Goal: Task Accomplishment & Management: Manage account settings

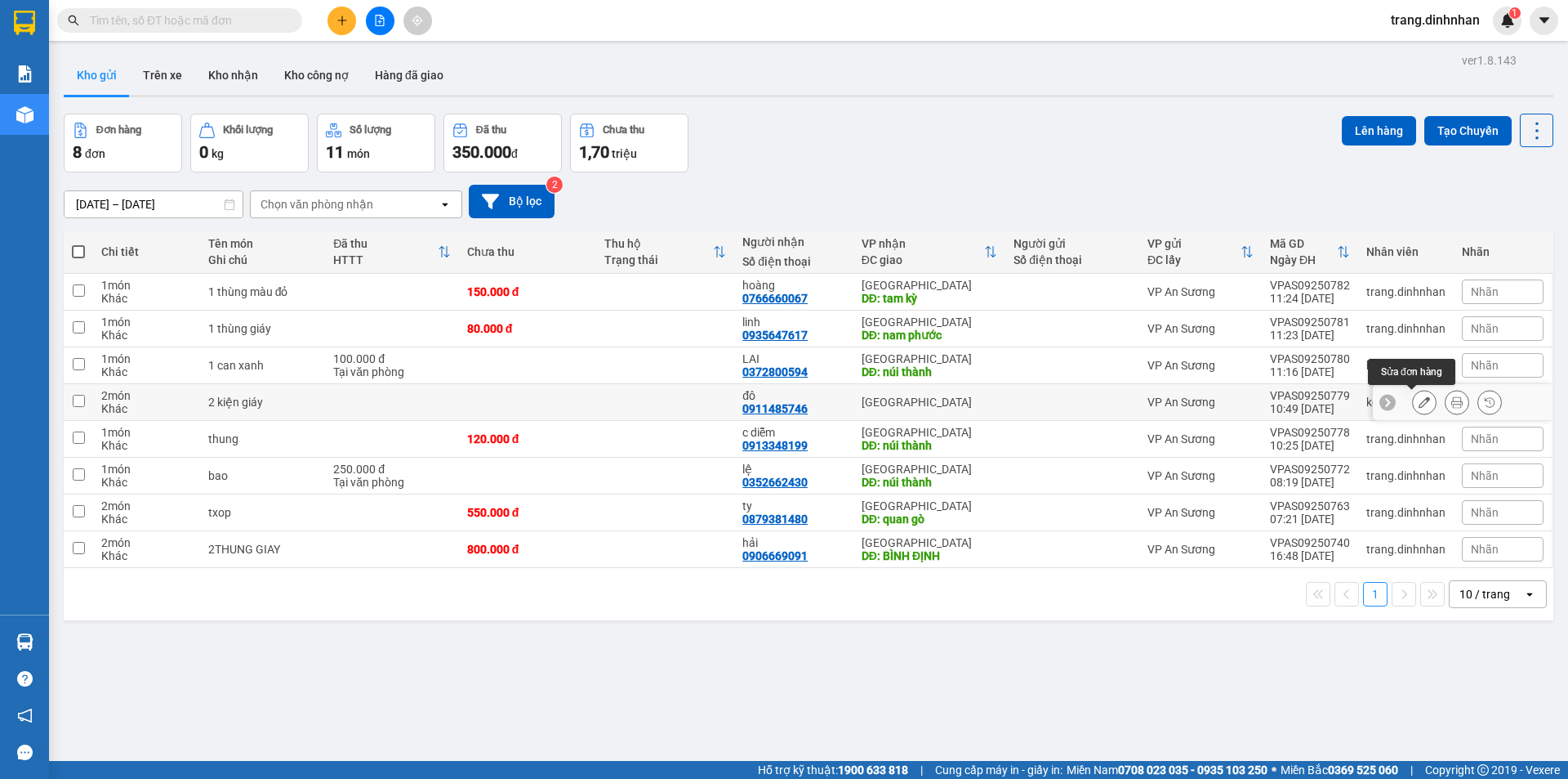
click at [1418, 403] on icon at bounding box center [1424, 402] width 12 height 12
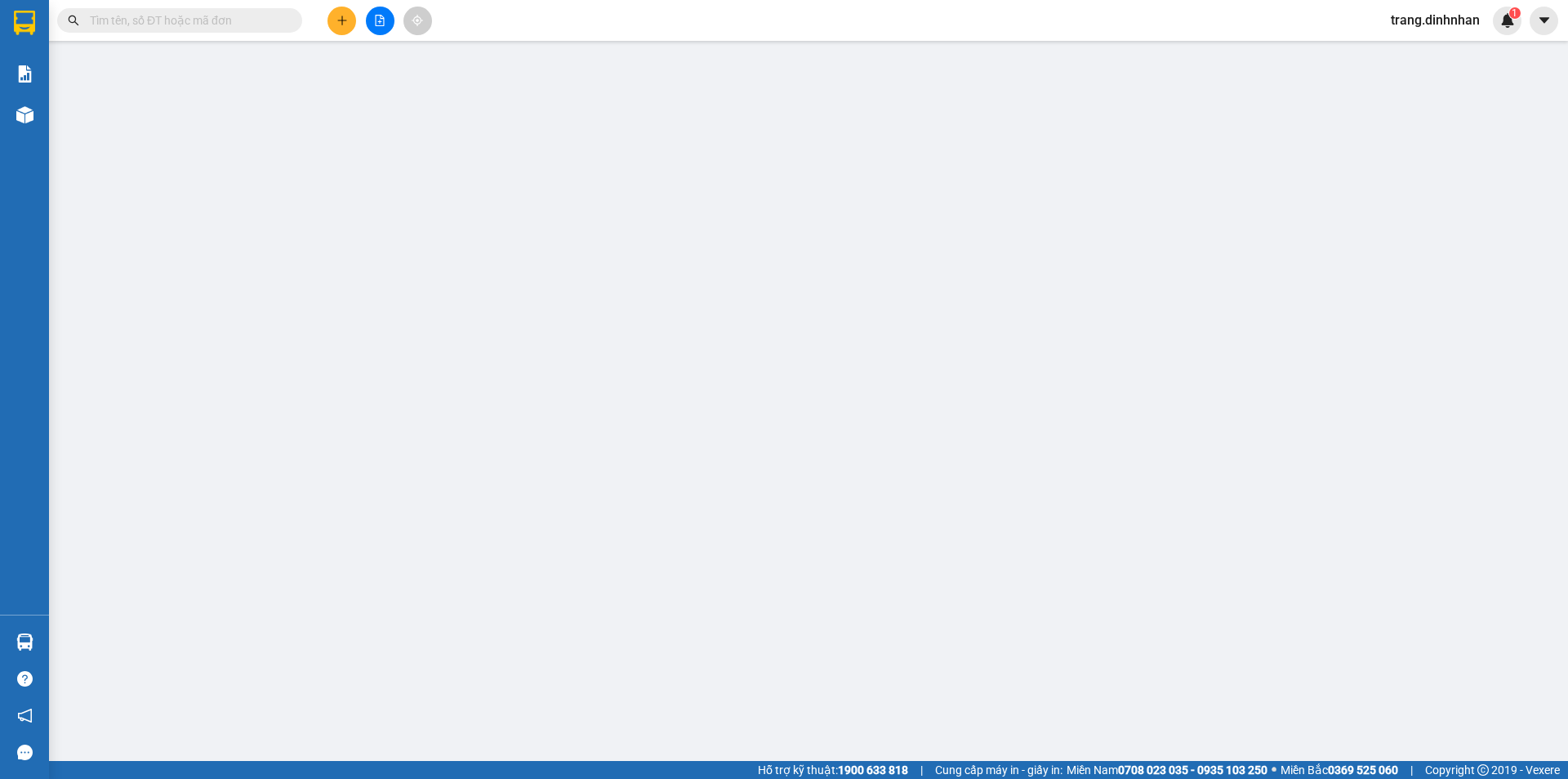
type input "0911485746"
type input "đô"
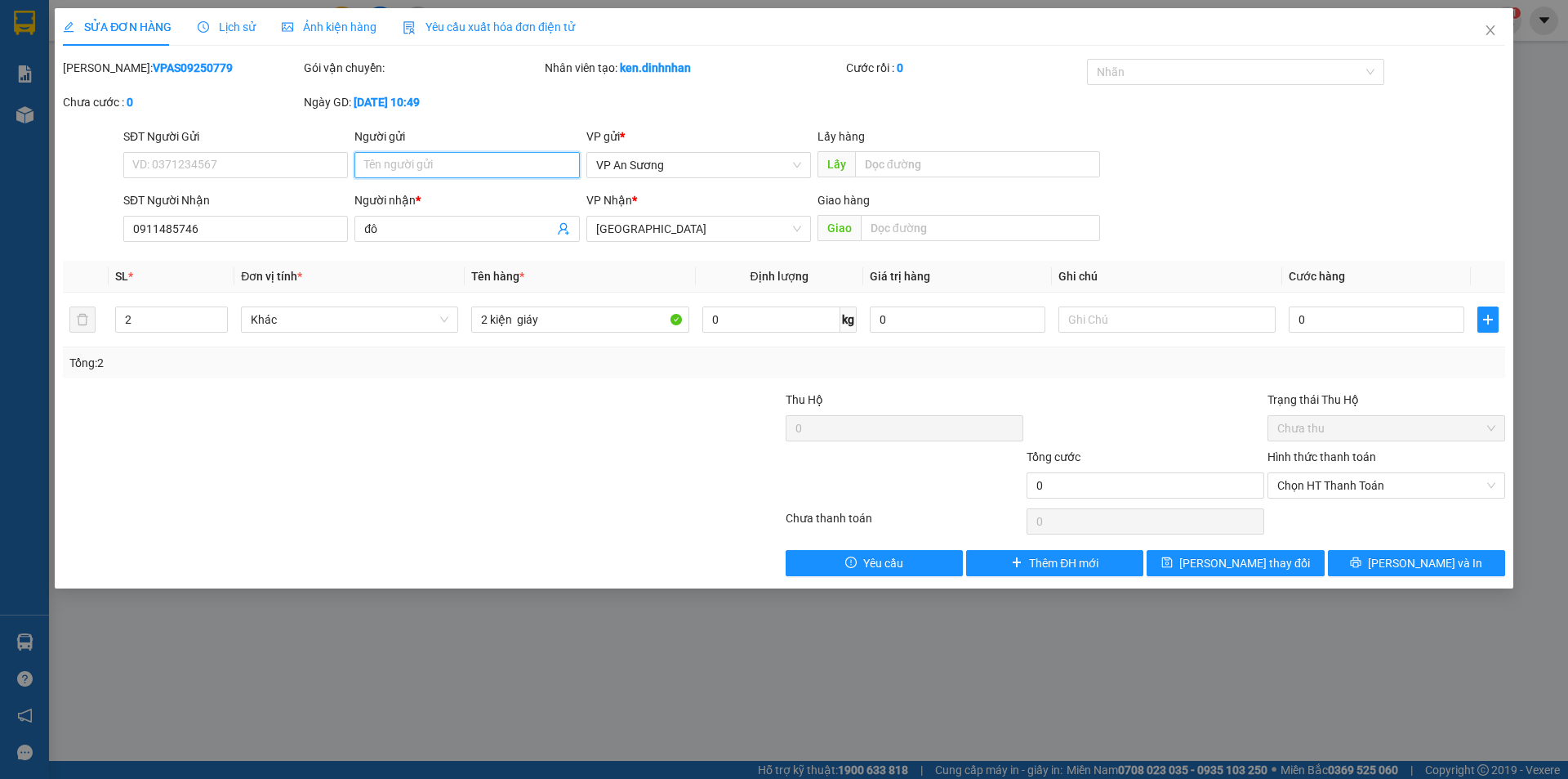
click at [389, 165] on input "Người gửi" at bounding box center [466, 165] width 224 height 26
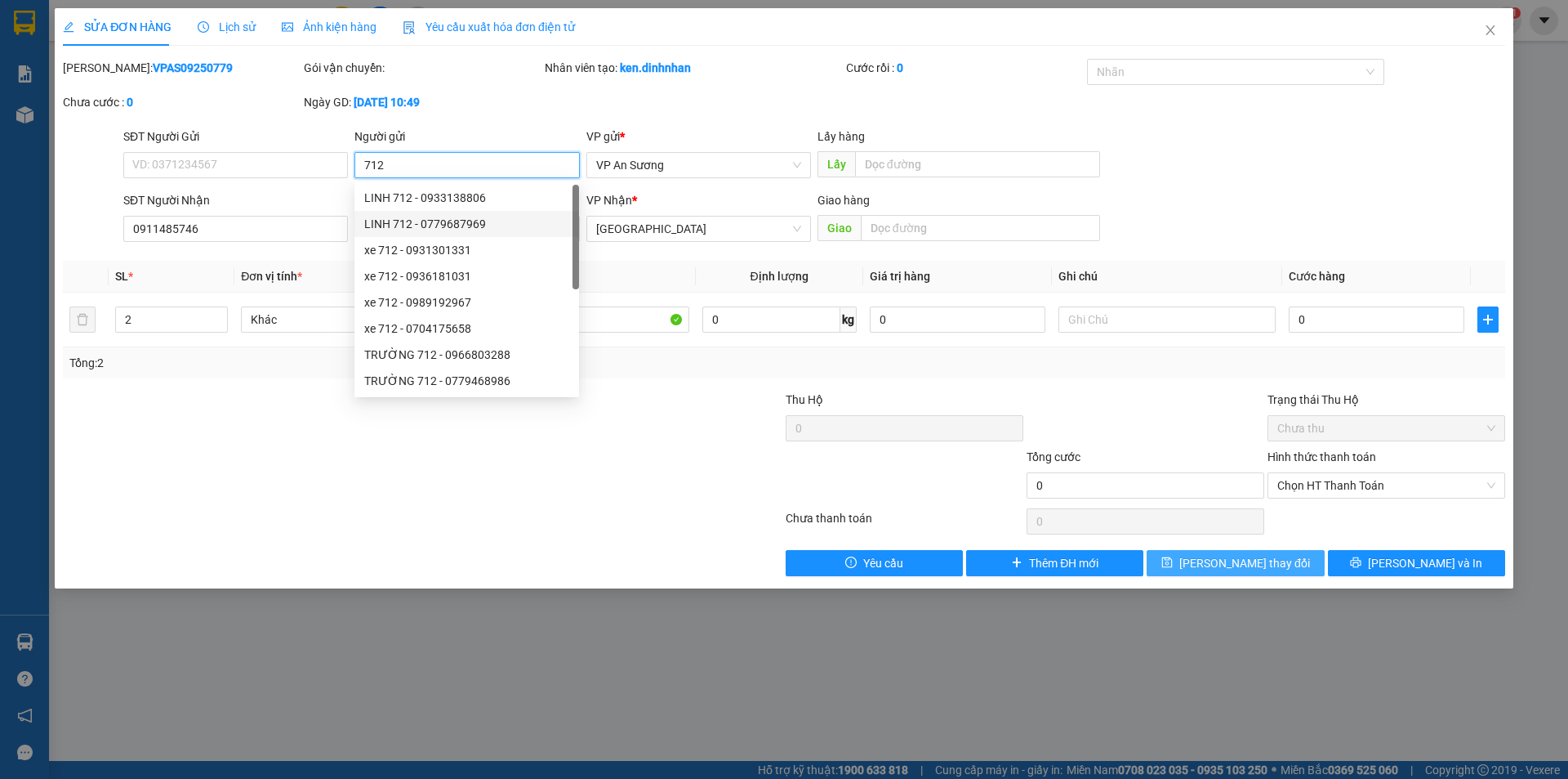
type input "712"
click at [1224, 560] on span "[PERSON_NAME] thay đổi" at bounding box center [1245, 563] width 131 height 18
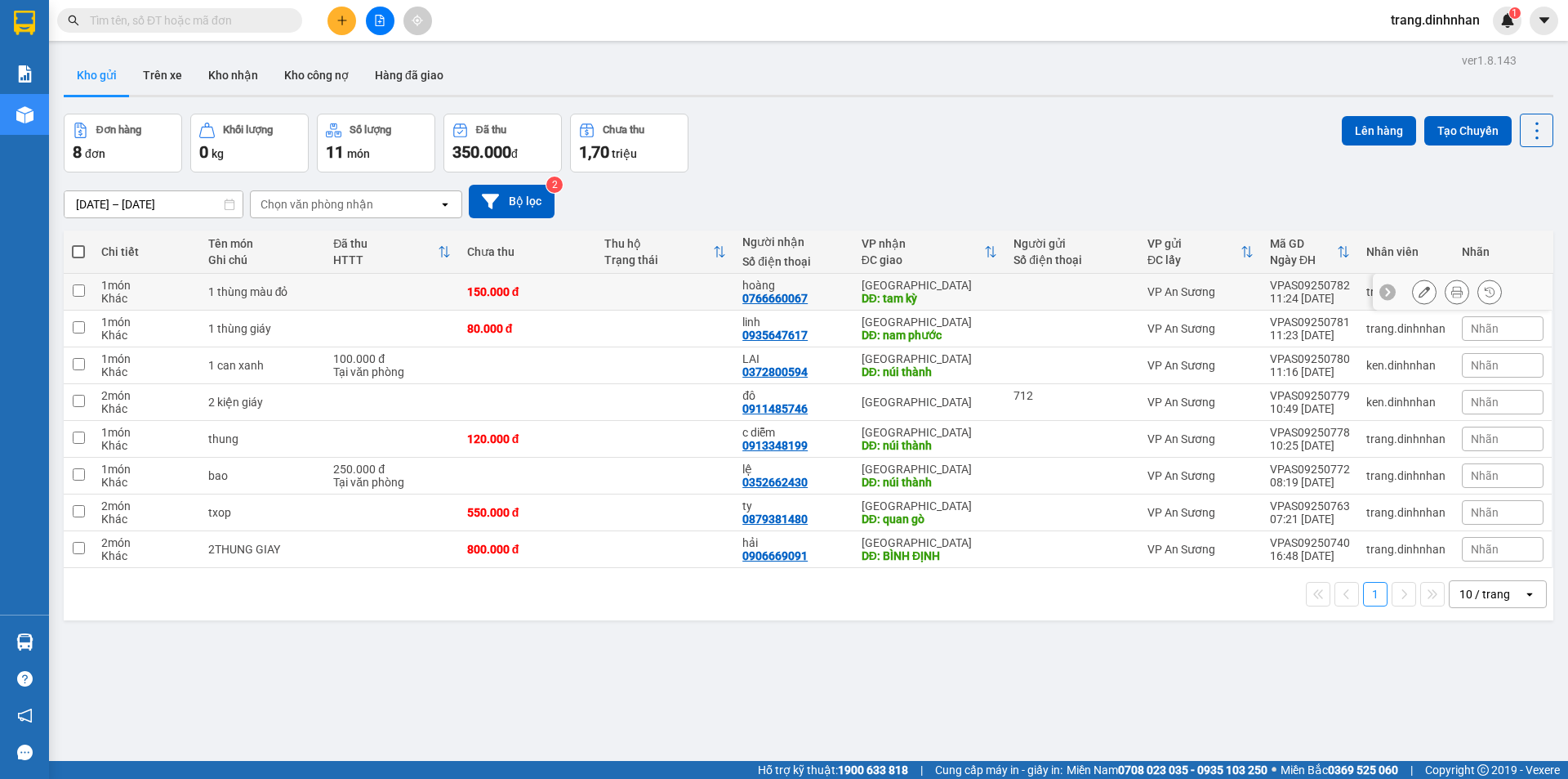
click at [1015, 285] on div at bounding box center [1072, 292] width 117 height 13
checkbox input "true"
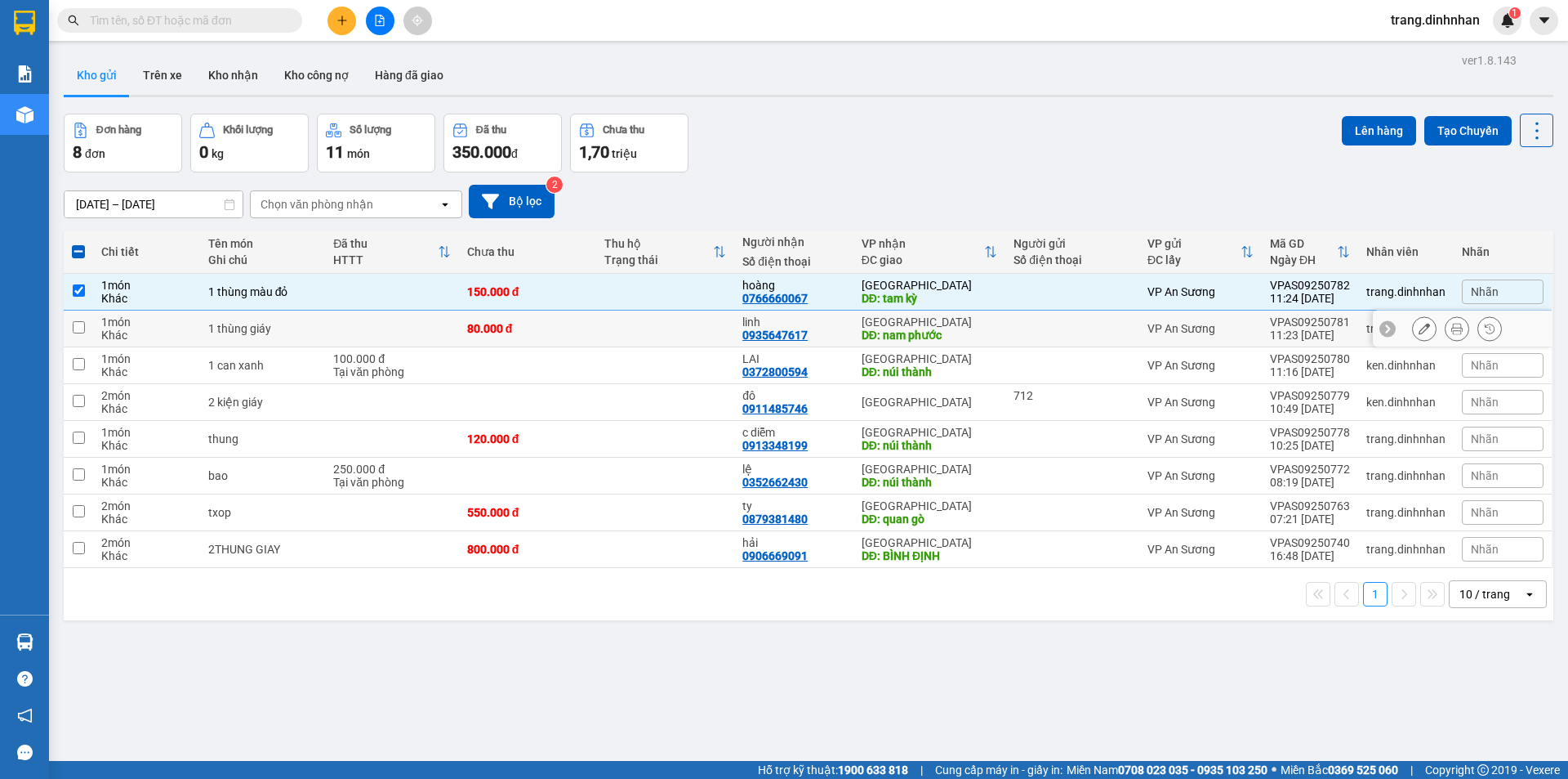
click at [993, 318] on td "Đà Nẵng DĐ: nam phước" at bounding box center [928, 329] width 152 height 36
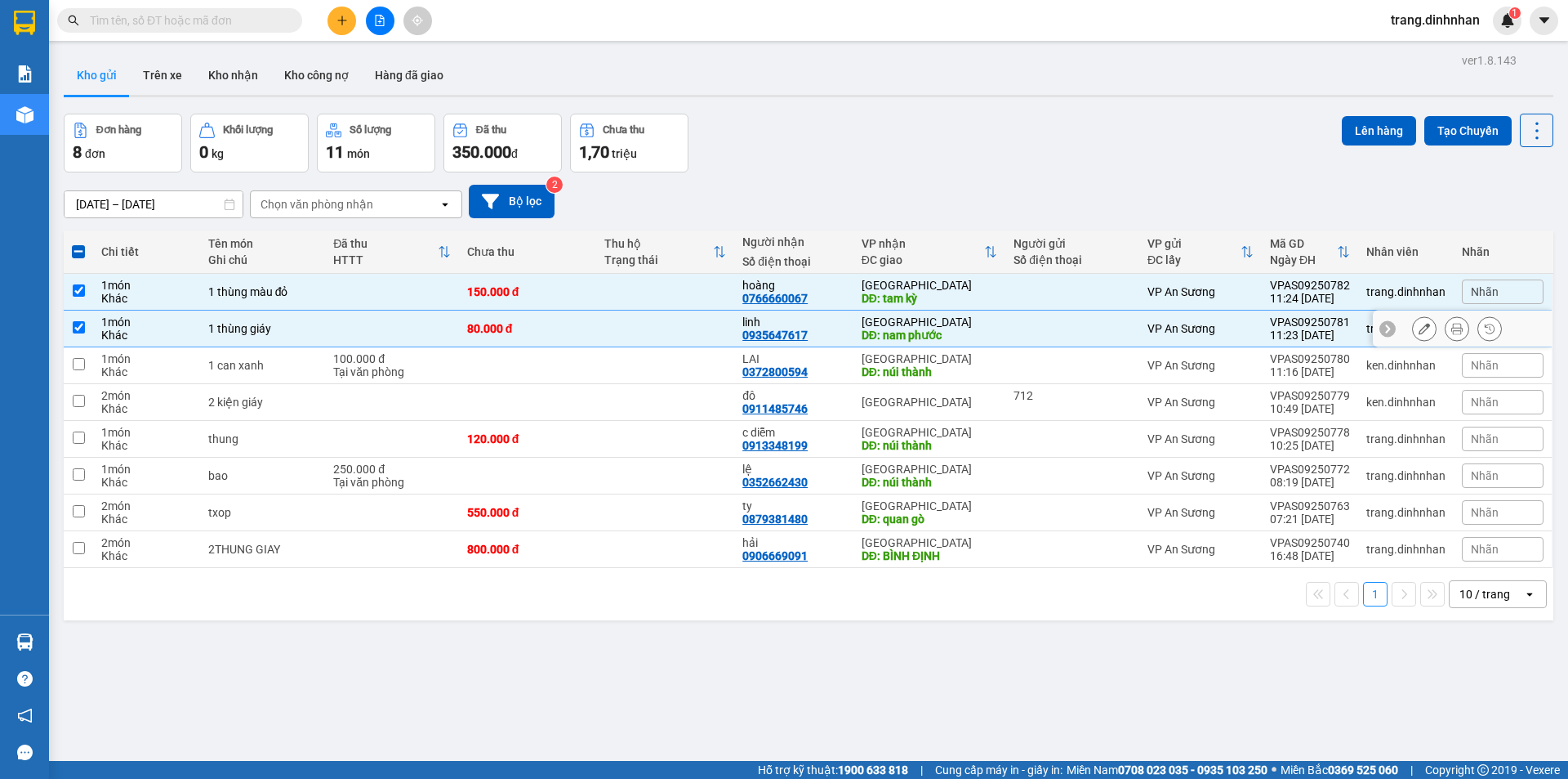
checkbox input "true"
click at [973, 361] on div "[GEOGRAPHIC_DATA]" at bounding box center [928, 358] width 135 height 13
checkbox input "true"
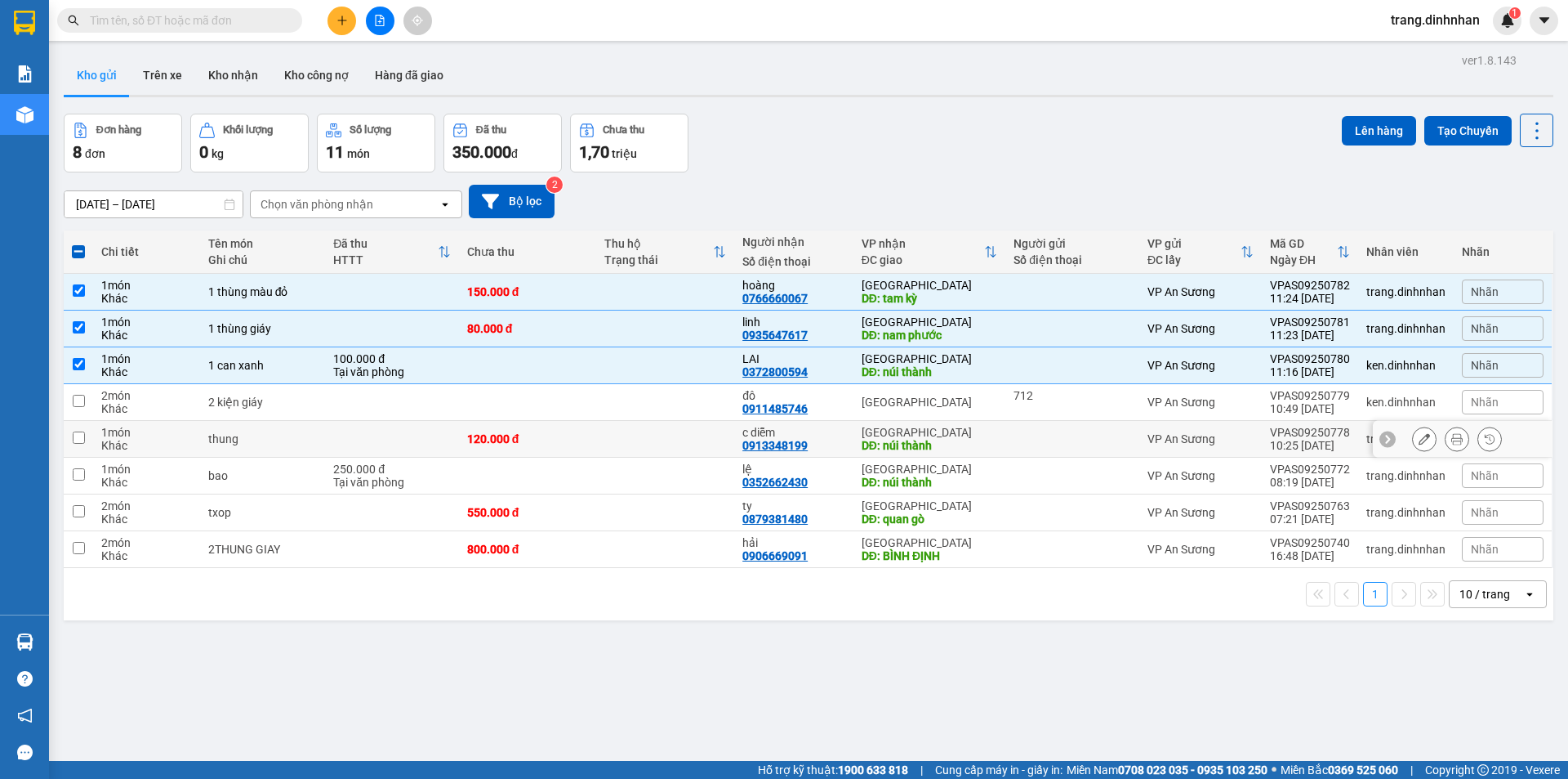
click at [963, 434] on div "[GEOGRAPHIC_DATA]" at bounding box center [928, 432] width 135 height 13
checkbox input "true"
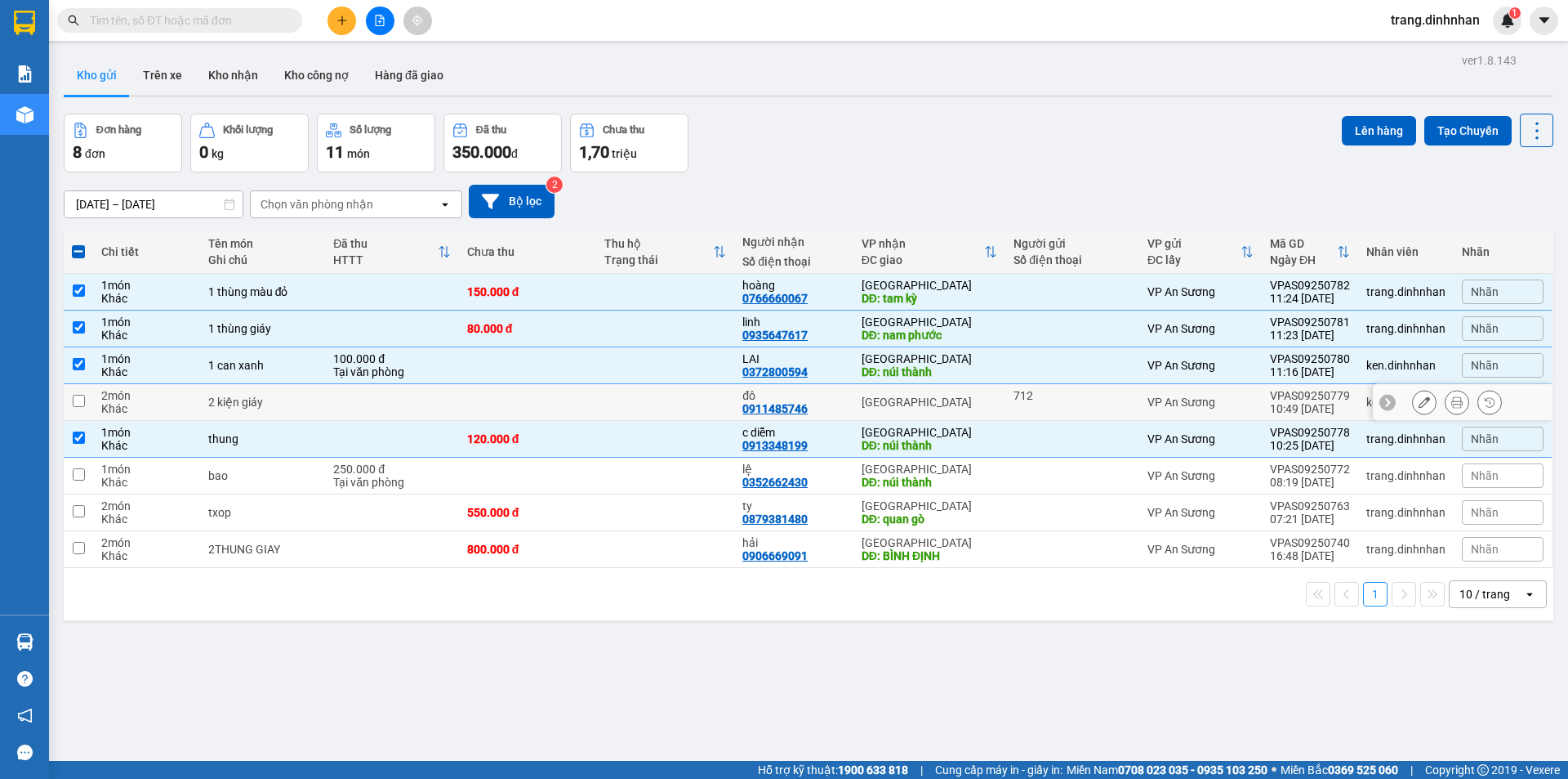
click at [965, 395] on div "[GEOGRAPHIC_DATA]" at bounding box center [928, 402] width 135 height 13
checkbox input "true"
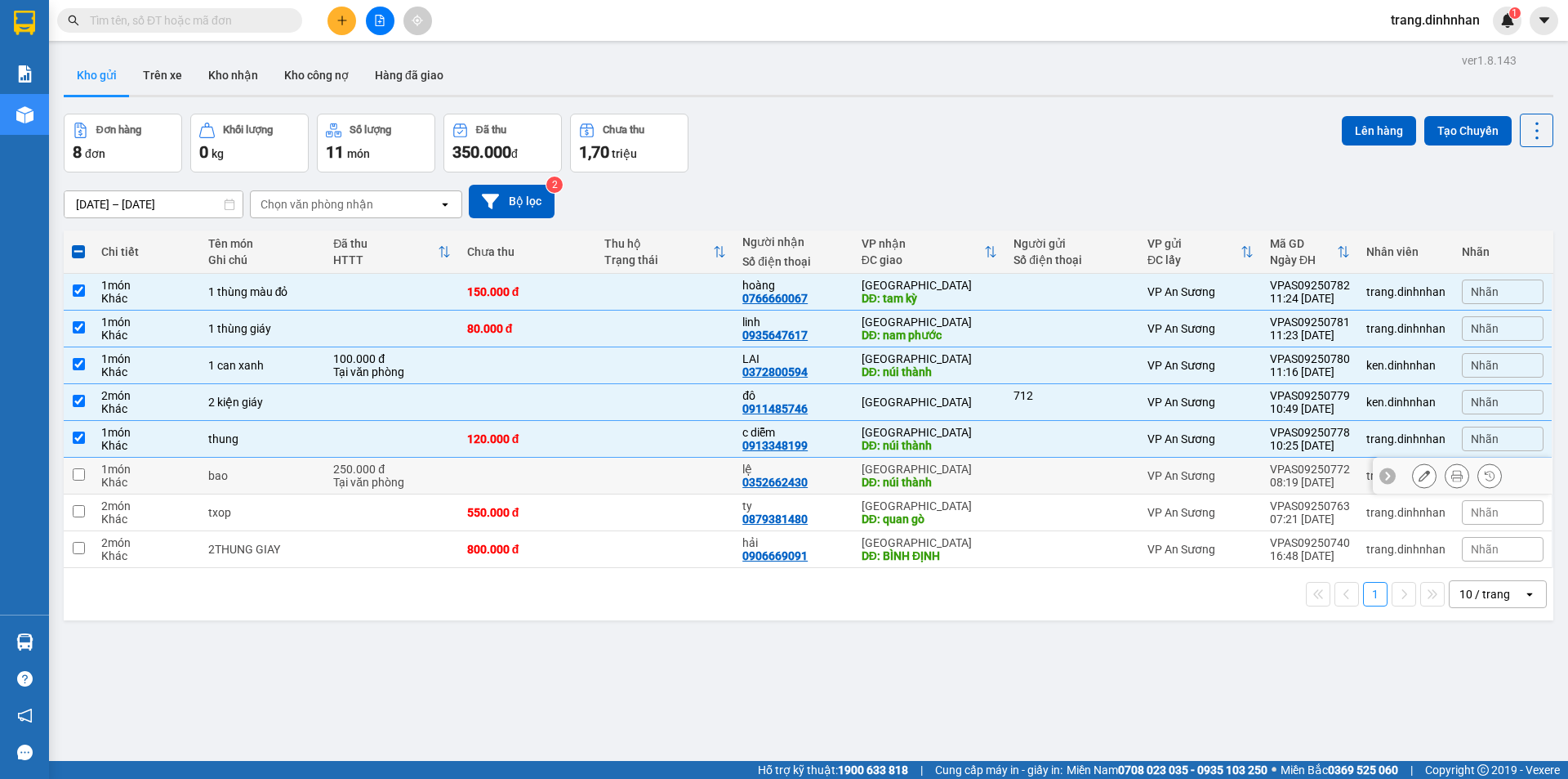
click at [948, 473] on div "[GEOGRAPHIC_DATA]" at bounding box center [928, 469] width 135 height 13
checkbox input "true"
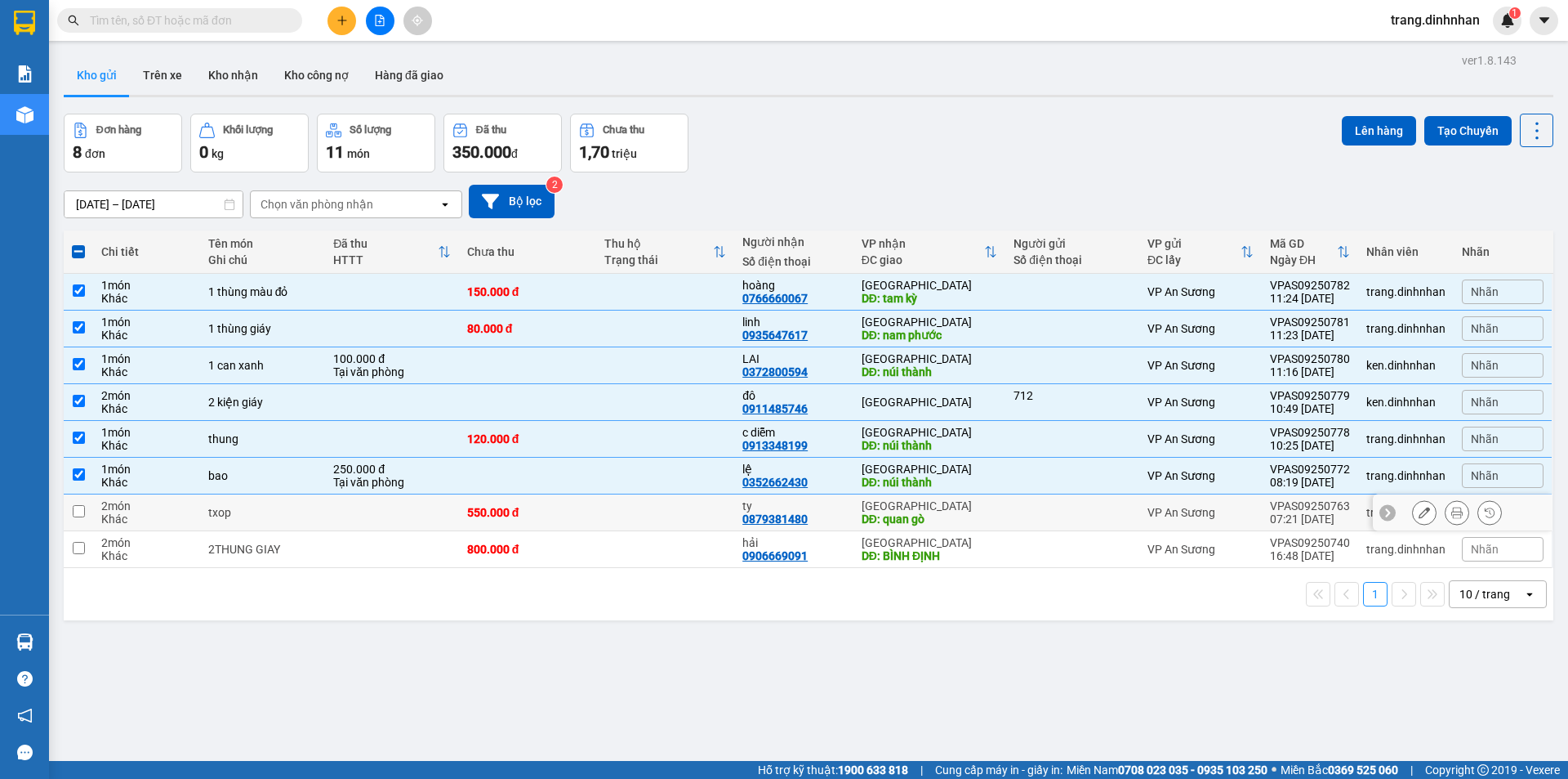
click at [975, 511] on div "[GEOGRAPHIC_DATA]" at bounding box center [928, 505] width 135 height 13
checkbox input "true"
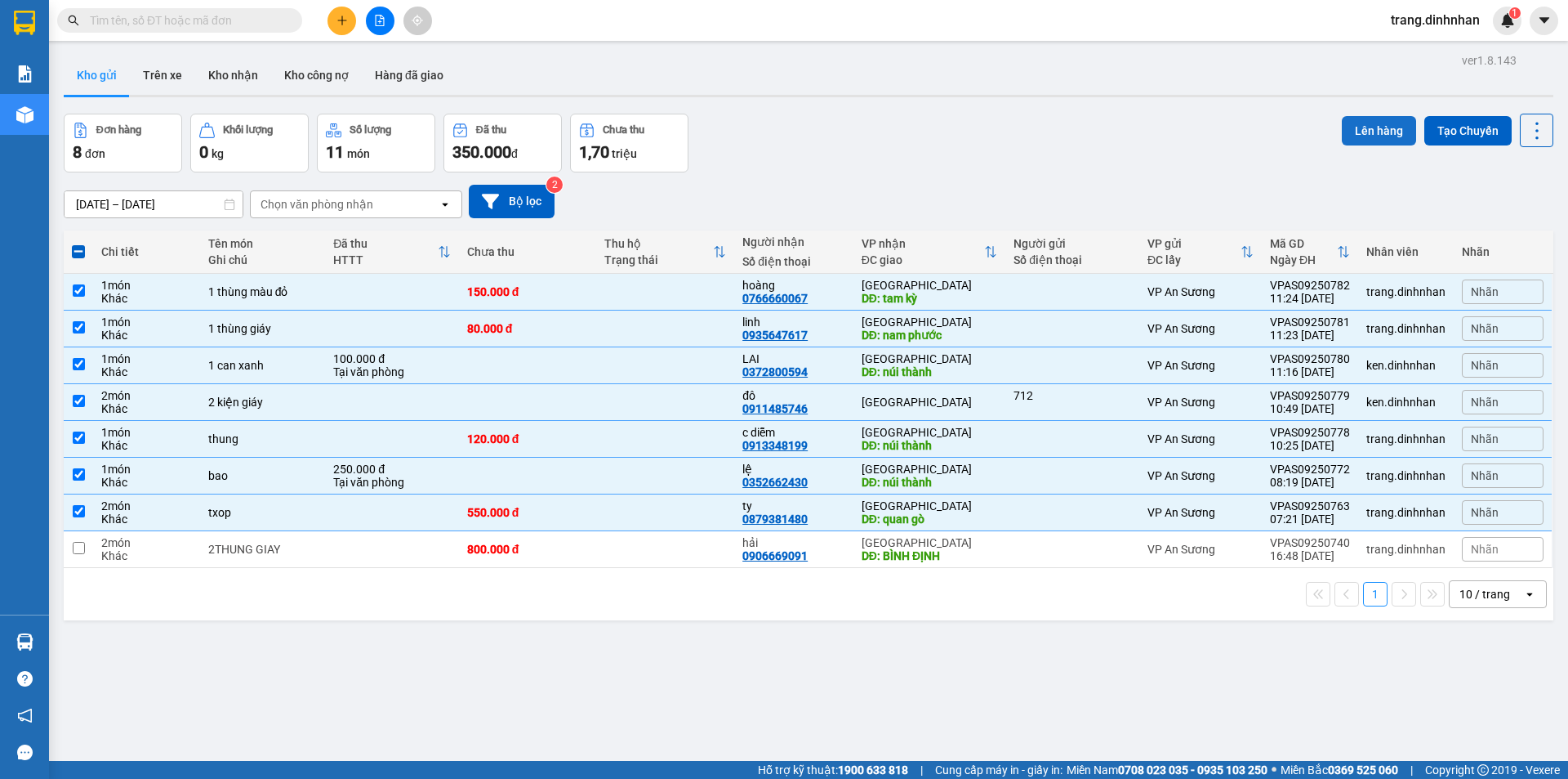
click at [1352, 132] on button "Lên hàng" at bounding box center [1379, 131] width 74 height 29
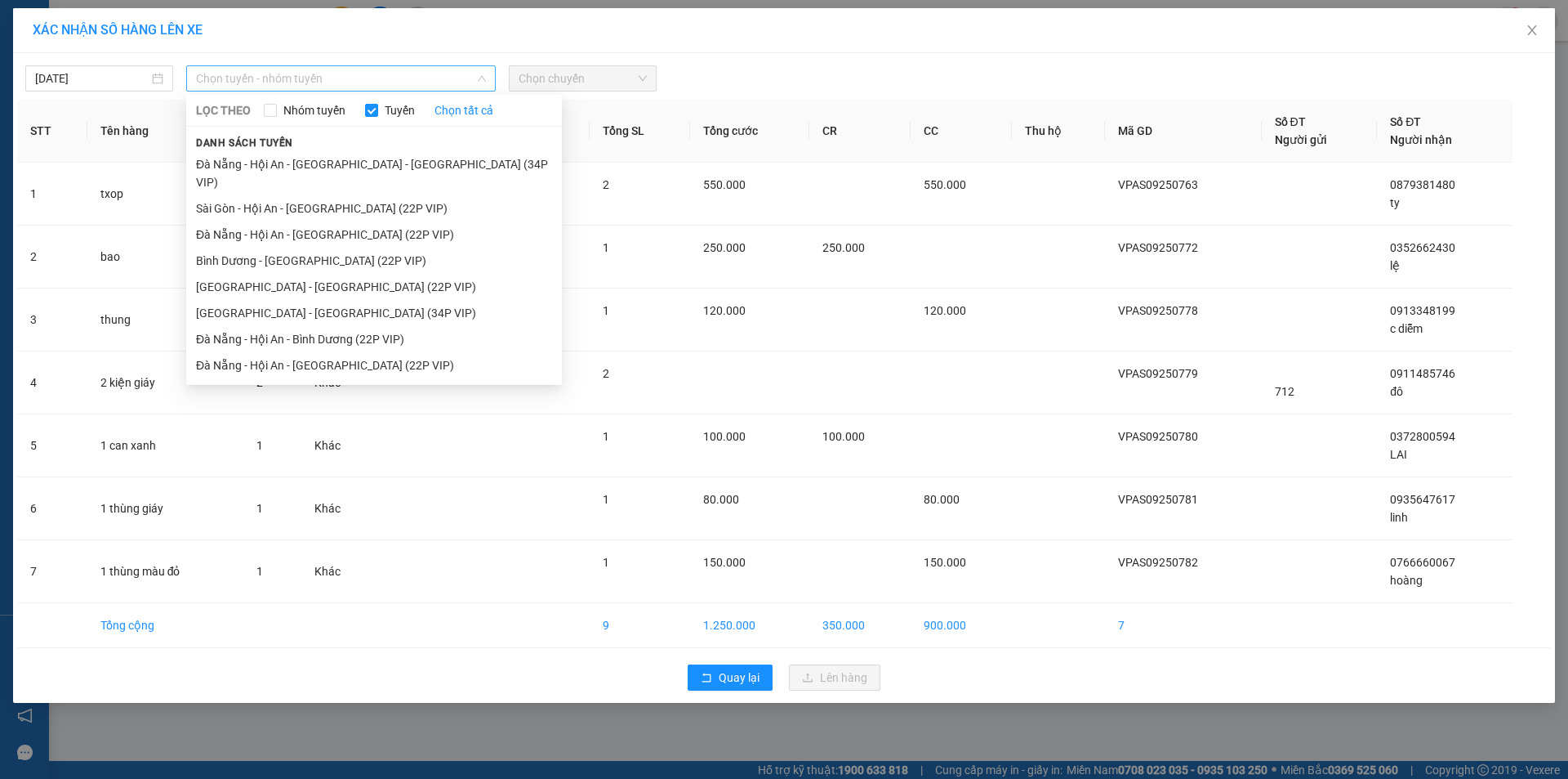
click at [414, 72] on span "Chọn tuyến - nhóm tuyến" at bounding box center [341, 78] width 290 height 25
click at [390, 195] on li "Sài Gòn - Hội An - [GEOGRAPHIC_DATA] (22P VIP)" at bounding box center [373, 208] width 375 height 26
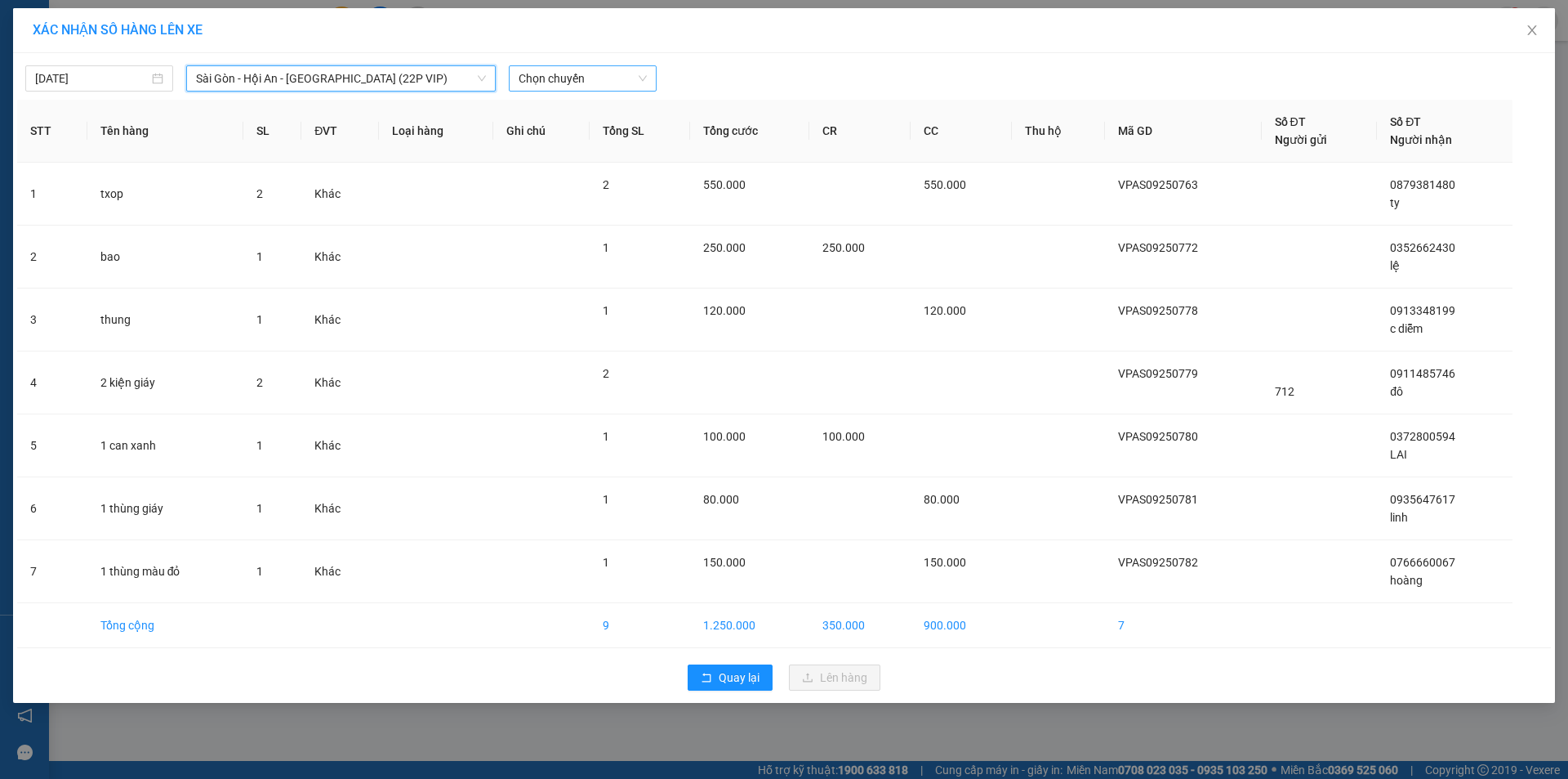
click at [608, 69] on span "Chọn chuyến" at bounding box center [582, 78] width 128 height 25
click at [467, 71] on span "Sài Gòn - Hội An - [GEOGRAPHIC_DATA] (22P VIP)" at bounding box center [341, 78] width 290 height 25
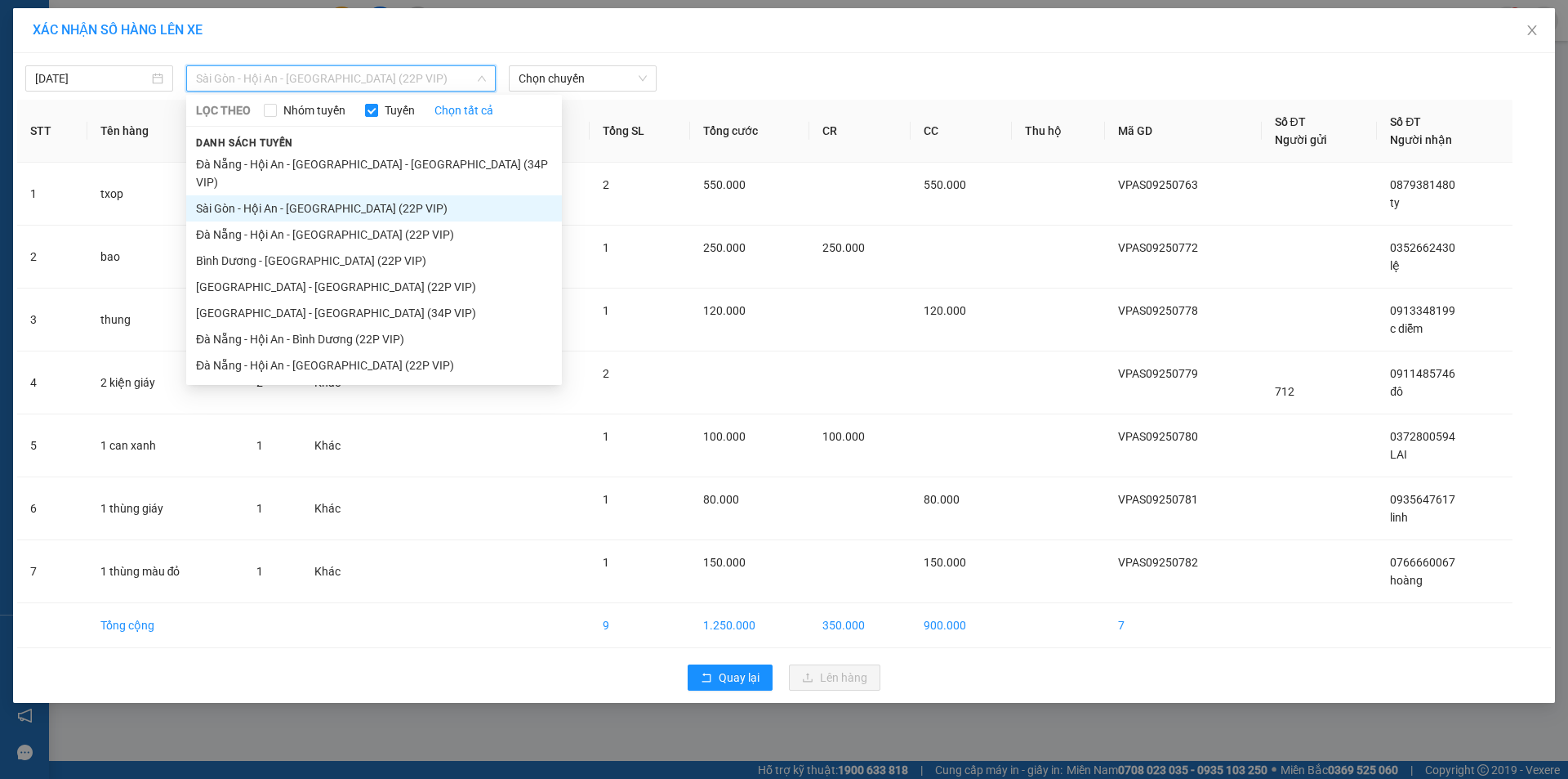
click at [438, 69] on span "Sài Gòn - Hội An - [GEOGRAPHIC_DATA] (22P VIP)" at bounding box center [341, 78] width 290 height 25
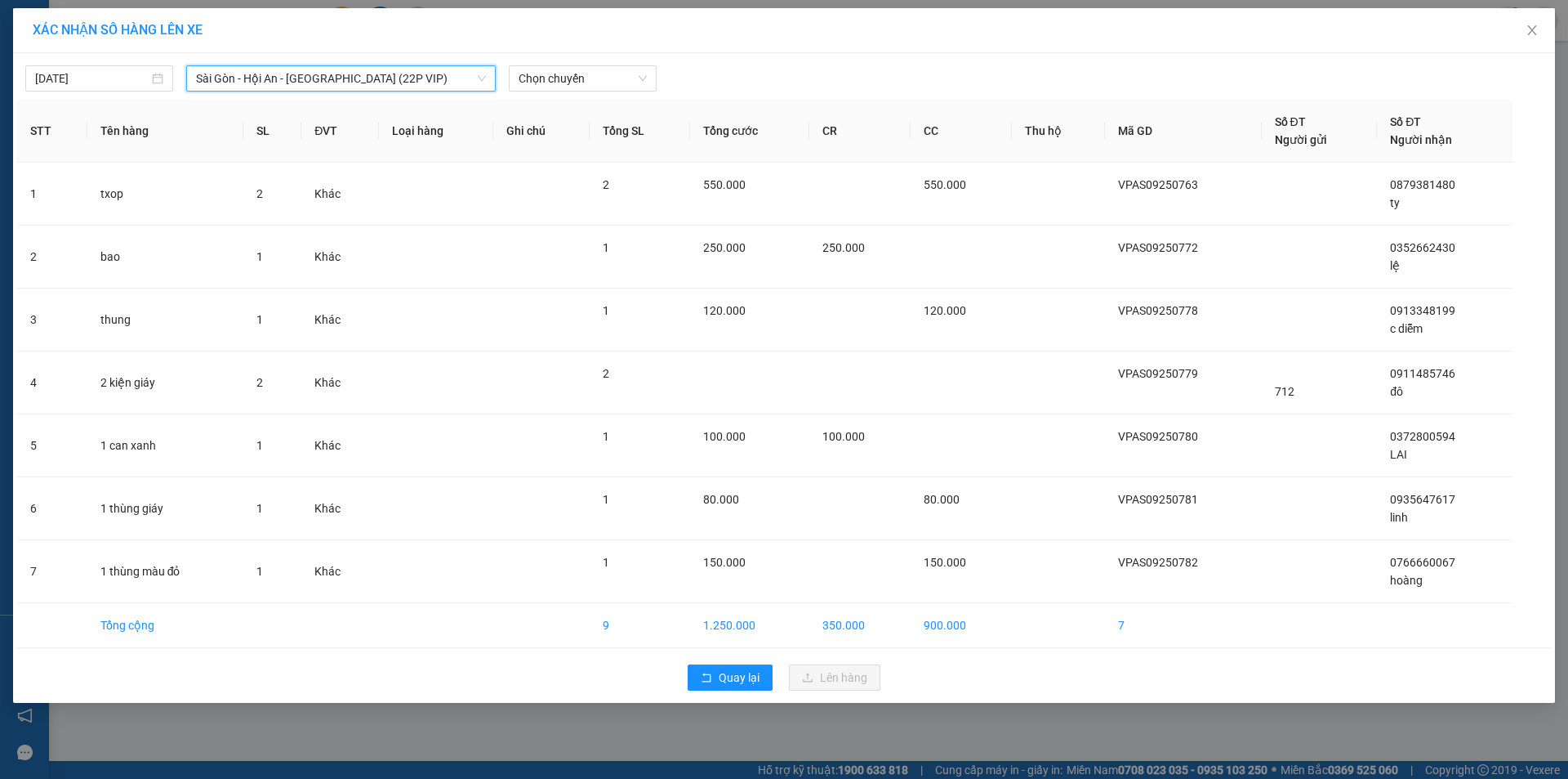
click at [406, 81] on span "Sài Gòn - Hội An - [GEOGRAPHIC_DATA] (22P VIP)" at bounding box center [341, 78] width 290 height 25
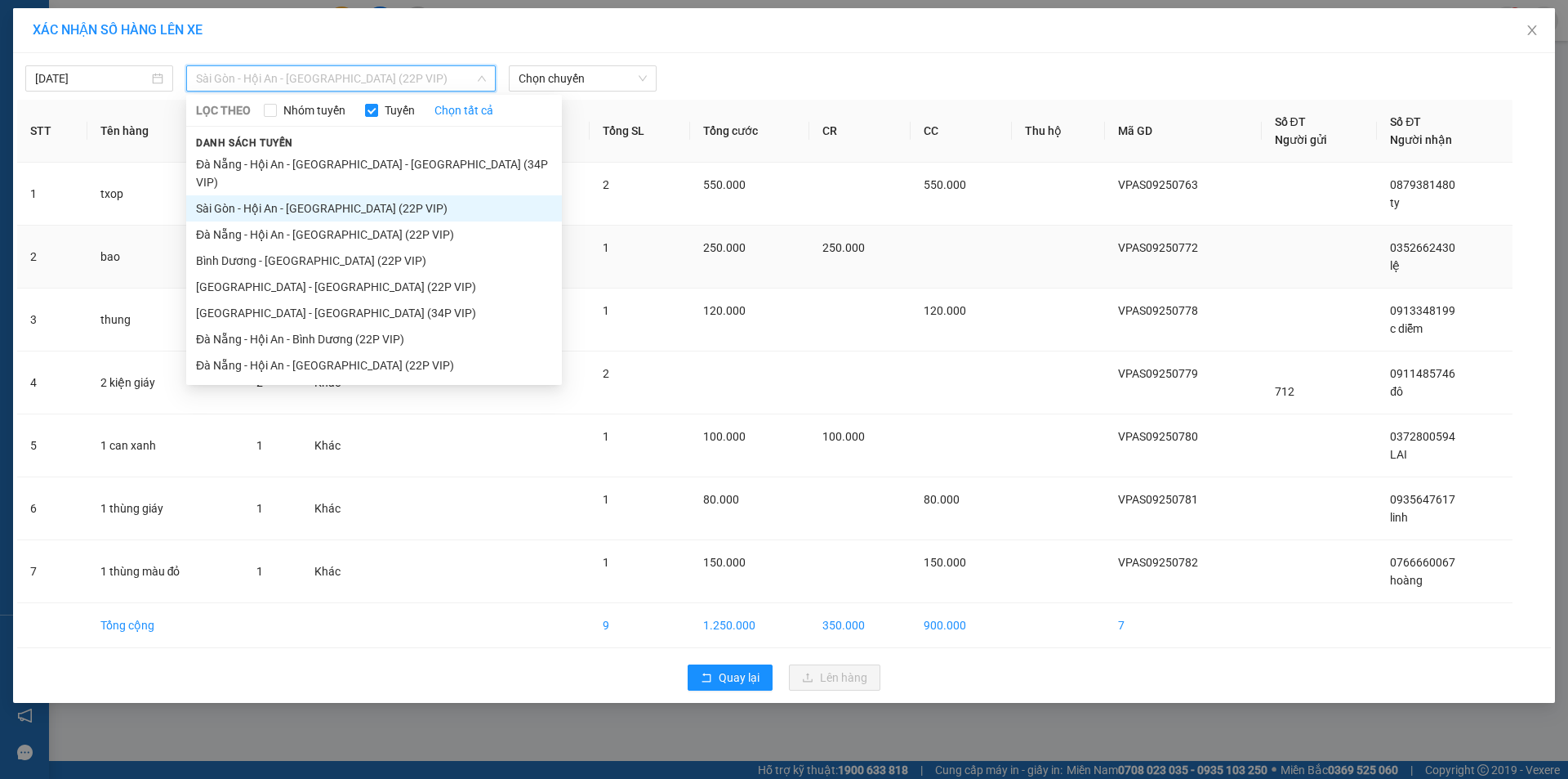
click at [335, 247] on li "Bình Dương - [GEOGRAPHIC_DATA] (22P VIP)" at bounding box center [373, 260] width 375 height 26
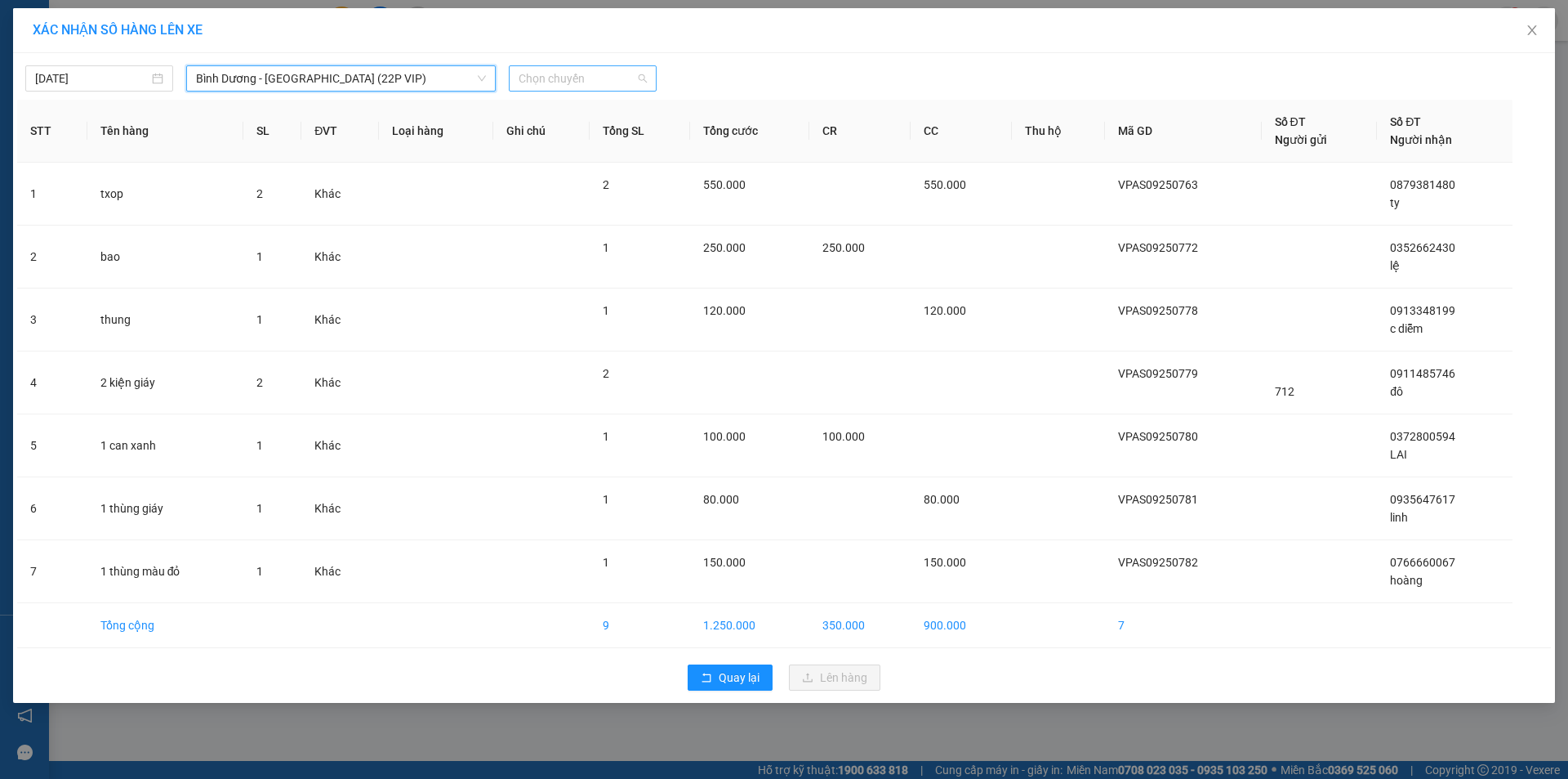
click at [580, 75] on span "Chọn chuyến" at bounding box center [582, 78] width 128 height 25
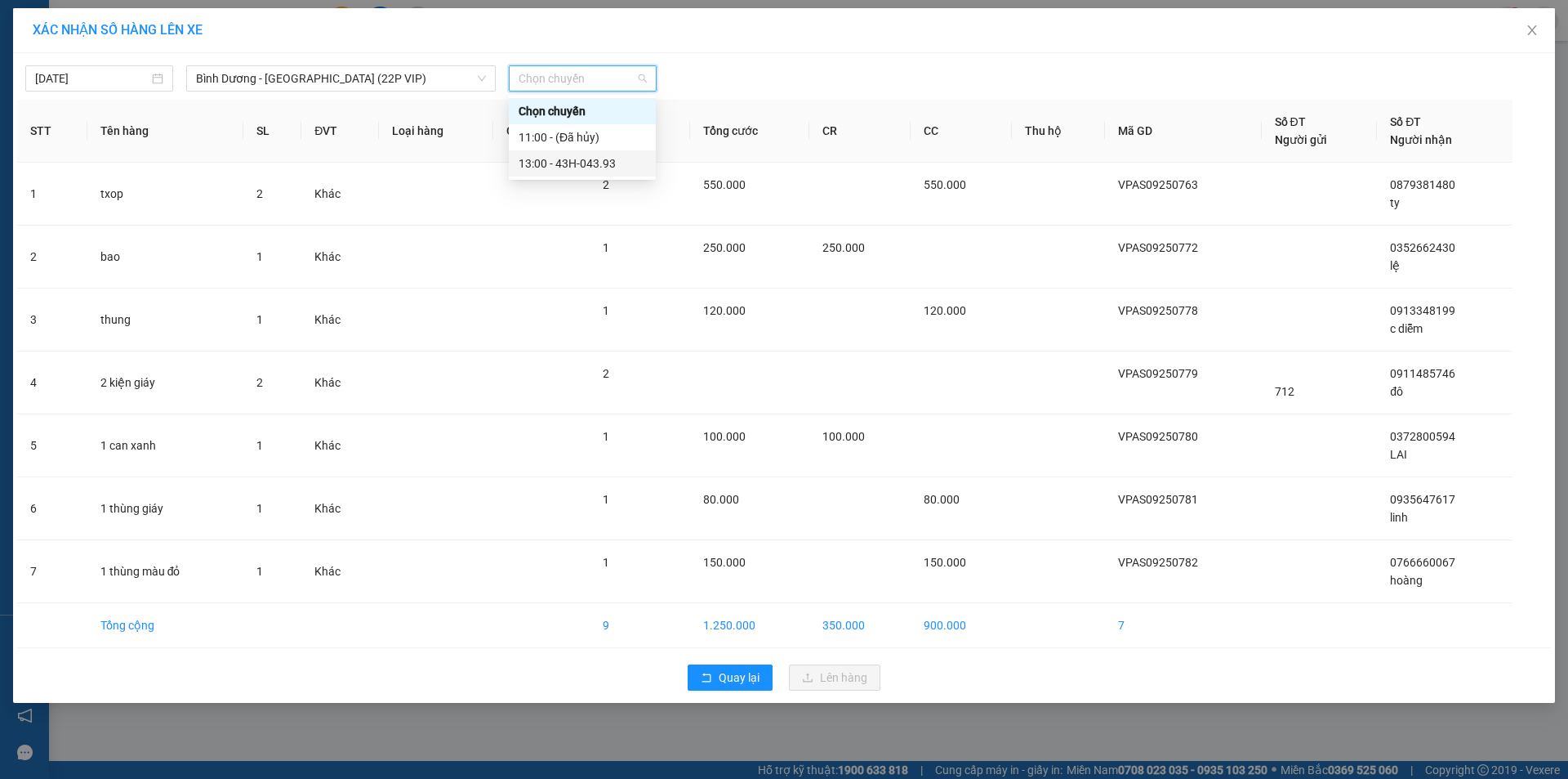
click at [579, 163] on div "13:00 - 43H-043.93" at bounding box center [582, 164] width 127 height 18
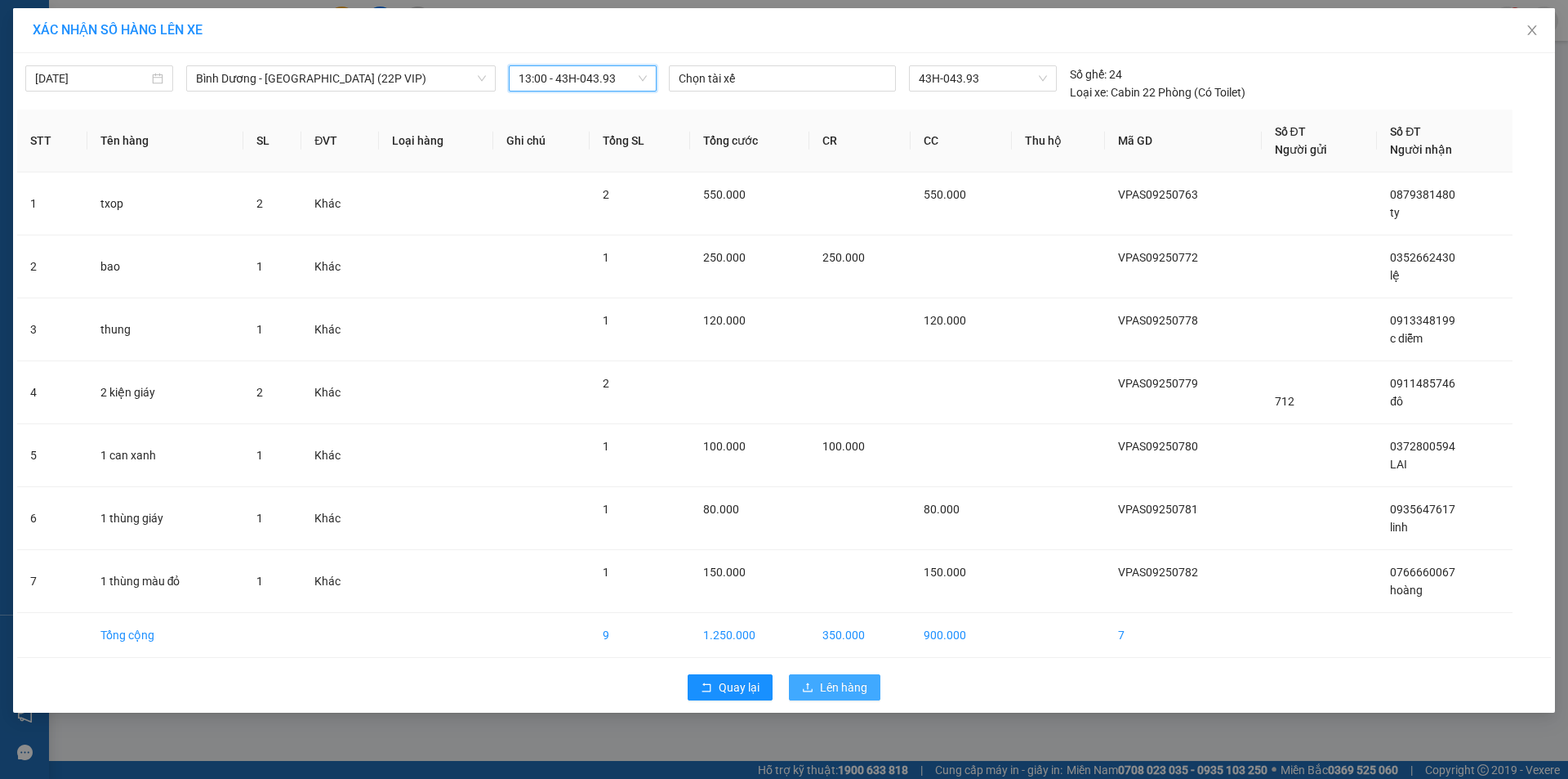
click at [846, 691] on span "Lên hàng" at bounding box center [843, 687] width 47 height 18
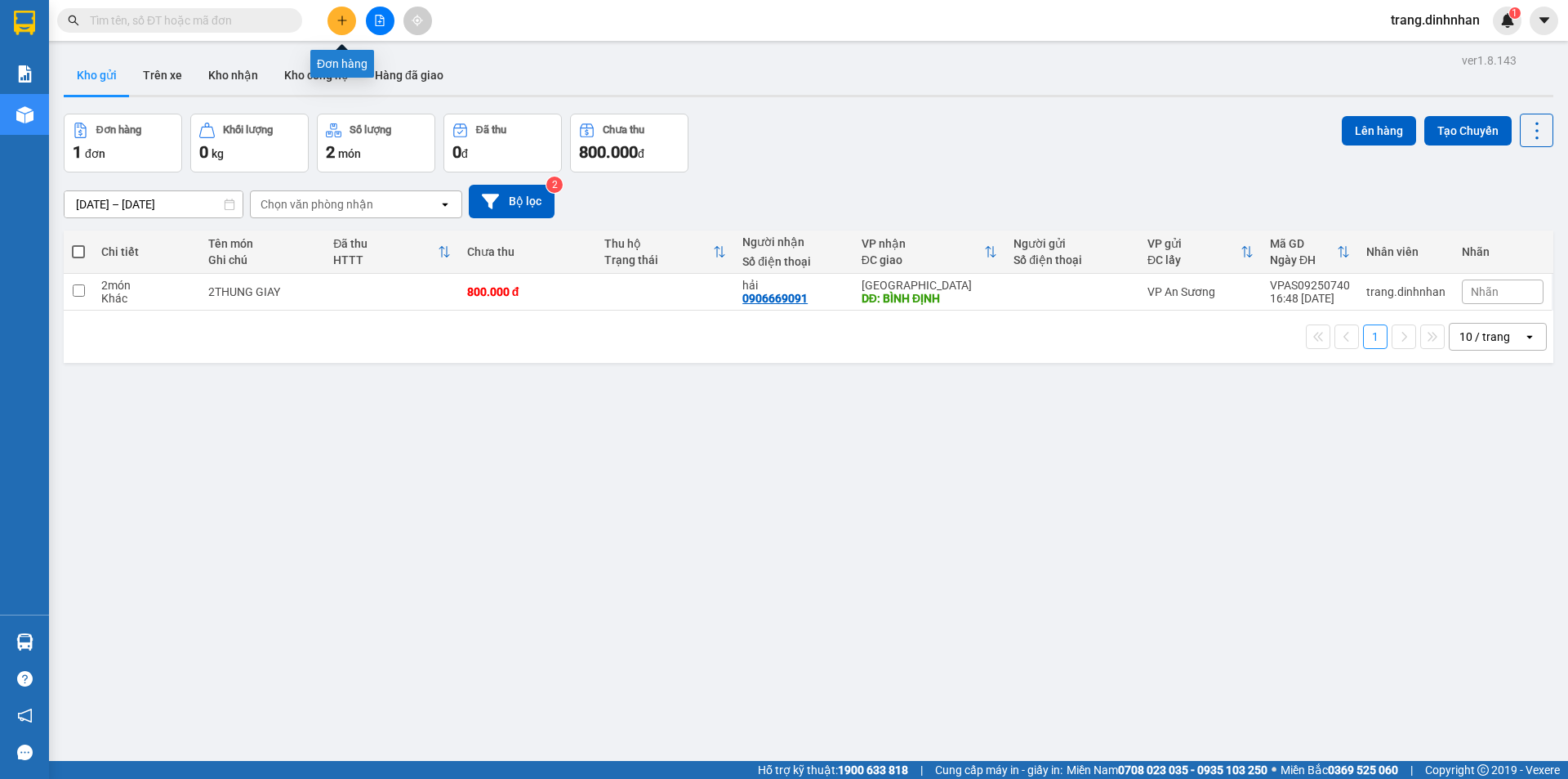
click at [336, 25] on icon "plus" at bounding box center [342, 20] width 12 height 12
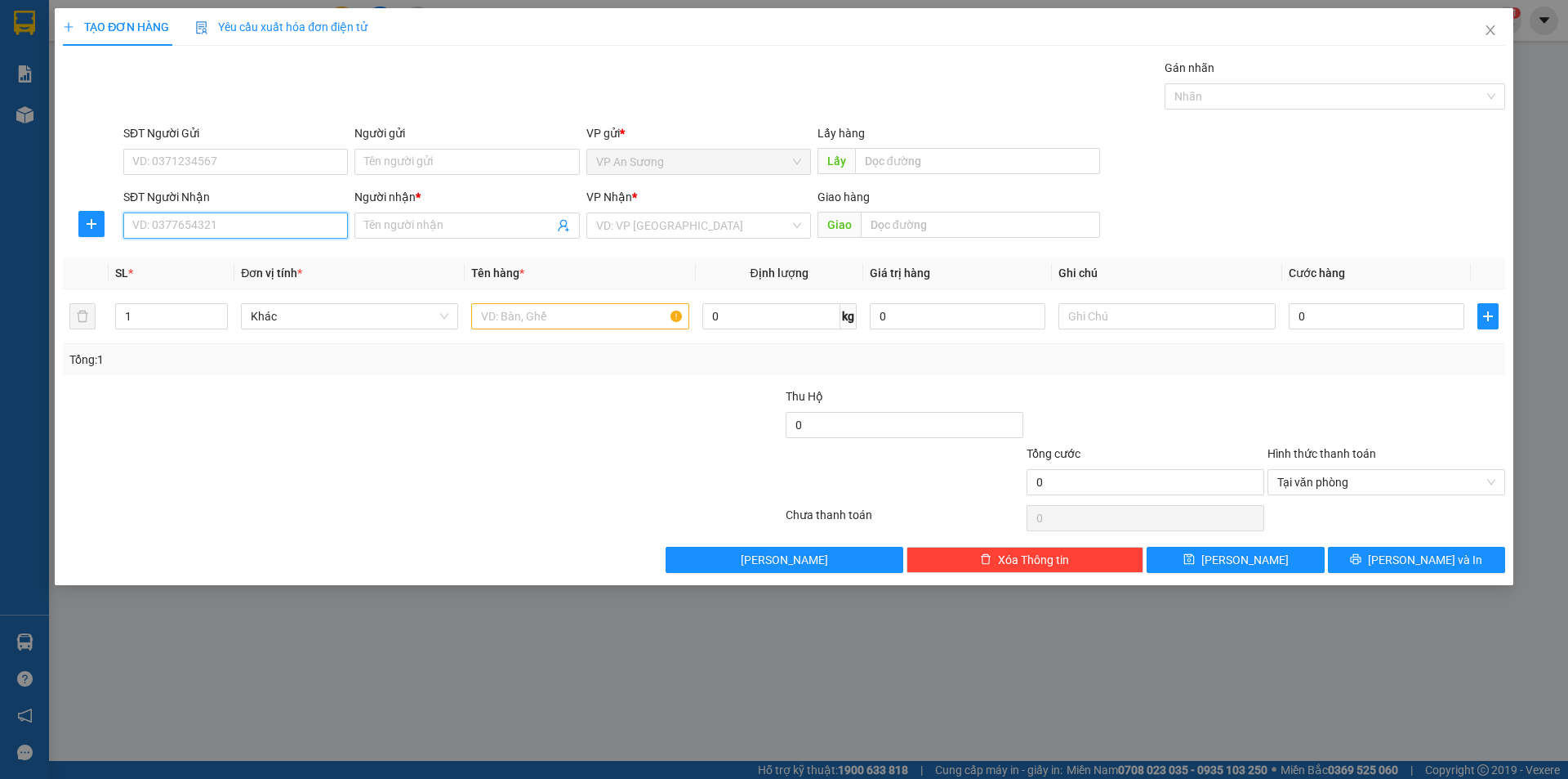
click at [259, 219] on input "SĐT Người Nhận" at bounding box center [235, 225] width 224 height 26
type input "0363906556"
click at [383, 227] on input "Người nhận *" at bounding box center [459, 225] width 189 height 18
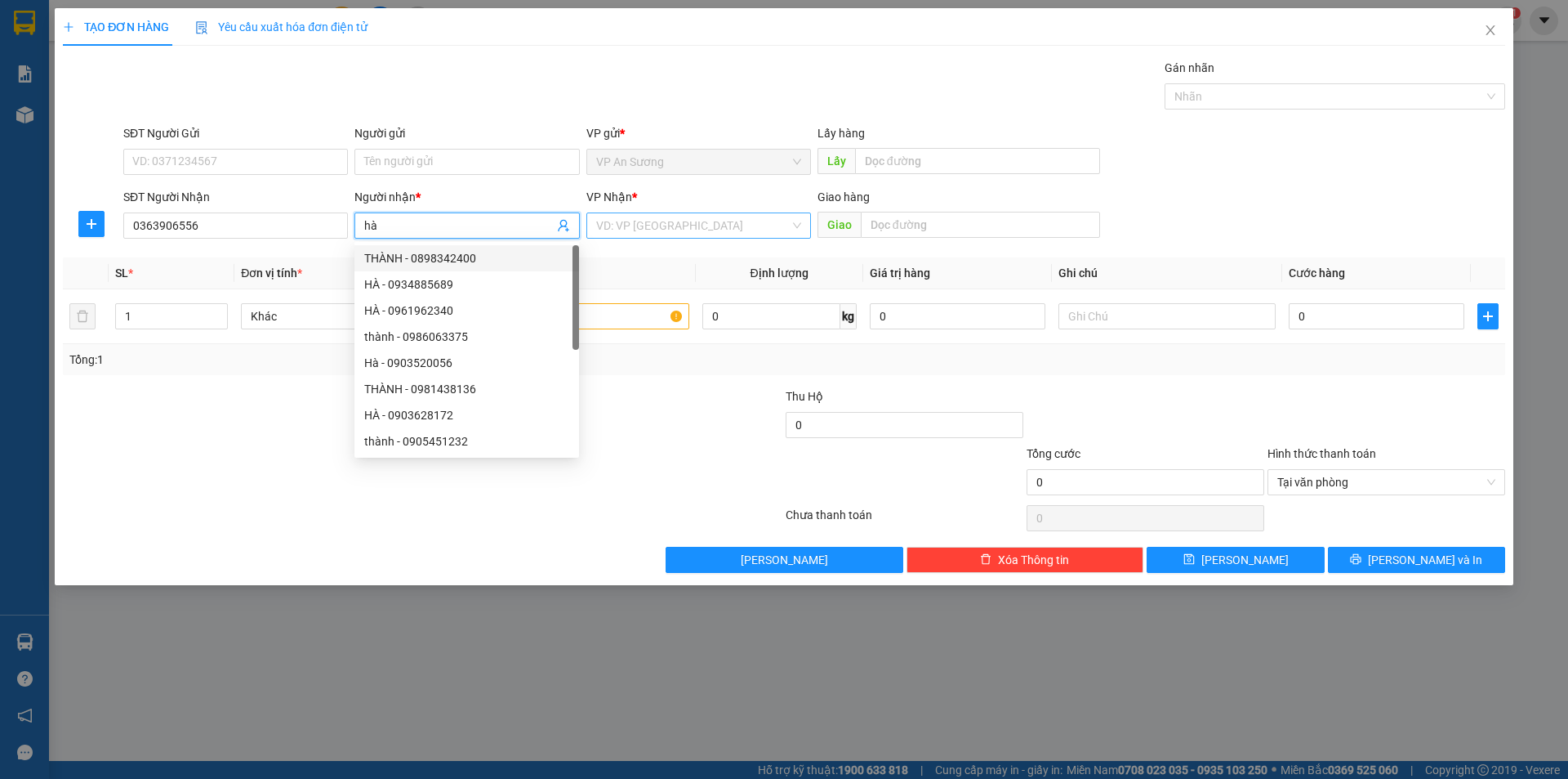
click at [592, 223] on div "VD: VP [GEOGRAPHIC_DATA]" at bounding box center [698, 225] width 224 height 26
type input "hà"
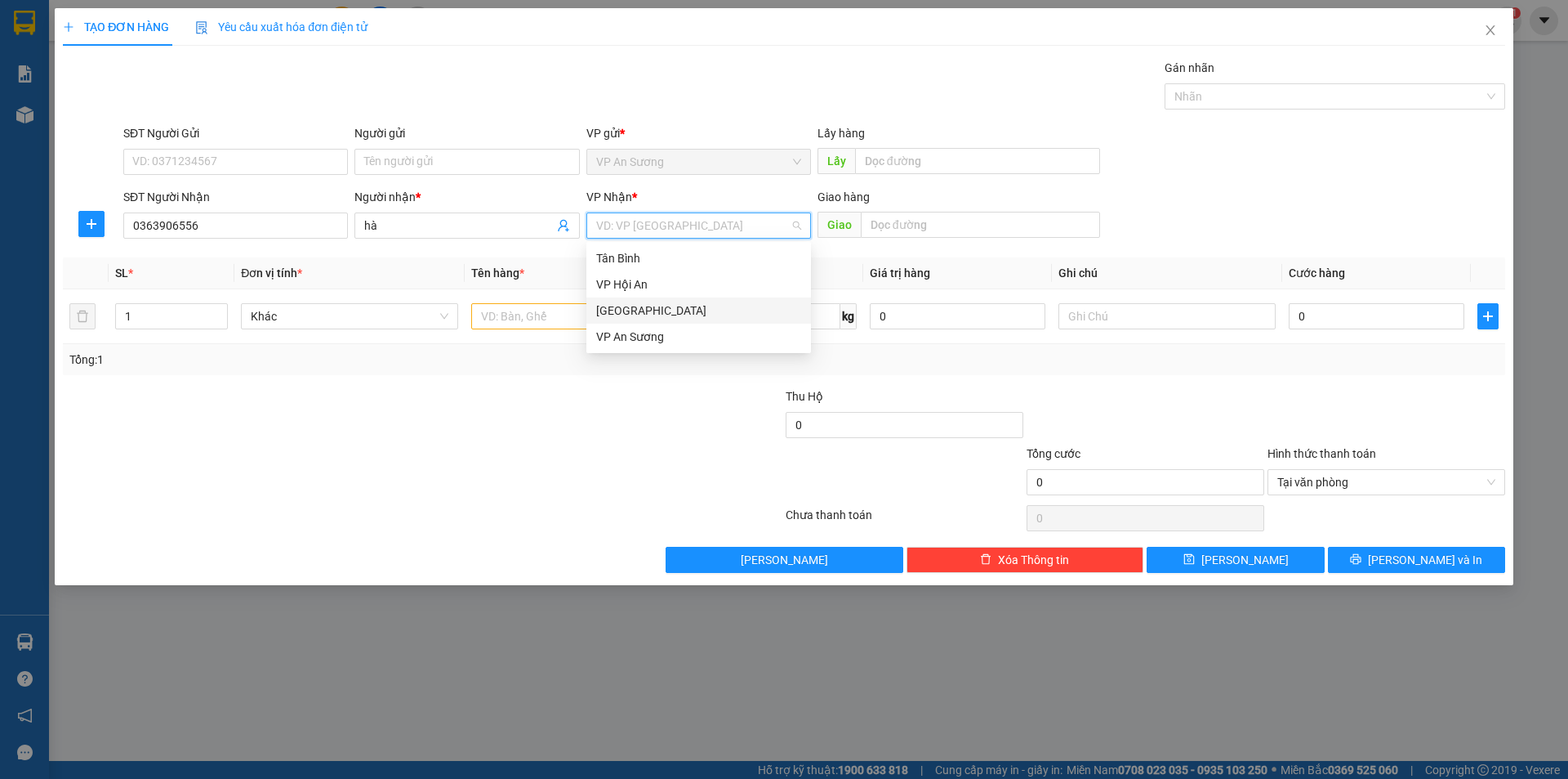
click at [618, 311] on div "[GEOGRAPHIC_DATA]" at bounding box center [699, 311] width 205 height 18
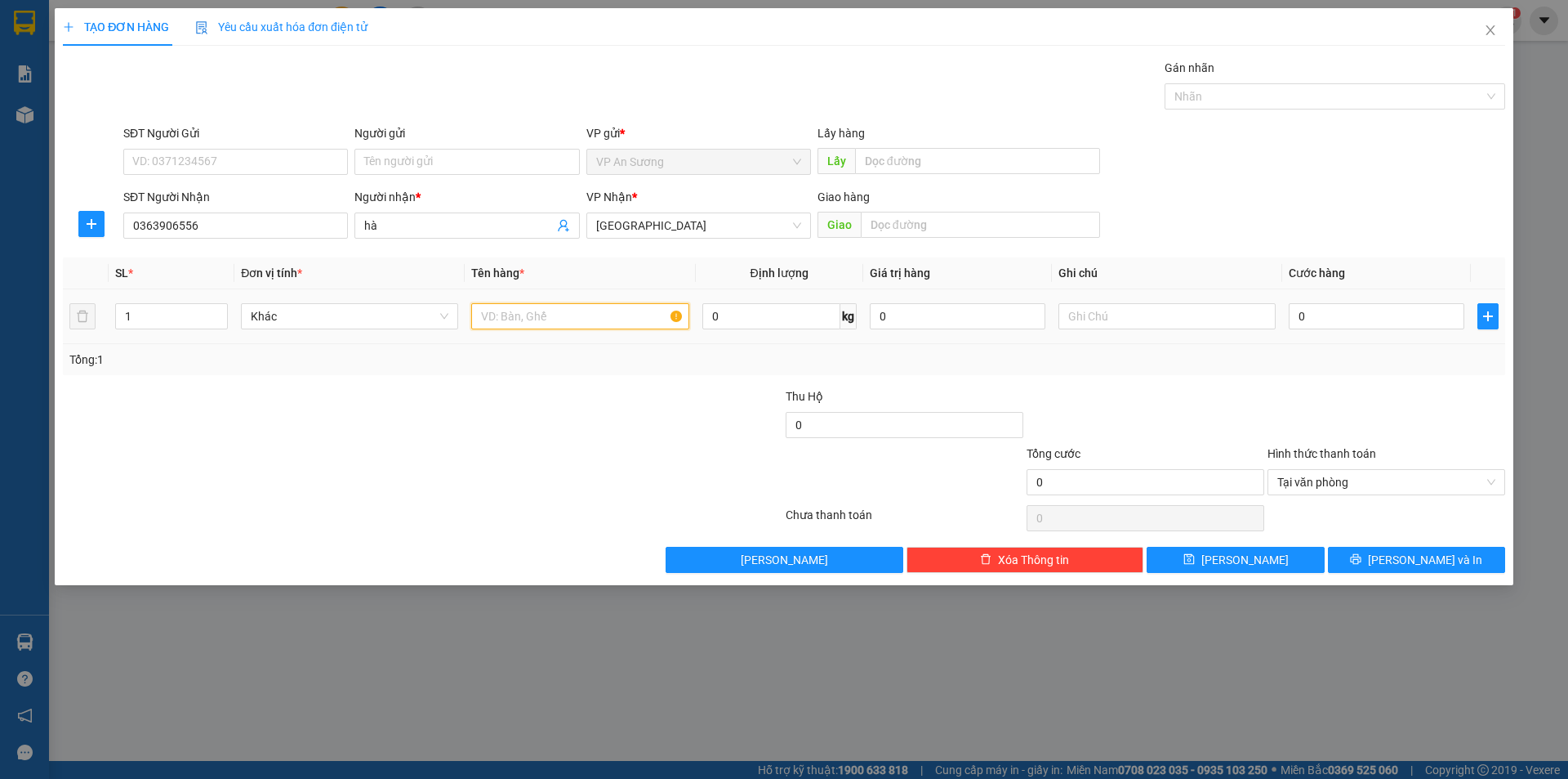
click at [493, 315] on input "text" at bounding box center [580, 315] width 217 height 26
type input "sot+1txop"
click at [178, 321] on input "1" at bounding box center [172, 315] width 111 height 25
type input "2"
click at [217, 310] on icon "up" at bounding box center [219, 313] width 5 height 5
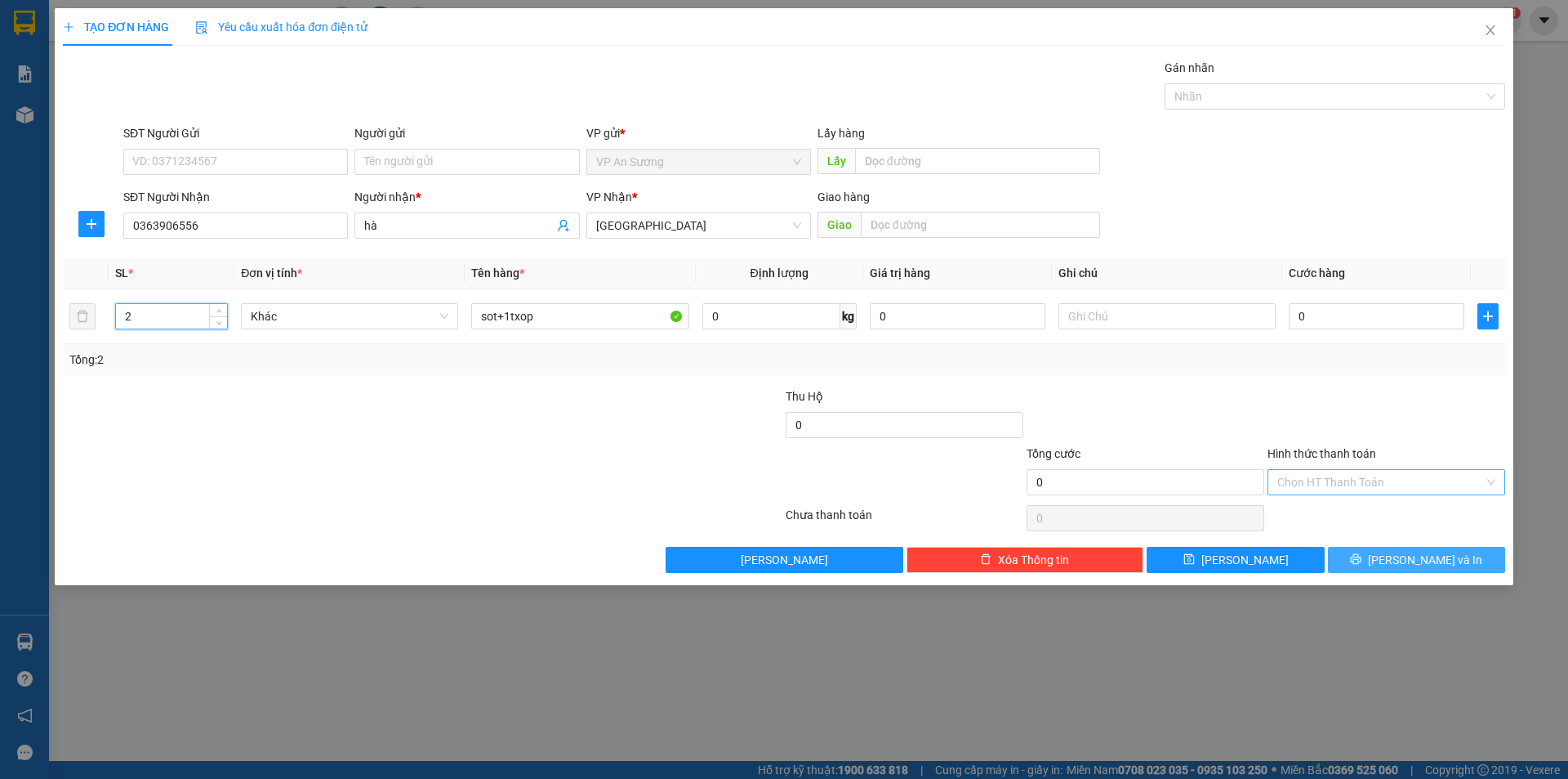
click at [1361, 555] on icon "printer" at bounding box center [1355, 559] width 12 height 12
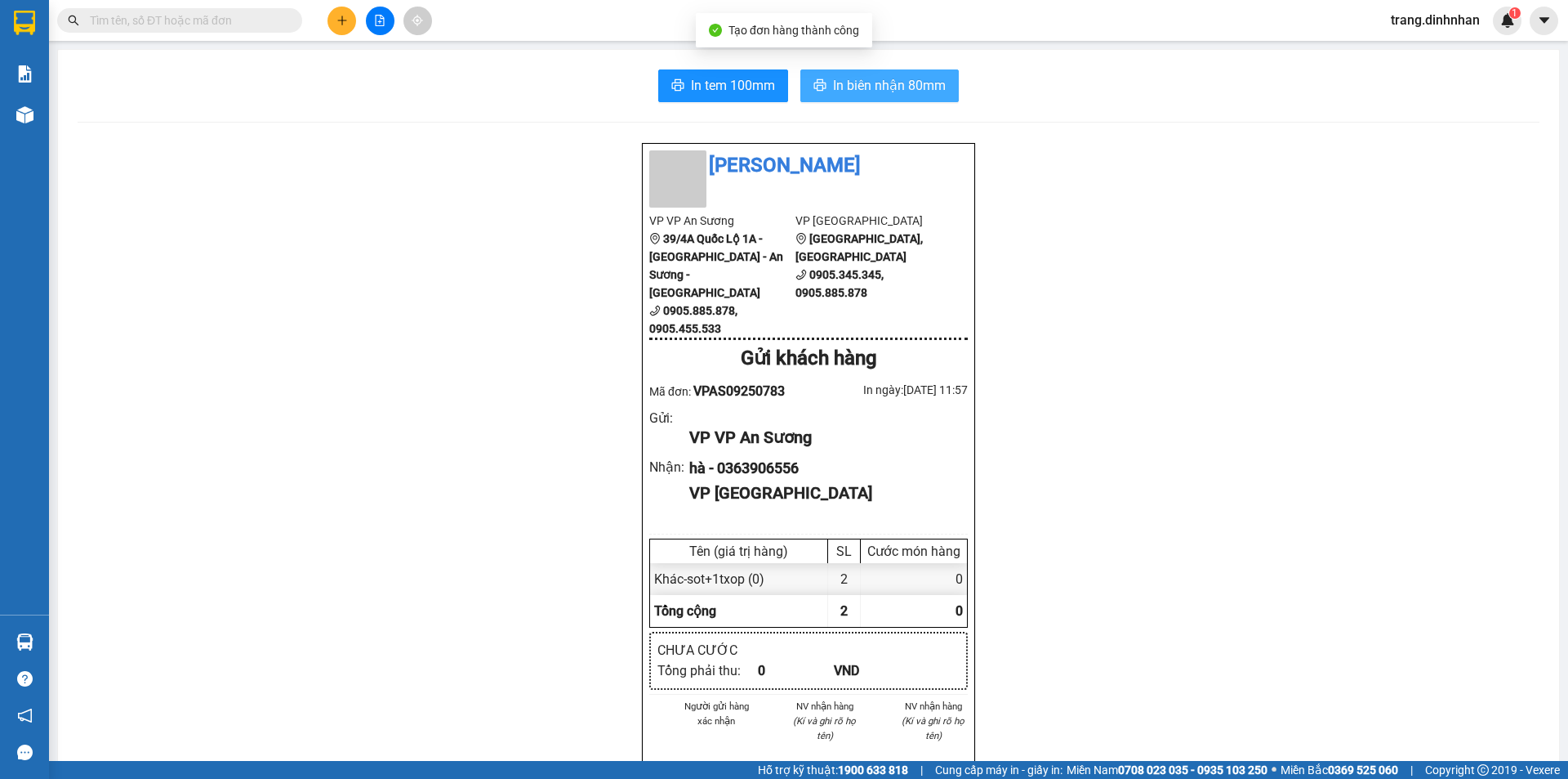
click at [883, 93] on span "In biên nhận 80mm" at bounding box center [889, 85] width 113 height 20
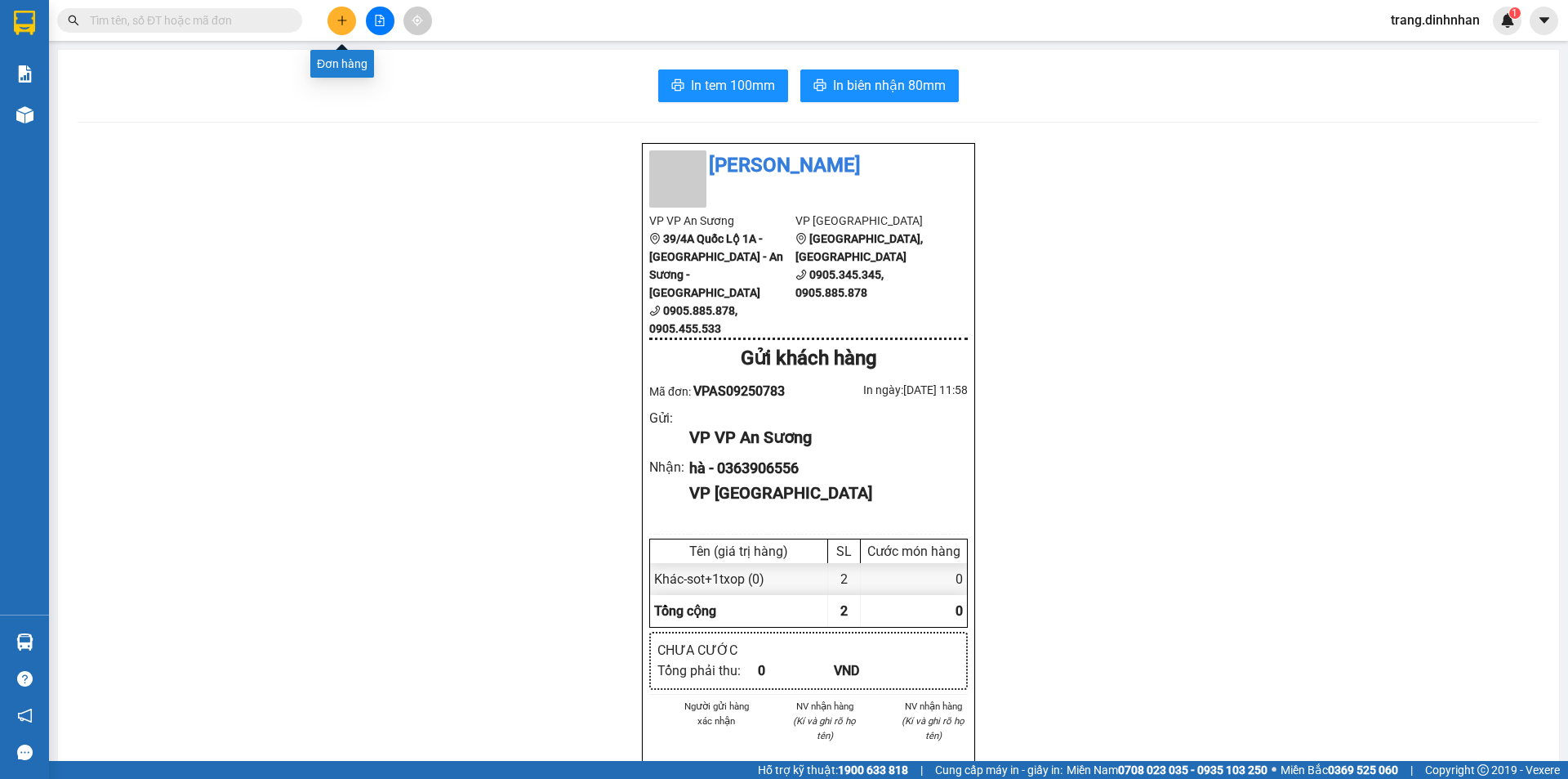
click at [342, 28] on button at bounding box center [341, 20] width 28 height 28
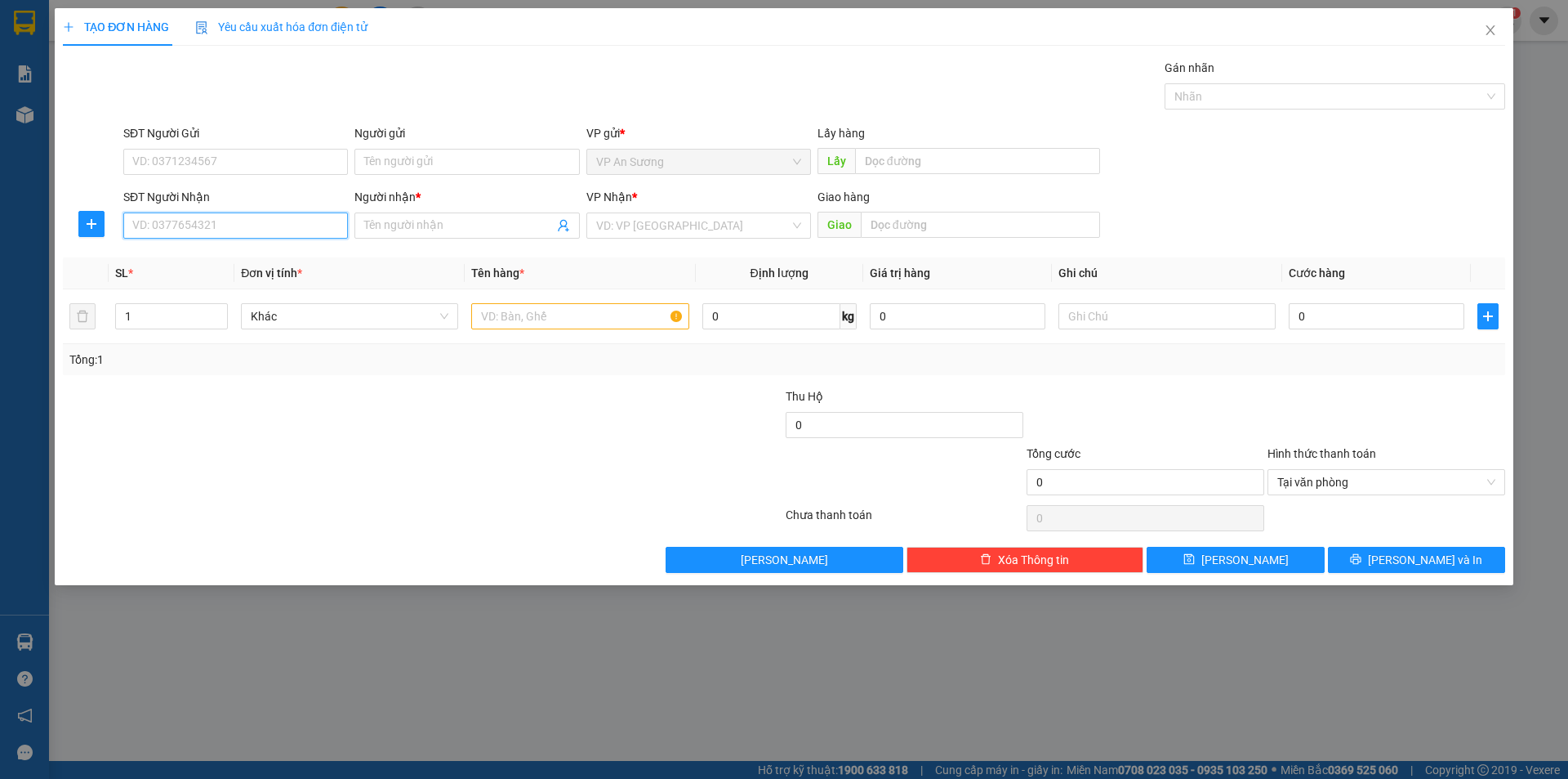
click at [269, 223] on input "SĐT Người Nhận" at bounding box center [235, 225] width 224 height 26
click at [638, 222] on input "search" at bounding box center [692, 225] width 194 height 25
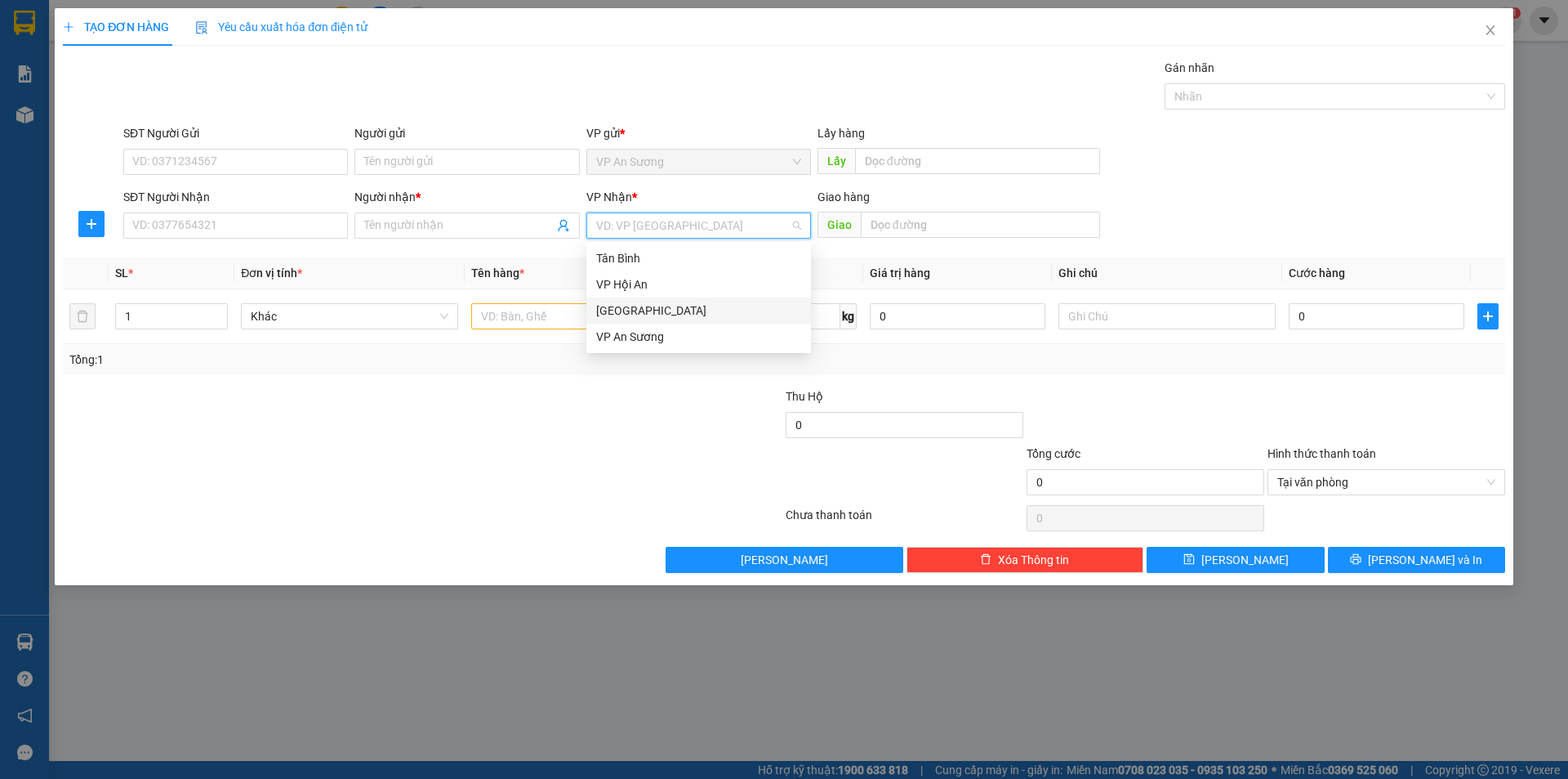
drag, startPoint x: 646, startPoint y: 308, endPoint x: 378, endPoint y: 211, distance: 285.0
click at [644, 308] on div "[GEOGRAPHIC_DATA]" at bounding box center [699, 311] width 205 height 18
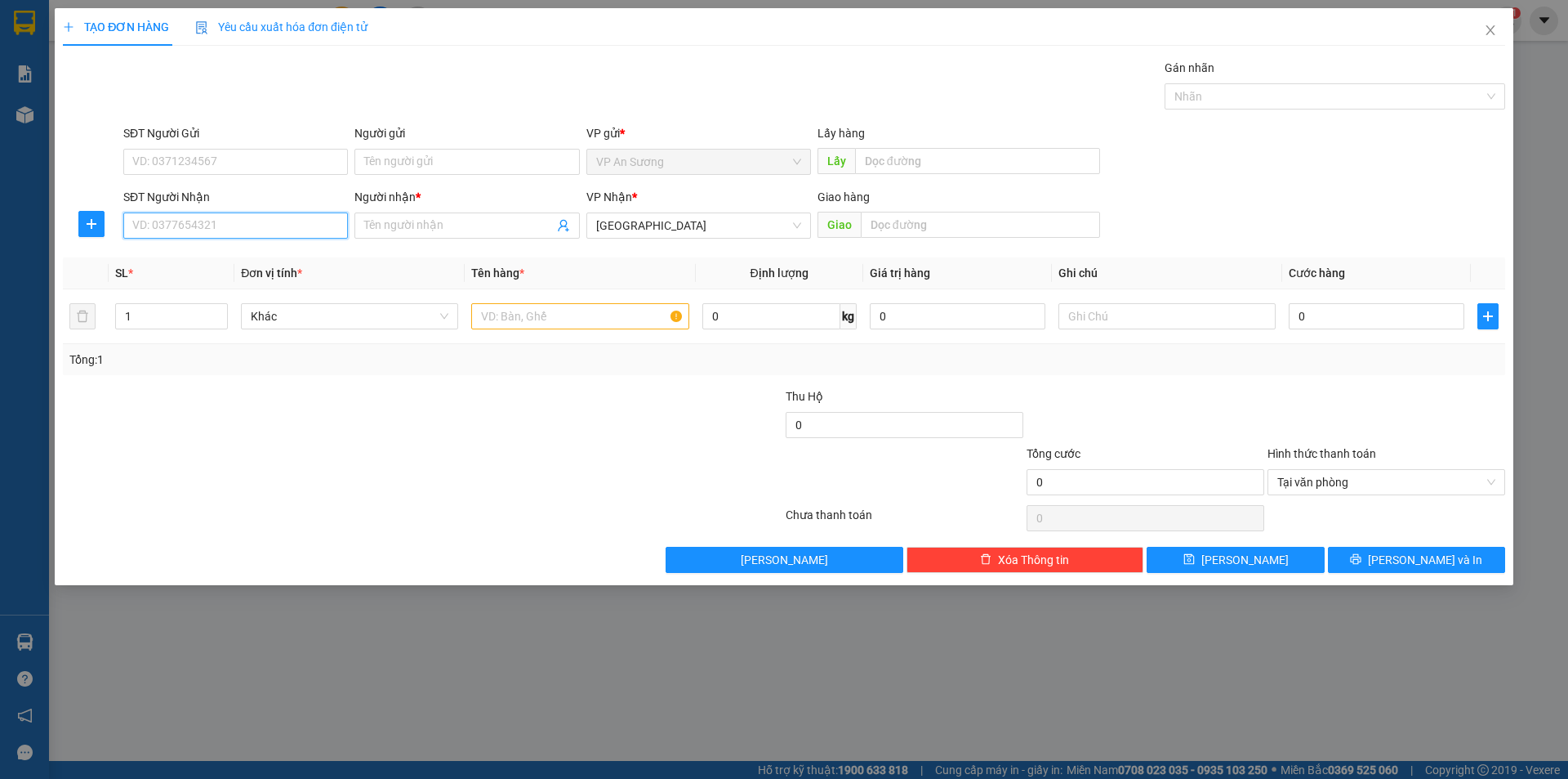
click at [311, 219] on input "SĐT Người Nhận" at bounding box center [235, 225] width 224 height 26
click at [190, 255] on div "0982312950 - hiền" at bounding box center [236, 258] width 205 height 18
type input "0982312950"
type input "hiền"
type input "0982312950"
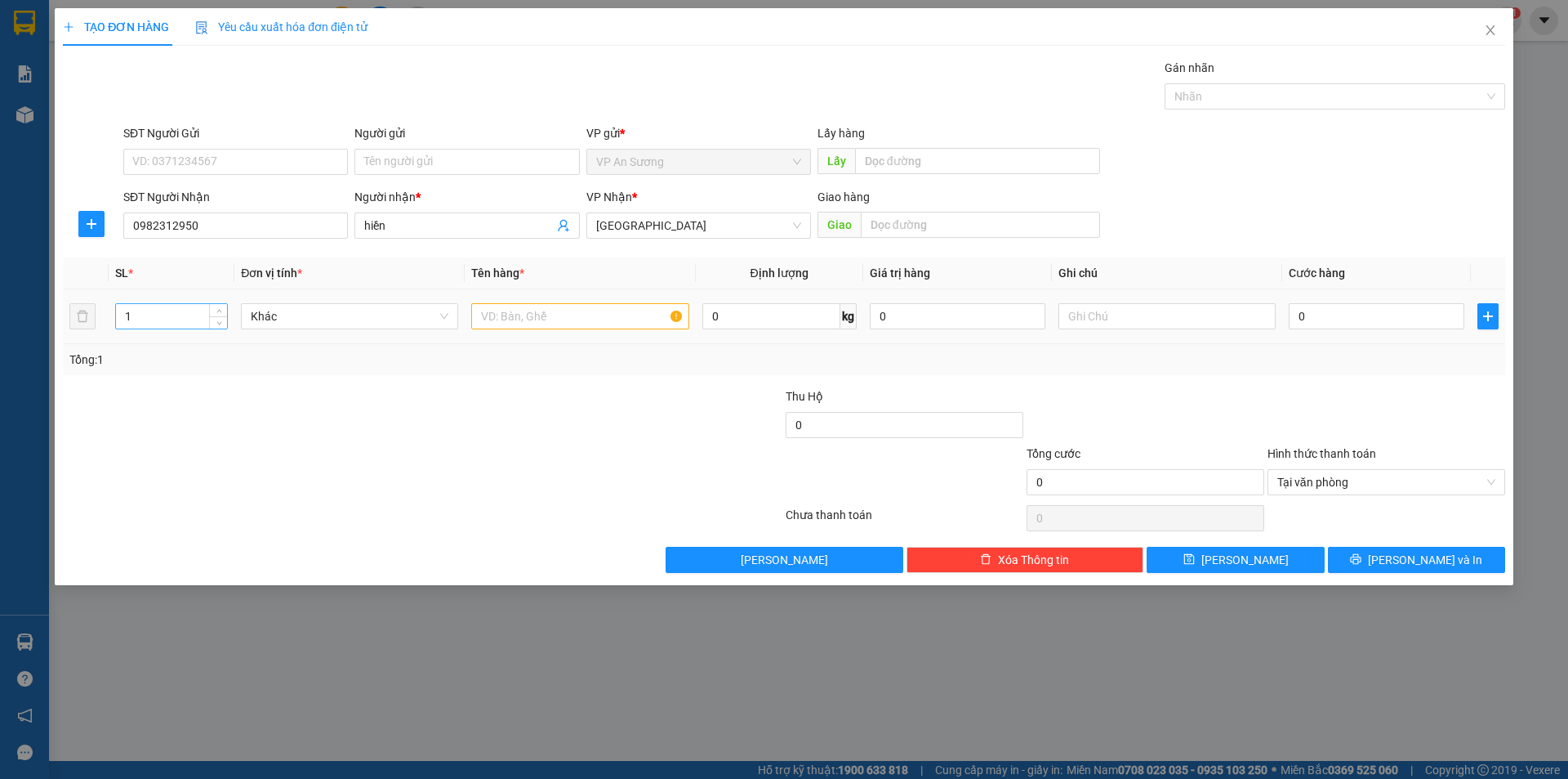
click at [152, 315] on input "1" at bounding box center [172, 315] width 111 height 25
type input "2"
click at [503, 315] on input "text" at bounding box center [580, 315] width 217 height 26
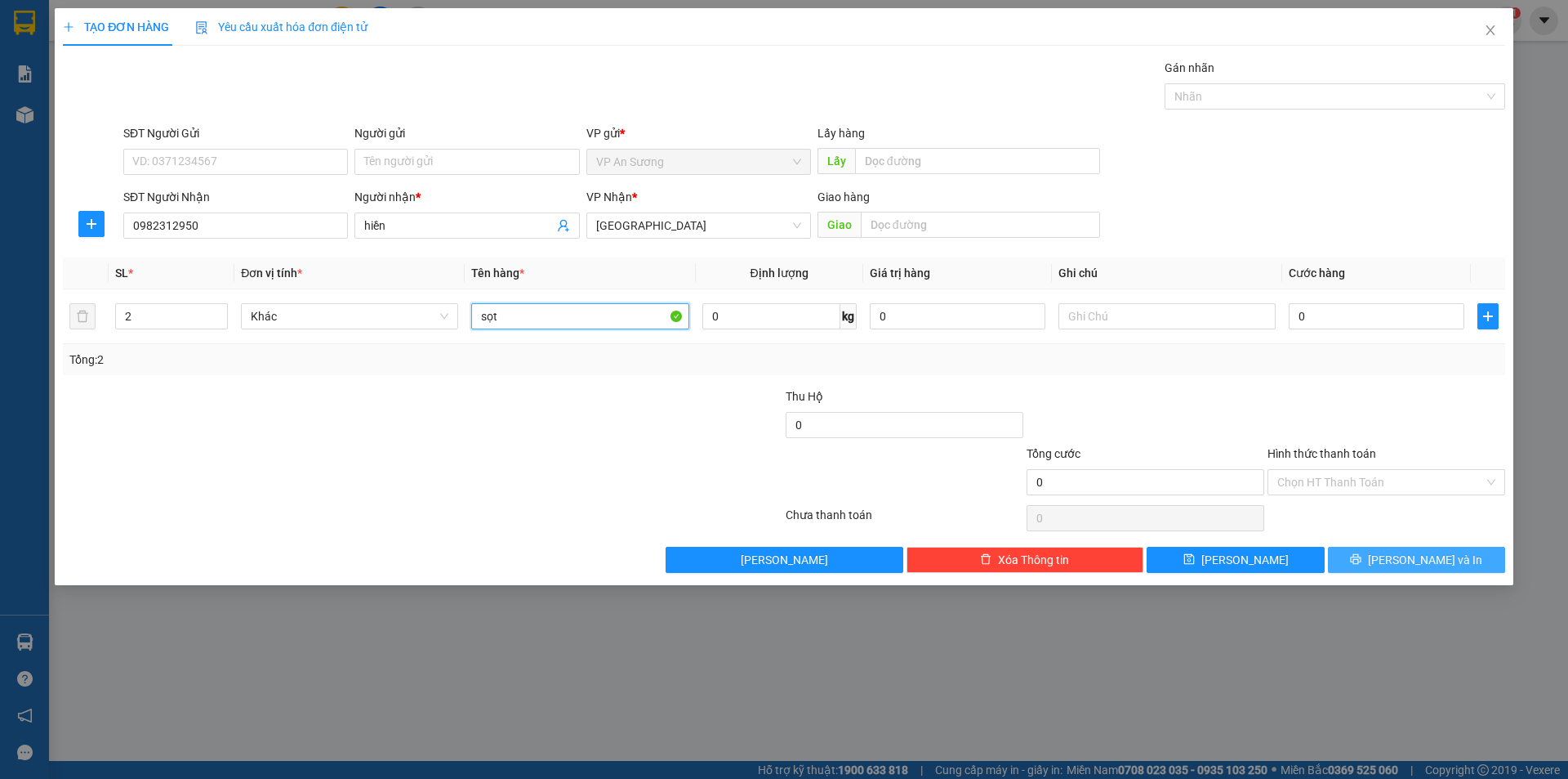
type input "sọt"
drag, startPoint x: 1417, startPoint y: 557, endPoint x: 1440, endPoint y: 537, distance: 30.5
click at [1417, 556] on span "[PERSON_NAME] và In" at bounding box center [1425, 560] width 114 height 18
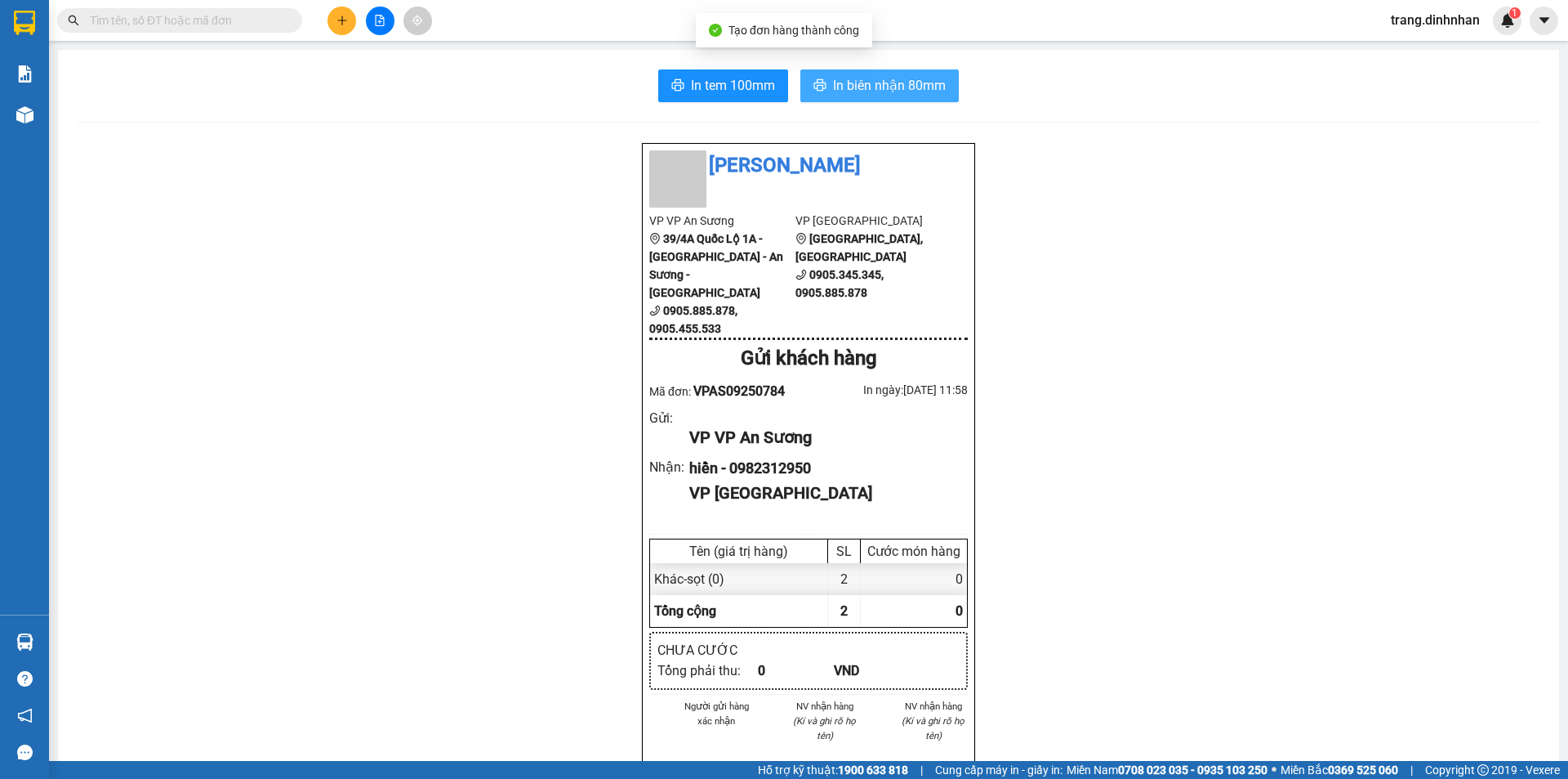
click at [872, 91] on span "In biên nhận 80mm" at bounding box center [889, 85] width 113 height 20
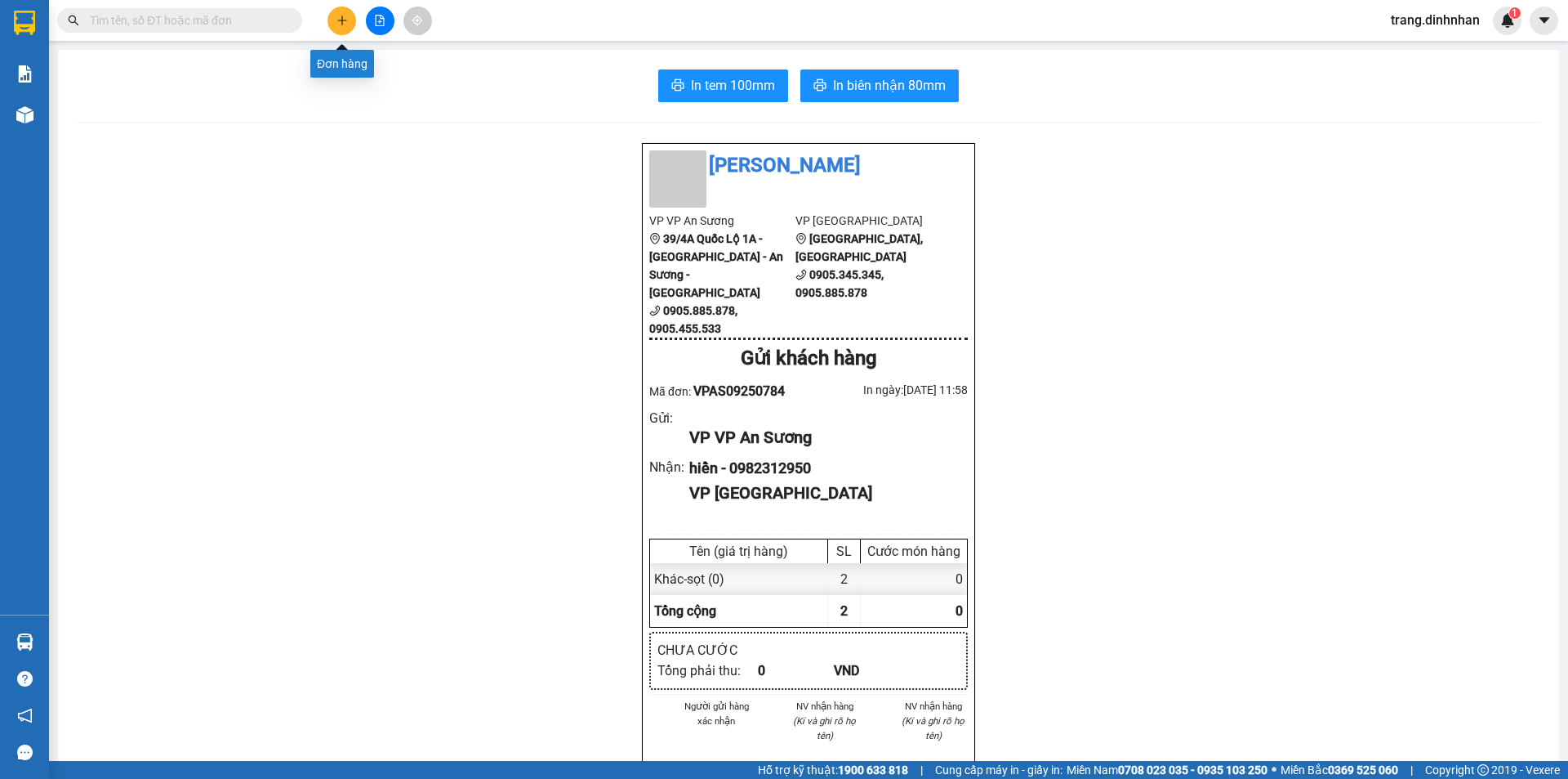
click at [342, 23] on icon "plus" at bounding box center [342, 20] width 1 height 9
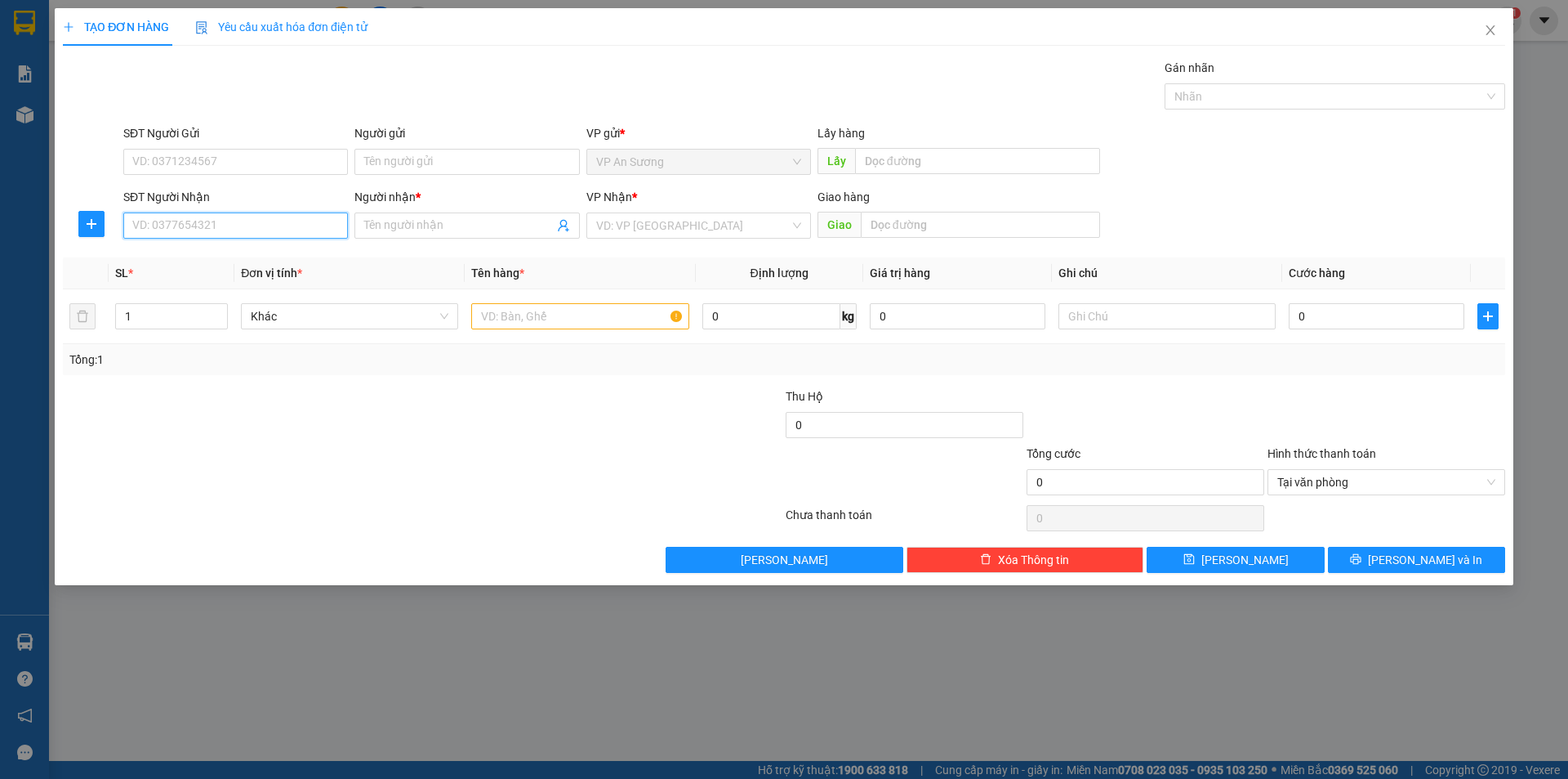
drag, startPoint x: 273, startPoint y: 223, endPoint x: 285, endPoint y: 215, distance: 14.4
click at [285, 215] on input "SĐT Người Nhận" at bounding box center [235, 225] width 224 height 26
click at [197, 259] on div "0899864277 - kyt nguyễn" at bounding box center [236, 258] width 205 height 18
type input "0899864277"
type input "kyt nguyễn"
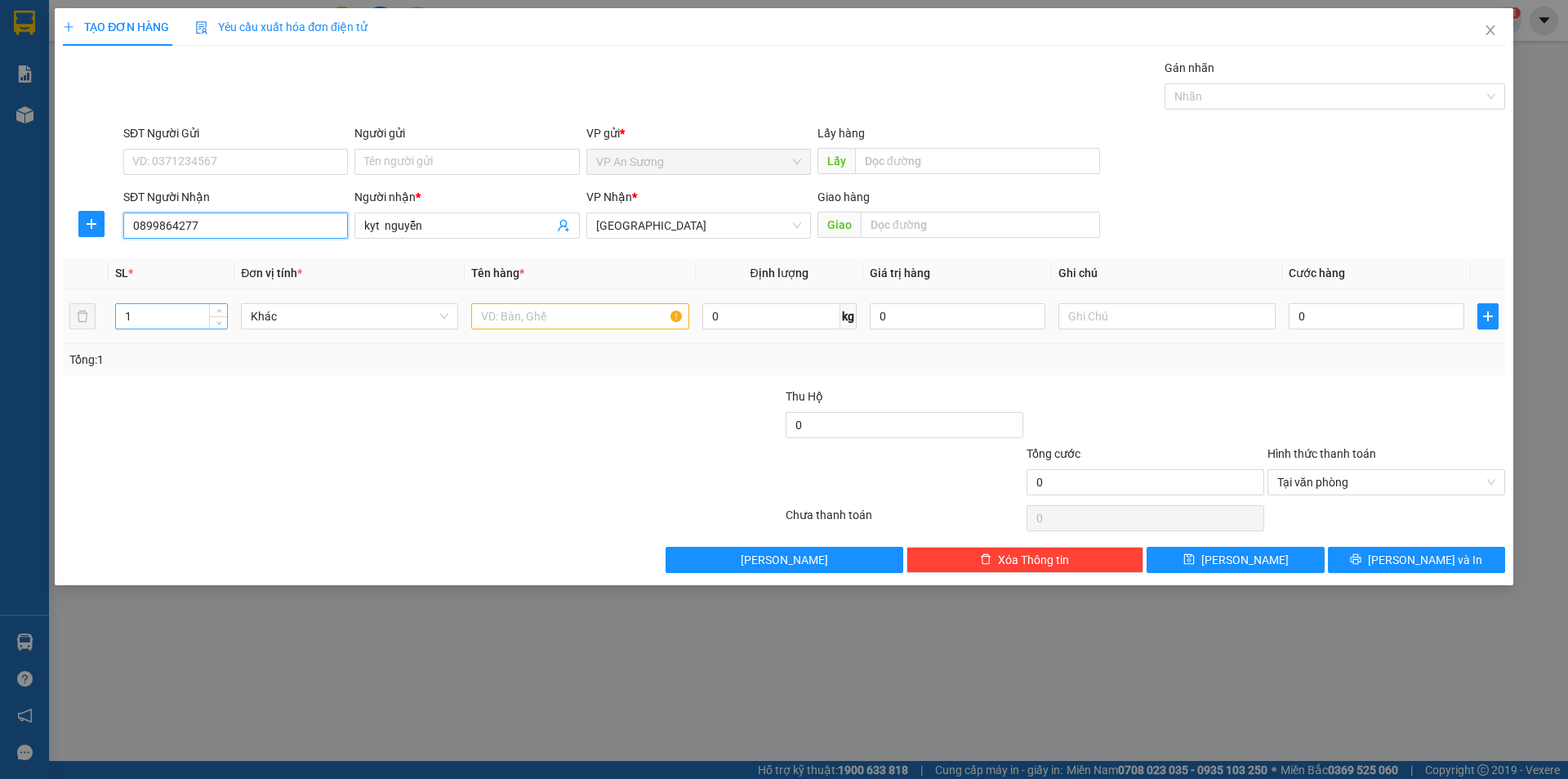
type input "0899864277"
click at [152, 315] on input "1" at bounding box center [172, 315] width 111 height 25
type input "2"
click at [499, 319] on input "text" at bounding box center [580, 315] width 217 height 26
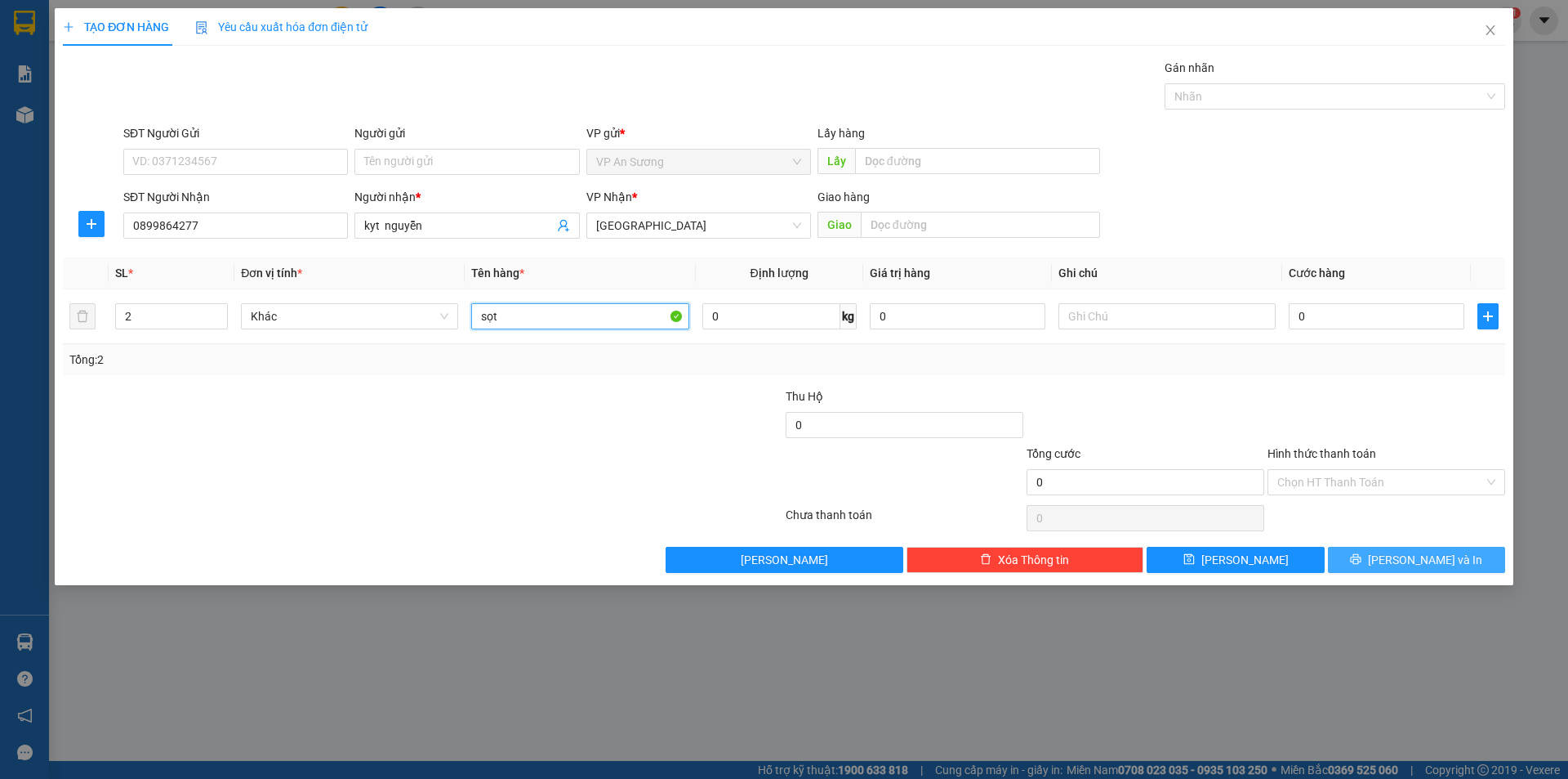
type input "sọt"
click at [1380, 554] on button "[PERSON_NAME] và In" at bounding box center [1416, 559] width 177 height 26
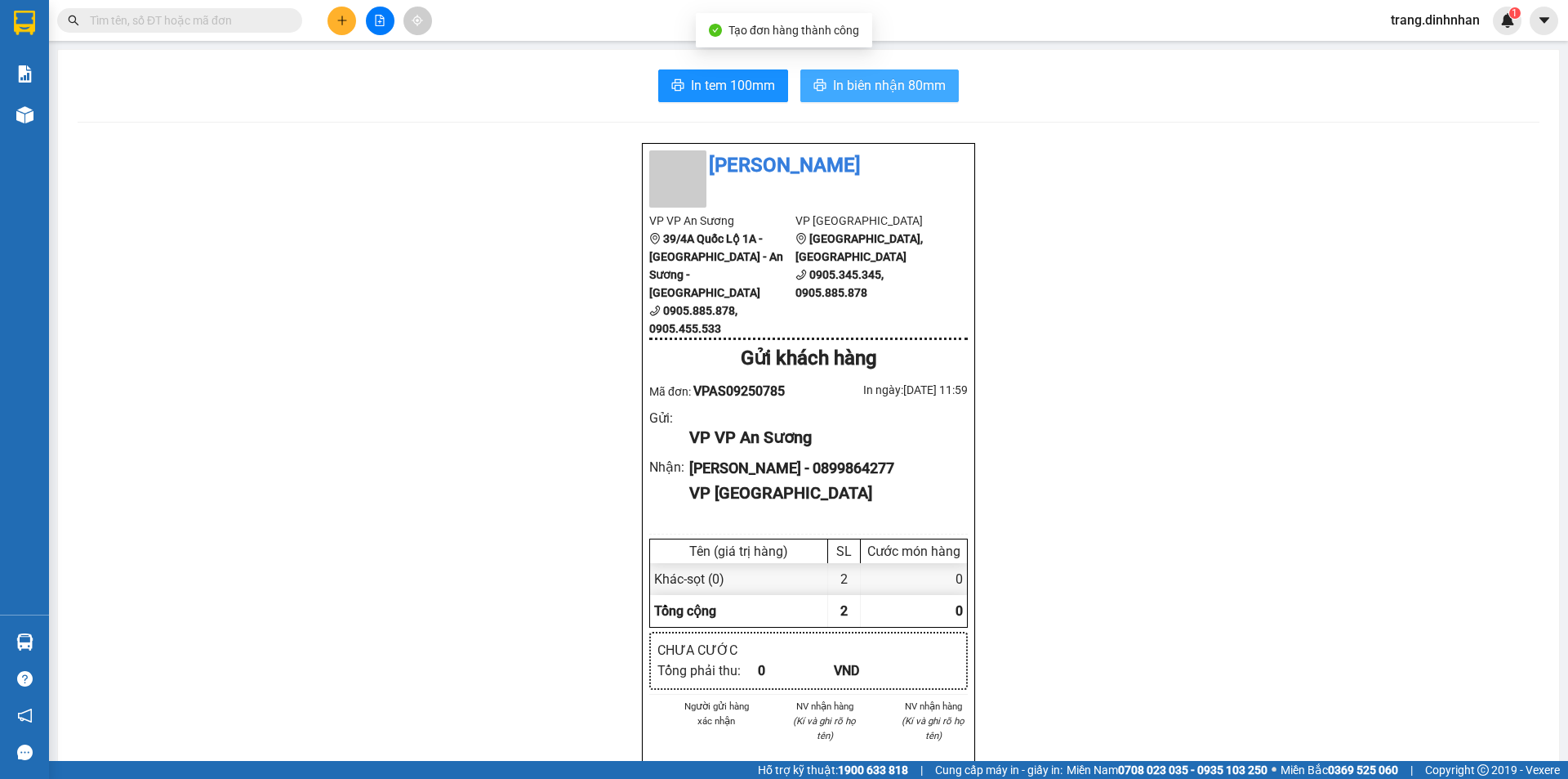
click at [882, 87] on span "In biên nhận 80mm" at bounding box center [889, 85] width 113 height 20
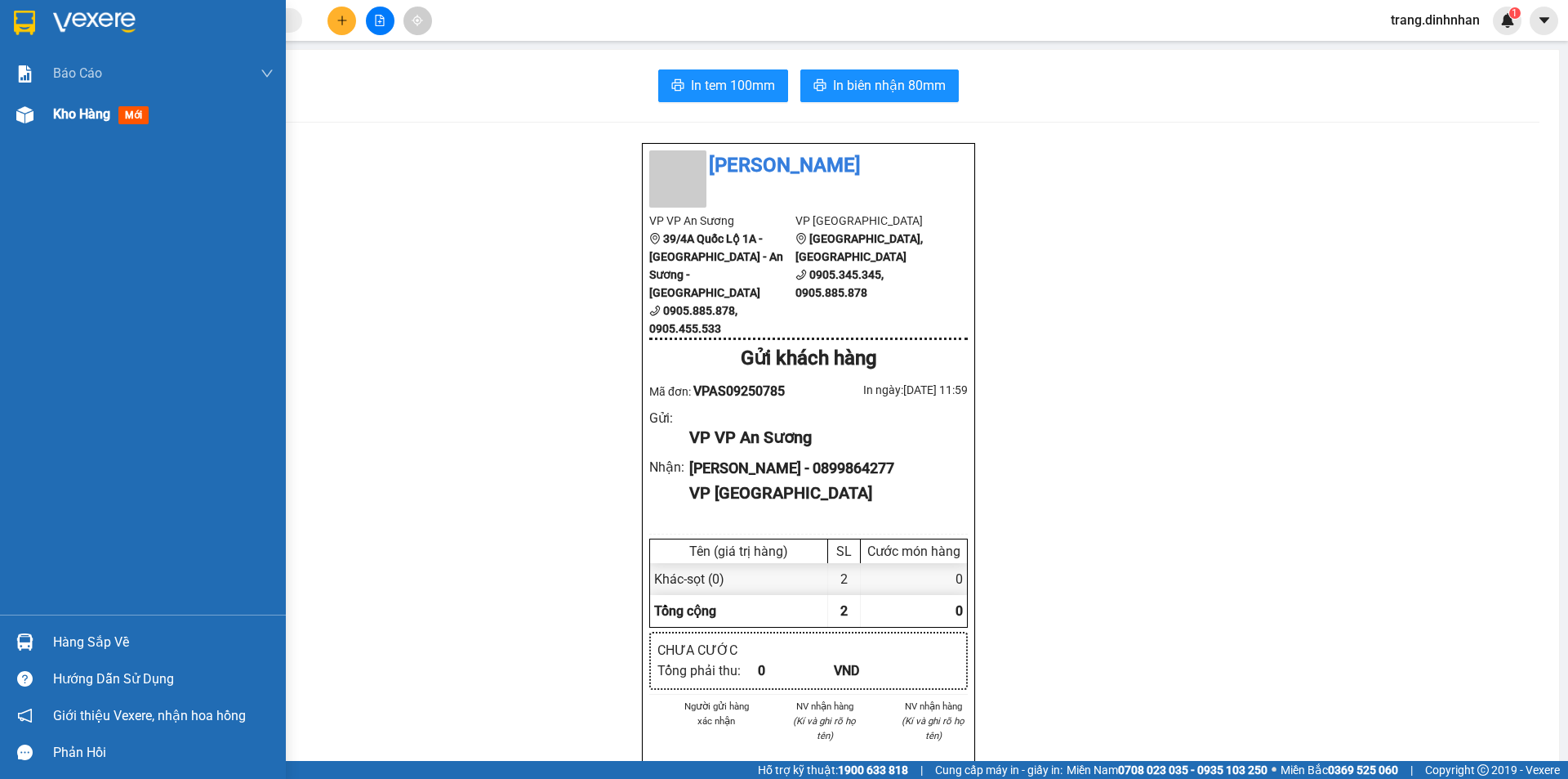
click at [63, 110] on span "Kho hàng" at bounding box center [81, 114] width 57 height 15
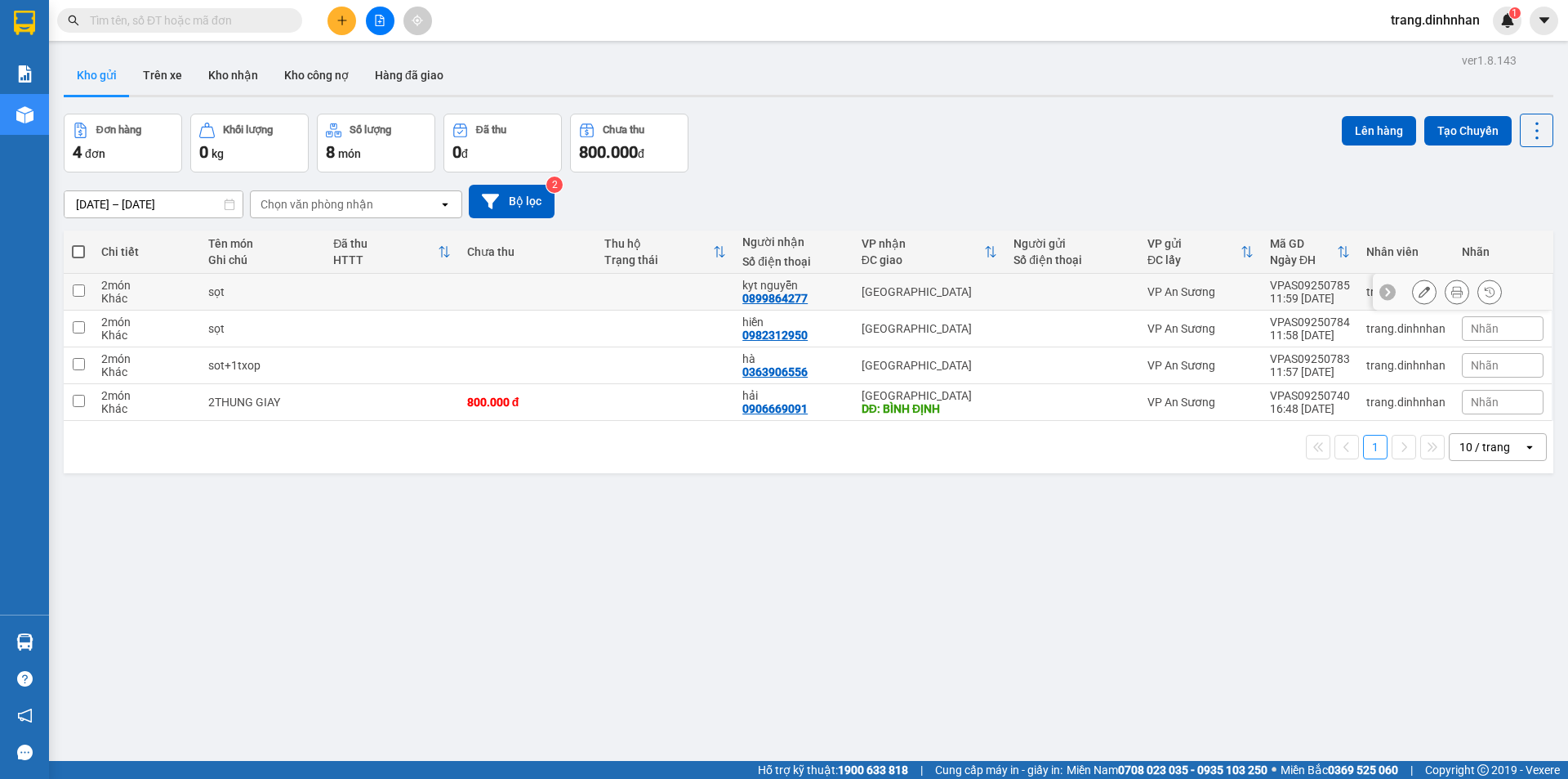
click at [1031, 287] on div at bounding box center [1072, 292] width 117 height 13
checkbox input "true"
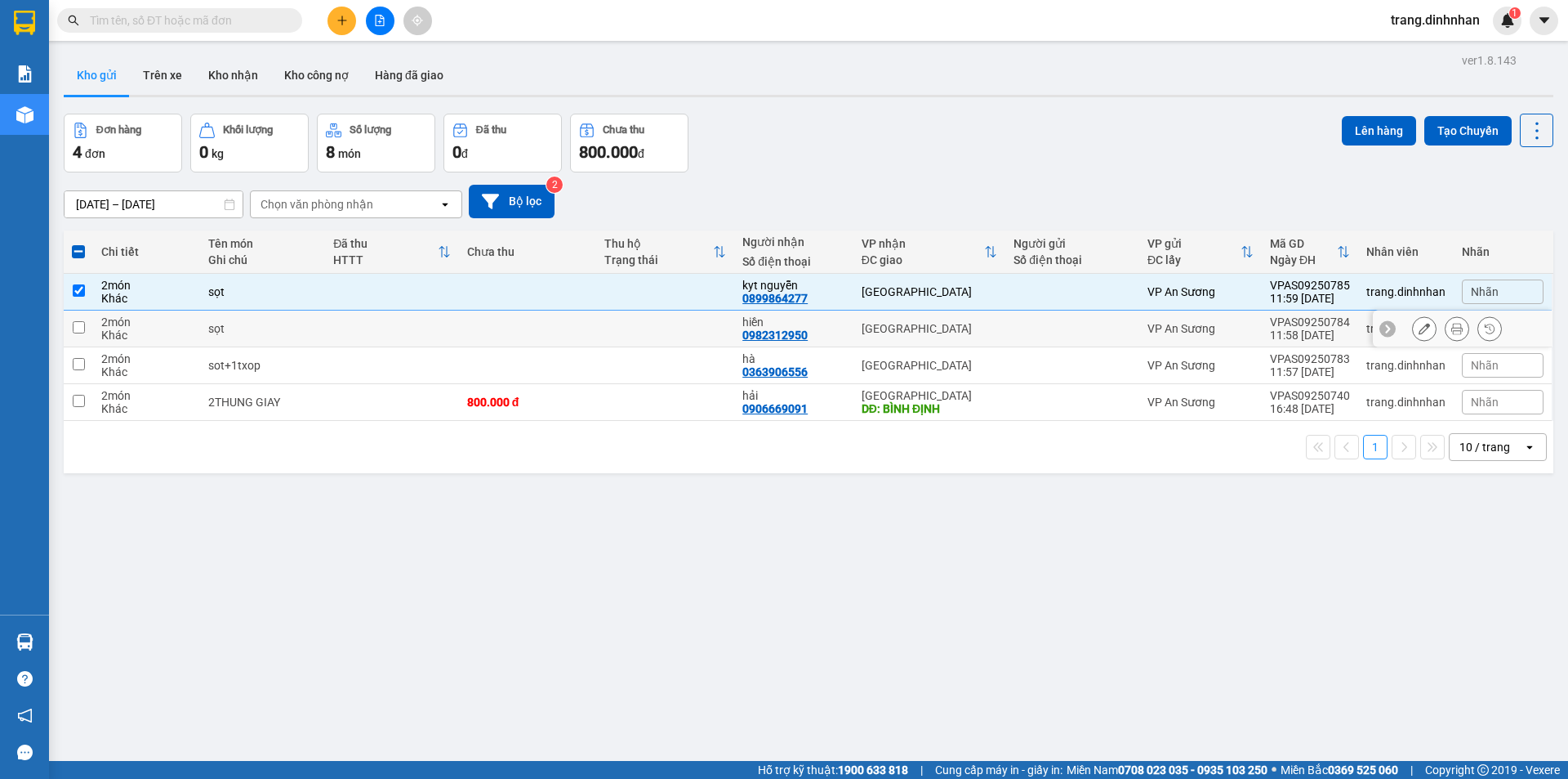
click at [1043, 327] on div at bounding box center [1072, 328] width 117 height 13
checkbox input "true"
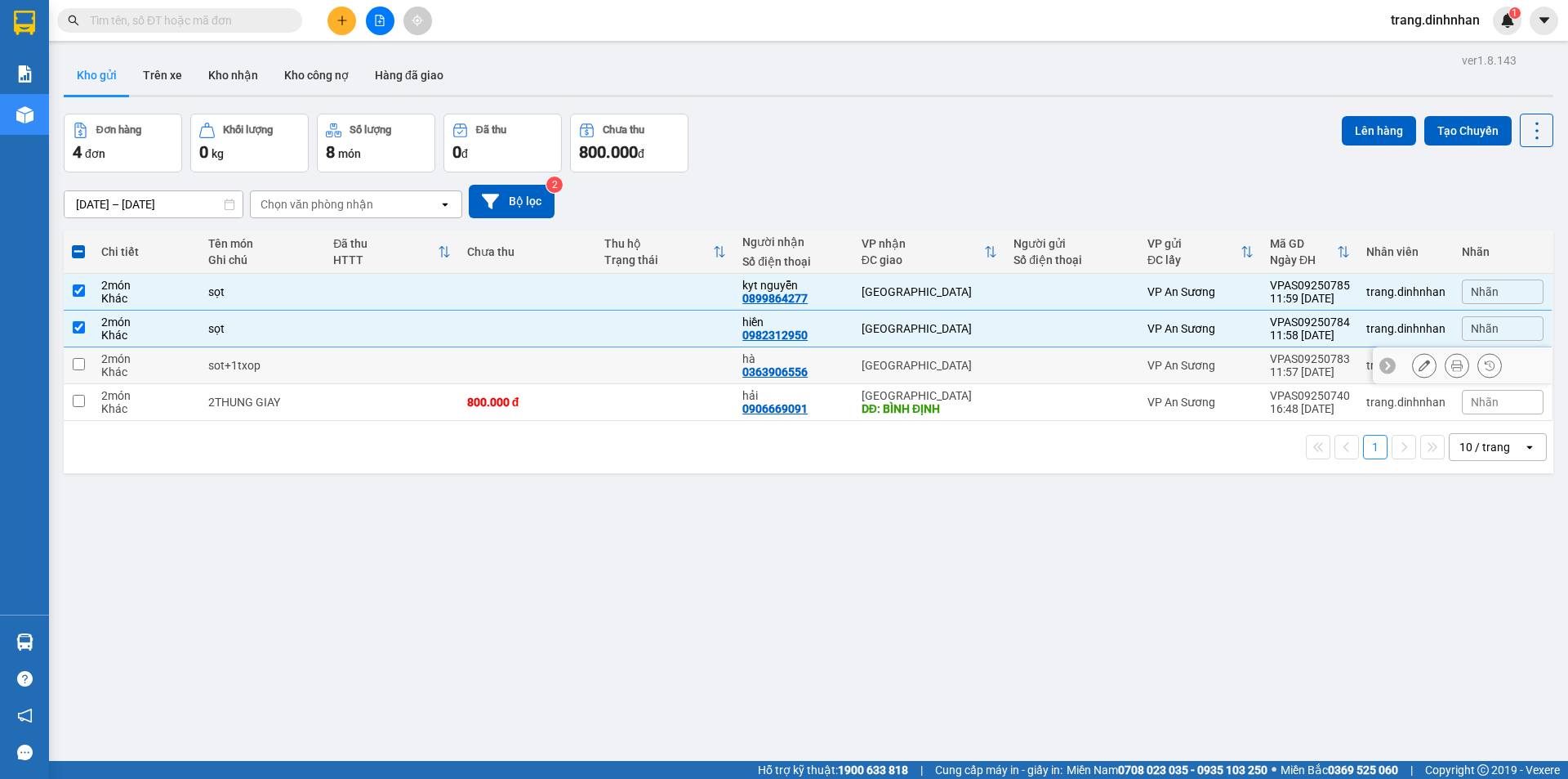
click at [1041, 360] on div at bounding box center [1072, 365] width 117 height 13
checkbox input "true"
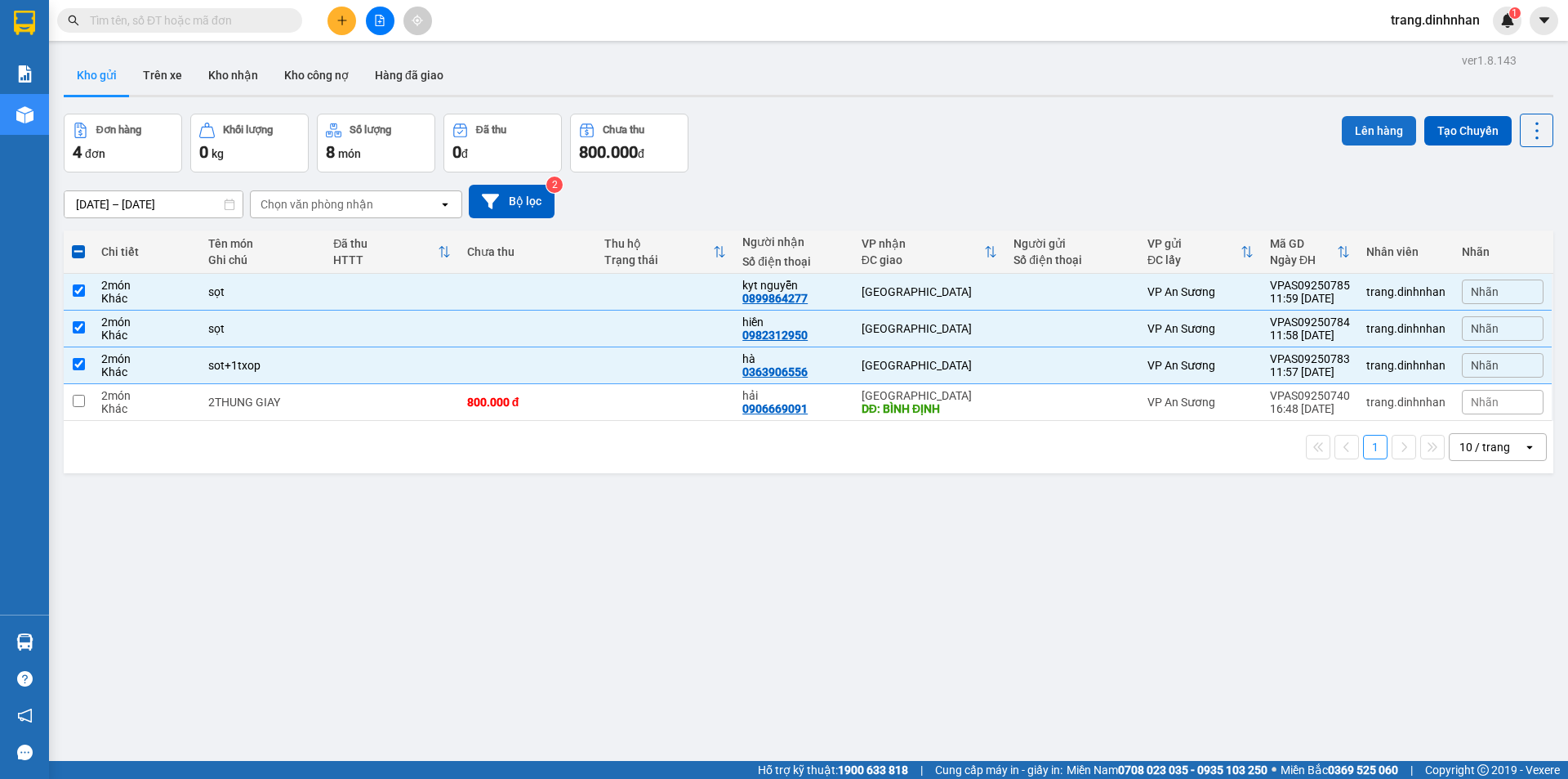
click at [1345, 133] on button "Lên hàng" at bounding box center [1379, 131] width 74 height 29
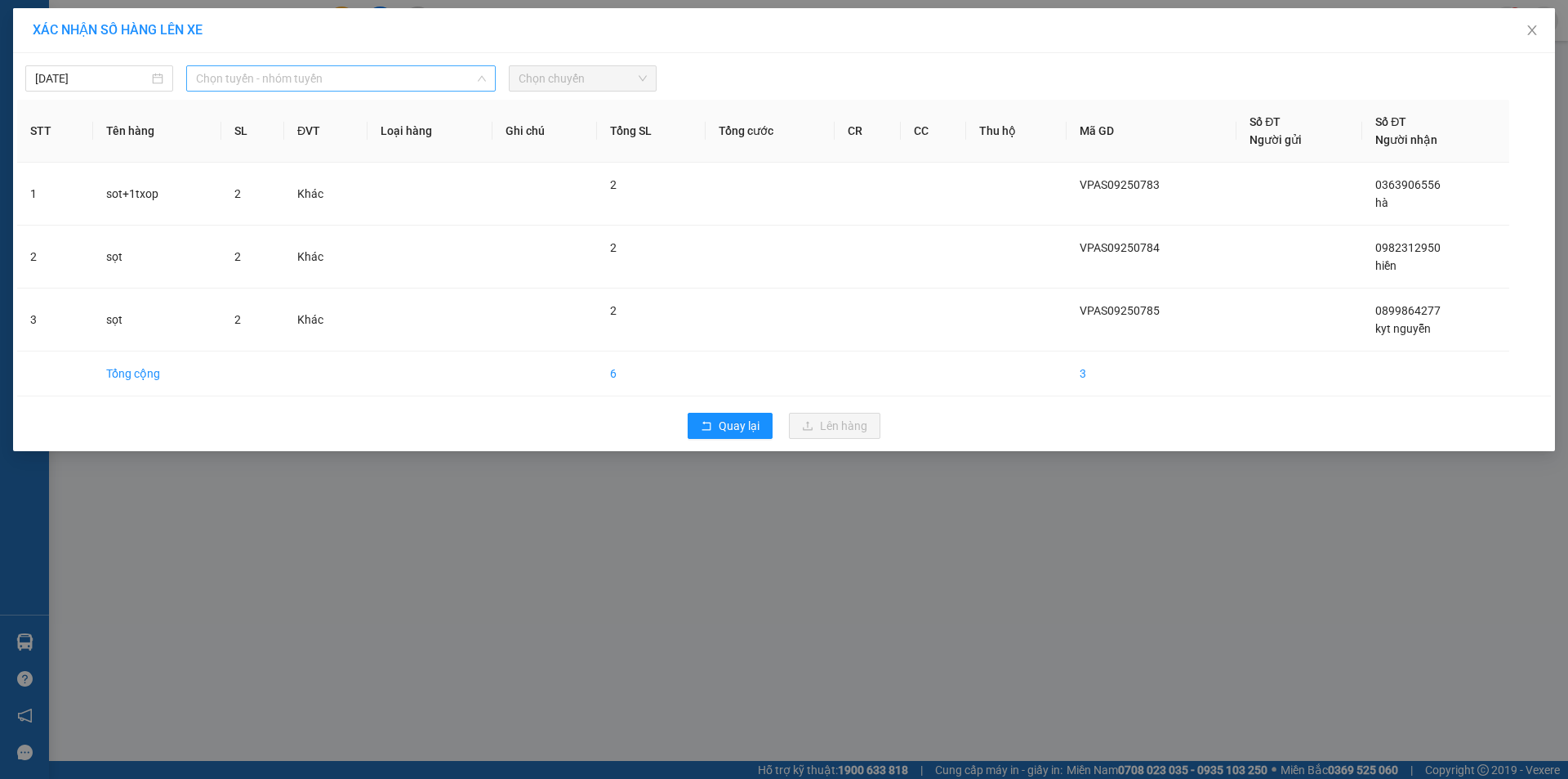
click at [441, 76] on span "Chọn tuyến - nhóm tuyến" at bounding box center [341, 78] width 290 height 25
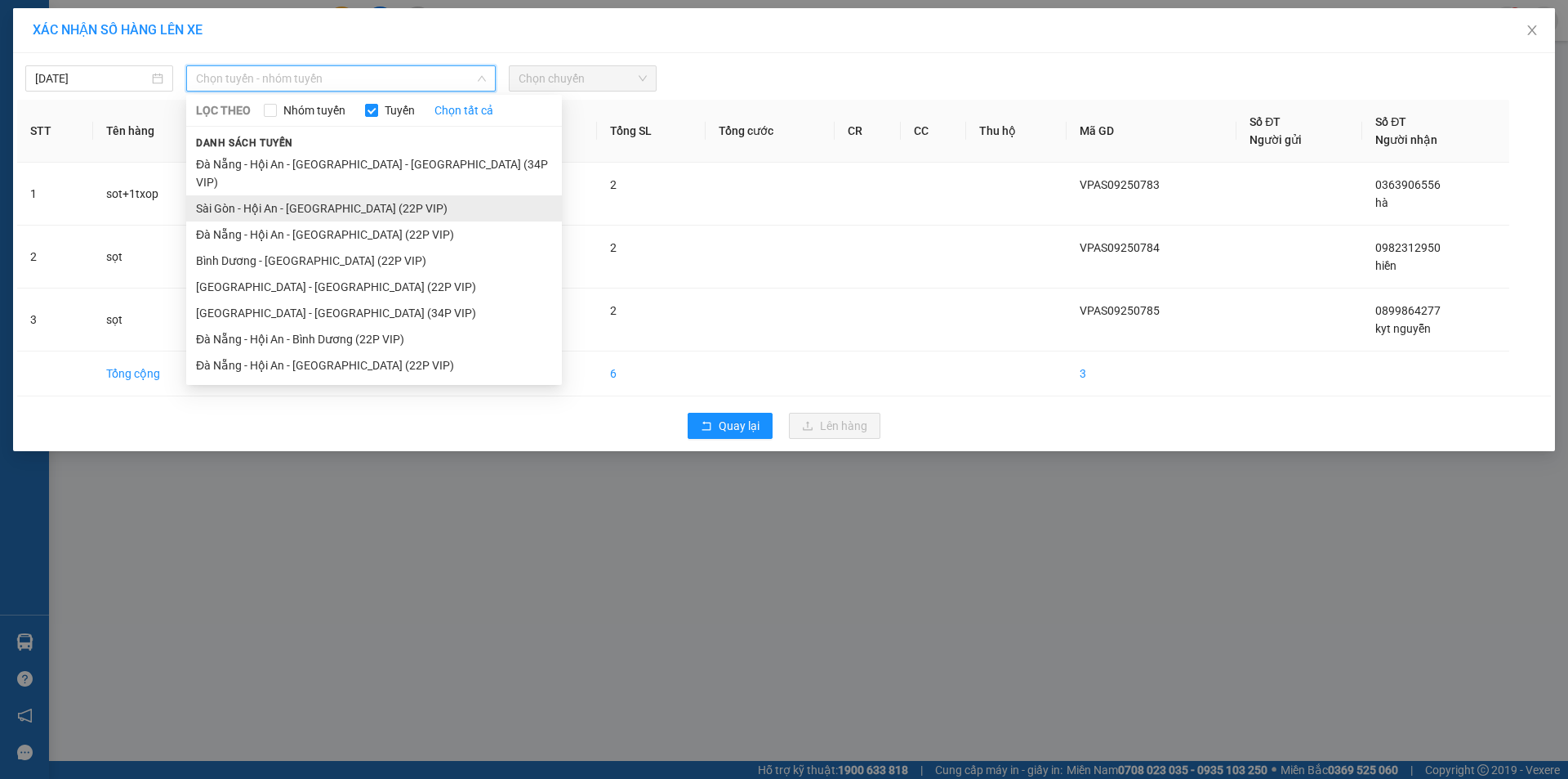
click at [382, 195] on li "Sài Gòn - Hội An - [GEOGRAPHIC_DATA] (22P VIP)" at bounding box center [373, 208] width 375 height 26
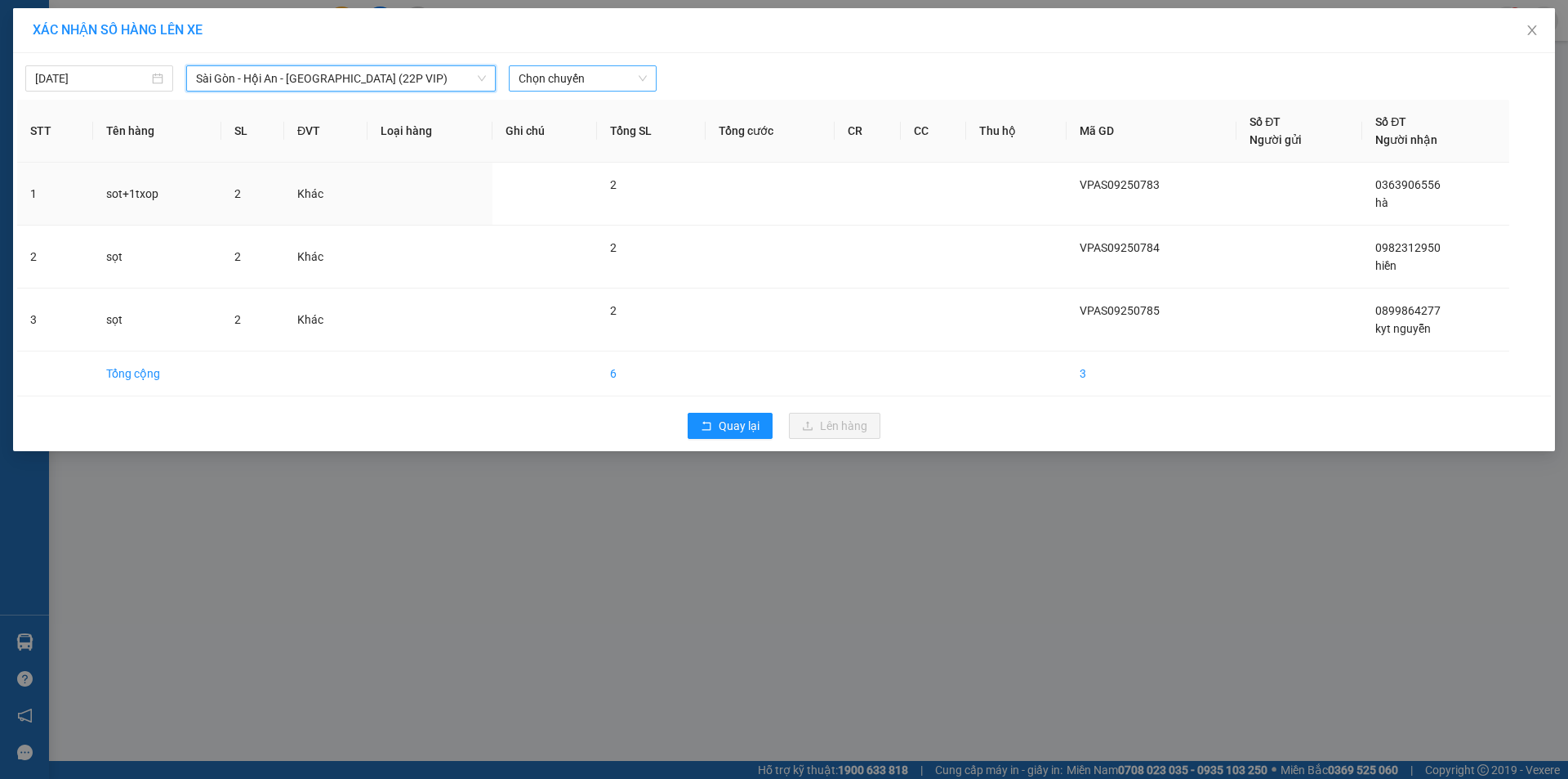
click at [590, 84] on span "Chọn chuyến" at bounding box center [582, 78] width 128 height 25
click at [452, 75] on span "Sài Gòn - Hội An - [GEOGRAPHIC_DATA] (22P VIP)" at bounding box center [341, 78] width 290 height 25
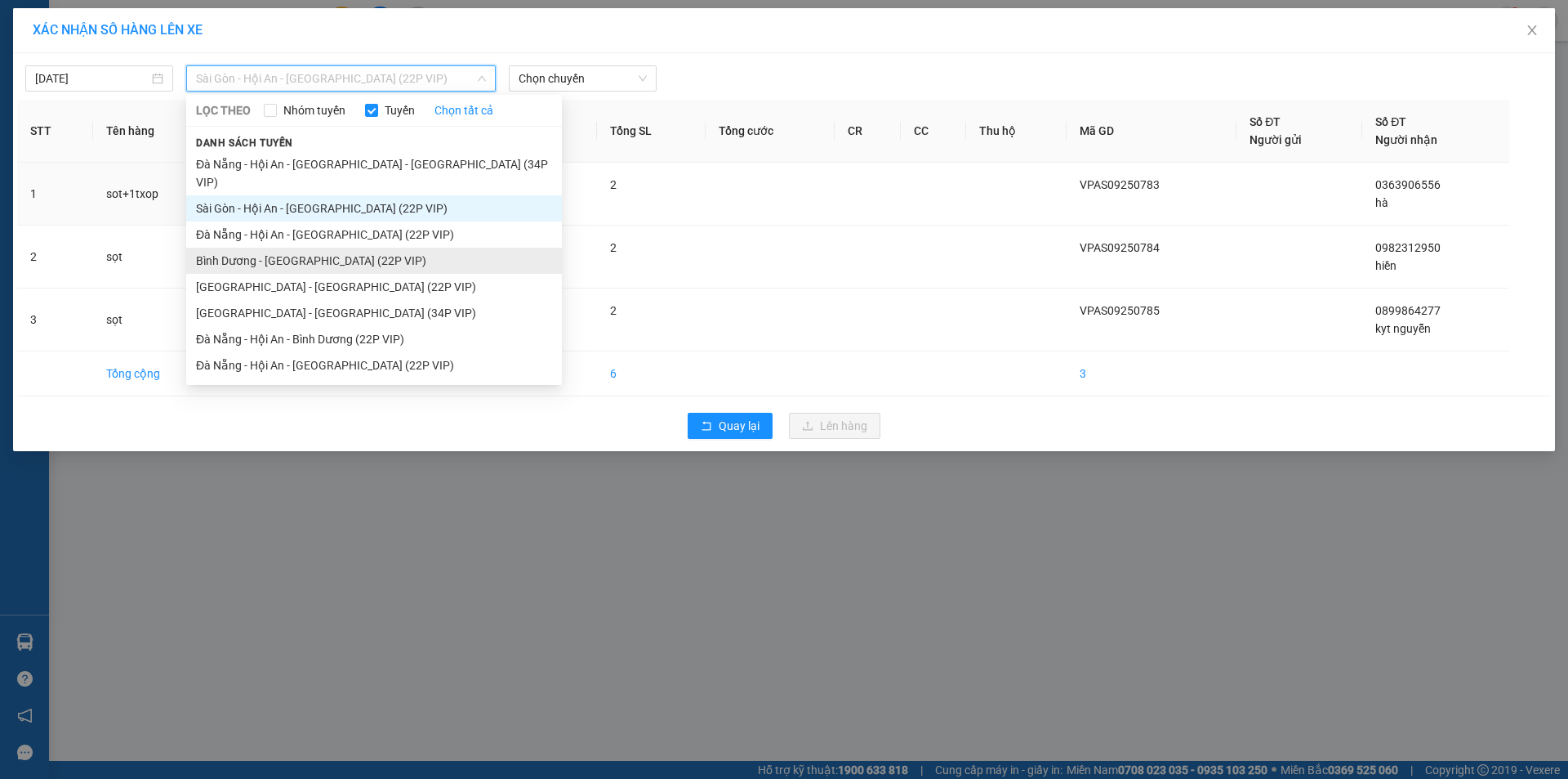
click at [368, 247] on li "Bình Dương - [GEOGRAPHIC_DATA] (22P VIP)" at bounding box center [373, 260] width 375 height 26
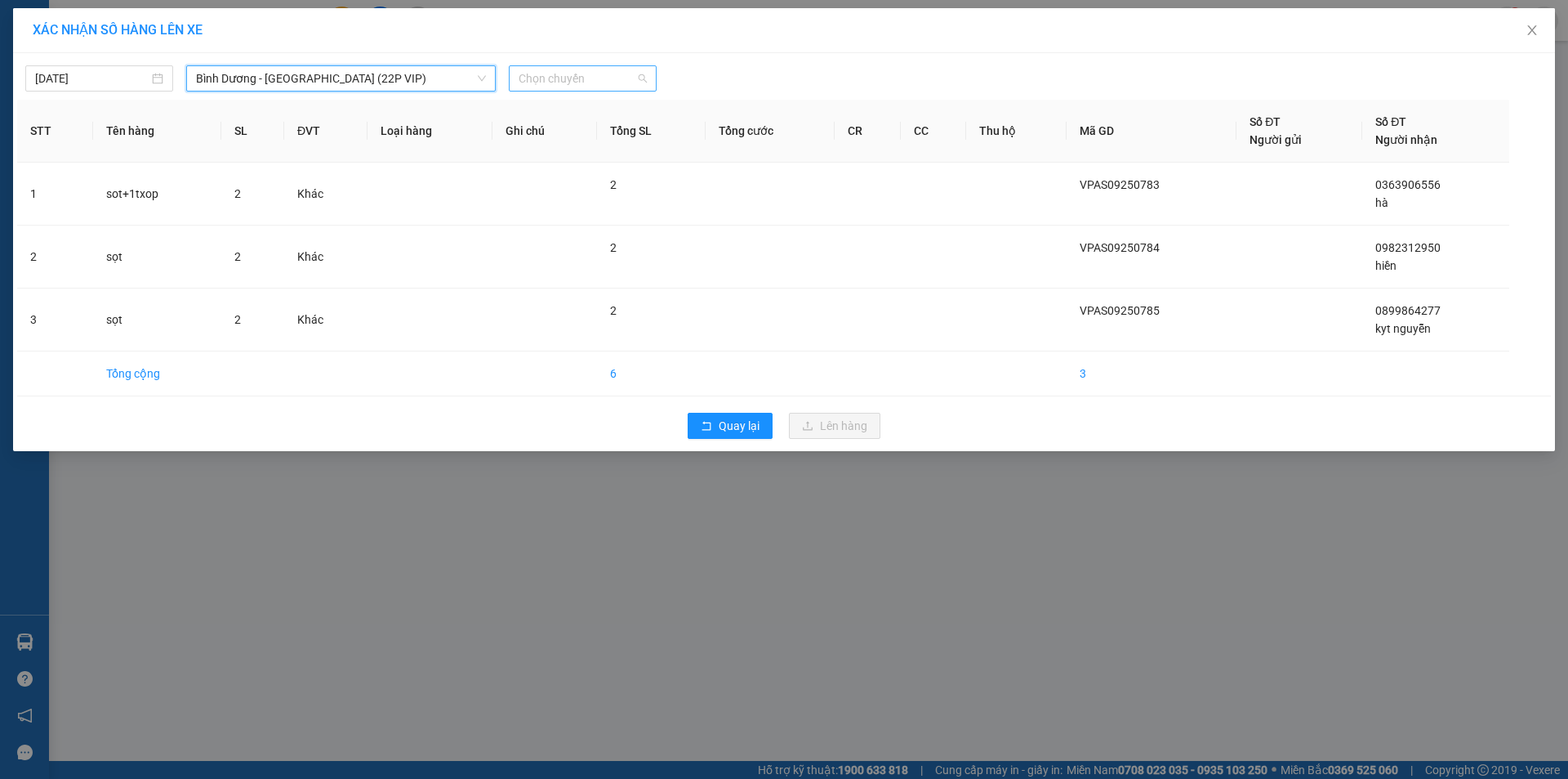
click at [617, 87] on span "Chọn chuyến" at bounding box center [582, 78] width 128 height 25
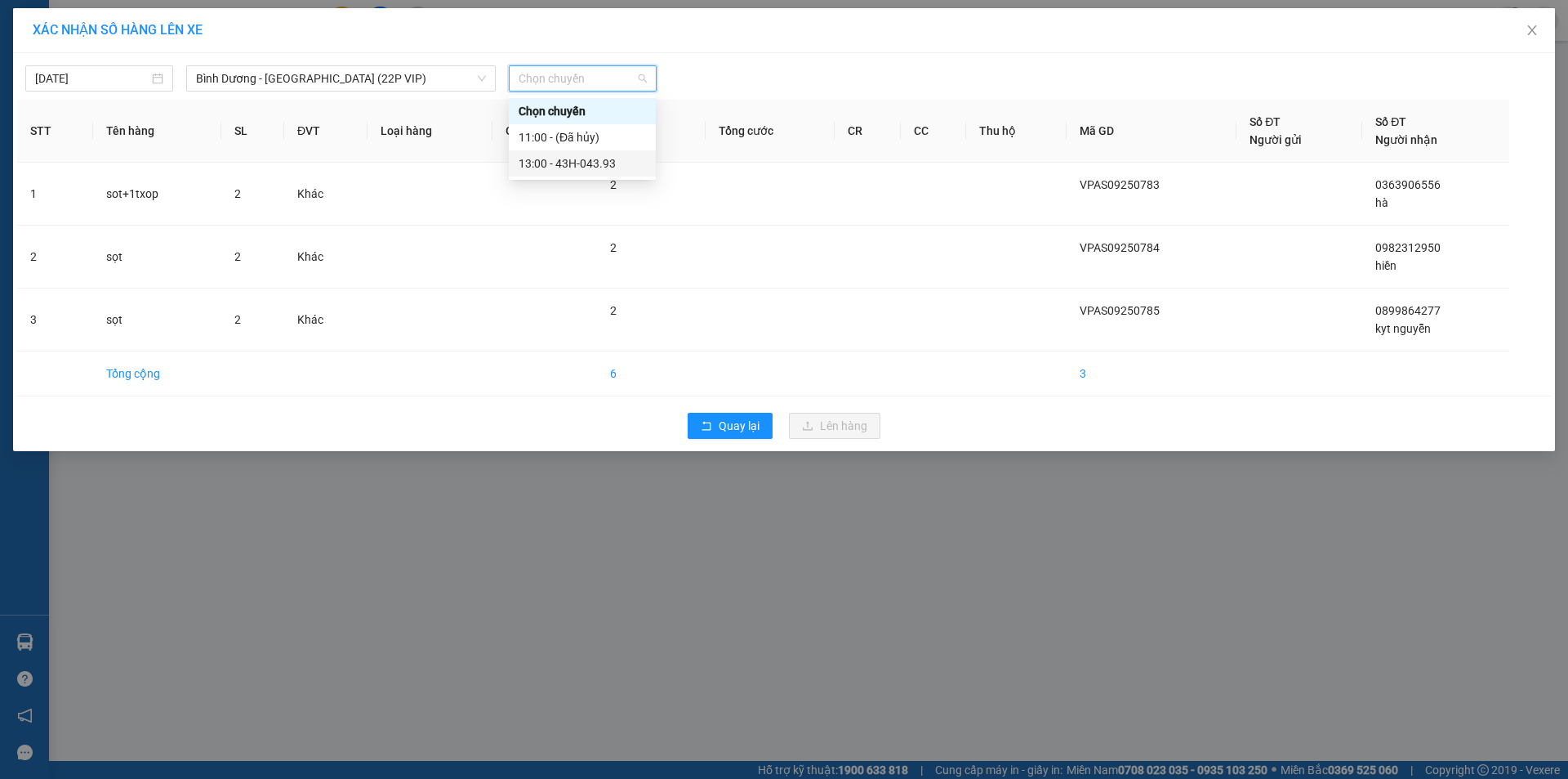
click at [590, 155] on div "13:00 - 43H-043.93" at bounding box center [582, 164] width 127 height 18
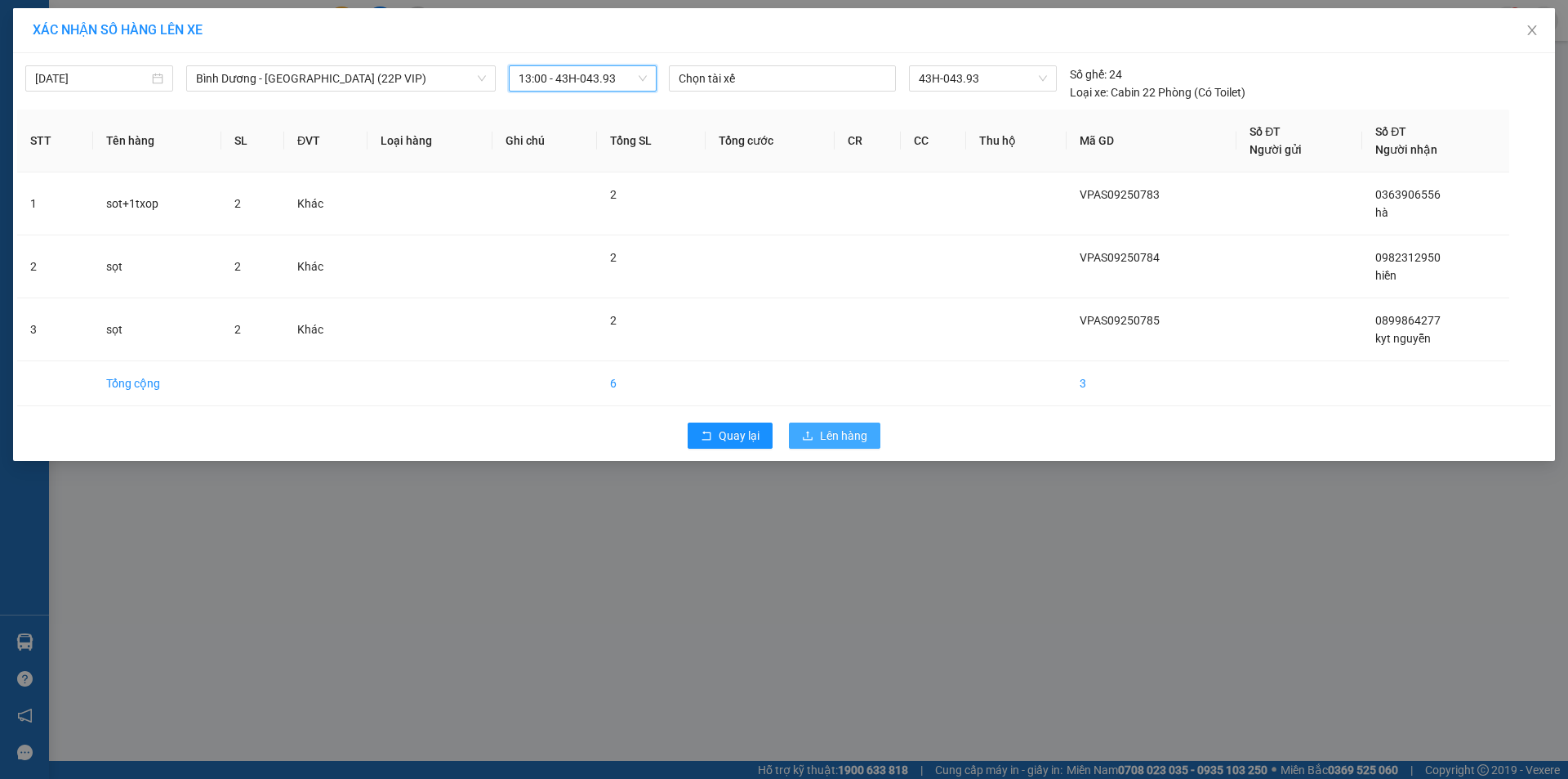
click at [835, 434] on span "Lên hàng" at bounding box center [843, 435] width 47 height 18
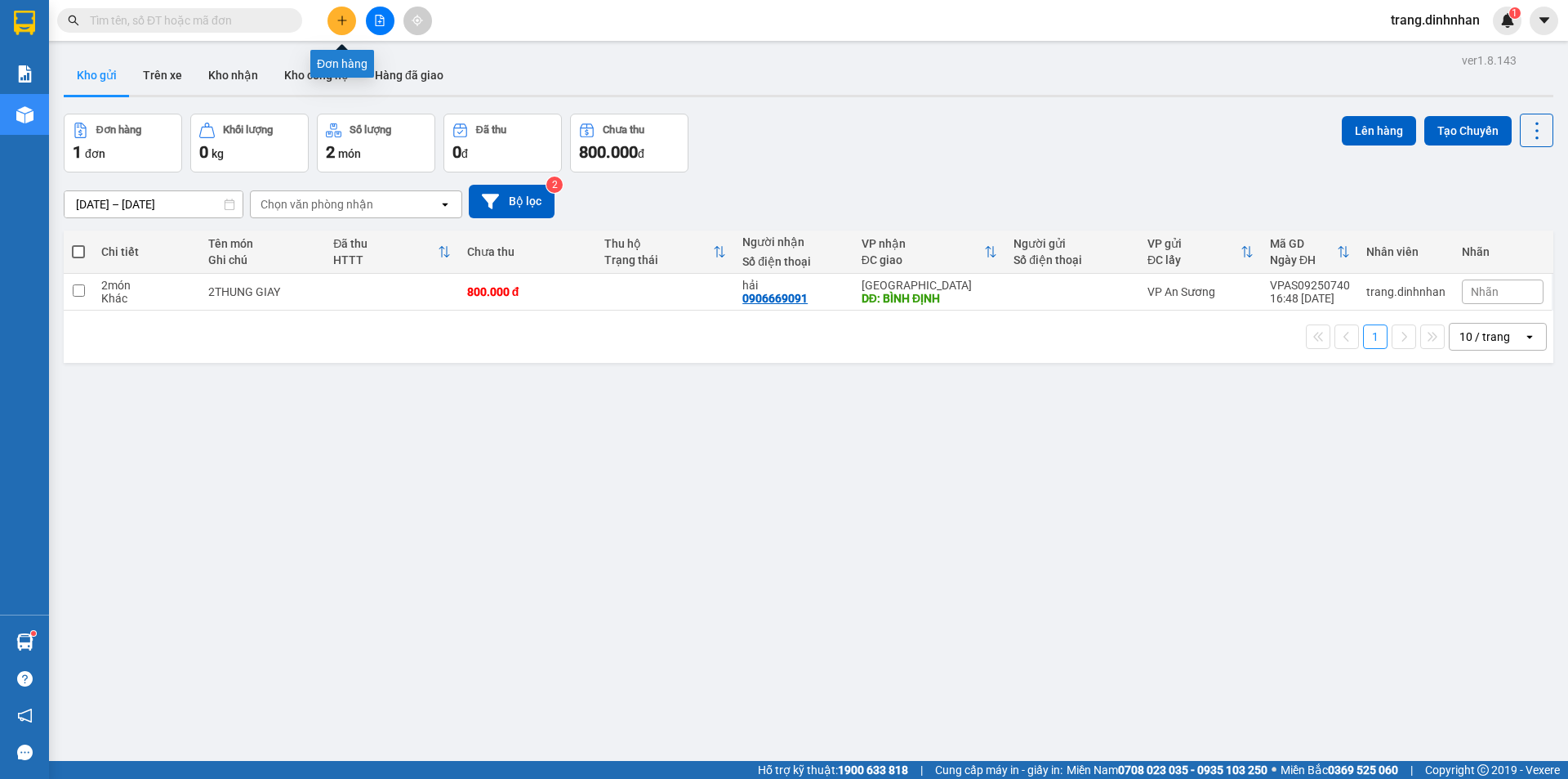
click at [340, 24] on icon "plus" at bounding box center [342, 20] width 12 height 12
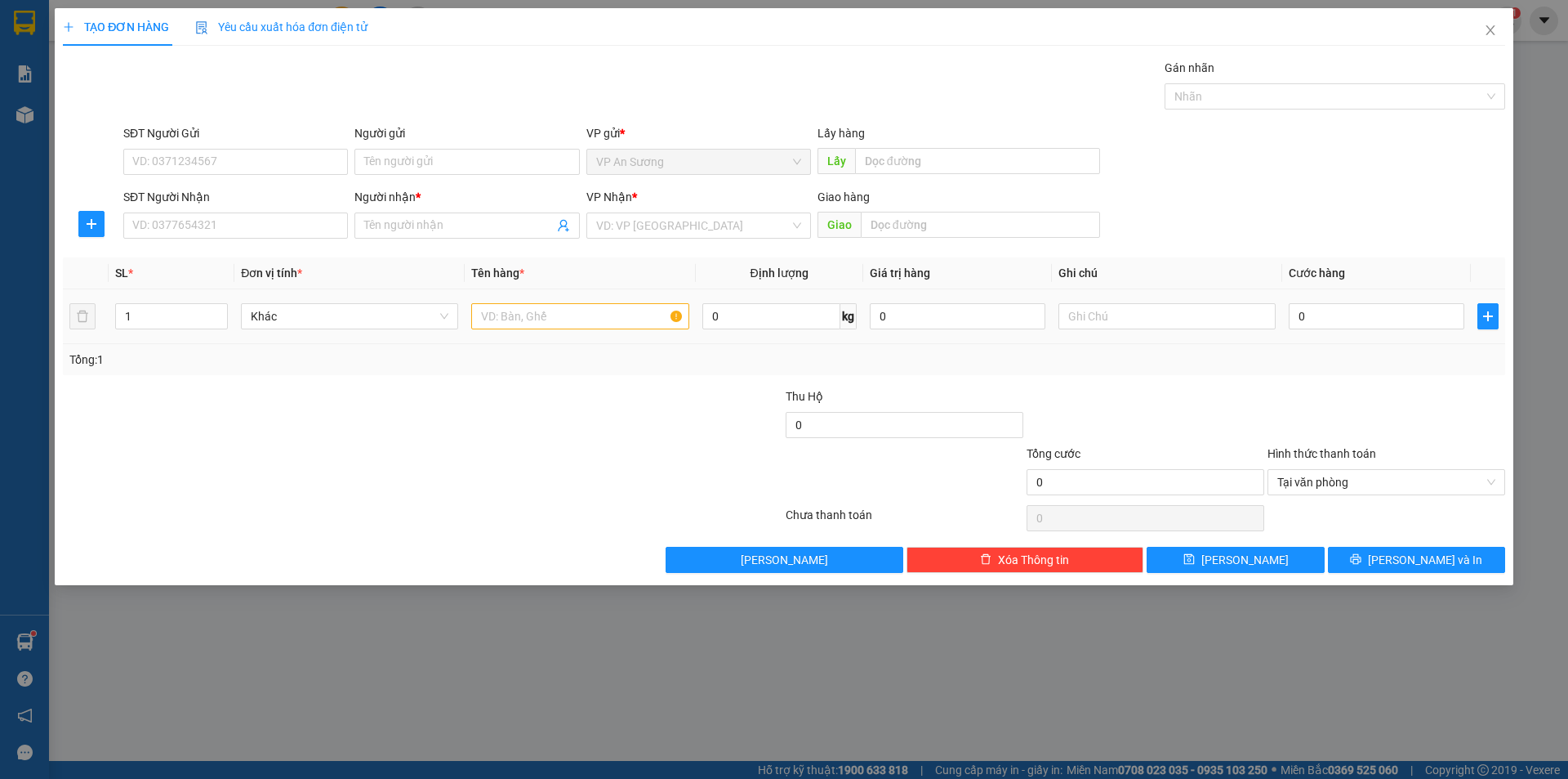
click at [512, 299] on td at bounding box center [579, 316] width 230 height 55
click at [507, 308] on input "text" at bounding box center [580, 315] width 217 height 26
type input "txop"
click at [646, 219] on input "search" at bounding box center [692, 225] width 194 height 25
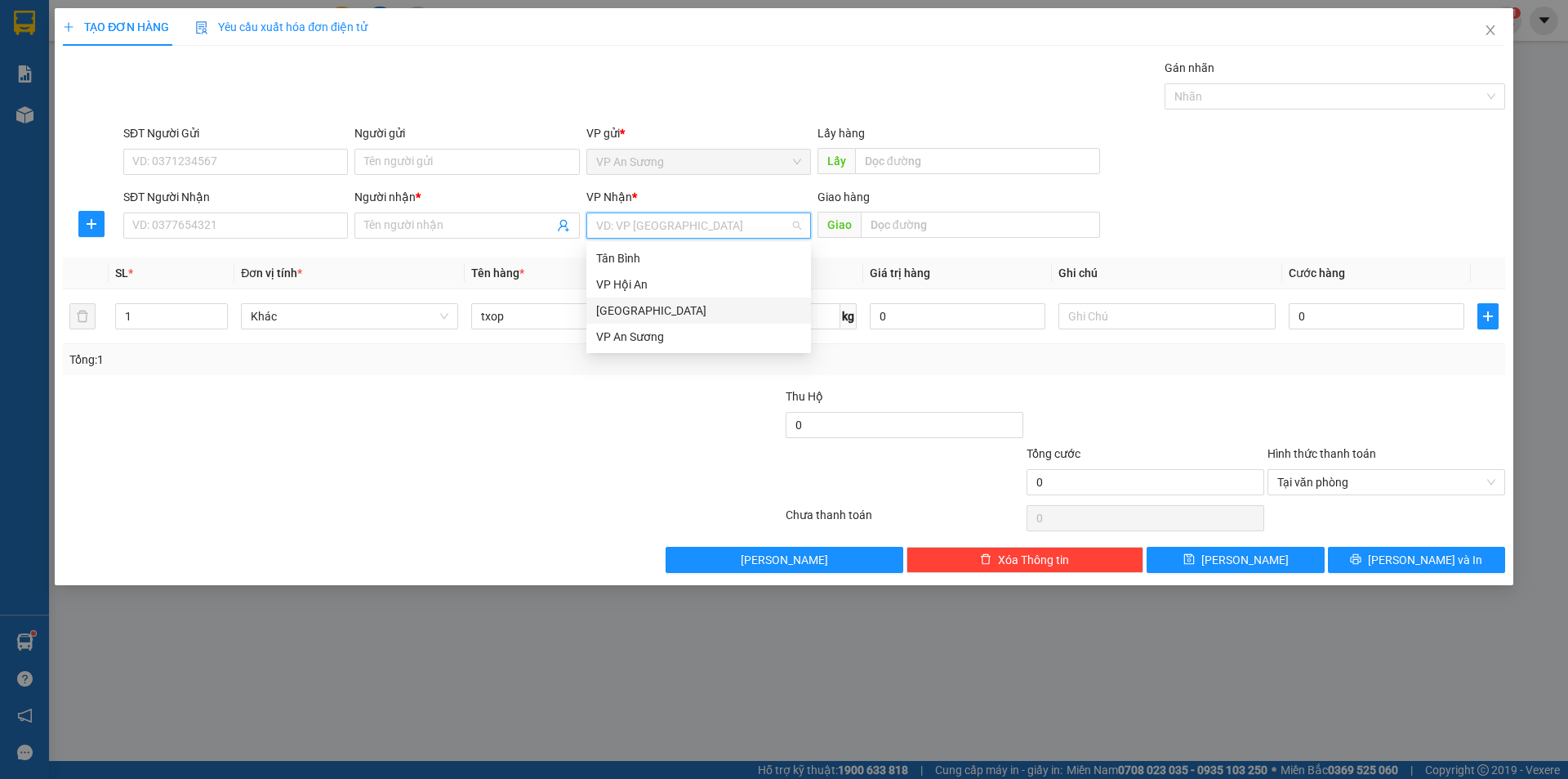
click at [620, 311] on div "[GEOGRAPHIC_DATA]" at bounding box center [699, 311] width 205 height 18
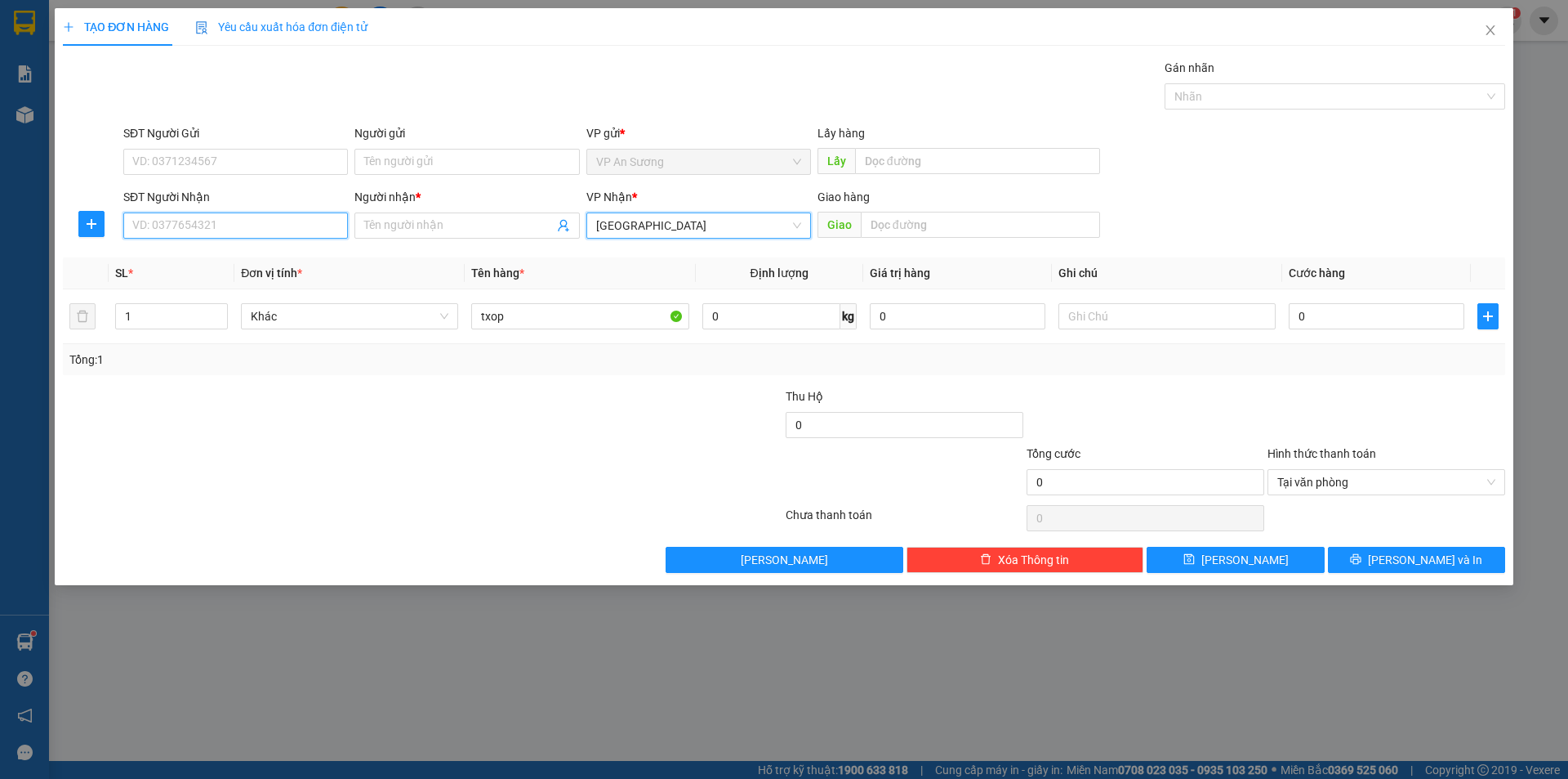
click at [297, 217] on input "SĐT Người Nhận" at bounding box center [235, 225] width 224 height 26
click at [223, 264] on div "0702498471 - VITA" at bounding box center [236, 258] width 205 height 18
type input "0702498471"
type input "VITA"
type input "0702498471"
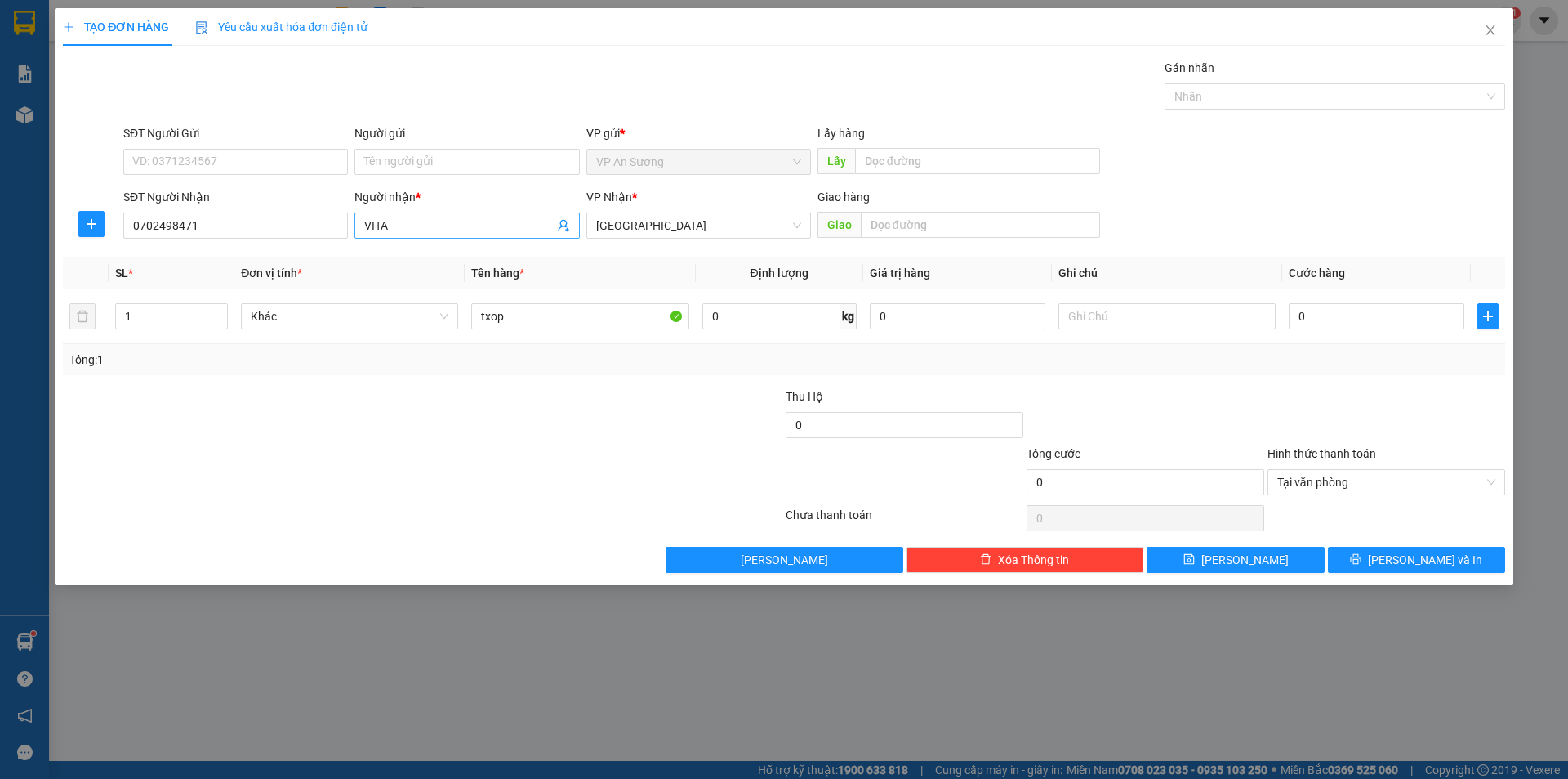
click at [425, 225] on input "VITA" at bounding box center [459, 225] width 189 height 18
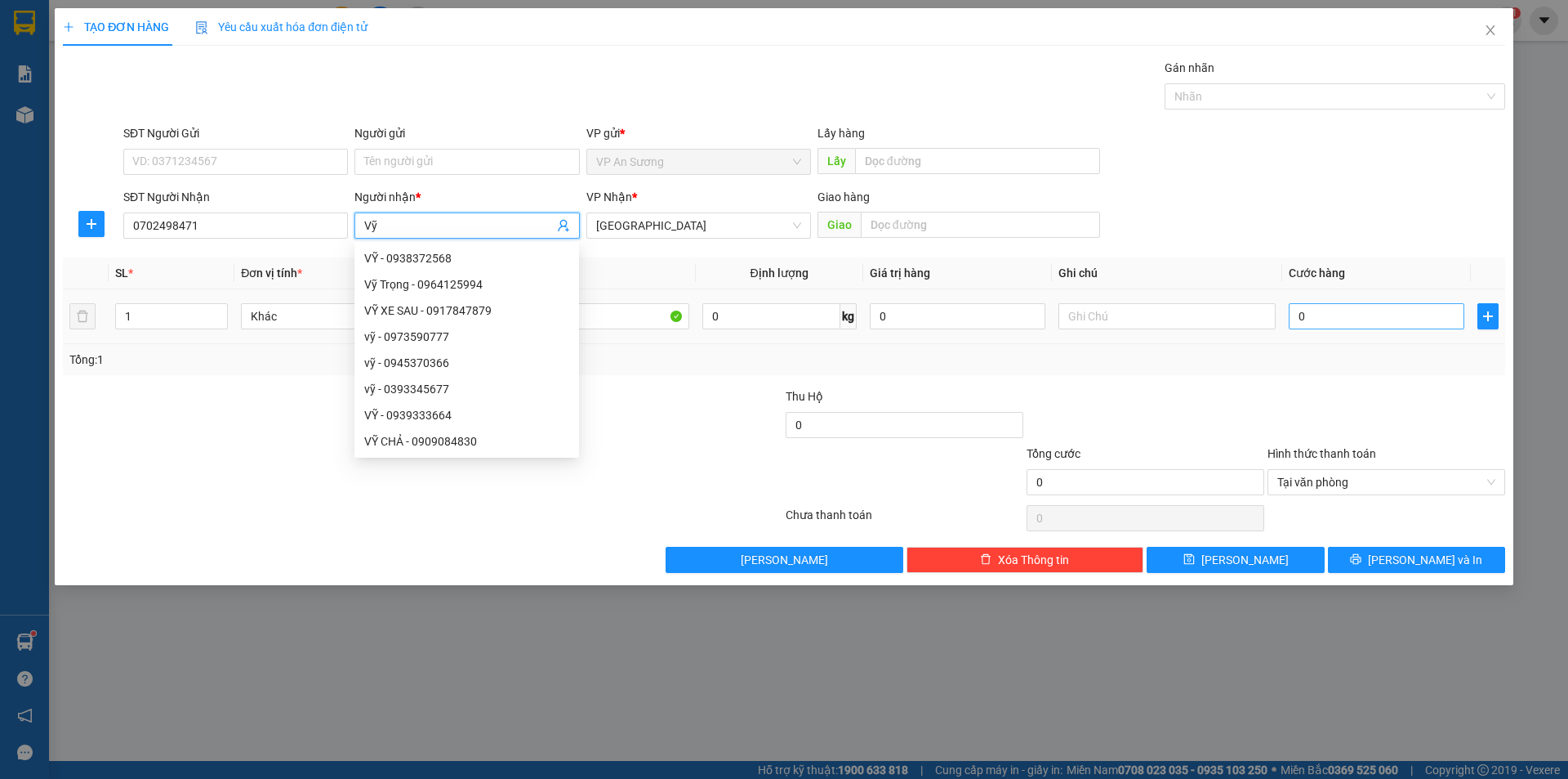
type input "Vỹ"
click at [1295, 308] on input "0" at bounding box center [1375, 315] width 175 height 26
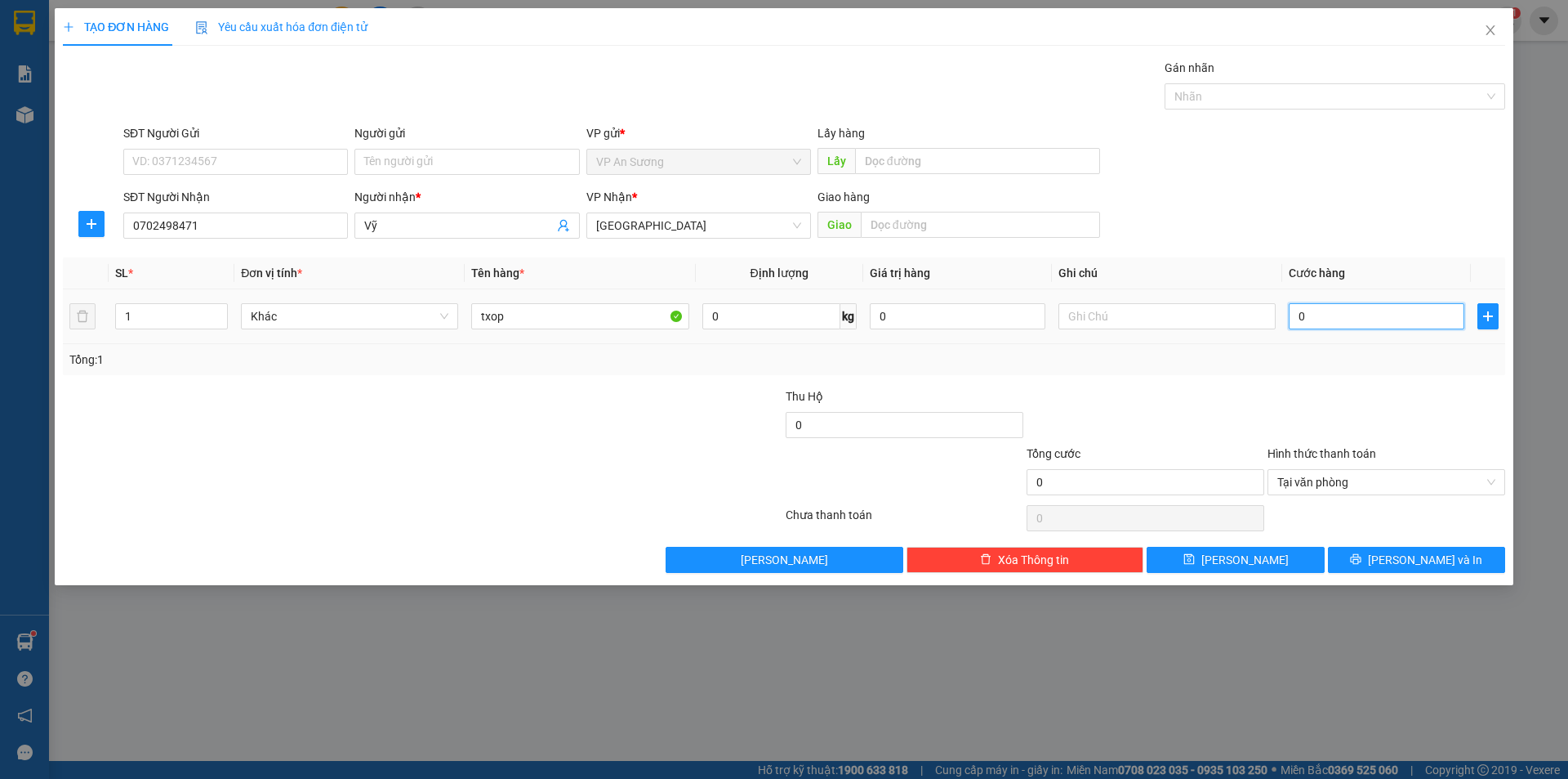
type input "1"
type input "15"
type input "150"
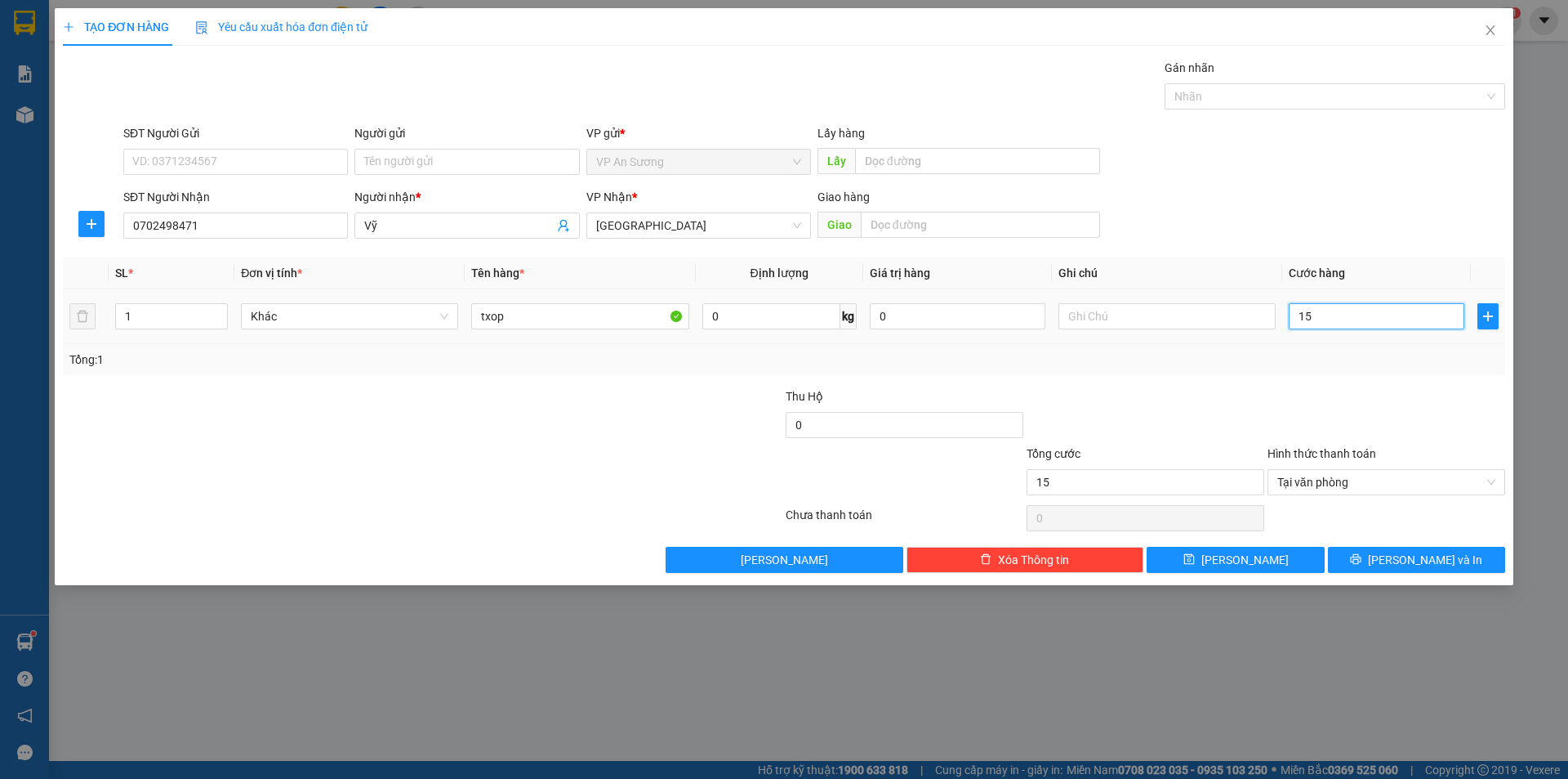
type input "150"
type input "1.500"
type input "15.000"
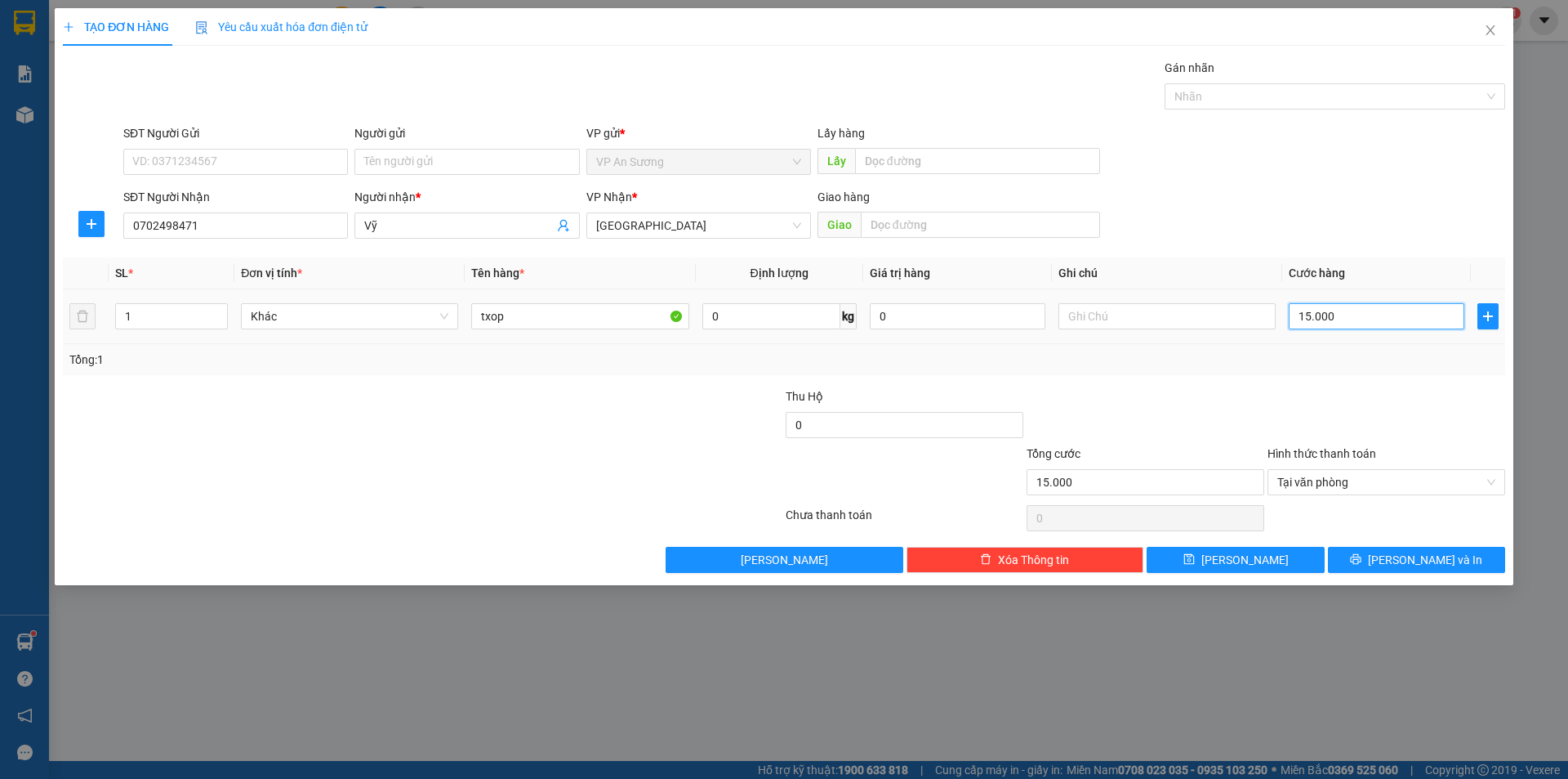
type input "150.000"
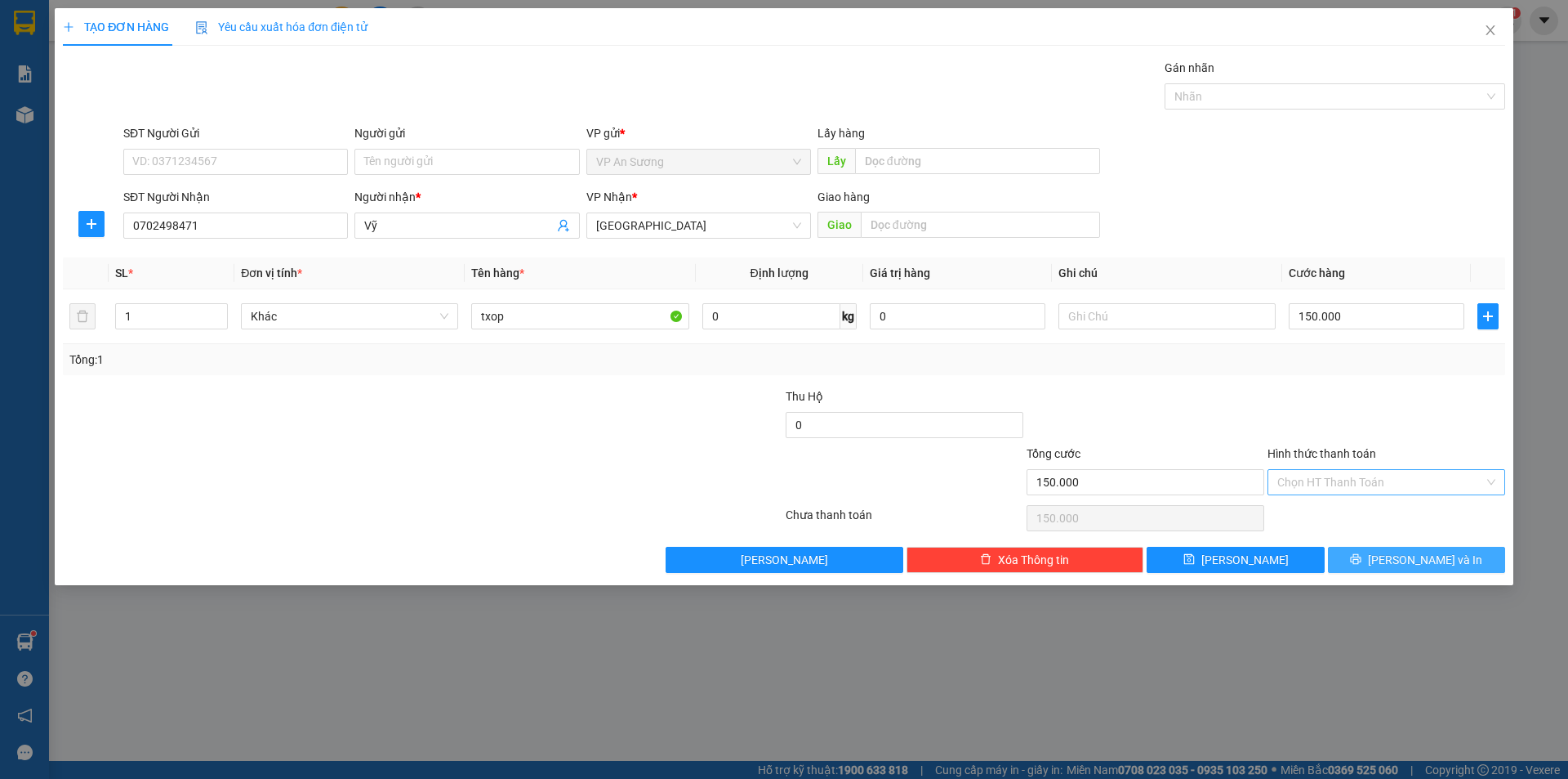
click at [1361, 558] on icon "printer" at bounding box center [1355, 559] width 12 height 12
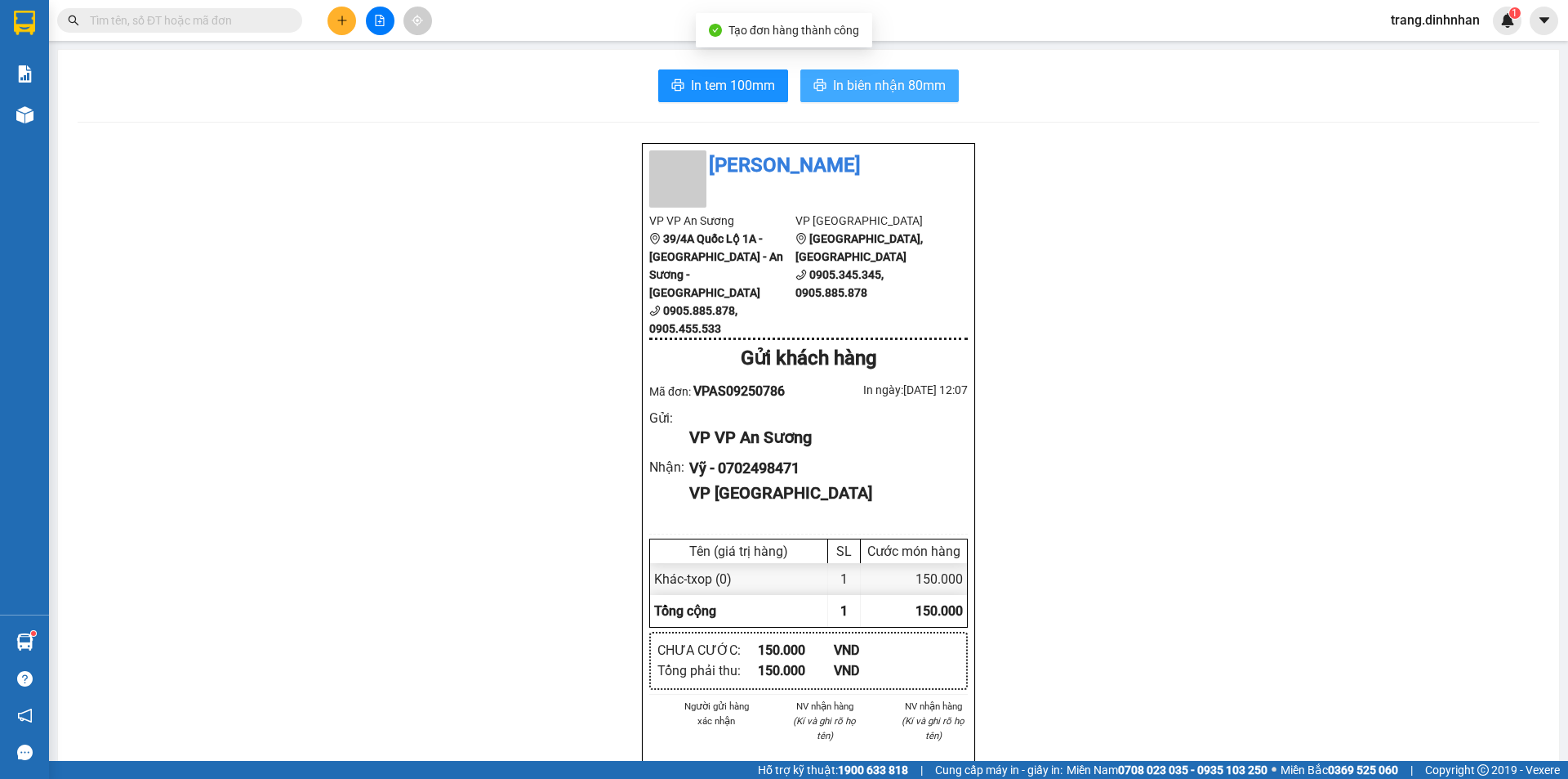
click at [884, 85] on span "In biên nhận 80mm" at bounding box center [889, 85] width 113 height 20
click at [348, 29] on button at bounding box center [341, 20] width 28 height 28
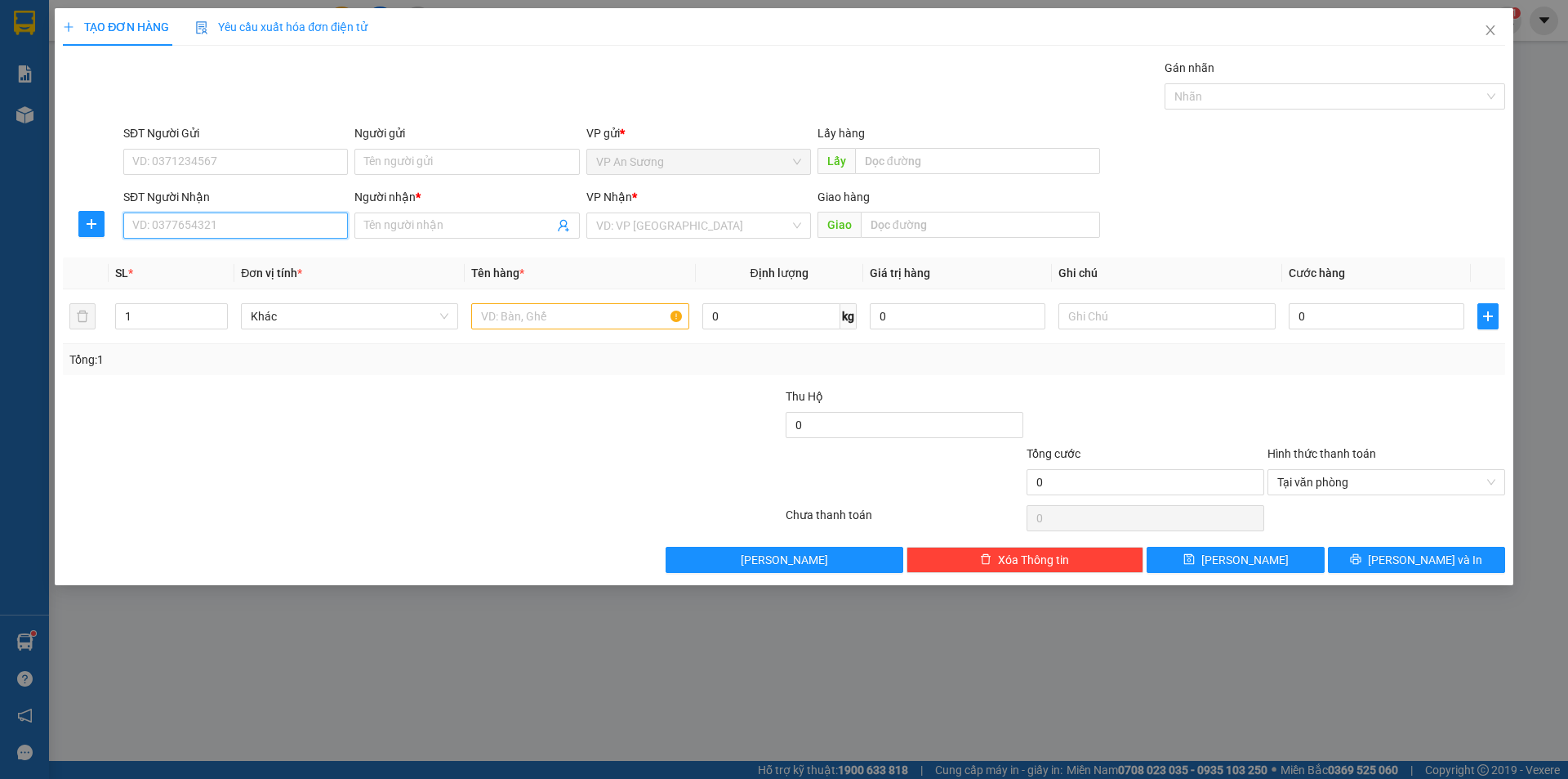
click at [262, 223] on input "SĐT Người Nhận" at bounding box center [235, 225] width 224 height 26
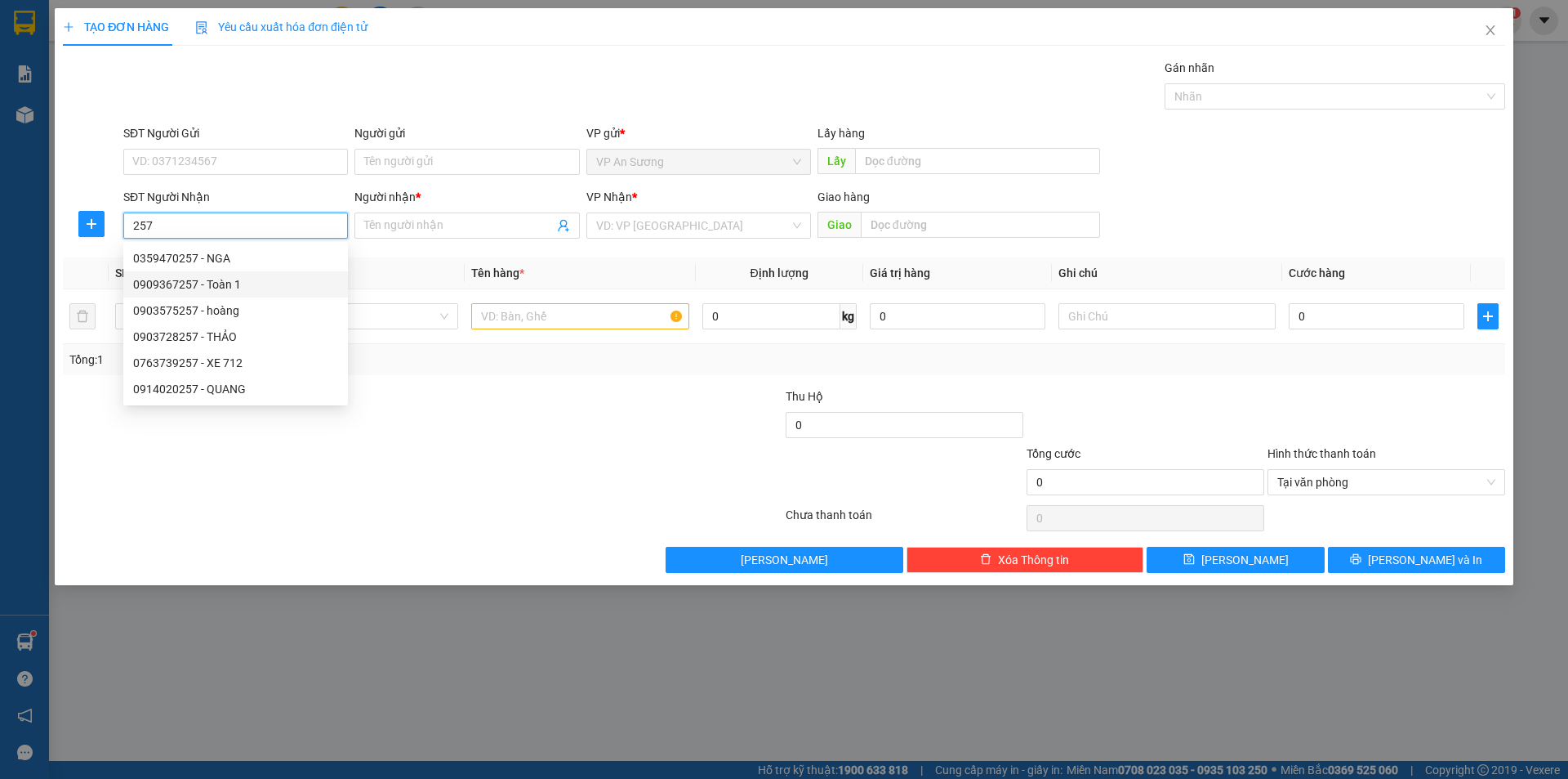
click at [188, 289] on div "0909367257 - Toàn 1" at bounding box center [236, 285] width 205 height 18
type input "0909367257"
type input "Toàn 1"
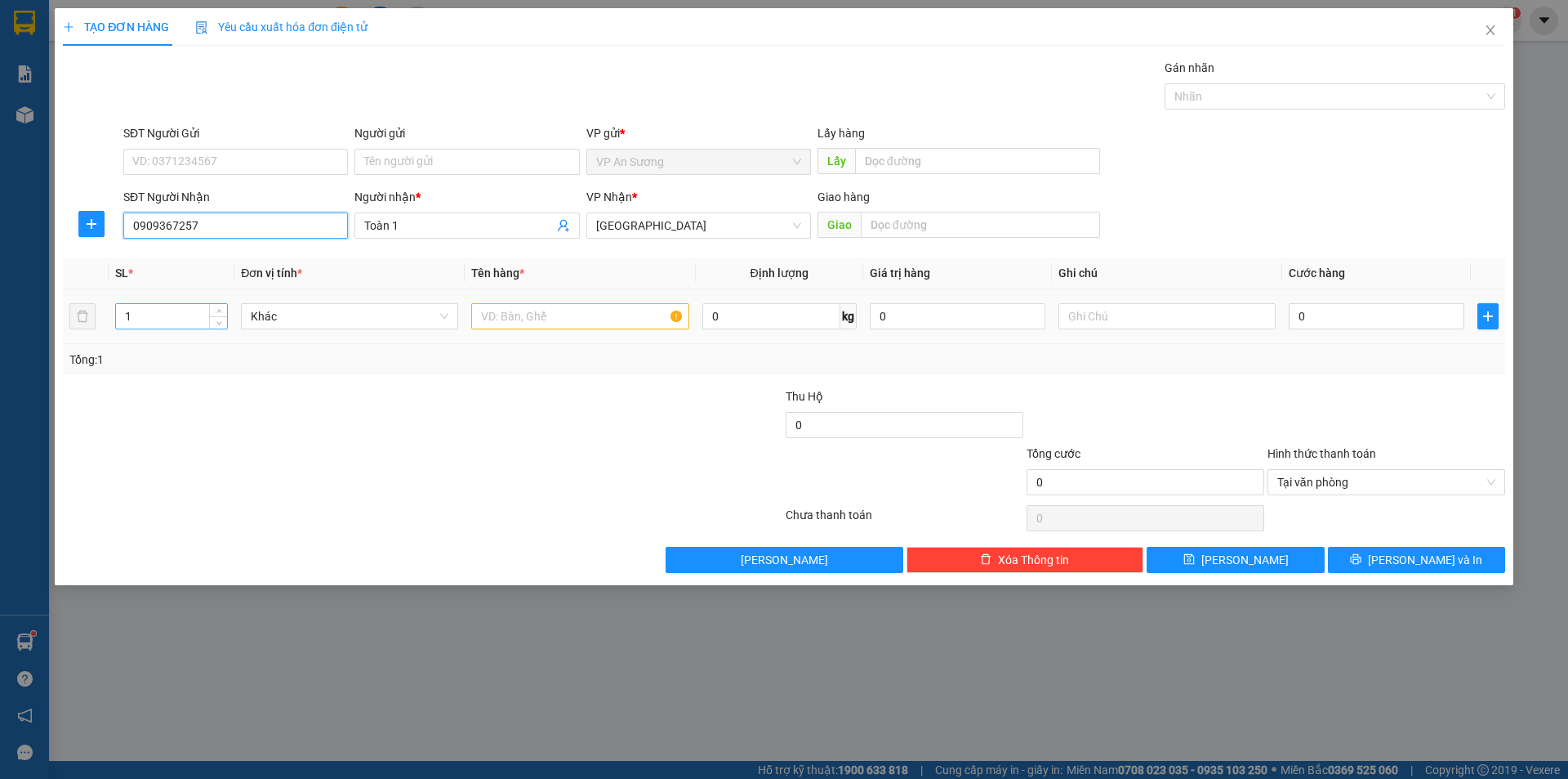
type input "0909367257"
click at [191, 321] on input "1" at bounding box center [172, 315] width 111 height 25
type input "4"
click at [494, 318] on input "text" at bounding box center [580, 315] width 217 height 26
type input "txop"
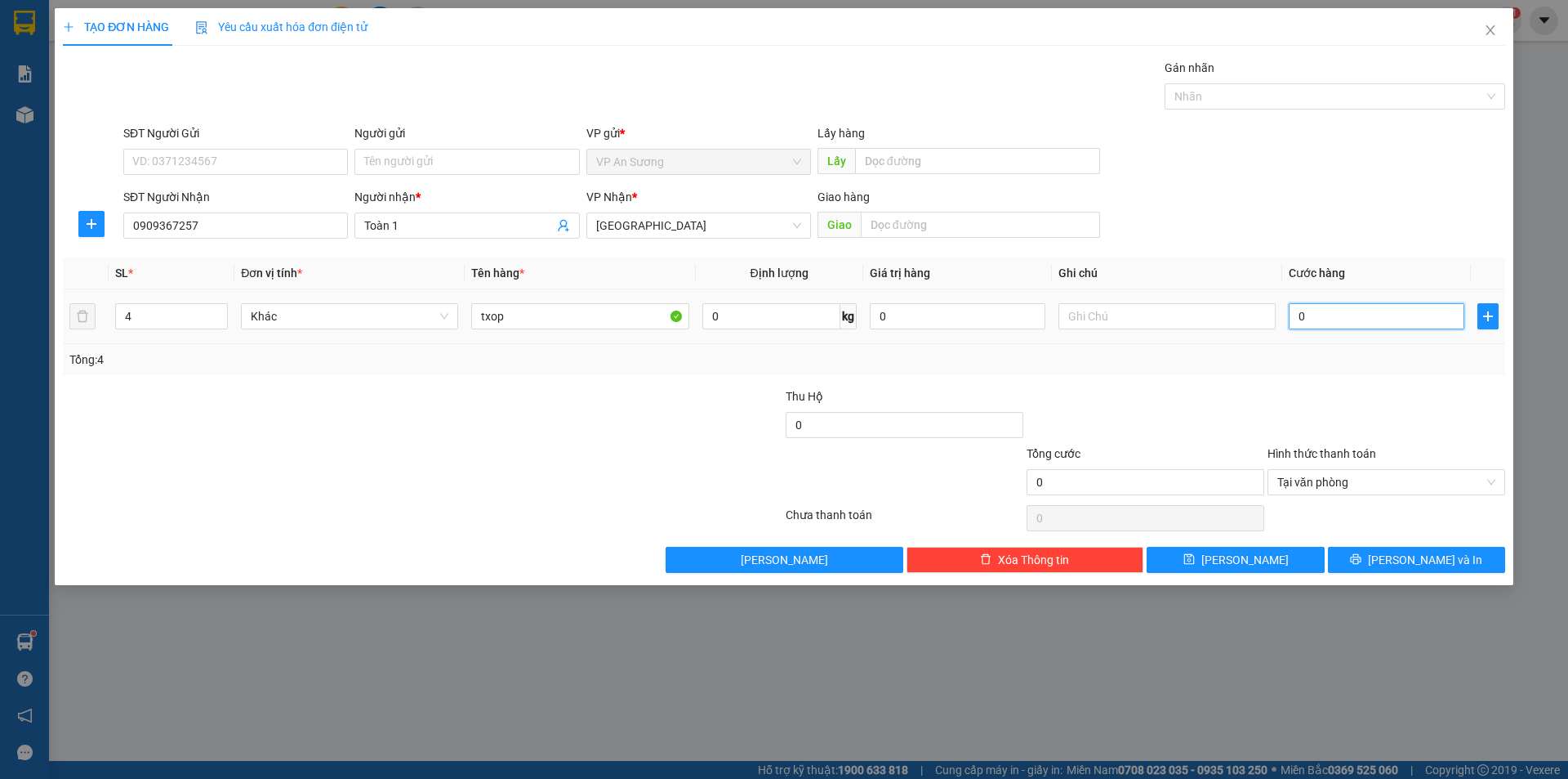
click at [1295, 313] on input "0" at bounding box center [1375, 315] width 175 height 26
type input "4"
type input "45"
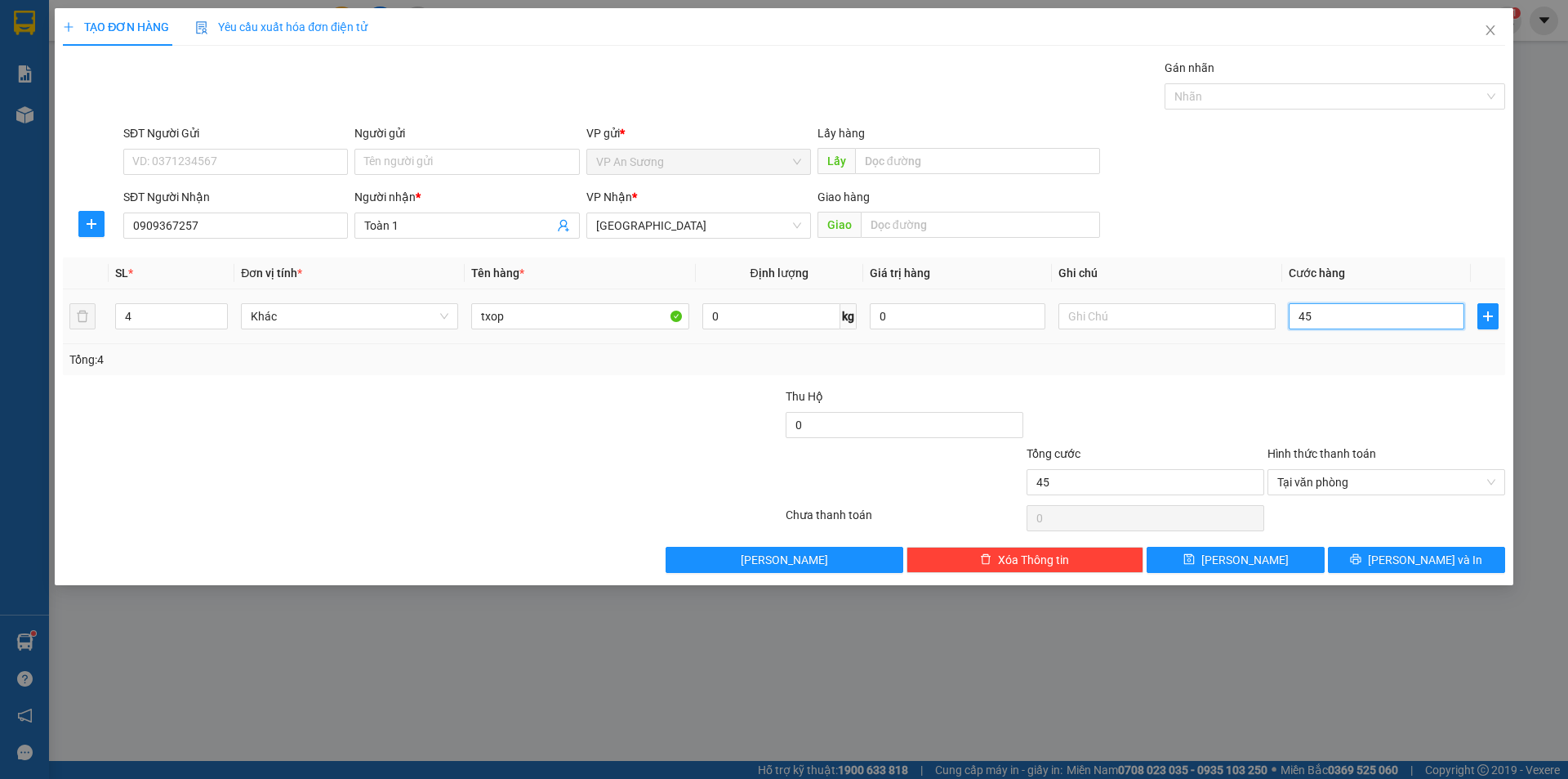
type input "450"
type input "4.500"
type input "45.000"
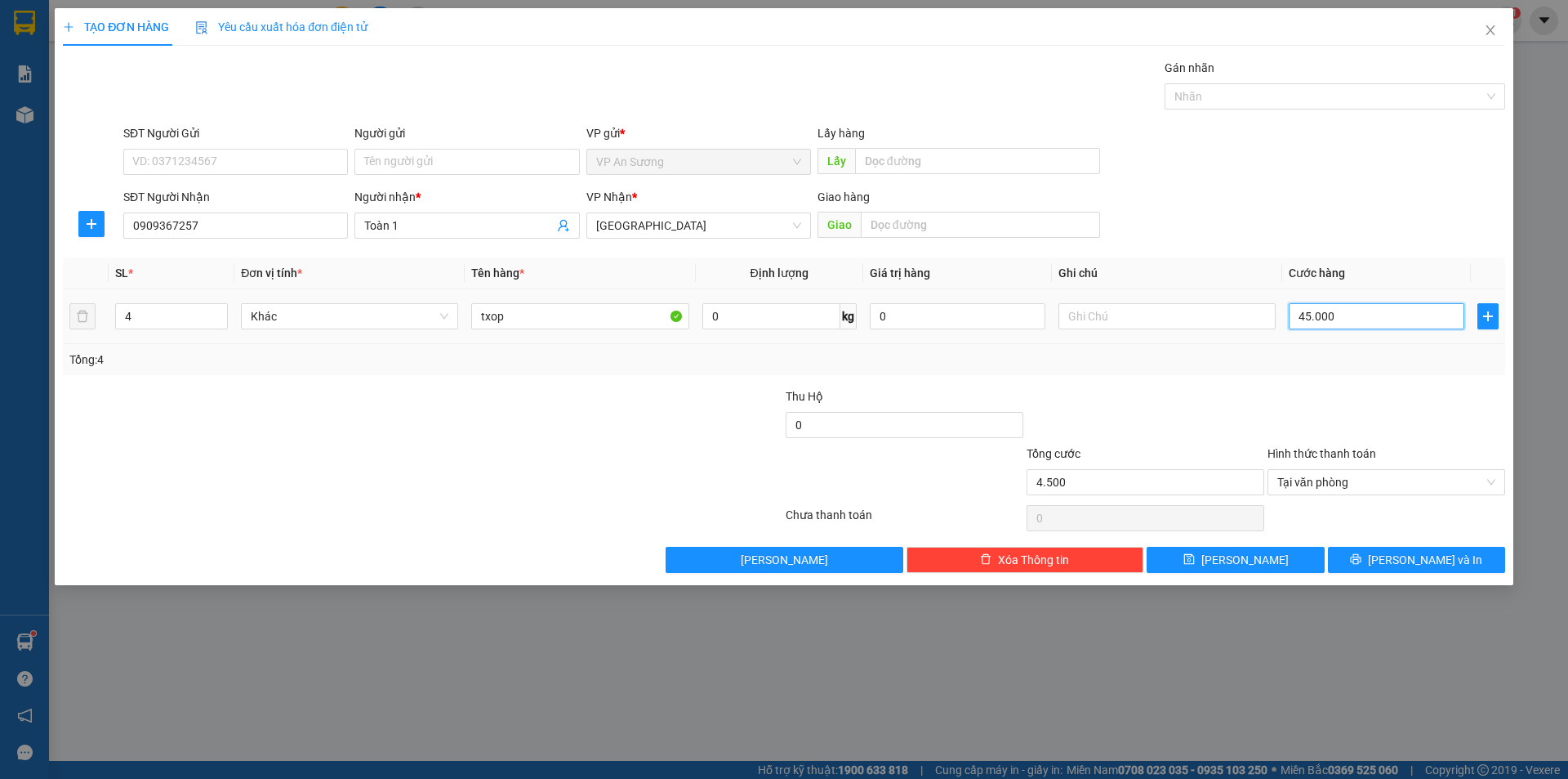
type input "45.000"
type input "450.000"
type input "45.000"
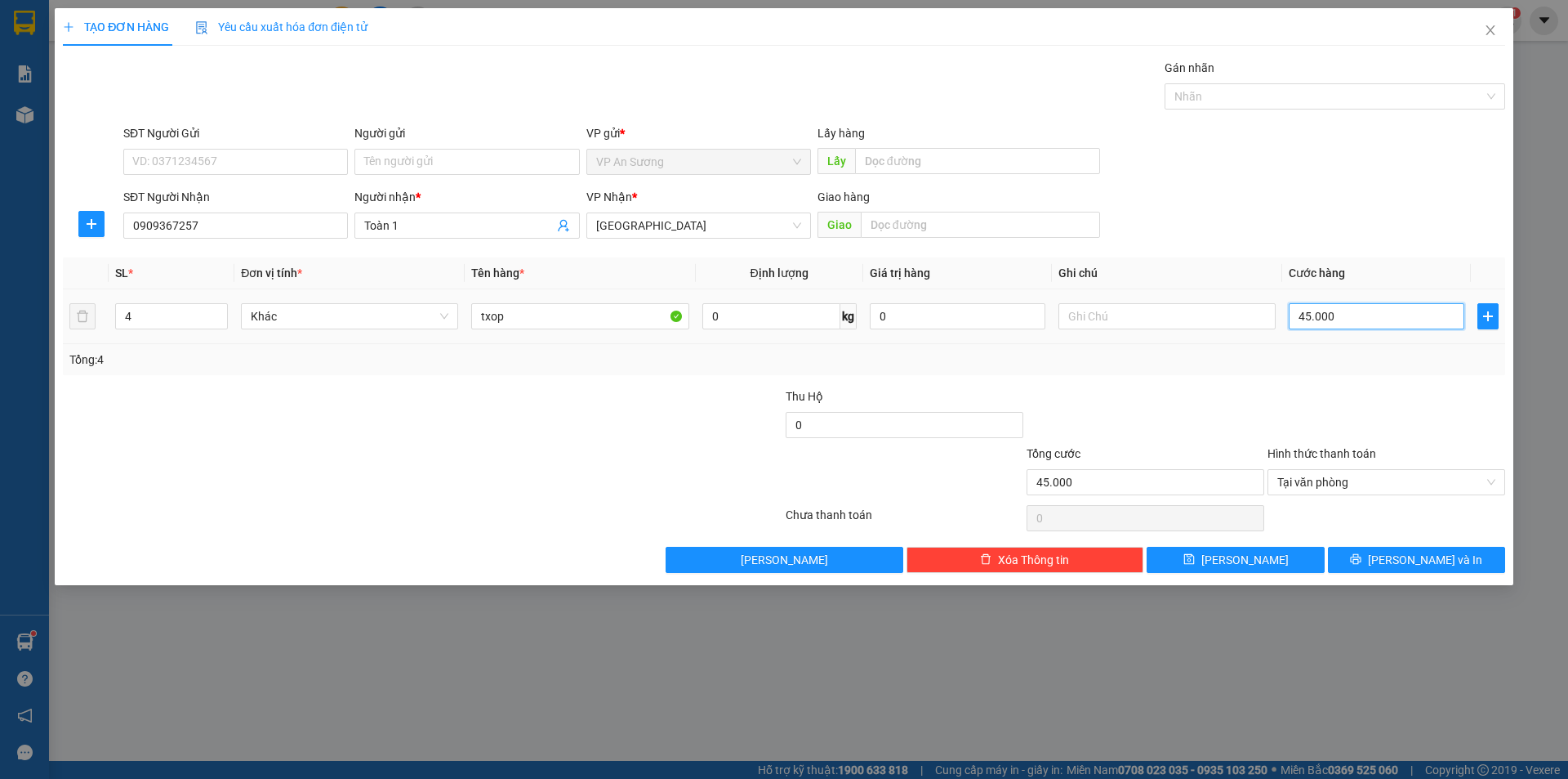
type input "4.500"
type input "450"
type input "4"
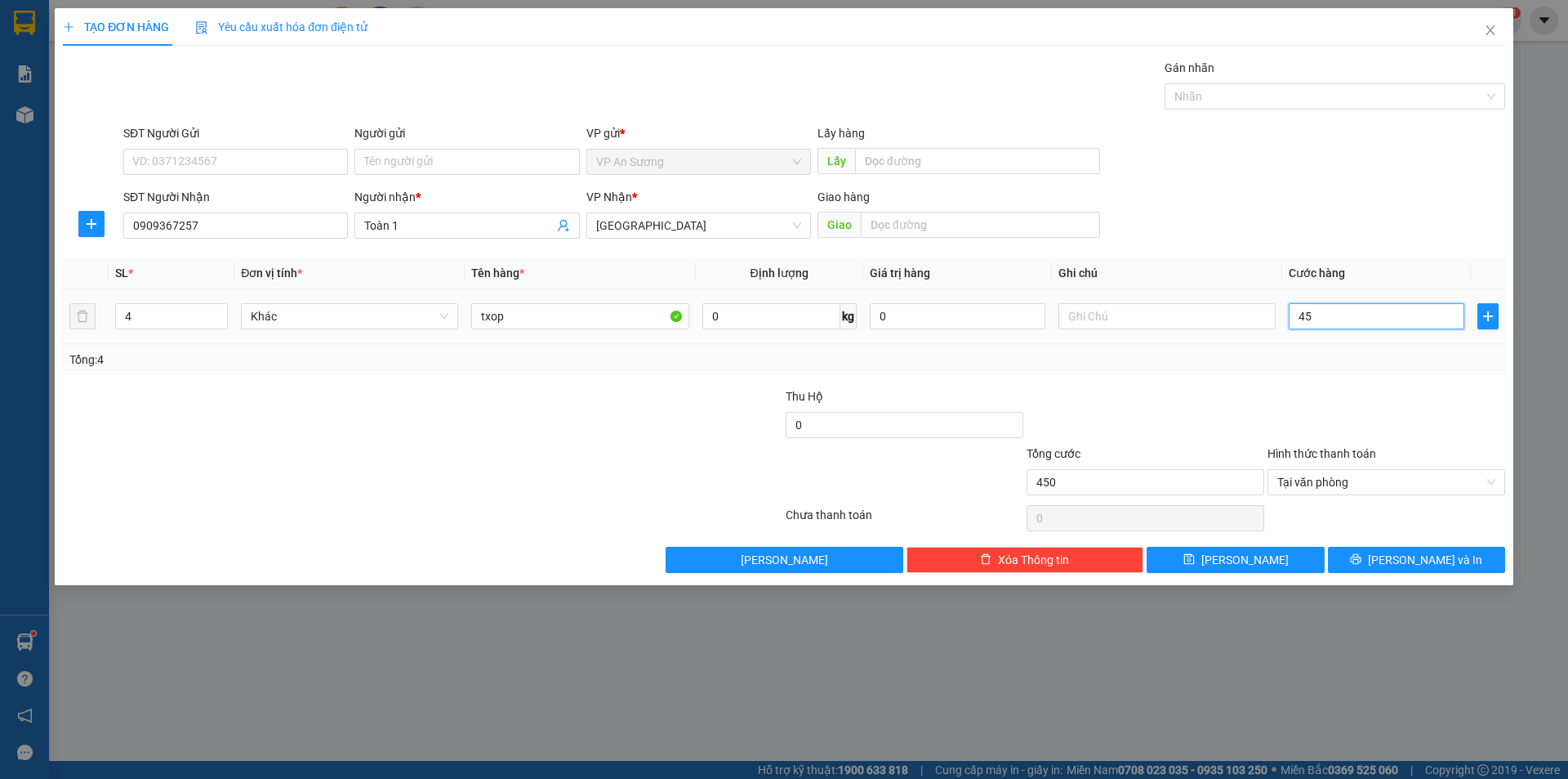
type input "4"
type input "0"
click at [1288, 311] on input "0" at bounding box center [1375, 315] width 175 height 26
type input "60"
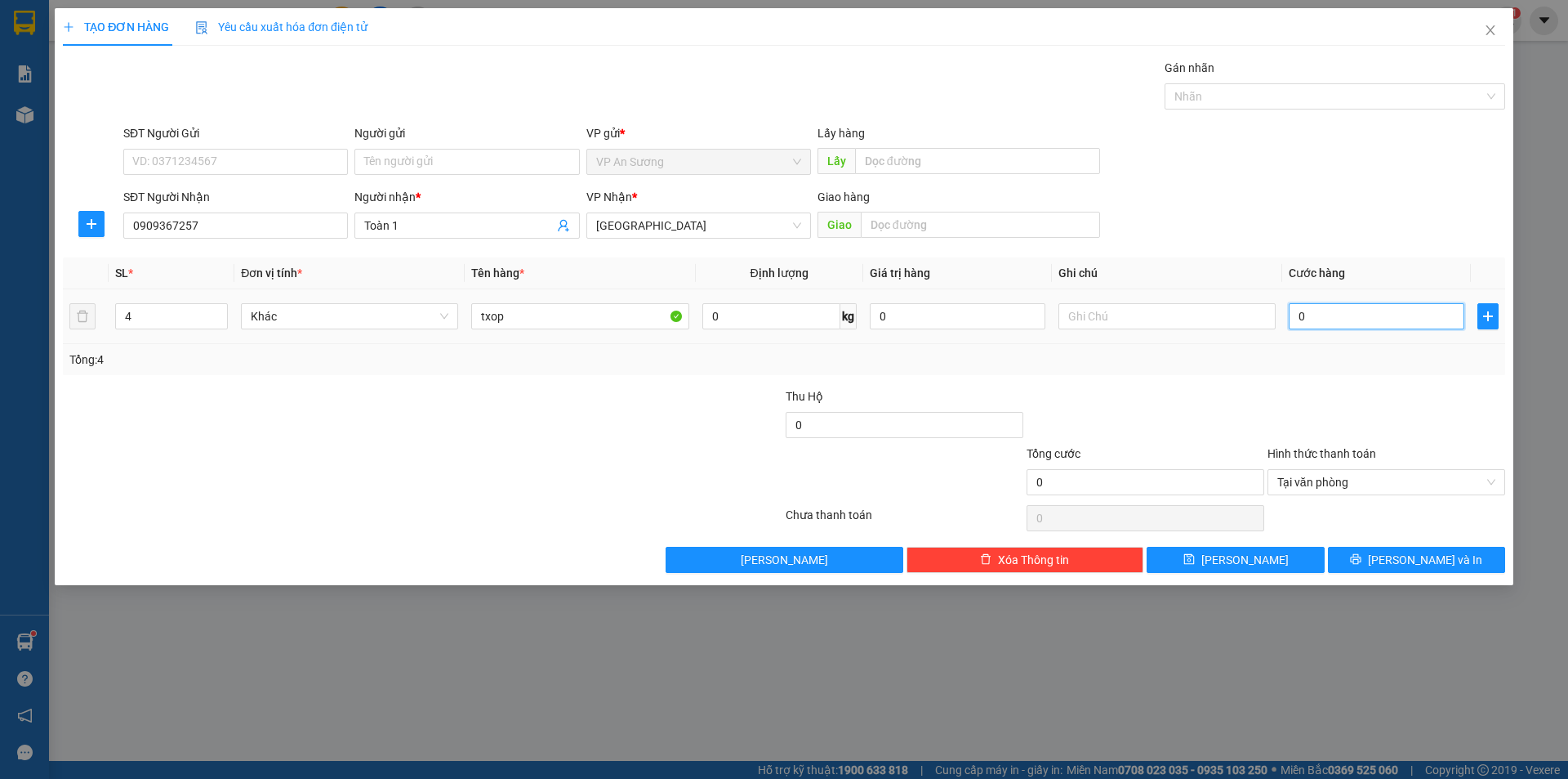
type input "60"
type input "650"
type input "6.500"
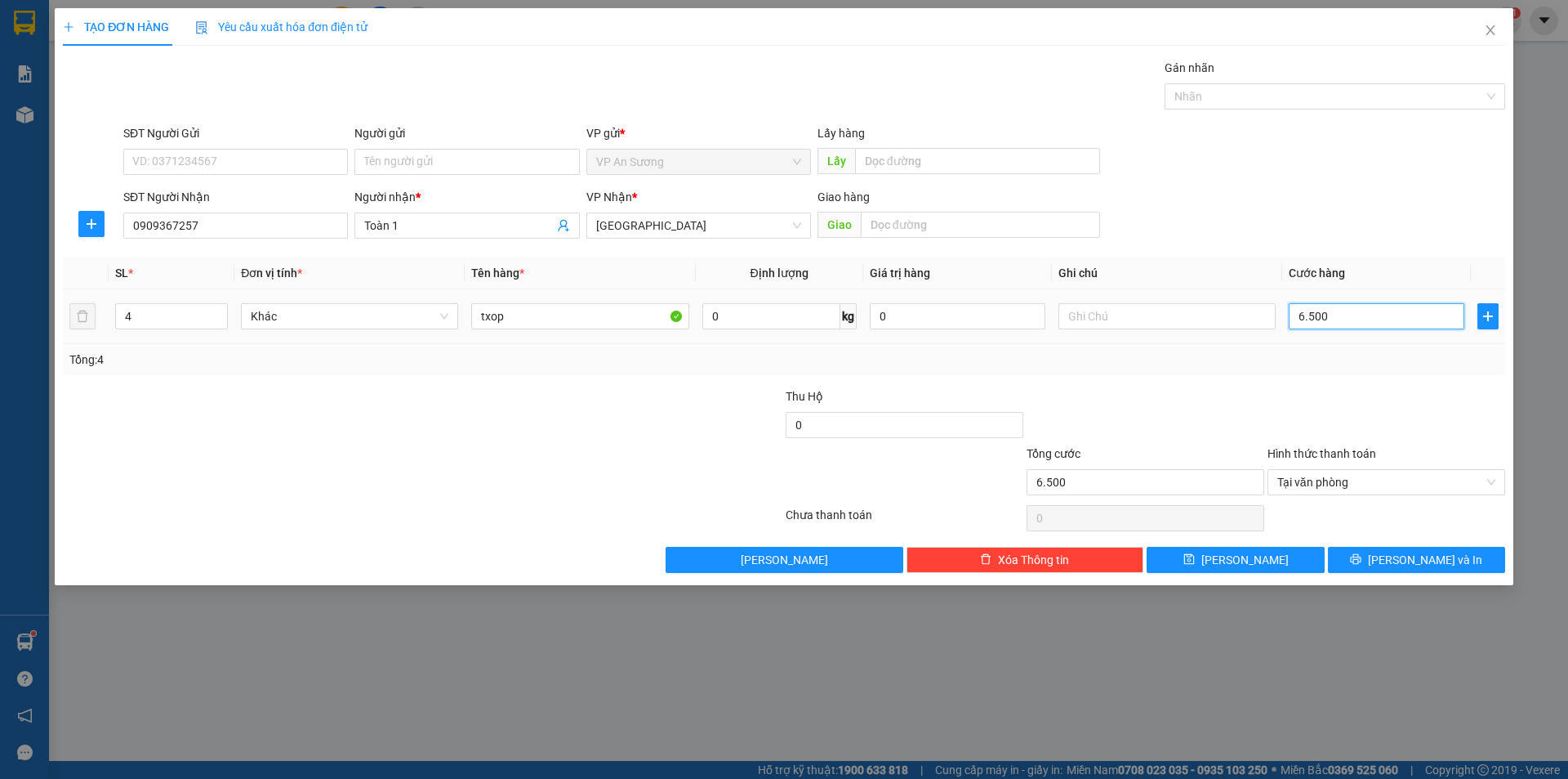
type input "65.000"
type input "650.000"
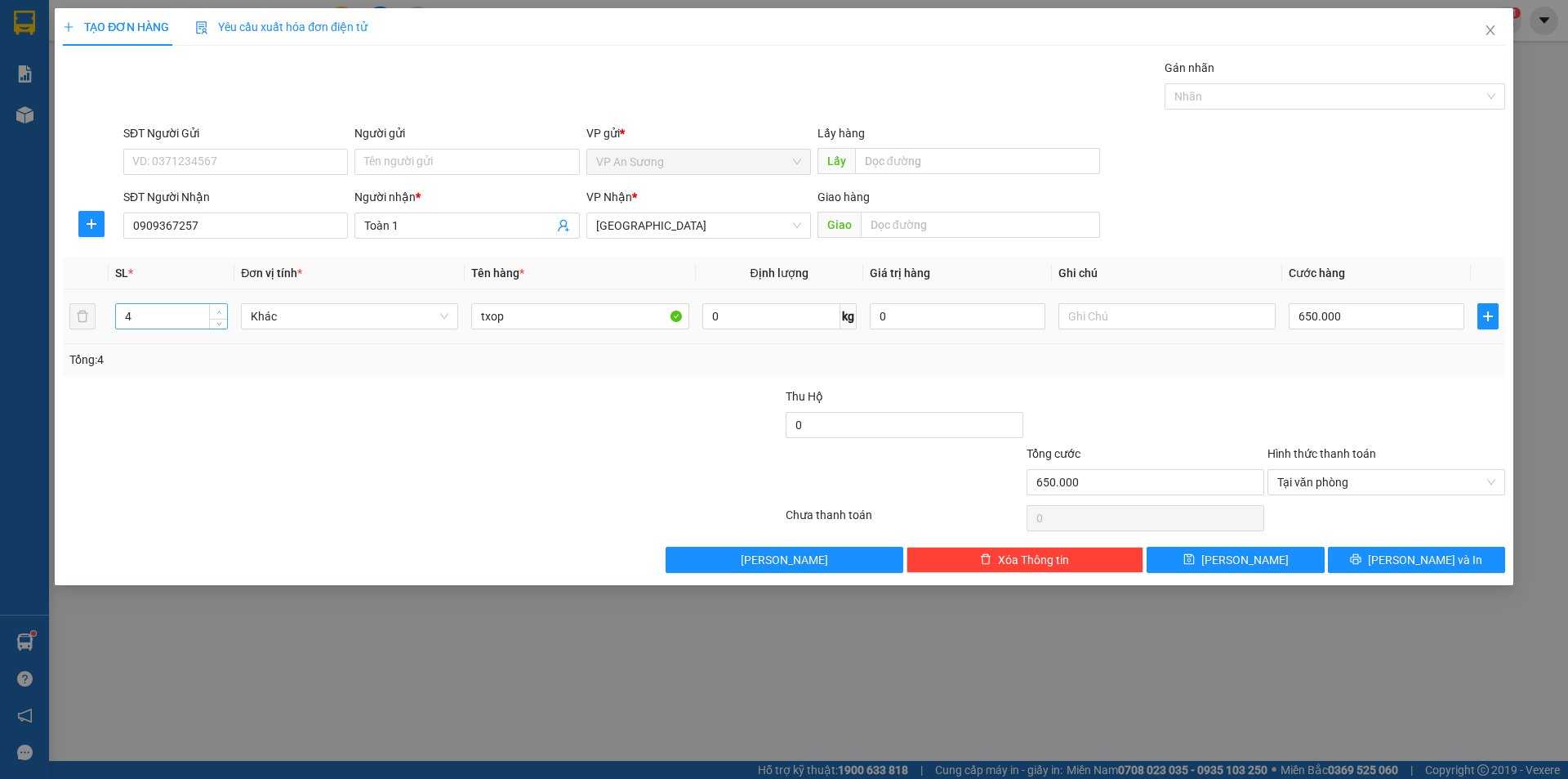
click at [221, 312] on icon "up" at bounding box center [218, 313] width 5 height 4
type input "6"
click at [221, 312] on icon "up" at bounding box center [218, 313] width 5 height 4
click at [1429, 558] on span "[PERSON_NAME] và In" at bounding box center [1425, 560] width 114 height 18
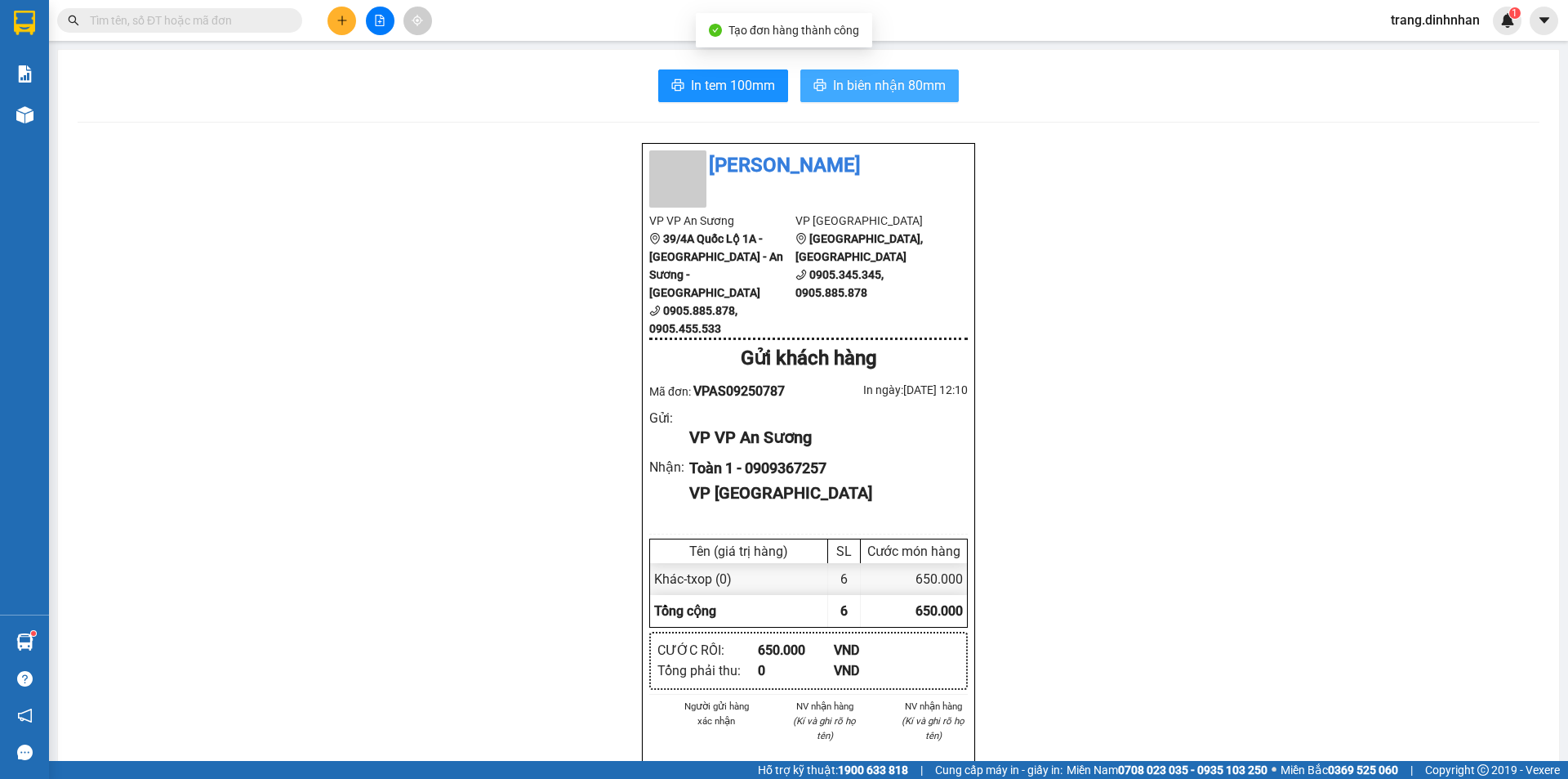
click at [866, 78] on span "In biên nhận 80mm" at bounding box center [889, 85] width 113 height 20
click at [1200, 665] on div "Đình Nhân VP VP An Sương 39/4A Quốc Lộ 1A - Tân Hưng Thuận - An Sương - Quận 12…" at bounding box center [808, 682] width 1462 height 1081
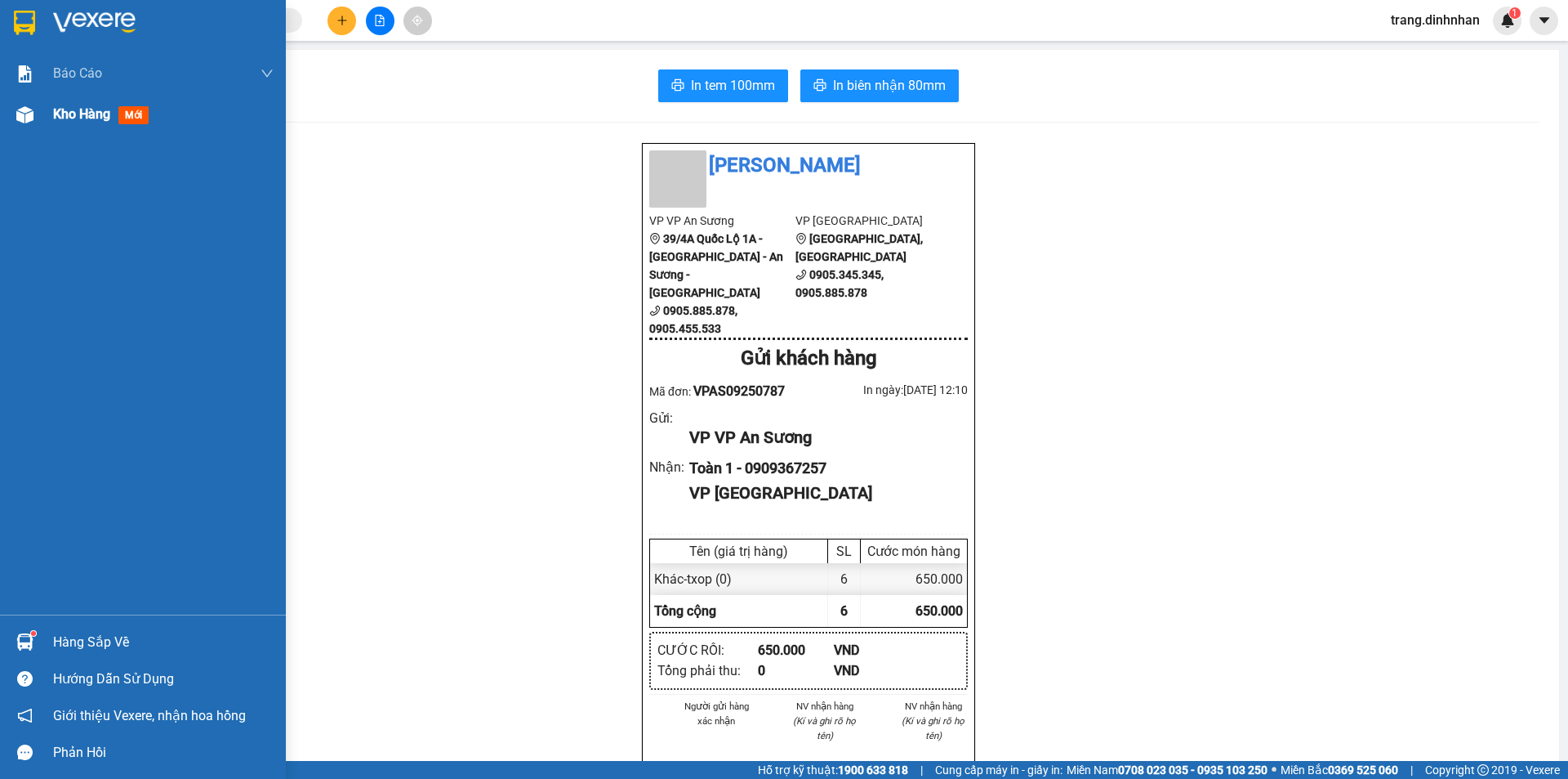
click at [95, 111] on span "Kho hàng" at bounding box center [81, 114] width 57 height 15
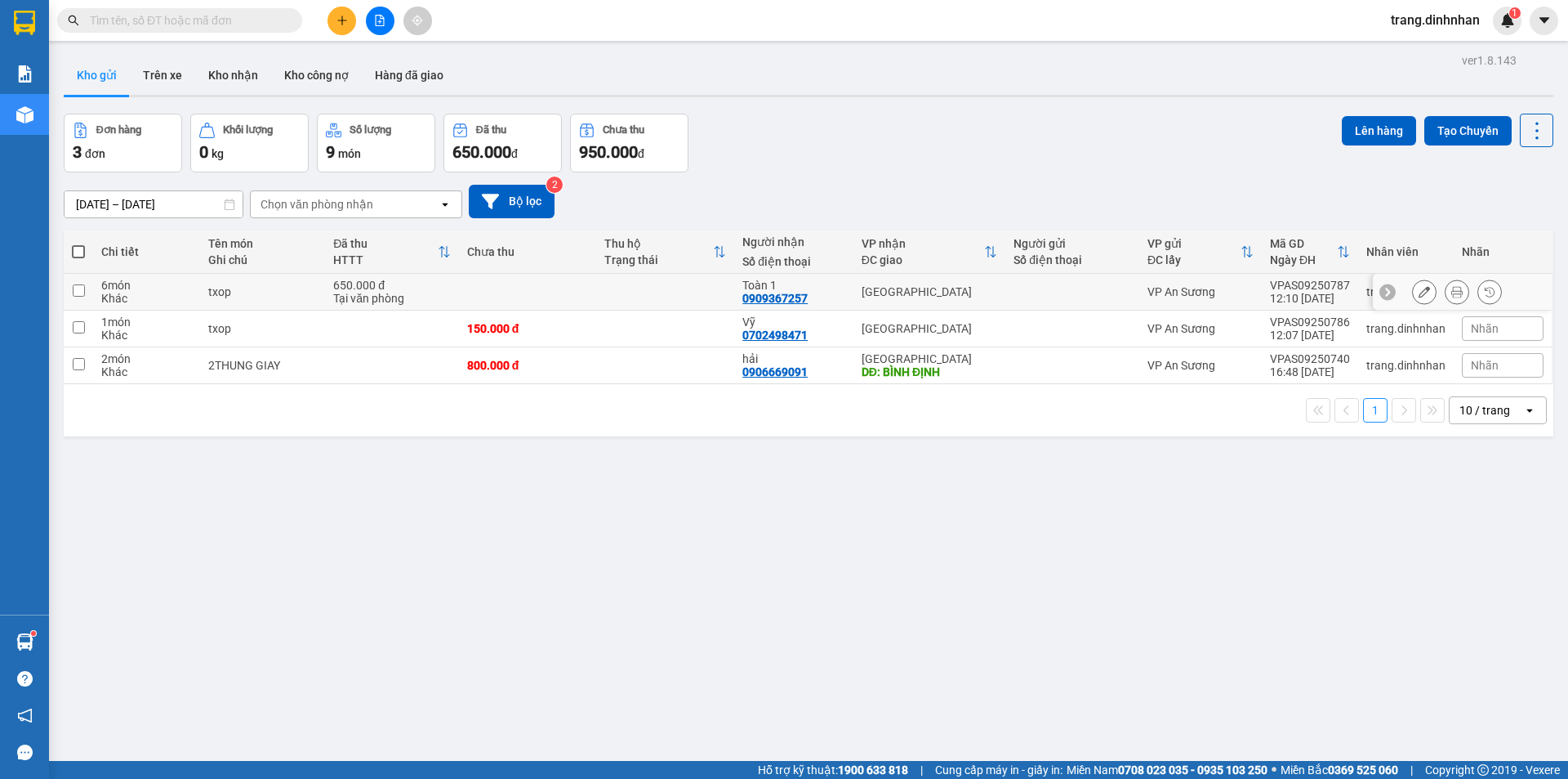
click at [1053, 279] on td at bounding box center [1072, 292] width 134 height 36
checkbox input "true"
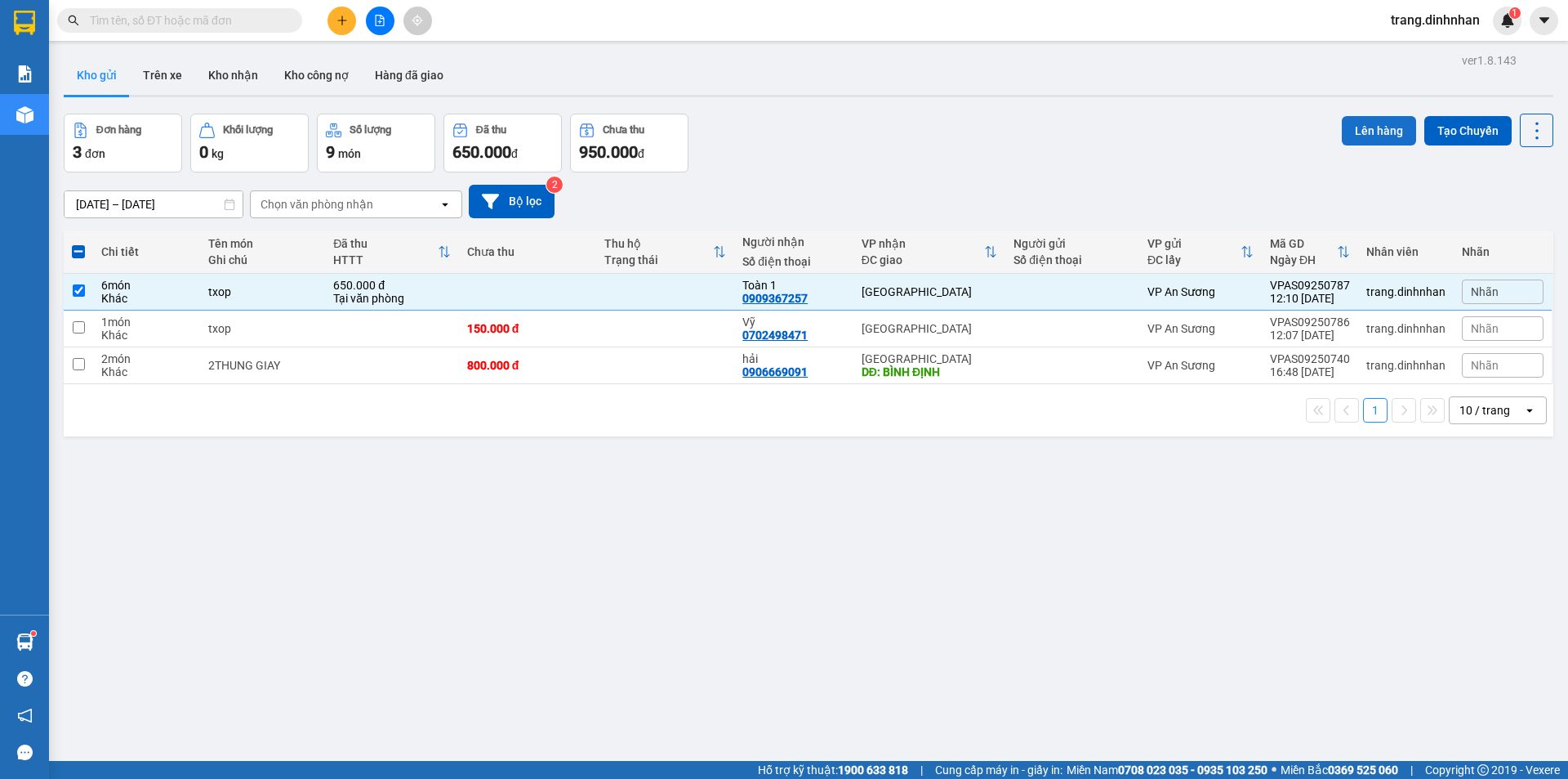
click at [1375, 134] on button "Lên hàng" at bounding box center [1379, 131] width 74 height 29
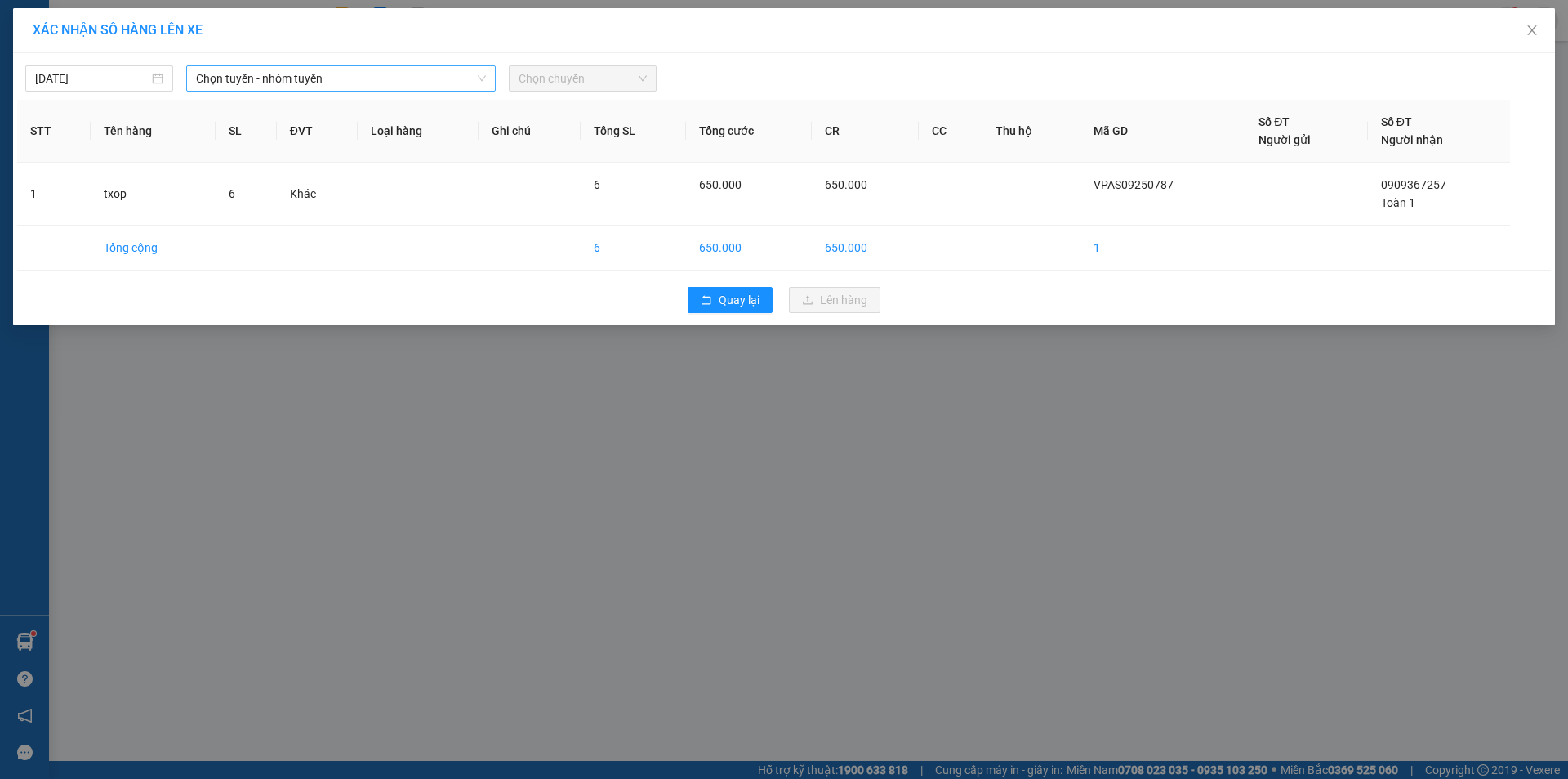
click at [473, 85] on span "Chọn tuyến - nhóm tuyến" at bounding box center [341, 78] width 290 height 25
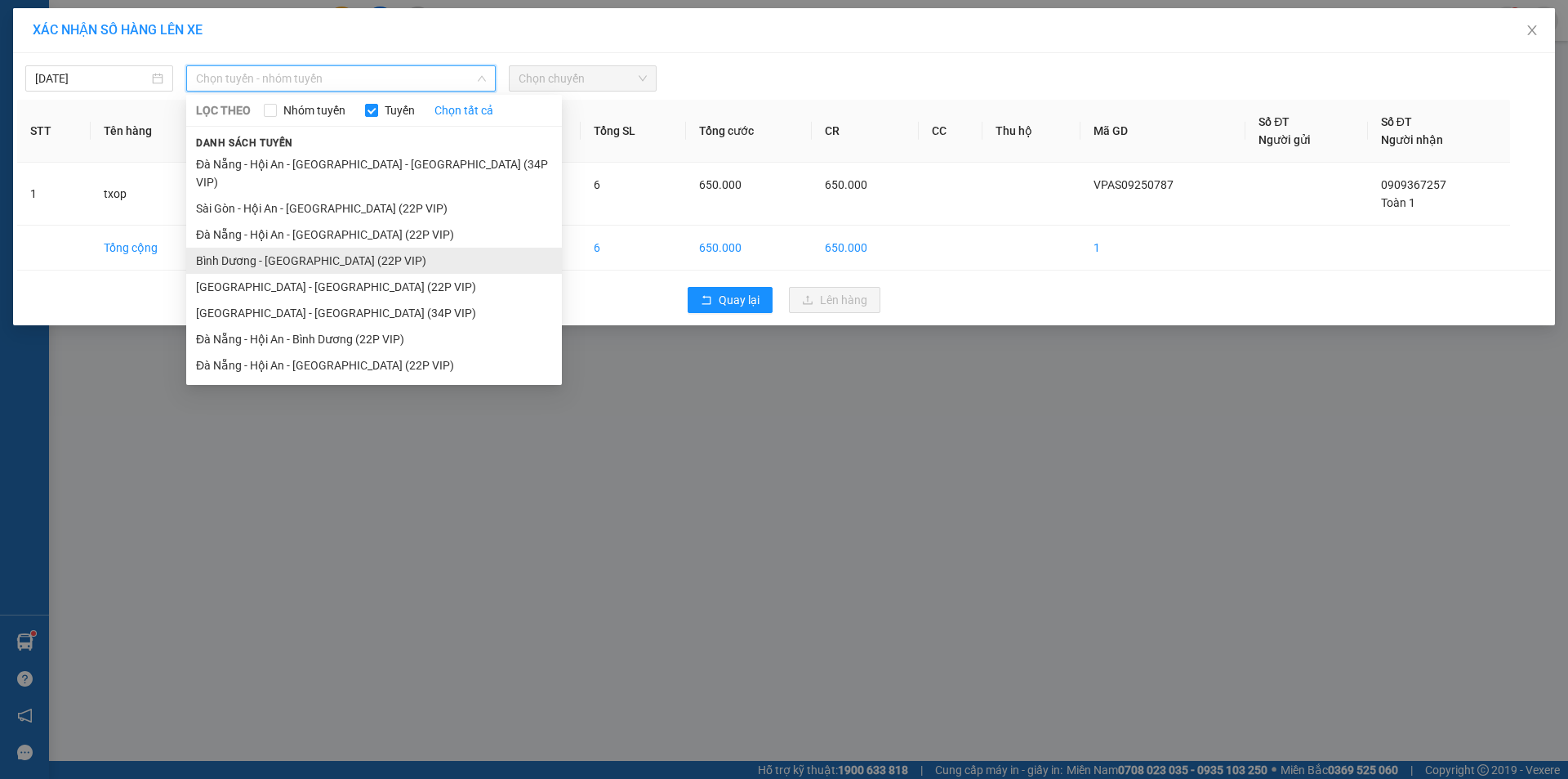
click at [349, 247] on li "Bình Dương - [GEOGRAPHIC_DATA] (22P VIP)" at bounding box center [373, 260] width 375 height 26
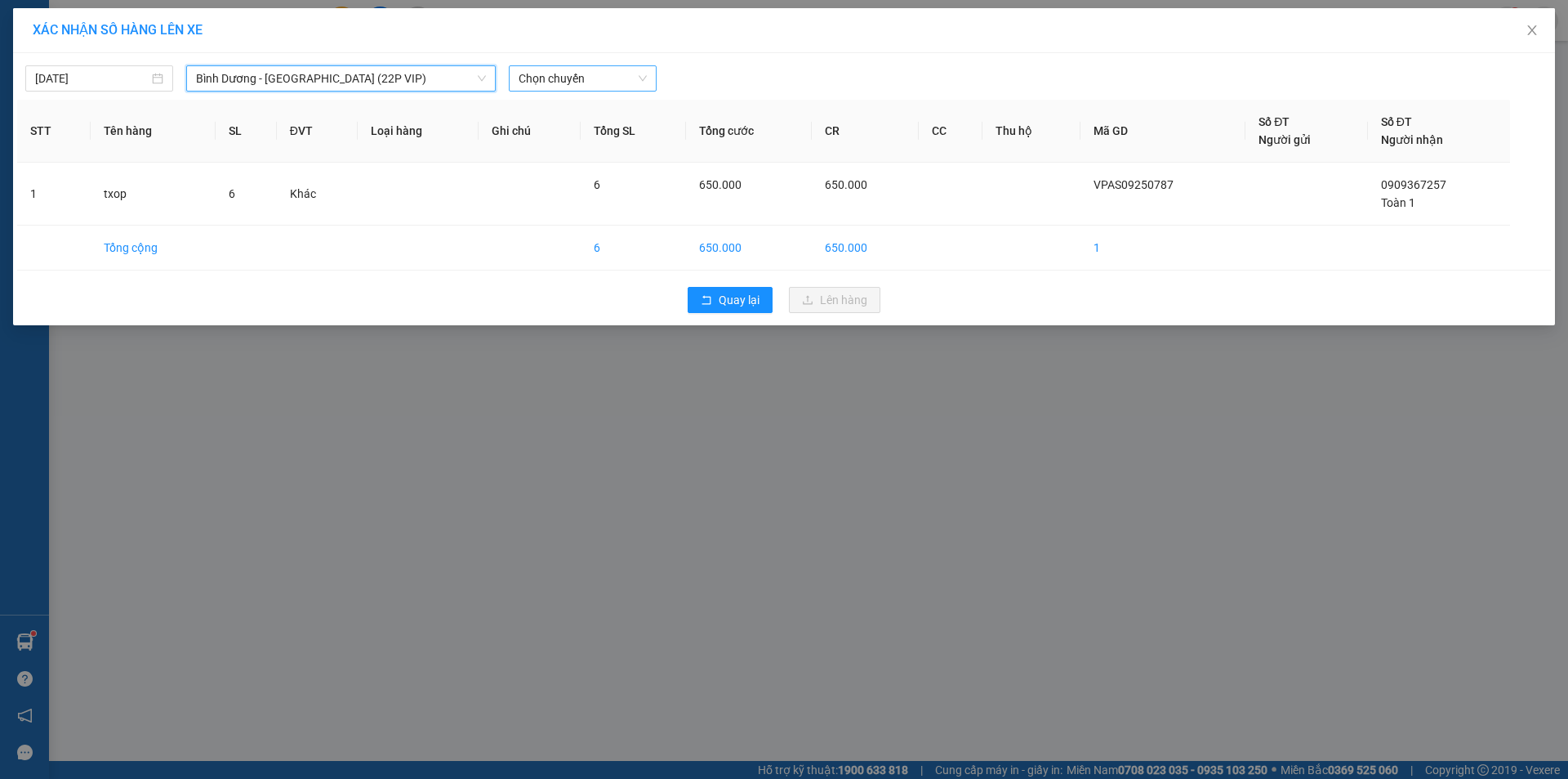
click at [603, 70] on span "Chọn chuyến" at bounding box center [582, 78] width 128 height 25
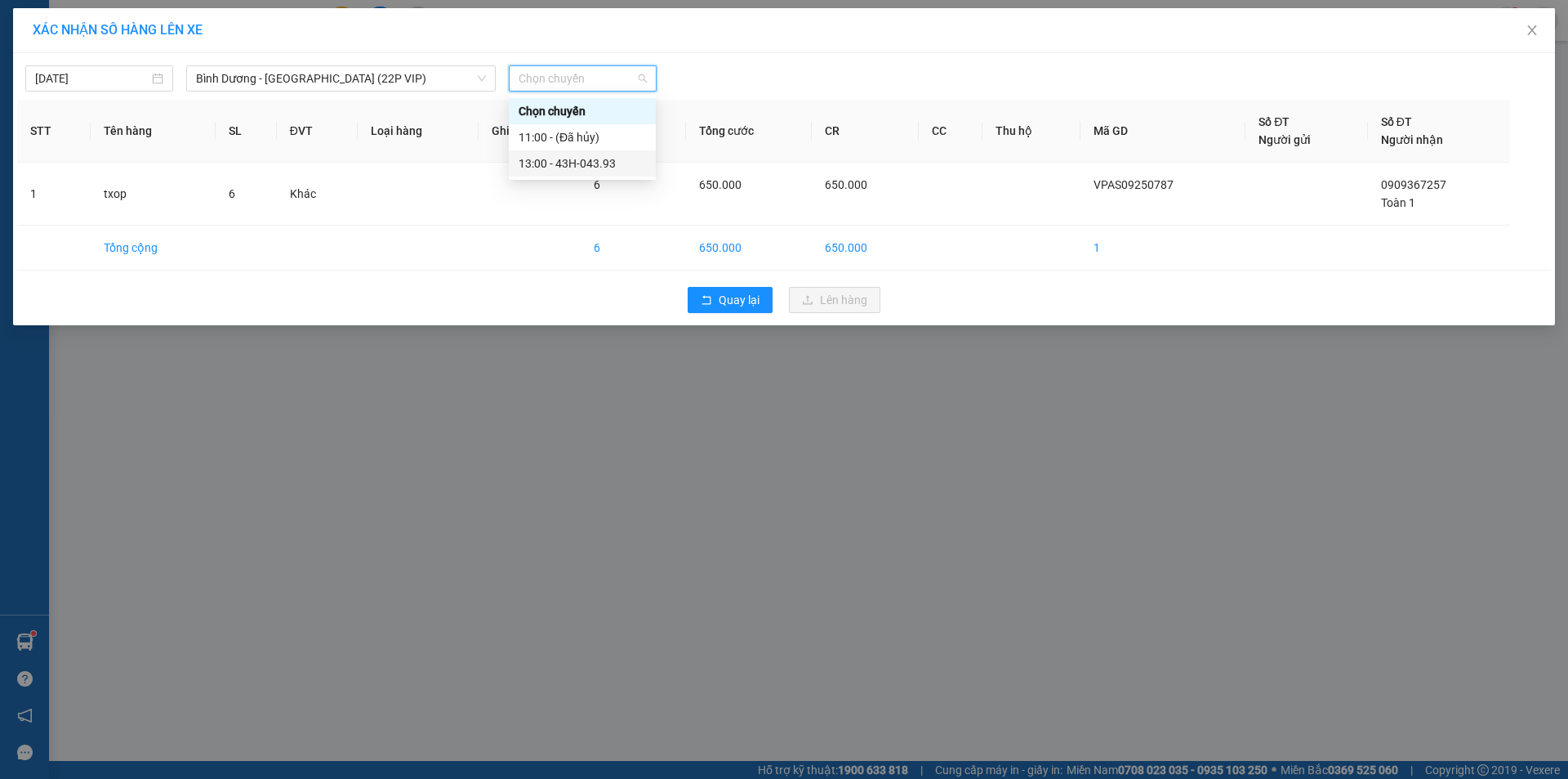
click at [596, 165] on div "13:00 - 43H-043.93" at bounding box center [582, 164] width 127 height 18
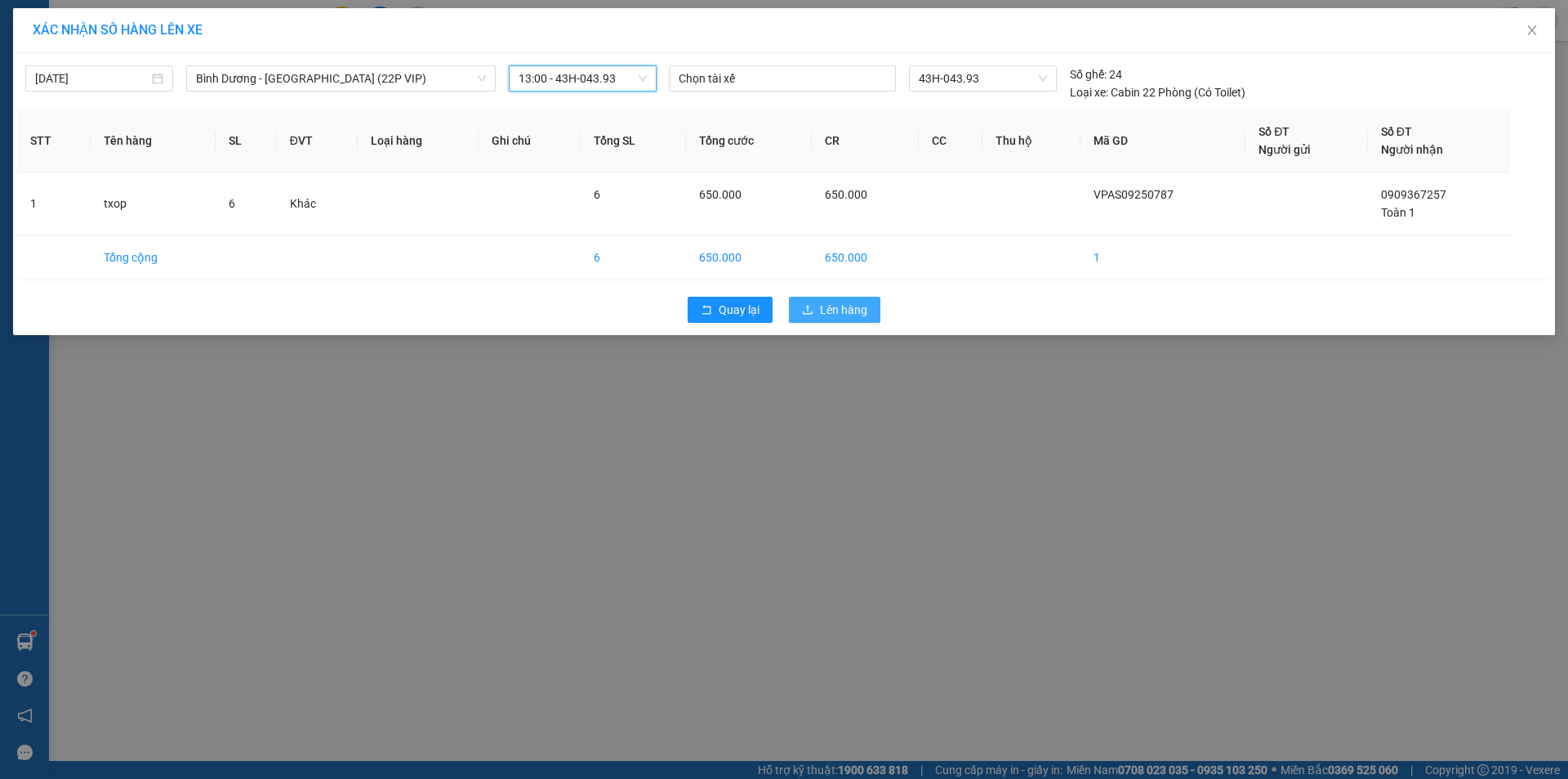
click at [812, 305] on icon "upload" at bounding box center [808, 309] width 12 height 12
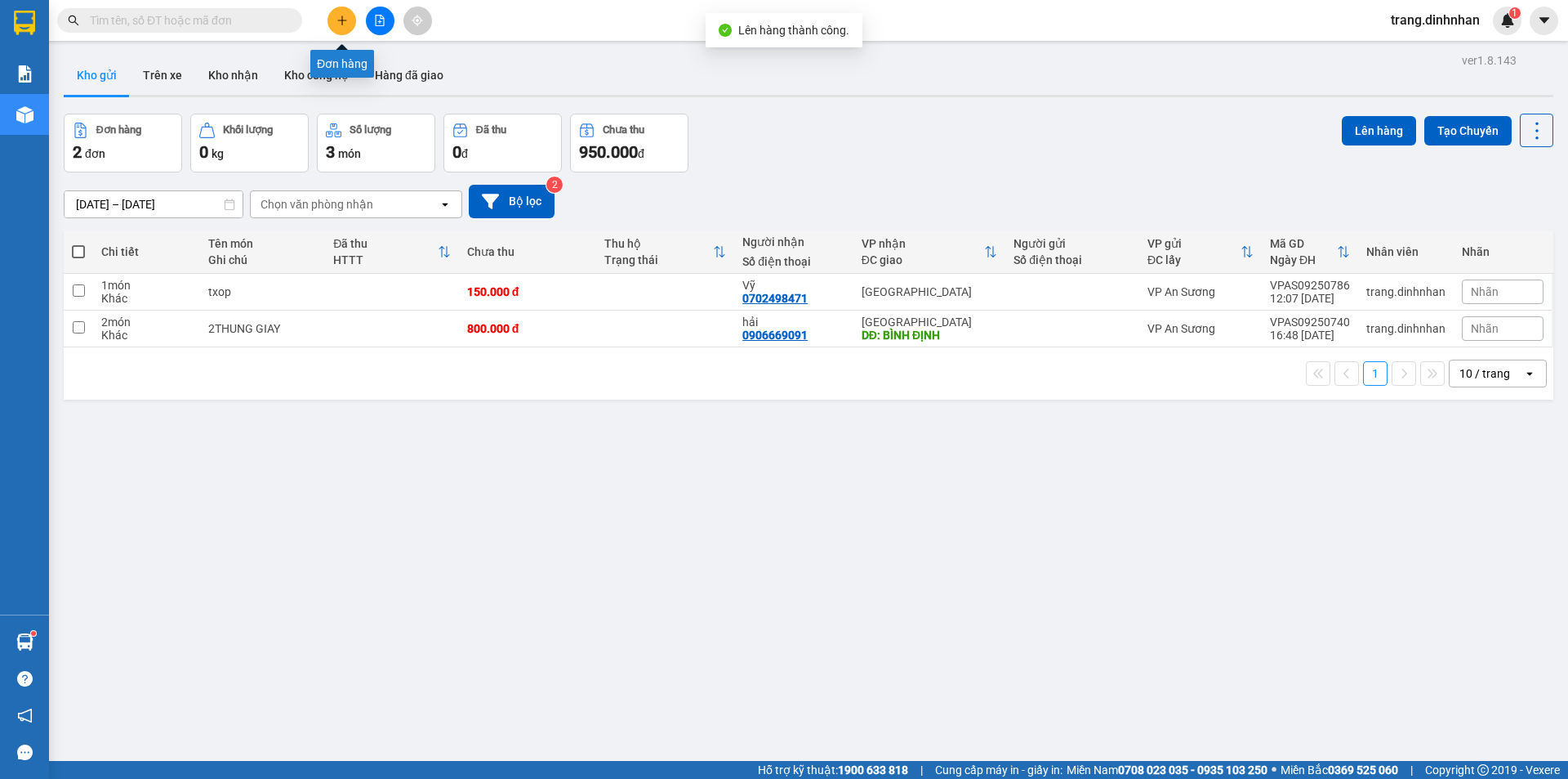
click at [340, 30] on button at bounding box center [341, 20] width 28 height 28
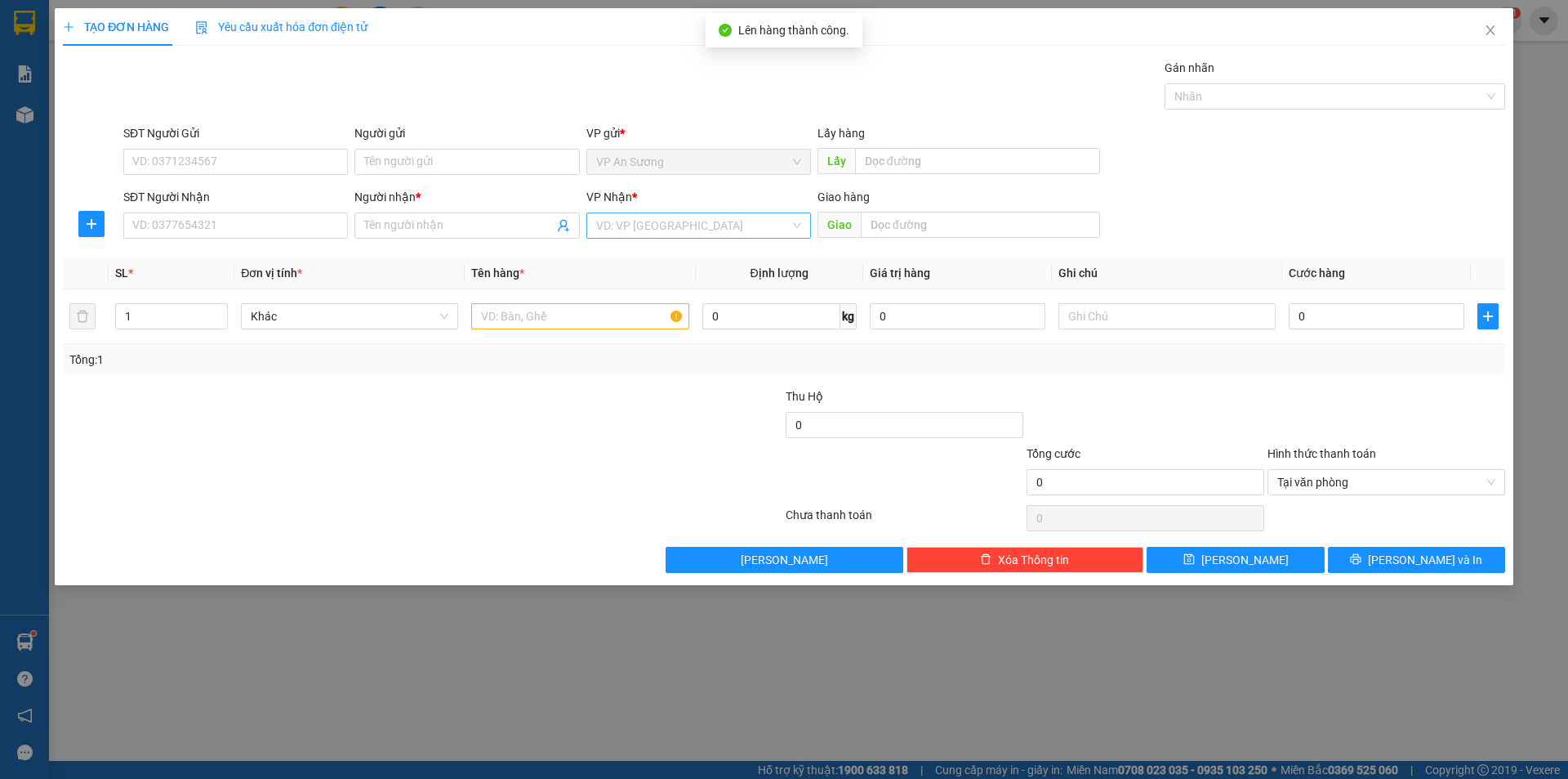
click at [636, 224] on input "search" at bounding box center [692, 225] width 194 height 25
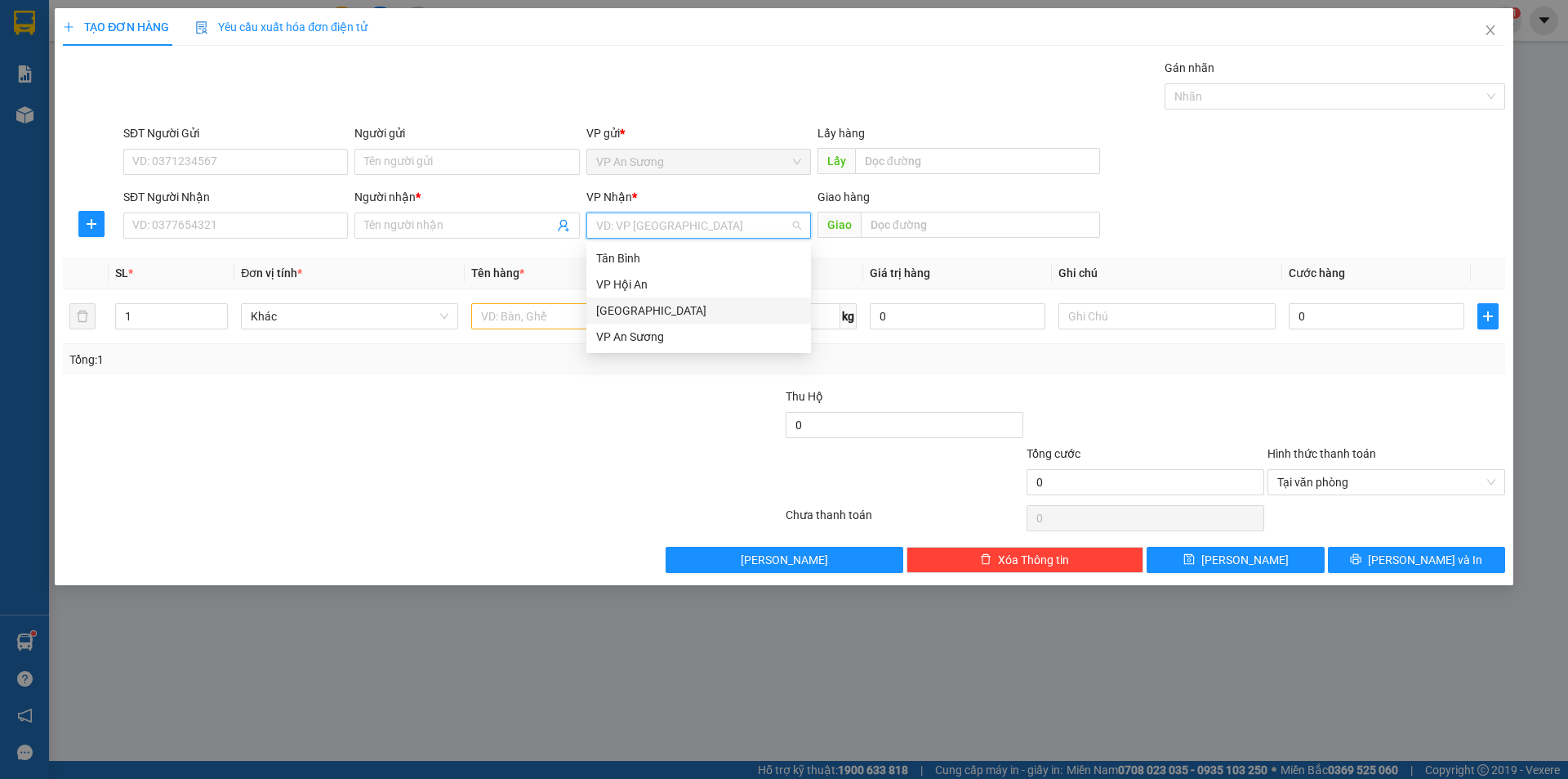
click at [644, 311] on div "[GEOGRAPHIC_DATA]" at bounding box center [699, 311] width 205 height 18
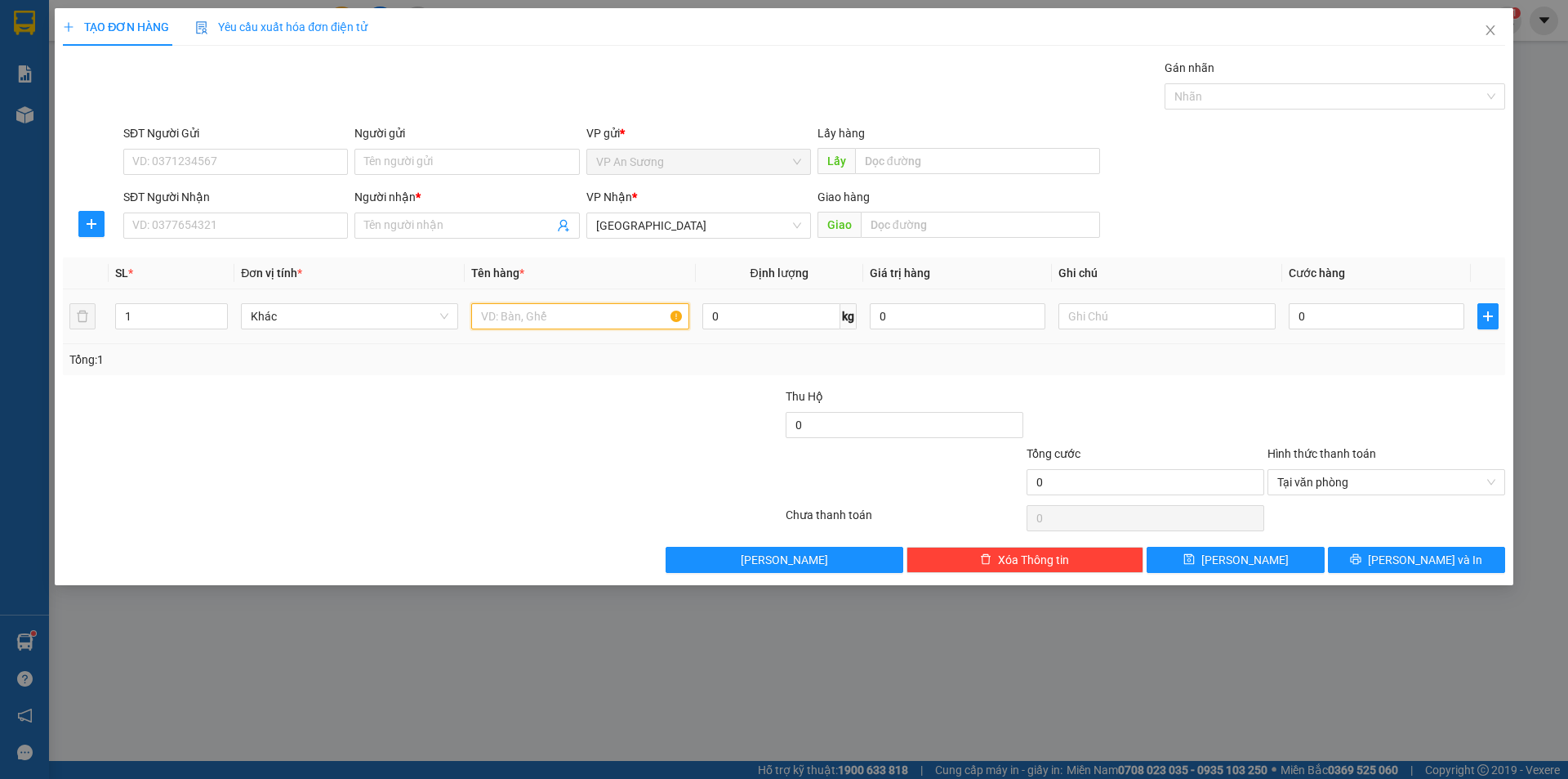
click at [490, 315] on input "text" at bounding box center [580, 315] width 217 height 26
type input "tg"
click at [321, 230] on input "SĐT Người Nhận" at bounding box center [235, 225] width 224 height 26
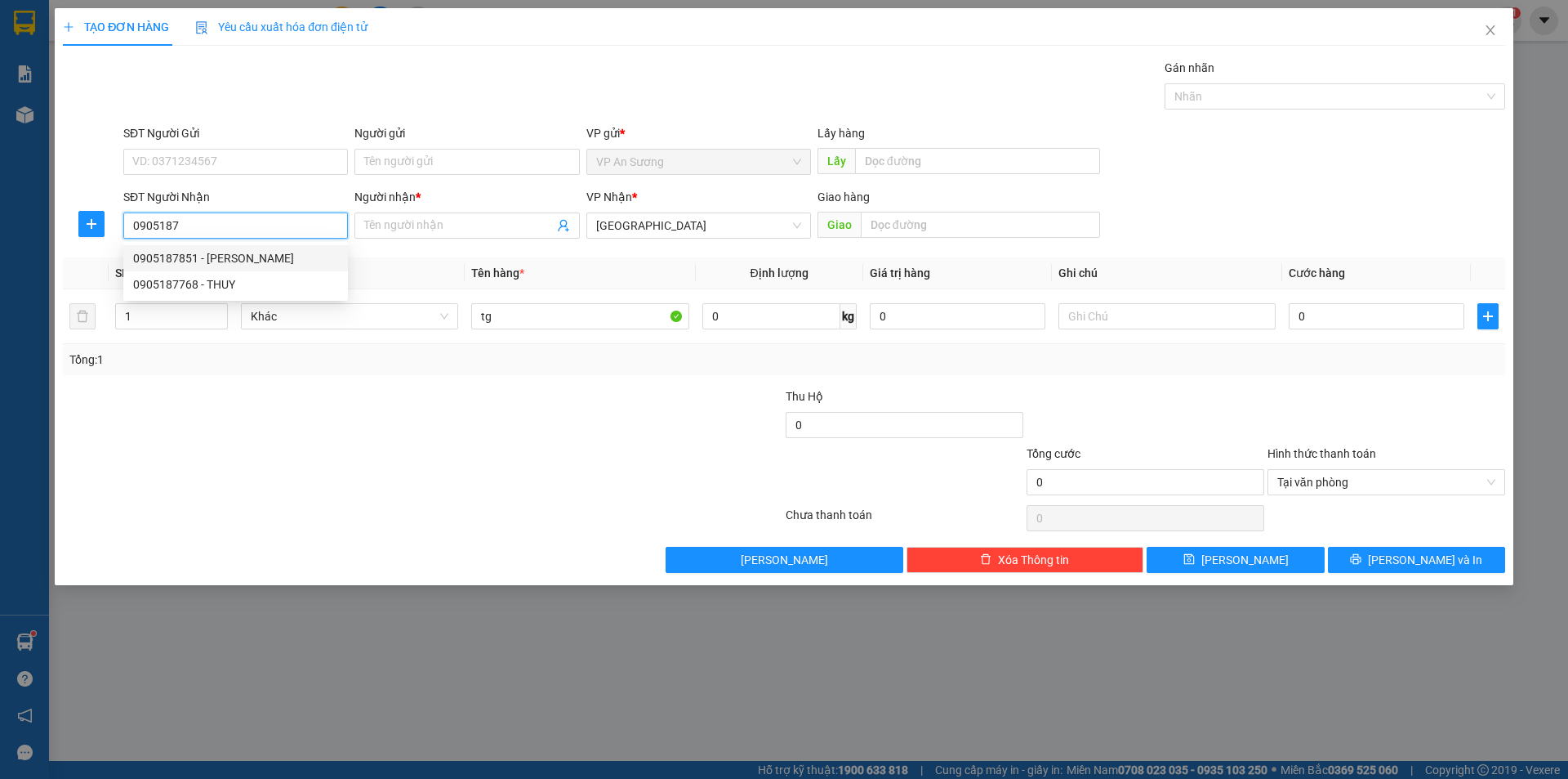
click at [256, 256] on div "0905187851 - [PERSON_NAME]" at bounding box center [236, 258] width 205 height 18
type input "0905187851"
type input "[PERSON_NAME]"
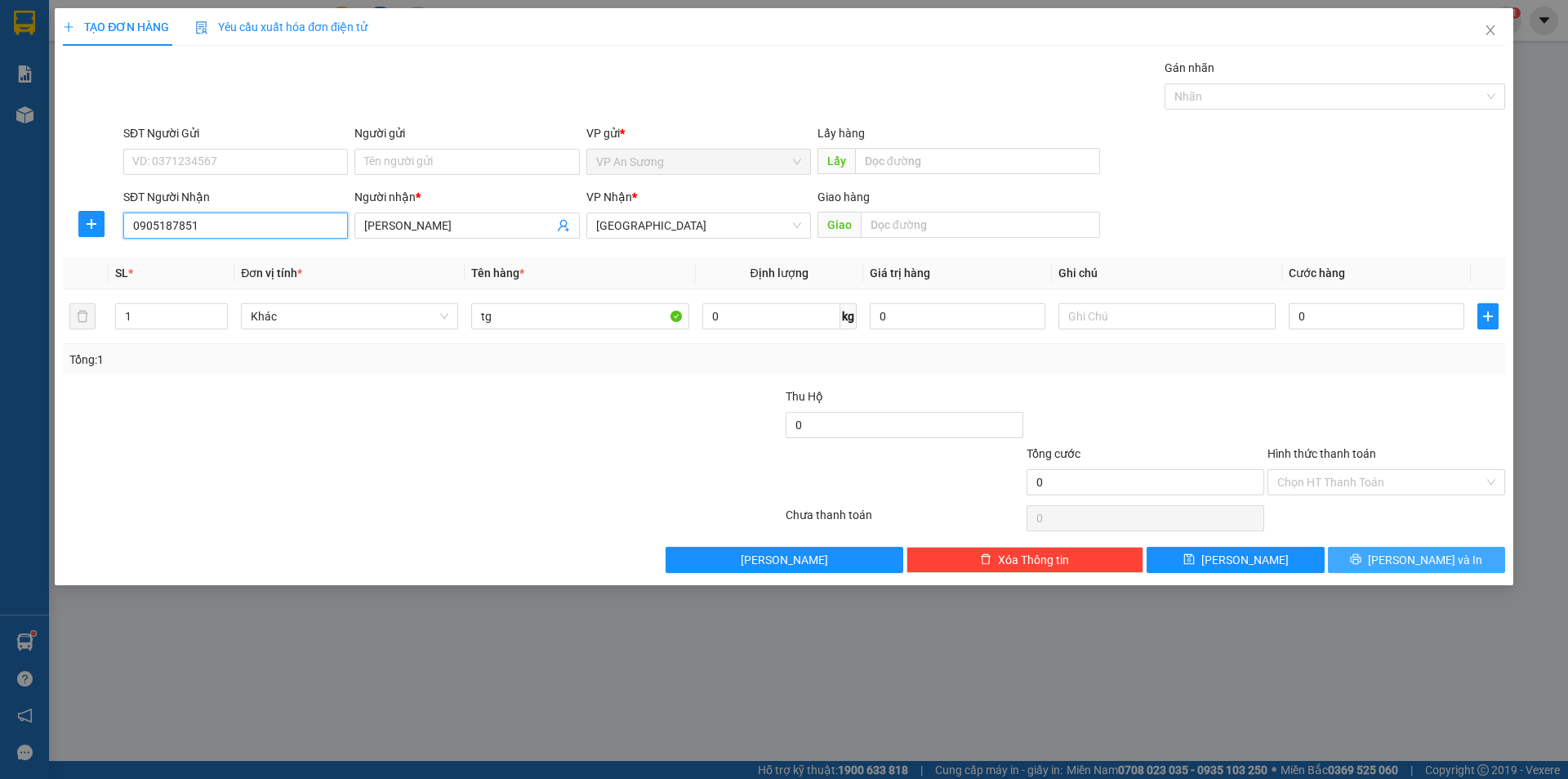
type input "0905187851"
click at [1361, 554] on icon "printer" at bounding box center [1355, 559] width 12 height 12
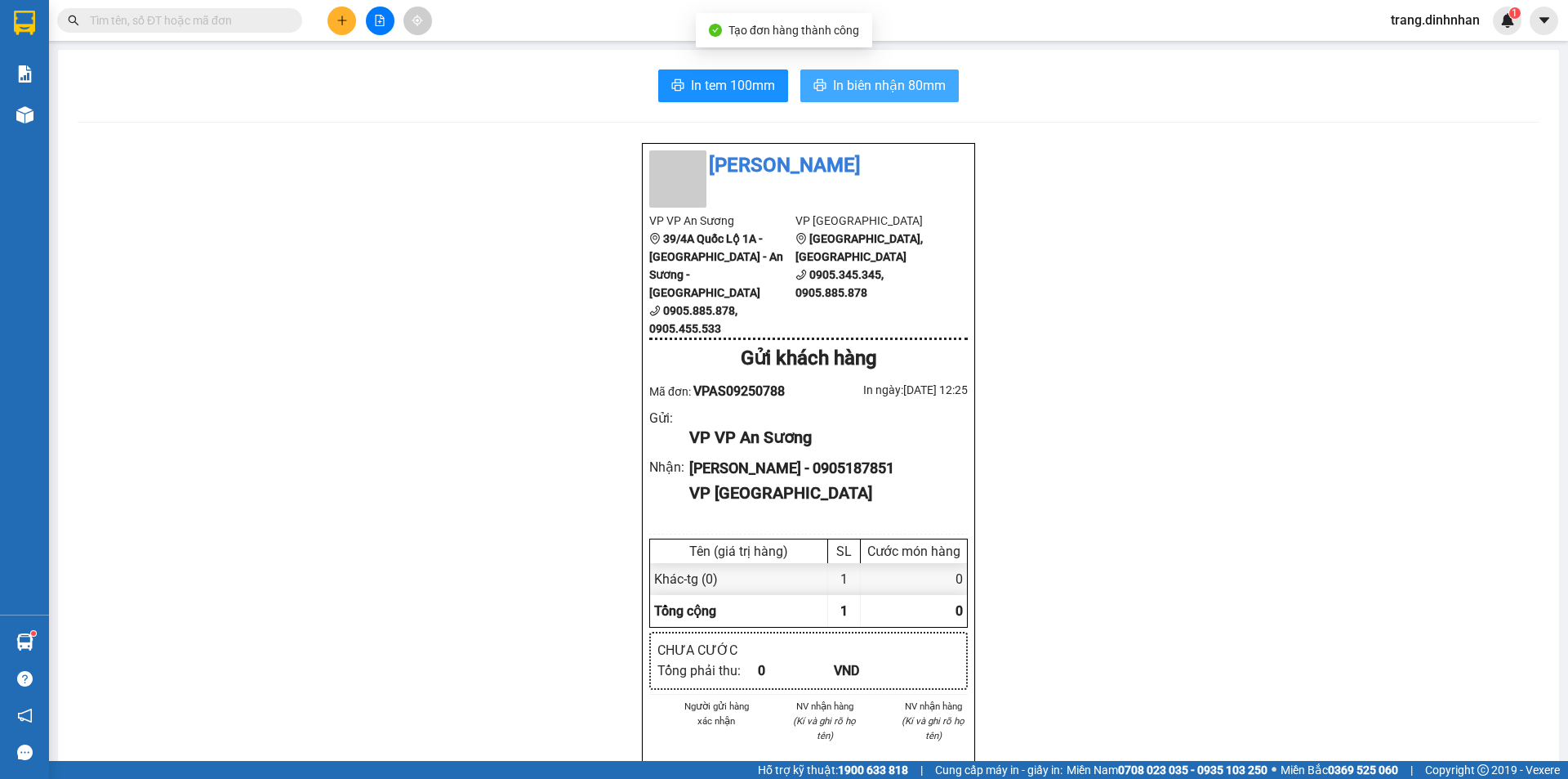
click at [903, 85] on span "In biên nhận 80mm" at bounding box center [889, 85] width 113 height 20
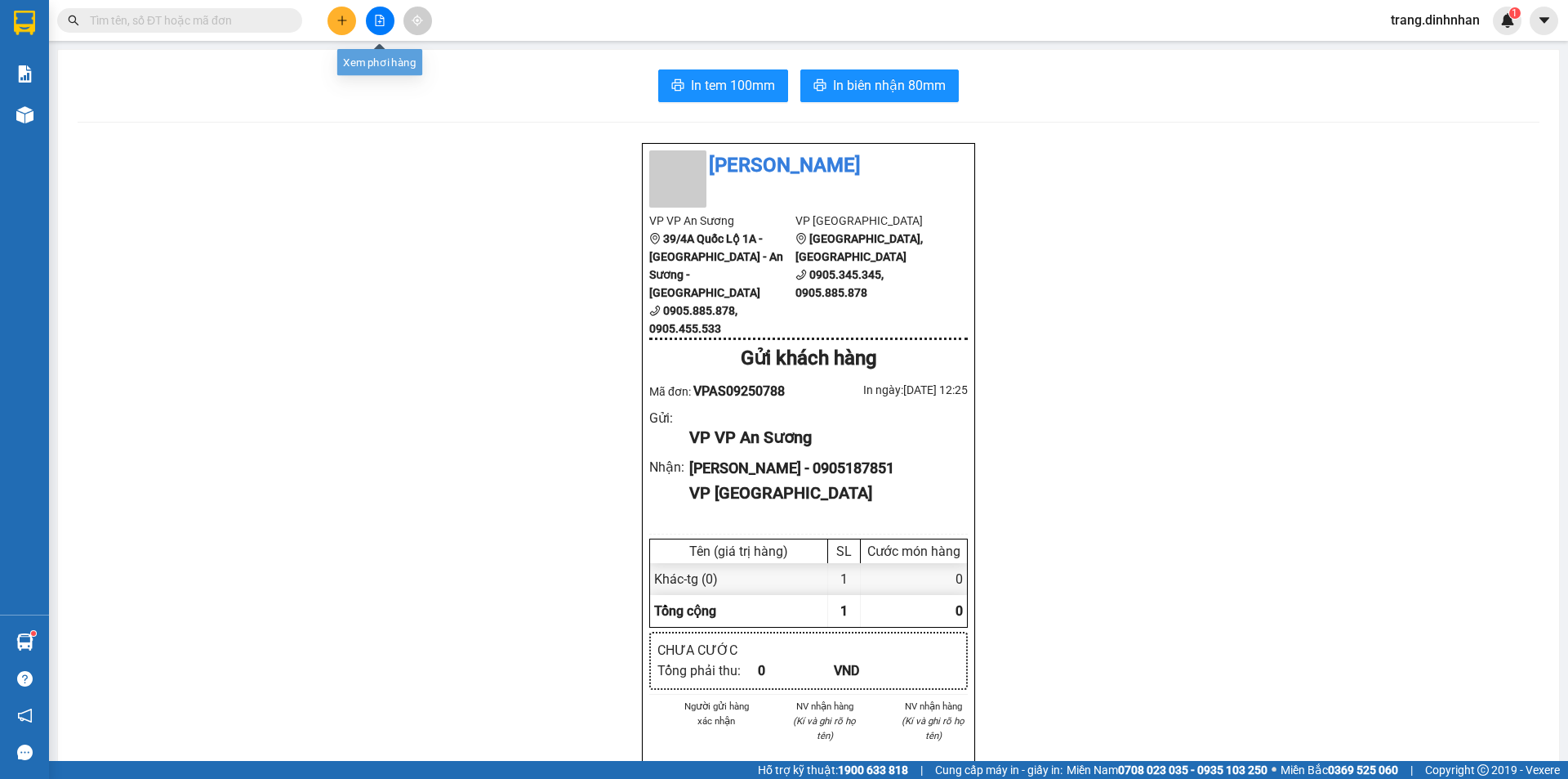
click at [381, 20] on icon "file-add" at bounding box center [380, 20] width 12 height 12
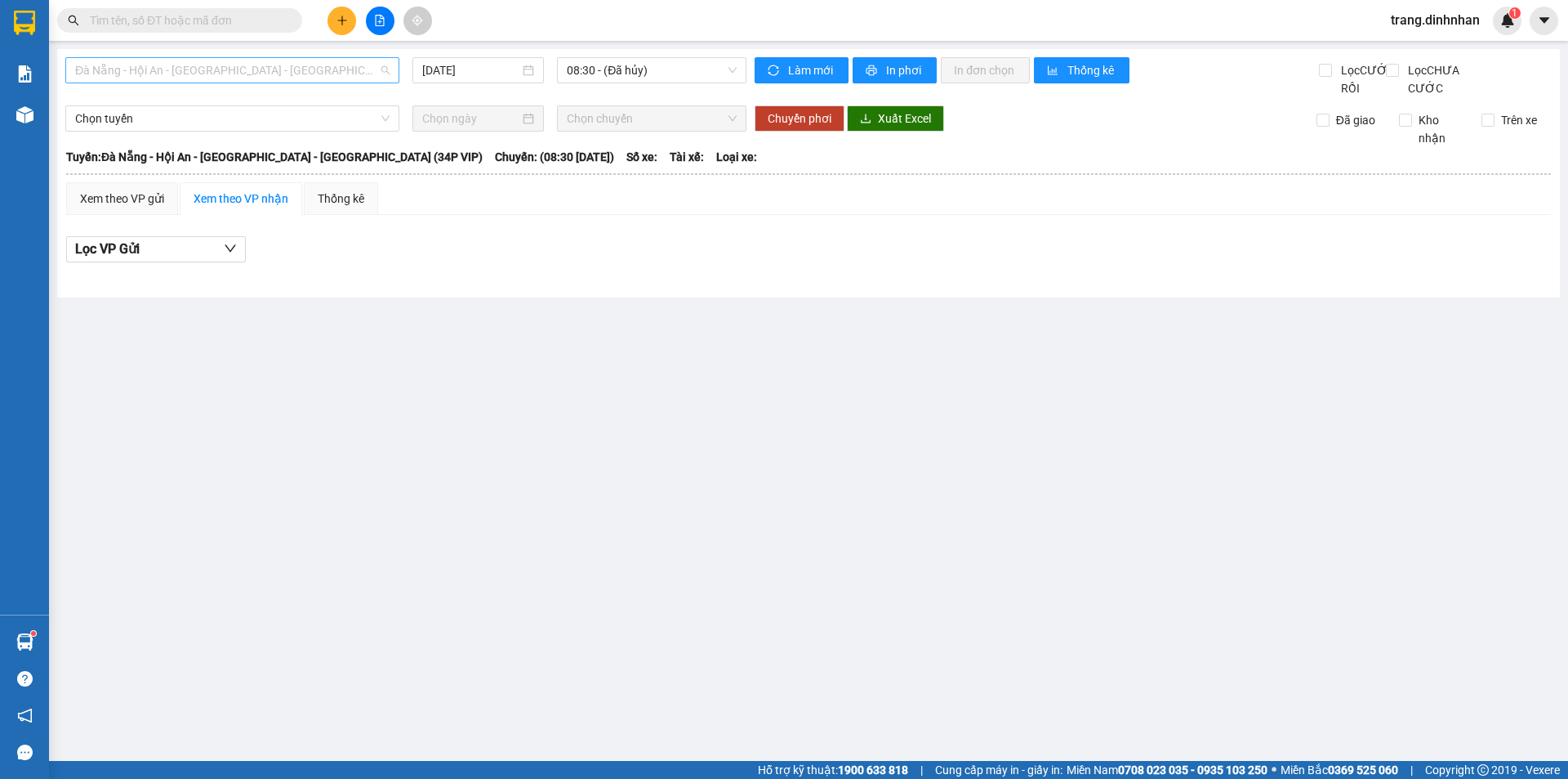
click at [383, 76] on span "Đà Nẵng - Hội An - [GEOGRAPHIC_DATA] - [GEOGRAPHIC_DATA] (34P VIP)" at bounding box center [233, 70] width 314 height 25
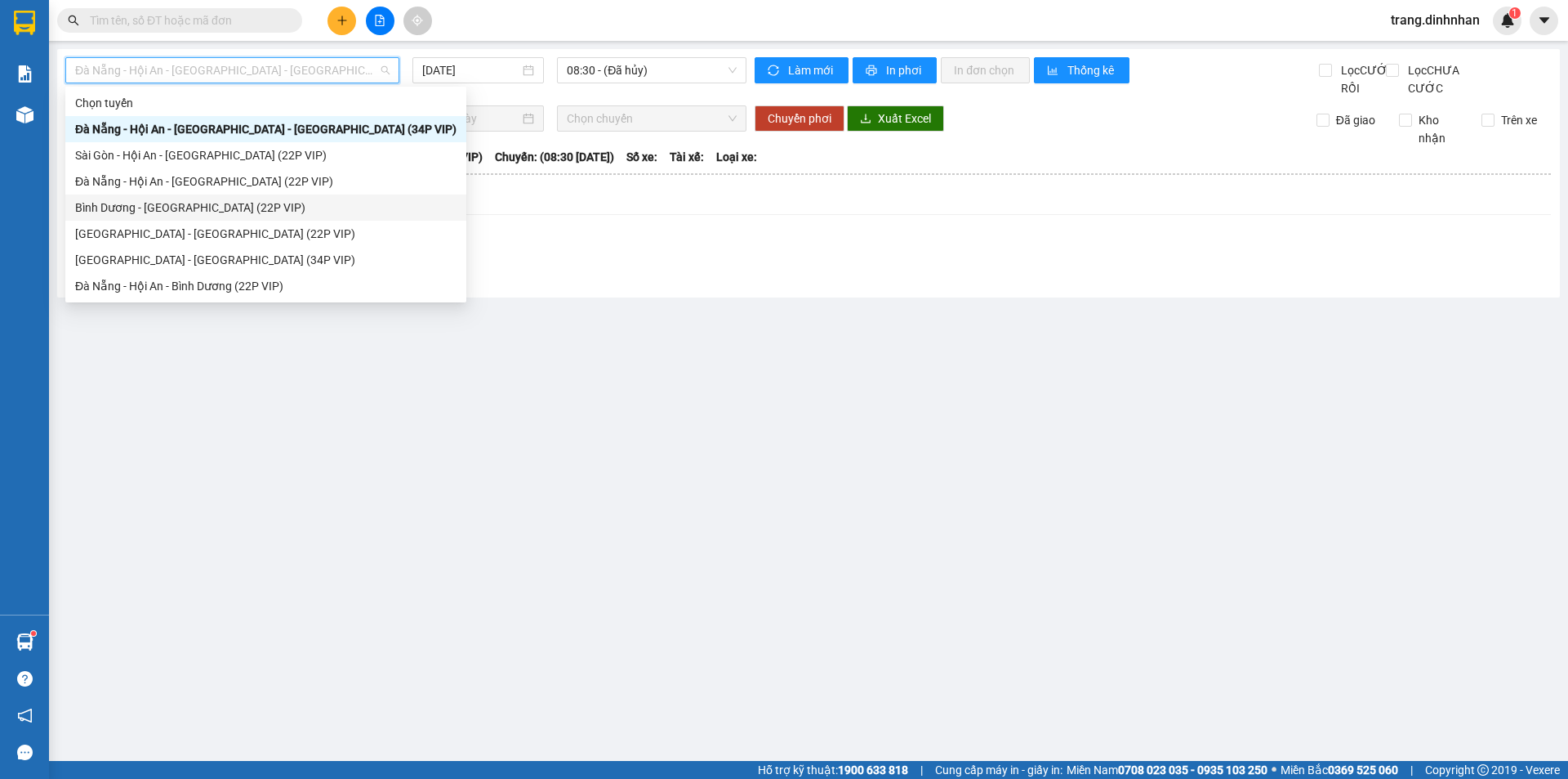
click at [258, 198] on div "Bình Dương - [GEOGRAPHIC_DATA] (22P VIP)" at bounding box center [266, 207] width 382 height 18
type input "[DATE]"
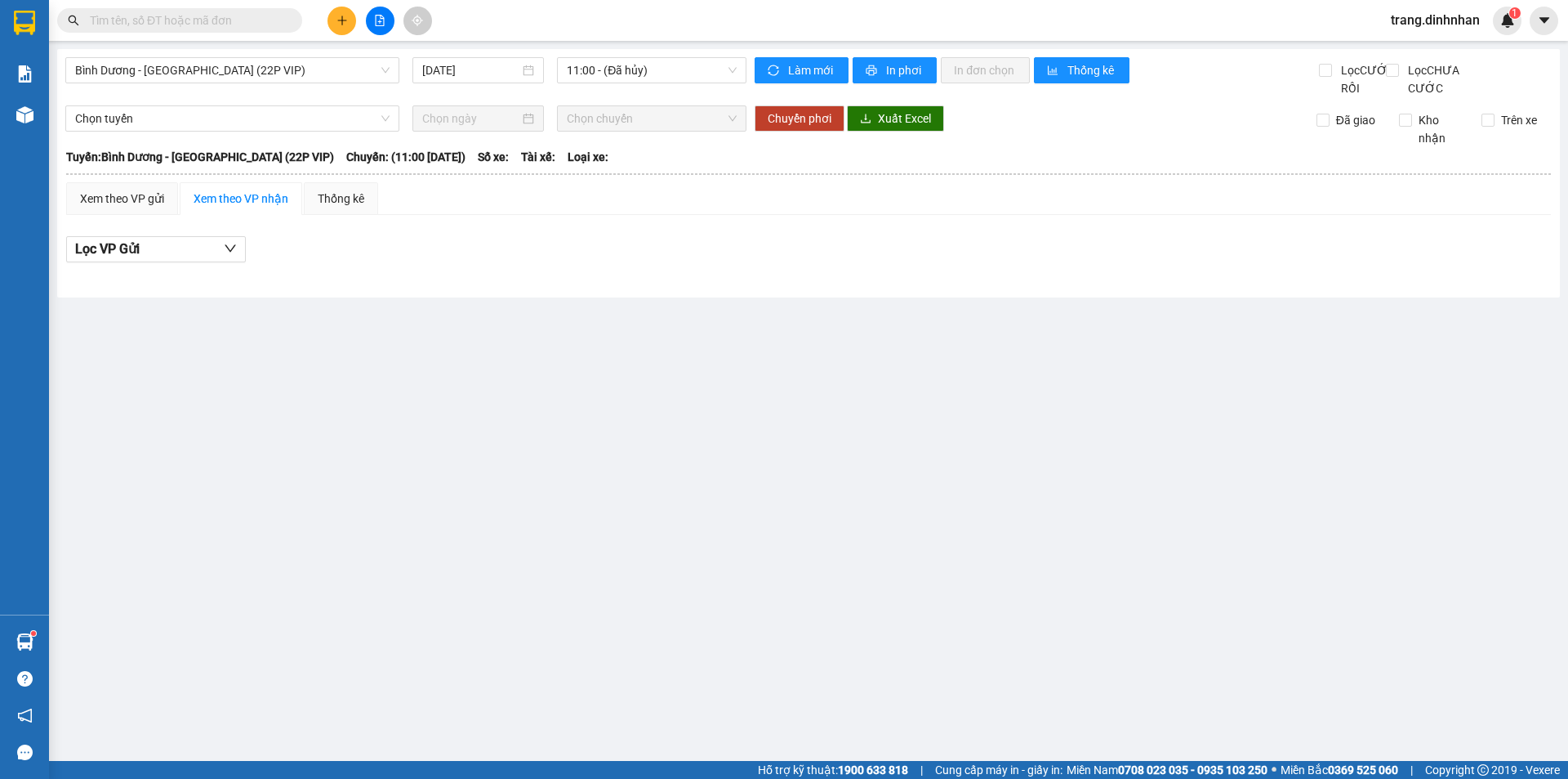
click at [741, 37] on div "Kết quả tìm kiếm ( 0 ) Bộ lọc No Data trang.dinhnhan 1" at bounding box center [784, 20] width 1568 height 41
click at [716, 69] on span "11:00 - (Đã hủy)" at bounding box center [651, 70] width 170 height 25
click at [674, 155] on div "13:00 - 43H-043.93" at bounding box center [630, 155] width 127 height 18
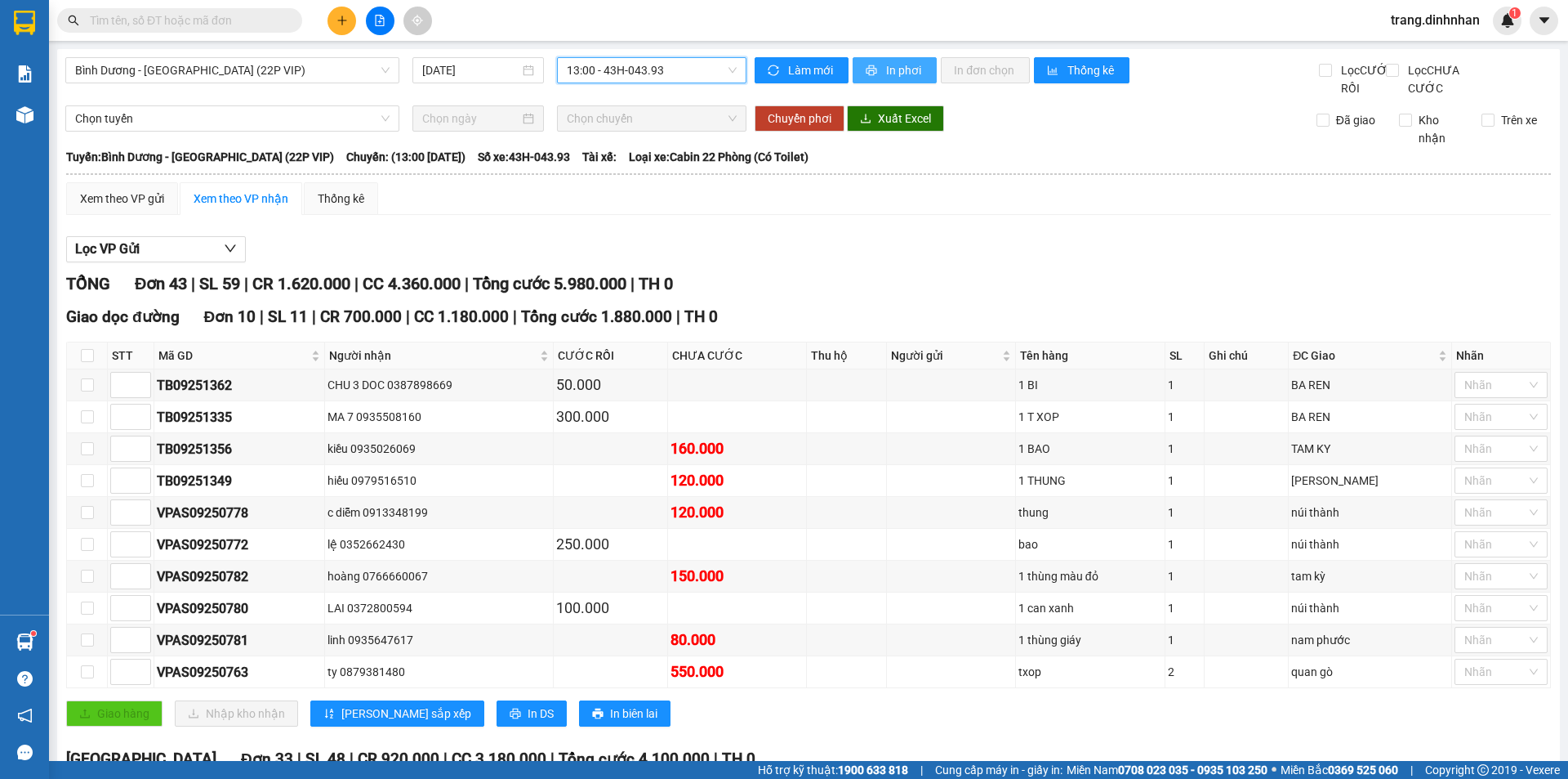
click at [876, 68] on button "In phơi" at bounding box center [894, 70] width 84 height 26
click at [99, 259] on span "Lọc VP Gửi" at bounding box center [107, 248] width 65 height 20
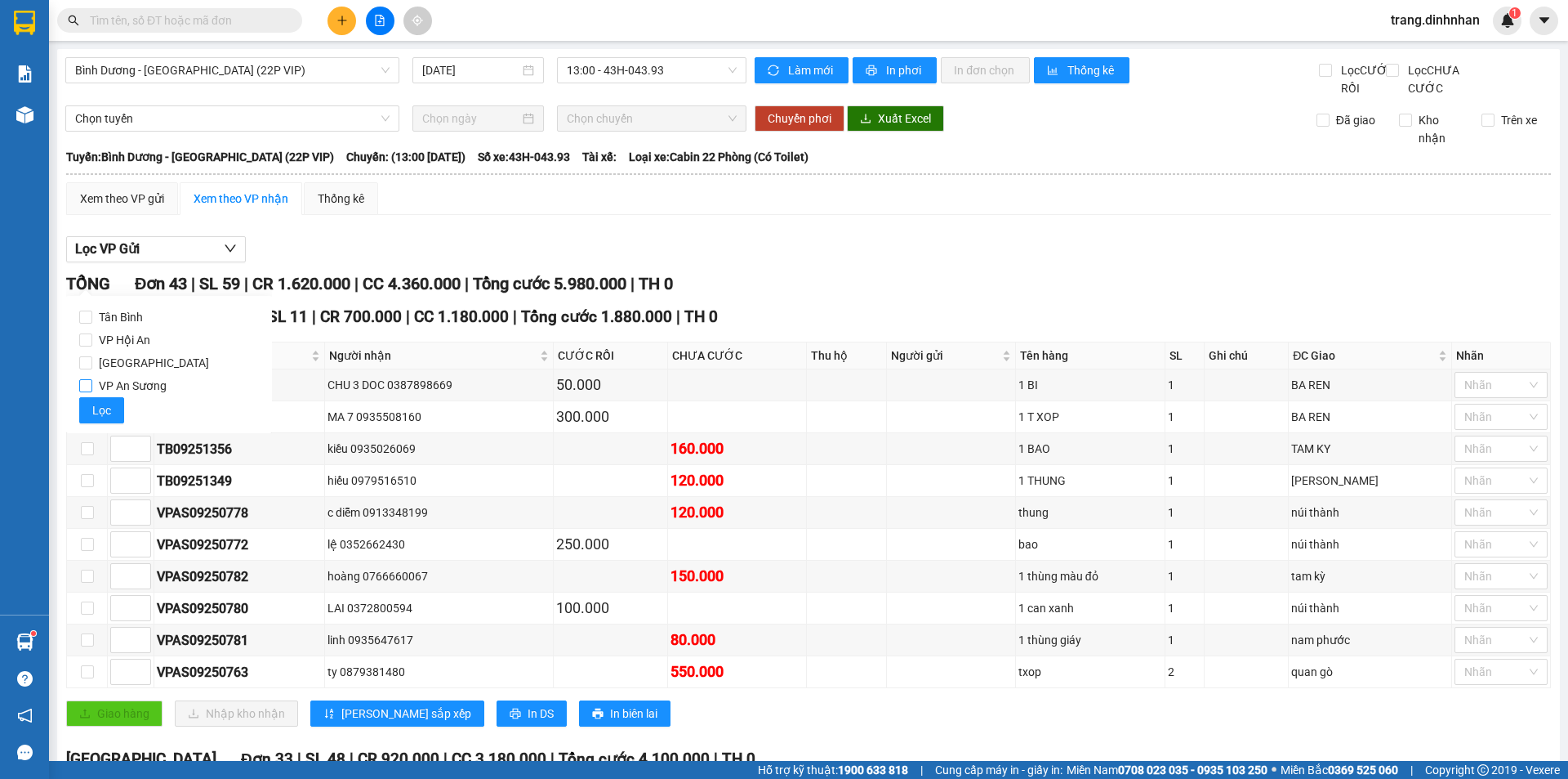
click at [84, 382] on input "VP An Sương" at bounding box center [85, 385] width 13 height 13
checkbox input "true"
click at [113, 419] on button "Lọc" at bounding box center [101, 410] width 45 height 26
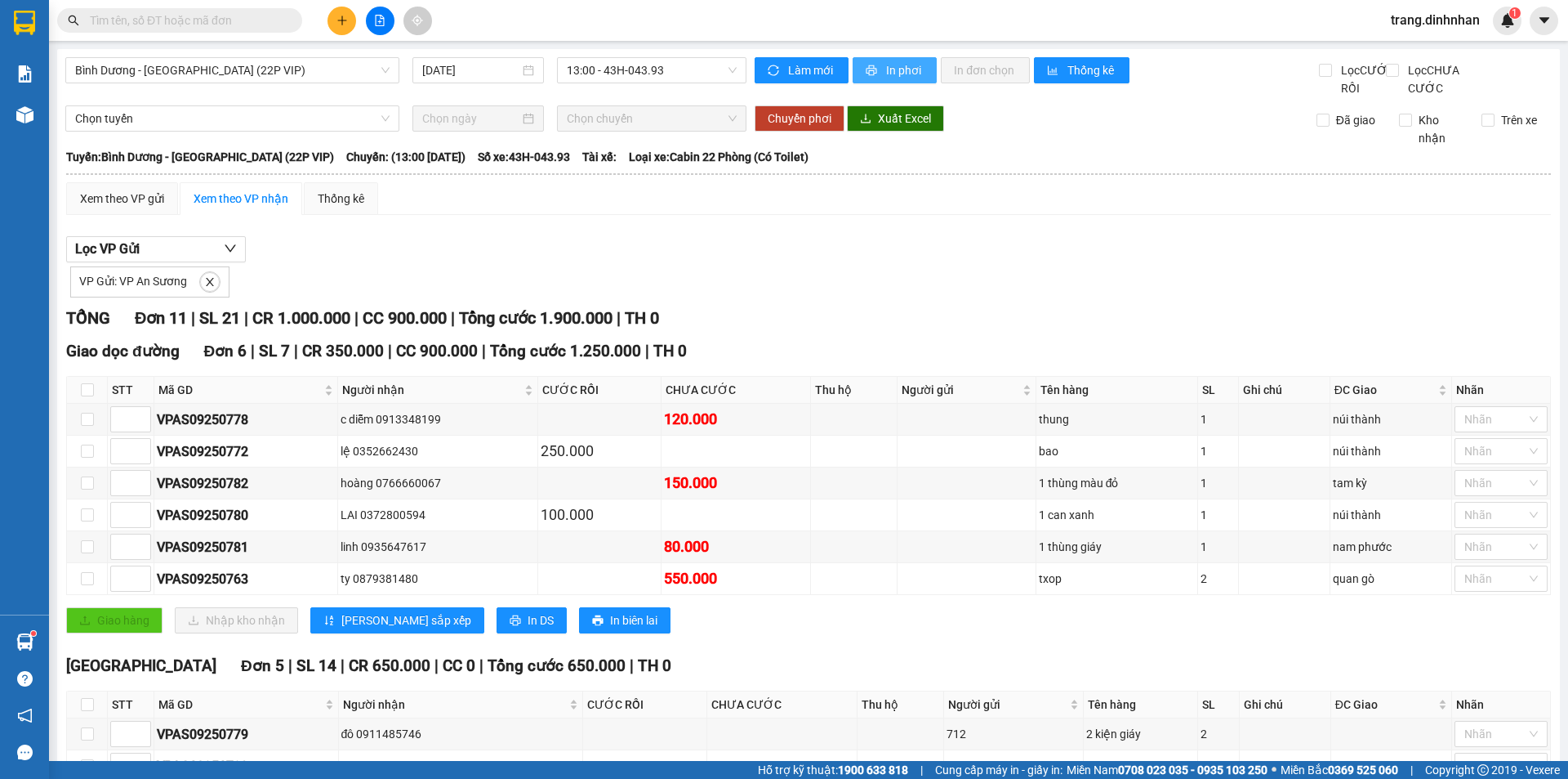
click at [897, 65] on span "In phơi" at bounding box center [904, 70] width 37 height 18
click at [610, 629] on span "In biên lai" at bounding box center [633, 620] width 47 height 18
click at [340, 19] on icon "plus" at bounding box center [342, 20] width 12 height 12
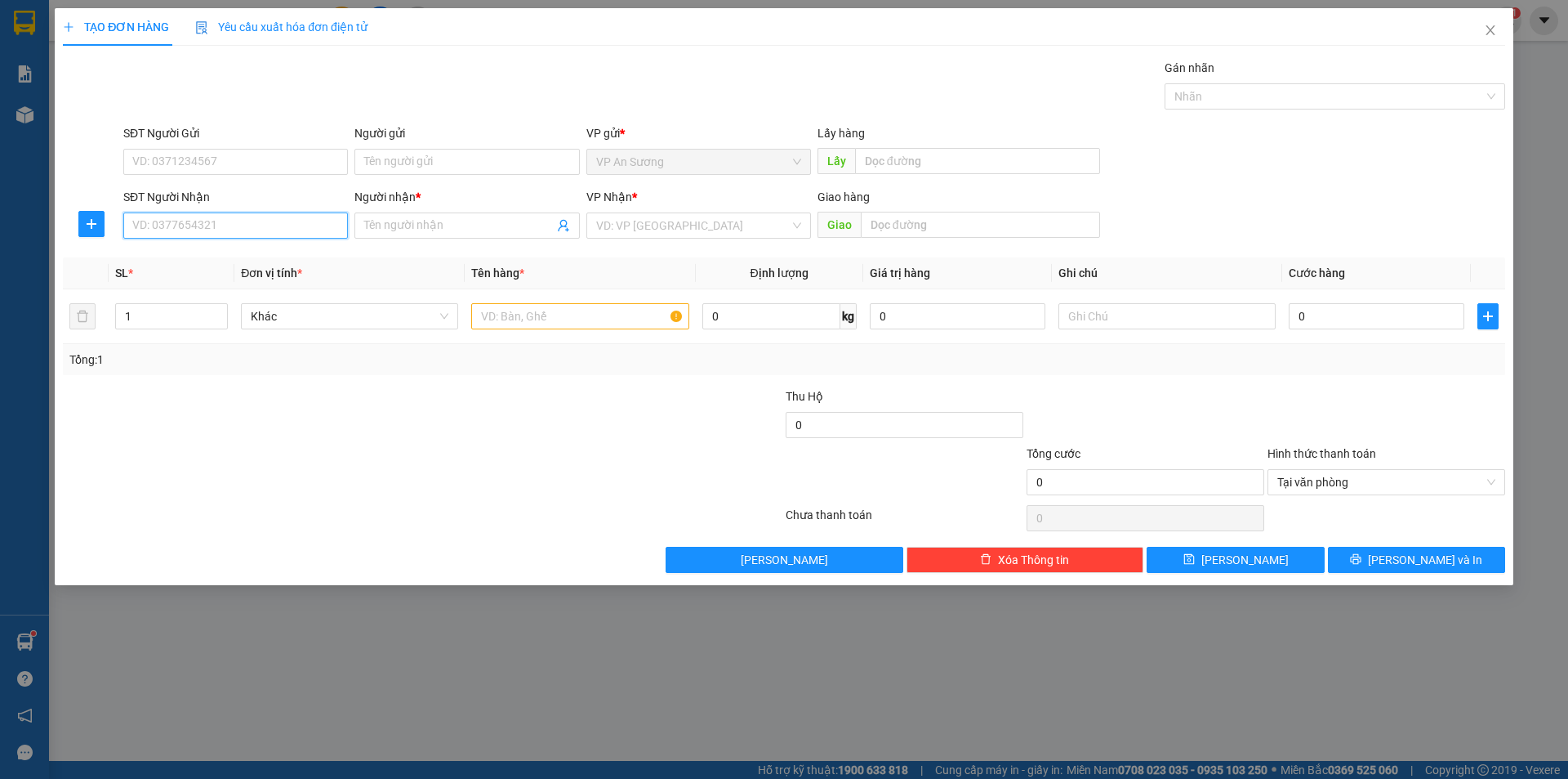
click at [298, 222] on input "SĐT Người Nhận" at bounding box center [235, 225] width 224 height 26
type input "0936006964"
click at [166, 251] on div "0936006964 - hà nguyễn" at bounding box center [236, 258] width 205 height 18
type input "[PERSON_NAME]"
type input "0936006964"
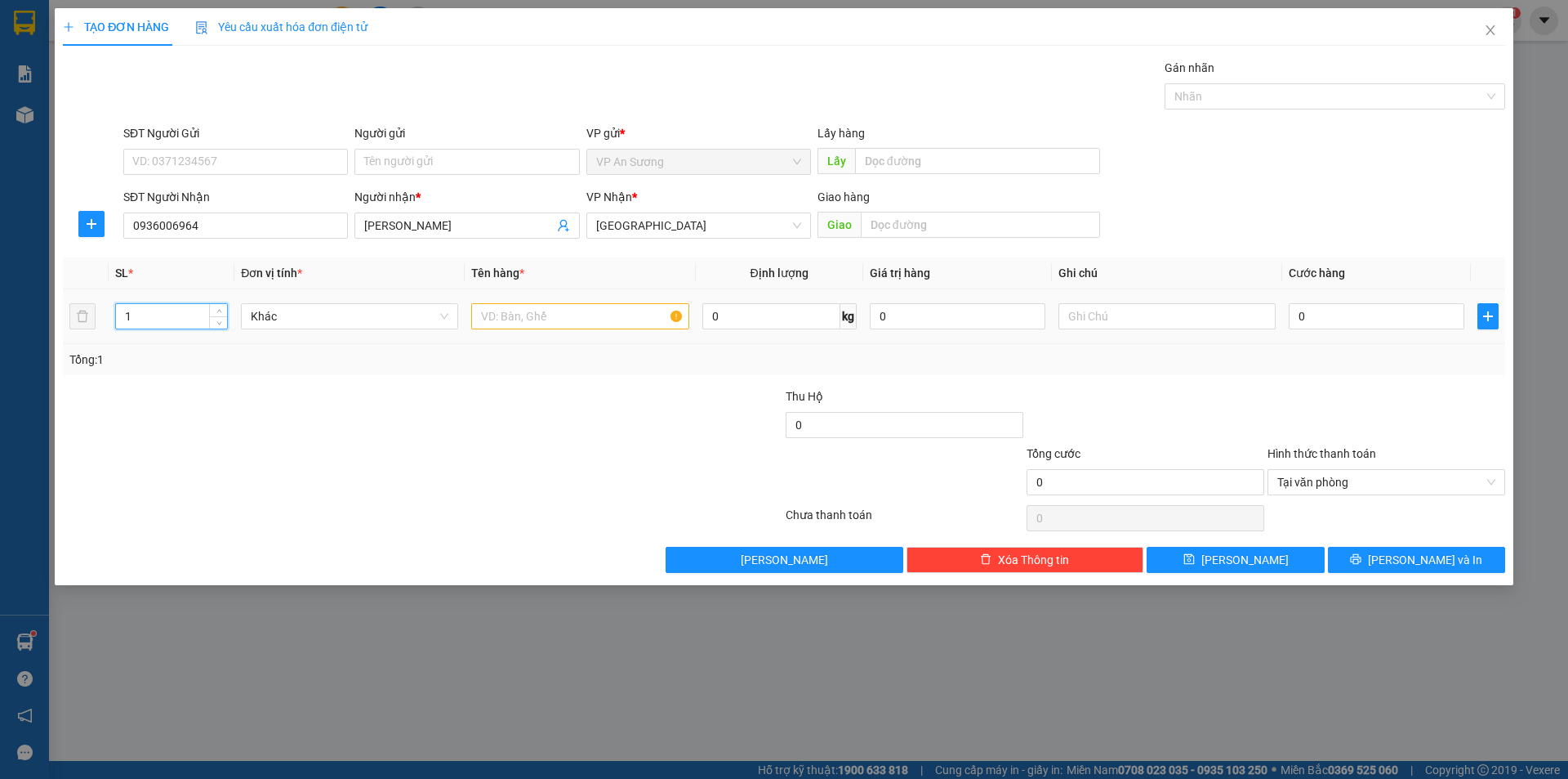
click at [161, 308] on input "1" at bounding box center [172, 315] width 111 height 25
type input "7"
click at [512, 319] on input "text" at bounding box center [580, 315] width 217 height 26
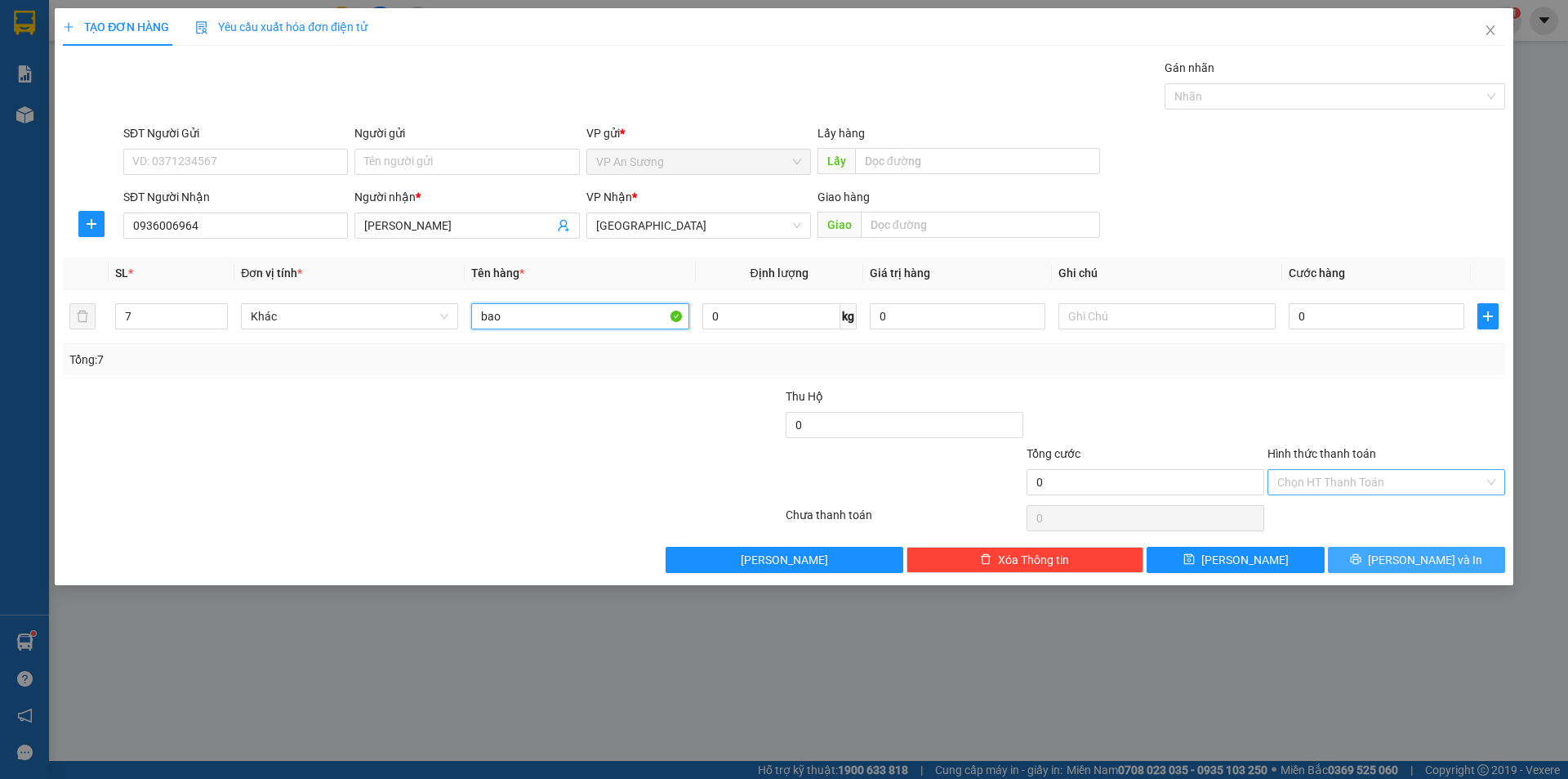
type input "bao"
click at [1378, 559] on button "[PERSON_NAME] và In" at bounding box center [1416, 559] width 177 height 26
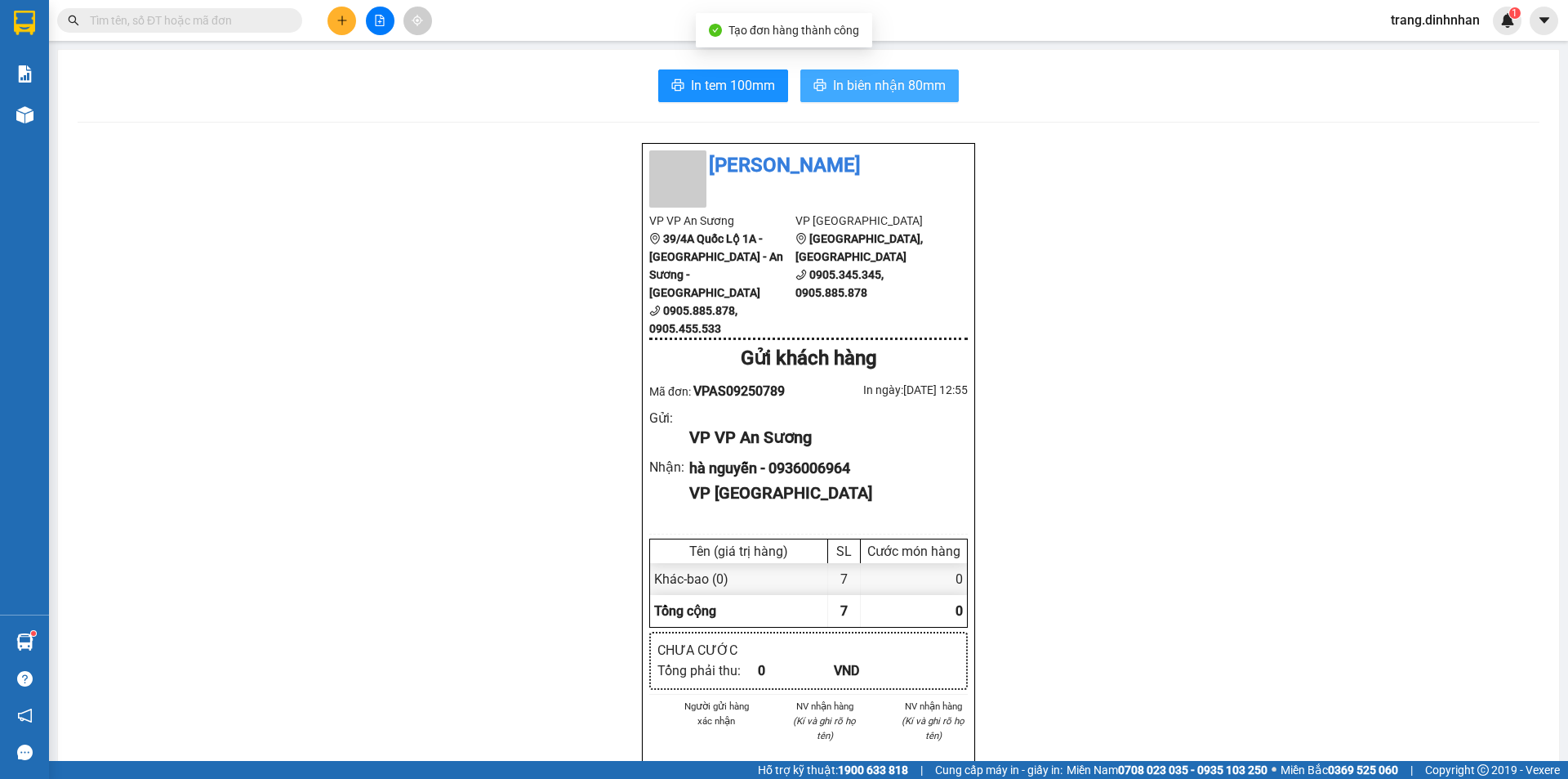
click at [879, 85] on span "In biên nhận 80mm" at bounding box center [889, 85] width 113 height 20
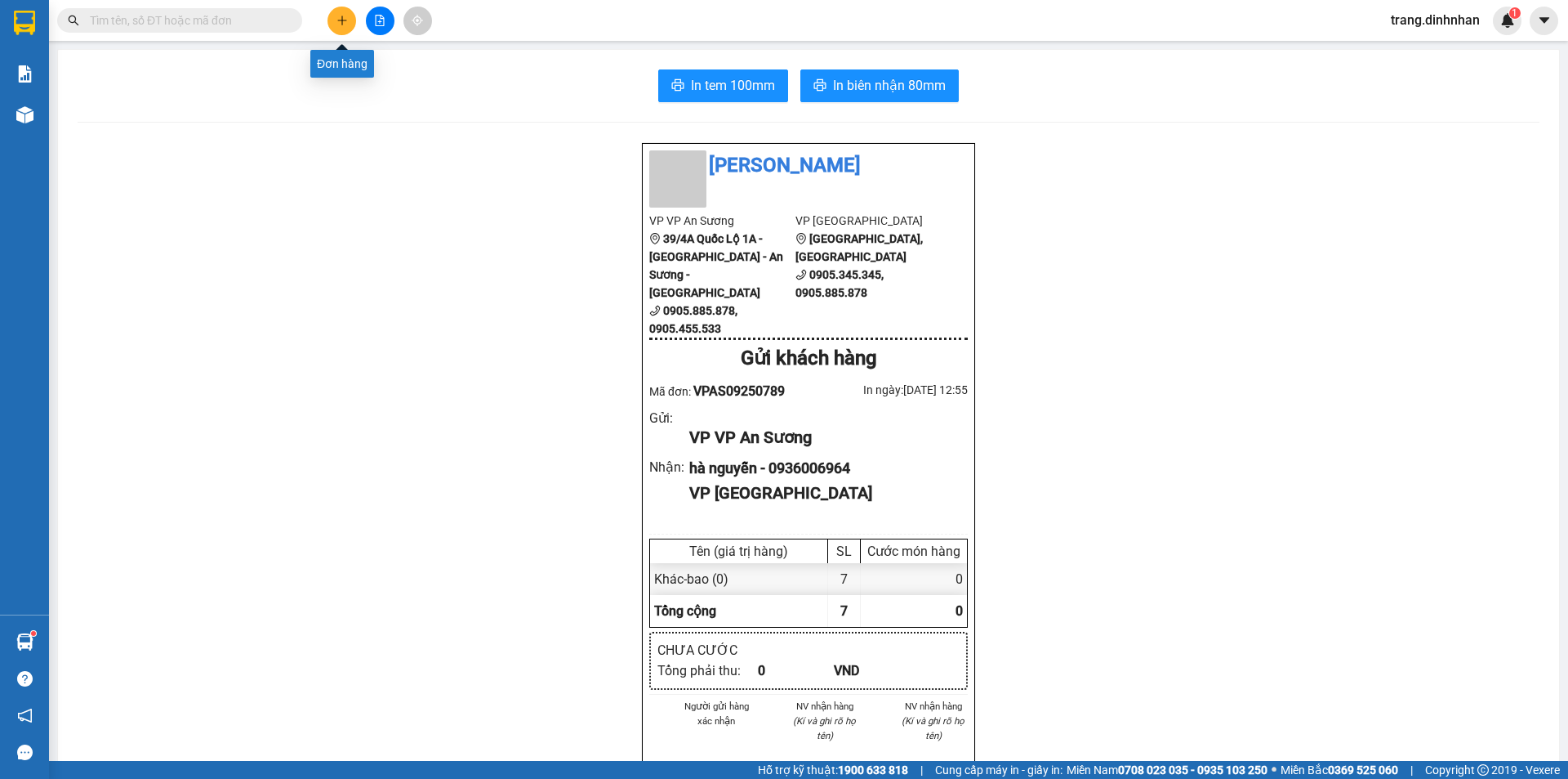
click at [350, 33] on button at bounding box center [341, 20] width 28 height 28
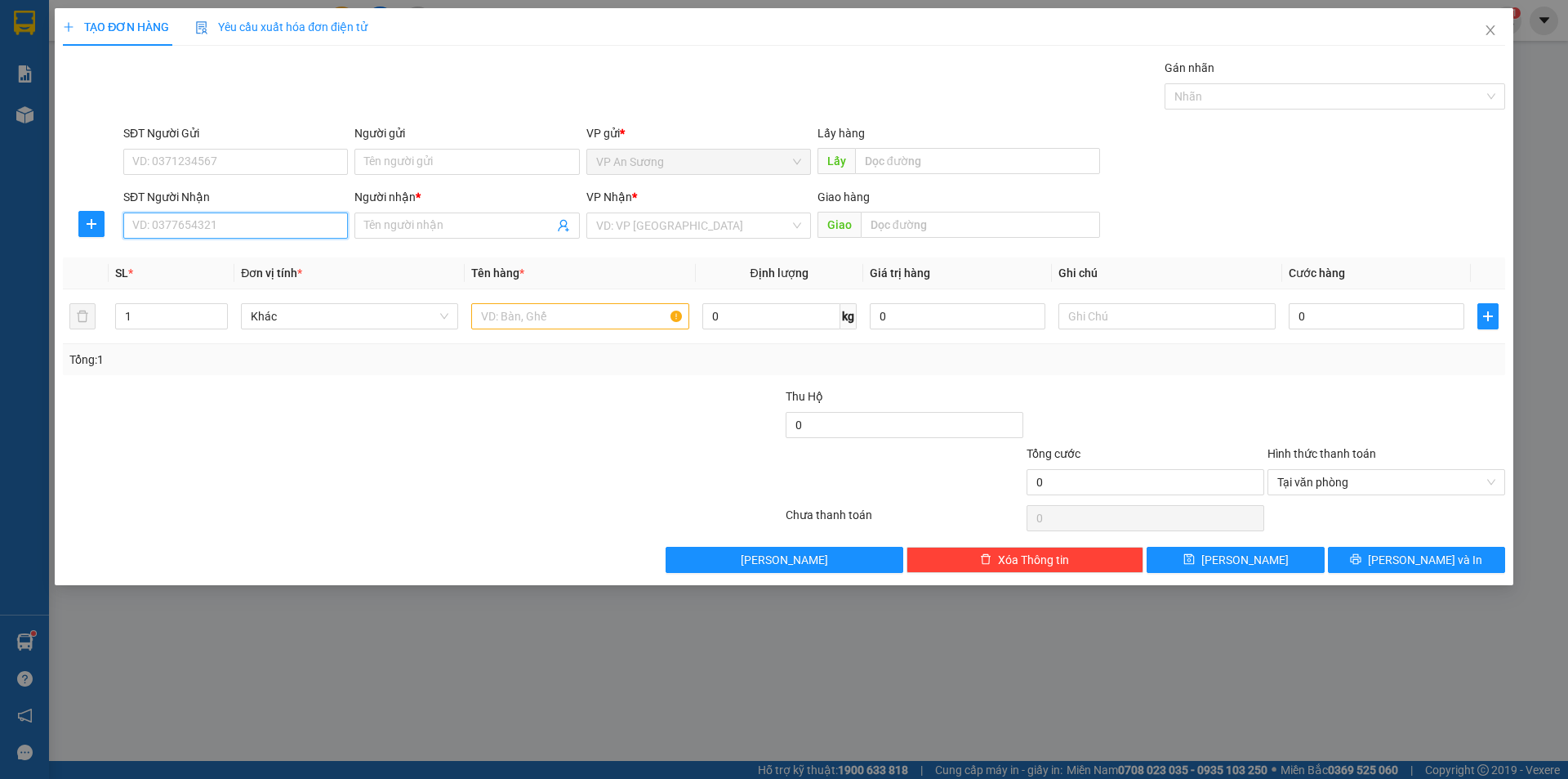
click at [272, 219] on input "SĐT Người Nhận" at bounding box center [235, 225] width 224 height 26
click at [207, 257] on div "0974638312 - thuận" at bounding box center [236, 258] width 205 height 18
type input "0974638312"
type input "thuận"
type input "0974638312"
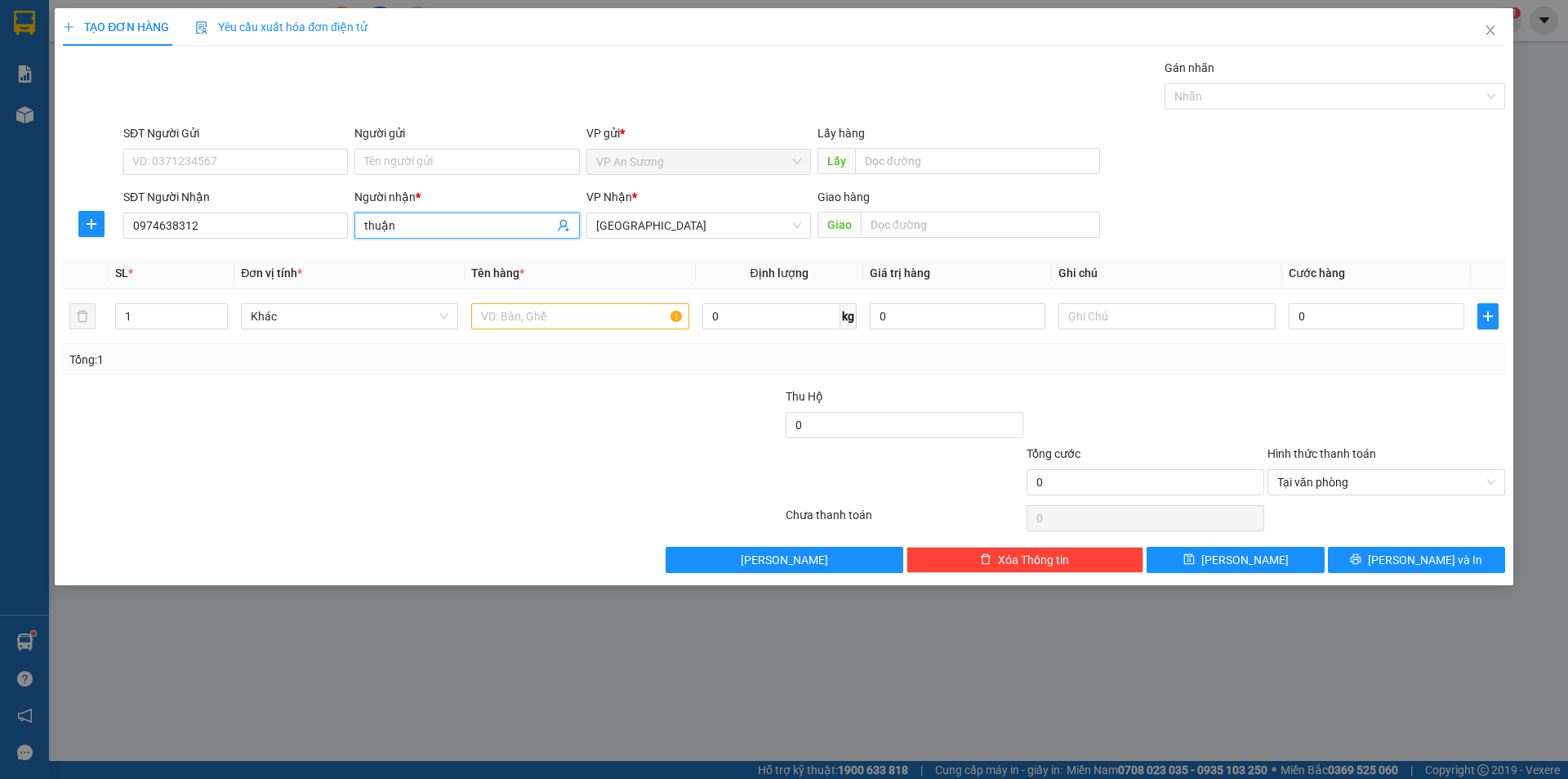
click at [398, 222] on input "thuận" at bounding box center [459, 225] width 189 height 18
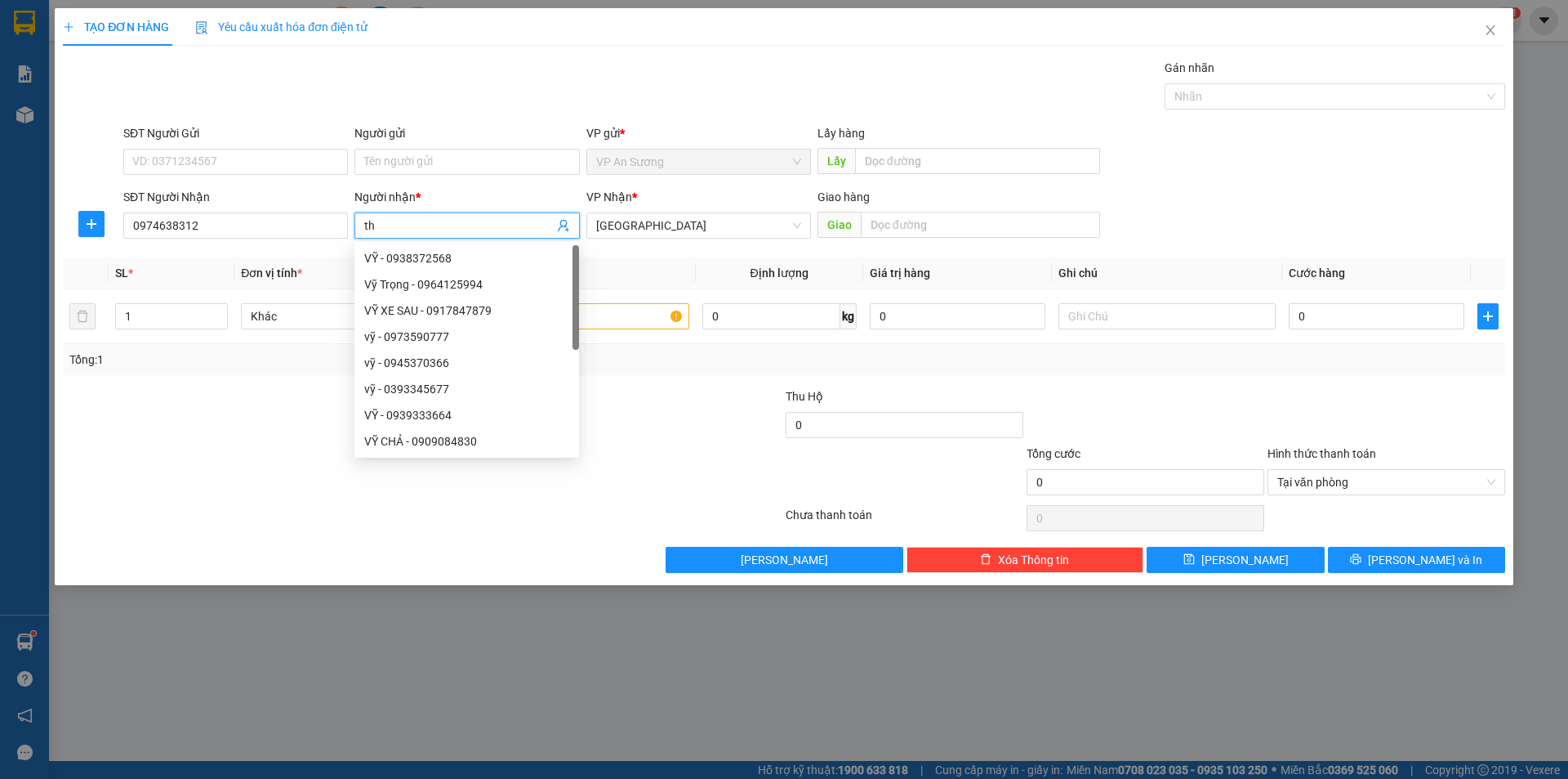
type input "t"
type input "hân"
click at [595, 308] on input "text" at bounding box center [580, 315] width 217 height 26
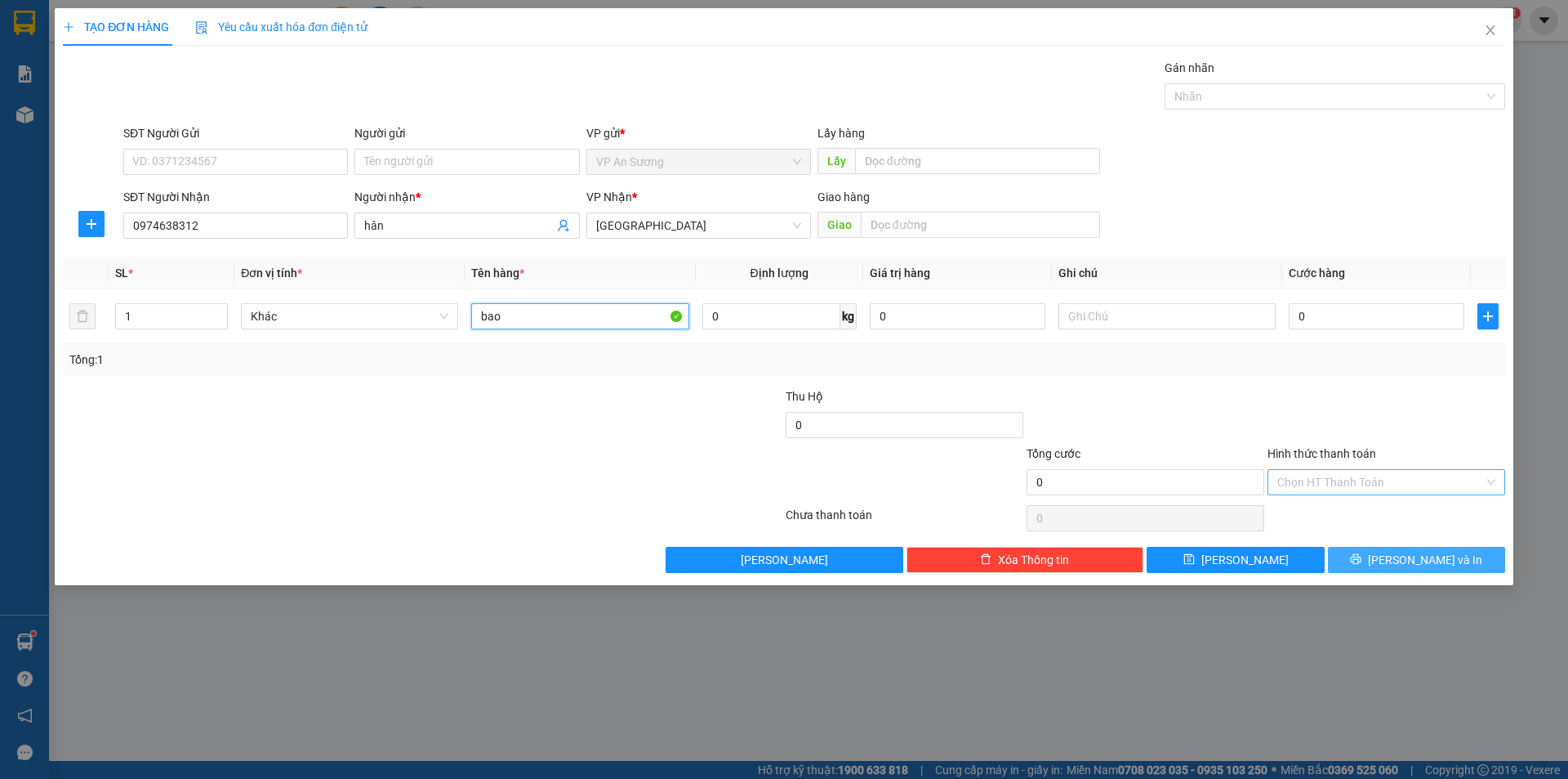
type input "bao"
click at [1422, 556] on span "[PERSON_NAME] và In" at bounding box center [1425, 560] width 114 height 18
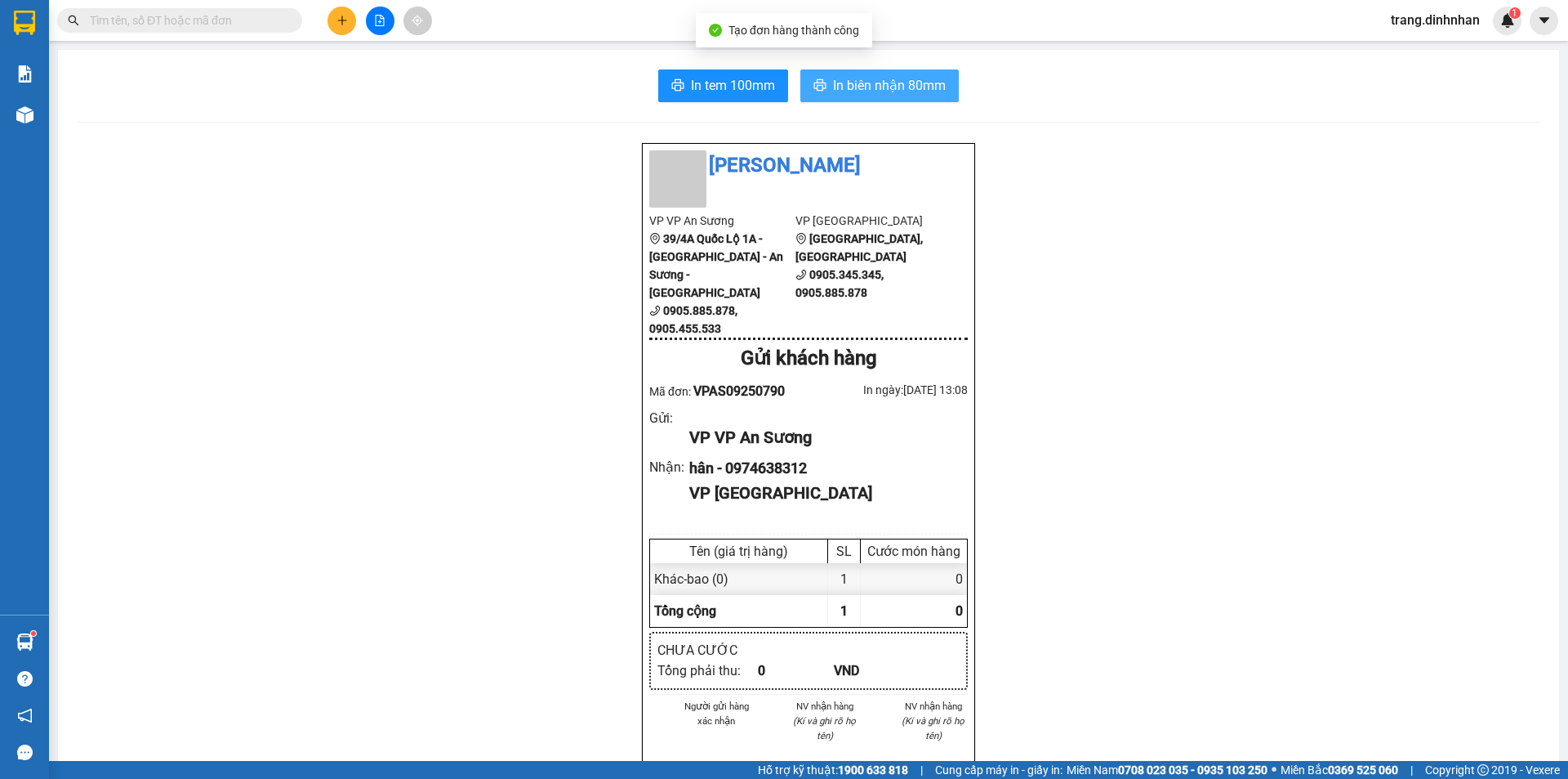
click at [912, 85] on span "In biên nhận 80mm" at bounding box center [889, 85] width 113 height 20
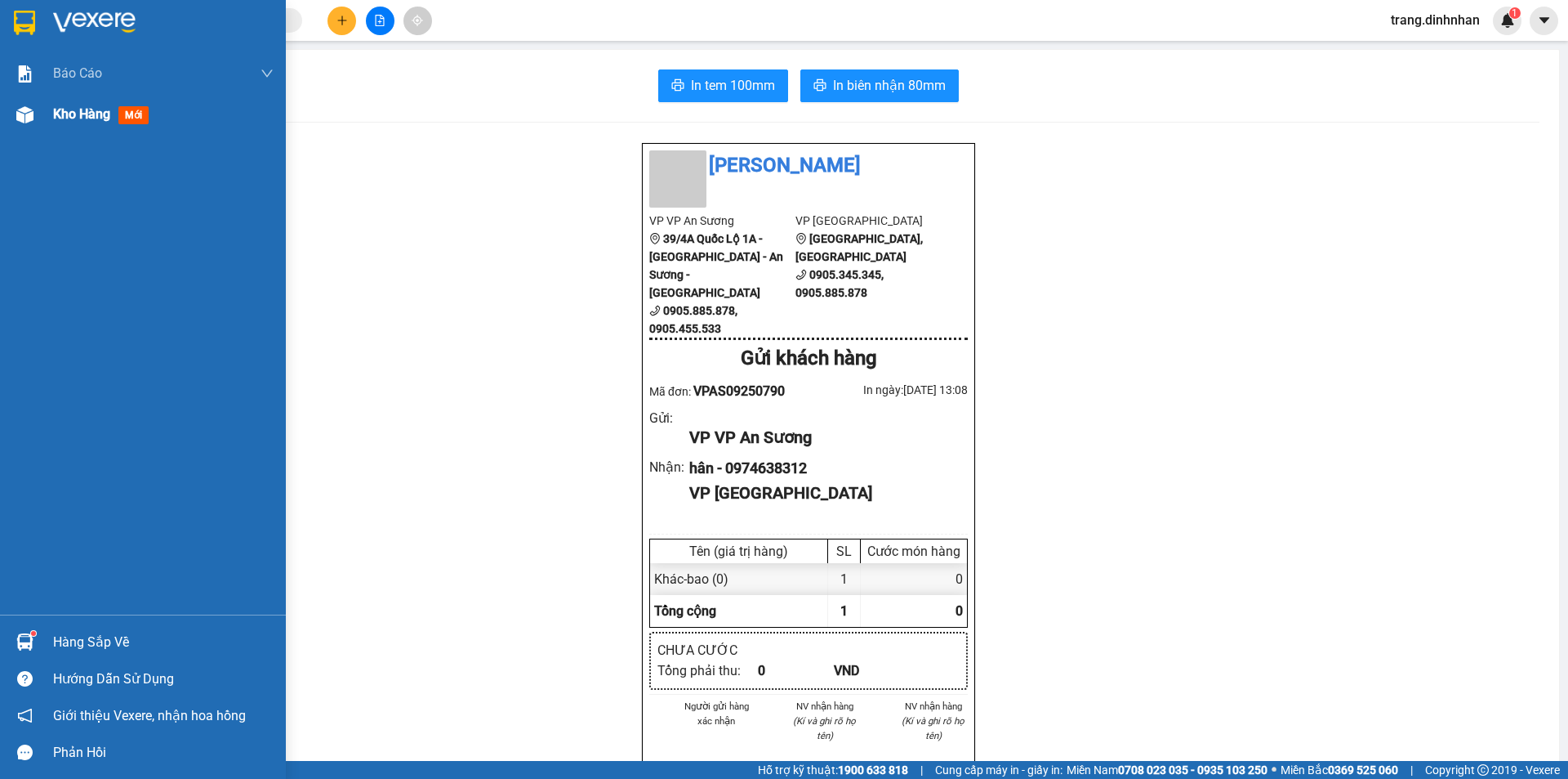
click at [69, 117] on span "Kho hàng" at bounding box center [81, 114] width 57 height 15
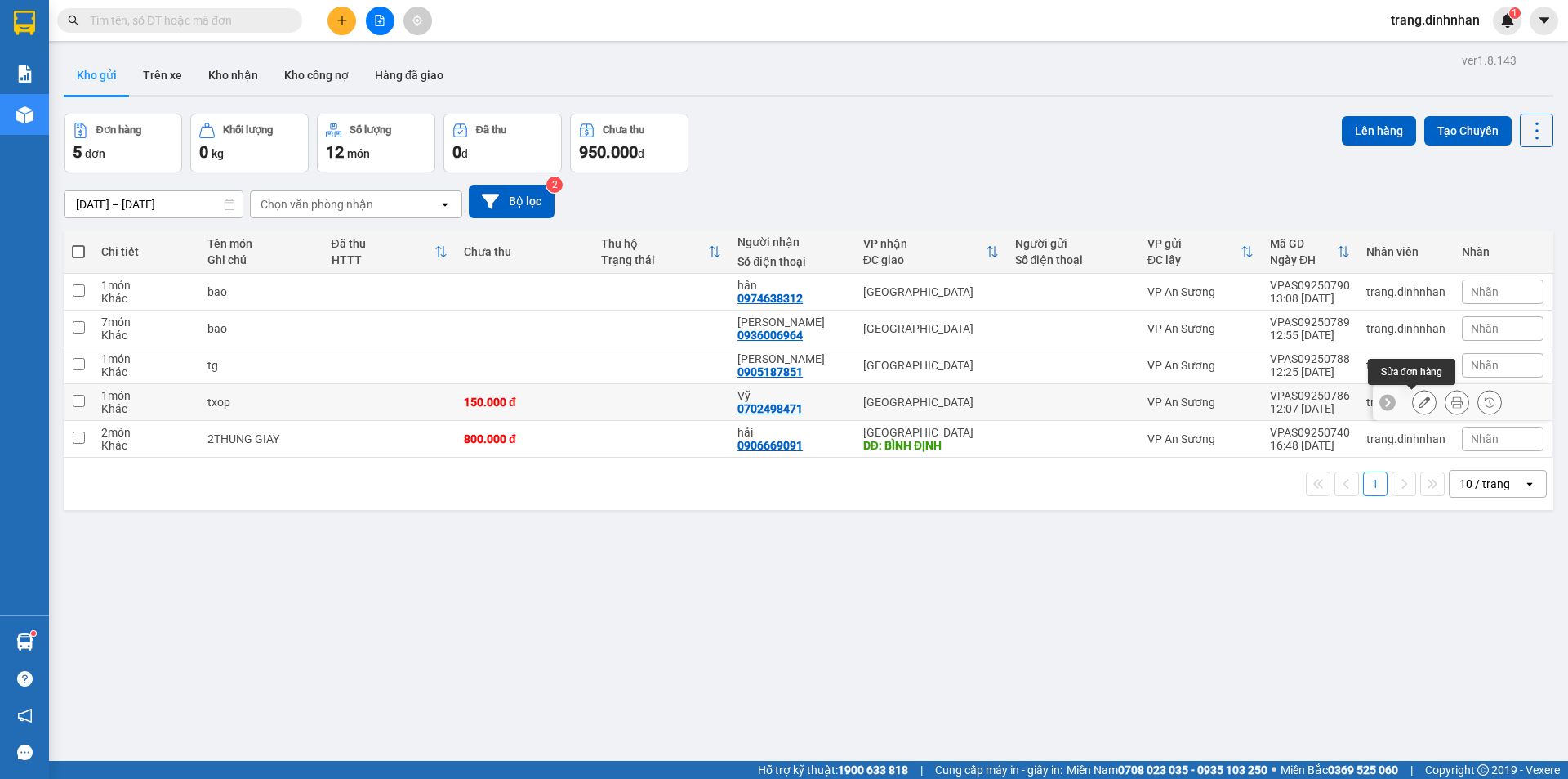
click at [1418, 400] on icon at bounding box center [1424, 402] width 12 height 12
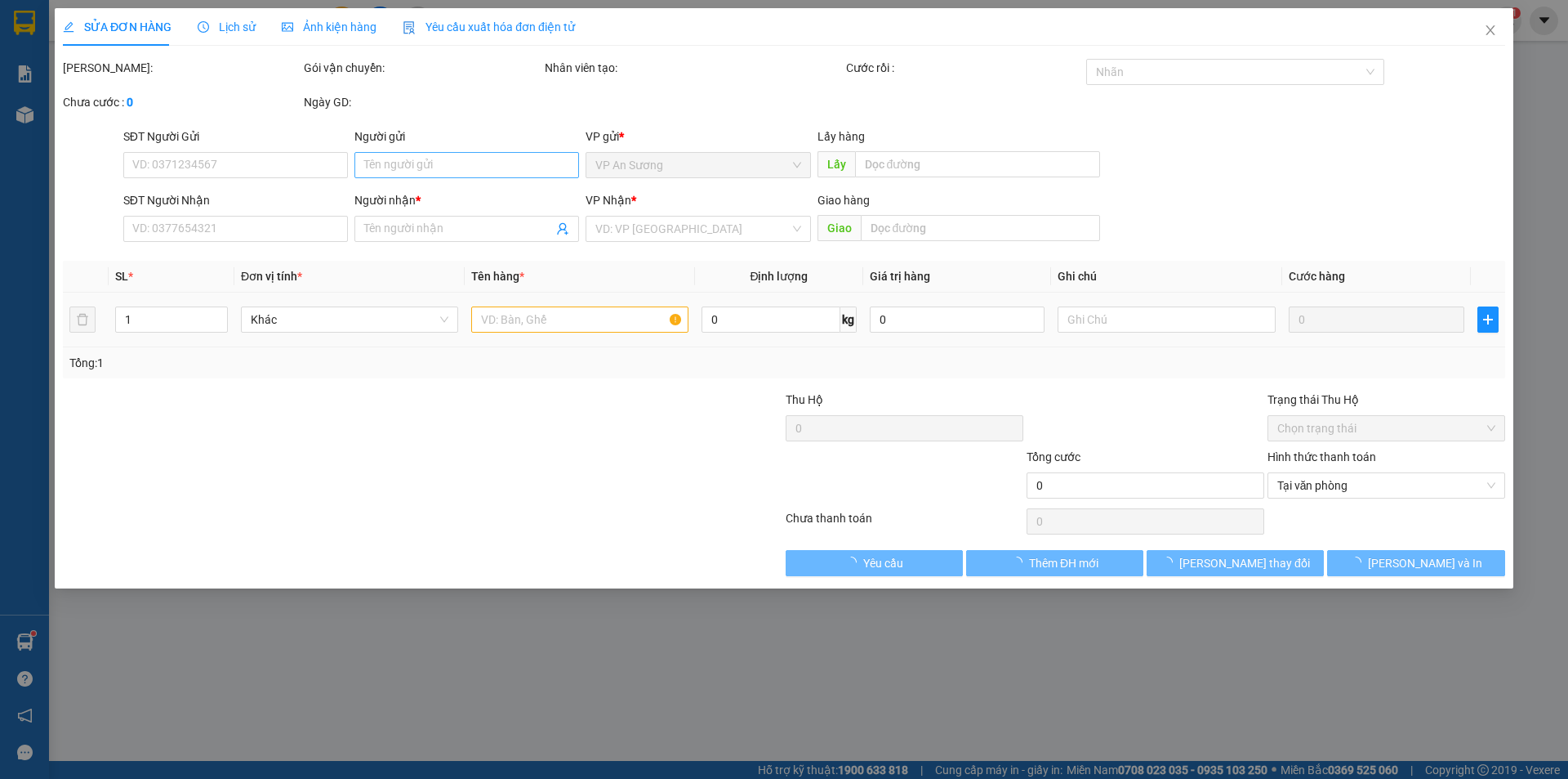
type input "0702498471"
type input "Vỹ"
type input "150.000"
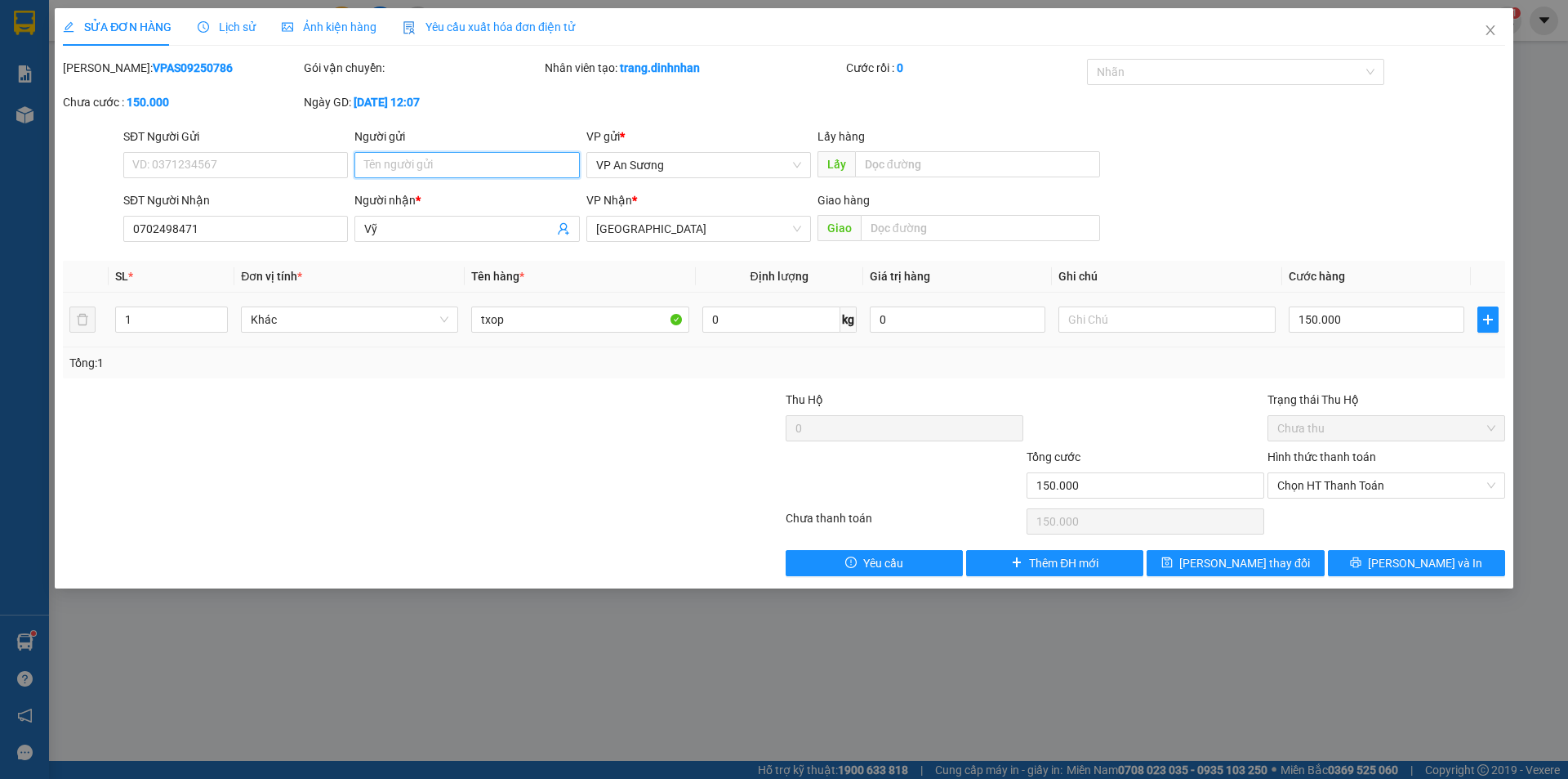
click at [385, 156] on input "Người gửi" at bounding box center [466, 165] width 224 height 26
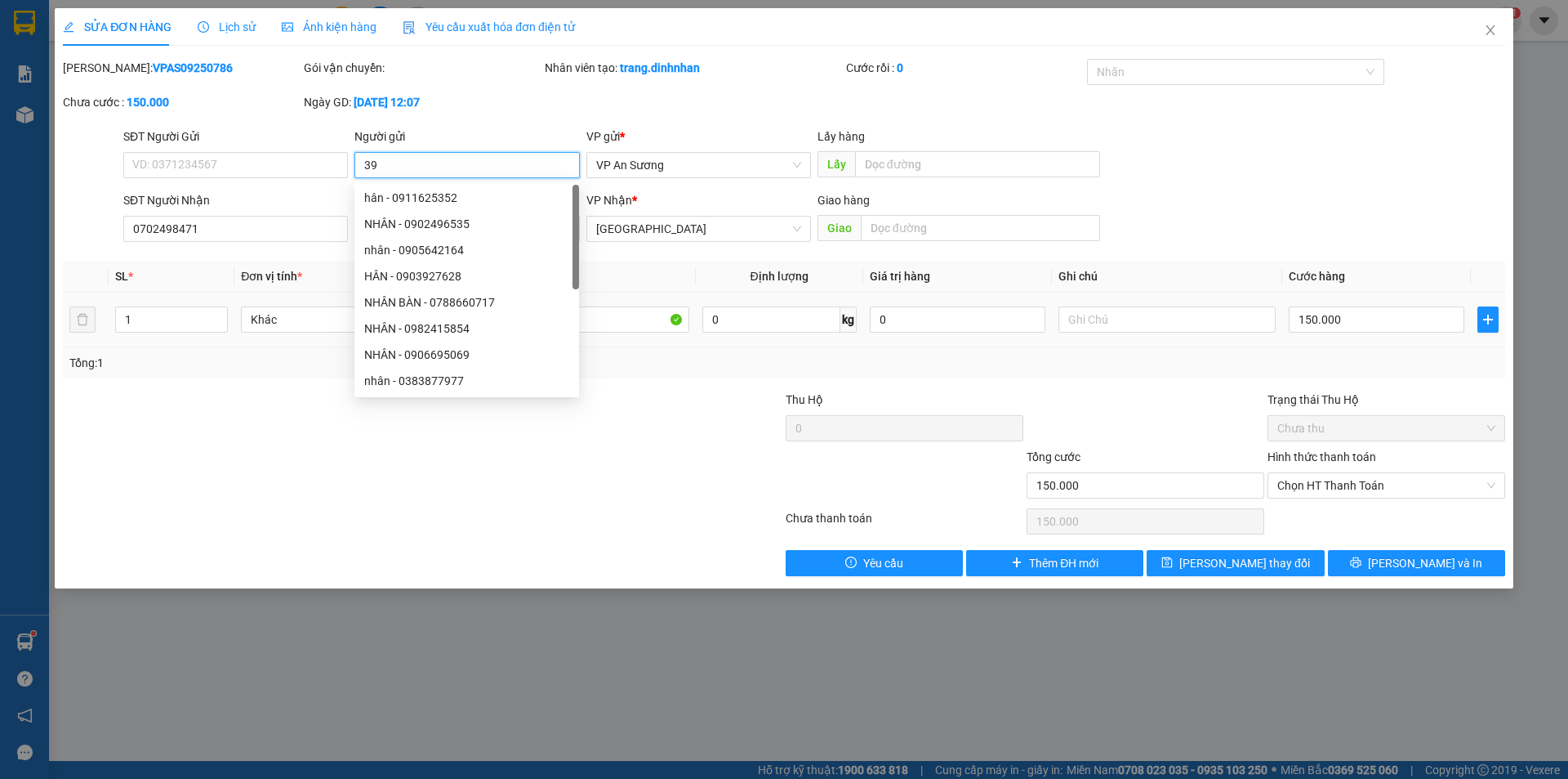
type input "393"
click at [1229, 559] on span "[PERSON_NAME] thay đổi" at bounding box center [1245, 563] width 131 height 18
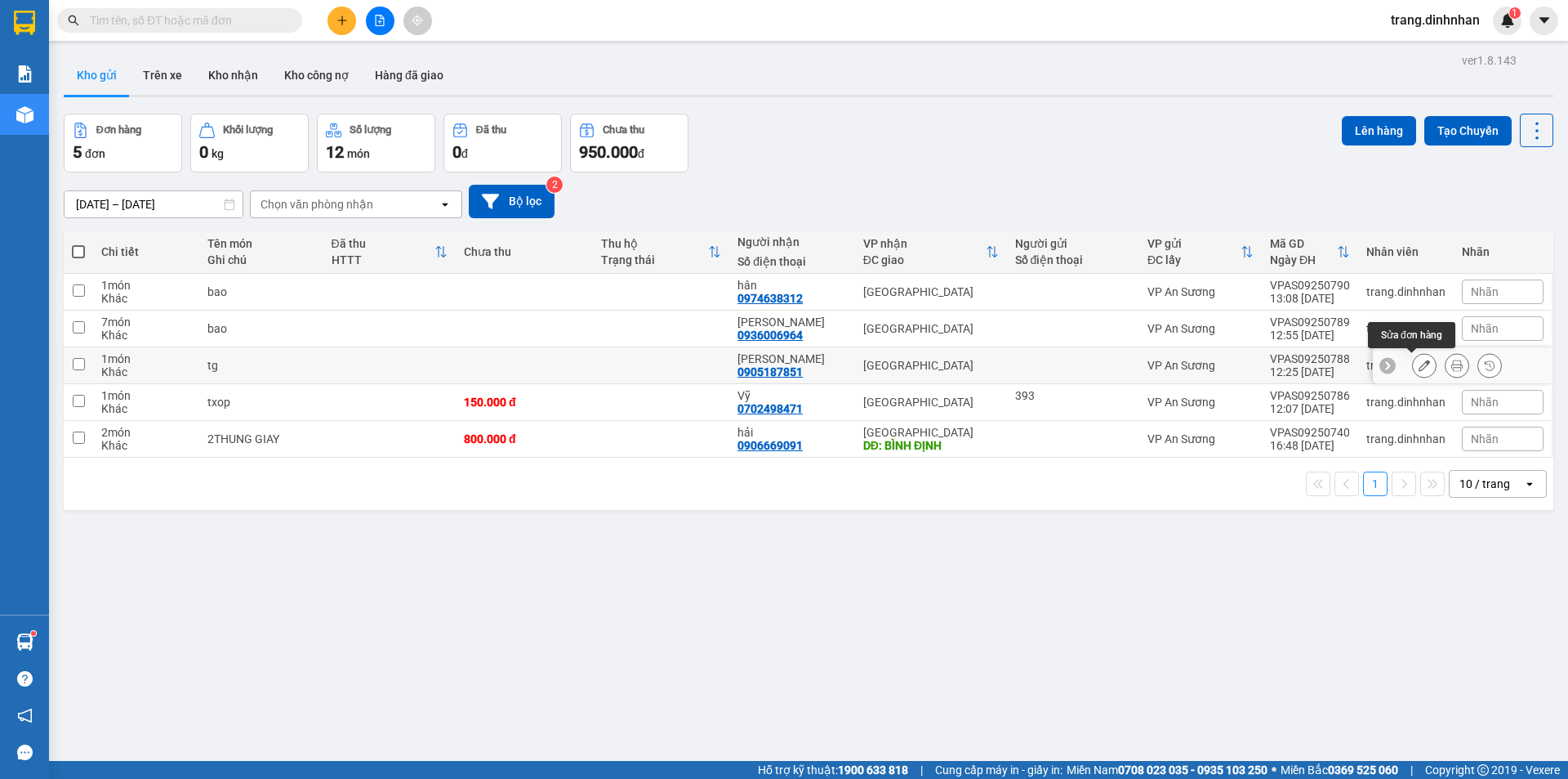
click at [1418, 365] on icon at bounding box center [1424, 365] width 12 height 12
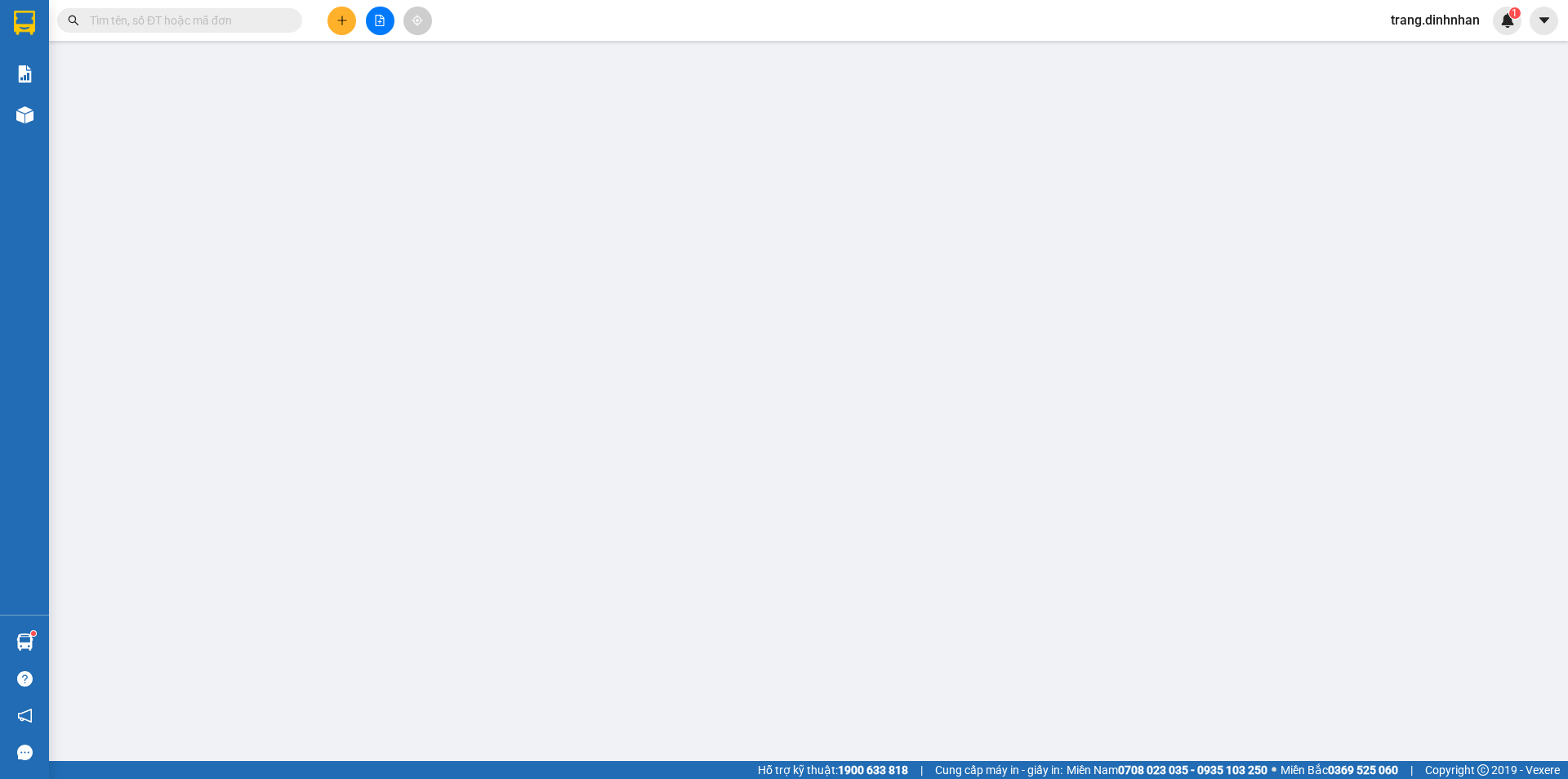
type input "0905187851"
type input "[PERSON_NAME]"
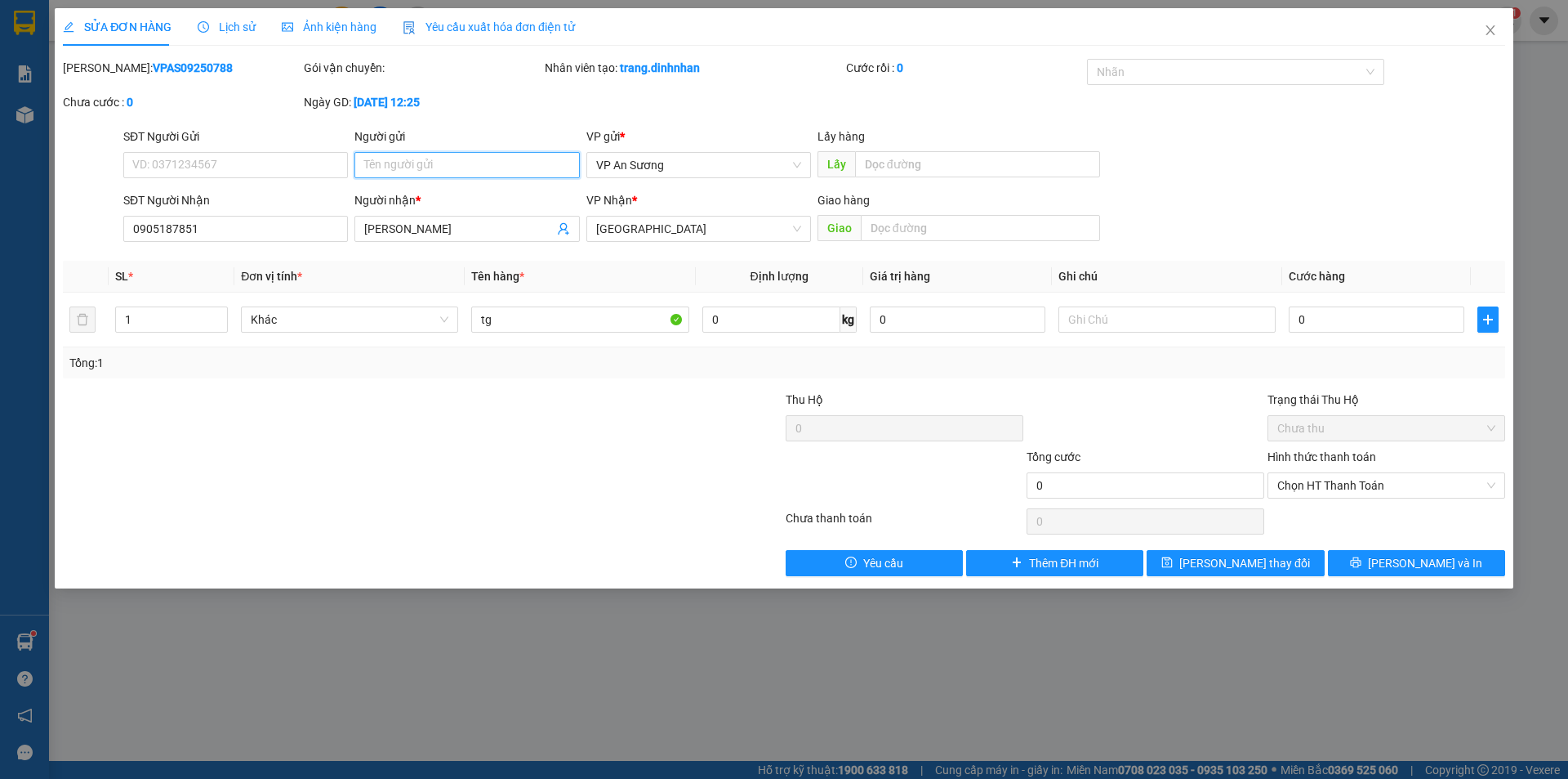
click at [404, 165] on input "Người gửi" at bounding box center [466, 165] width 224 height 26
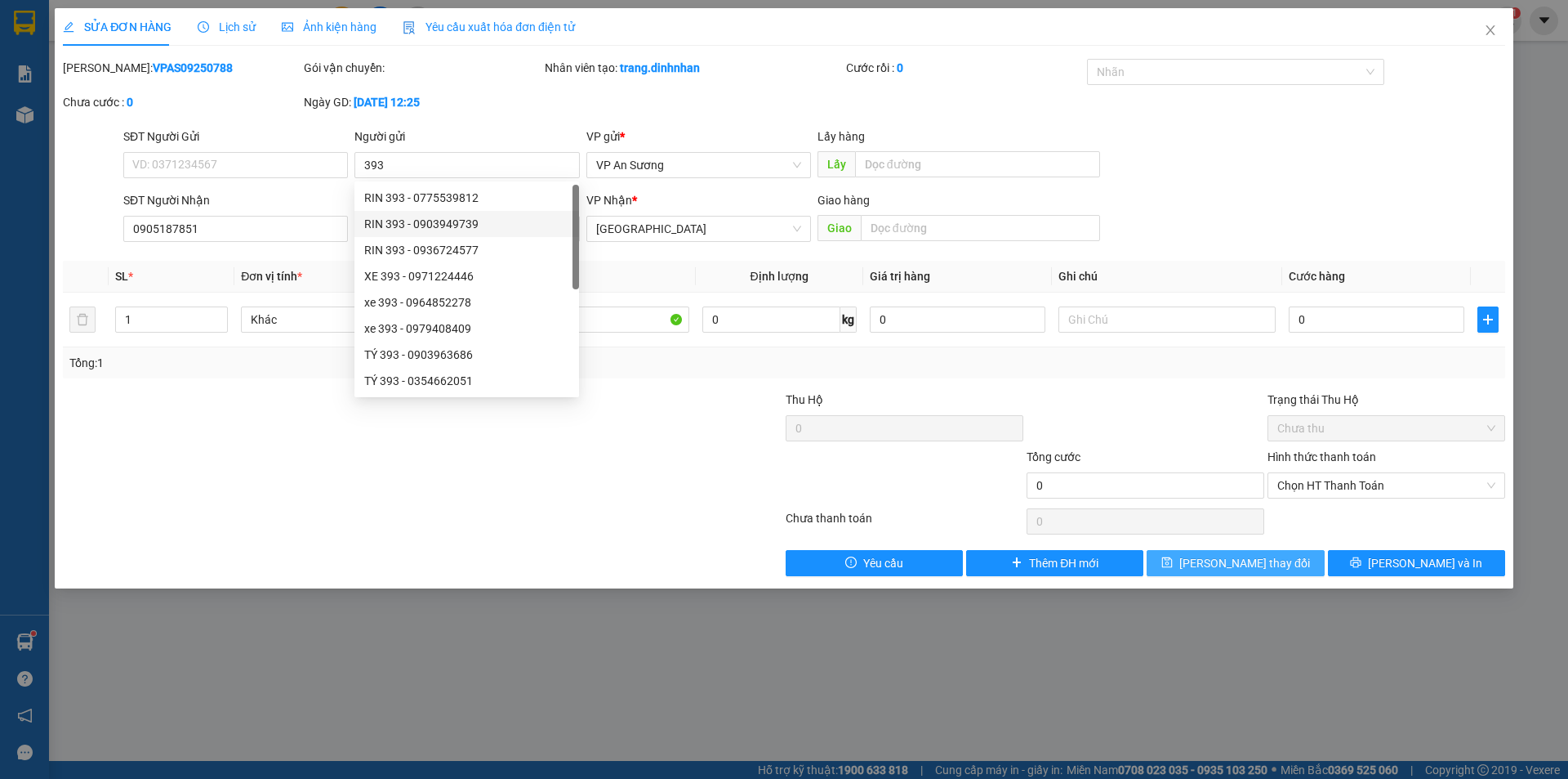
click at [1236, 564] on span "[PERSON_NAME] thay đổi" at bounding box center [1245, 563] width 131 height 18
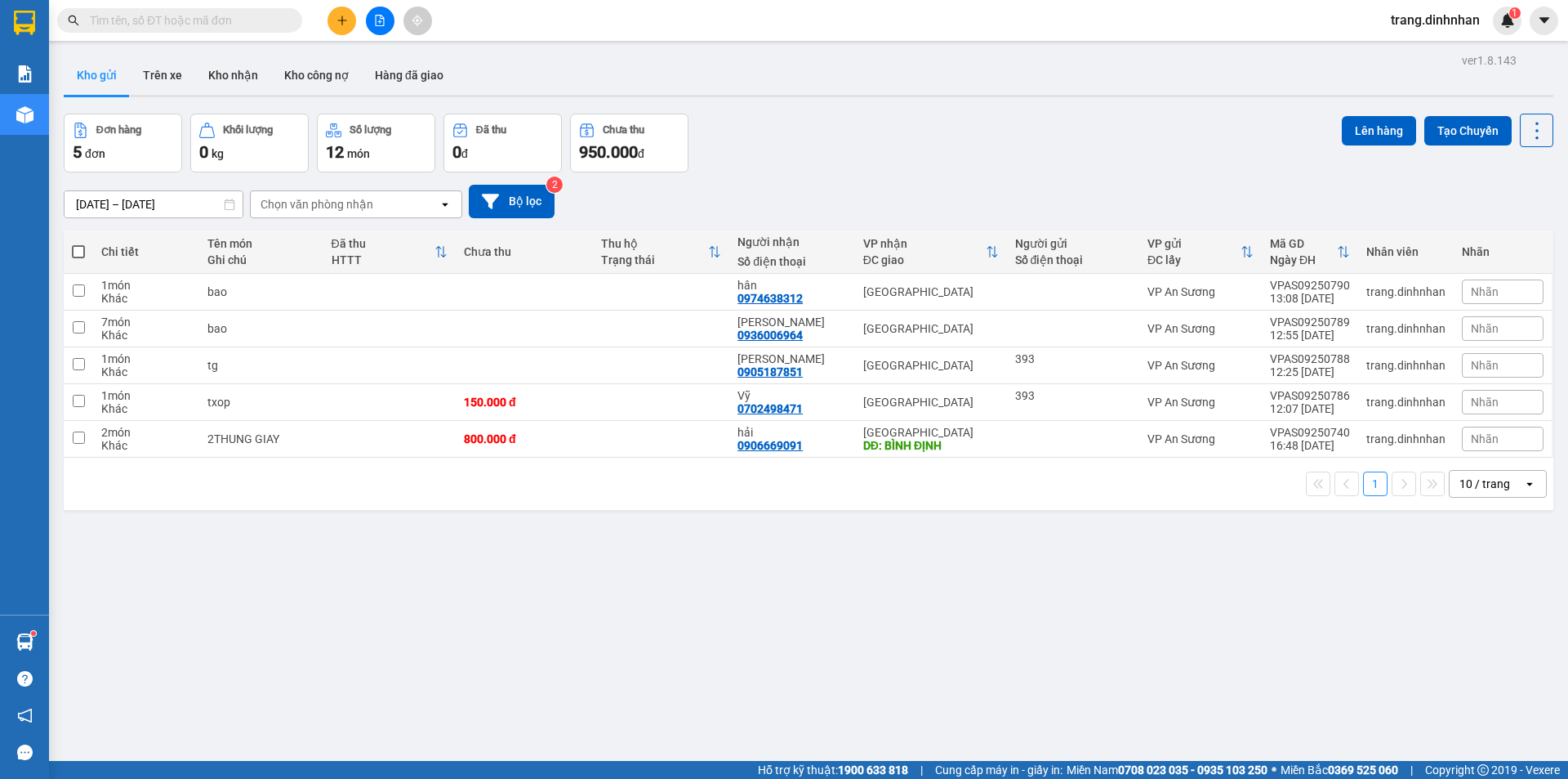
click at [352, 21] on button at bounding box center [341, 20] width 28 height 28
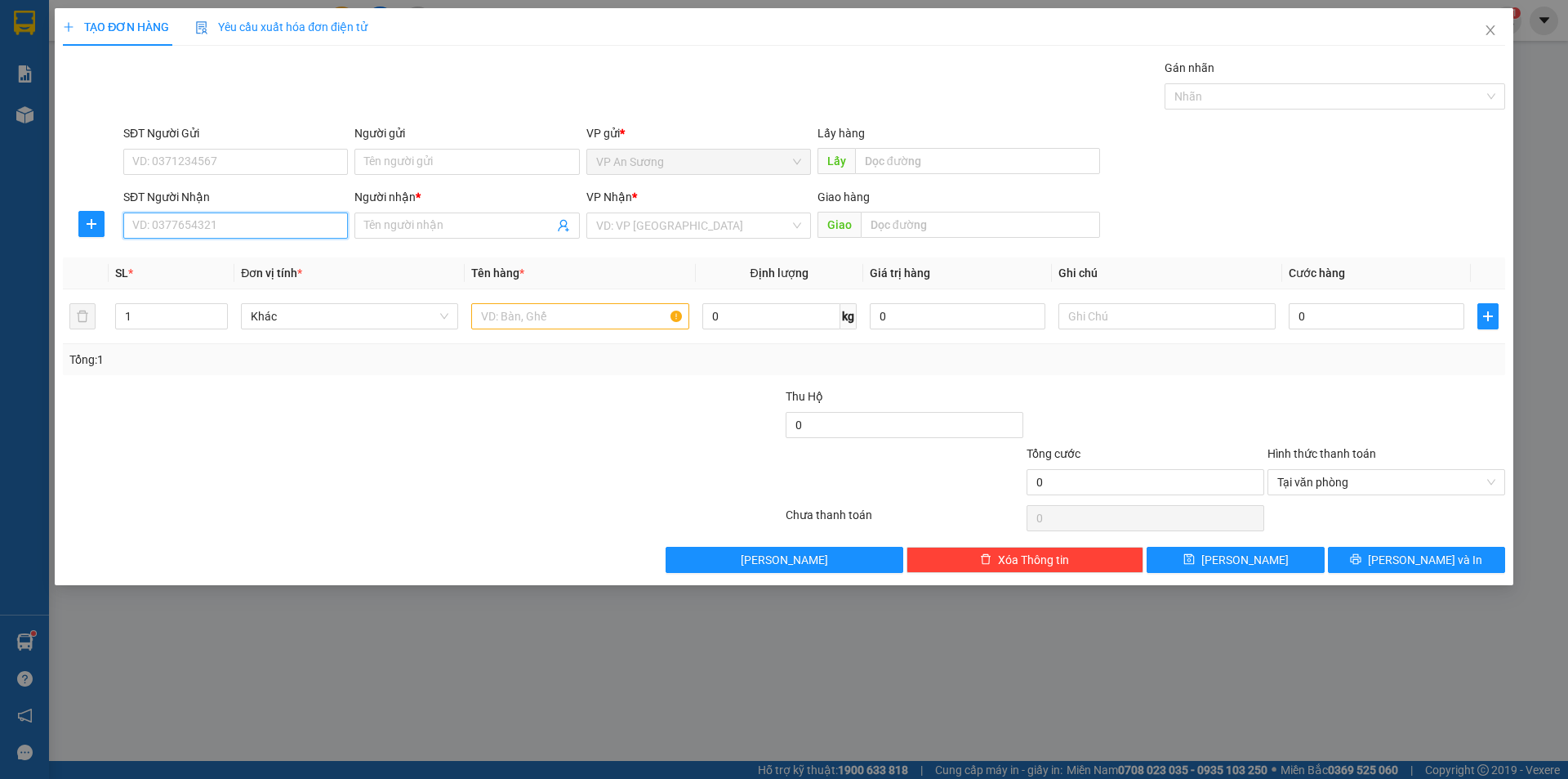
click at [268, 227] on input "SĐT Người Nhận" at bounding box center [235, 225] width 224 height 26
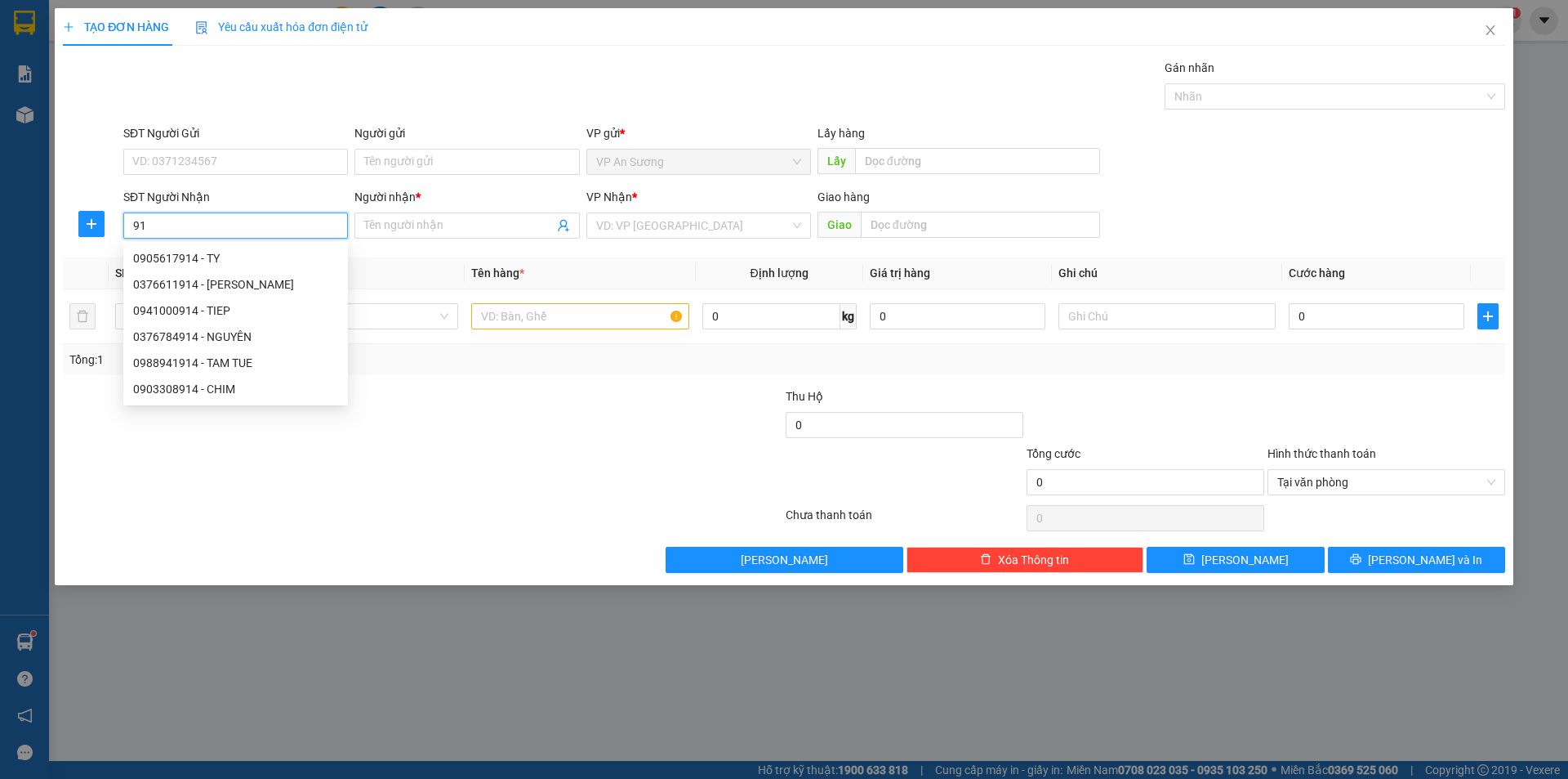
type input "9"
click at [190, 311] on div "0914037369 - UYEN" at bounding box center [236, 311] width 205 height 18
type input "0914037369"
type input "UYEN"
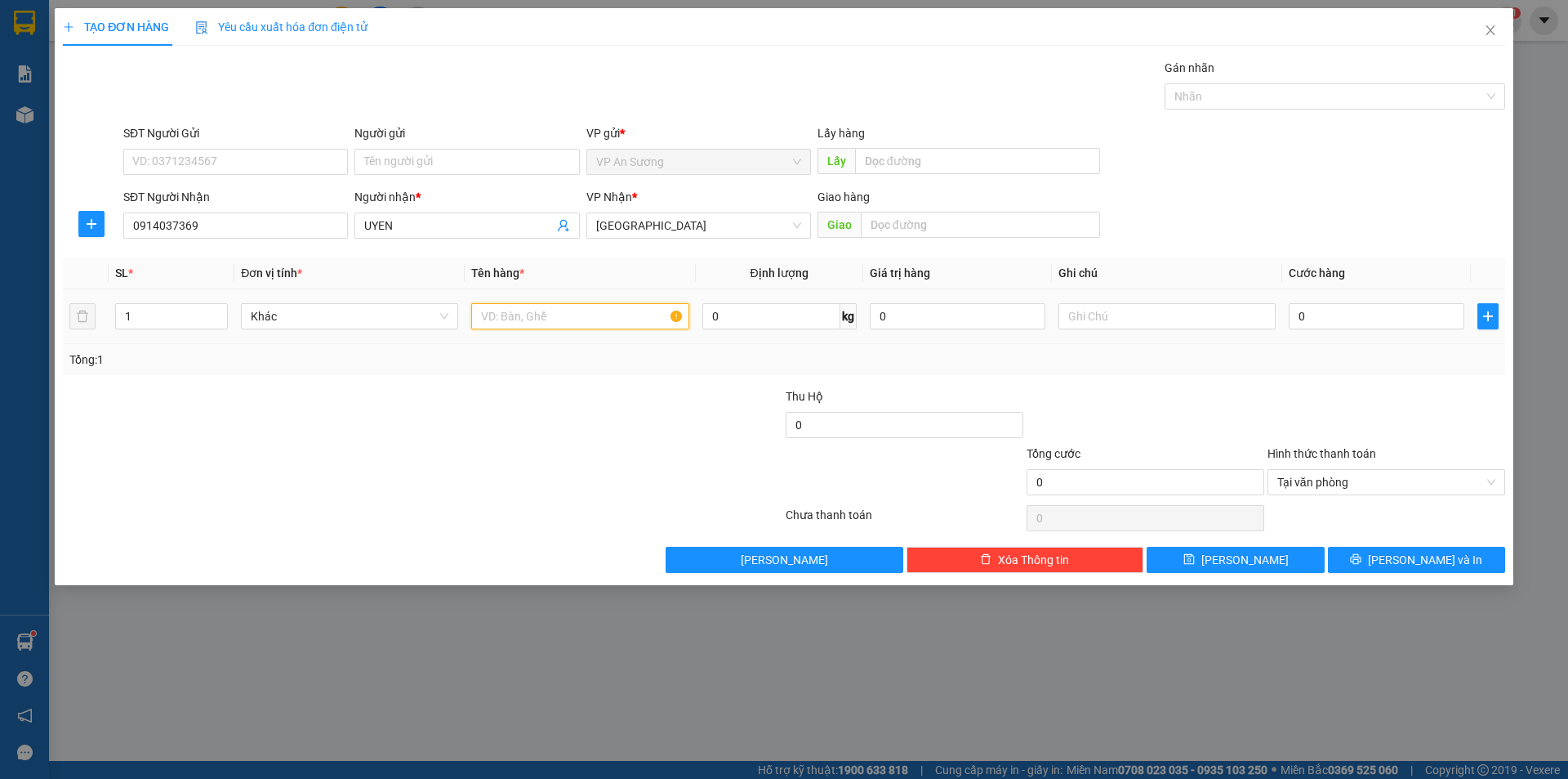
click at [489, 321] on input "text" at bounding box center [580, 315] width 217 height 26
click at [282, 224] on input "0914037369" at bounding box center [235, 225] width 224 height 26
type input "0"
type input "0867605492"
click at [199, 252] on div "0867605492 - linh" at bounding box center [236, 258] width 205 height 18
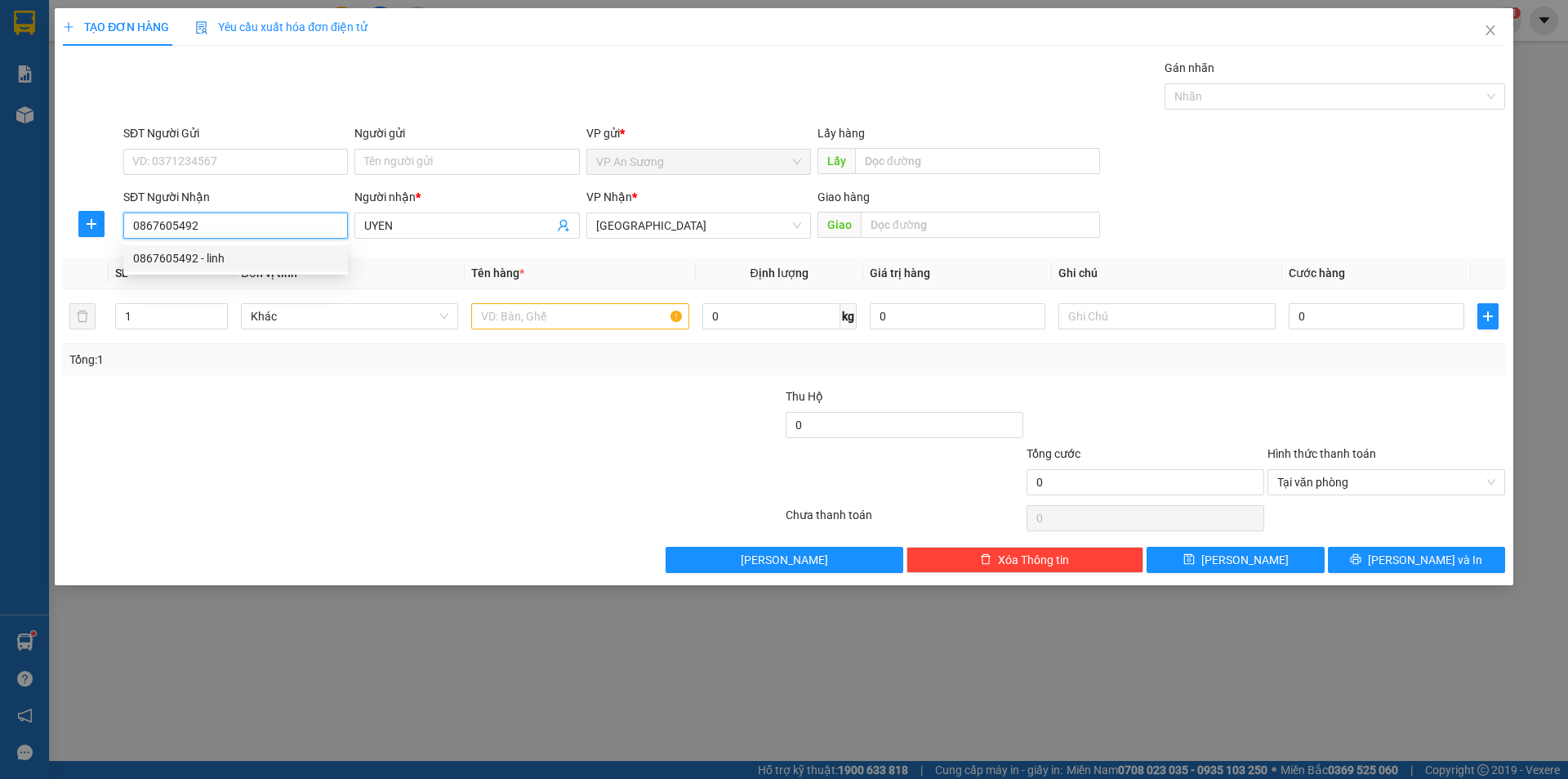
type input "linh"
type input "0867605492"
drag, startPoint x: 896, startPoint y: 223, endPoint x: 947, endPoint y: 213, distance: 52.0
click at [903, 222] on input "text" at bounding box center [979, 225] width 239 height 26
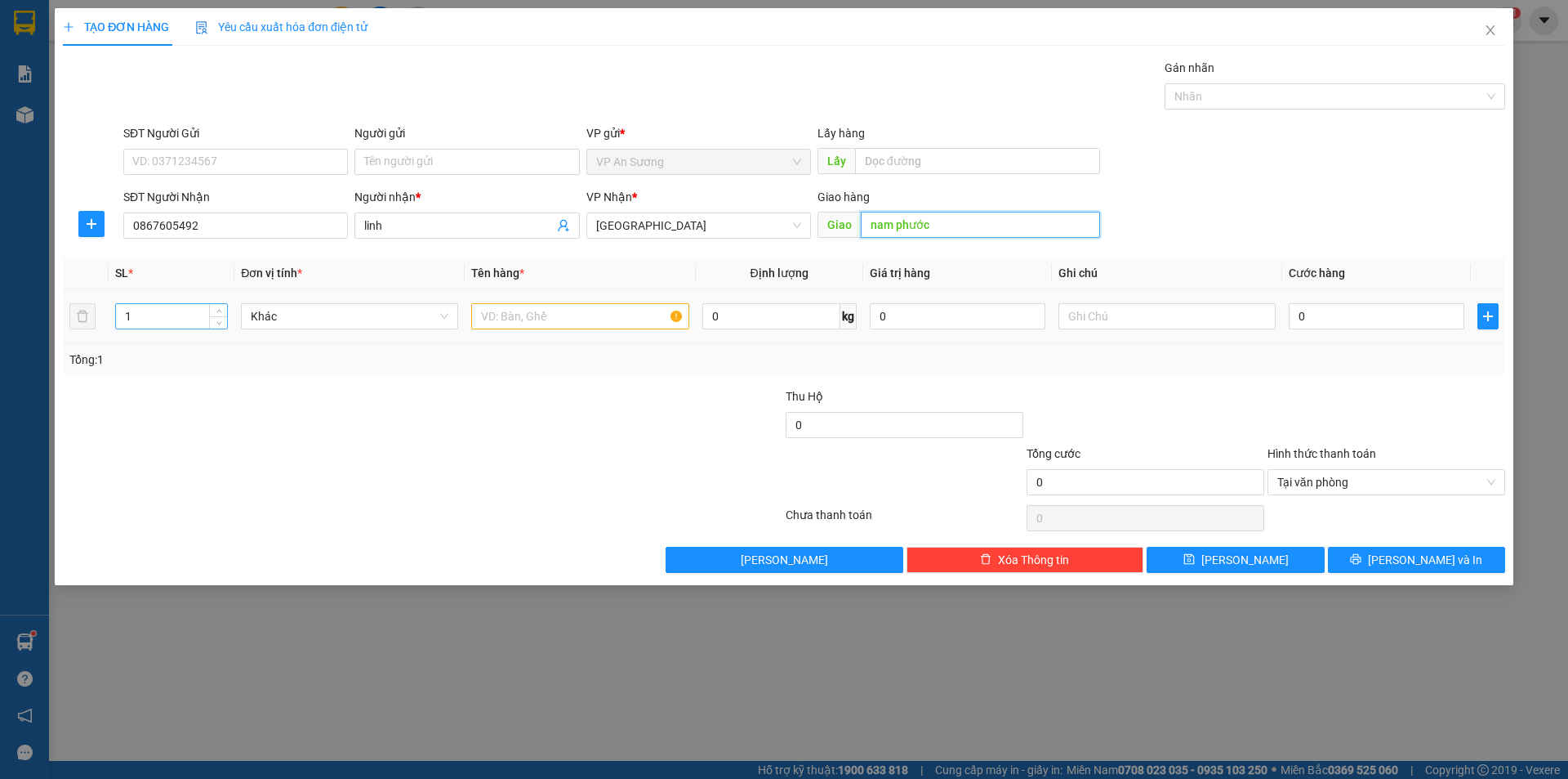
type input "nam phước"
click at [180, 308] on input "1" at bounding box center [172, 315] width 111 height 25
type input "3"
click at [516, 314] on input "text" at bounding box center [580, 315] width 217 height 26
type input "căn"
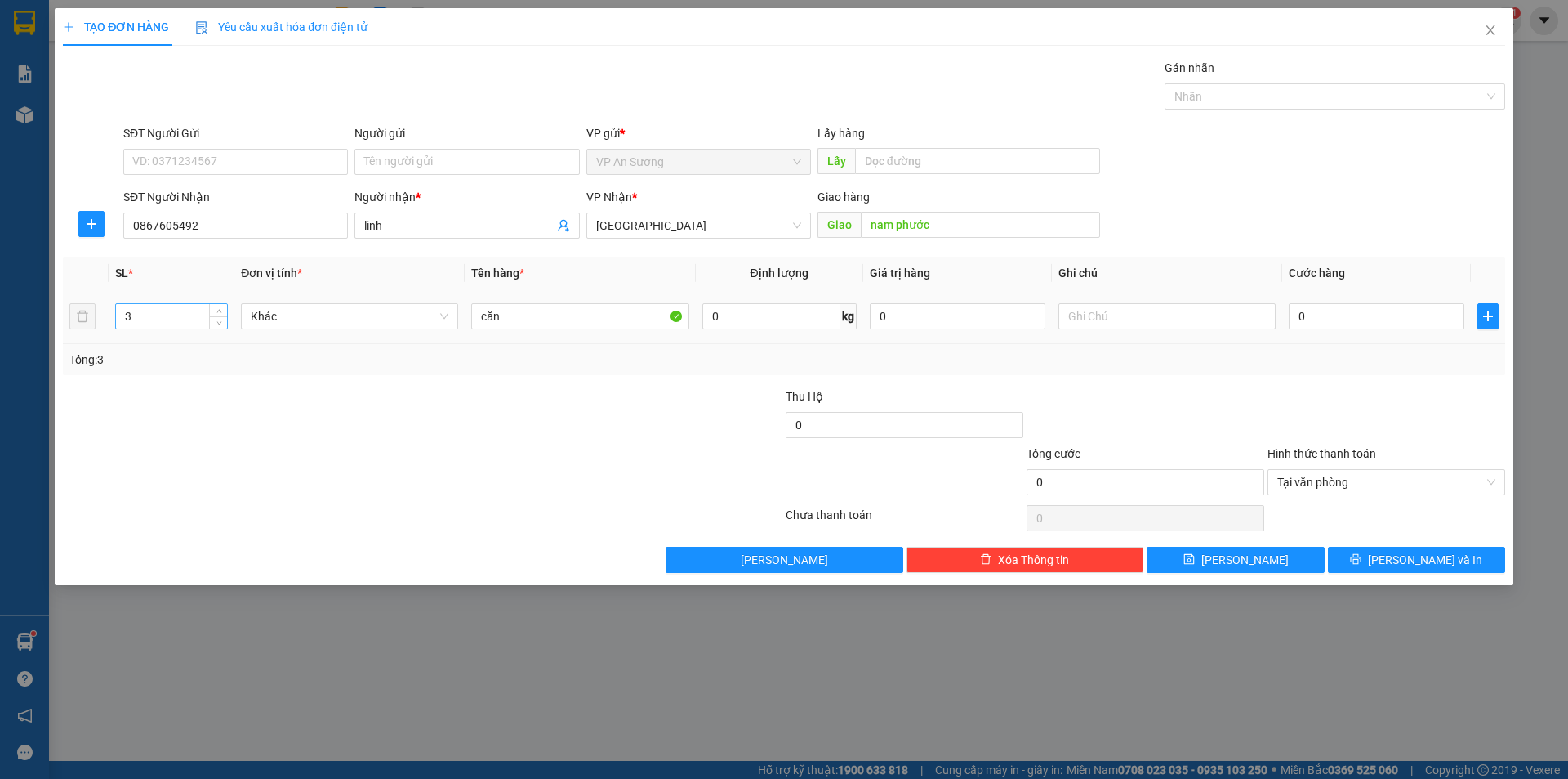
click at [164, 313] on input "3" at bounding box center [172, 315] width 111 height 25
drag, startPoint x: 1491, startPoint y: 481, endPoint x: 1362, endPoint y: 537, distance: 140.6
type input "6"
click at [269, 237] on input "0867605492" at bounding box center [235, 225] width 224 height 26
type input "0"
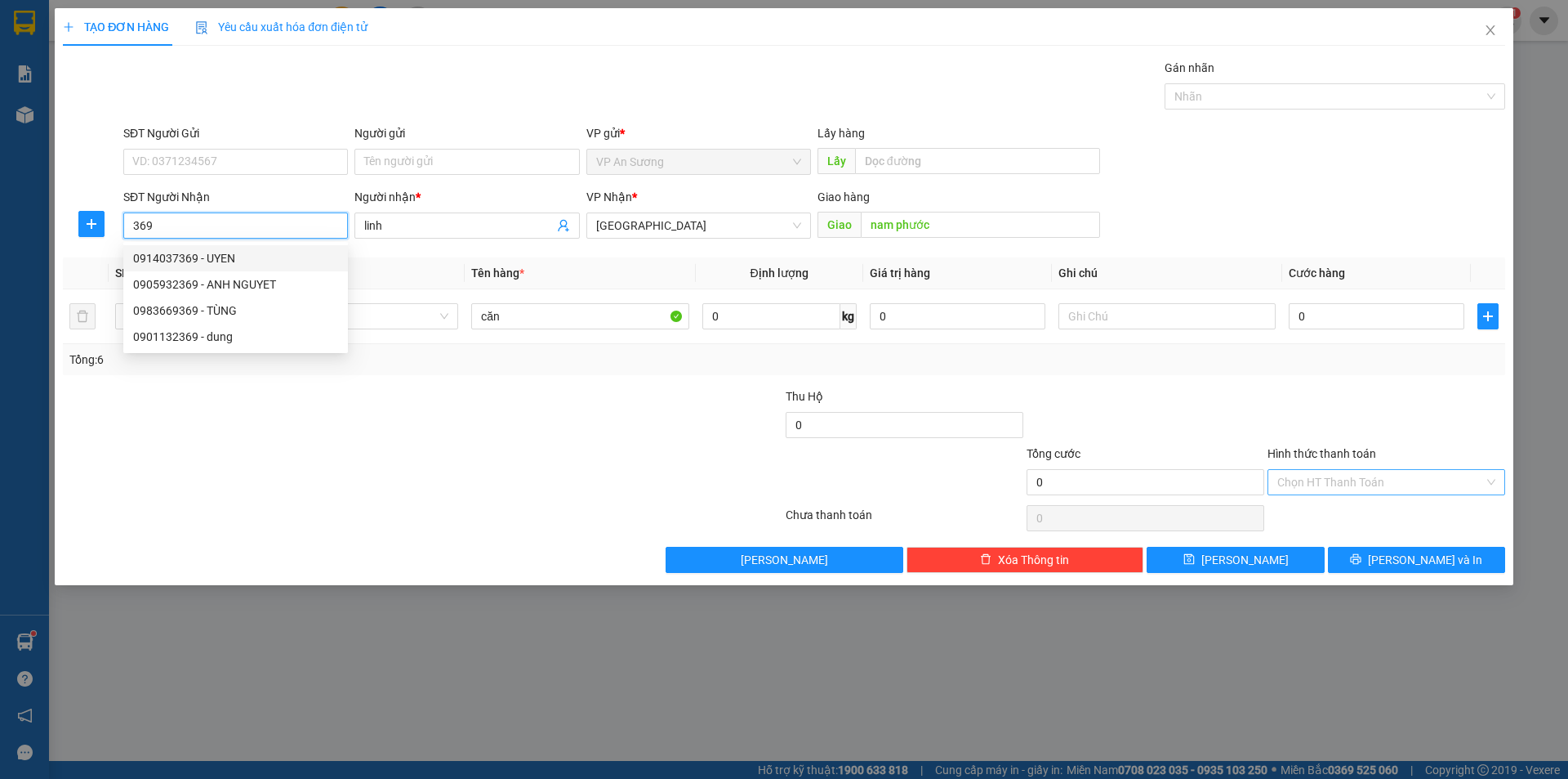
drag, startPoint x: 213, startPoint y: 255, endPoint x: 220, endPoint y: 251, distance: 8.1
click at [213, 255] on div "0914037369 - UYEN" at bounding box center [236, 258] width 205 height 18
type input "0914037369"
type input "UYEN"
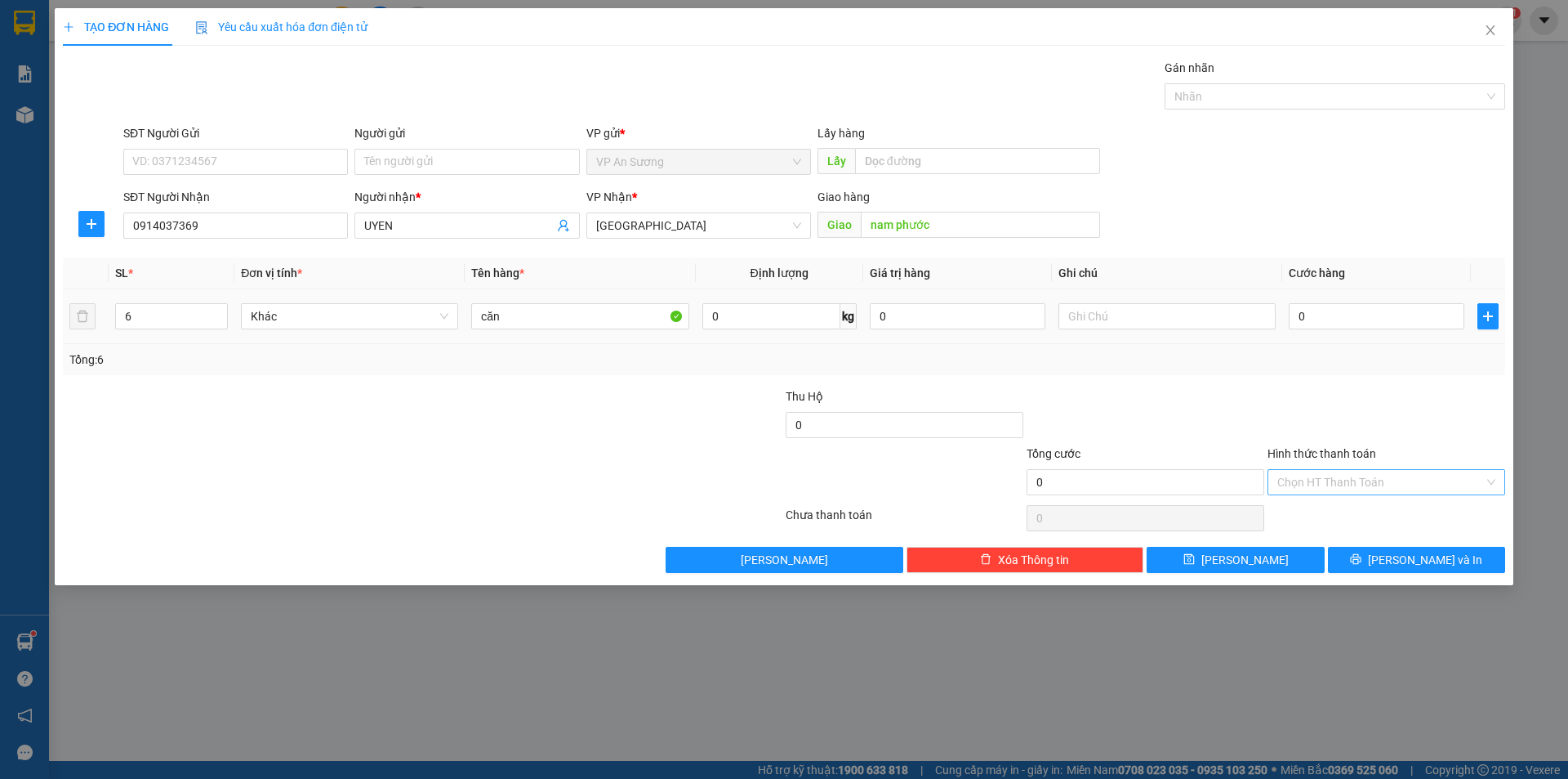
click at [142, 302] on div "6" at bounding box center [172, 316] width 113 height 33
click at [144, 299] on td "6" at bounding box center [172, 316] width 125 height 55
click at [209, 222] on input "0914037369" at bounding box center [235, 225] width 224 height 26
type input "0"
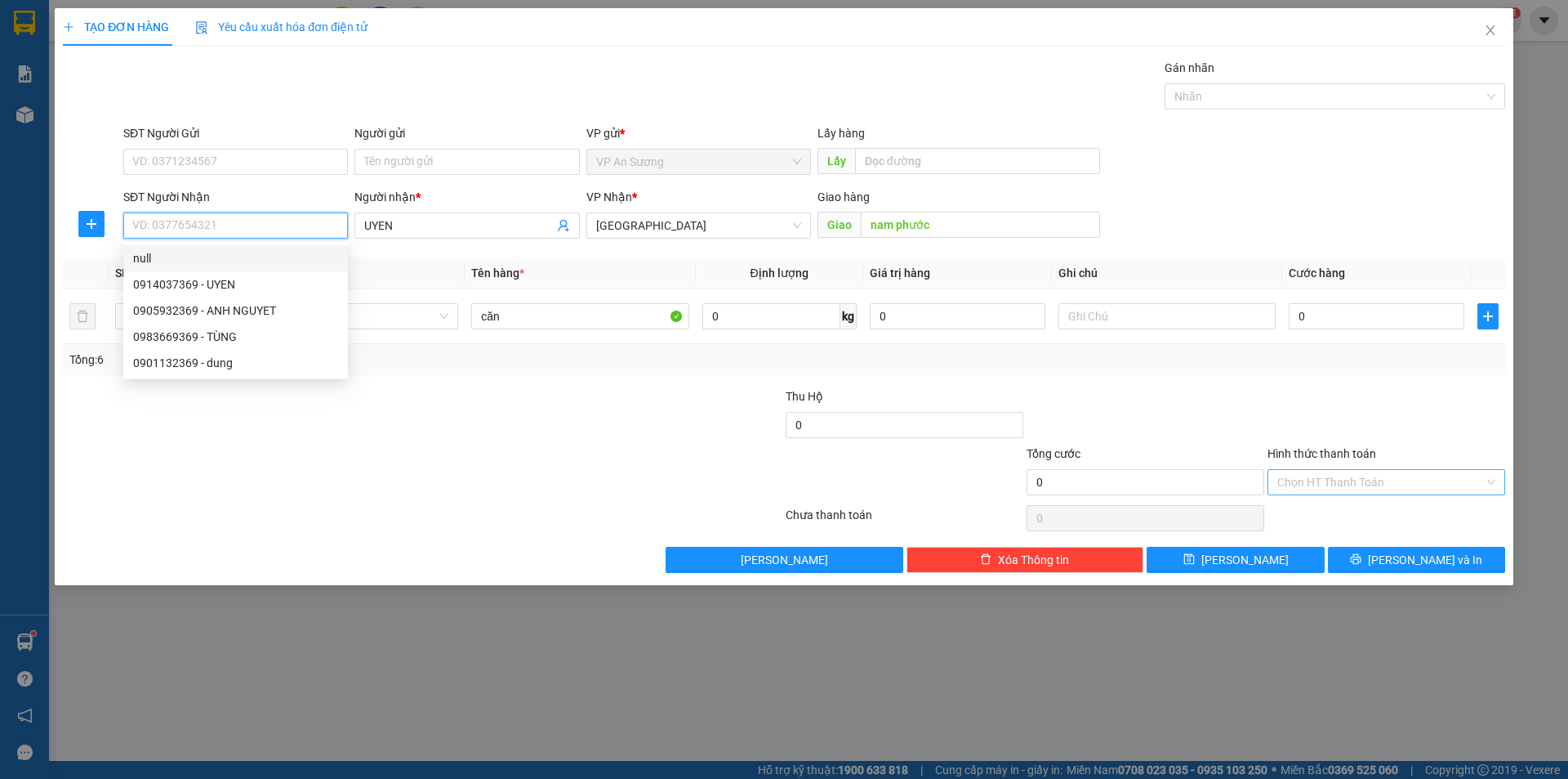
click at [161, 231] on input "SĐT Người Nhận" at bounding box center [235, 225] width 224 height 26
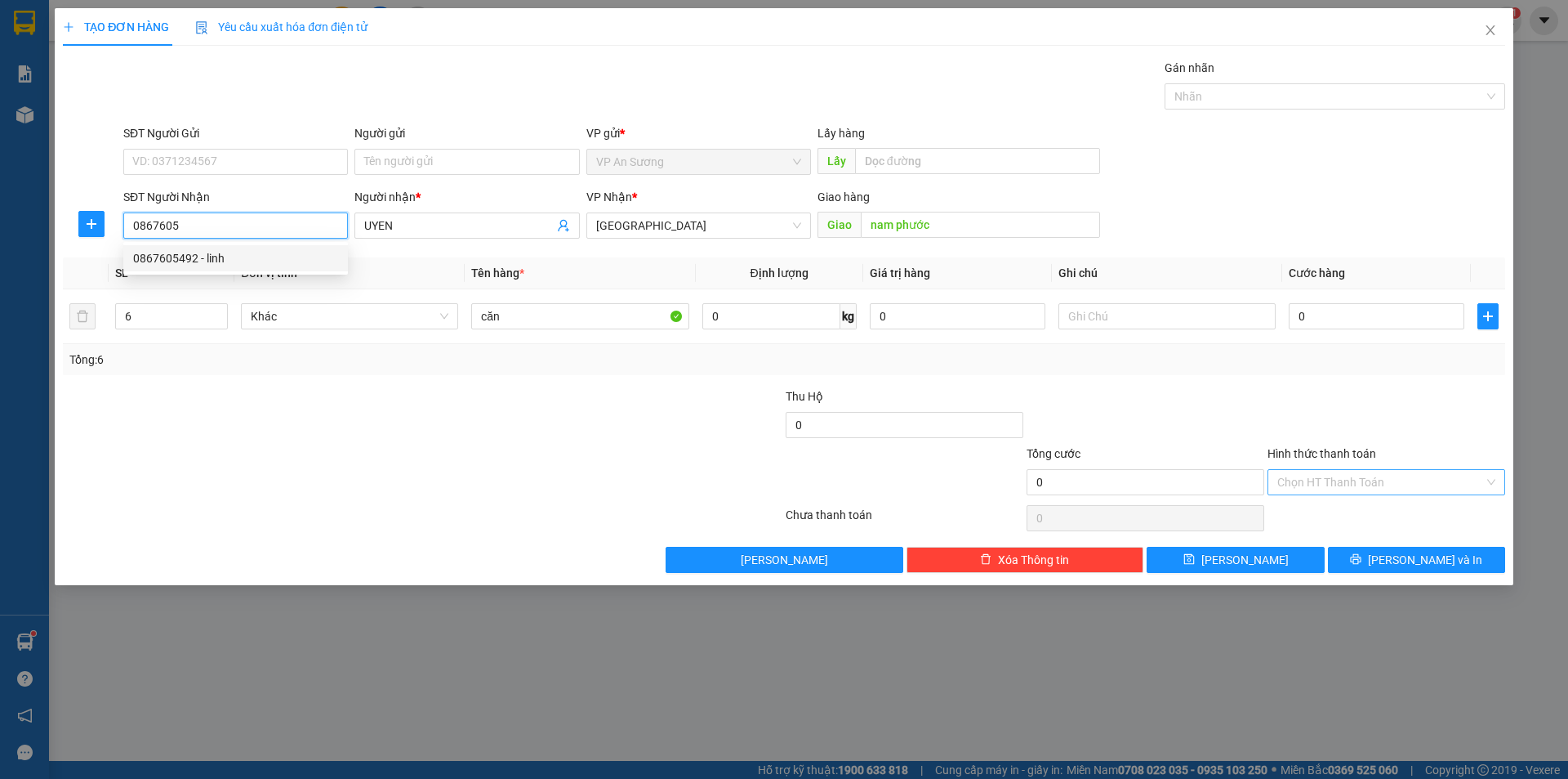
click at [220, 259] on div "0867605492 - linh" at bounding box center [236, 258] width 205 height 18
type input "0867605492"
type input "linh"
type input "0867605492"
click at [177, 303] on div "6" at bounding box center [172, 315] width 113 height 26
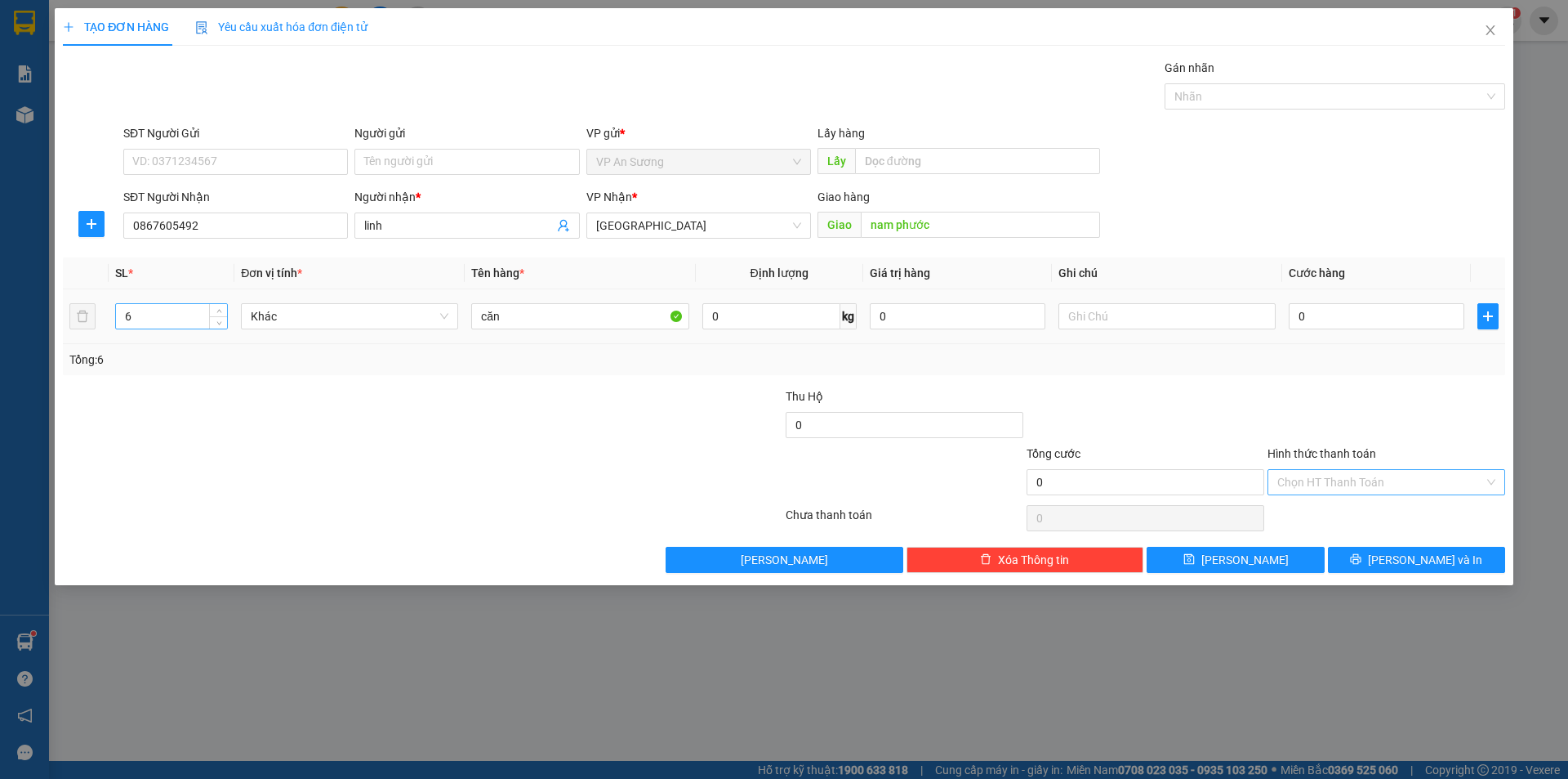
click at [169, 306] on input "6" at bounding box center [172, 315] width 111 height 25
type input "7"
click at [473, 317] on input "căn" at bounding box center [580, 315] width 217 height 26
click at [529, 320] on input "6căn" at bounding box center [580, 315] width 217 height 26
type input "6căn+1lon"
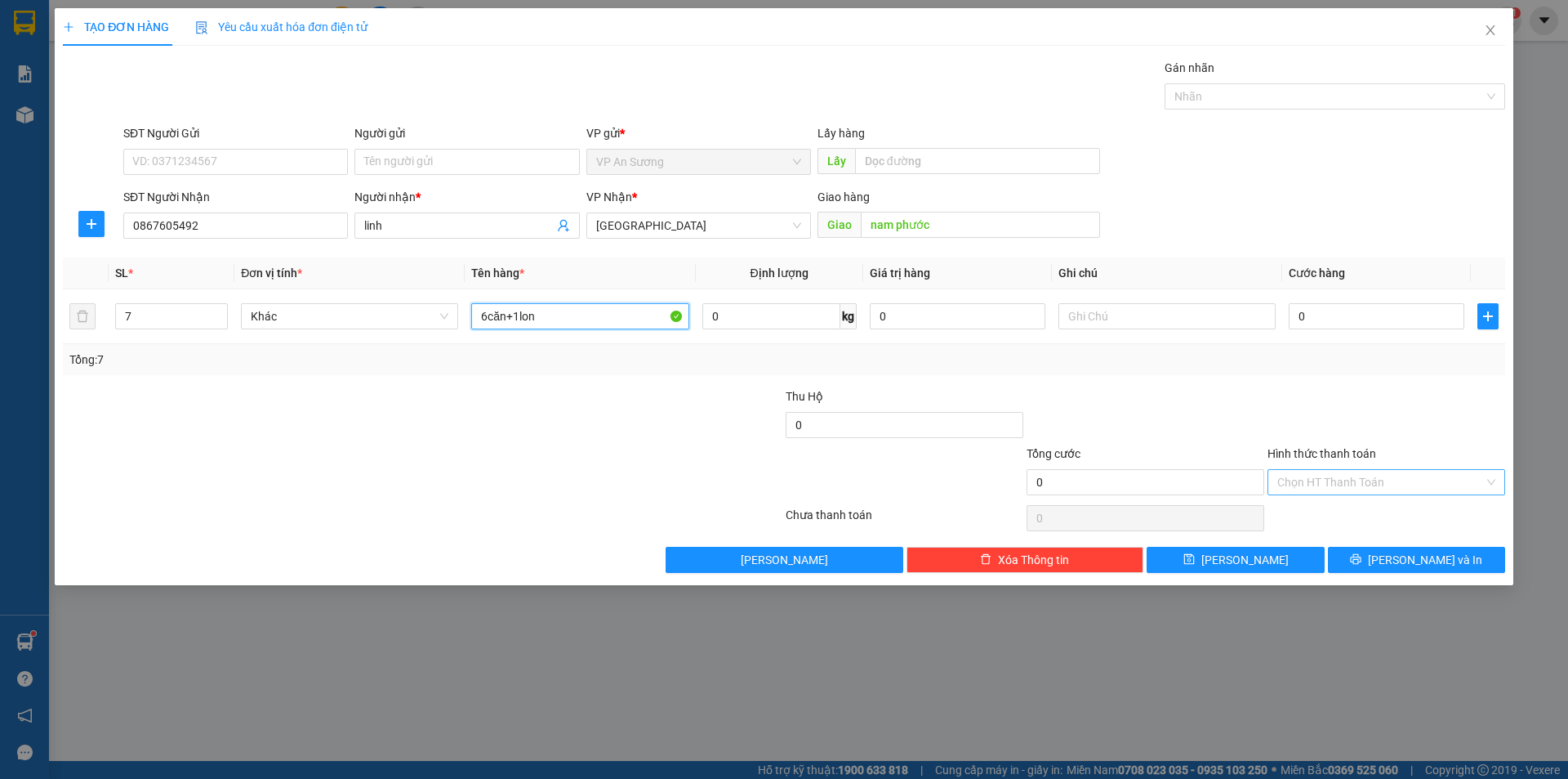
click at [1490, 484] on div "Chọn HT Thanh Toán" at bounding box center [1386, 482] width 238 height 26
click at [1543, 514] on div "TẠO ĐƠN HÀNG Yêu cầu xuất hóa đơn điện tử Transit Pickup Surcharge Ids Transit …" at bounding box center [784, 389] width 1568 height 779
click at [1362, 551] on button "[PERSON_NAME] và In" at bounding box center [1416, 559] width 177 height 26
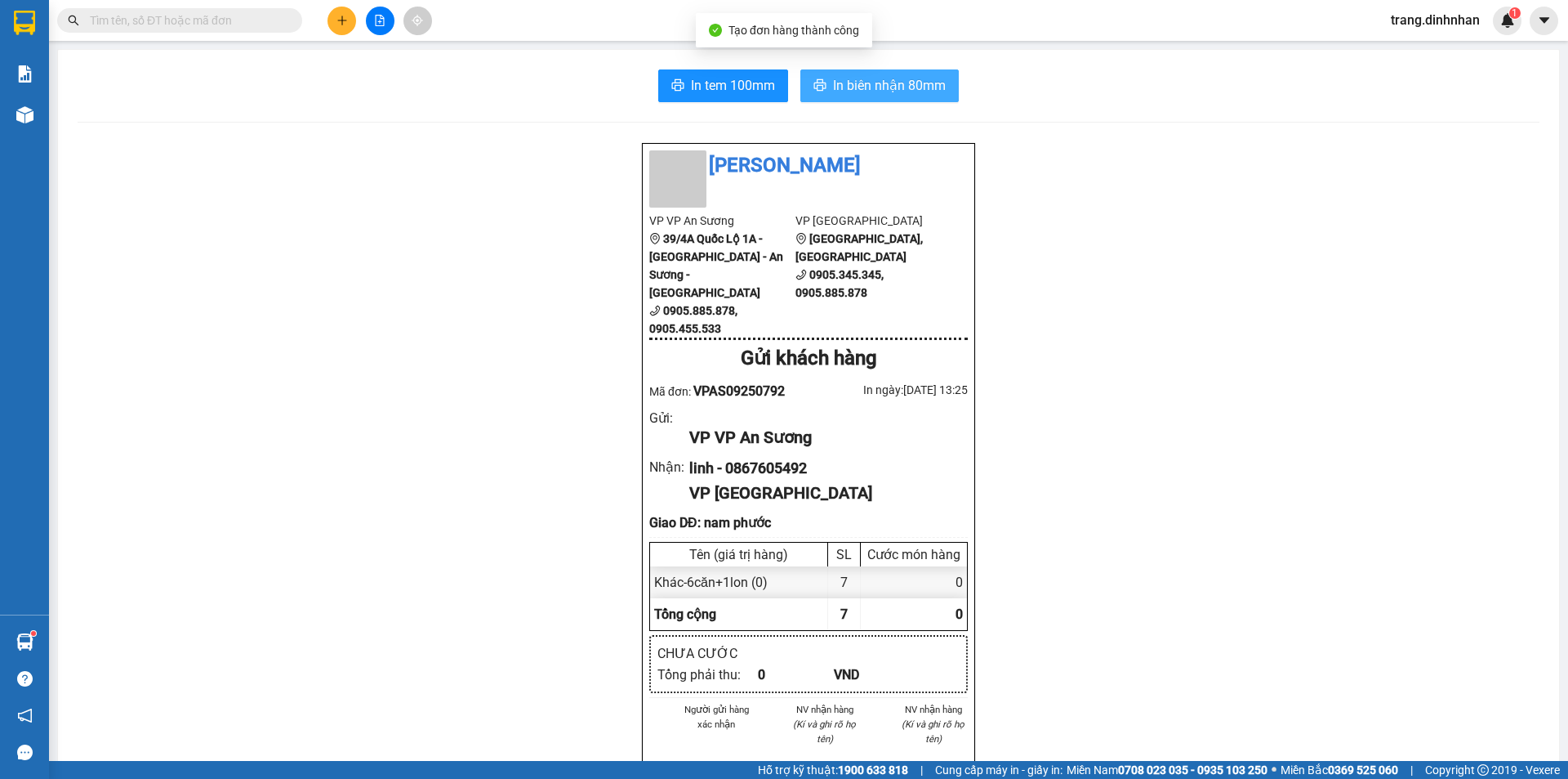
click at [923, 95] on span "In biên nhận 80mm" at bounding box center [889, 85] width 113 height 20
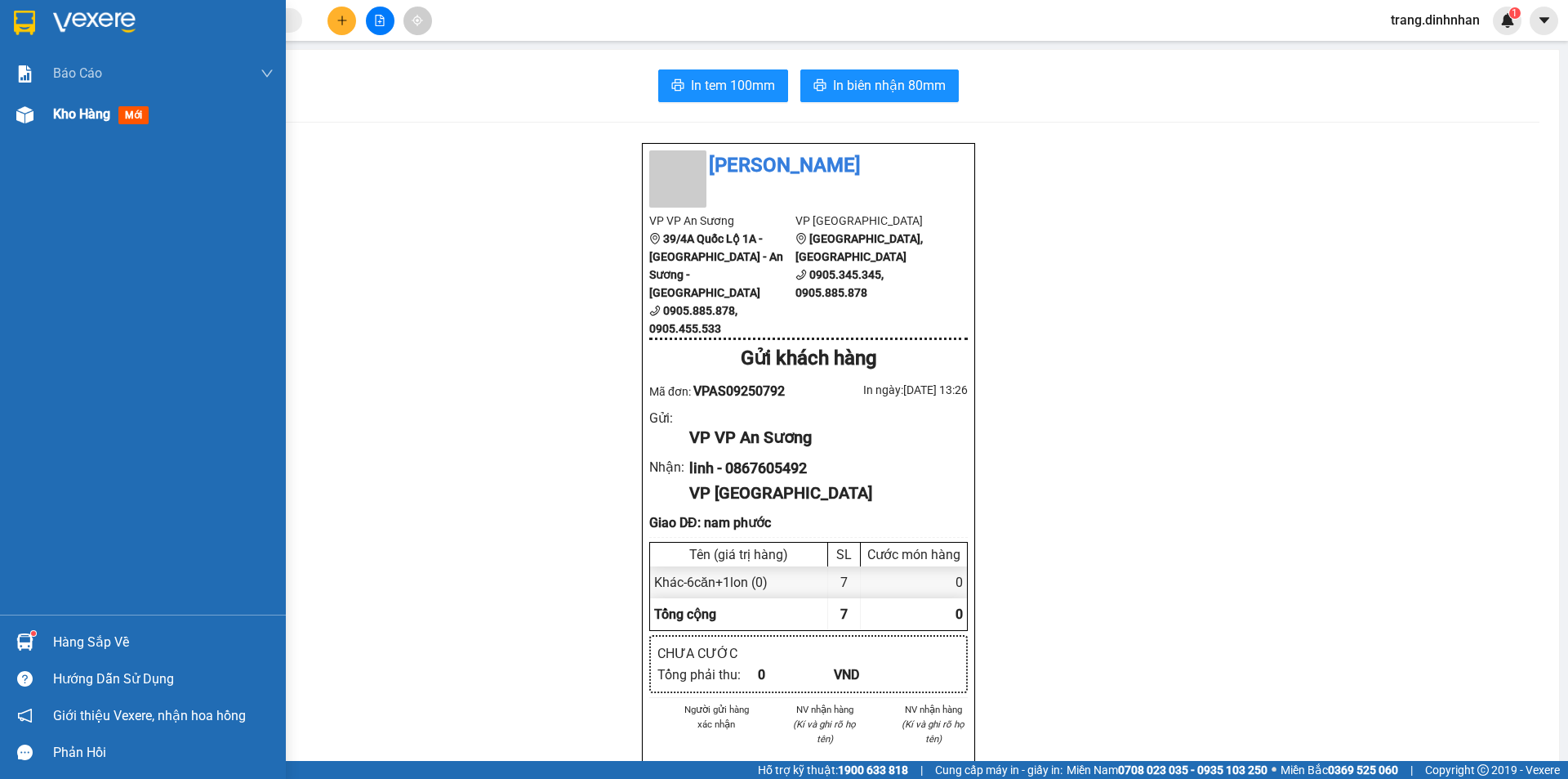
click at [89, 116] on span "Kho hàng" at bounding box center [81, 114] width 57 height 15
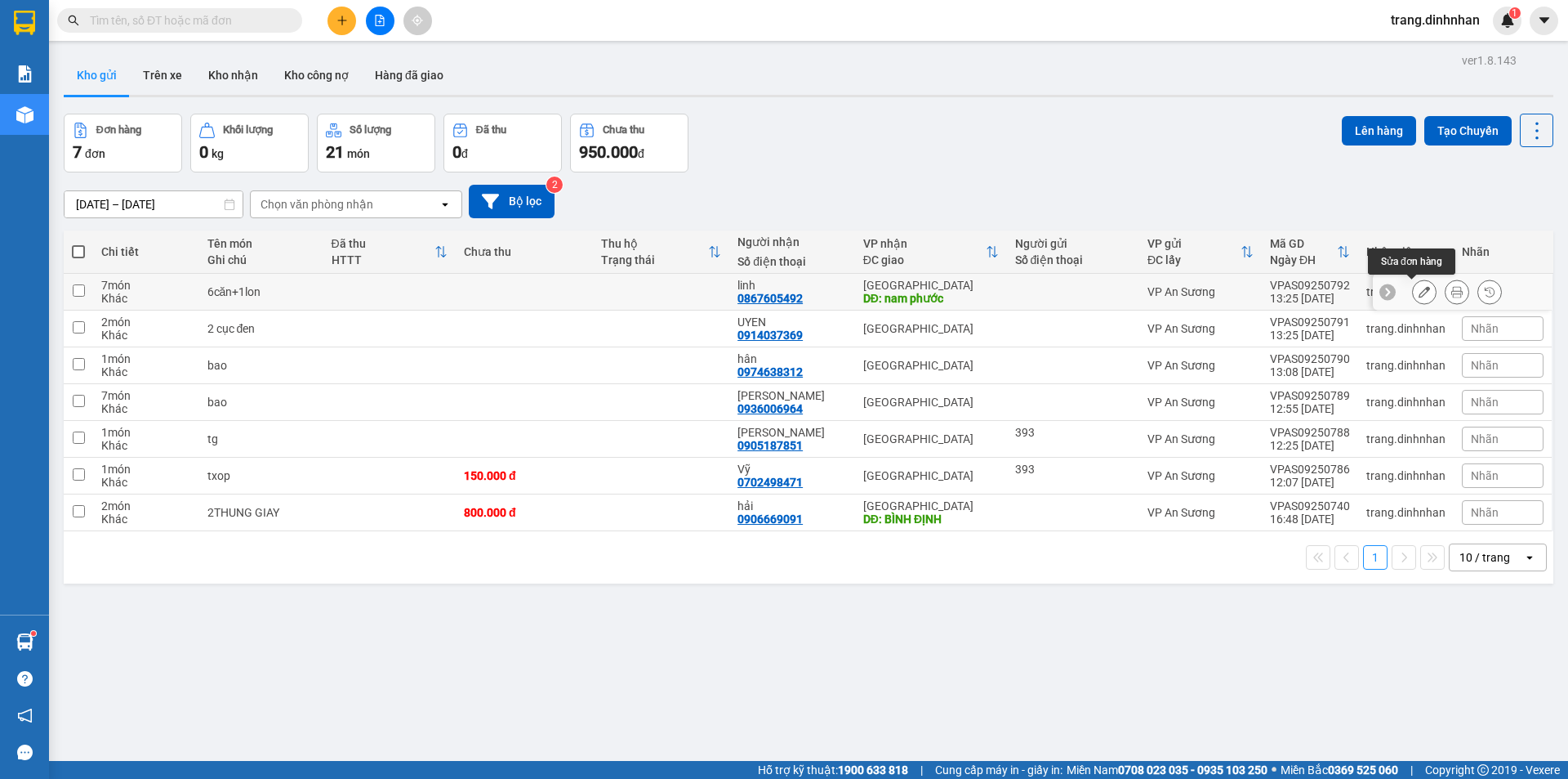
click at [1418, 292] on icon at bounding box center [1424, 292] width 12 height 12
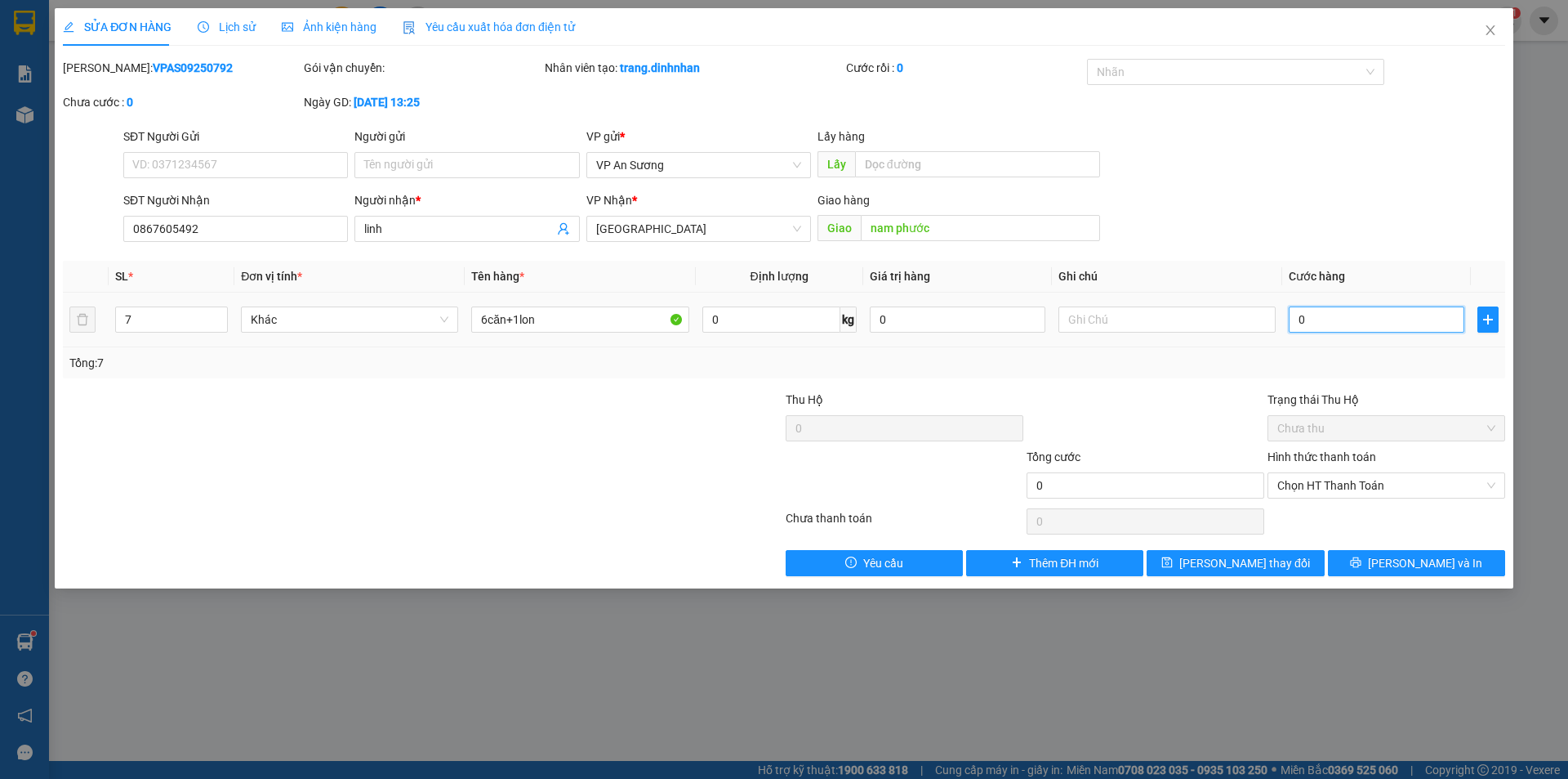
click at [1296, 317] on input "0" at bounding box center [1375, 319] width 175 height 26
type input "4"
type input "46"
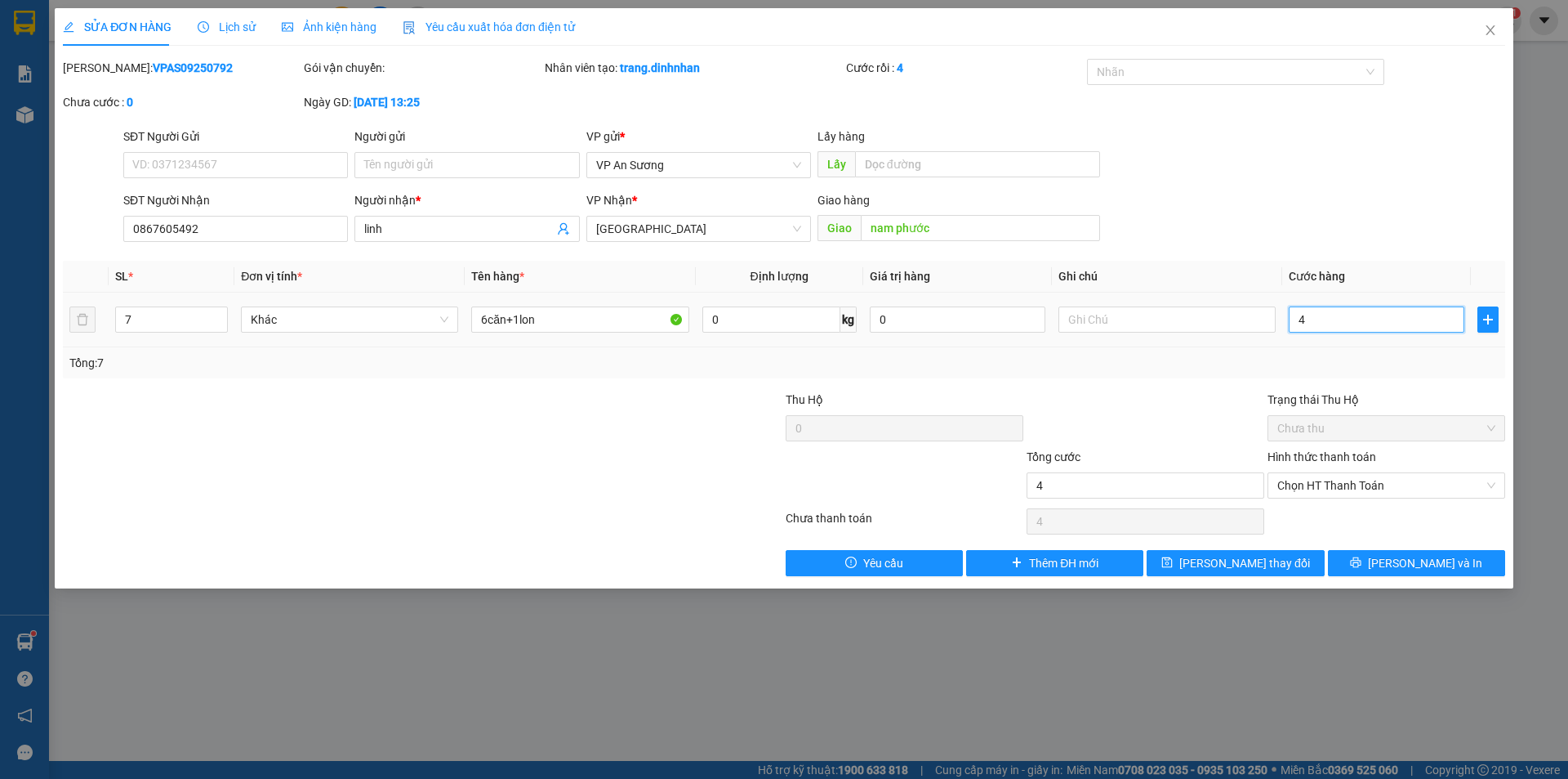
type input "46"
type input "460"
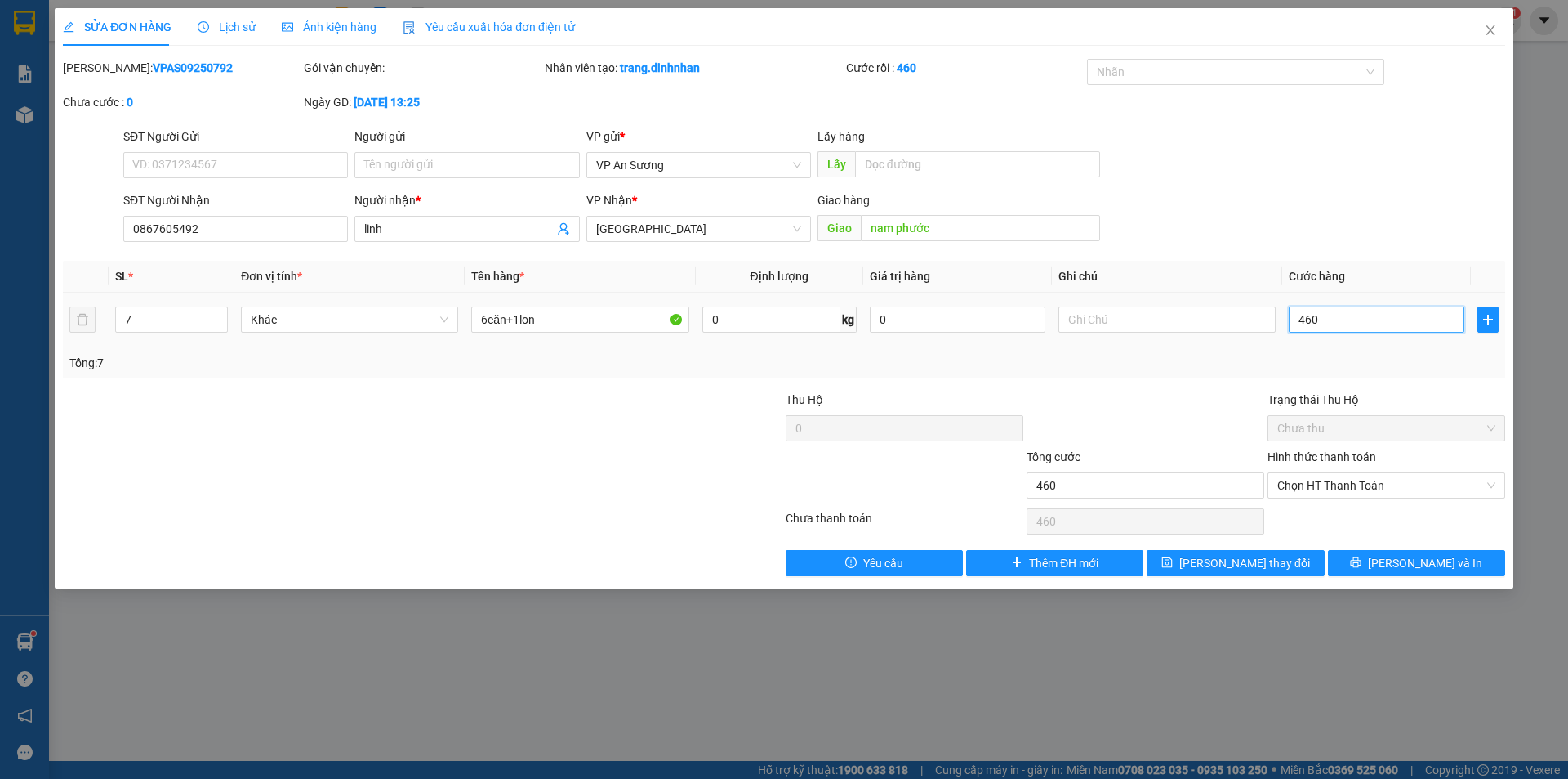
type input "4.600"
type input "46.000"
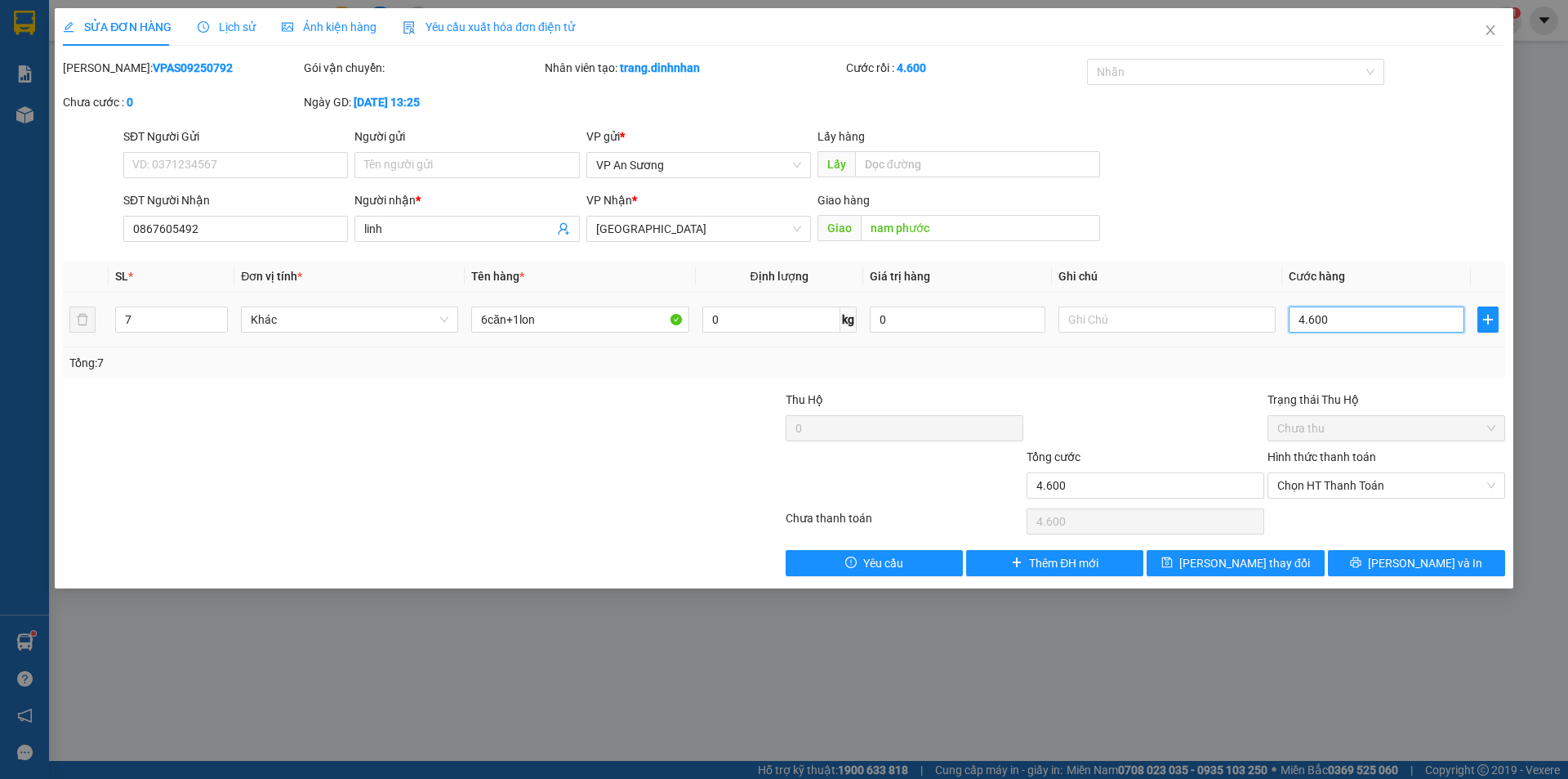
type input "46.000"
type input "460.000"
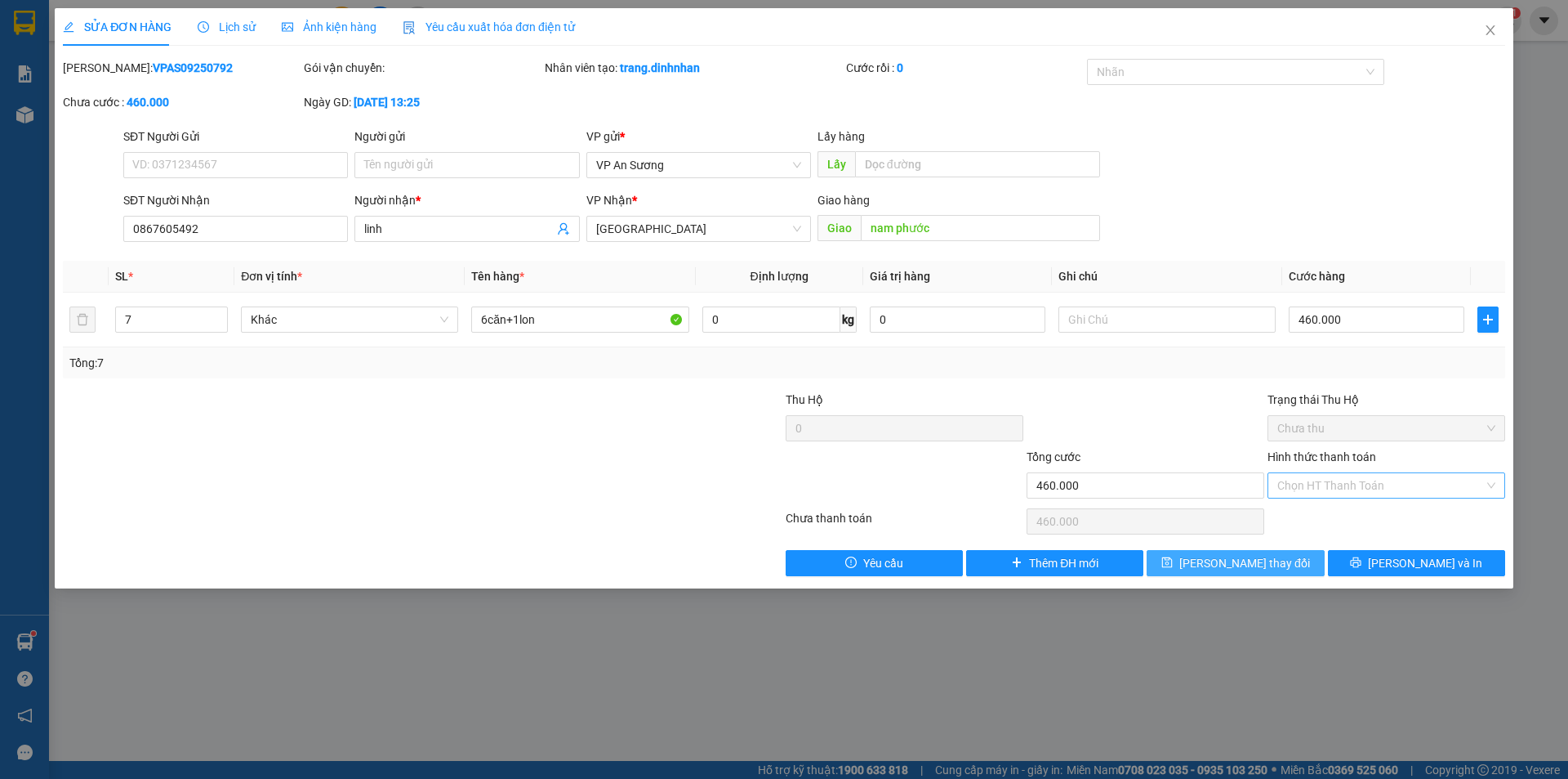
click at [1265, 566] on span "[PERSON_NAME] thay đổi" at bounding box center [1245, 563] width 131 height 18
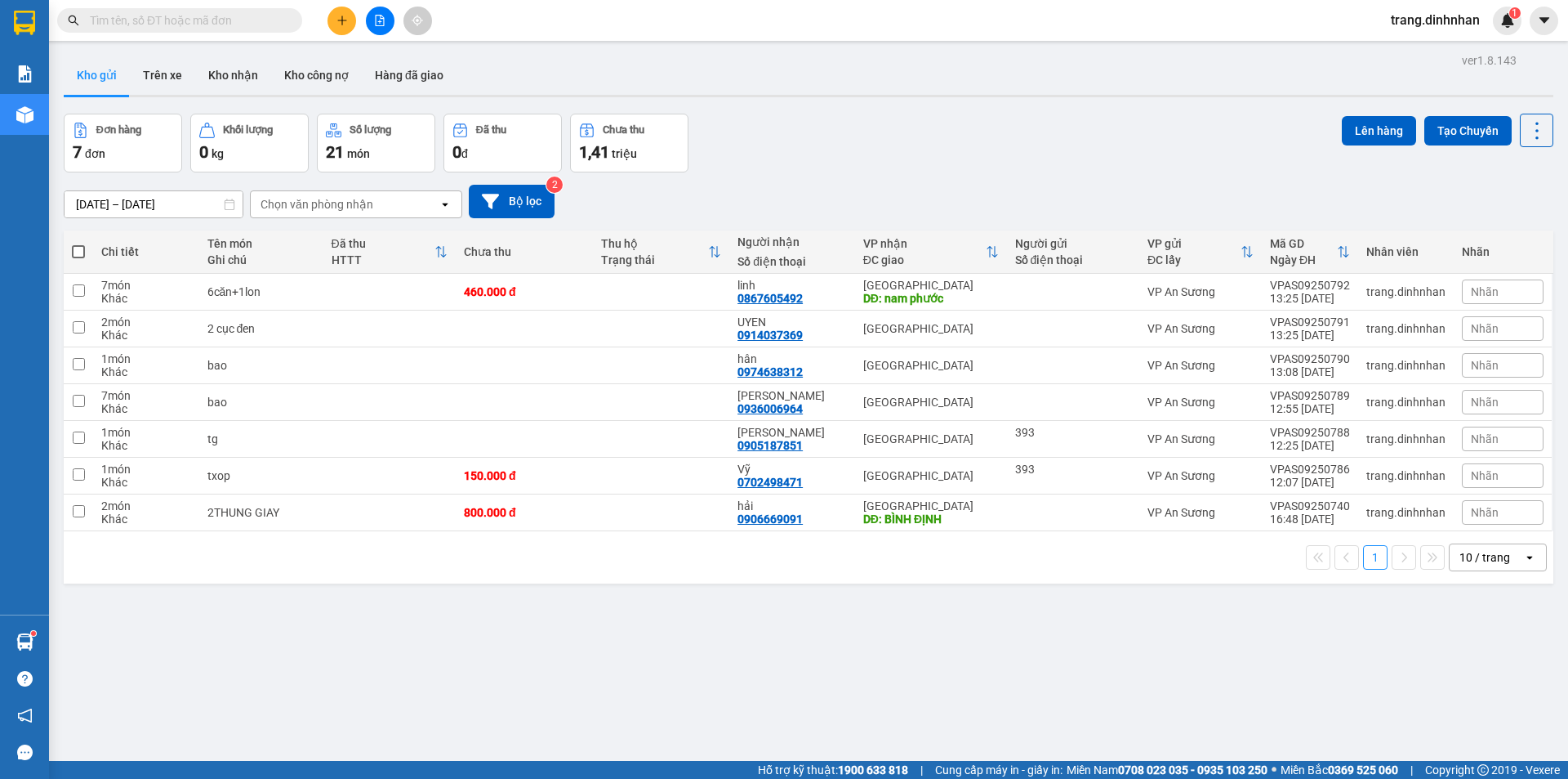
click at [346, 20] on icon "plus" at bounding box center [342, 20] width 12 height 12
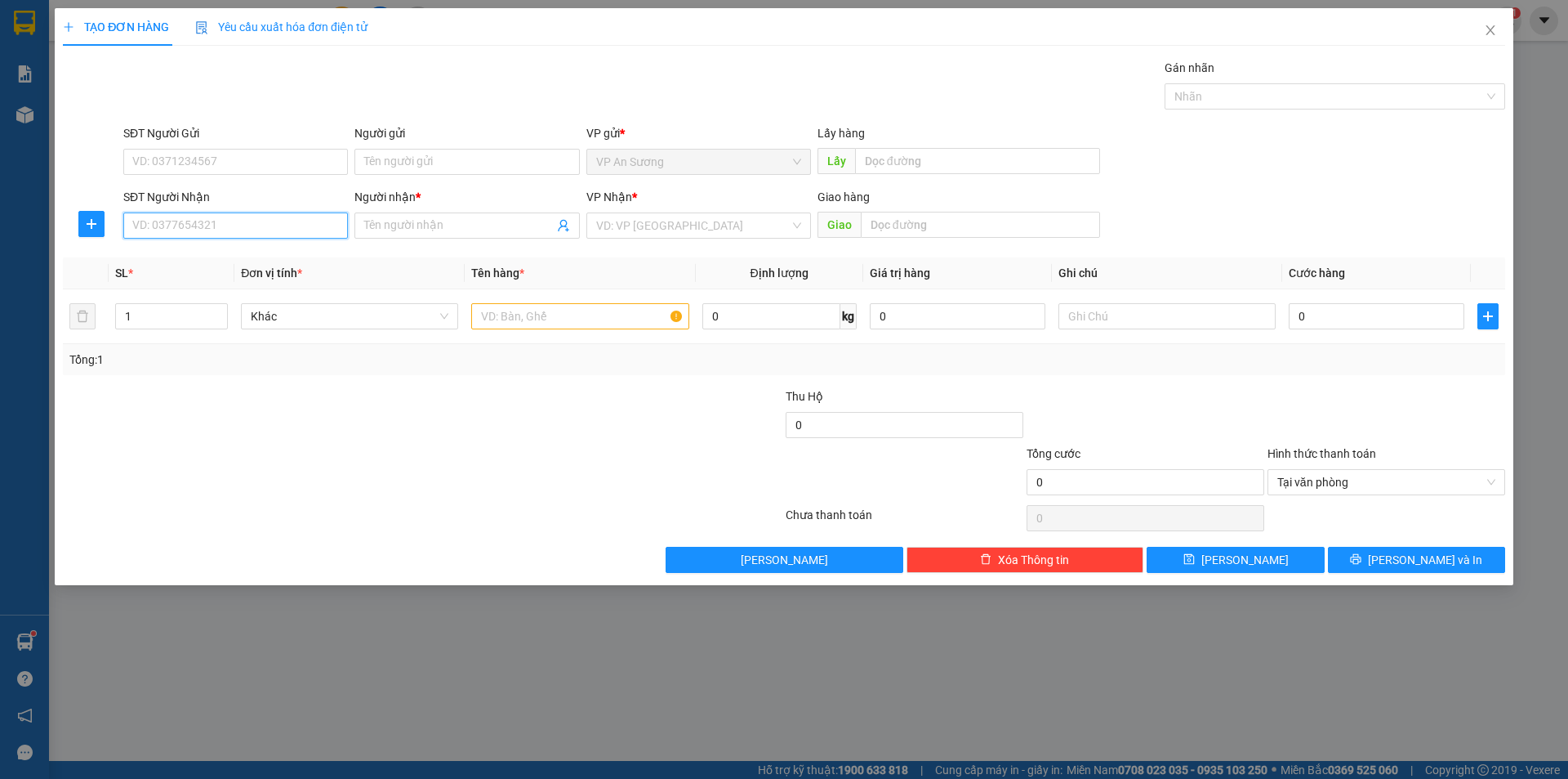
click at [258, 221] on input "SĐT Người Nhận" at bounding box center [235, 225] width 224 height 26
type input "0935189814"
drag, startPoint x: 159, startPoint y: 253, endPoint x: 383, endPoint y: 336, distance: 238.9
click at [170, 258] on div "0935189814 - tuấn" at bounding box center [236, 258] width 205 height 18
type input "tuấn"
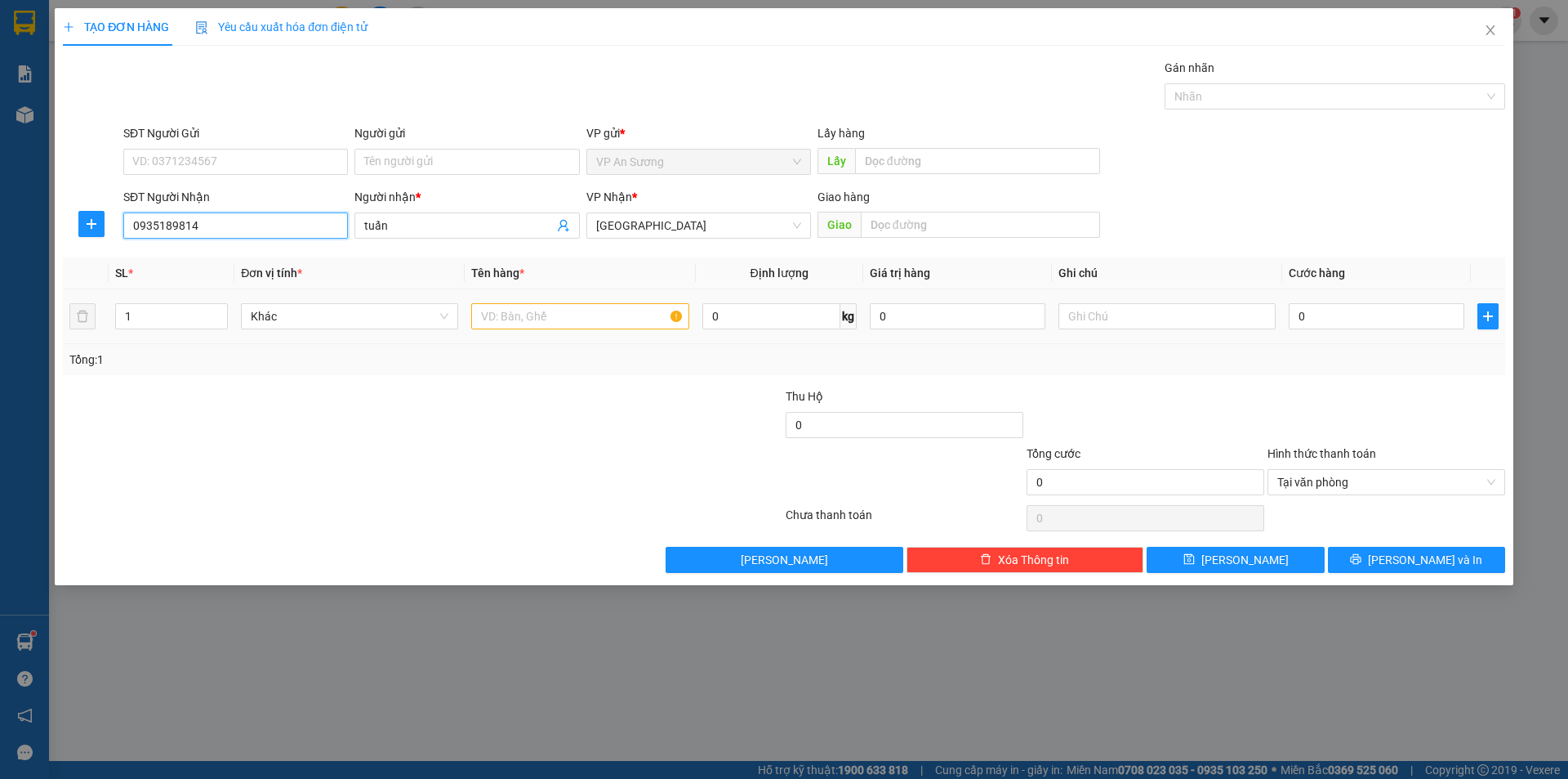
type input "0935189814"
click at [534, 318] on input "text" at bounding box center [580, 315] width 217 height 26
type input "bao v"
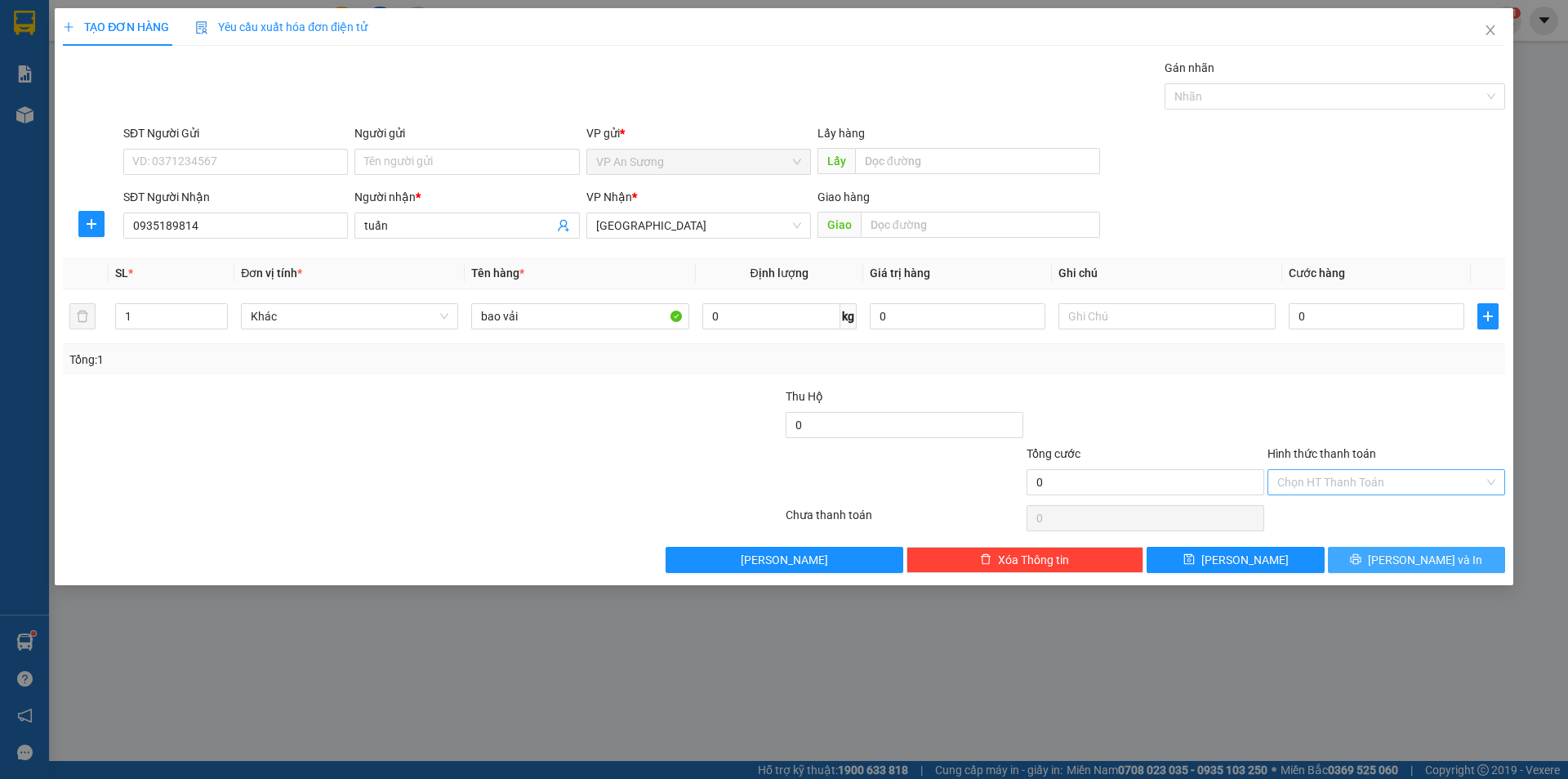
drag, startPoint x: 1404, startPoint y: 562, endPoint x: 1413, endPoint y: 517, distance: 45.9
click at [1405, 556] on span "[PERSON_NAME] và In" at bounding box center [1425, 560] width 114 height 18
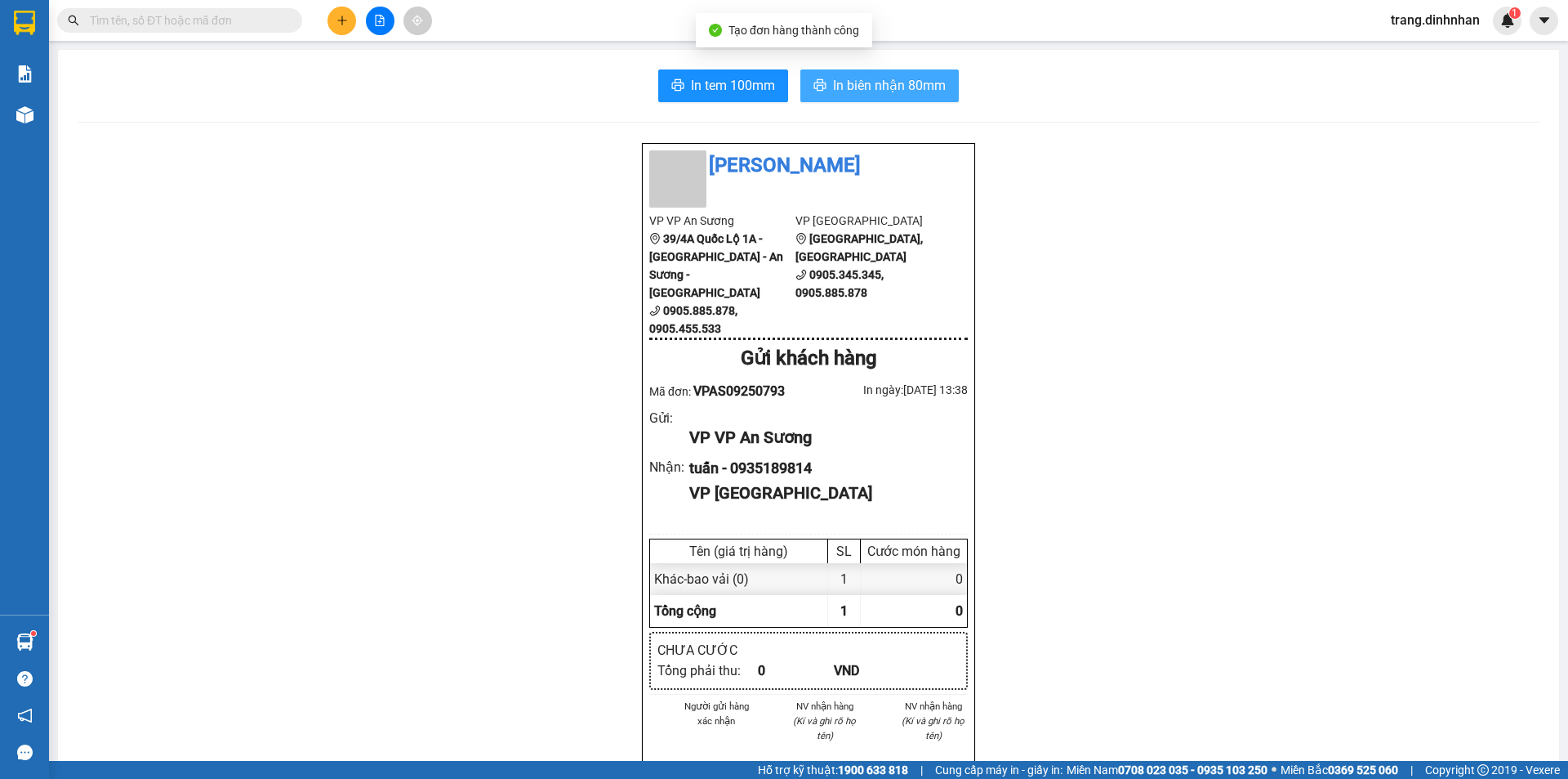
click at [839, 90] on span "In biên nhận 80mm" at bounding box center [889, 85] width 113 height 20
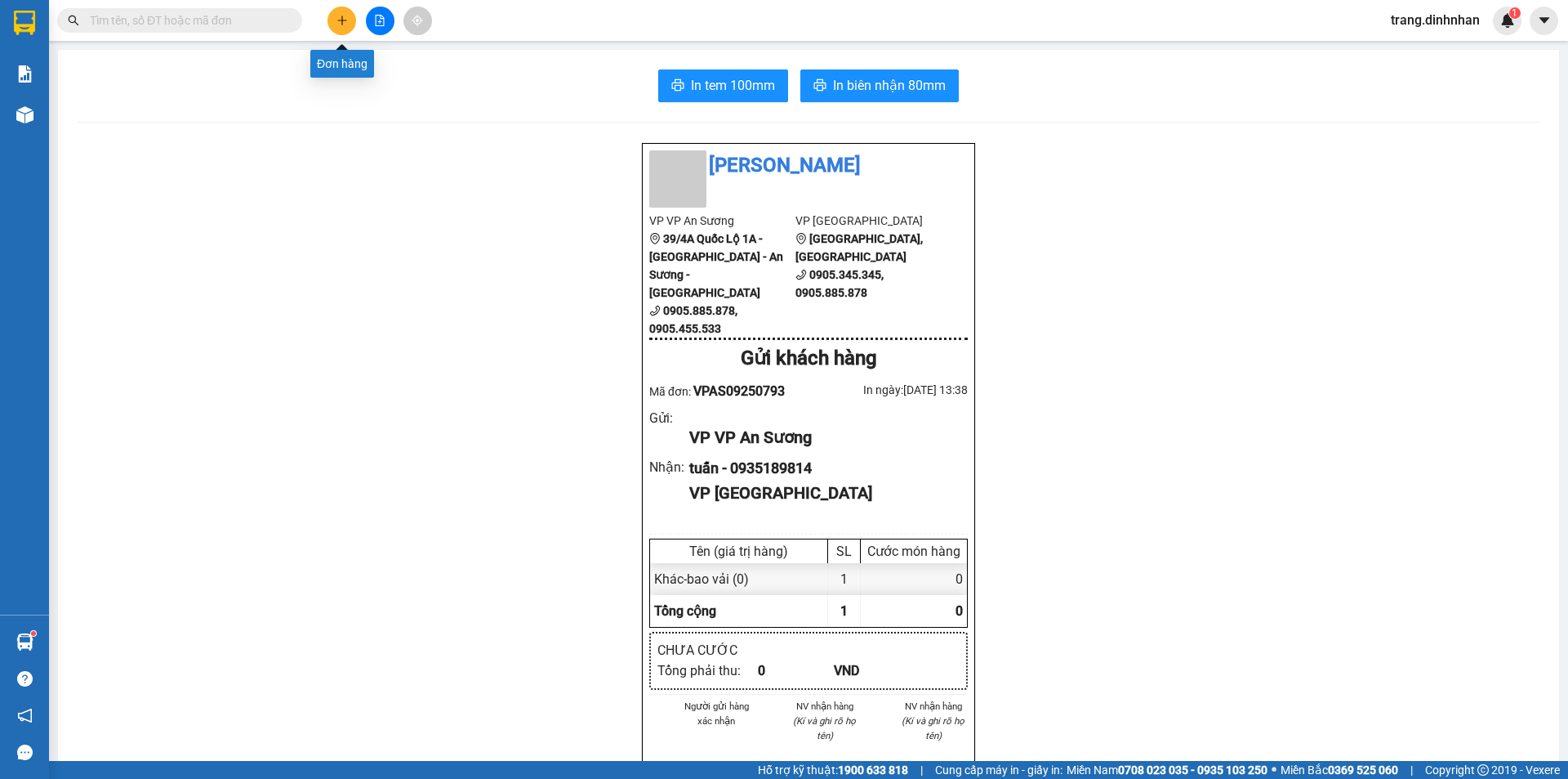
click at [340, 17] on icon "plus" at bounding box center [342, 20] width 12 height 12
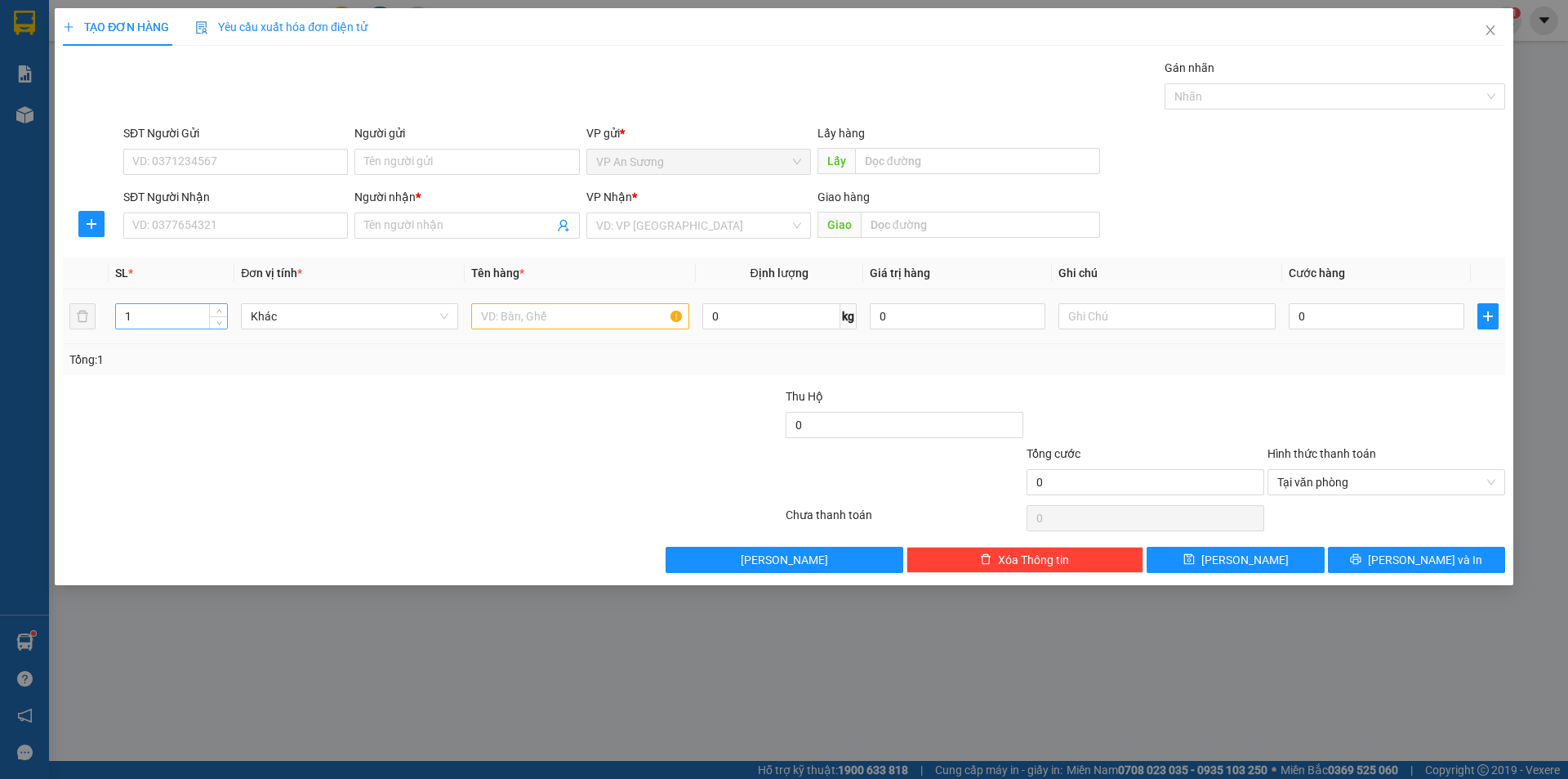
click at [171, 310] on input "1" at bounding box center [172, 315] width 111 height 25
type input "3"
click at [484, 304] on input "text" at bounding box center [580, 315] width 217 height 26
type input "cây vải"
click at [610, 225] on input "search" at bounding box center [692, 225] width 194 height 25
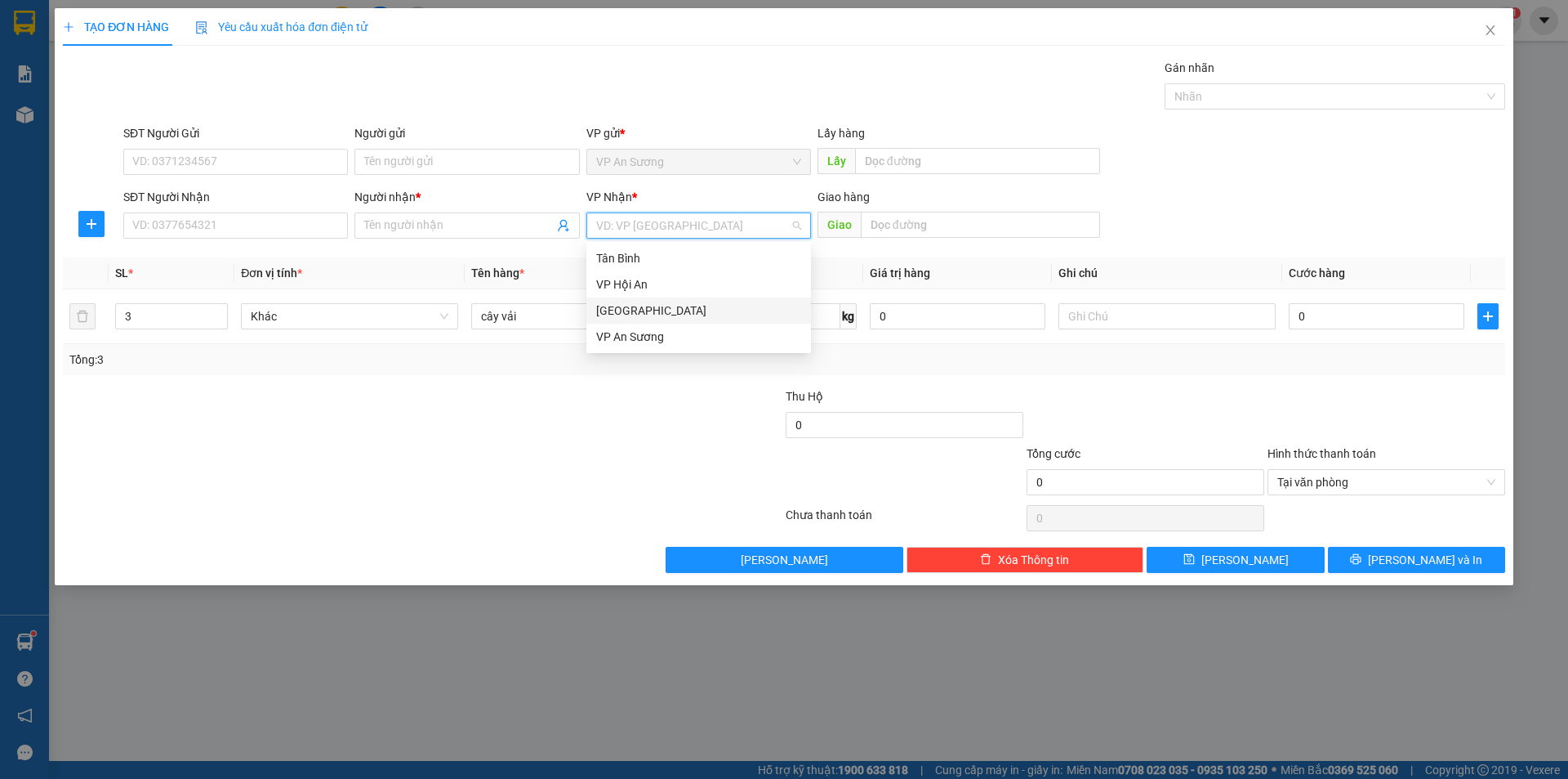
drag, startPoint x: 625, startPoint y: 307, endPoint x: 725, endPoint y: 253, distance: 113.6
click at [627, 307] on div "[GEOGRAPHIC_DATA]" at bounding box center [699, 311] width 205 height 18
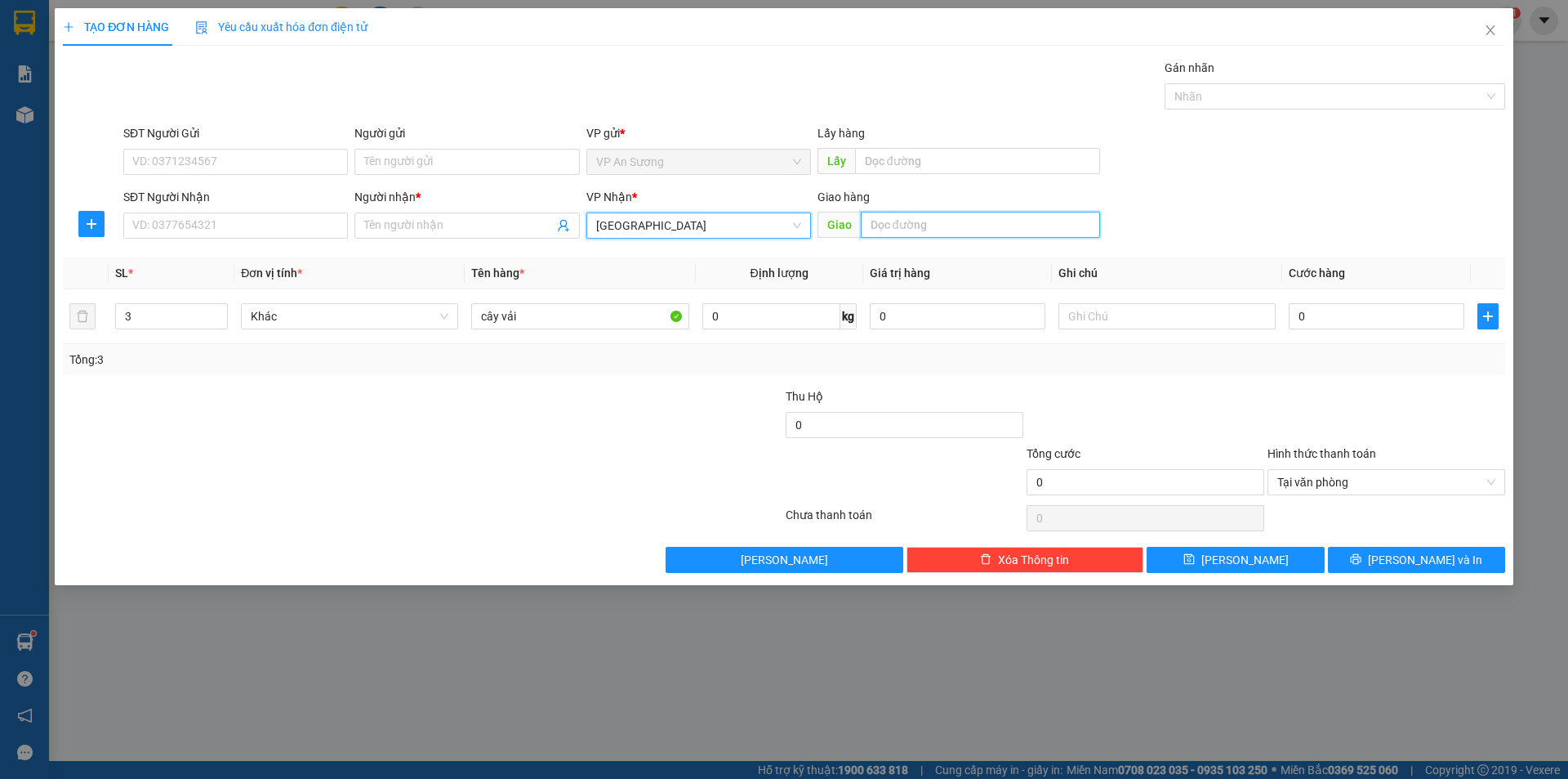
drag, startPoint x: 884, startPoint y: 228, endPoint x: 884, endPoint y: 219, distance: 9.0
click at [884, 226] on input "text" at bounding box center [979, 225] width 239 height 26
type input "hương an"
click at [329, 220] on input "SĐT Người Nhận" at bounding box center [235, 225] width 224 height 26
type input "0905957274"
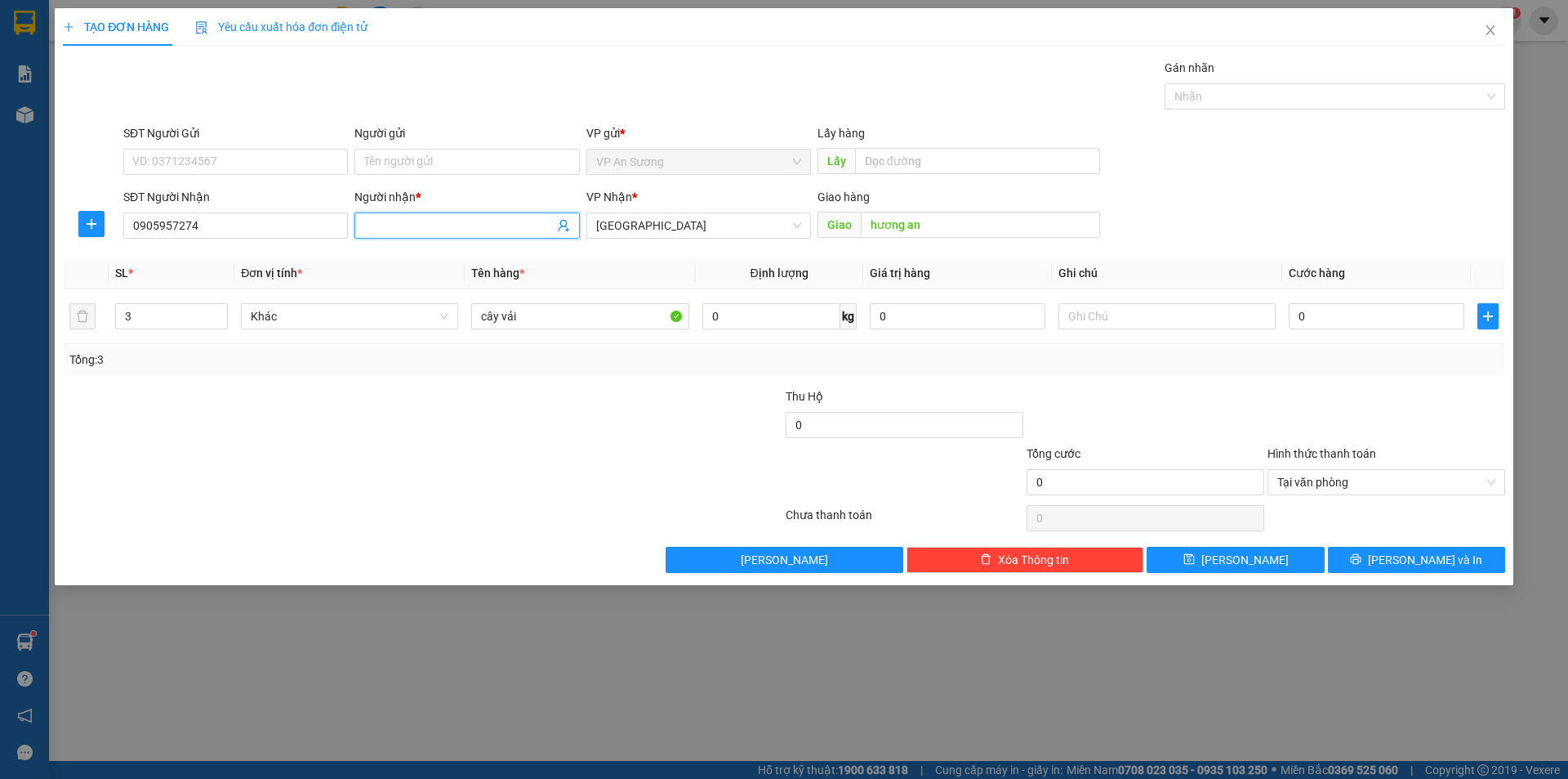
click at [408, 222] on input "Người nhận *" at bounding box center [459, 225] width 189 height 18
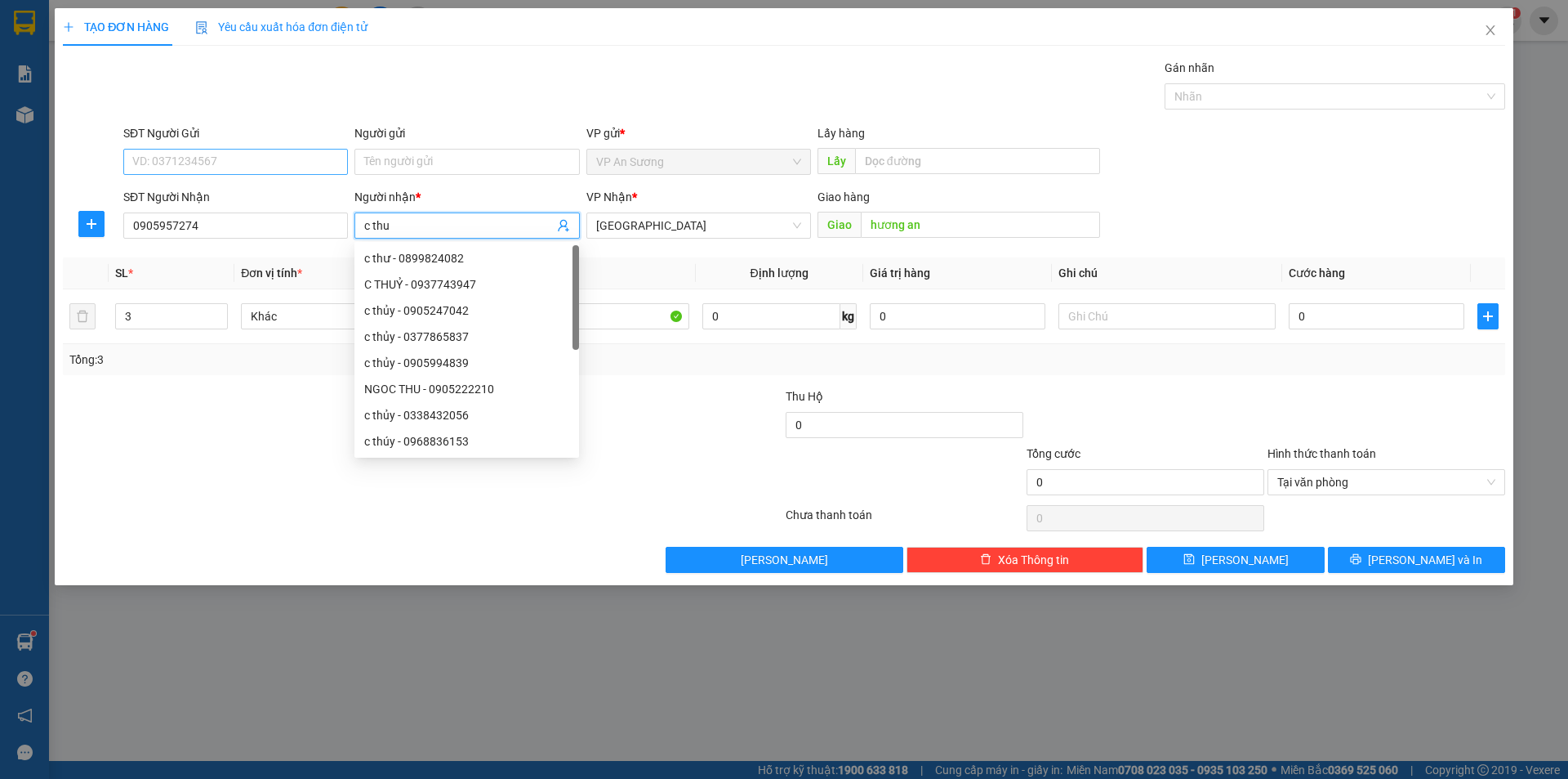
type input "c thu"
click at [285, 155] on input "SĐT Người Gửi" at bounding box center [235, 162] width 224 height 26
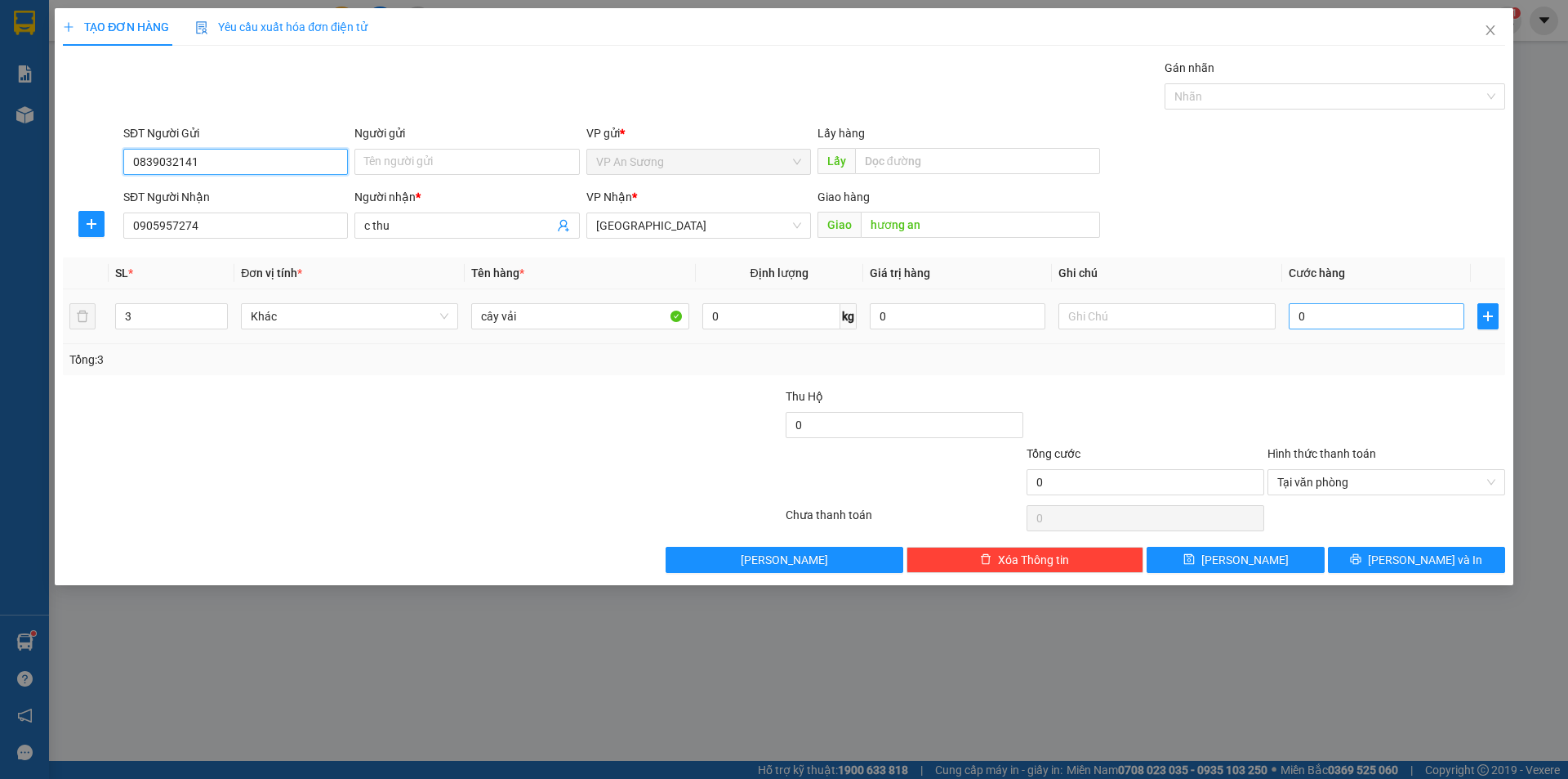
type input "0839032141"
click at [1295, 313] on input "0" at bounding box center [1375, 315] width 175 height 26
type input "4"
type input "45"
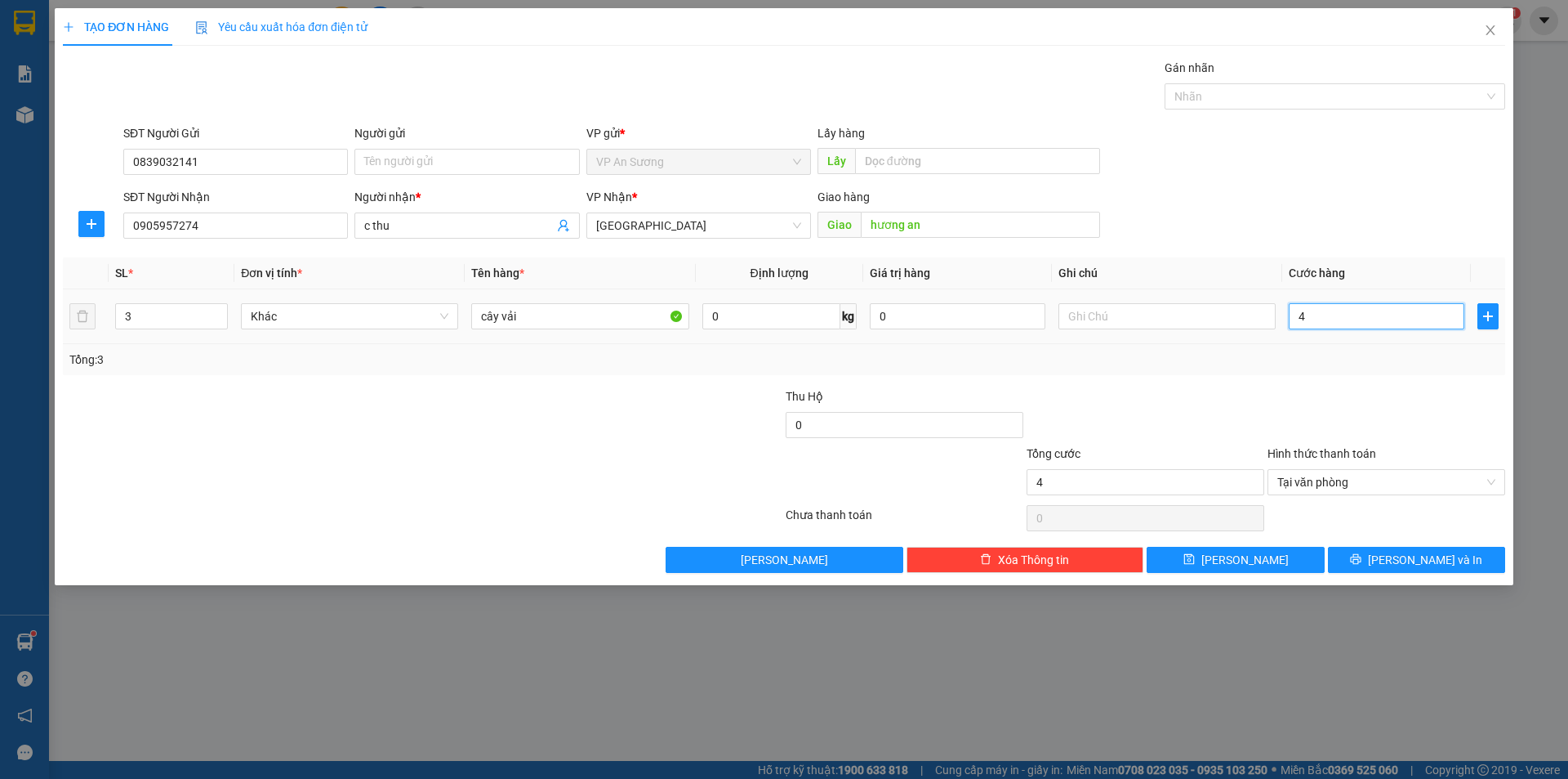
type input "45"
type input "450"
type input "4.500"
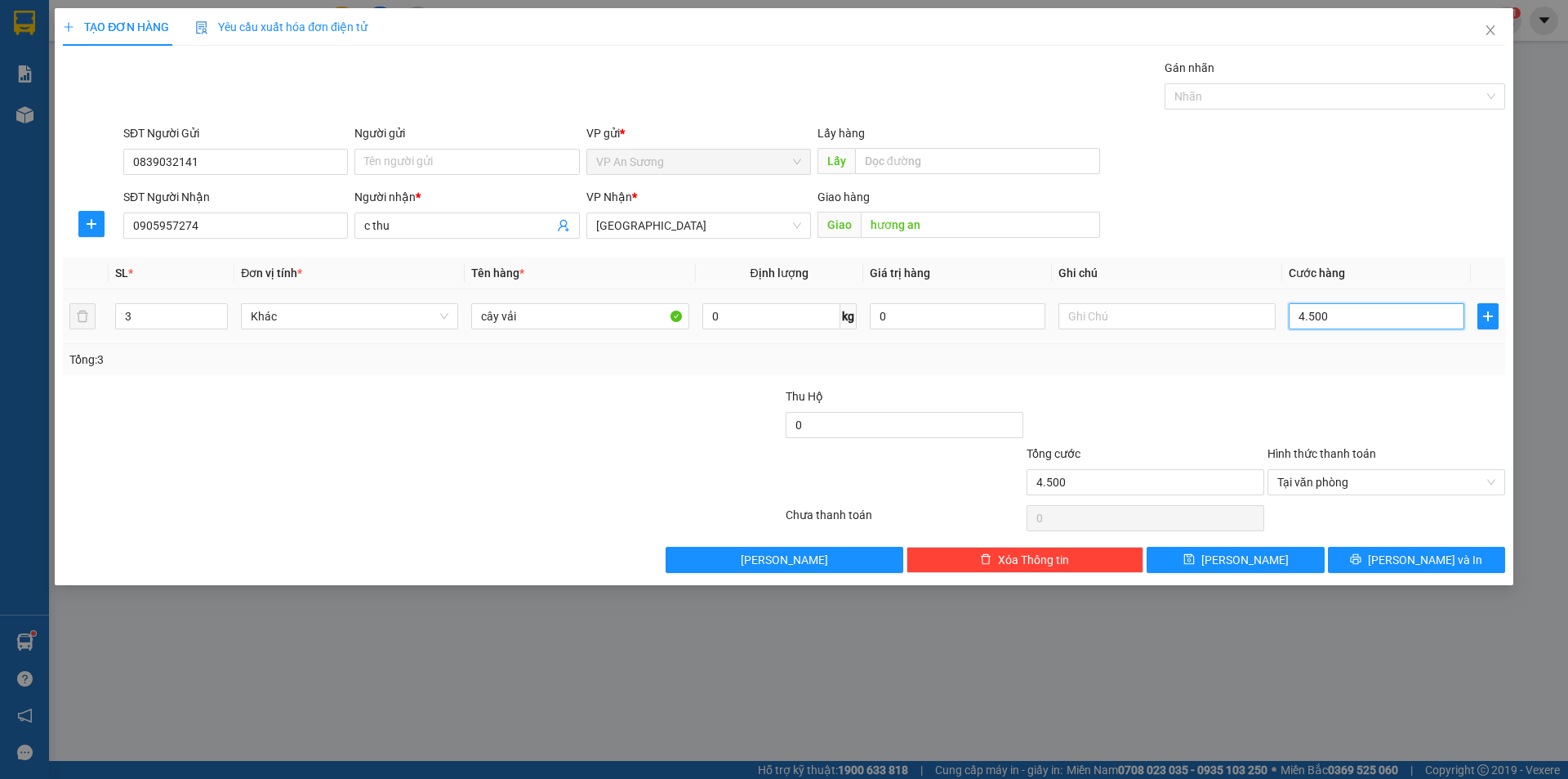
type input "45.000"
type input "450.000"
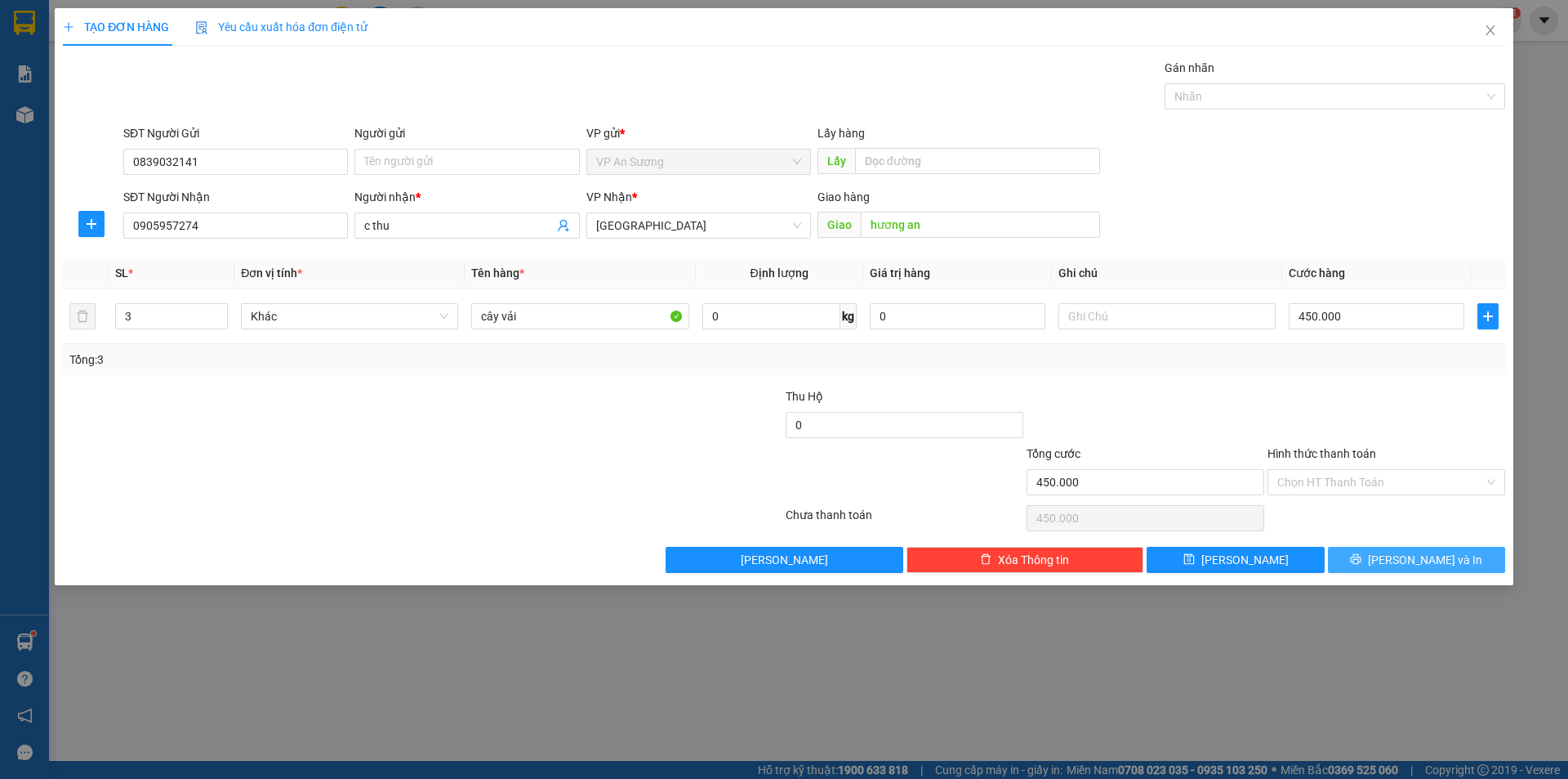
click at [1366, 554] on button "[PERSON_NAME] và In" at bounding box center [1416, 559] width 177 height 26
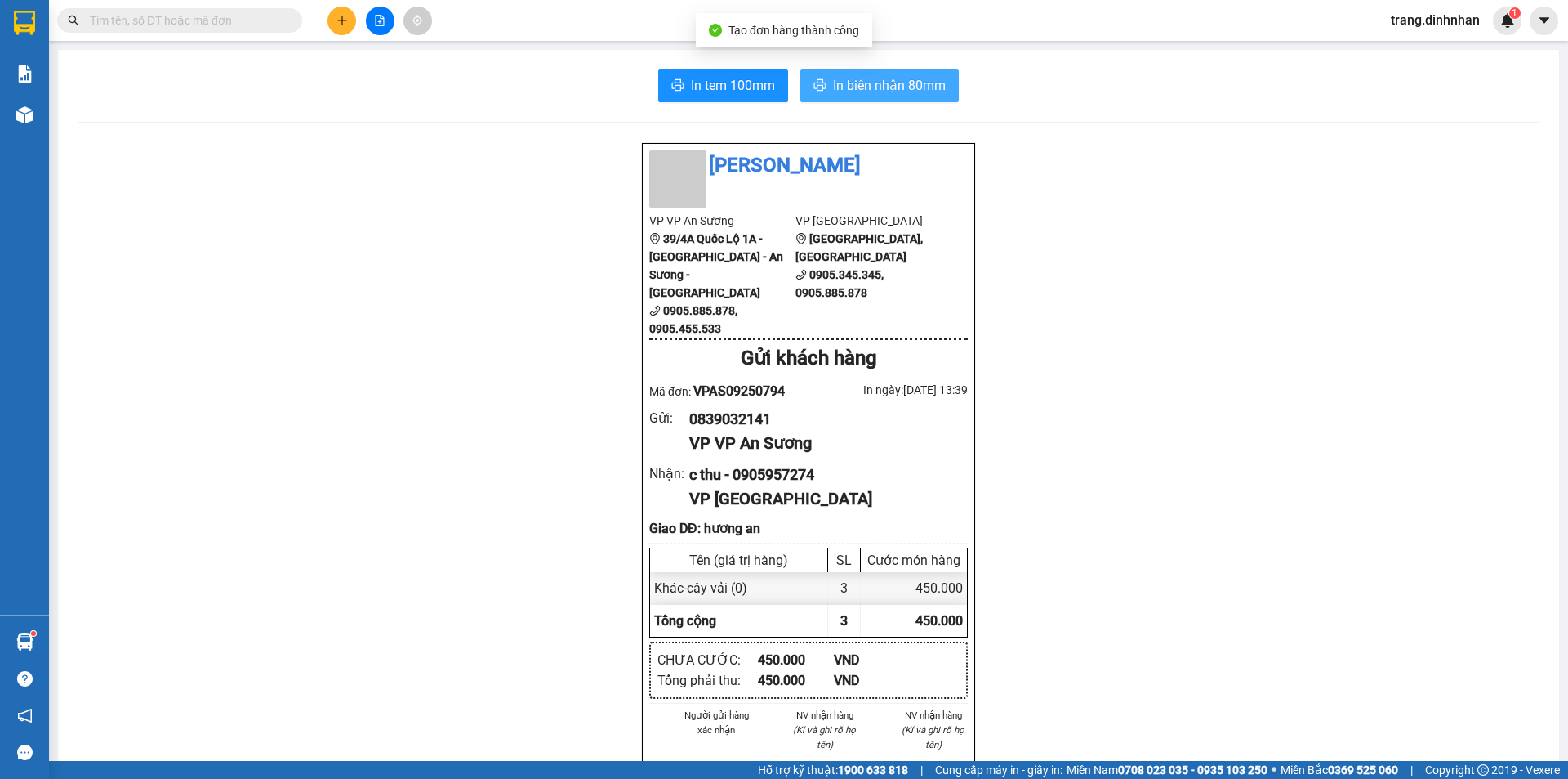
click at [895, 89] on span "In biên nhận 80mm" at bounding box center [889, 85] width 113 height 20
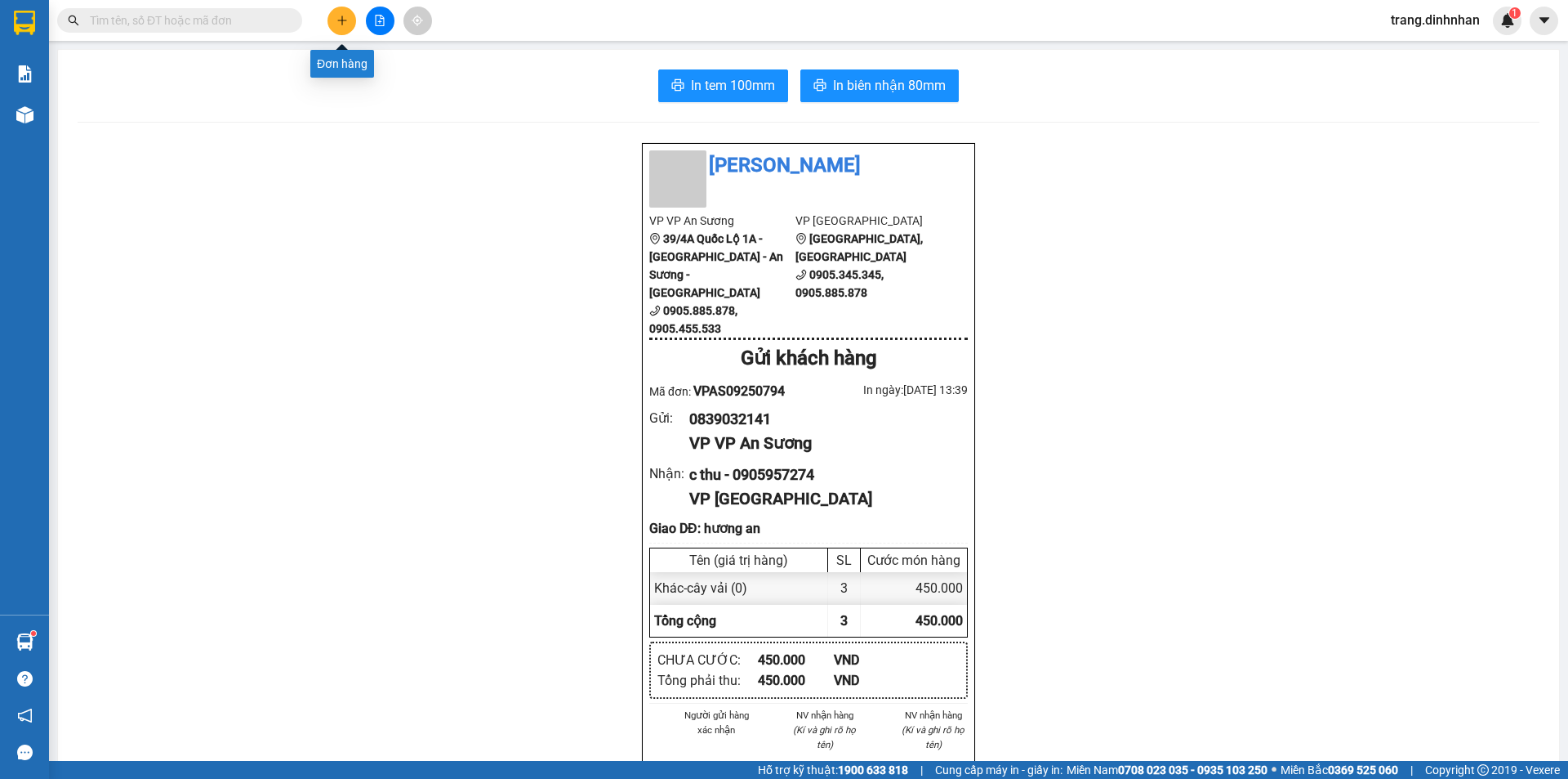
click at [346, 25] on icon "plus" at bounding box center [342, 20] width 12 height 12
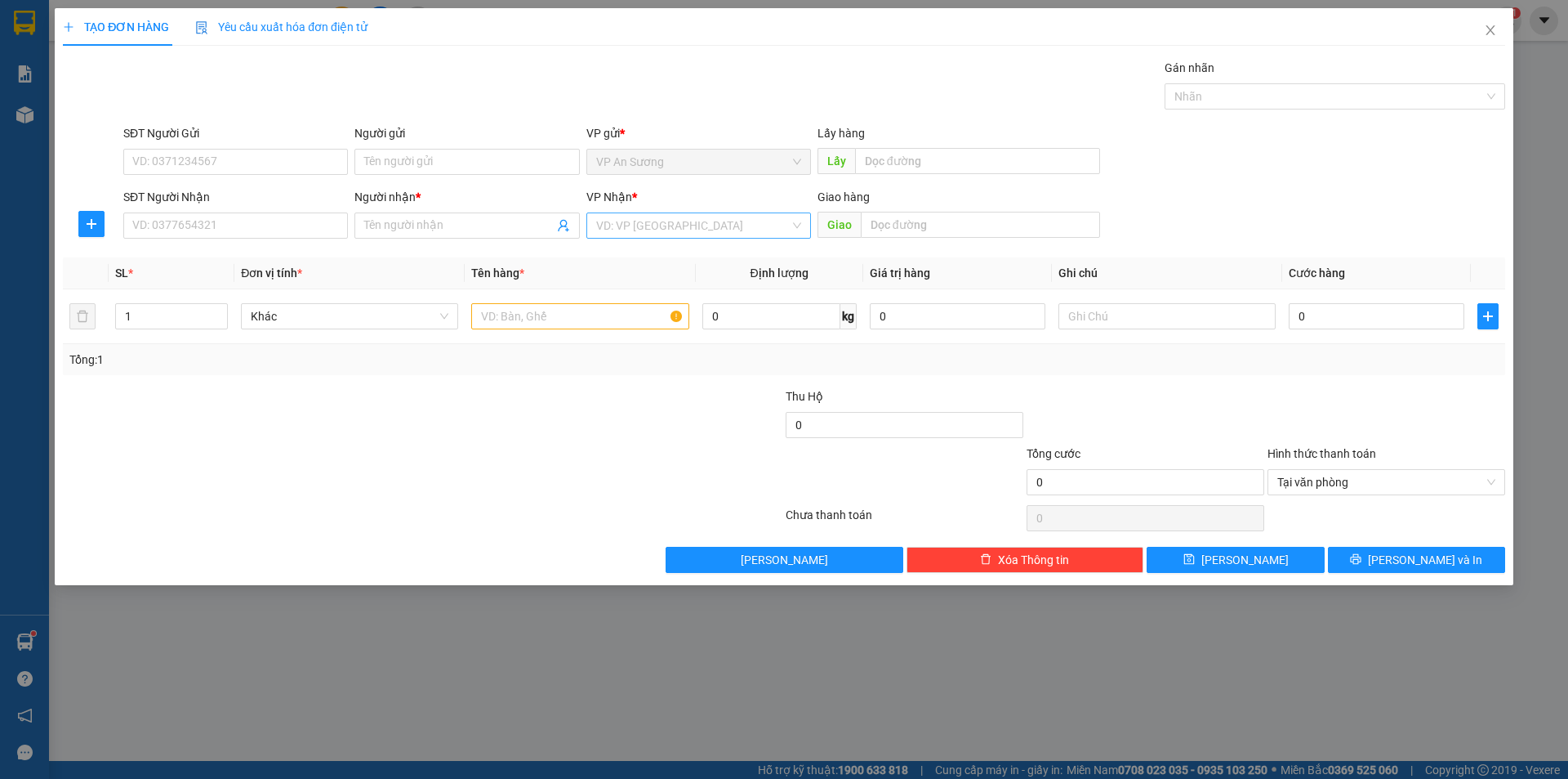
click at [626, 228] on input "search" at bounding box center [692, 225] width 194 height 25
click at [627, 305] on div "[GEOGRAPHIC_DATA]" at bounding box center [699, 311] width 205 height 18
click at [487, 311] on input "text" at bounding box center [580, 315] width 217 height 26
type input "txop"
click at [303, 219] on input "SĐT Người Nhận" at bounding box center [235, 225] width 224 height 26
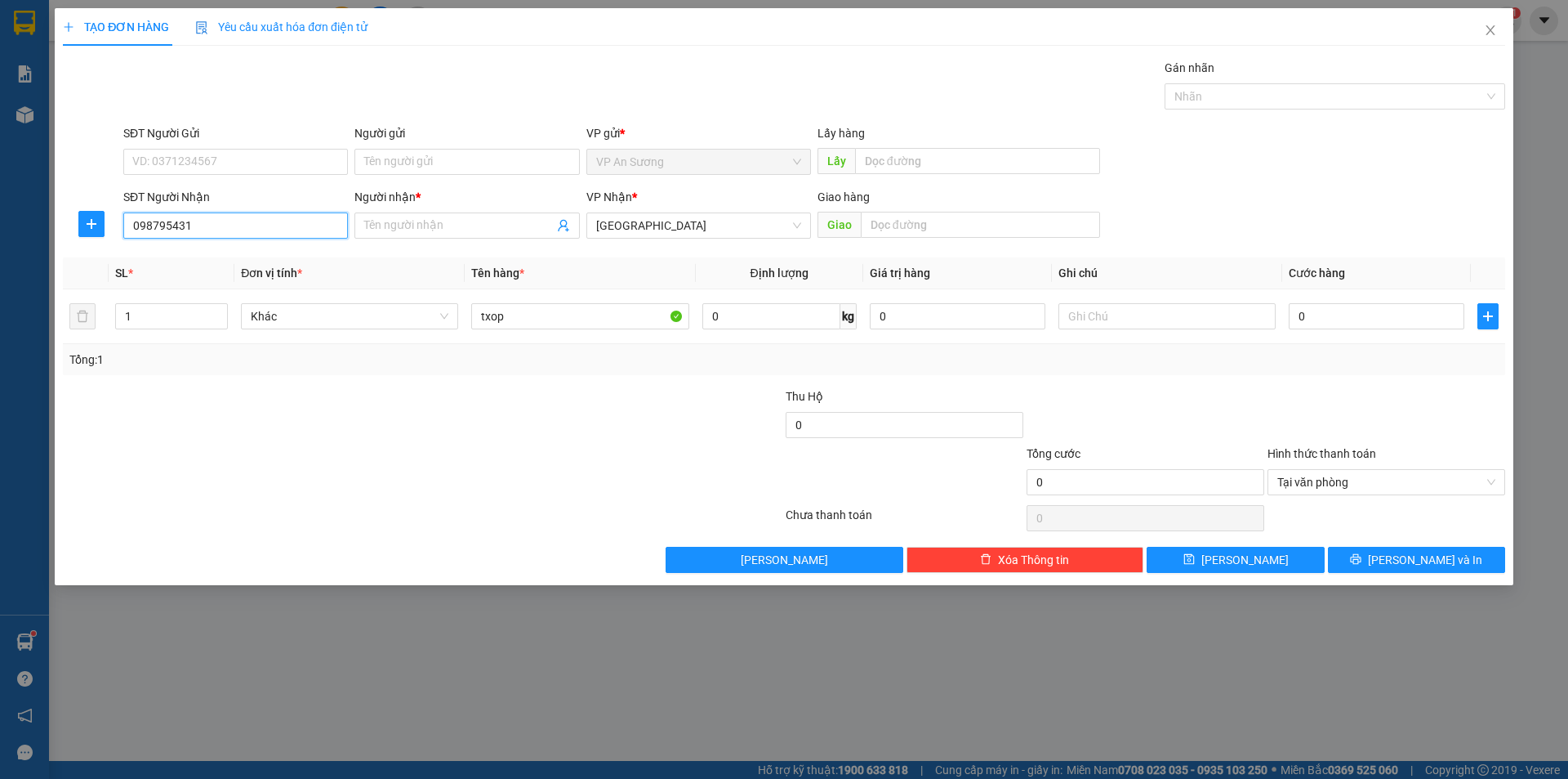
type input "0987954313"
click at [233, 258] on div "0987954313 - THẦY THÍCH TRUONG NGHĨA" at bounding box center [244, 258] width 223 height 18
type input "THẦY THÍCH TRUONG NGHĨA"
click at [689, 223] on span "VP An Sương" at bounding box center [699, 225] width 205 height 25
type input "0987954313"
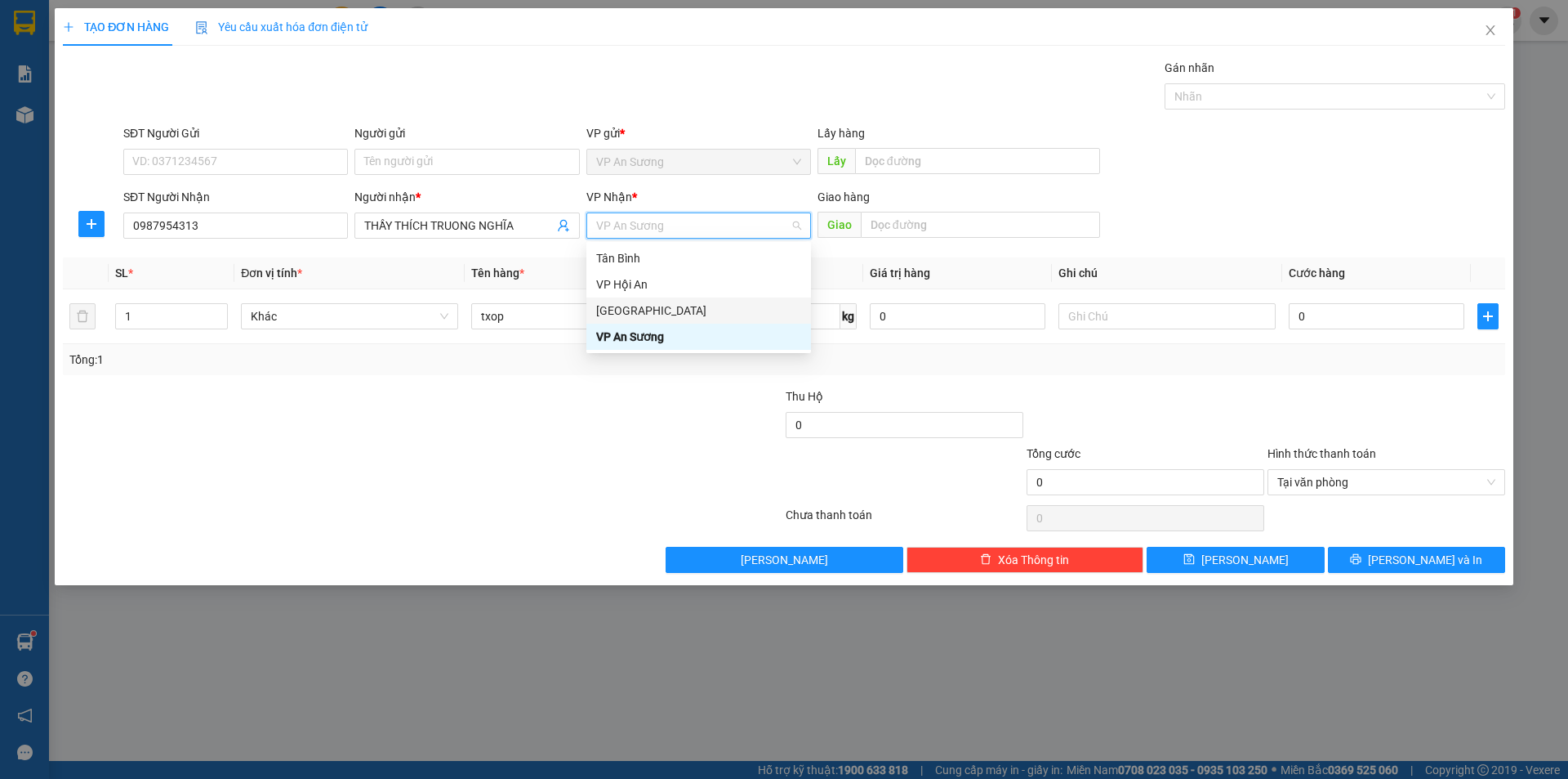
click at [640, 310] on div "[GEOGRAPHIC_DATA]" at bounding box center [699, 311] width 205 height 18
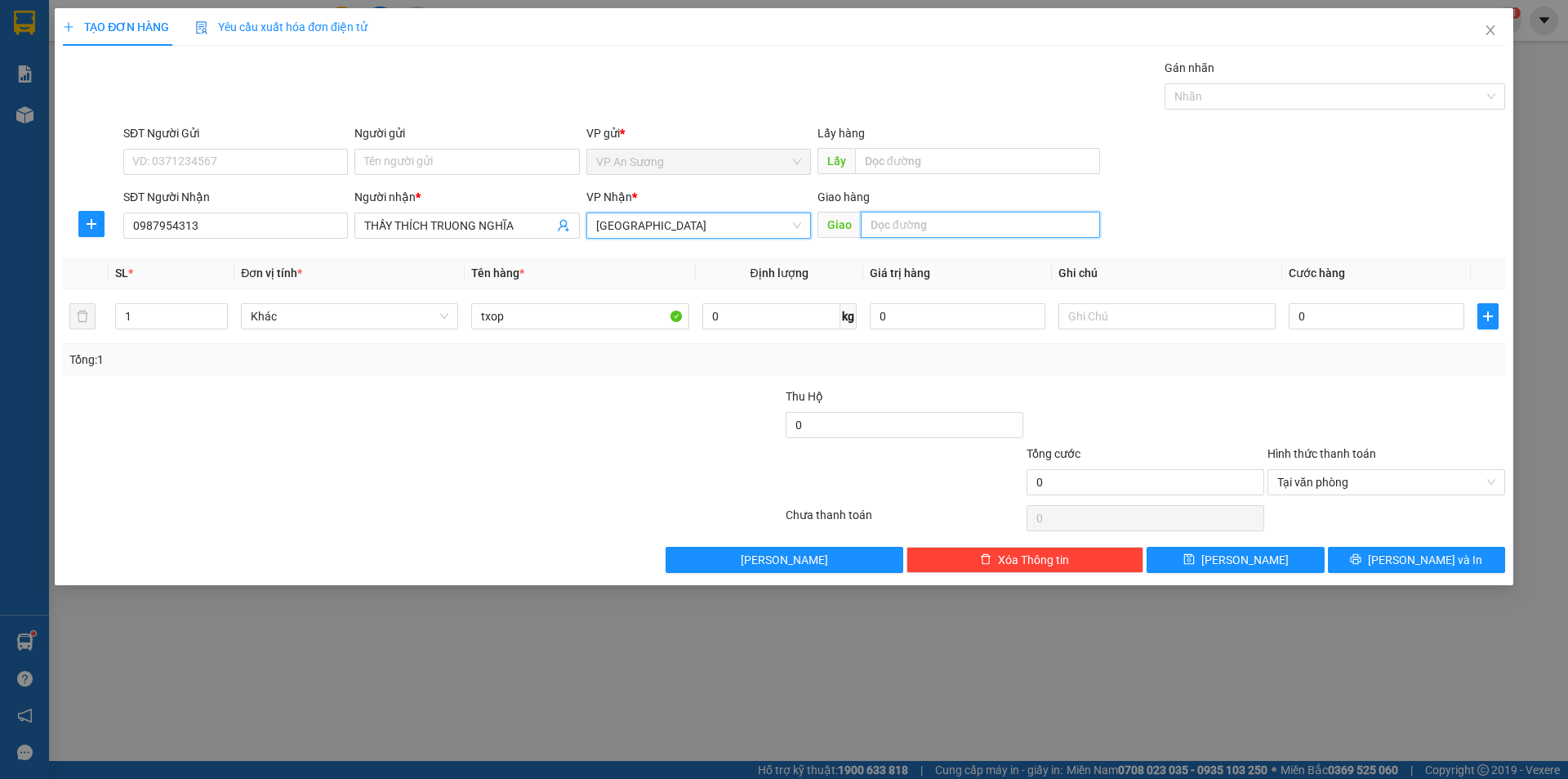
click at [886, 227] on input "text" at bounding box center [979, 225] width 239 height 26
type input "bxe đức long"
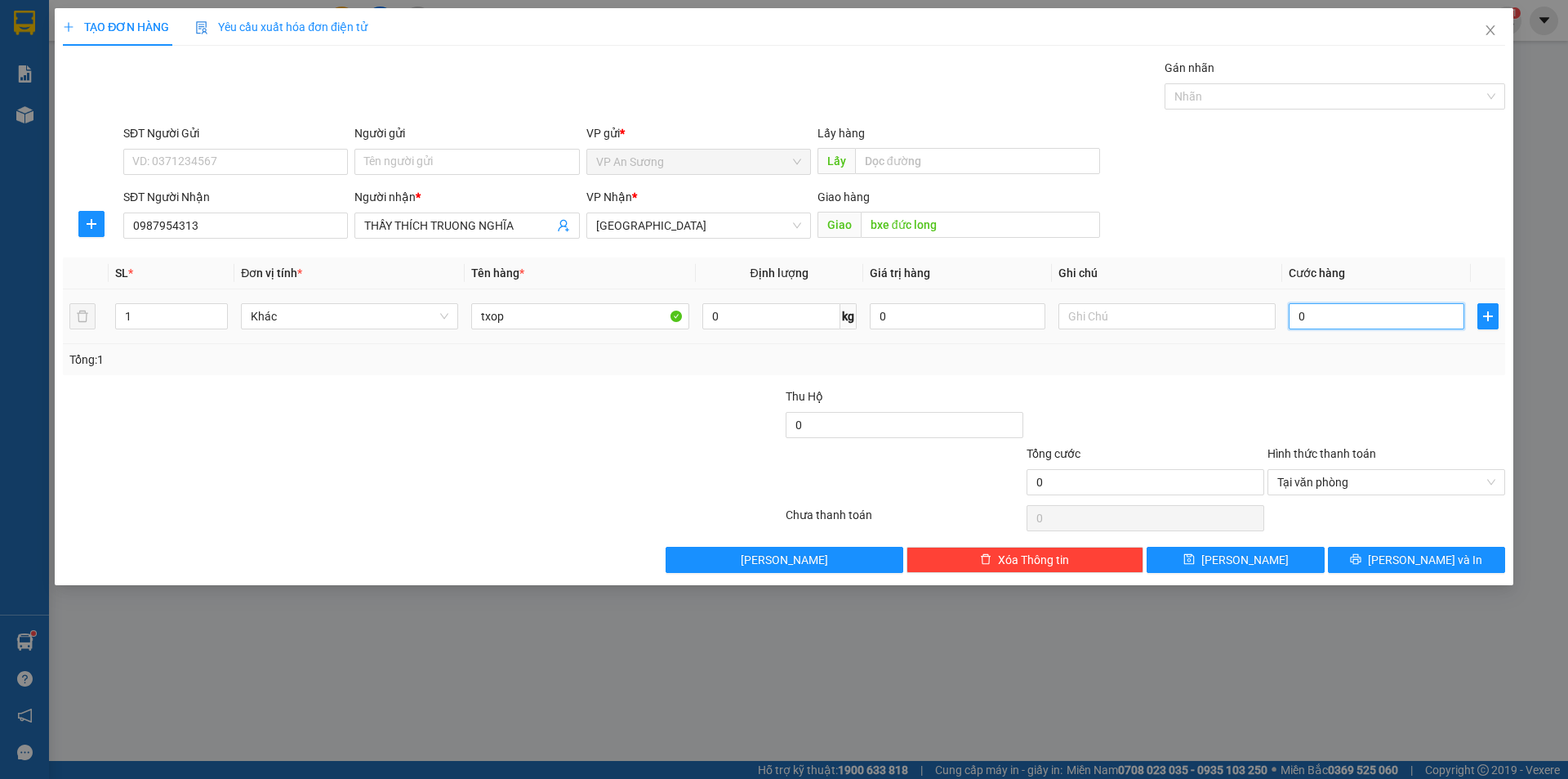
click at [1293, 311] on input "0" at bounding box center [1375, 315] width 175 height 26
type input "1"
type input "15"
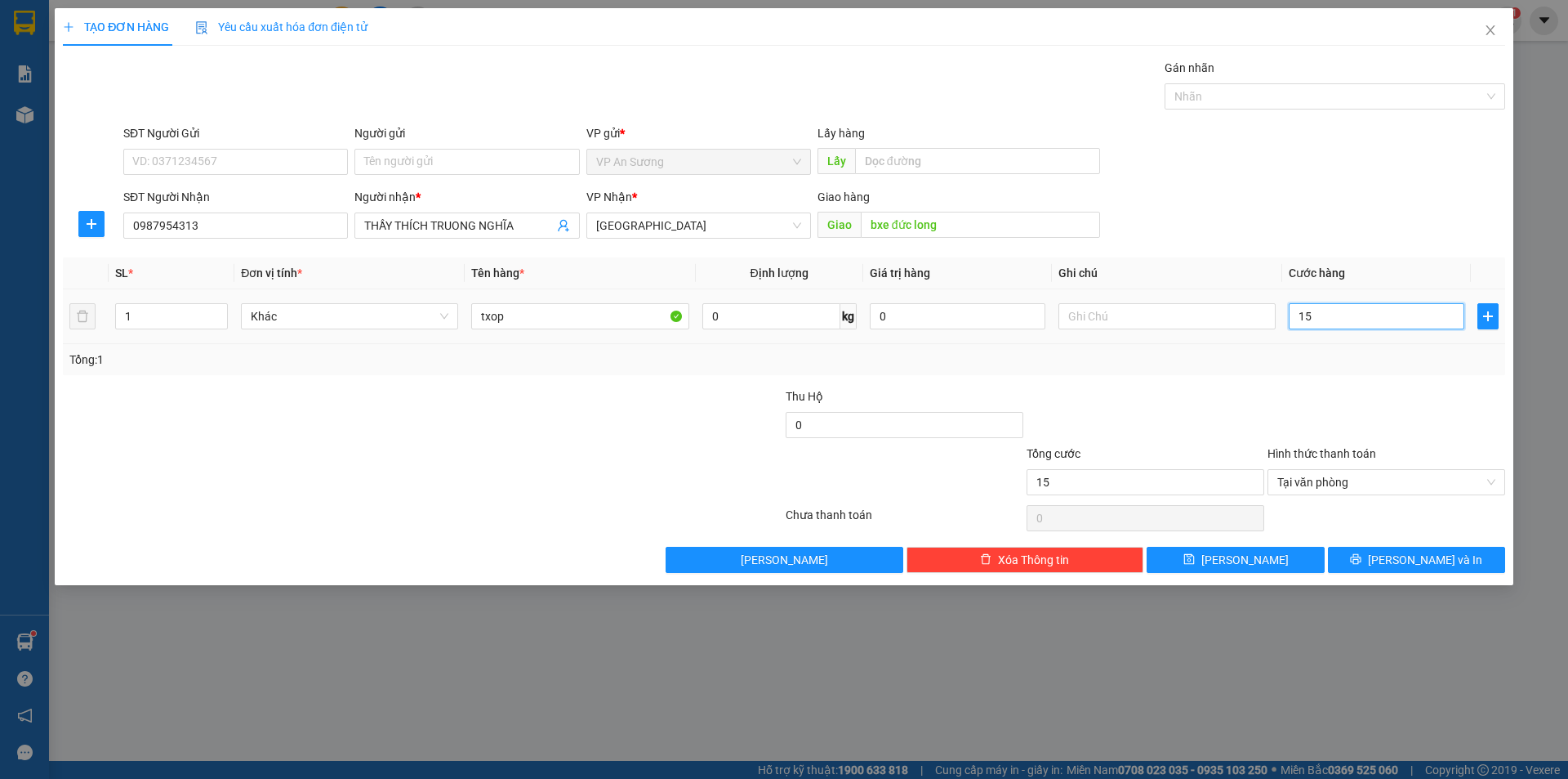
type input "150"
type input "1.500"
type input "15.000"
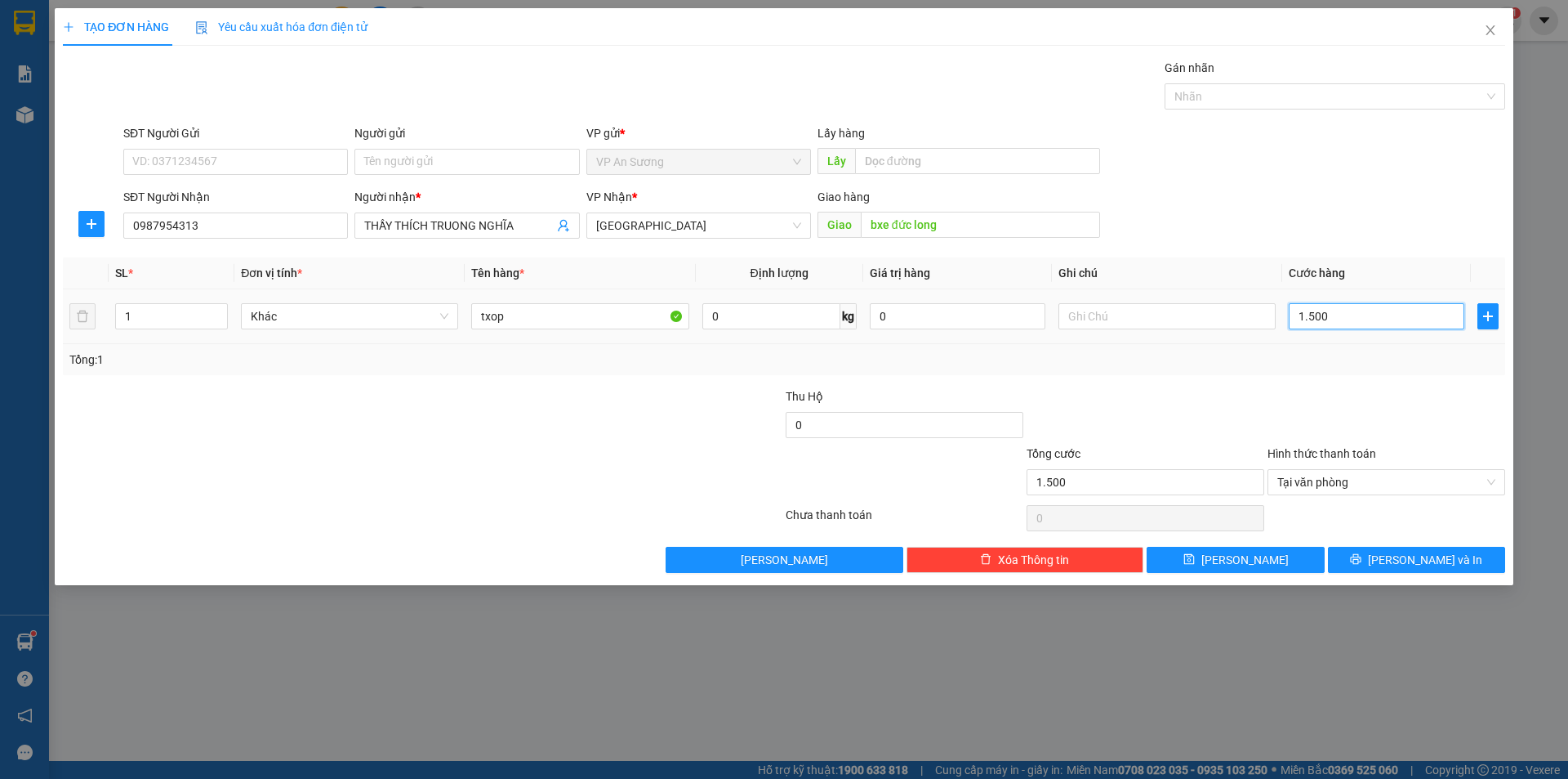
type input "15.000"
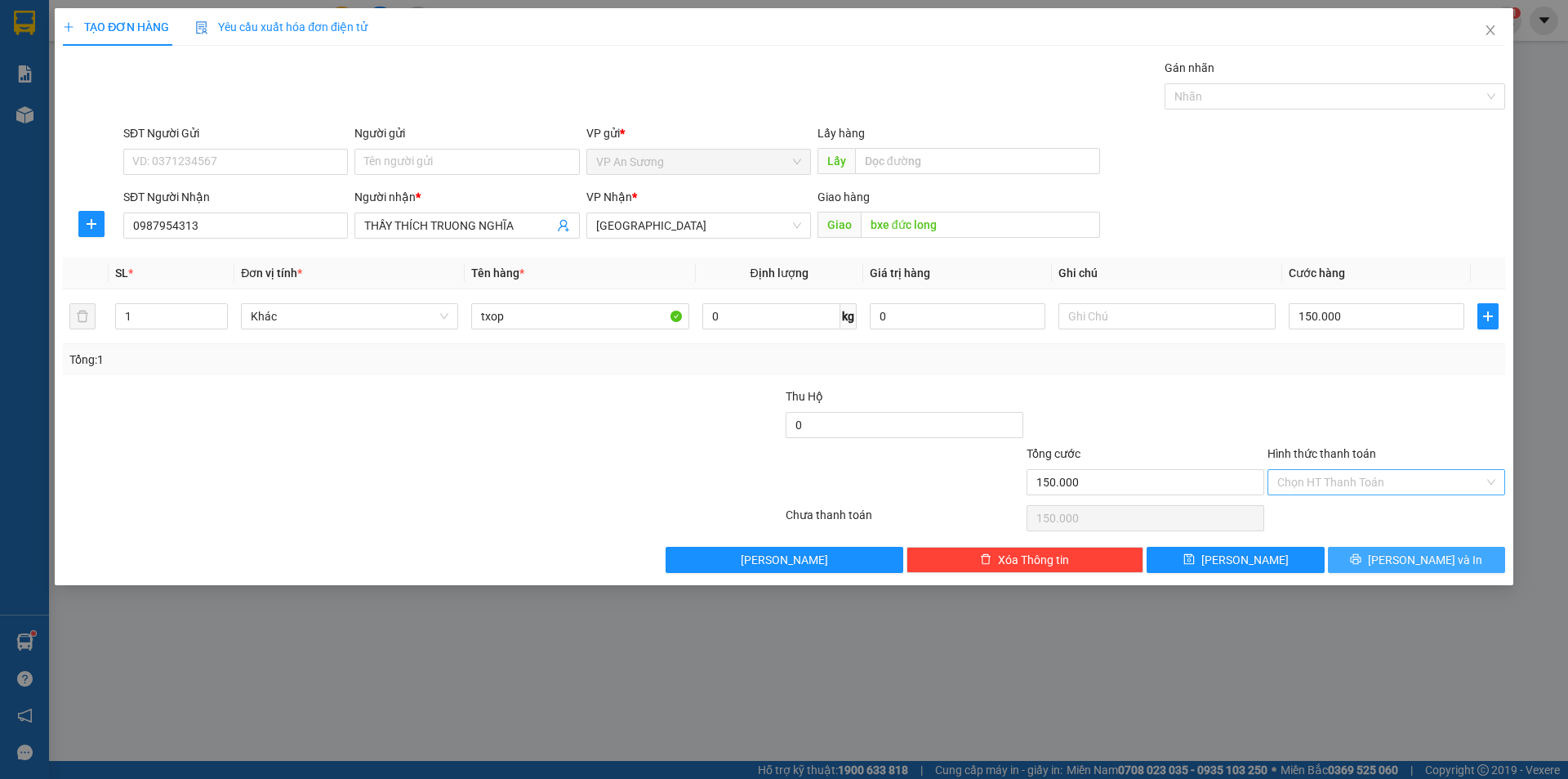
click at [1396, 554] on button "[PERSON_NAME] và In" at bounding box center [1416, 559] width 177 height 26
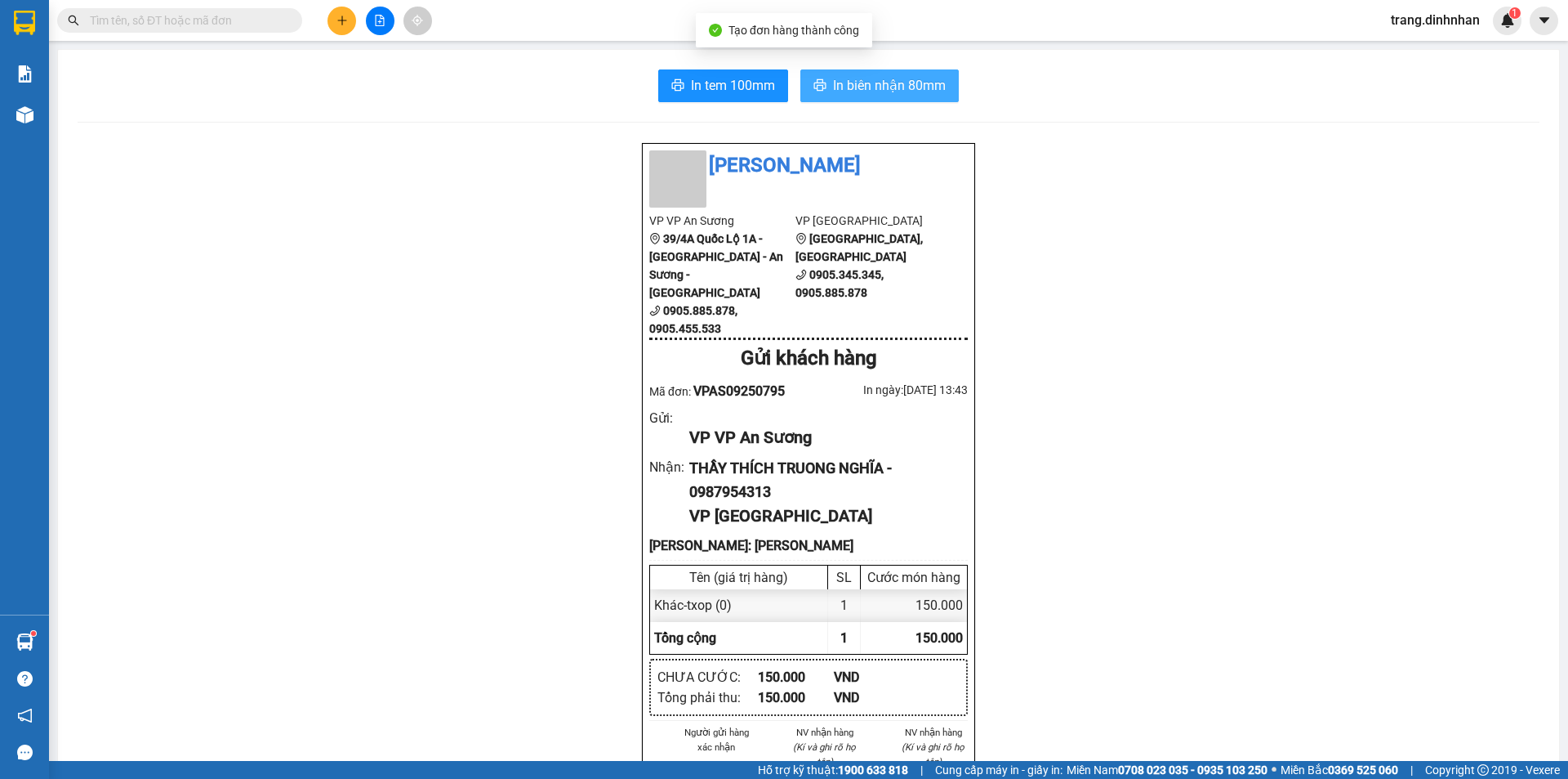
click at [892, 86] on span "In biên nhận 80mm" at bounding box center [889, 85] width 113 height 20
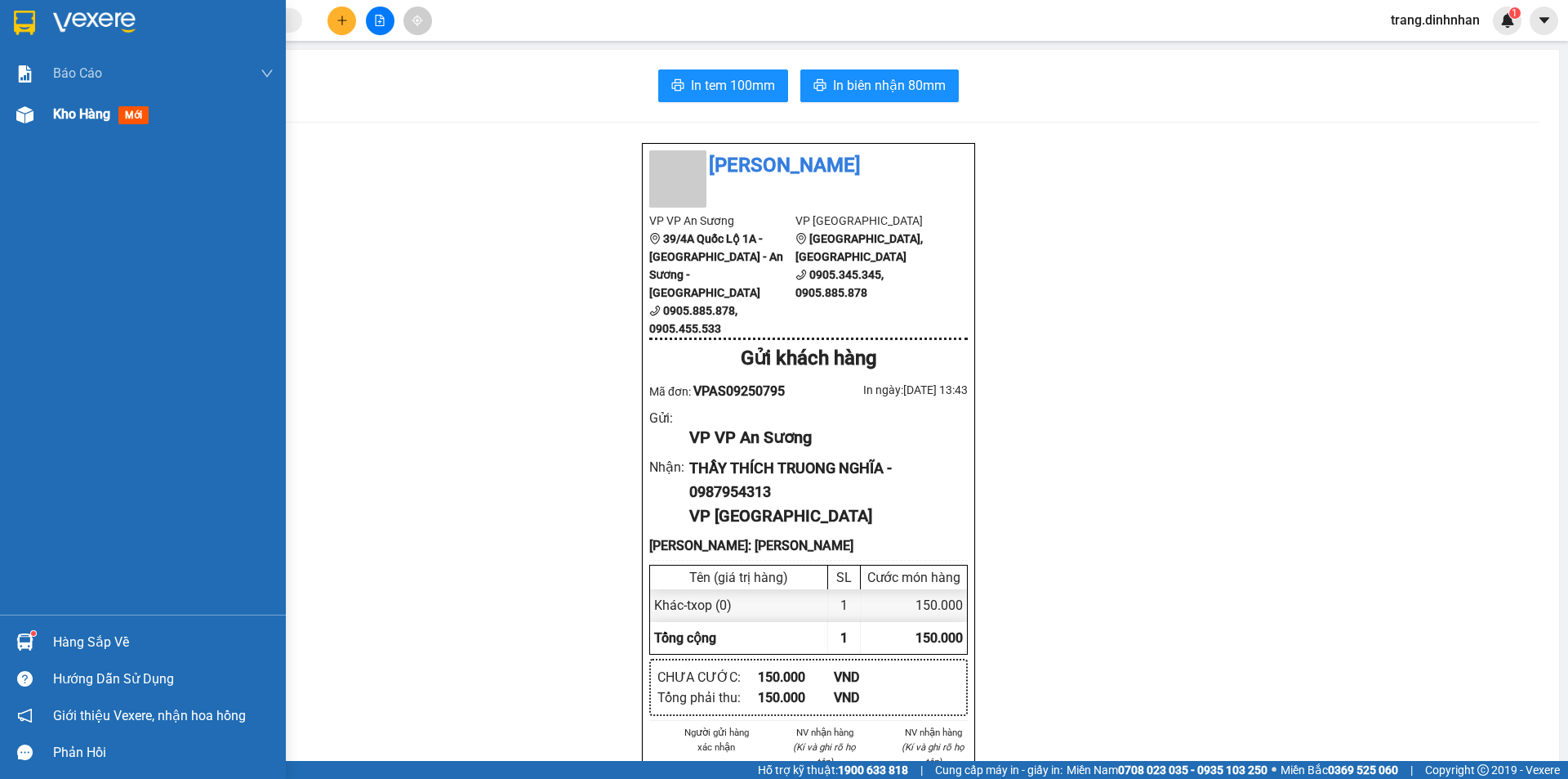
click at [92, 117] on span "Kho hàng" at bounding box center [81, 114] width 57 height 15
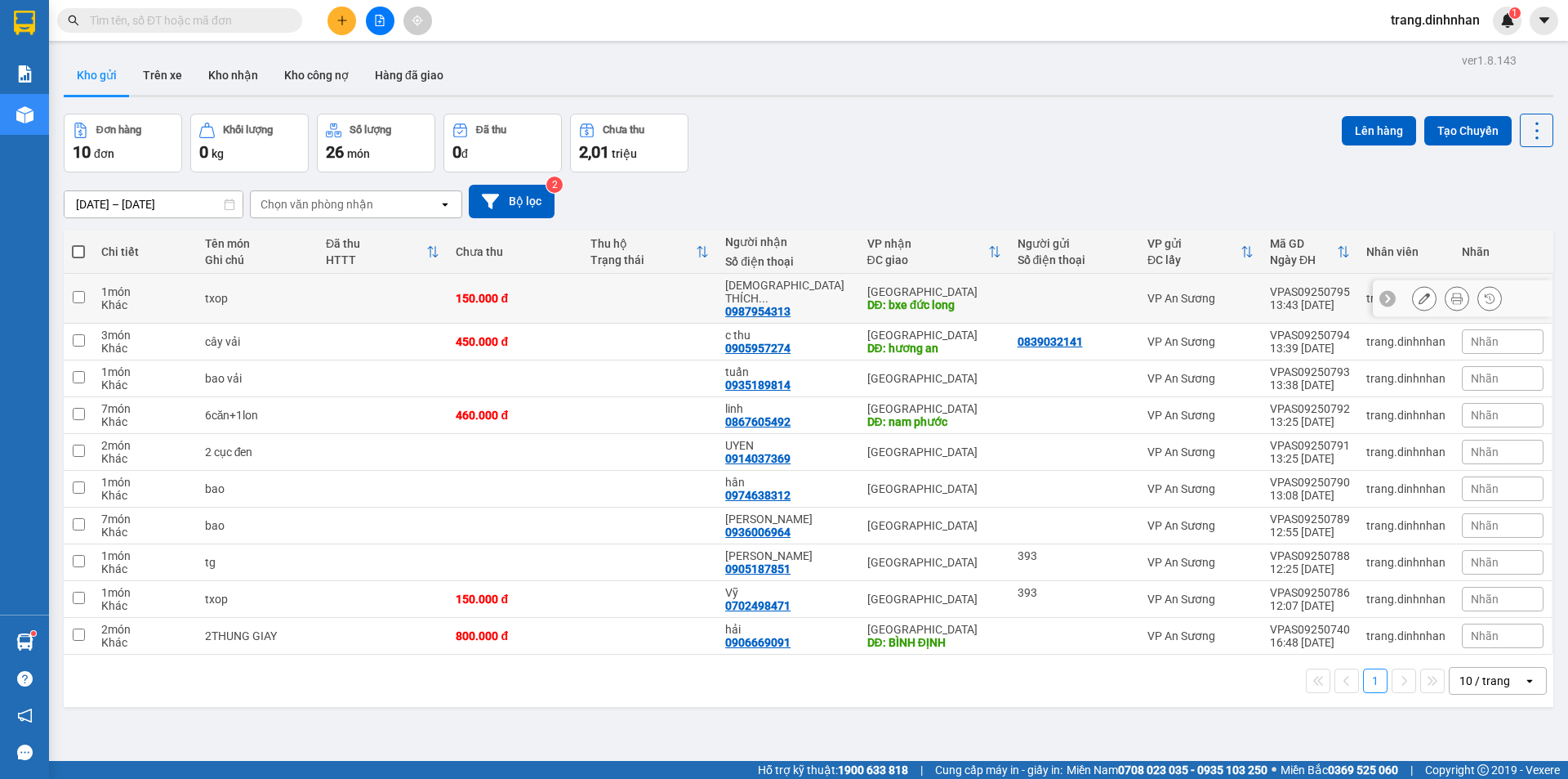
click at [1413, 298] on button at bounding box center [1424, 298] width 23 height 28
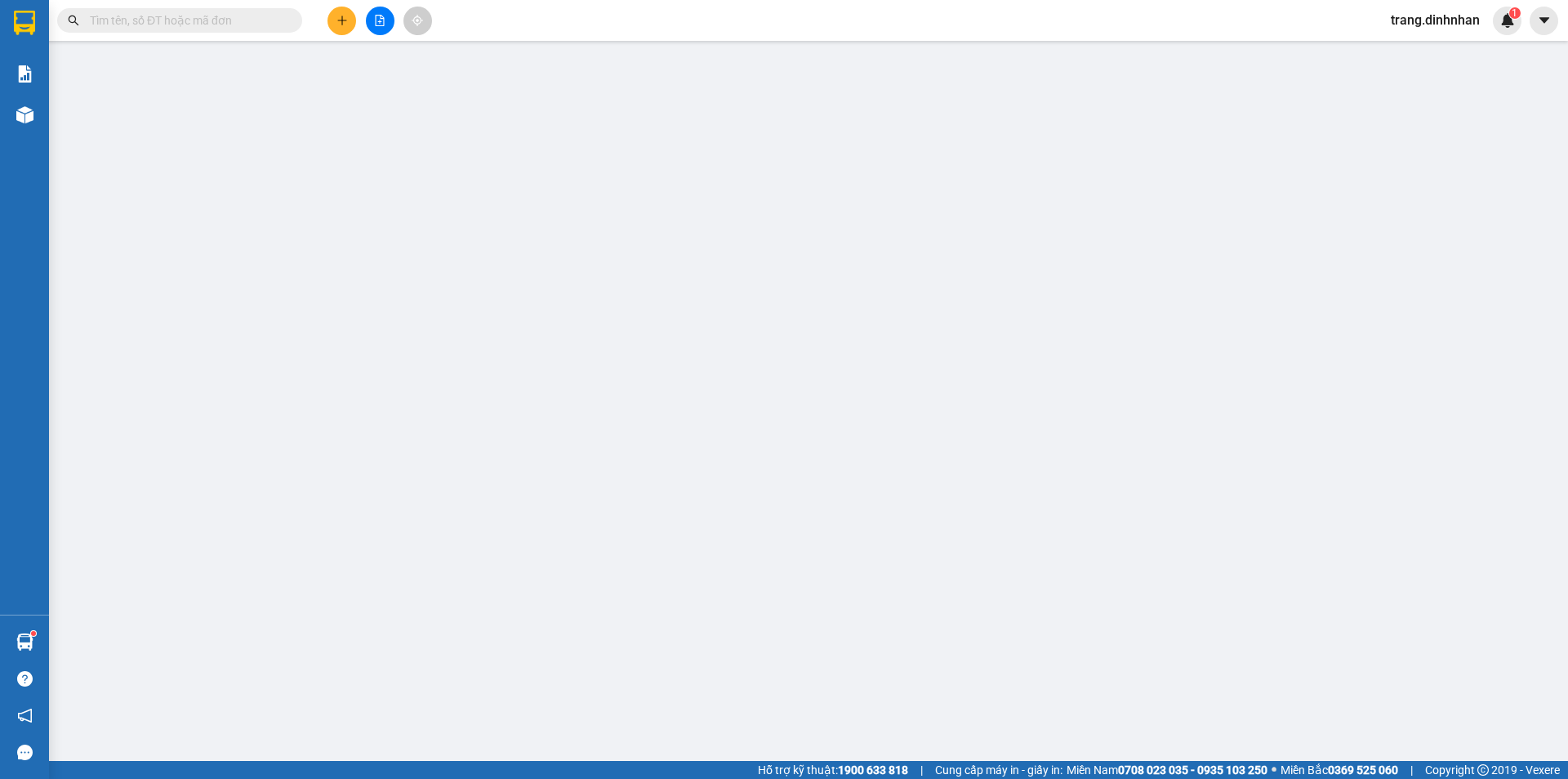
type input "0987954313"
type input "THẦY THÍCH TRUONG NGHĨA"
type input "bxe đức long"
type input "150.000"
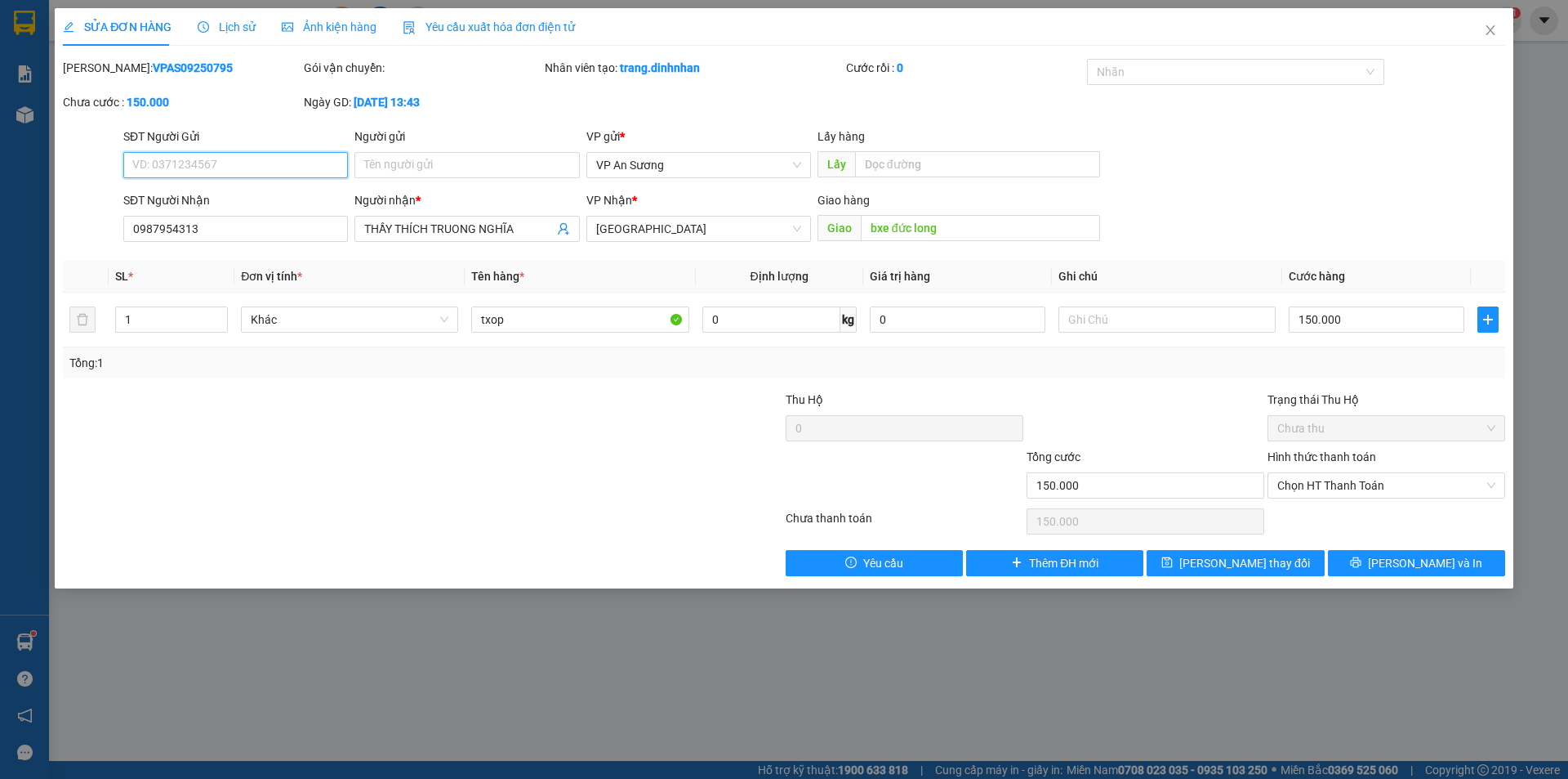
click at [228, 171] on input "SĐT Người Gửi" at bounding box center [235, 165] width 224 height 26
type input "0987954313"
click at [222, 226] on input "0987954313" at bounding box center [235, 228] width 224 height 26
type input "0"
click at [539, 225] on input "THẦY THÍCH TRUONG NGHĨA" at bounding box center [459, 229] width 189 height 18
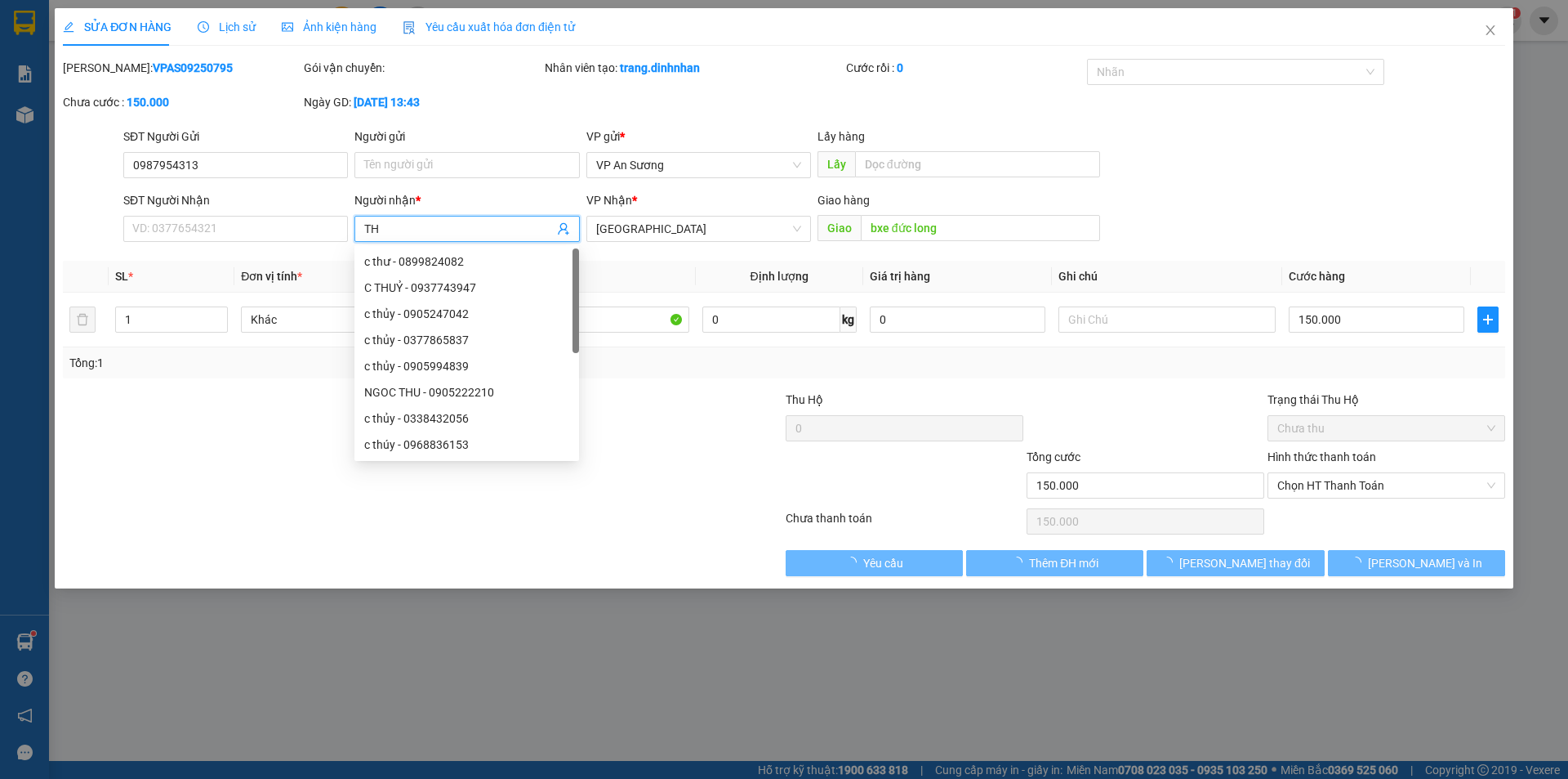
type input "T"
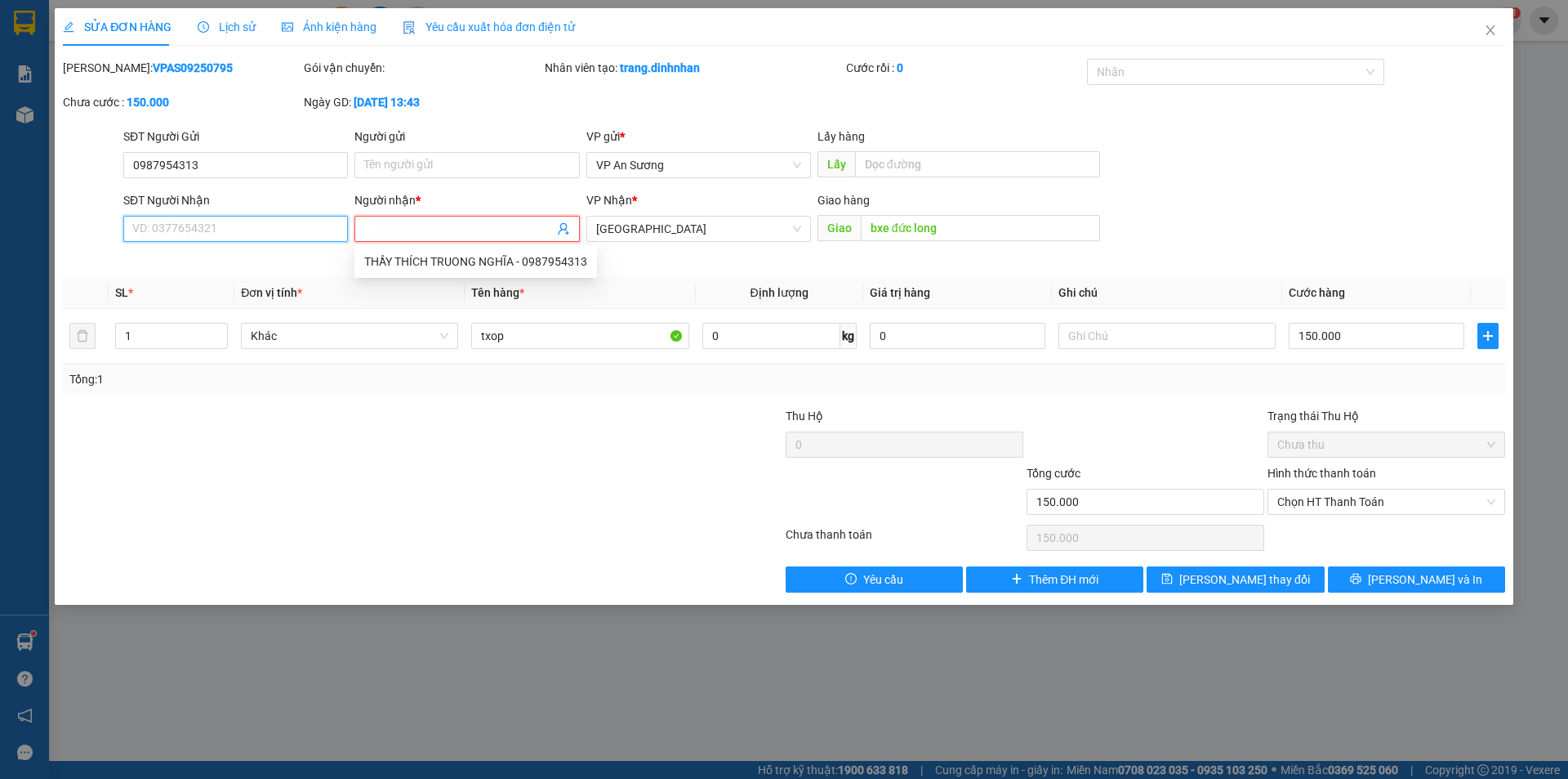
click at [256, 229] on input "SĐT Người Nhận" at bounding box center [235, 228] width 224 height 26
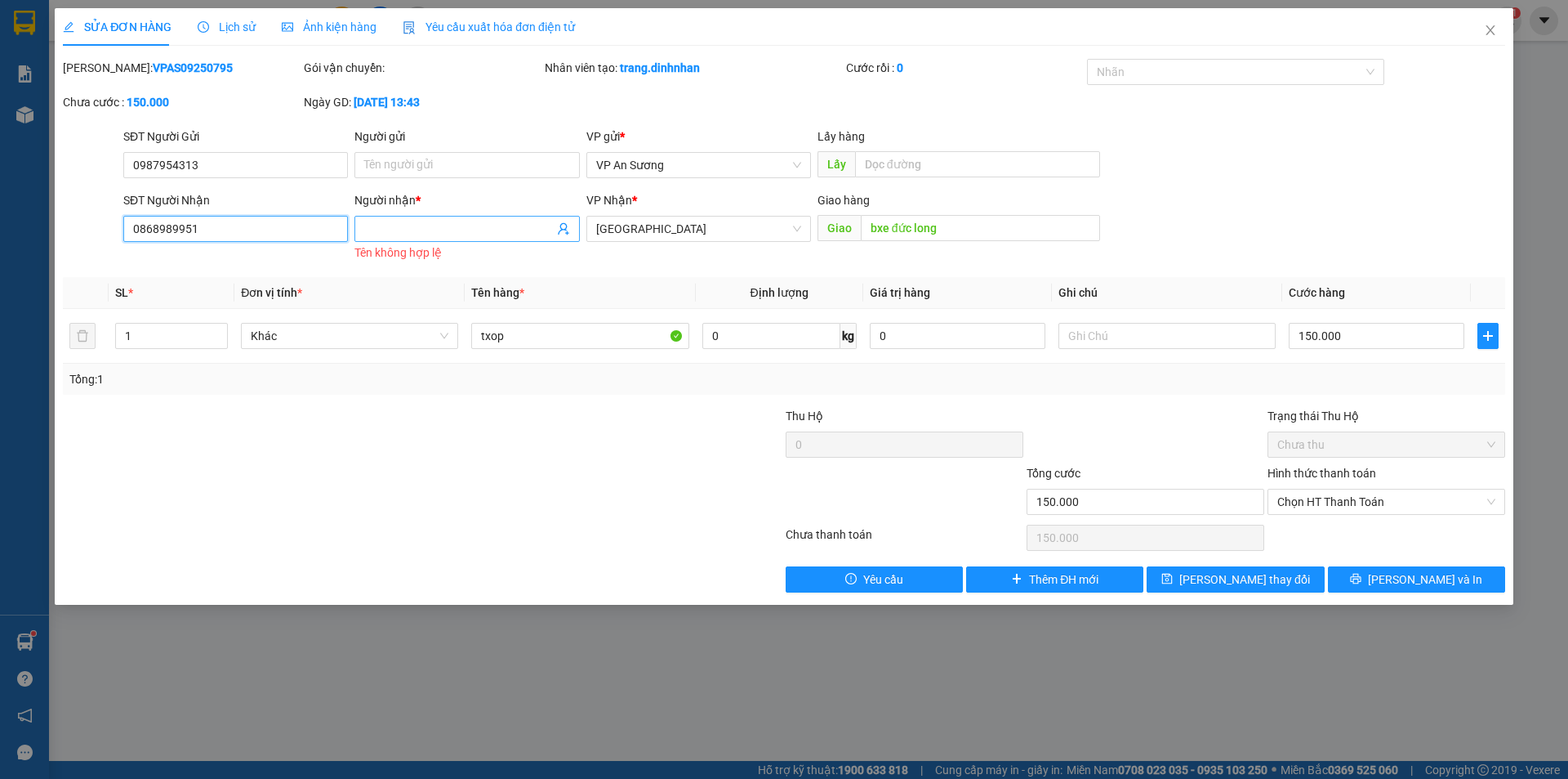
type input "0868989951"
click at [419, 226] on input "Người nhận *" at bounding box center [459, 229] width 189 height 18
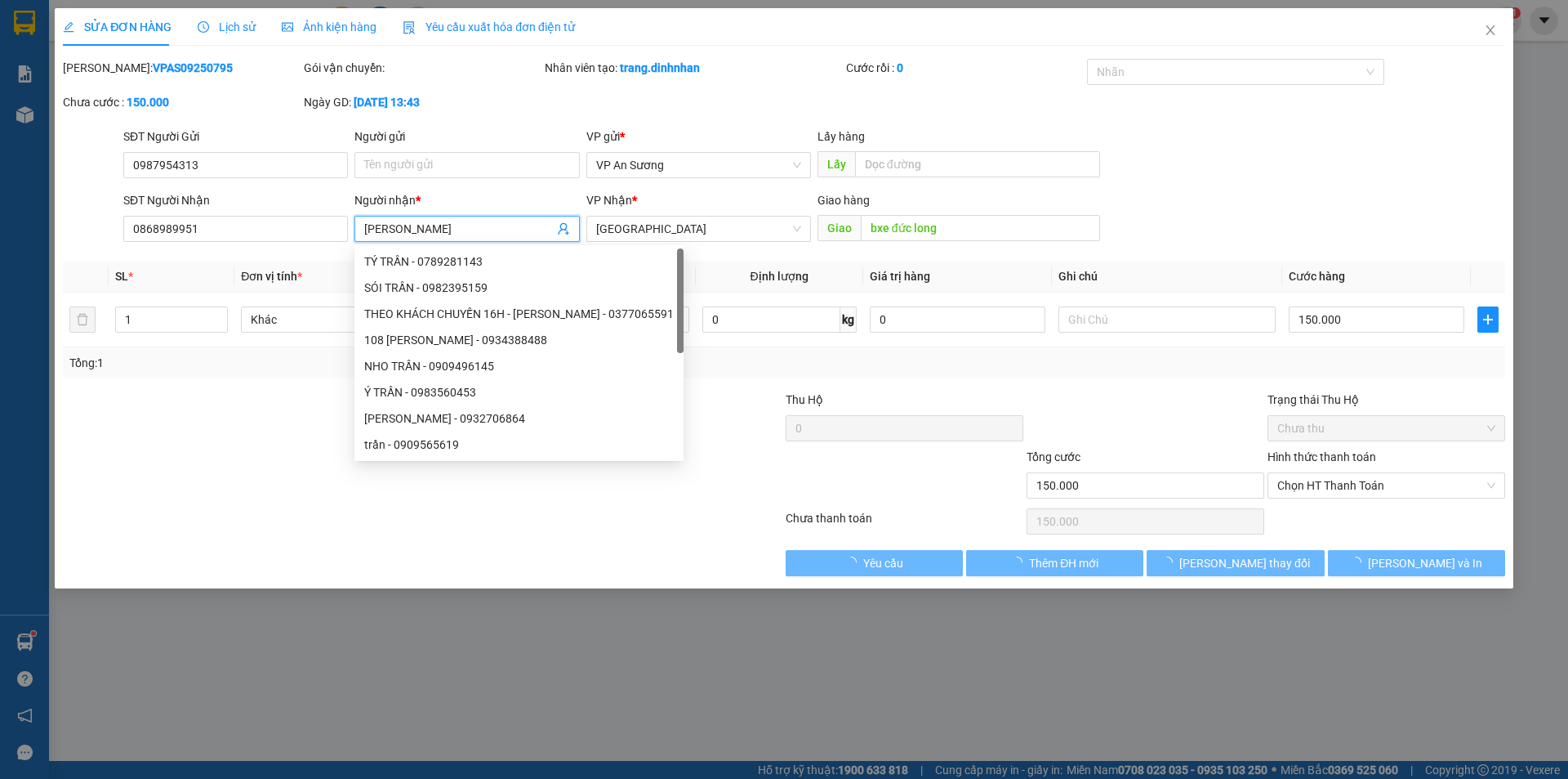
type input "trần đu"
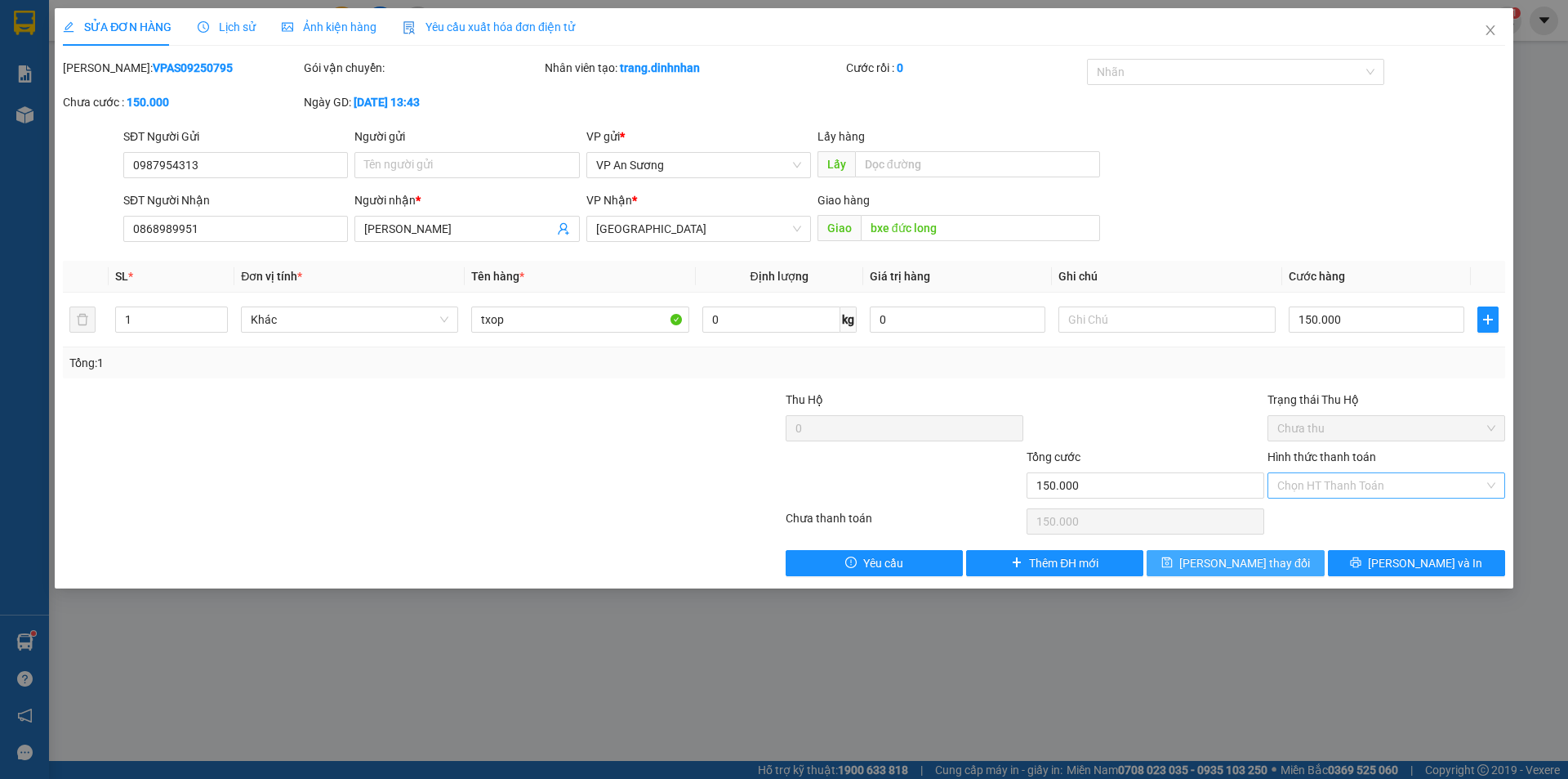
click at [1257, 561] on span "[PERSON_NAME] thay đổi" at bounding box center [1245, 563] width 131 height 18
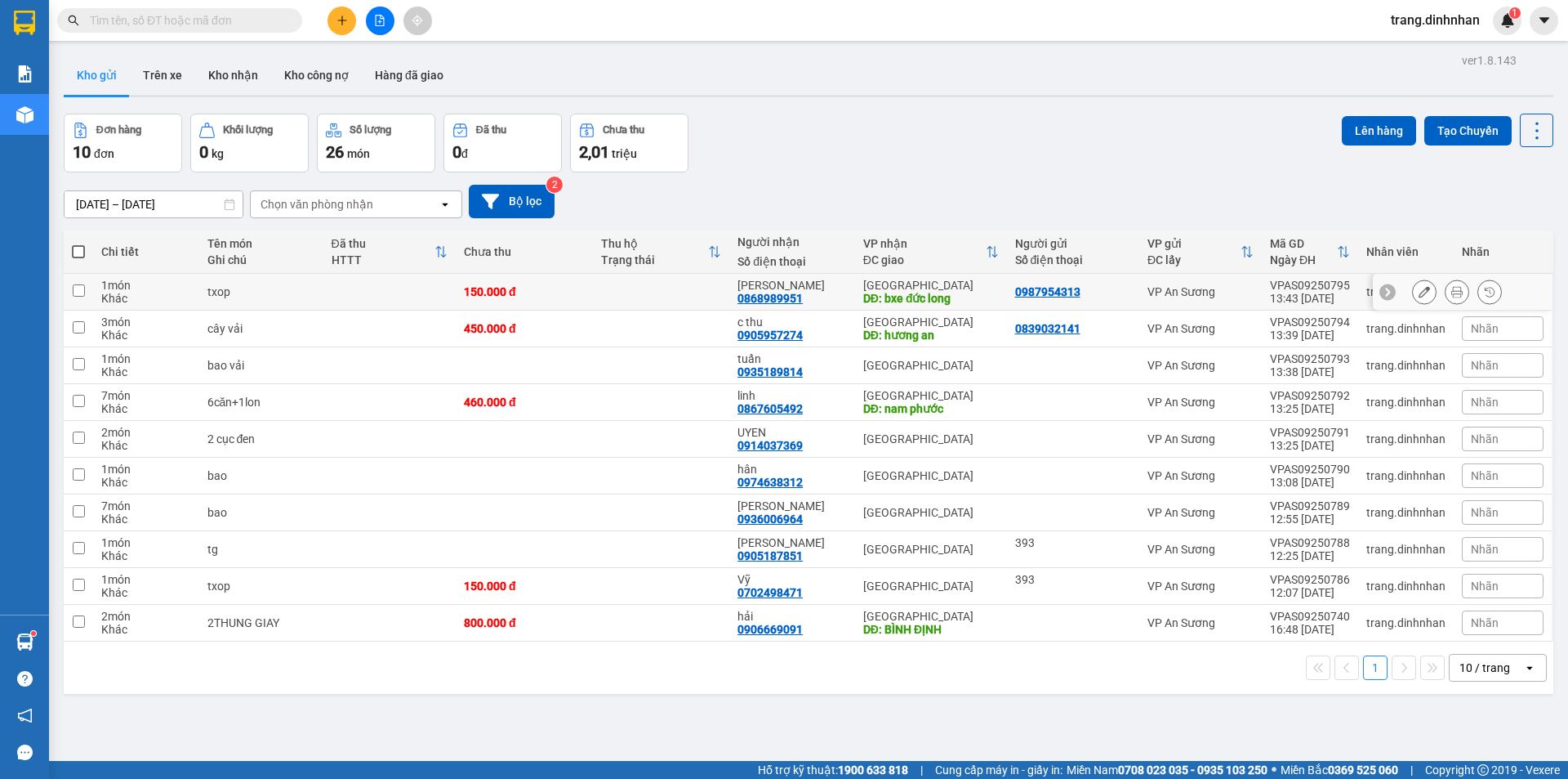
click at [1445, 287] on button at bounding box center [1456, 292] width 23 height 28
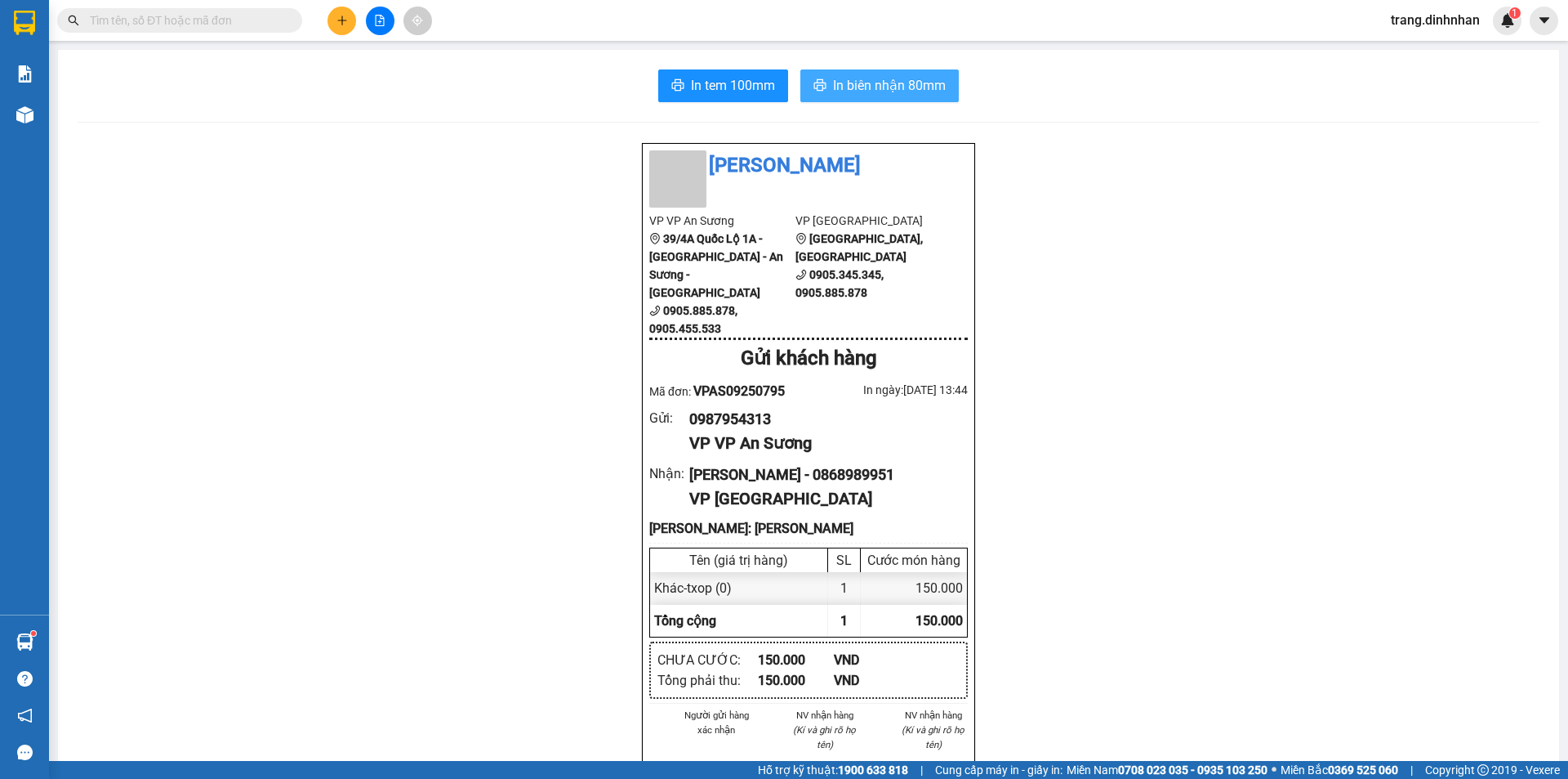
click at [861, 87] on span "In biên nhận 80mm" at bounding box center [889, 85] width 113 height 20
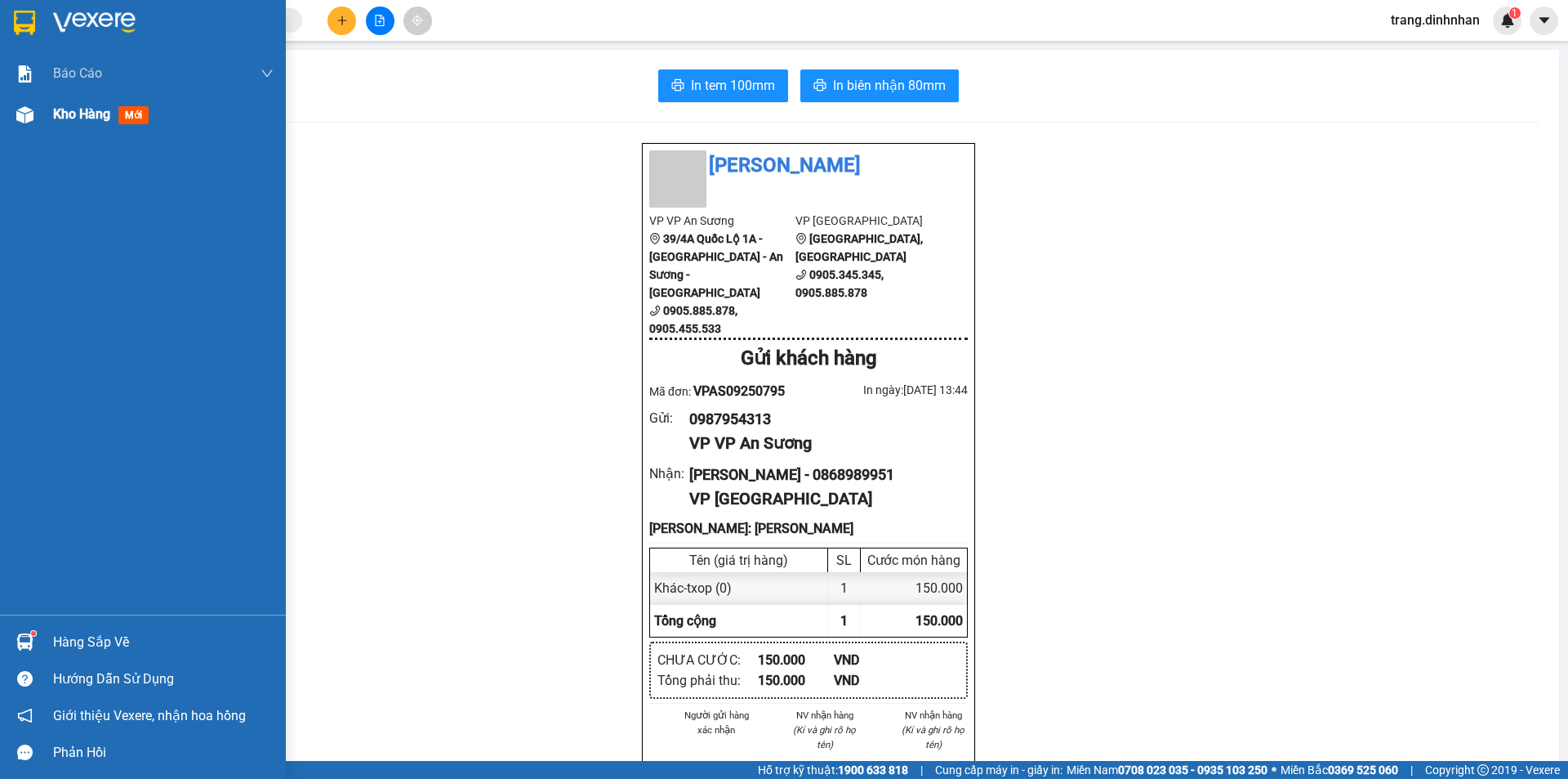
click at [99, 123] on div "Kho hàng mới" at bounding box center [104, 114] width 102 height 20
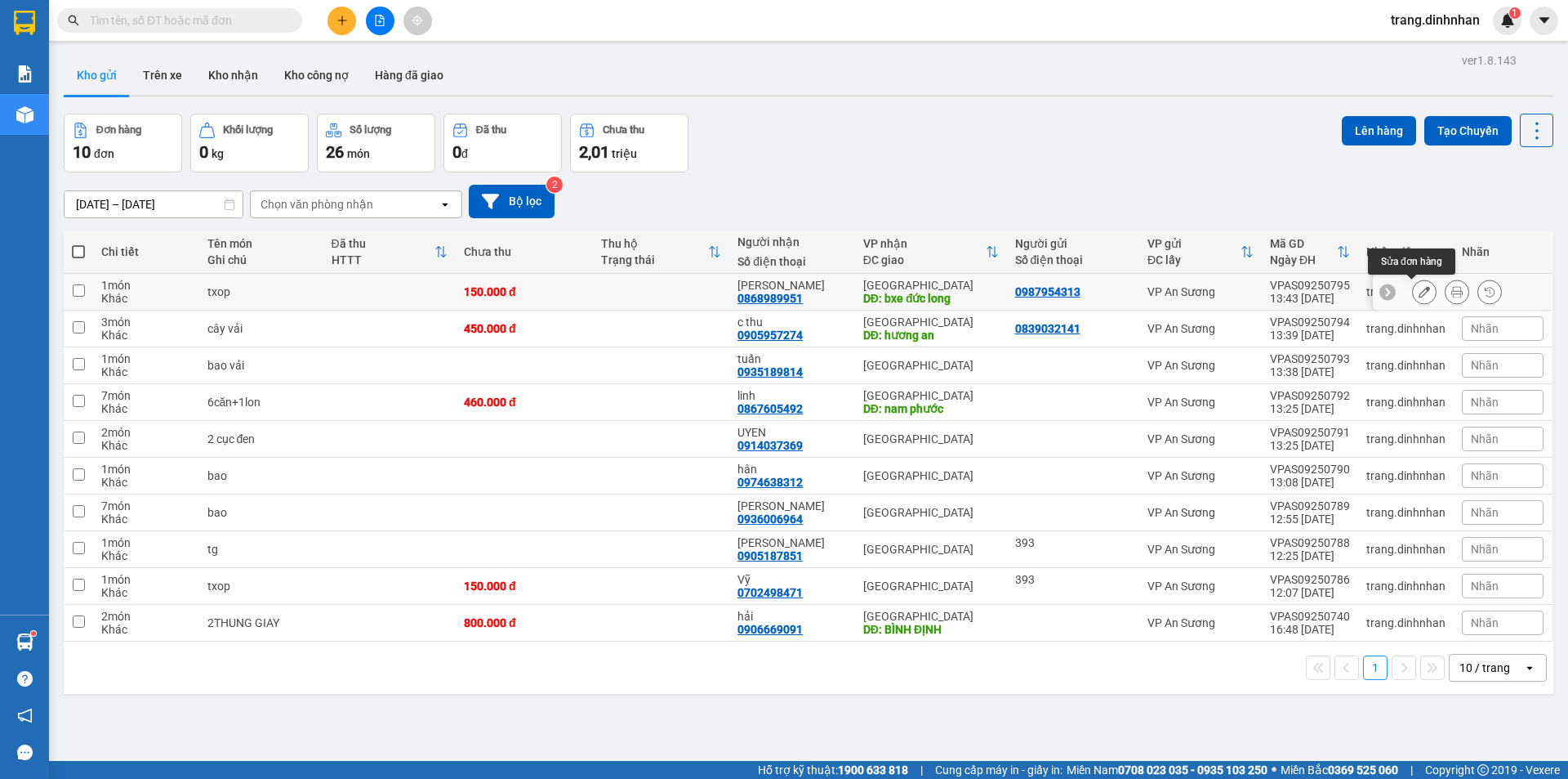
click at [1418, 287] on icon at bounding box center [1424, 292] width 12 height 12
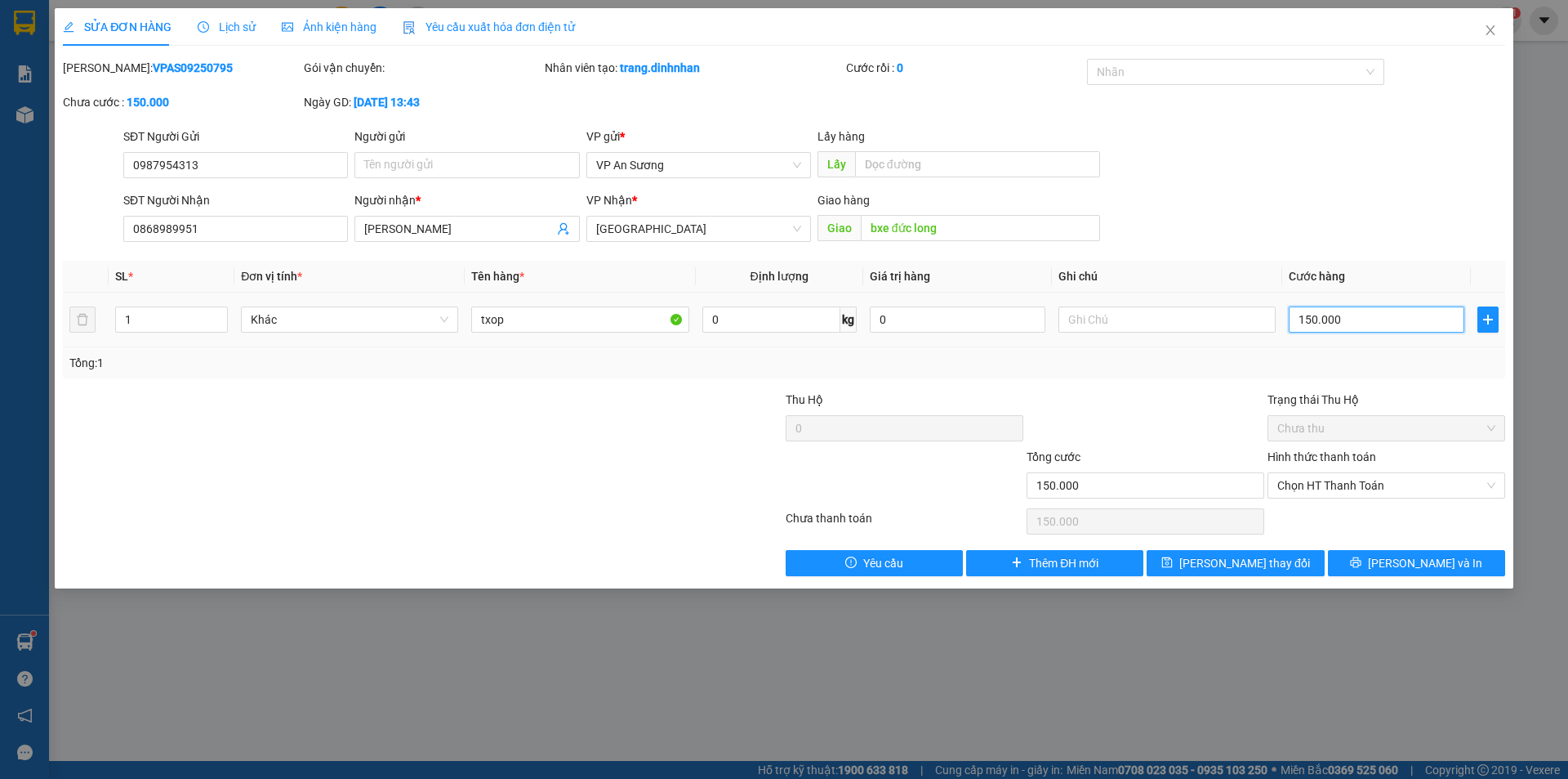
click at [1352, 319] on input "150.000" at bounding box center [1375, 319] width 175 height 26
type input "0"
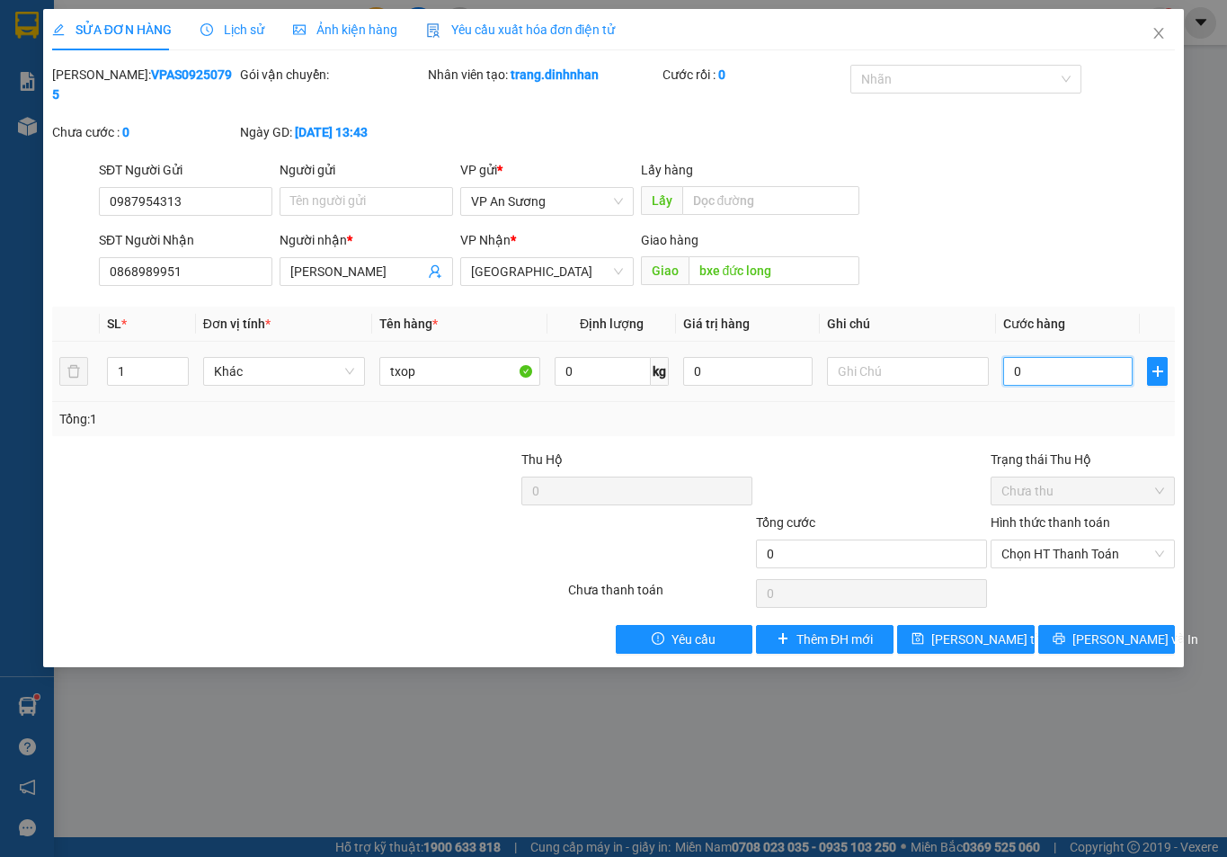
click at [1012, 357] on input "0" at bounding box center [1067, 371] width 129 height 29
click at [1080, 357] on input "120.000" at bounding box center [1067, 371] width 129 height 29
click at [1008, 357] on input "0" at bounding box center [1067, 371] width 129 height 29
click at [985, 629] on span "[PERSON_NAME] thay đổi" at bounding box center [1003, 639] width 144 height 20
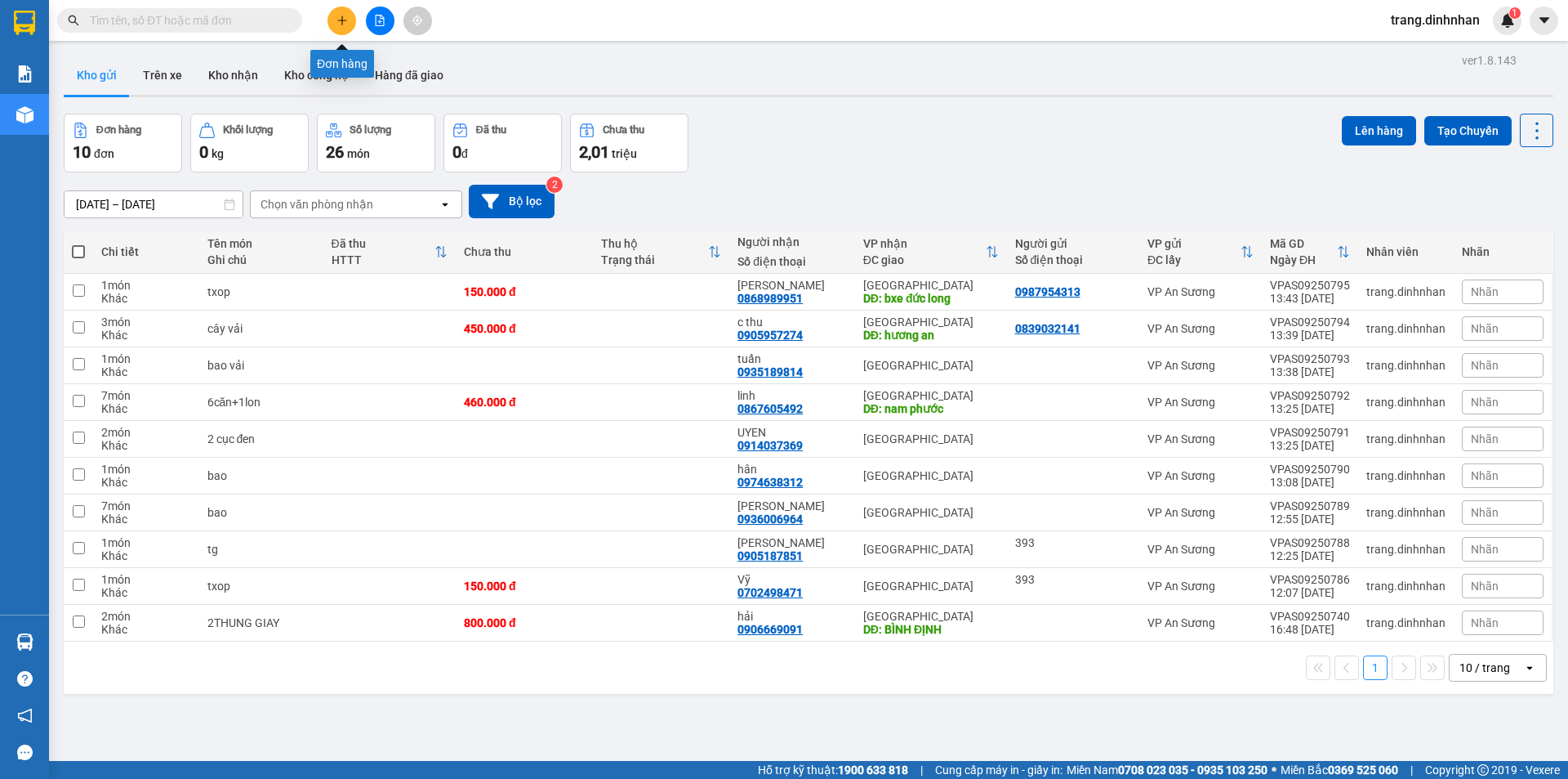
click at [342, 23] on icon "plus" at bounding box center [342, 20] width 1 height 9
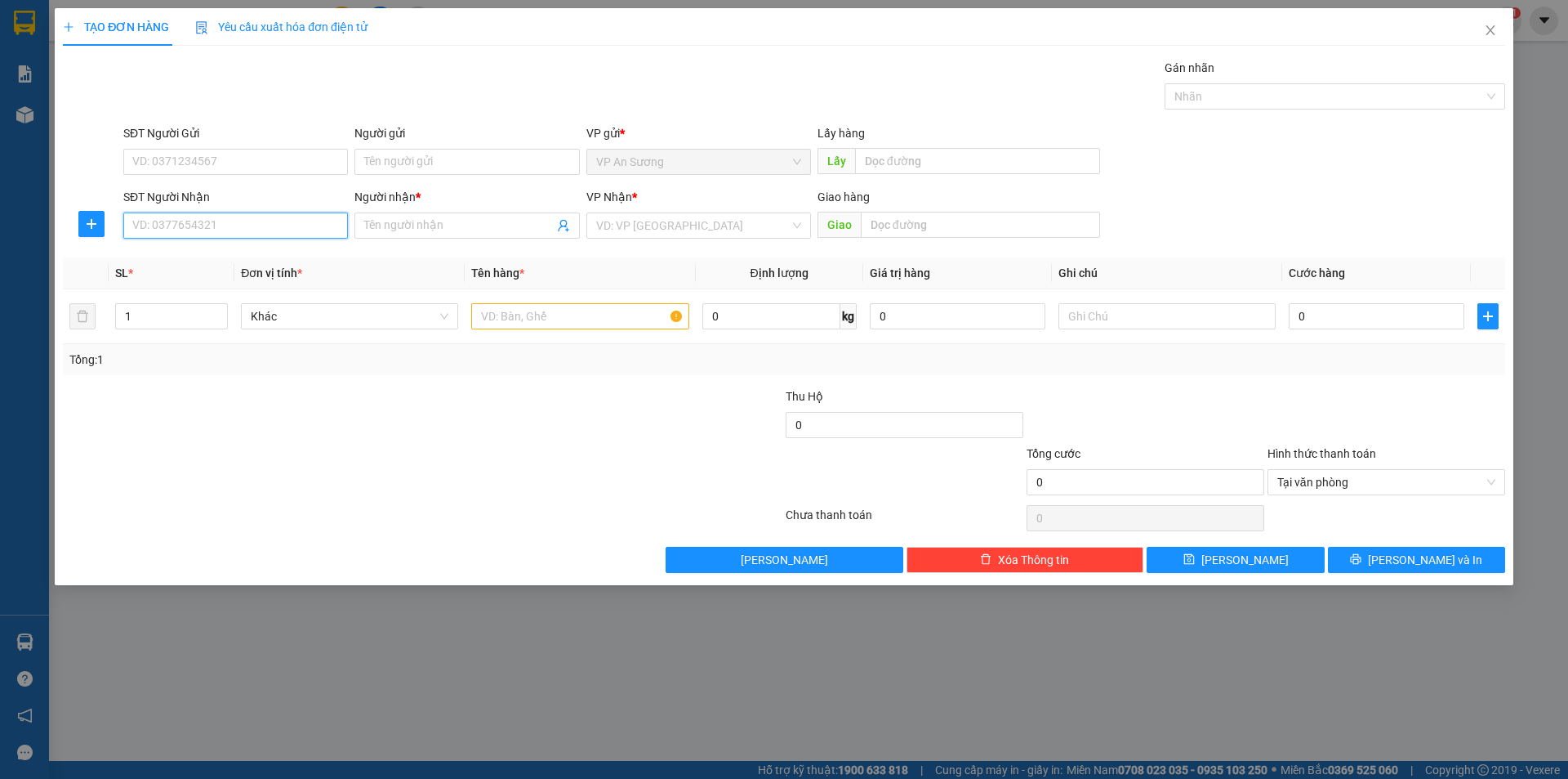
click at [247, 223] on input "SĐT Người Nhận" at bounding box center [235, 225] width 224 height 26
click at [529, 307] on input "text" at bounding box center [580, 315] width 217 height 26
type input "bọc"
click at [599, 222] on input "search" at bounding box center [692, 225] width 194 height 25
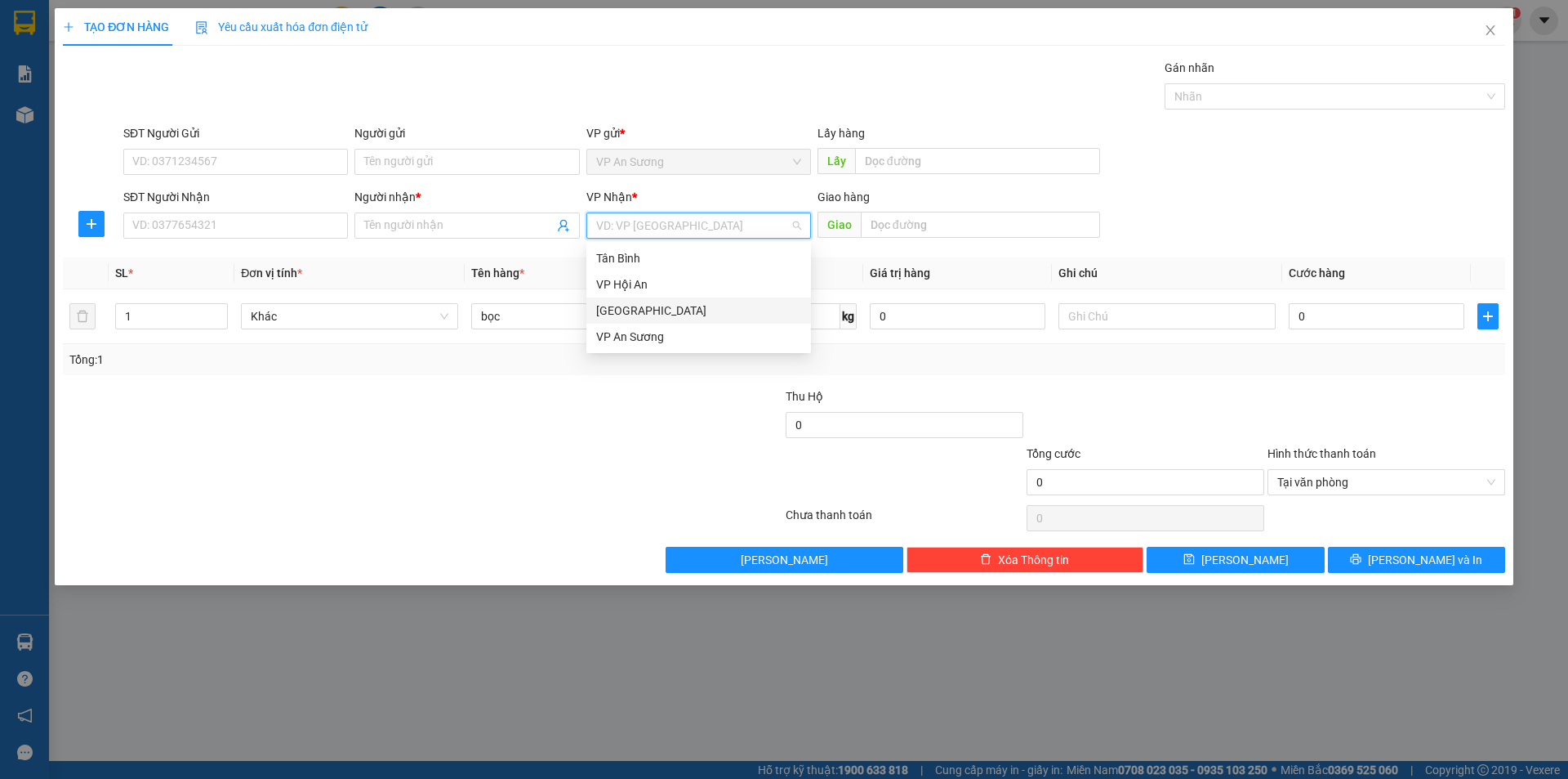
click at [637, 306] on div "[GEOGRAPHIC_DATA]" at bounding box center [699, 311] width 205 height 18
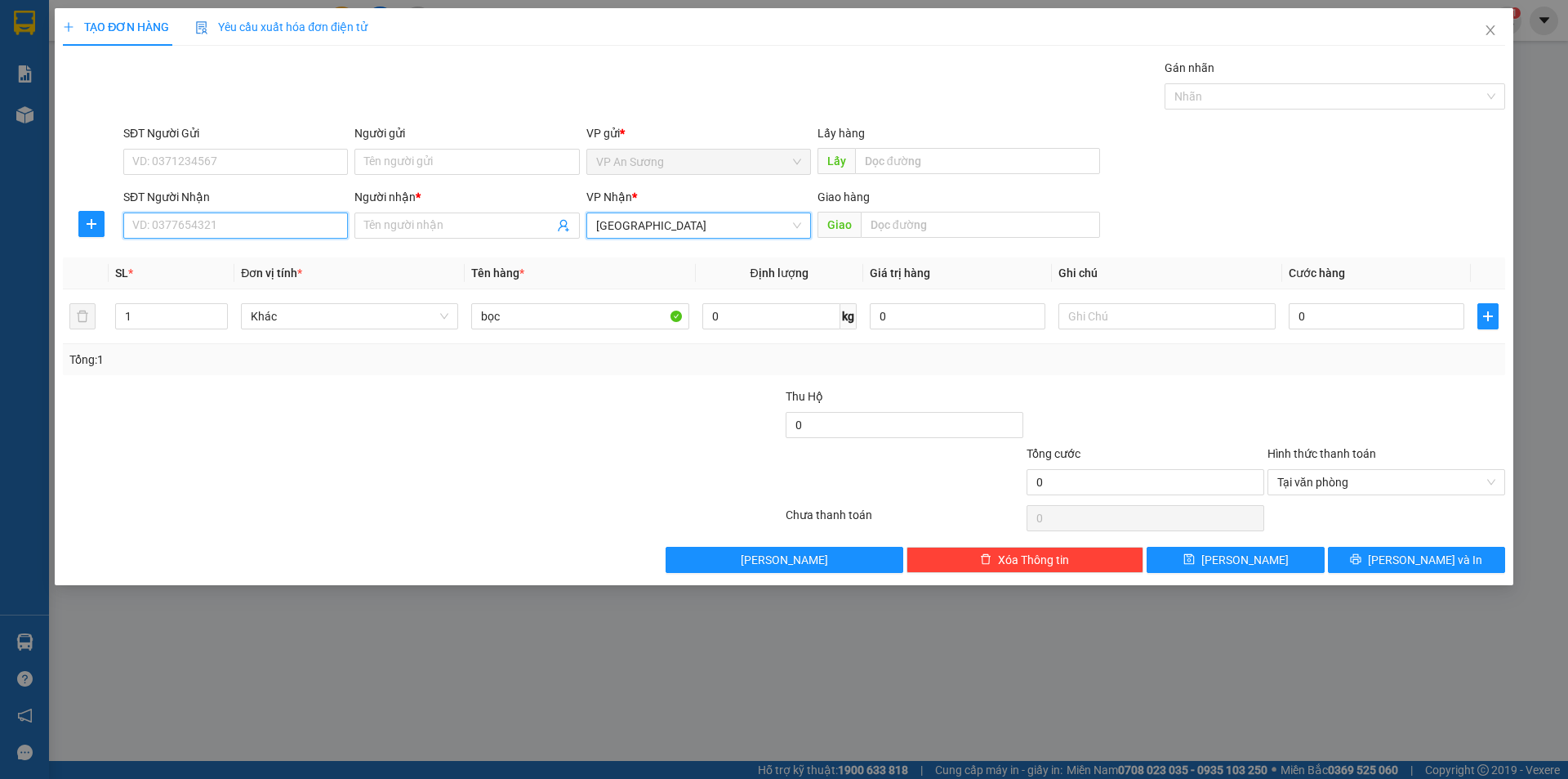
click at [326, 222] on input "SĐT Người Nhận" at bounding box center [235, 225] width 224 height 26
type input "0905847364"
click at [383, 225] on input "Người nhận *" at bounding box center [459, 225] width 189 height 18
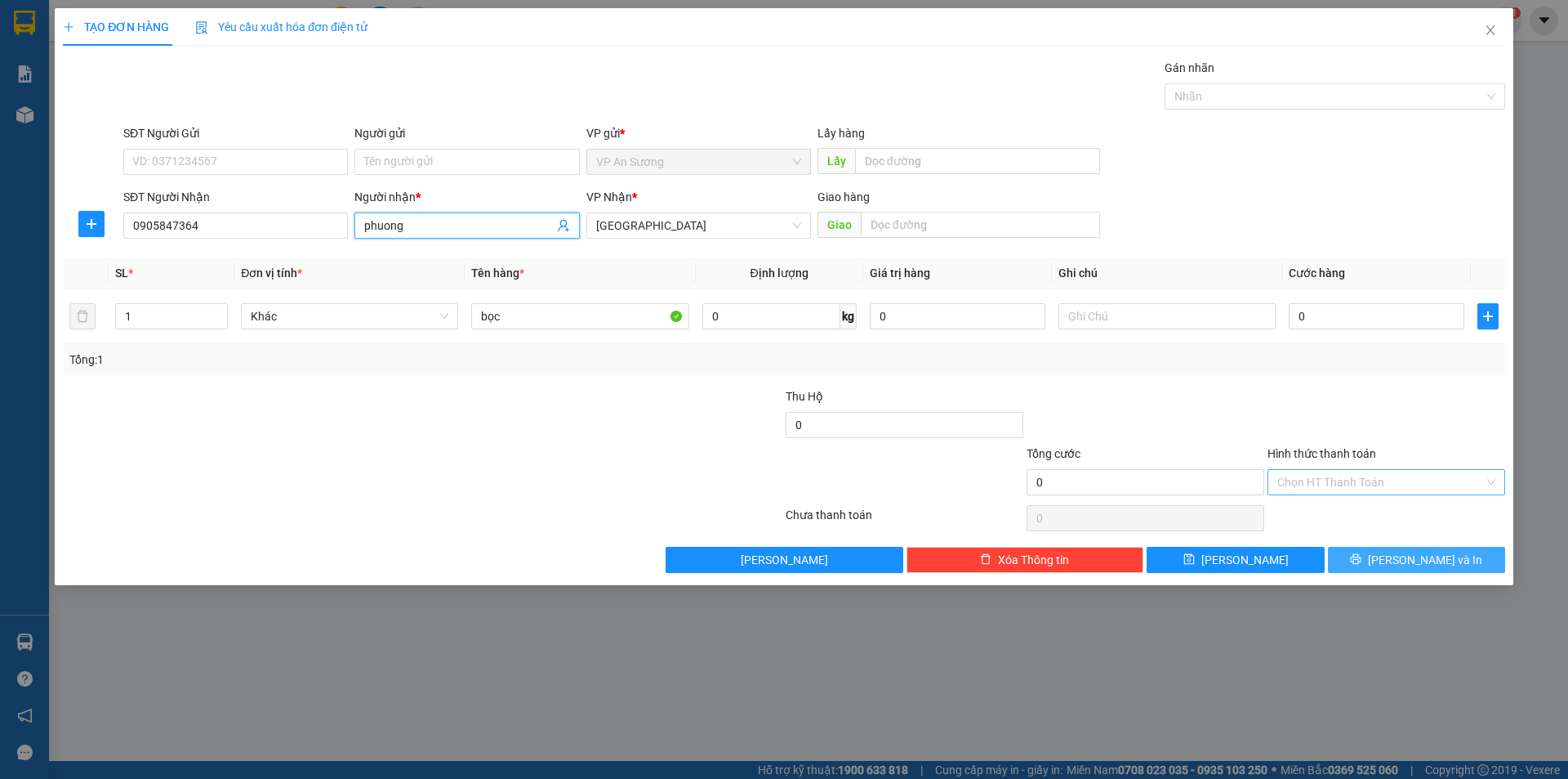
type input "phuong"
click at [1392, 570] on button "[PERSON_NAME] và In" at bounding box center [1416, 559] width 177 height 26
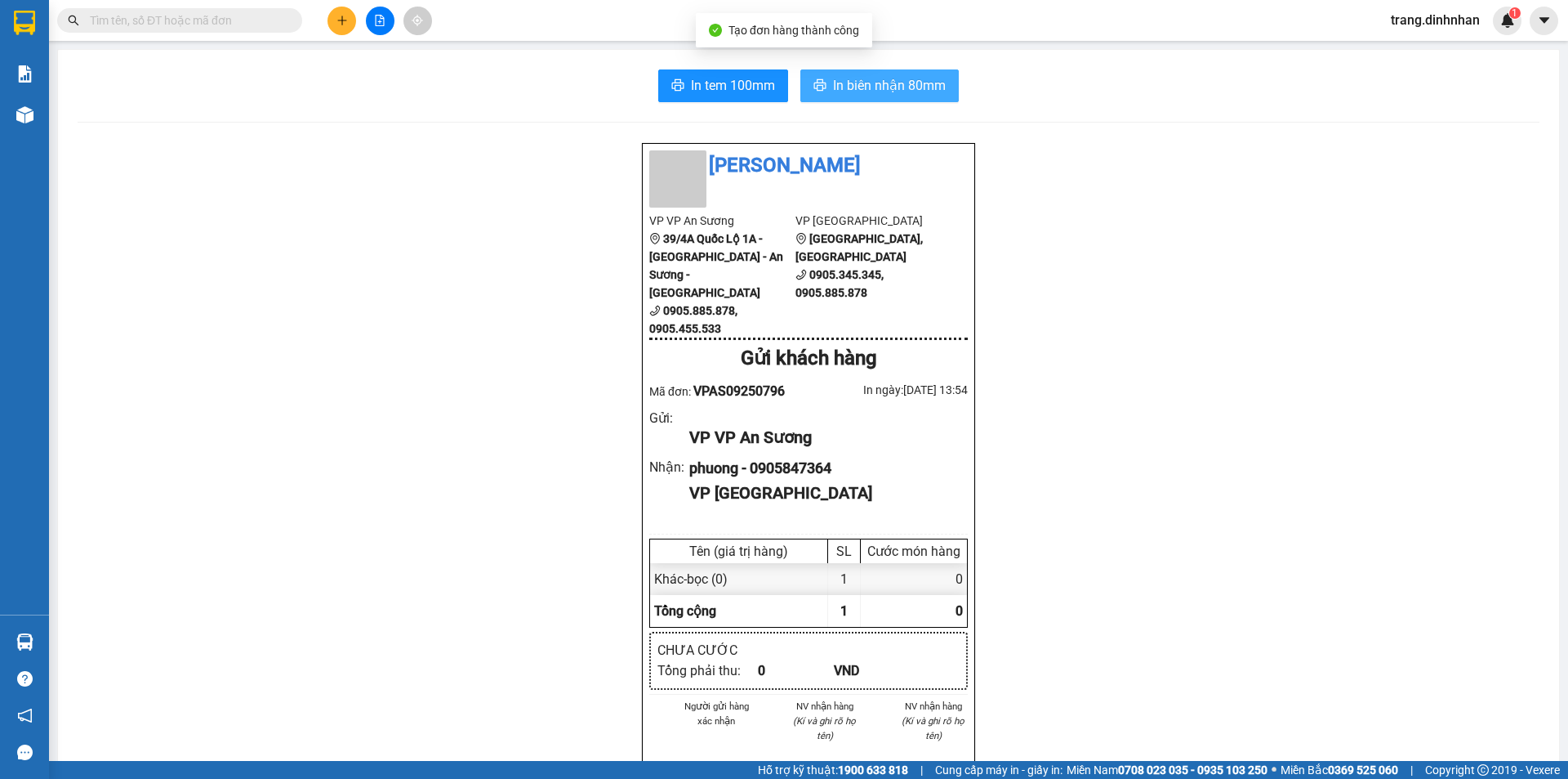
click at [878, 82] on span "In biên nhận 80mm" at bounding box center [889, 85] width 113 height 20
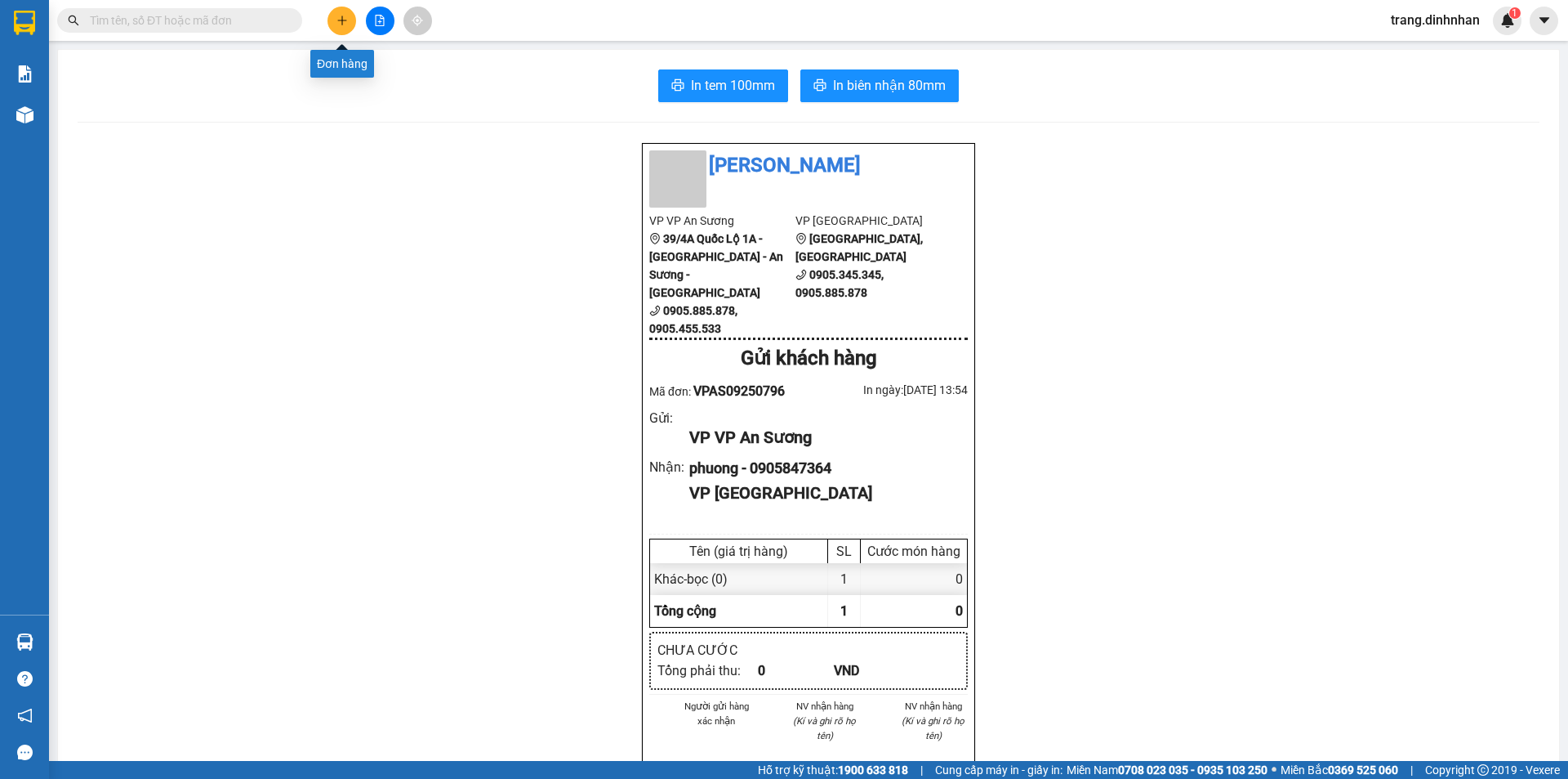
click at [336, 19] on icon "plus" at bounding box center [342, 20] width 12 height 12
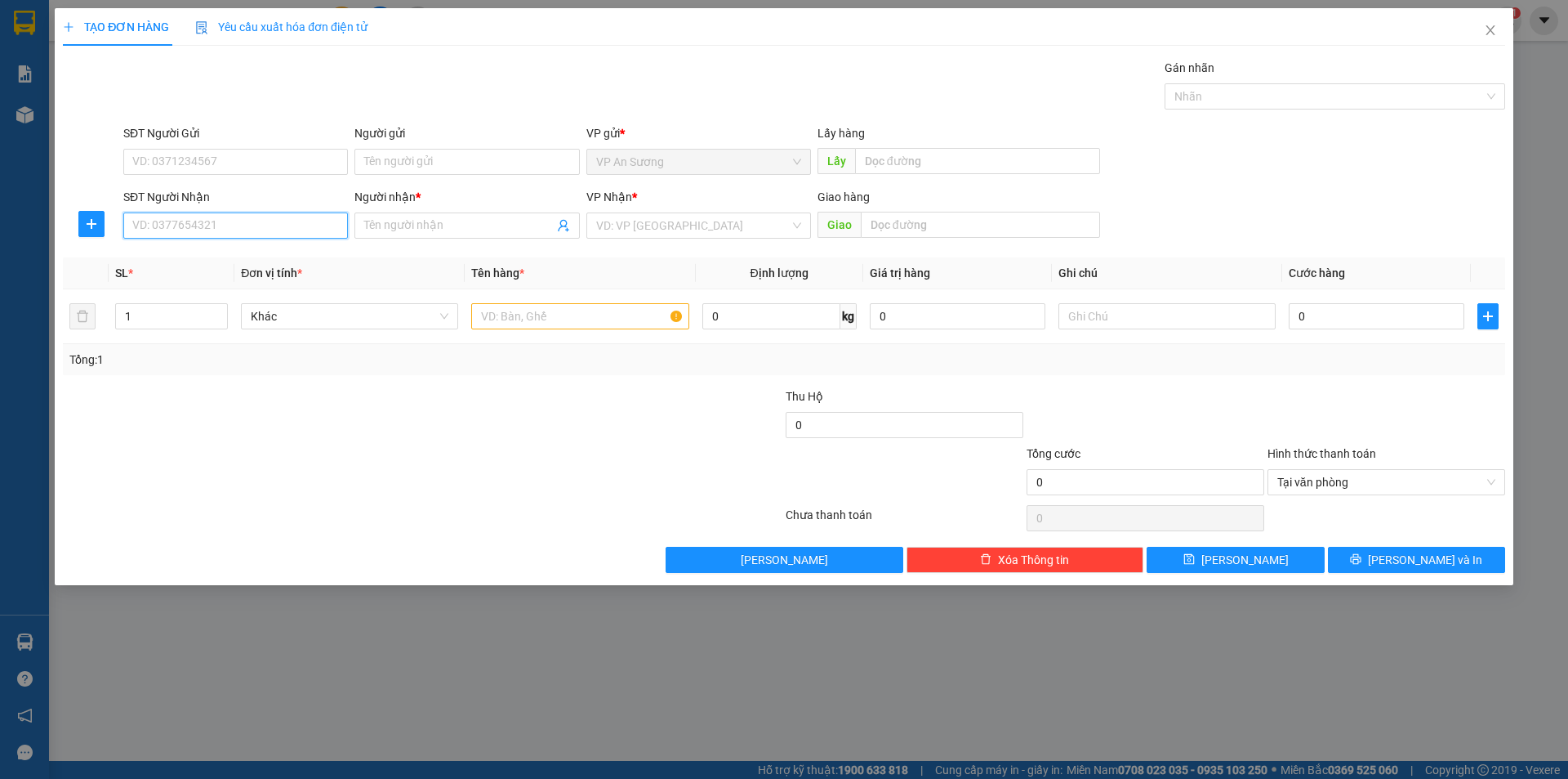
click at [263, 215] on input "SĐT Người Nhận" at bounding box center [235, 225] width 224 height 26
type input "0935115001"
click at [217, 263] on div "0935115001 - bình" at bounding box center [236, 258] width 205 height 18
type input "bình"
type input "0935115001"
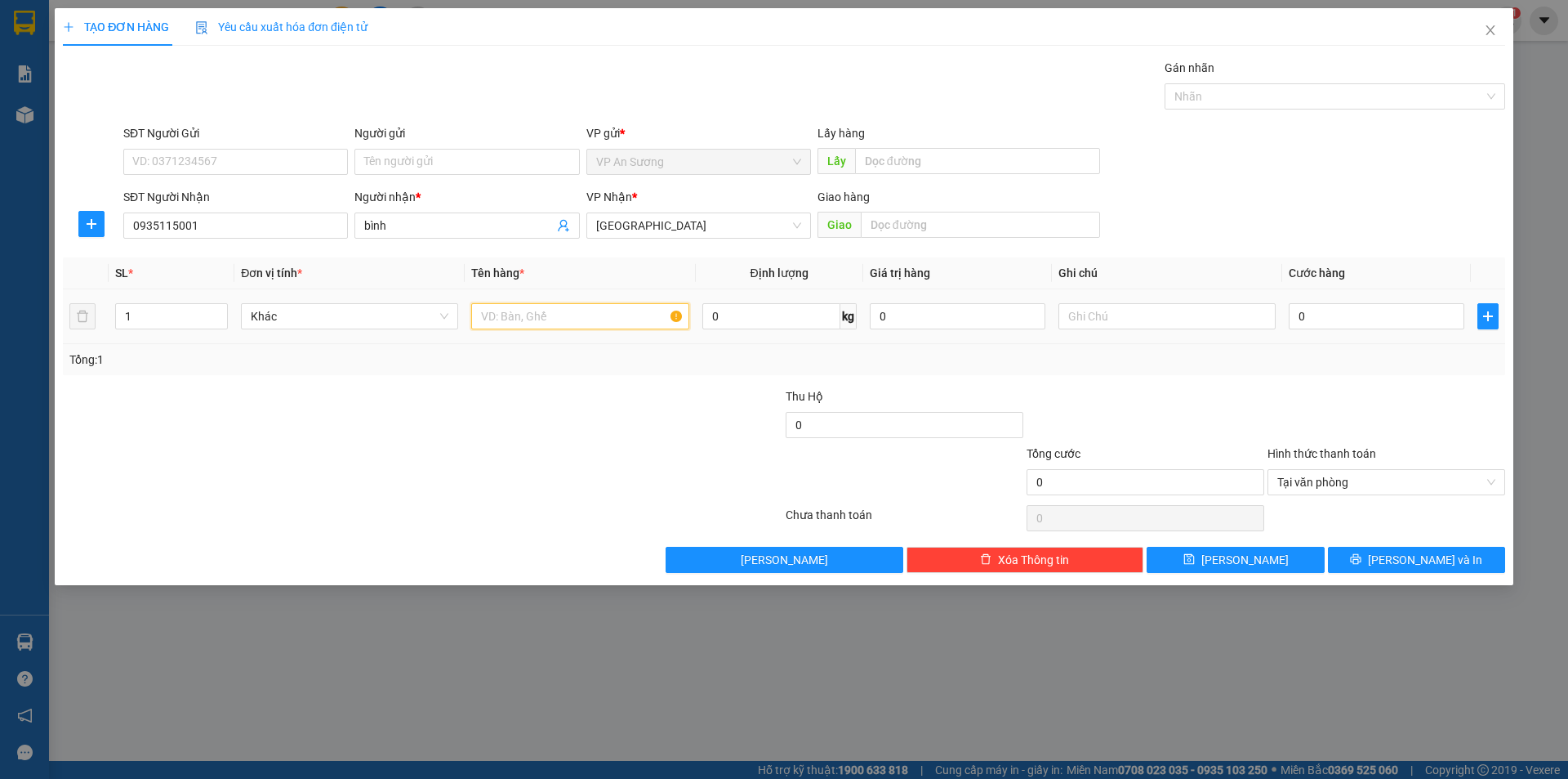
drag, startPoint x: 482, startPoint y: 312, endPoint x: 497, endPoint y: 302, distance: 18.0
click at [483, 311] on input "text" at bounding box center [580, 315] width 217 height 26
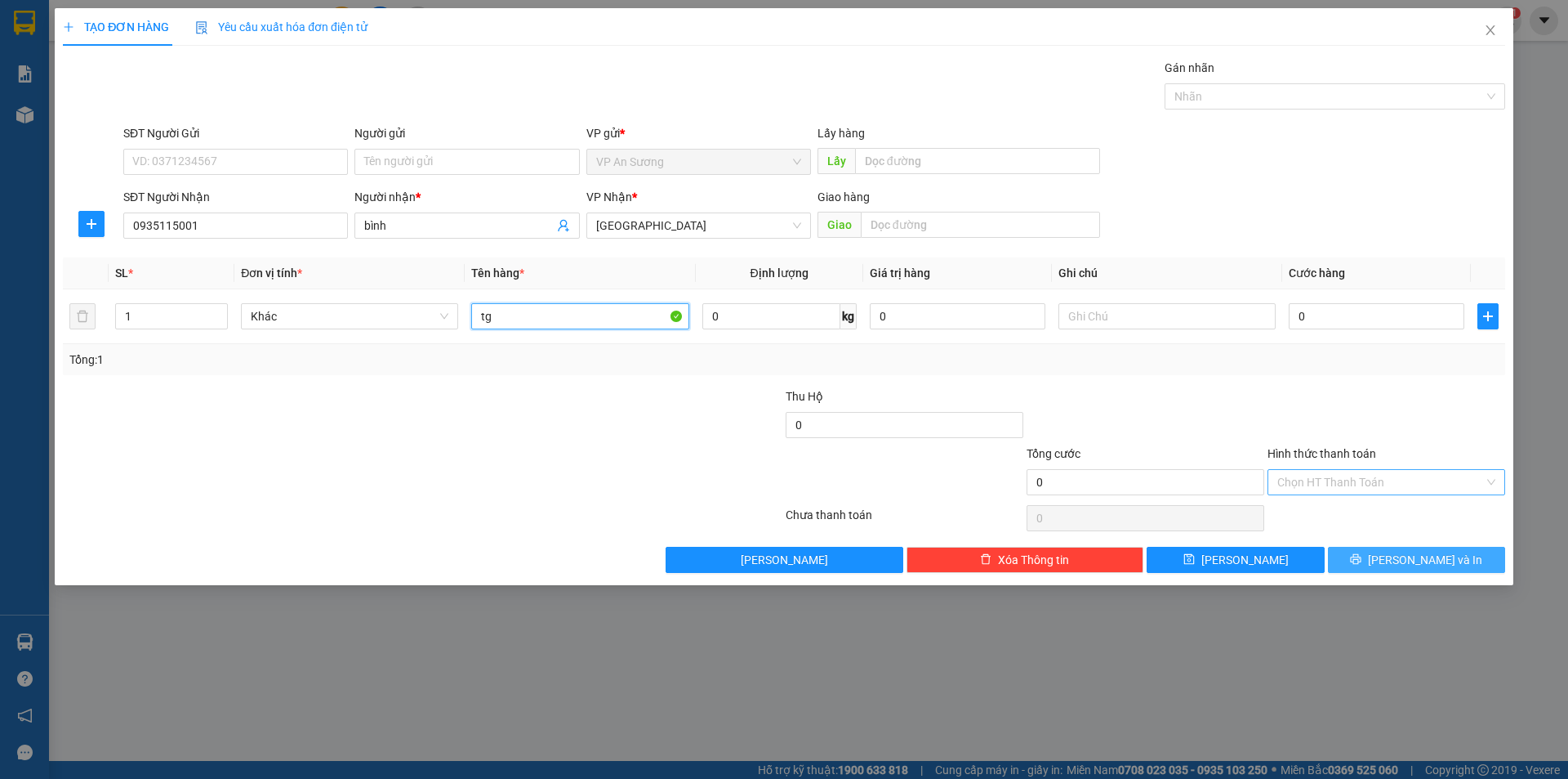
type input "tg"
click at [1416, 554] on span "[PERSON_NAME] và In" at bounding box center [1425, 560] width 114 height 18
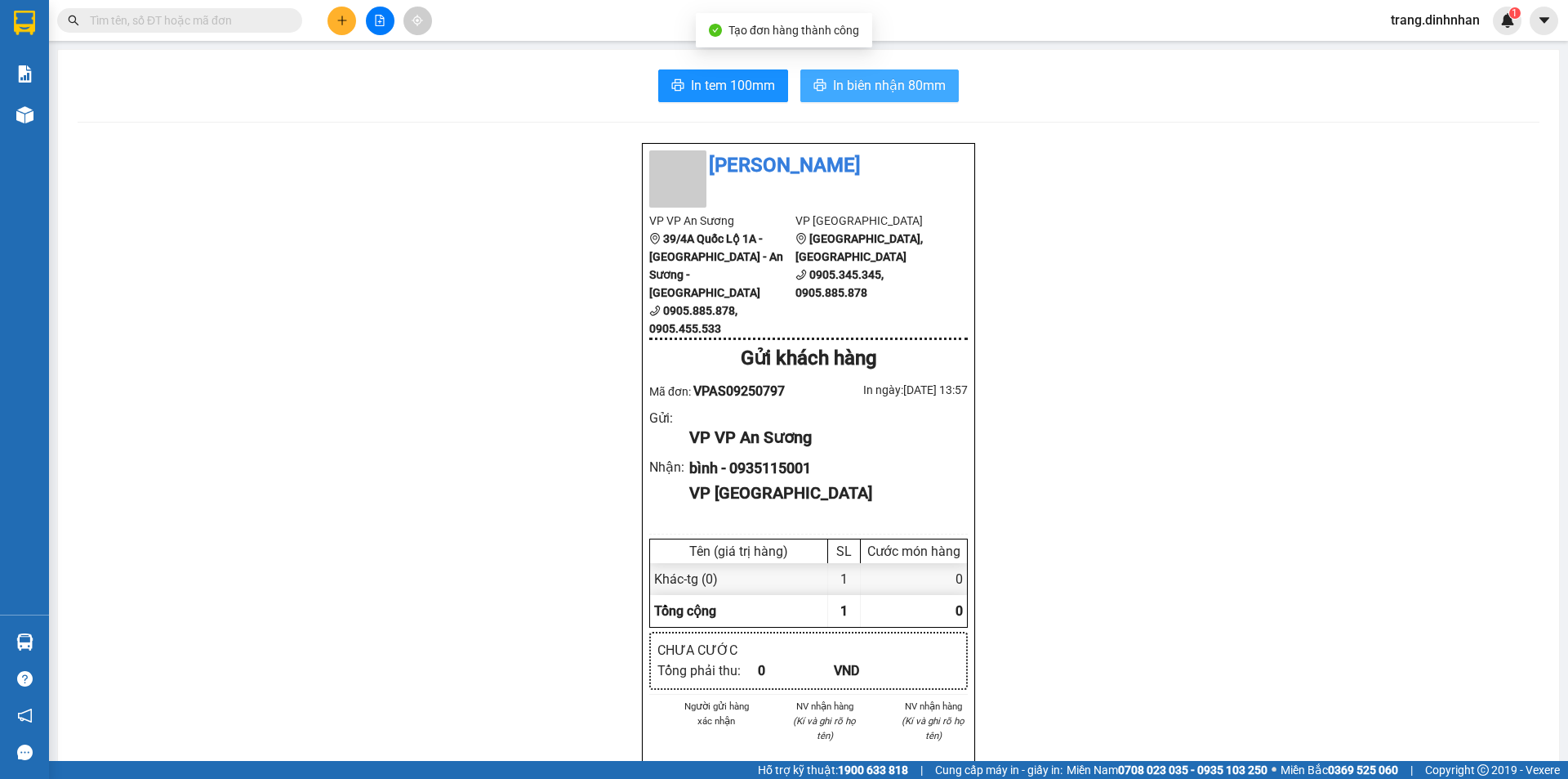
click at [882, 85] on span "In biên nhận 80mm" at bounding box center [889, 85] width 113 height 20
click at [350, 24] on button at bounding box center [341, 20] width 28 height 28
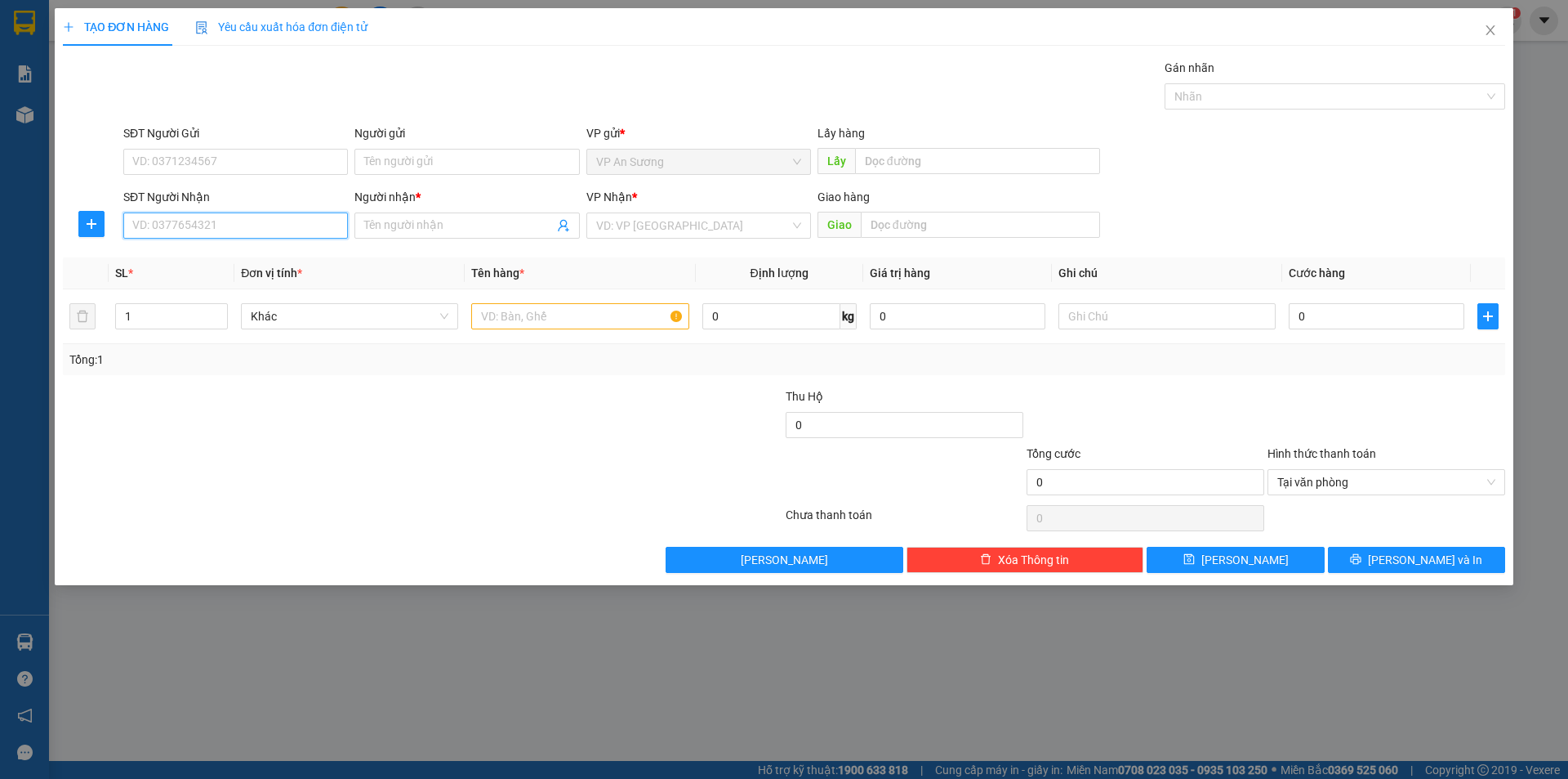
click at [266, 225] on input "SĐT Người Nhận" at bounding box center [235, 225] width 224 height 26
type input "0389318377"
click at [187, 262] on div "0389318377 - trâm" at bounding box center [236, 258] width 205 height 18
type input "trâm"
type input "0389318377"
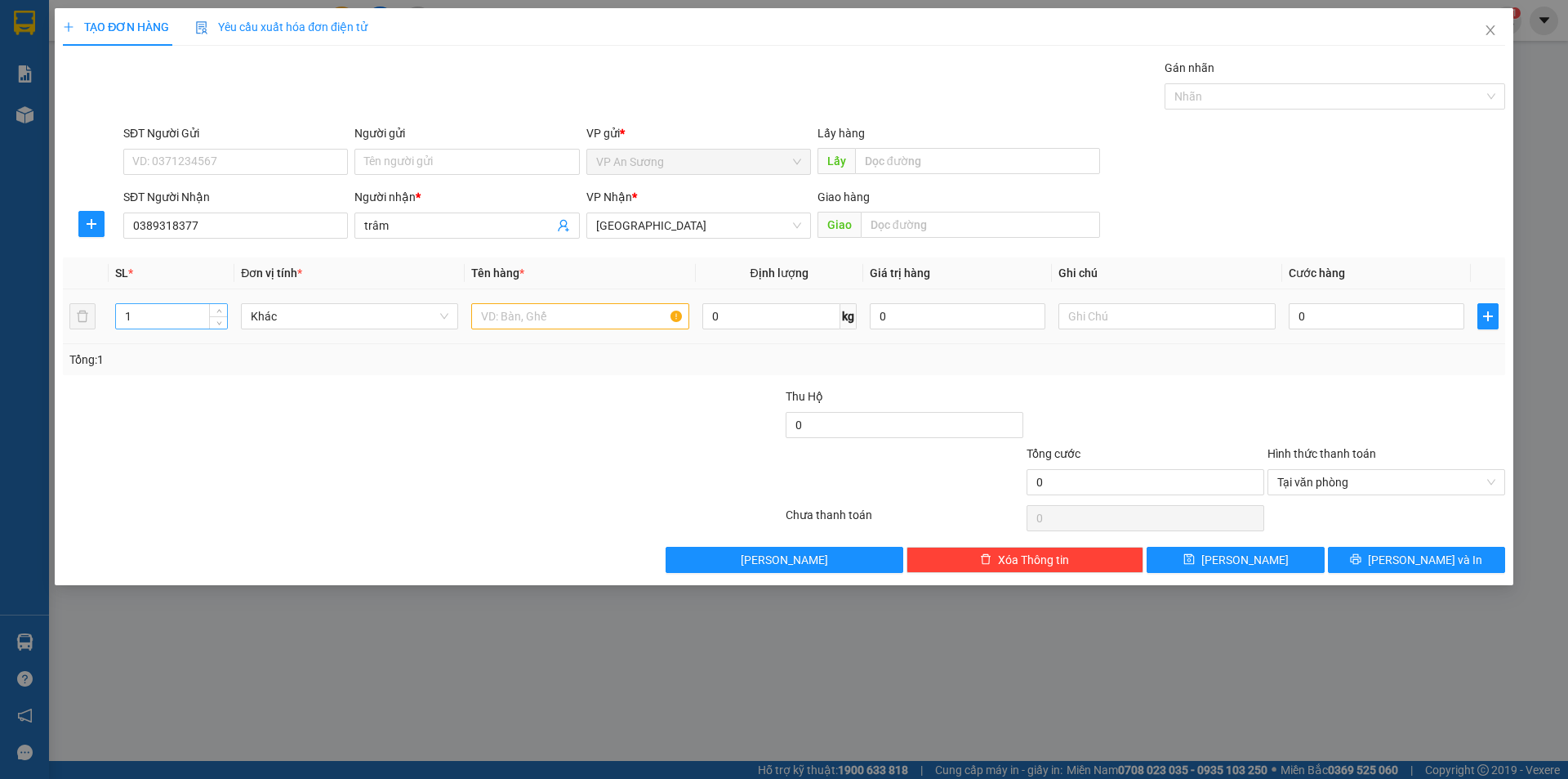
click at [160, 324] on input "1" at bounding box center [172, 315] width 111 height 25
type input "2"
click at [519, 312] on input "text" at bounding box center [580, 315] width 217 height 26
type input "sọt"
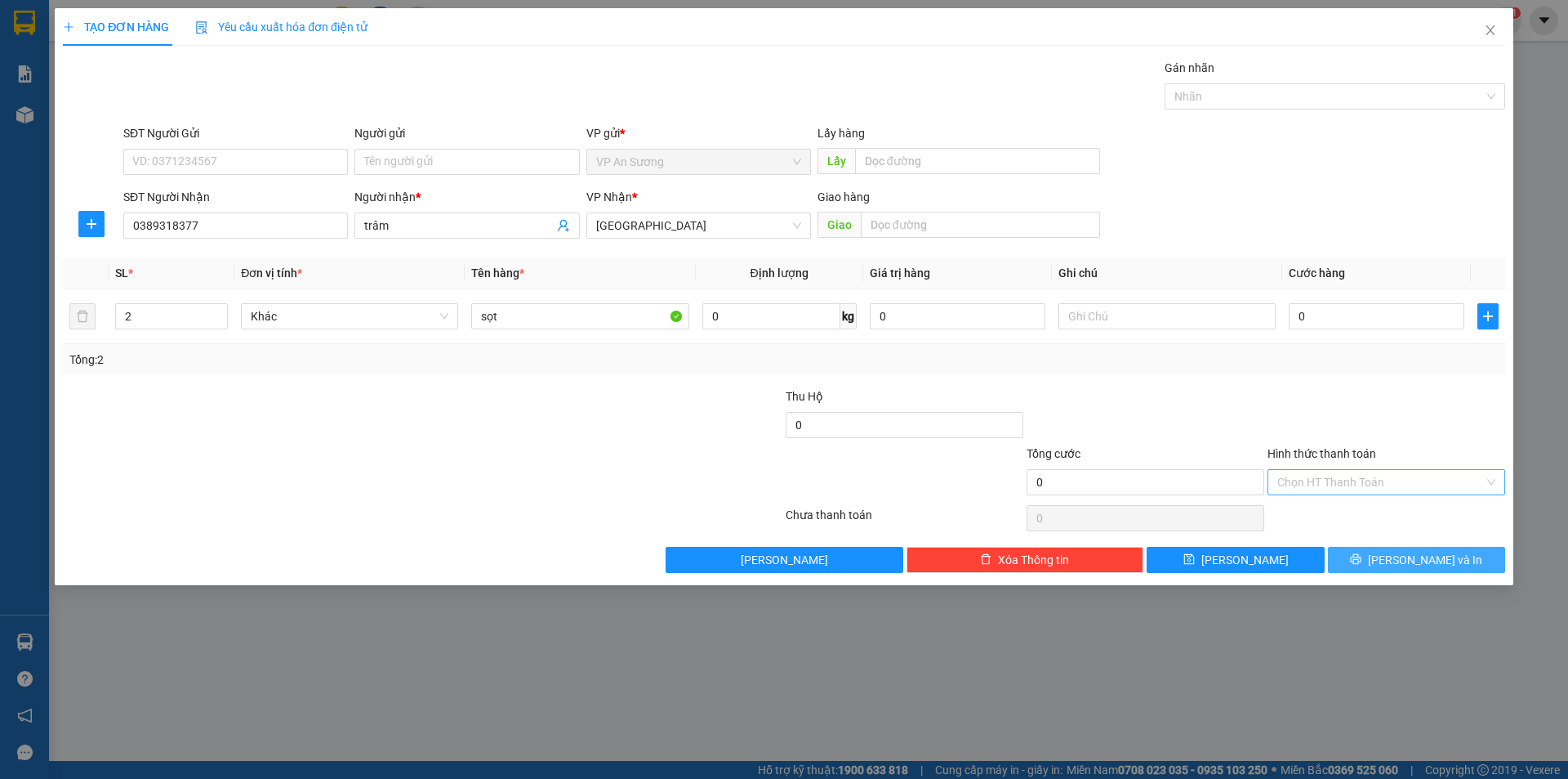
click at [1381, 552] on button "[PERSON_NAME] và In" at bounding box center [1416, 559] width 177 height 26
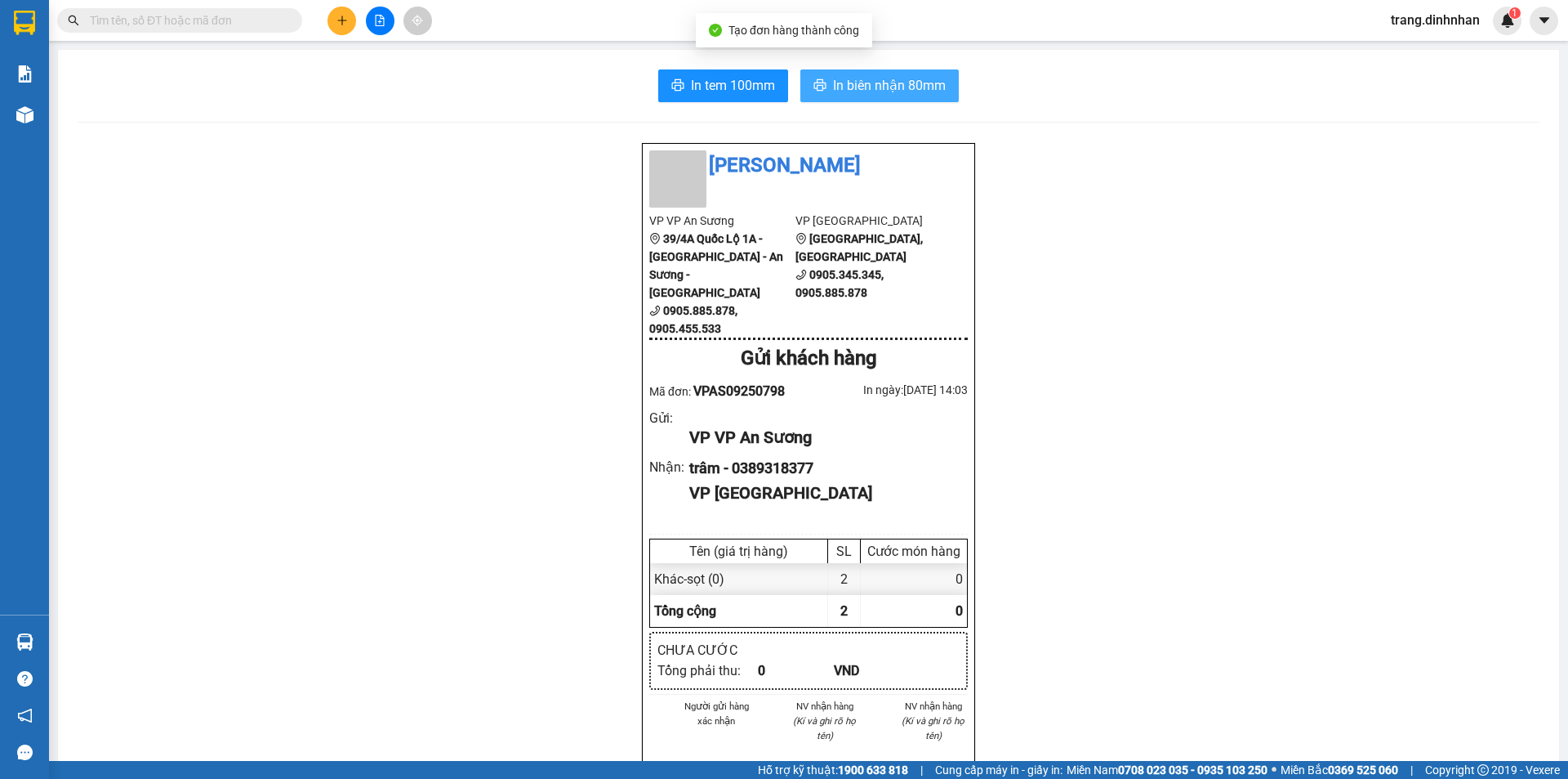
click at [862, 84] on span "In biên nhận 80mm" at bounding box center [889, 85] width 113 height 20
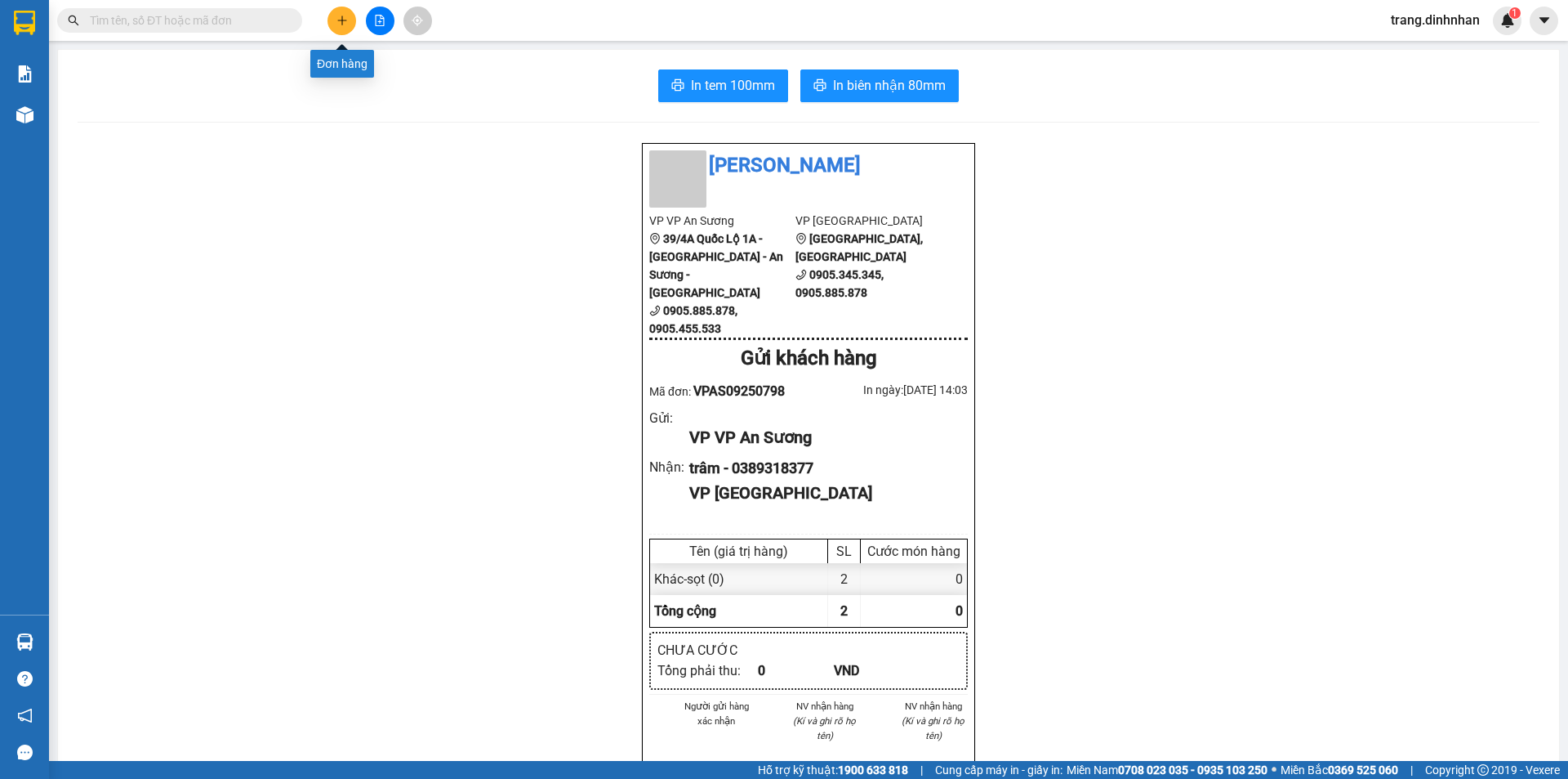
click at [352, 25] on button at bounding box center [341, 20] width 28 height 28
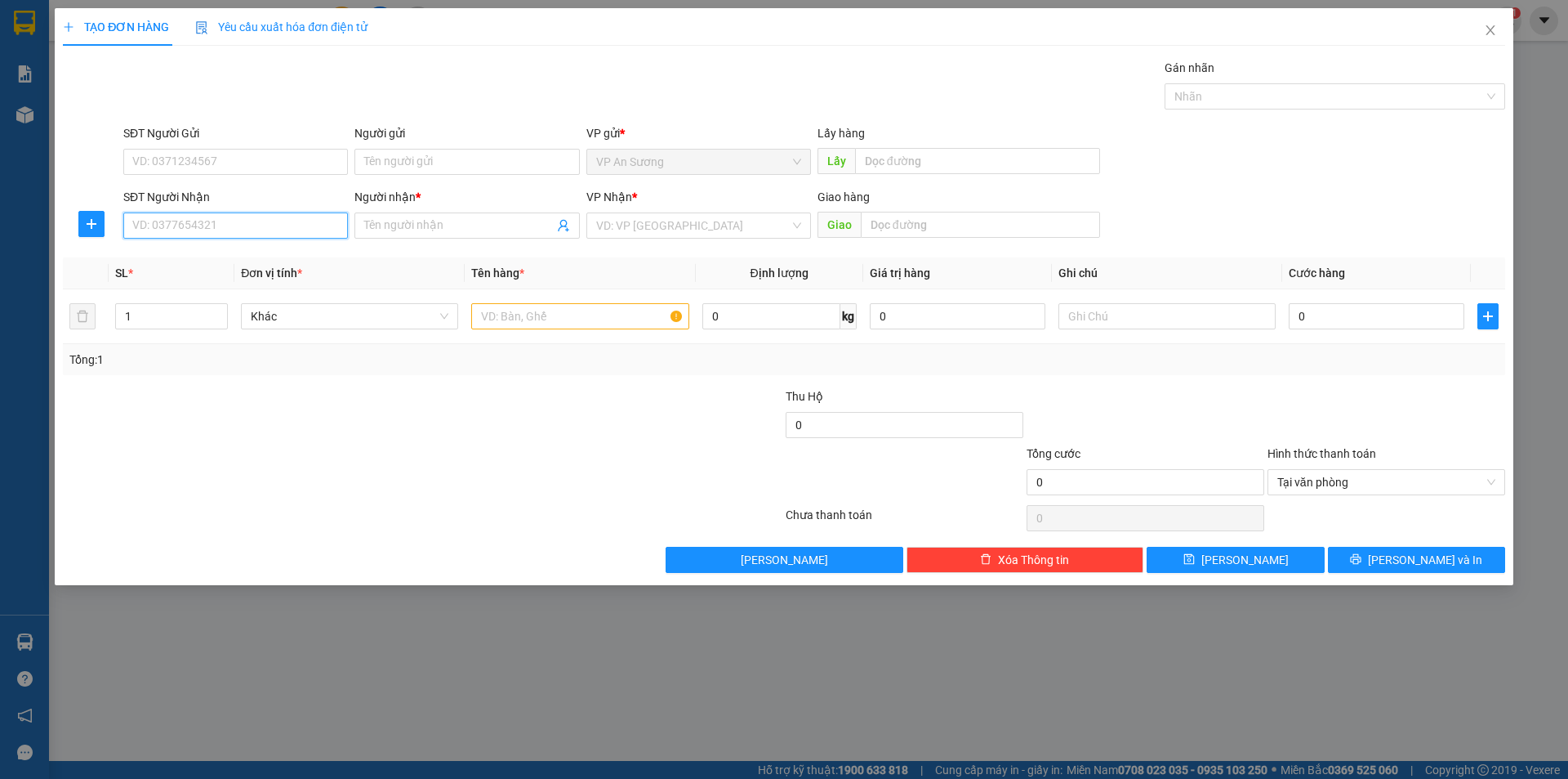
drag, startPoint x: 273, startPoint y: 232, endPoint x: 304, endPoint y: 215, distance: 35.4
click at [285, 234] on input "SĐT Người Nhận" at bounding box center [235, 225] width 224 height 26
click at [195, 281] on div "0905723760 - lệnh" at bounding box center [236, 285] width 205 height 18
type input "0905723760"
type input "lệnh"
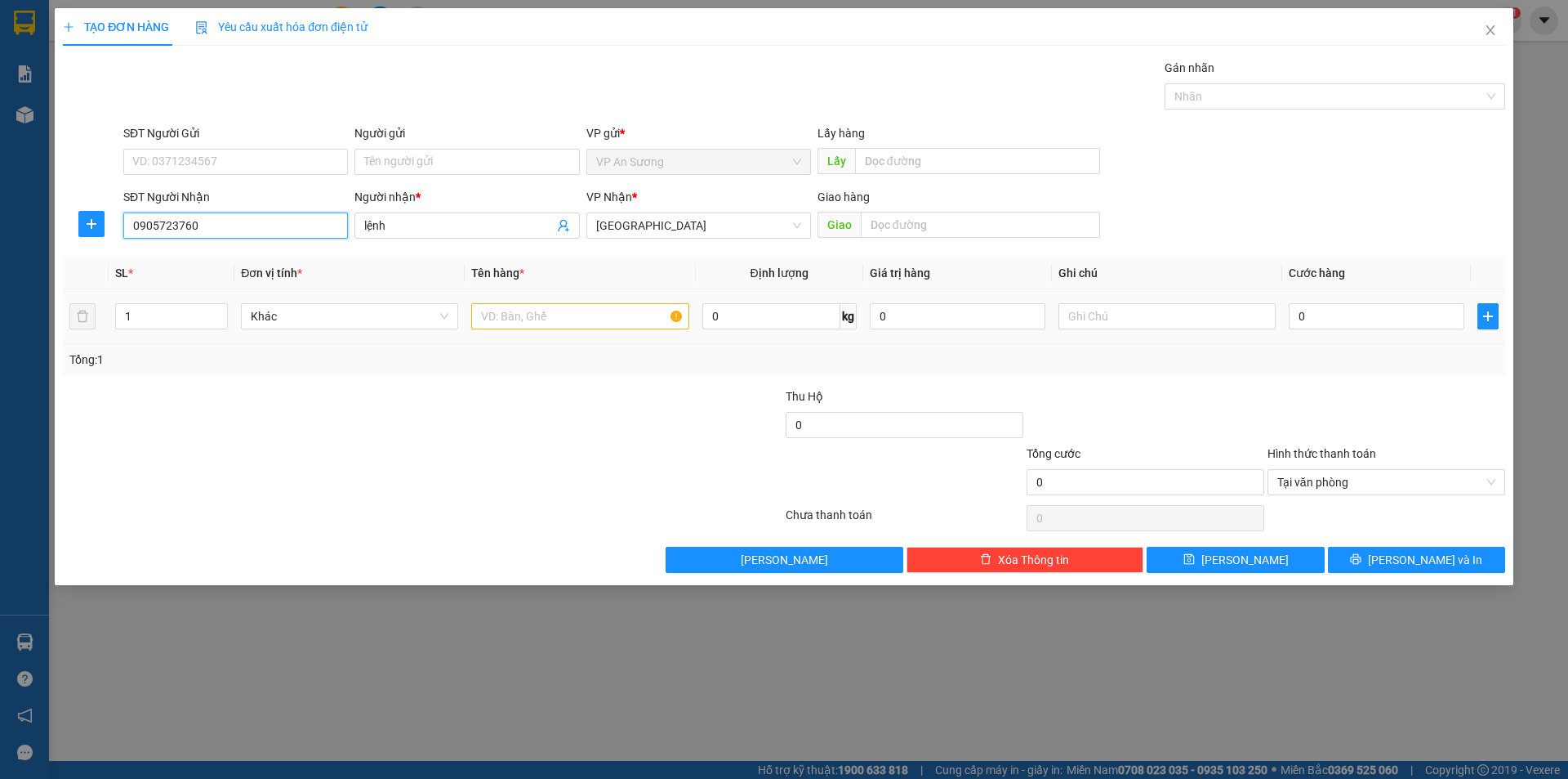
type input "0905723760"
click at [490, 313] on input "text" at bounding box center [580, 315] width 217 height 26
click at [1493, 487] on span "Tại văn phòng" at bounding box center [1386, 482] width 218 height 25
type input "t sơn"
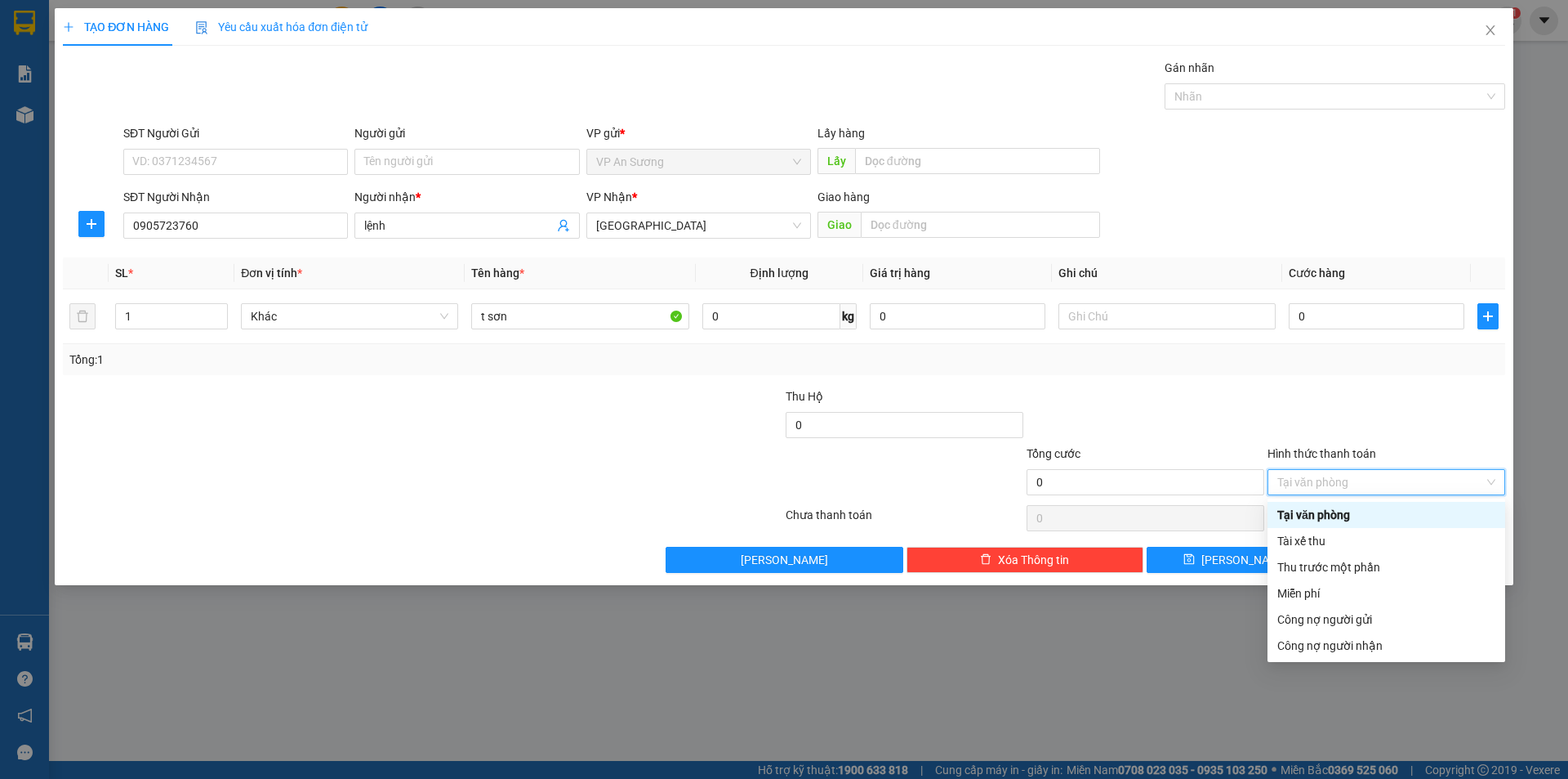
drag, startPoint x: 1506, startPoint y: 505, endPoint x: 1524, endPoint y: 496, distance: 20.1
click at [1513, 502] on div "TẠO ĐƠN HÀNG Yêu cầu xuất hóa đơn điện tử Transit Pickup Surcharge Ids Transit …" at bounding box center [783, 296] width 1458 height 577
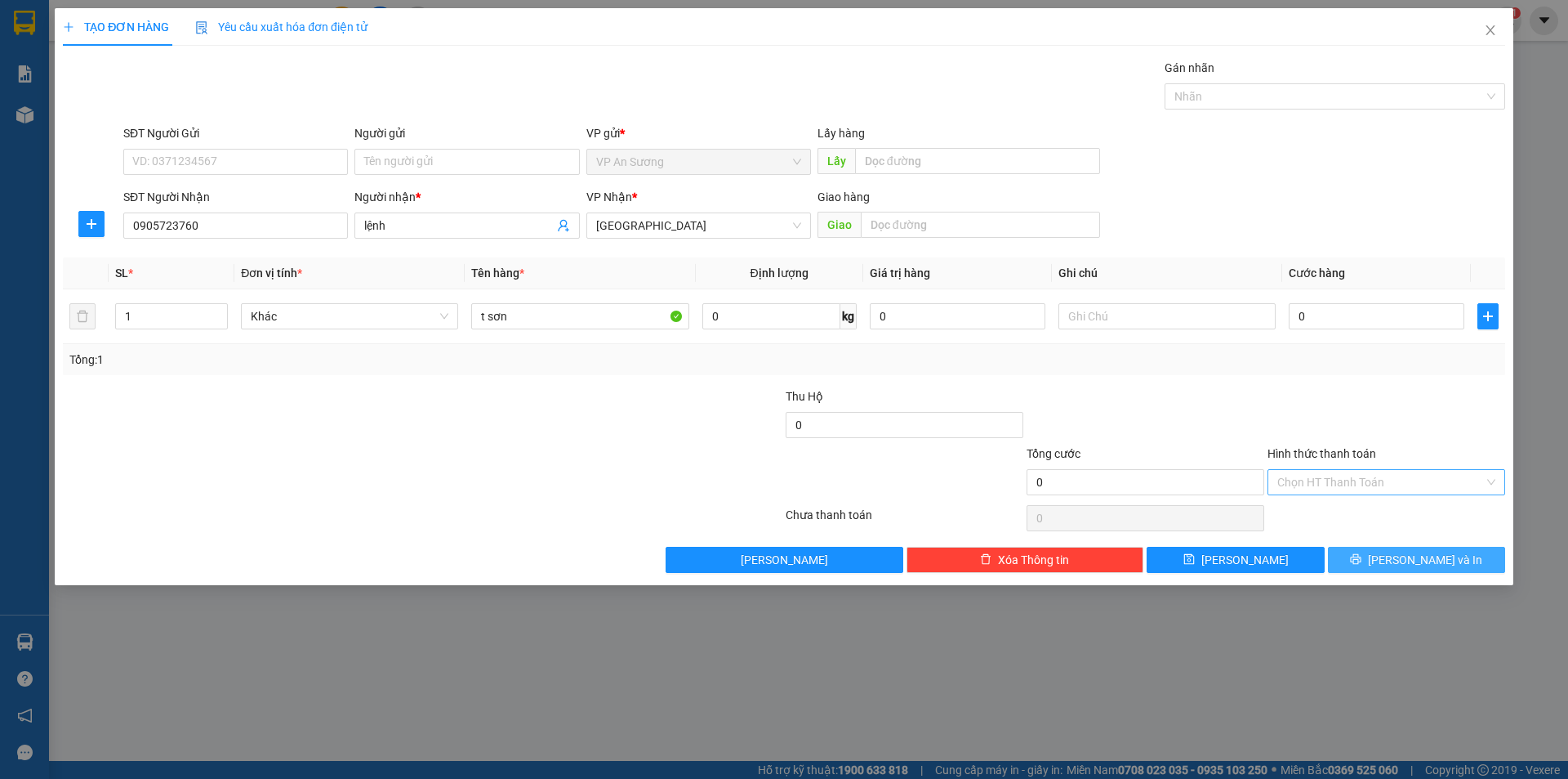
click at [1381, 557] on button "[PERSON_NAME] và In" at bounding box center [1416, 559] width 177 height 26
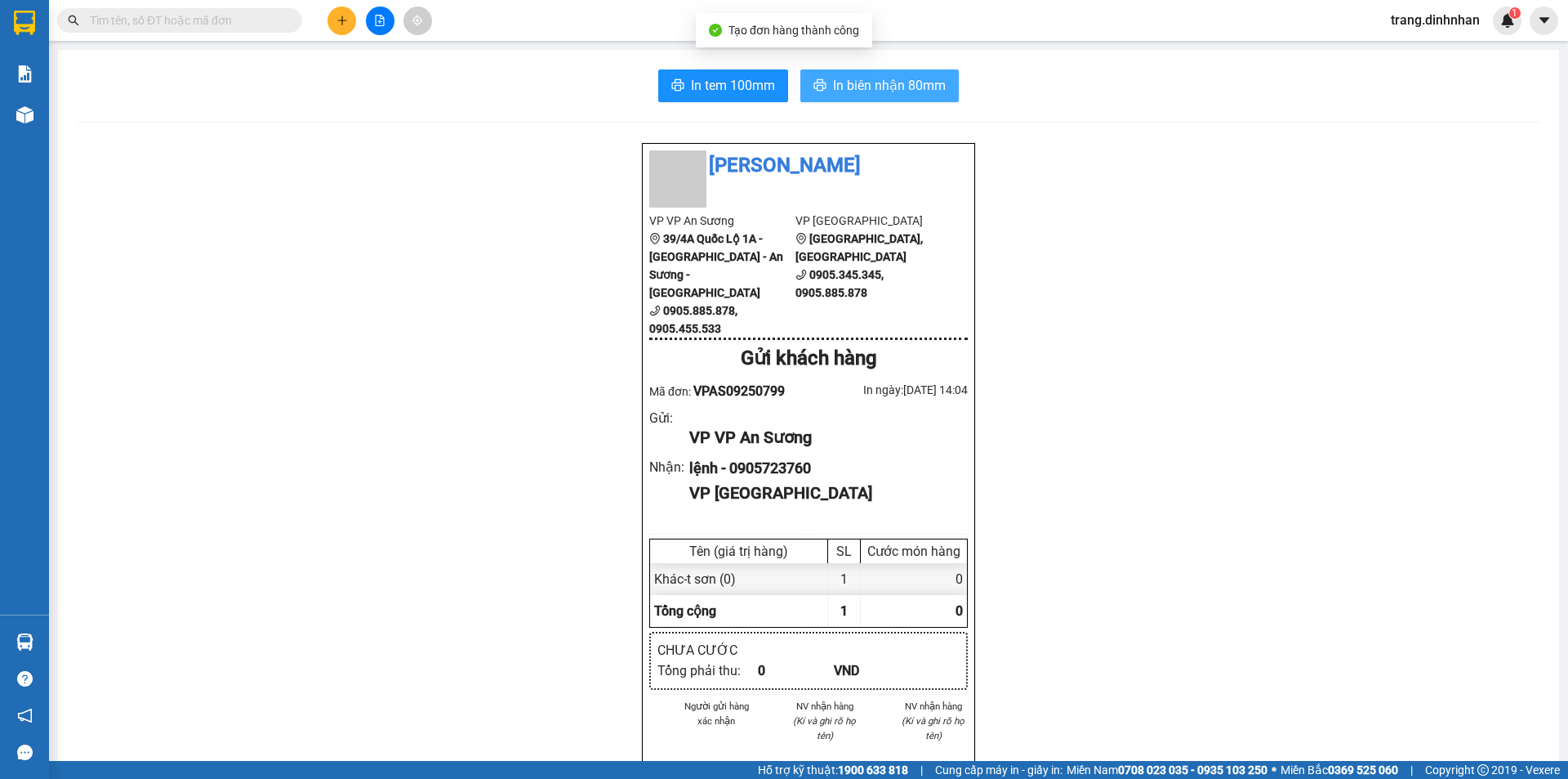
click at [865, 79] on span "In biên nhận 80mm" at bounding box center [889, 85] width 113 height 20
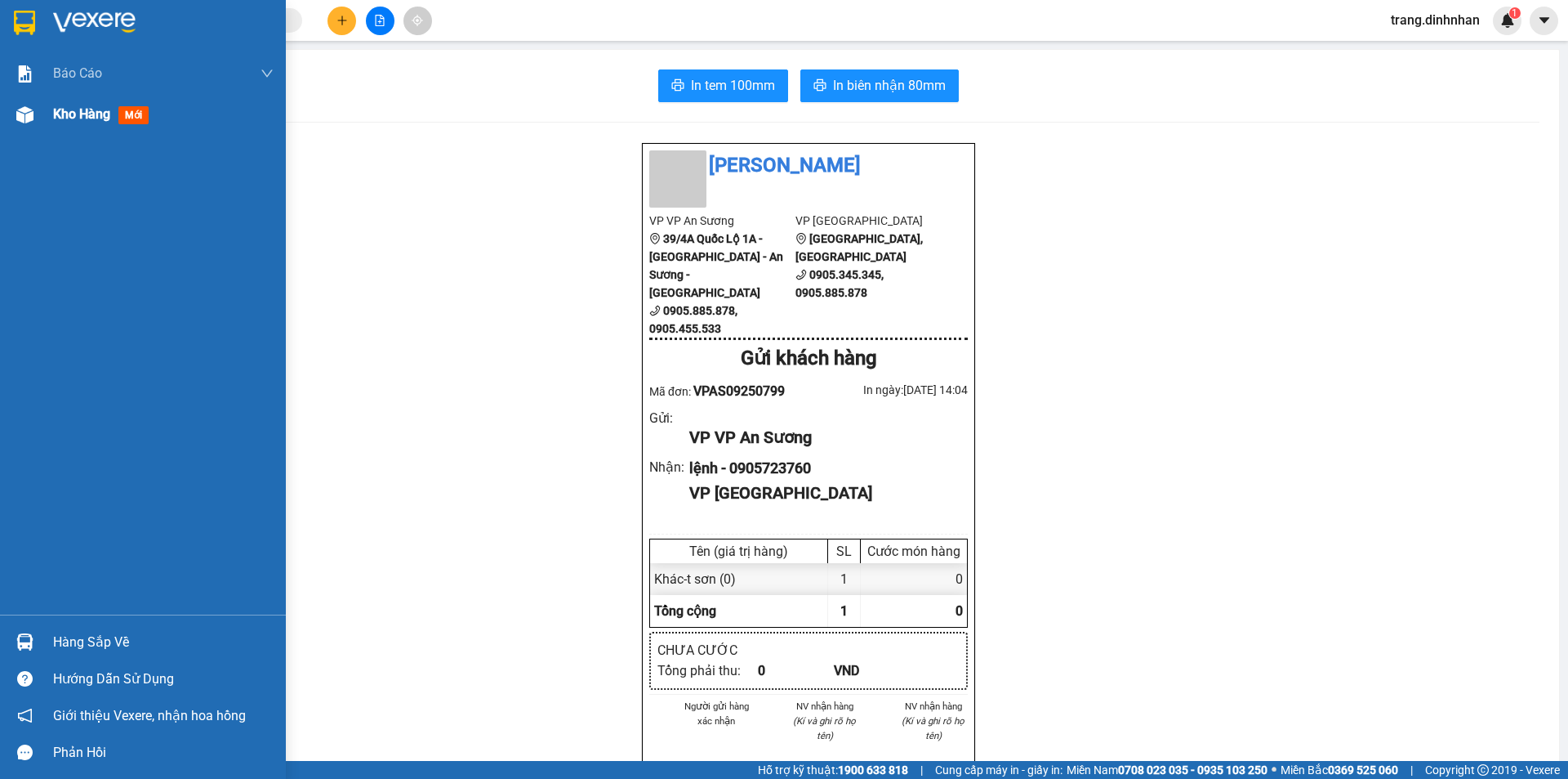
click at [85, 125] on div "Kho hàng mới" at bounding box center [163, 114] width 221 height 41
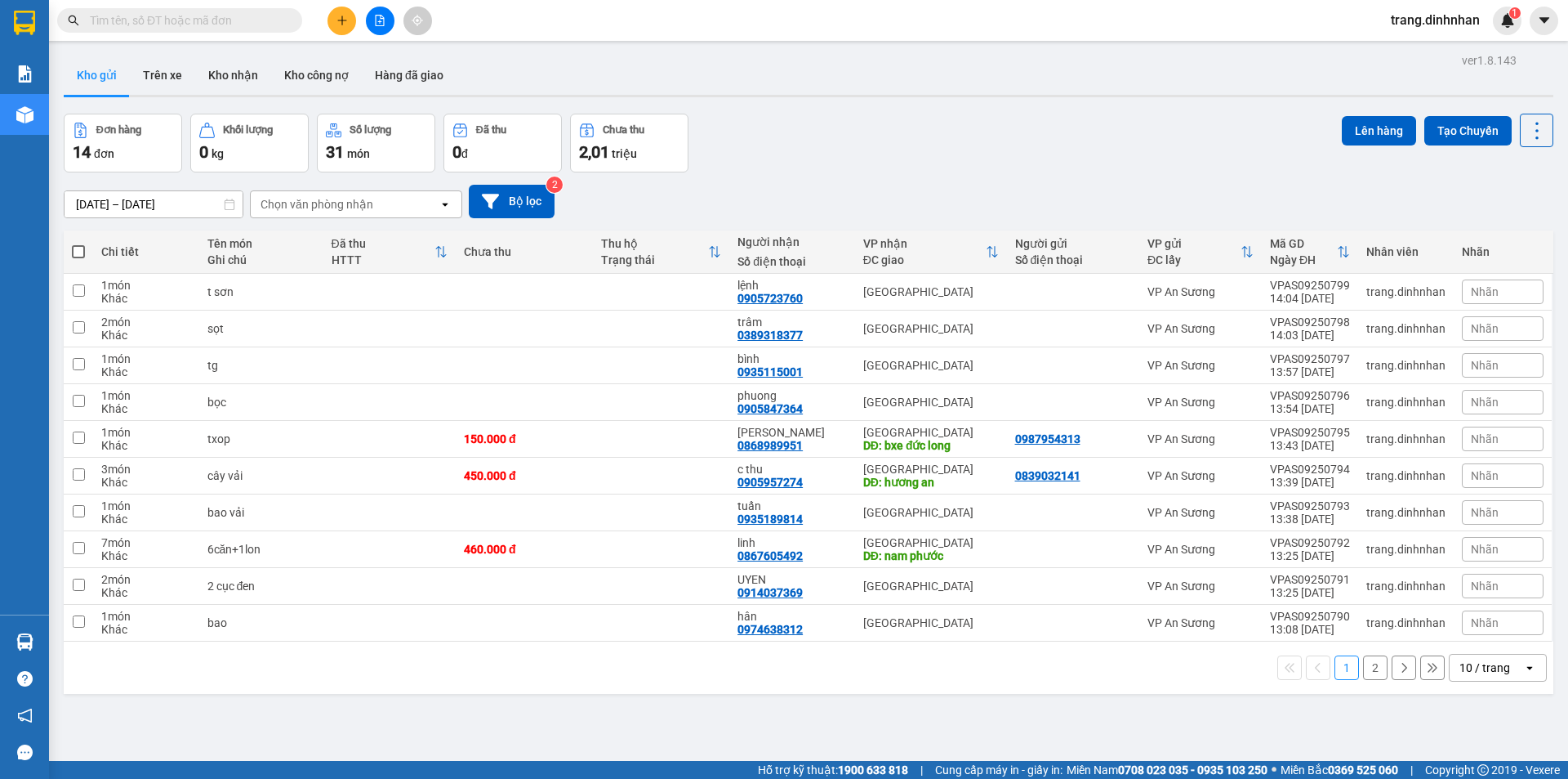
click at [1363, 655] on button "2" at bounding box center [1374, 667] width 25 height 25
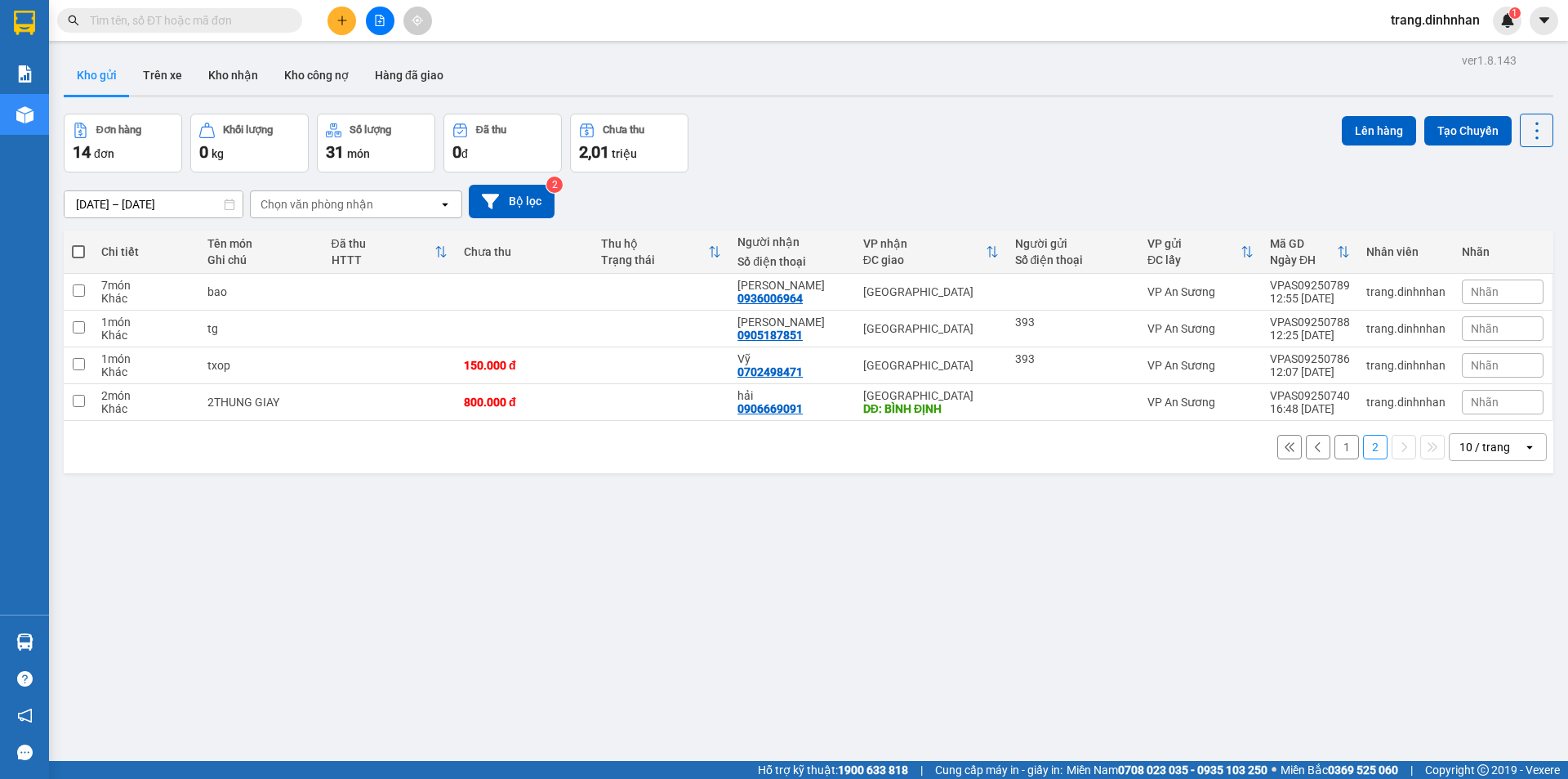
click at [76, 245] on span at bounding box center [78, 252] width 13 height 13
click at [78, 244] on input "checkbox" at bounding box center [78, 244] width 0 height 0
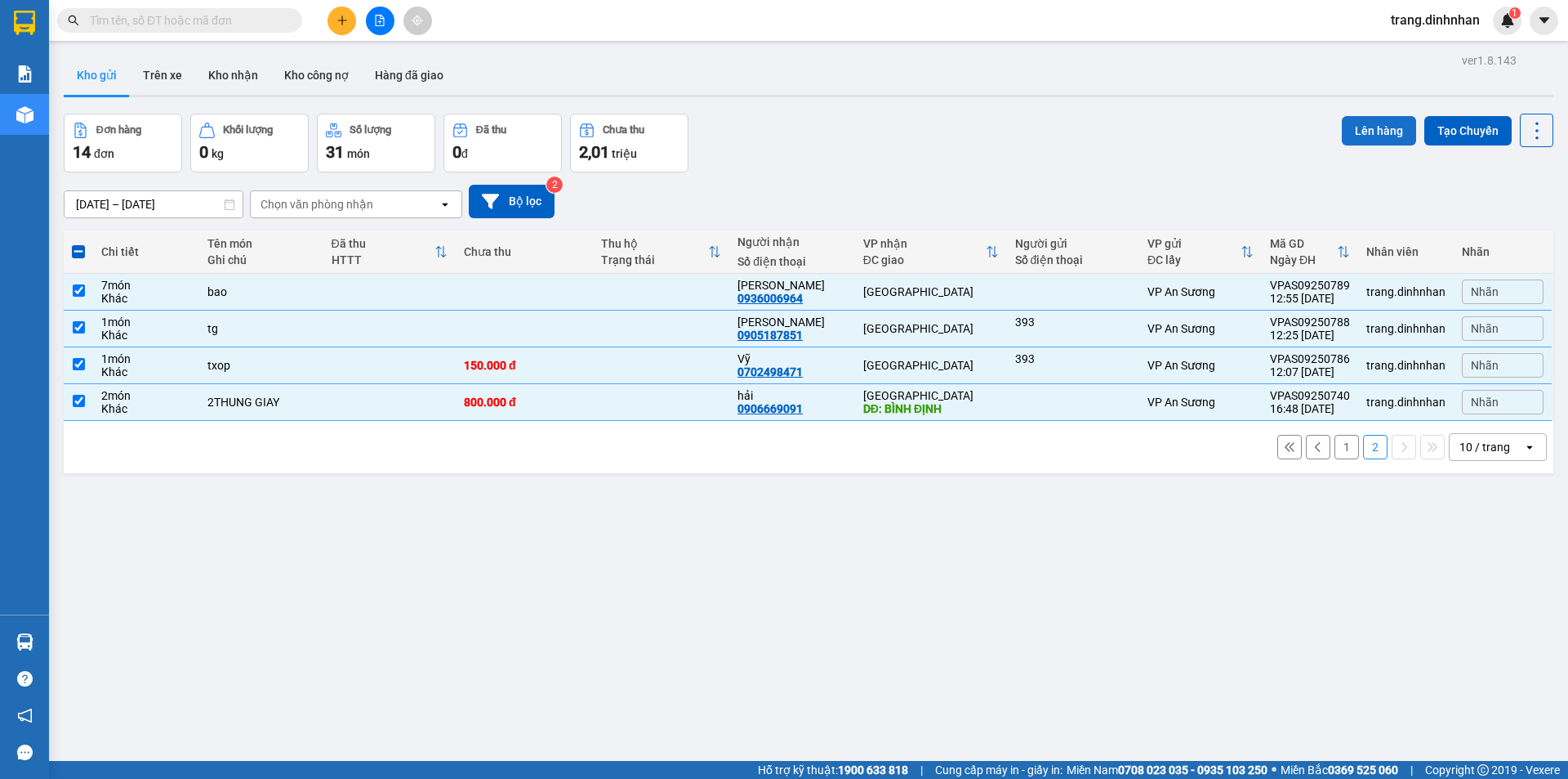
click at [1368, 116] on button "Lên hàng" at bounding box center [1379, 131] width 74 height 29
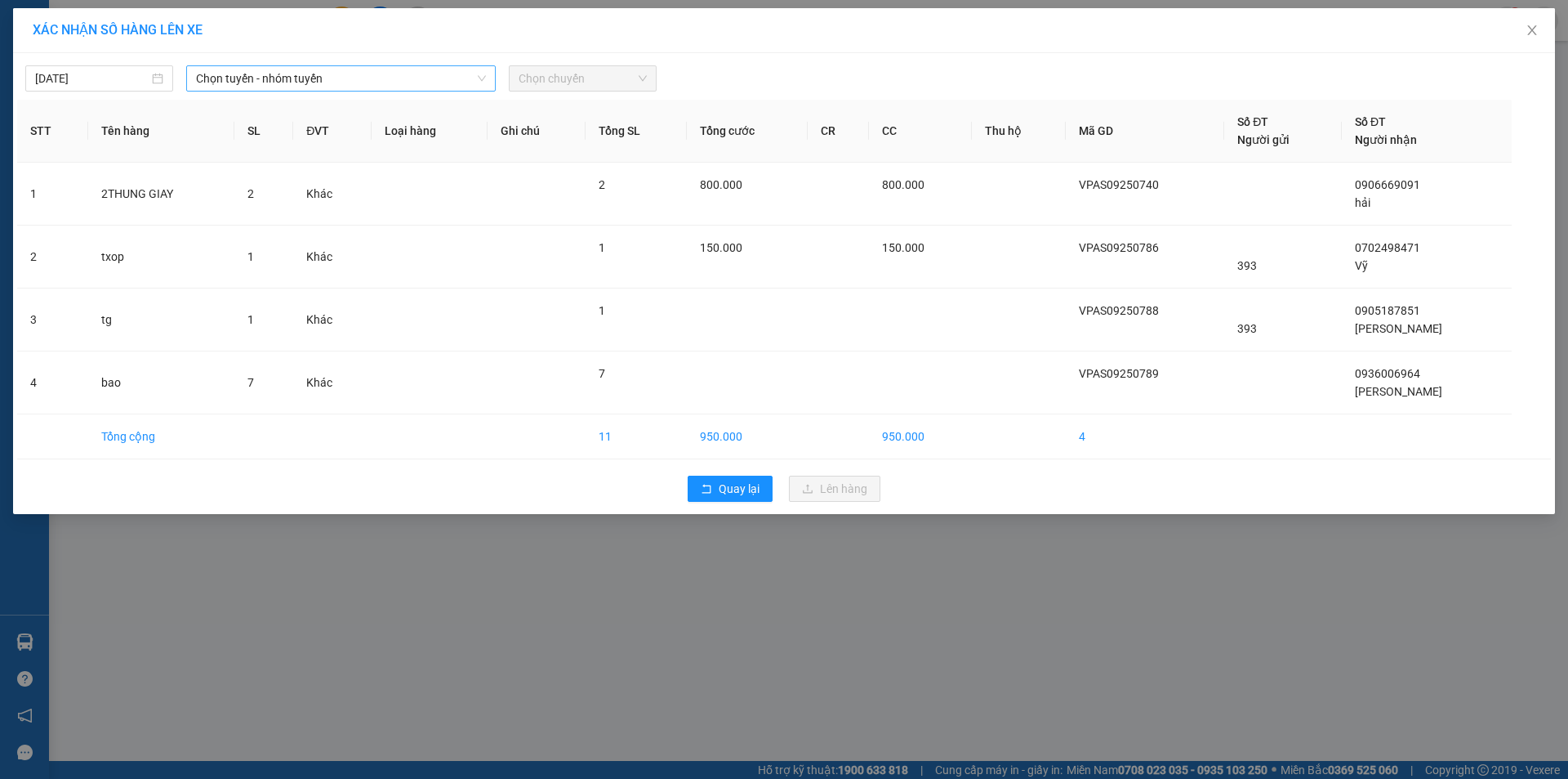
click at [481, 76] on icon "down" at bounding box center [481, 78] width 10 height 10
click at [477, 77] on icon "down" at bounding box center [481, 78] width 10 height 10
drag, startPoint x: 477, startPoint y: 76, endPoint x: 471, endPoint y: 68, distance: 10.0
click at [477, 75] on icon "down" at bounding box center [481, 78] width 10 height 10
click at [464, 66] on div "[DATE] Chọn tuyến - nhóm tuyến Chọn chuyến" at bounding box center [784, 75] width 1533 height 35
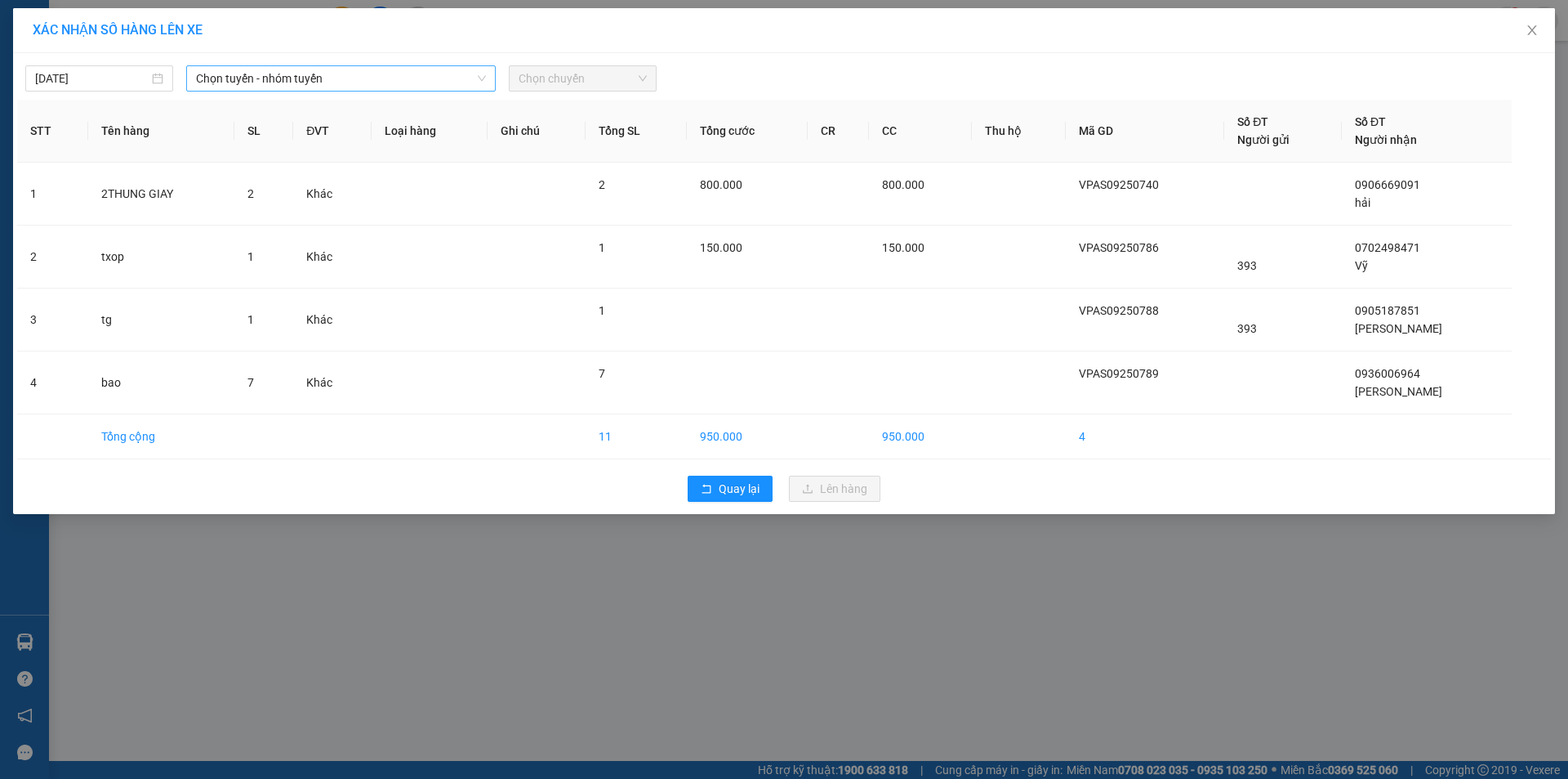
click at [462, 76] on span "Chọn tuyến - nhóm tuyến" at bounding box center [341, 78] width 290 height 25
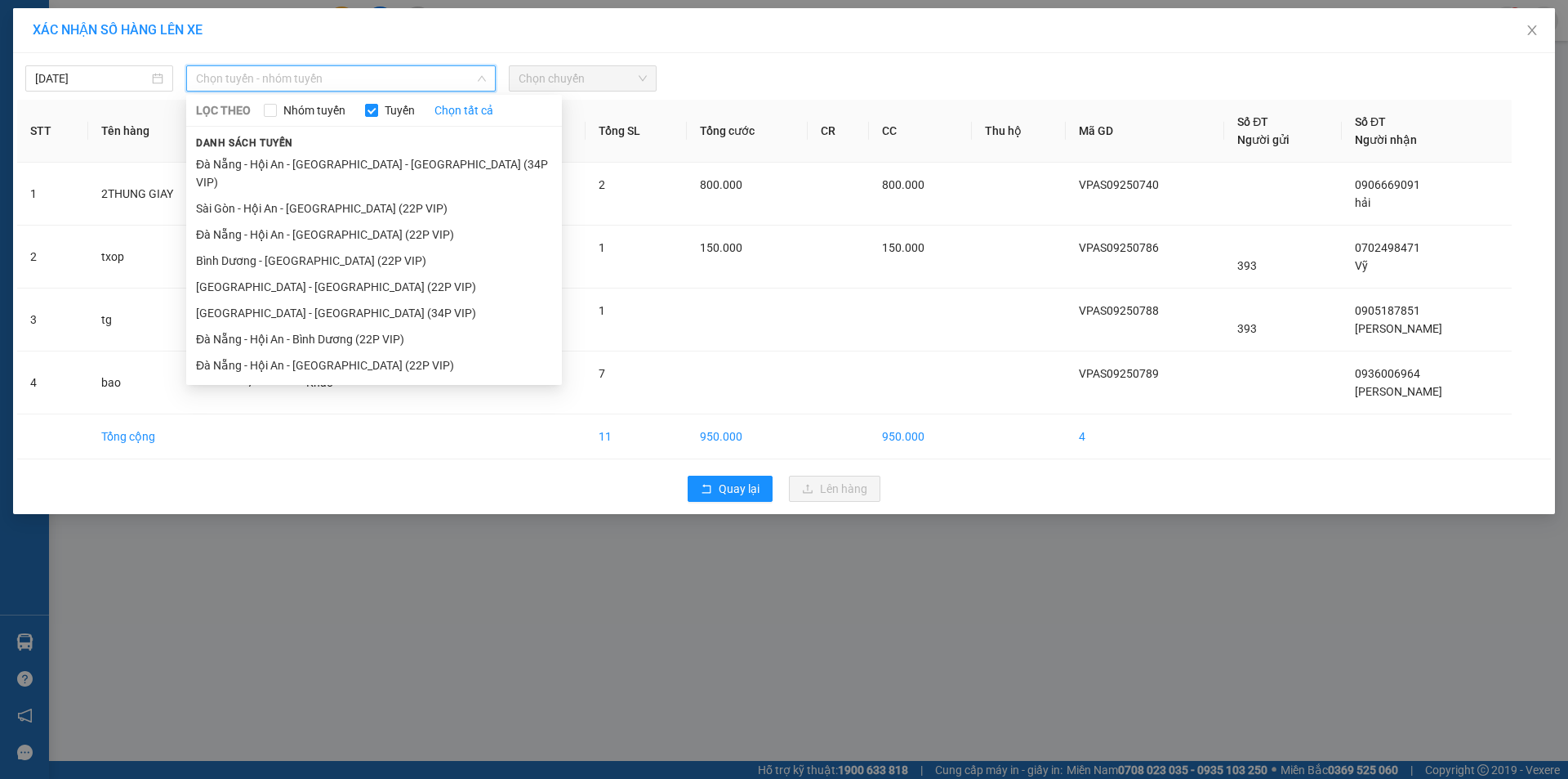
drag, startPoint x: 354, startPoint y: 195, endPoint x: 614, endPoint y: 109, distance: 273.9
click at [362, 195] on li "Sài Gòn - Hội An - [GEOGRAPHIC_DATA] (22P VIP)" at bounding box center [373, 208] width 375 height 26
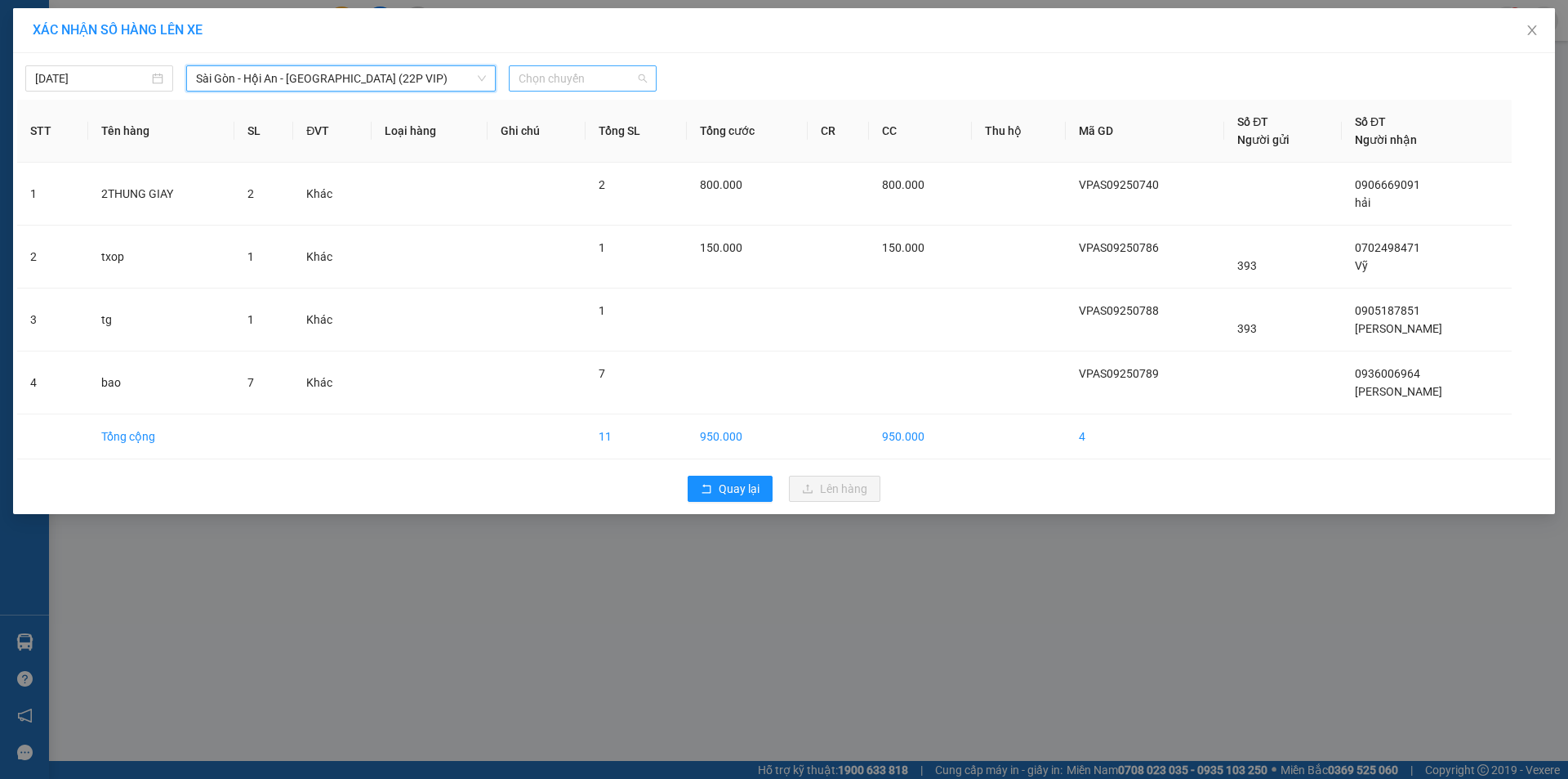
click at [618, 80] on span "Chọn chuyến" at bounding box center [582, 78] width 128 height 25
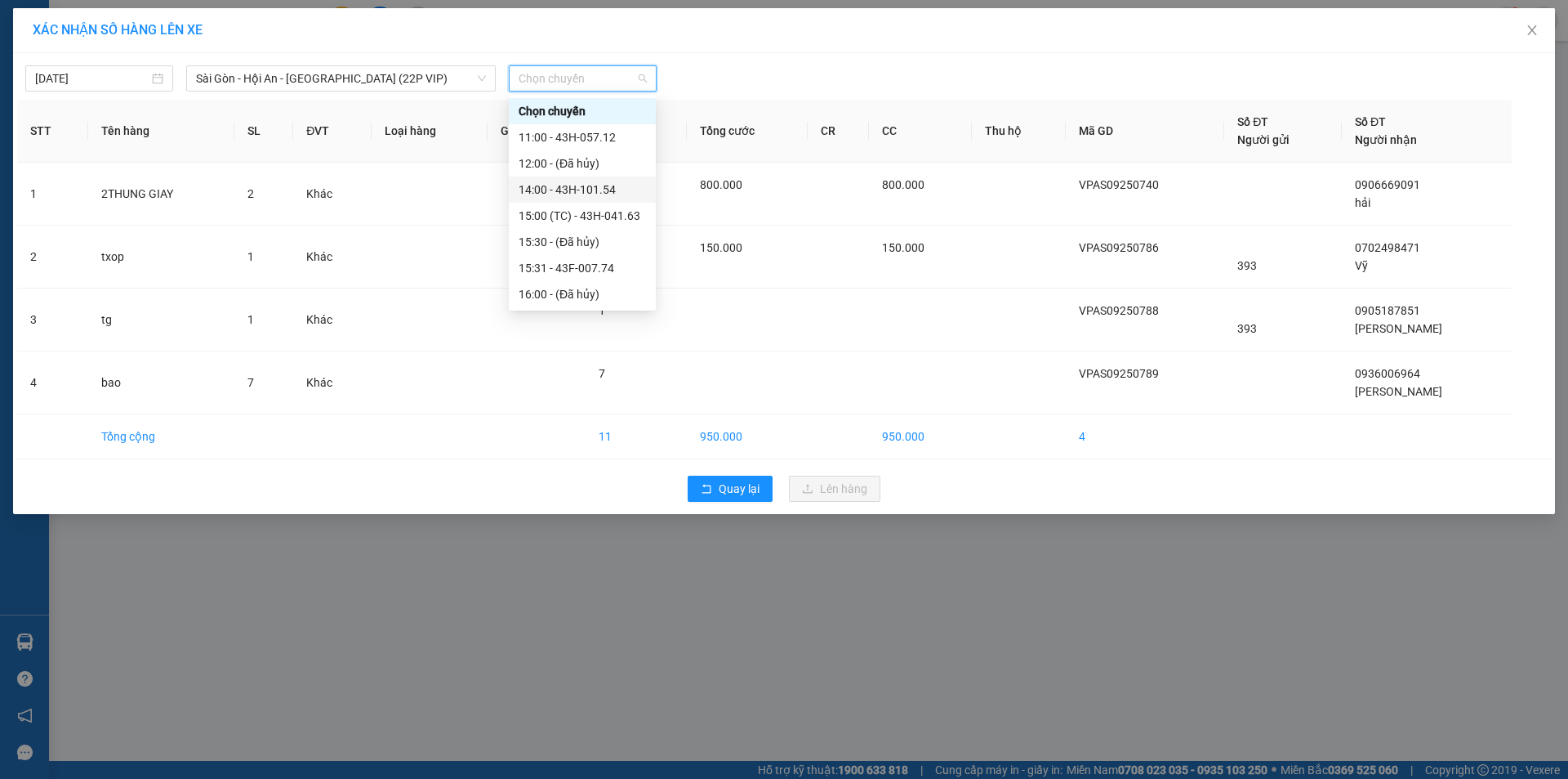
click at [585, 183] on div "14:00 - 43H-101.54" at bounding box center [582, 190] width 127 height 18
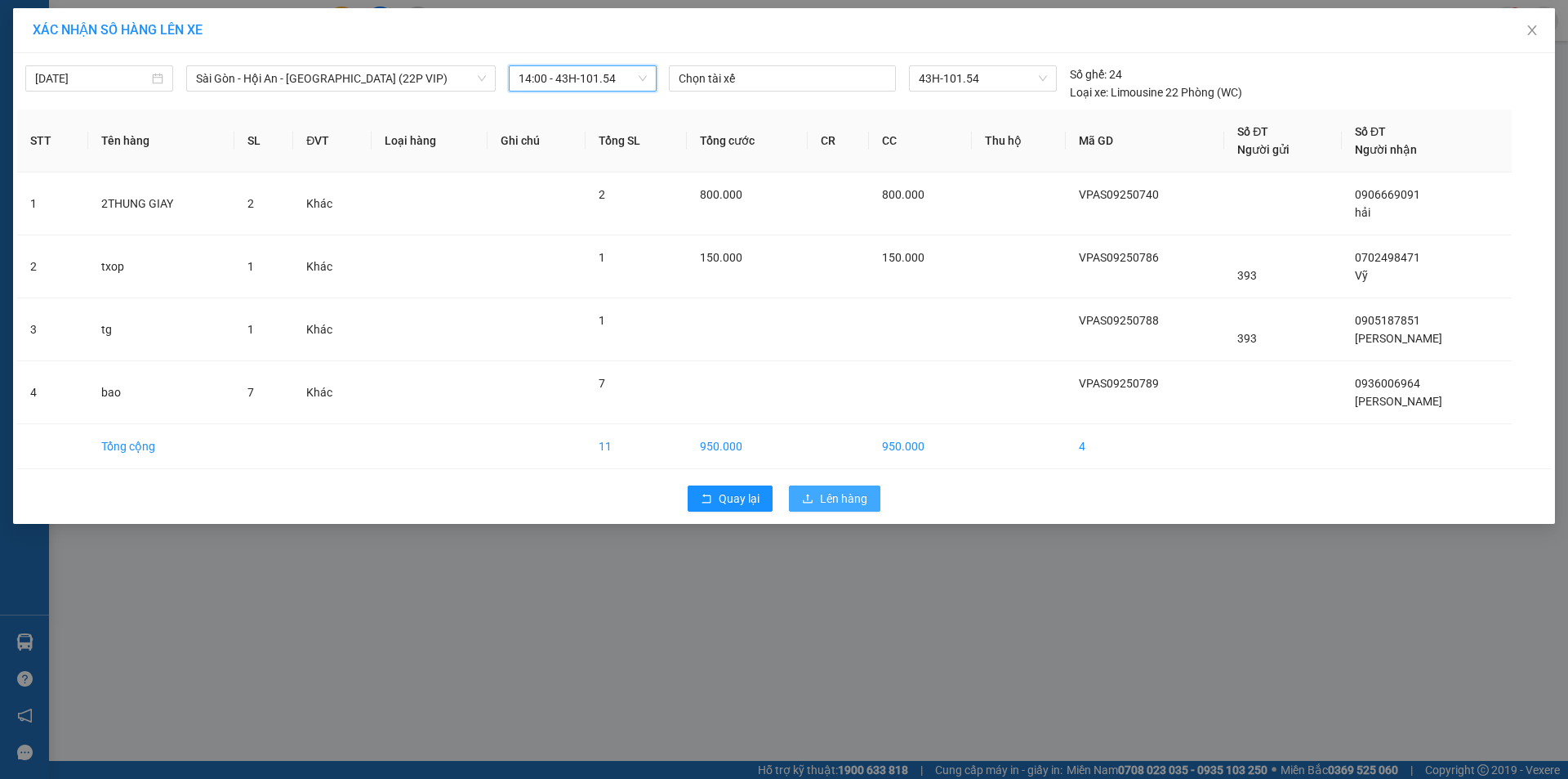
click at [819, 499] on span "Lên hàng" at bounding box center [843, 498] width 47 height 18
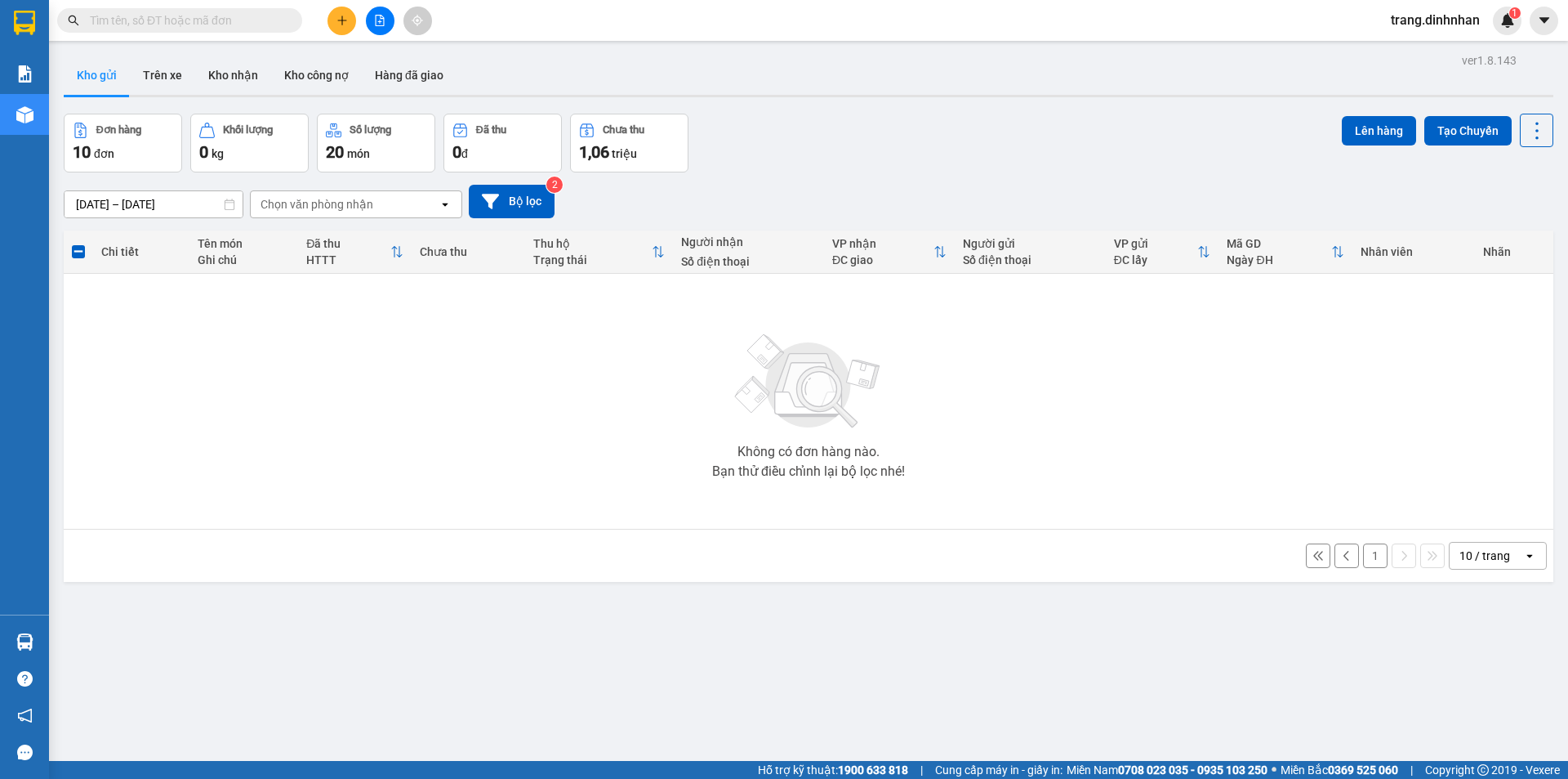
click at [1363, 564] on button "1" at bounding box center [1374, 555] width 25 height 25
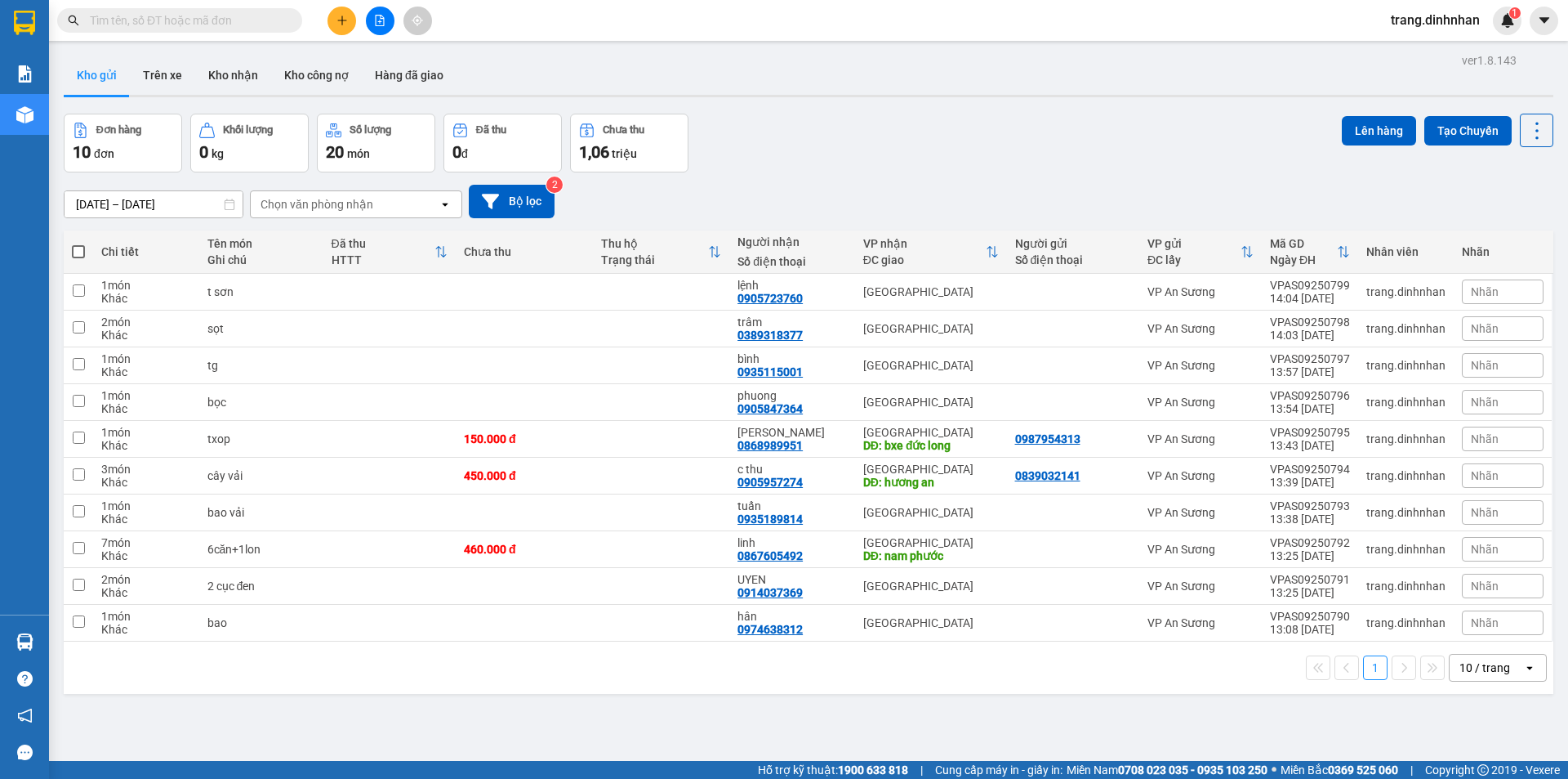
click at [80, 249] on span at bounding box center [78, 252] width 13 height 13
click at [78, 244] on input "checkbox" at bounding box center [78, 244] width 0 height 0
checkbox input "true"
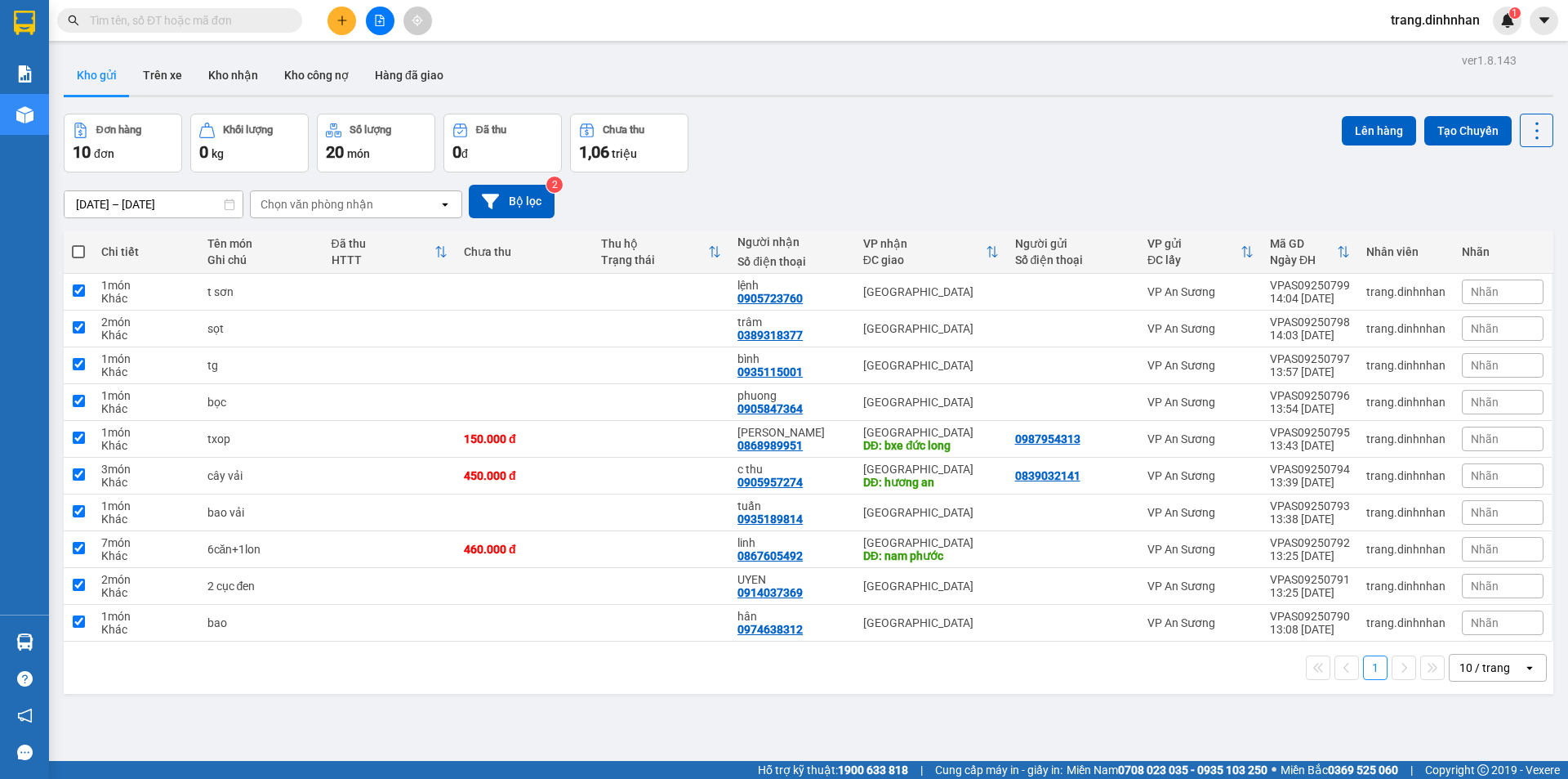
checkbox input "true"
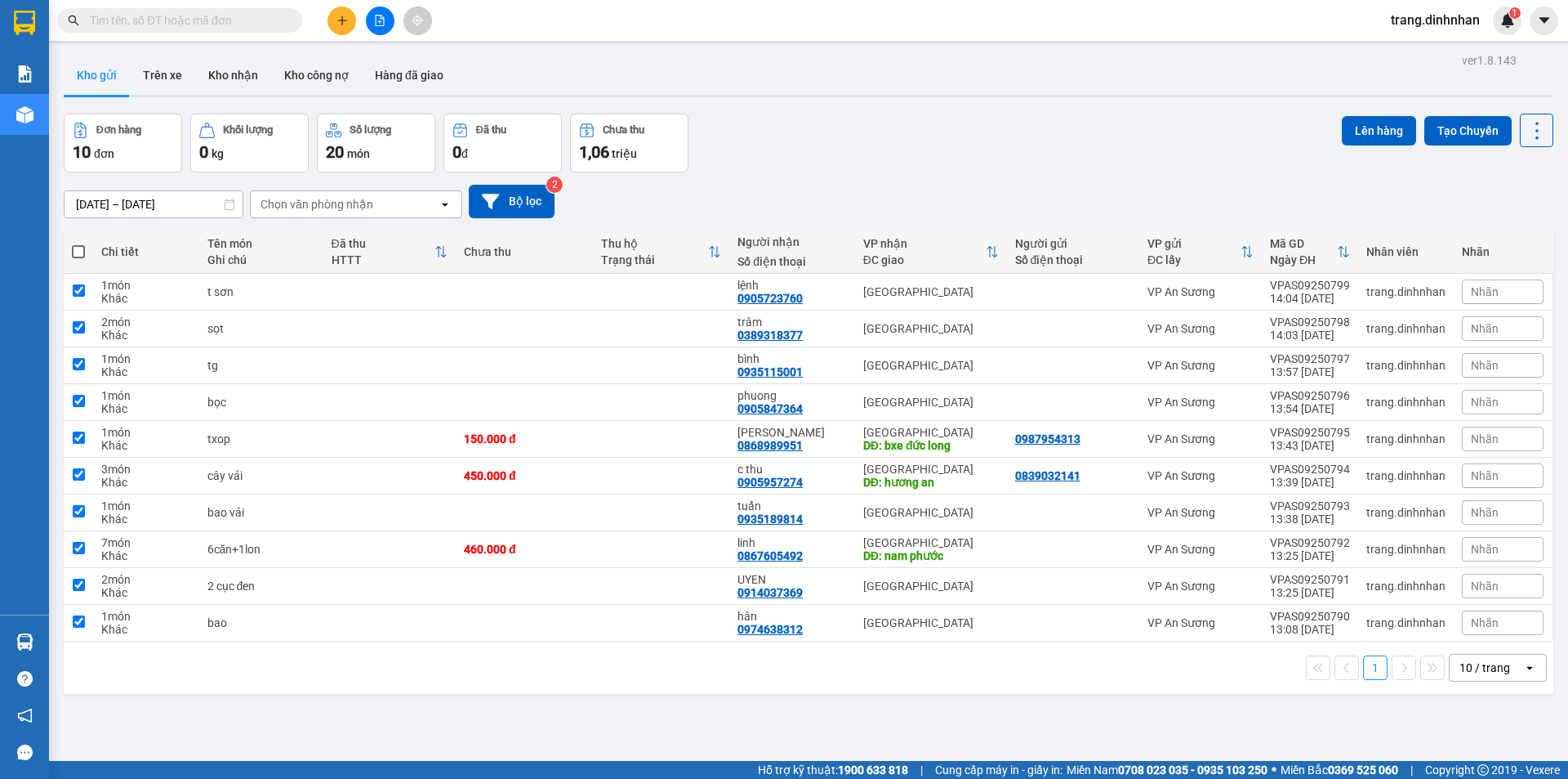
checkbox input "true"
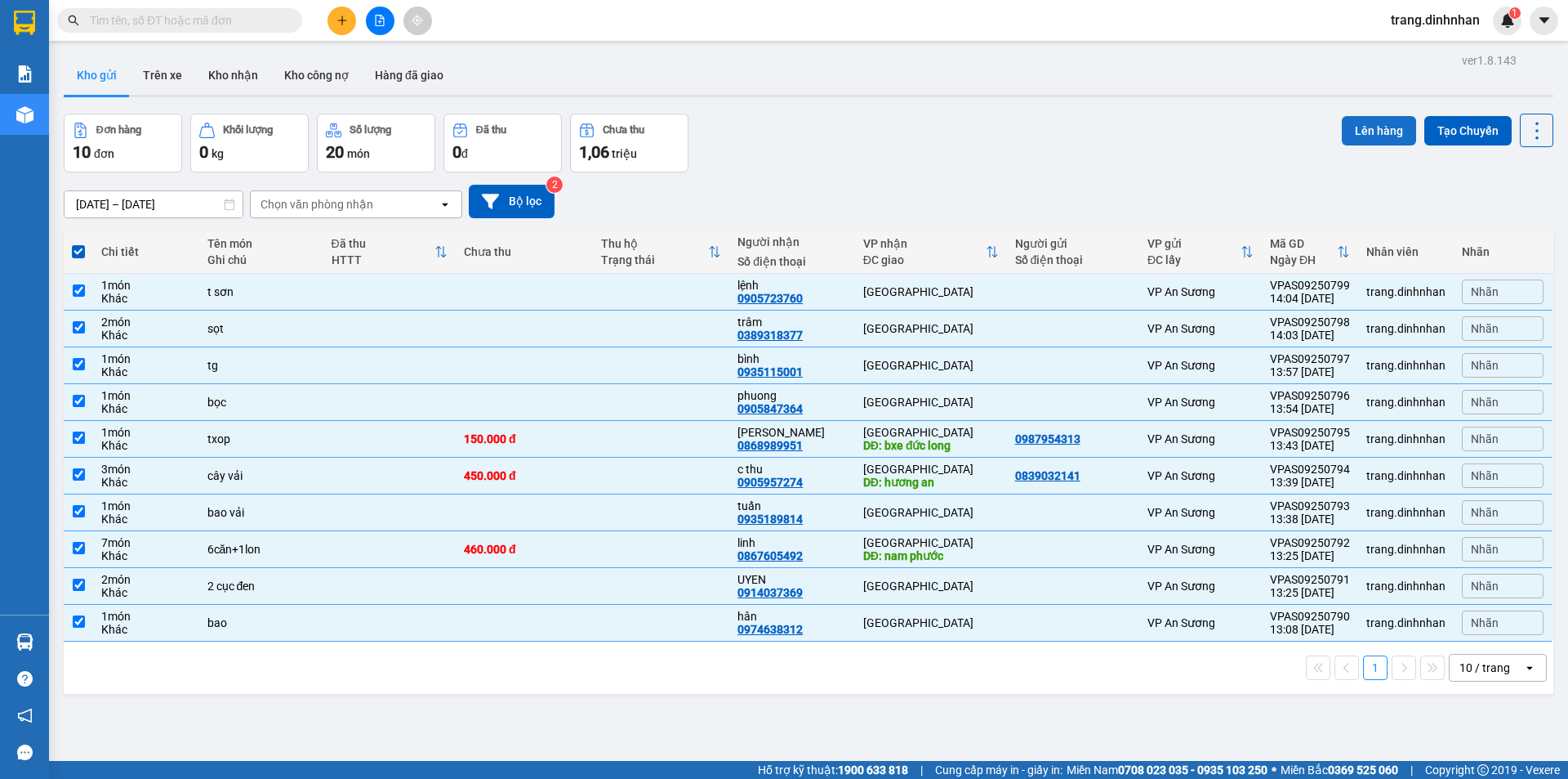
click at [1375, 128] on button "Lên hàng" at bounding box center [1379, 131] width 74 height 29
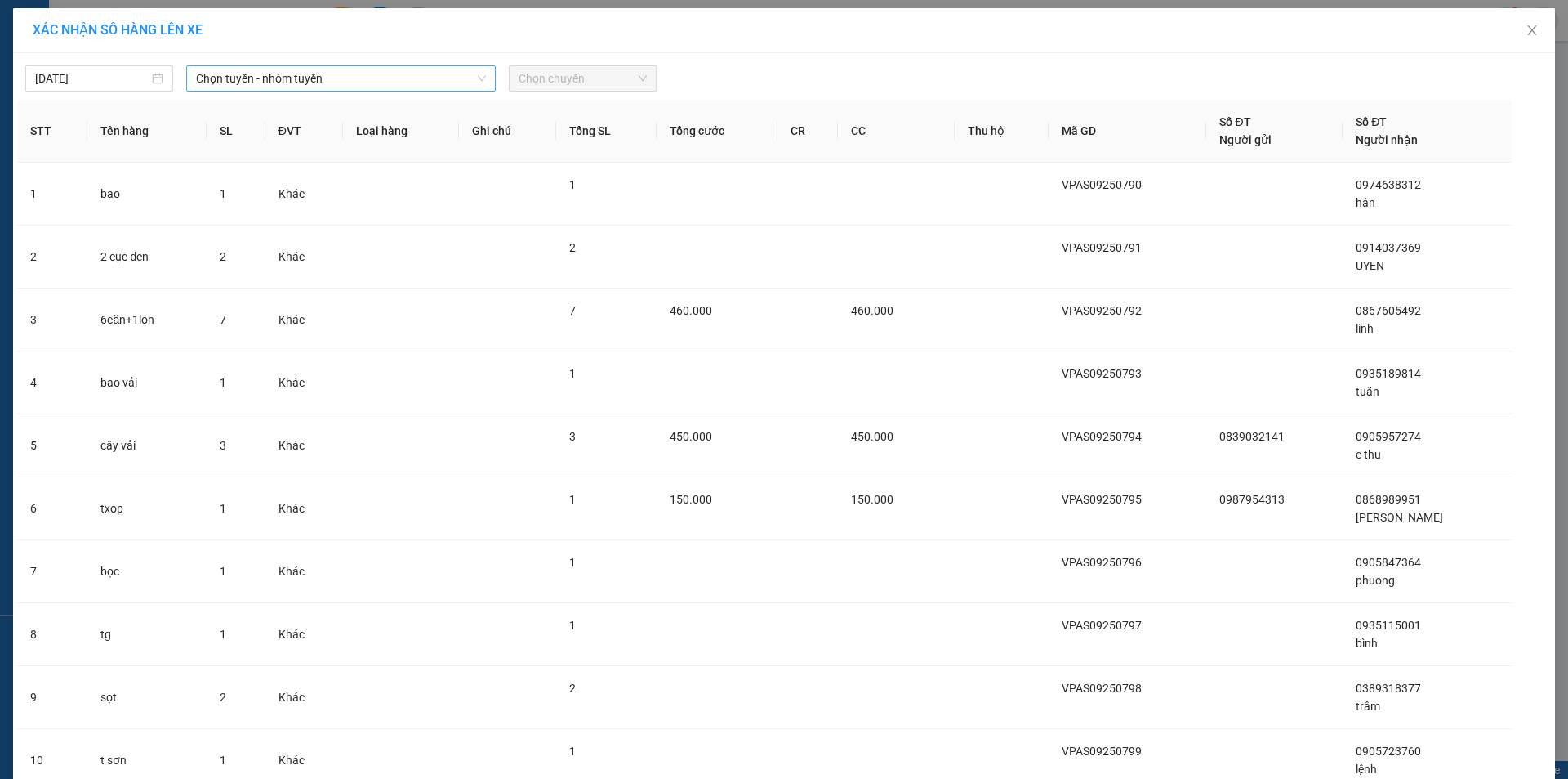
click at [471, 73] on span "Chọn tuyến - nhóm tuyến" at bounding box center [341, 78] width 290 height 25
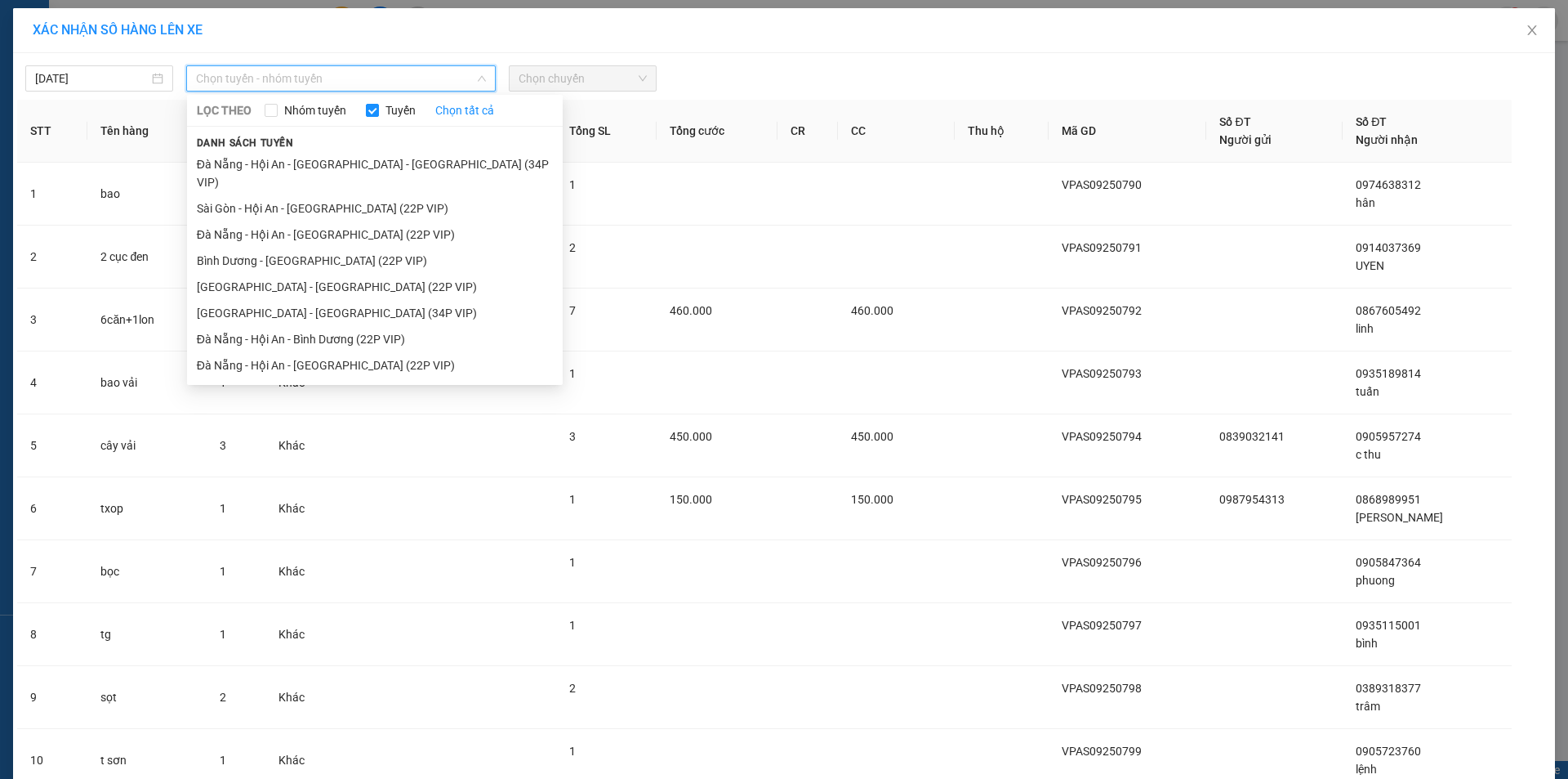
drag, startPoint x: 373, startPoint y: 193, endPoint x: 509, endPoint y: 108, distance: 160.4
click at [374, 195] on li "Sài Gòn - Hội An - [GEOGRAPHIC_DATA] (22P VIP)" at bounding box center [374, 208] width 375 height 26
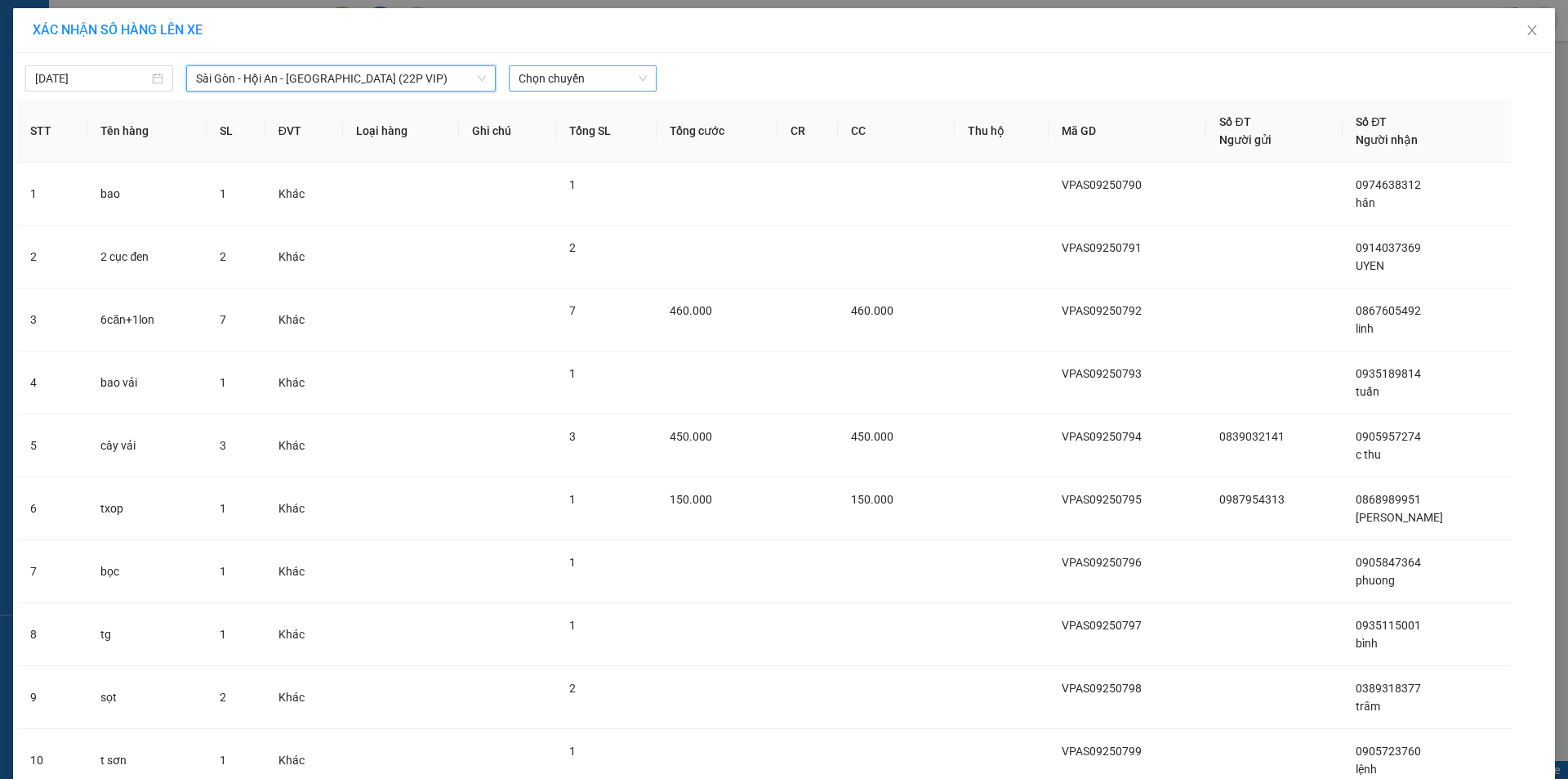
click at [610, 81] on span "Chọn chuyến" at bounding box center [582, 78] width 128 height 25
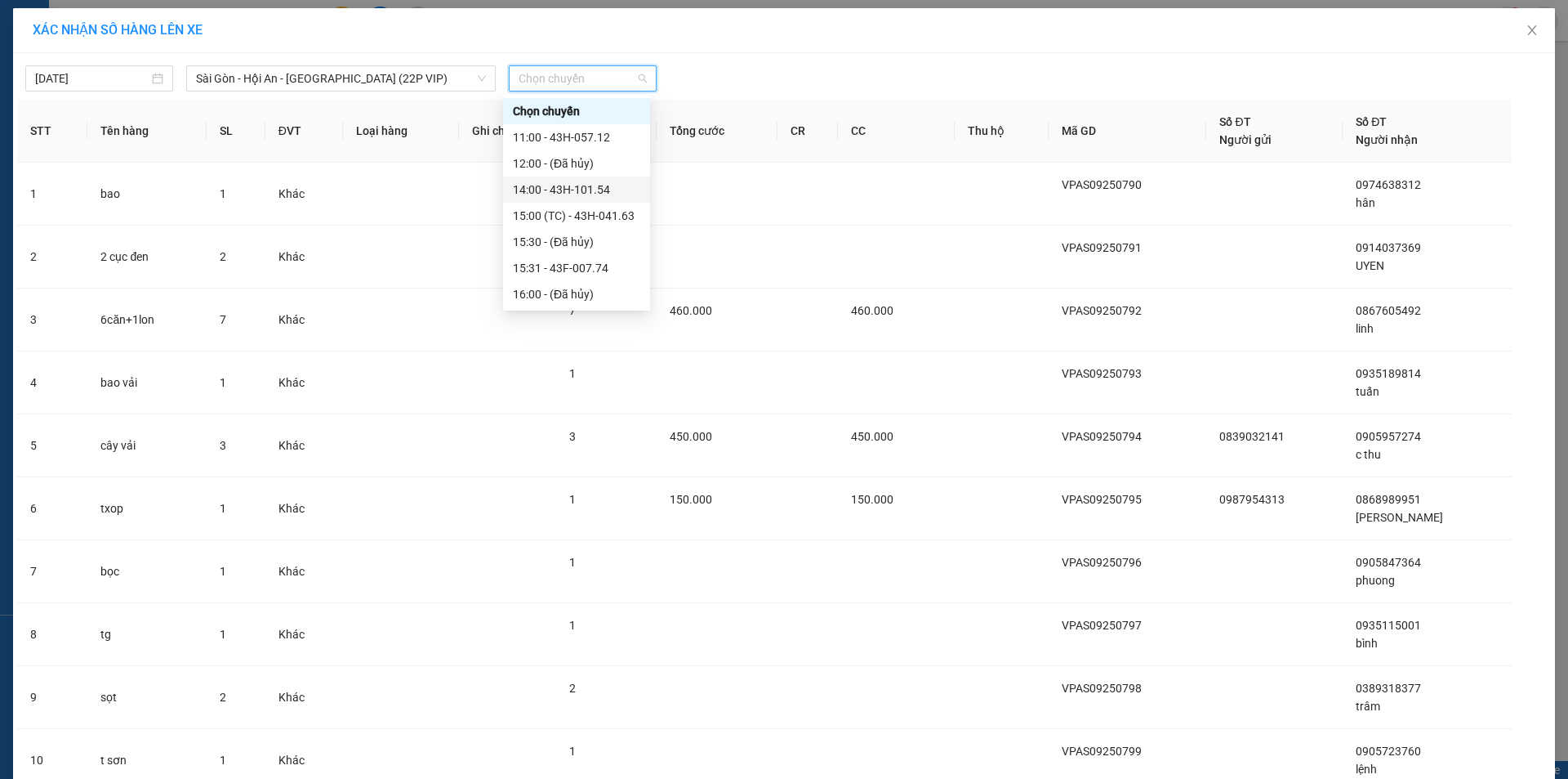
click at [590, 188] on div "14:00 - 43H-101.54" at bounding box center [576, 190] width 127 height 18
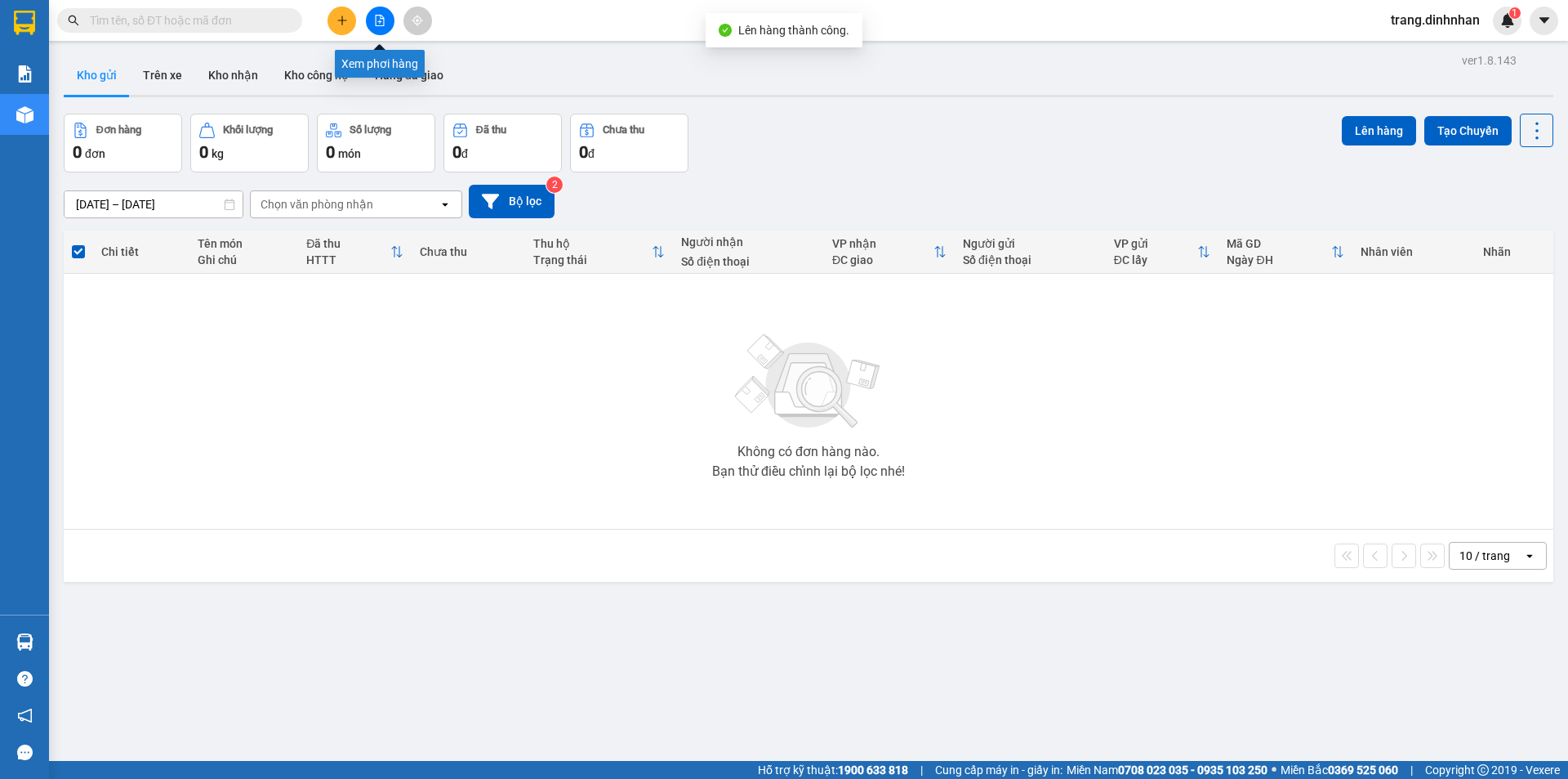
click at [379, 19] on icon "file-add" at bounding box center [380, 20] width 12 height 12
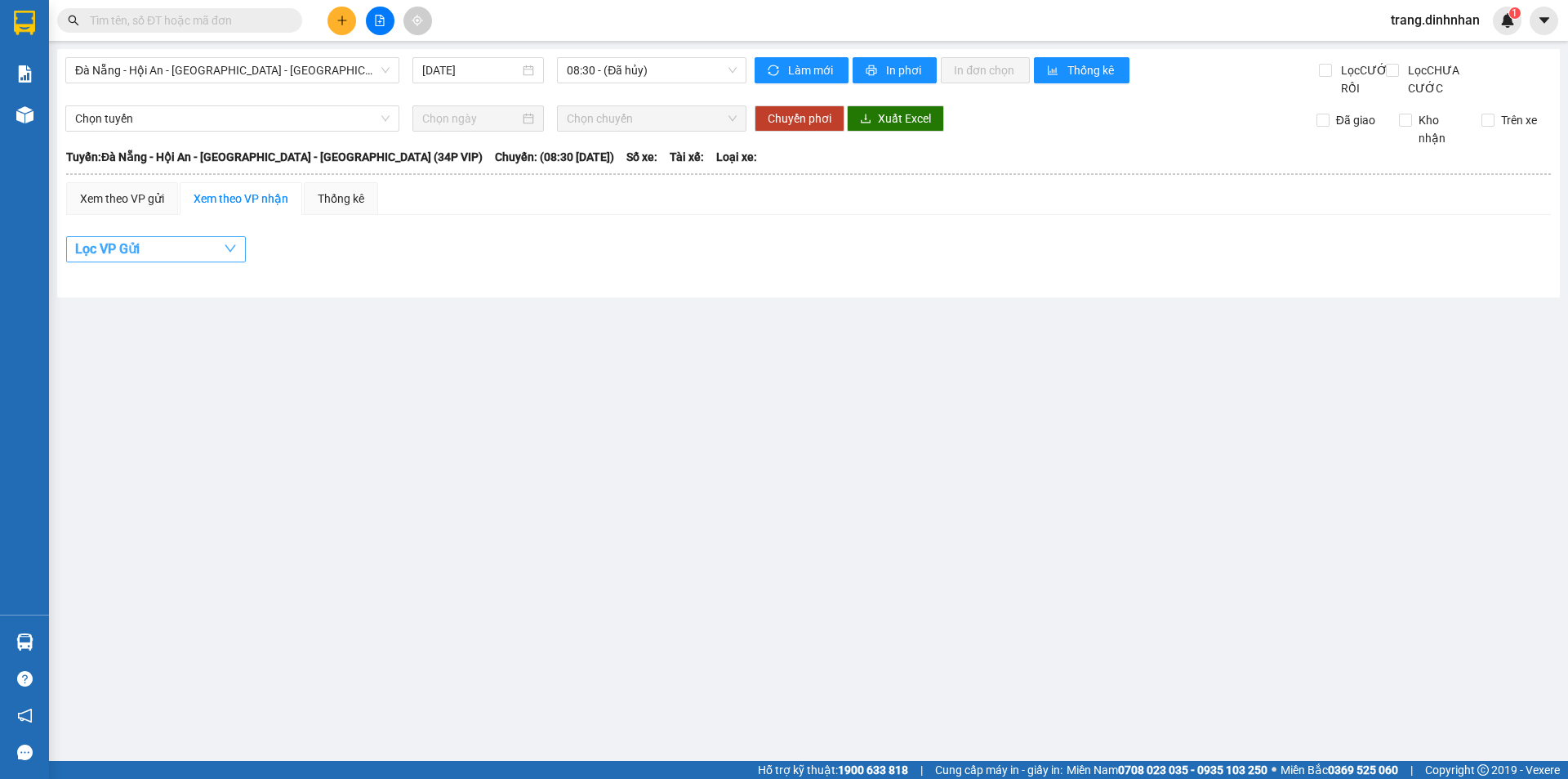
click at [150, 258] on button "Lọc VP Gửi" at bounding box center [156, 249] width 180 height 26
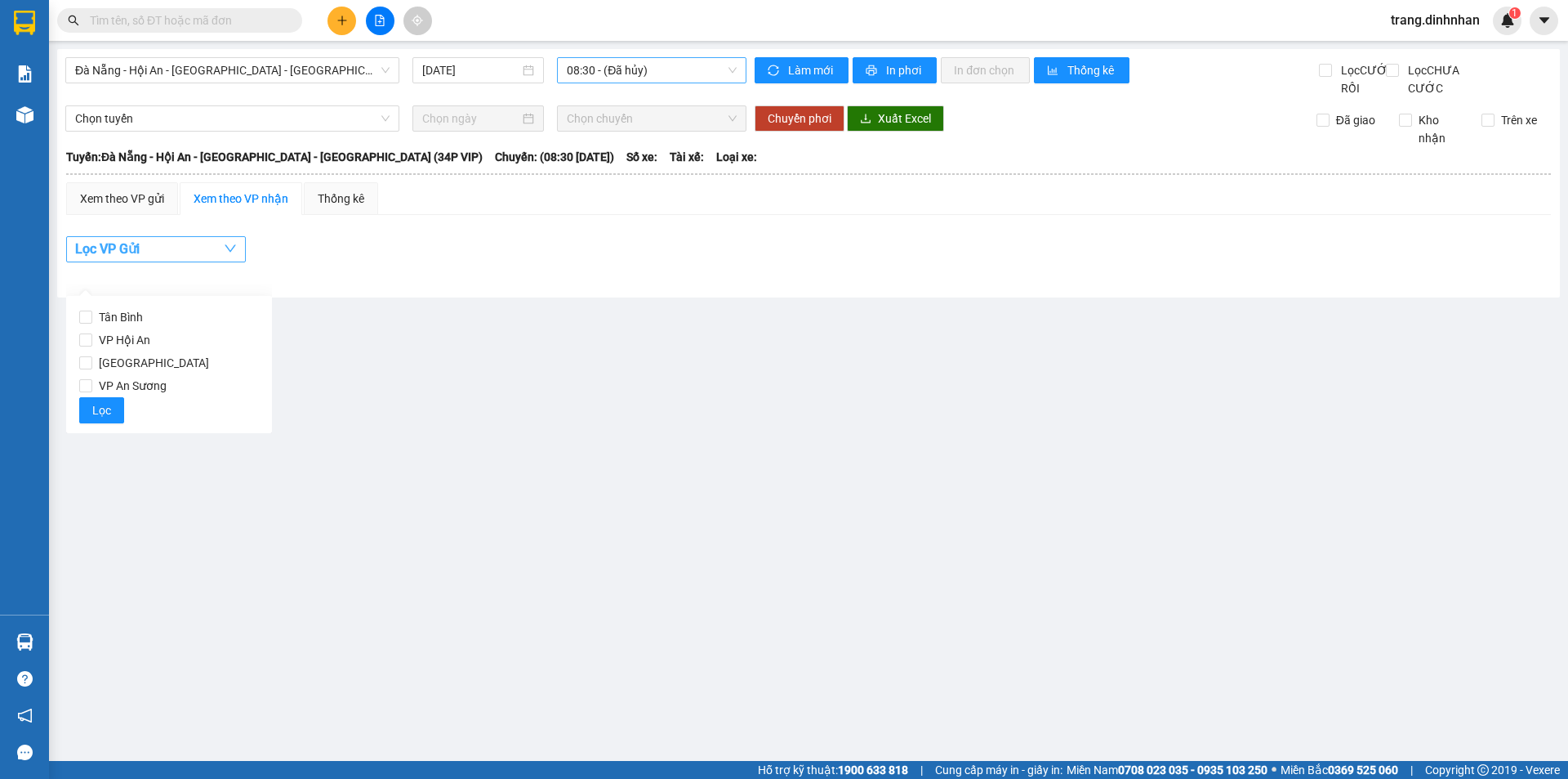
click at [700, 69] on span "08:30 - (Đã hủy)" at bounding box center [651, 70] width 170 height 25
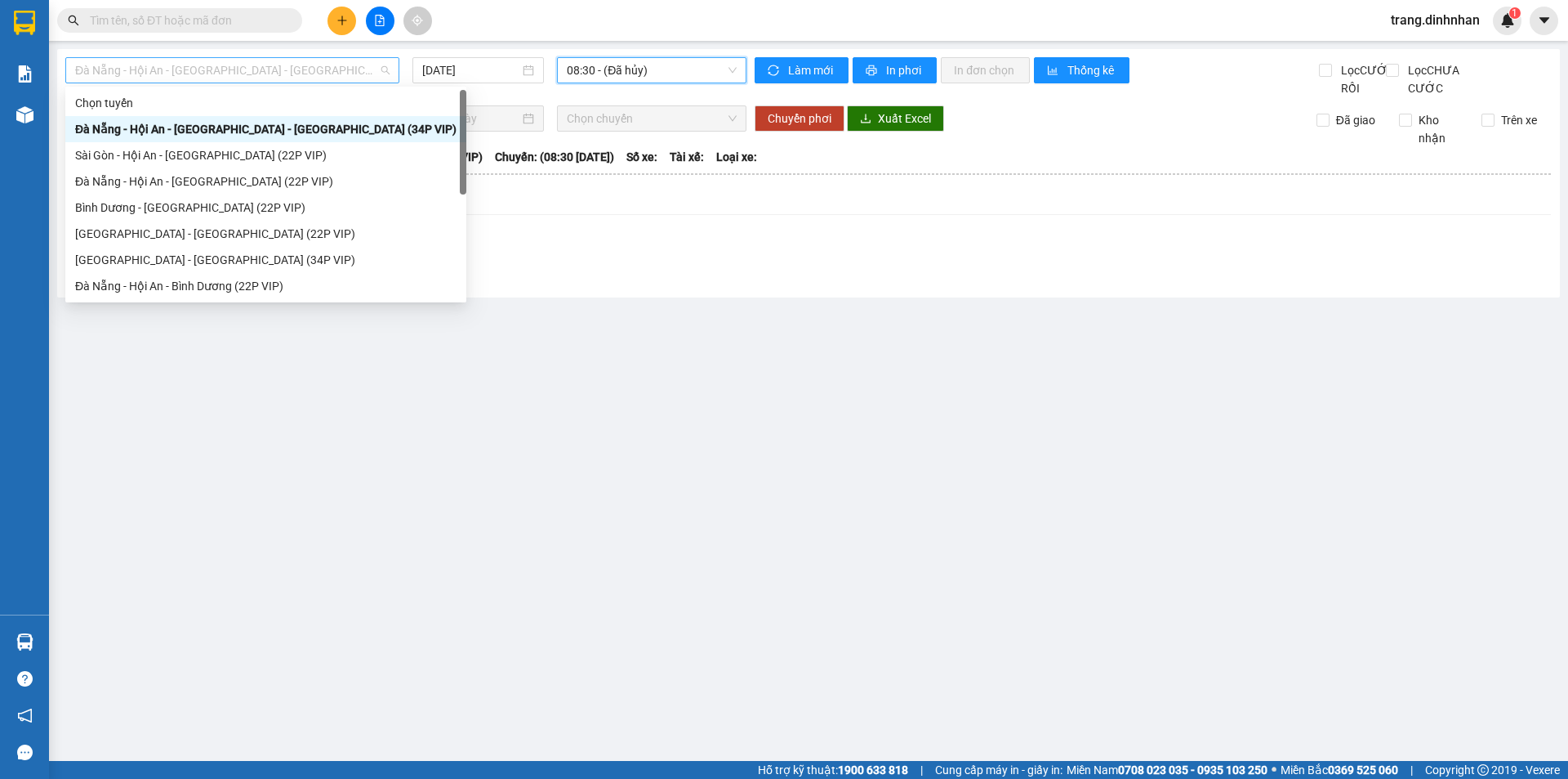
click at [383, 66] on span "Đà Nẵng - Hội An - [GEOGRAPHIC_DATA] - [GEOGRAPHIC_DATA] (34P VIP)" at bounding box center [233, 70] width 314 height 25
drag, startPoint x: 263, startPoint y: 147, endPoint x: 509, endPoint y: 69, distance: 258.1
click at [266, 145] on div "Sài Gòn - Hội An - [GEOGRAPHIC_DATA] (22P VIP)" at bounding box center [265, 155] width 401 height 26
type input "[DATE]"
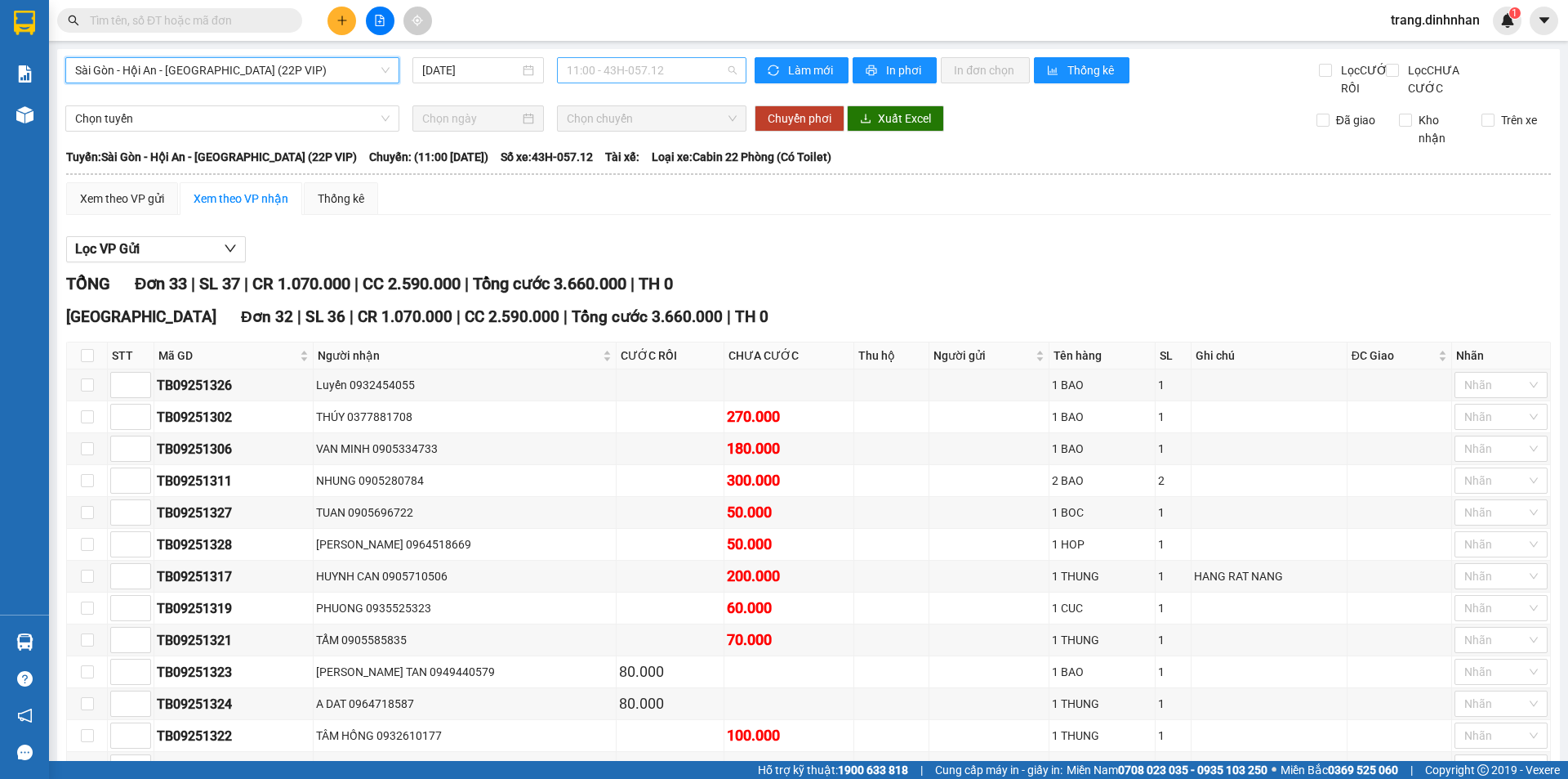
click at [714, 75] on span "11:00 - 43H-057.12" at bounding box center [651, 70] width 170 height 25
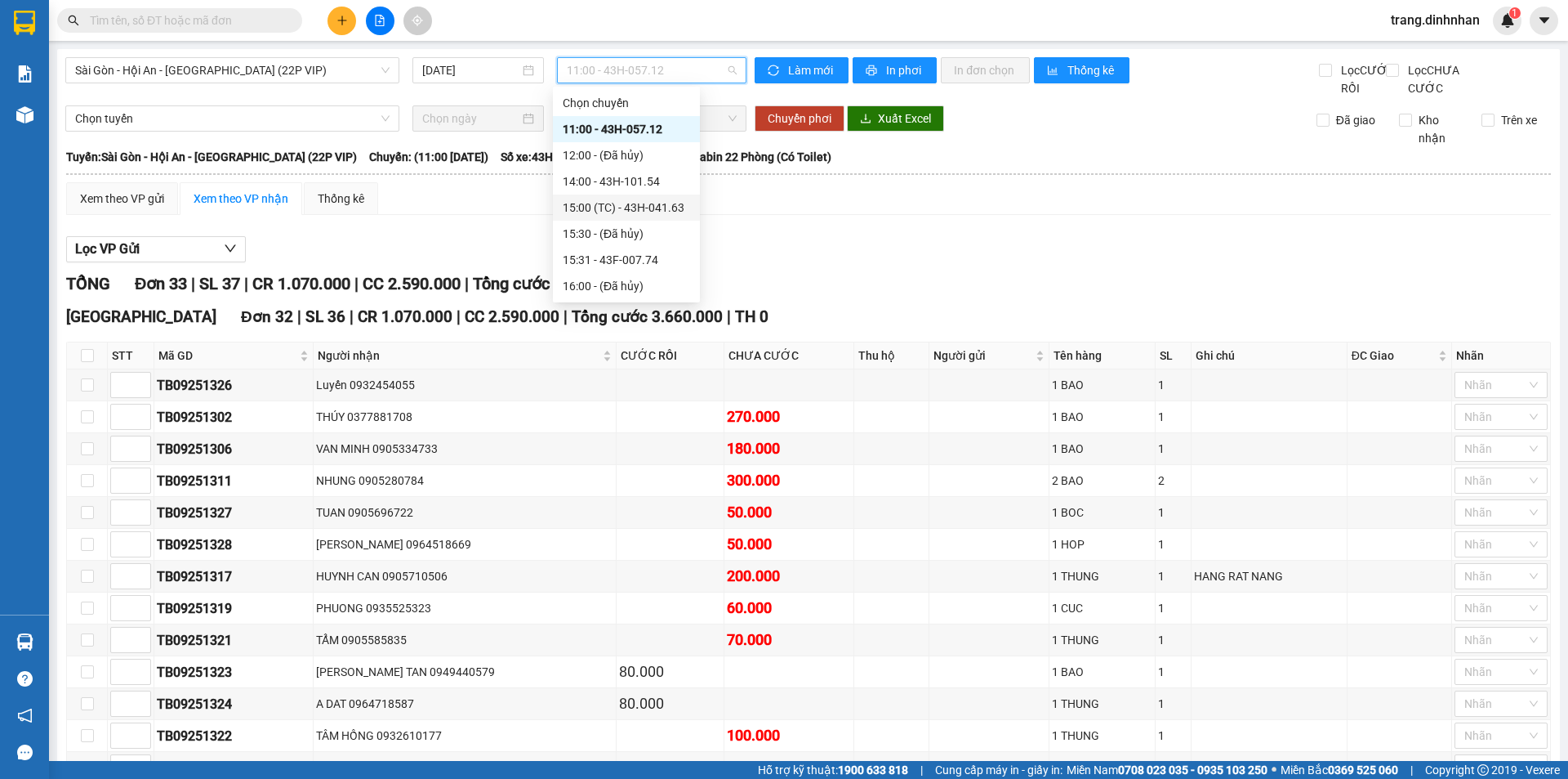
click at [613, 197] on div "15:00 (TC) - 43H-041.63" at bounding box center [627, 207] width 147 height 26
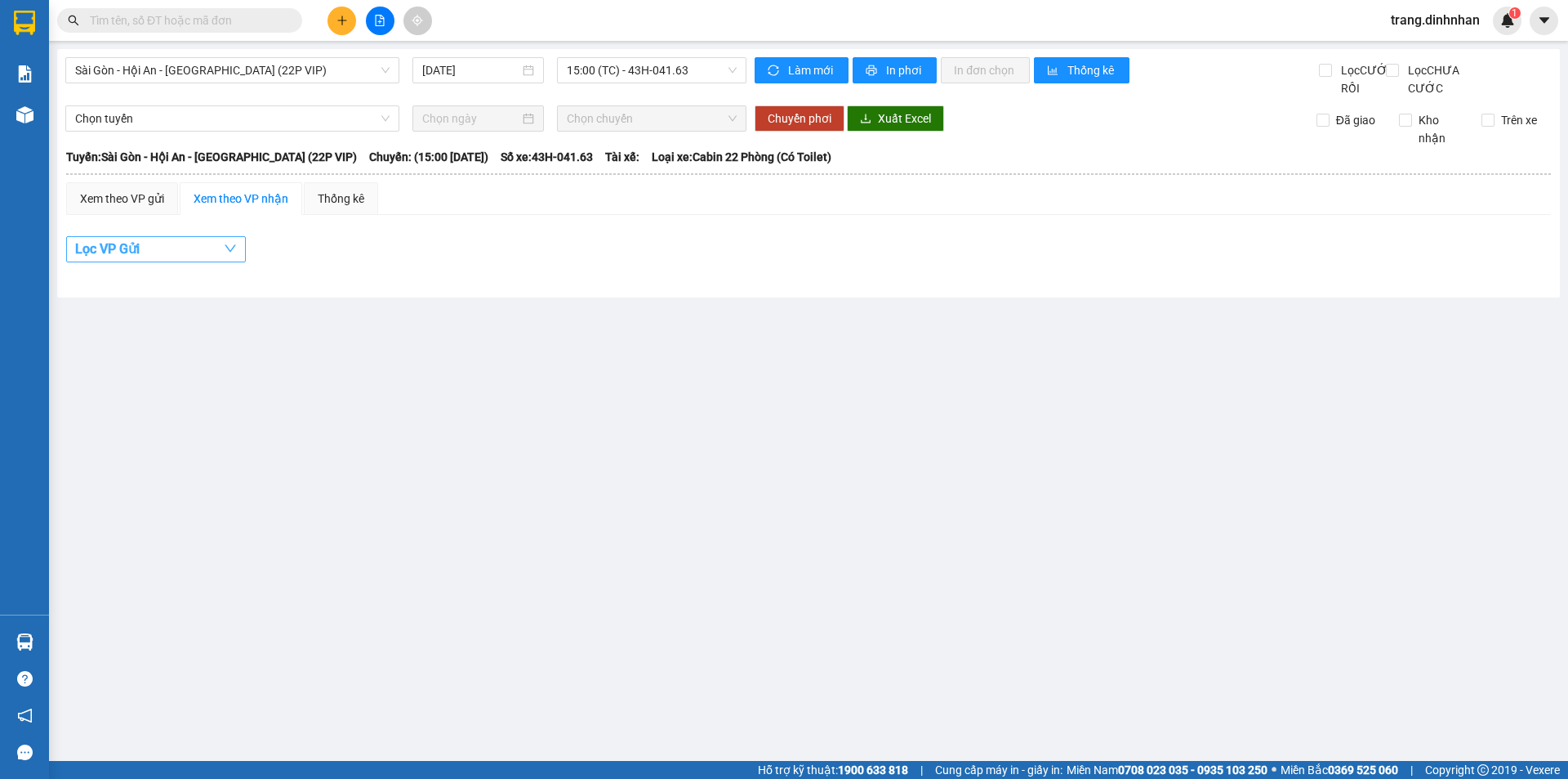
click at [106, 259] on span "Lọc VP Gửi" at bounding box center [107, 248] width 65 height 20
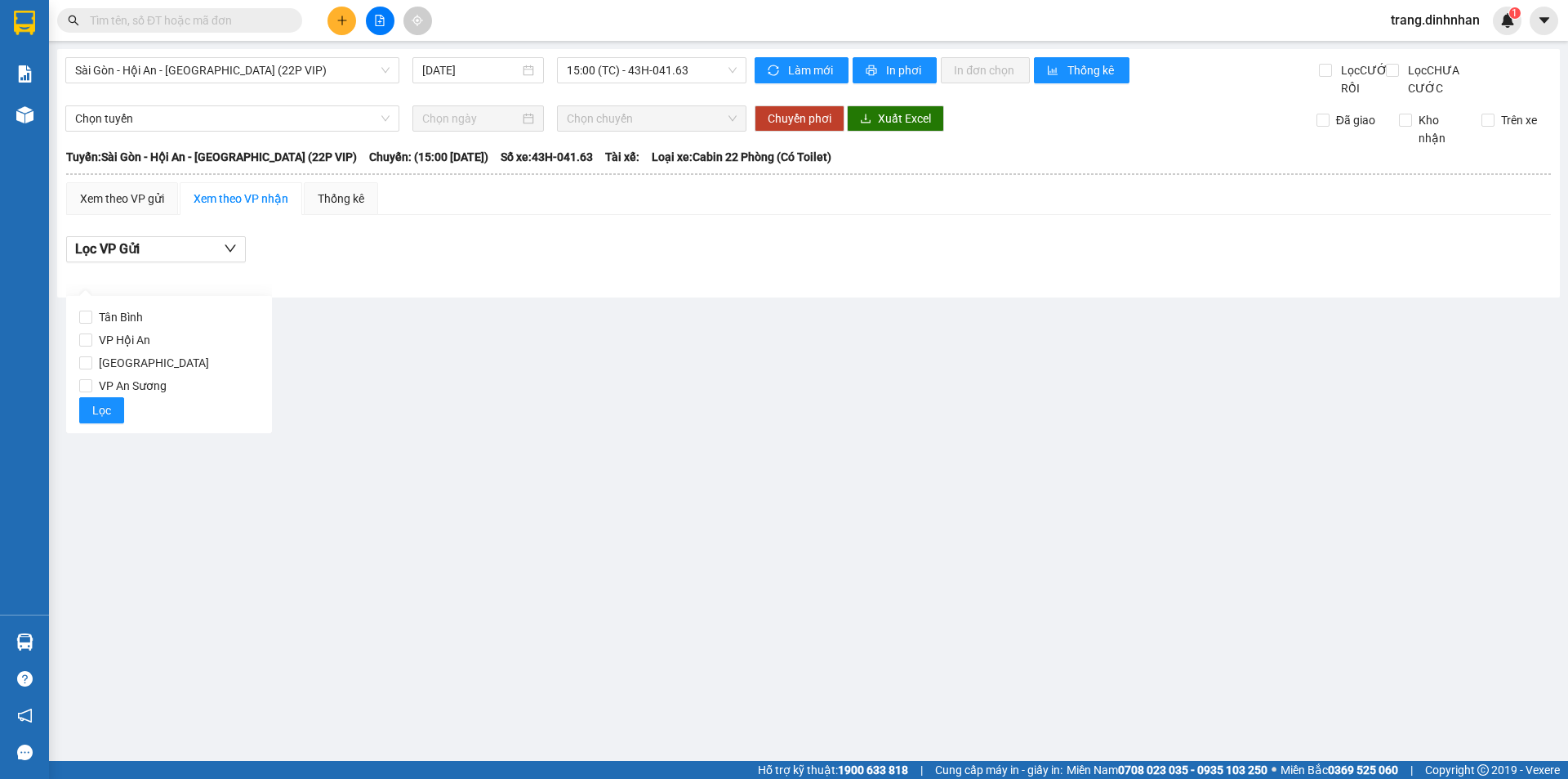
click at [78, 383] on div "Tân Bình VP Hội An Đà Nẵng VP An Sương Lọc" at bounding box center [169, 364] width 206 height 137
click at [86, 384] on input "VP An Sương" at bounding box center [85, 385] width 13 height 13
click at [96, 408] on span "Lọc" at bounding box center [102, 410] width 19 height 18
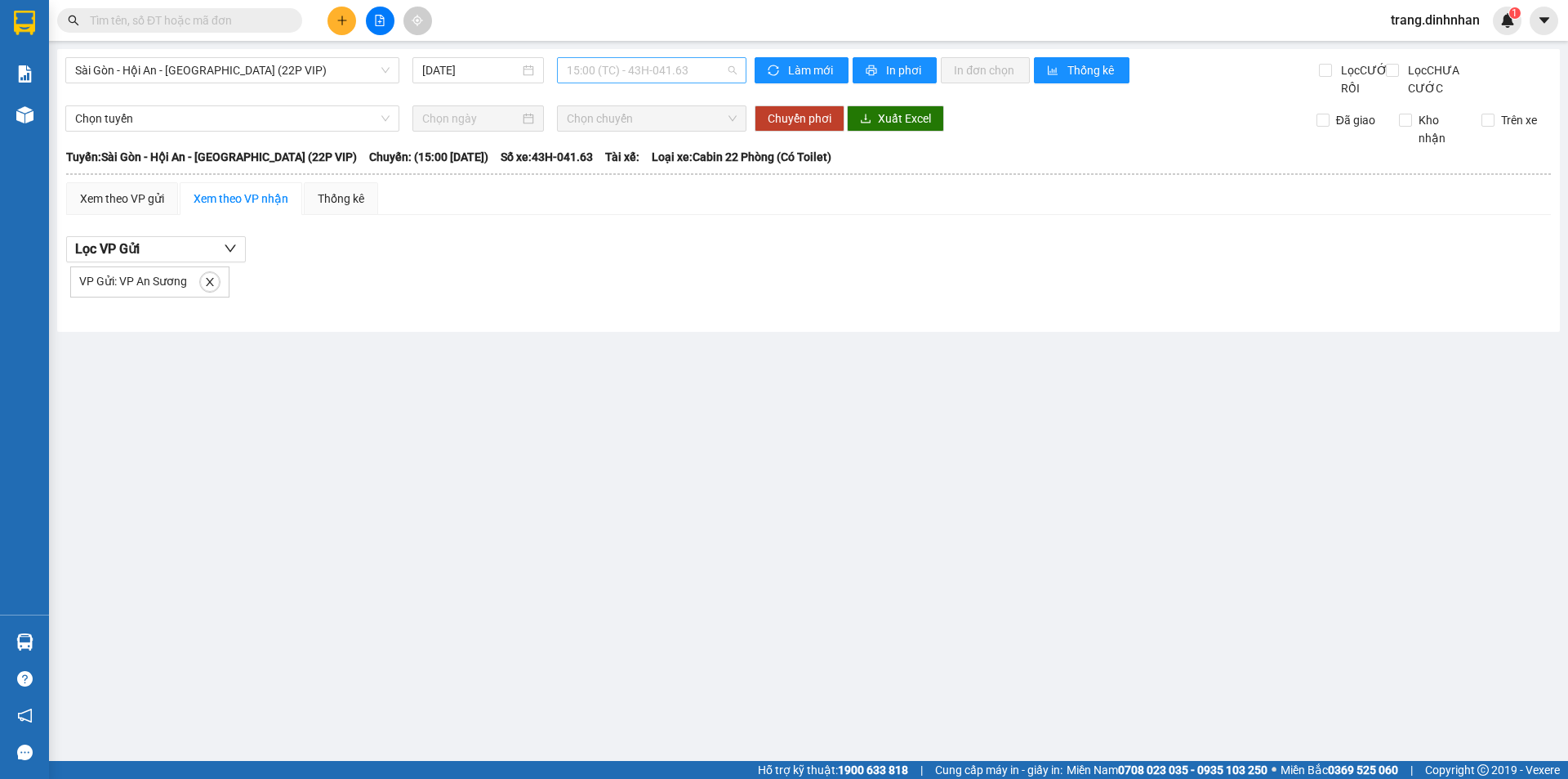
click at [717, 68] on span "15:00 (TC) - 43H-041.63" at bounding box center [651, 70] width 170 height 25
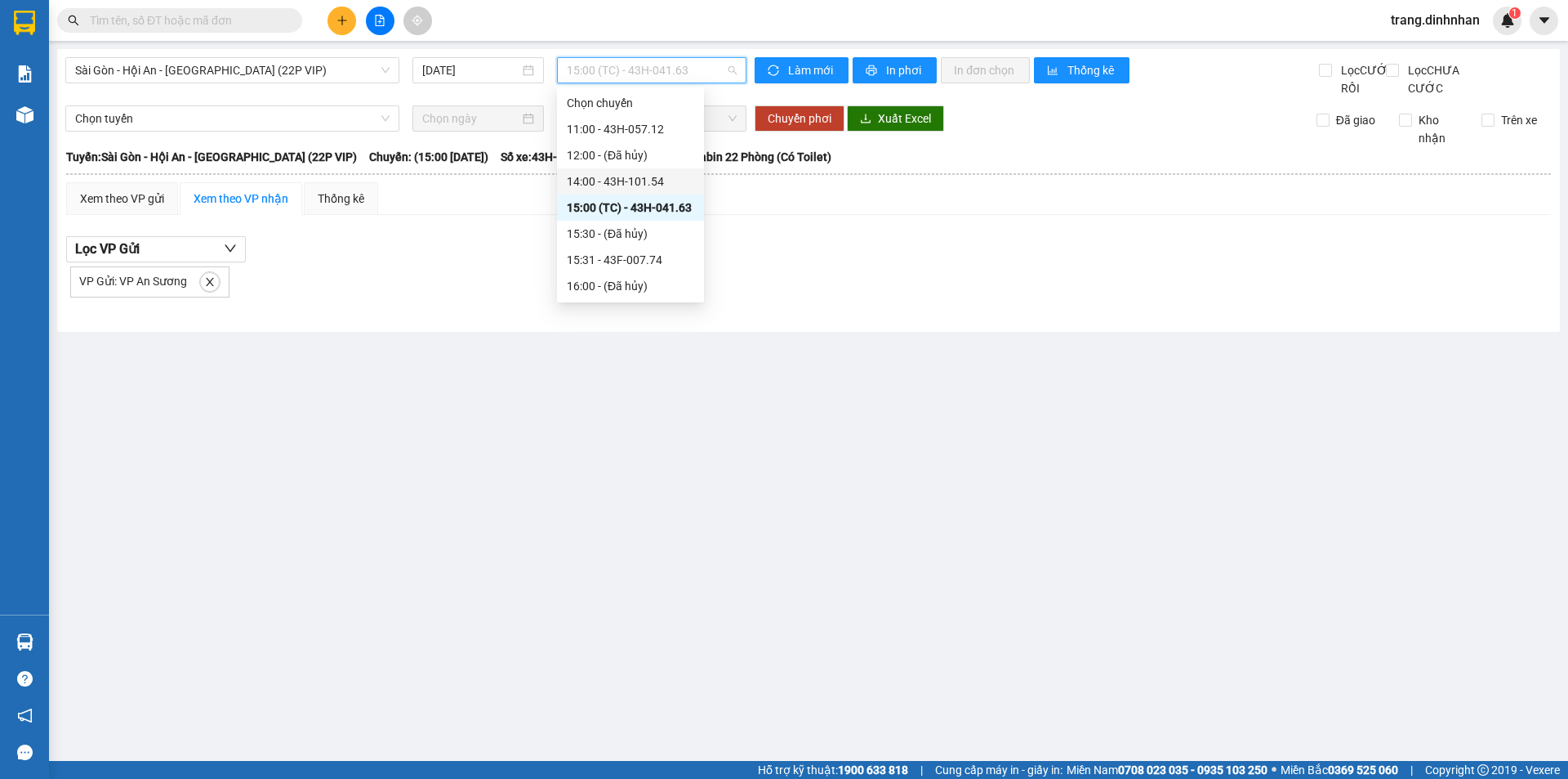
click at [642, 180] on div "14:00 - 43H-101.54" at bounding box center [630, 182] width 127 height 18
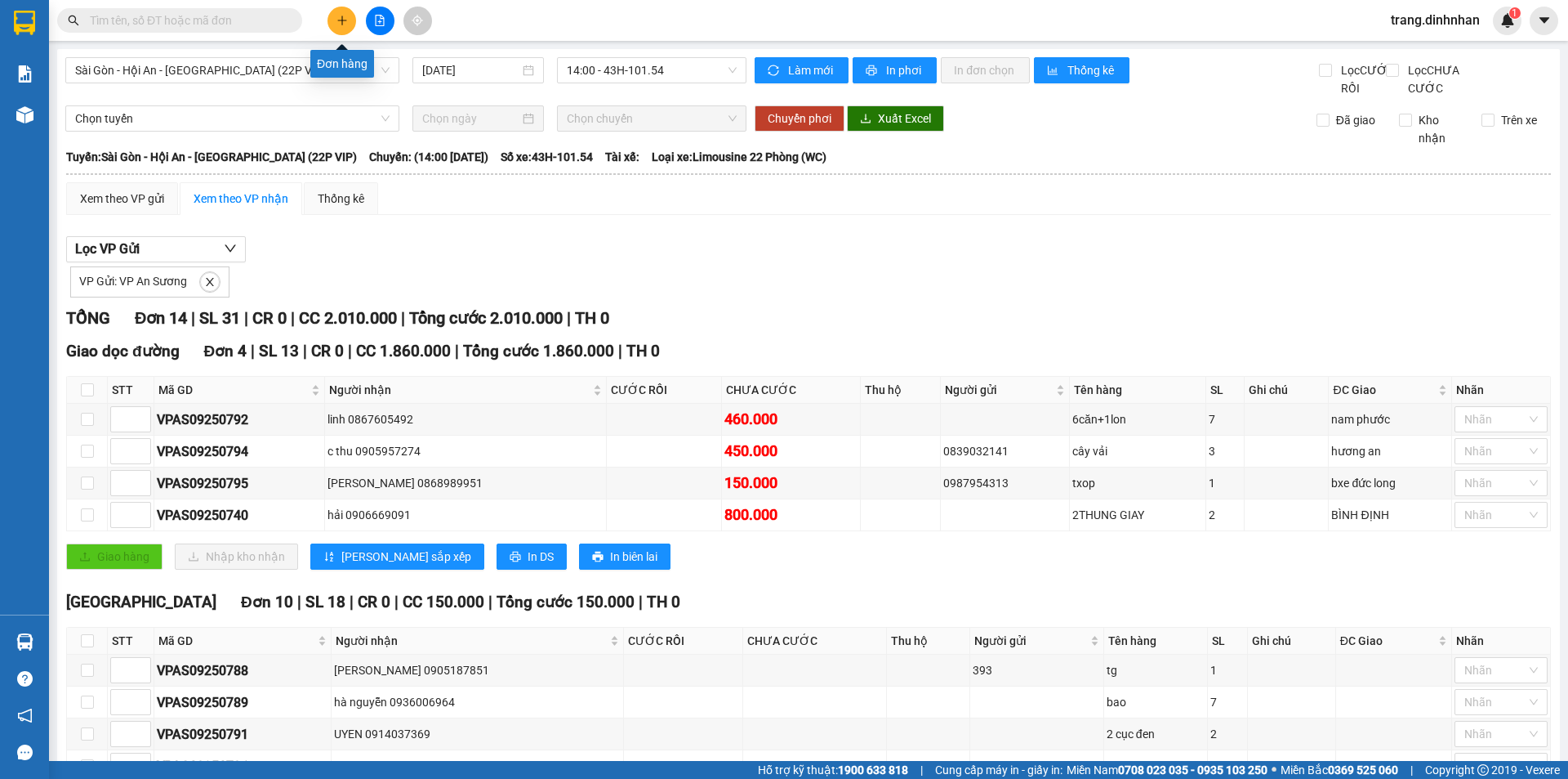
click at [342, 18] on icon "plus" at bounding box center [342, 20] width 12 height 12
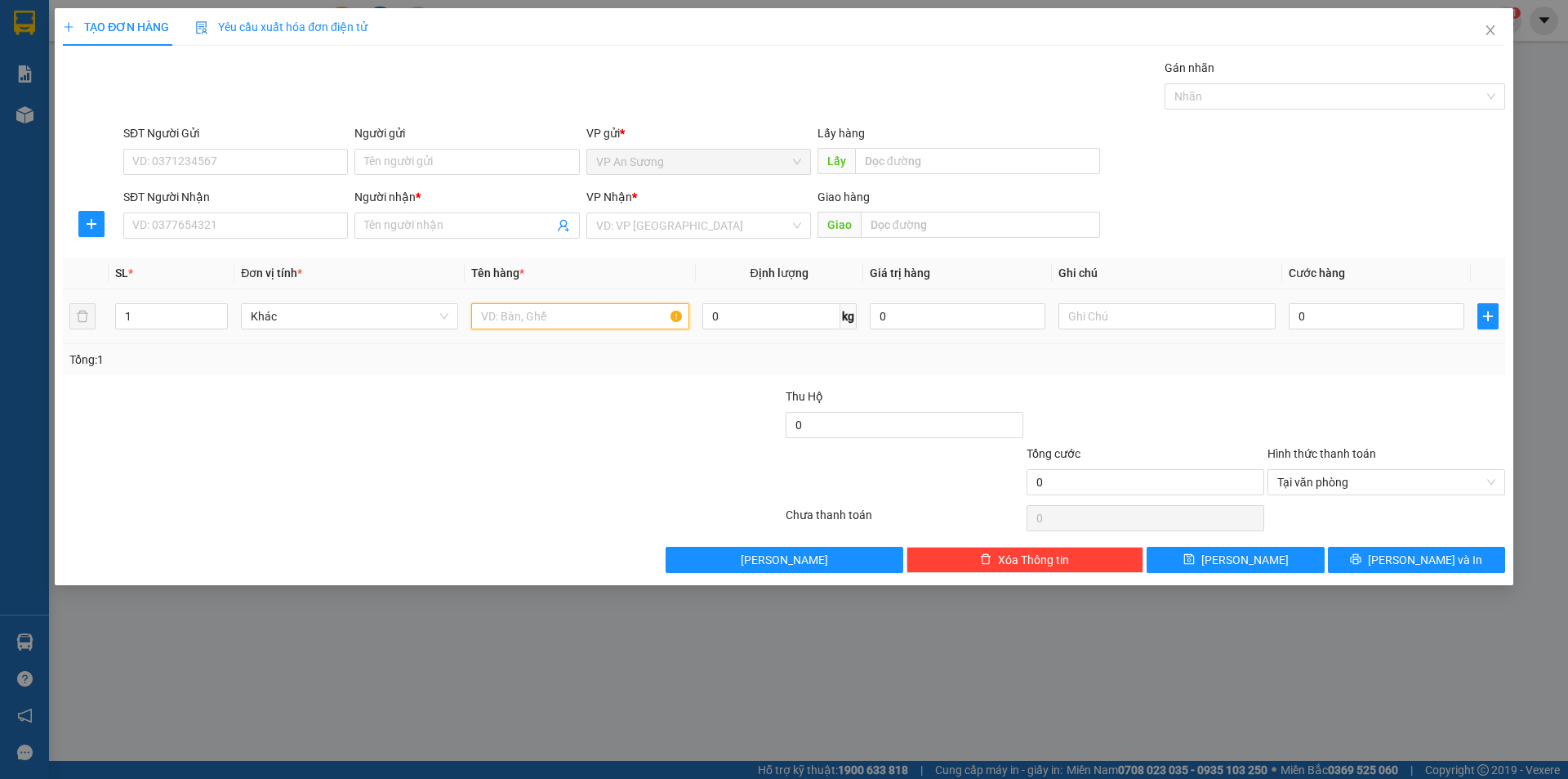
click at [531, 315] on input "text" at bounding box center [580, 315] width 217 height 26
type input "cục đen nhỏ"
click at [613, 222] on input "search" at bounding box center [692, 225] width 194 height 25
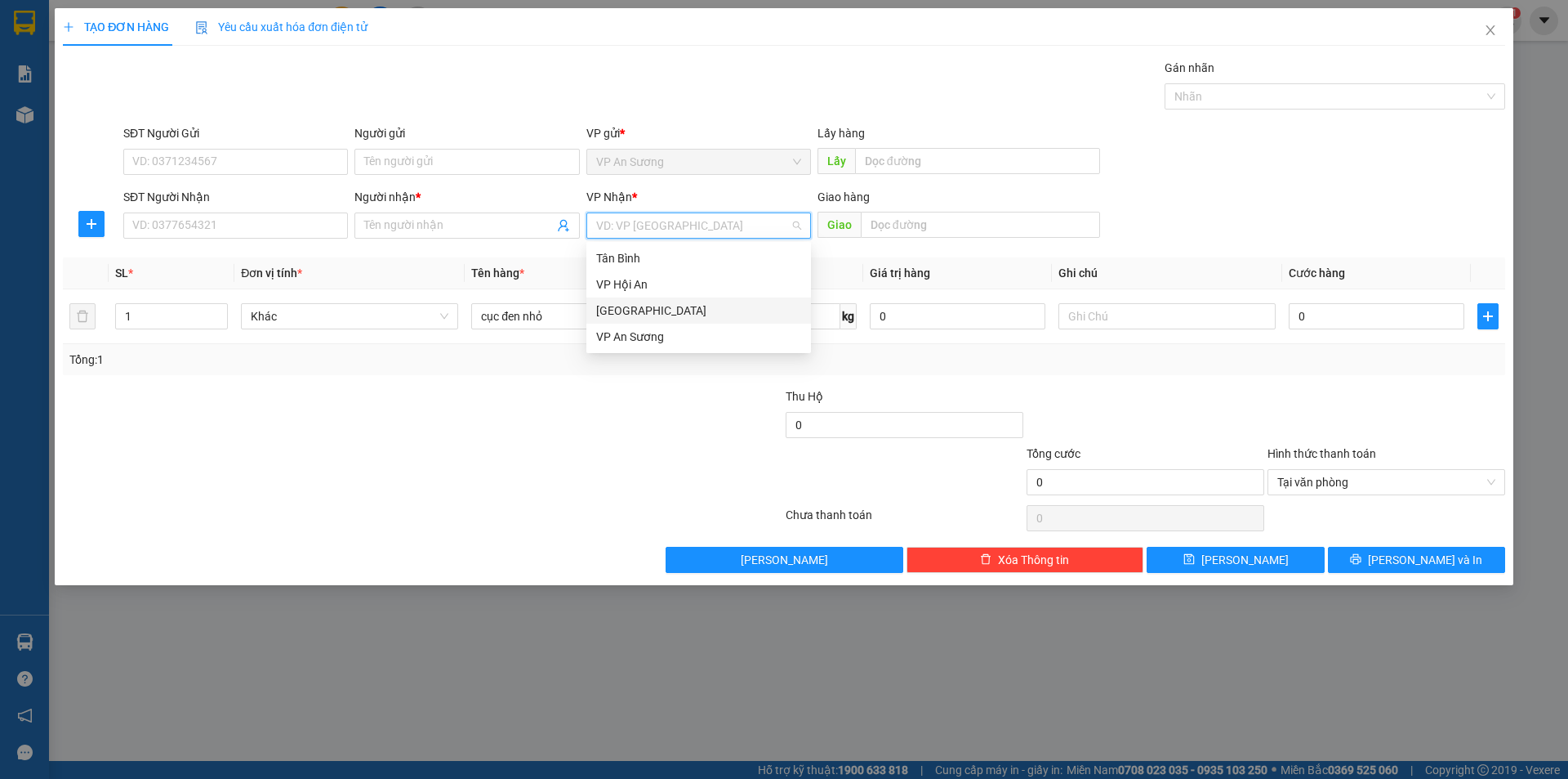
click at [641, 309] on div "[GEOGRAPHIC_DATA]" at bounding box center [699, 311] width 205 height 18
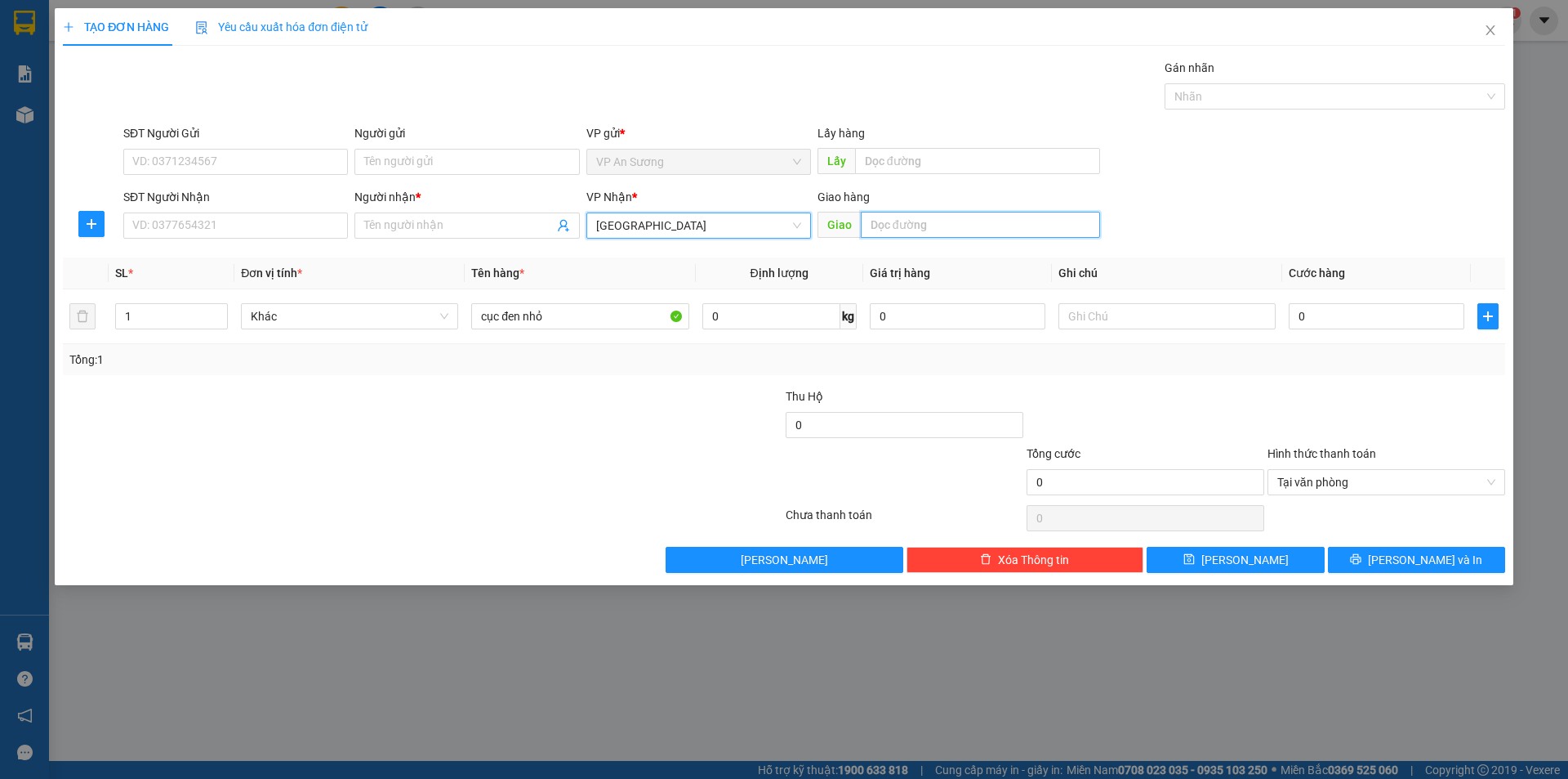
click at [915, 215] on input "text" at bounding box center [979, 225] width 239 height 26
type input "nam phước"
click at [296, 224] on input "SĐT Người Nhận" at bounding box center [235, 225] width 224 height 26
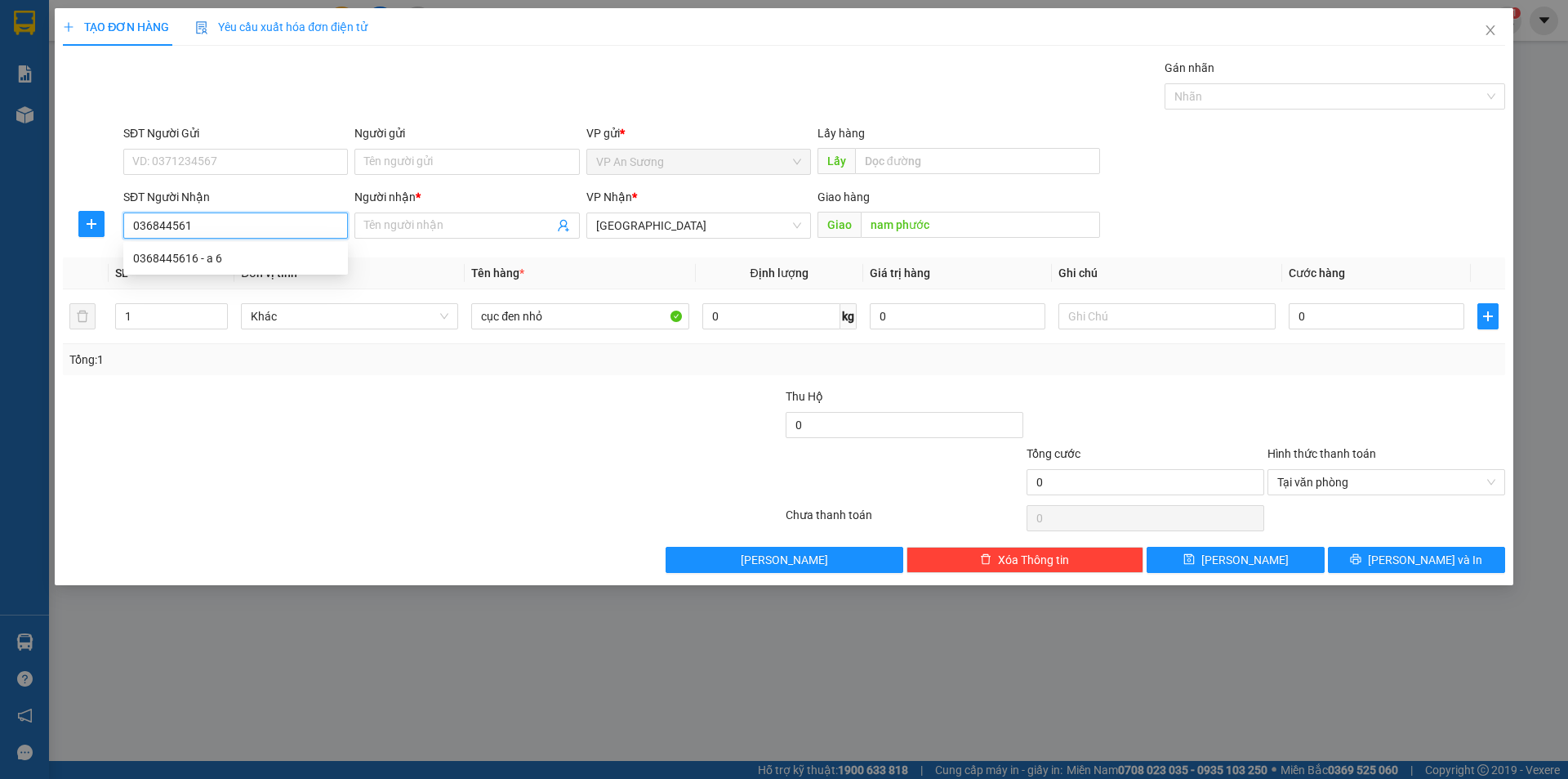
type input "0368445616"
click at [181, 260] on div "0368445616 - a 6" at bounding box center [236, 258] width 205 height 18
type input "a 6"
type input "0368445616"
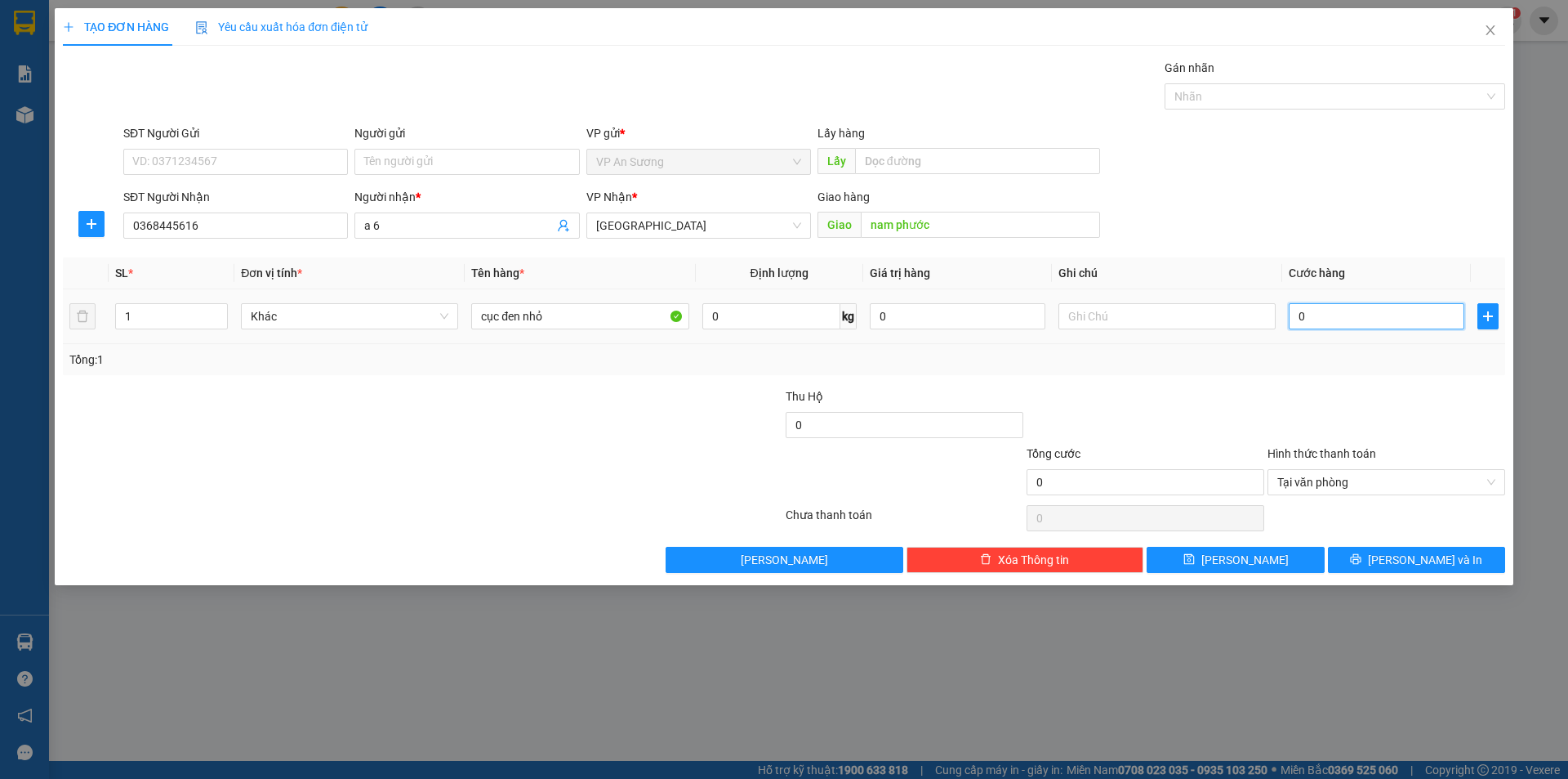
click at [1293, 308] on input "0" at bounding box center [1375, 315] width 175 height 26
click at [1381, 554] on button "[PERSON_NAME] và In" at bounding box center [1416, 559] width 177 height 26
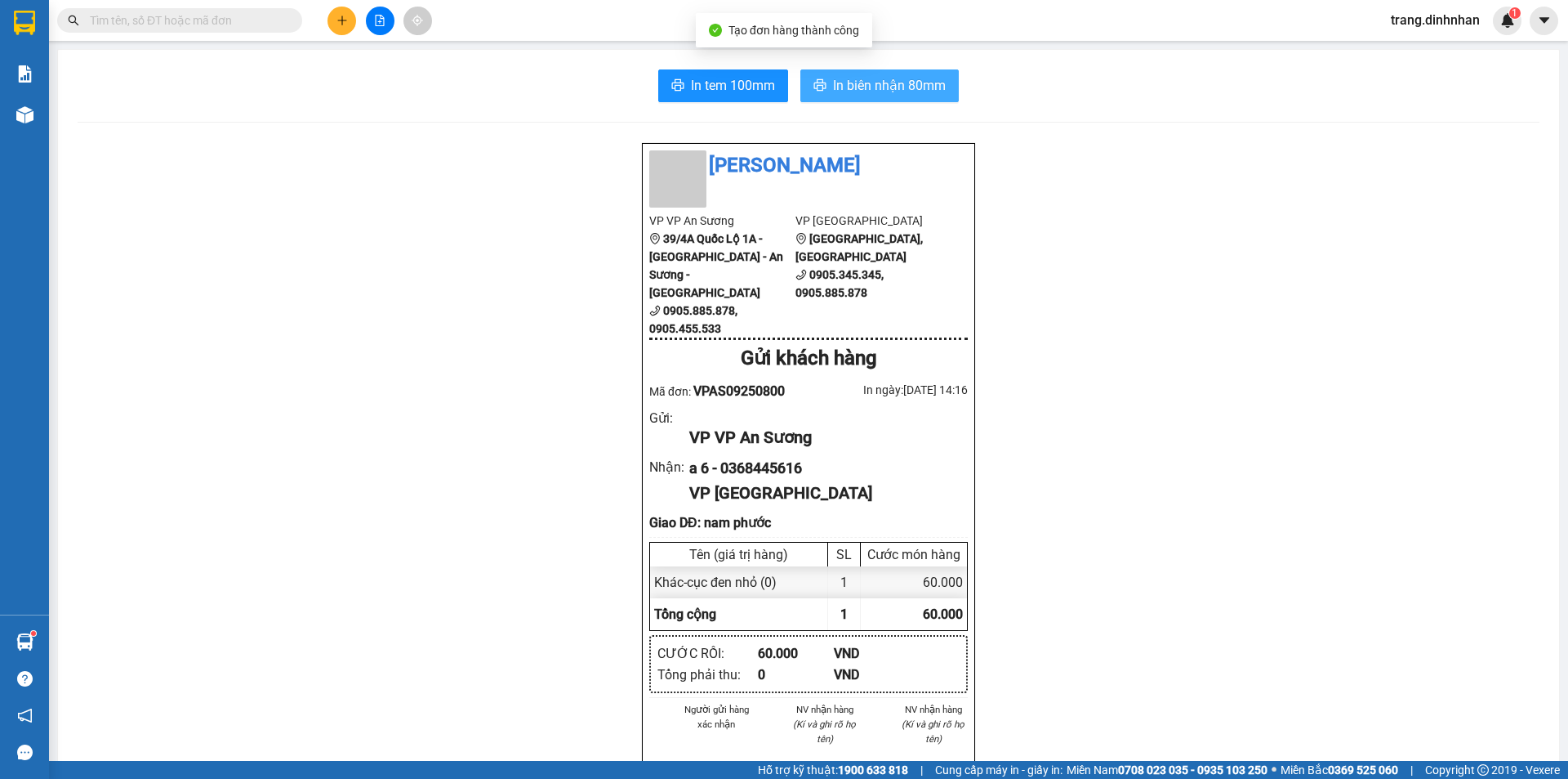
click at [914, 82] on span "In biên nhận 80mm" at bounding box center [889, 85] width 113 height 20
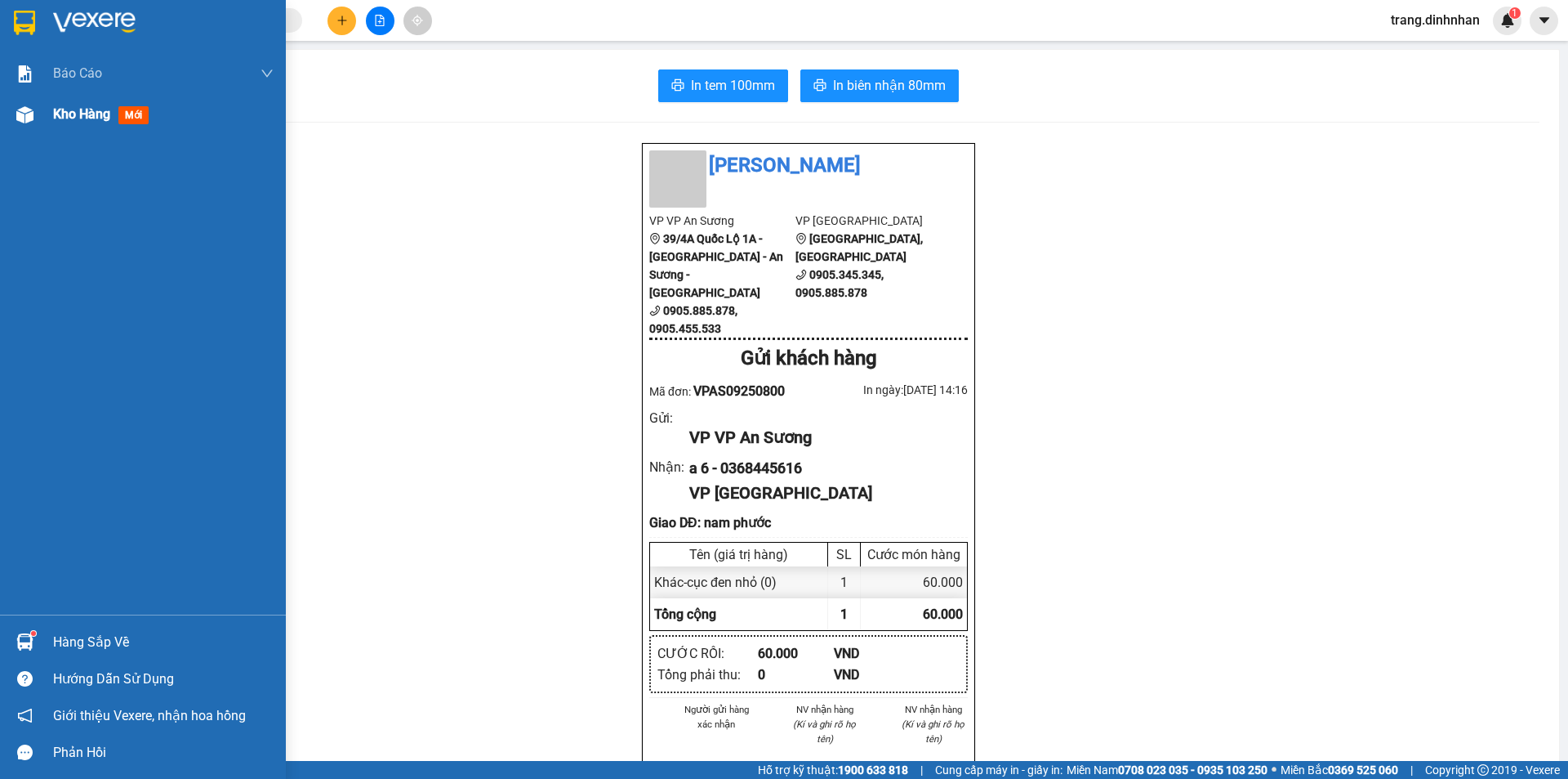
click at [70, 112] on span "Kho hàng" at bounding box center [81, 114] width 57 height 15
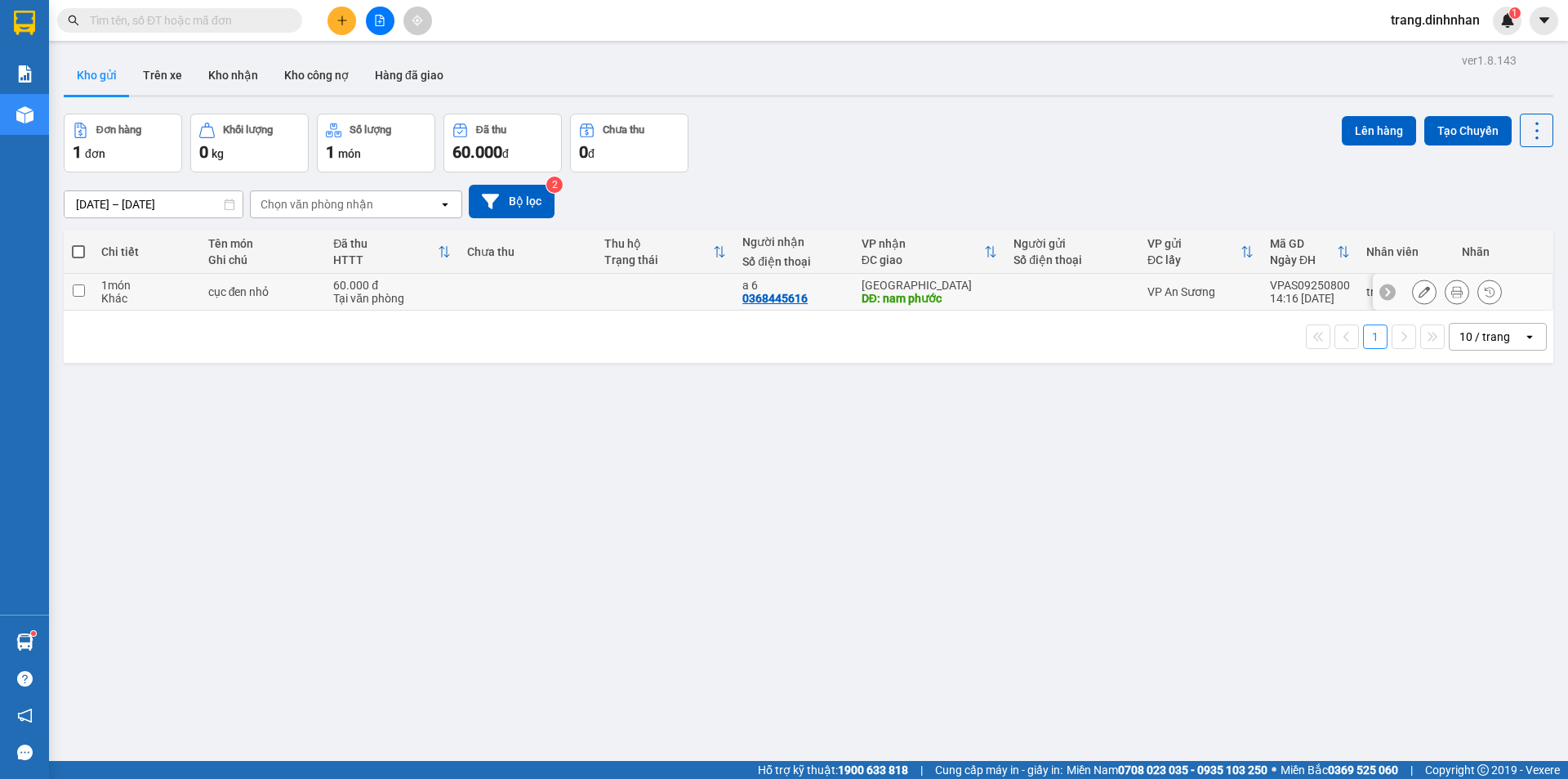
click at [1095, 293] on div at bounding box center [1072, 292] width 117 height 13
checkbox input "true"
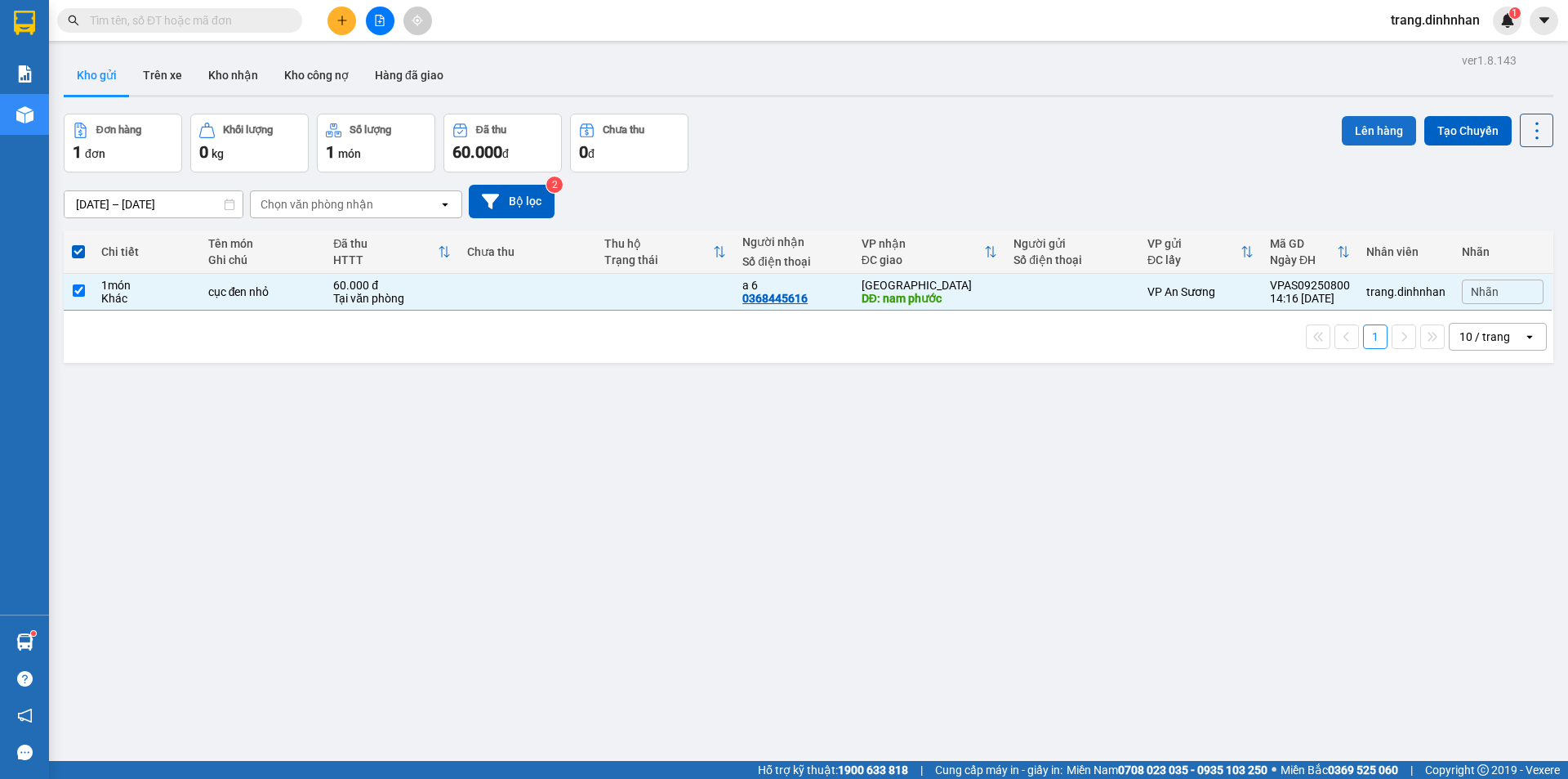
click at [1368, 129] on button "Lên hàng" at bounding box center [1379, 131] width 74 height 29
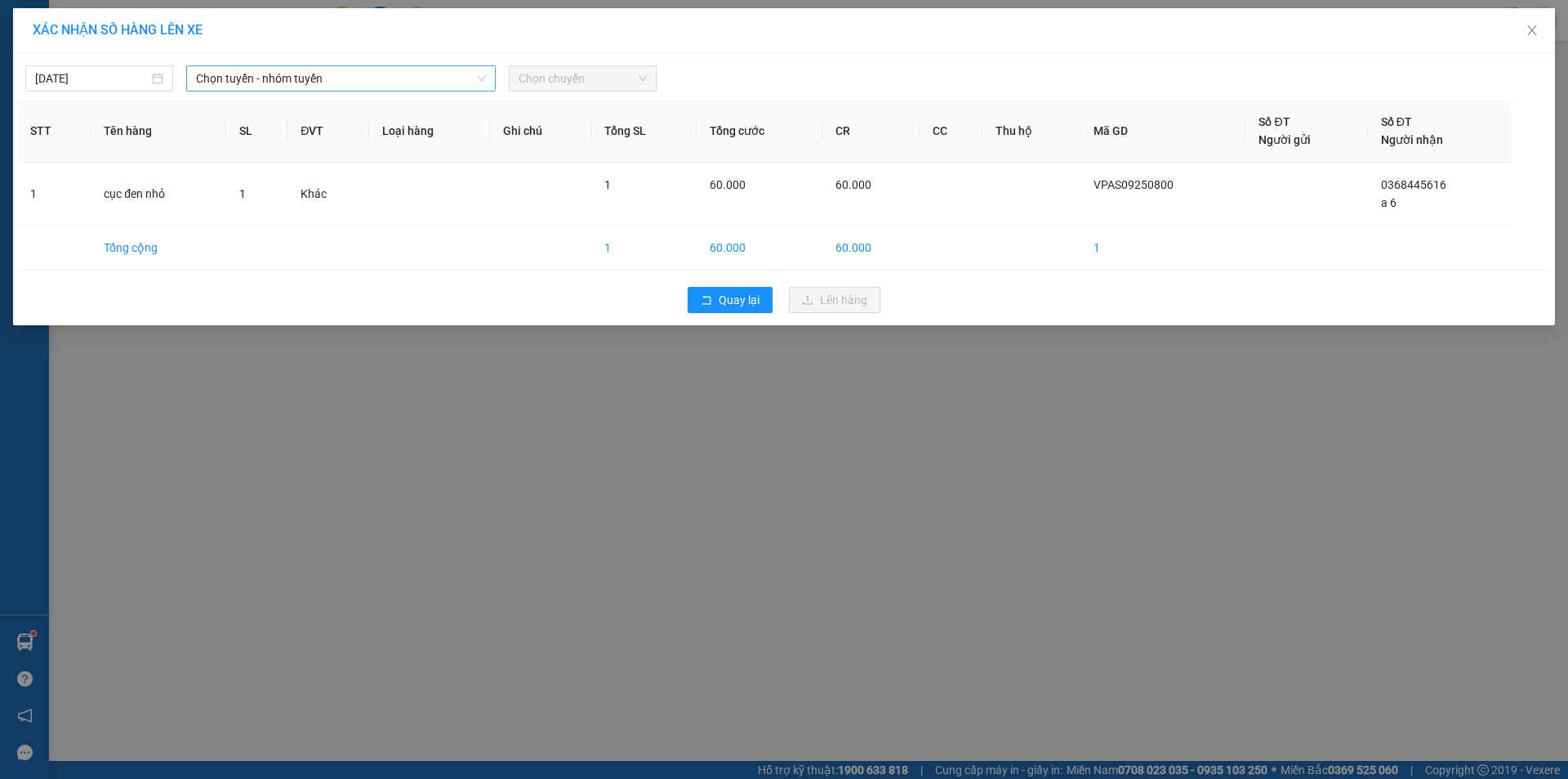
click at [466, 73] on span "Chọn tuyến - nhóm tuyến" at bounding box center [341, 78] width 290 height 25
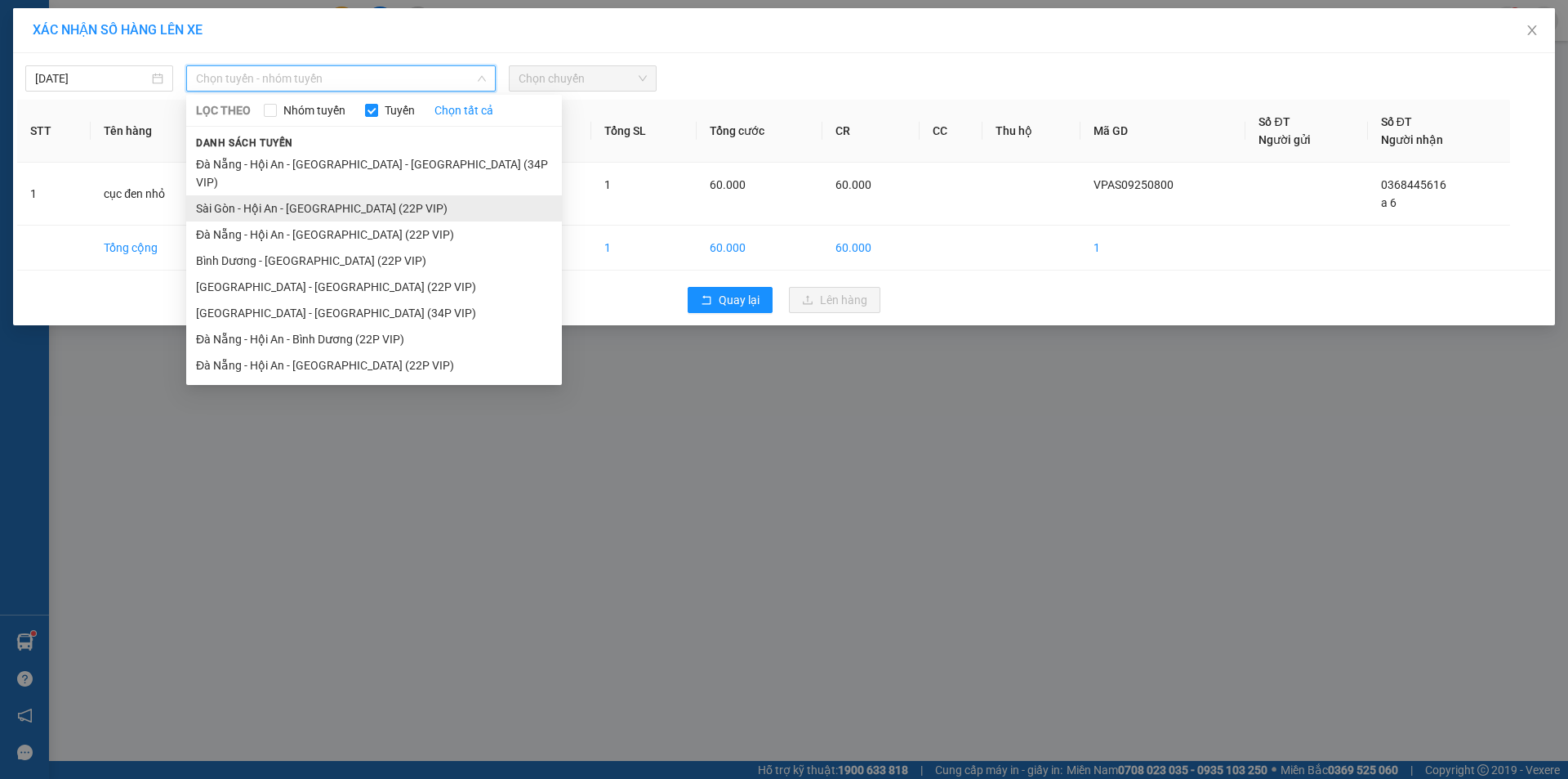
click at [401, 195] on li "Sài Gòn - Hội An - [GEOGRAPHIC_DATA] (22P VIP)" at bounding box center [373, 208] width 375 height 26
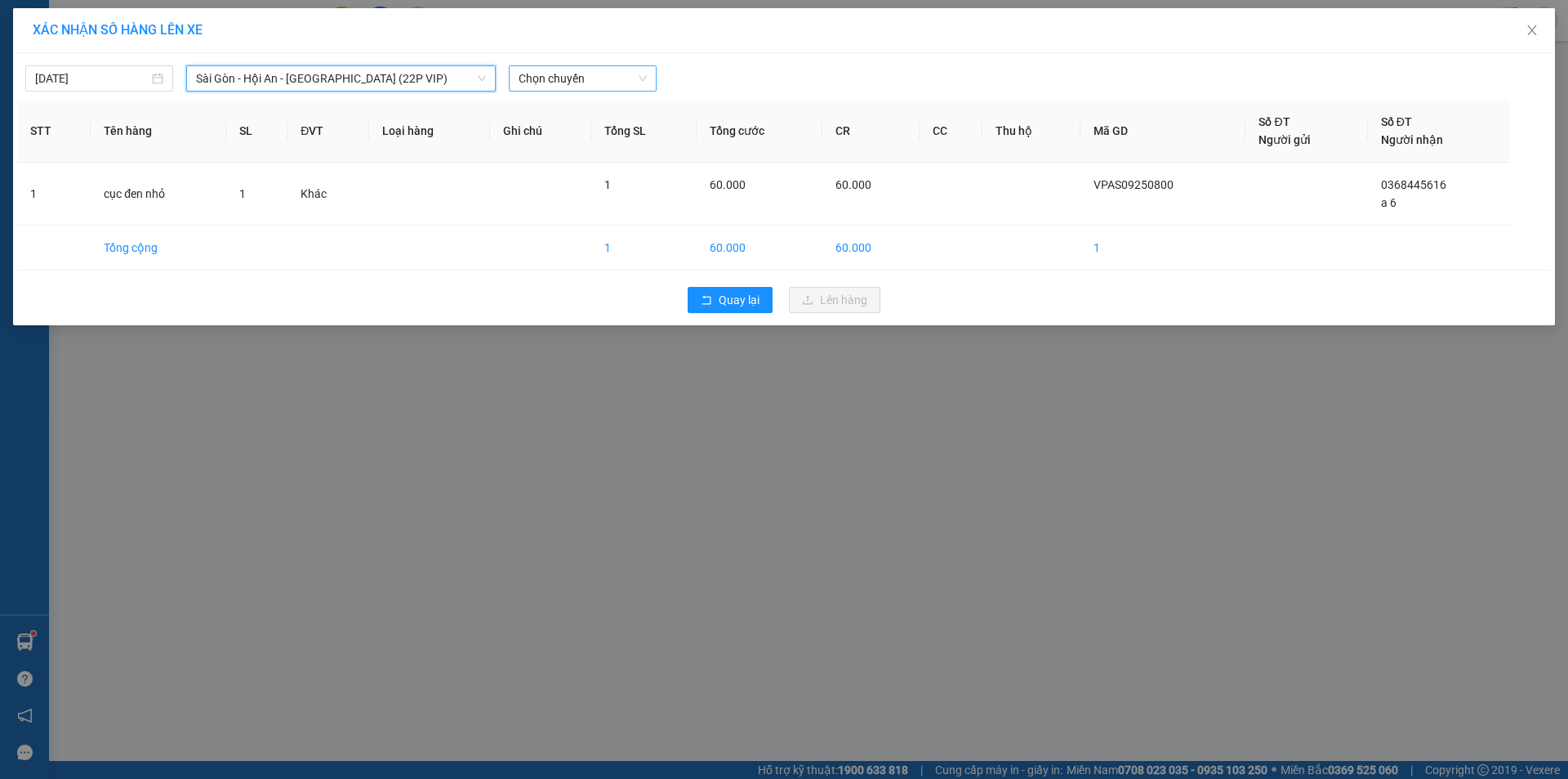
click at [598, 78] on span "Chọn chuyến" at bounding box center [582, 78] width 128 height 25
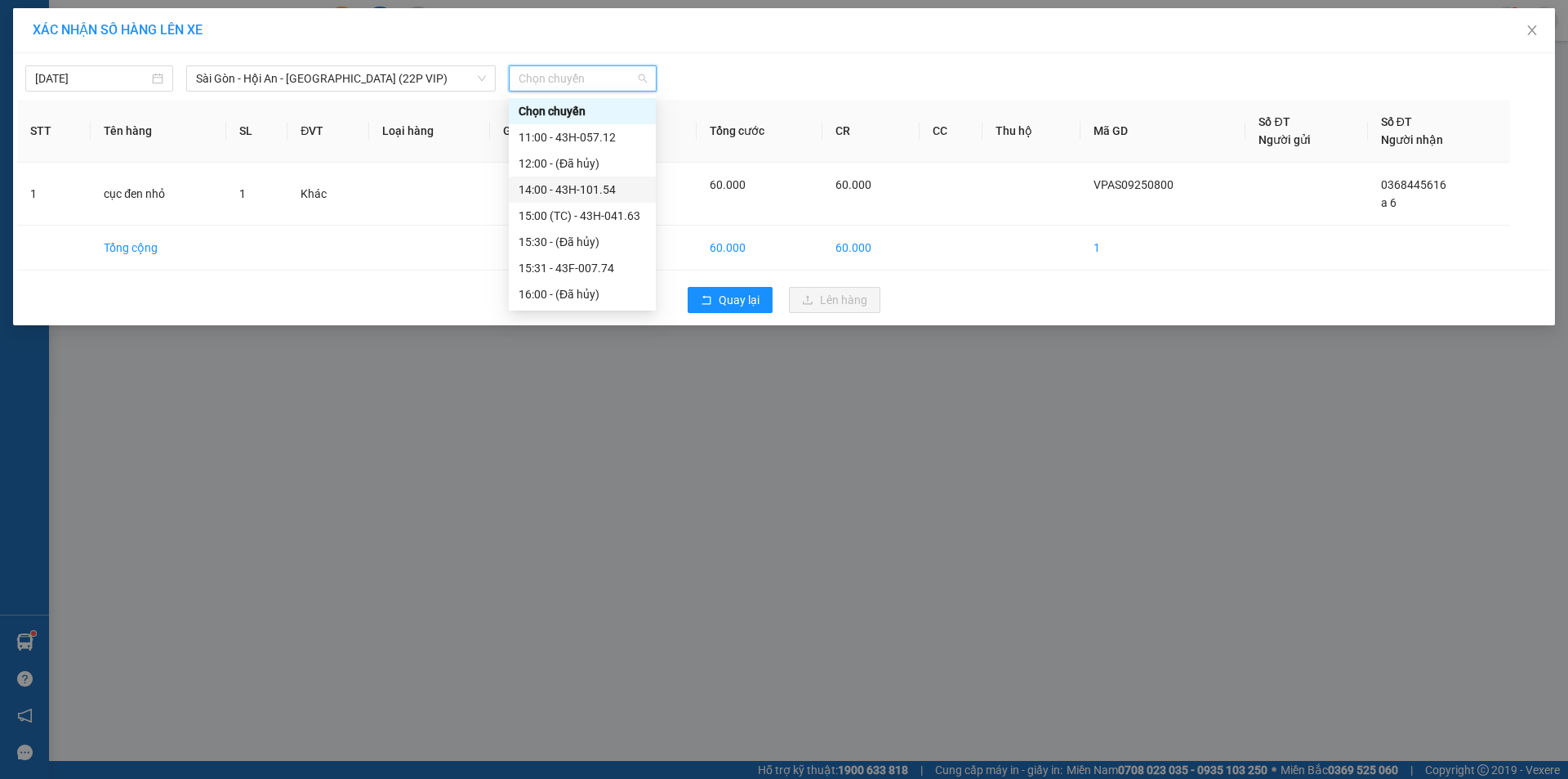
click at [614, 191] on div "14:00 - 43H-101.54" at bounding box center [582, 190] width 127 height 18
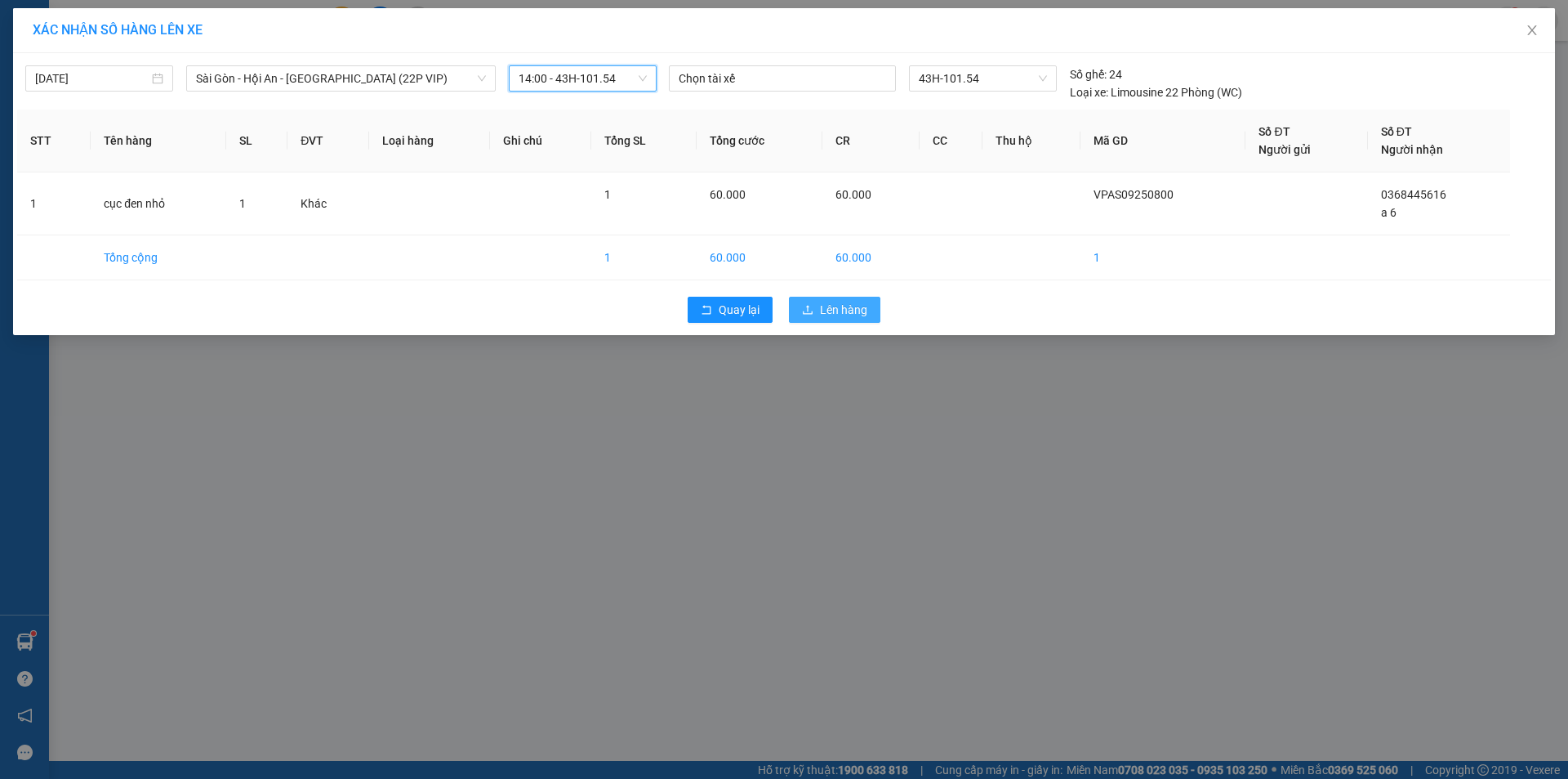
click at [811, 305] on icon "upload" at bounding box center [808, 309] width 12 height 12
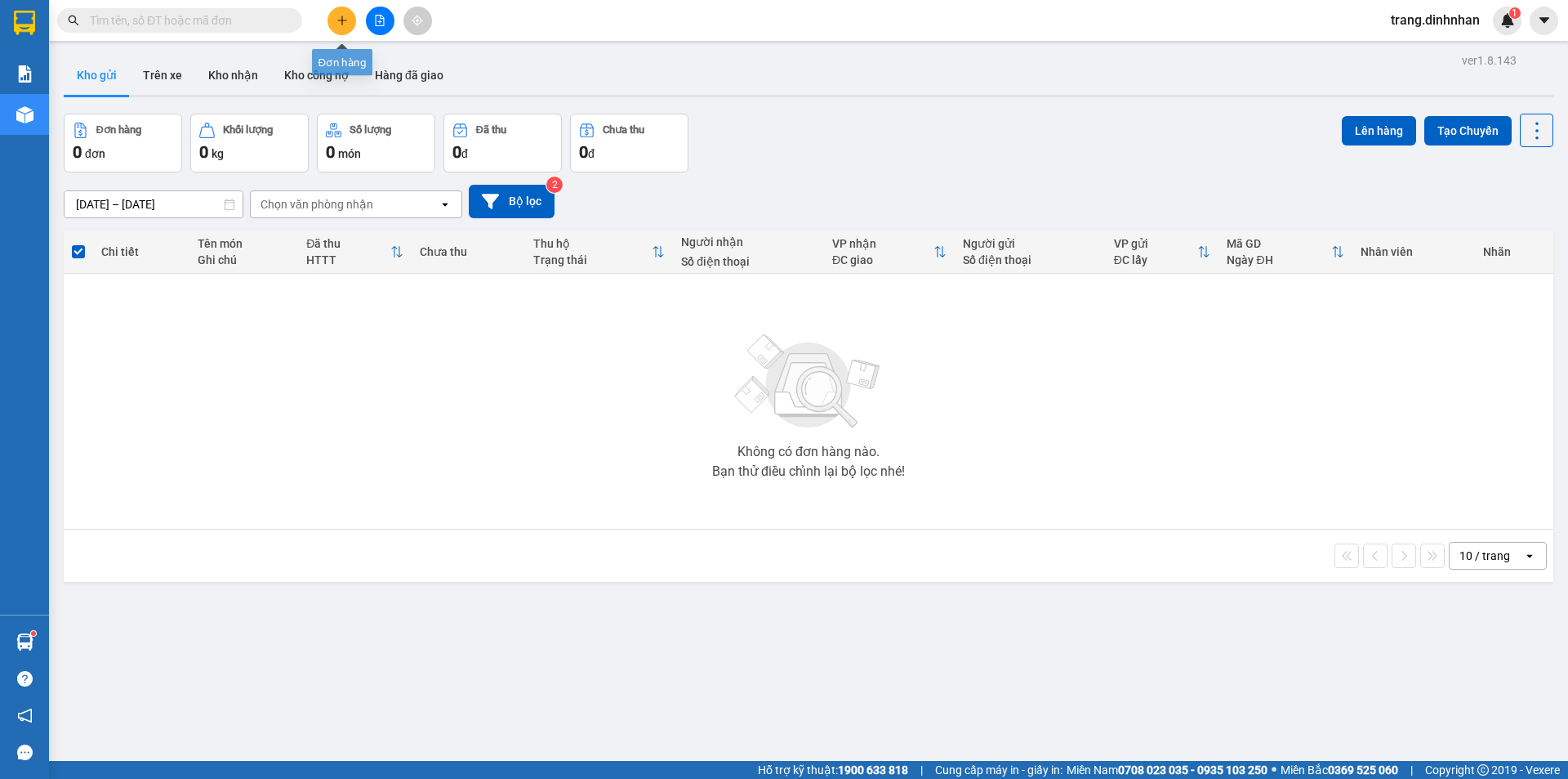
click at [337, 26] on button at bounding box center [341, 20] width 28 height 28
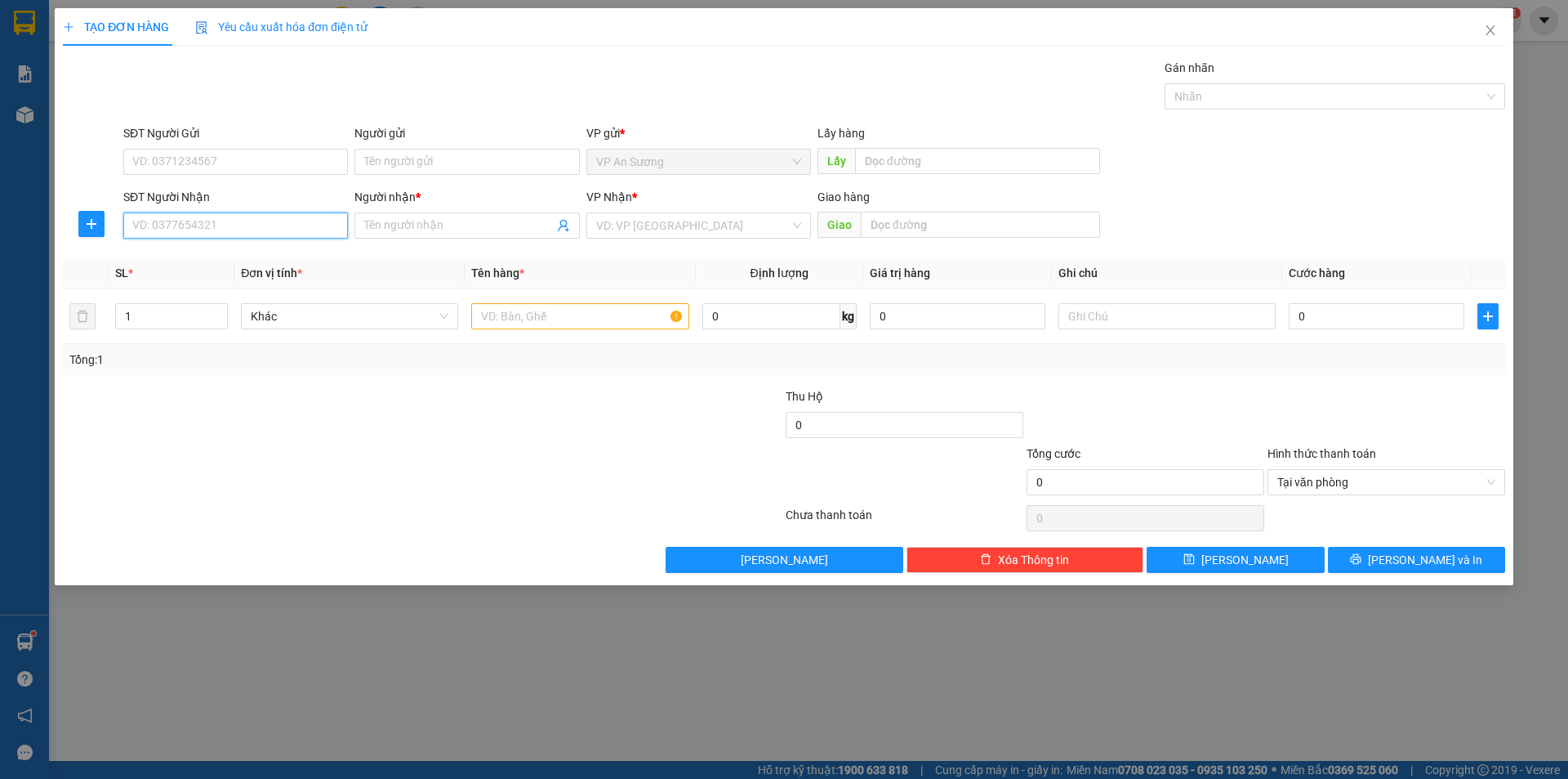
click at [246, 218] on input "SĐT Người Nhận" at bounding box center [235, 225] width 224 height 26
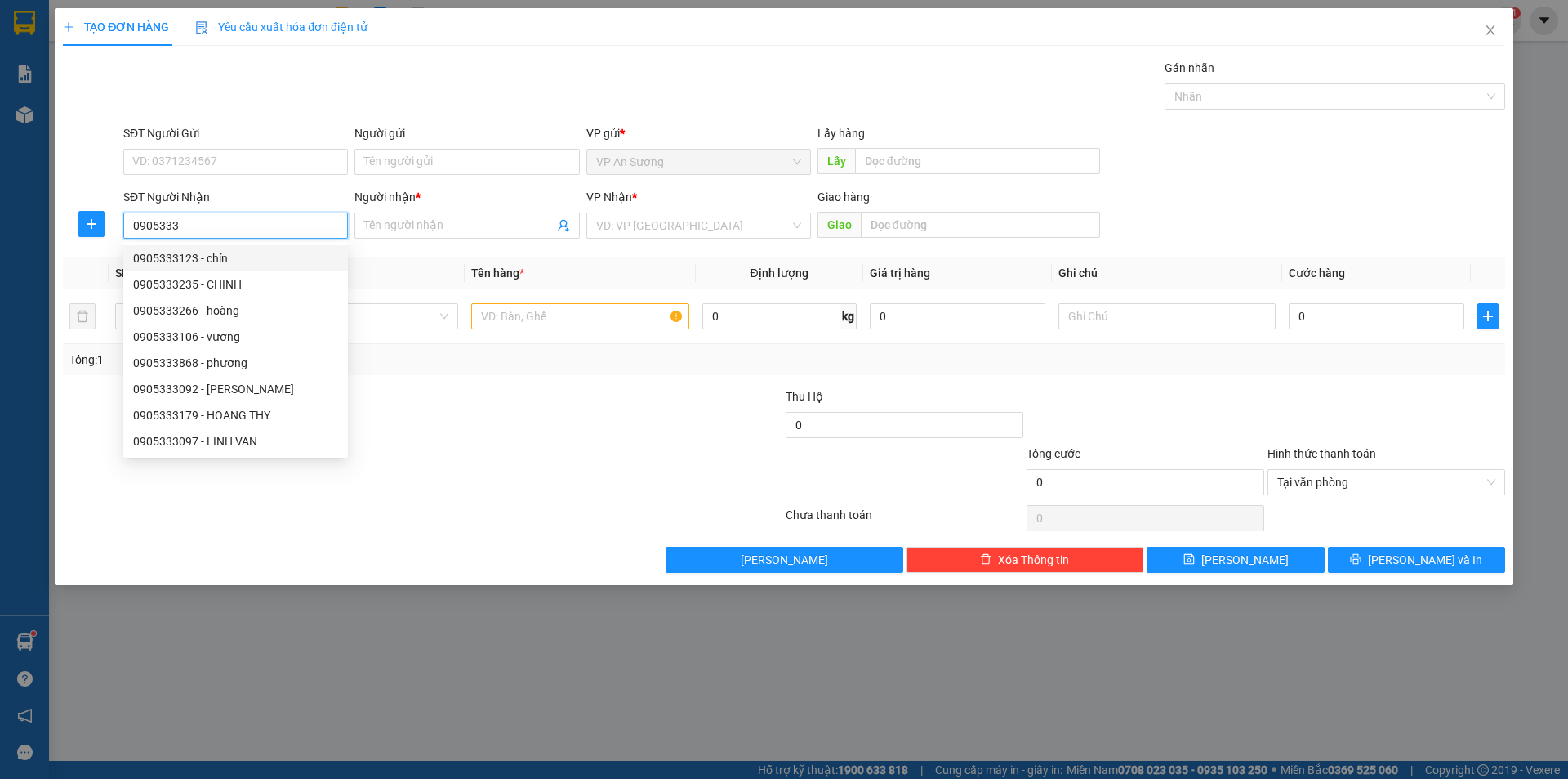
click at [216, 258] on div "0905333123 - chín" at bounding box center [236, 258] width 205 height 18
type input "0905333123"
type input "chín"
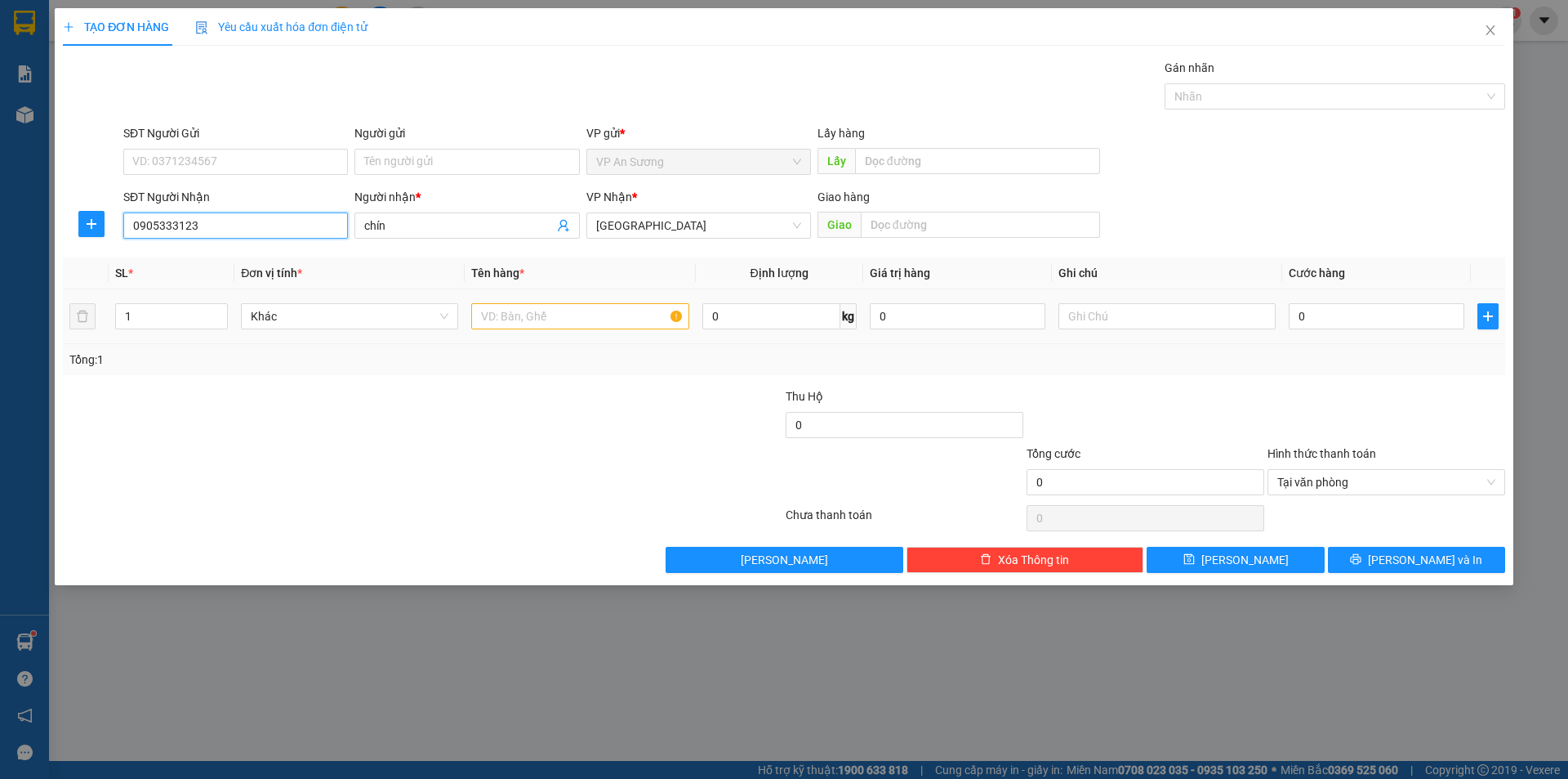
type input "0905333123"
click at [504, 305] on input "text" at bounding box center [580, 315] width 217 height 26
type input "cục đen"
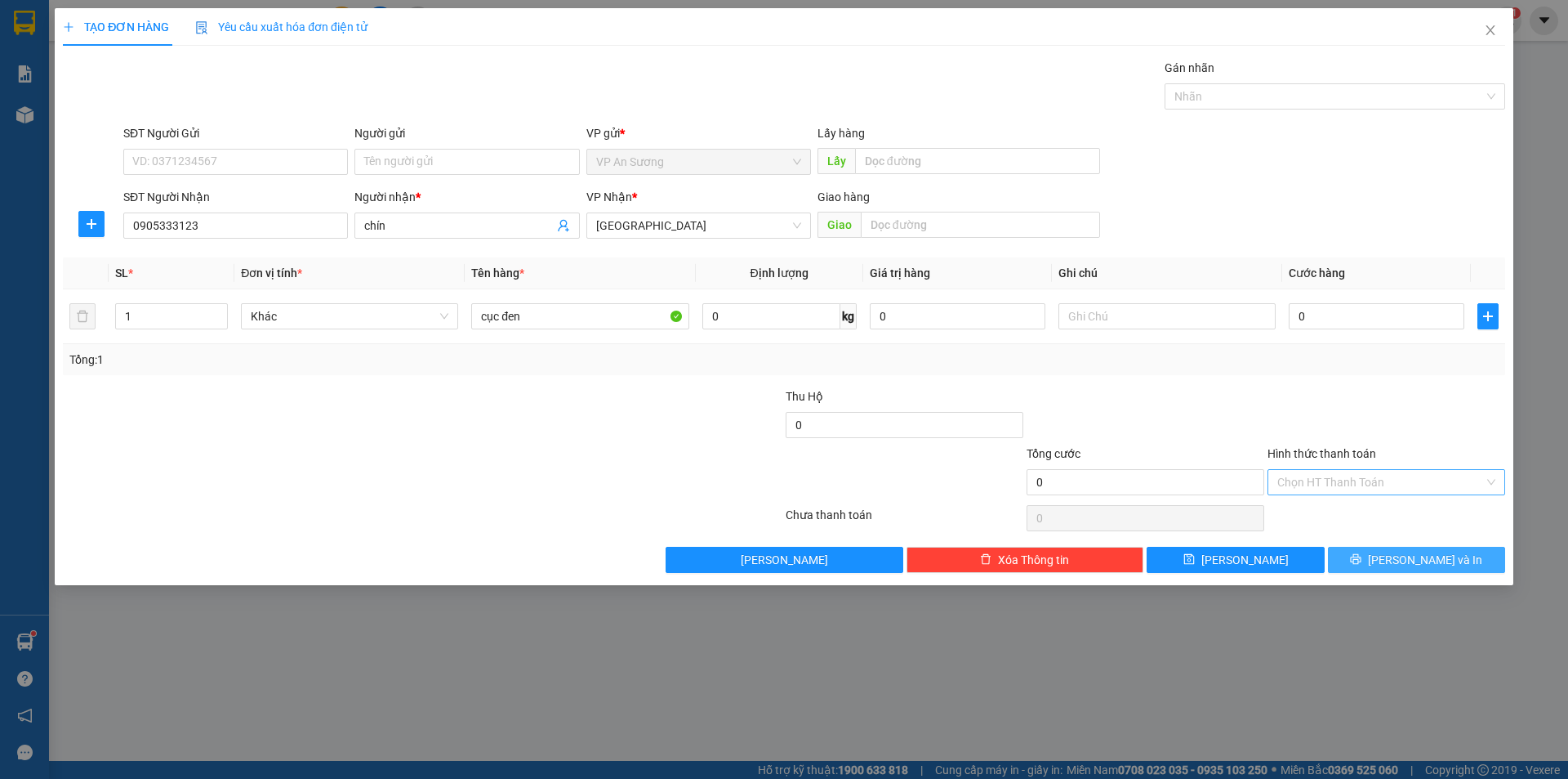
click at [1374, 566] on button "[PERSON_NAME] và In" at bounding box center [1416, 559] width 177 height 26
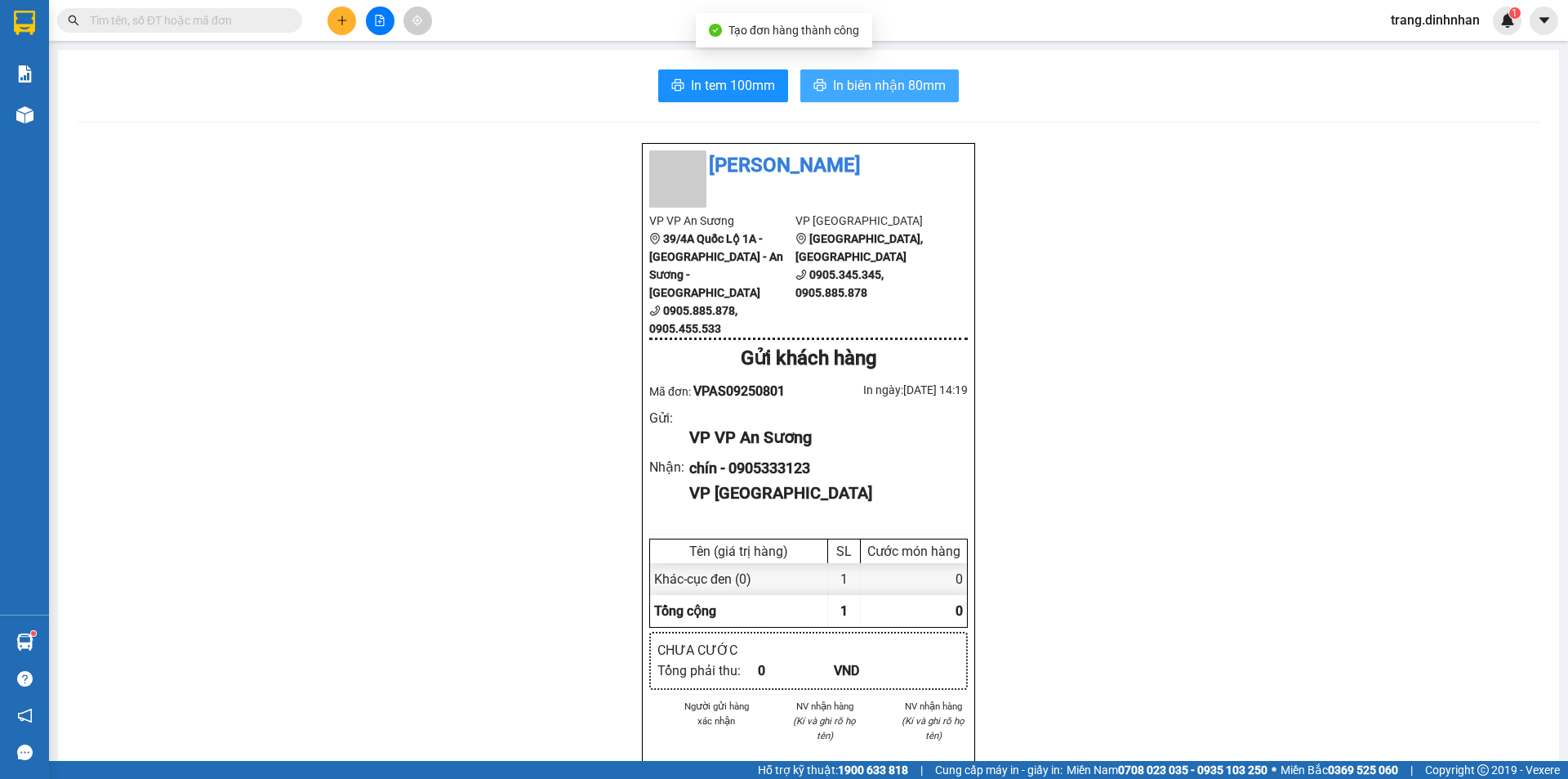
click at [842, 86] on span "In biên nhận 80mm" at bounding box center [889, 85] width 113 height 20
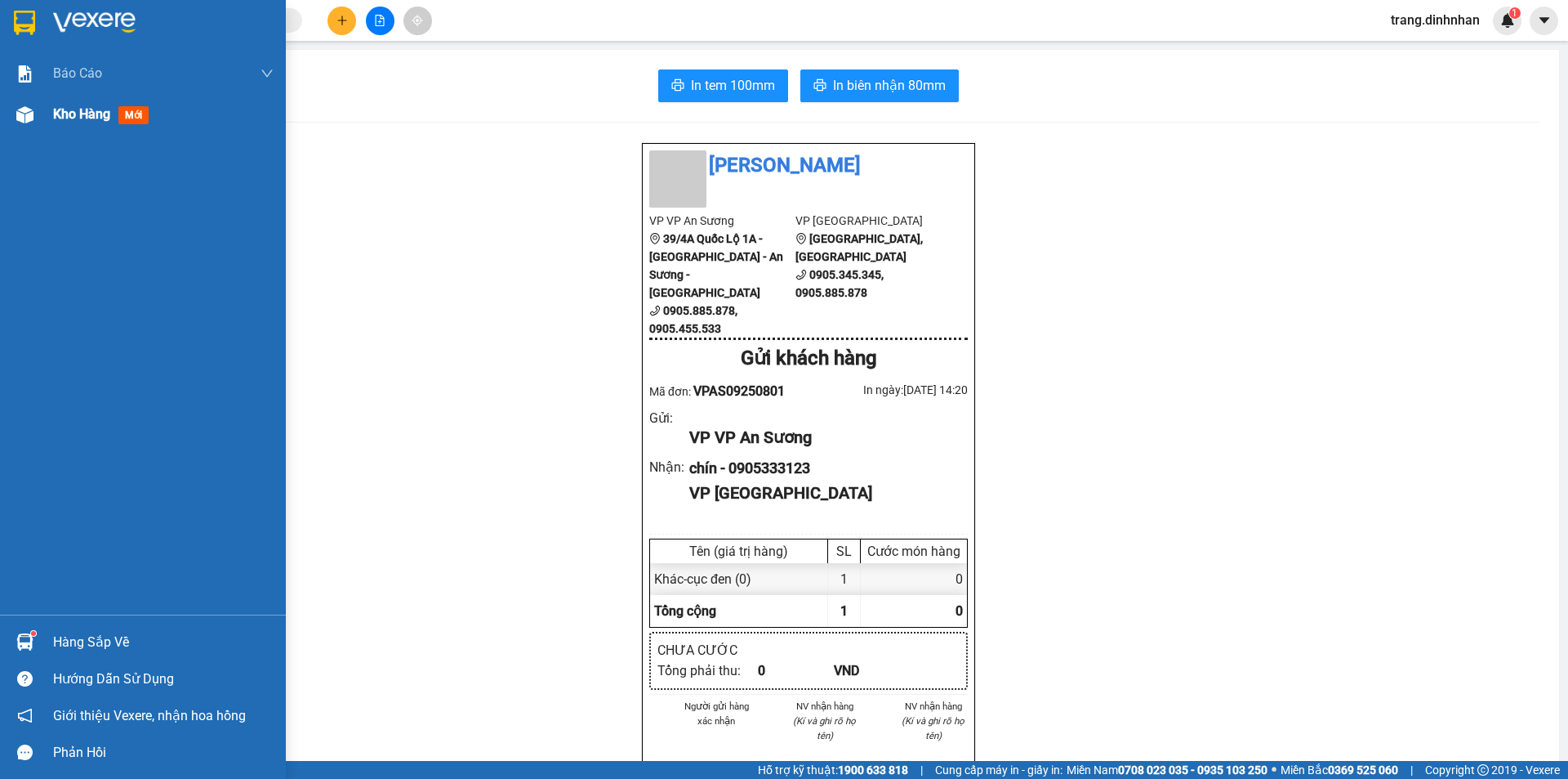
click at [88, 119] on span "Kho hàng" at bounding box center [81, 114] width 57 height 15
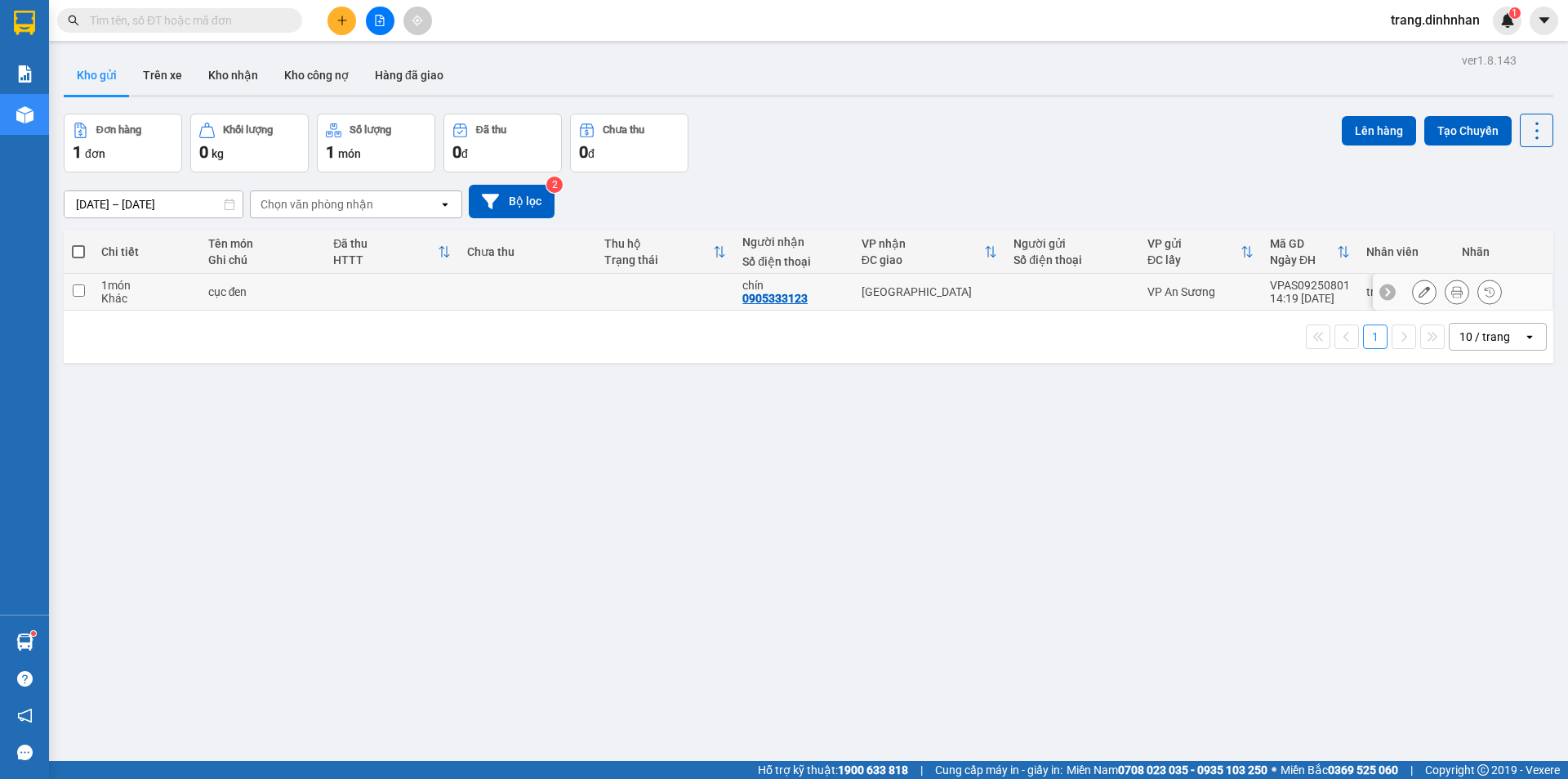
click at [1086, 303] on td at bounding box center [1072, 292] width 134 height 36
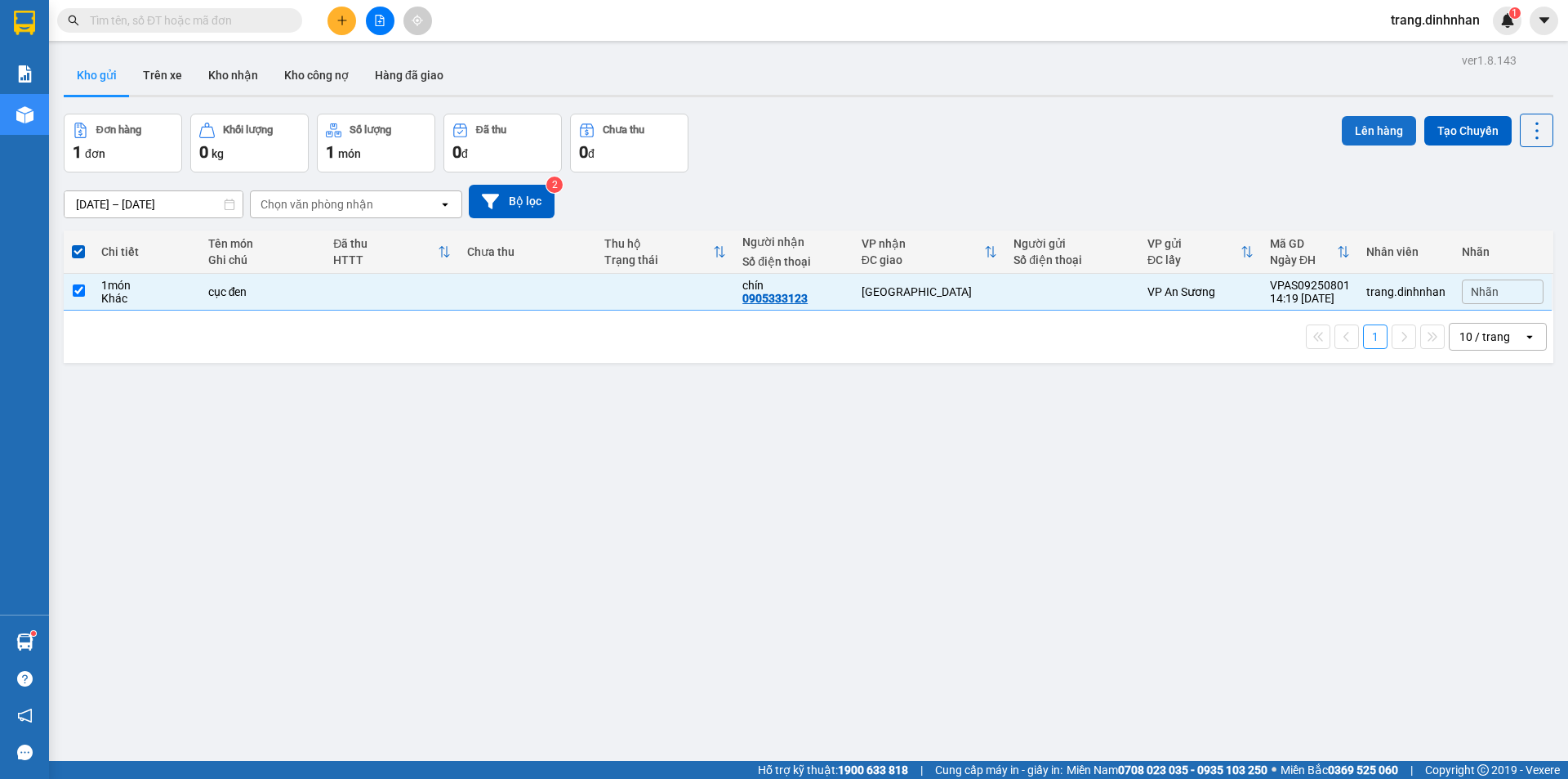
click at [1353, 128] on button "Lên hàng" at bounding box center [1379, 131] width 74 height 29
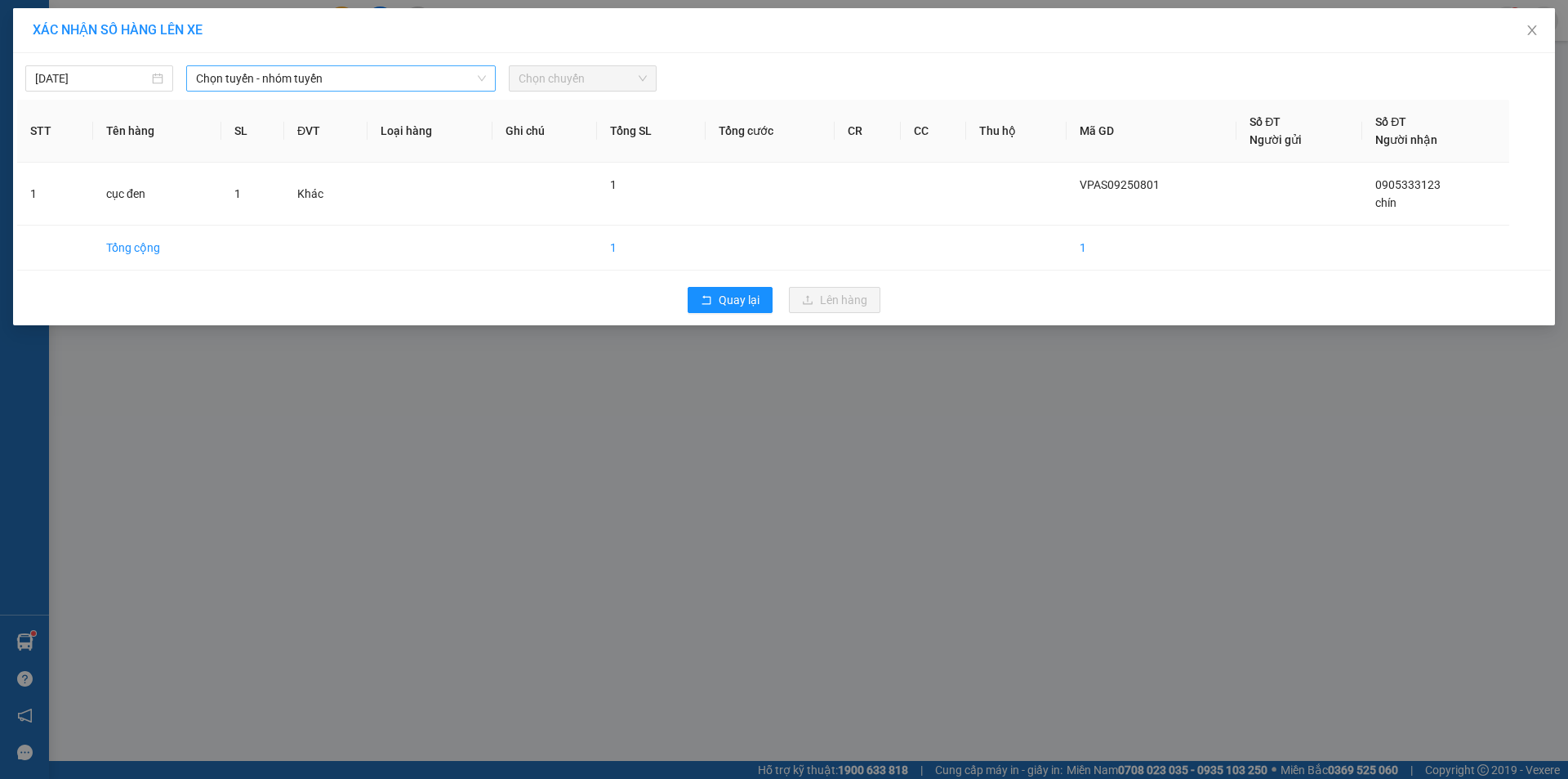
click at [449, 77] on span "Chọn tuyến - nhóm tuyến" at bounding box center [341, 78] width 290 height 25
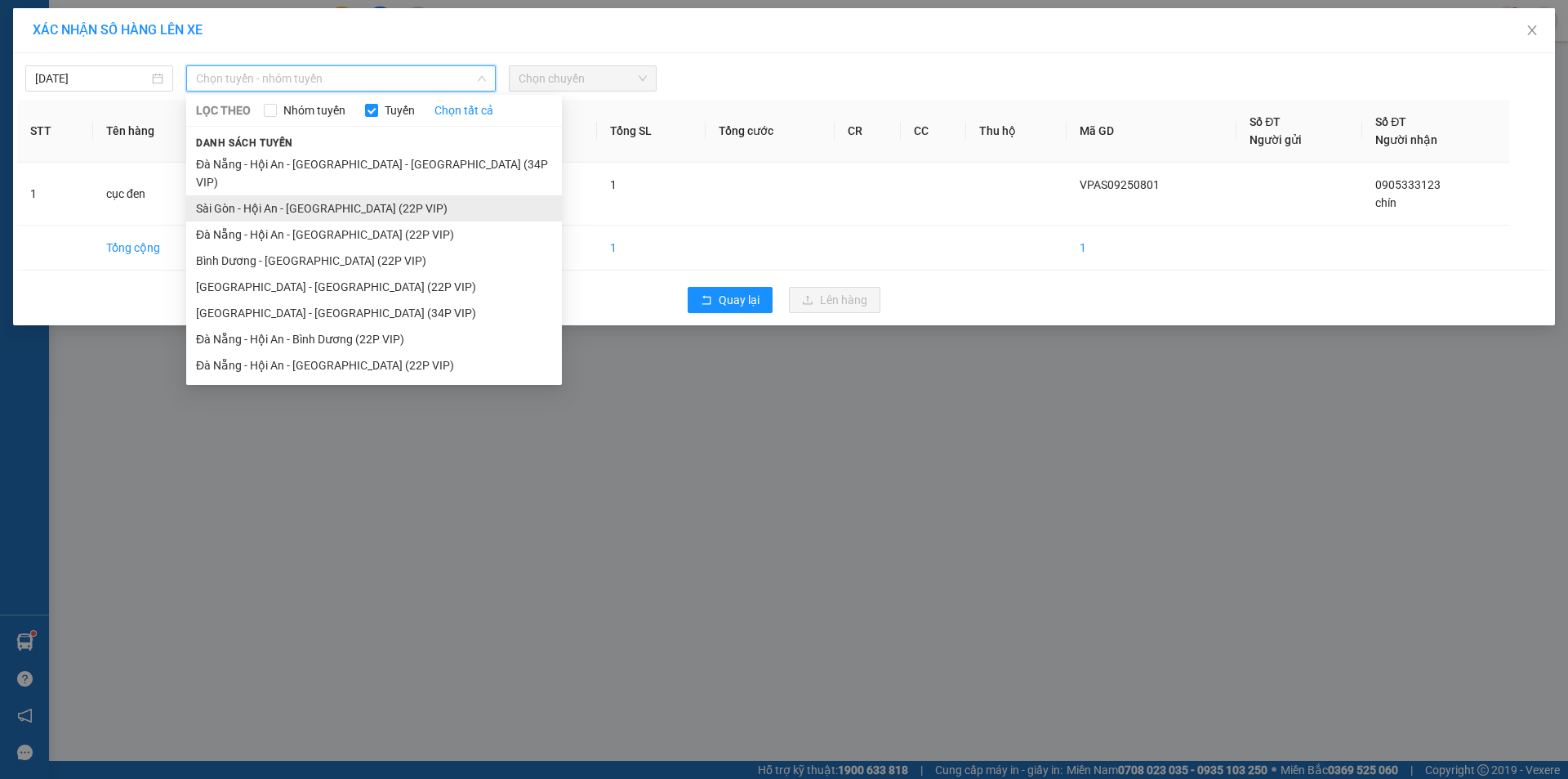
click at [382, 195] on li "Sài Gòn - Hội An - [GEOGRAPHIC_DATA] (22P VIP)" at bounding box center [373, 208] width 375 height 26
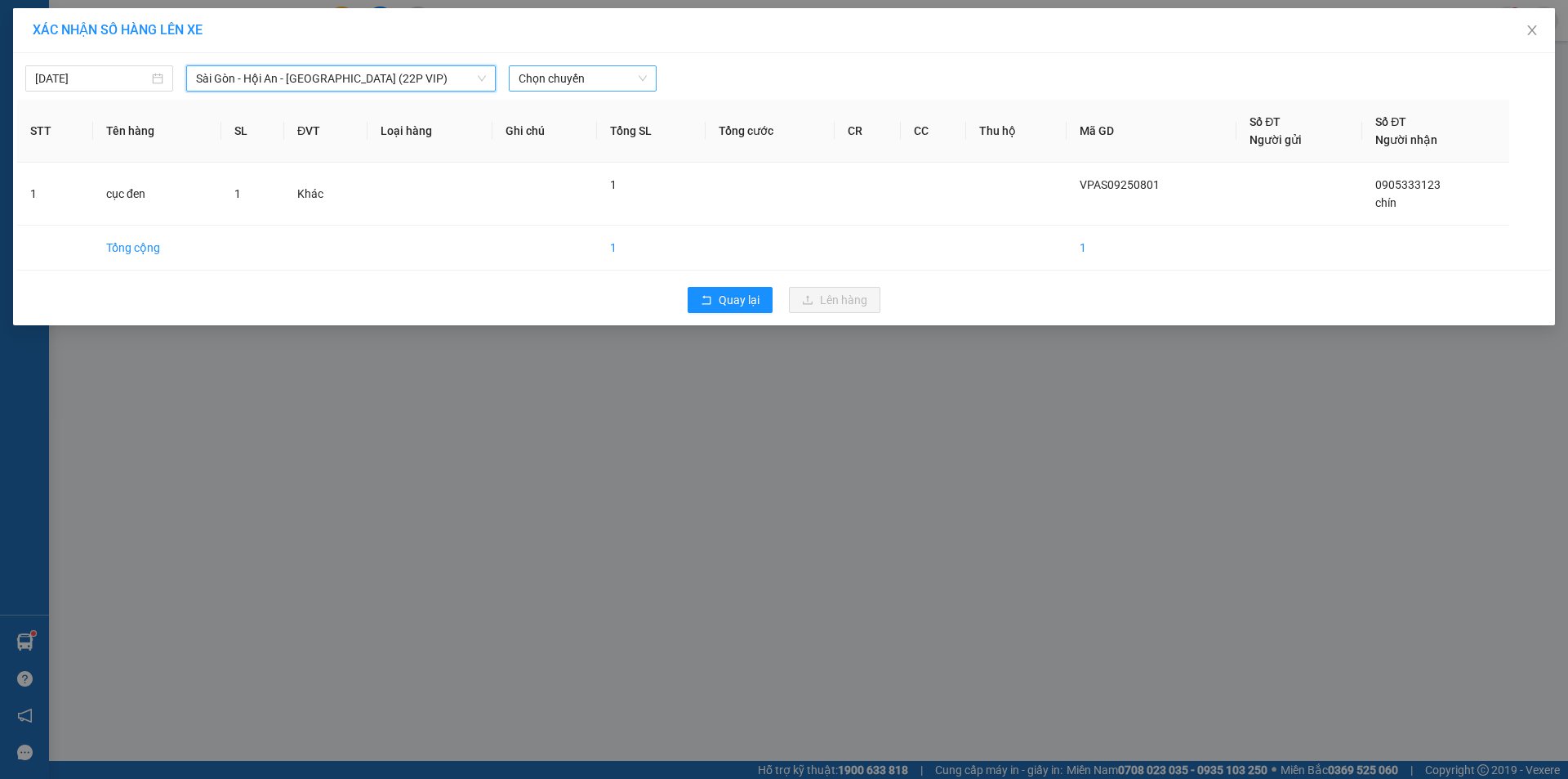
click at [616, 78] on span "Chọn chuyến" at bounding box center [582, 78] width 128 height 25
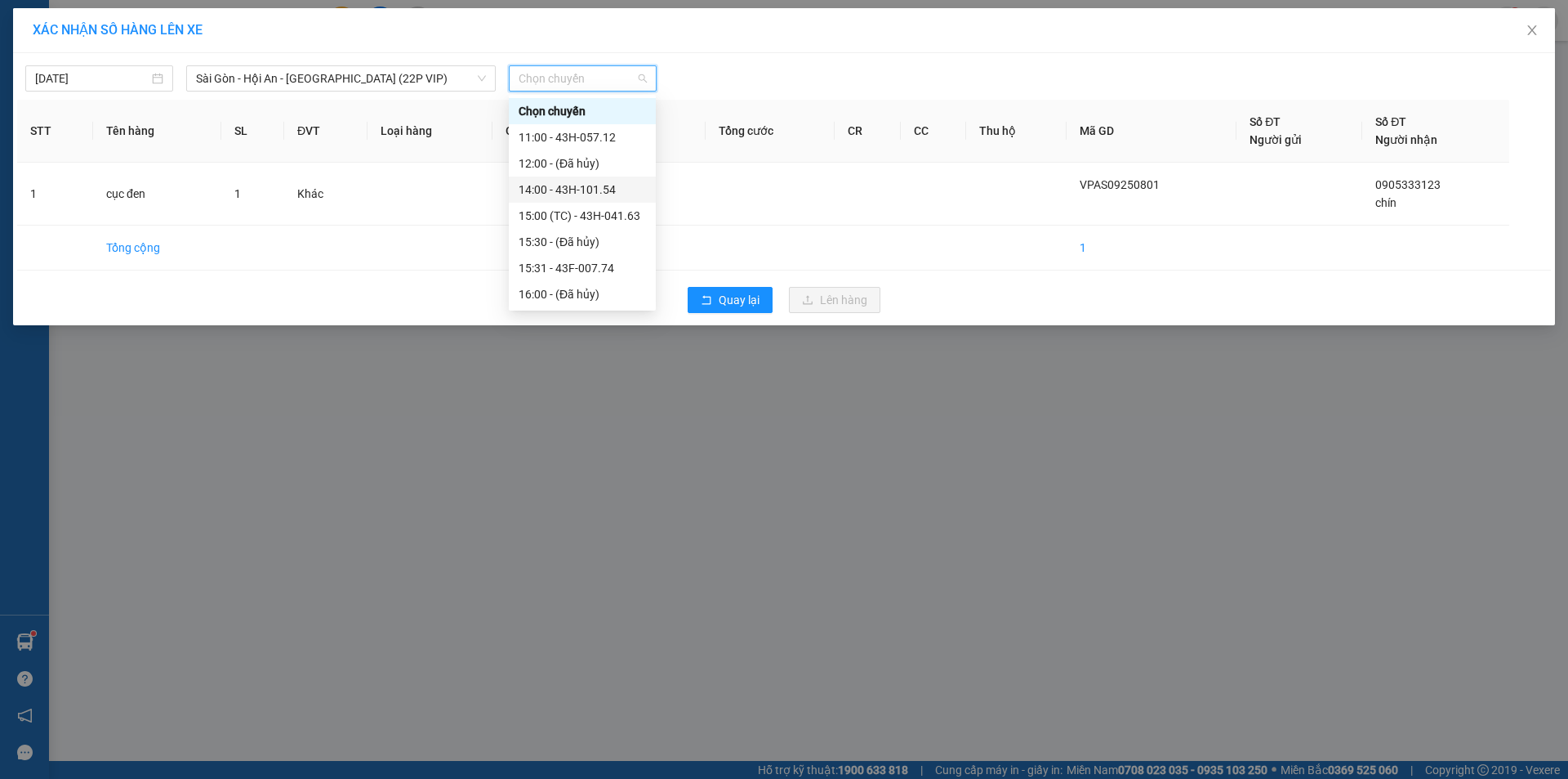
click at [590, 186] on div "14:00 - 43H-101.54" at bounding box center [582, 190] width 127 height 18
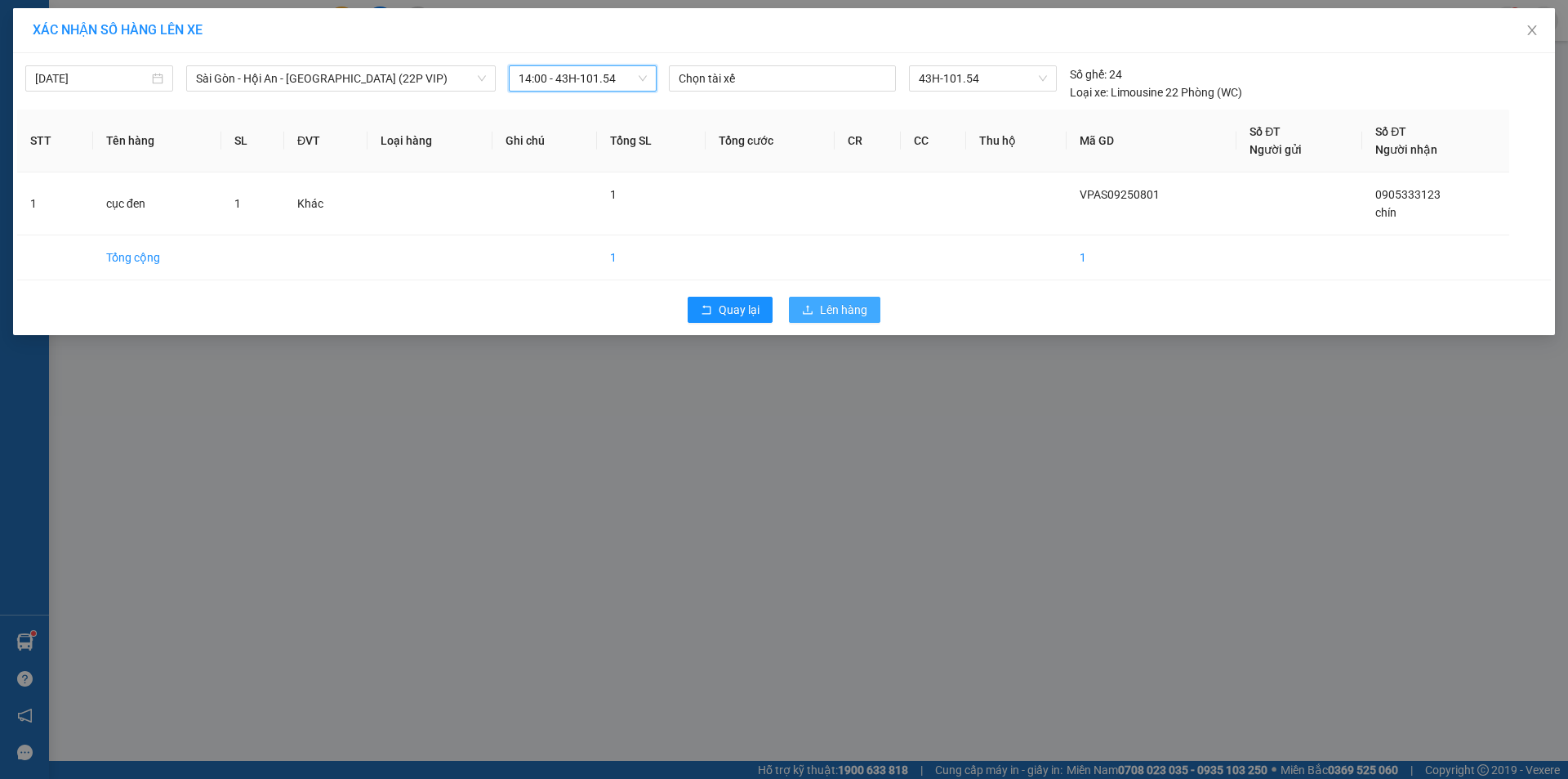
click at [820, 305] on span "Lên hàng" at bounding box center [843, 310] width 47 height 18
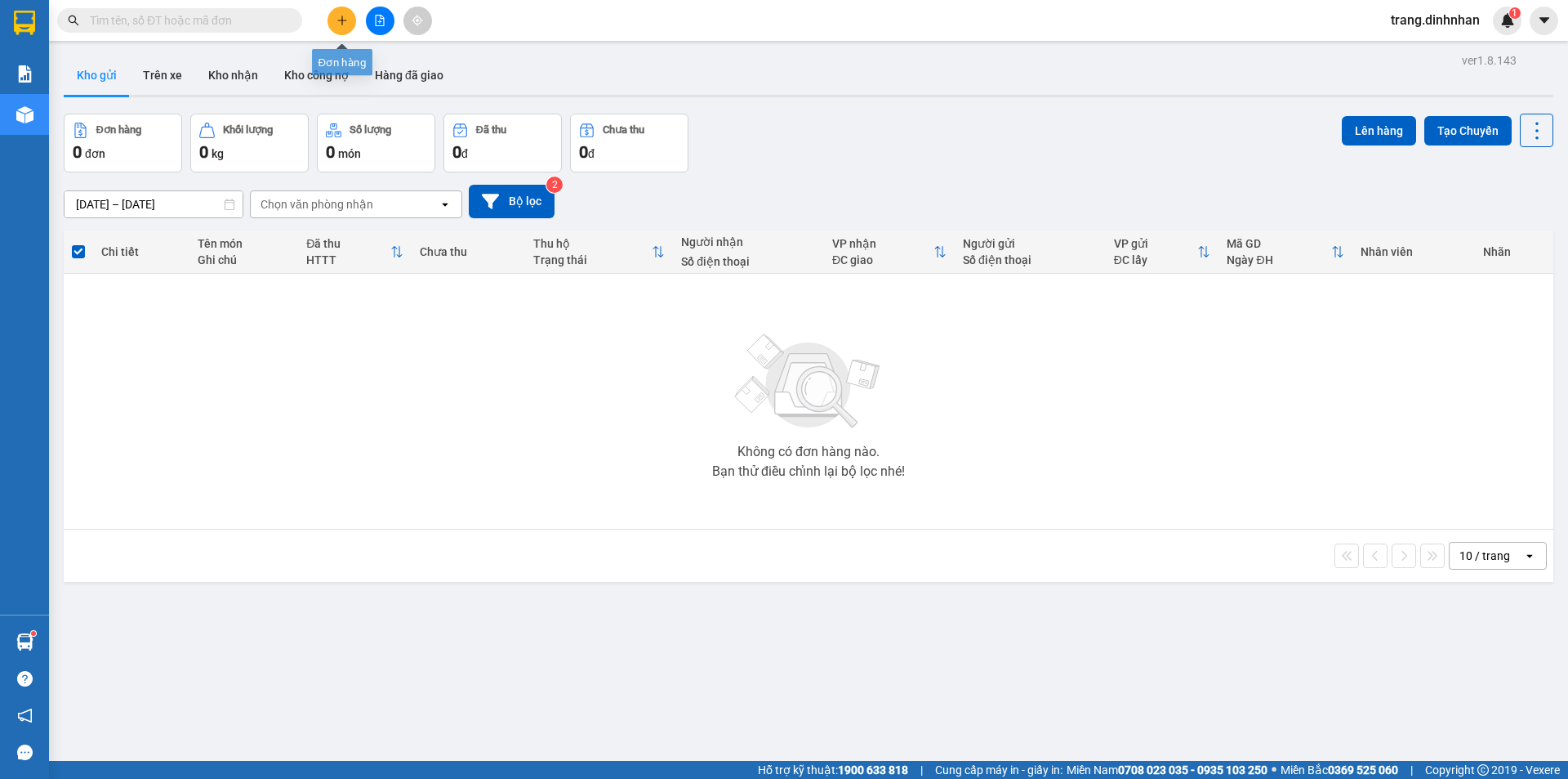
click at [336, 25] on icon "plus" at bounding box center [342, 20] width 12 height 12
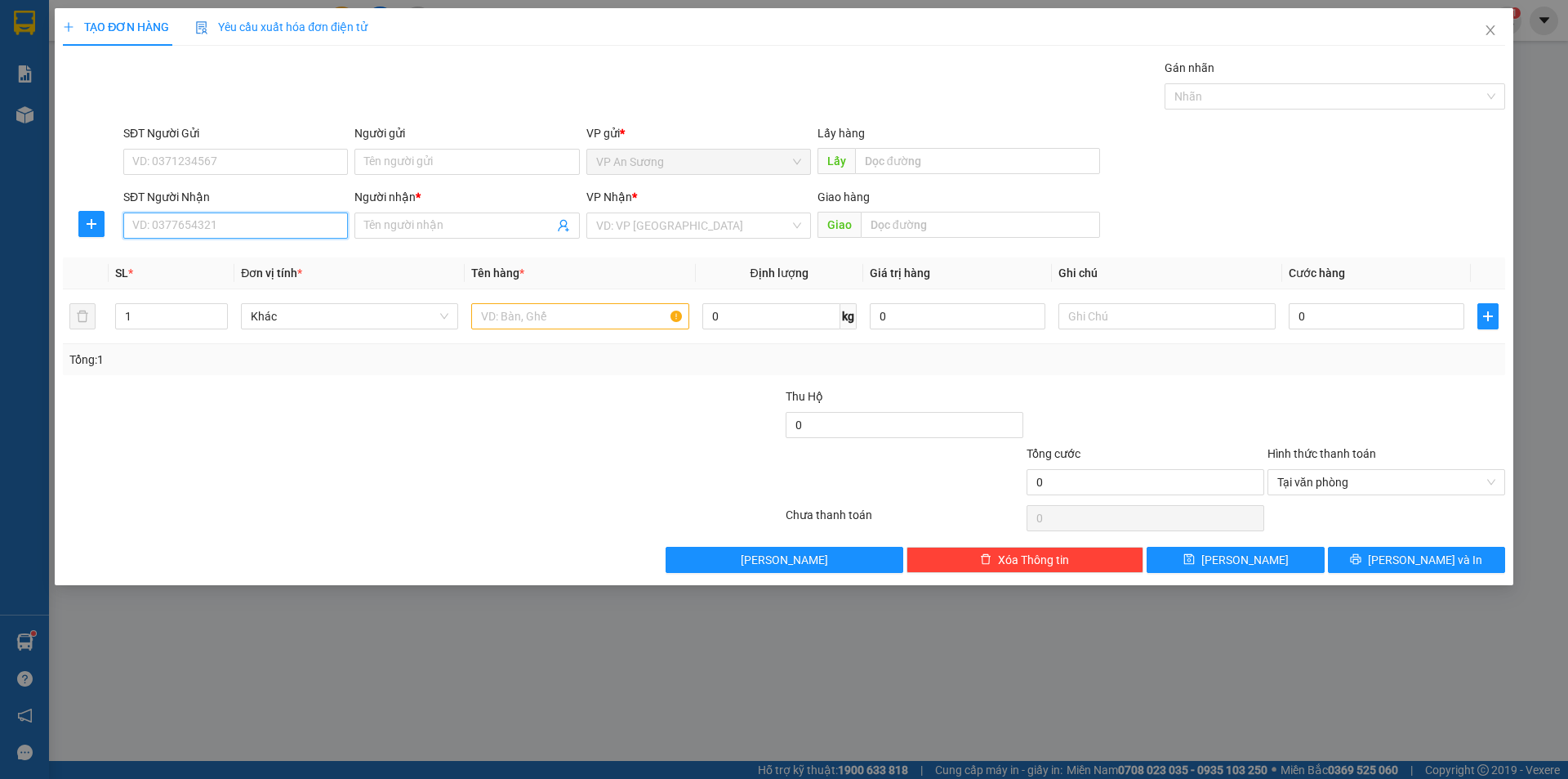
click at [295, 223] on input "SĐT Người Nhận" at bounding box center [235, 225] width 224 height 26
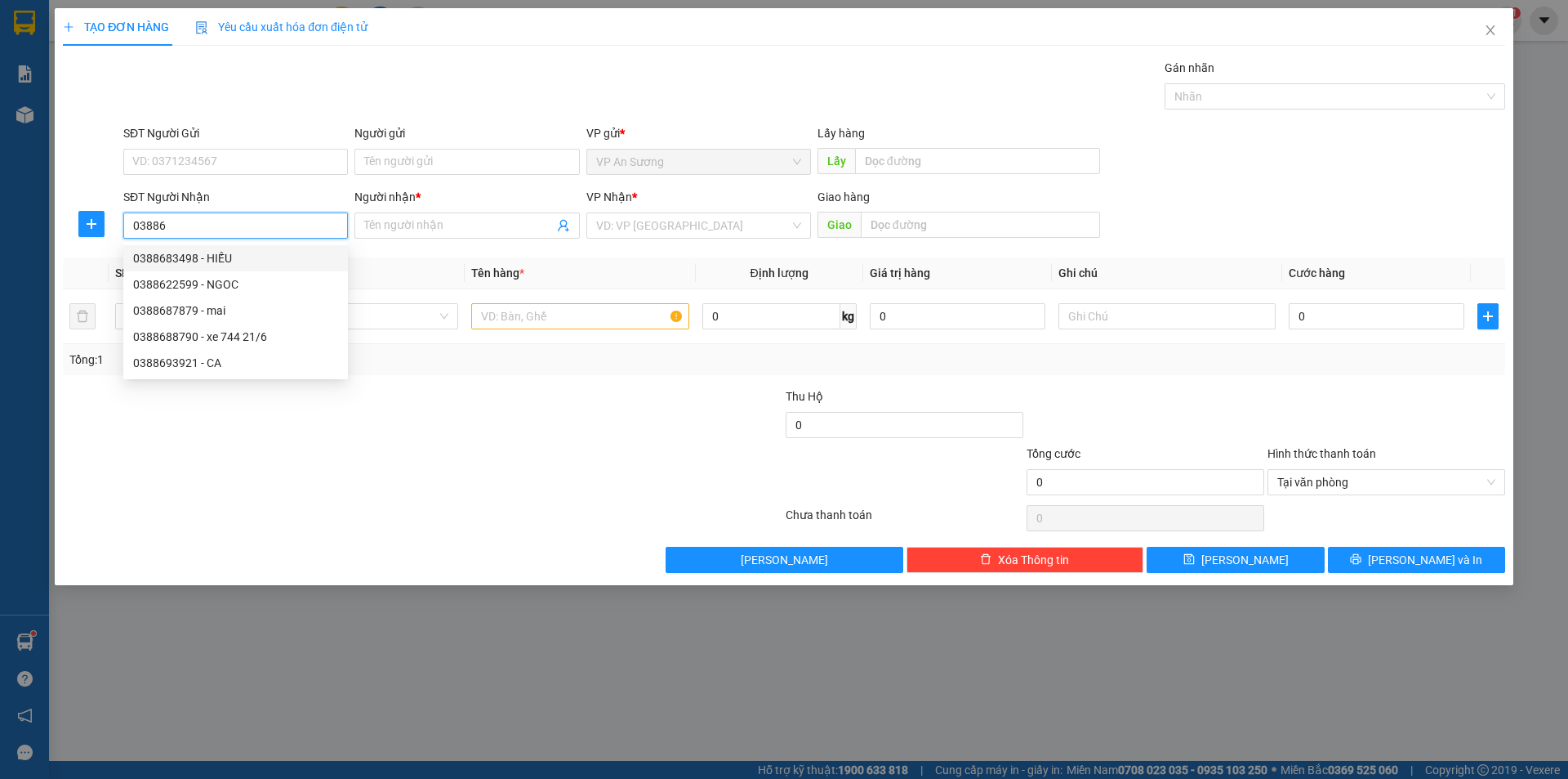
click at [222, 255] on div "0388683498 - HIẾU" at bounding box center [236, 258] width 205 height 18
type input "0388683498"
type input "HIẾU"
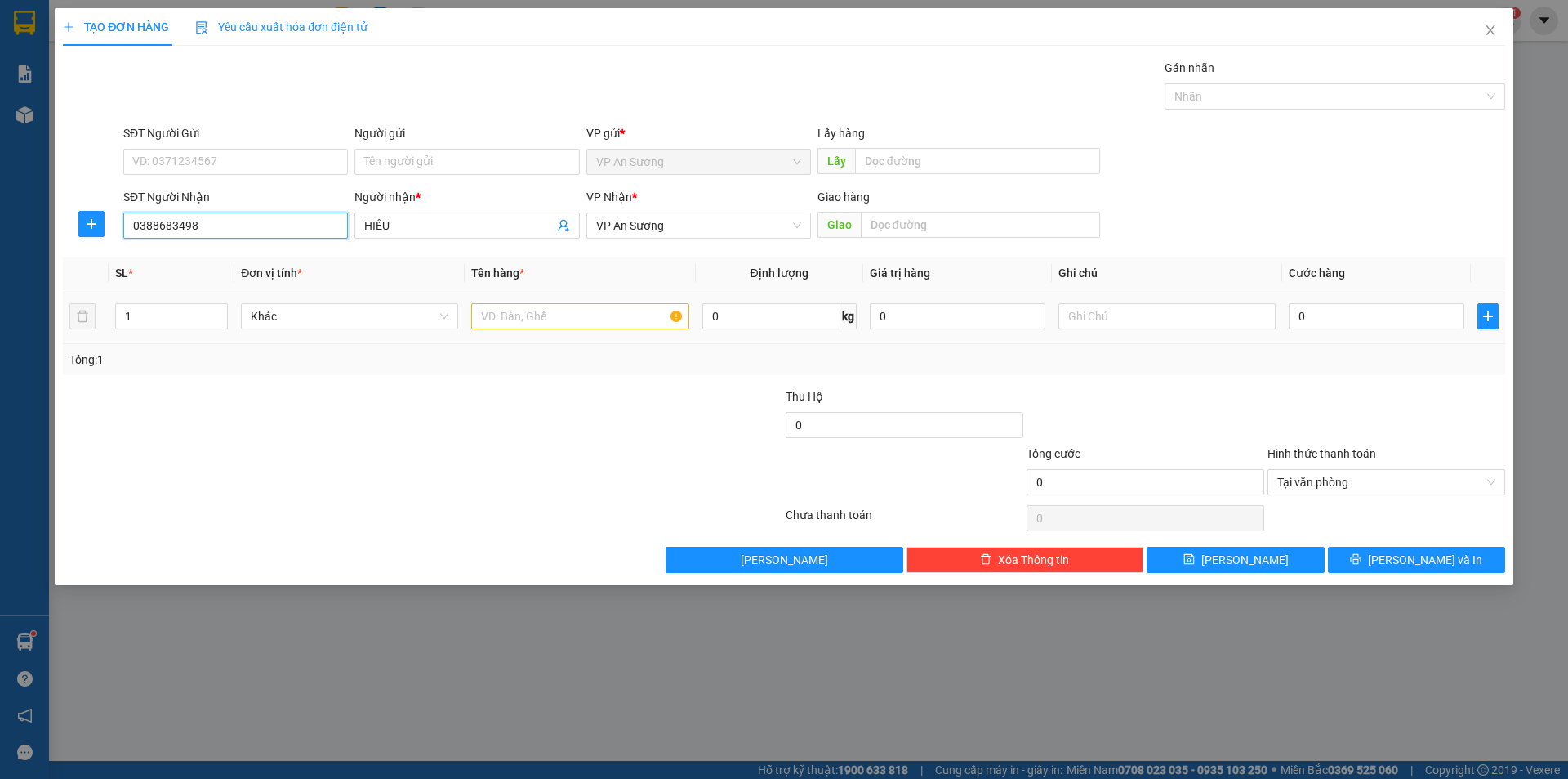
type input "0388683498"
click at [504, 318] on input "text" at bounding box center [580, 315] width 217 height 26
click at [688, 225] on span "VP An Sương" at bounding box center [699, 225] width 205 height 25
type input "xe 88380"
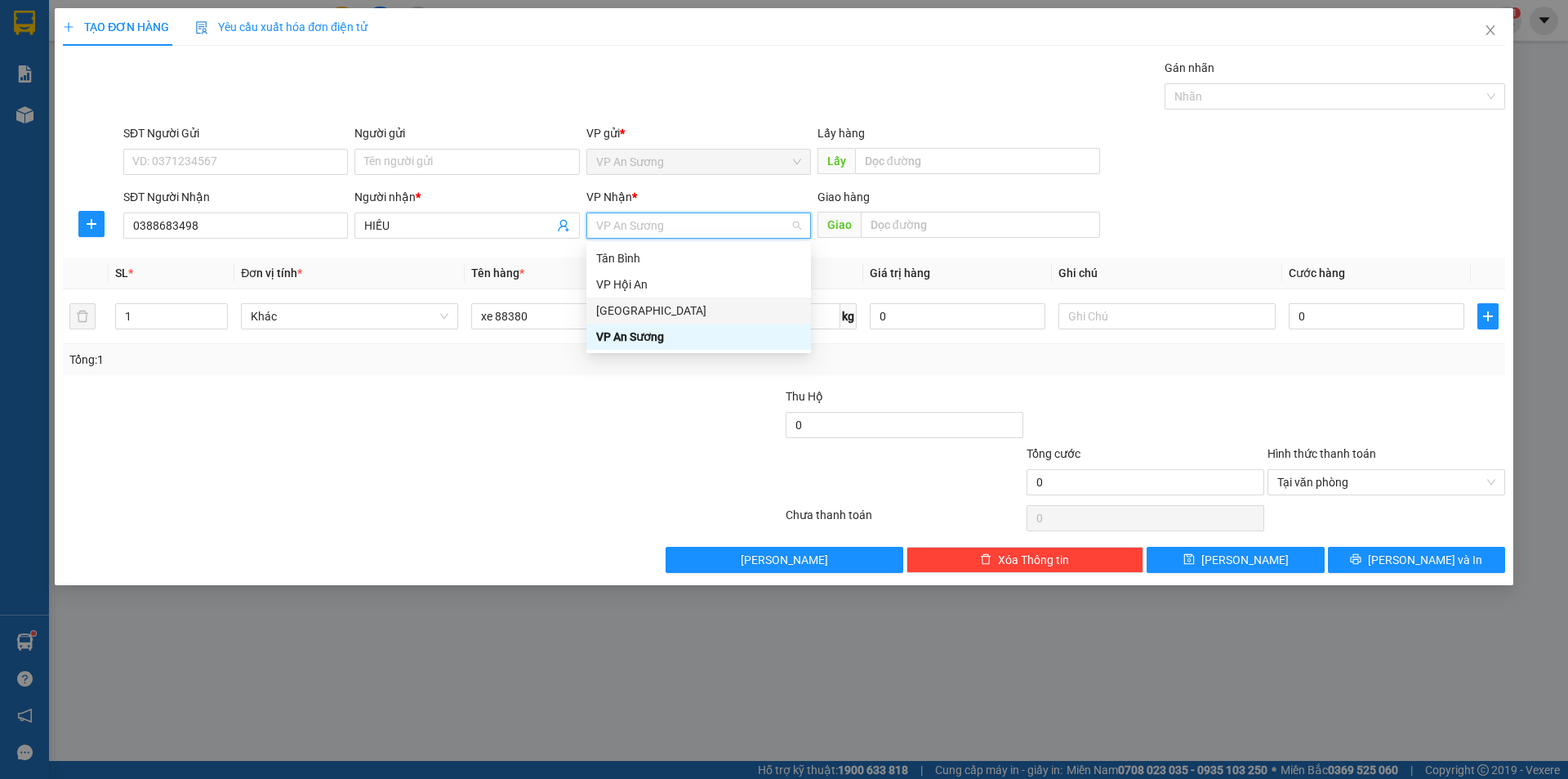
click at [647, 310] on div "[GEOGRAPHIC_DATA]" at bounding box center [699, 311] width 205 height 18
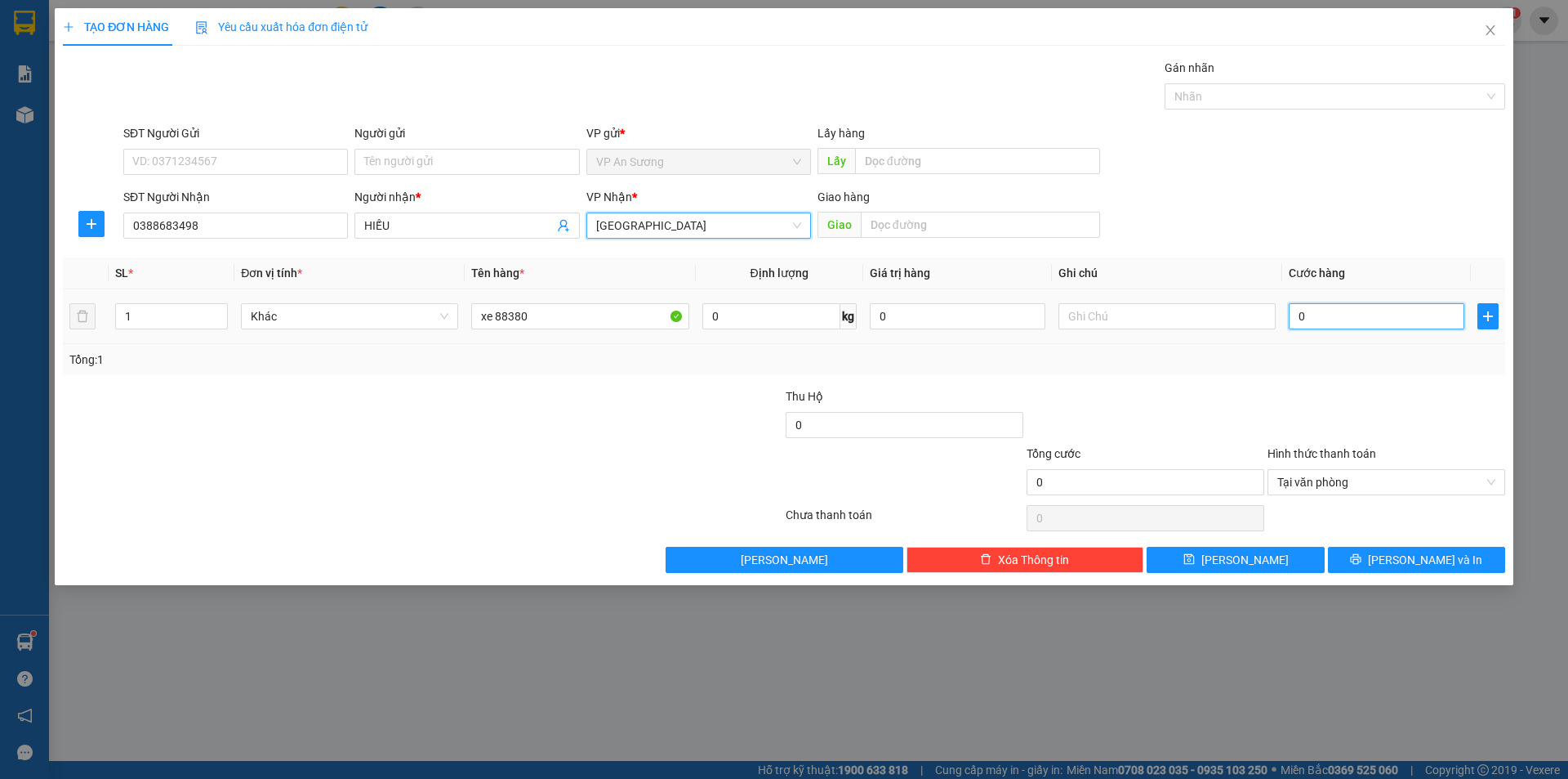
click at [1295, 315] on input "0" at bounding box center [1375, 315] width 175 height 26
type input "7"
type input "70"
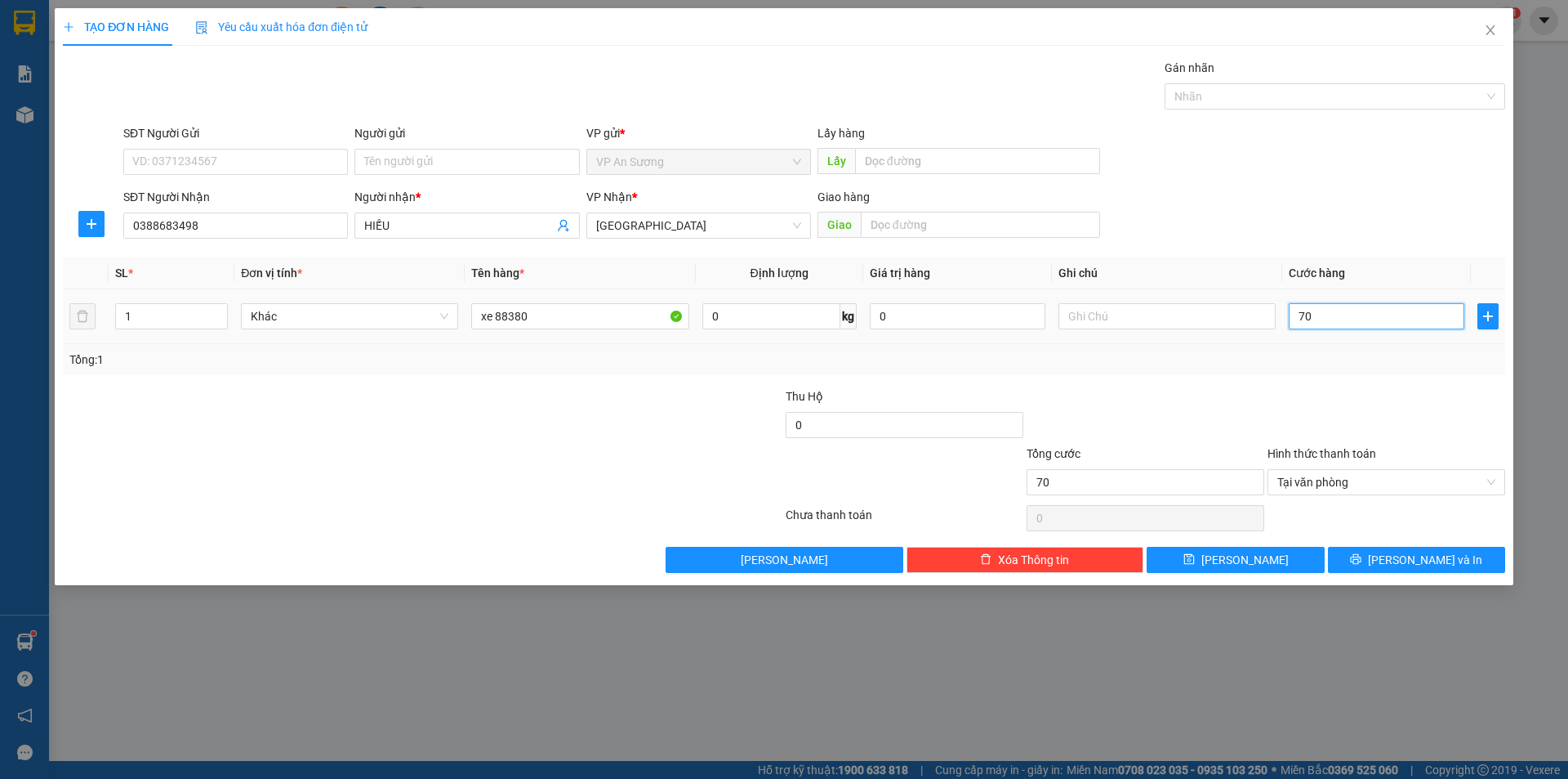
type input "700"
type input "7.000"
type input "70.000"
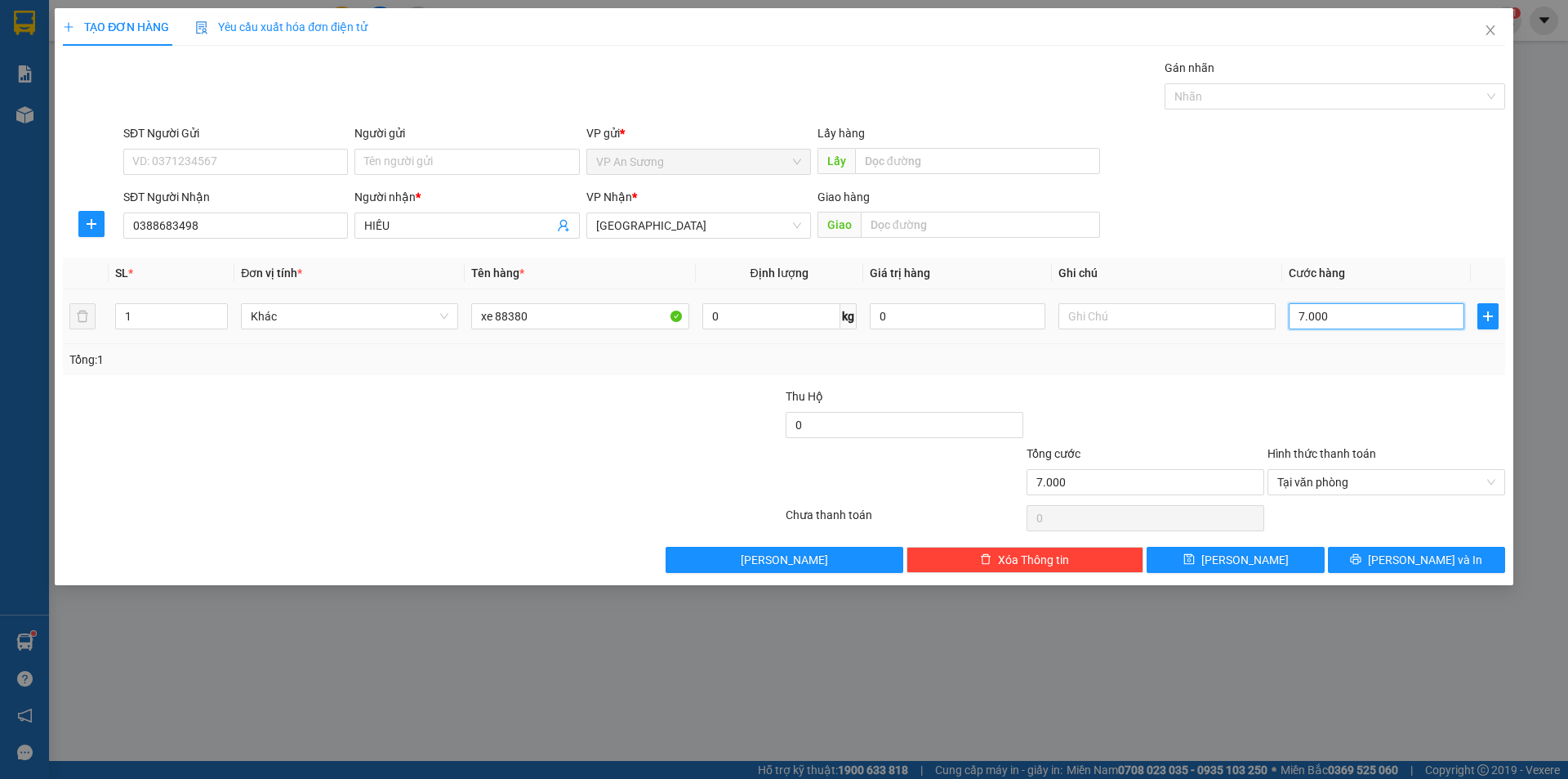
type input "70.000"
type input "700.000"
click at [1373, 562] on button "[PERSON_NAME] và In" at bounding box center [1416, 559] width 177 height 26
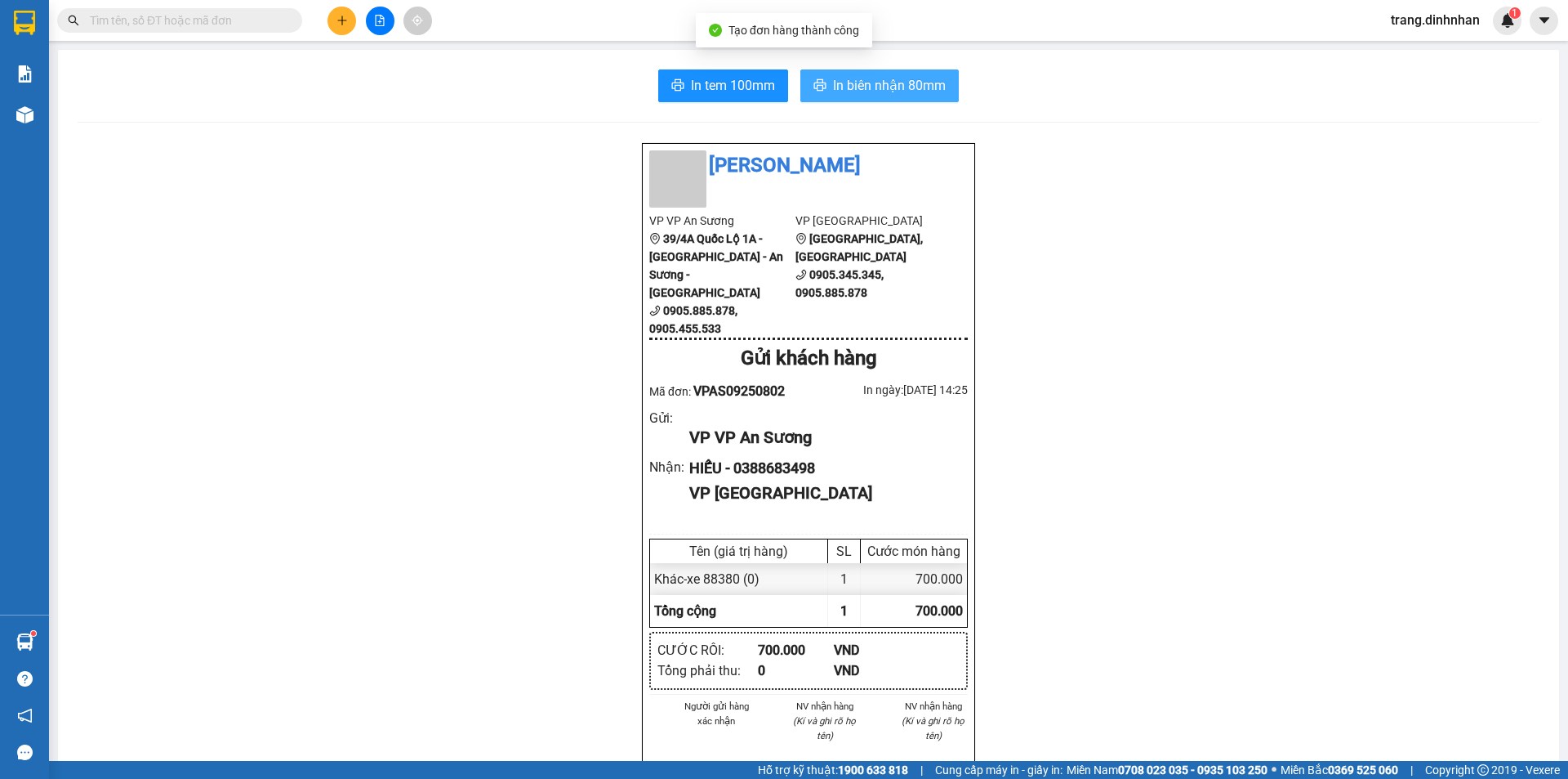
click at [887, 75] on button "In biên nhận 80mm" at bounding box center [879, 85] width 158 height 33
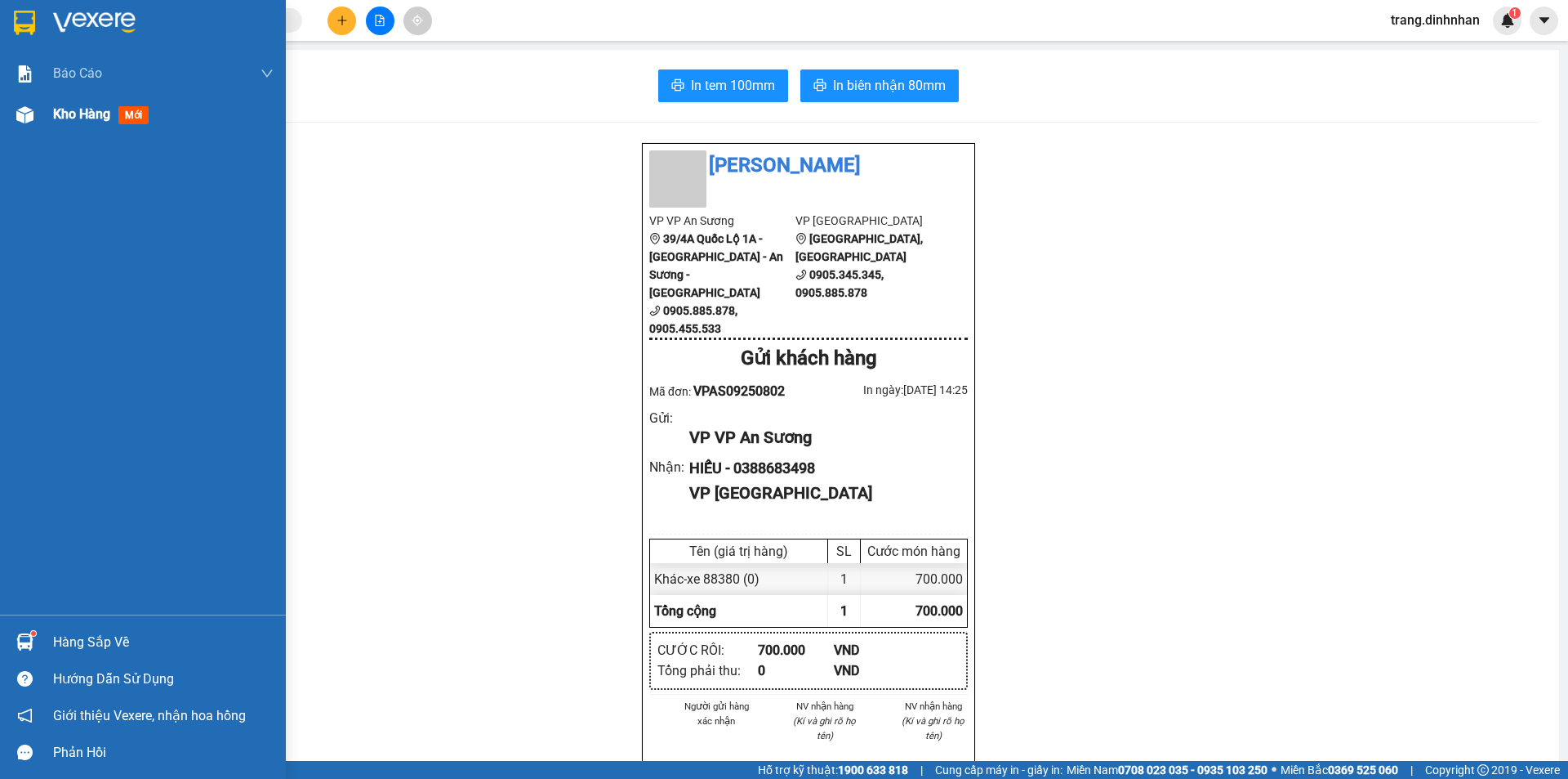
click at [63, 117] on span "Kho hàng" at bounding box center [81, 114] width 57 height 15
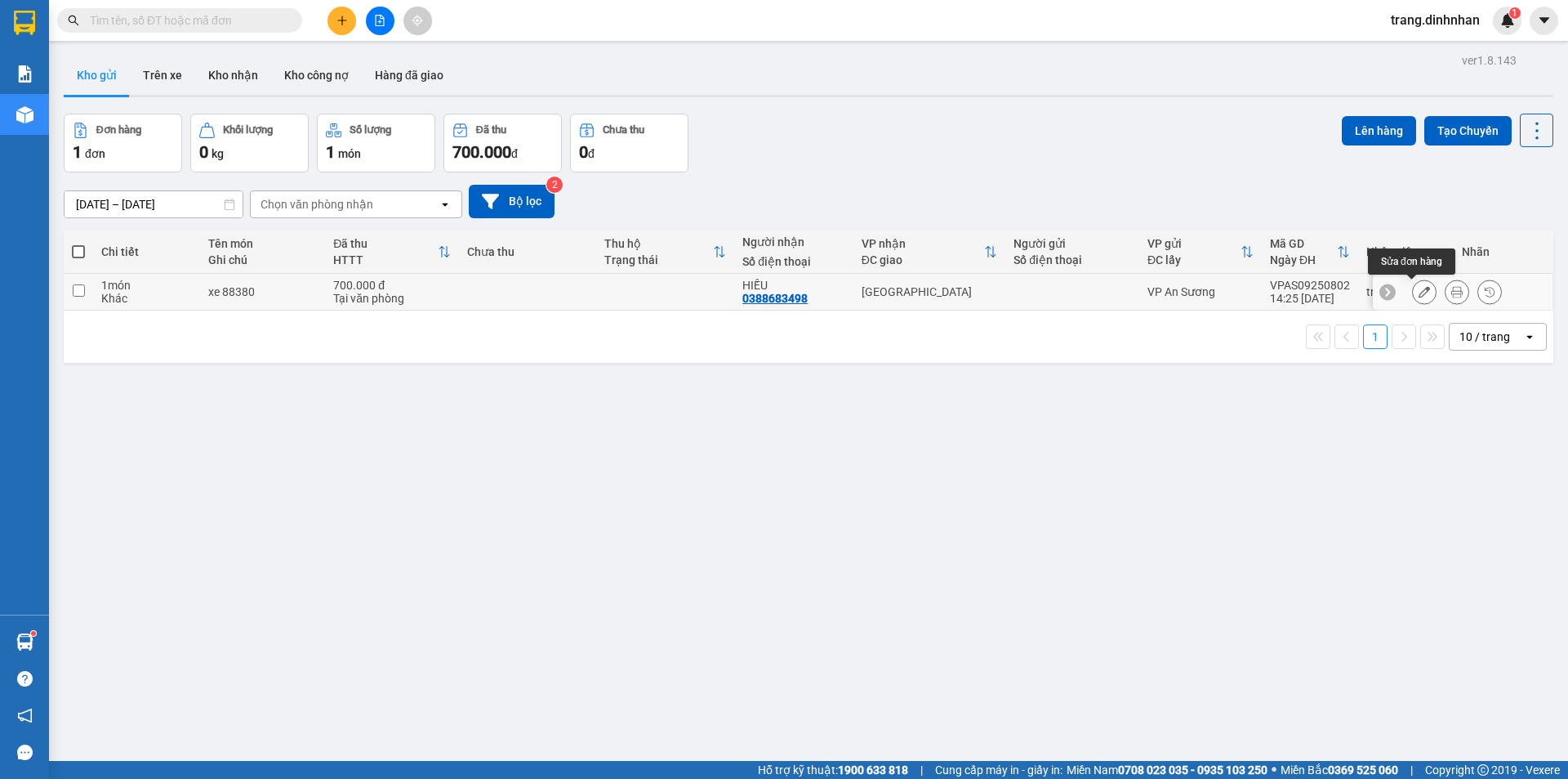
click at [1418, 288] on icon at bounding box center [1424, 292] width 12 height 12
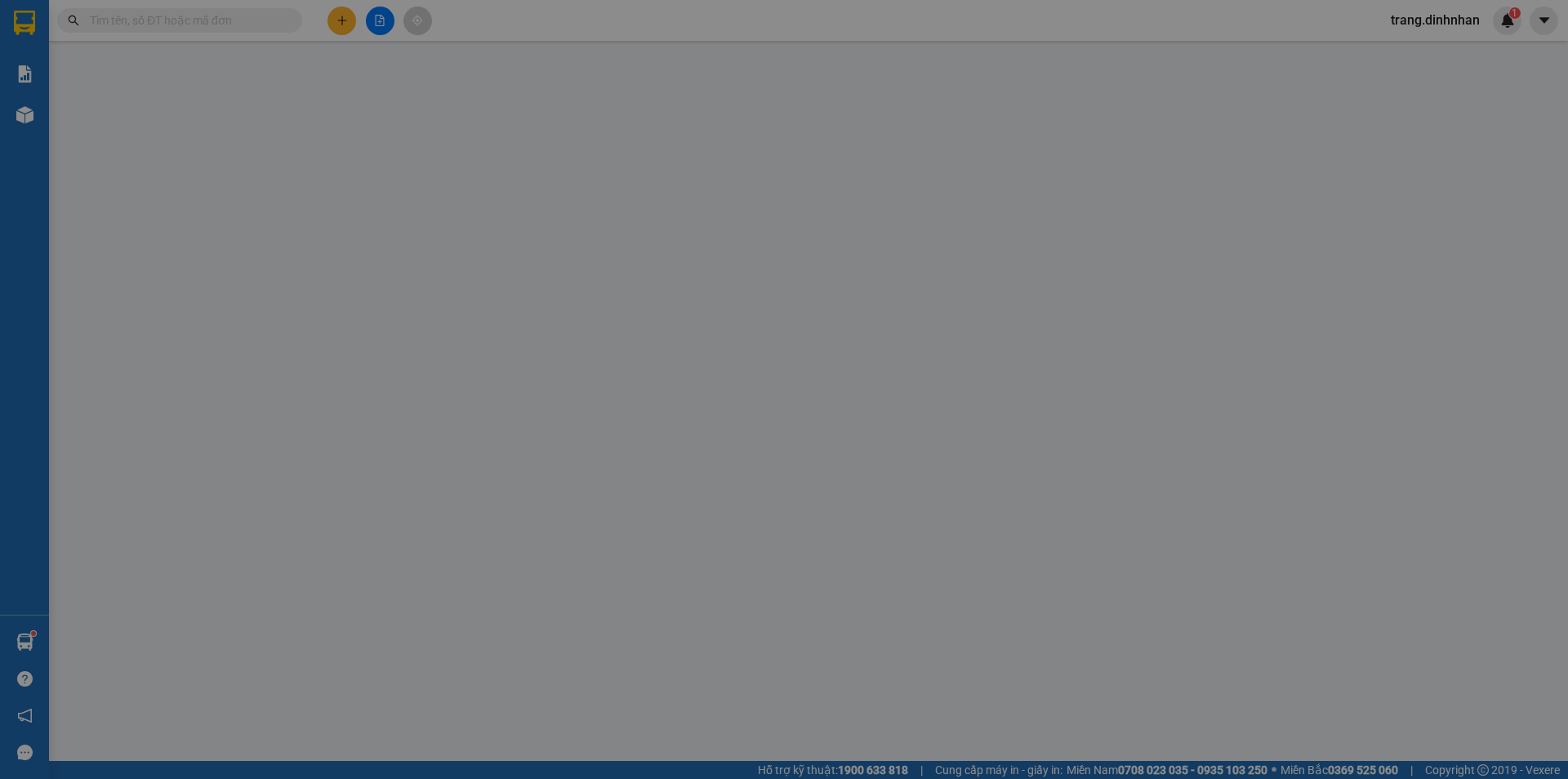
type input "0388683498"
type input "HIẾU"
type input "700.000"
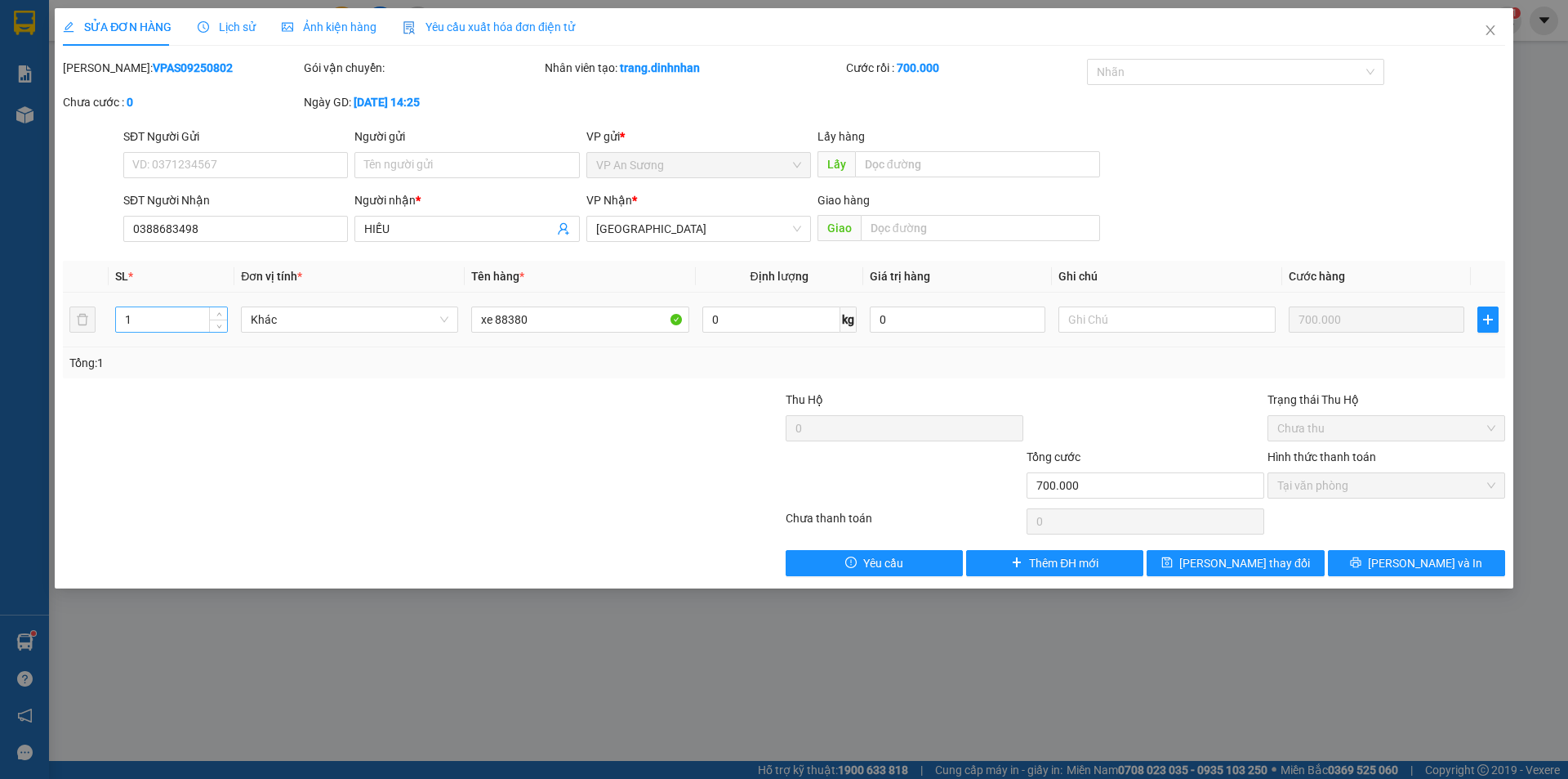
click at [141, 321] on input "1" at bounding box center [172, 319] width 111 height 25
type input "2"
click at [477, 315] on input "xe 88380" at bounding box center [580, 319] width 217 height 26
click at [586, 324] on input "1xe 88380" at bounding box center [580, 319] width 217 height 26
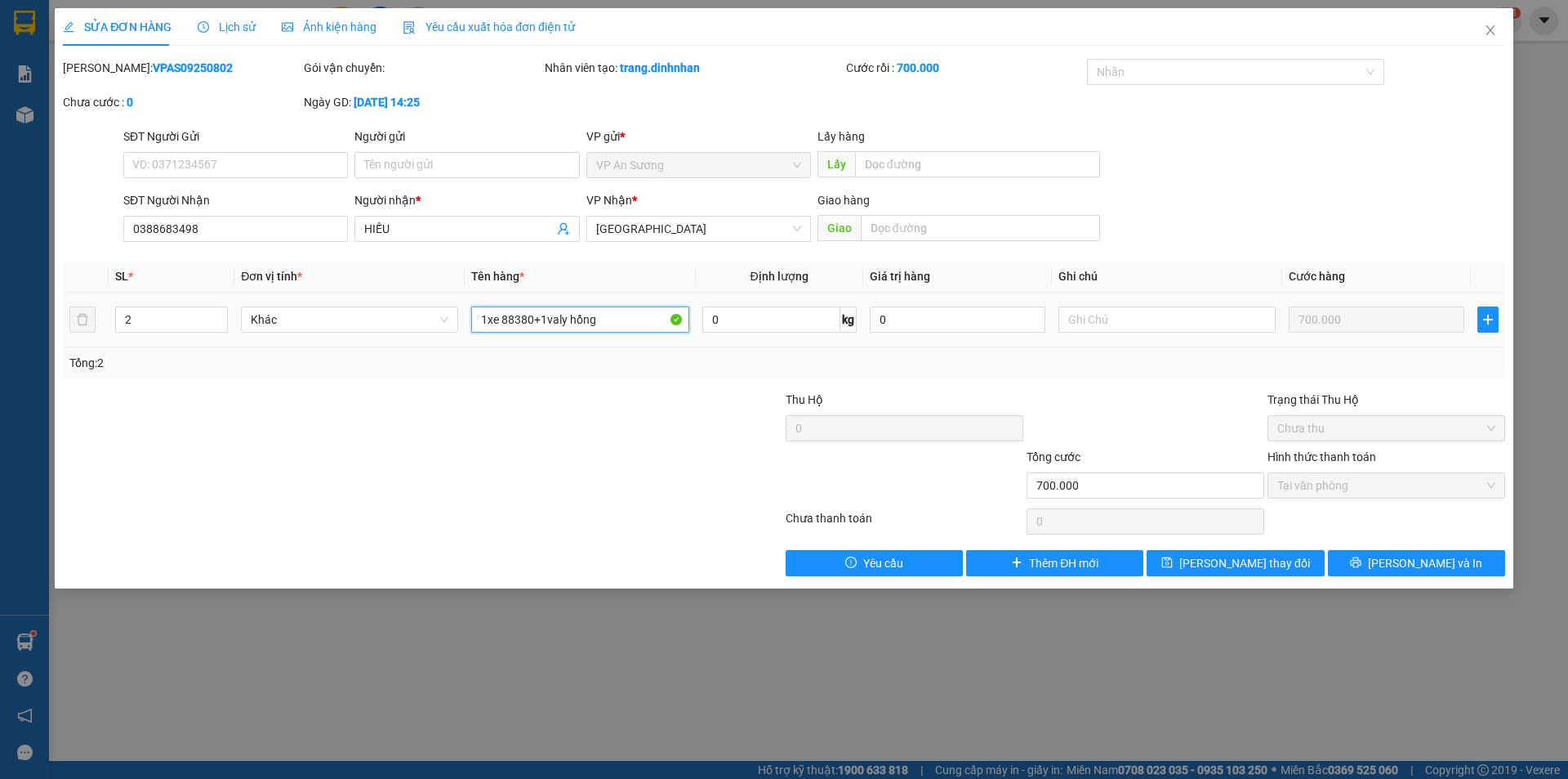
type input "1xe 88380+1valy hồng"
click at [1421, 555] on span "[PERSON_NAME] và In" at bounding box center [1425, 563] width 114 height 18
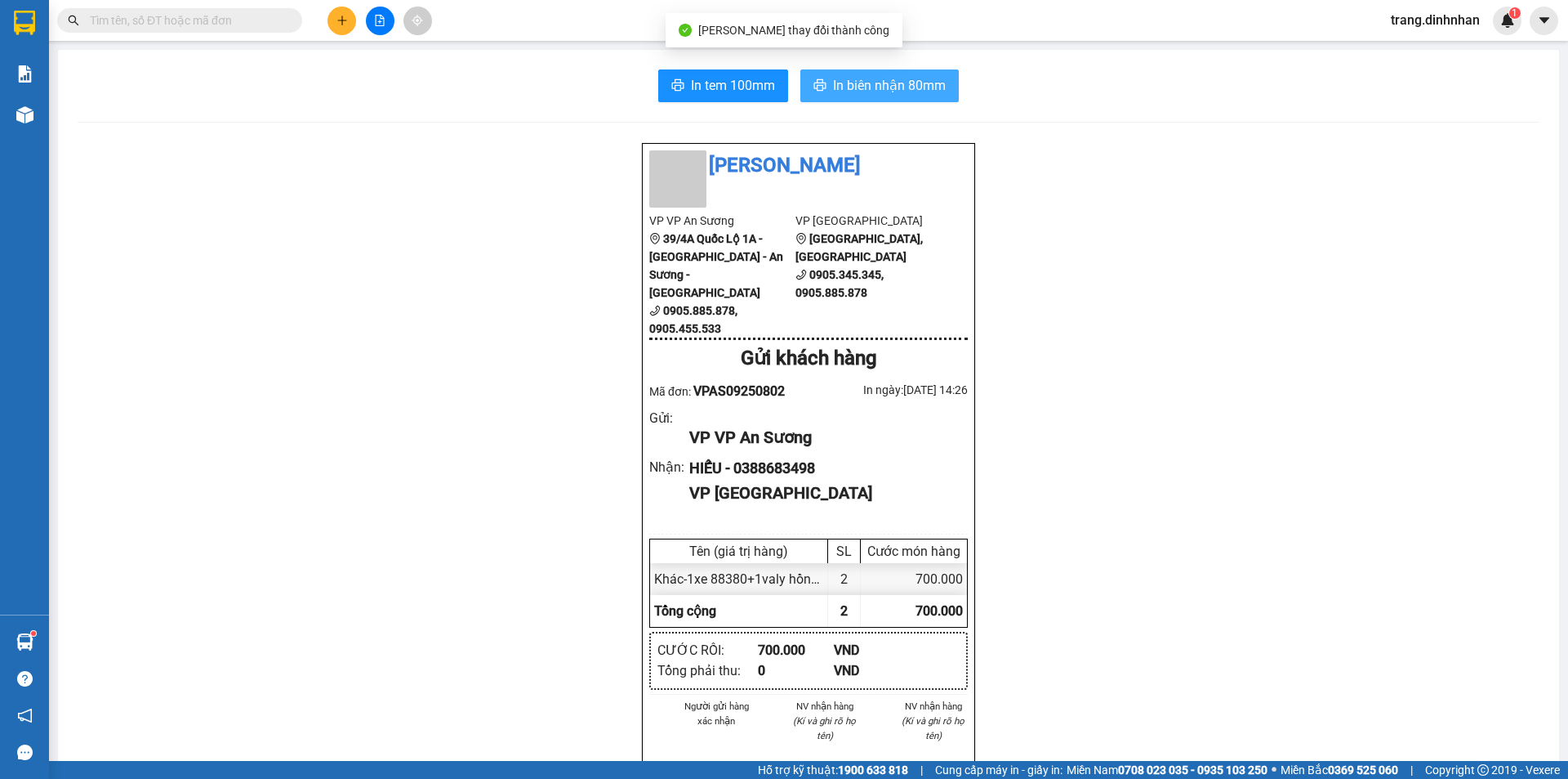
click at [900, 76] on span "In biên nhận 80mm" at bounding box center [889, 85] width 113 height 20
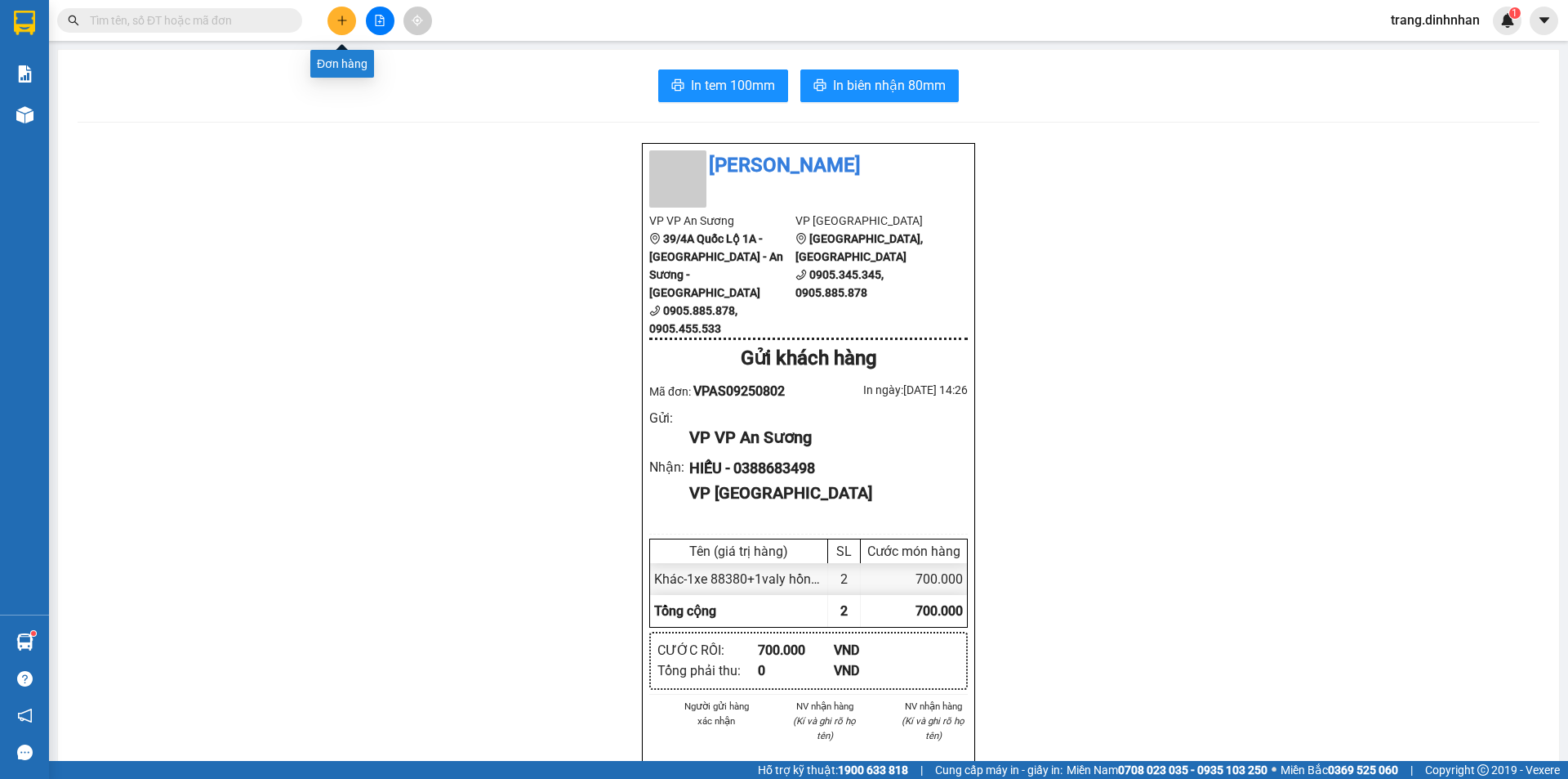
click at [341, 21] on icon "plus" at bounding box center [342, 20] width 12 height 12
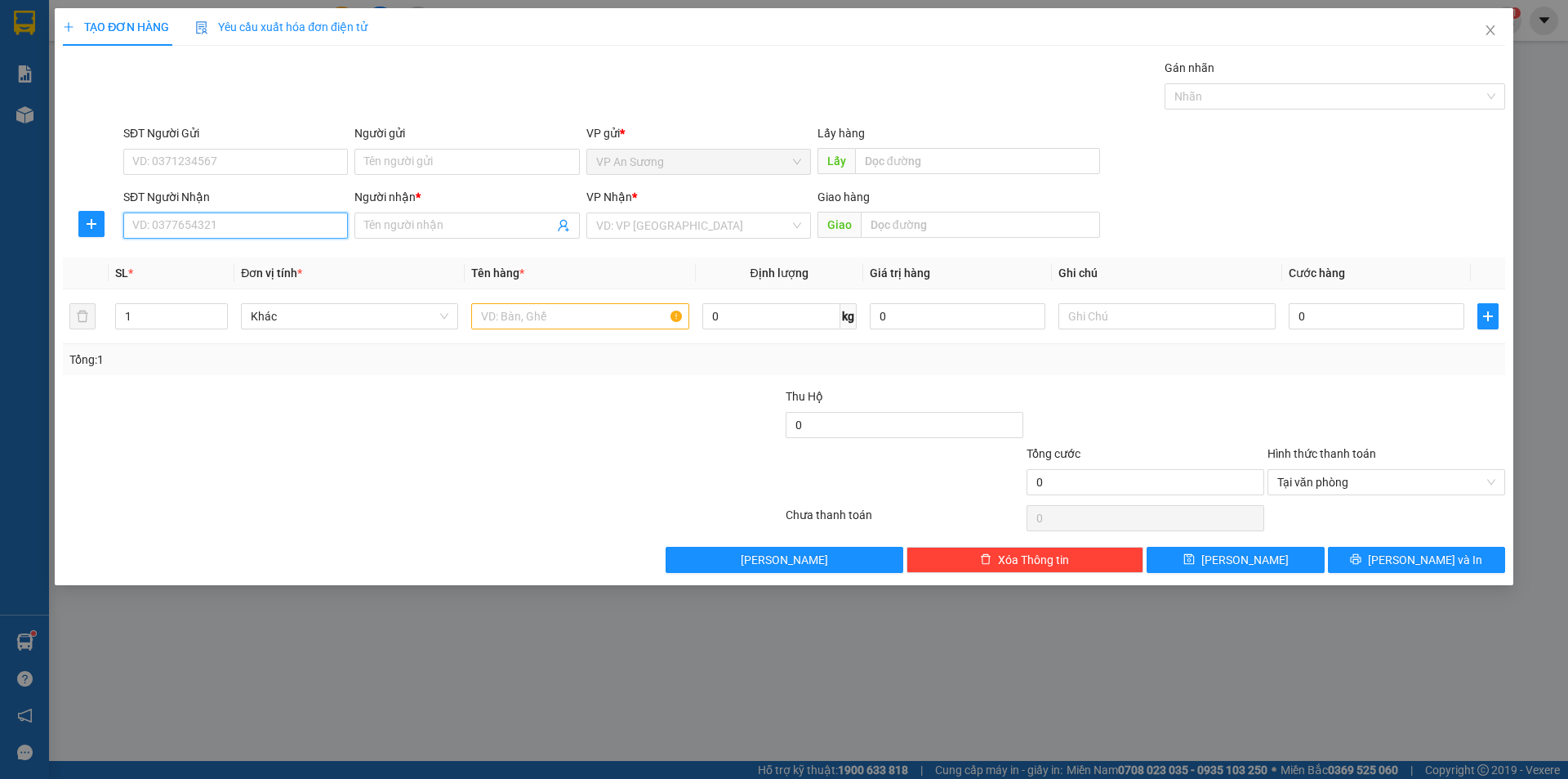
click at [296, 216] on input "SĐT Người Nhận" at bounding box center [235, 225] width 224 height 26
type input "0911813180"
click at [386, 226] on input "Người nhận *" at bounding box center [459, 225] width 189 height 18
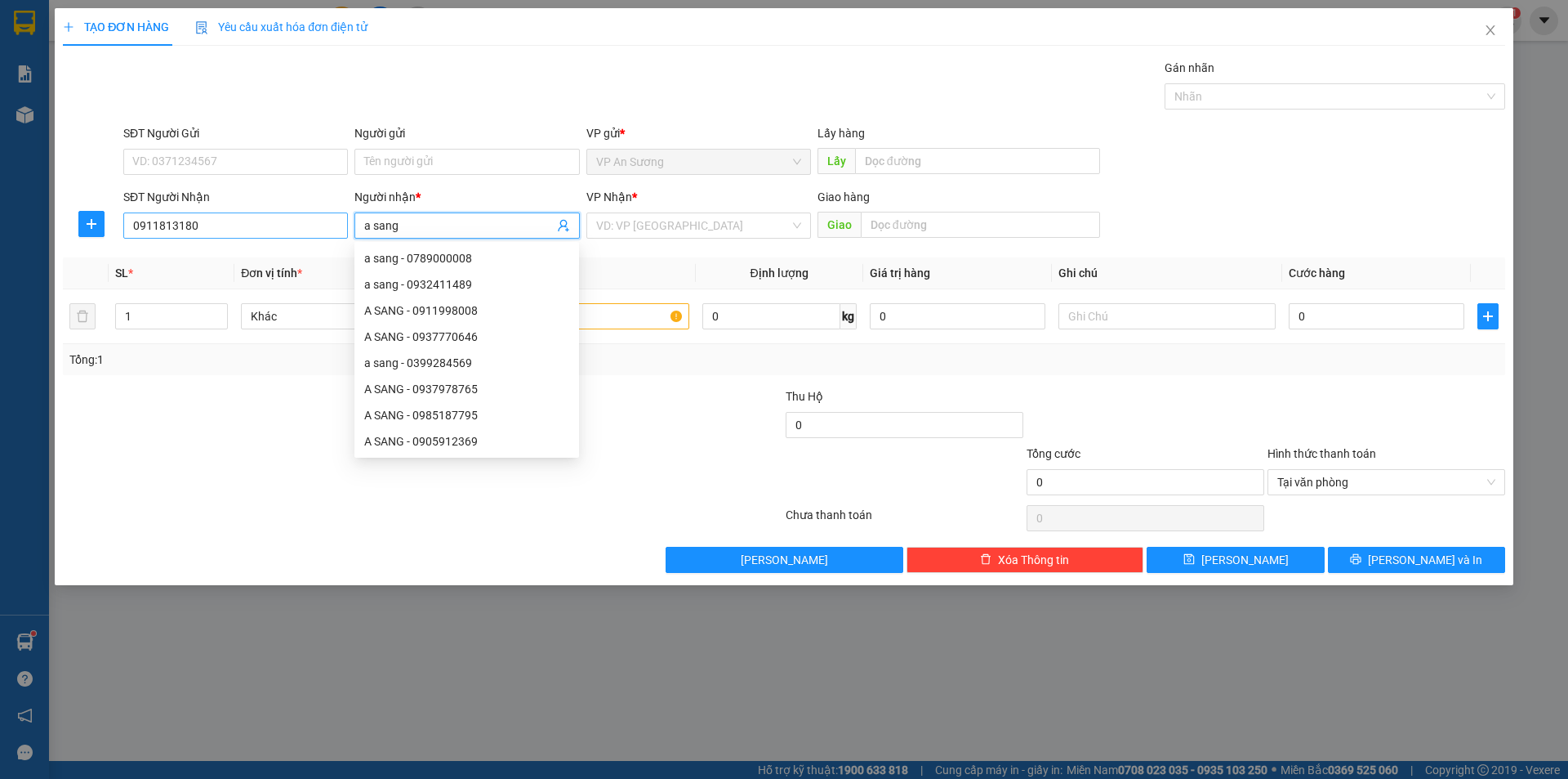
type input "a sang"
click at [183, 224] on input "0911813180" at bounding box center [235, 225] width 224 height 26
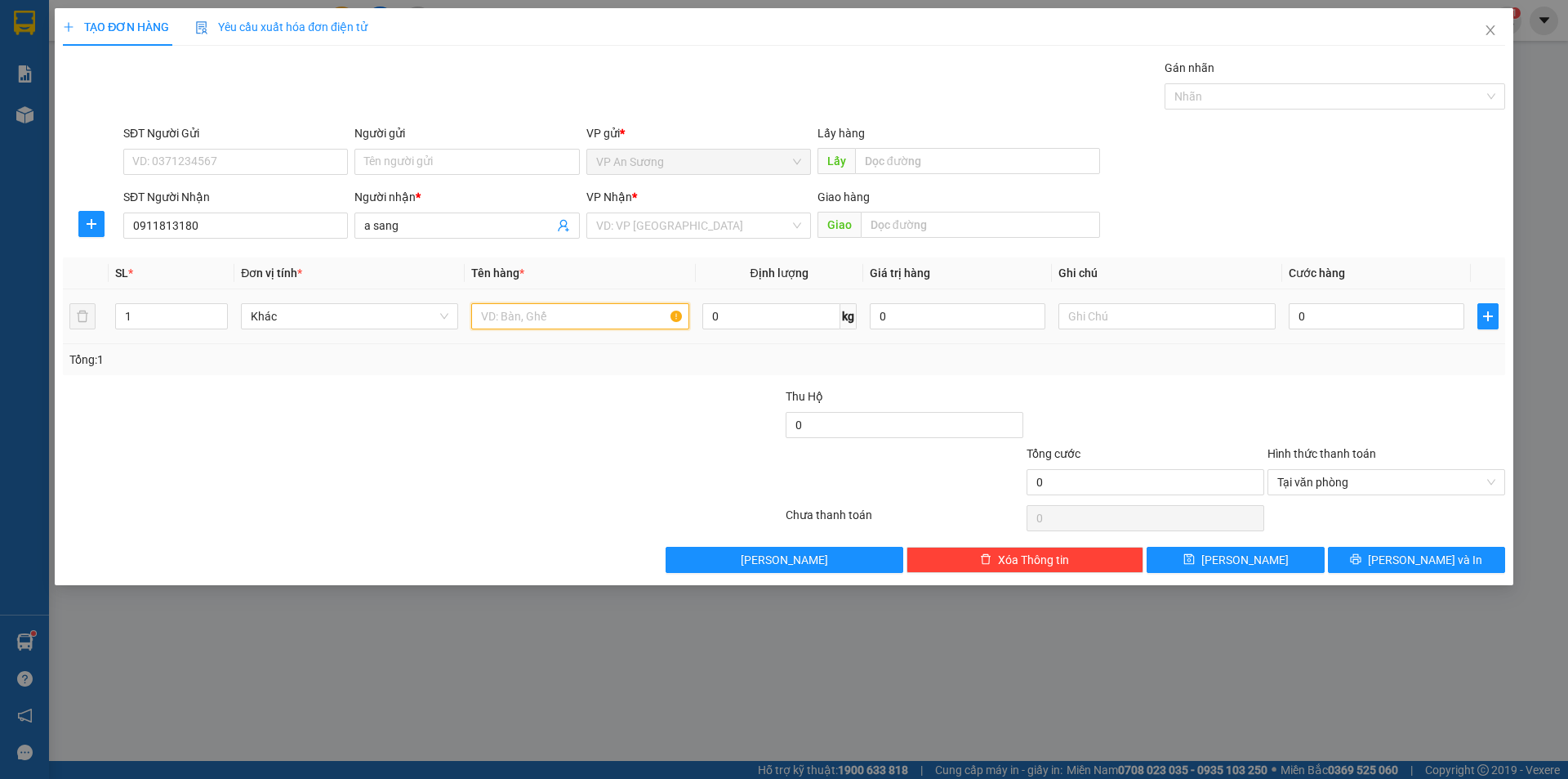
click at [512, 323] on input "text" at bounding box center [580, 315] width 217 height 26
type input "tg"
click at [616, 225] on input "search" at bounding box center [692, 225] width 194 height 25
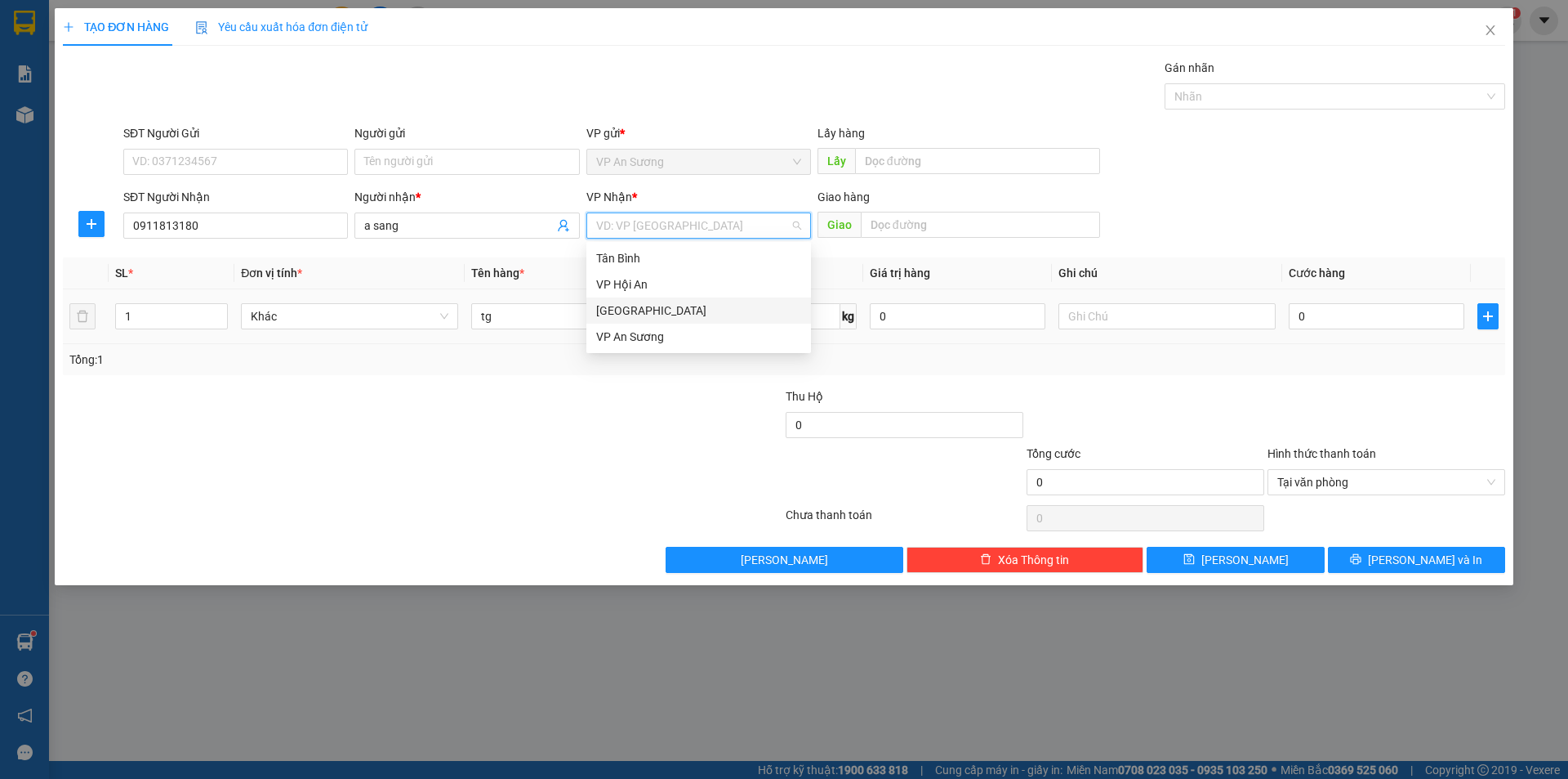
drag, startPoint x: 632, startPoint y: 309, endPoint x: 676, endPoint y: 290, distance: 47.9
click at [638, 305] on div "[GEOGRAPHIC_DATA]" at bounding box center [699, 311] width 205 height 18
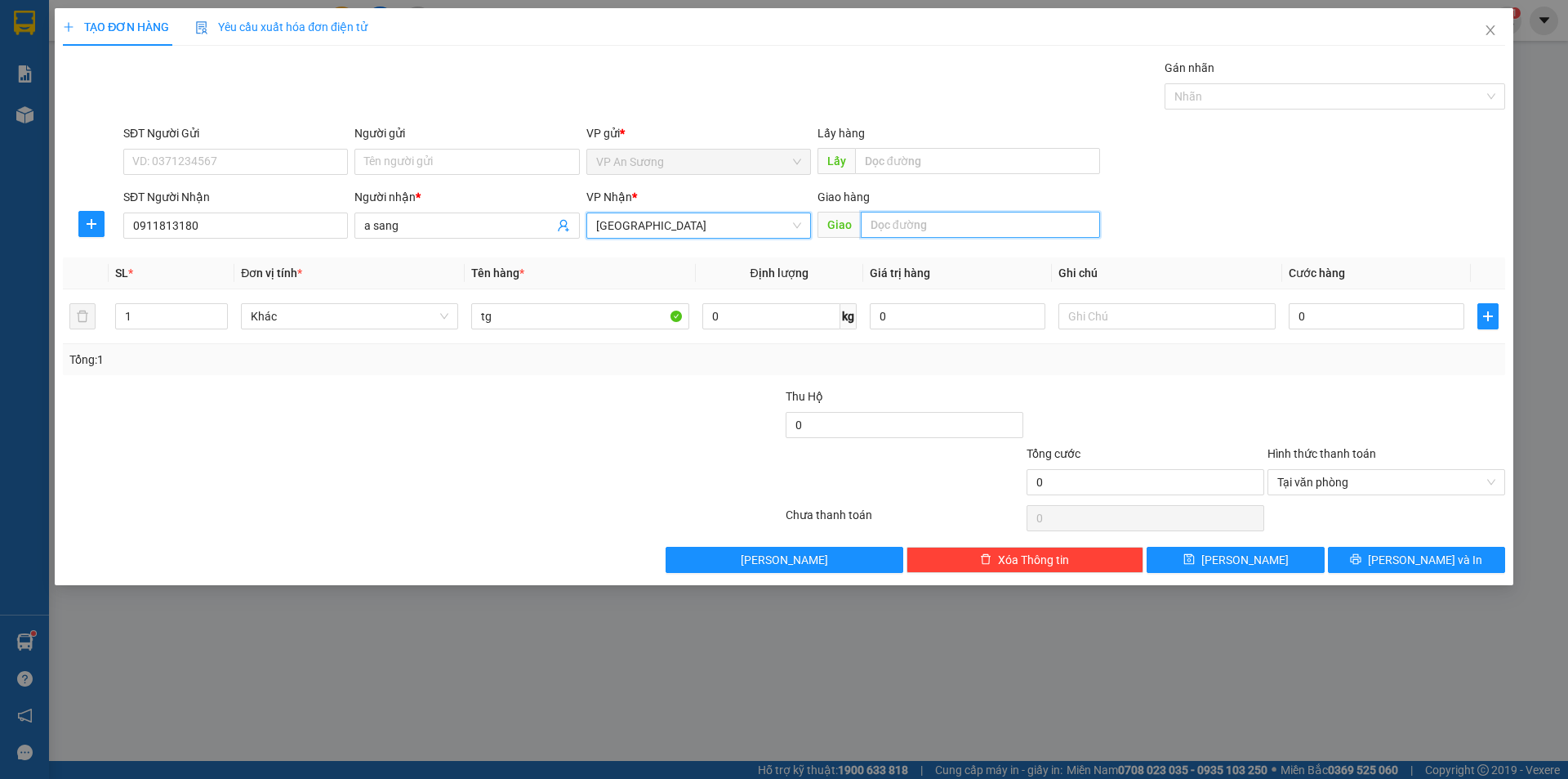
click at [872, 220] on input "text" at bounding box center [979, 225] width 239 height 26
type input "tam kỳ"
click at [1288, 305] on input "0" at bounding box center [1375, 315] width 175 height 26
type input "1"
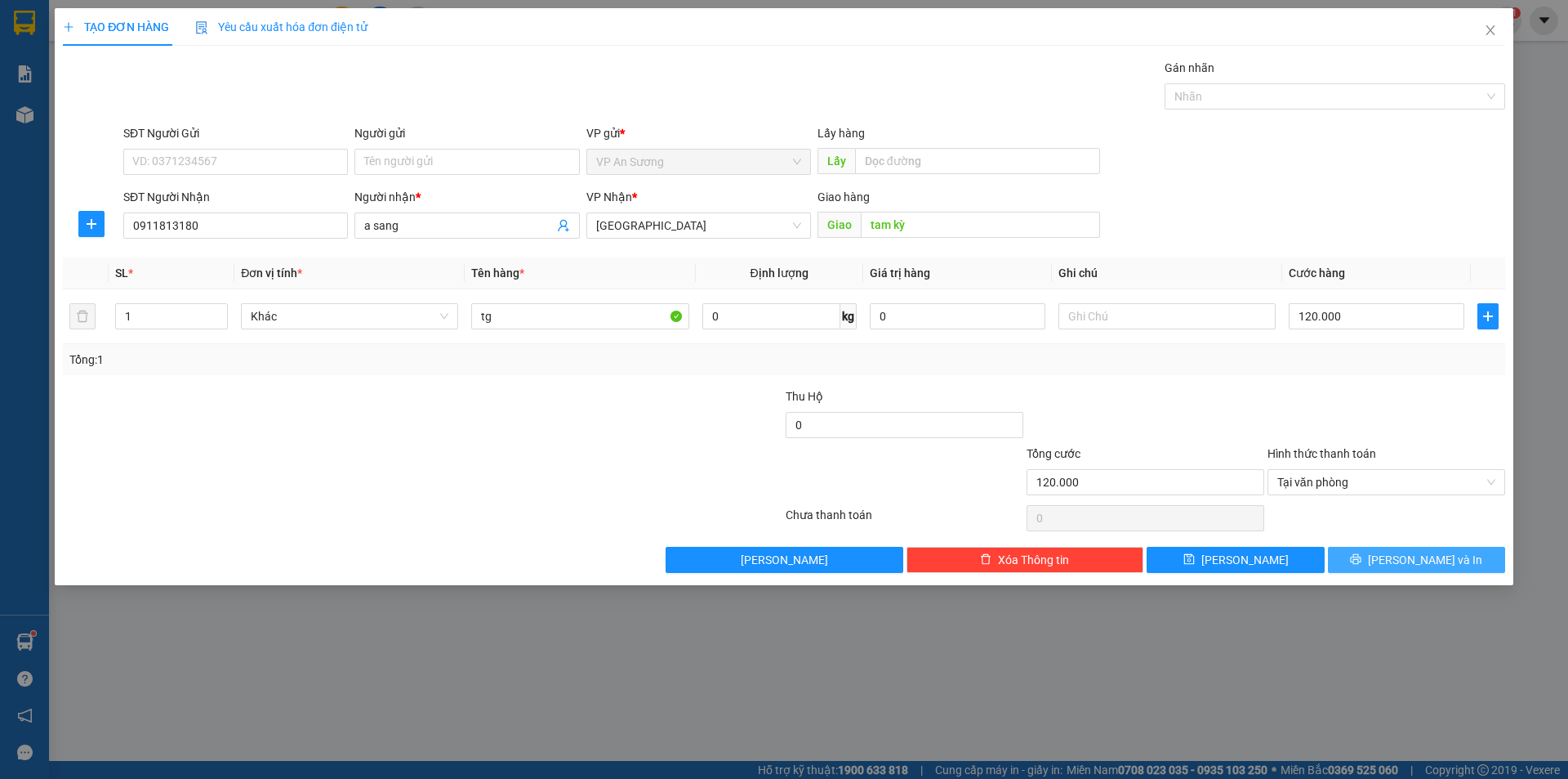
click at [1417, 560] on span "[PERSON_NAME] và In" at bounding box center [1425, 560] width 114 height 18
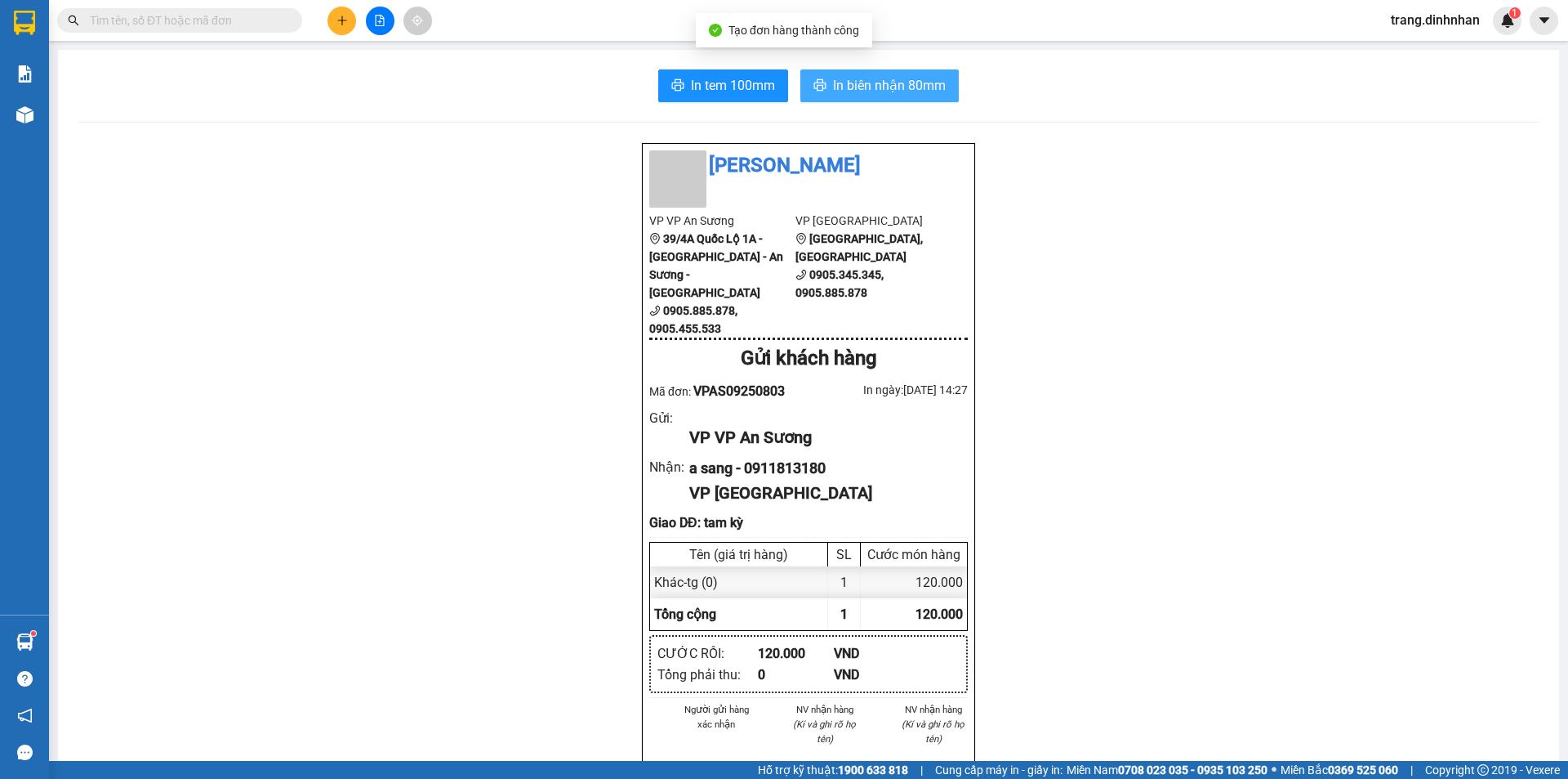
click at [906, 83] on span "In biên nhận 80mm" at bounding box center [889, 85] width 113 height 20
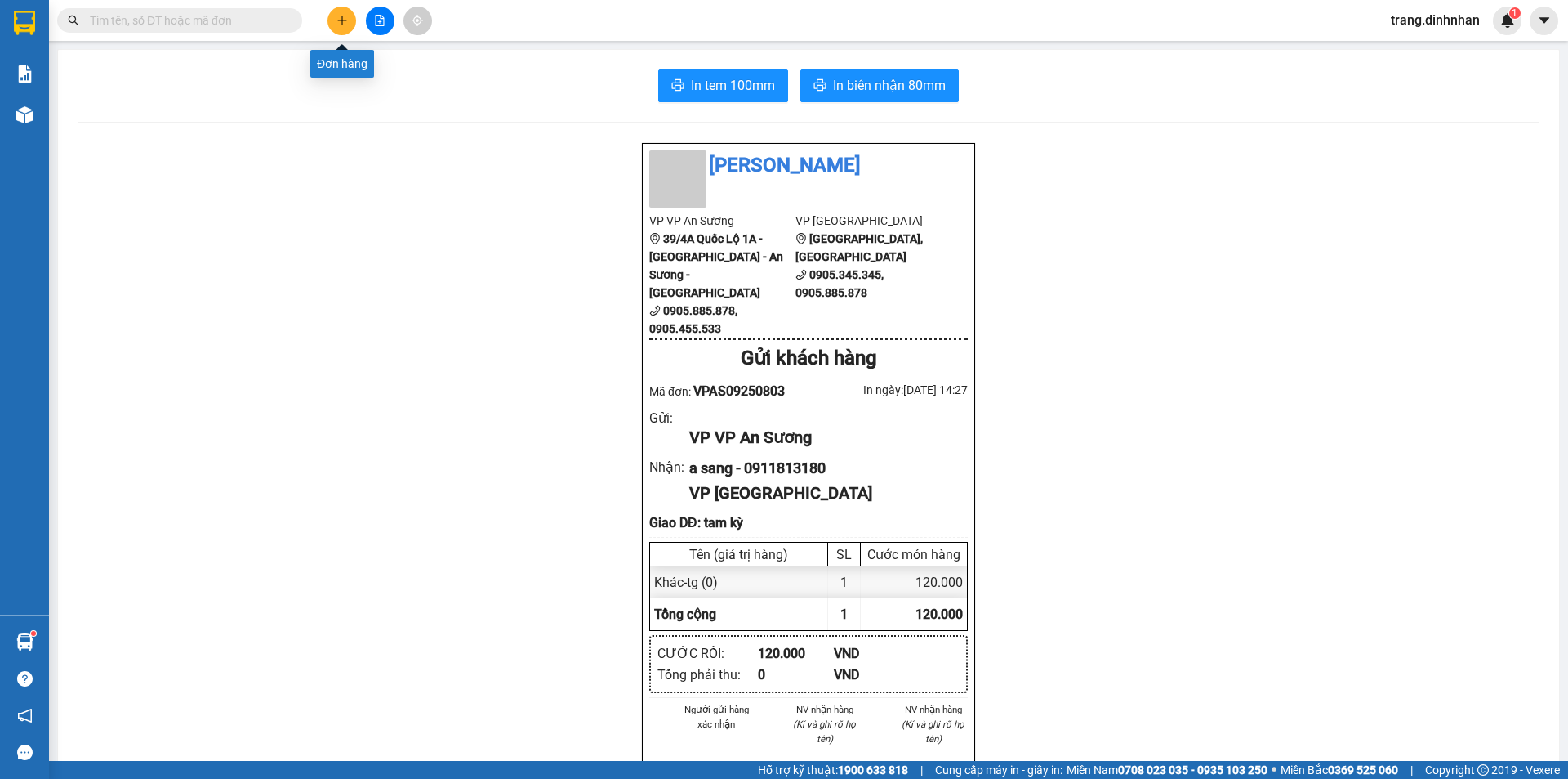
click at [332, 20] on button at bounding box center [341, 20] width 28 height 28
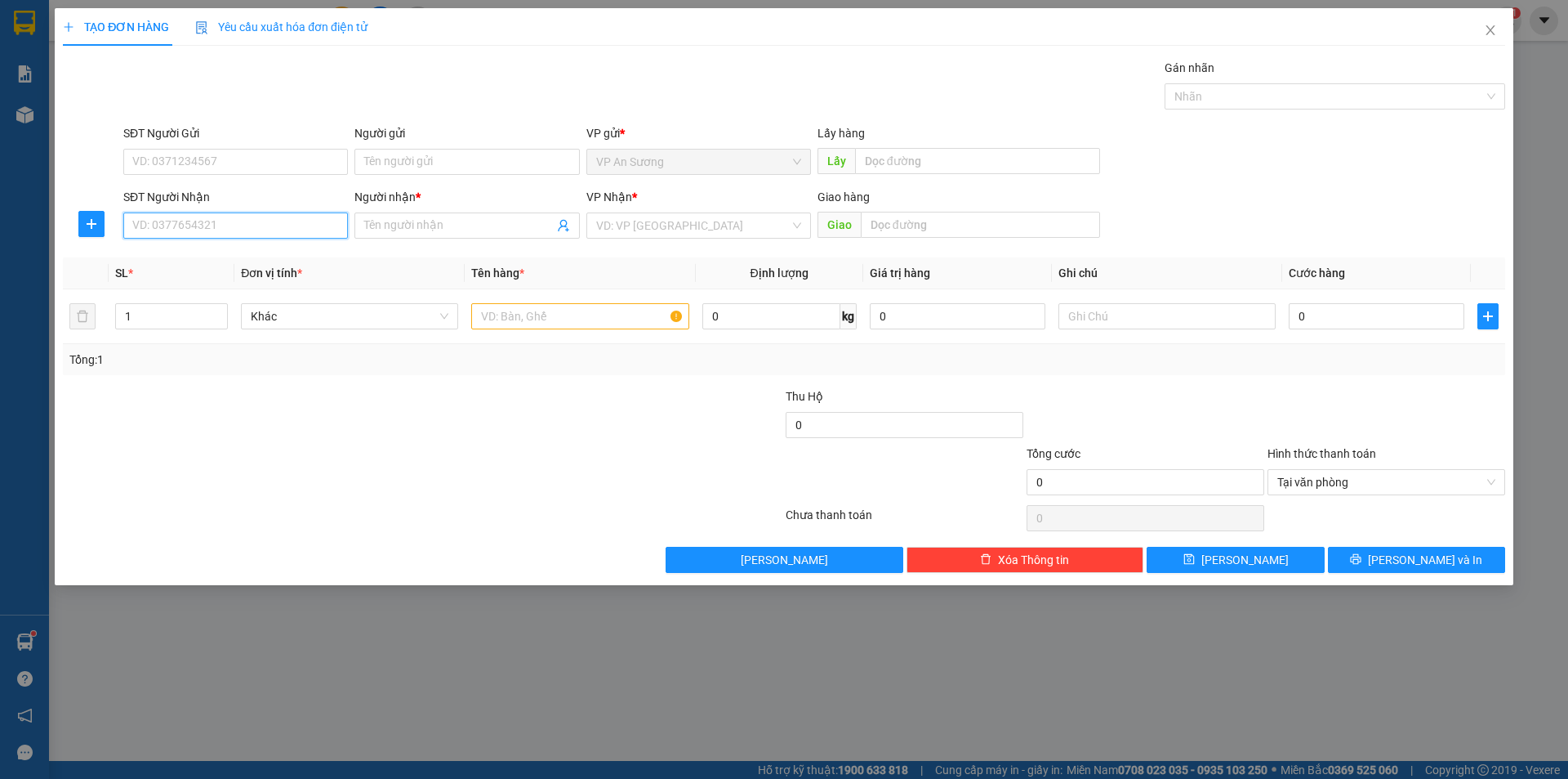
click at [276, 230] on input "SĐT Người Nhận" at bounding box center [235, 225] width 224 height 26
click at [213, 281] on div "0905700292 - hùng," at bounding box center [236, 285] width 205 height 18
type input "0905700292"
type input "hùng,"
type input "0905700292"
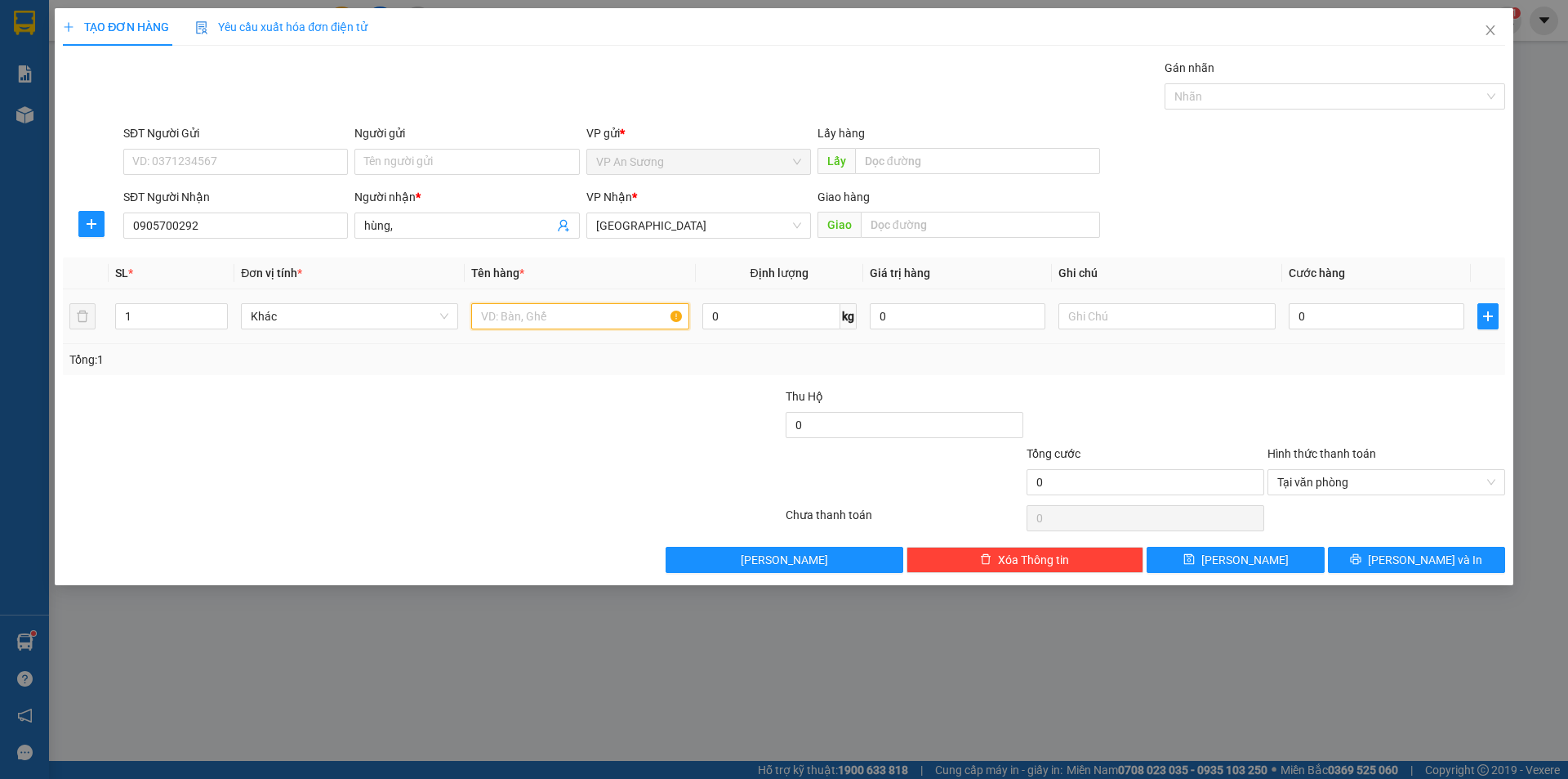
click at [481, 316] on input "text" at bounding box center [580, 315] width 217 height 26
type input "tg"
click at [1293, 312] on input "0" at bounding box center [1375, 315] width 175 height 26
type input "1"
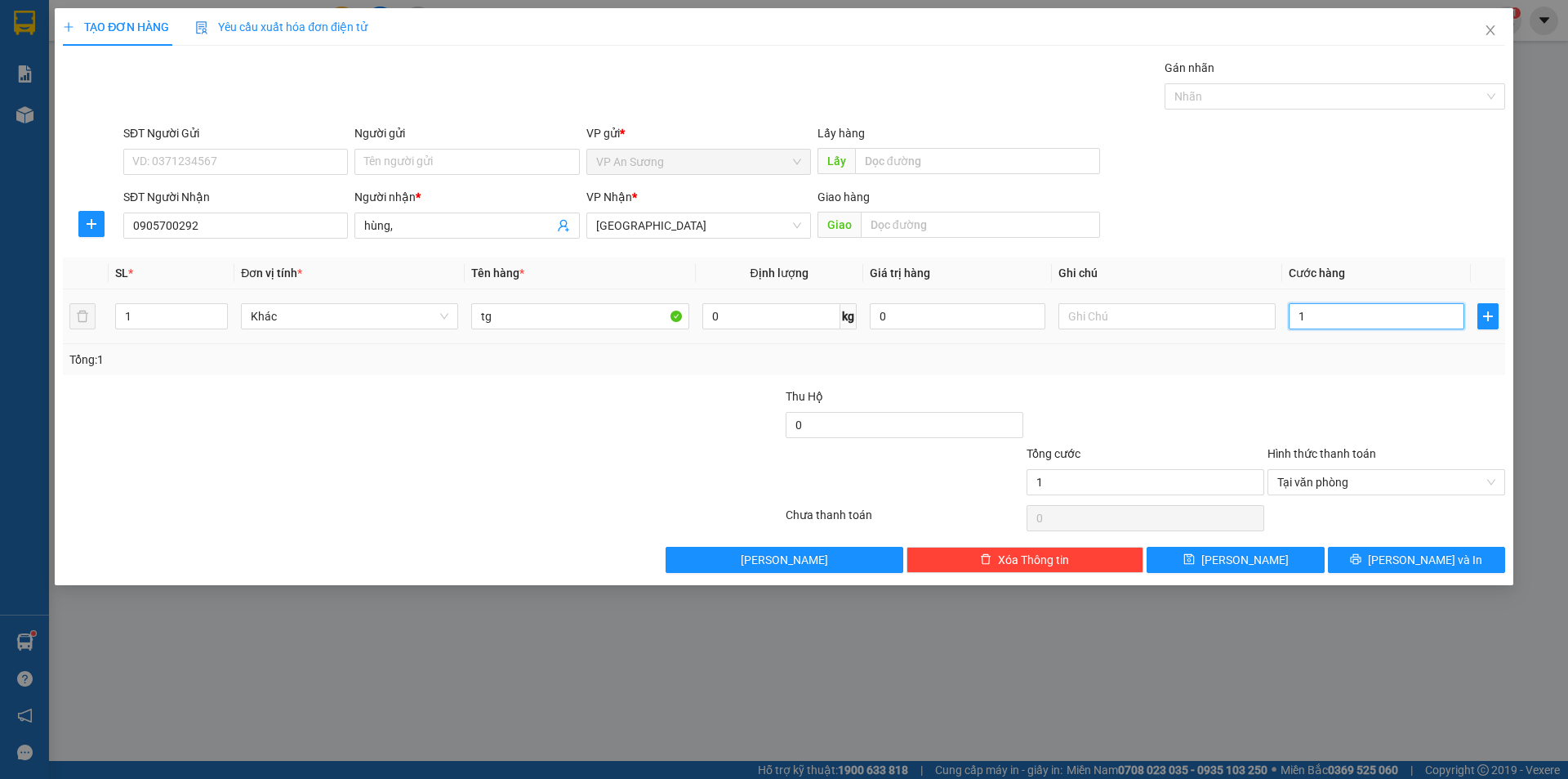
type input "10"
type input "100"
type input "1.000"
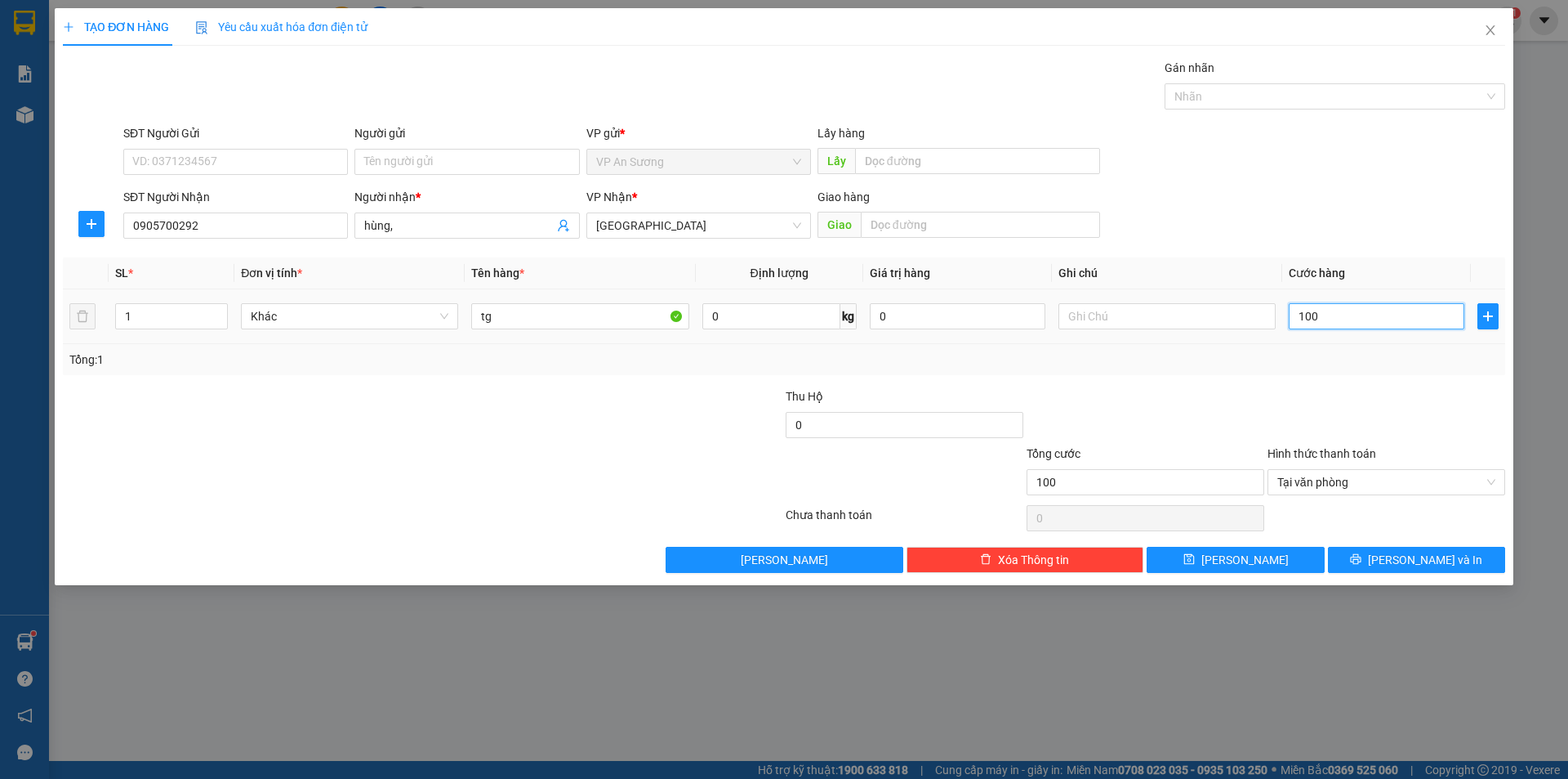
type input "1.000"
type input "10.000"
type input "100.000"
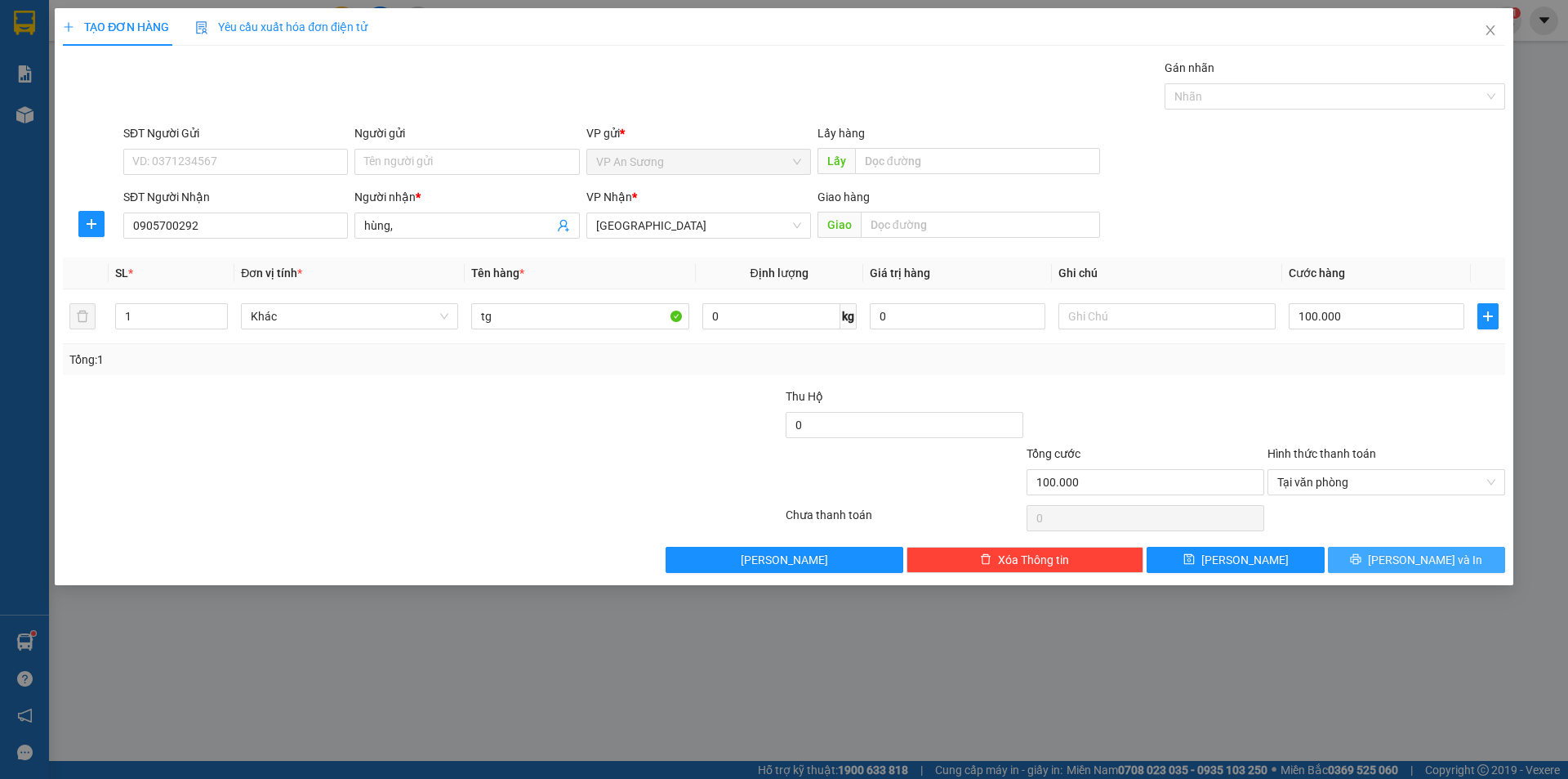
click at [1377, 567] on button "[PERSON_NAME] và In" at bounding box center [1416, 559] width 177 height 26
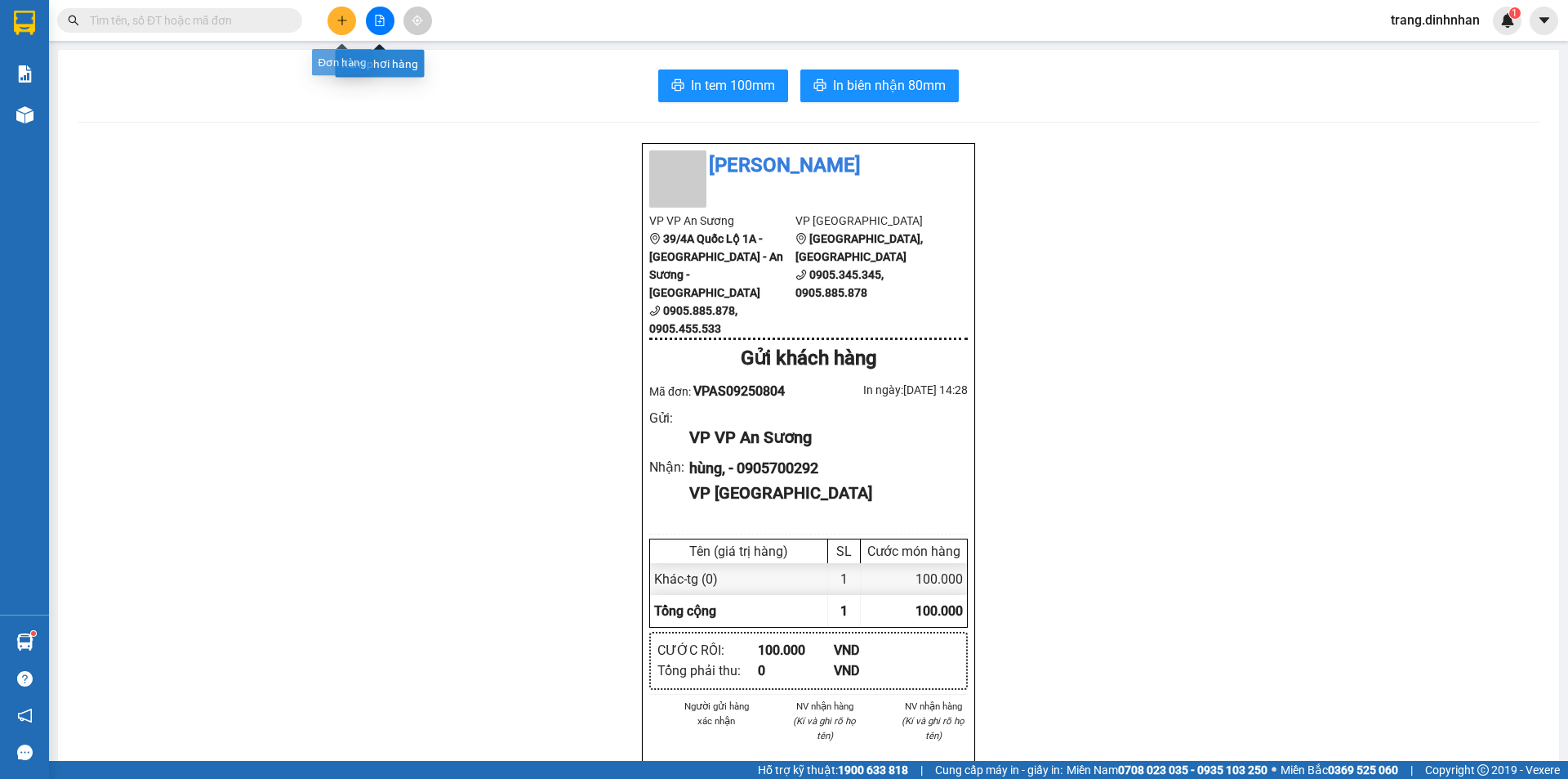
click at [335, 26] on button at bounding box center [341, 20] width 28 height 28
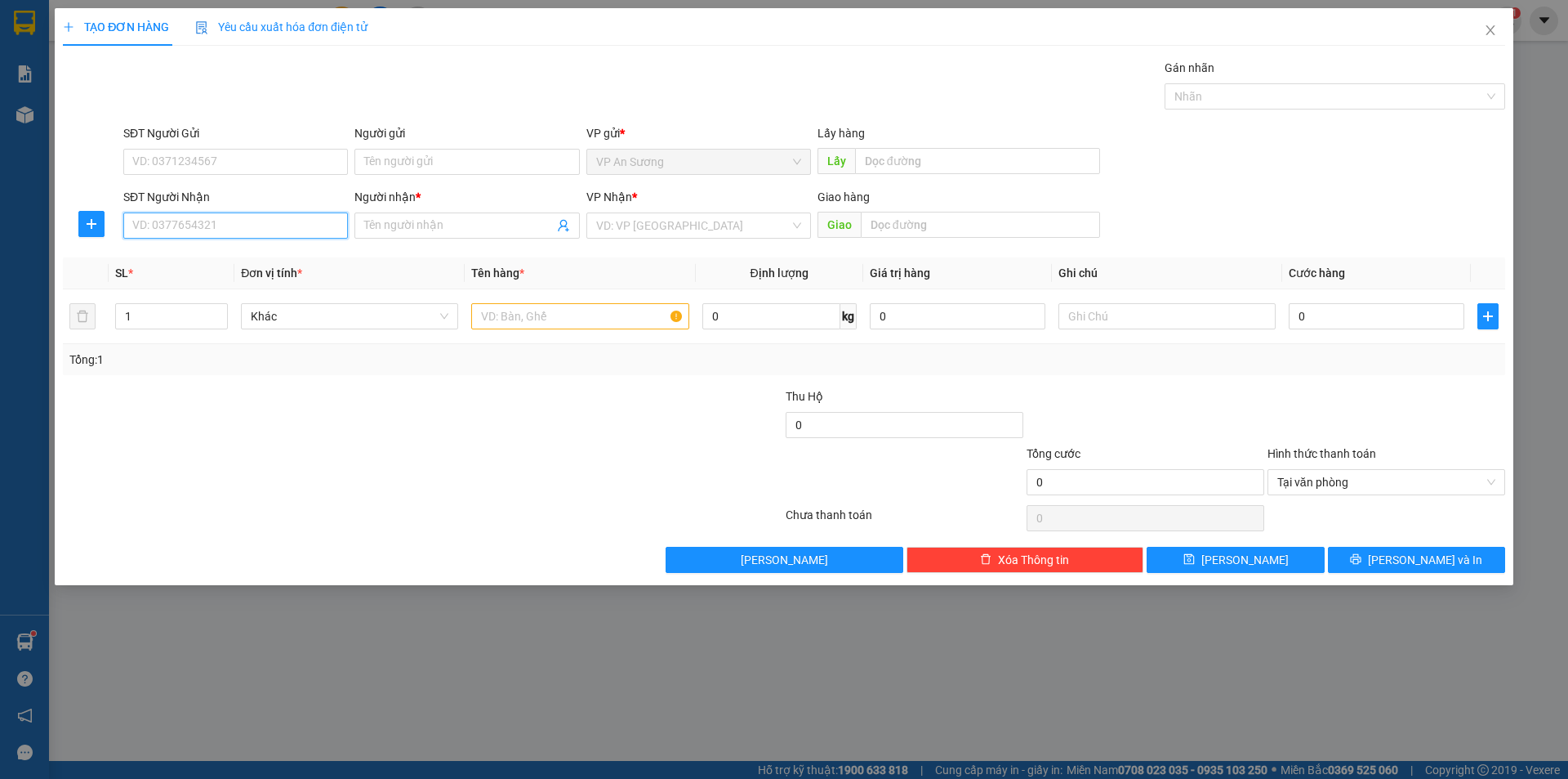
click at [273, 221] on input "SĐT Người Nhận" at bounding box center [235, 225] width 224 height 26
type input "0333166123"
click at [374, 219] on input "Người nhận *" at bounding box center [459, 225] width 189 height 18
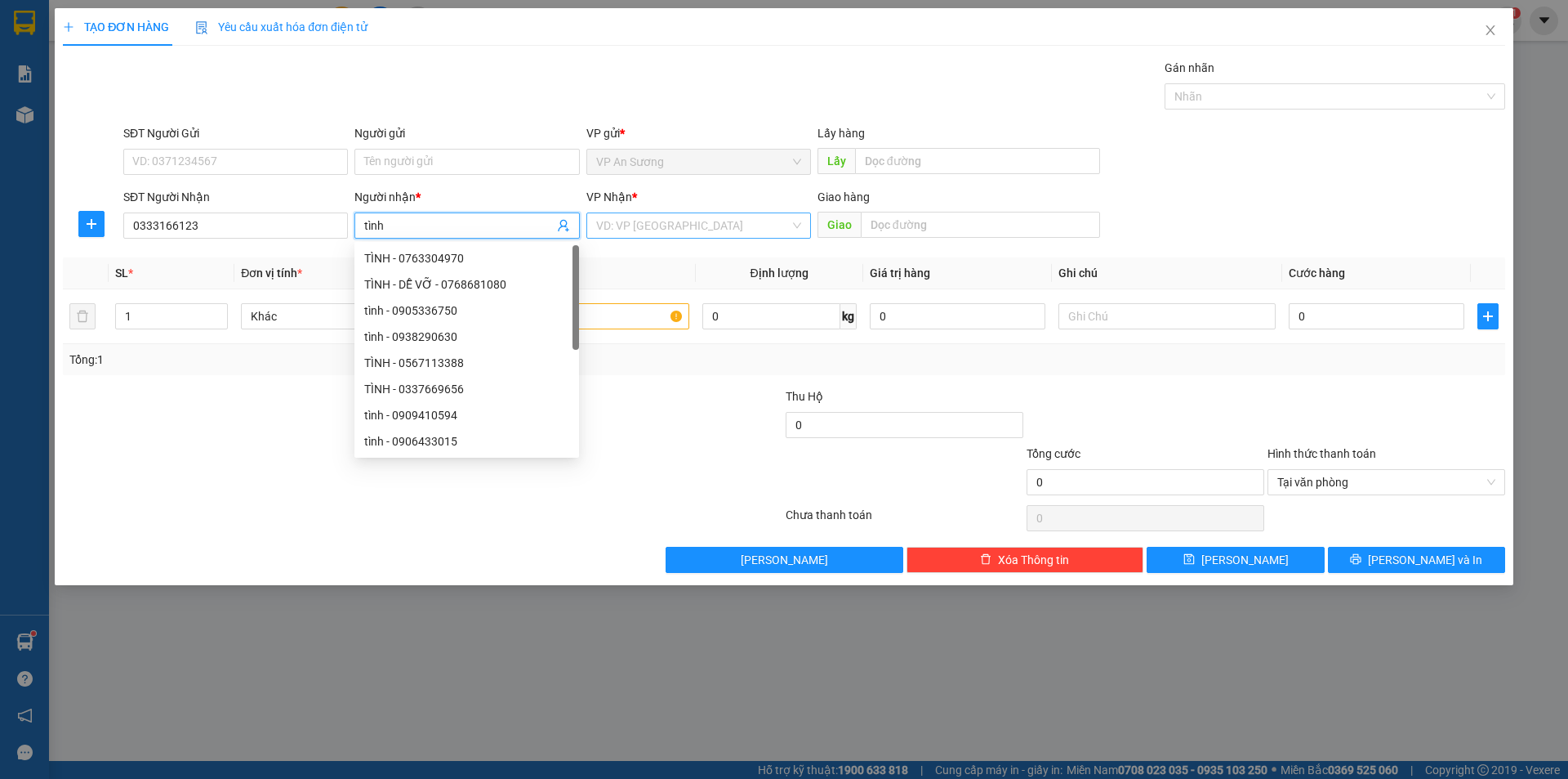
type input "tình"
click at [650, 230] on input "search" at bounding box center [692, 225] width 194 height 25
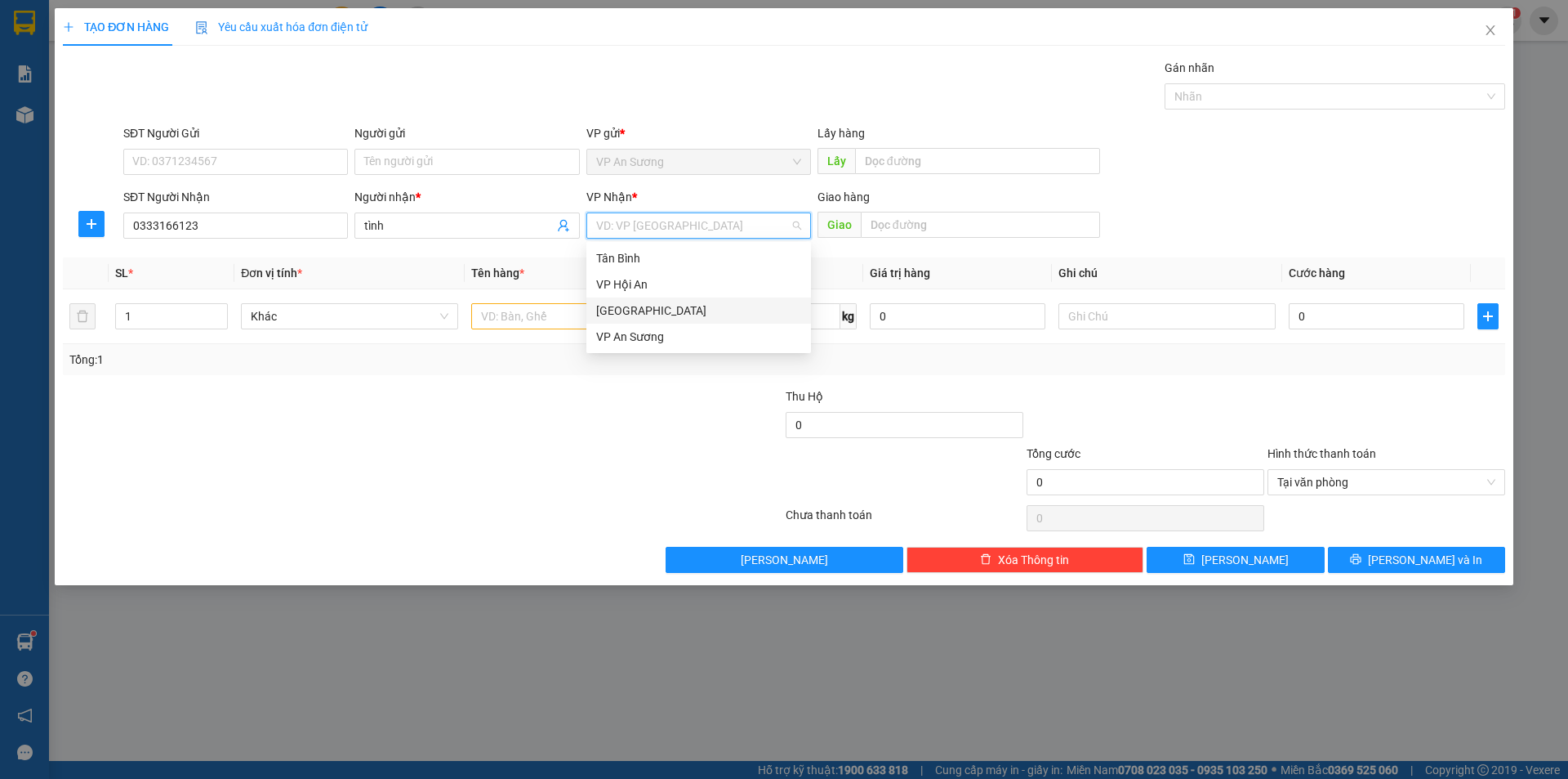
click at [618, 309] on div "[GEOGRAPHIC_DATA]" at bounding box center [699, 311] width 205 height 18
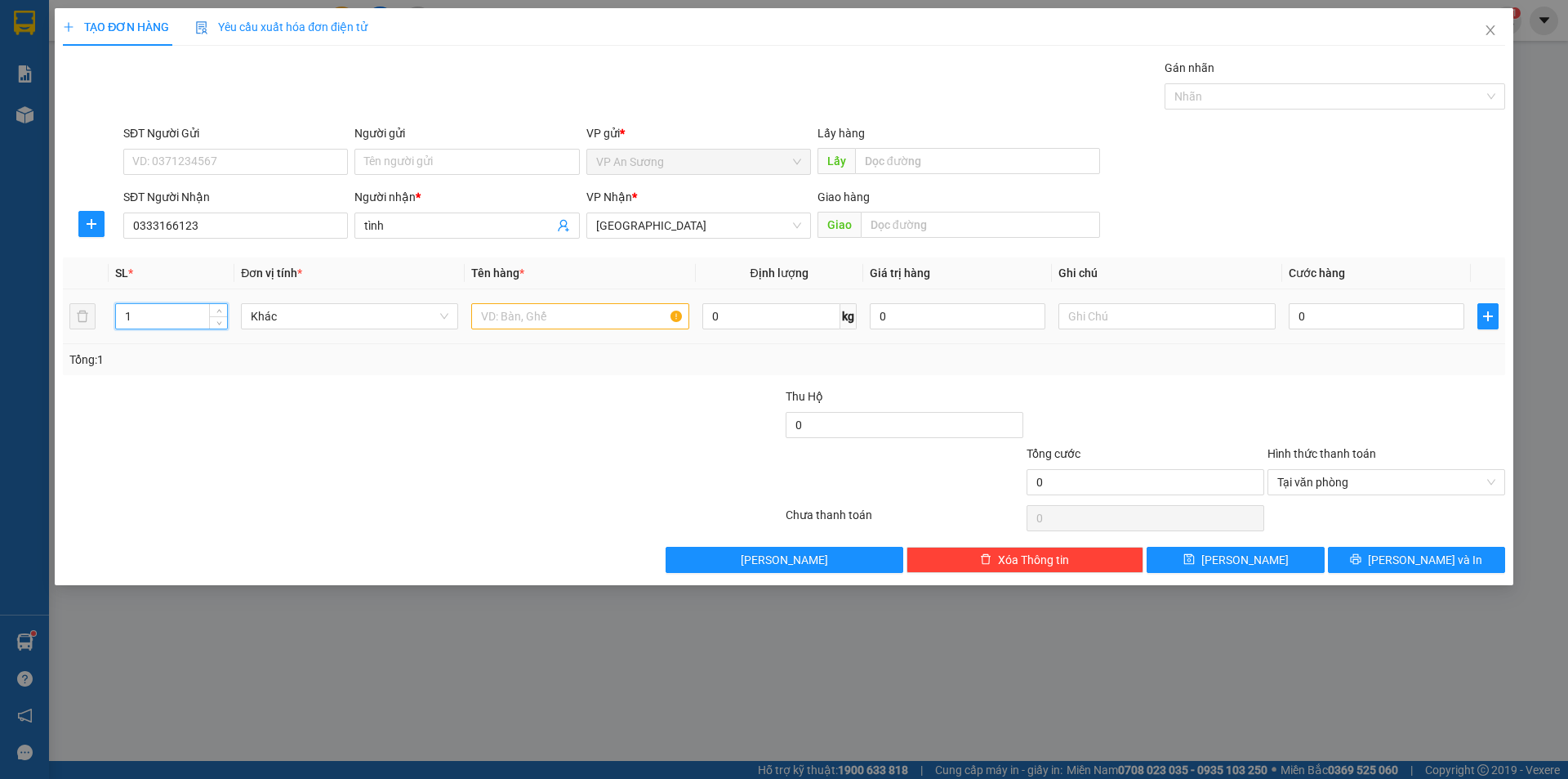
click at [154, 311] on input "1" at bounding box center [172, 315] width 111 height 25
type input "3"
click at [501, 310] on input "text" at bounding box center [580, 315] width 217 height 26
type input "2t son thiếc+1lon nhỏ ghep"
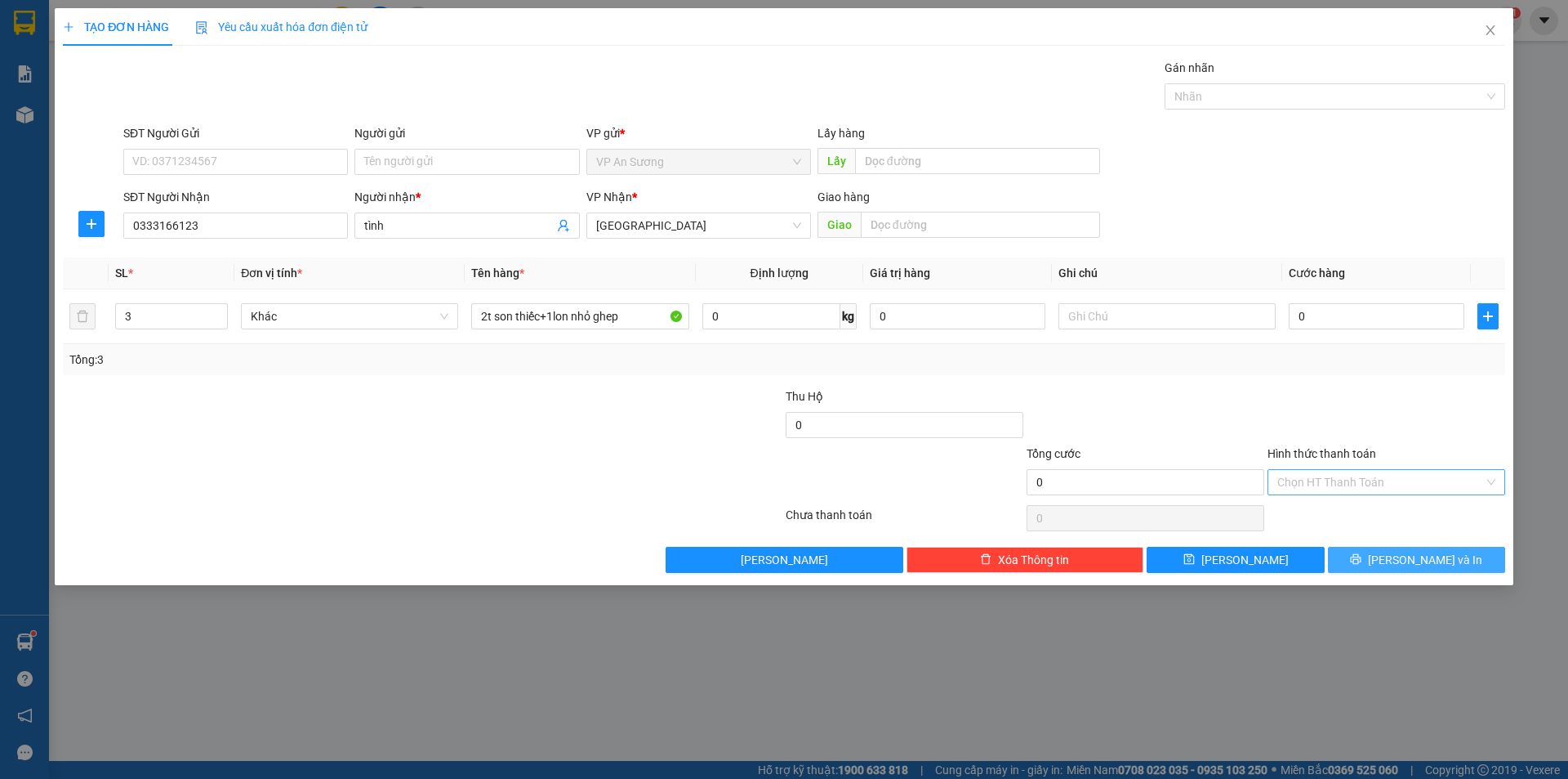
click at [1428, 566] on span "[PERSON_NAME] và In" at bounding box center [1425, 560] width 114 height 18
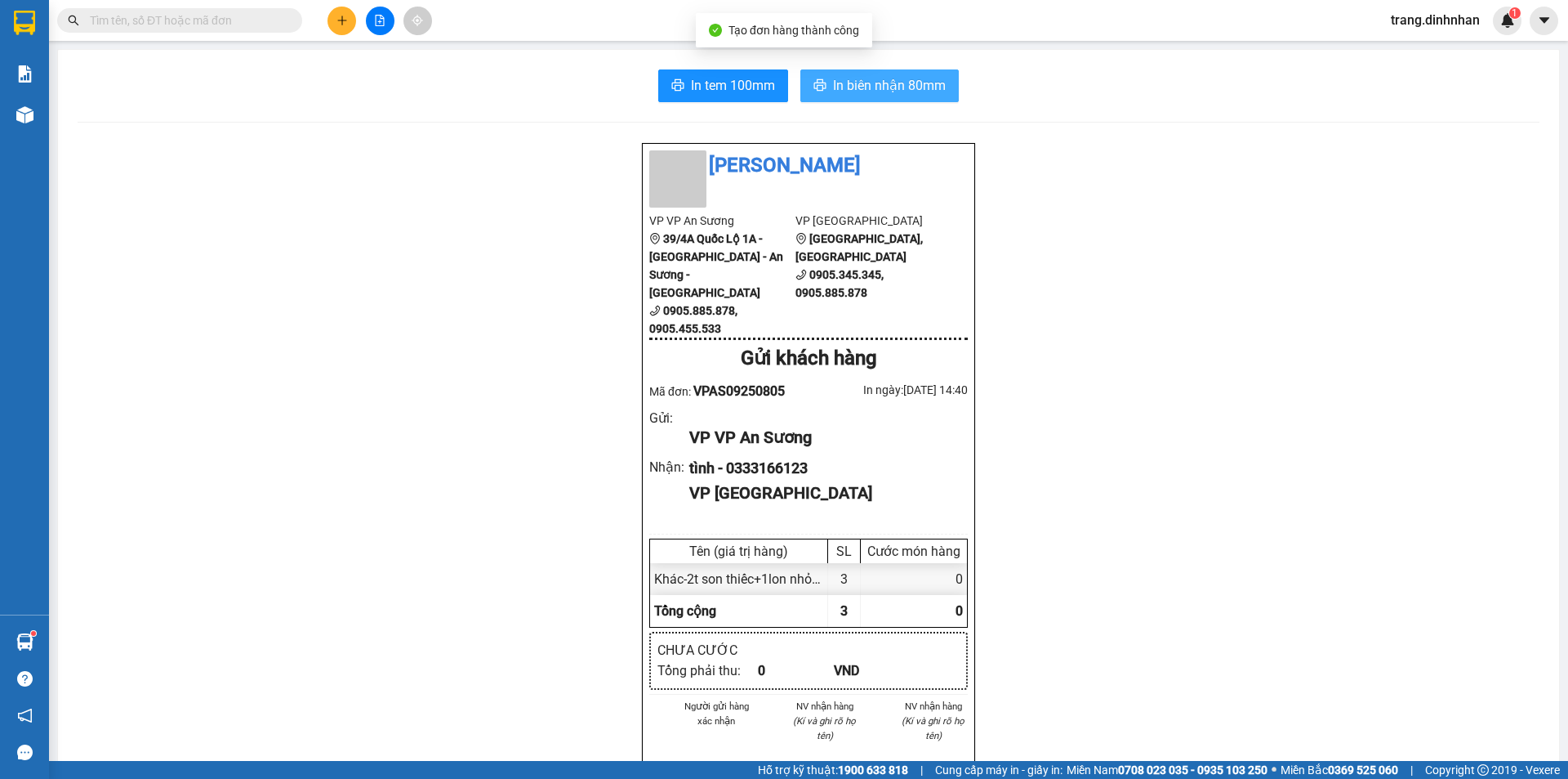
click at [906, 88] on span "In biên nhận 80mm" at bounding box center [889, 85] width 113 height 20
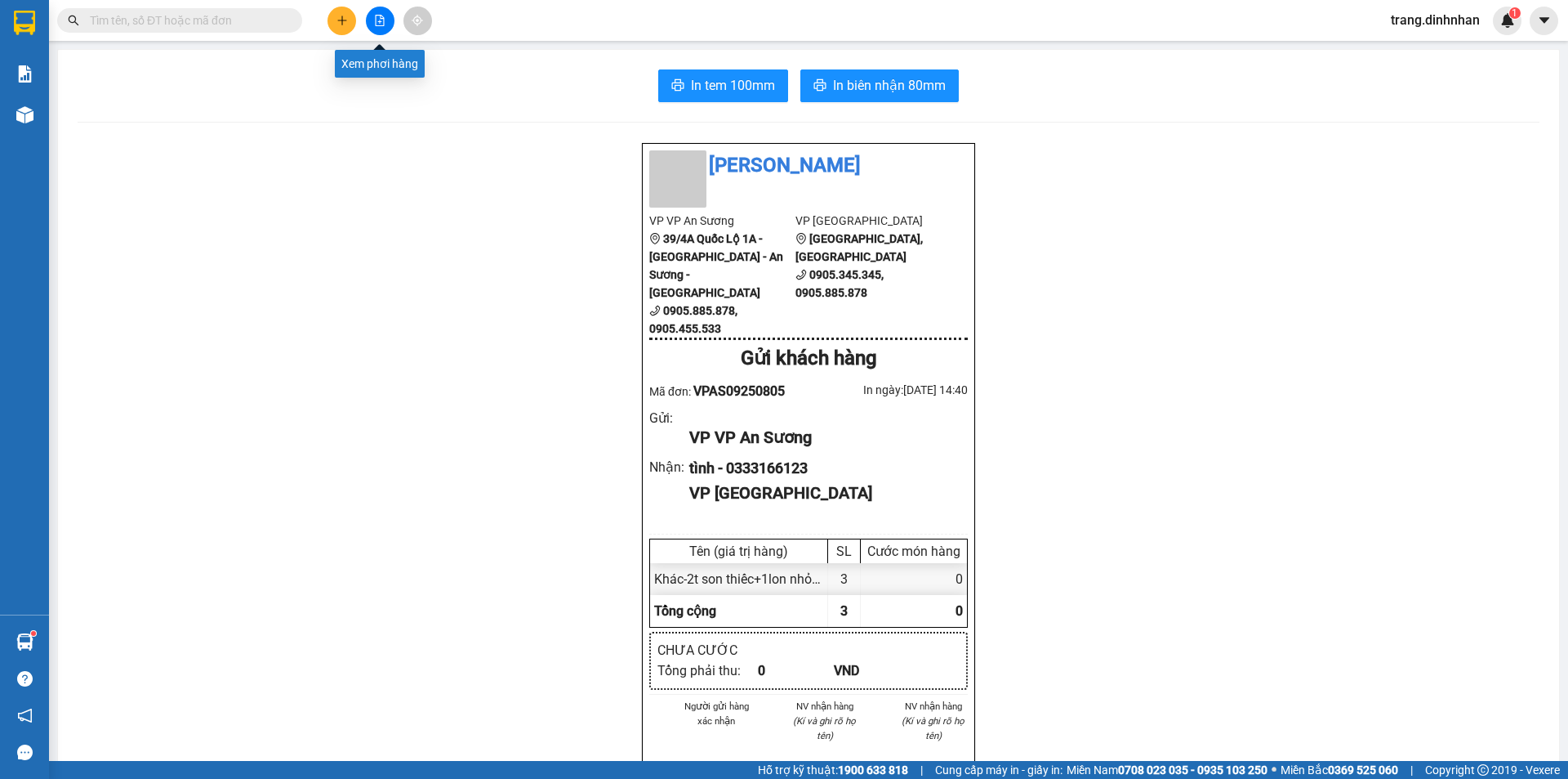
click at [376, 20] on icon "file-add" at bounding box center [380, 20] width 12 height 12
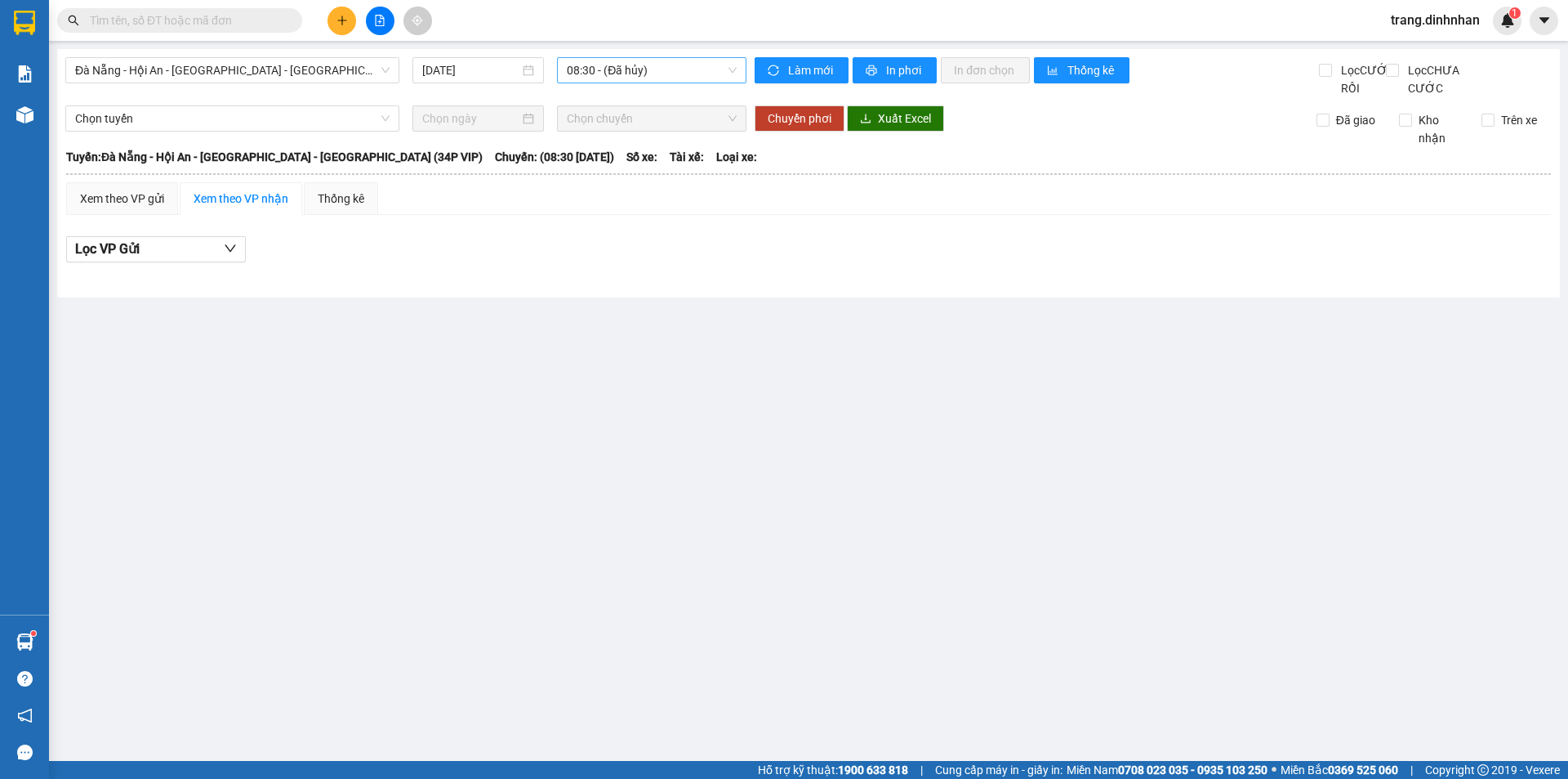
click at [682, 64] on span "08:30 - (Đã hủy)" at bounding box center [651, 70] width 170 height 25
click at [368, 69] on span "Đà Nẵng - Hội An - [GEOGRAPHIC_DATA] - [GEOGRAPHIC_DATA] (34P VIP)" at bounding box center [233, 70] width 314 height 25
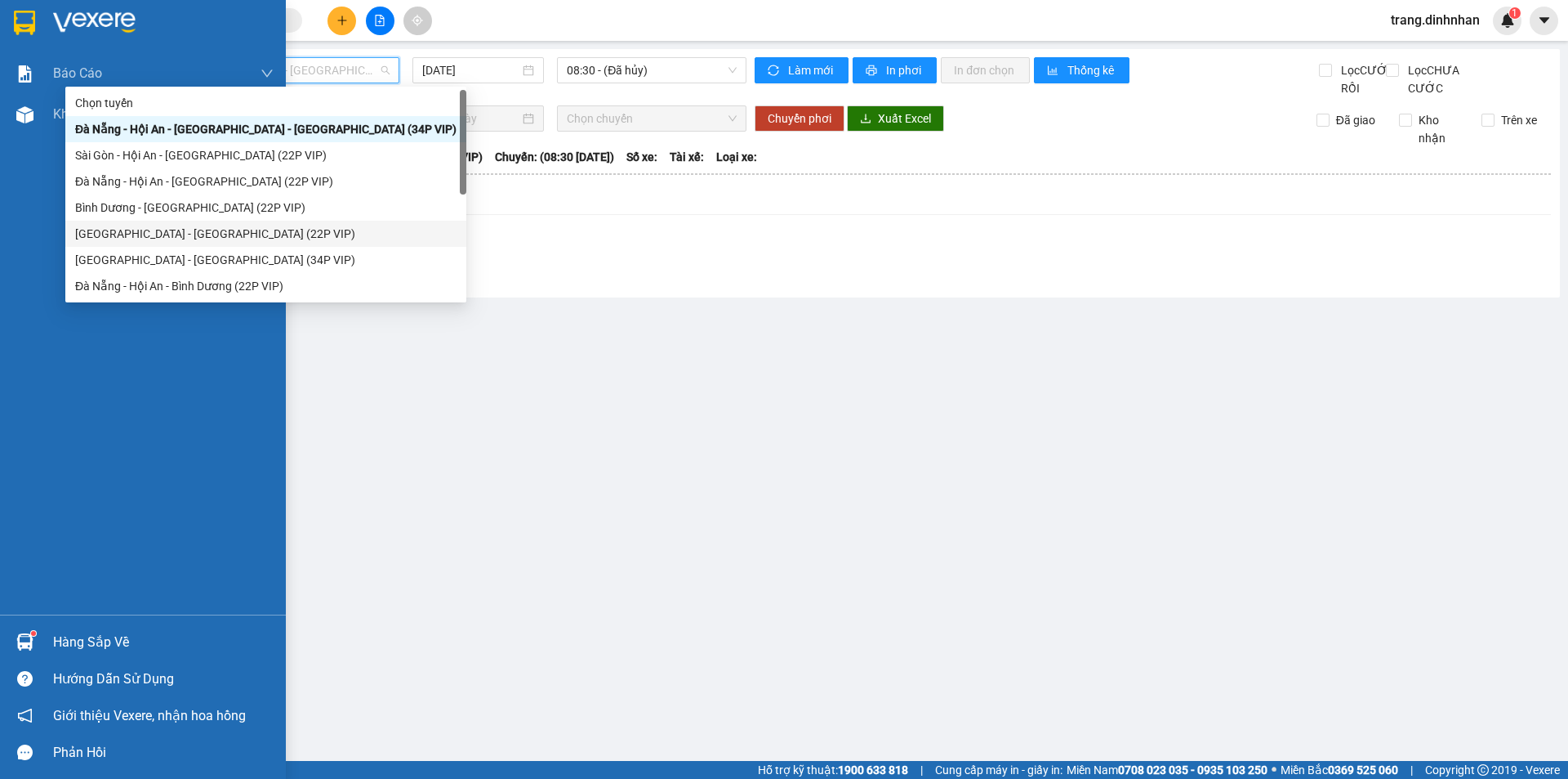
drag, startPoint x: 0, startPoint y: 347, endPoint x: 7, endPoint y: 342, distance: 8.6
click at [0, 348] on div "Báo cáo Báo cáo dòng tiền (nhân viên) Doanh số tạo đơn theo VP gửi (nhân viên) …" at bounding box center [143, 334] width 286 height 562
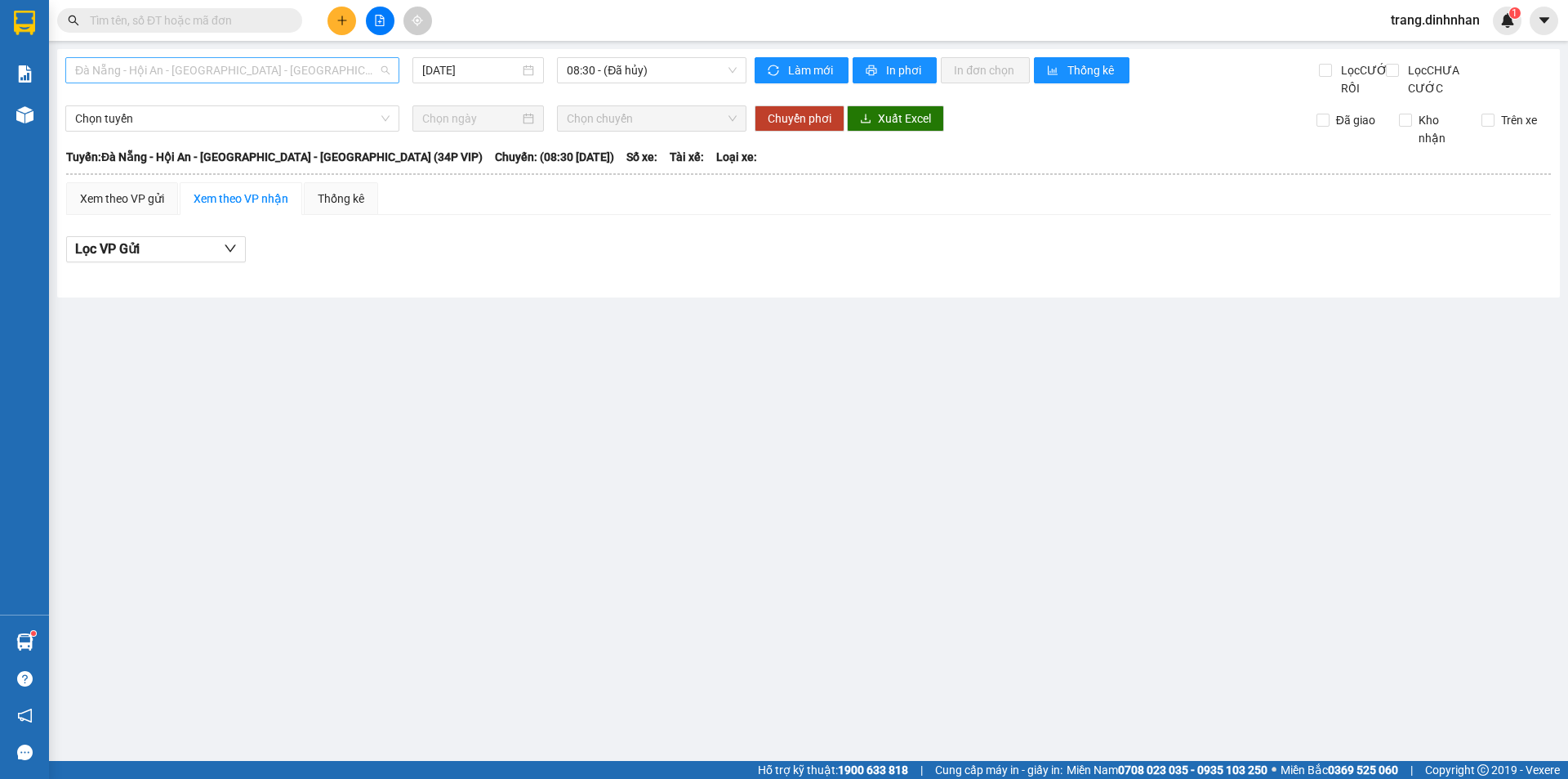
click at [376, 67] on span "Đà Nẵng - Hội An - [GEOGRAPHIC_DATA] - [GEOGRAPHIC_DATA] (34P VIP)" at bounding box center [233, 70] width 314 height 25
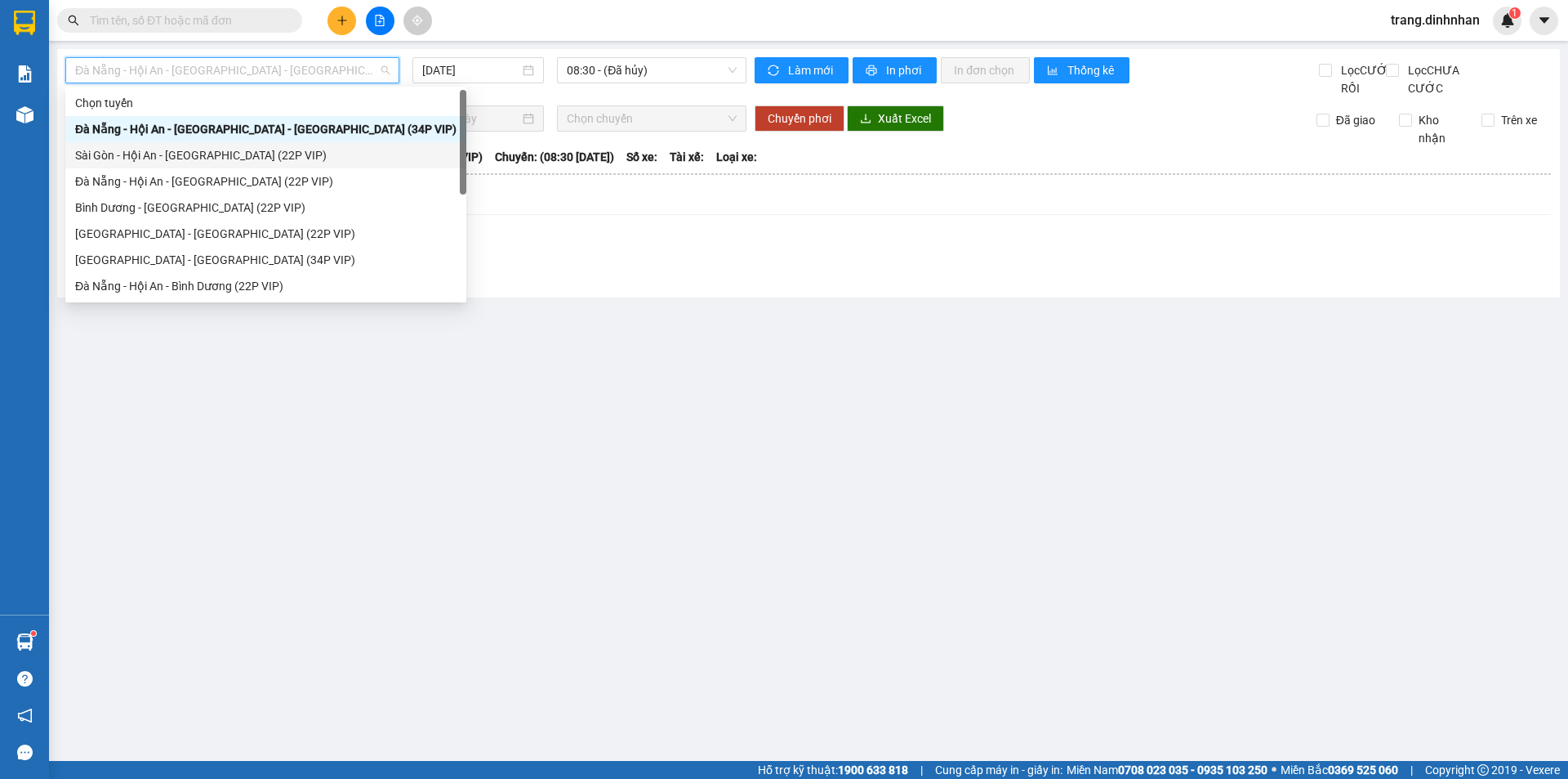
click at [268, 157] on div "Sài Gòn - Hội An - [GEOGRAPHIC_DATA] (22P VIP)" at bounding box center [266, 155] width 382 height 18
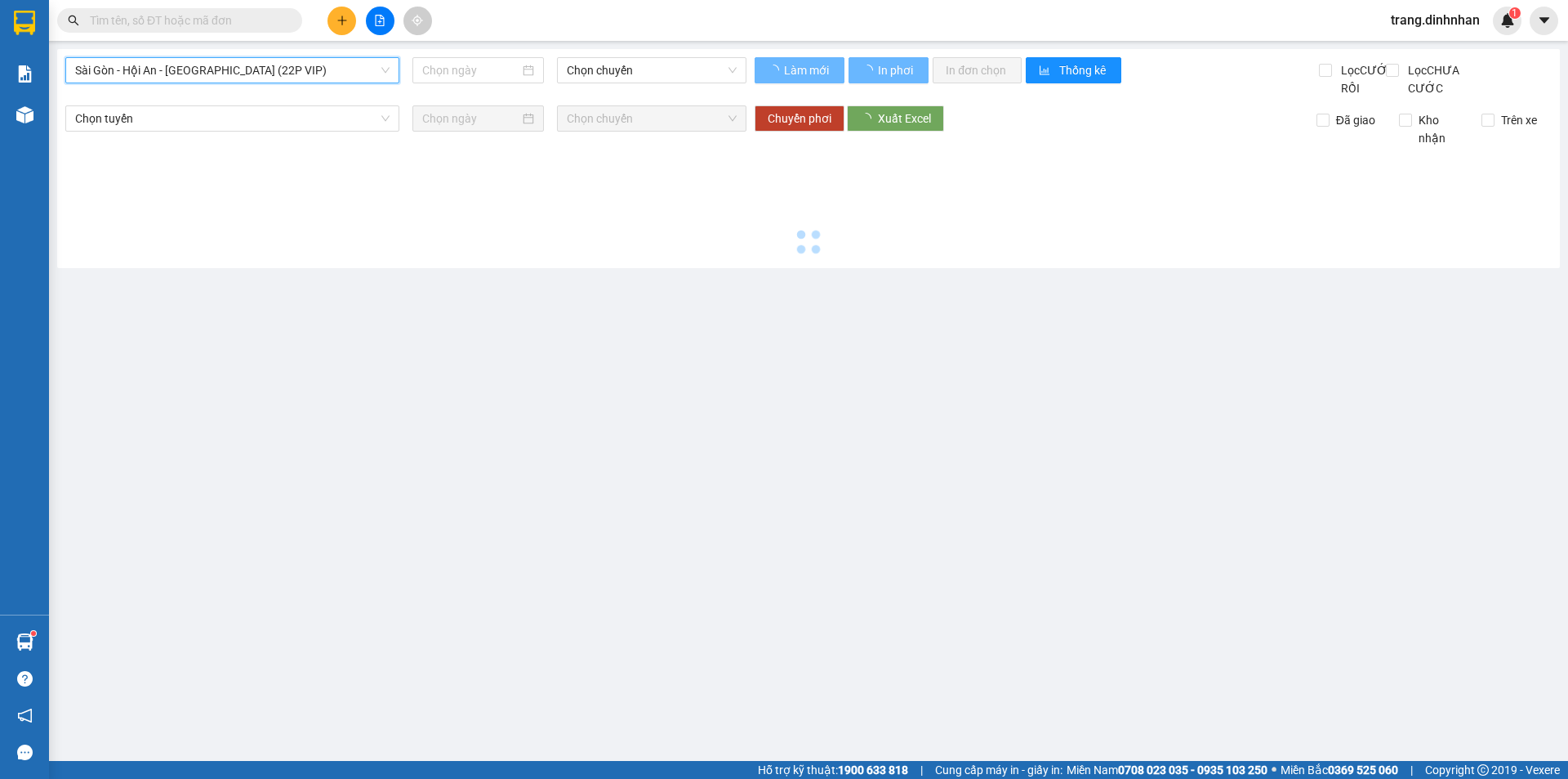
type input "[DATE]"
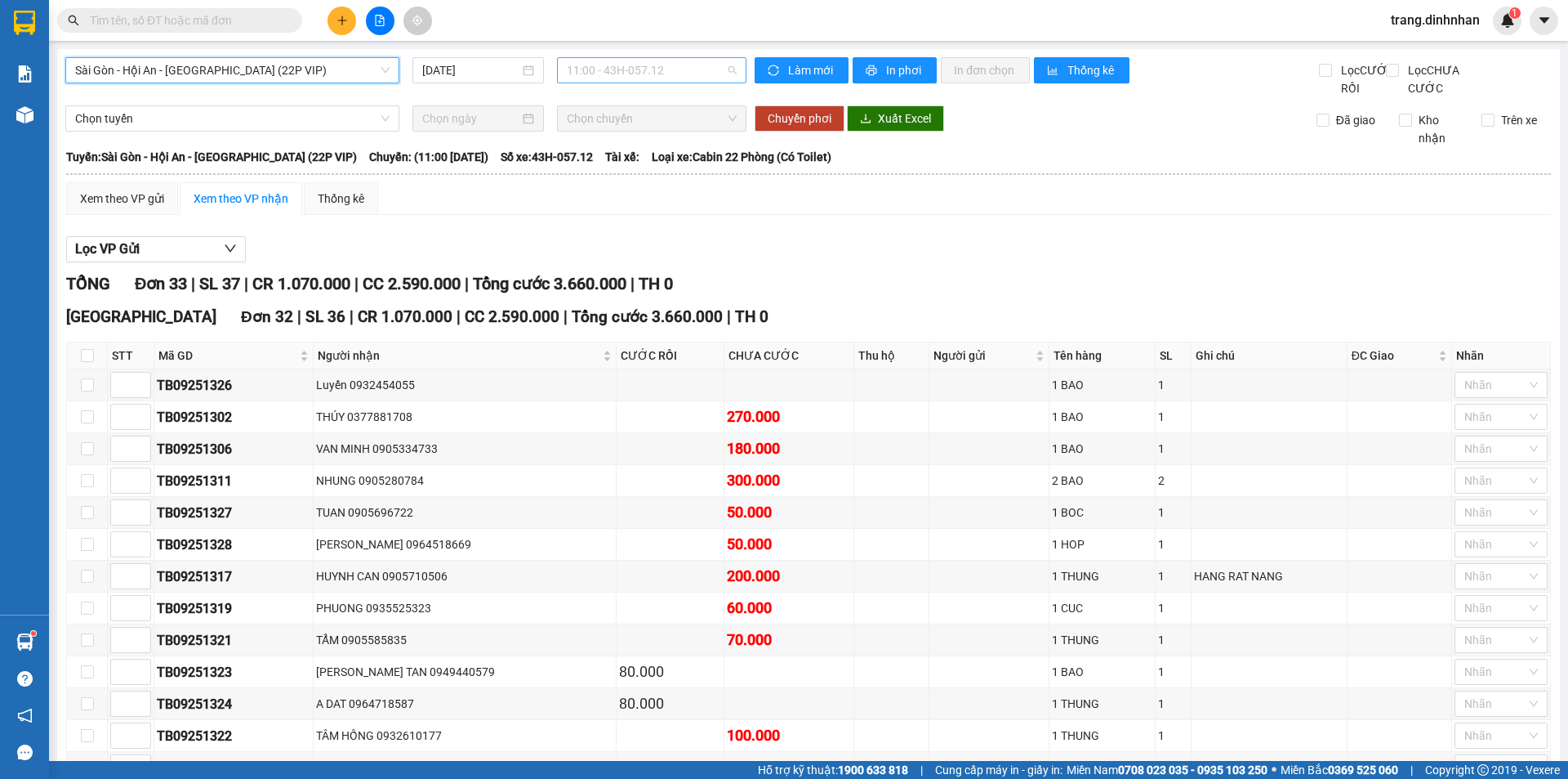
click at [695, 65] on span "11:00 - 43H-057.12" at bounding box center [651, 70] width 170 height 25
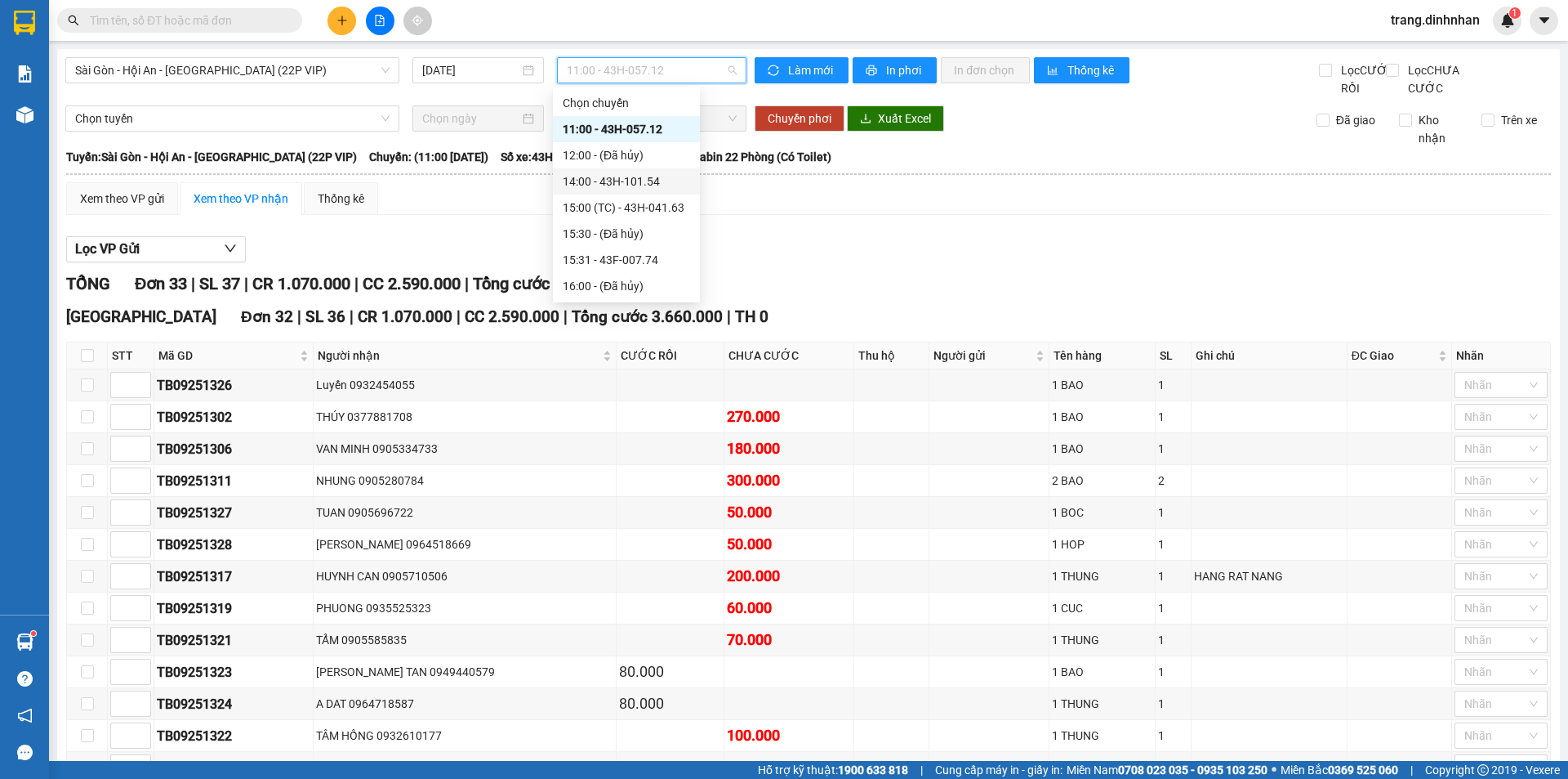
click at [651, 178] on div "14:00 - 43H-101.54" at bounding box center [626, 182] width 127 height 18
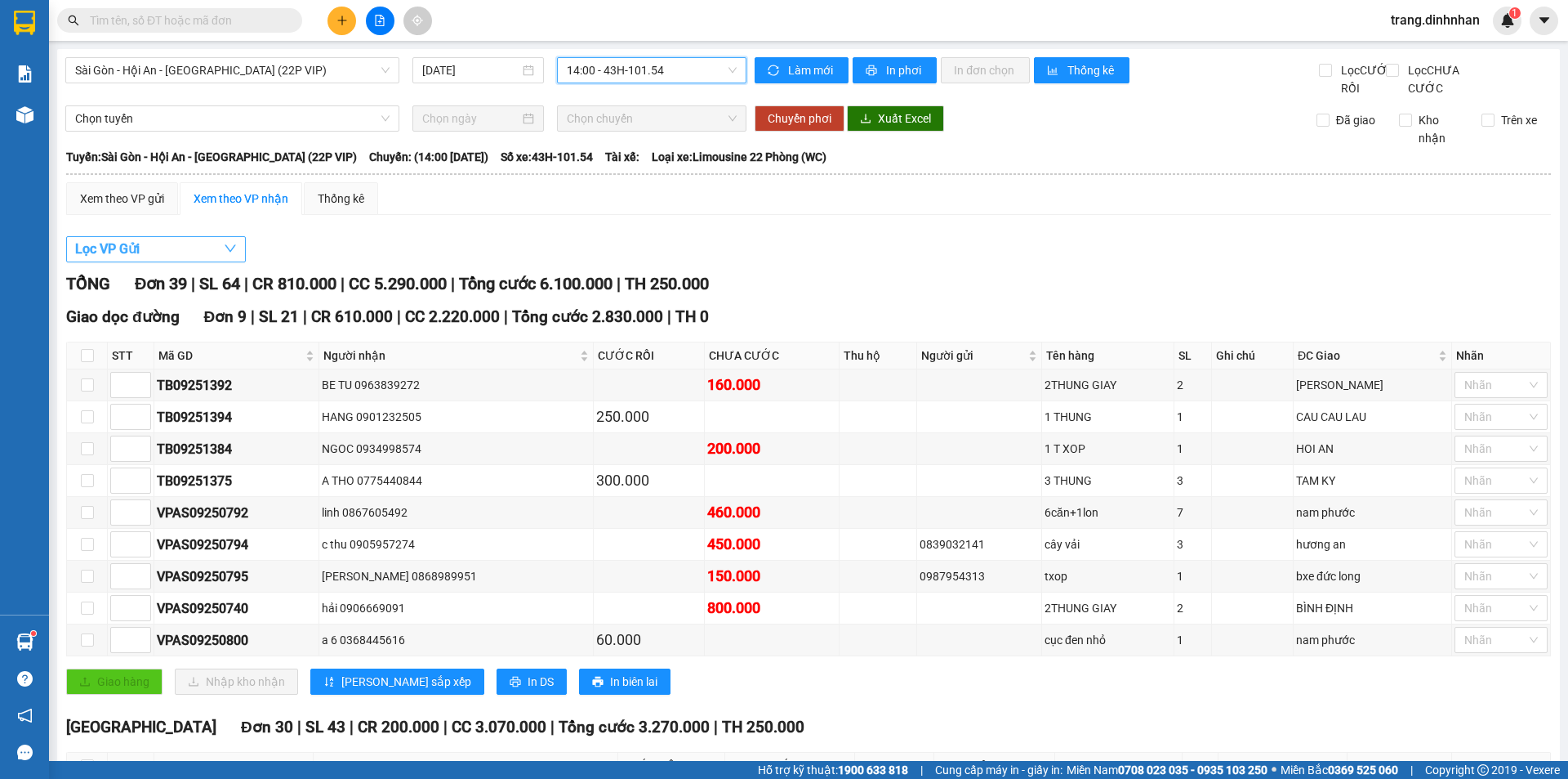
click at [125, 259] on span "Lọc VP Gửi" at bounding box center [107, 248] width 65 height 20
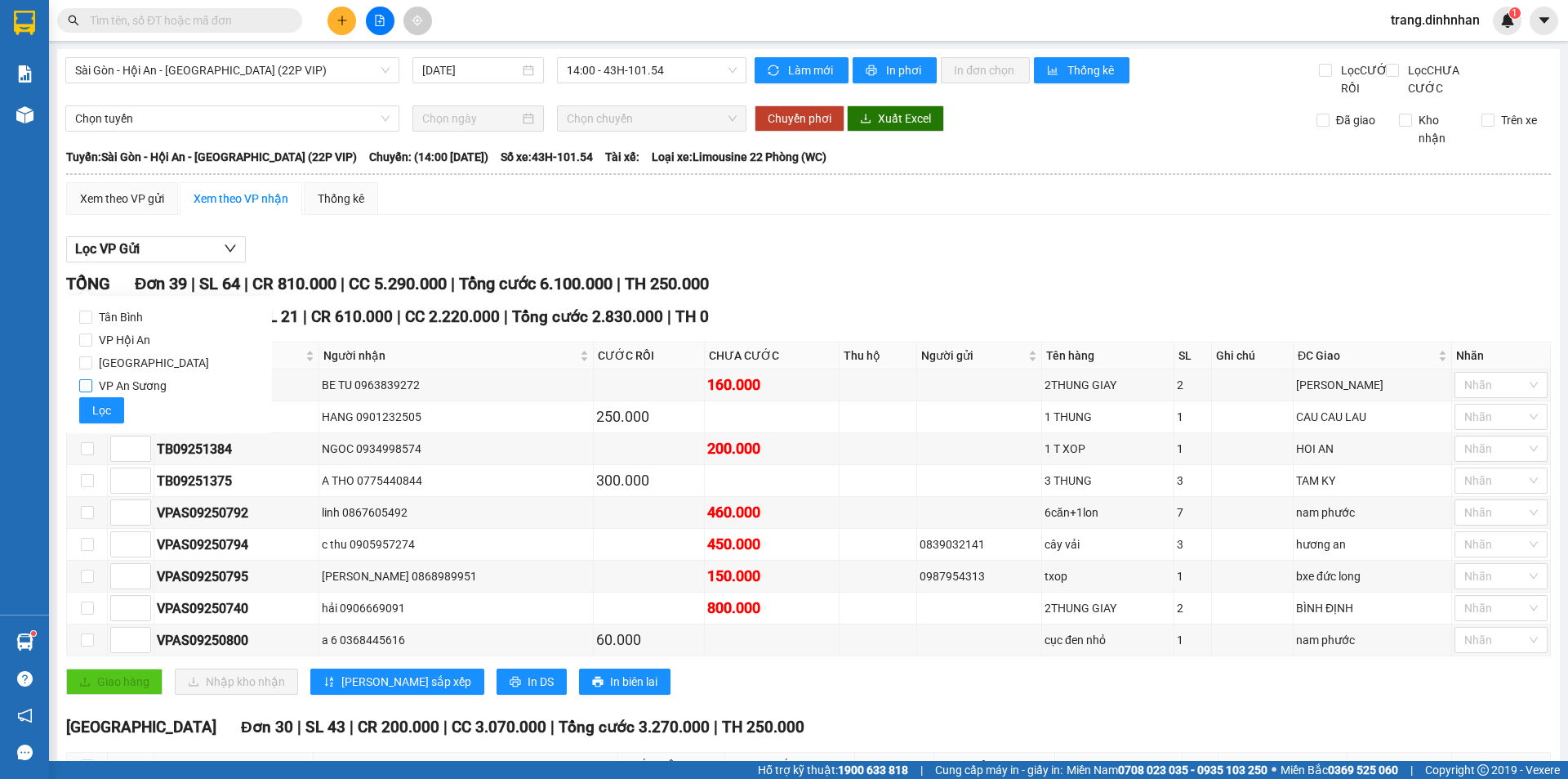
click at [88, 383] on input "VP An Sương" at bounding box center [85, 385] width 13 height 13
drag, startPoint x: 100, startPoint y: 412, endPoint x: 103, endPoint y: 388, distance: 24.2
click at [101, 412] on span "Lọc" at bounding box center [102, 410] width 19 height 18
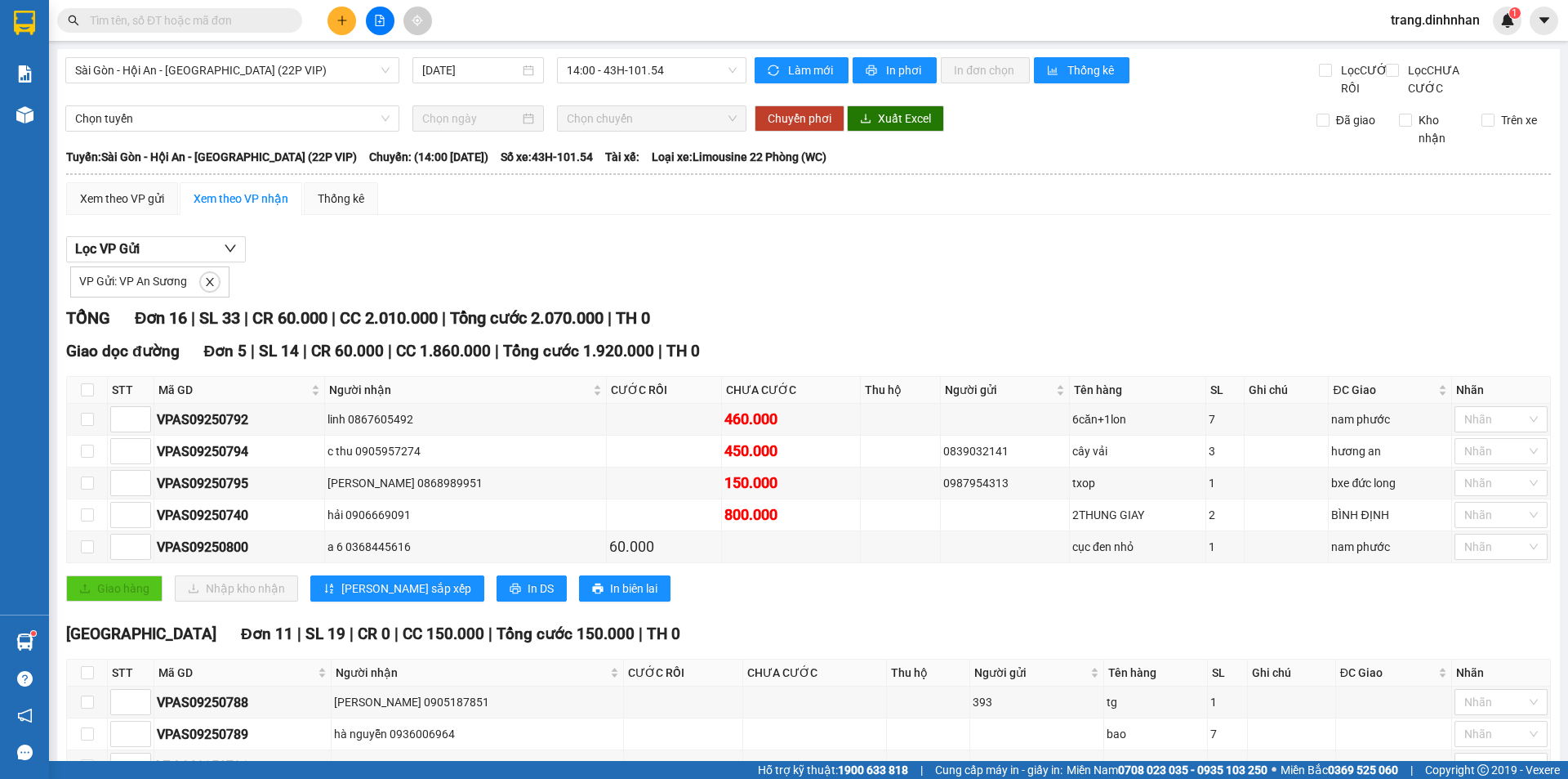
click at [884, 50] on div "[GEOGRAPHIC_DATA] - Hội An - [GEOGRAPHIC_DATA] (22P VIP) [DATE] 14:00 - 43H-101…" at bounding box center [809, 581] width 1503 height 1064
click at [886, 65] on span "In phơi" at bounding box center [904, 70] width 37 height 18
click at [344, 20] on button at bounding box center [341, 20] width 28 height 28
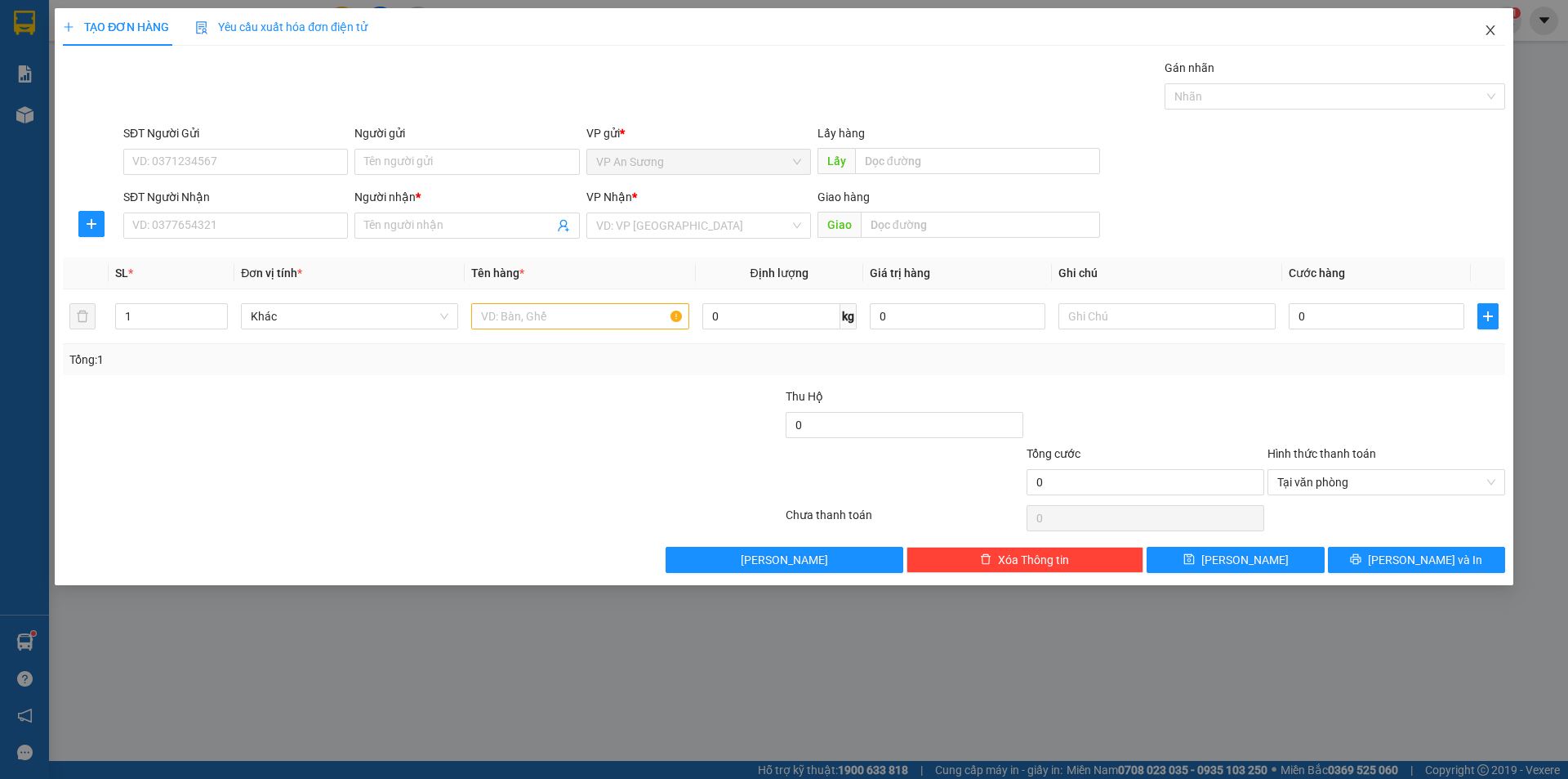
click at [1487, 29] on icon "close" at bounding box center [1490, 30] width 13 height 13
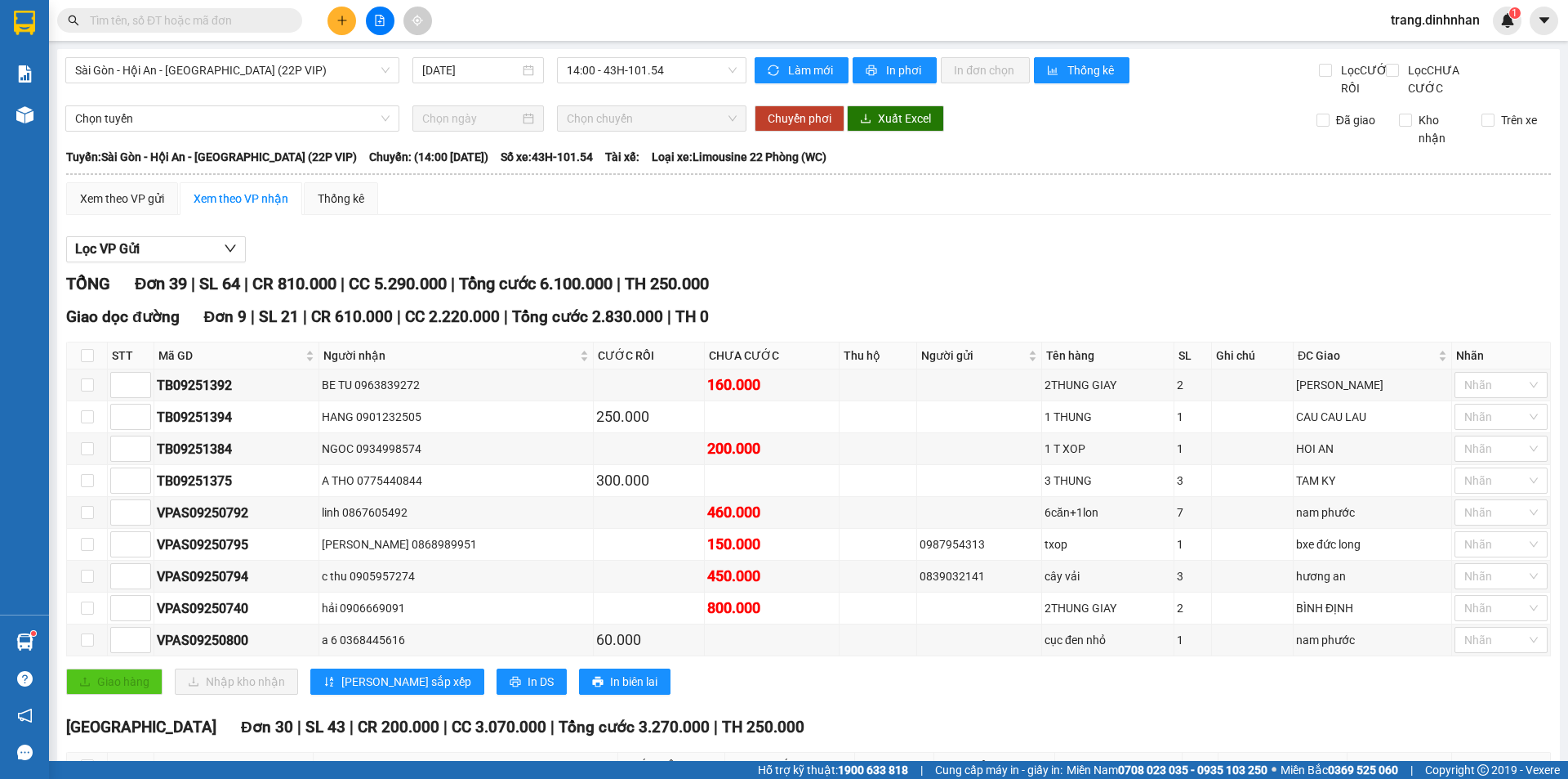
click at [336, 24] on button at bounding box center [341, 20] width 28 height 28
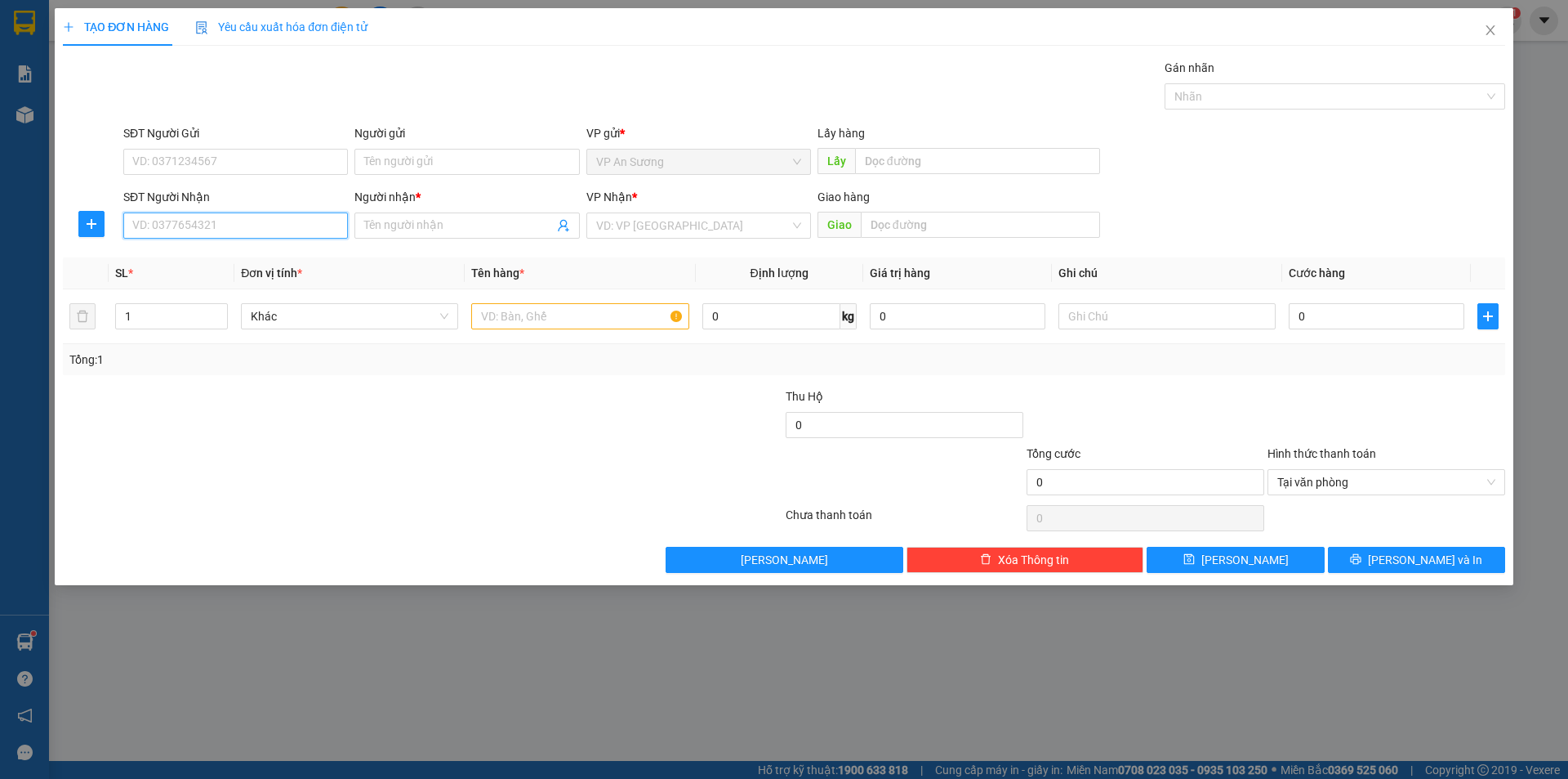
click at [316, 237] on input "SĐT Người Nhận" at bounding box center [235, 225] width 224 height 26
type input "0903521898"
drag, startPoint x: 302, startPoint y: 259, endPoint x: 493, endPoint y: 314, distance: 198.8
click at [308, 259] on div "0903521898 - HUONG QUE" at bounding box center [236, 258] width 205 height 18
type input "HUONG QUE"
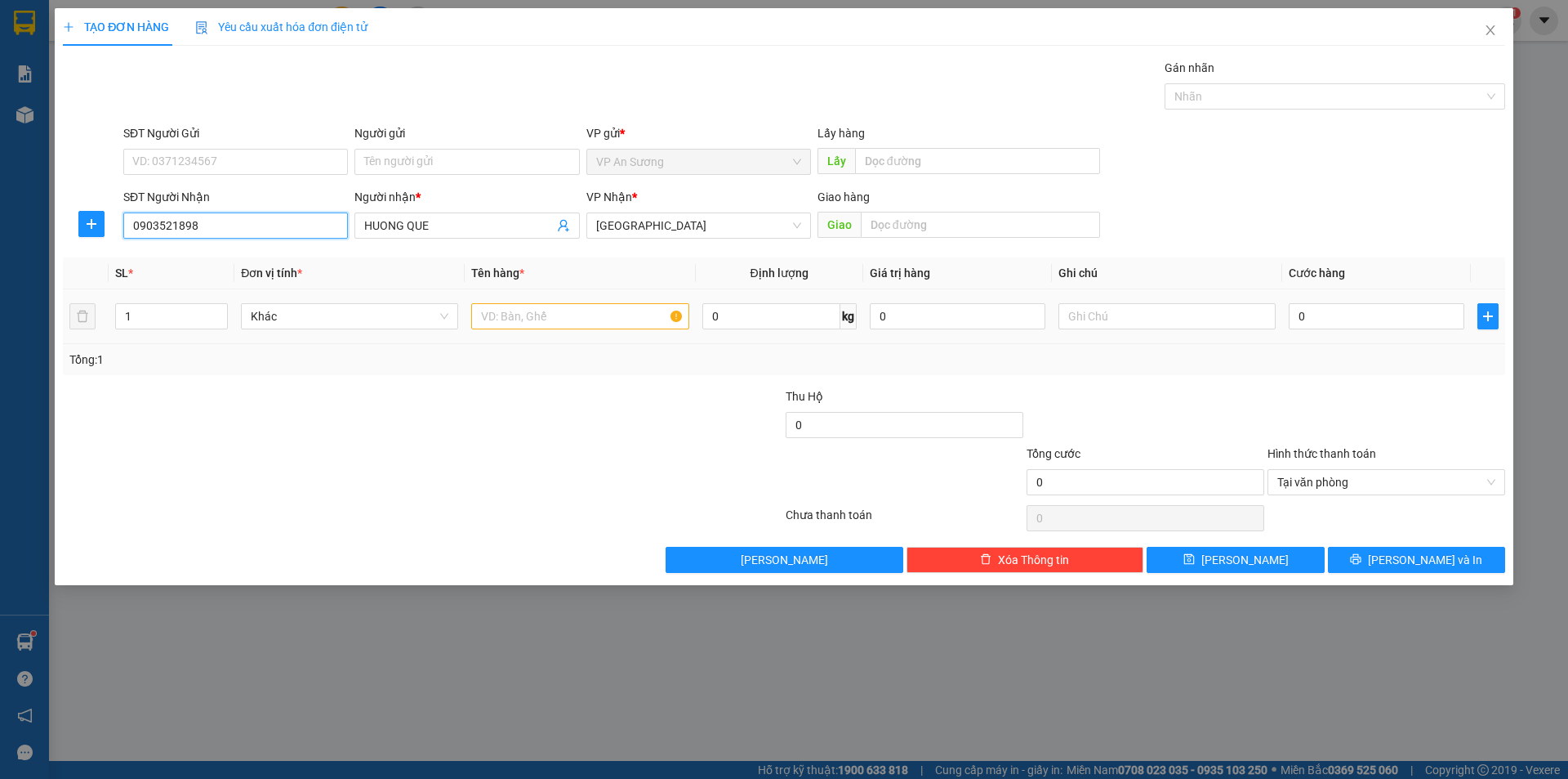
type input "0903521898"
click at [602, 355] on div "Tổng: 1" at bounding box center [337, 360] width 536 height 18
click at [602, 324] on input "text" at bounding box center [580, 315] width 217 height 26
click at [1481, 482] on span "Tại văn phòng" at bounding box center [1386, 482] width 218 height 25
type input "1 bì vải"
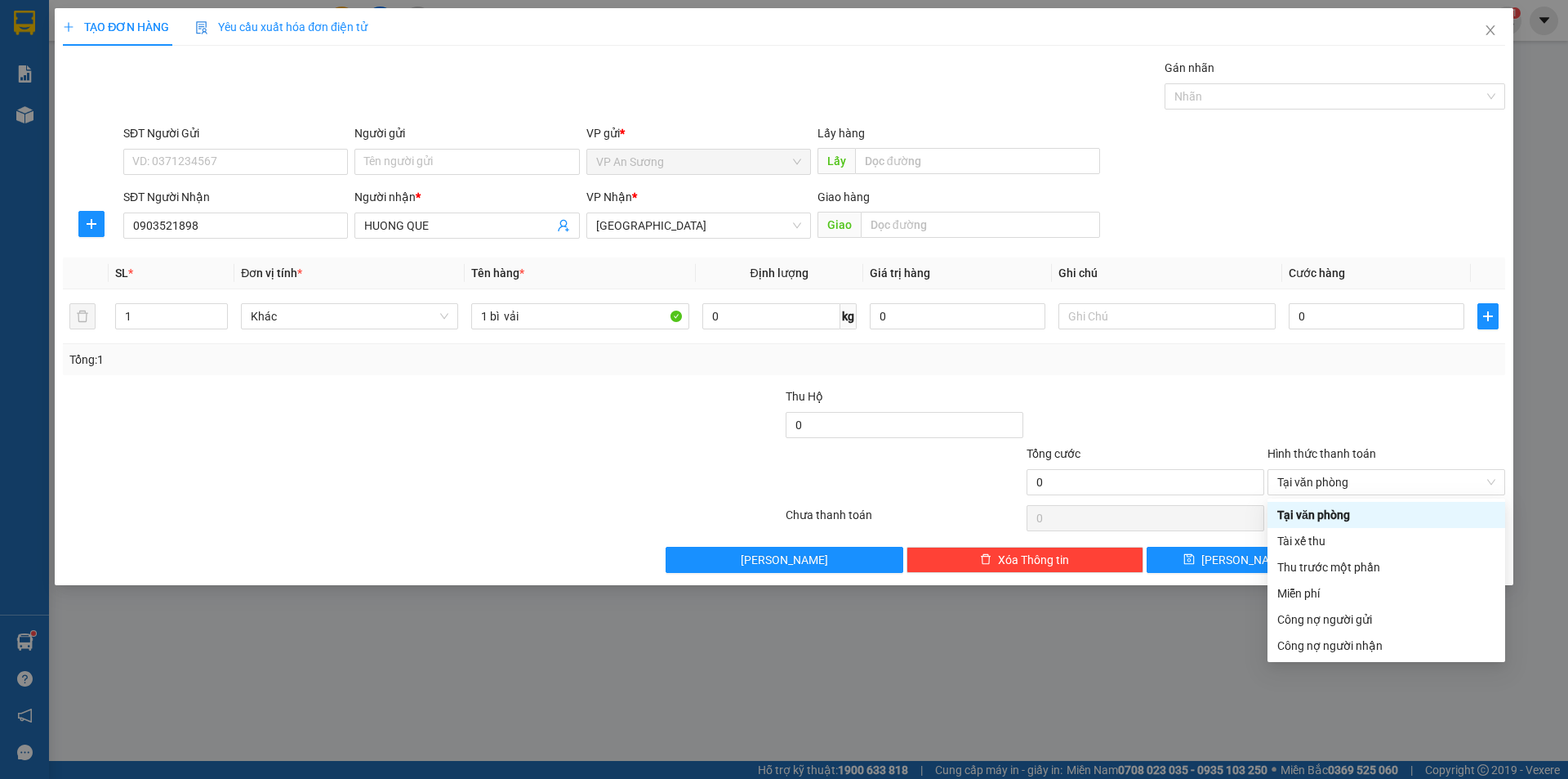
click at [1418, 385] on div "Transit Pickup Surcharge Ids Transit Deliver Surcharge Ids Transit Deliver Surc…" at bounding box center [783, 315] width 1442 height 514
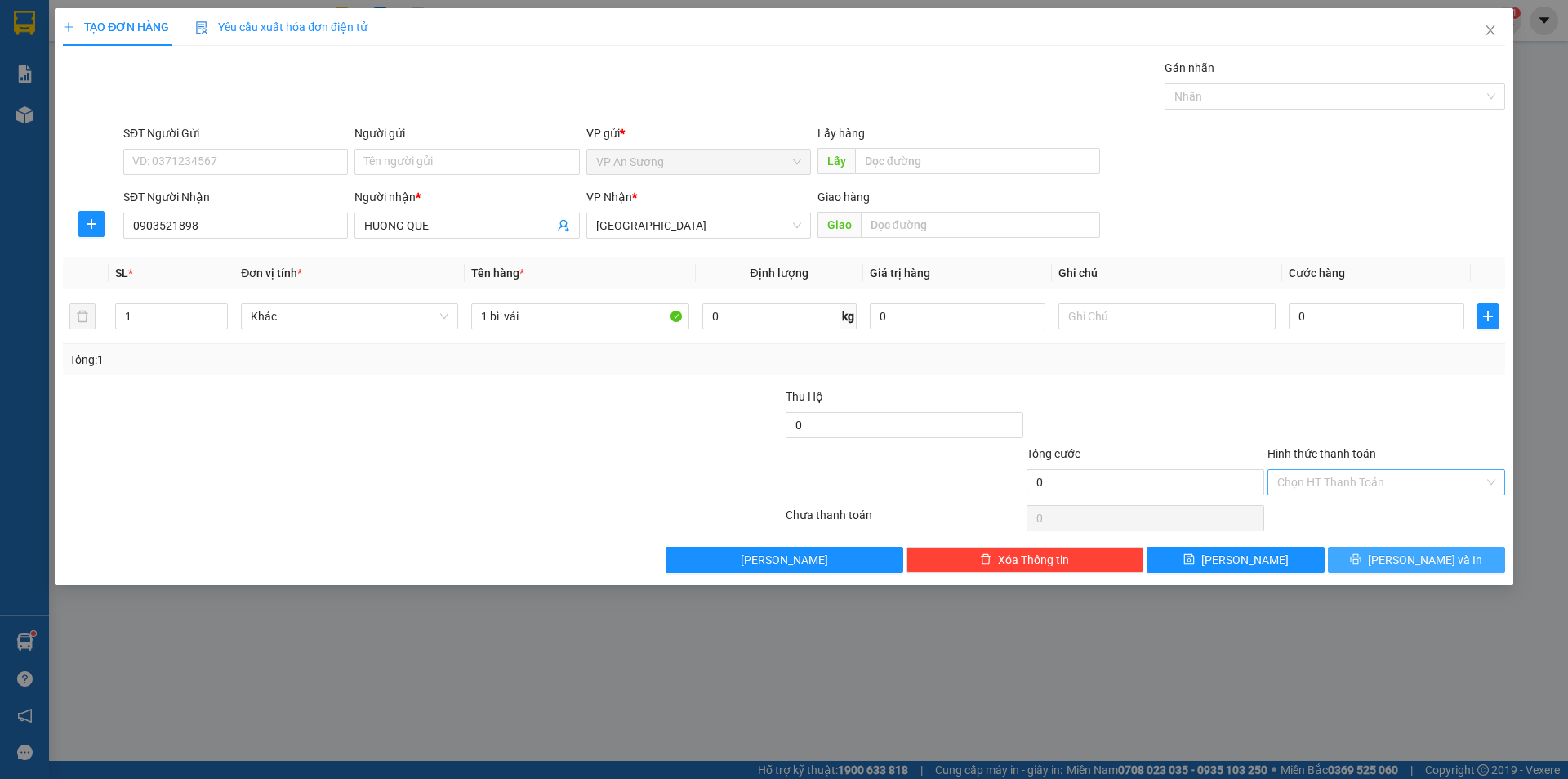
click at [1442, 558] on span "[PERSON_NAME] và In" at bounding box center [1425, 560] width 114 height 18
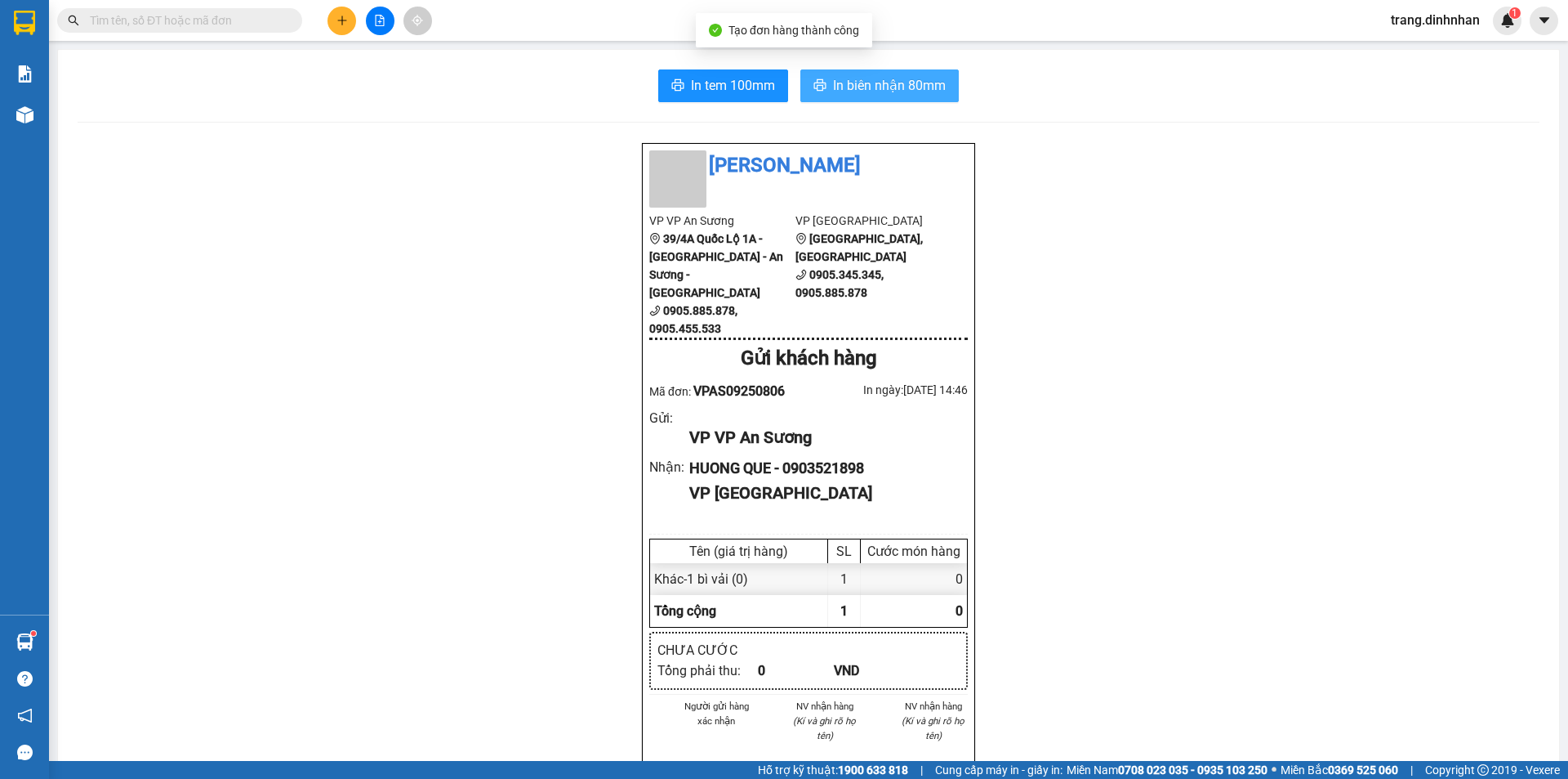
click at [836, 88] on span "In biên nhận 80mm" at bounding box center [889, 85] width 113 height 20
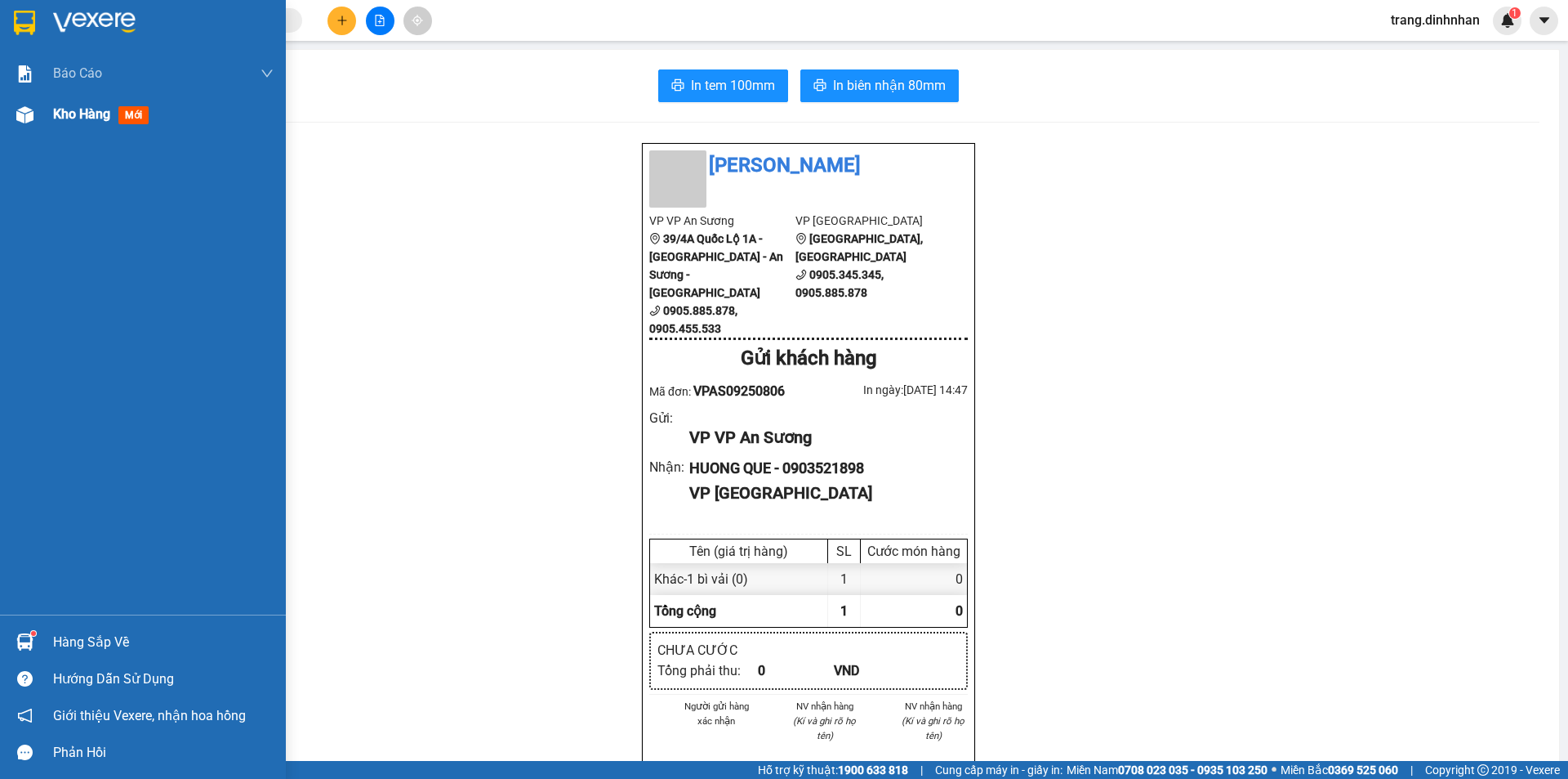
click at [92, 118] on span "Kho hàng" at bounding box center [81, 114] width 57 height 15
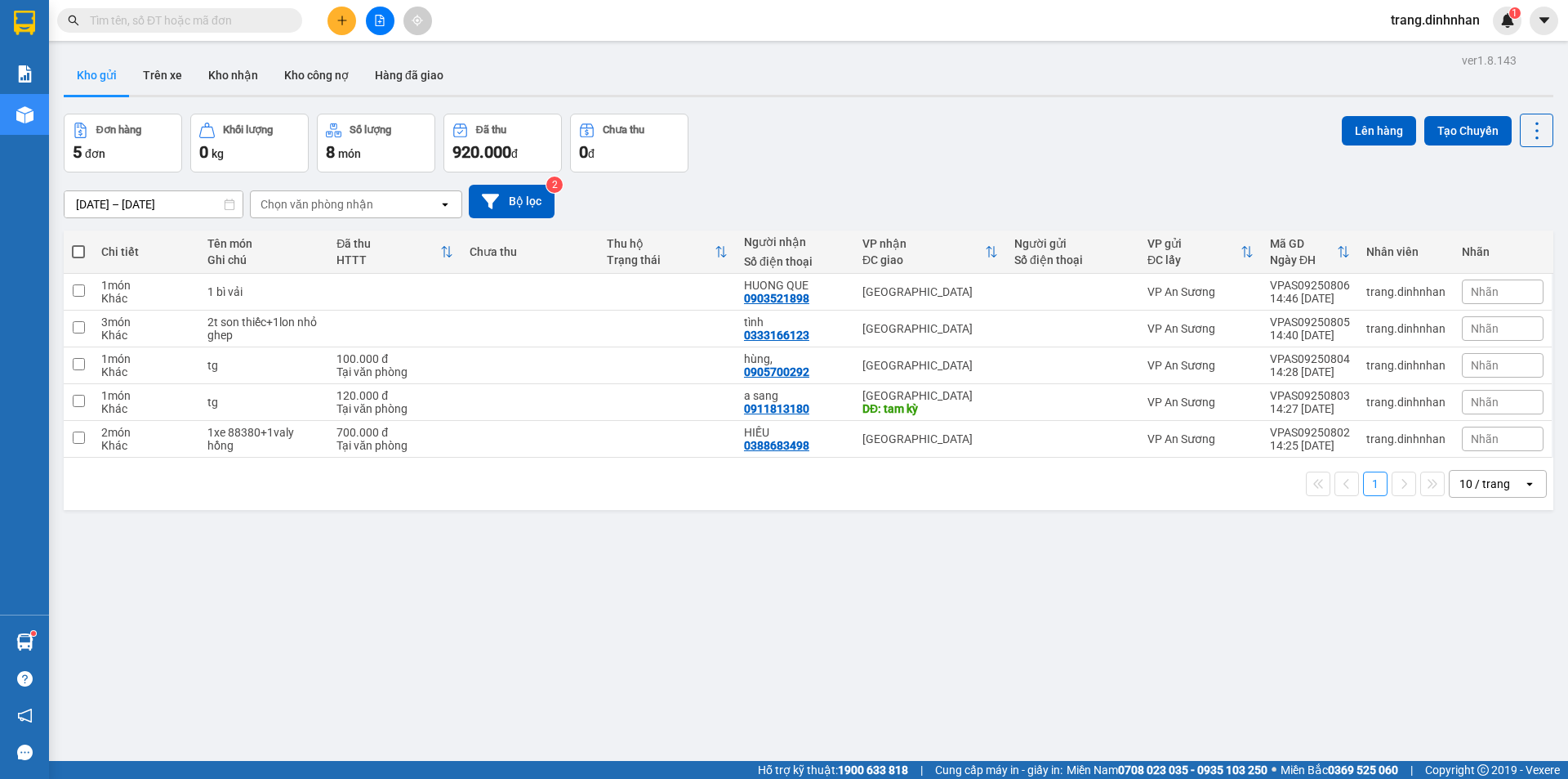
click at [81, 254] on span at bounding box center [78, 252] width 13 height 13
click at [78, 244] on input "checkbox" at bounding box center [78, 244] width 0 height 0
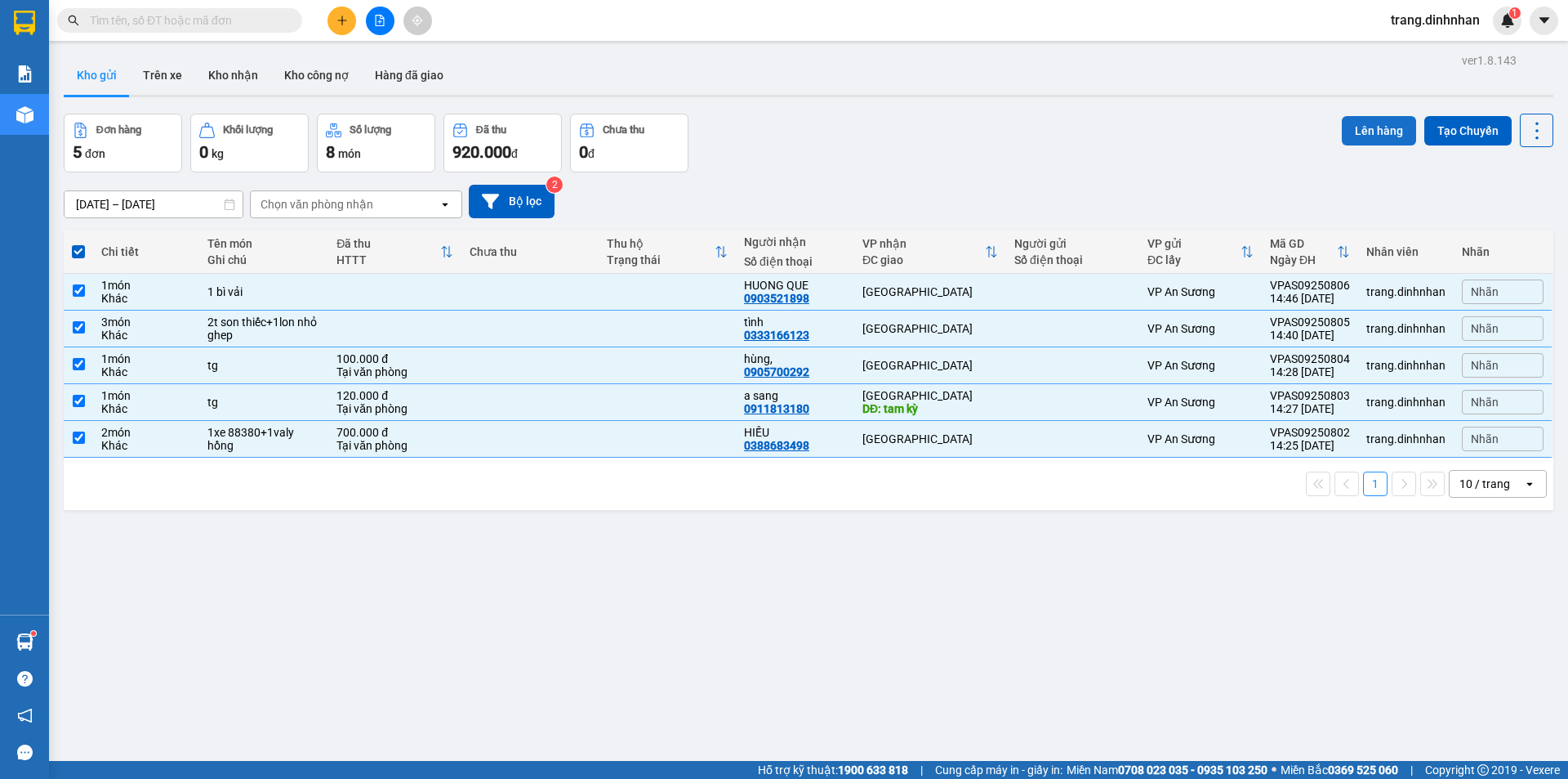
click at [1345, 126] on button "Lên hàng" at bounding box center [1379, 131] width 74 height 29
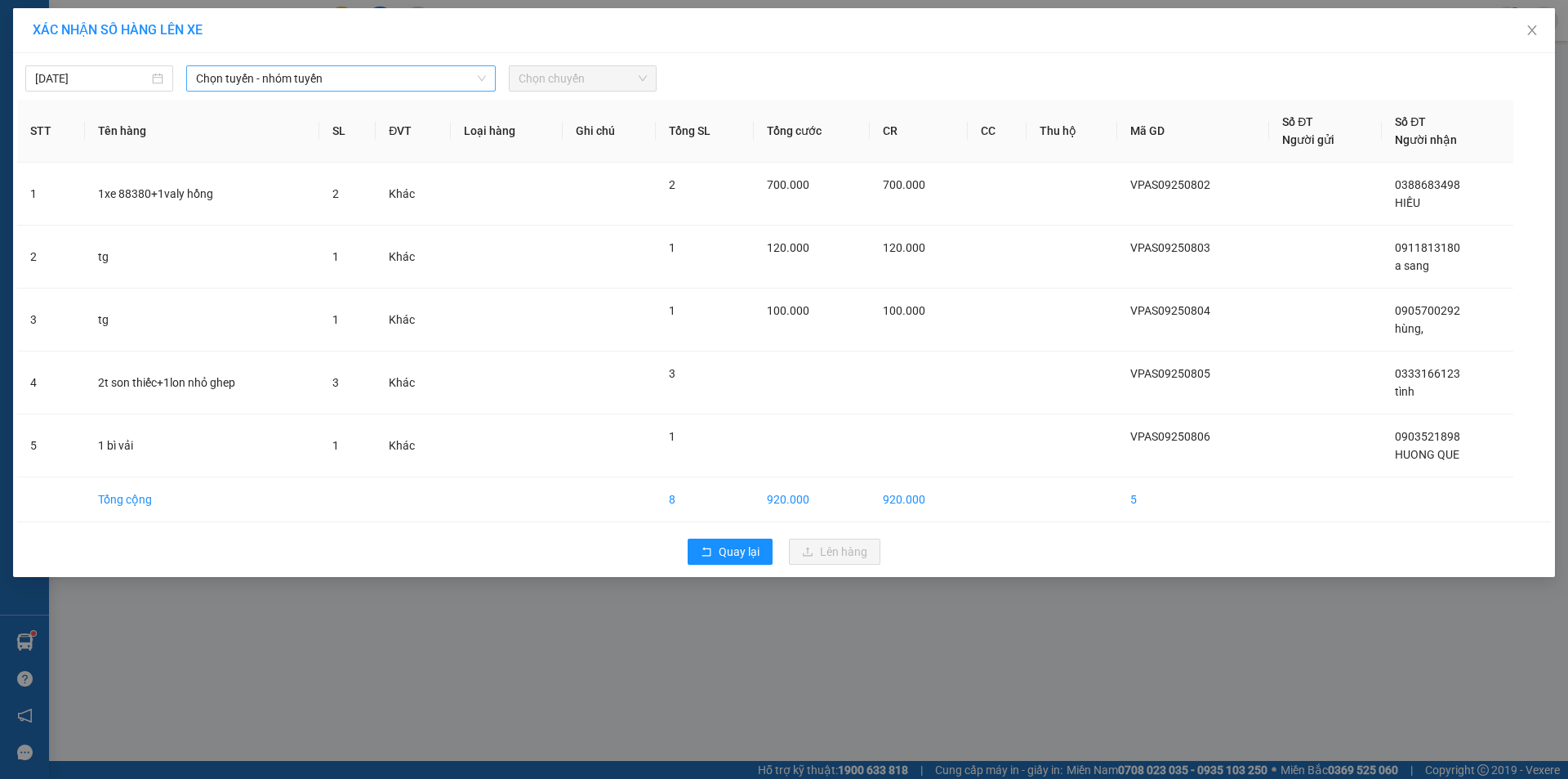
click at [409, 78] on span "Chọn tuyến - nhóm tuyến" at bounding box center [341, 78] width 290 height 25
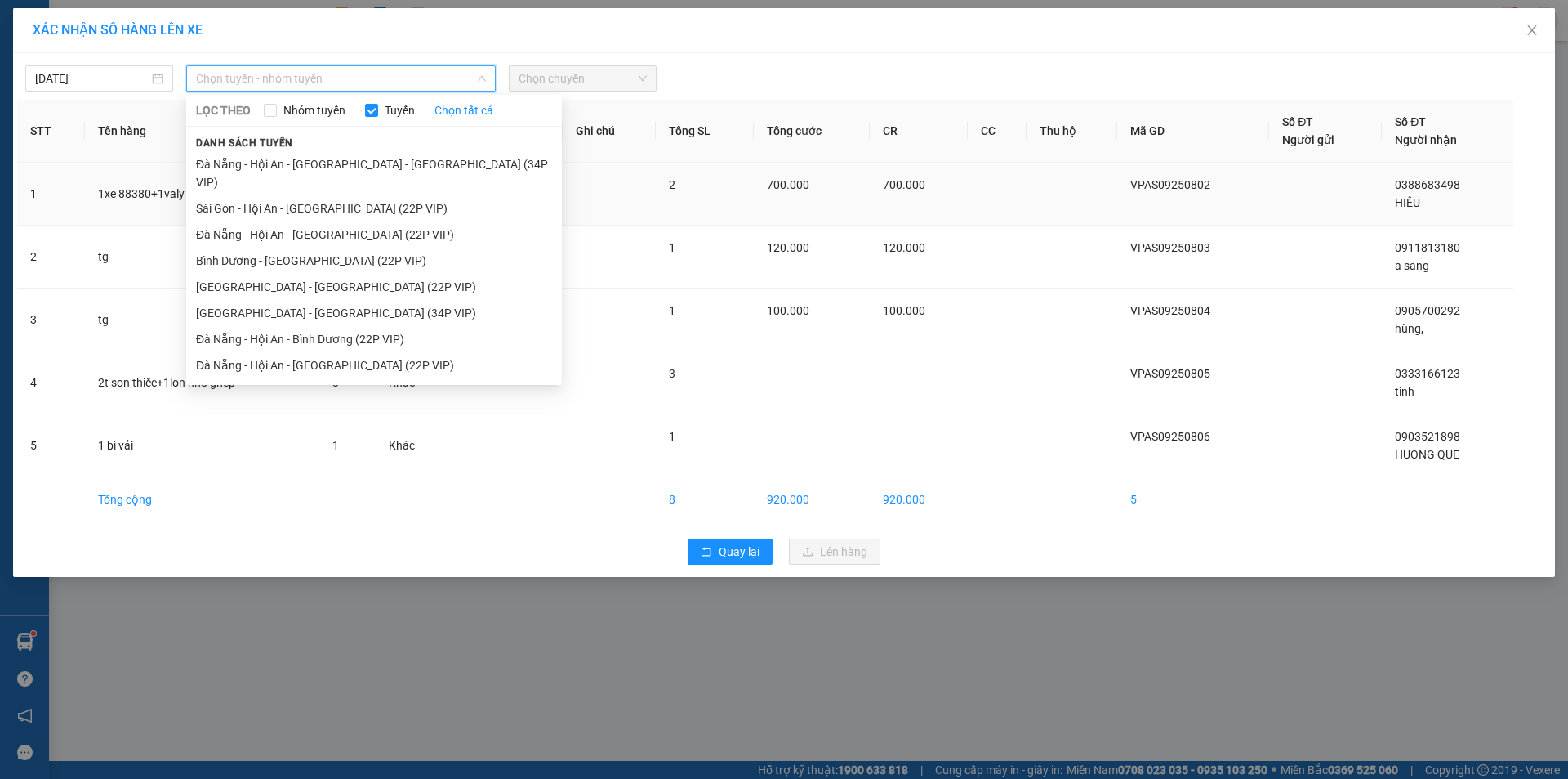
drag, startPoint x: 355, startPoint y: 189, endPoint x: 389, endPoint y: 168, distance: 40.0
click at [367, 195] on li "Sài Gòn - Hội An - [GEOGRAPHIC_DATA] (22P VIP)" at bounding box center [373, 208] width 375 height 26
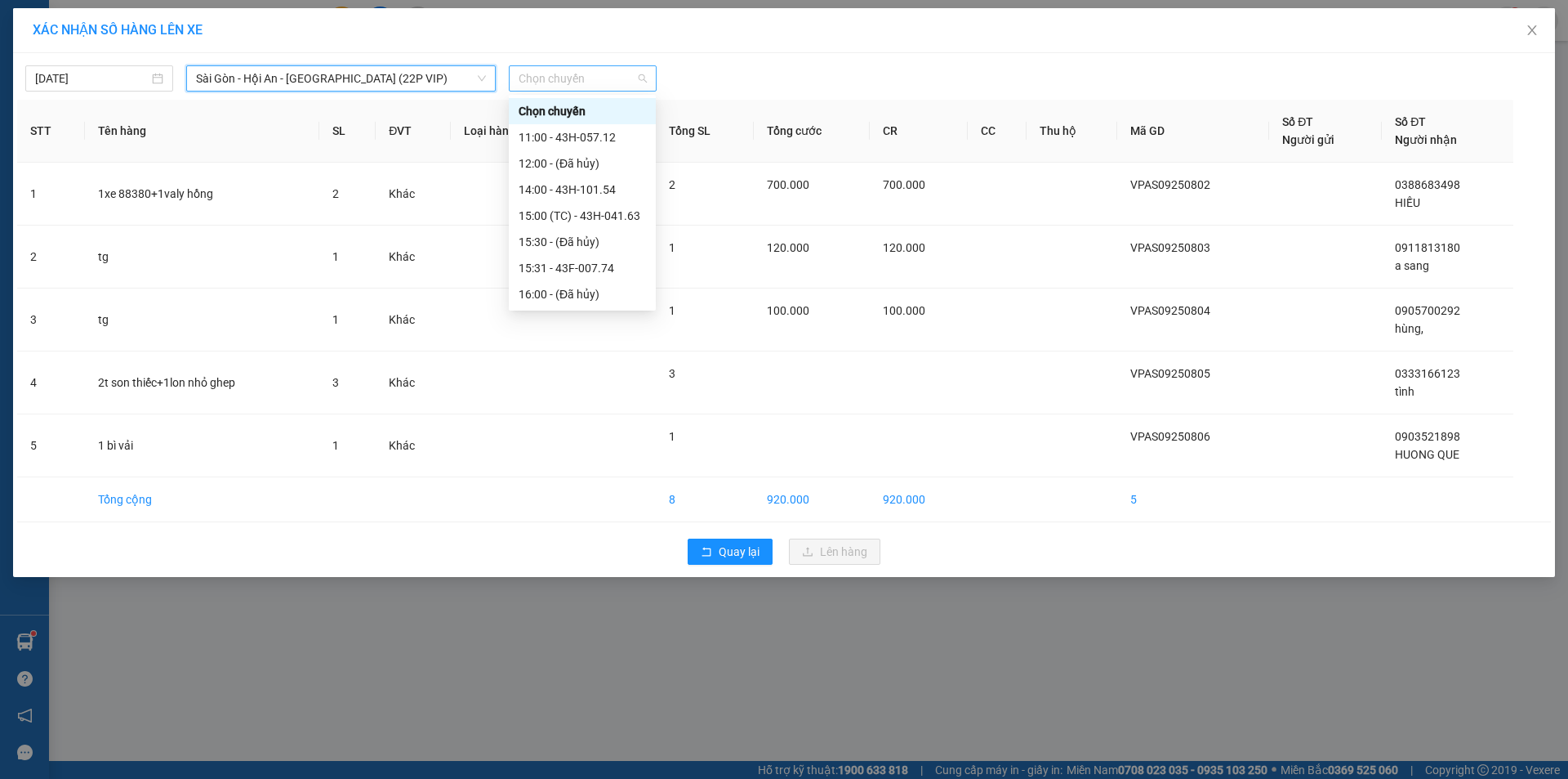
click at [612, 76] on span "Chọn chuyến" at bounding box center [582, 78] width 128 height 25
click at [598, 216] on div "15:00 (TC) - 43H-041.63" at bounding box center [582, 215] width 127 height 18
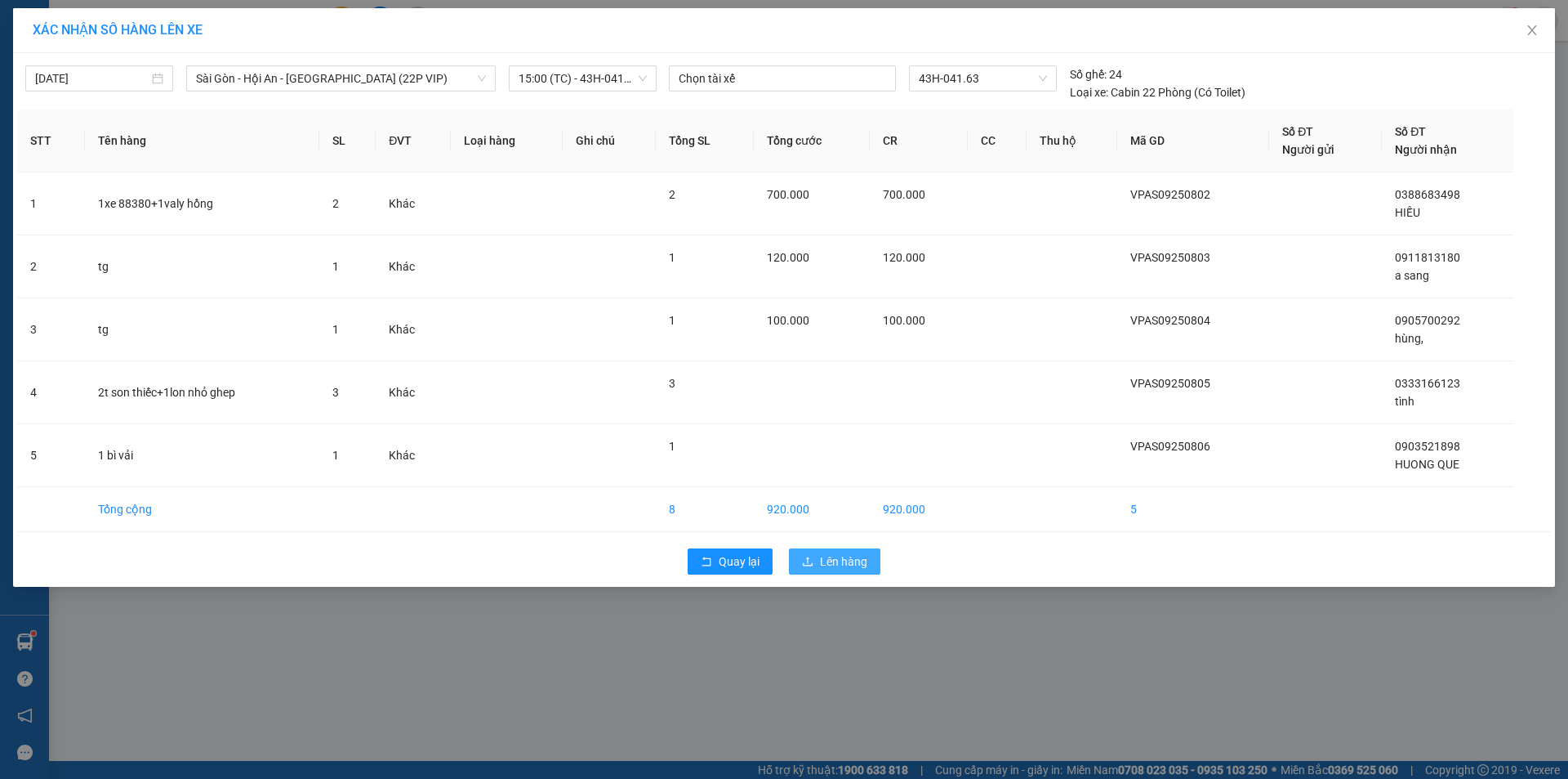
click at [838, 558] on span "Lên hàng" at bounding box center [843, 562] width 47 height 18
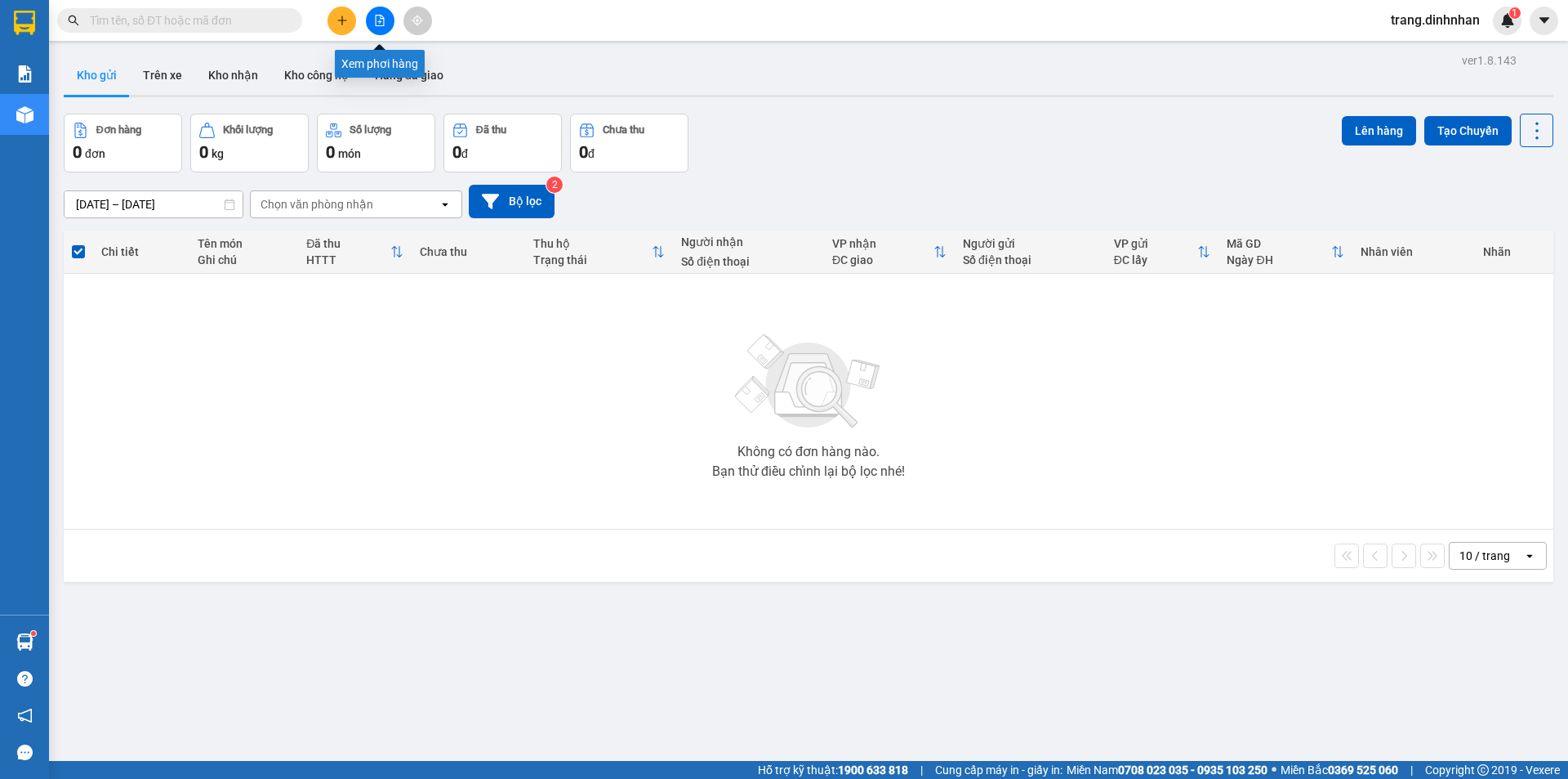
click at [389, 23] on button at bounding box center [380, 20] width 28 height 28
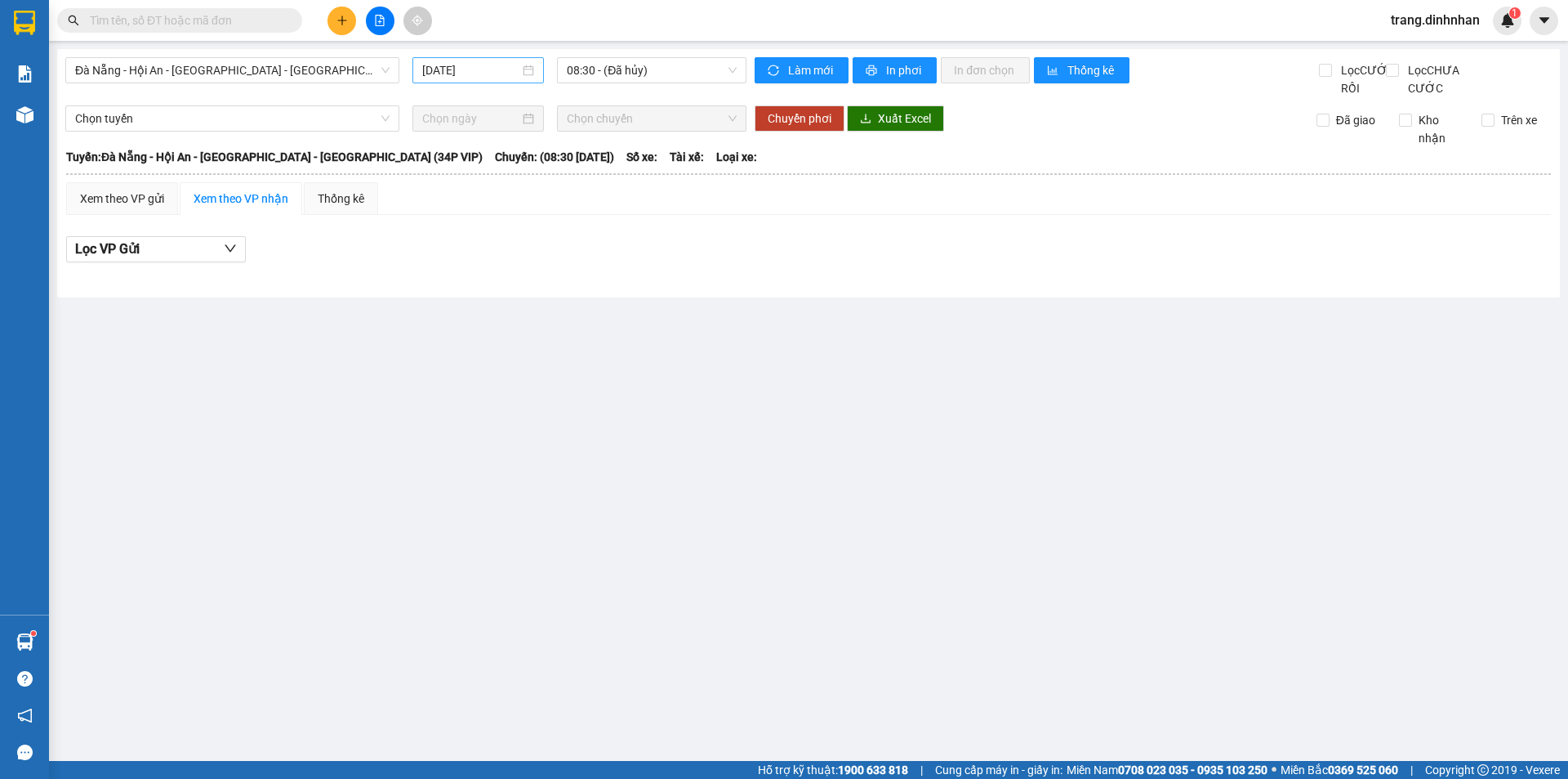
click at [488, 63] on input "[DATE]" at bounding box center [471, 70] width 97 height 18
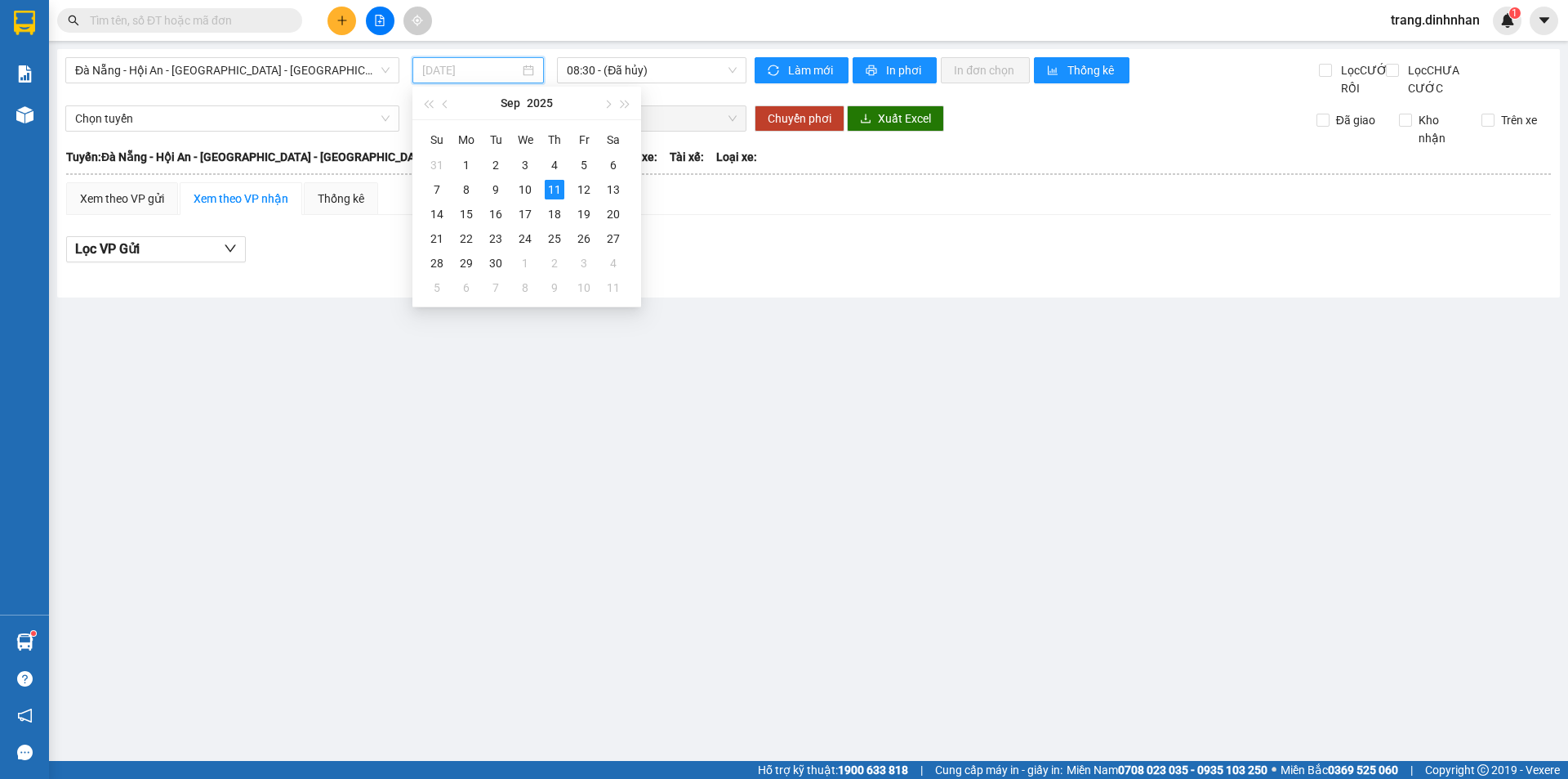
type input "[DATE]"
click at [372, 72] on span "Đà Nẵng - Hội An - [GEOGRAPHIC_DATA] - [GEOGRAPHIC_DATA] (34P VIP)" at bounding box center [233, 70] width 314 height 25
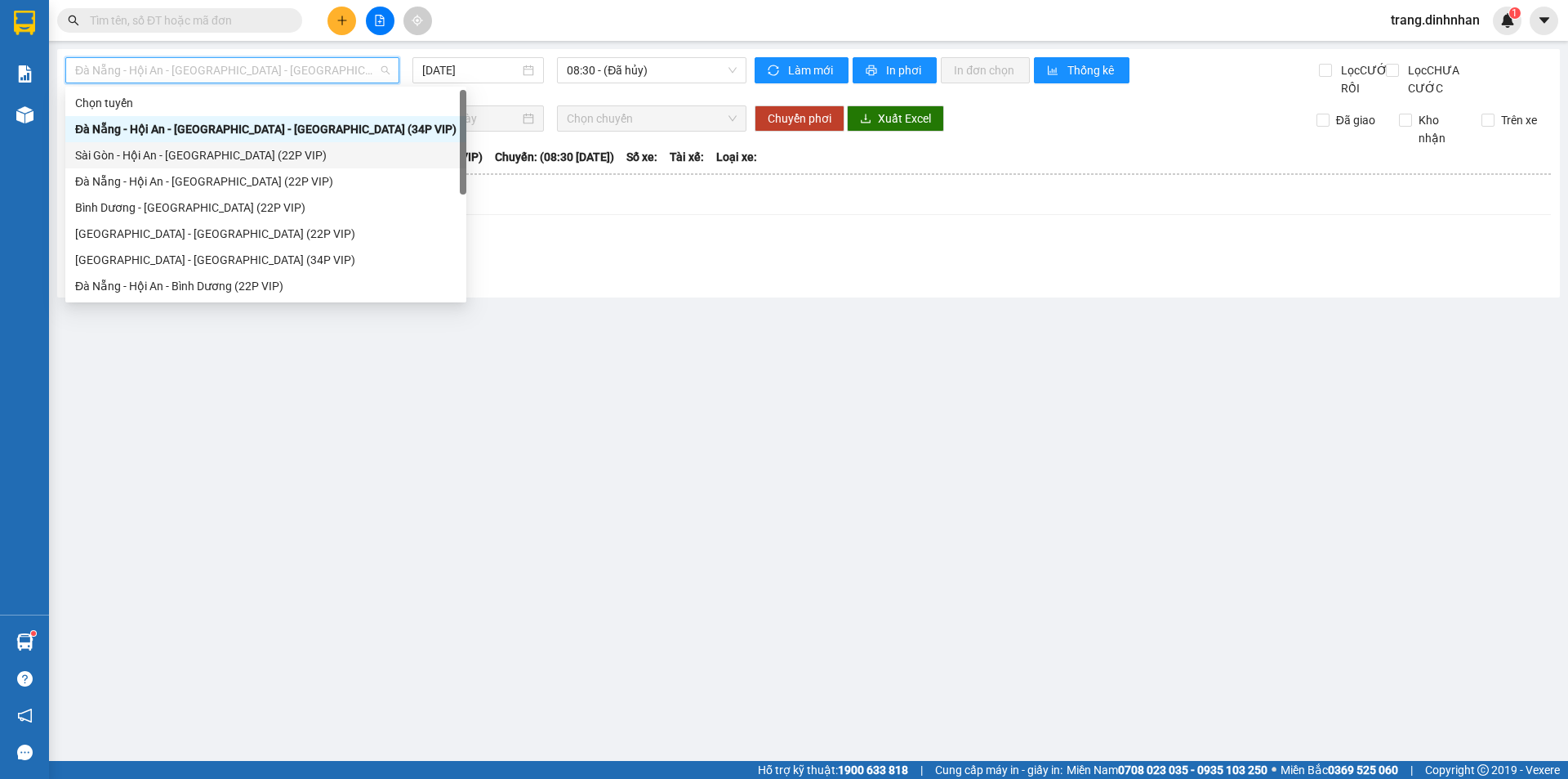
drag, startPoint x: 302, startPoint y: 157, endPoint x: 432, endPoint y: 71, distance: 155.9
click at [303, 154] on div "Sài Gòn - Hội An - [GEOGRAPHIC_DATA] (22P VIP)" at bounding box center [266, 155] width 382 height 18
type input "[DATE]"
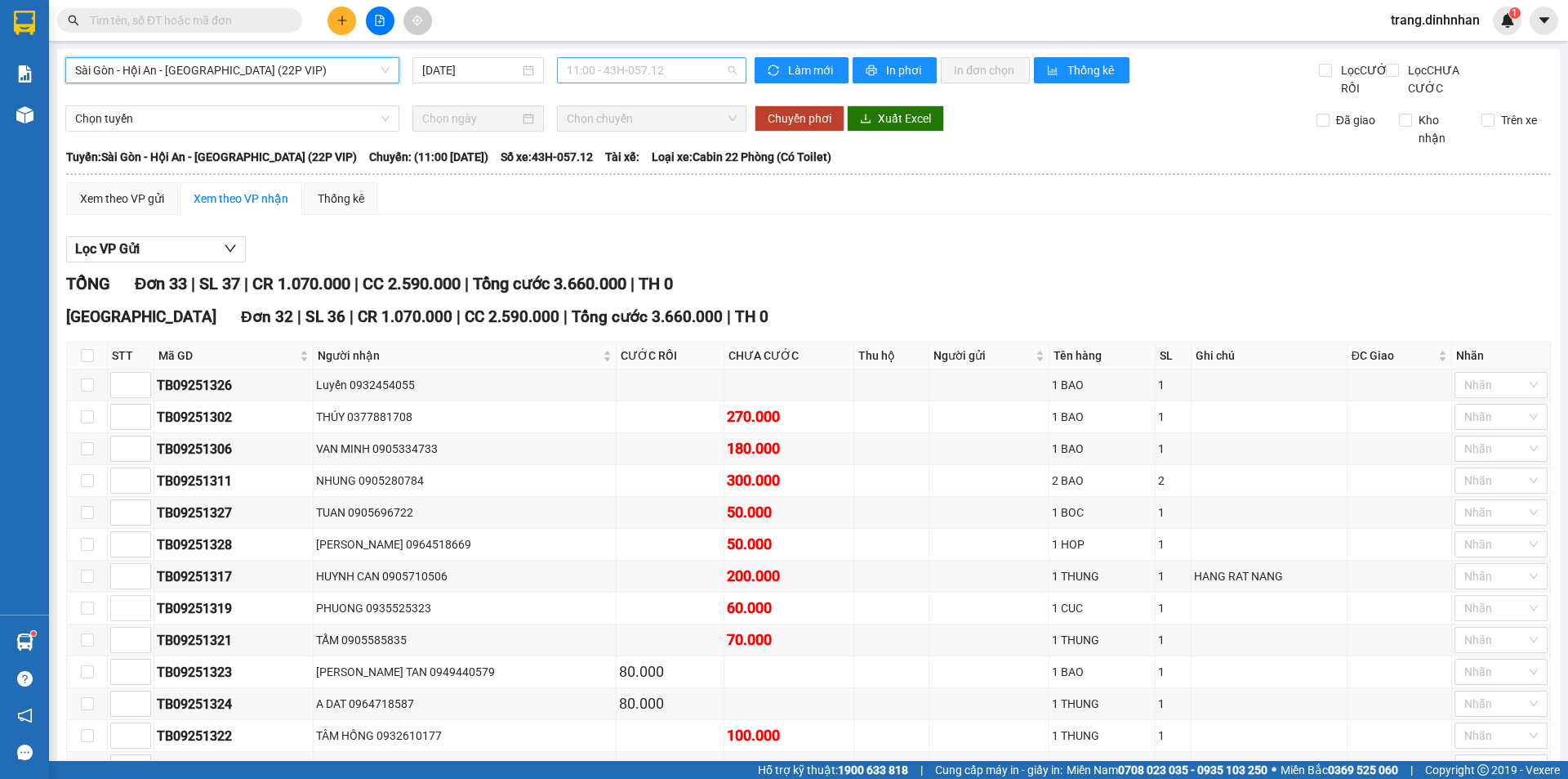
click at [696, 60] on span "11:00 - 43H-057.12" at bounding box center [651, 70] width 170 height 25
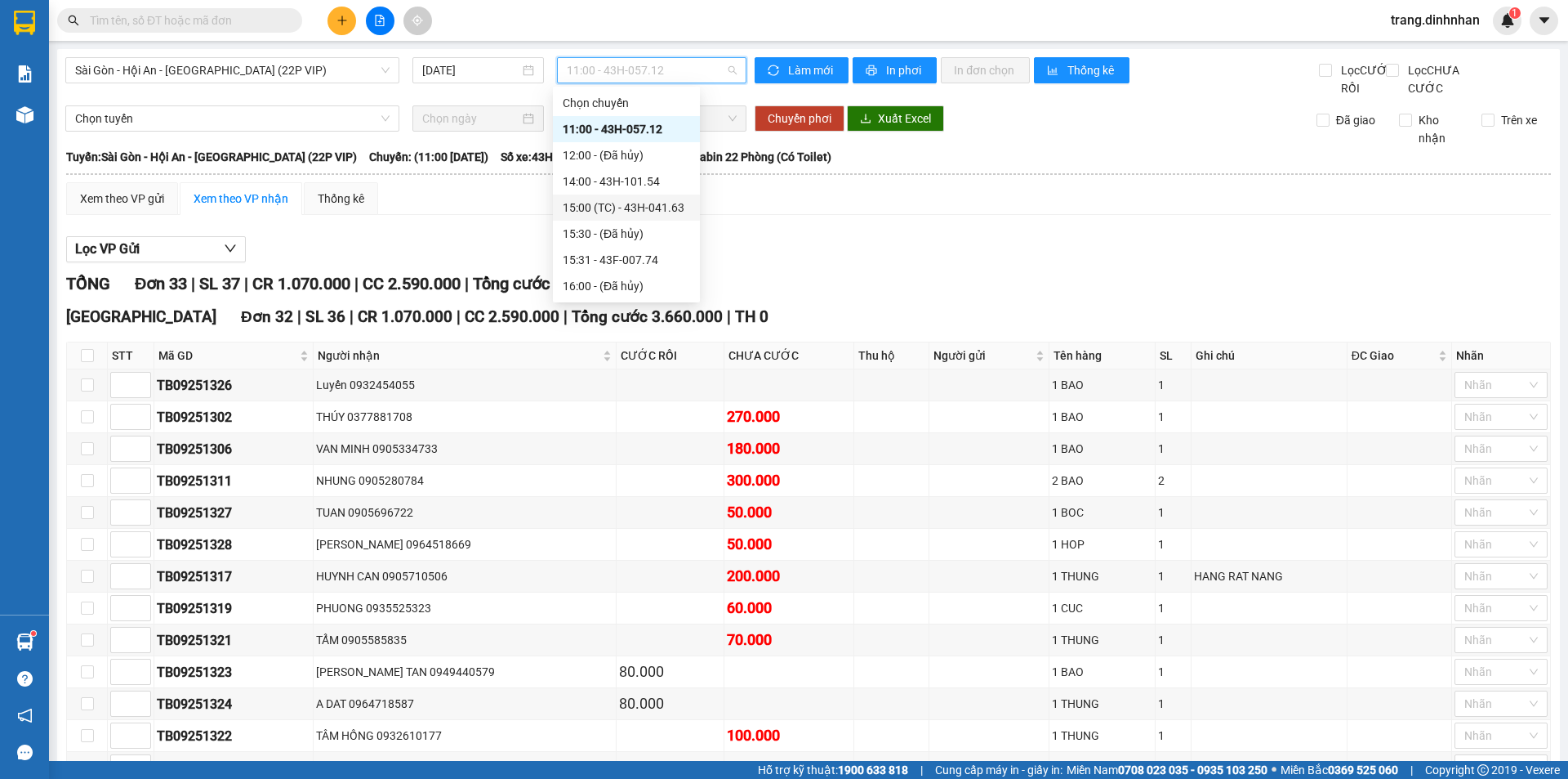
click at [631, 207] on div "15:00 (TC) - 43H-041.63" at bounding box center [626, 207] width 127 height 18
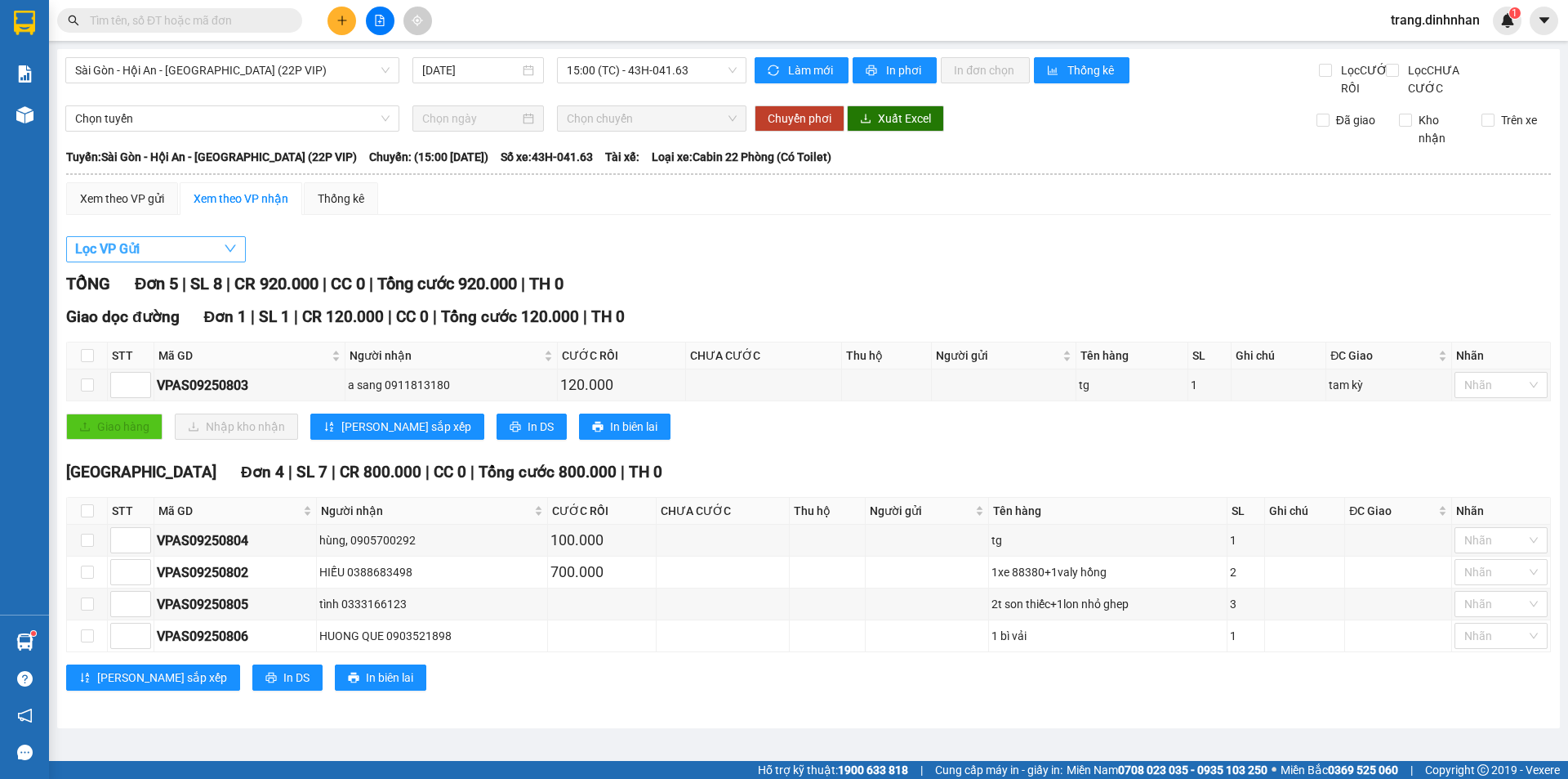
click at [134, 259] on span "Lọc VP Gửi" at bounding box center [107, 248] width 65 height 20
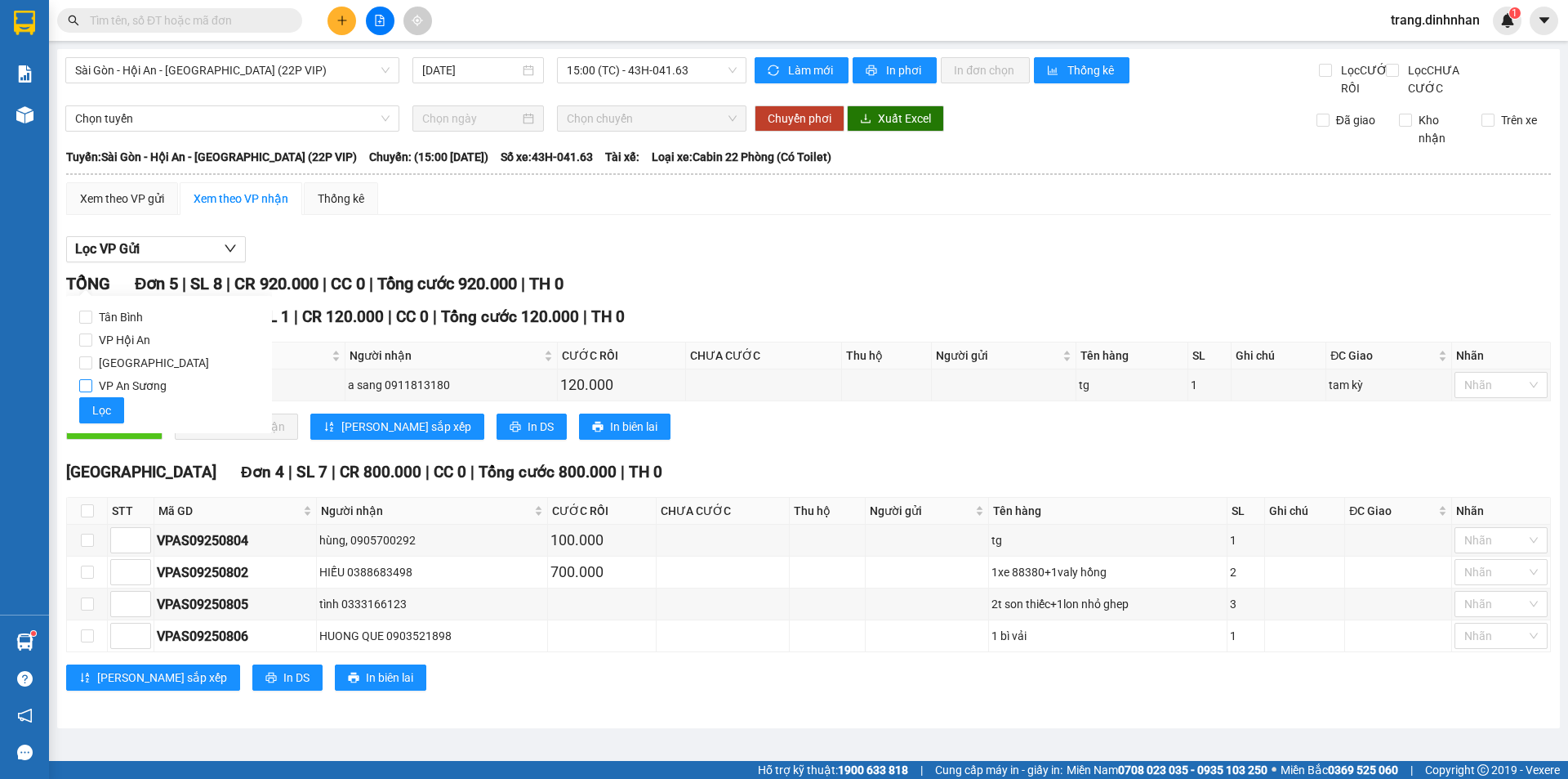
click at [84, 382] on input "VP An Sương" at bounding box center [85, 385] width 13 height 13
click at [95, 418] on span "Lọc" at bounding box center [102, 410] width 19 height 18
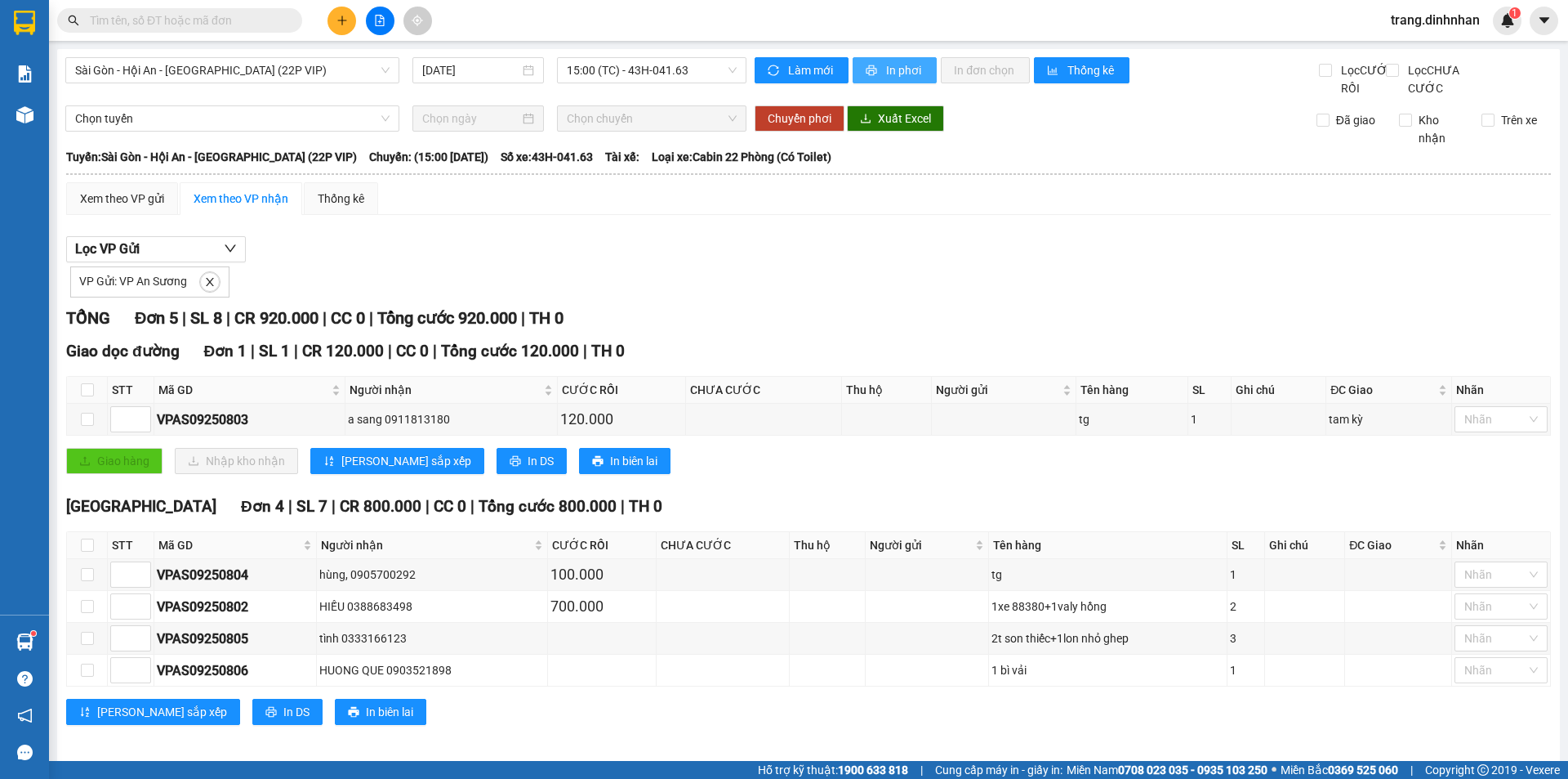
click at [894, 66] on span "In phơi" at bounding box center [904, 70] width 37 height 18
click at [901, 57] on button "In phơi" at bounding box center [894, 70] width 84 height 26
click at [697, 75] on span "15:00 (TC) - 43H-041.63" at bounding box center [651, 70] width 170 height 25
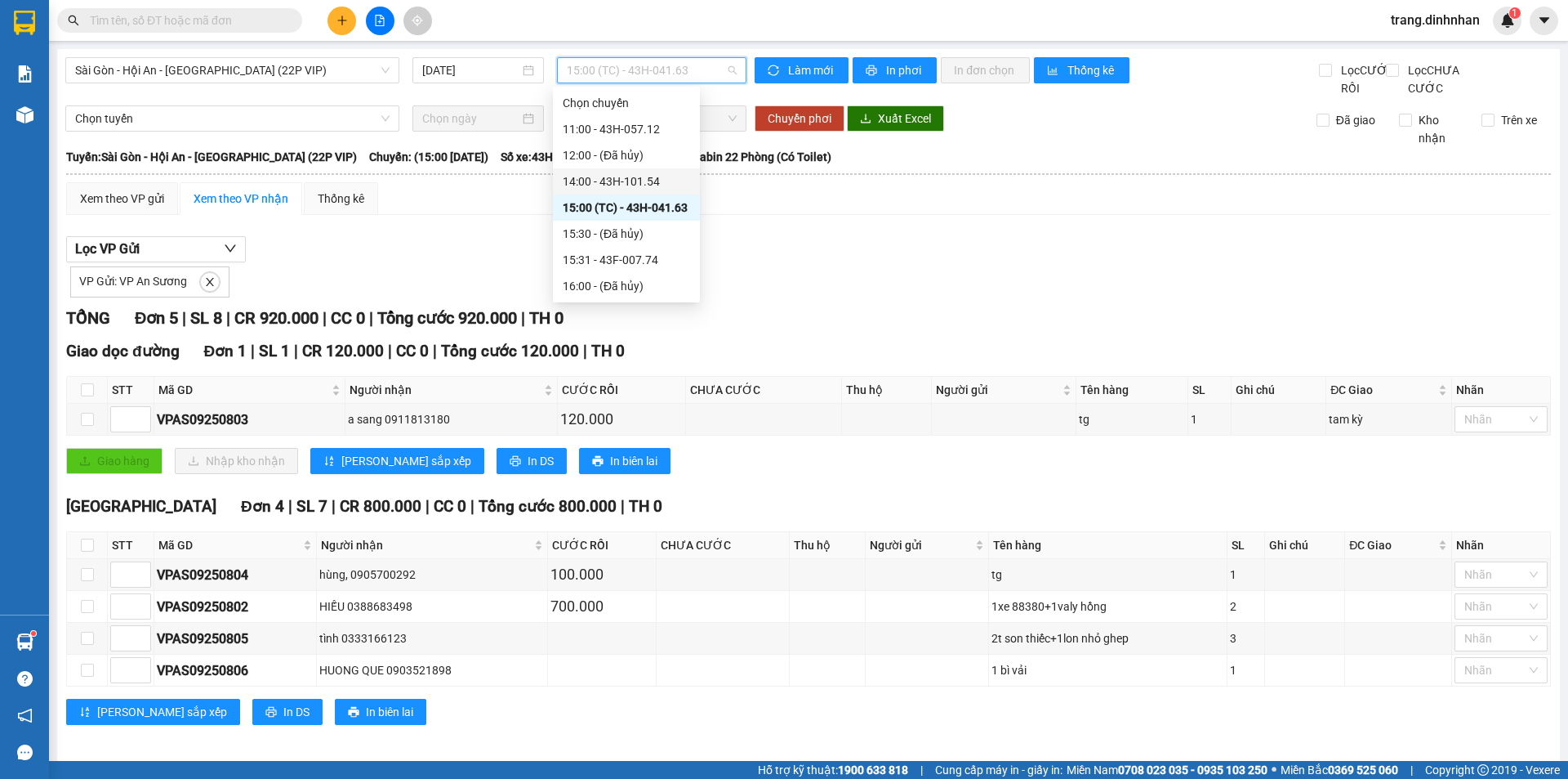
click at [635, 174] on div "14:00 - 43H-101.54" at bounding box center [626, 182] width 127 height 18
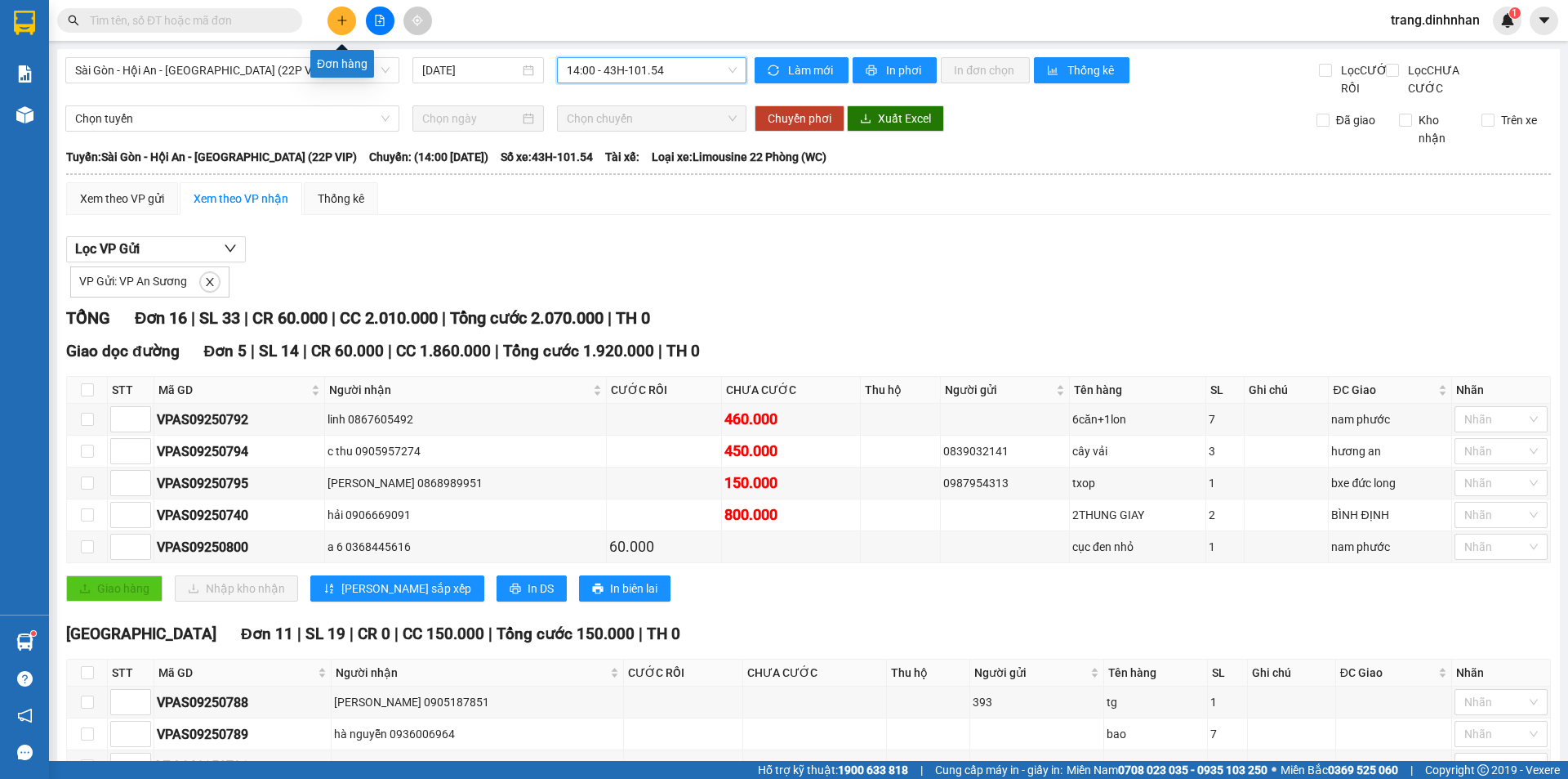
click at [345, 27] on button at bounding box center [341, 20] width 28 height 28
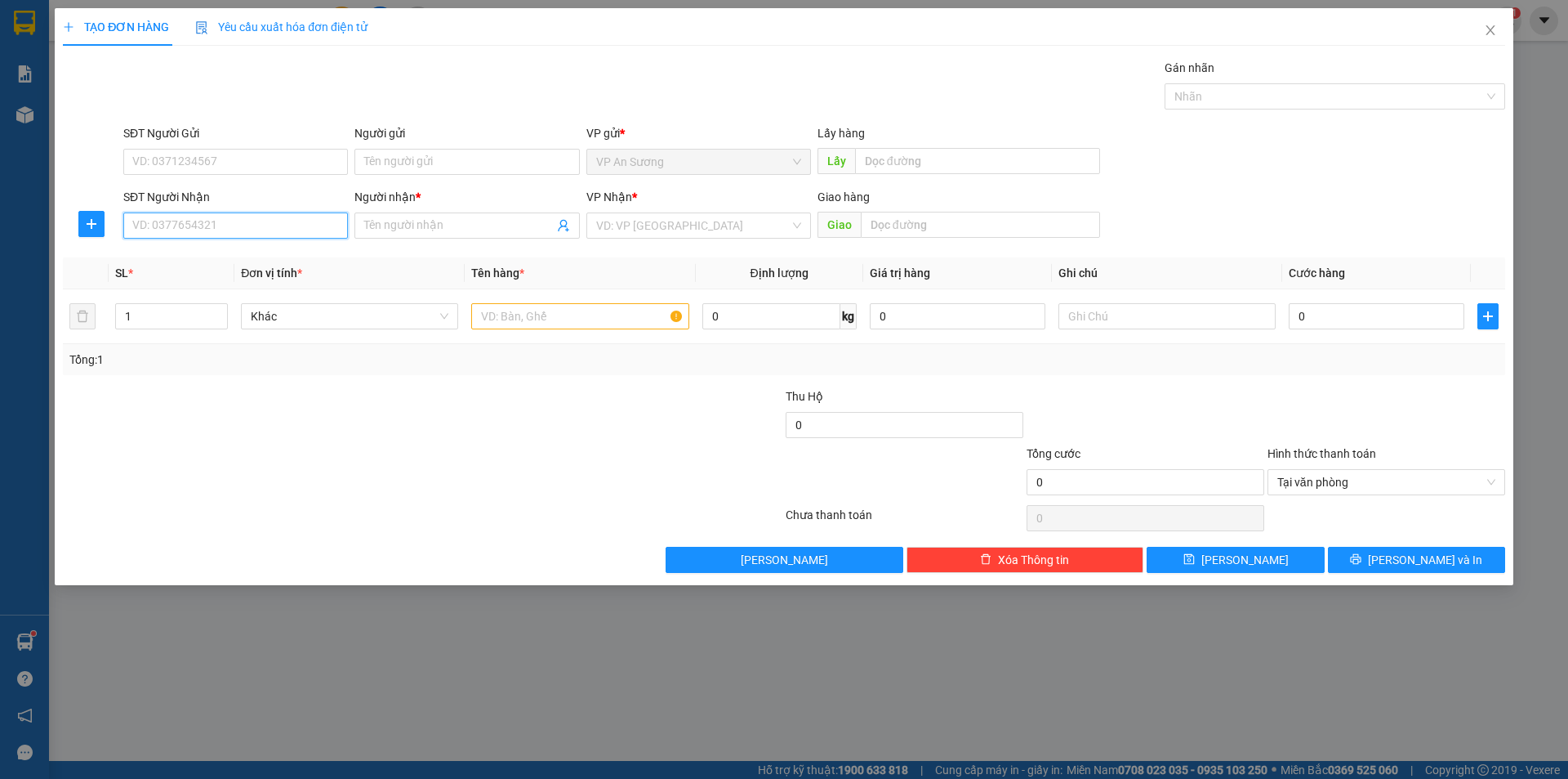
drag, startPoint x: 214, startPoint y: 218, endPoint x: 285, endPoint y: 147, distance: 100.4
click at [221, 215] on input "SĐT Người Nhận" at bounding box center [235, 225] width 224 height 26
type input "0975318469"
click at [207, 265] on div "0975318469 - hùng" at bounding box center [236, 258] width 205 height 18
type input "hùng"
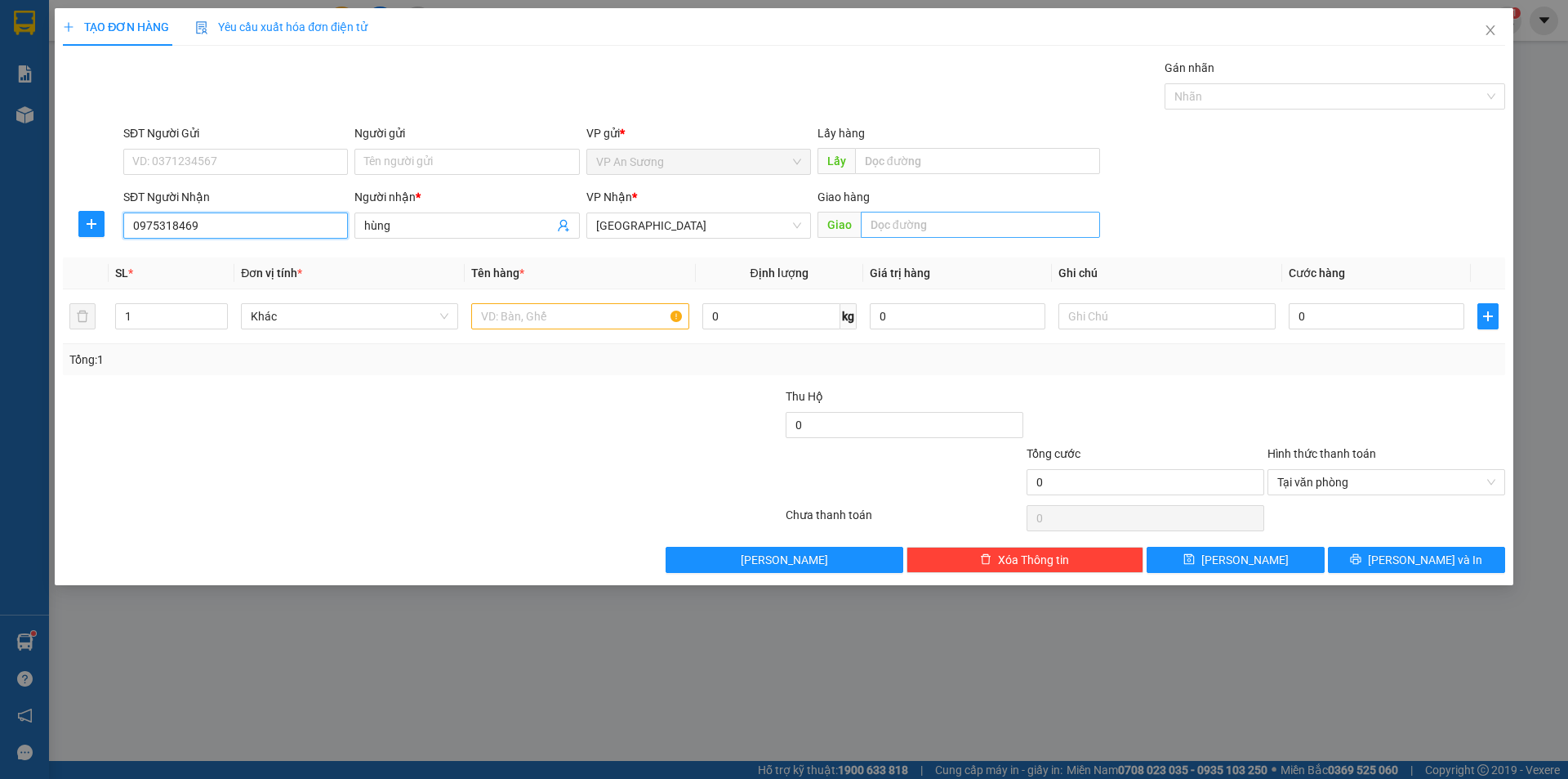
type input "0975318469"
click at [939, 224] on input "text" at bounding box center [979, 225] width 239 height 26
type input "núi thqanhf"
click at [539, 315] on input "text" at bounding box center [580, 315] width 217 height 26
click at [1492, 473] on span "Tại văn phòng" at bounding box center [1386, 482] width 218 height 25
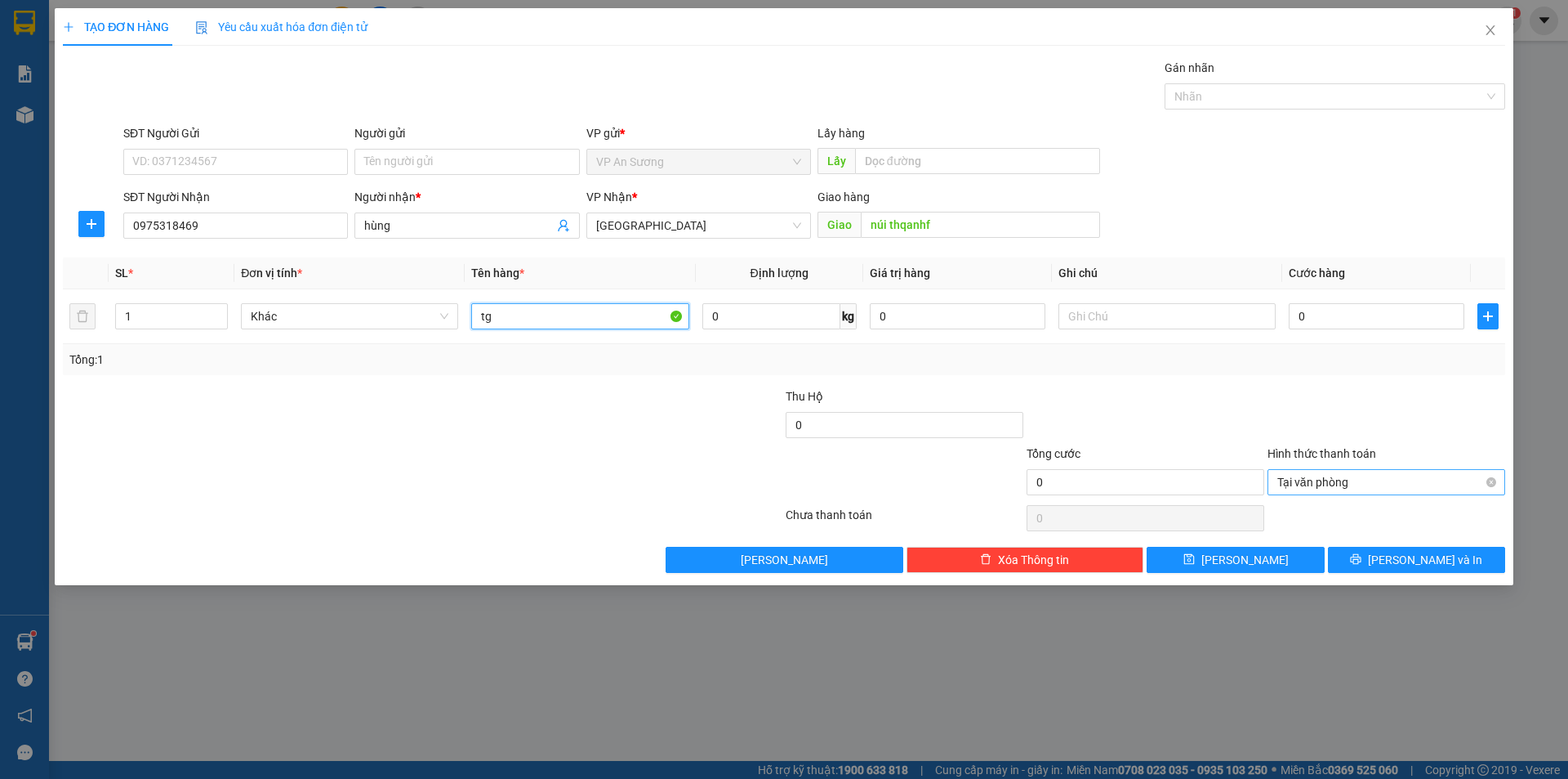
type input "tg"
click at [1567, 440] on div "TẠO ĐƠN HÀNG Yêu cầu xuất hóa đơn điện tử Transit Pickup Surcharge Ids Transit …" at bounding box center [784, 389] width 1568 height 779
click at [1361, 555] on icon "printer" at bounding box center [1355, 559] width 12 height 12
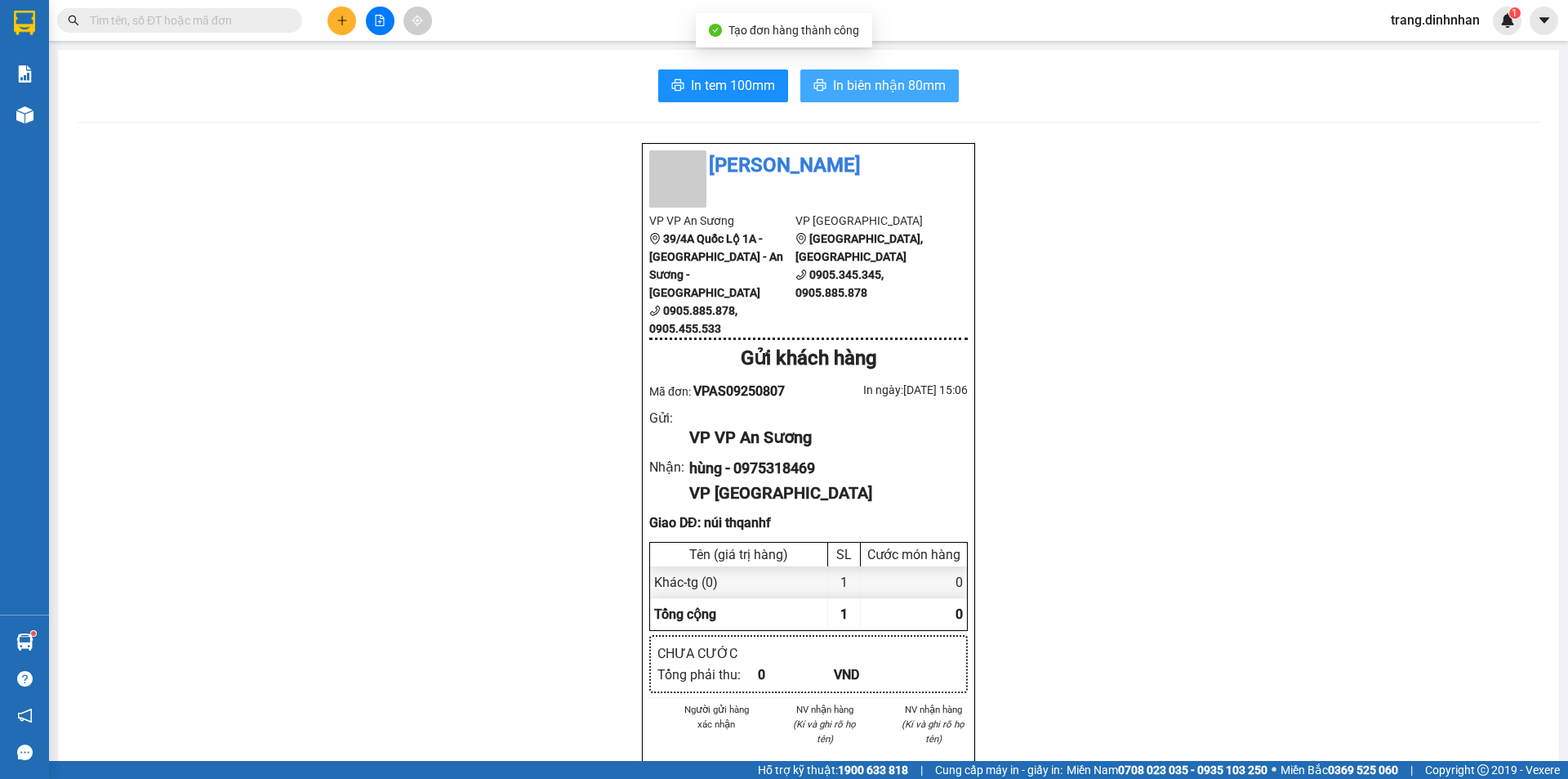
click at [886, 83] on span "In biên nhận 80mm" at bounding box center [889, 85] width 113 height 20
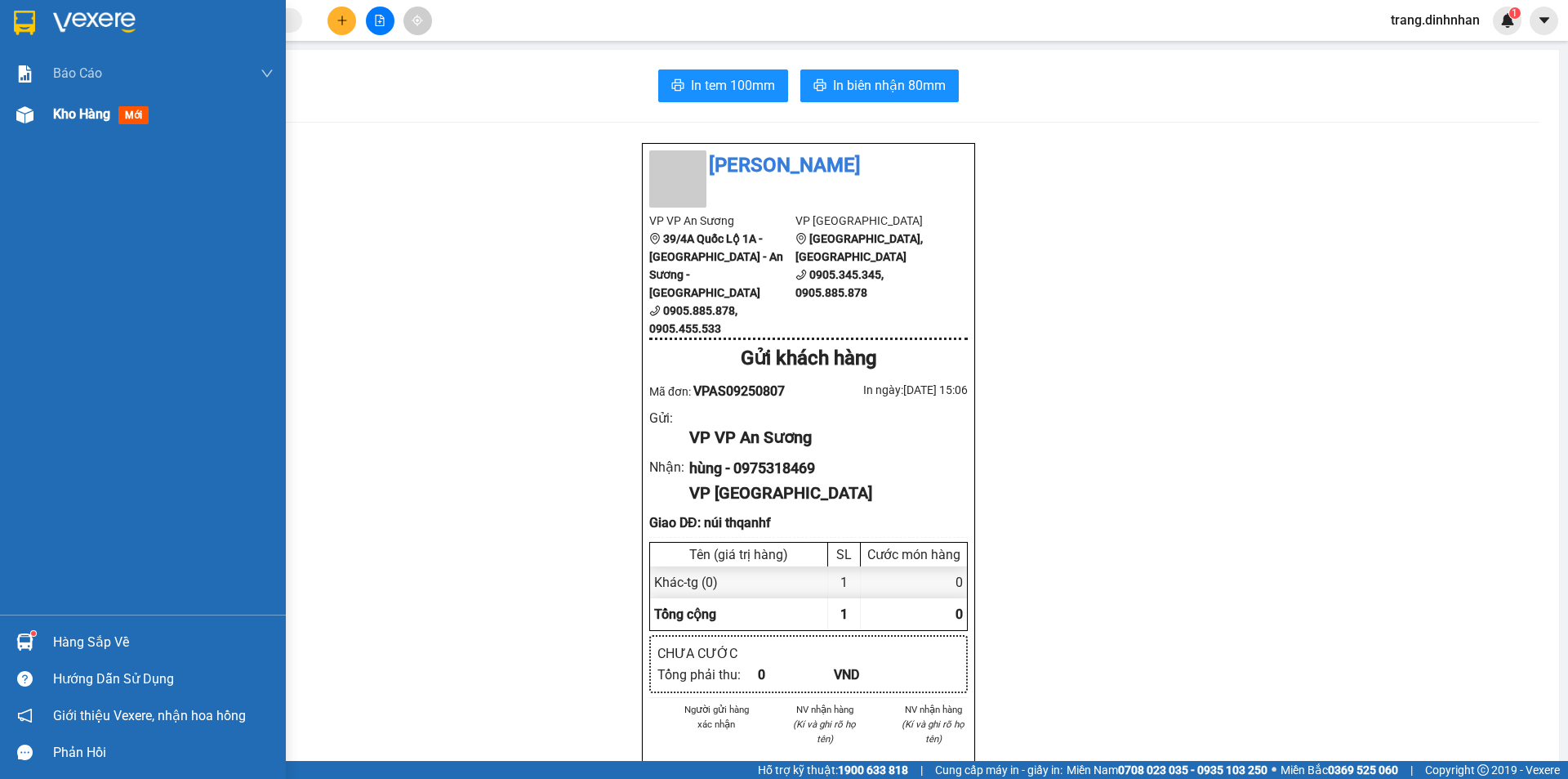
click at [83, 123] on div "Kho hàng mới" at bounding box center [104, 114] width 102 height 20
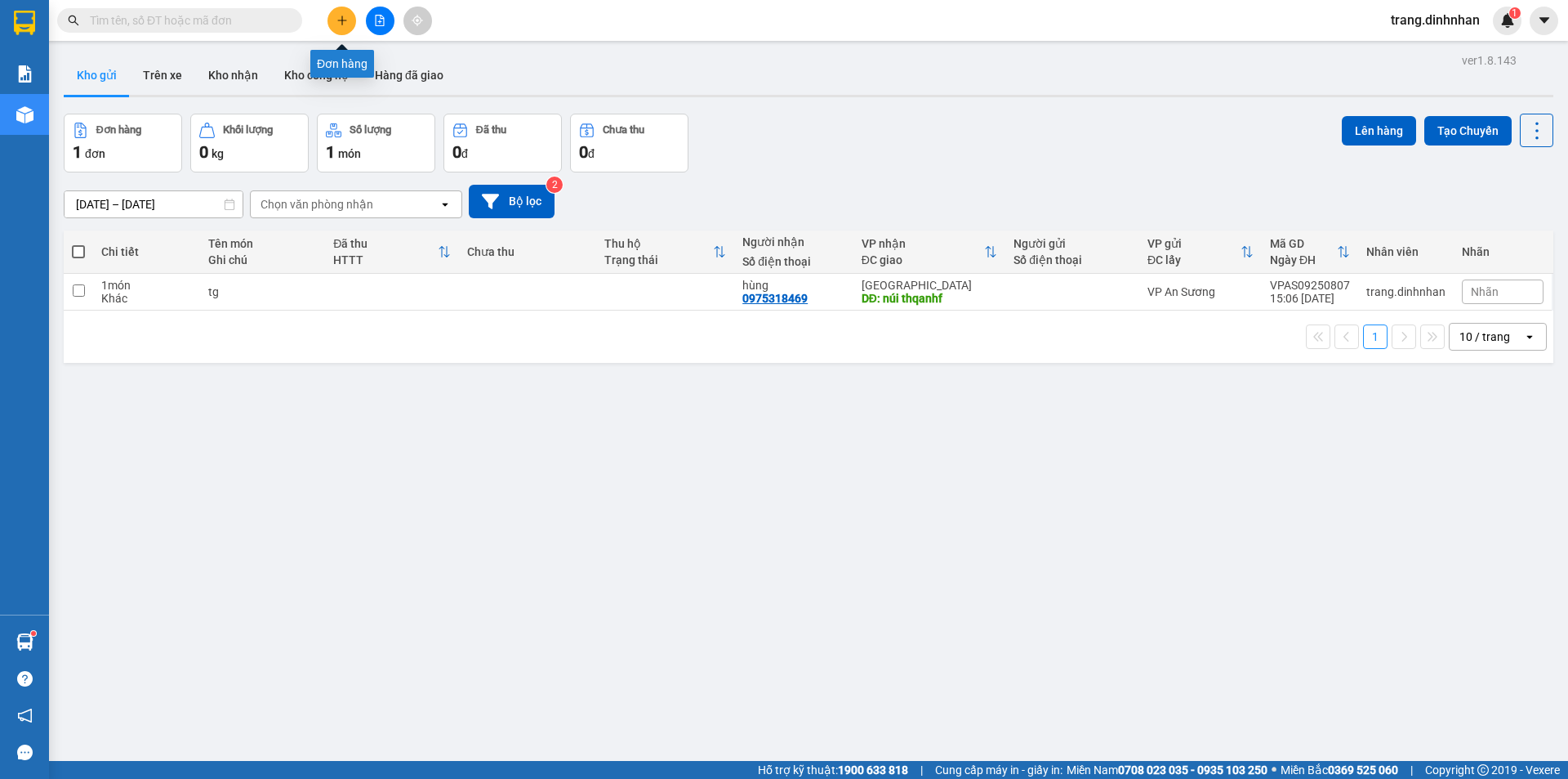
click at [336, 19] on icon "plus" at bounding box center [342, 20] width 12 height 12
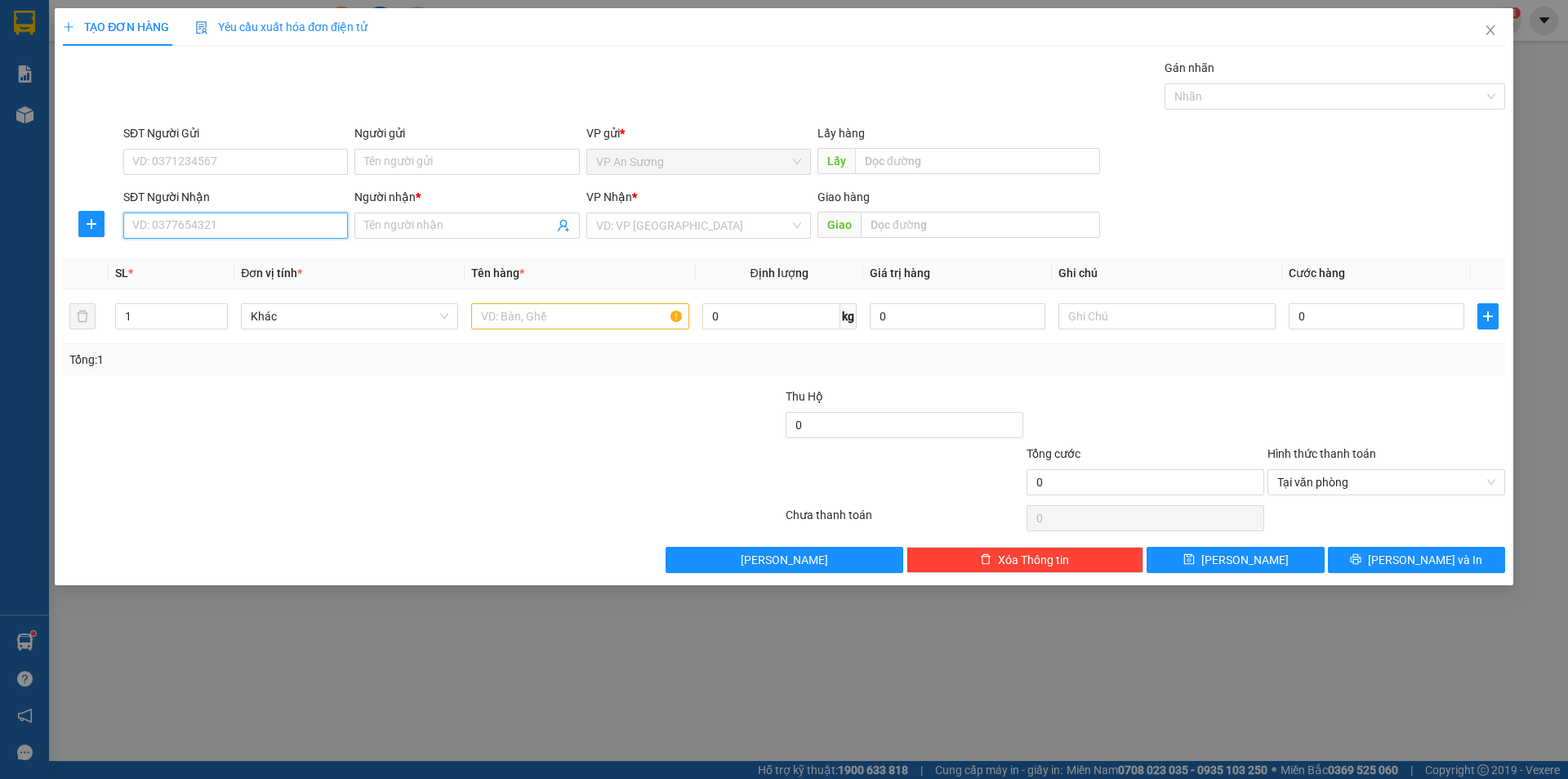
click at [228, 222] on input "SĐT Người Nhận" at bounding box center [235, 225] width 224 height 26
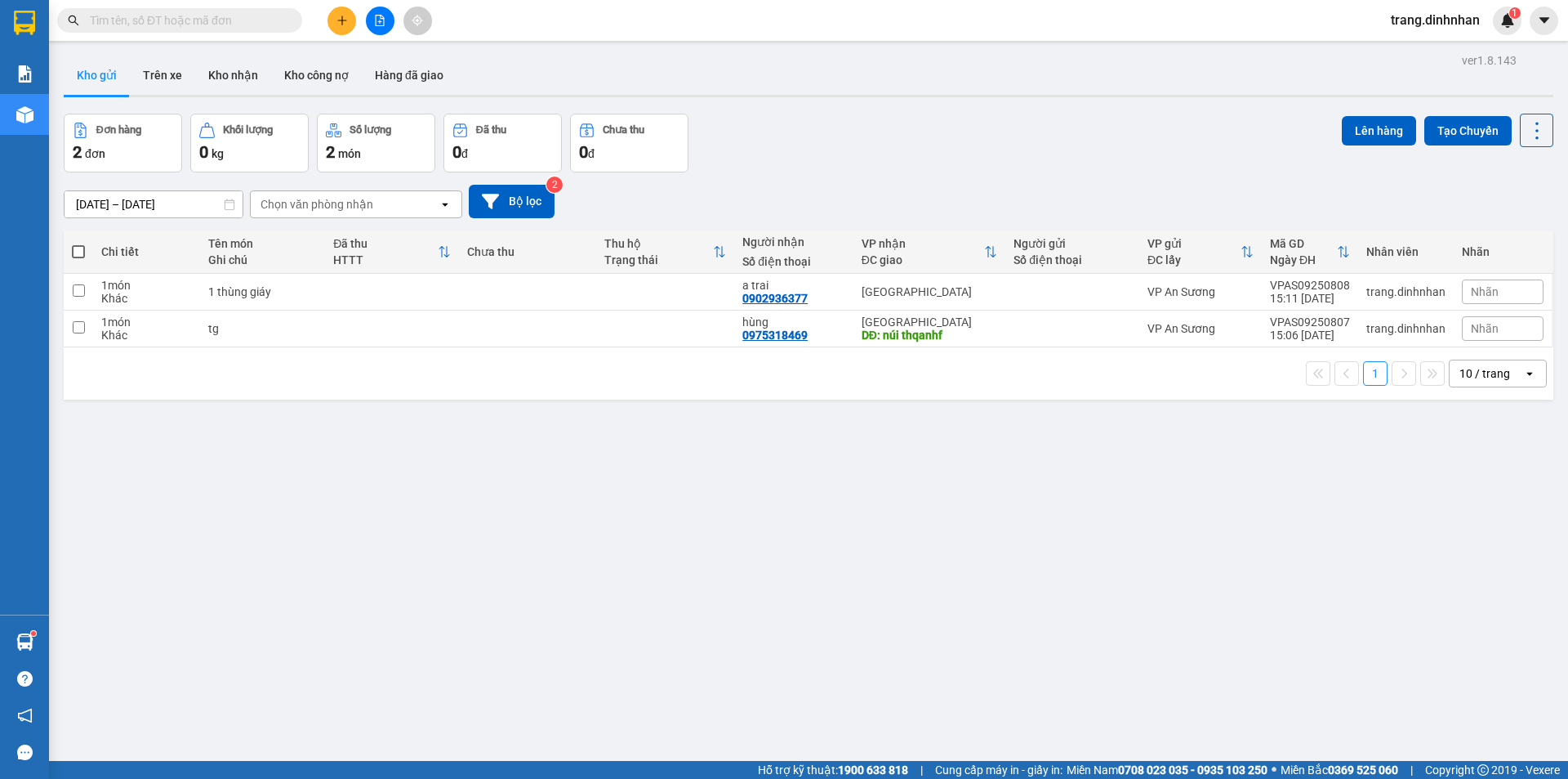
click at [246, 20] on input "text" at bounding box center [186, 21] width 193 height 18
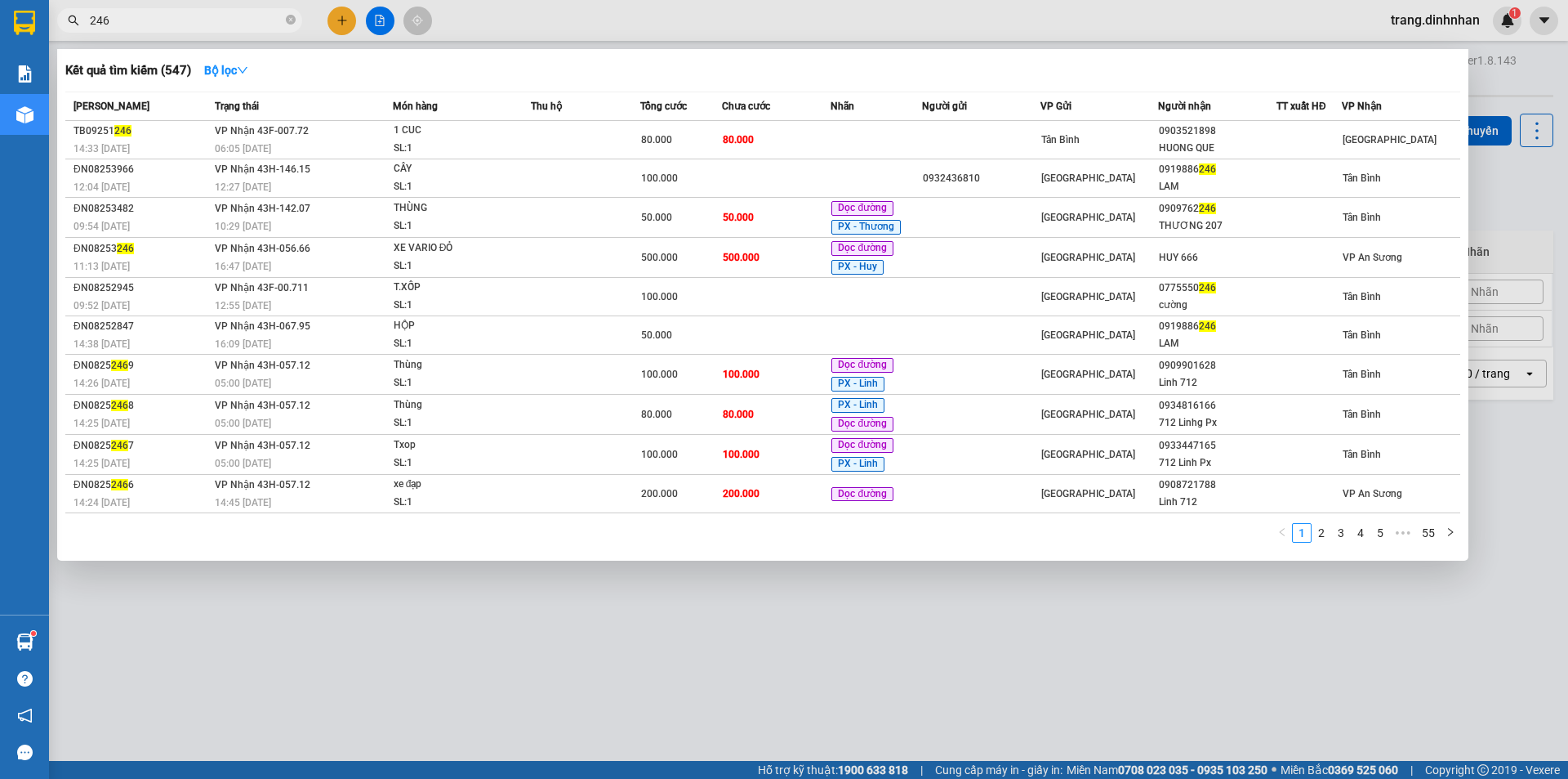
type input "246"
click at [342, 24] on div at bounding box center [784, 389] width 1568 height 779
drag, startPoint x: 283, startPoint y: 25, endPoint x: 294, endPoint y: 20, distance: 12.1
click at [284, 25] on span "246" at bounding box center [180, 20] width 245 height 25
click at [347, 21] on div at bounding box center [784, 389] width 1568 height 779
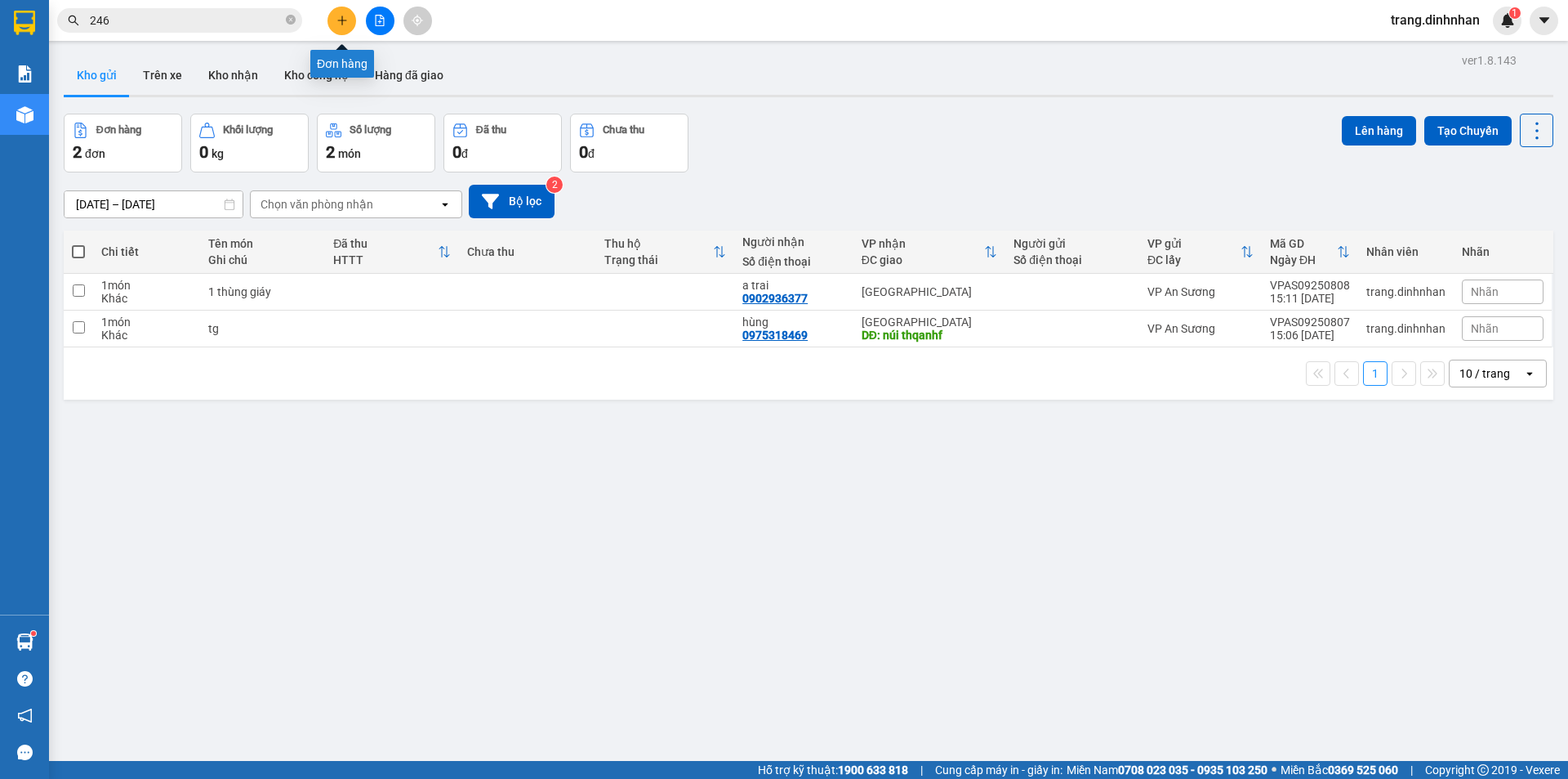
drag, startPoint x: 361, startPoint y: 28, endPoint x: 339, endPoint y: 18, distance: 24.2
click at [362, 28] on div at bounding box center [380, 20] width 123 height 28
click at [292, 21] on icon "close-circle" at bounding box center [291, 19] width 10 height 10
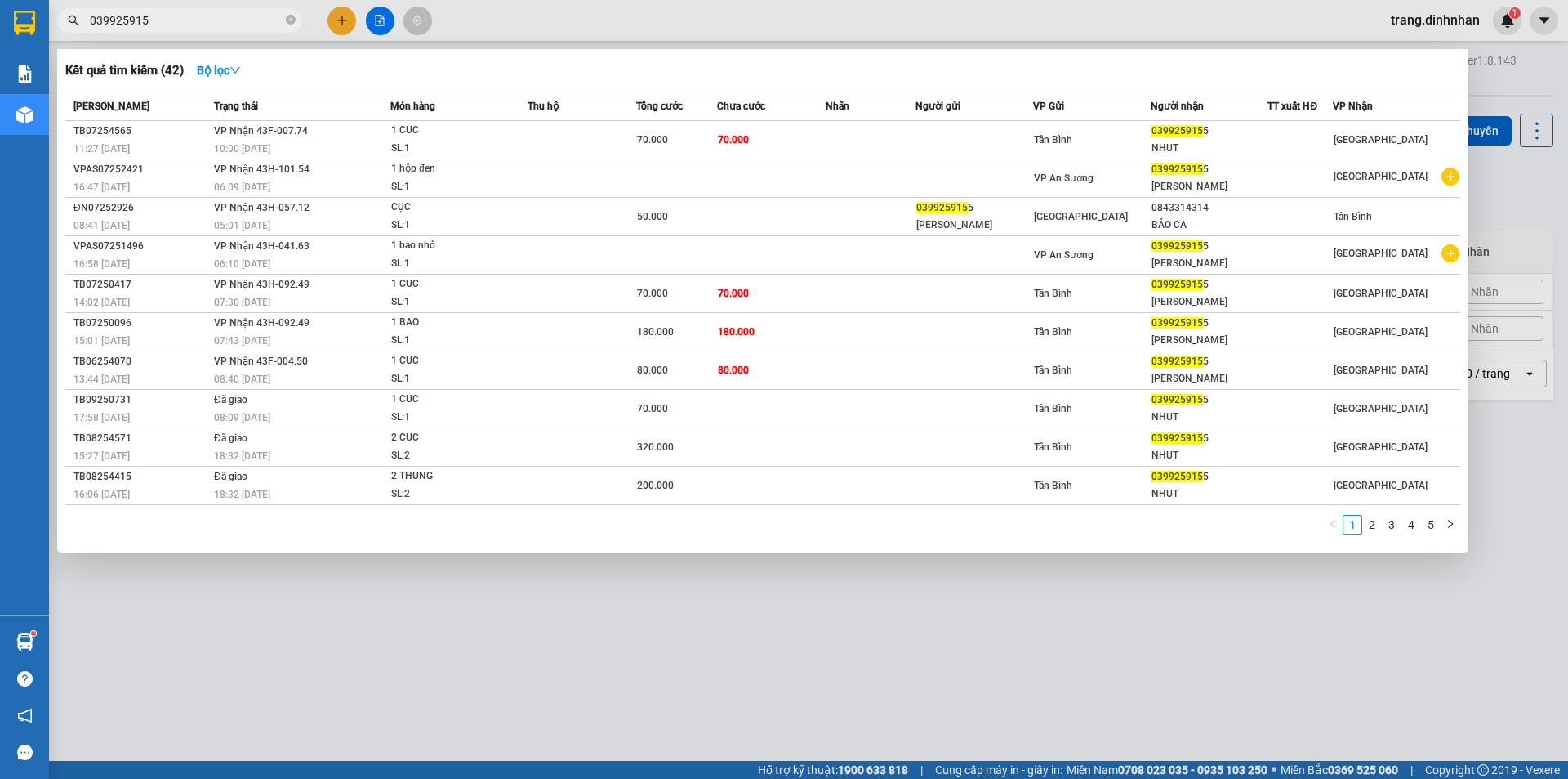
type input "0399259155"
click at [291, 22] on icon "close-circle" at bounding box center [291, 19] width 10 height 10
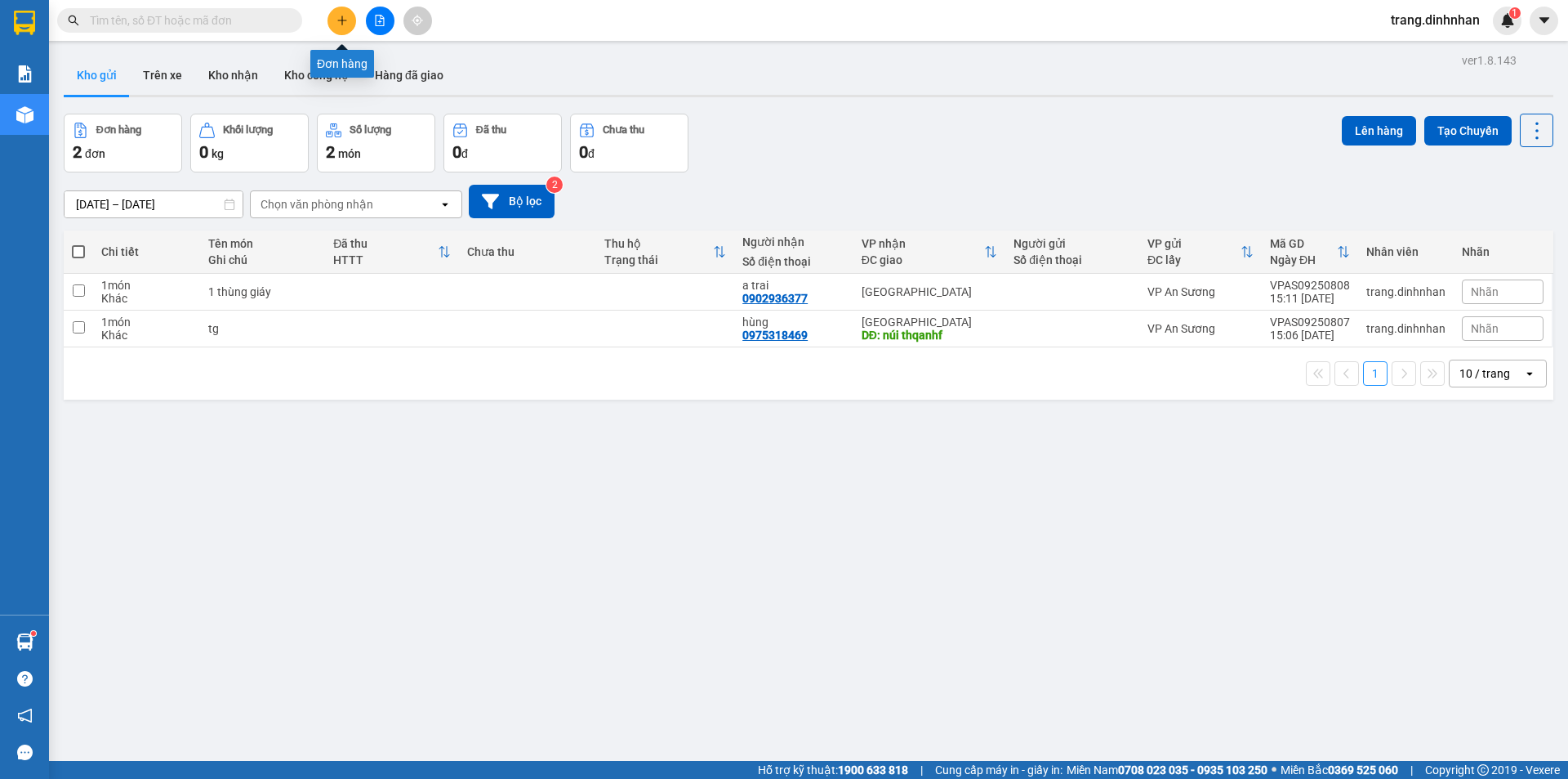
click at [343, 21] on icon "plus" at bounding box center [342, 20] width 12 height 12
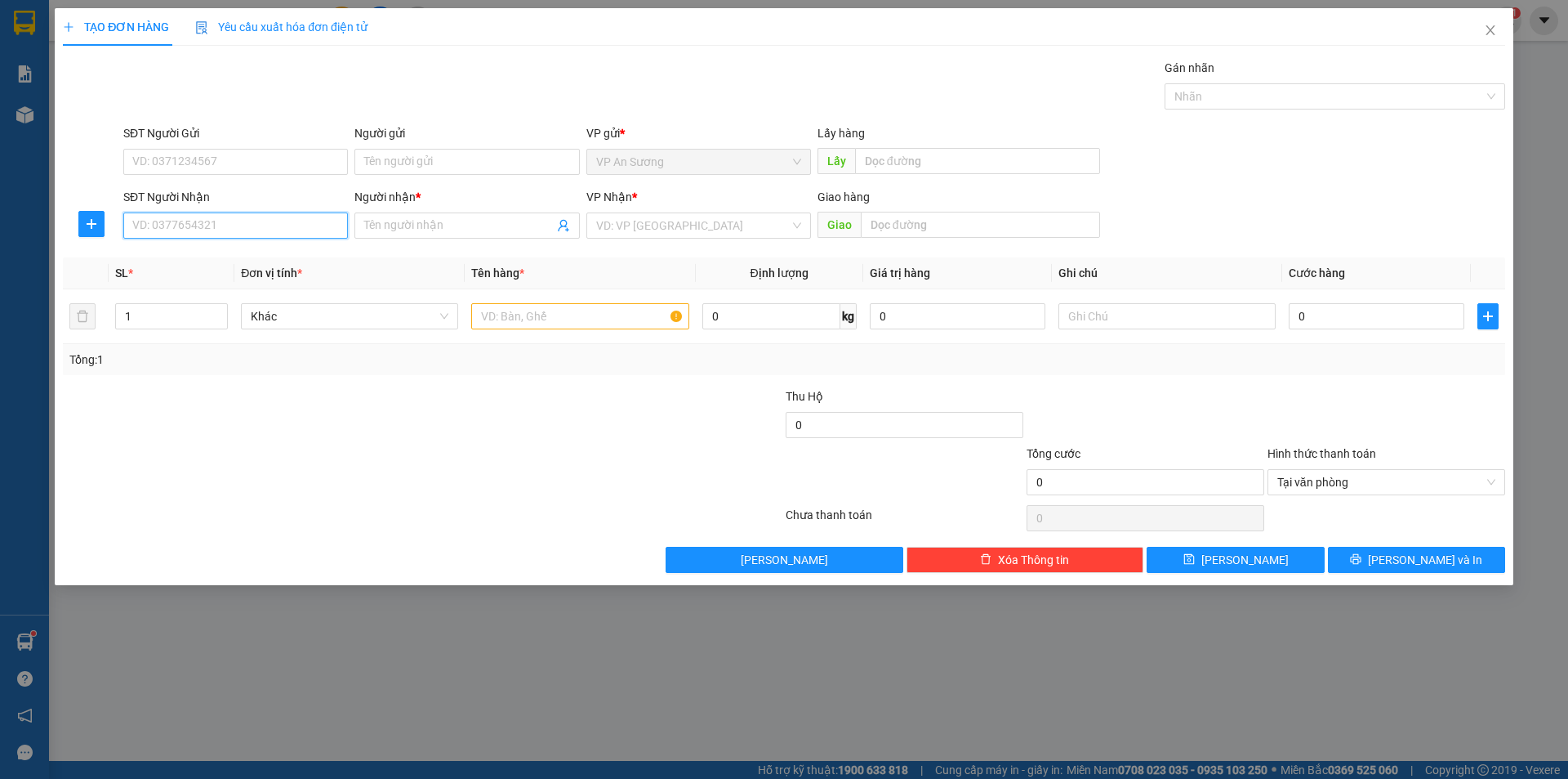
click at [256, 221] on input "SĐT Người Nhận" at bounding box center [235, 225] width 224 height 26
click at [174, 240] on div "SĐT Người Nhận 0399259" at bounding box center [235, 216] width 224 height 57
click at [224, 214] on input "0399259" at bounding box center [235, 225] width 224 height 26
type input "0399259155"
click at [428, 215] on span at bounding box center [466, 225] width 224 height 26
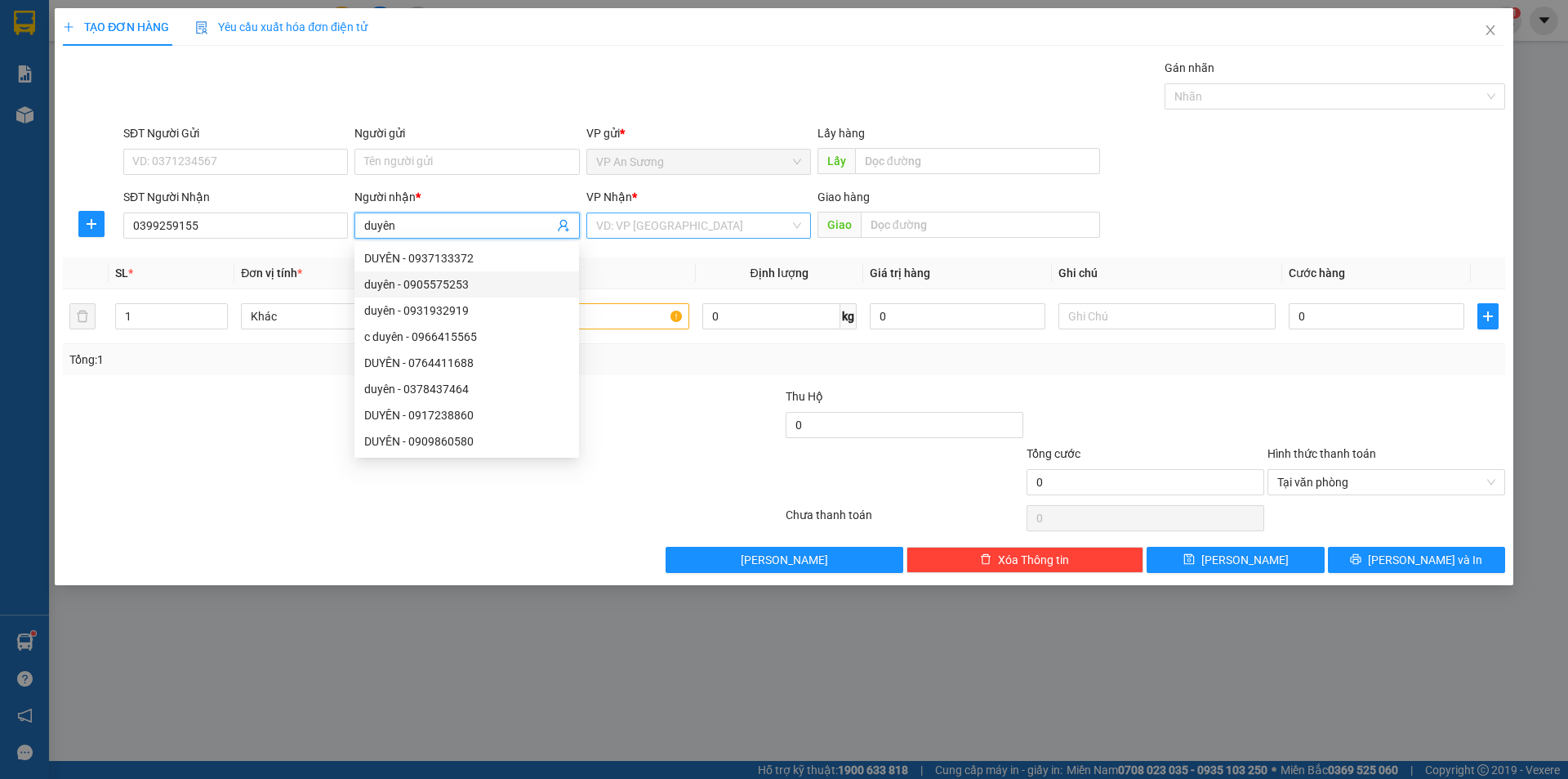
type input "duyên"
click at [657, 233] on input "search" at bounding box center [692, 225] width 194 height 25
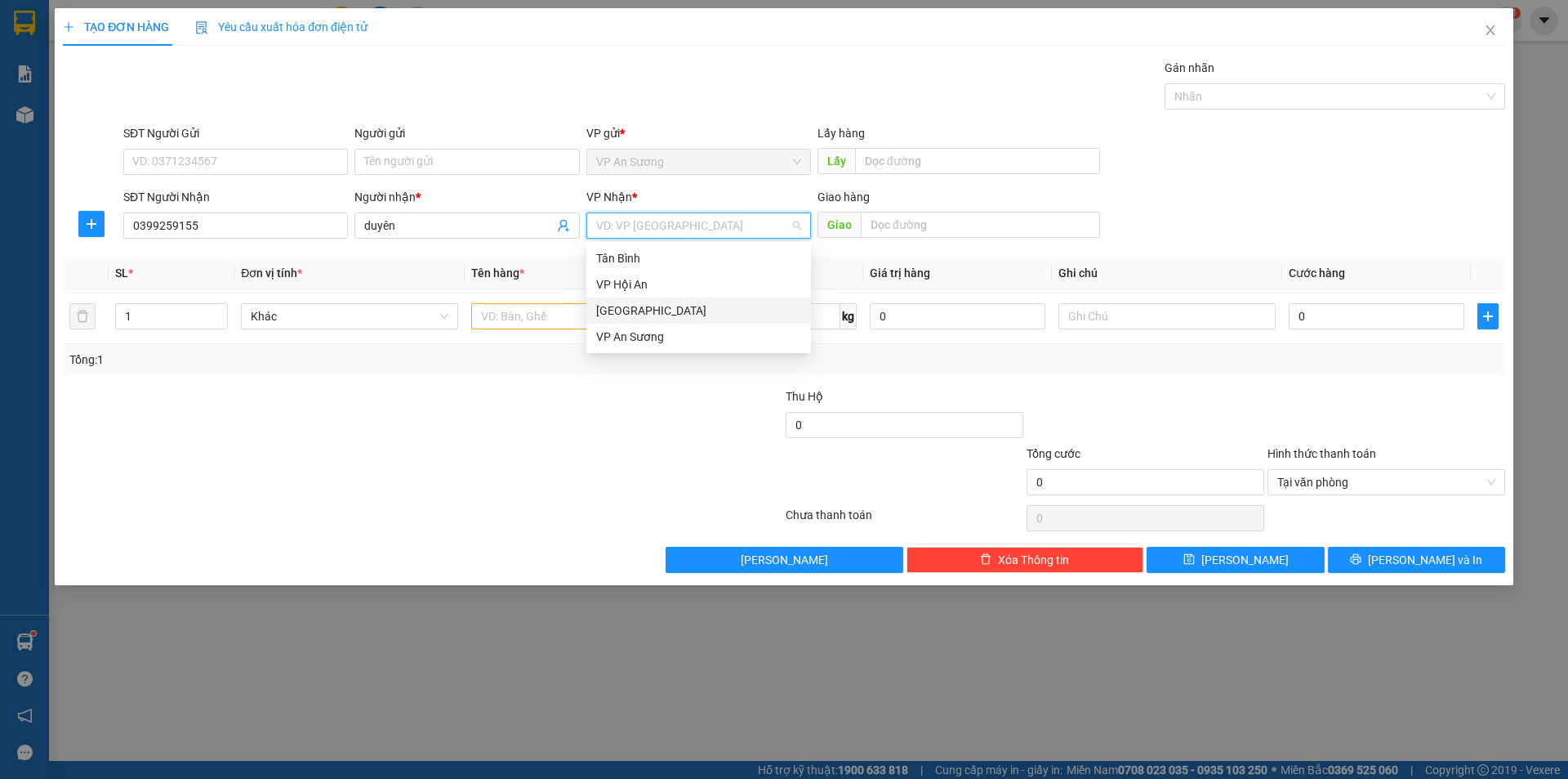
click at [615, 307] on div "[GEOGRAPHIC_DATA]" at bounding box center [699, 311] width 205 height 18
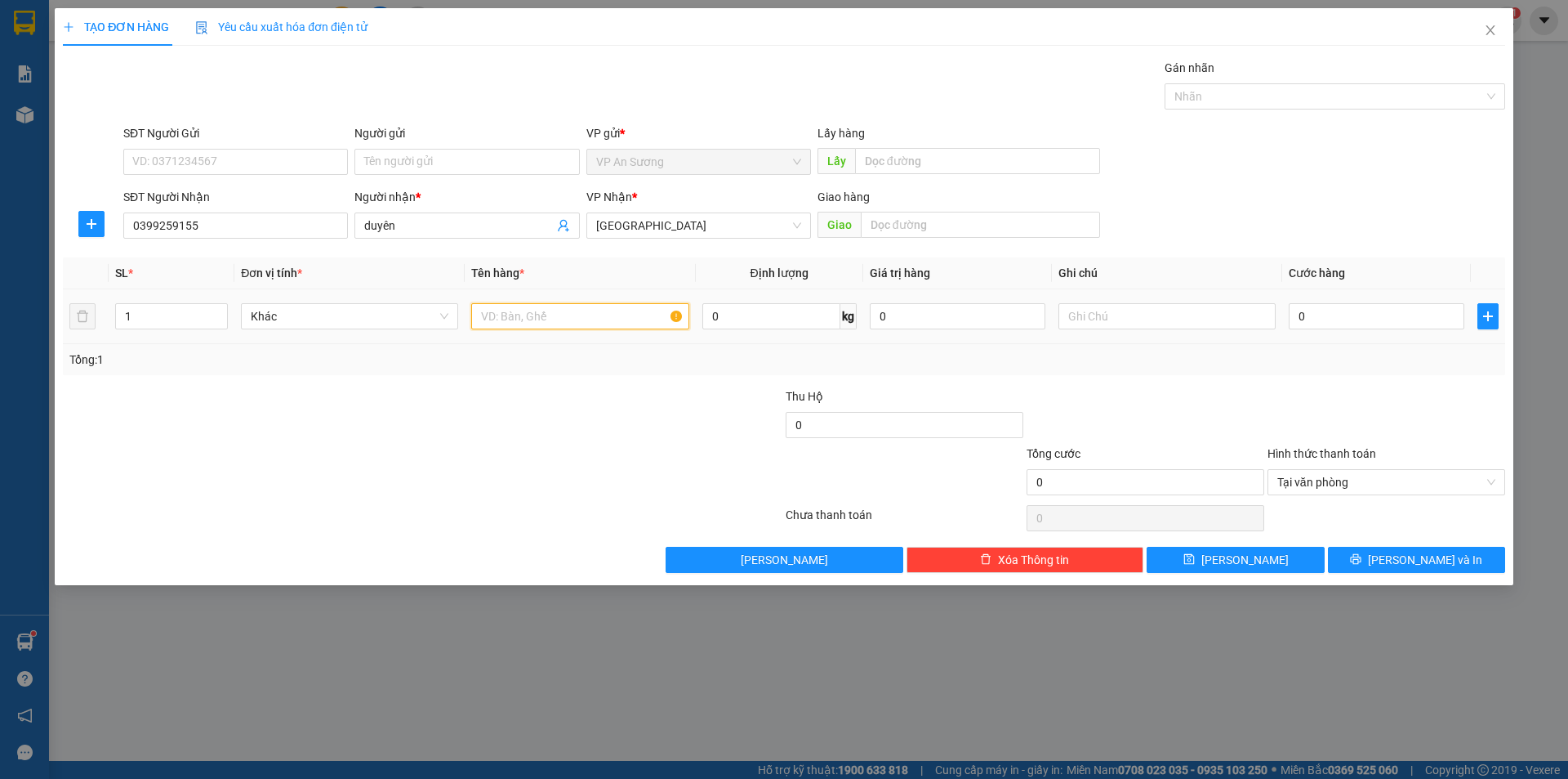
drag, startPoint x: 491, startPoint y: 321, endPoint x: 522, endPoint y: 306, distance: 34.4
click at [521, 309] on input "text" at bounding box center [580, 315] width 217 height 26
type input "bọc"
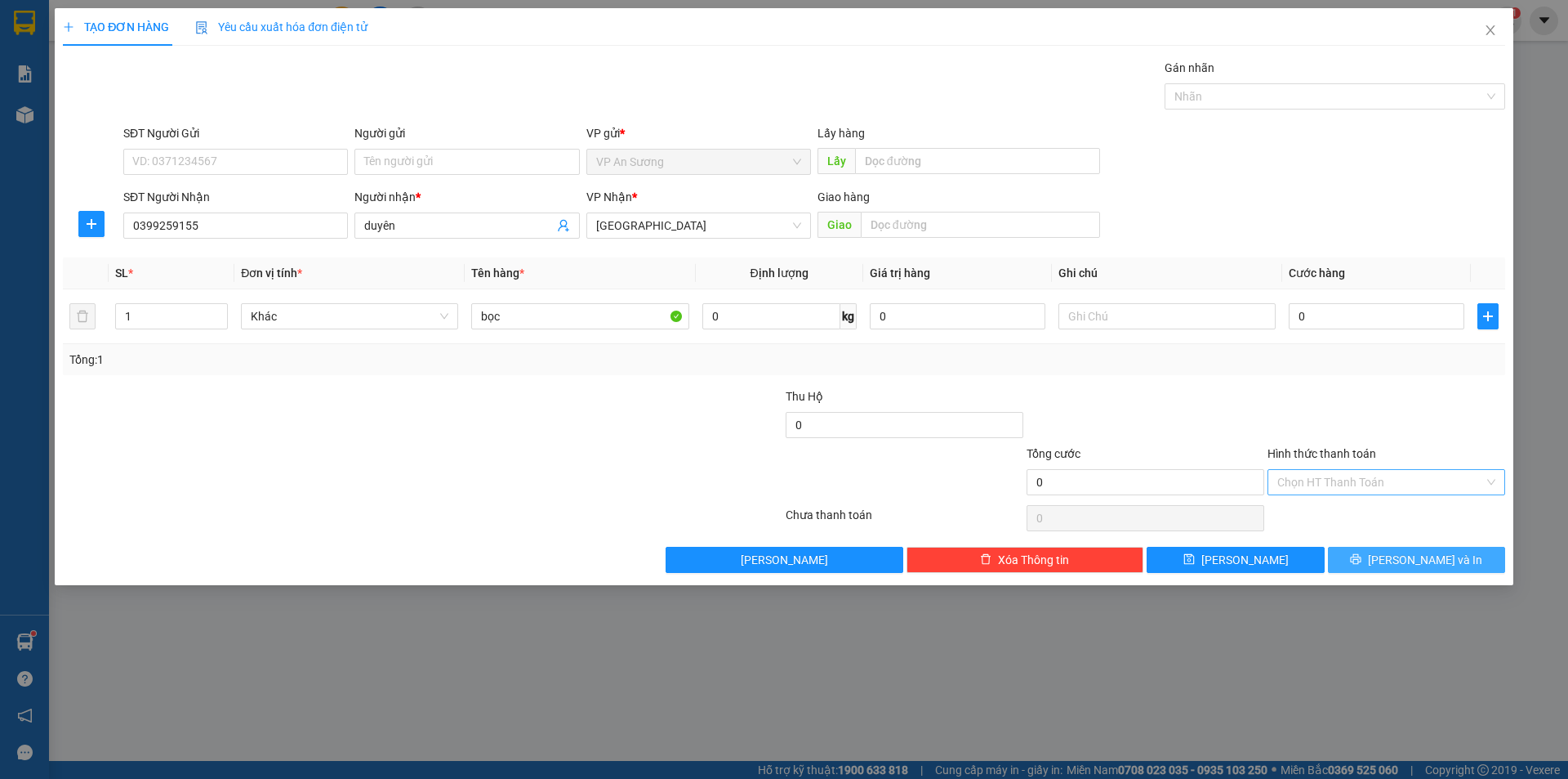
click at [1391, 552] on button "[PERSON_NAME] và In" at bounding box center [1416, 559] width 177 height 26
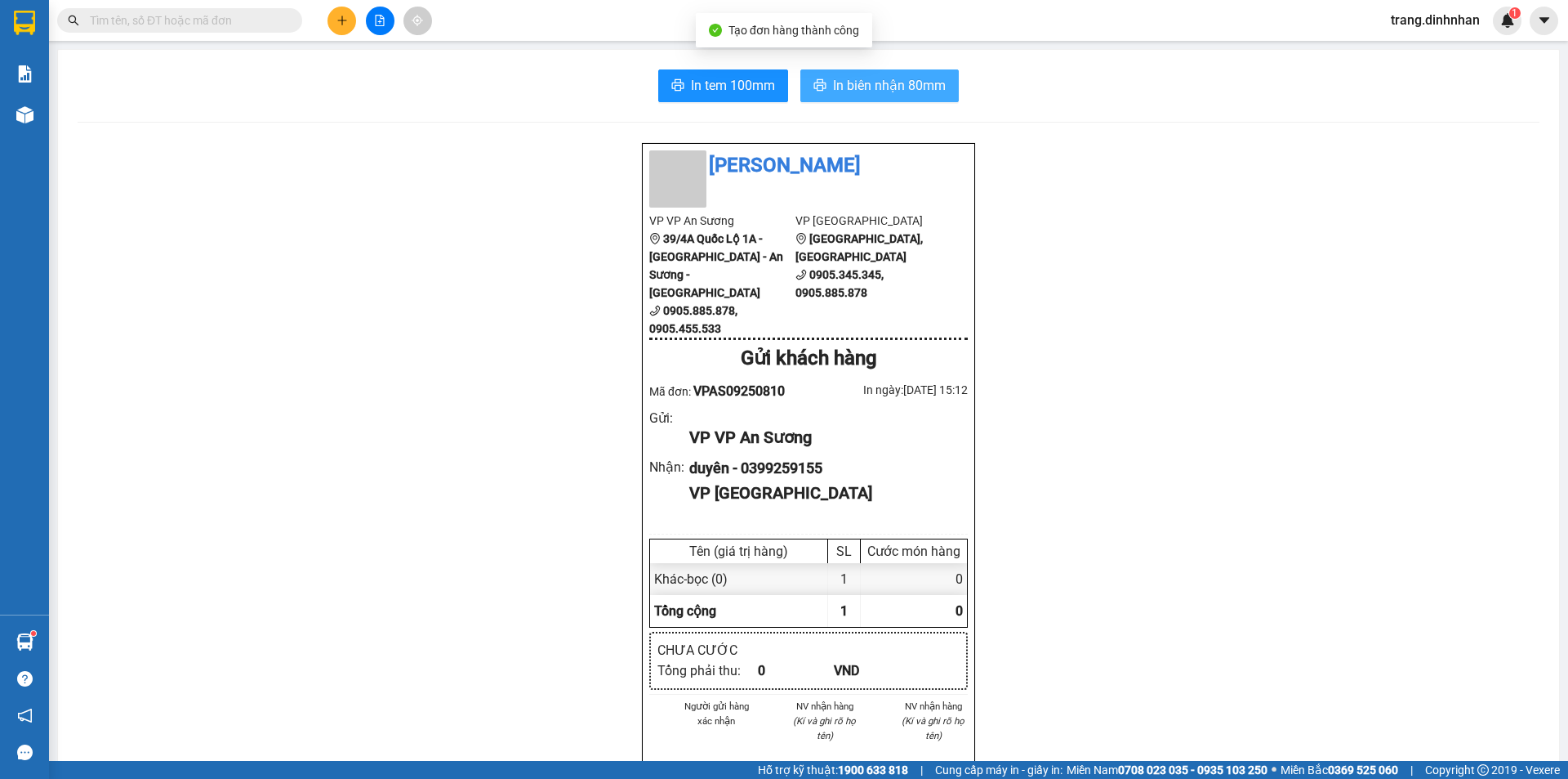
click at [889, 74] on button "In biên nhận 80mm" at bounding box center [879, 85] width 158 height 33
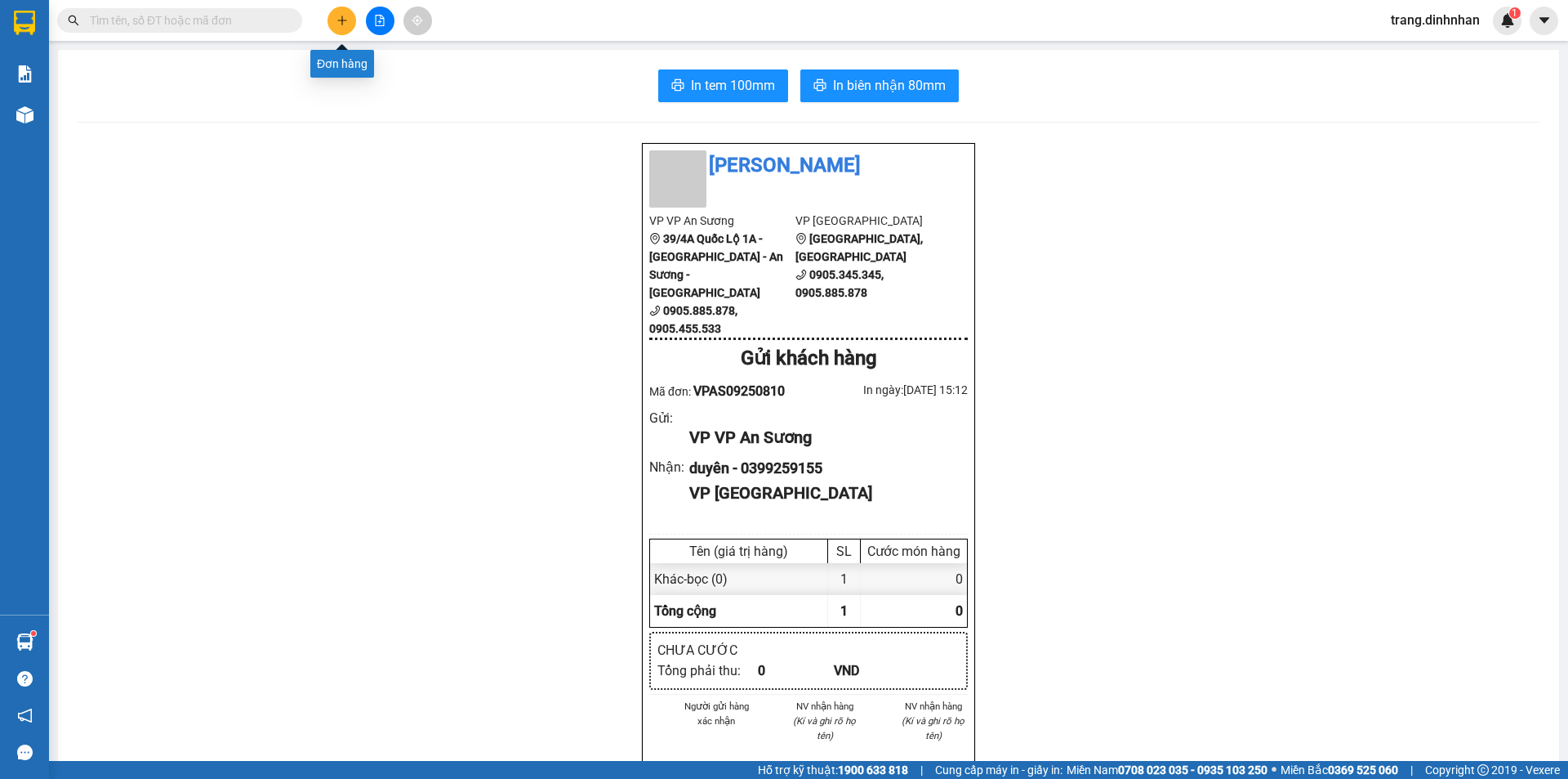
click at [335, 20] on button at bounding box center [341, 20] width 28 height 28
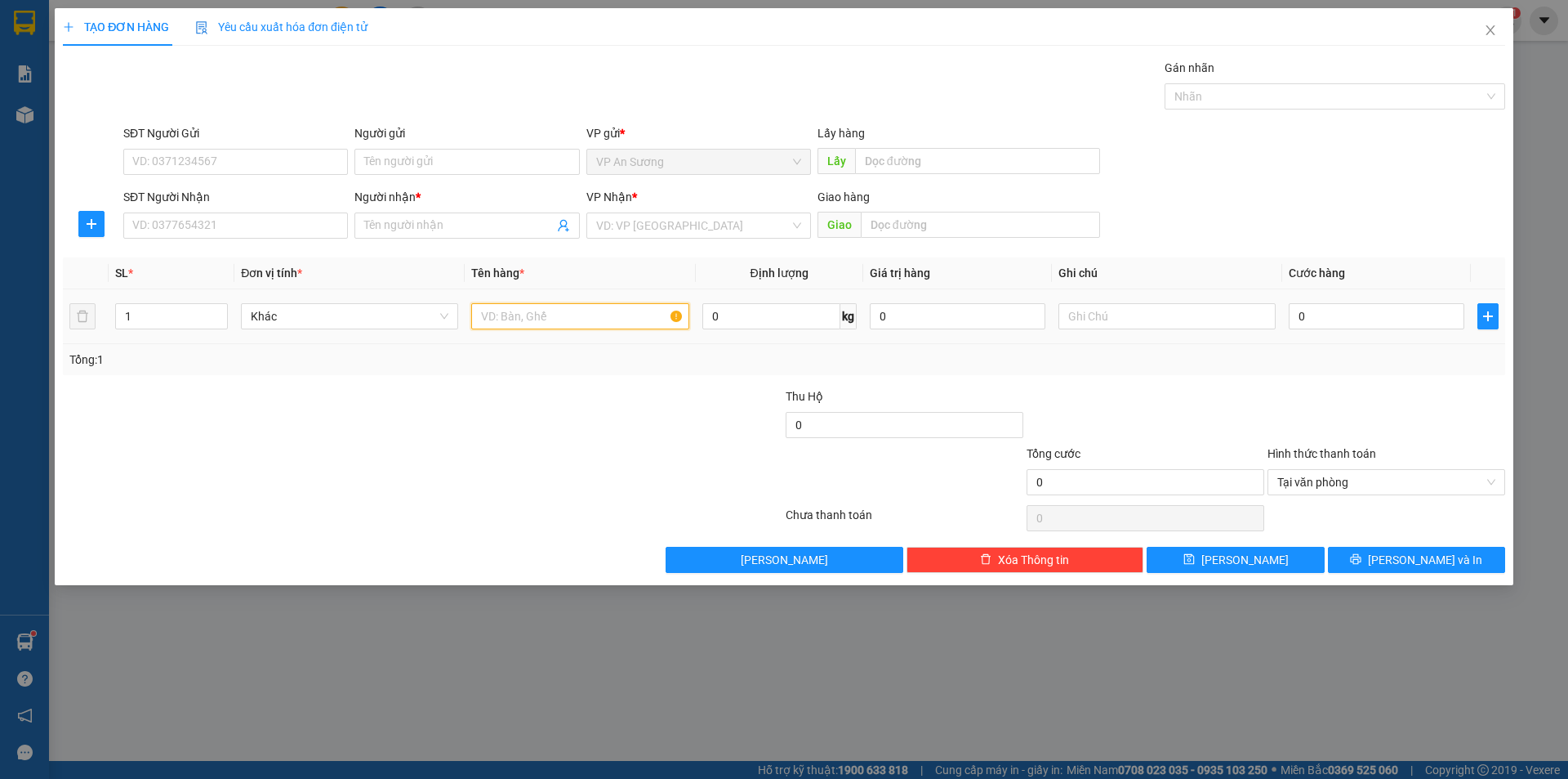
drag, startPoint x: 486, startPoint y: 318, endPoint x: 511, endPoint y: 309, distance: 26.6
click at [501, 316] on input "text" at bounding box center [580, 315] width 217 height 26
type input "bao"
click at [628, 215] on input "search" at bounding box center [692, 225] width 194 height 25
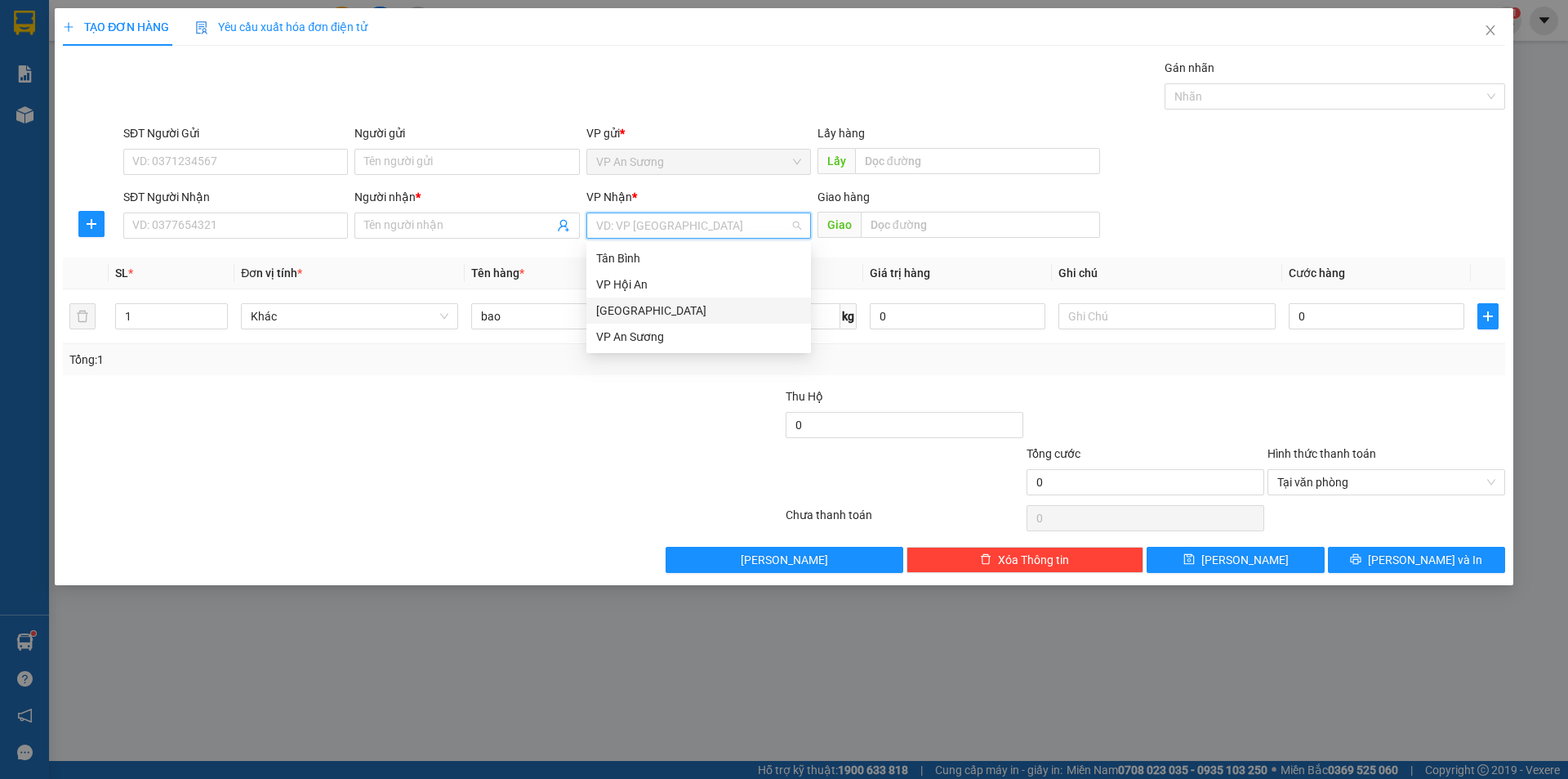
click at [619, 309] on div "[GEOGRAPHIC_DATA]" at bounding box center [699, 311] width 205 height 18
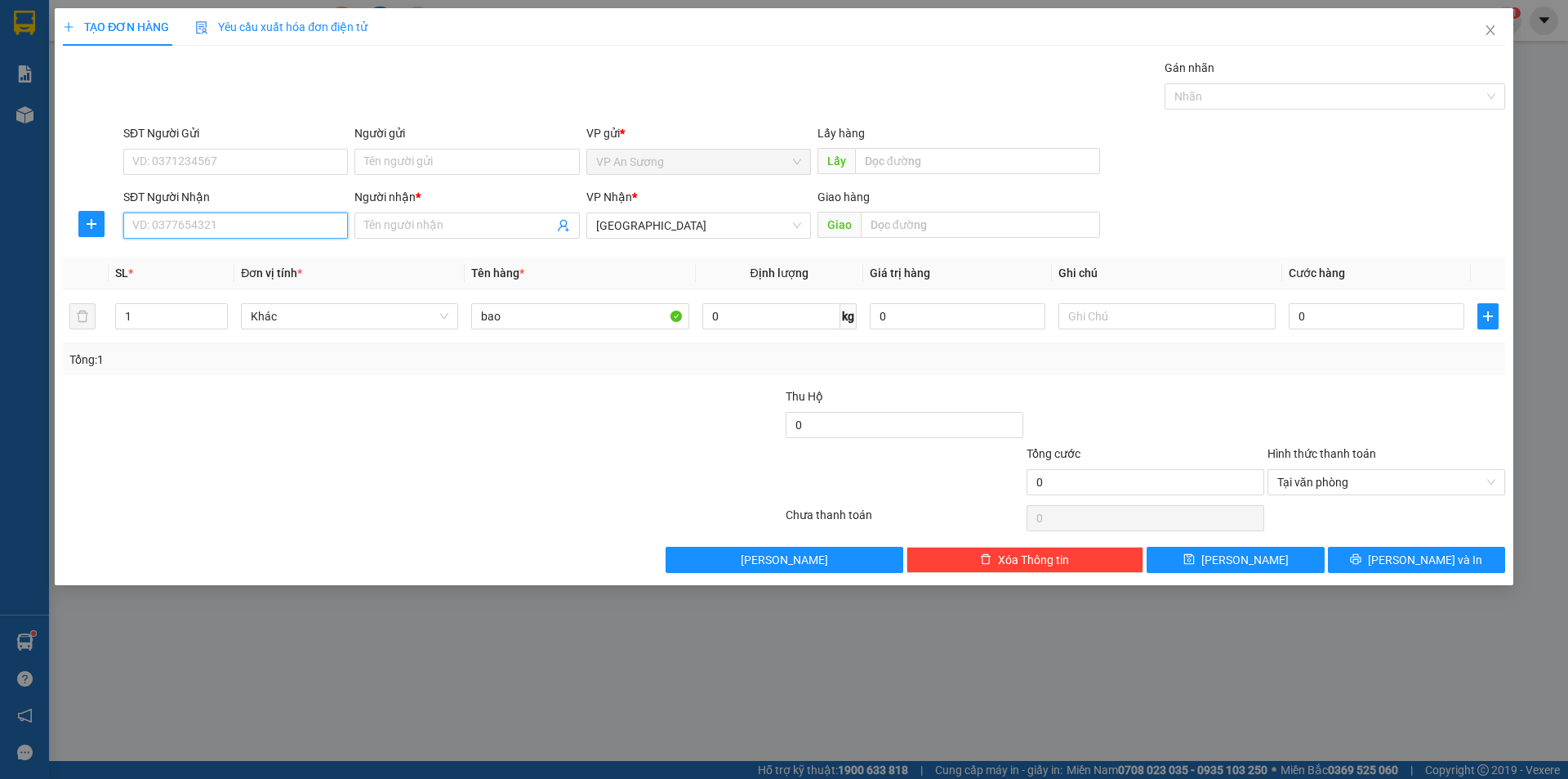
click at [314, 232] on input "SĐT Người Nhận" at bounding box center [235, 225] width 224 height 26
type input "0935809242"
click at [225, 259] on div "0935809242 - Sự" at bounding box center [236, 258] width 205 height 18
click at [1401, 562] on button "[PERSON_NAME] và In" at bounding box center [1416, 559] width 177 height 26
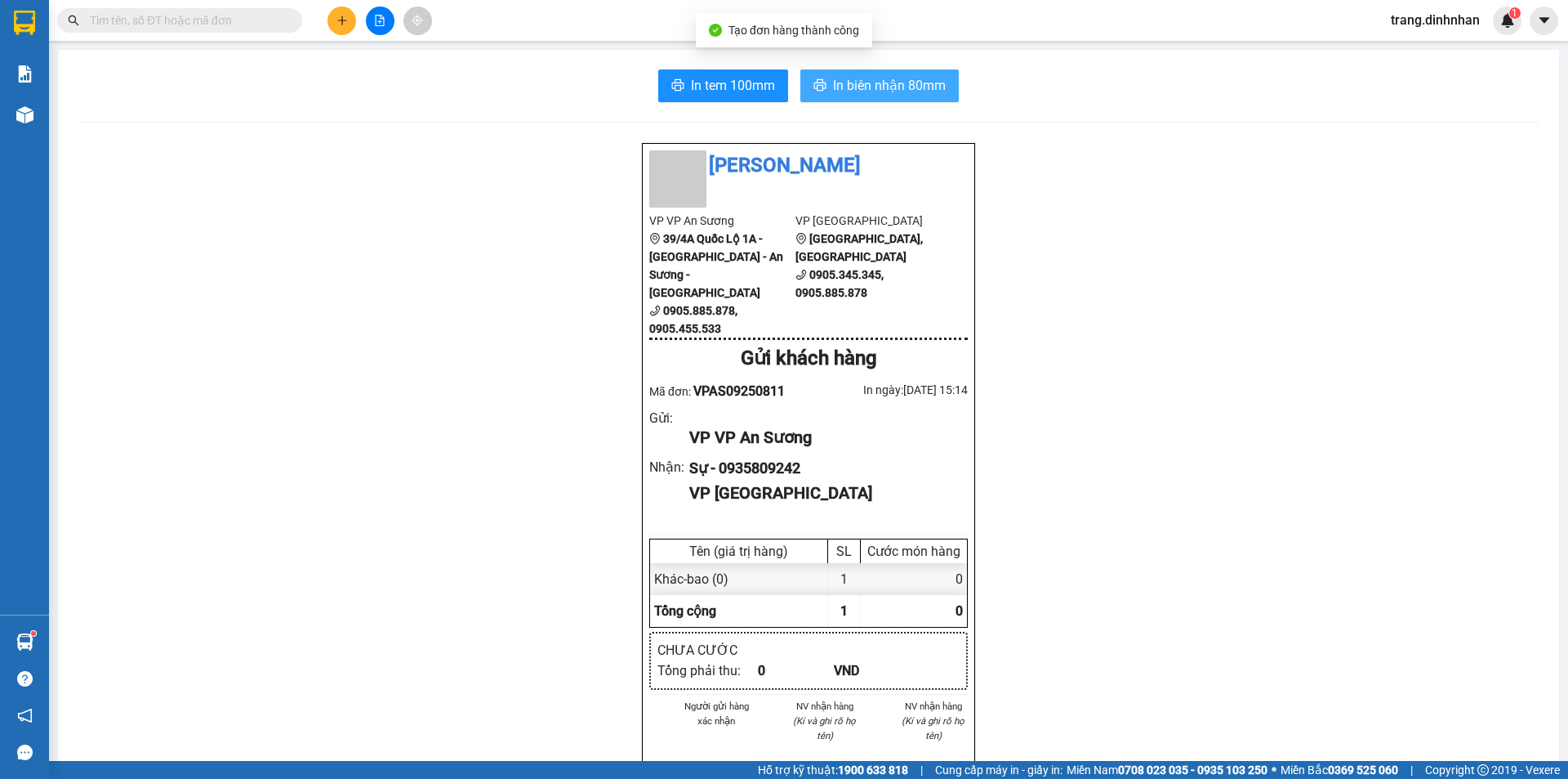
click at [901, 81] on span "In biên nhận 80mm" at bounding box center [889, 85] width 113 height 20
click at [234, 28] on input "text" at bounding box center [186, 21] width 193 height 18
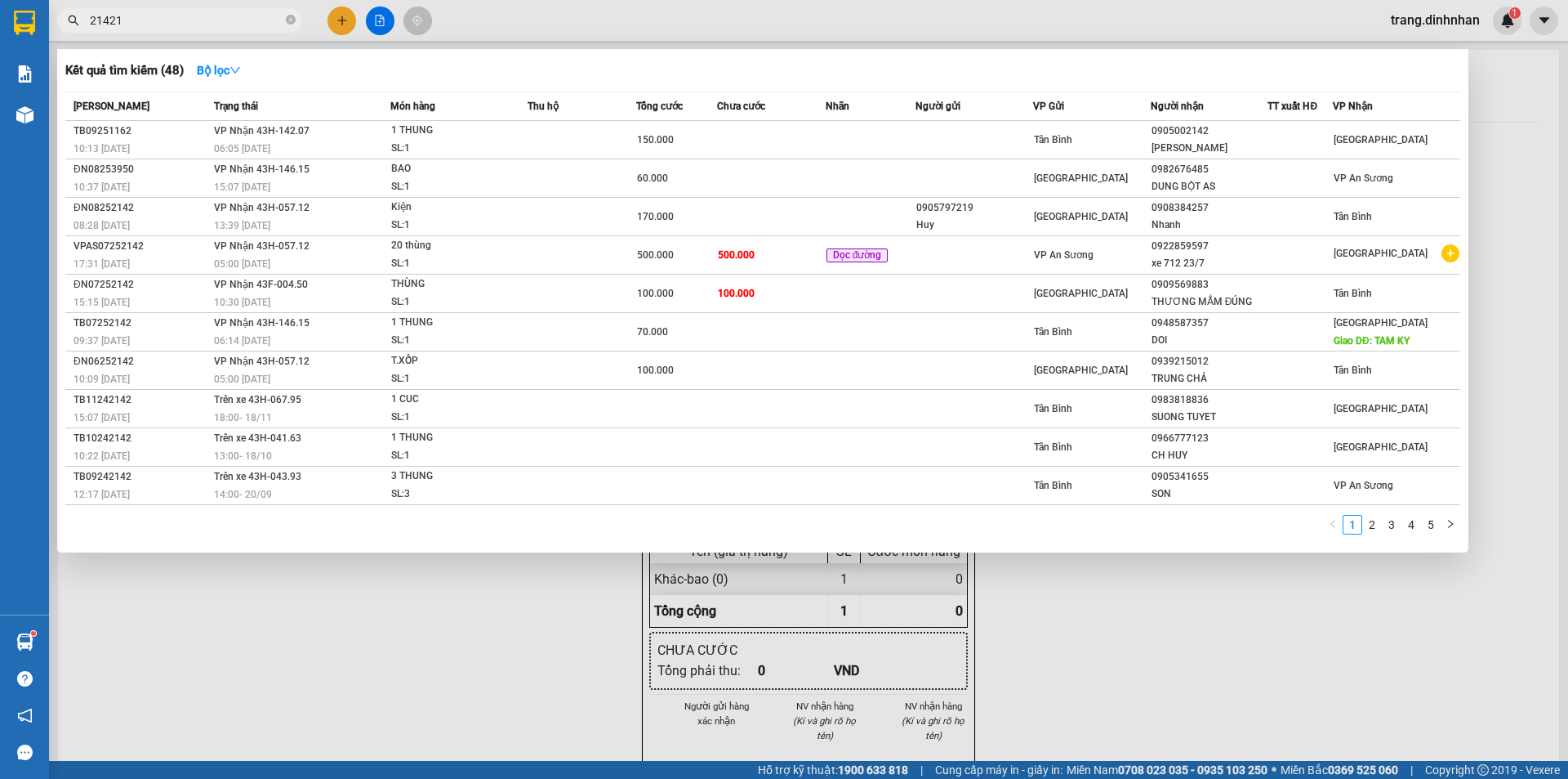
type input "214218"
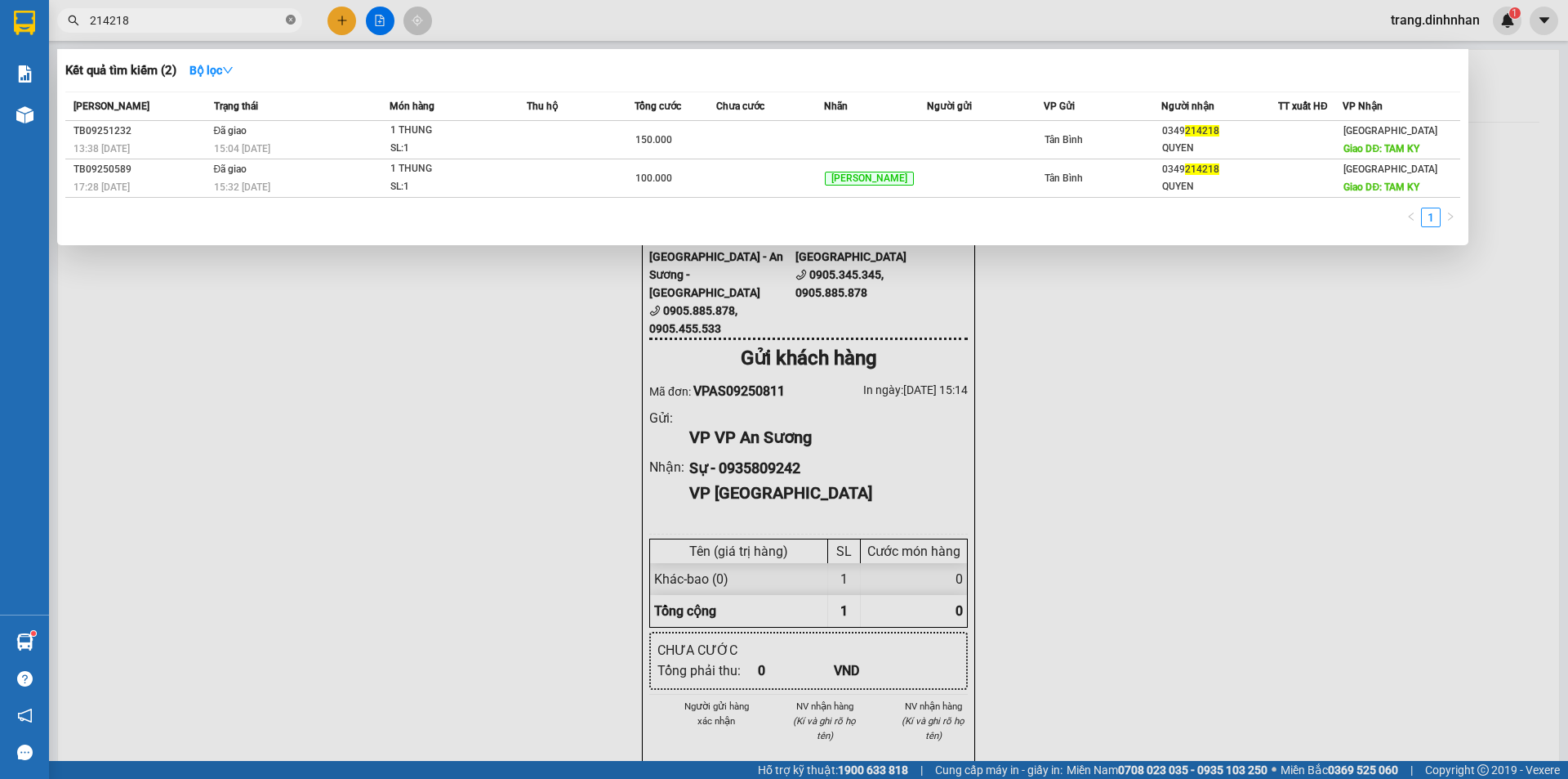
click at [289, 23] on icon "close-circle" at bounding box center [291, 19] width 10 height 10
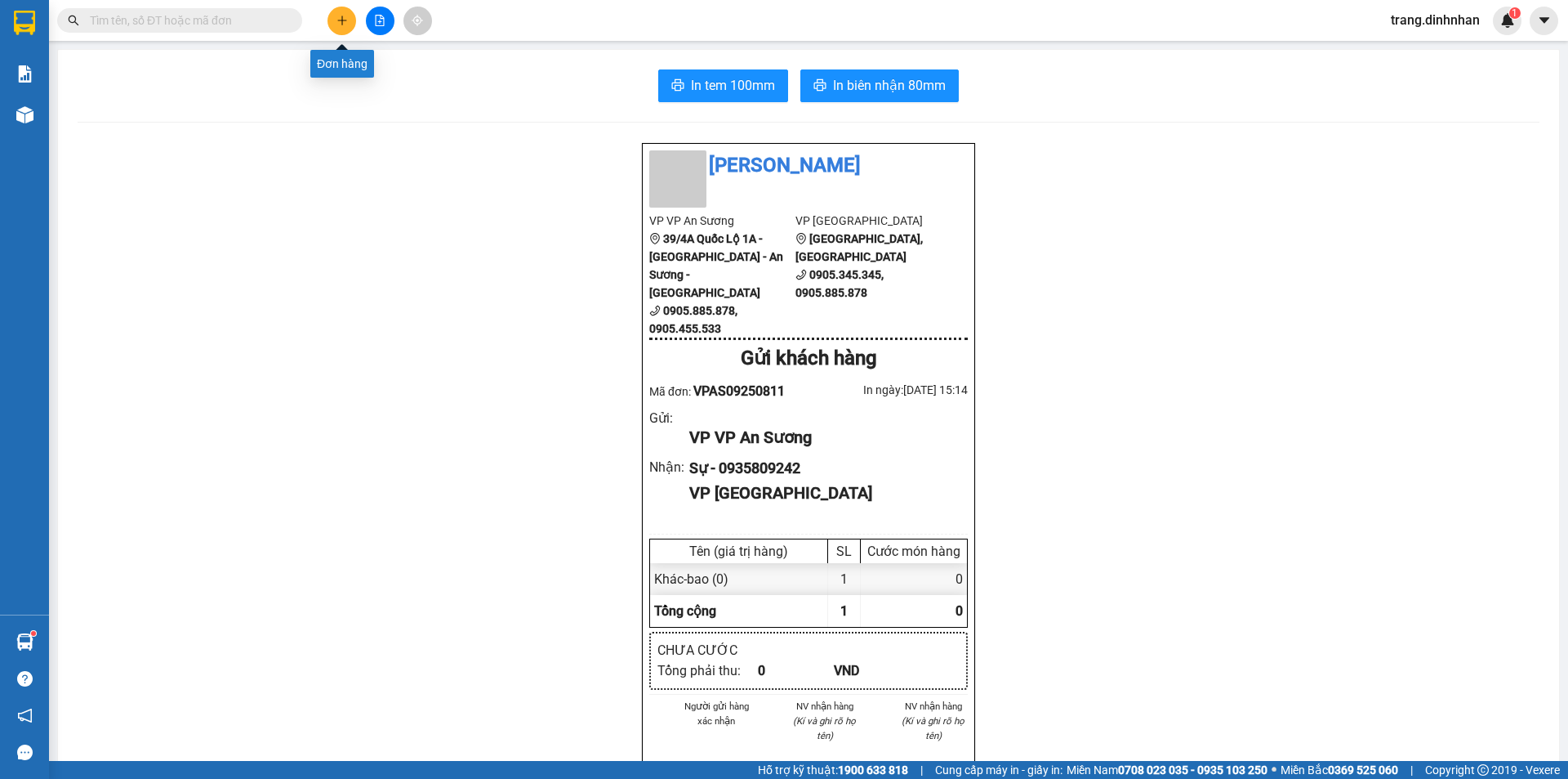
click at [346, 25] on button at bounding box center [341, 20] width 28 height 28
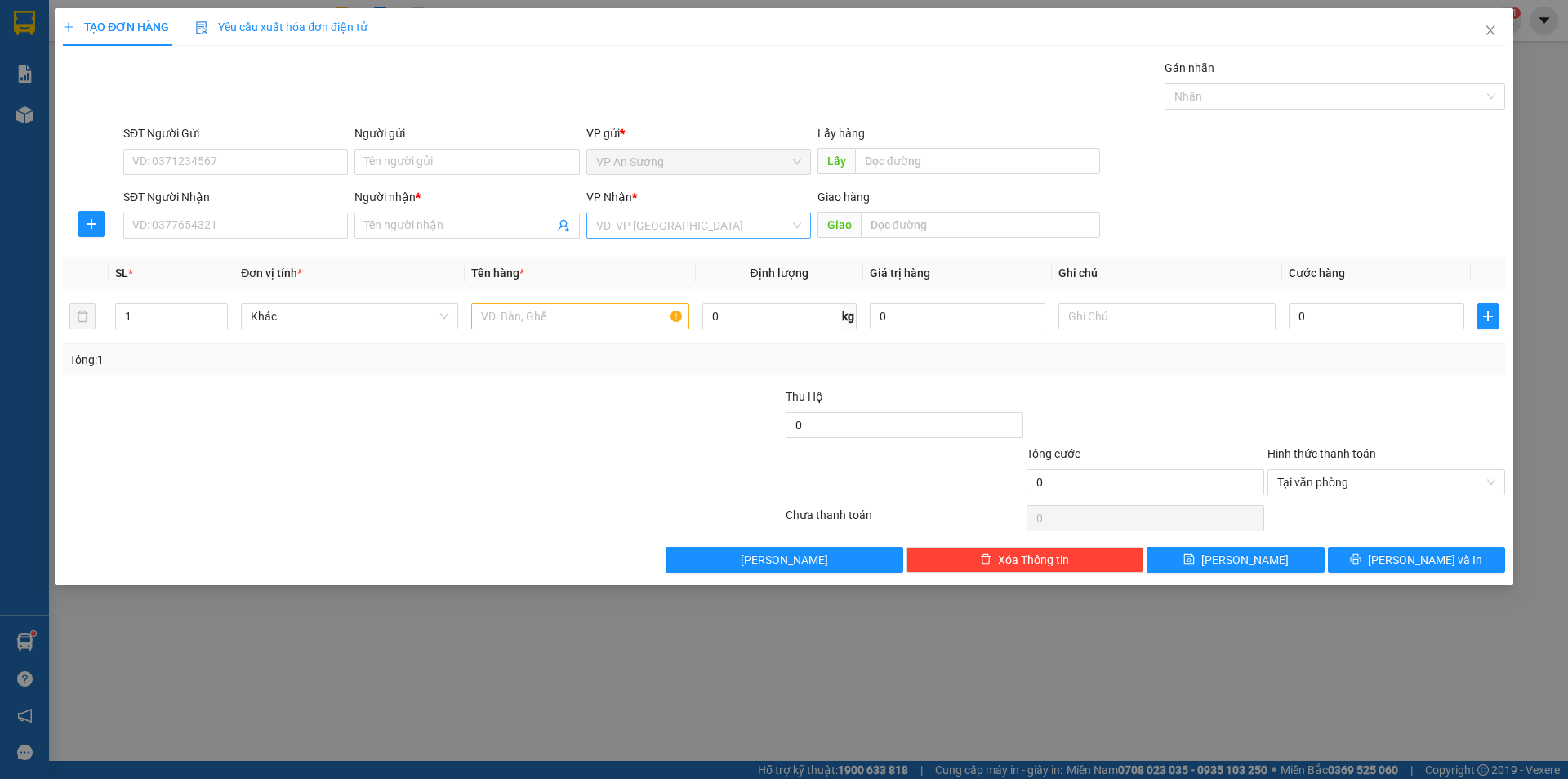
click at [596, 219] on input "search" at bounding box center [692, 225] width 194 height 25
click at [633, 315] on div "[GEOGRAPHIC_DATA]" at bounding box center [699, 311] width 205 height 18
click at [526, 315] on input "text" at bounding box center [580, 315] width 217 height 26
type input "loa kẹo kéo"
click at [883, 225] on input "text" at bounding box center [979, 225] width 239 height 26
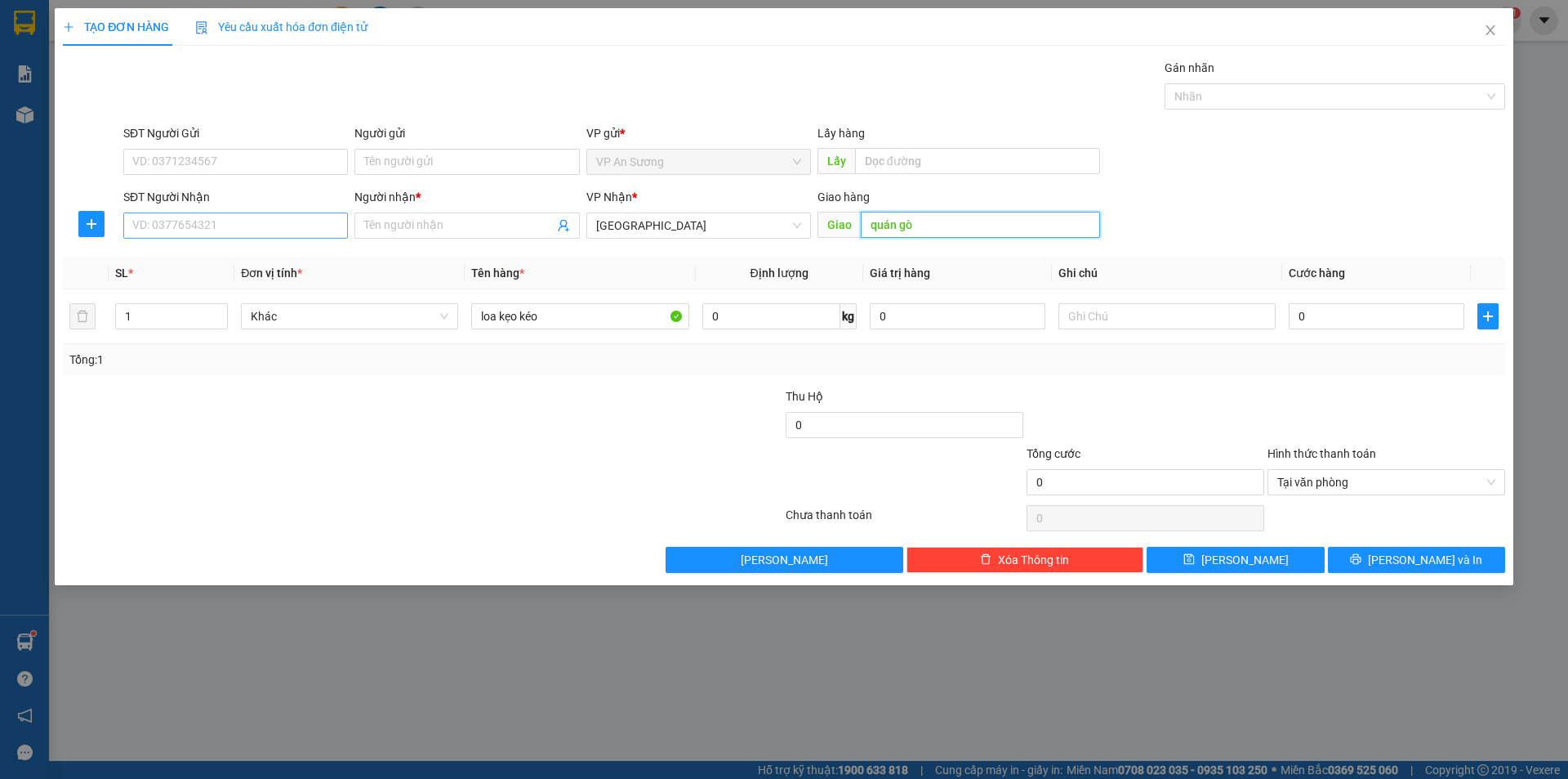
type input "quán gò"
click at [266, 222] on input "SĐT Người Nhận" at bounding box center [235, 225] width 224 height 26
type input "0985434189"
click at [382, 216] on input "Người nhận *" at bounding box center [459, 225] width 189 height 18
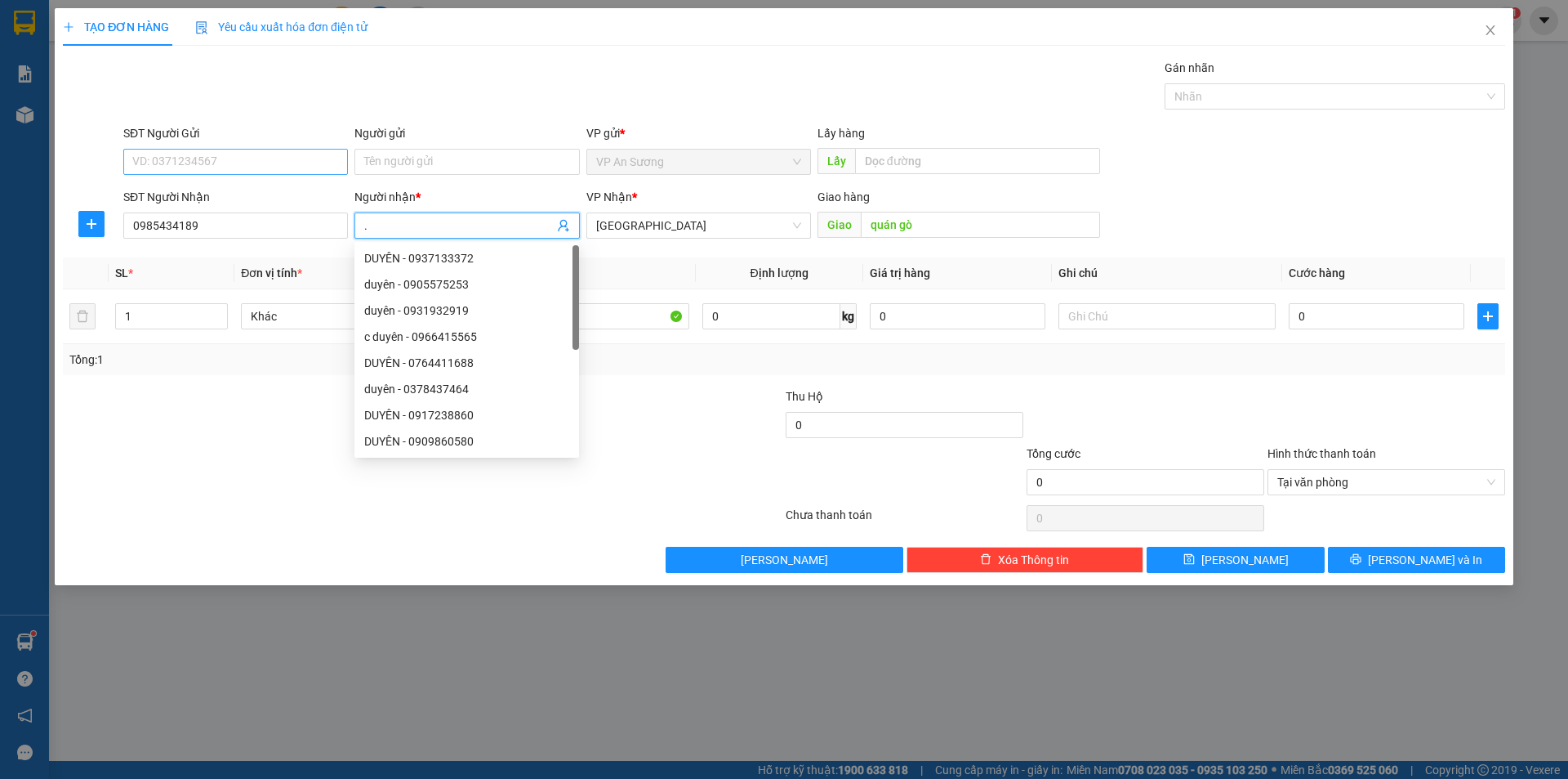
type input "."
click at [284, 150] on input "SĐT Người Gửi" at bounding box center [235, 162] width 224 height 26
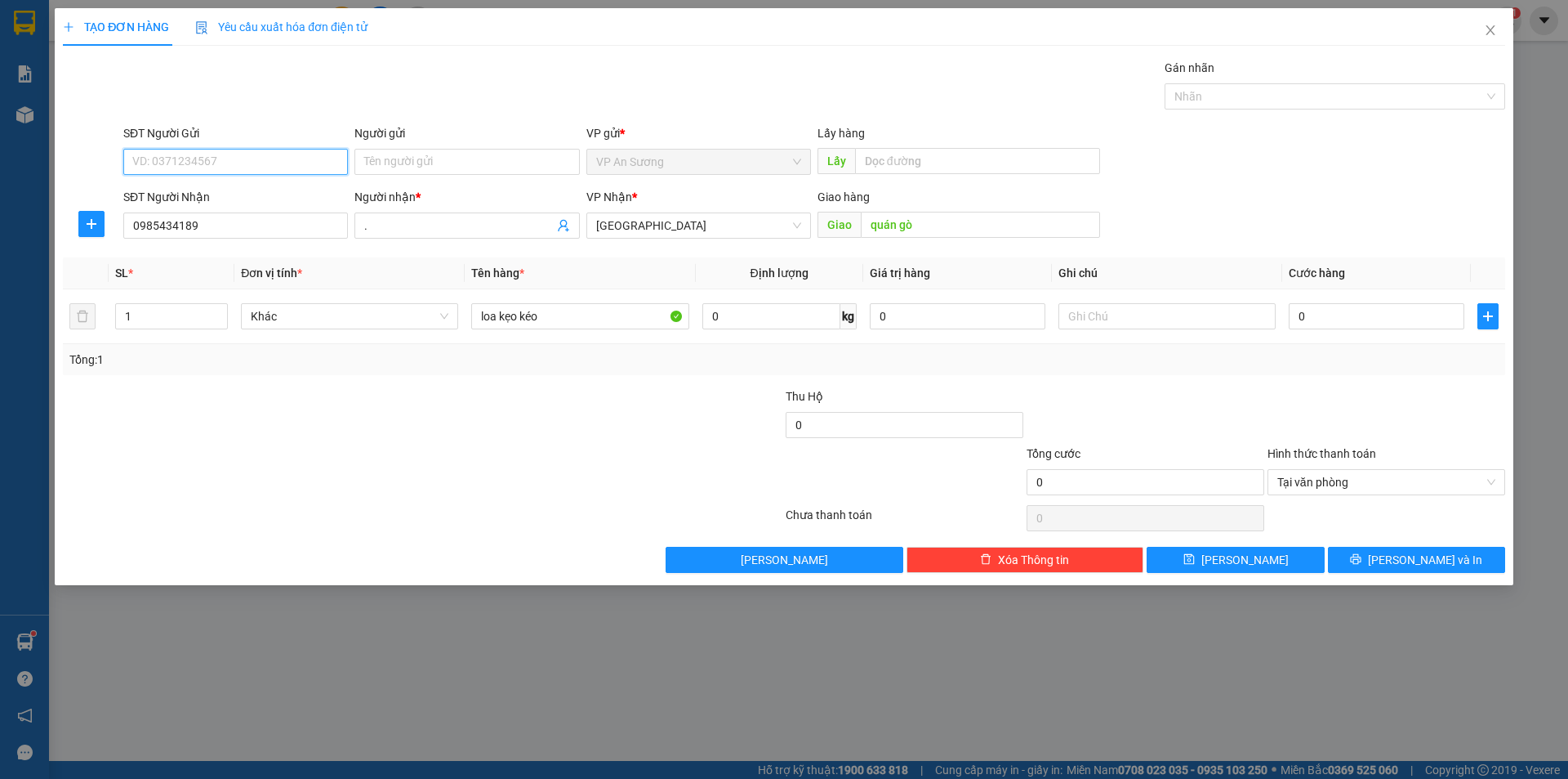
click at [293, 161] on input "SĐT Người Gửi" at bounding box center [235, 162] width 224 height 26
click at [396, 218] on input "." at bounding box center [459, 225] width 189 height 18
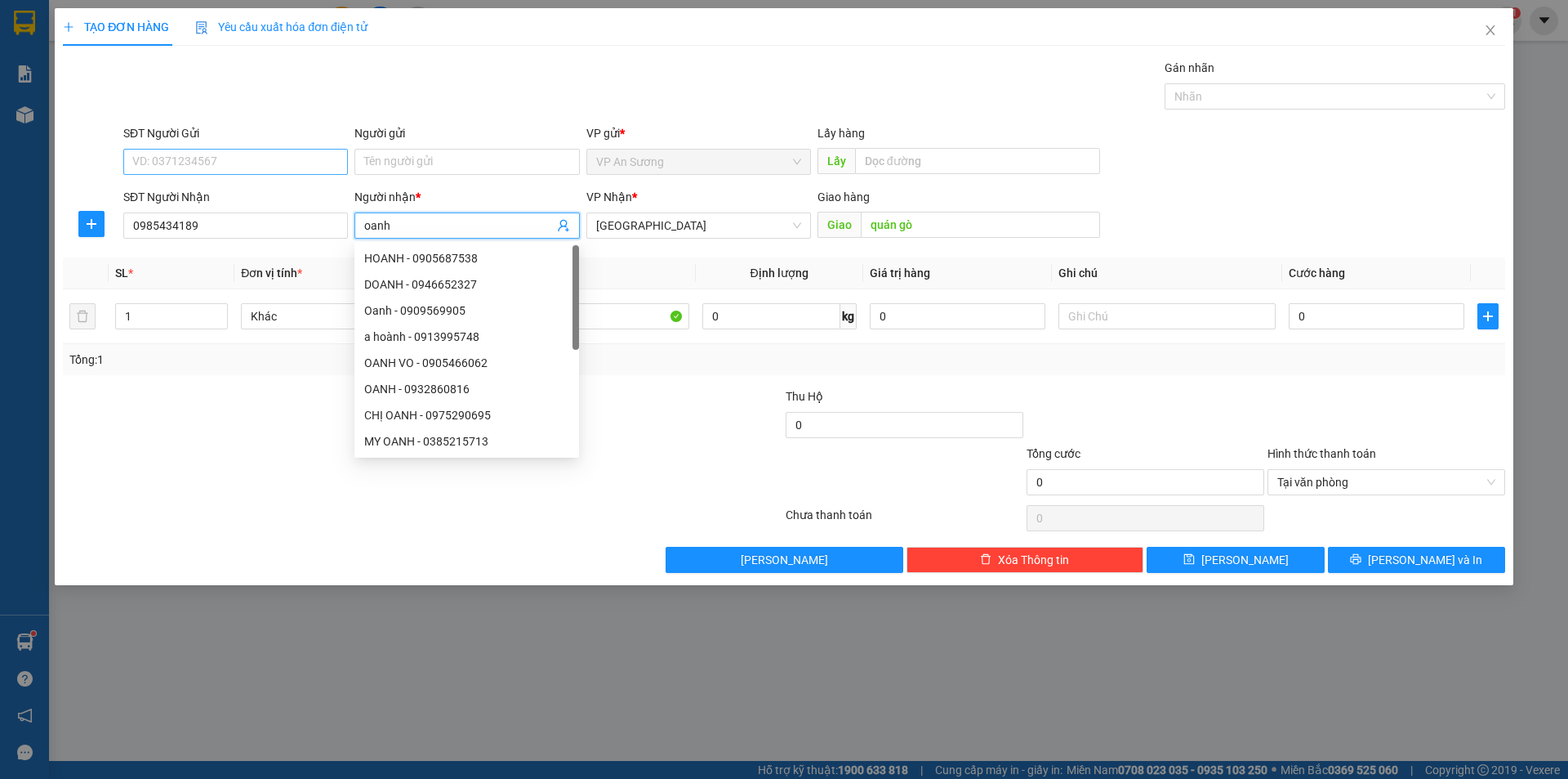
type input "oanh"
click at [297, 173] on input "SĐT Người Gửi" at bounding box center [235, 162] width 224 height 26
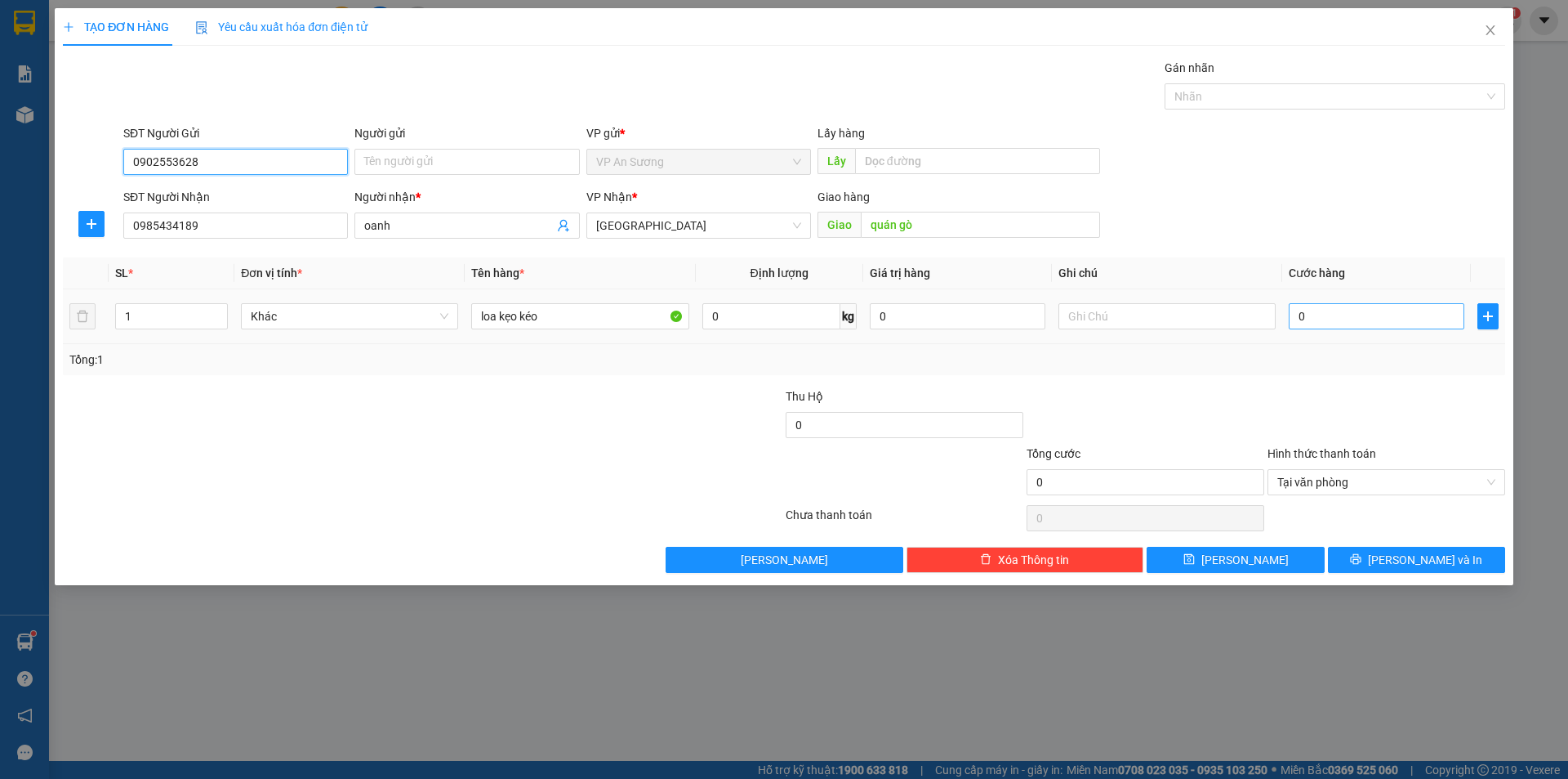
type input "0902553628"
click at [1292, 311] on input "0" at bounding box center [1375, 315] width 175 height 26
type input "7"
type input "70"
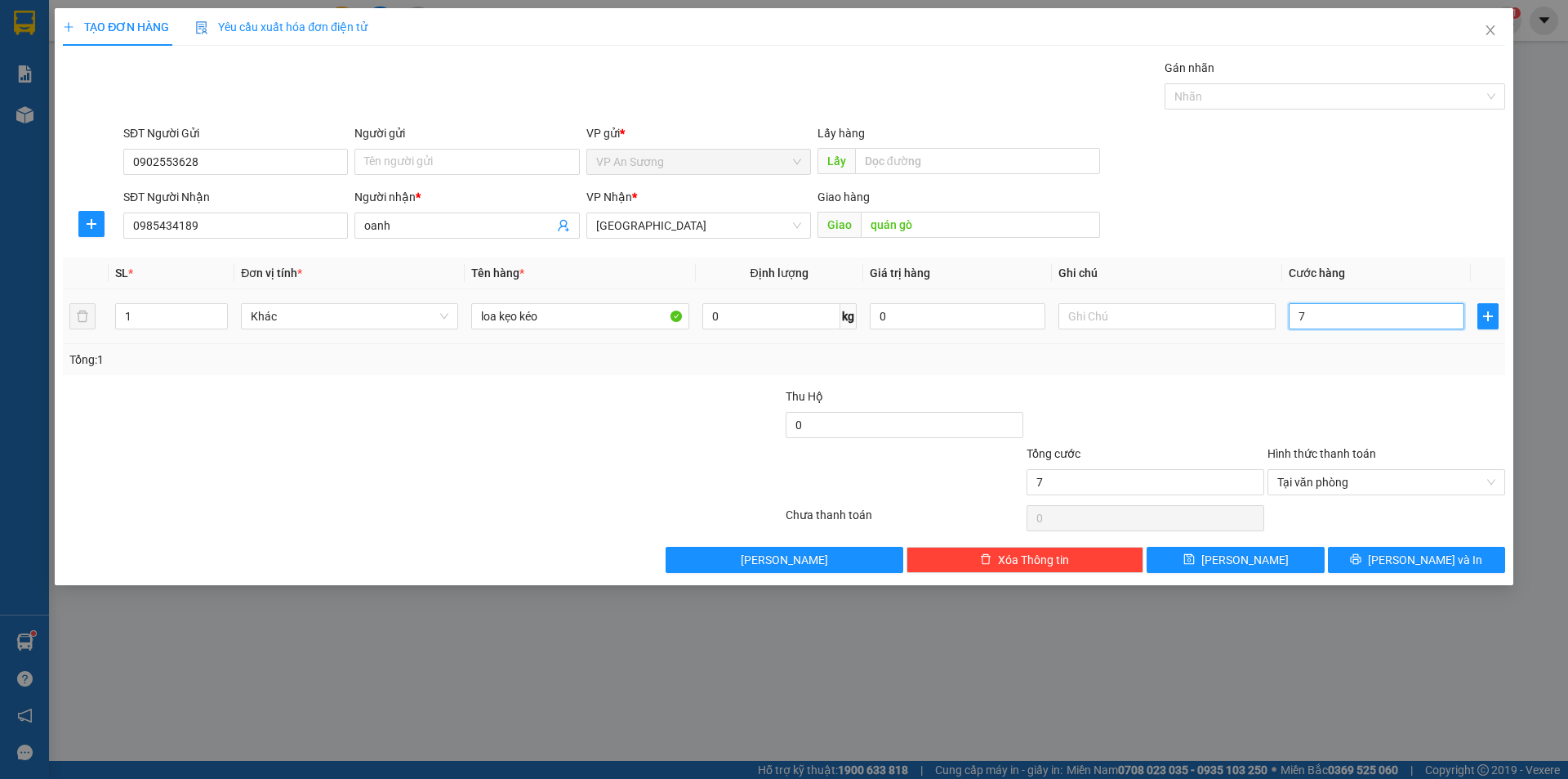
type input "70"
type input "700"
type input "7.000"
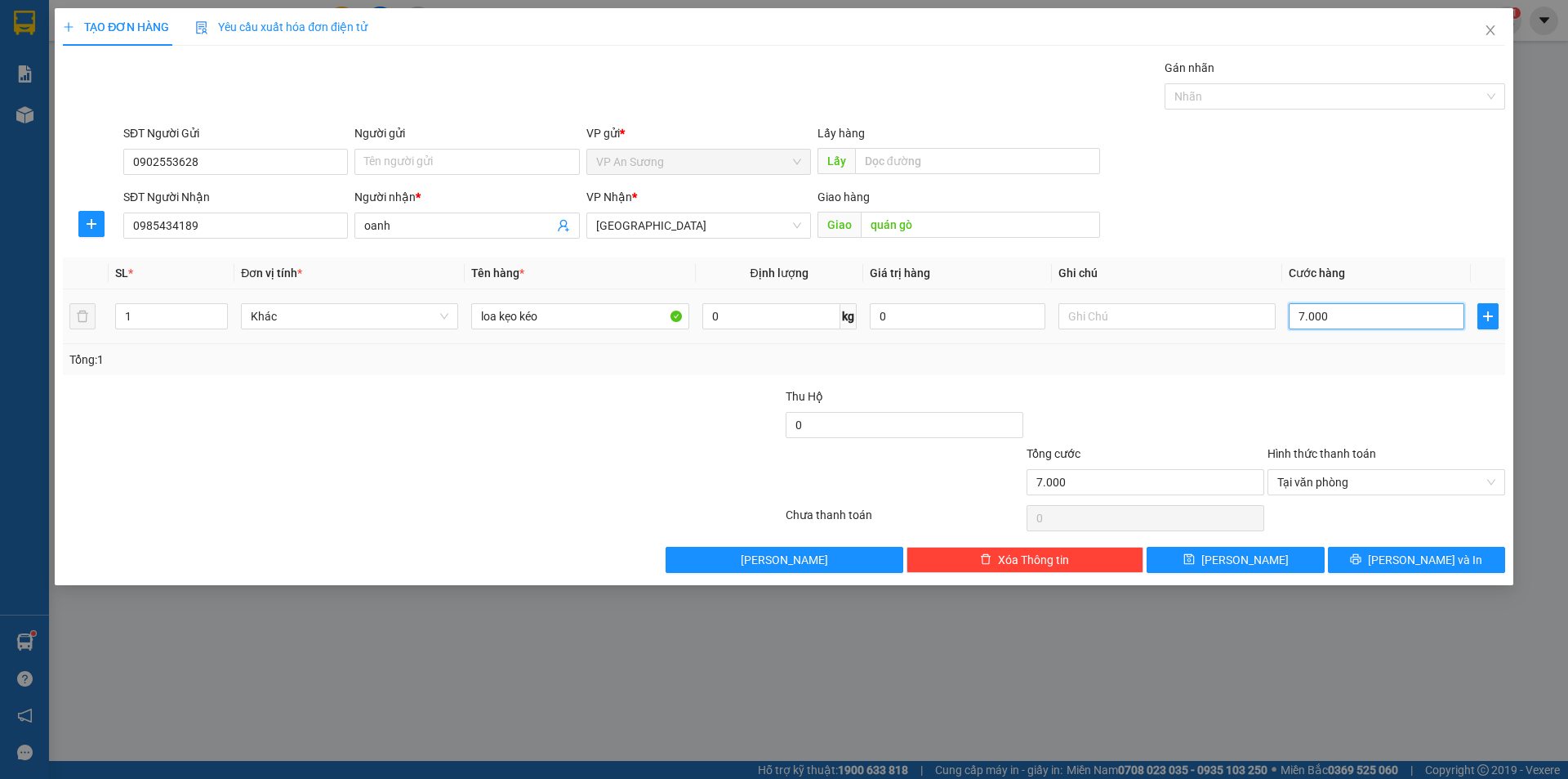
type input "70.000"
type input "700.000"
type input "70.000"
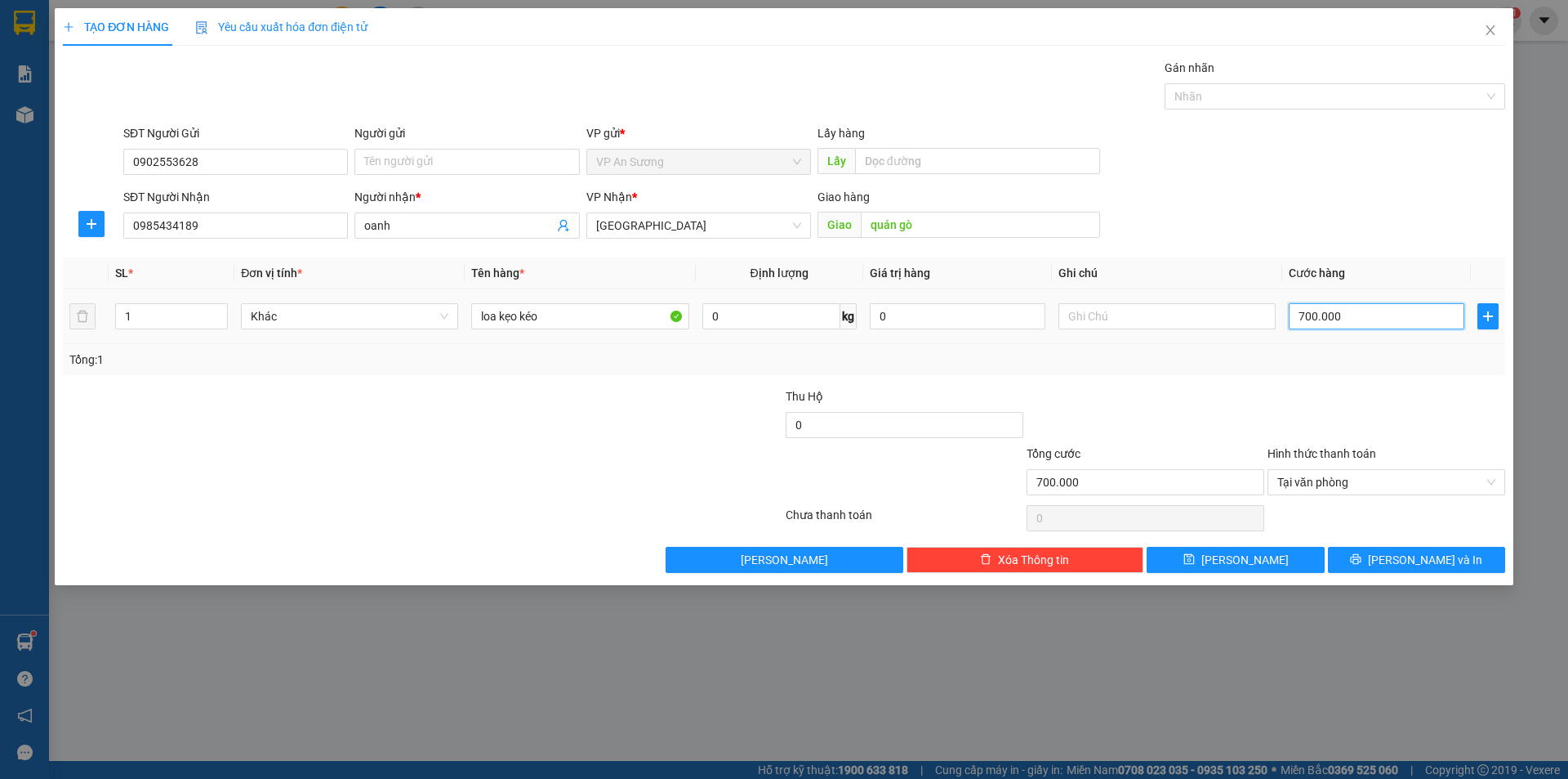
type input "70.000"
type input "7.000"
type input "700"
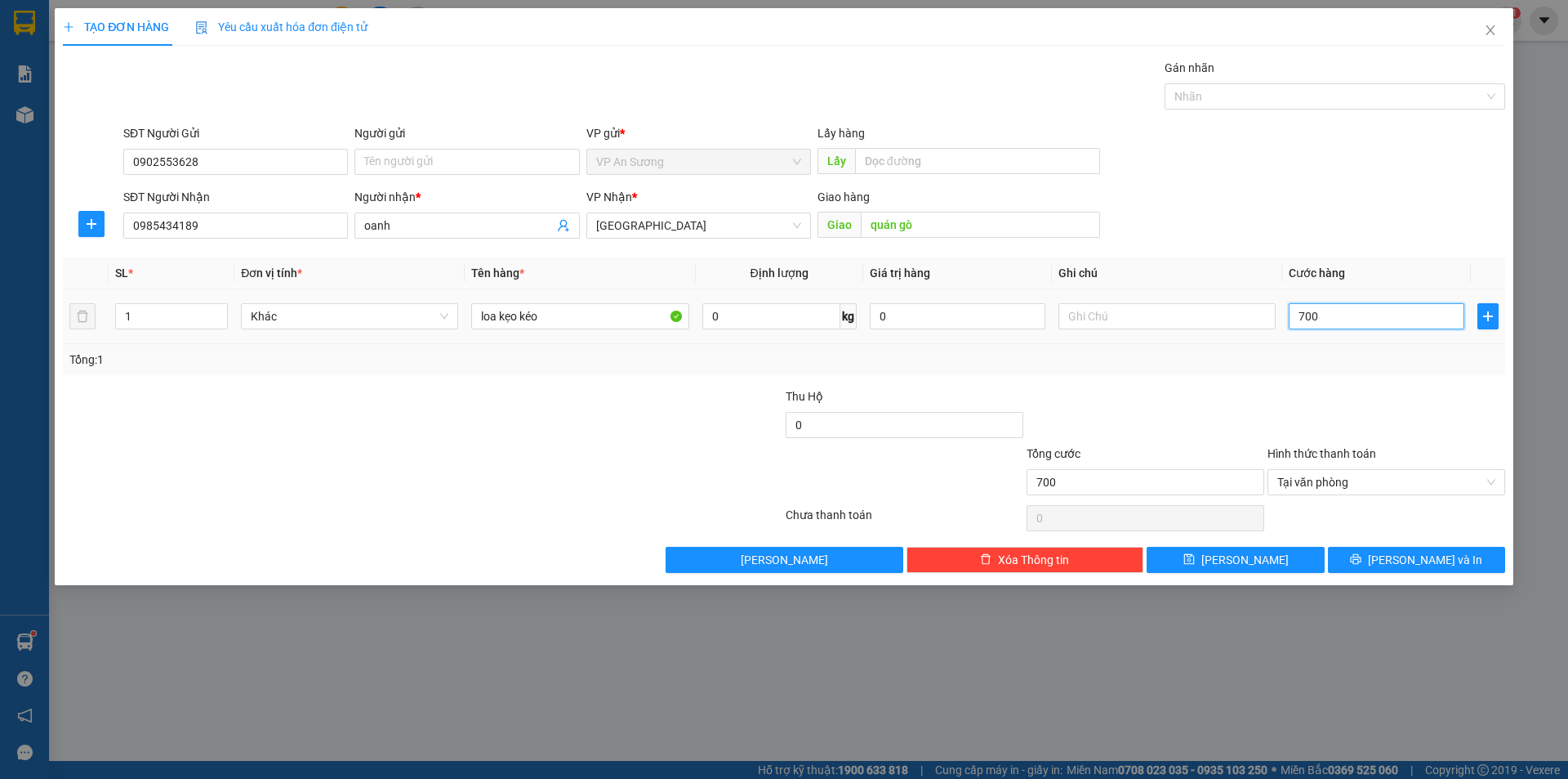
type input "70"
type input "7"
type input "0"
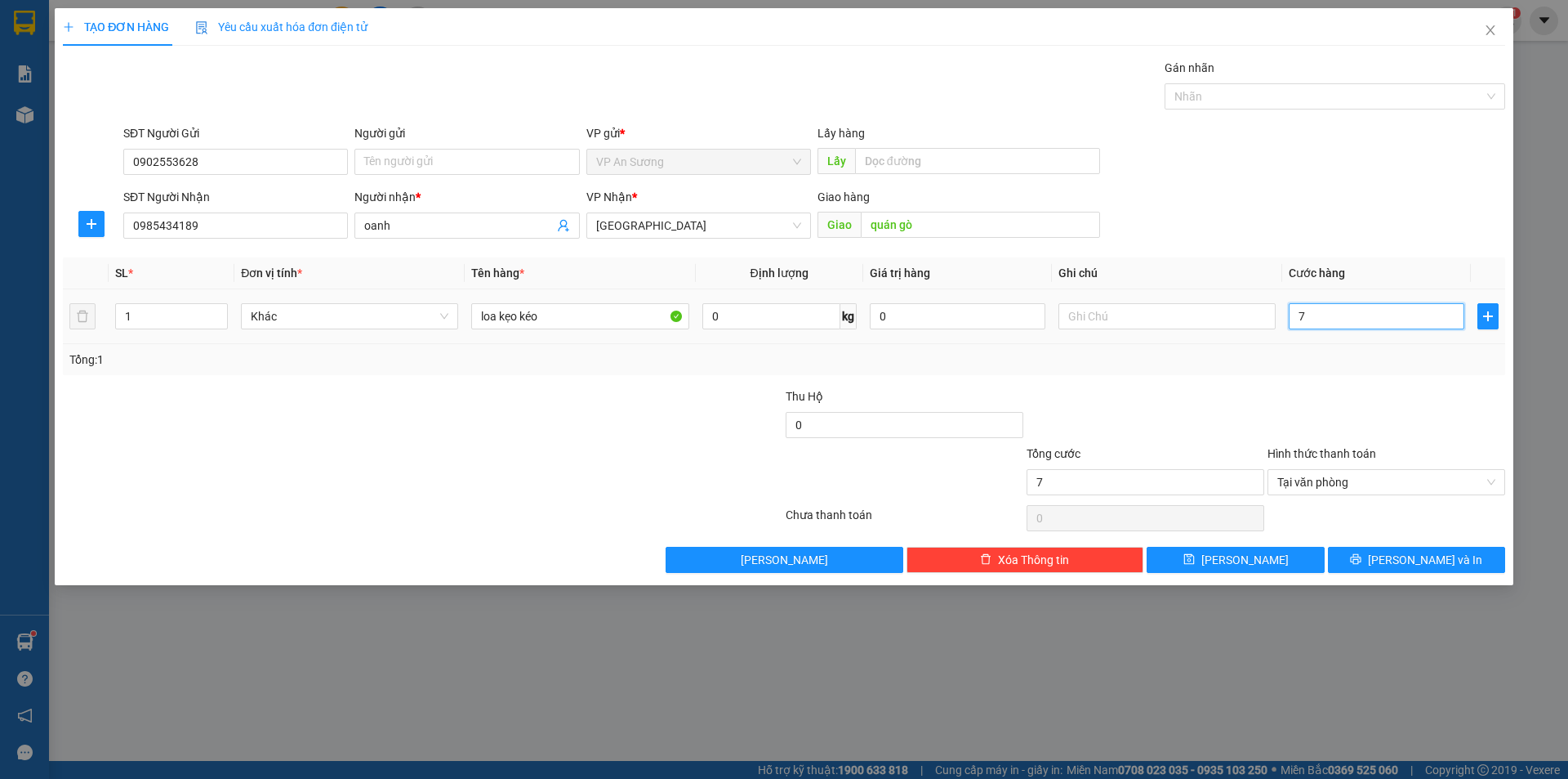
type input "0"
click at [1292, 313] on input "0" at bounding box center [1375, 315] width 175 height 26
type input "60"
type input "600"
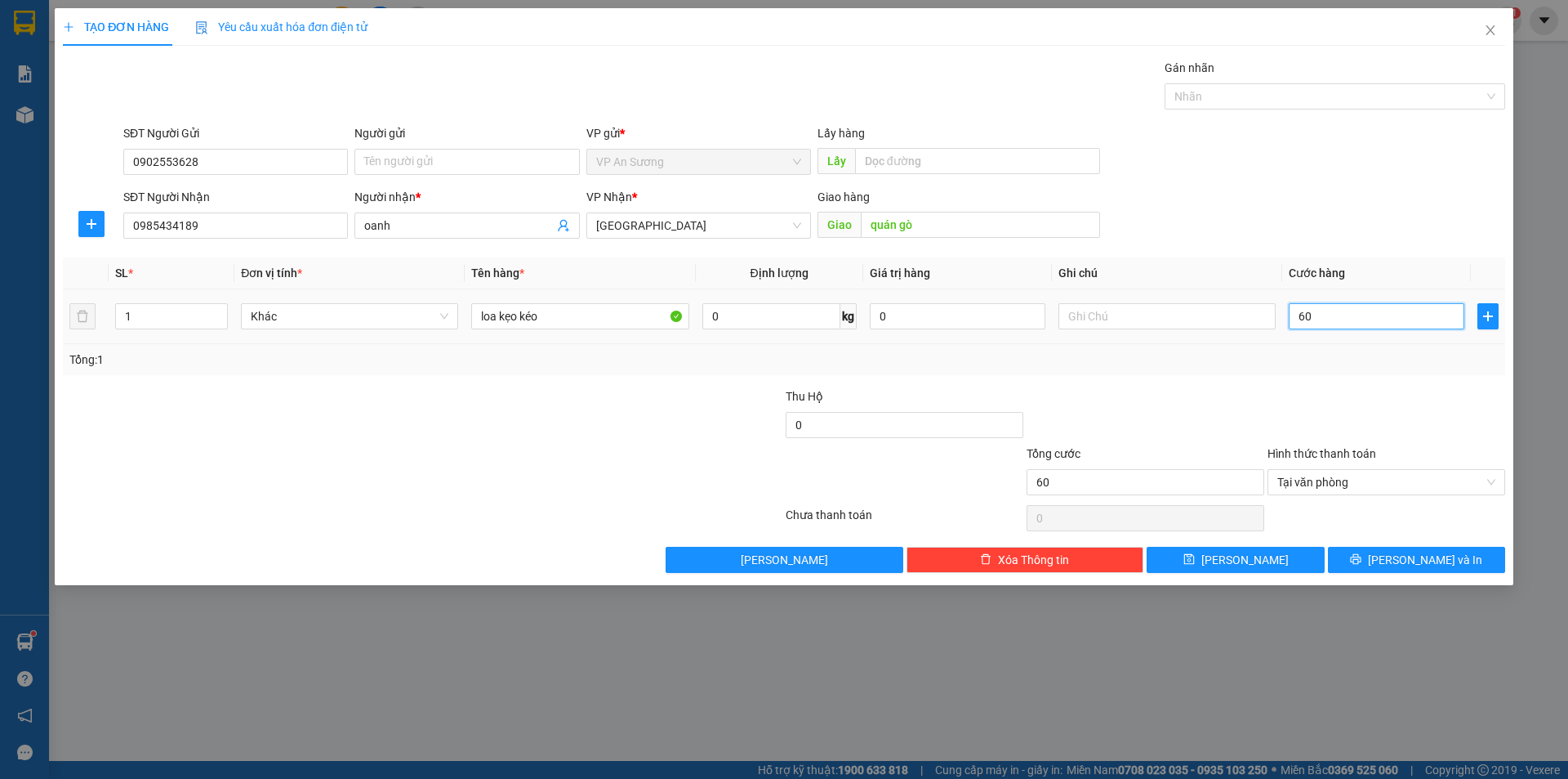
type input "600"
type input "6.000"
type input "60.000"
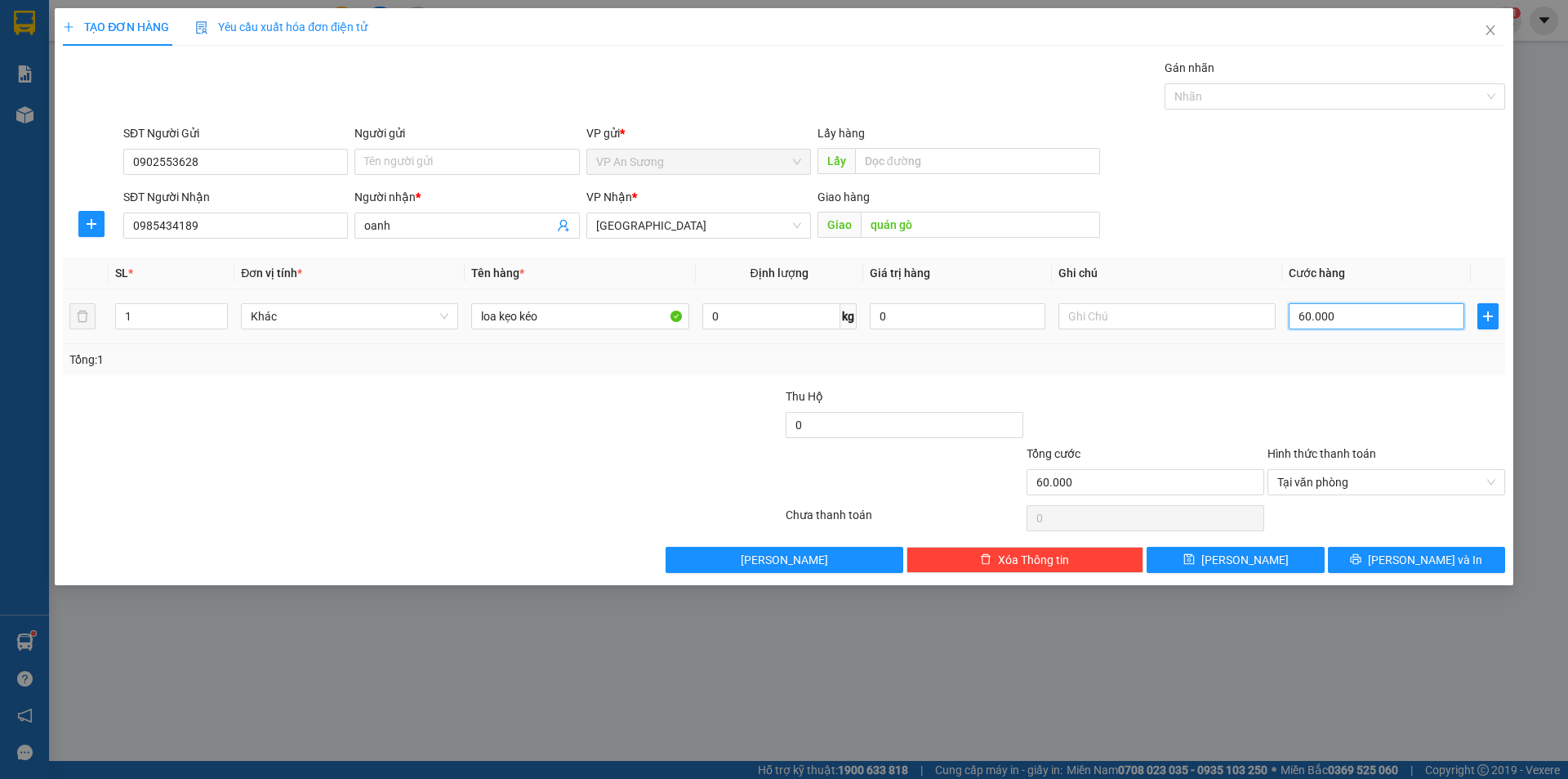
type input "600.000"
click at [1361, 557] on icon "printer" at bounding box center [1356, 559] width 11 height 11
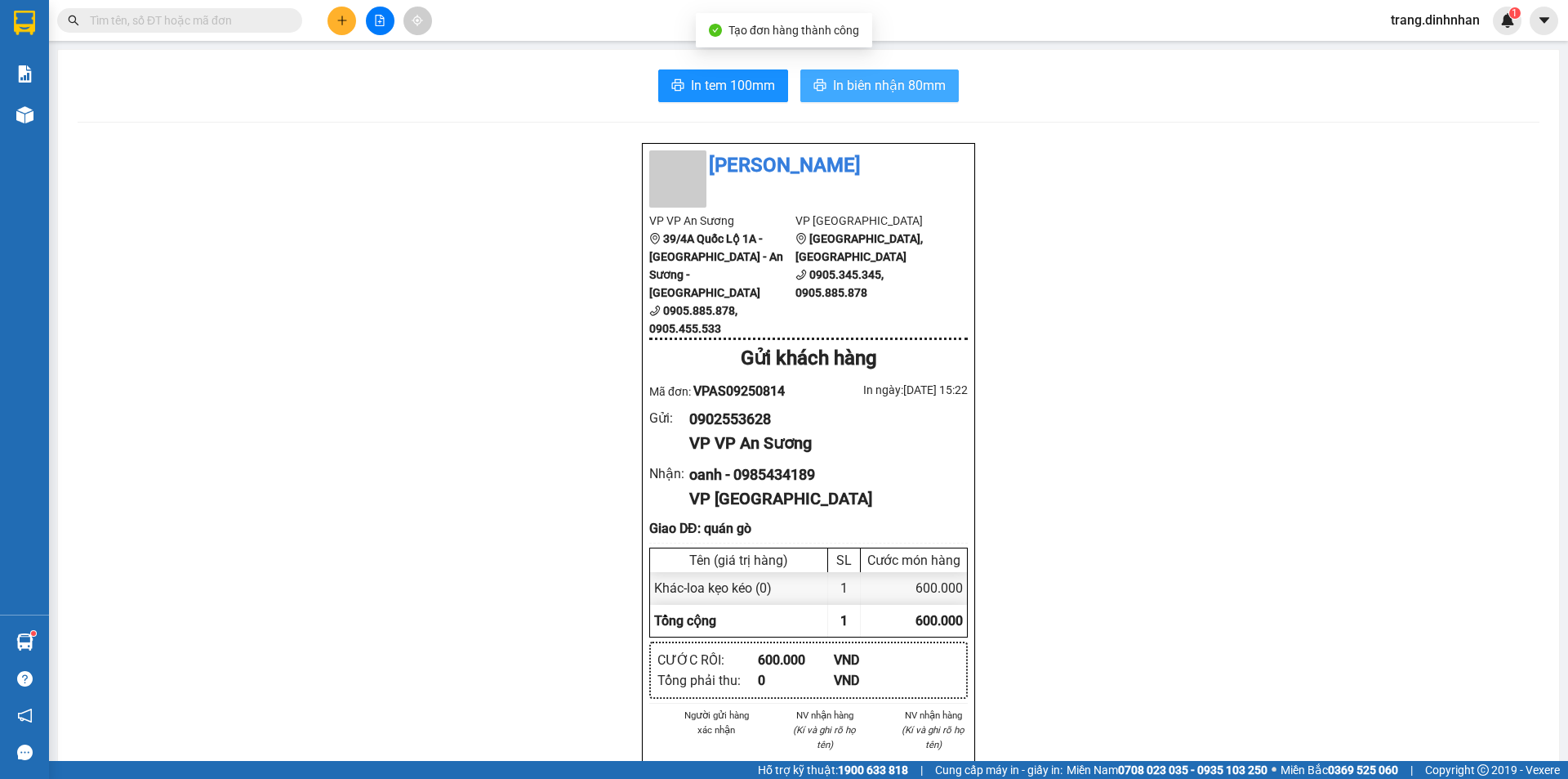
click at [888, 92] on span "In biên nhận 80mm" at bounding box center [889, 85] width 113 height 20
click at [273, 15] on input "text" at bounding box center [186, 21] width 193 height 18
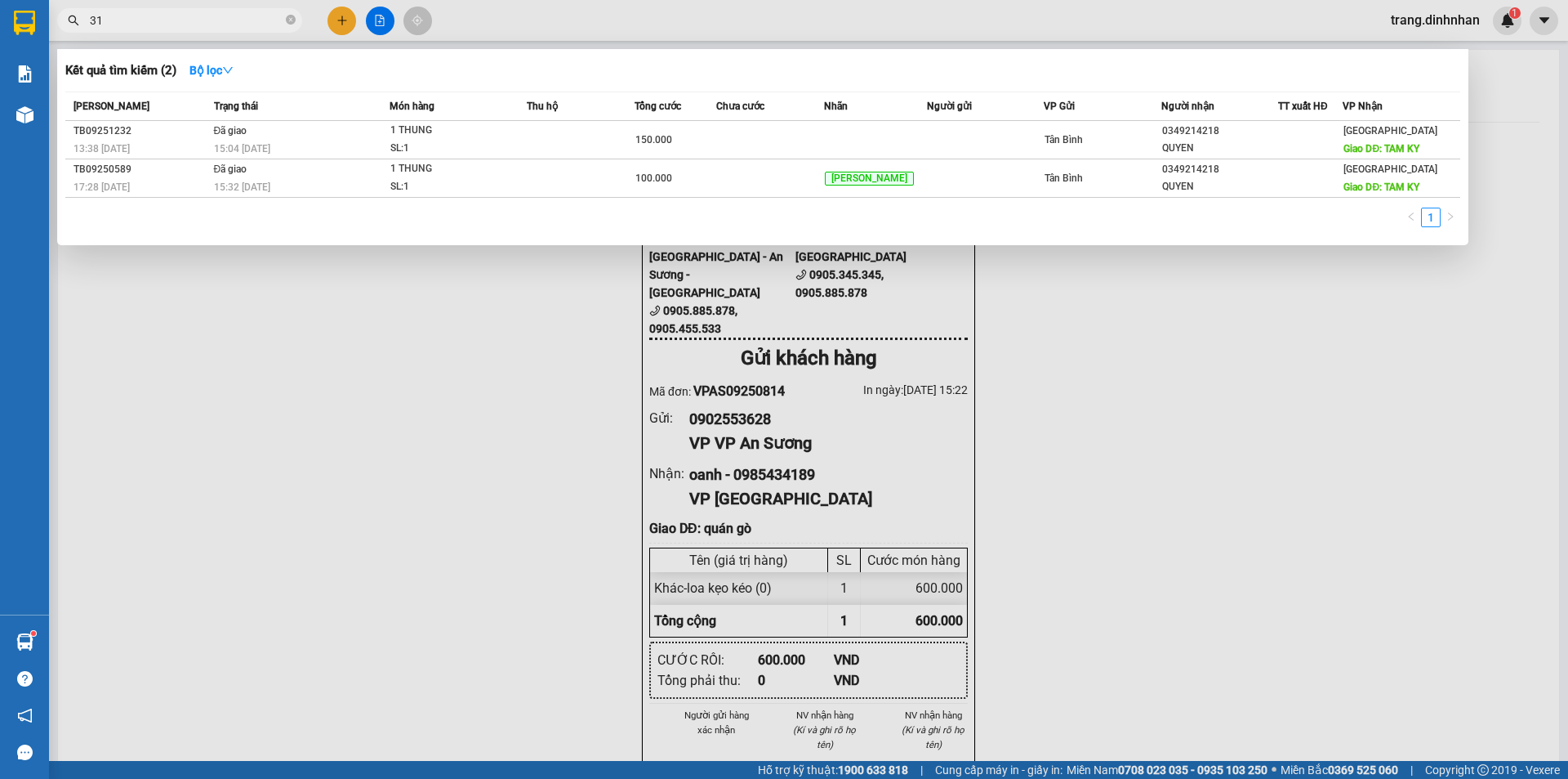
type input "310"
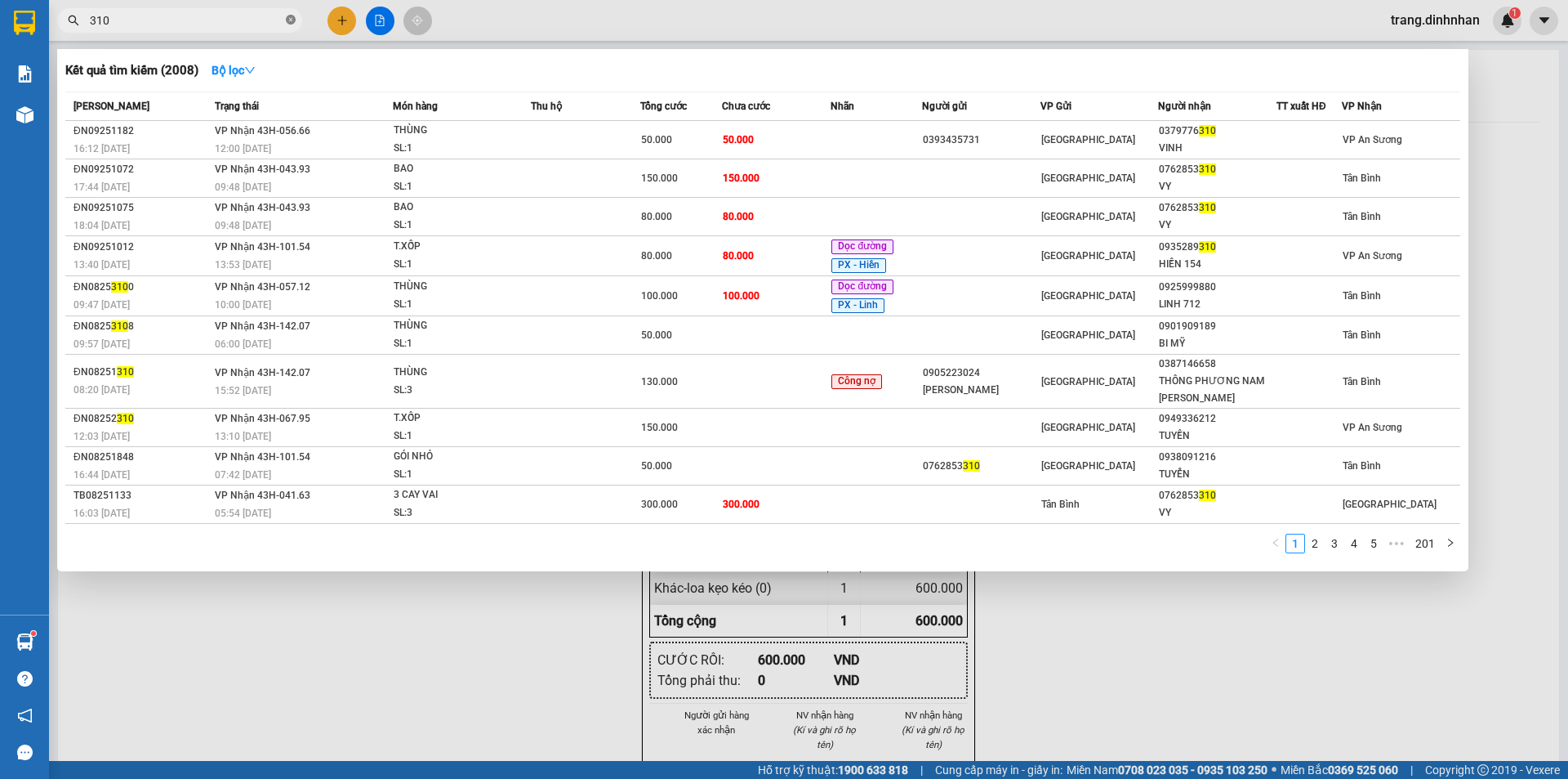
click at [289, 18] on icon "close-circle" at bounding box center [291, 19] width 10 height 10
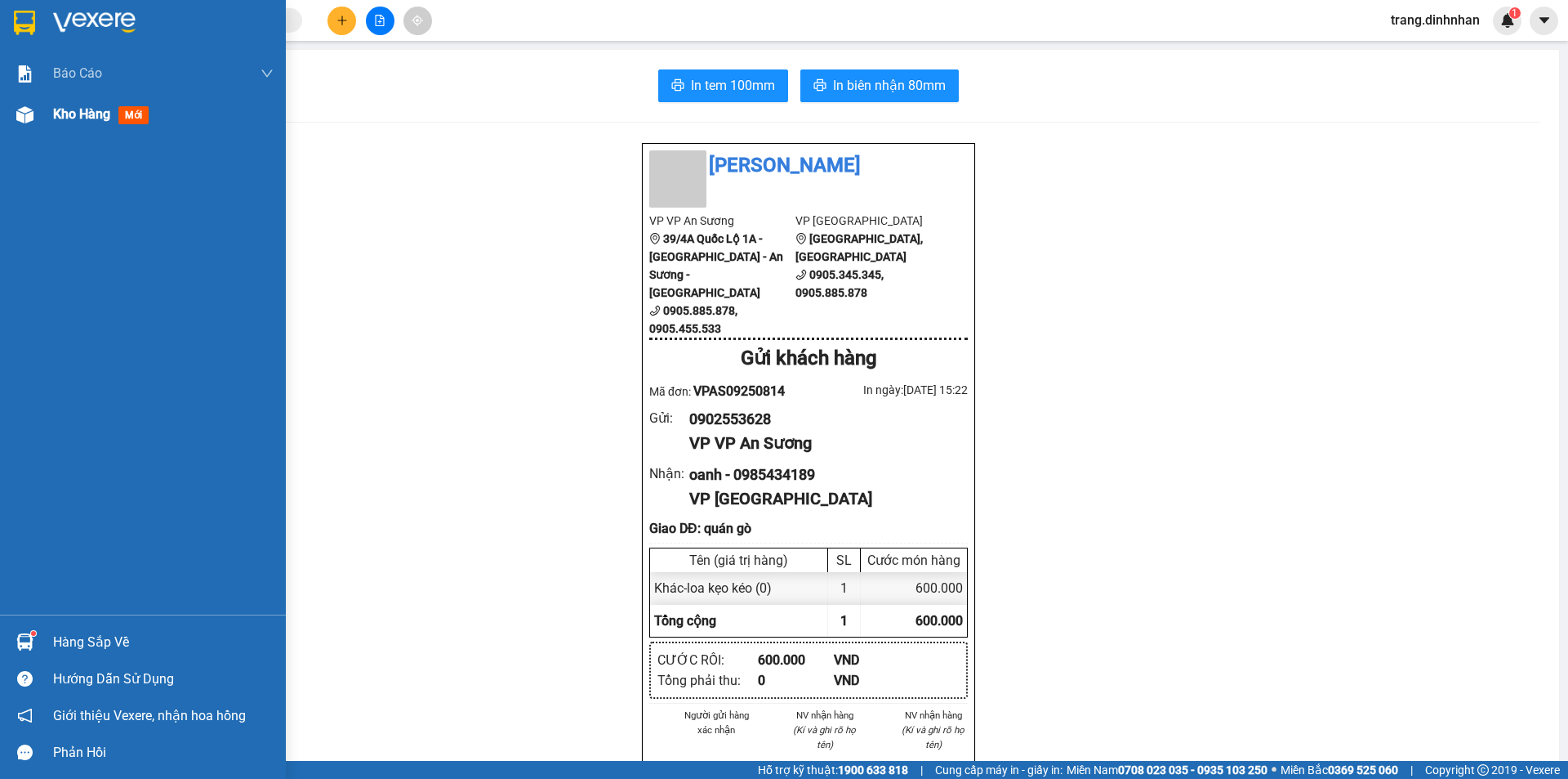
drag, startPoint x: 53, startPoint y: 117, endPoint x: 76, endPoint y: 95, distance: 31.8
click at [53, 116] on span "Kho hàng" at bounding box center [81, 114] width 57 height 15
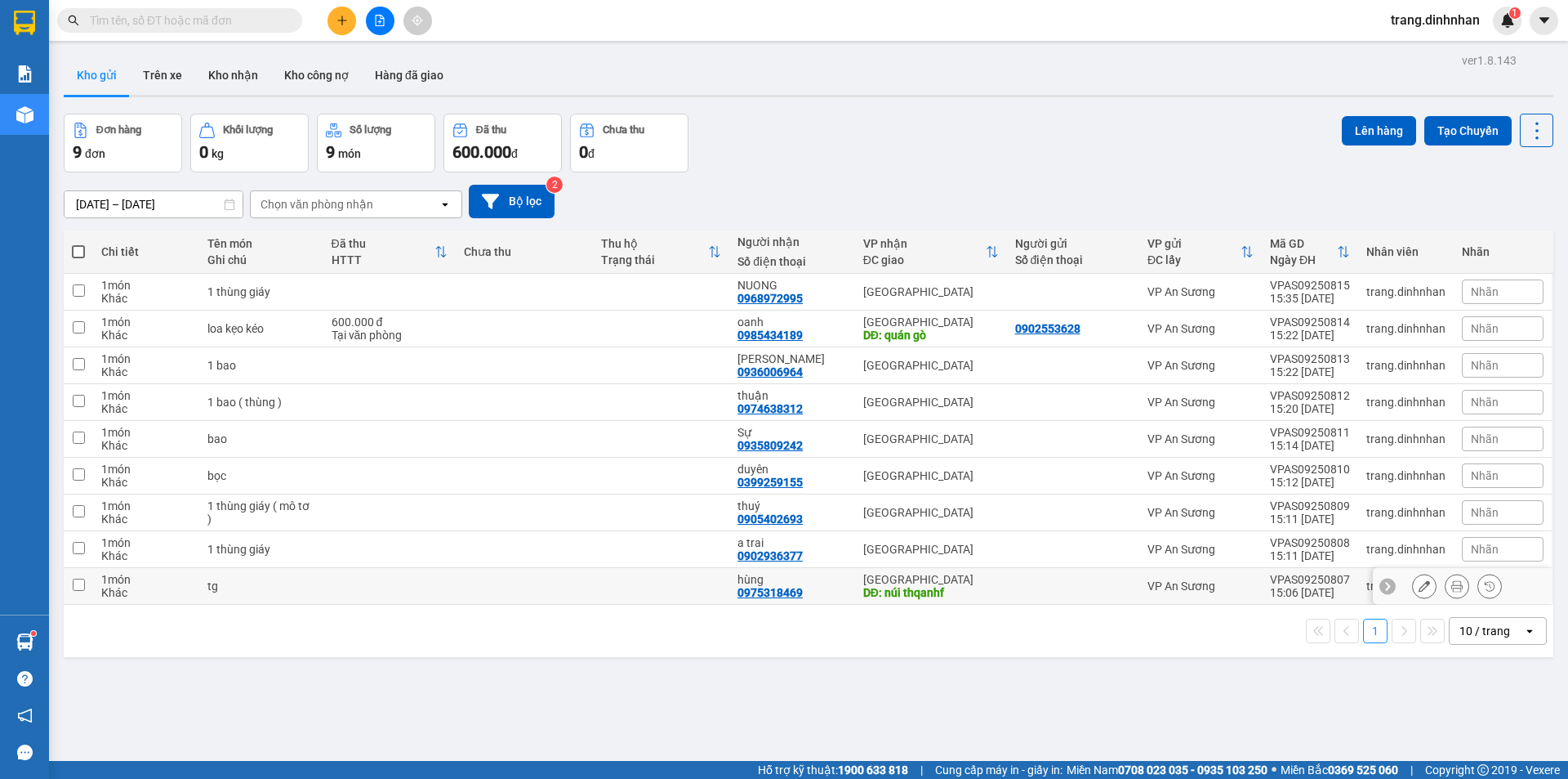
click at [1418, 584] on icon at bounding box center [1424, 585] width 12 height 12
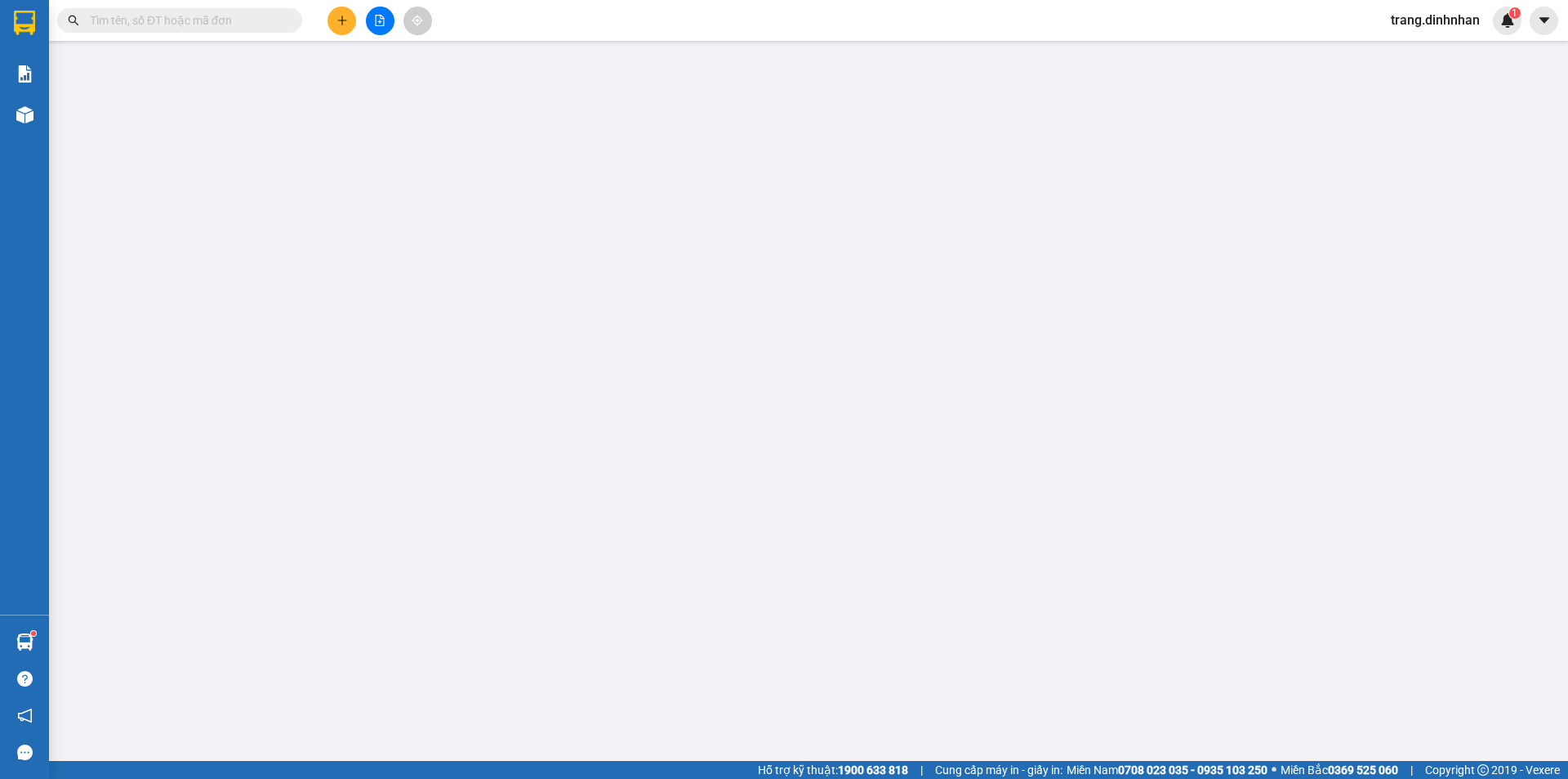
type input "0975318469"
type input "hùng"
type input "núi thqanhf"
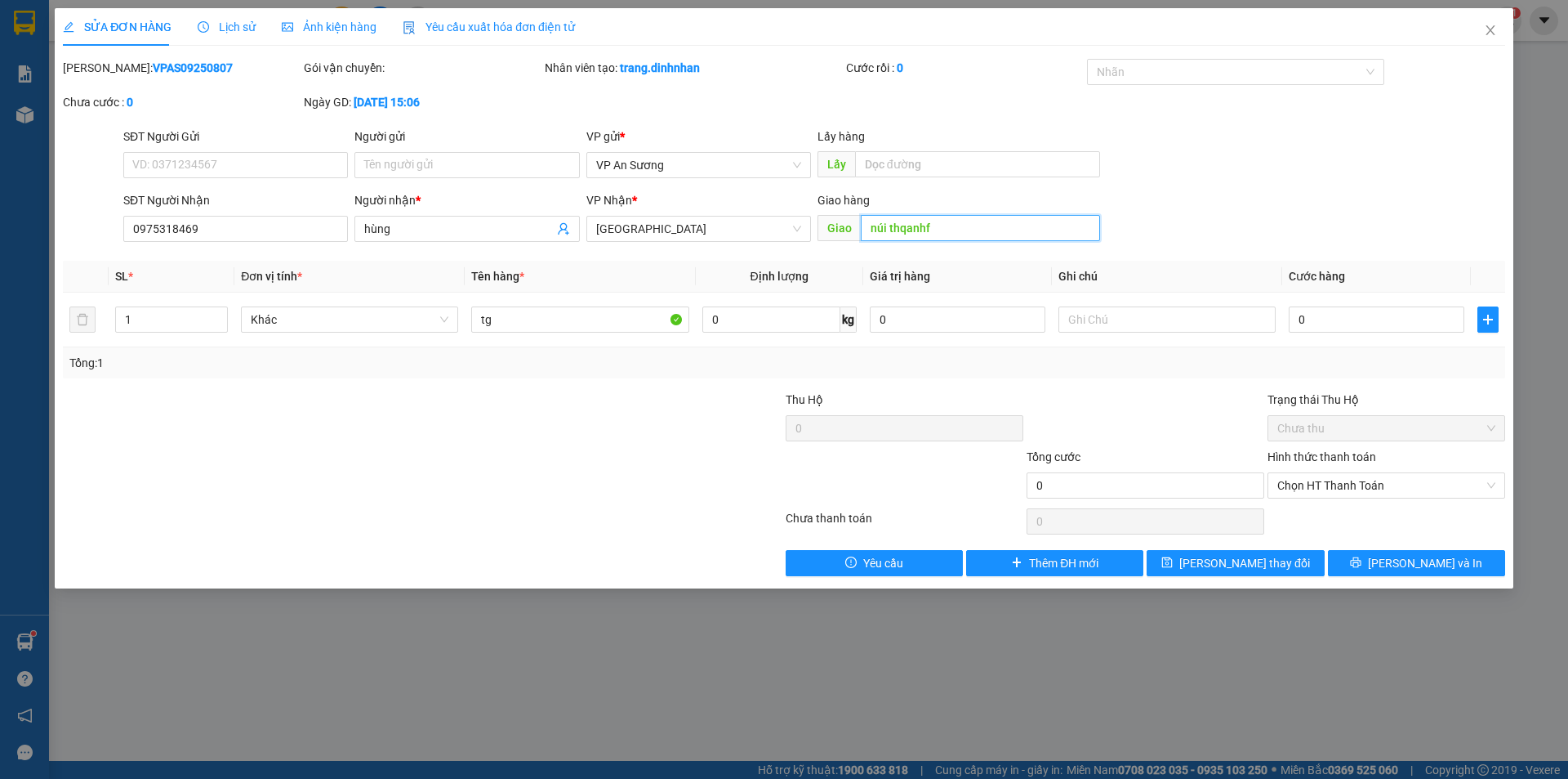
click at [933, 223] on input "núi thqanhf" at bounding box center [979, 227] width 239 height 26
type input "núi thành"
click at [1295, 317] on input "0" at bounding box center [1375, 319] width 175 height 26
type input "7"
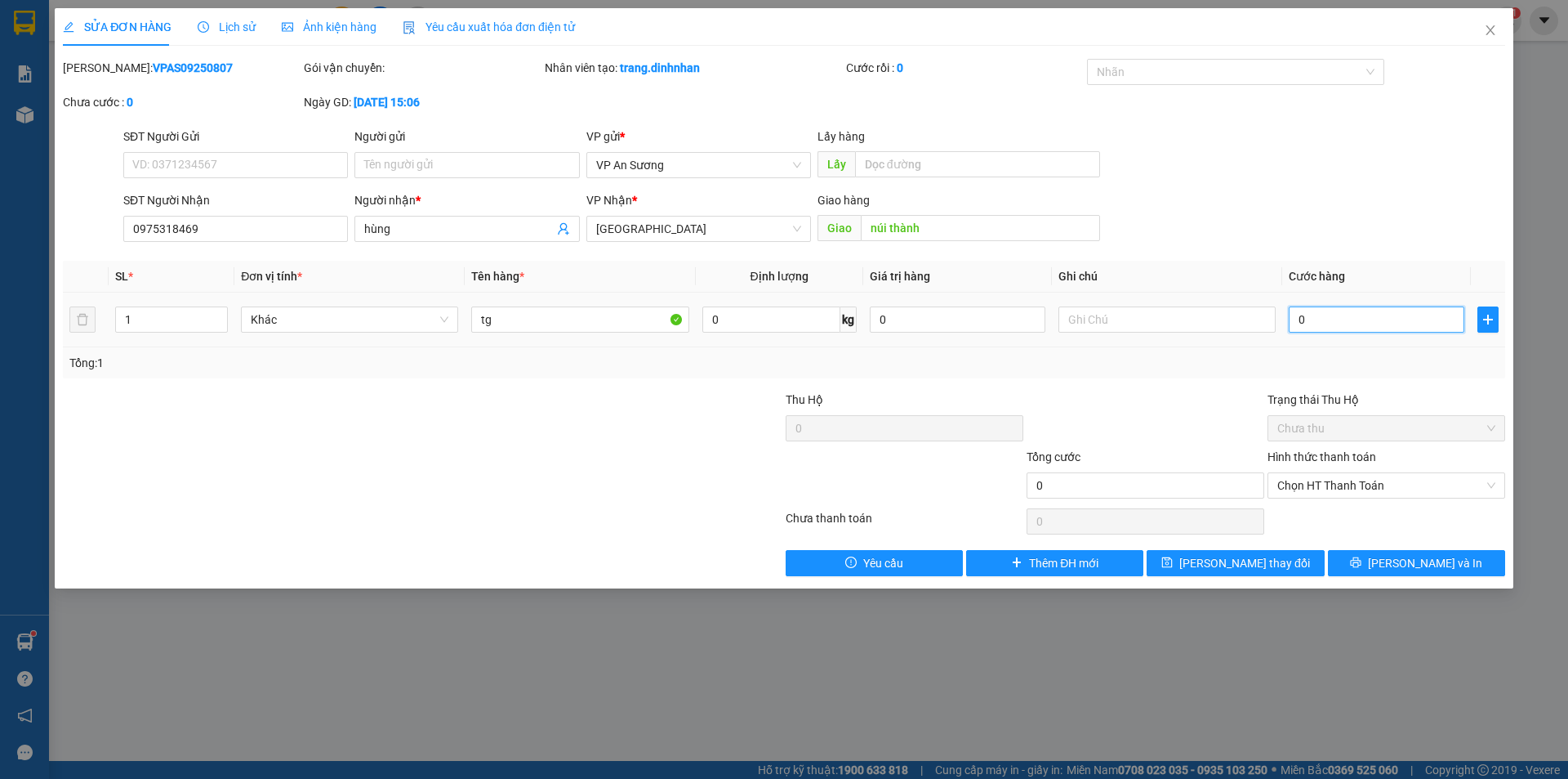
type input "7"
type input "70"
type input "700"
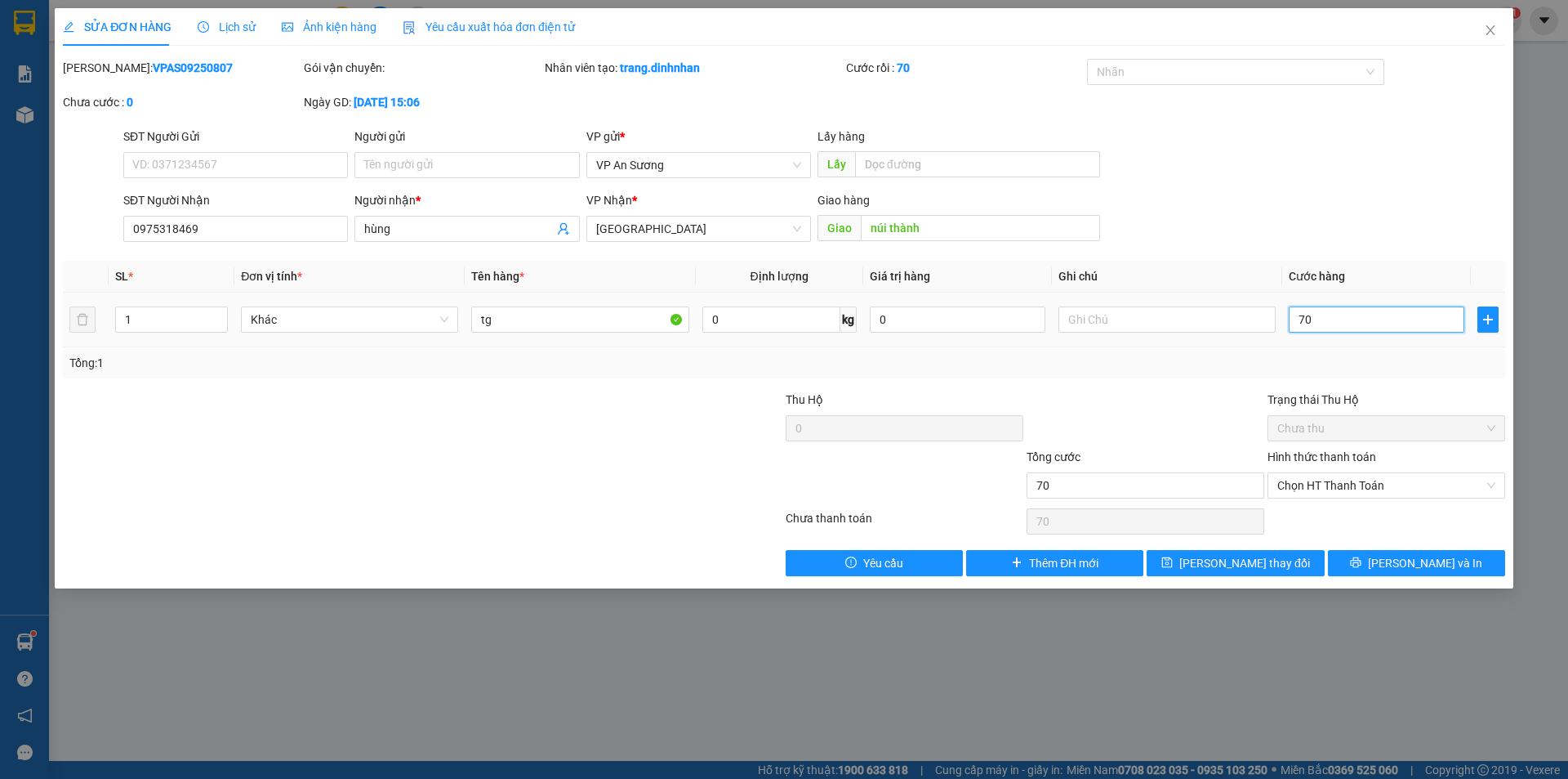
type input "700"
type input "7.000"
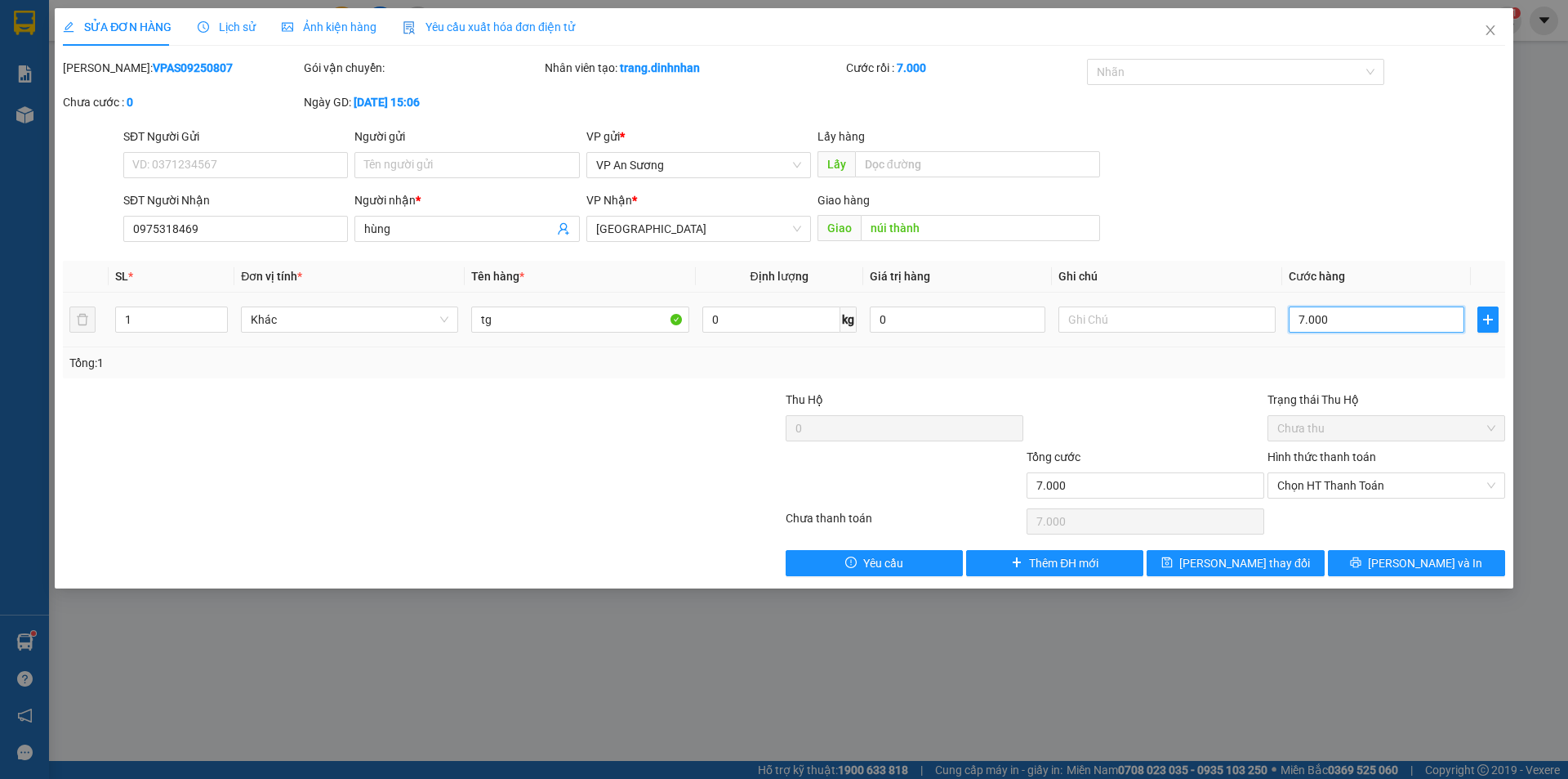
type input "70.000"
click at [1374, 554] on button "[PERSON_NAME] và In" at bounding box center [1416, 563] width 177 height 26
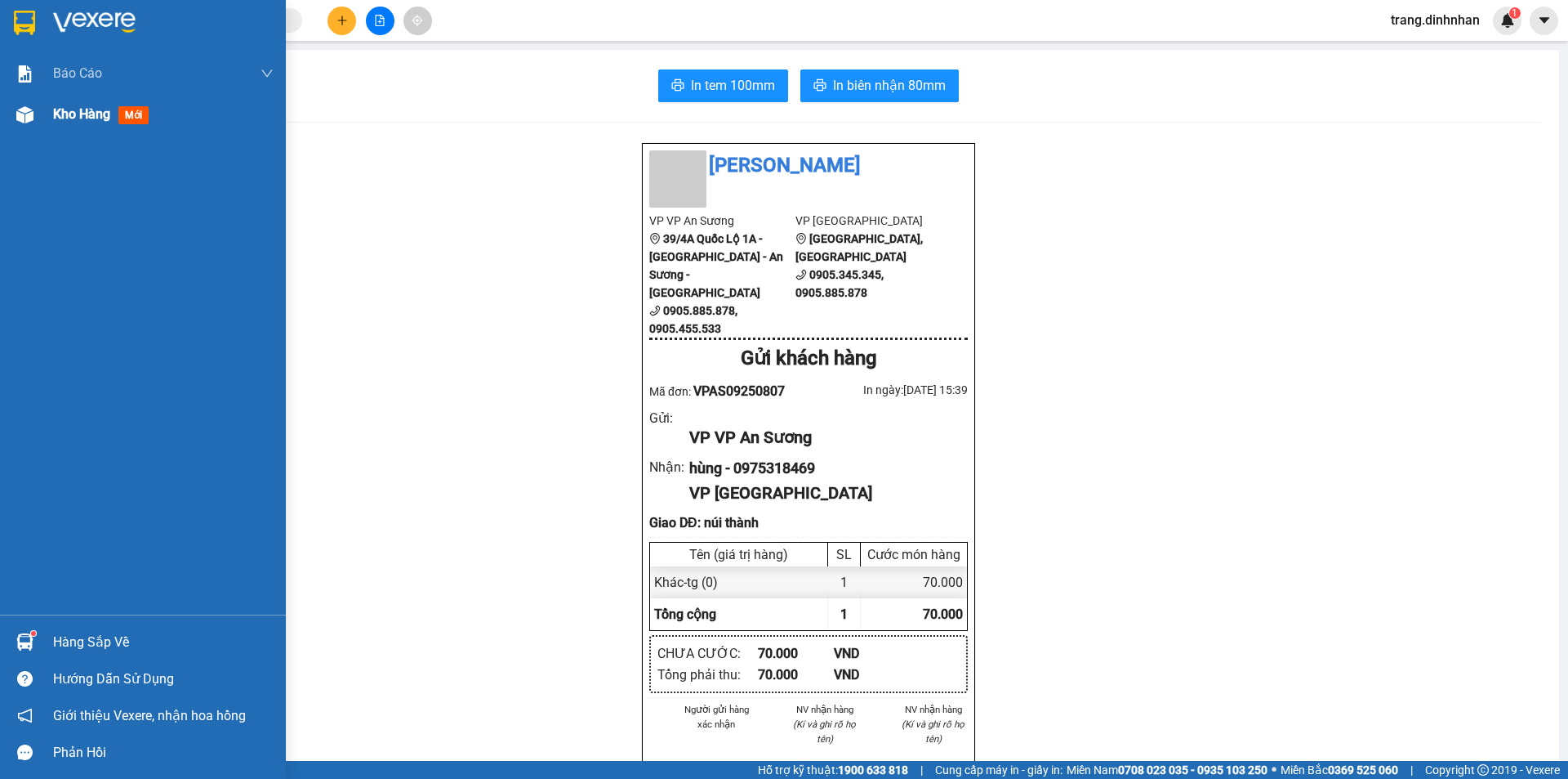
click at [72, 117] on span "Kho hàng" at bounding box center [81, 114] width 57 height 15
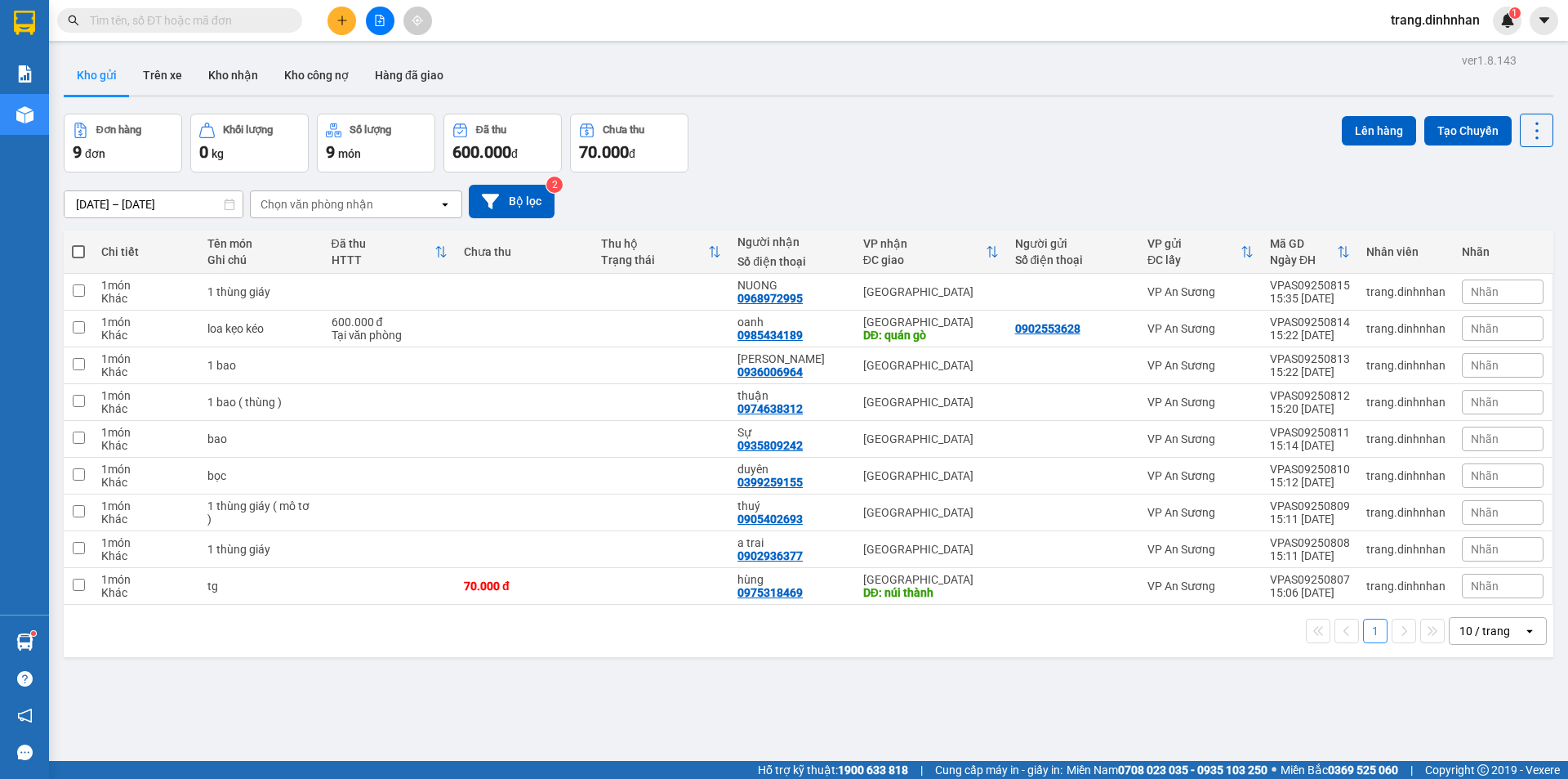
click at [77, 254] on span at bounding box center [78, 252] width 13 height 13
click at [78, 244] on input "checkbox" at bounding box center [78, 244] width 0 height 0
checkbox input "true"
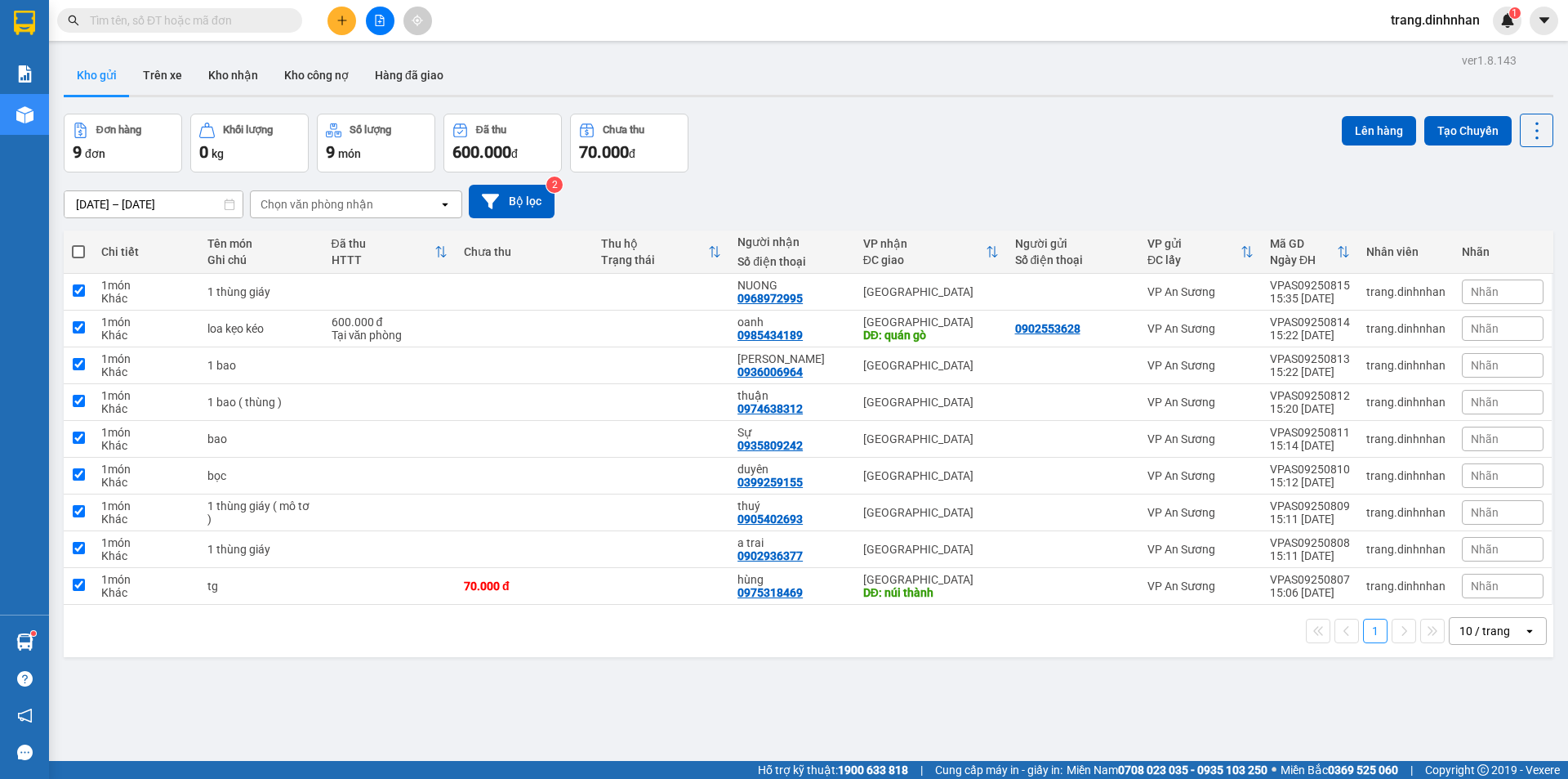
checkbox input "true"
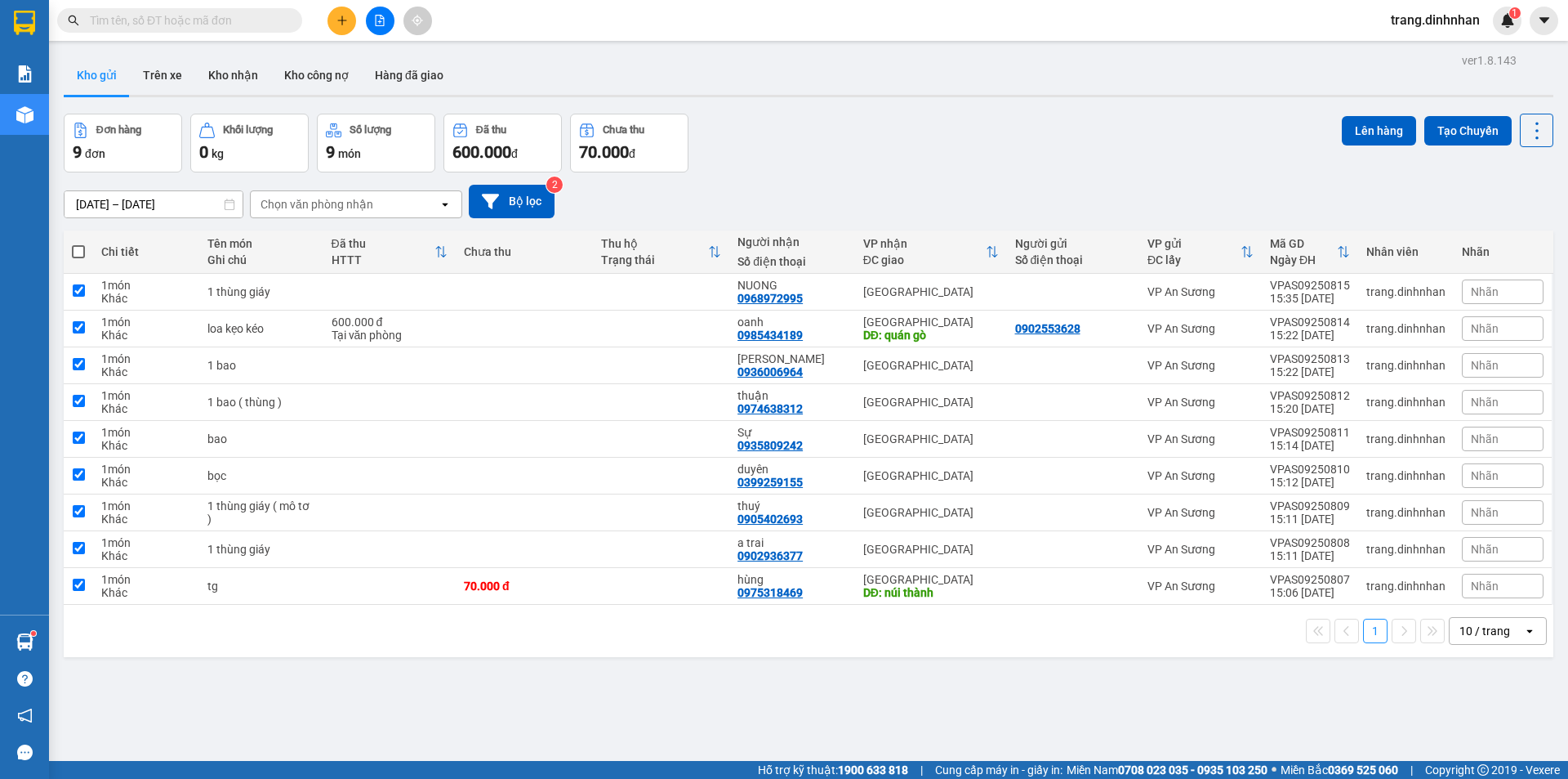
checkbox input "true"
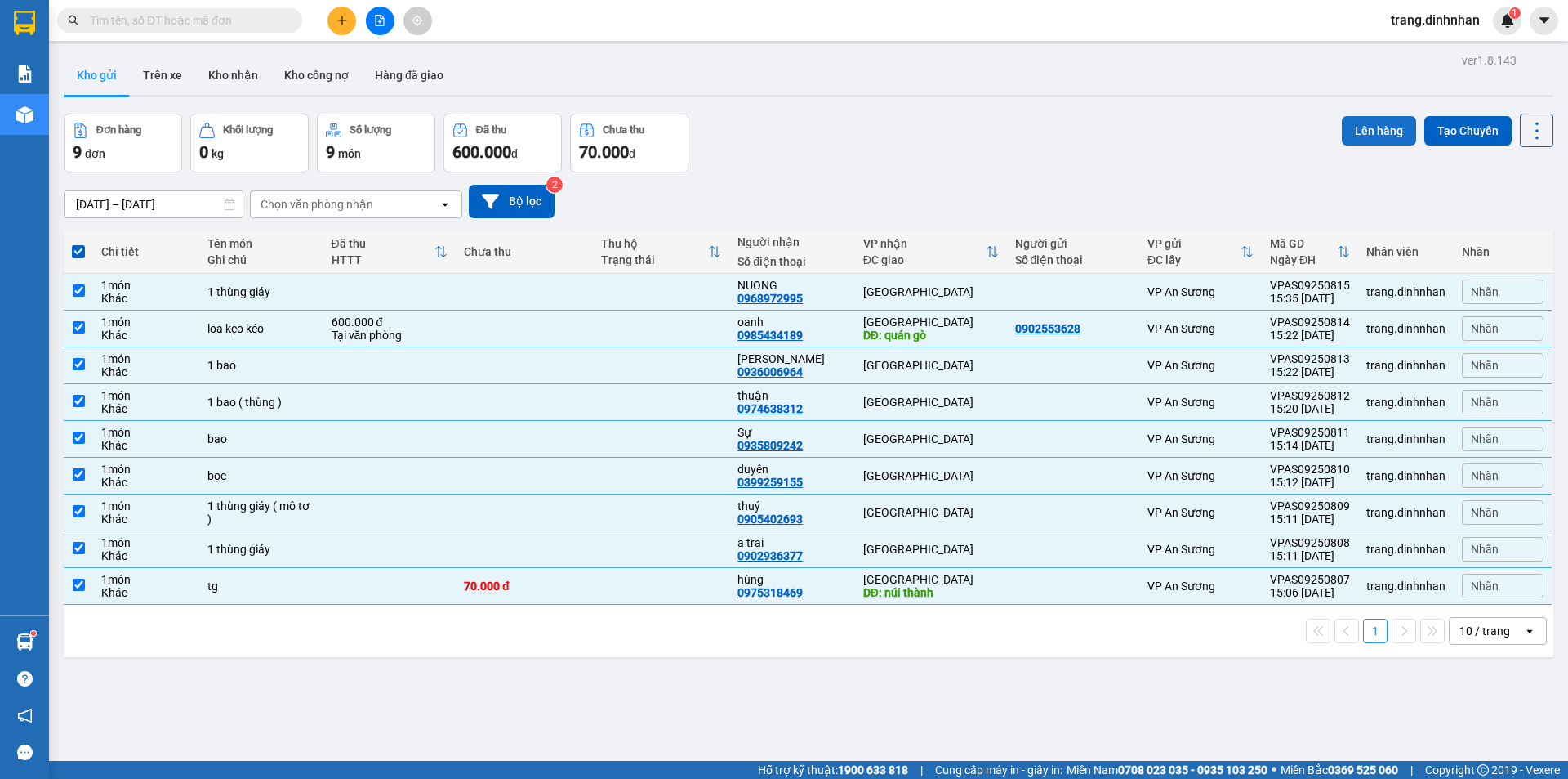
click at [1345, 134] on button "Lên hàng" at bounding box center [1379, 131] width 74 height 29
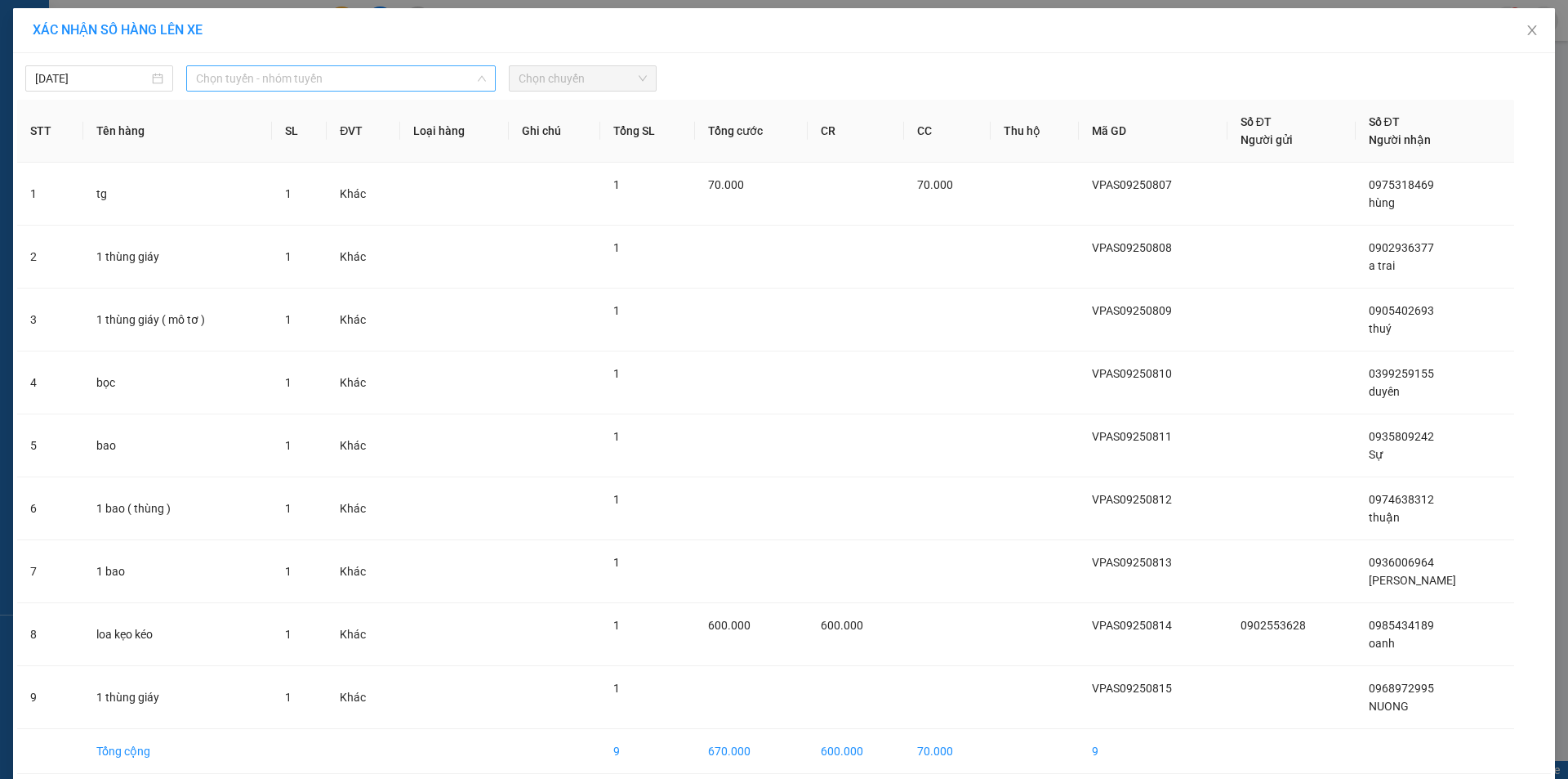
click at [400, 72] on span "Chọn tuyến - nhóm tuyến" at bounding box center [341, 78] width 290 height 25
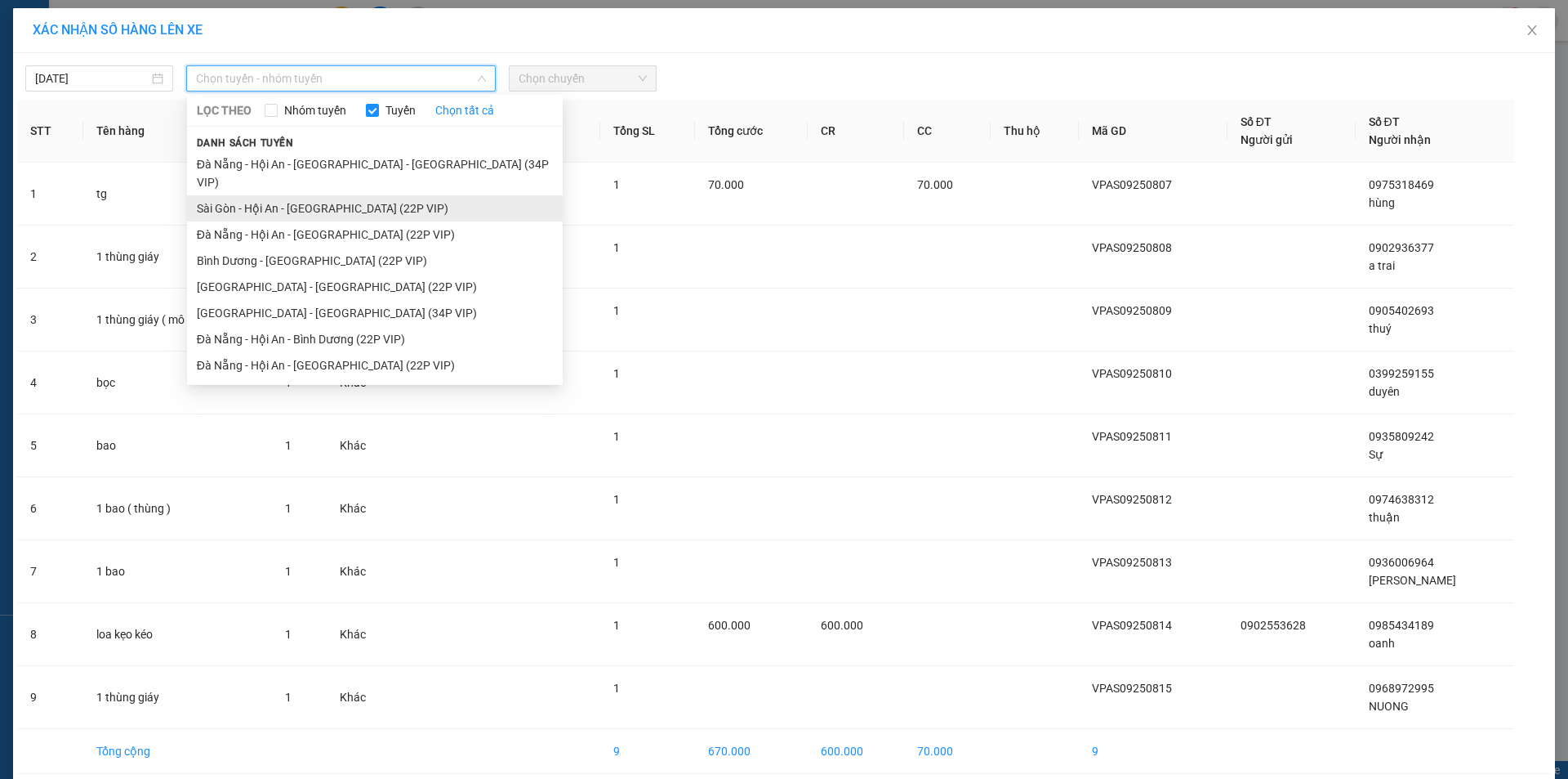
click at [355, 195] on li "Sài Gòn - Hội An - [GEOGRAPHIC_DATA] (22P VIP)" at bounding box center [374, 208] width 375 height 26
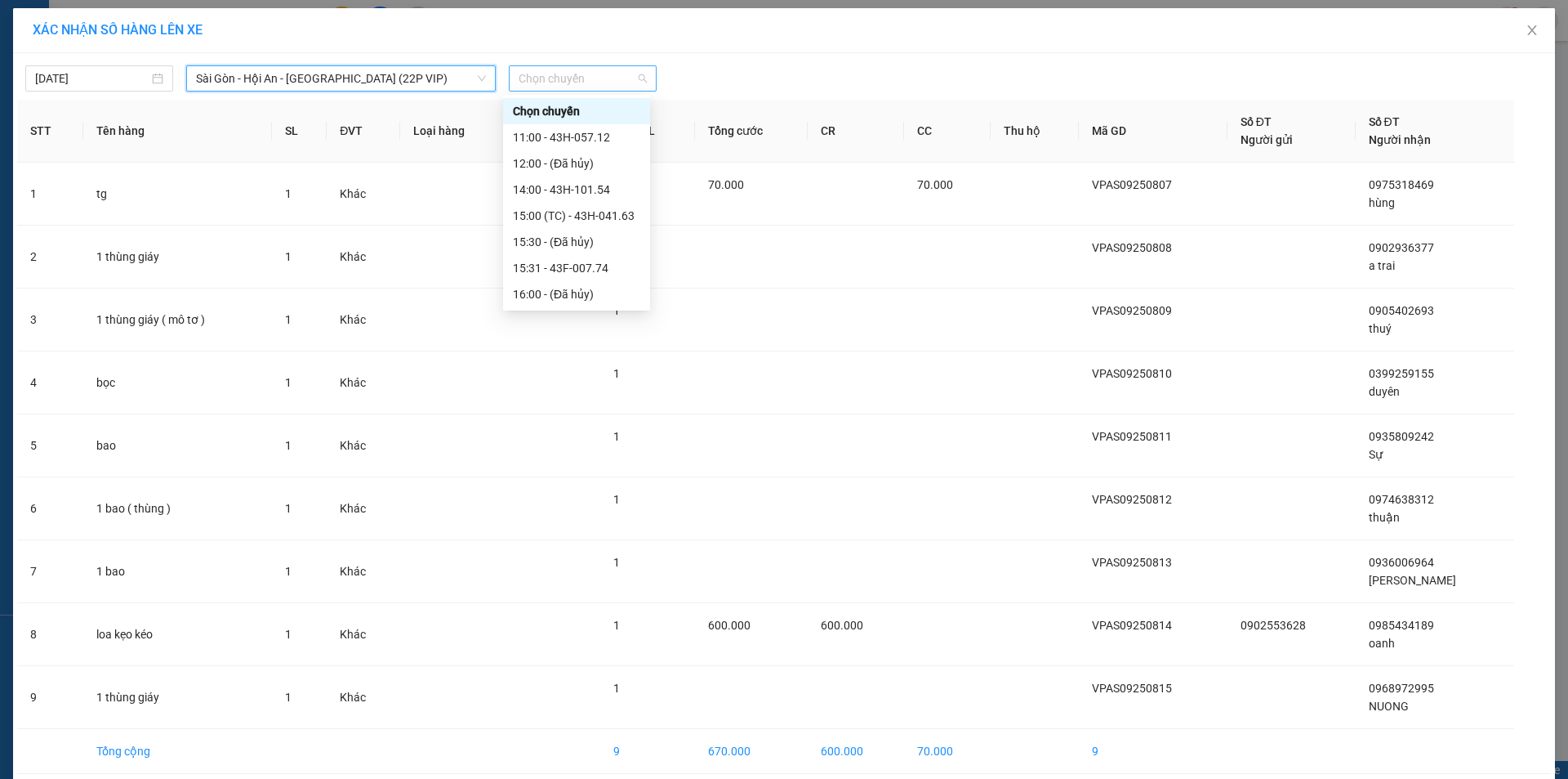
click at [601, 76] on span "Chọn chuyến" at bounding box center [582, 78] width 128 height 25
click at [591, 271] on div "15:31 - 43F-007.74" at bounding box center [576, 268] width 127 height 18
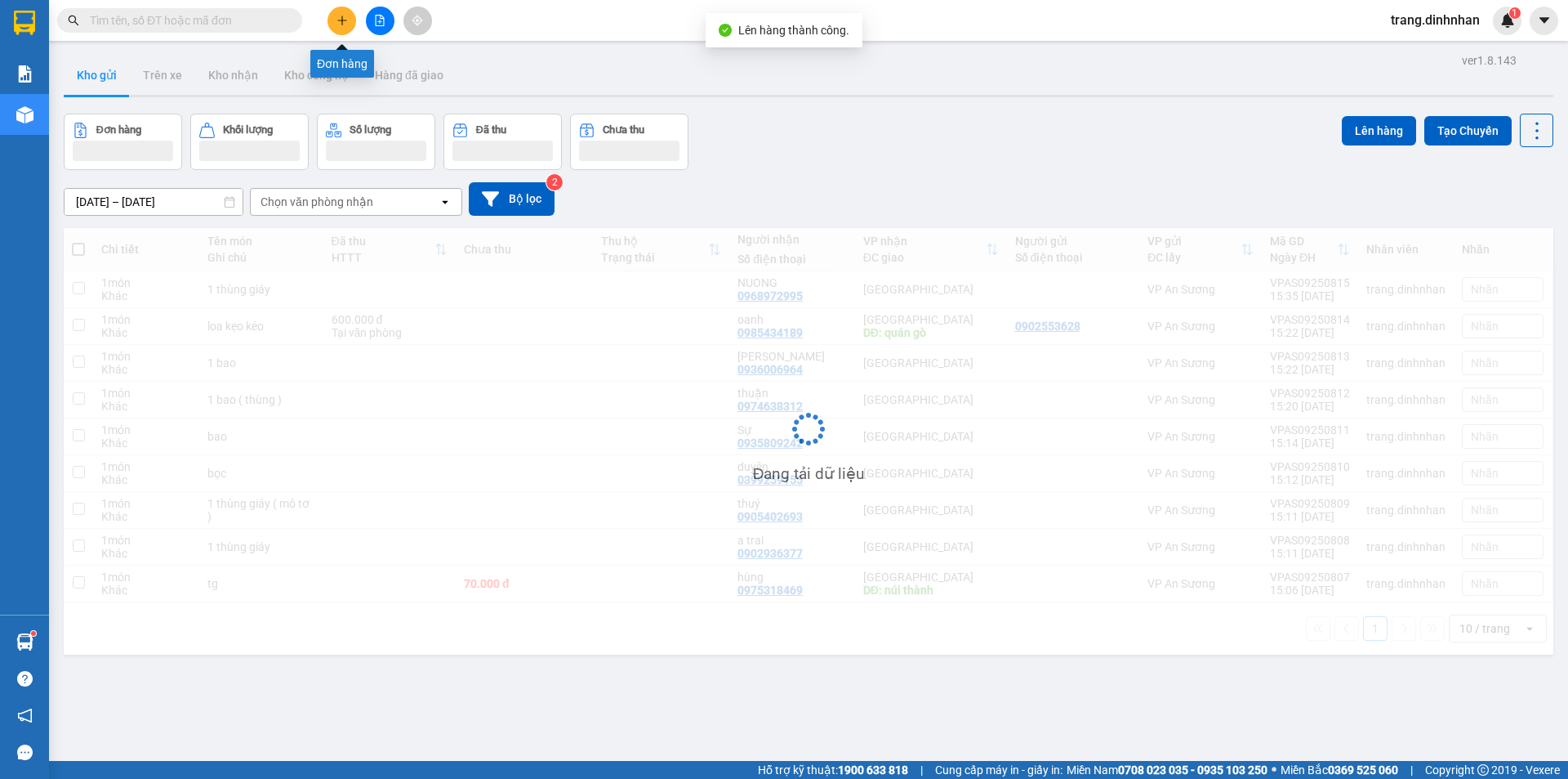
click at [339, 28] on button at bounding box center [341, 20] width 28 height 28
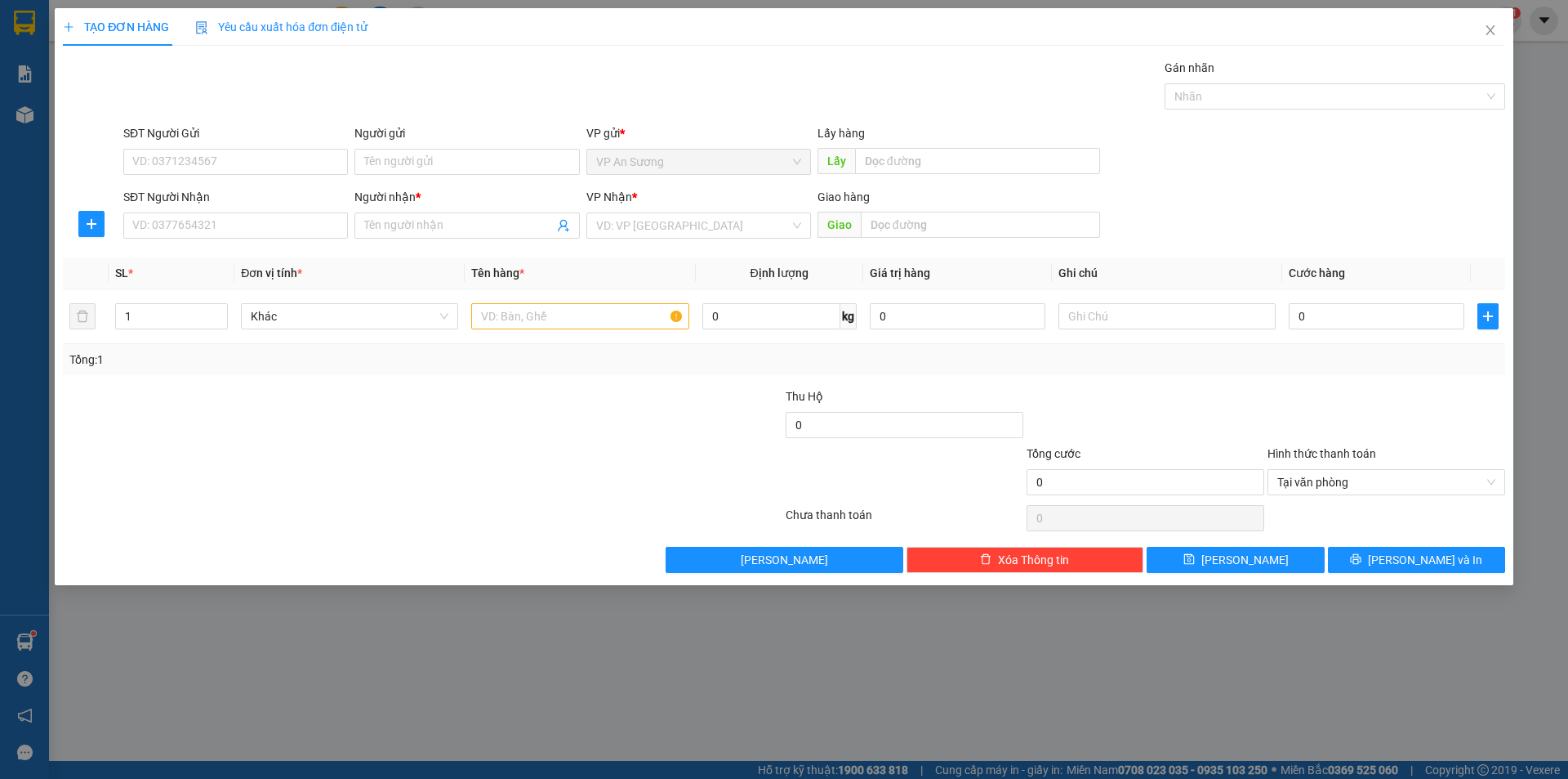
click at [298, 205] on div "SĐT Người Nhận" at bounding box center [235, 197] width 224 height 18
click at [298, 213] on input "SĐT Người Nhận" at bounding box center [235, 225] width 224 height 26
click at [264, 225] on input "SĐT Người Nhận" at bounding box center [235, 225] width 224 height 26
type input "0978222079"
click at [372, 228] on input "Người nhận *" at bounding box center [459, 225] width 189 height 18
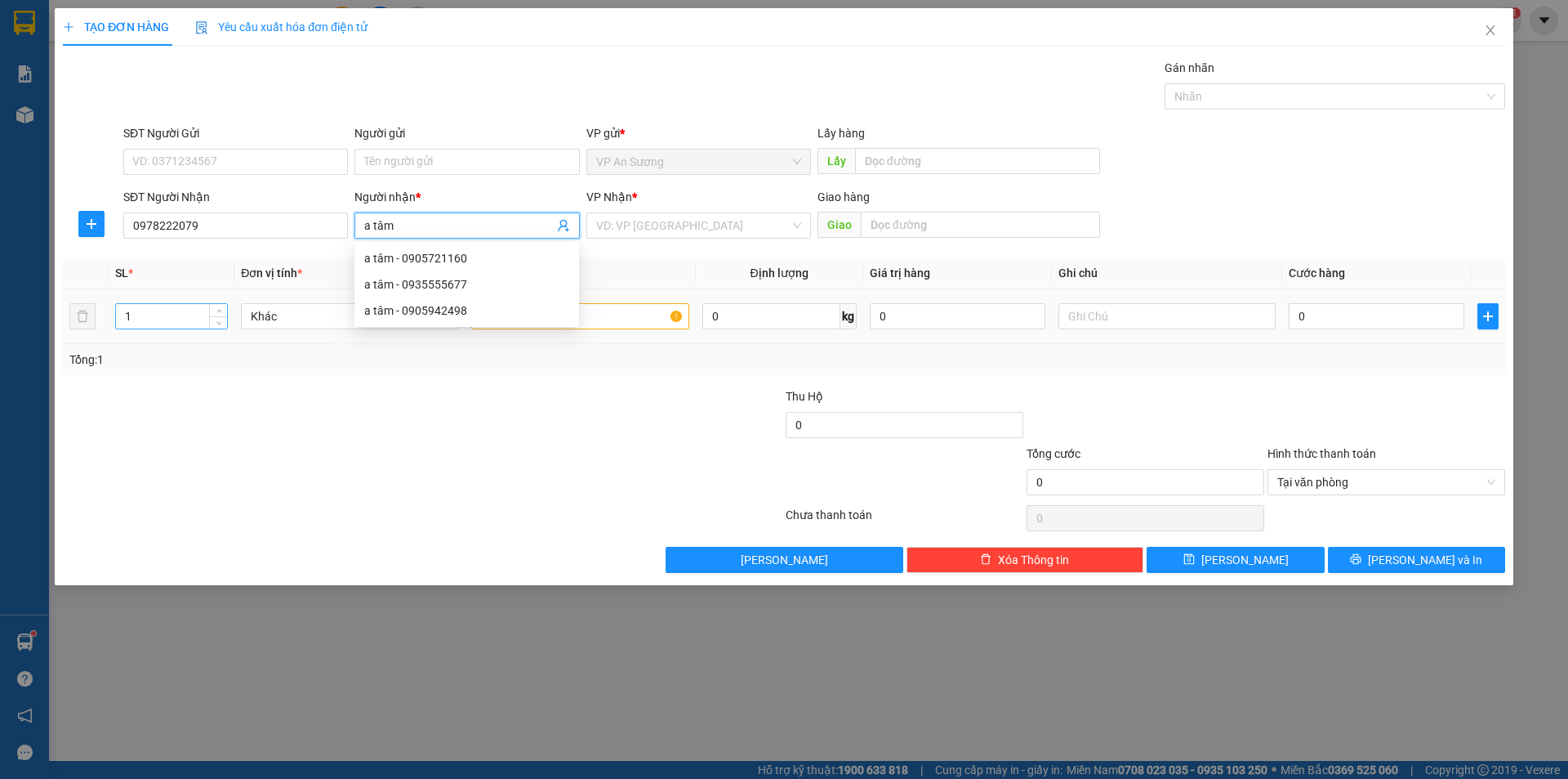
type input "a tâm"
click at [133, 318] on input "1" at bounding box center [172, 315] width 111 height 25
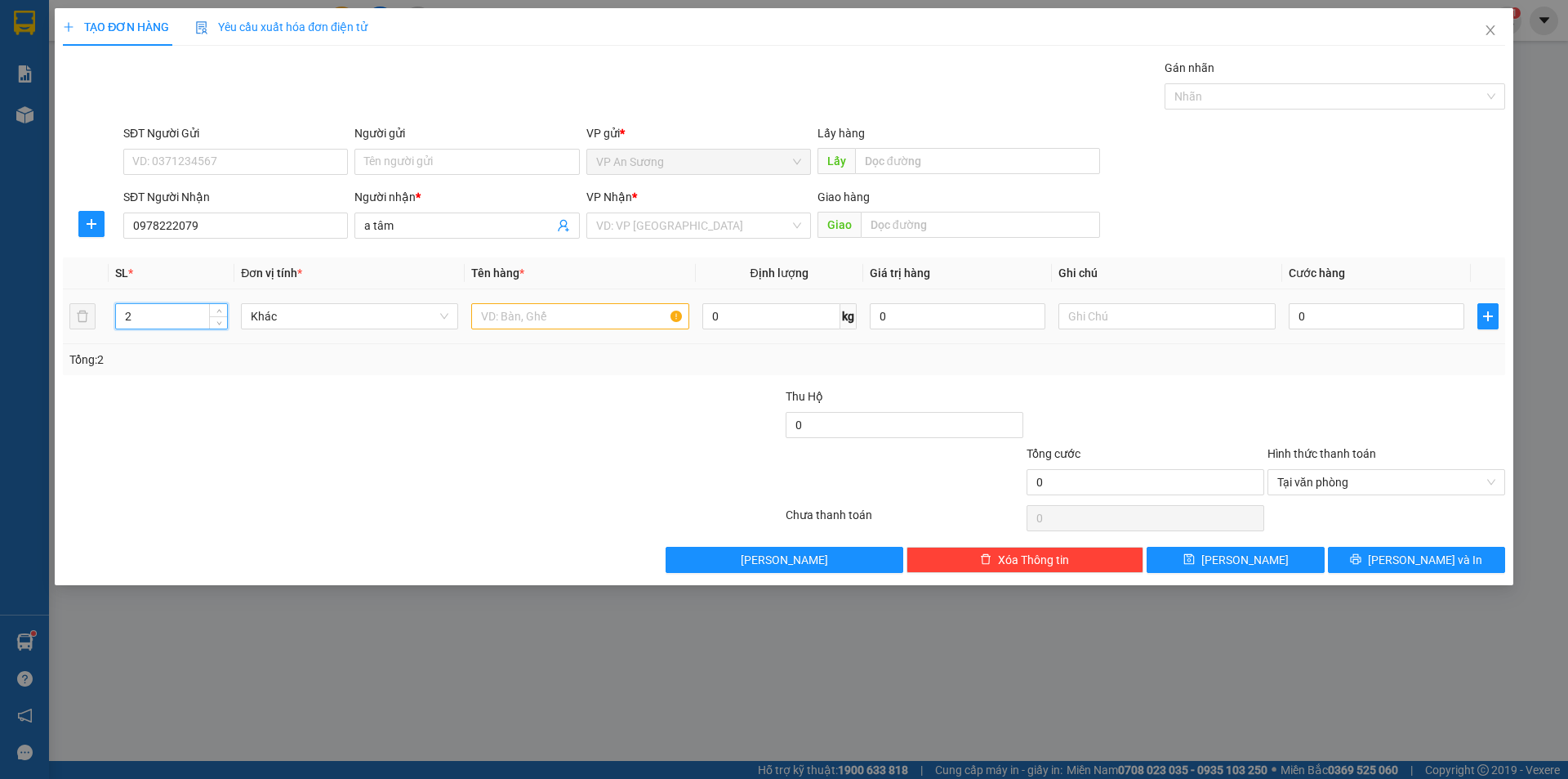
type input "2"
click at [512, 313] on input "text" at bounding box center [580, 315] width 217 height 26
type input "1bo+1hop"
click at [631, 222] on input "search" at bounding box center [692, 225] width 194 height 25
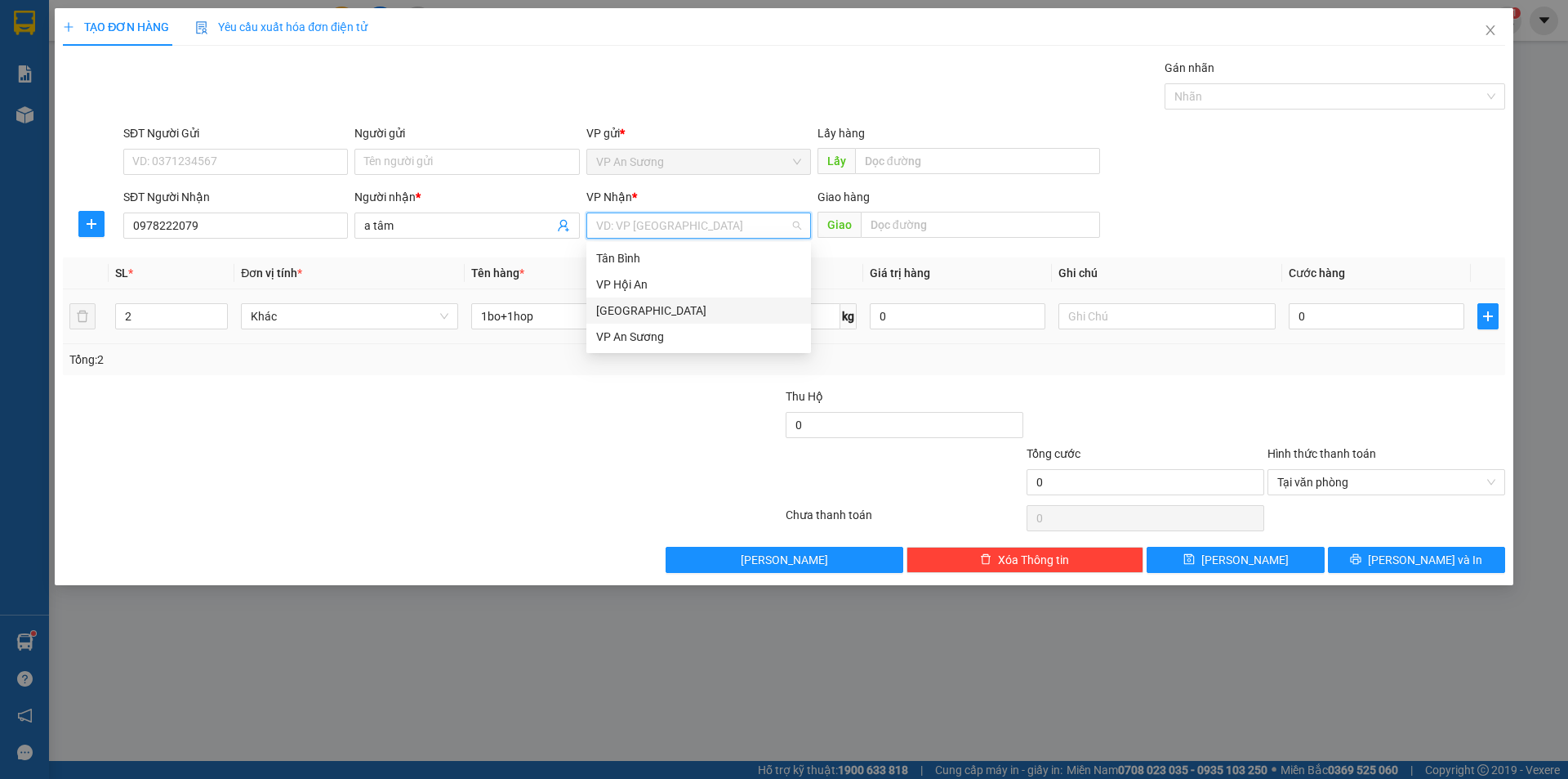
click at [632, 301] on div "[GEOGRAPHIC_DATA]" at bounding box center [698, 310] width 224 height 26
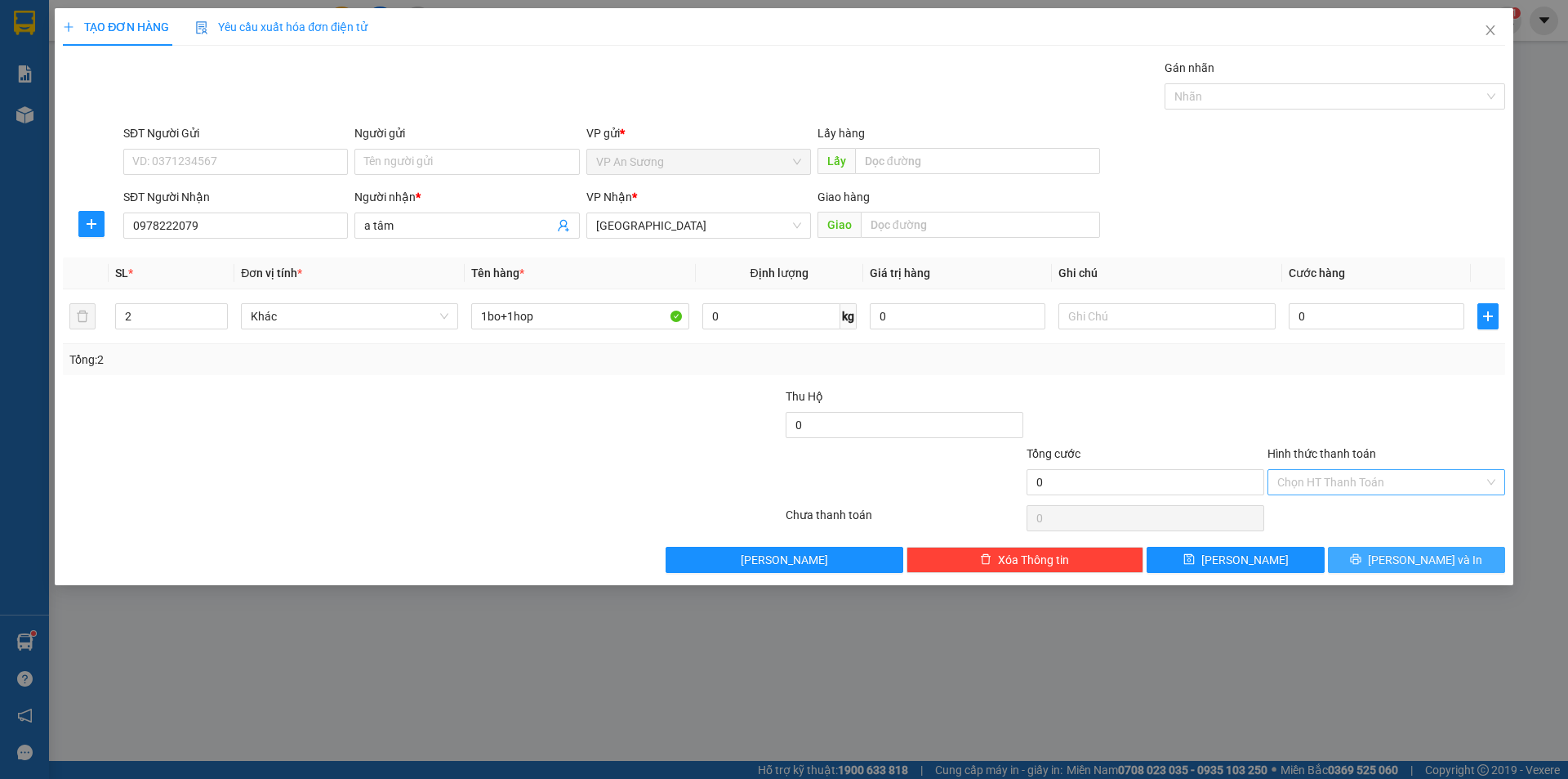
click at [1393, 552] on button "[PERSON_NAME] và In" at bounding box center [1416, 559] width 177 height 26
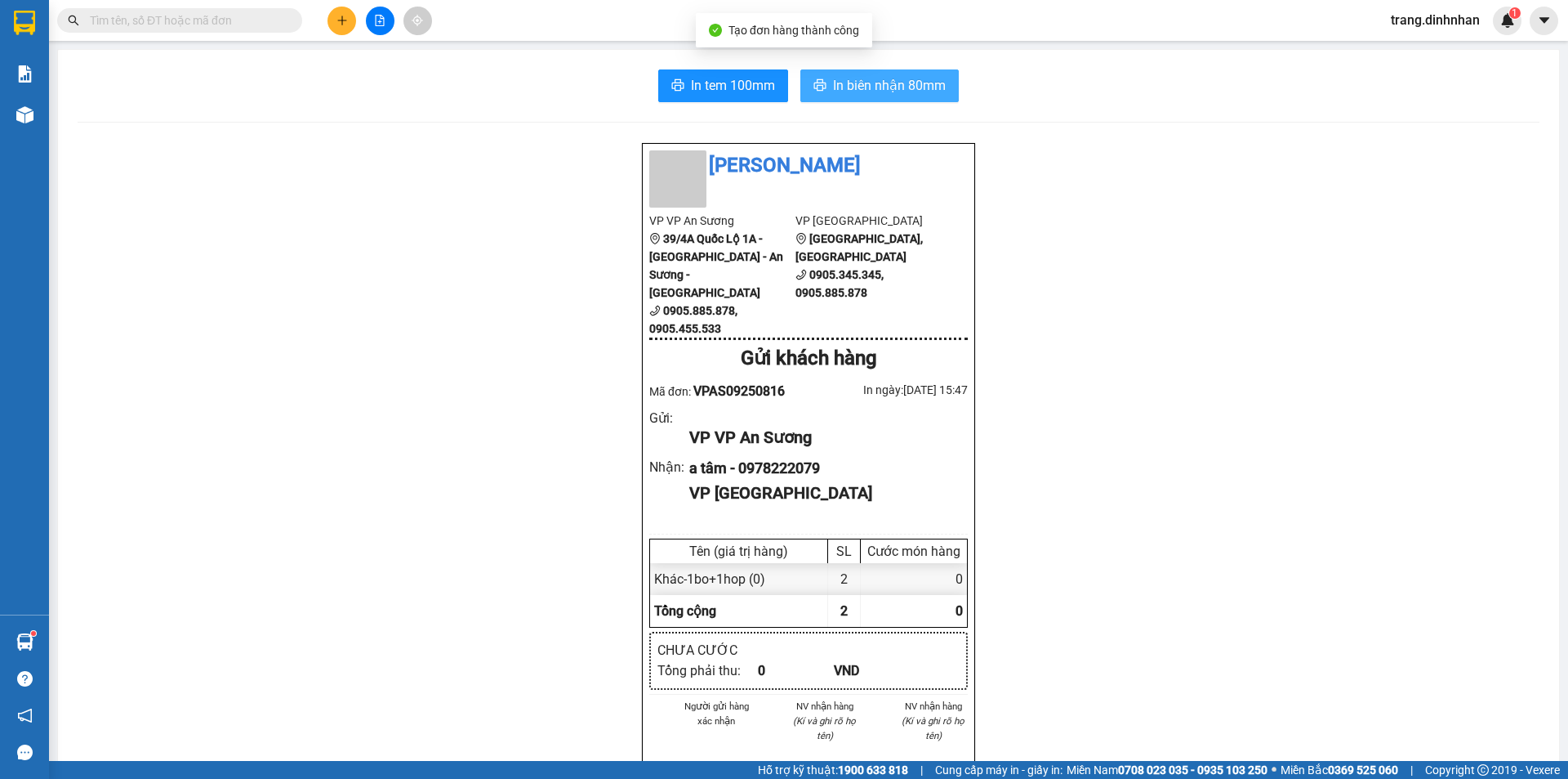
click at [904, 93] on span "In biên nhận 80mm" at bounding box center [889, 85] width 113 height 20
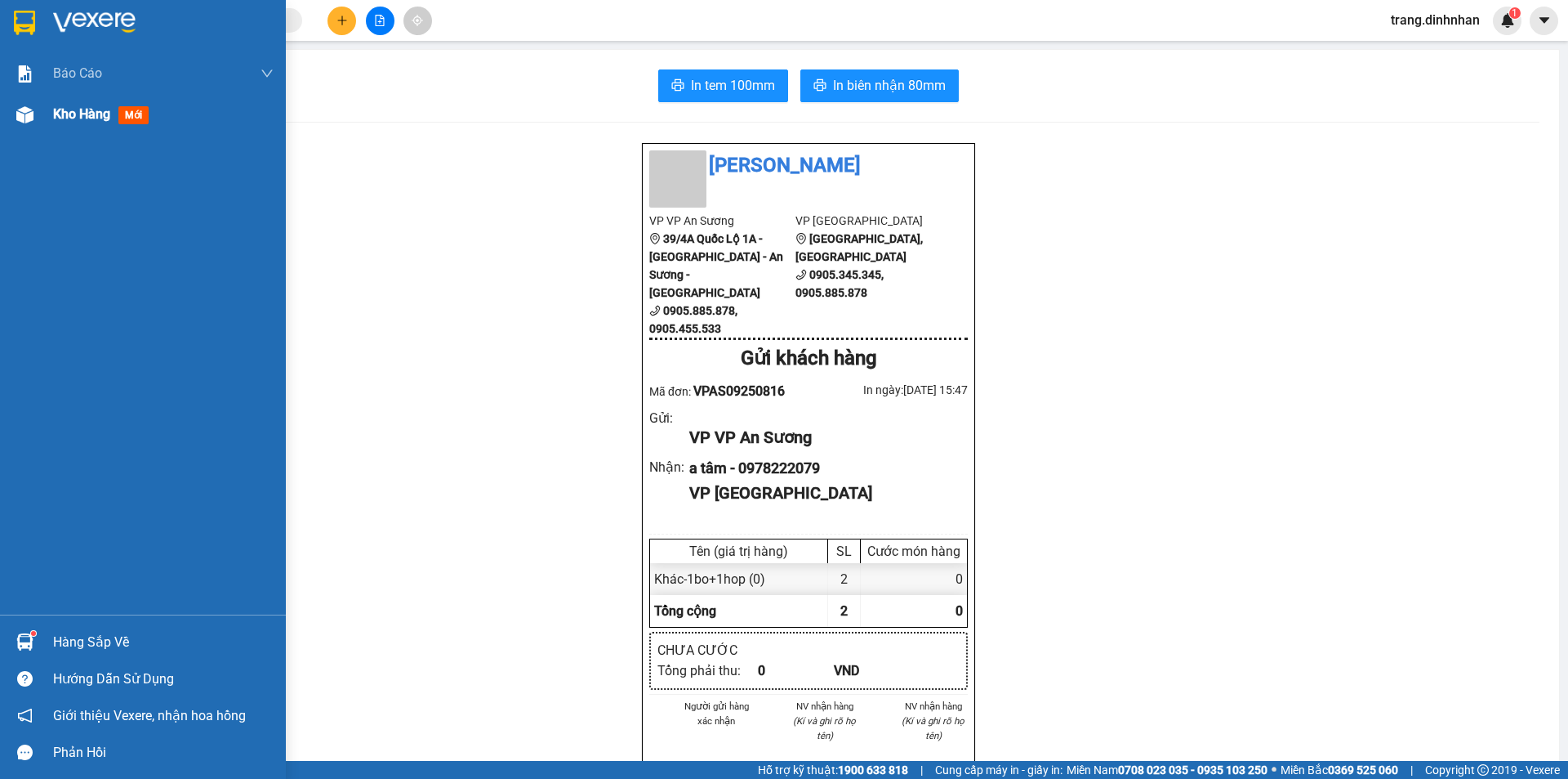
drag, startPoint x: 47, startPoint y: 108, endPoint x: 69, endPoint y: 124, distance: 27.2
click at [69, 124] on div "Kho hàng mới" at bounding box center [143, 114] width 286 height 41
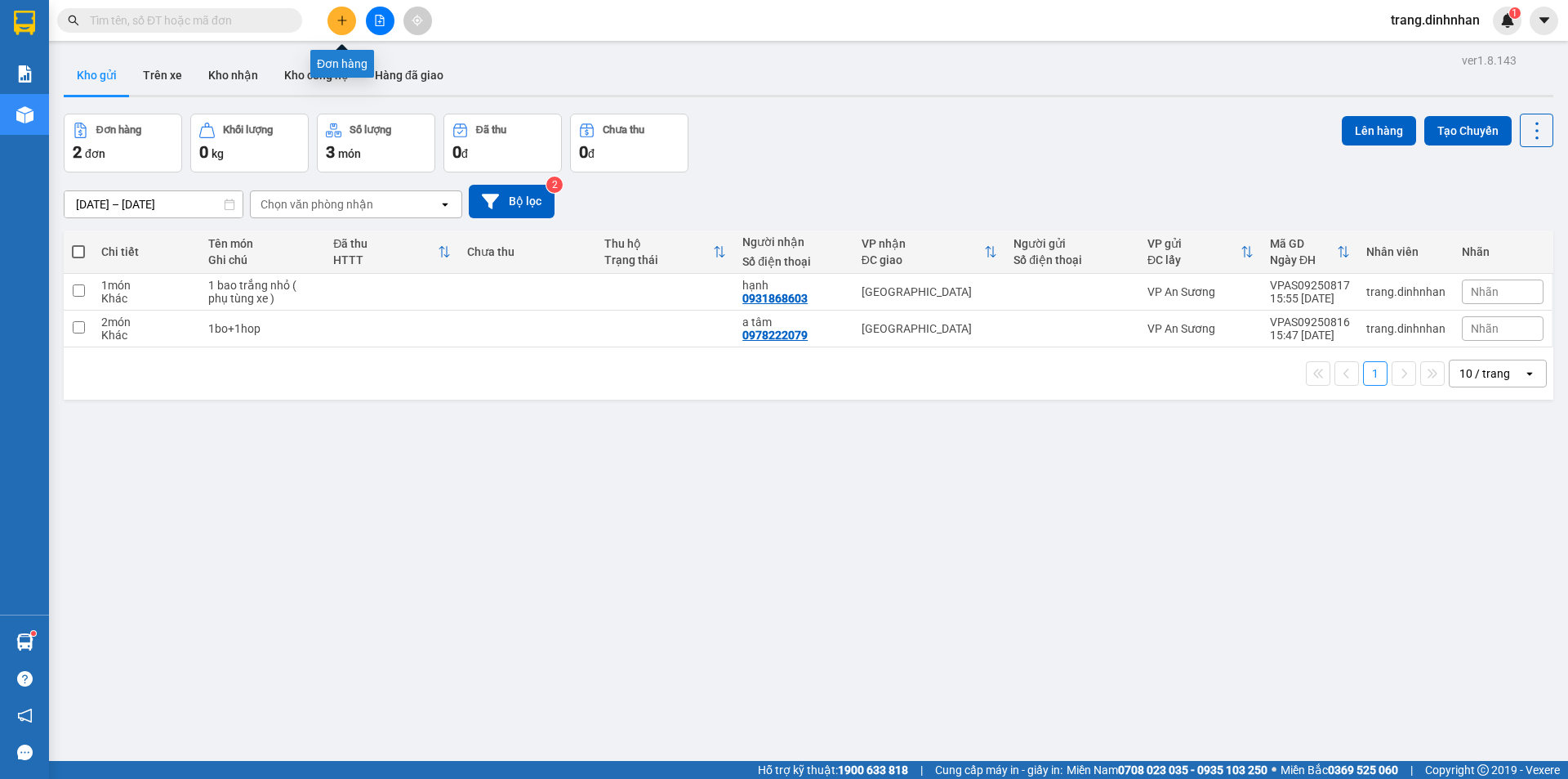
click at [344, 26] on button at bounding box center [341, 20] width 28 height 28
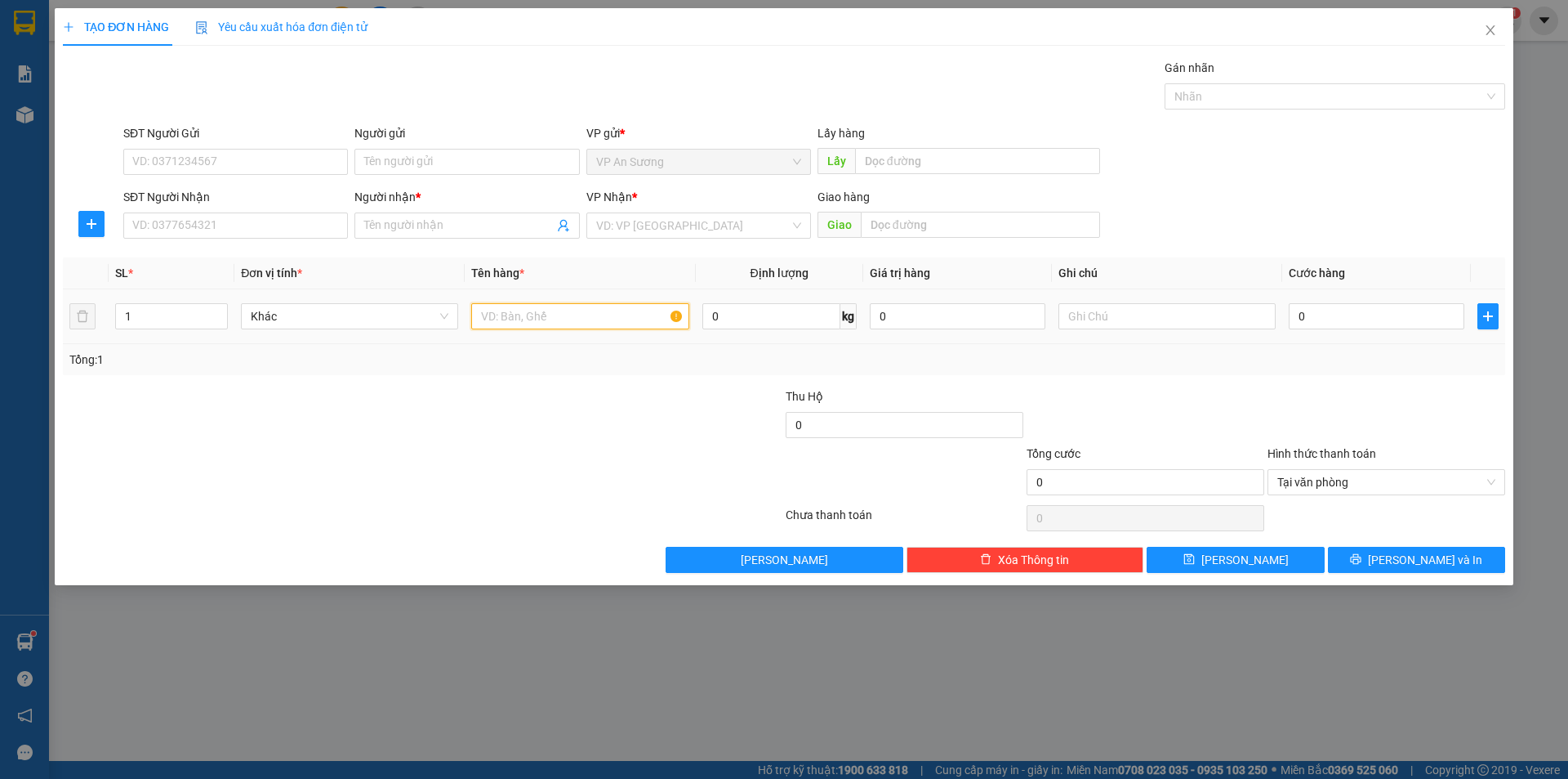
click at [510, 321] on input "text" at bounding box center [580, 315] width 217 height 26
type input "tg"
click at [273, 223] on input "SĐT Người Nhận" at bounding box center [235, 225] width 224 height 26
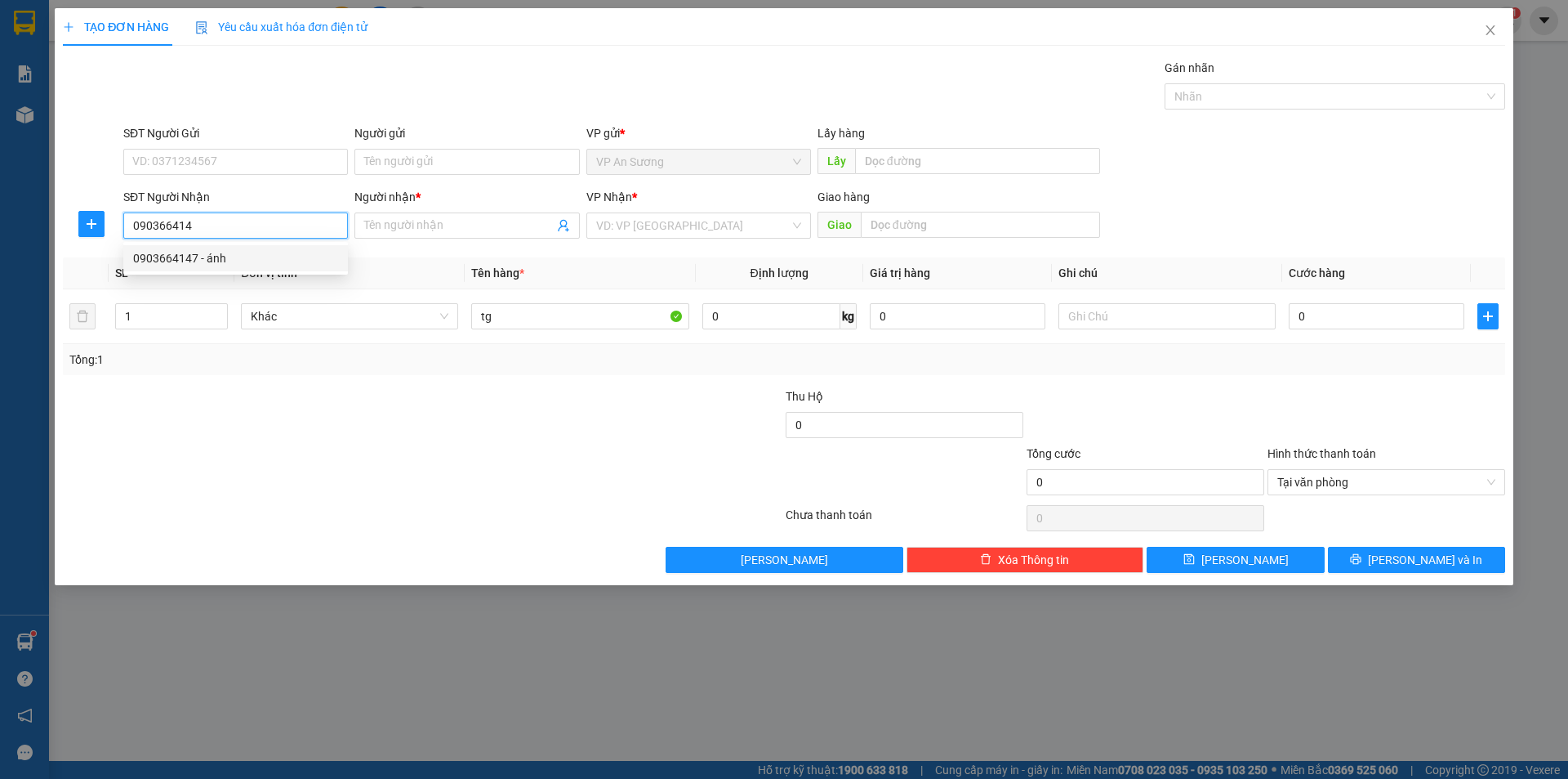
click at [211, 257] on div "0903664147 - ánh" at bounding box center [236, 258] width 205 height 18
type input "0903664147"
type input "ánh"
type input "0903664147"
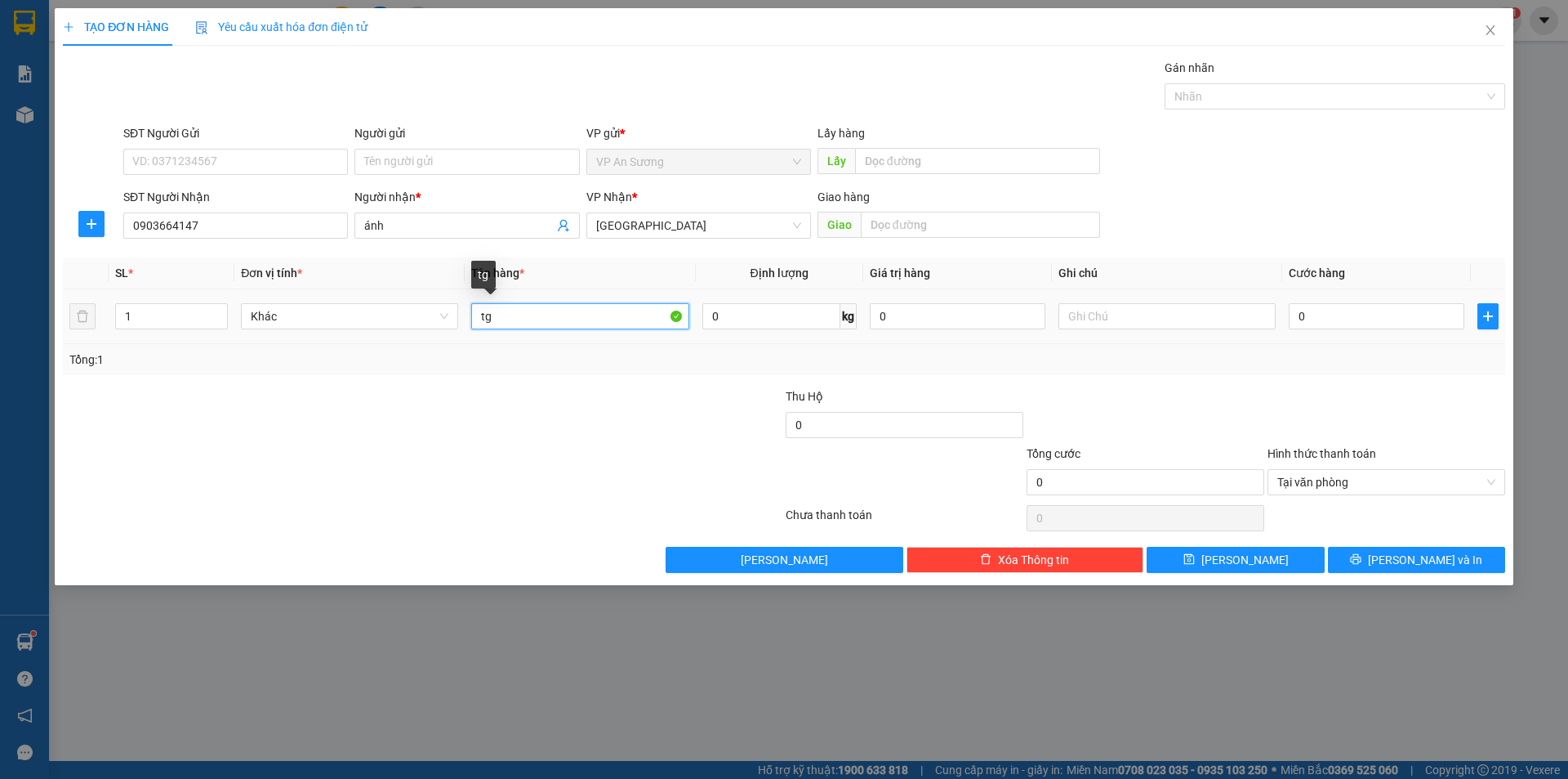
click at [505, 316] on input "tg" at bounding box center [580, 315] width 217 height 26
type input "tg sắt"
drag, startPoint x: 1490, startPoint y: 482, endPoint x: 1439, endPoint y: 516, distance: 61.3
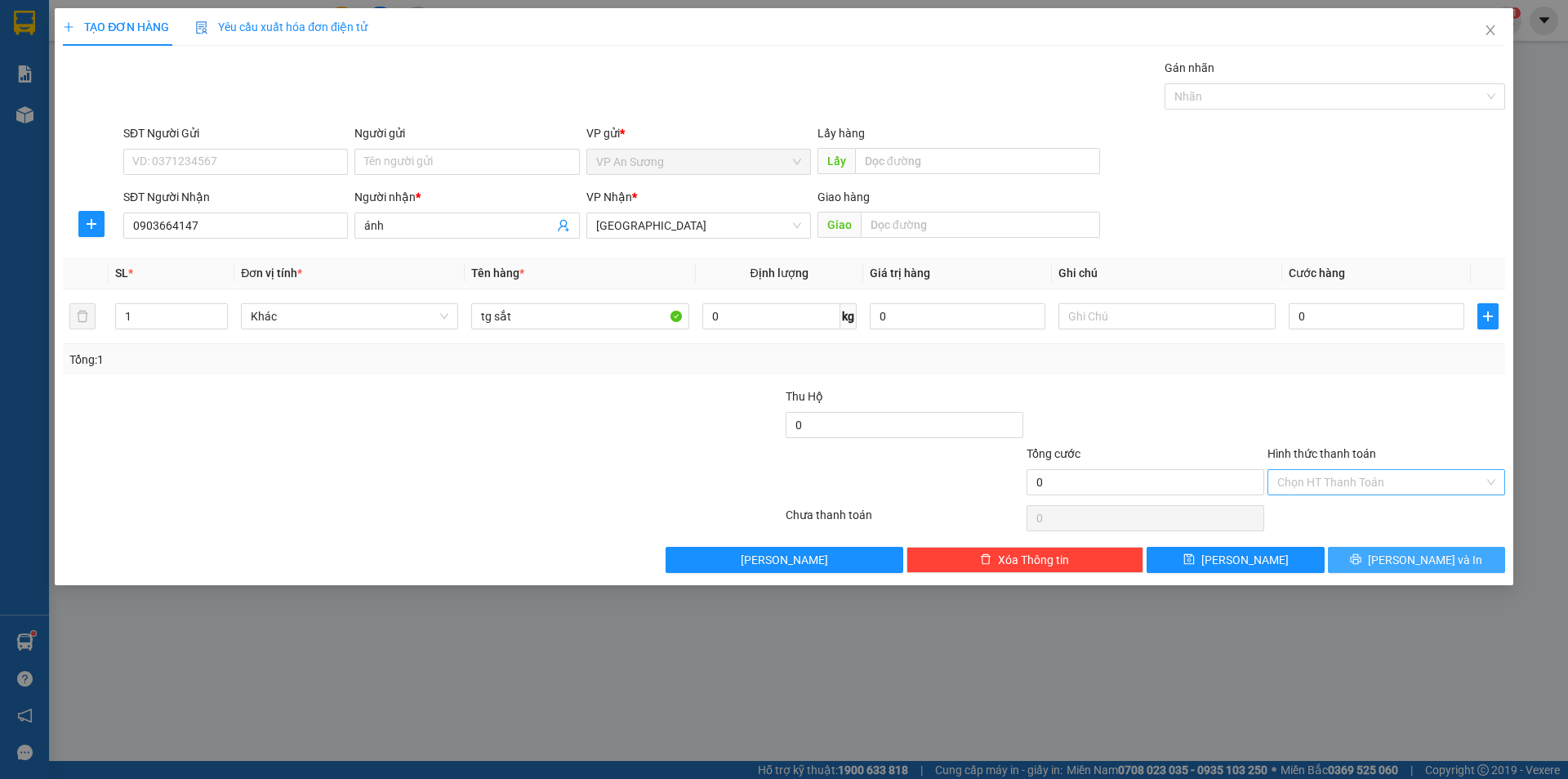
click at [1361, 555] on icon "printer" at bounding box center [1355, 559] width 12 height 12
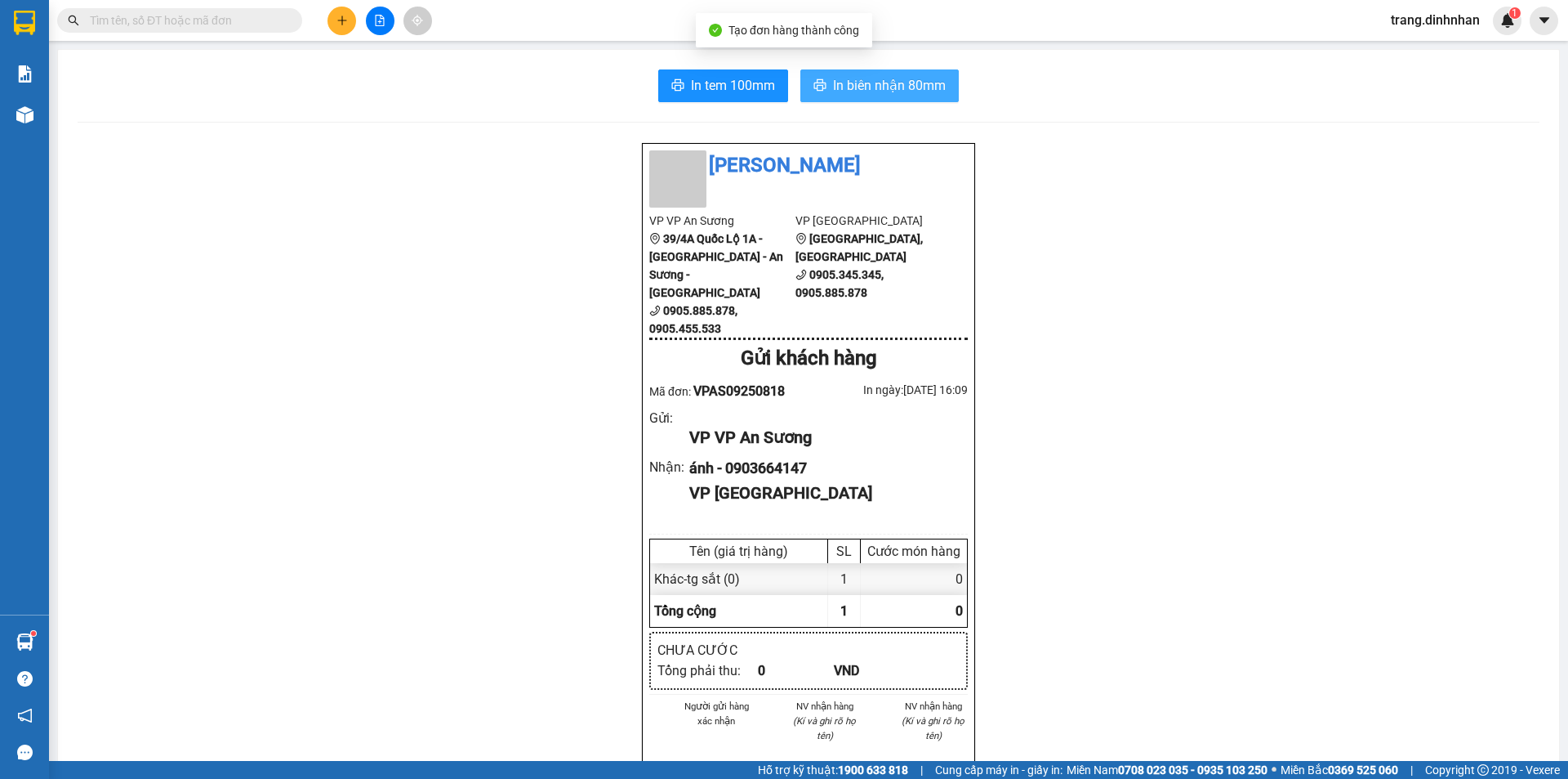
click at [903, 93] on span "In biên nhận 80mm" at bounding box center [889, 85] width 113 height 20
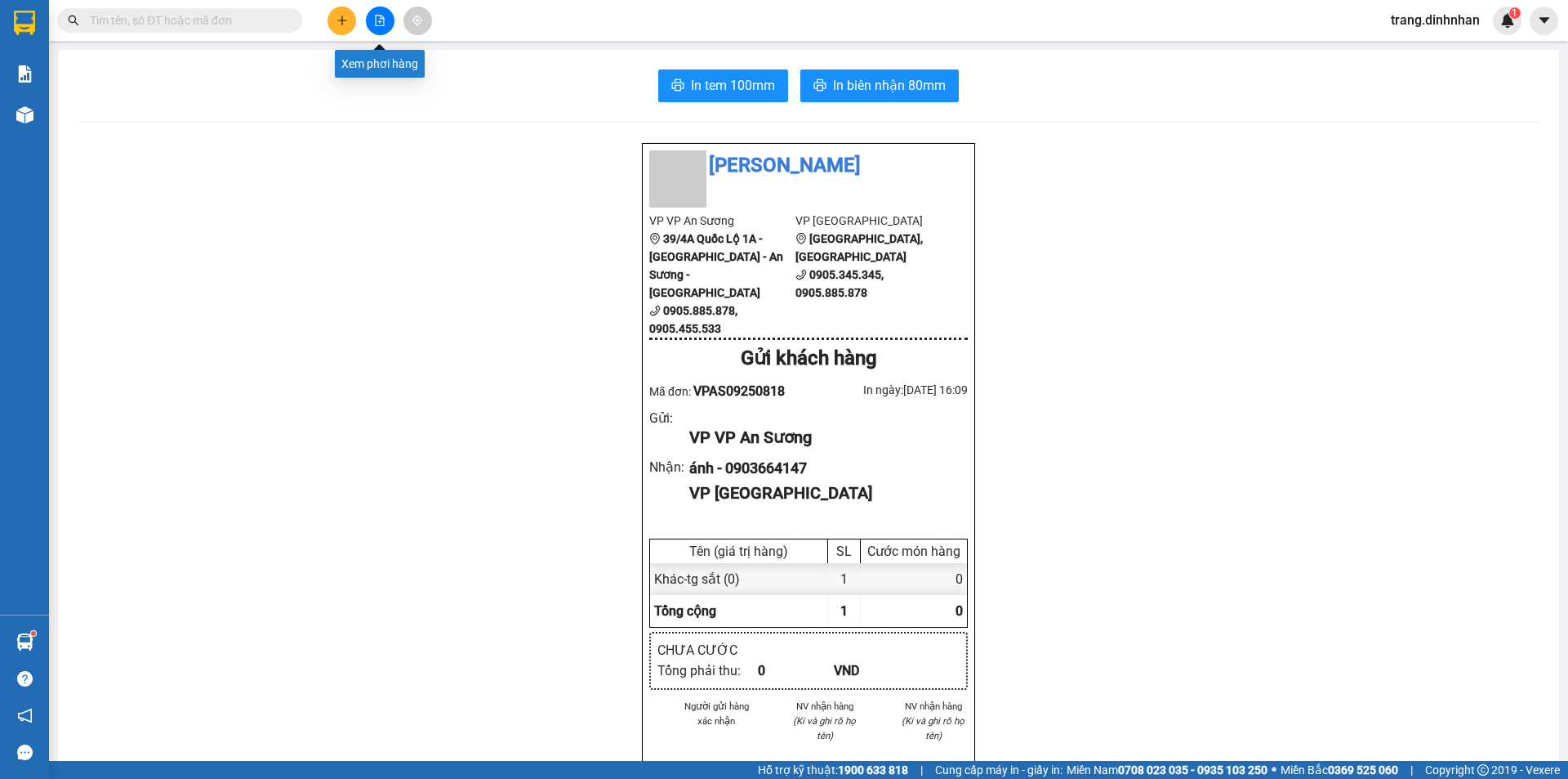
click at [375, 20] on icon "file-add" at bounding box center [380, 20] width 9 height 12
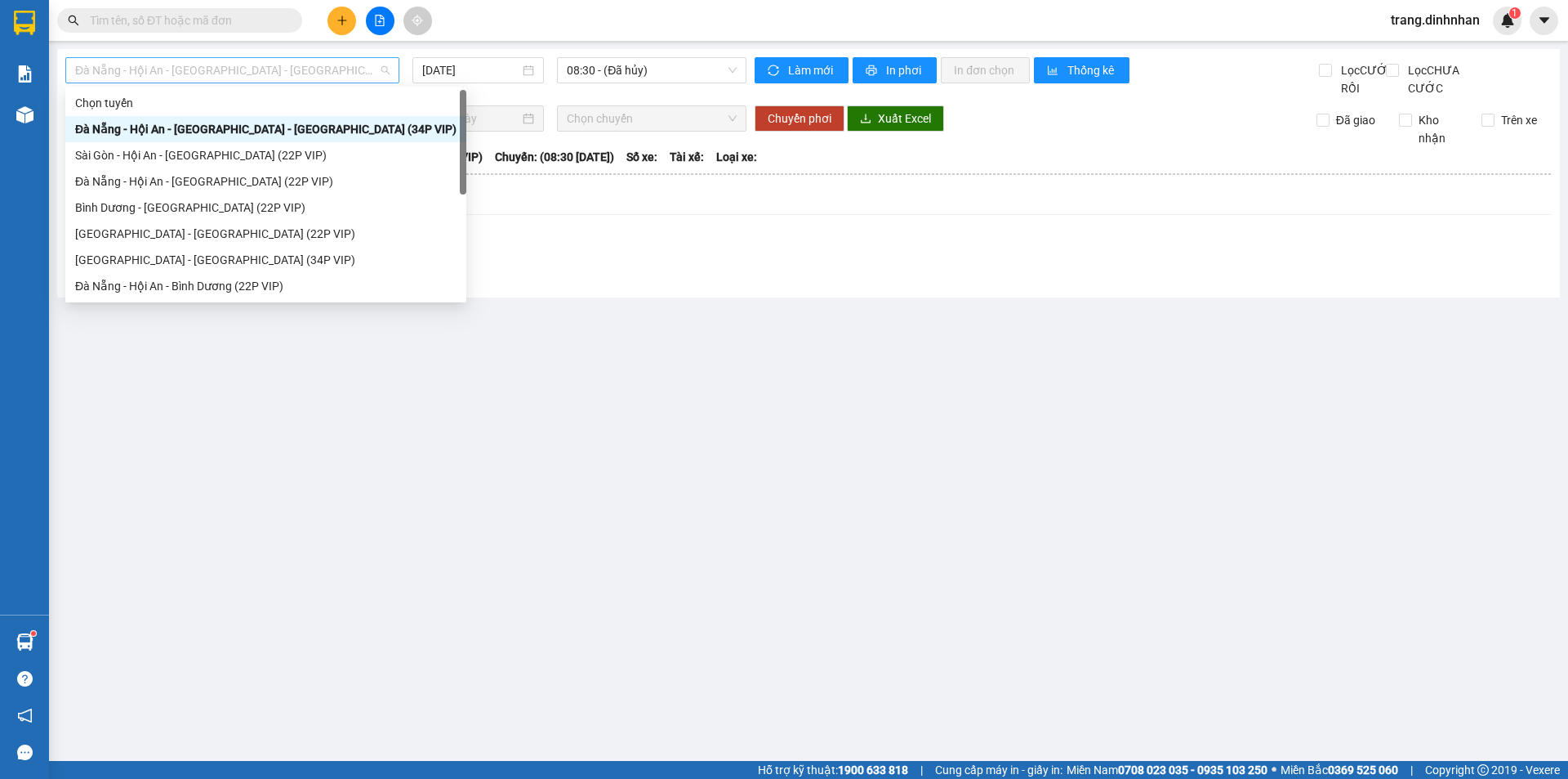
click at [365, 77] on span "Đà Nẵng - Hội An - [GEOGRAPHIC_DATA] - [GEOGRAPHIC_DATA] (34P VIP)" at bounding box center [233, 70] width 314 height 25
click at [279, 148] on div "Sài Gòn - Hội An - [GEOGRAPHIC_DATA] (22P VIP)" at bounding box center [266, 155] width 382 height 18
type input "[DATE]"
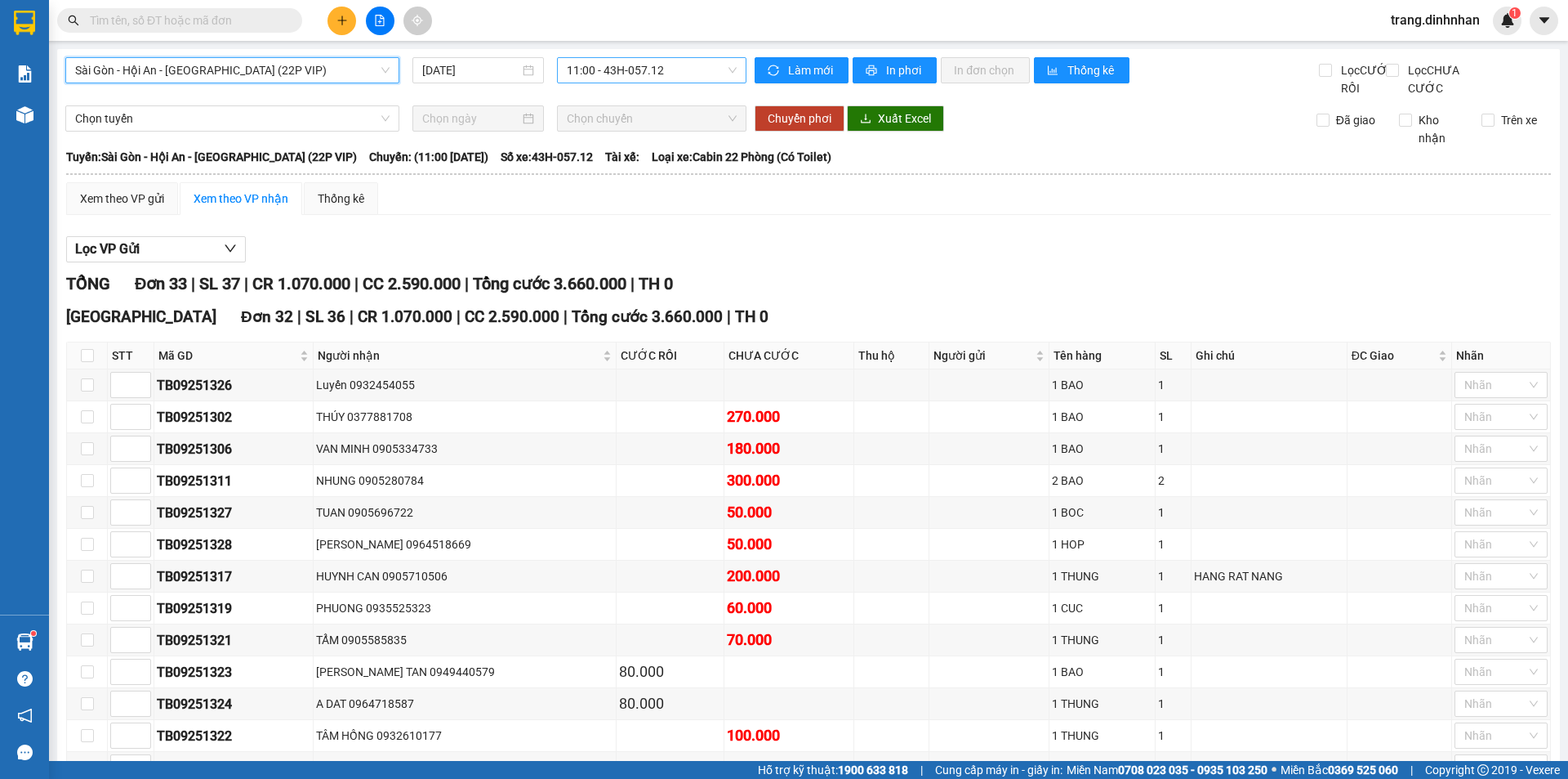
click at [683, 66] on span "11:00 - 43H-057.12" at bounding box center [651, 70] width 170 height 25
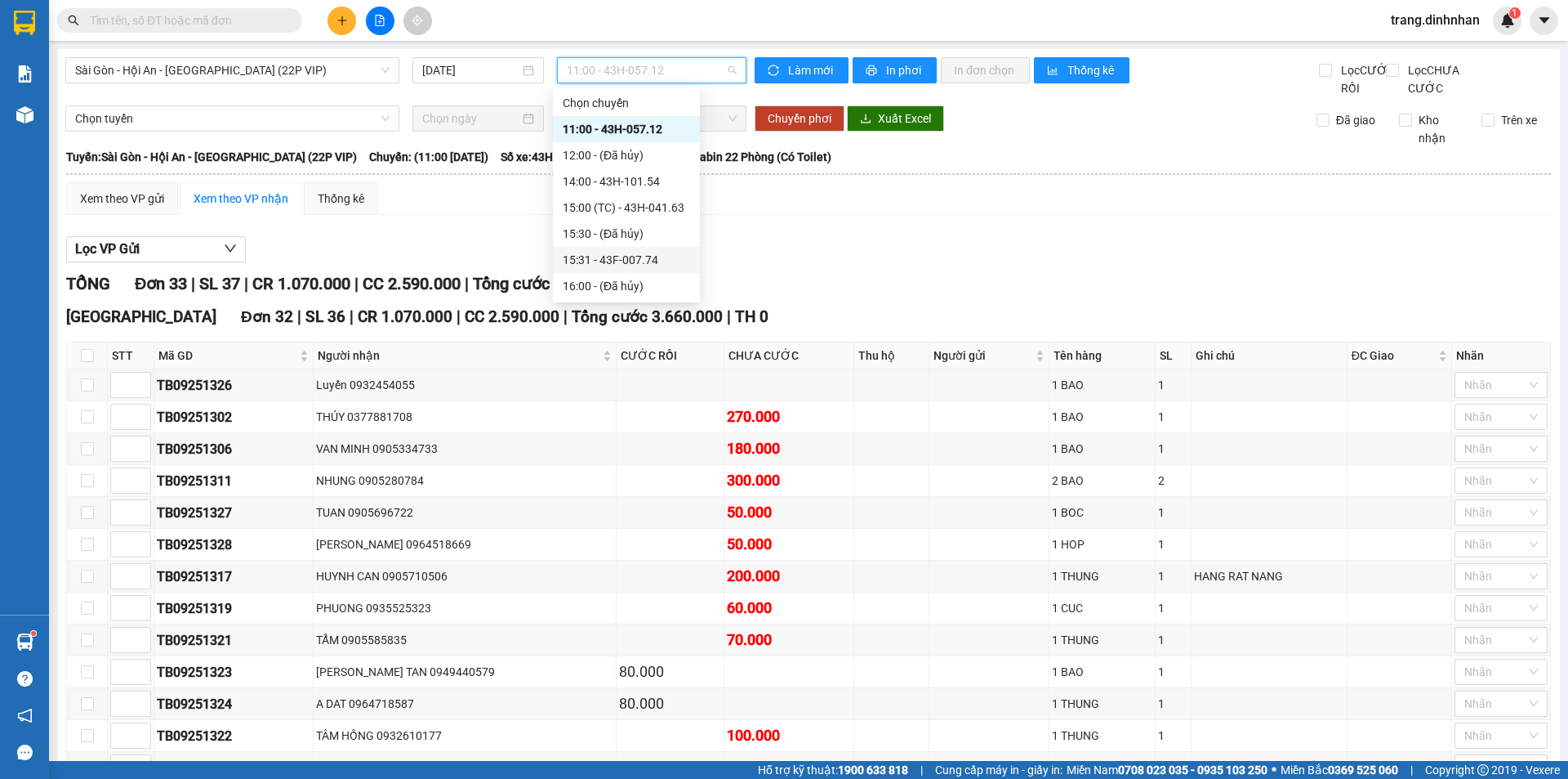
click at [666, 259] on div "15:31 - 43F-007.74" at bounding box center [626, 260] width 127 height 18
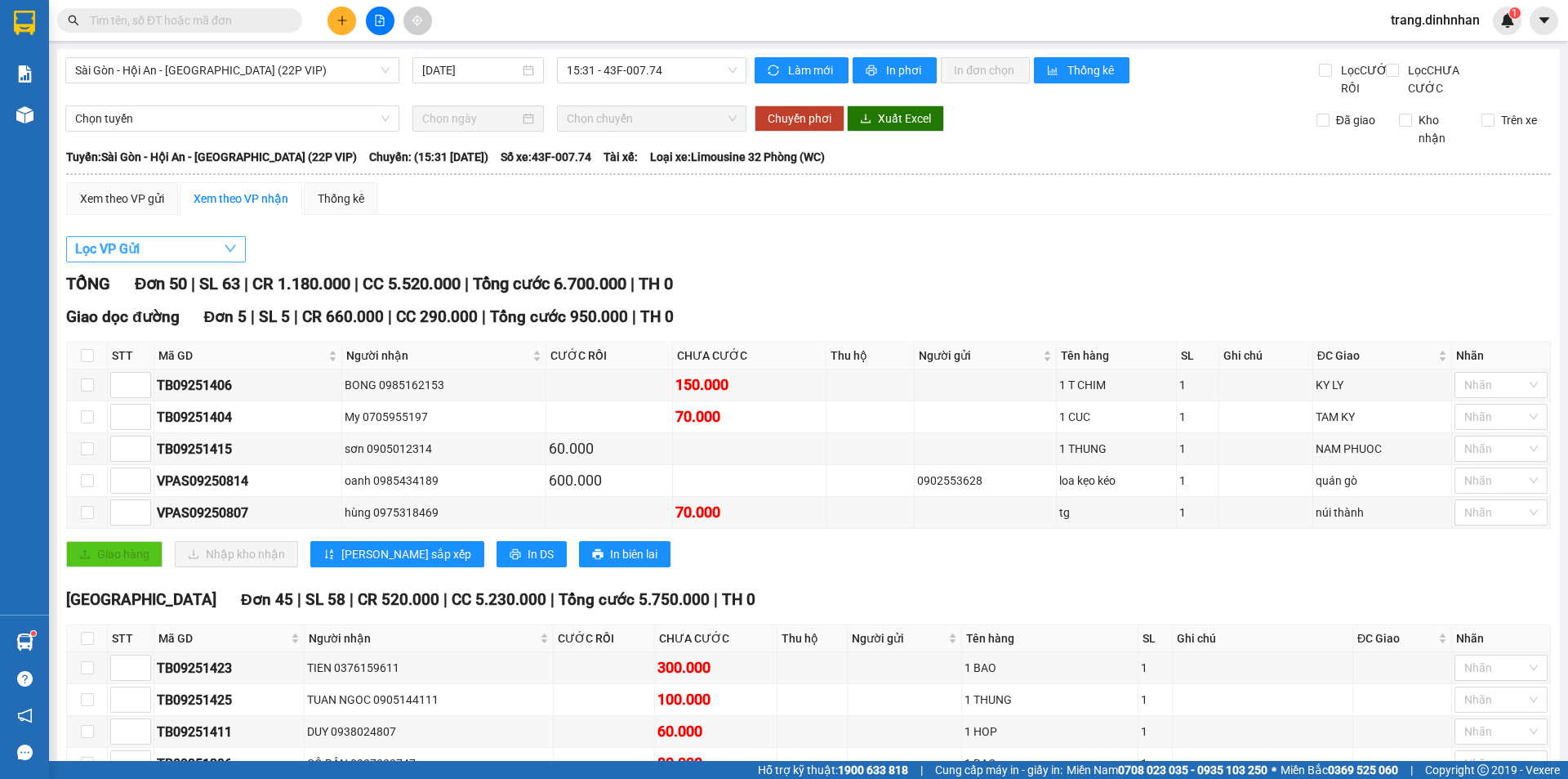
click at [119, 259] on span "Lọc VP Gửi" at bounding box center [107, 248] width 65 height 20
drag, startPoint x: 84, startPoint y: 381, endPoint x: 89, endPoint y: 400, distance: 19.6
click at [89, 400] on div "Tân Bình VP Hội An Đà Nẵng VP An Sương Lọc" at bounding box center [169, 364] width 180 height 117
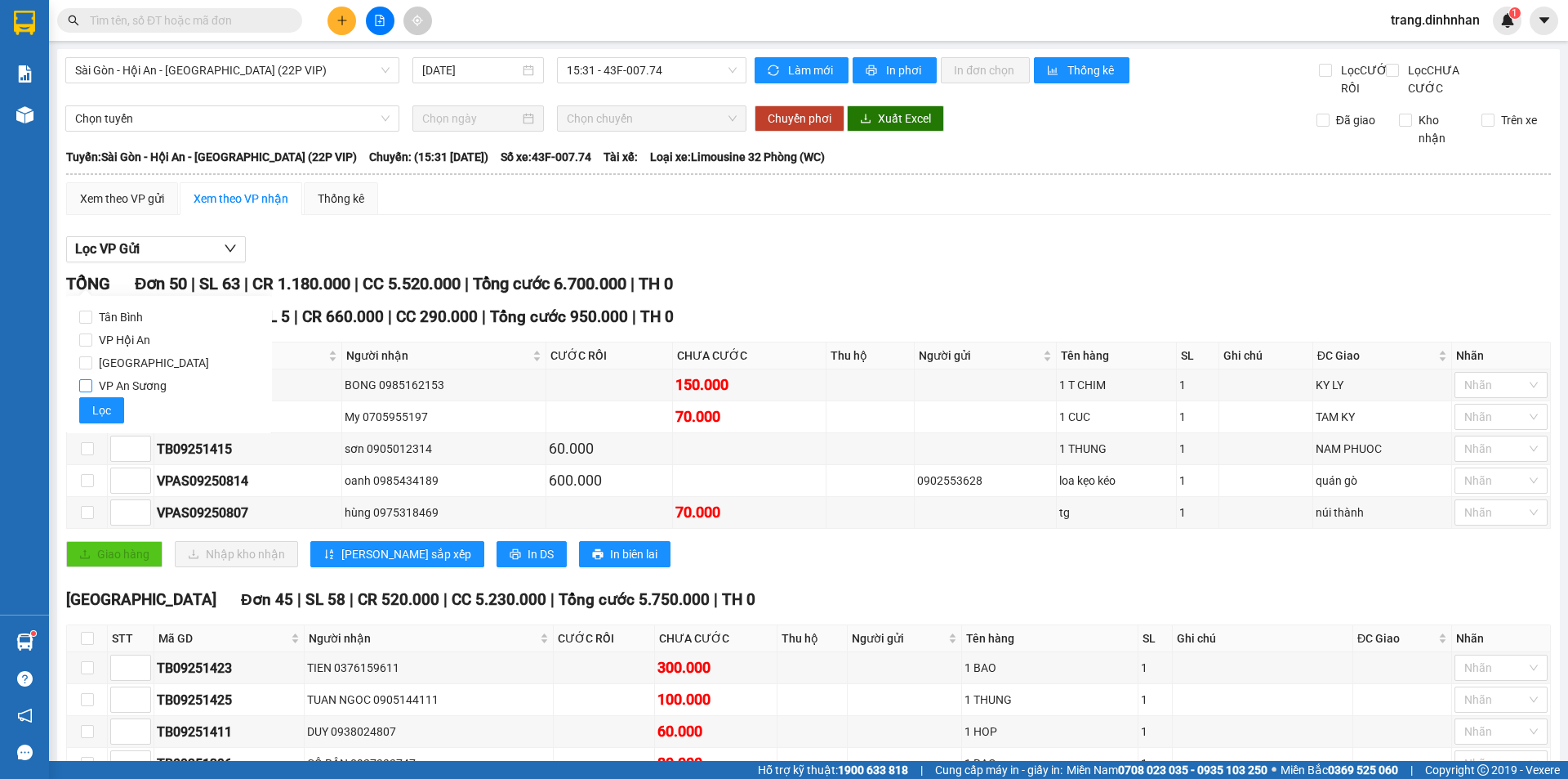
click at [81, 386] on input "VP An Sương" at bounding box center [85, 385] width 13 height 13
click at [88, 400] on button "Lọc" at bounding box center [101, 410] width 45 height 26
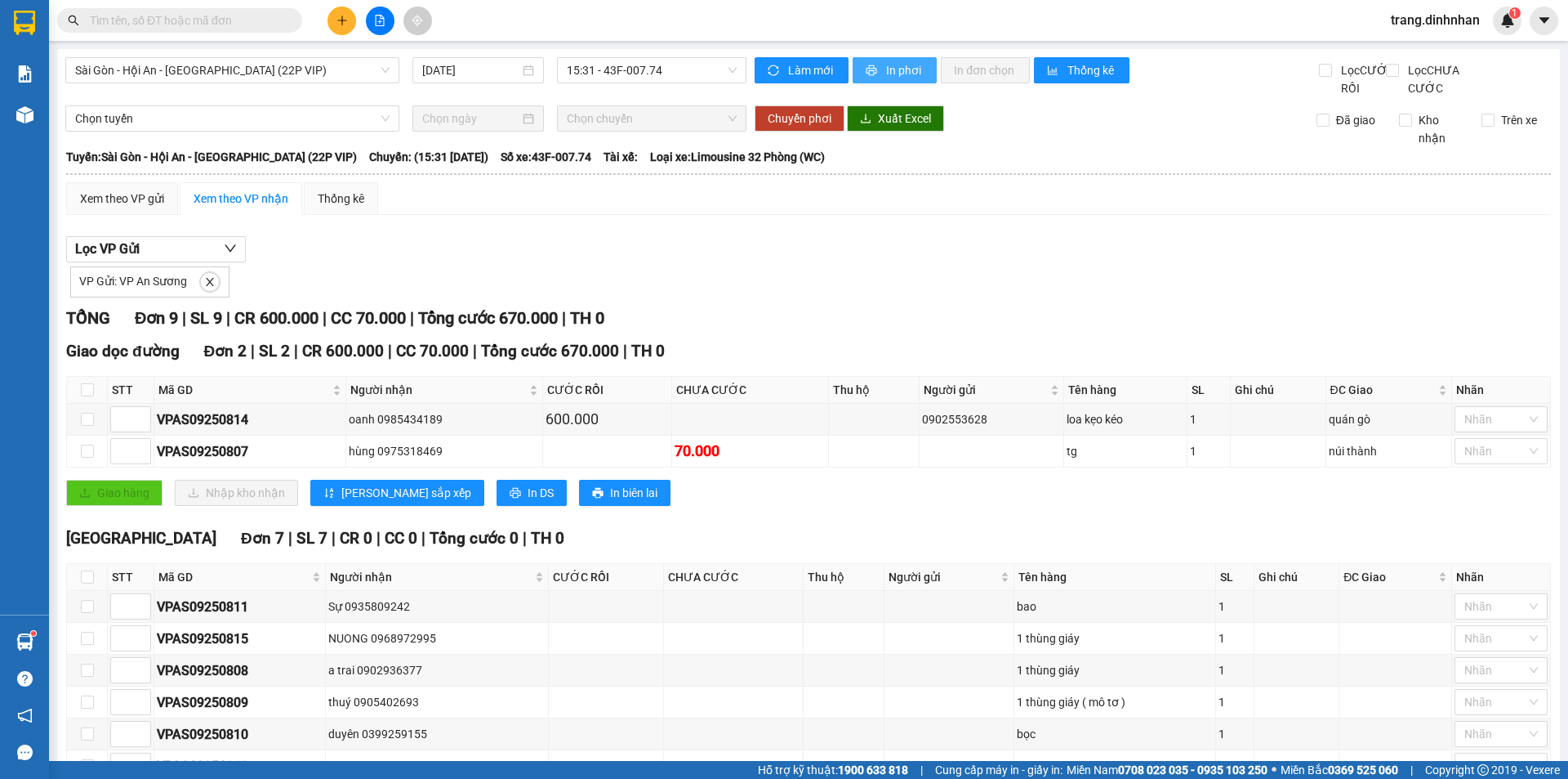
click at [900, 69] on span "In phơi" at bounding box center [904, 70] width 37 height 18
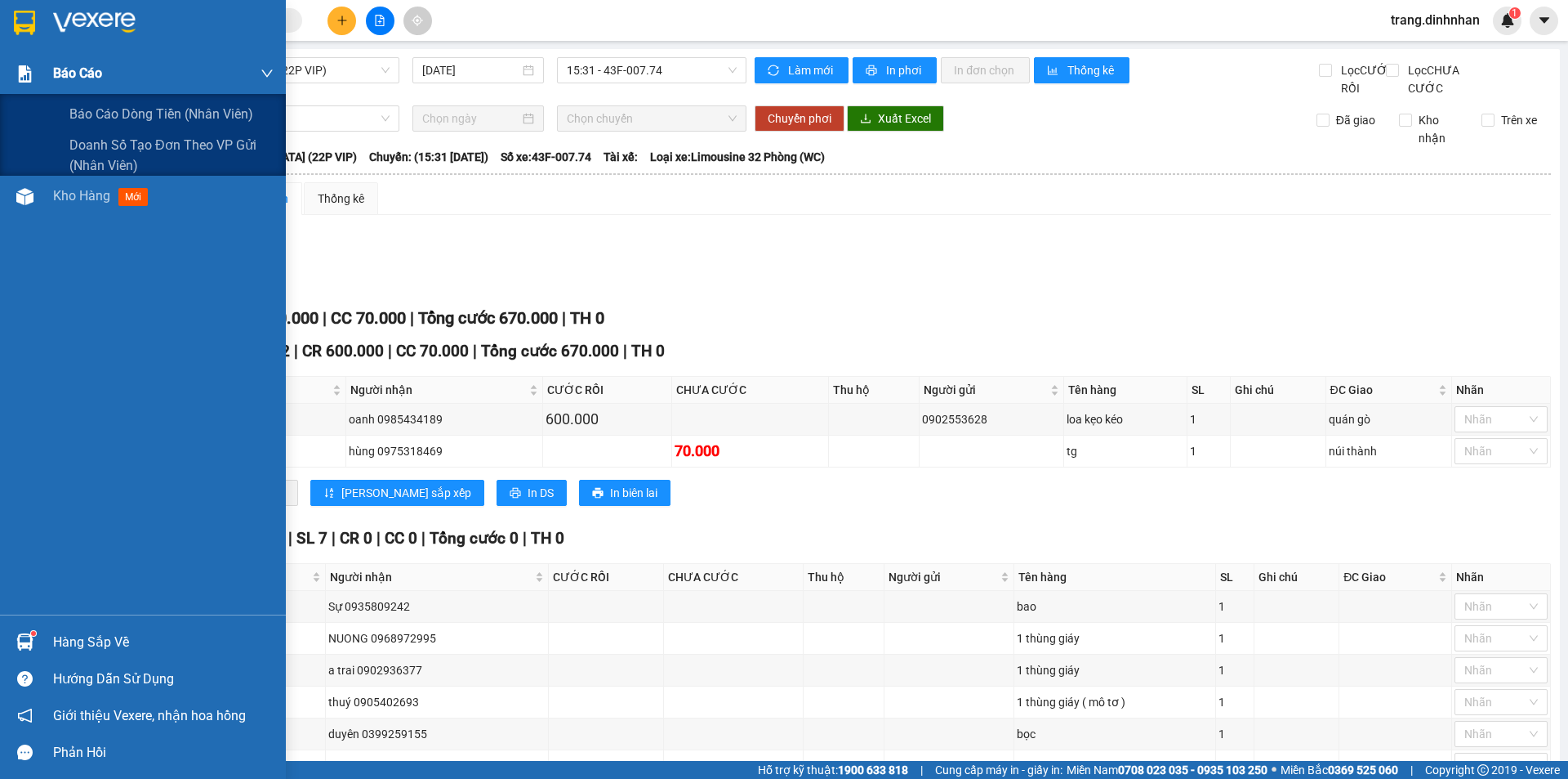
click at [57, 73] on span "Báo cáo" at bounding box center [77, 73] width 49 height 20
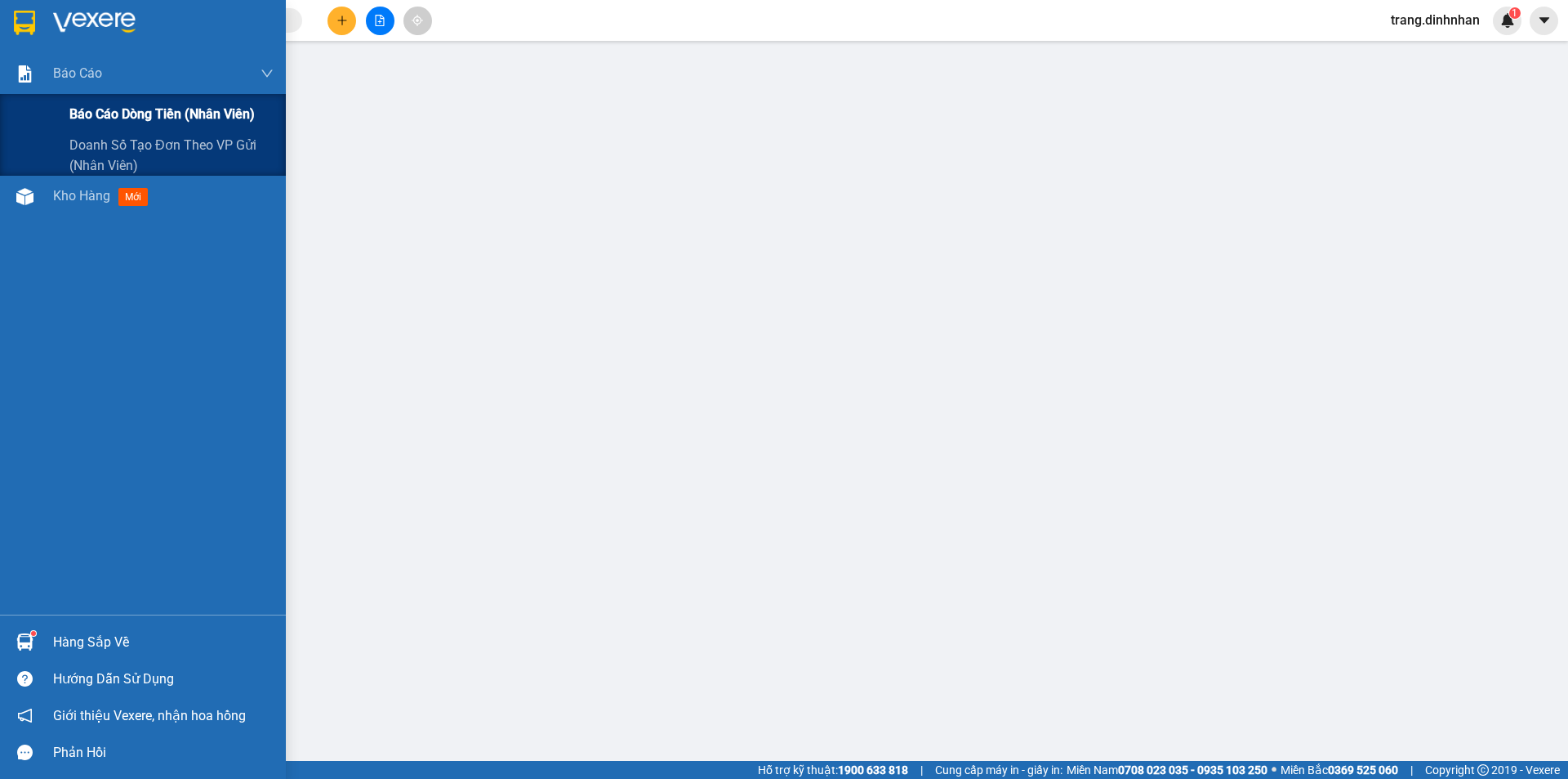
click at [114, 115] on span "Báo cáo dòng tiền (nhân viên)" at bounding box center [162, 114] width 185 height 20
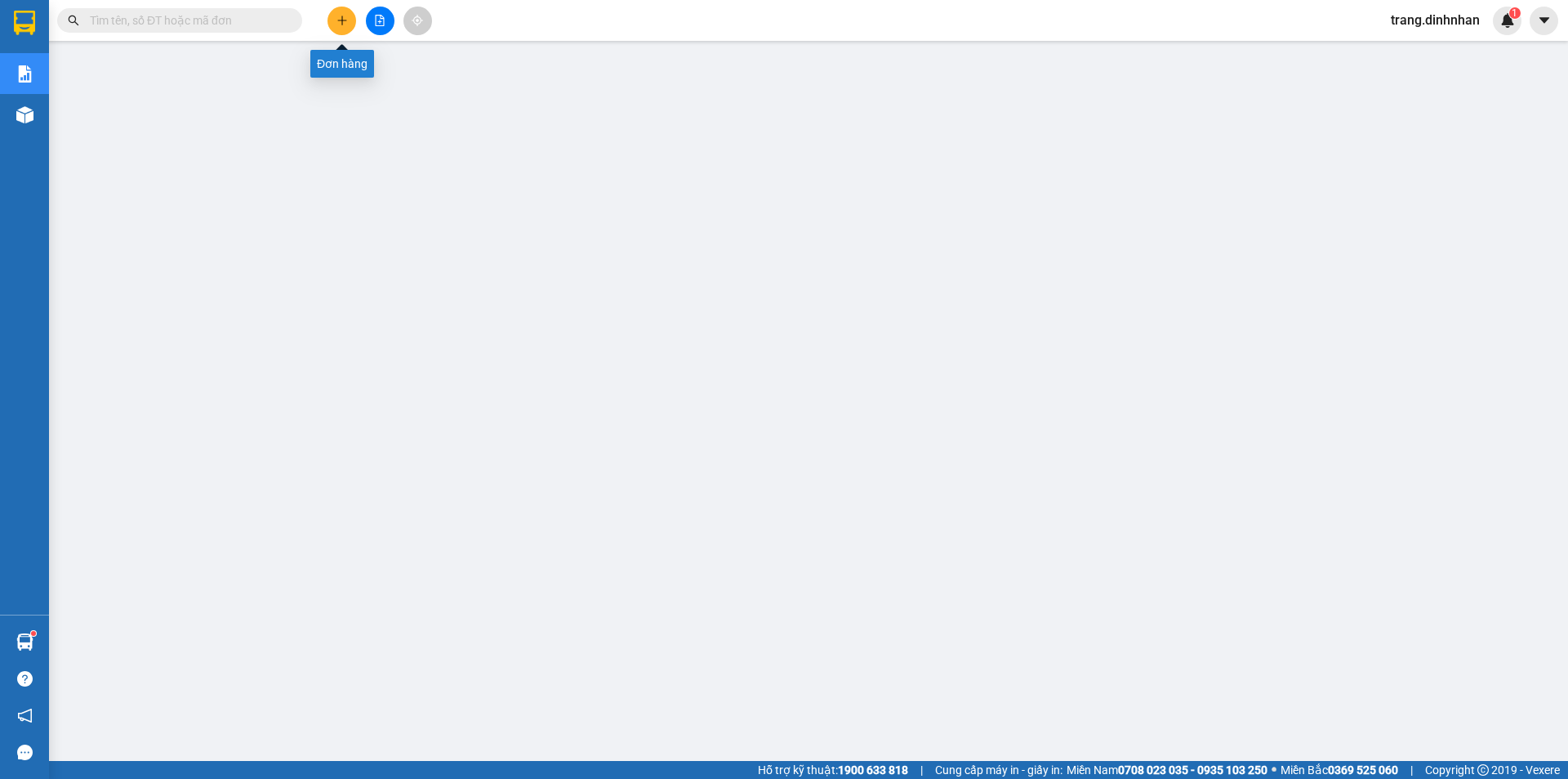
click at [337, 26] on button at bounding box center [341, 20] width 28 height 28
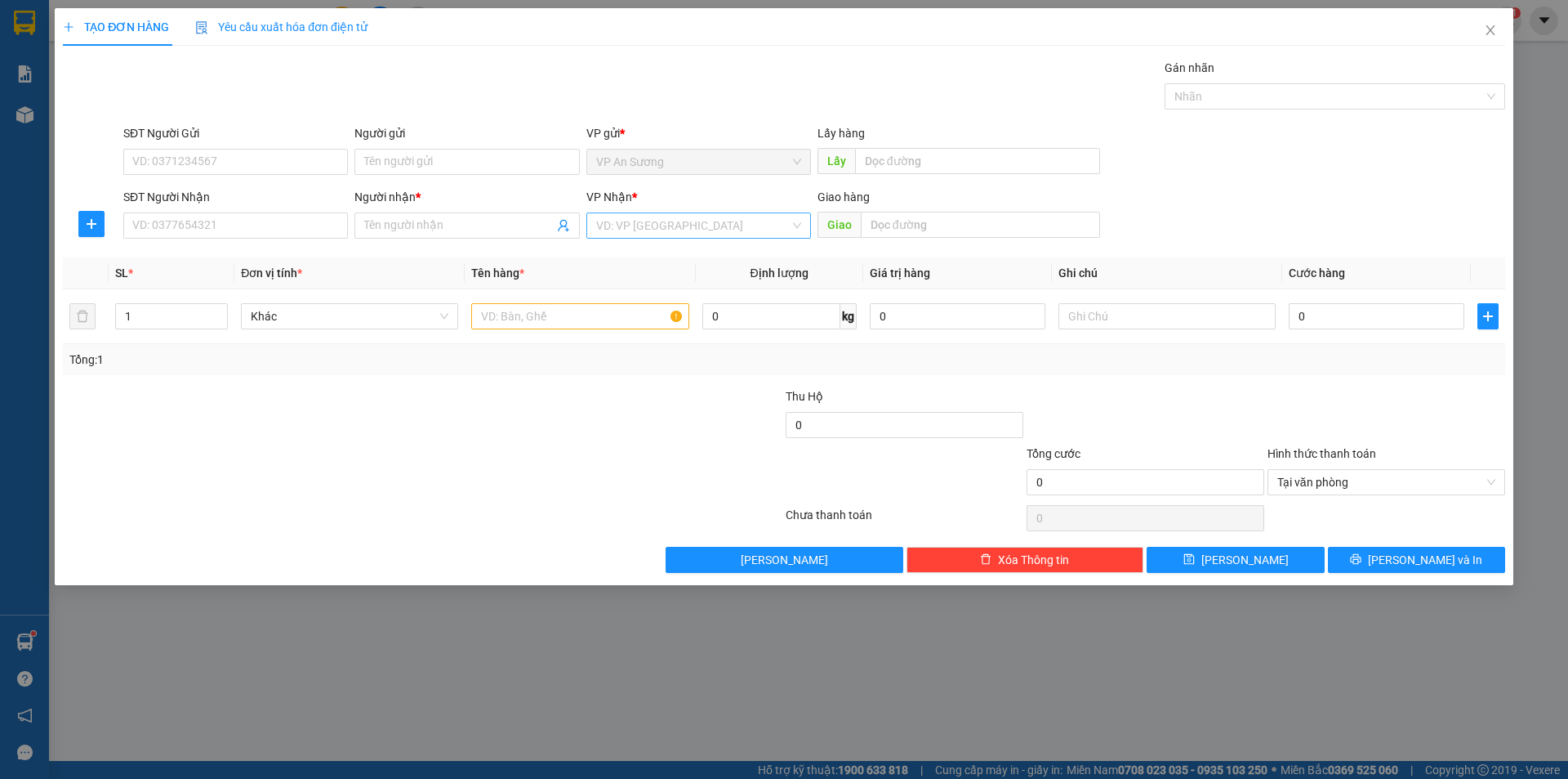
click at [634, 222] on input "search" at bounding box center [692, 225] width 194 height 25
click at [645, 318] on div "[GEOGRAPHIC_DATA]" at bounding box center [699, 311] width 205 height 18
click at [514, 319] on input "text" at bounding box center [580, 315] width 217 height 26
type input "tg"
click at [324, 216] on input "SĐT Người Nhận" at bounding box center [235, 225] width 224 height 26
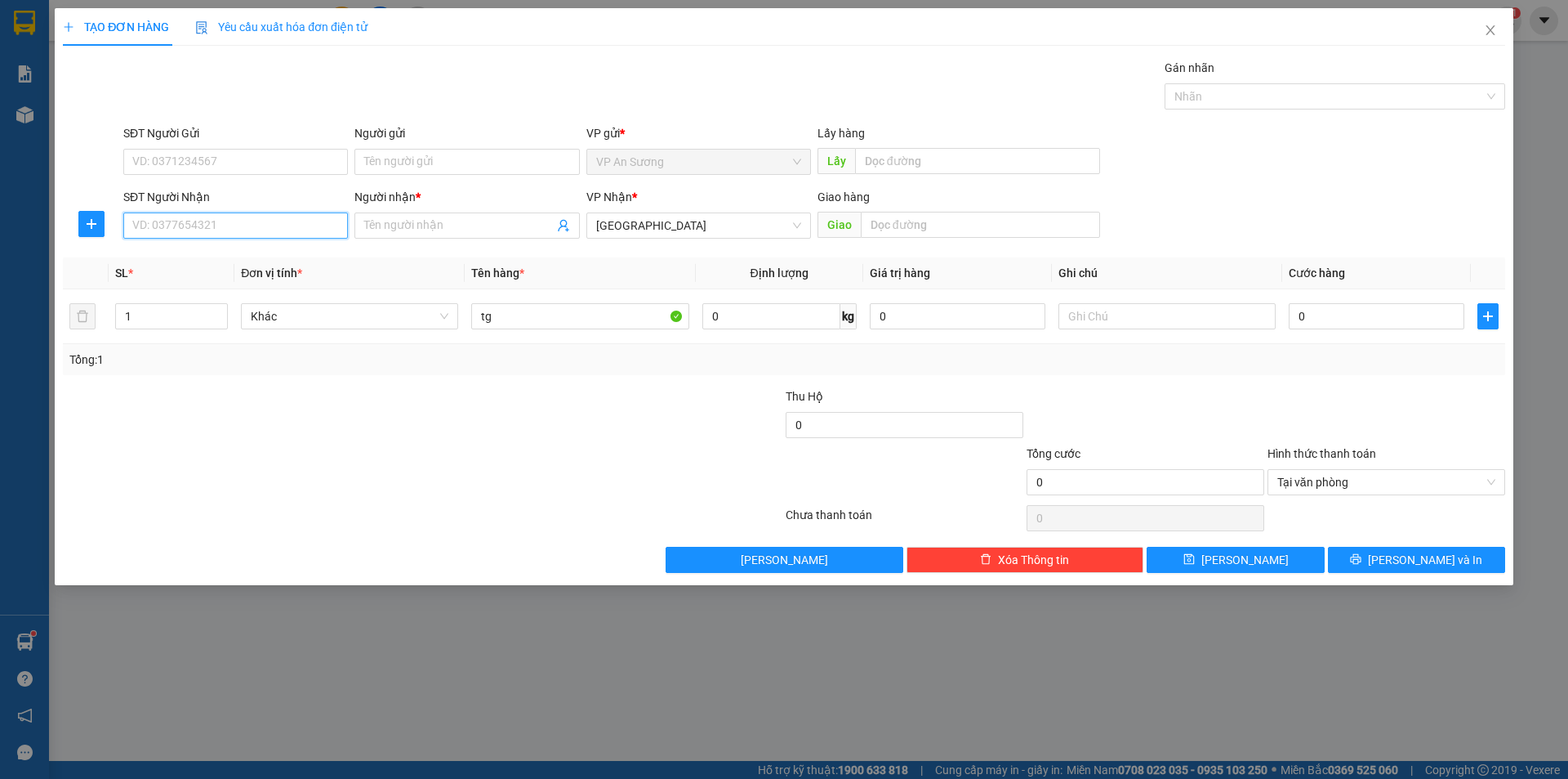
click at [314, 221] on input "SĐT Người Nhận" at bounding box center [235, 225] width 224 height 26
click at [182, 255] on div "0982249545 - thúy" at bounding box center [236, 258] width 205 height 18
type input "0982249545"
type input "thúy"
click at [1447, 552] on span "[PERSON_NAME] và In" at bounding box center [1425, 560] width 114 height 18
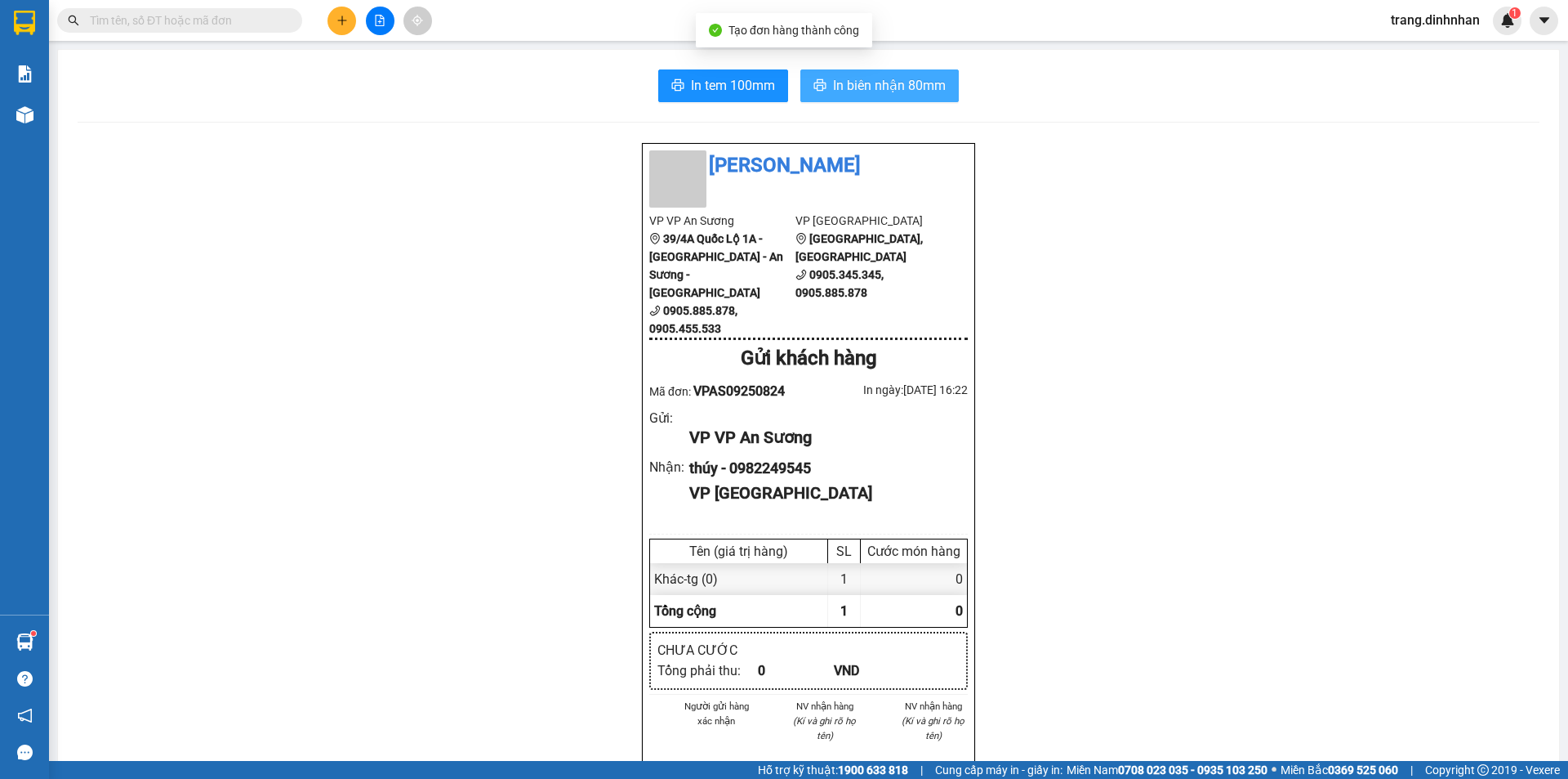
click at [919, 79] on span "In biên nhận 80mm" at bounding box center [889, 85] width 113 height 20
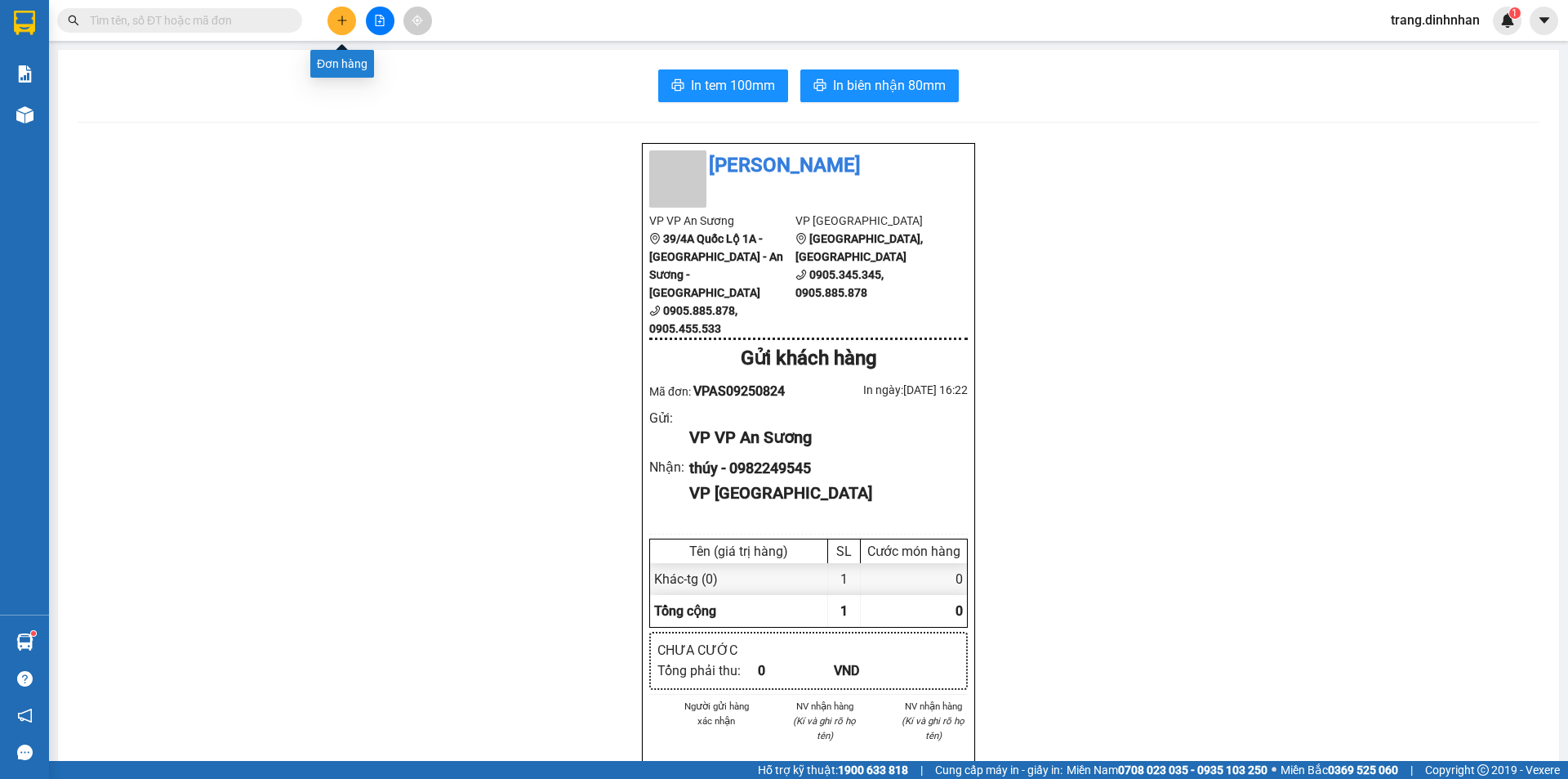
click at [352, 22] on button at bounding box center [341, 20] width 28 height 28
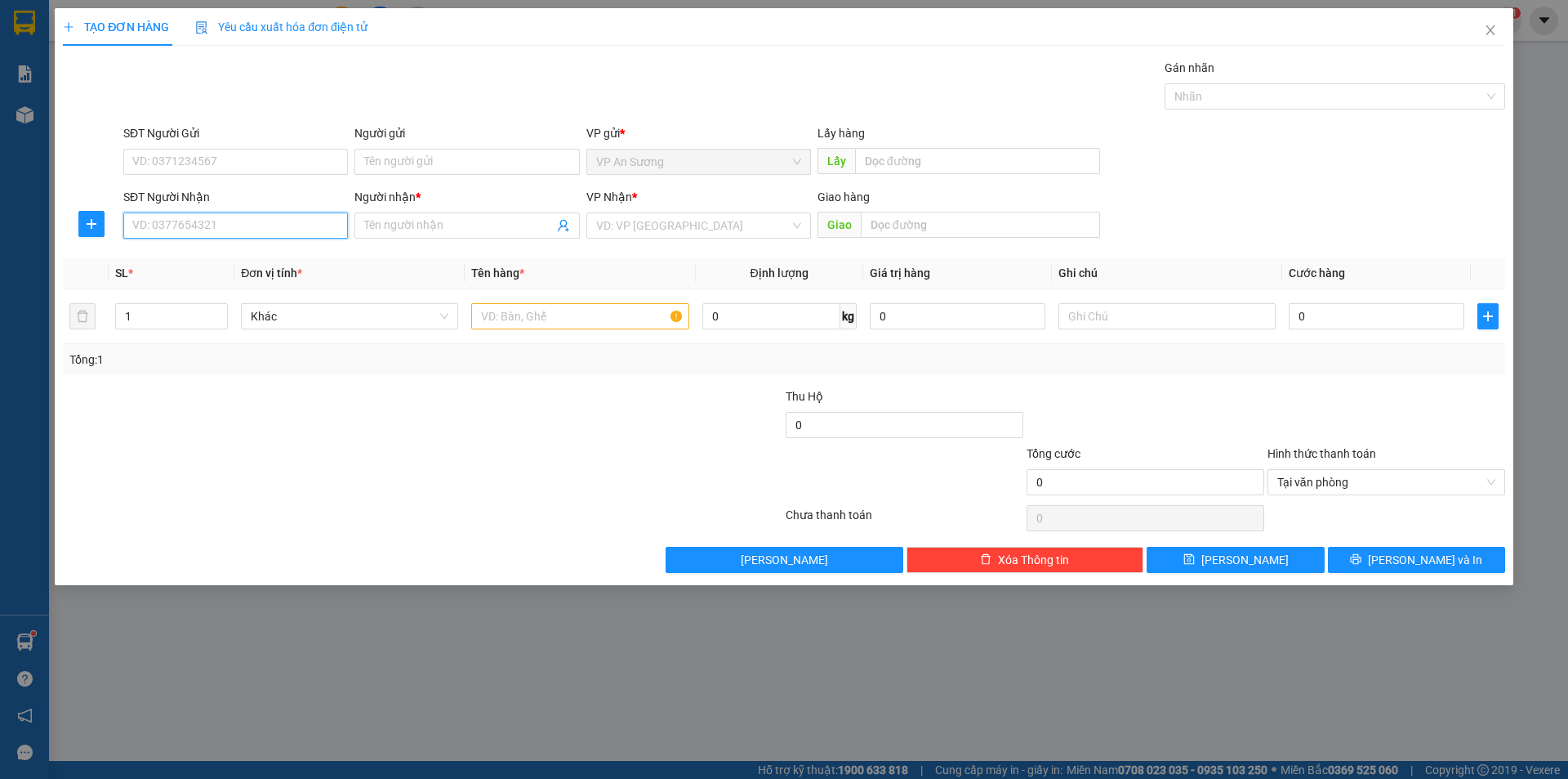
click at [334, 219] on input "SĐT Người Nhận" at bounding box center [235, 225] width 224 height 26
click at [182, 222] on input "09348105368" at bounding box center [235, 225] width 224 height 26
click at [194, 223] on input "09348105368" at bounding box center [235, 225] width 224 height 26
type input "0934810538"
click at [201, 257] on div "0934810538 - DUONG" at bounding box center [236, 258] width 205 height 18
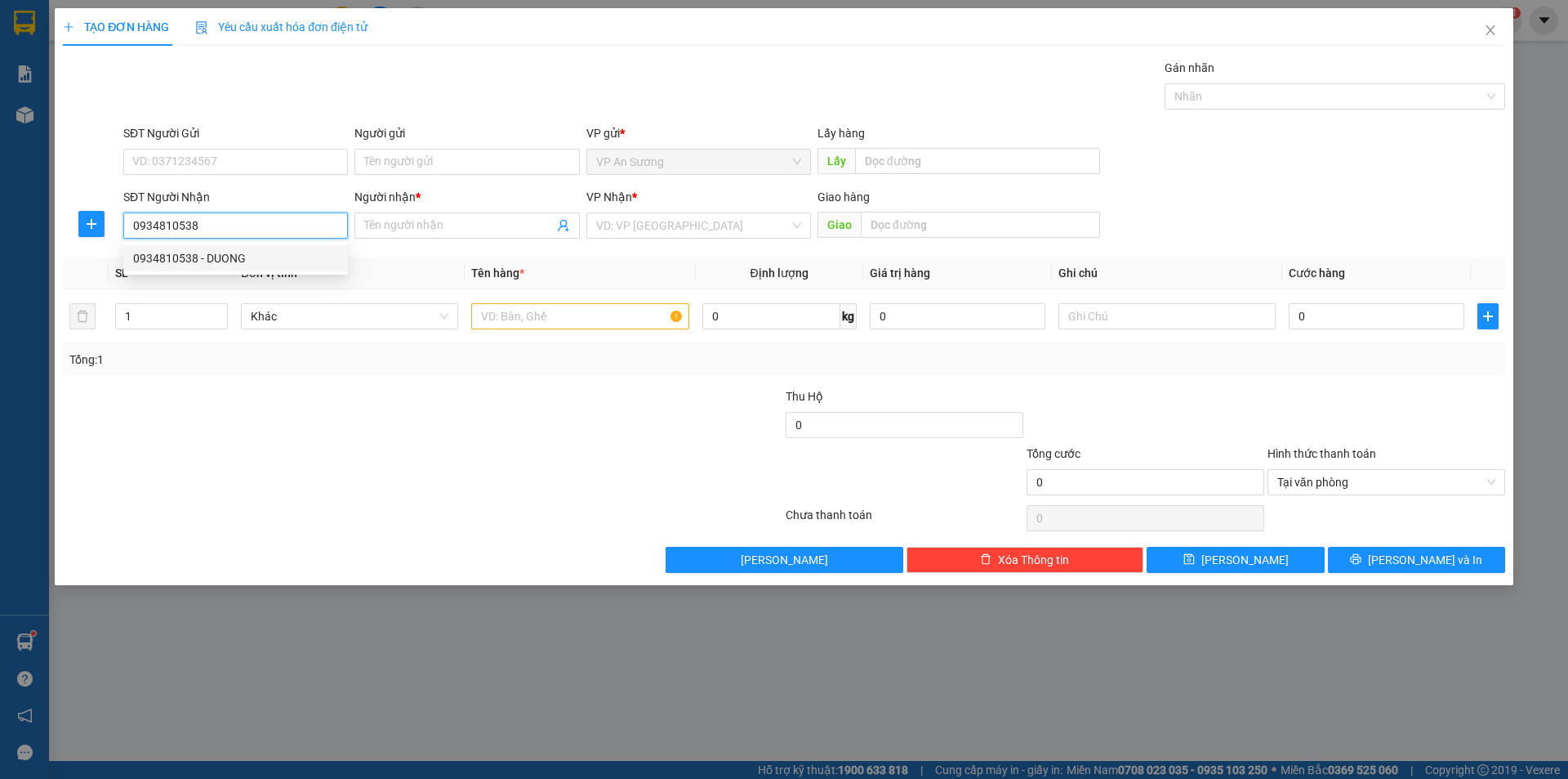
type input "DUONG"
type input "0934810538"
click at [499, 314] on input "text" at bounding box center [580, 315] width 217 height 26
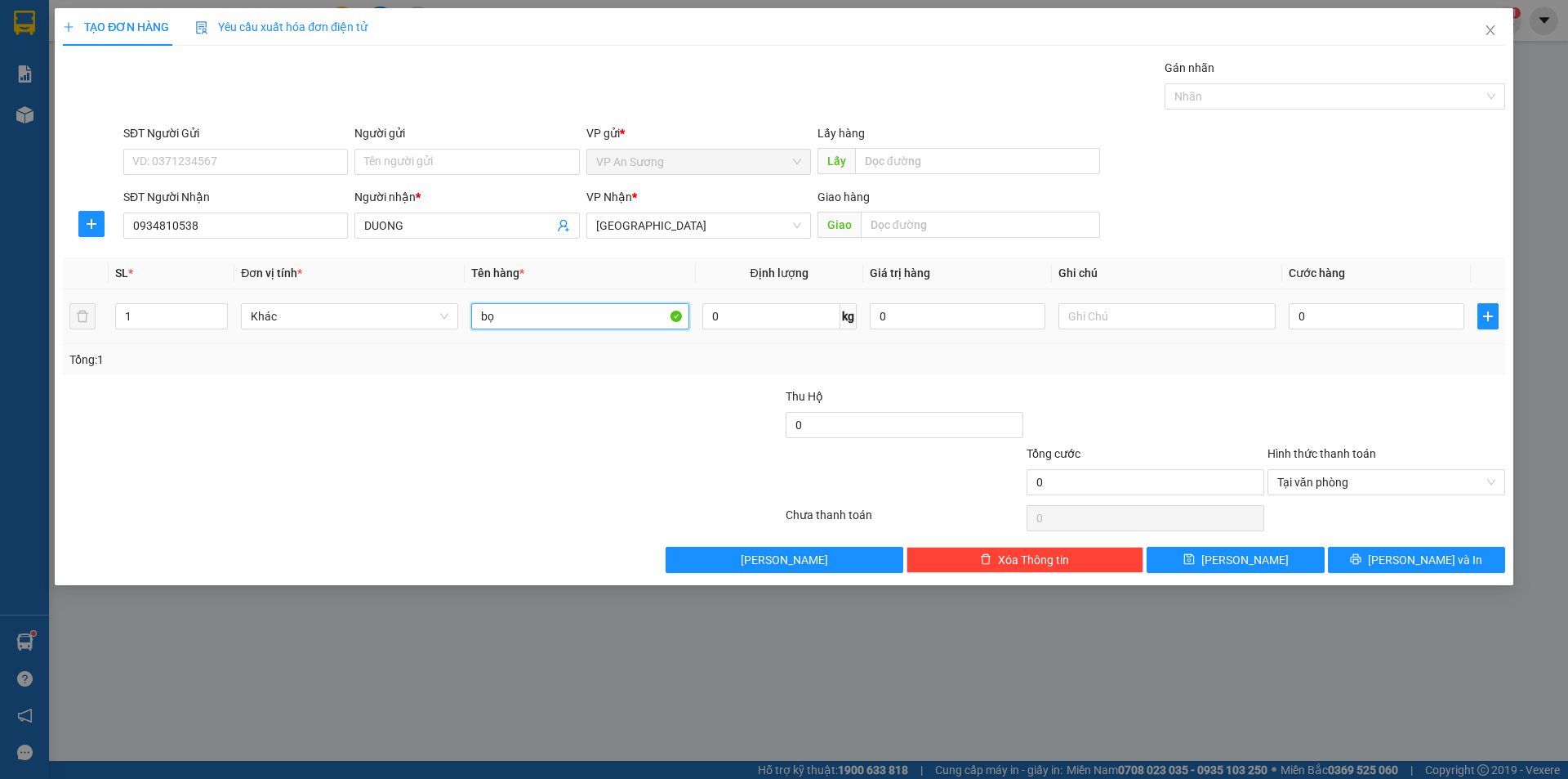
type input "bọc"
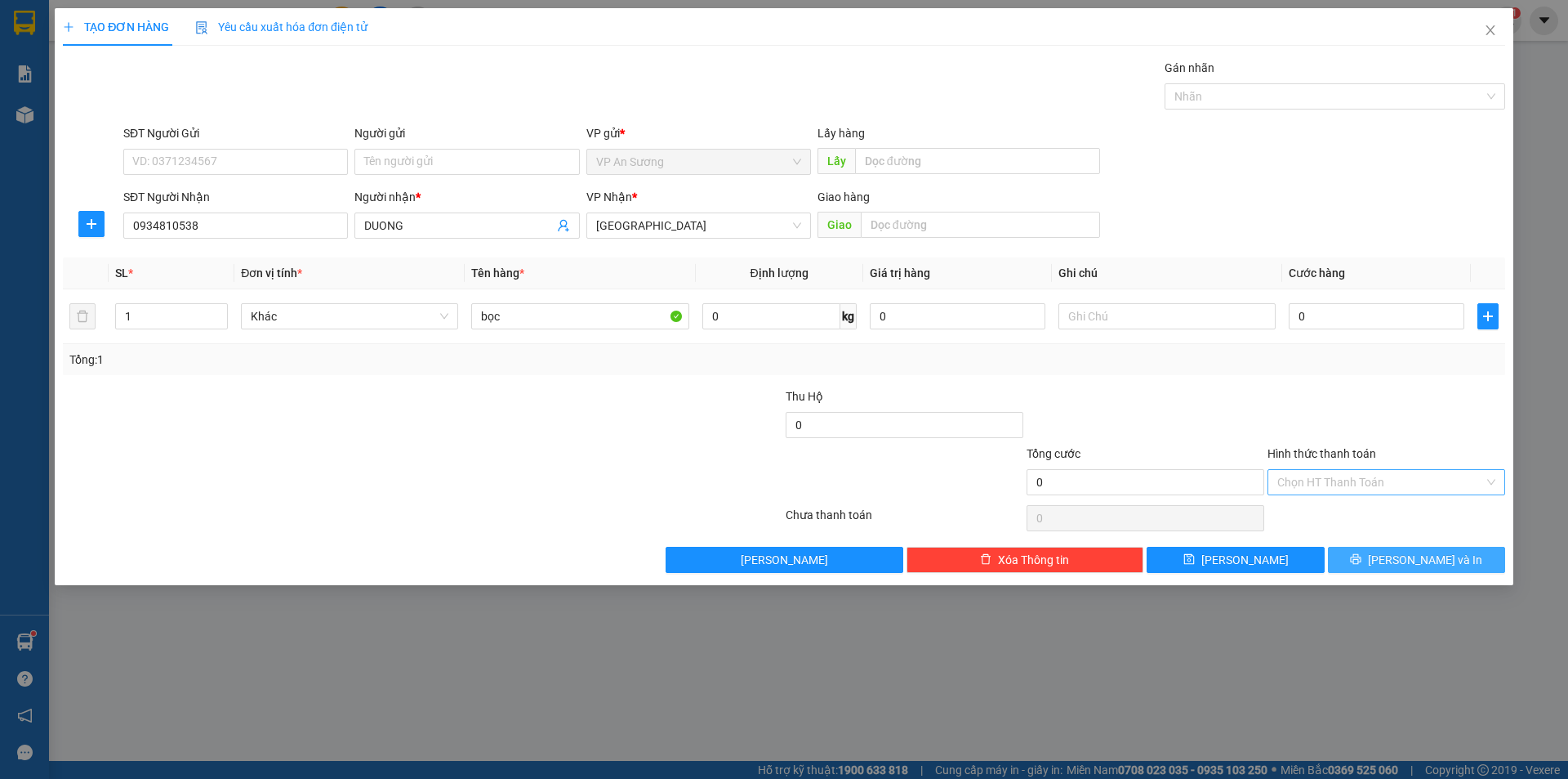
click at [1361, 557] on icon "printer" at bounding box center [1356, 559] width 11 height 11
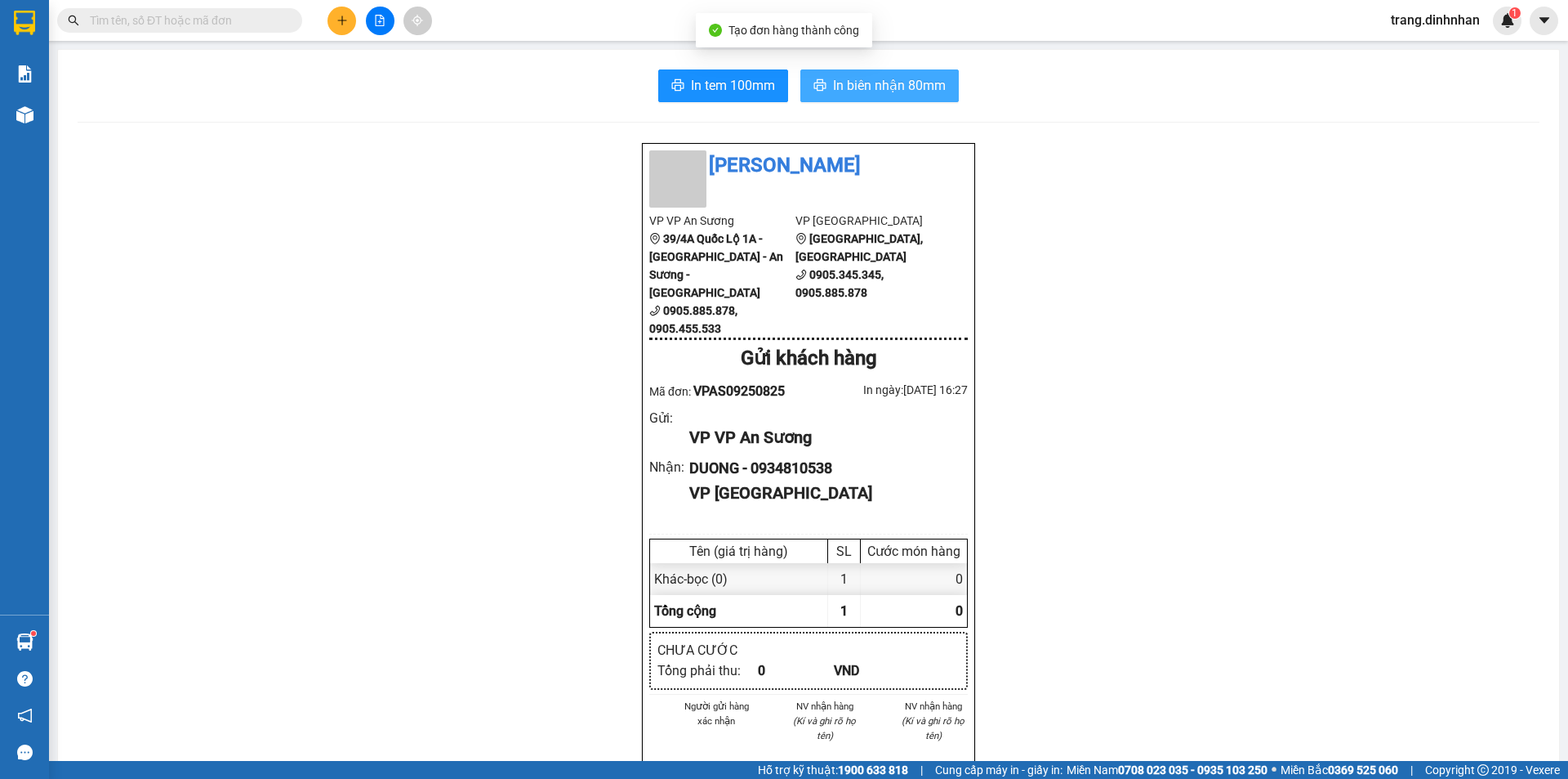
click at [886, 91] on span "In biên nhận 80mm" at bounding box center [889, 85] width 113 height 20
click at [332, 28] on button at bounding box center [341, 20] width 28 height 28
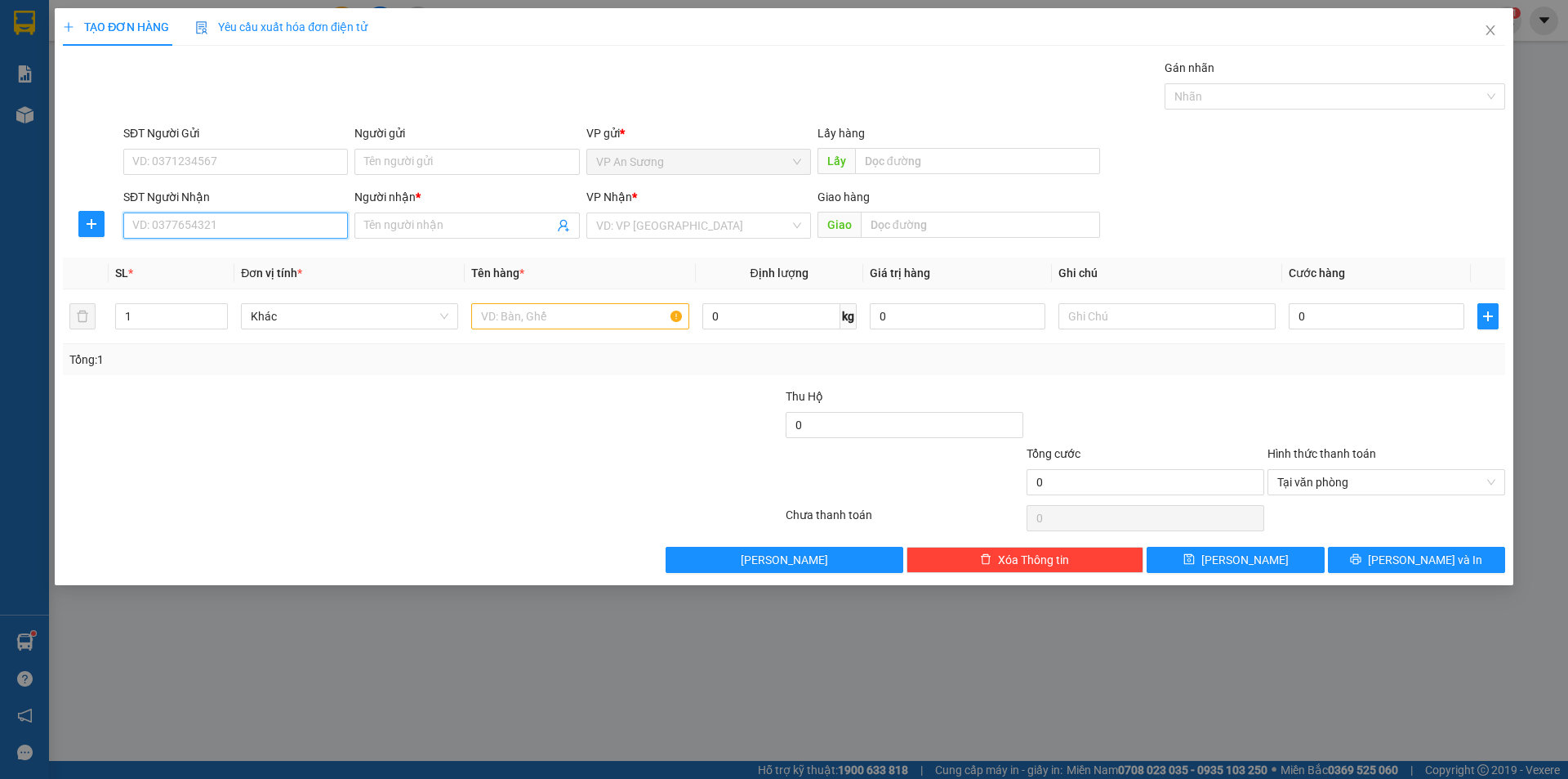
drag, startPoint x: 230, startPoint y: 223, endPoint x: 273, endPoint y: 180, distance: 60.8
click at [254, 192] on div "SĐT Người Nhận VD: 0377654321" at bounding box center [235, 216] width 224 height 57
click at [153, 312] on input "1" at bounding box center [172, 315] width 111 height 25
type input "3"
type input "4"
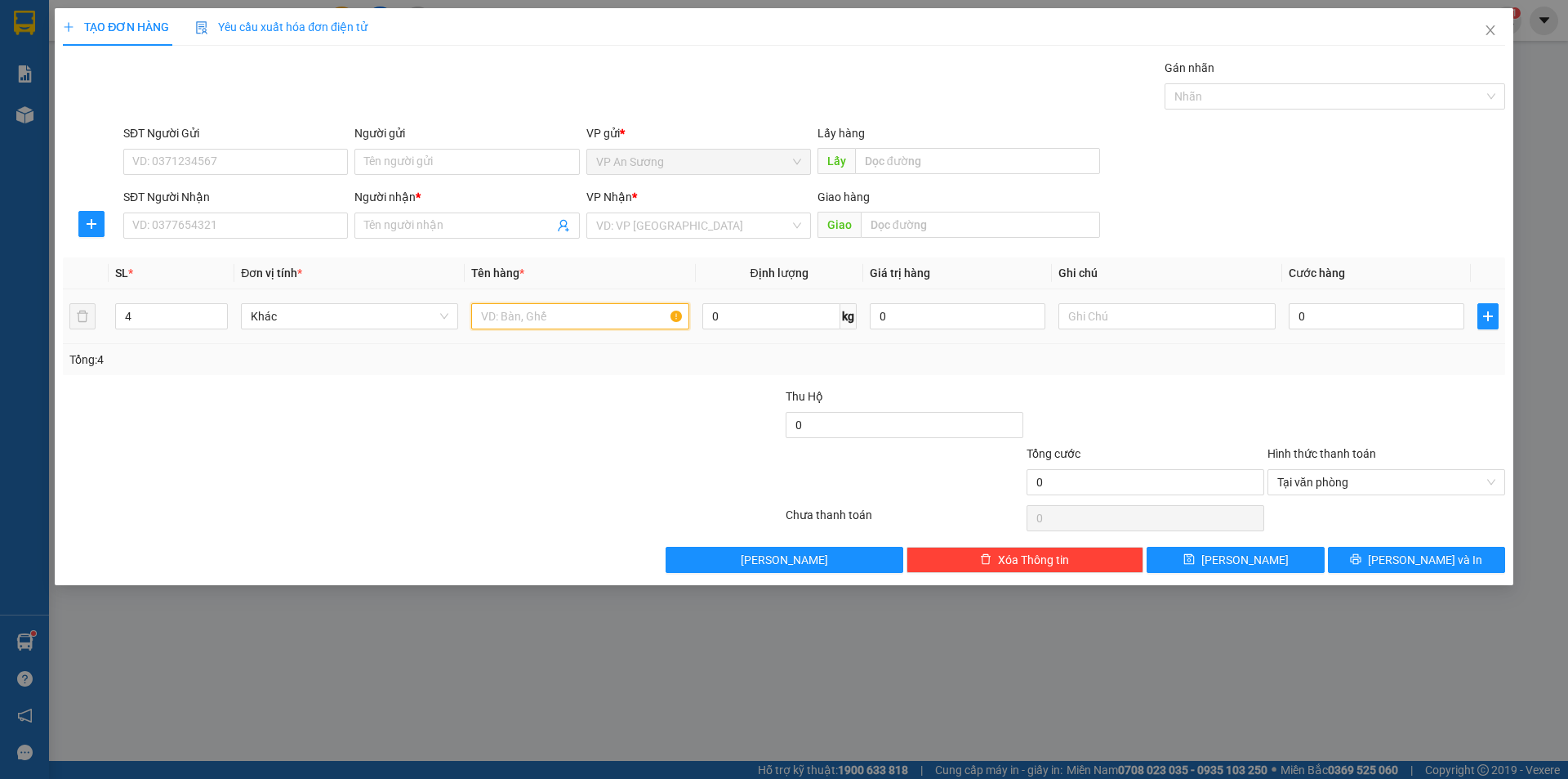
click at [522, 315] on input "text" at bounding box center [580, 315] width 217 height 26
type input "3t son+1can"
drag, startPoint x: 623, startPoint y: 212, endPoint x: 624, endPoint y: 222, distance: 10.0
click at [624, 221] on div "VP Nhận * VD: VP [GEOGRAPHIC_DATA]" at bounding box center [698, 216] width 224 height 57
click at [620, 231] on input "search" at bounding box center [692, 225] width 194 height 25
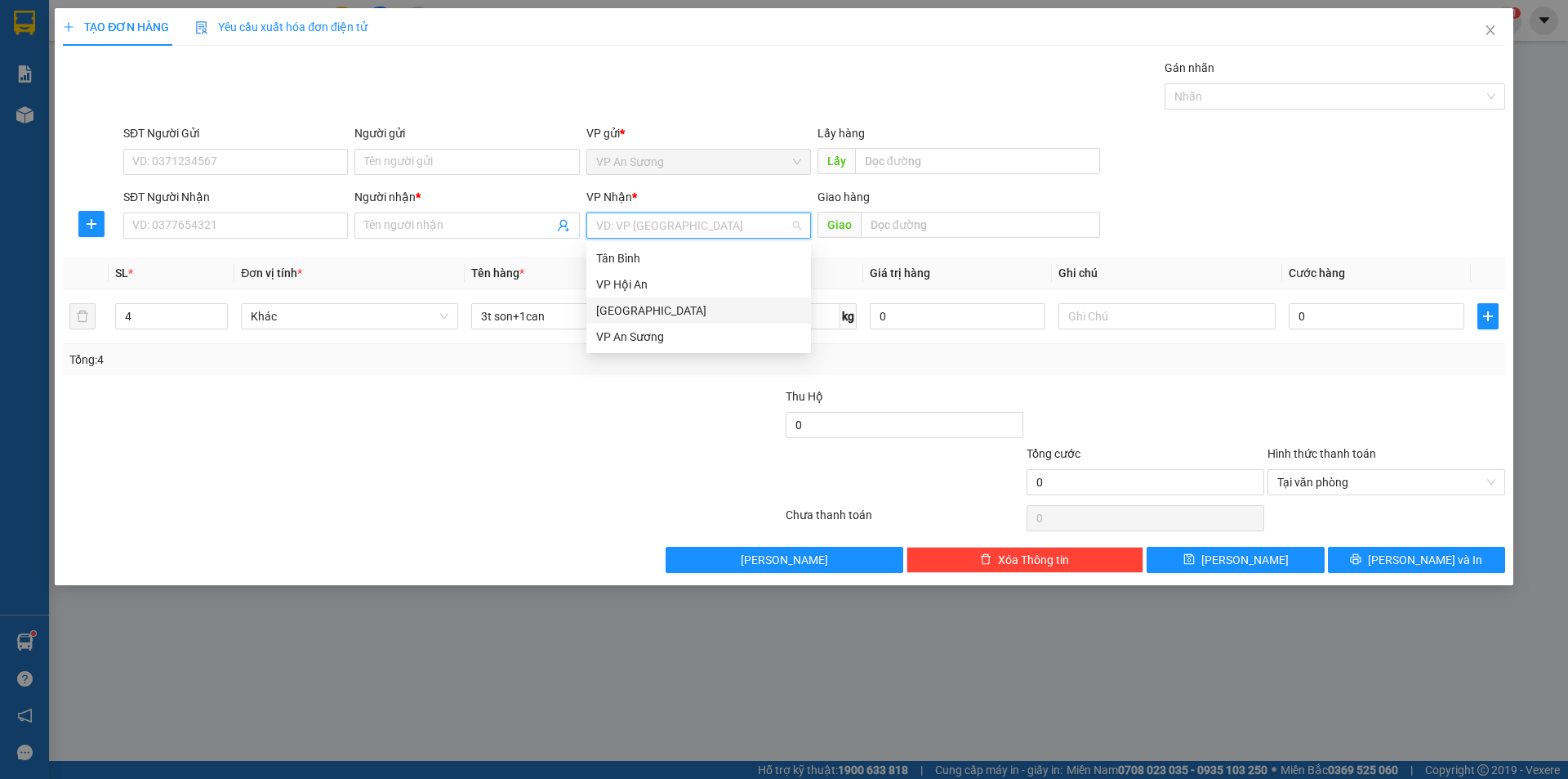
click at [626, 307] on div "[GEOGRAPHIC_DATA]" at bounding box center [699, 311] width 205 height 18
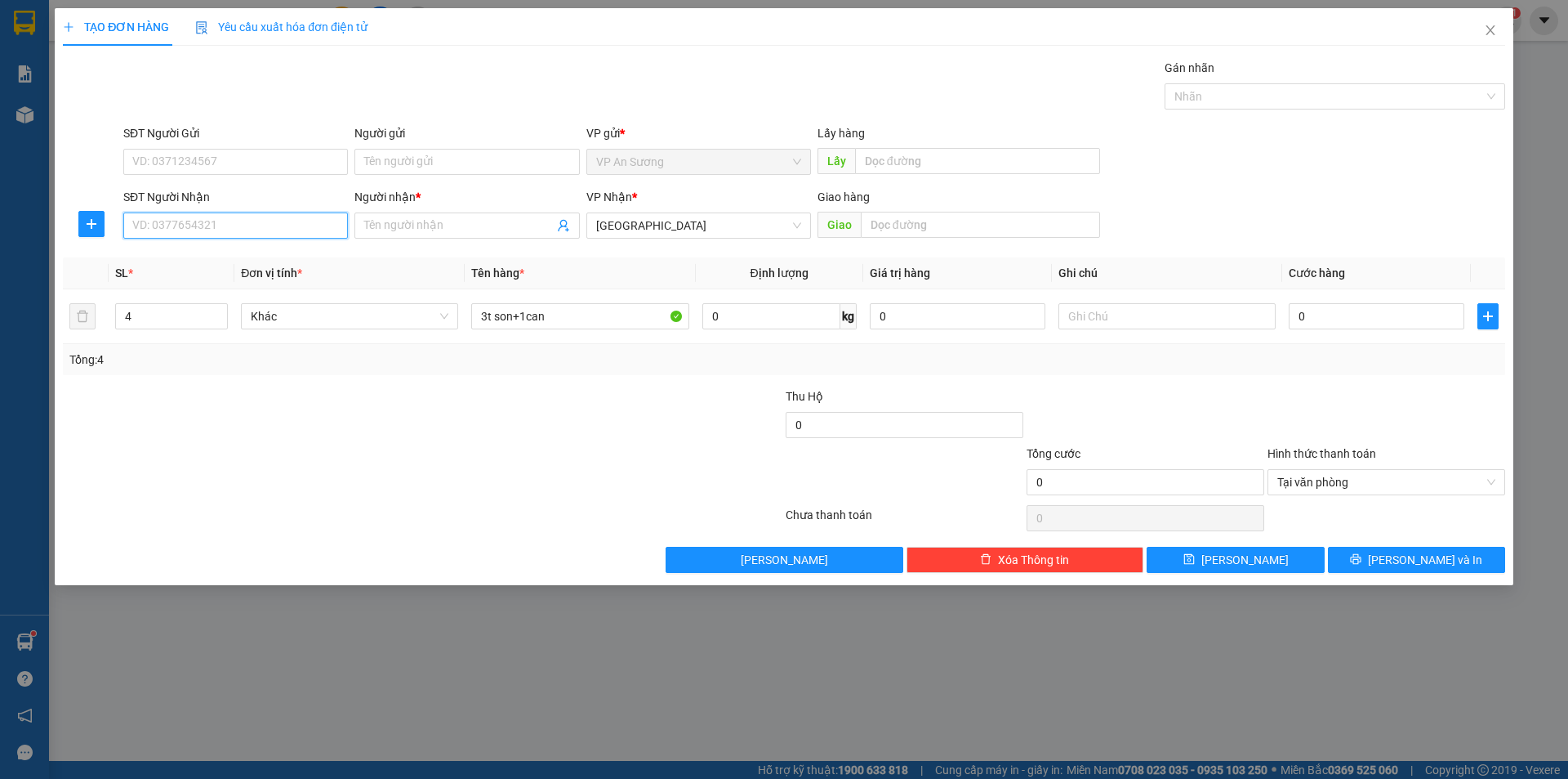
drag, startPoint x: 294, startPoint y: 222, endPoint x: 303, endPoint y: 215, distance: 11.4
click at [296, 220] on input "SĐT Người Nhận" at bounding box center [235, 225] width 224 height 26
click at [200, 283] on div "0934905502 - [GEOGRAPHIC_DATA] ( sơn )" at bounding box center [243, 285] width 219 height 18
type input "0934905502"
type input "Vân ( sơn )"
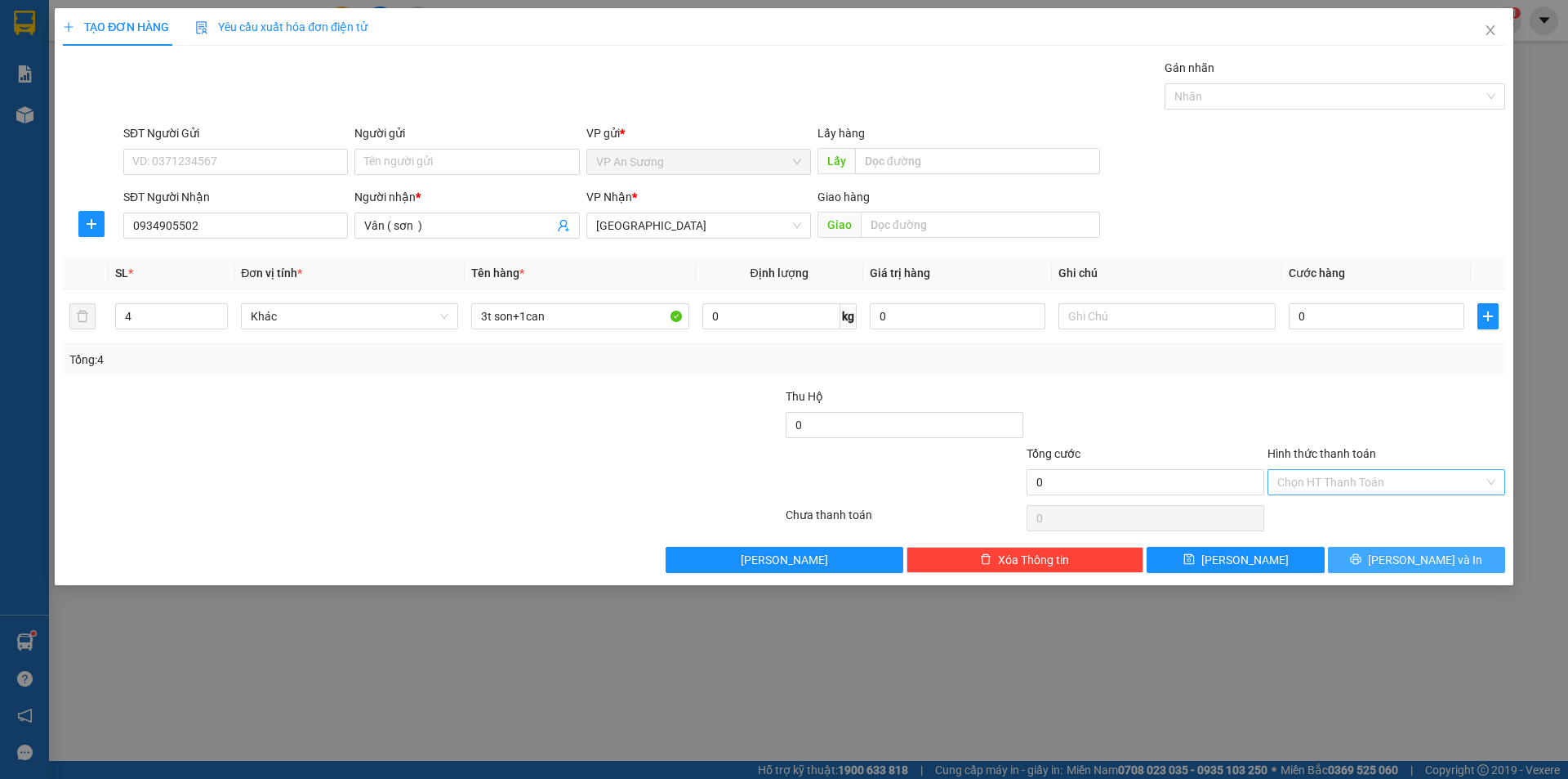
click at [1434, 561] on span "[PERSON_NAME] và In" at bounding box center [1425, 560] width 114 height 18
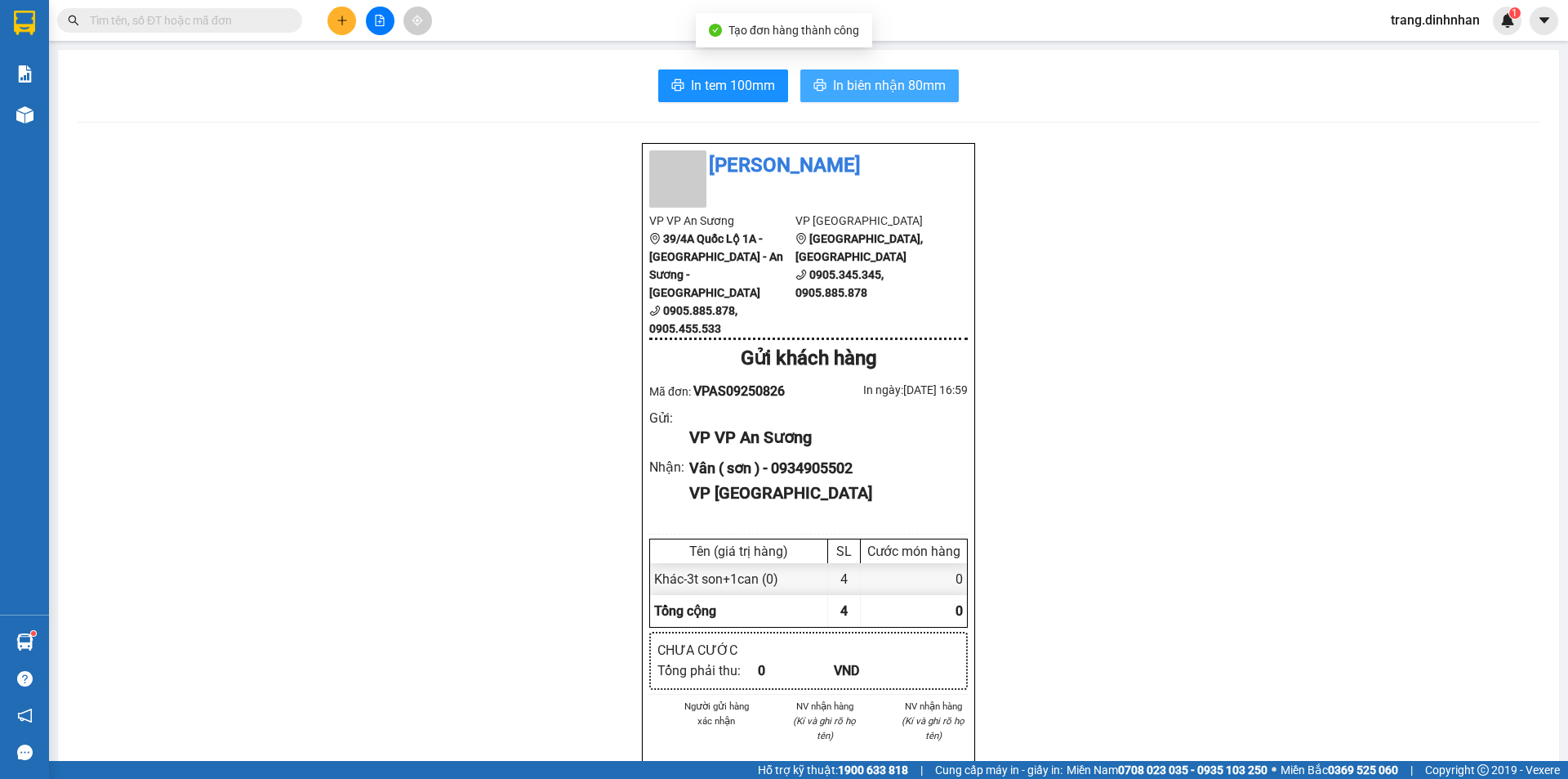
click at [870, 90] on span "In biên nhận 80mm" at bounding box center [889, 85] width 113 height 20
click at [340, 25] on icon "plus" at bounding box center [342, 20] width 12 height 12
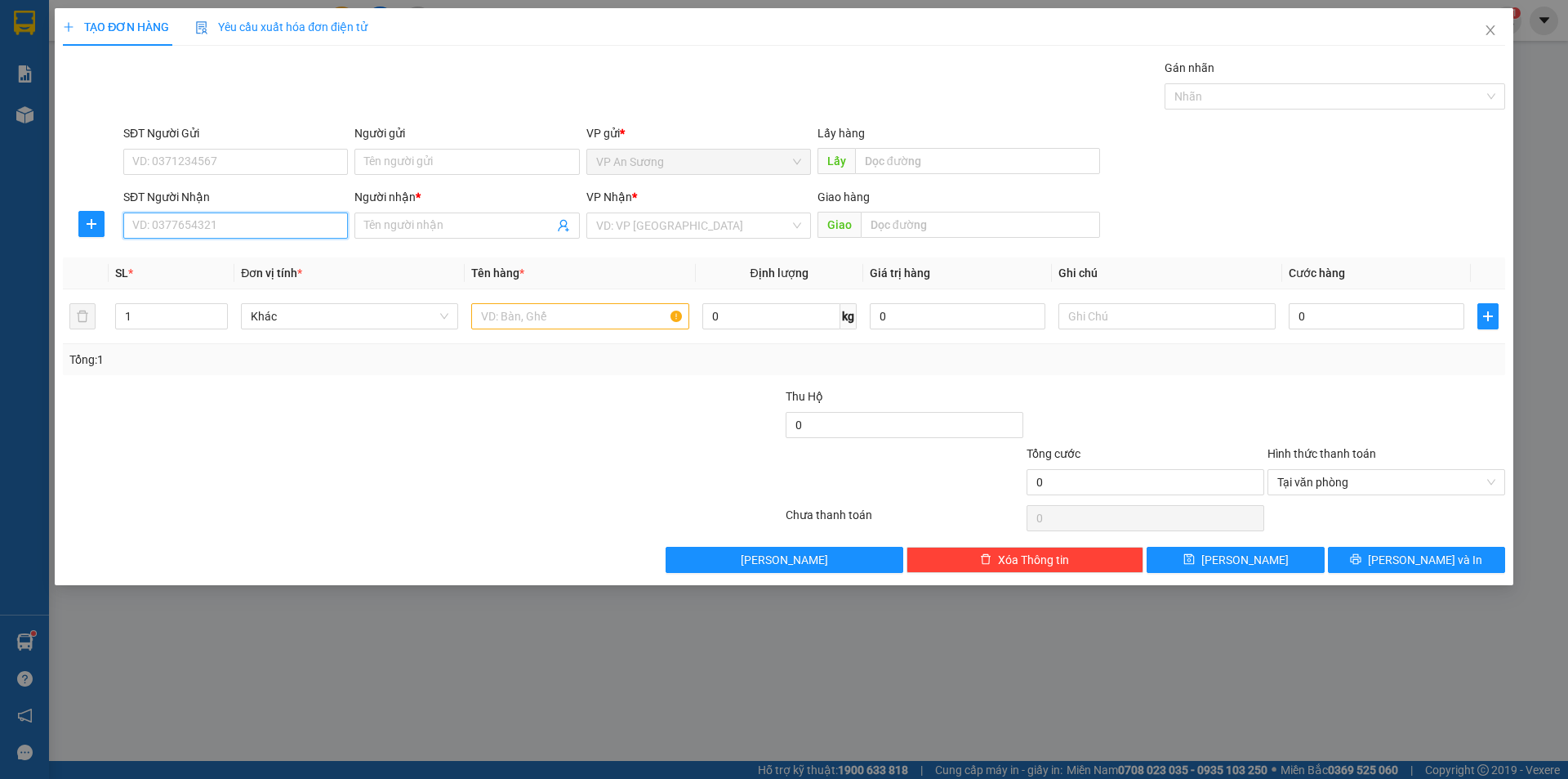
click at [263, 227] on input "SĐT Người Nhận" at bounding box center [235, 225] width 224 height 26
click at [377, 226] on input "Người nhận *" at bounding box center [459, 225] width 189 height 18
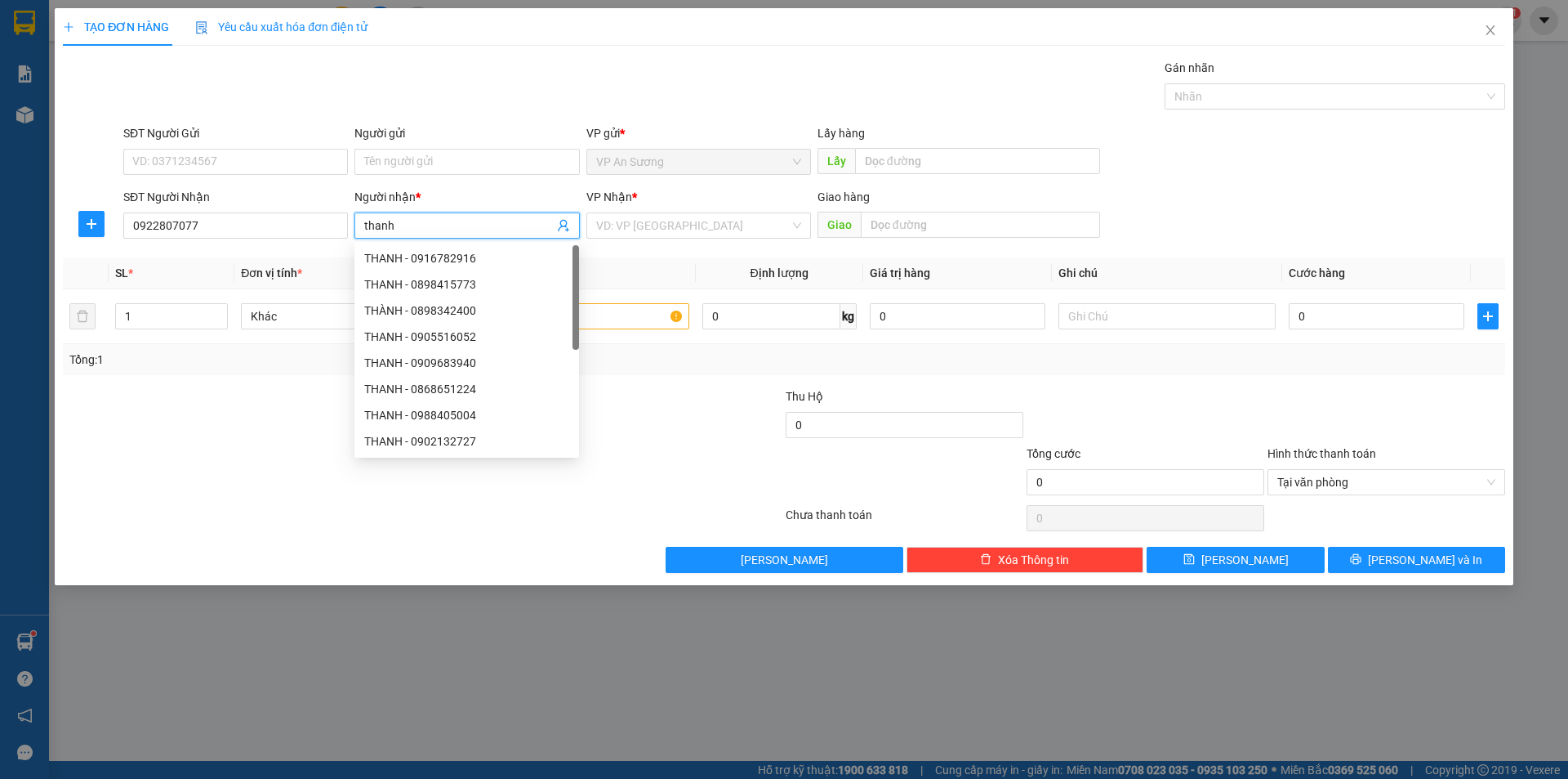
click at [623, 212] on div "VP Nhận *" at bounding box center [698, 200] width 224 height 25
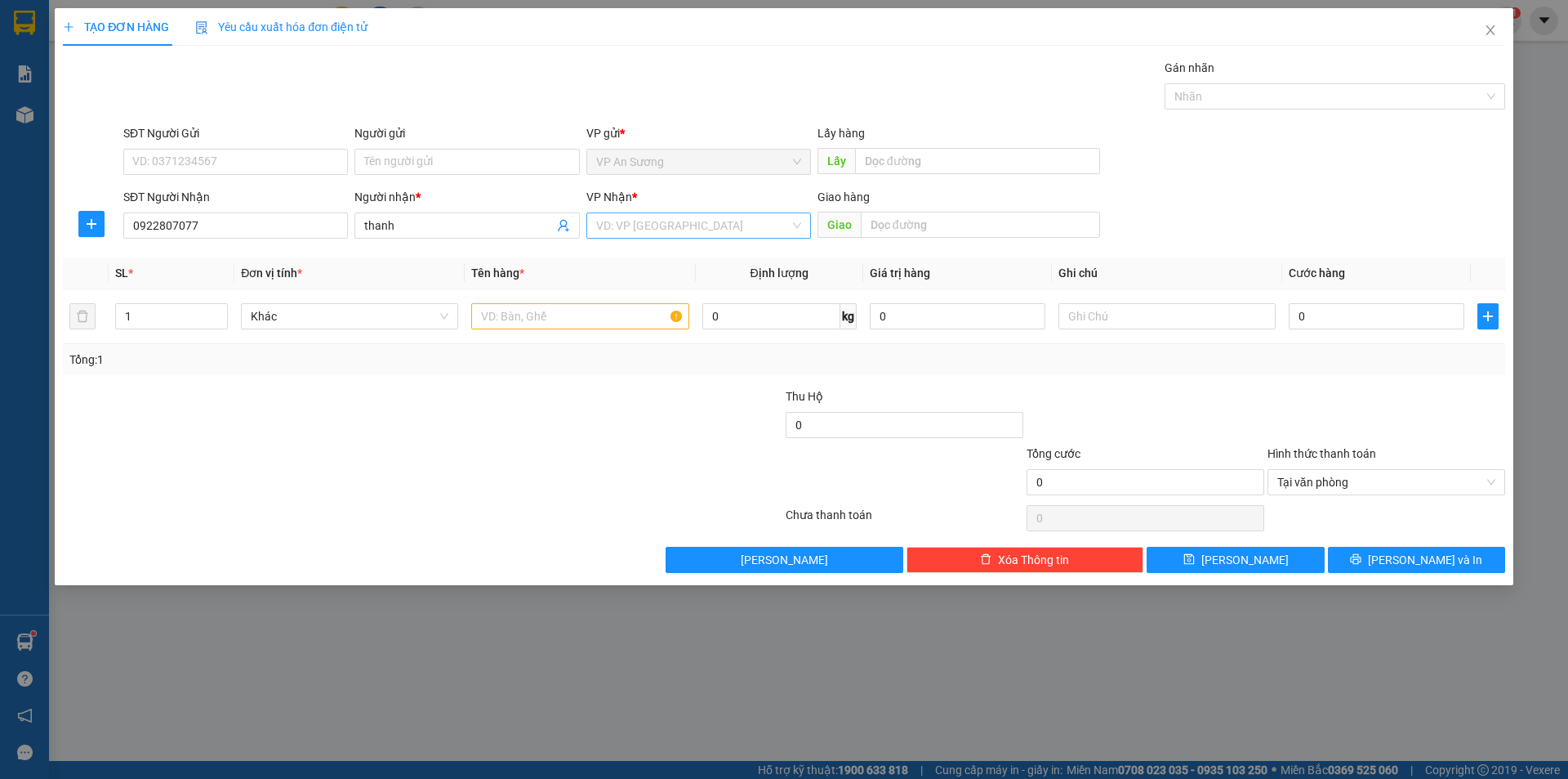
click at [616, 224] on input "search" at bounding box center [692, 225] width 194 height 25
click at [620, 306] on div "[GEOGRAPHIC_DATA]" at bounding box center [699, 311] width 205 height 18
click at [868, 229] on input "text" at bounding box center [979, 225] width 239 height 26
click at [504, 315] on input "text" at bounding box center [580, 315] width 217 height 26
click at [1294, 313] on input "0" at bounding box center [1375, 315] width 175 height 26
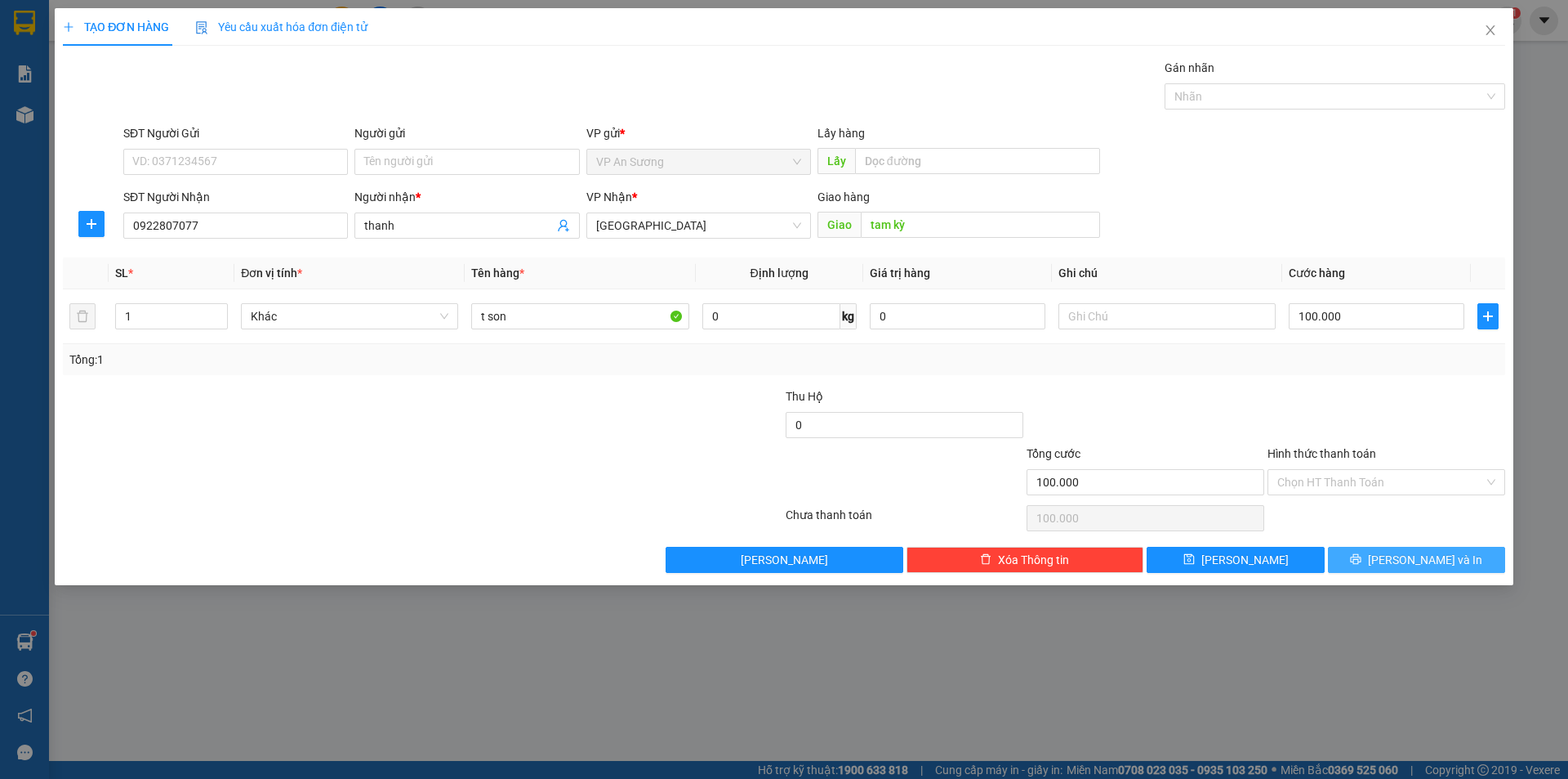
click at [1402, 564] on span "[PERSON_NAME] và In" at bounding box center [1425, 560] width 114 height 18
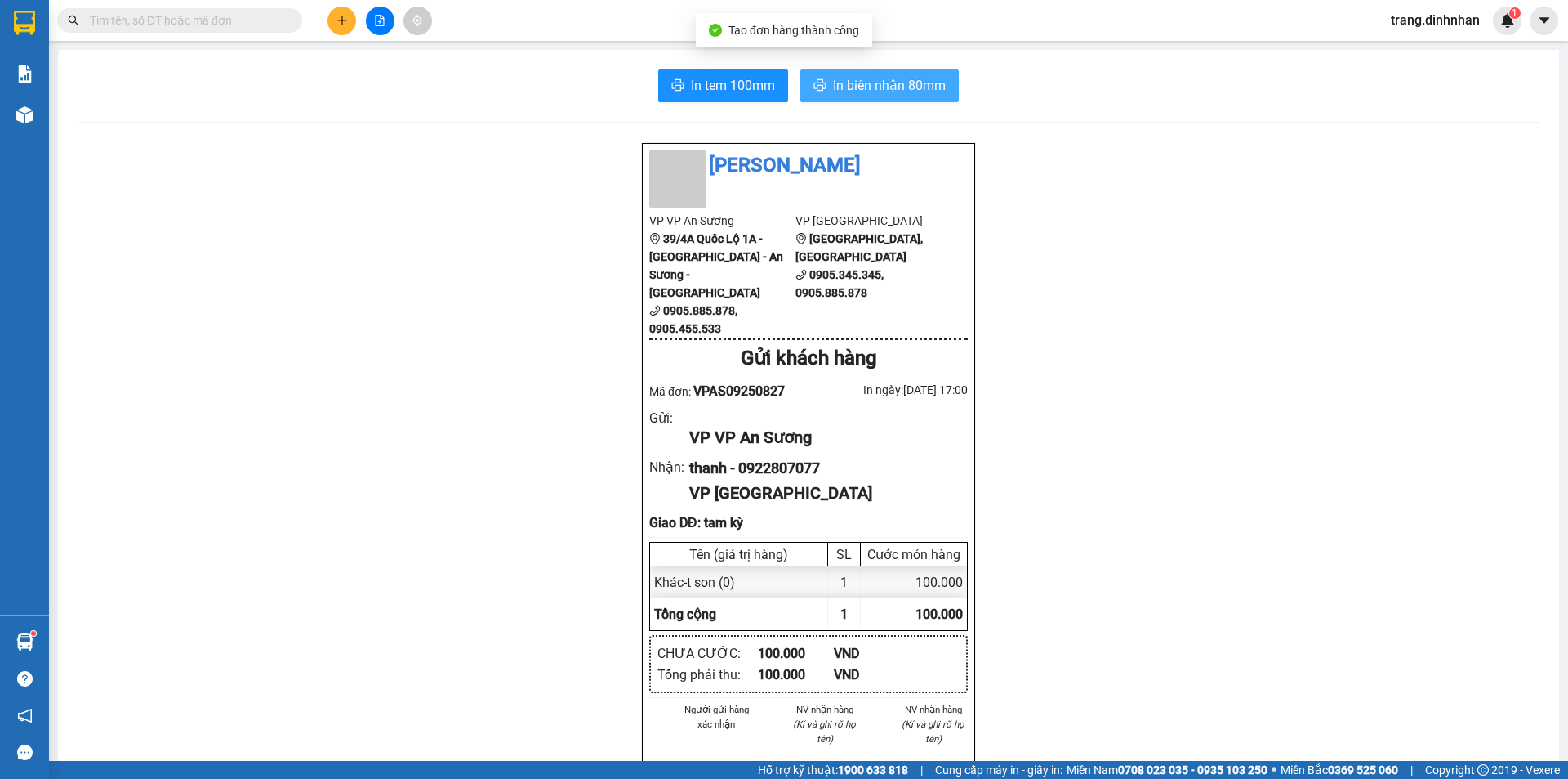
click at [876, 77] on span "In biên nhận 80mm" at bounding box center [889, 85] width 113 height 20
click at [182, 17] on input "text" at bounding box center [186, 21] width 193 height 18
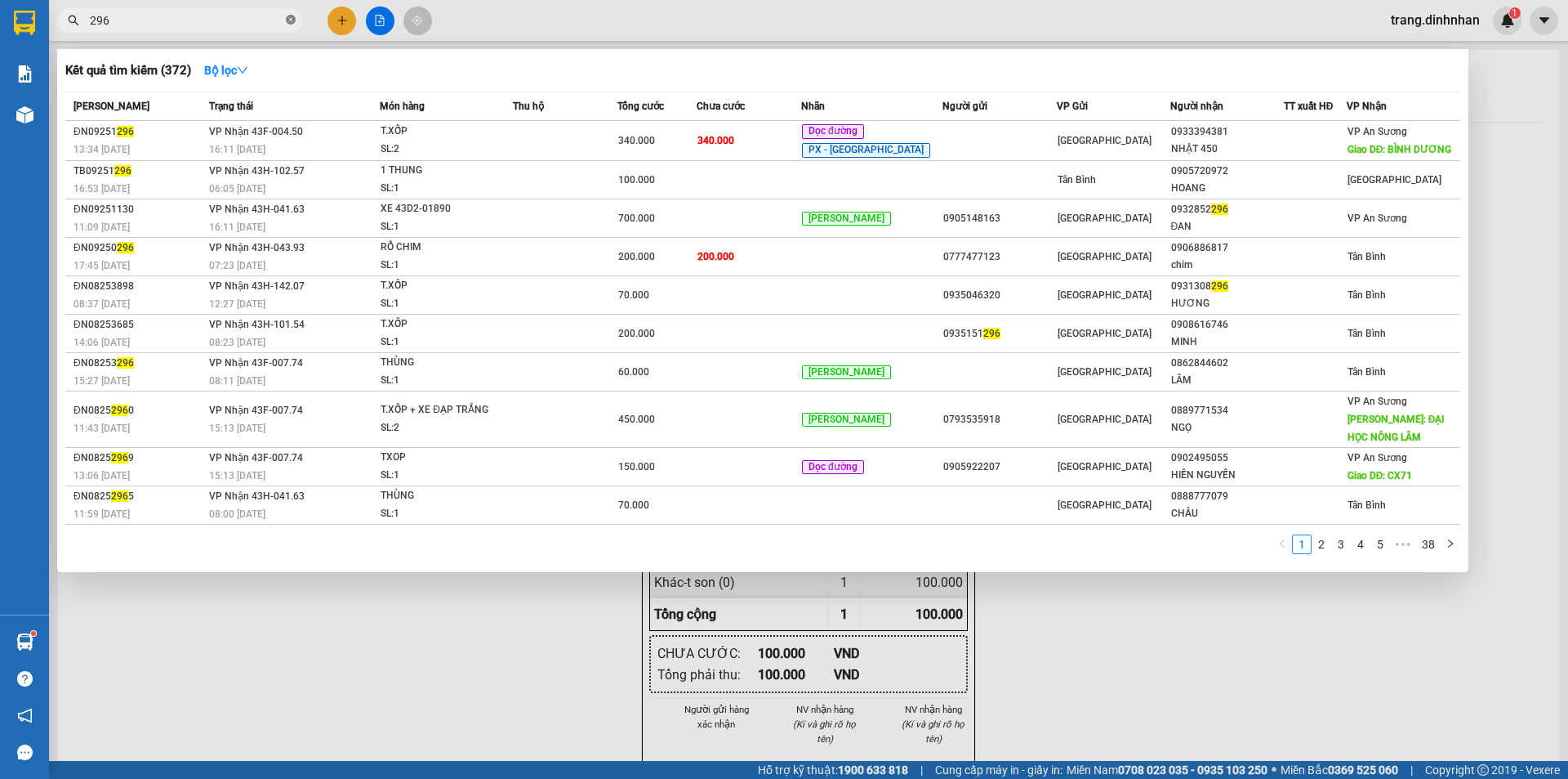
click at [287, 22] on icon "close-circle" at bounding box center [291, 19] width 10 height 10
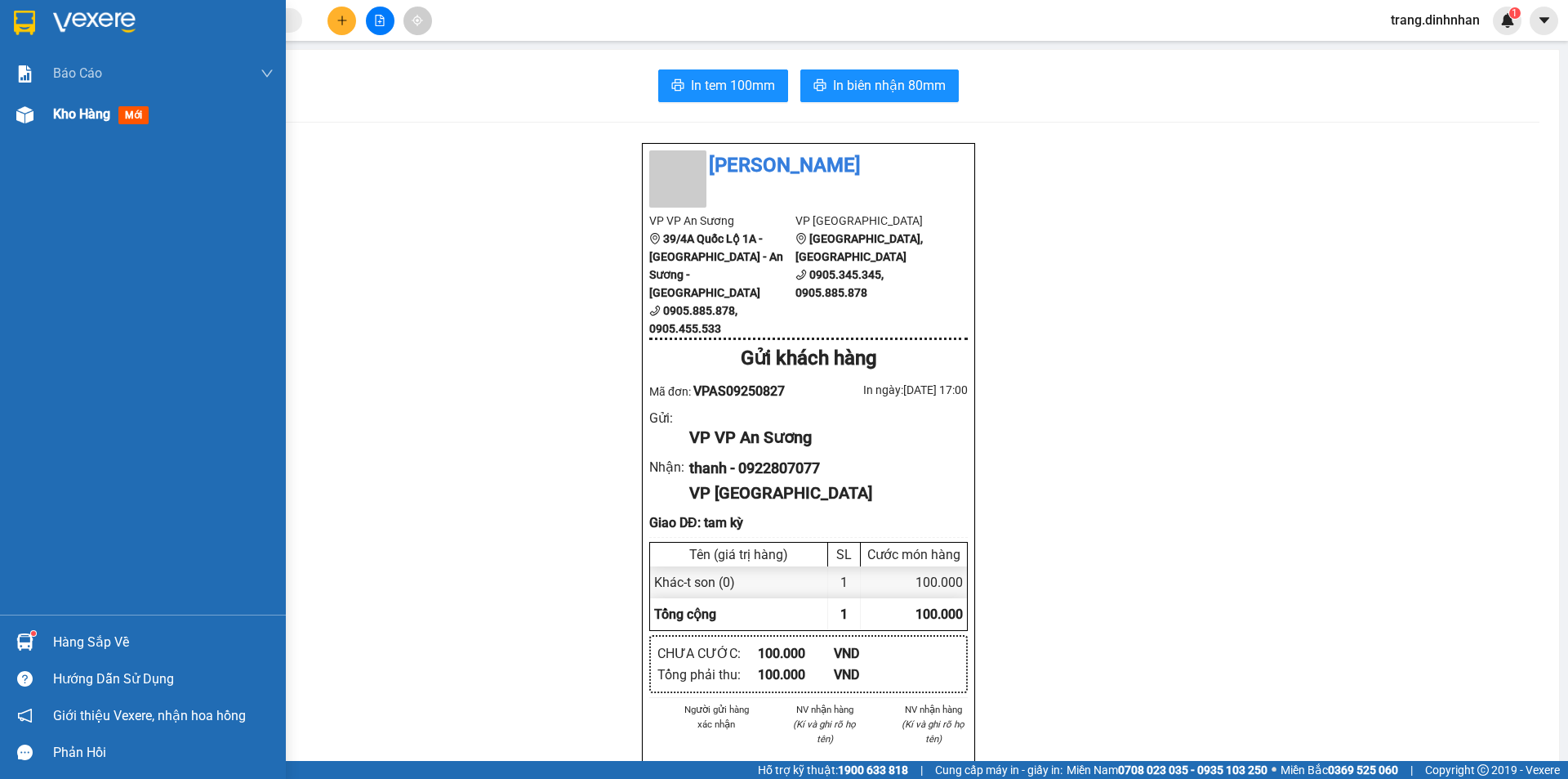
click at [93, 117] on span "Kho hàng" at bounding box center [81, 114] width 57 height 15
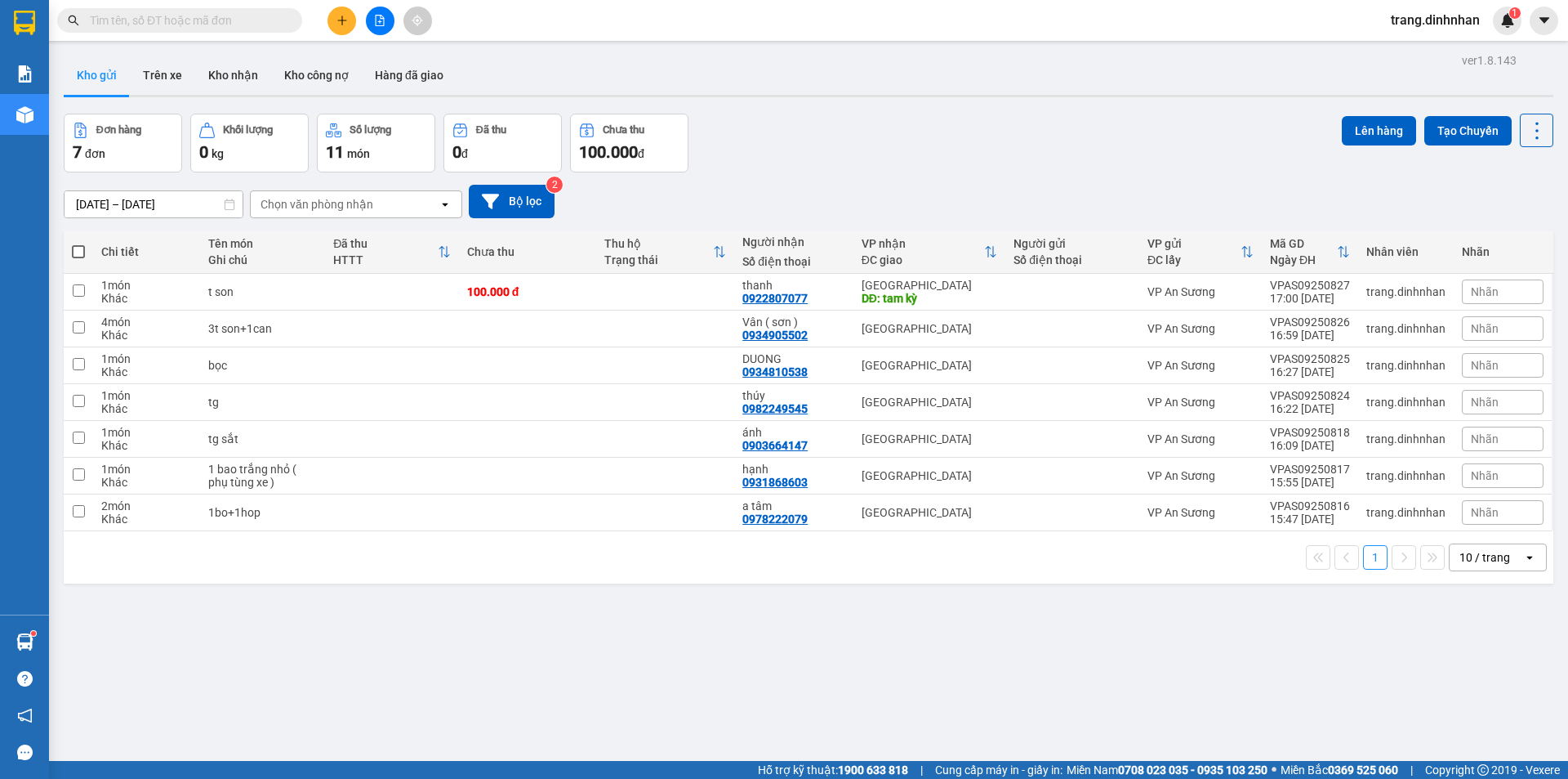
click at [78, 255] on span at bounding box center [78, 252] width 13 height 13
click at [78, 244] on input "checkbox" at bounding box center [78, 244] width 0 height 0
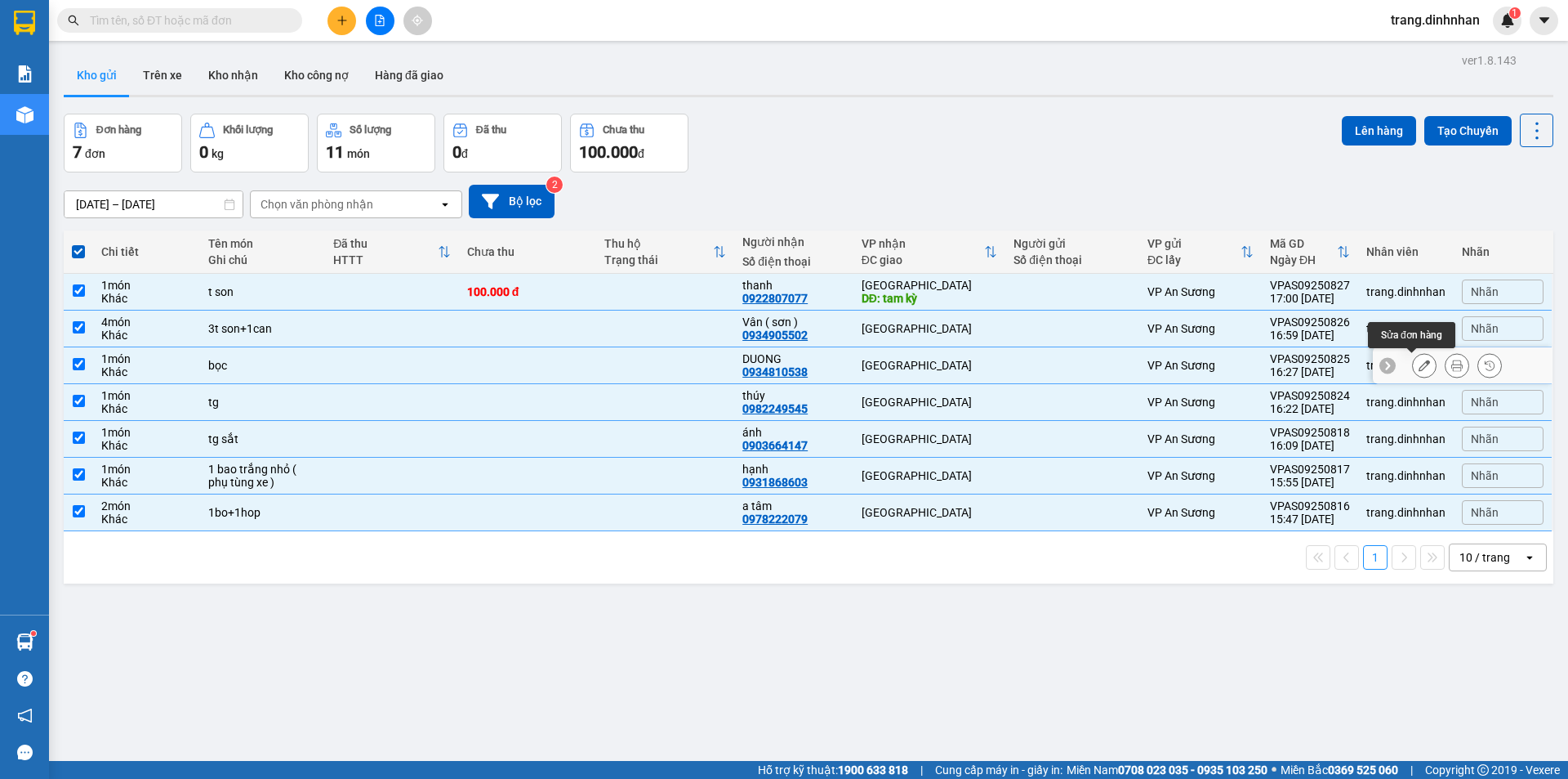
click at [1418, 364] on icon at bounding box center [1424, 365] width 12 height 12
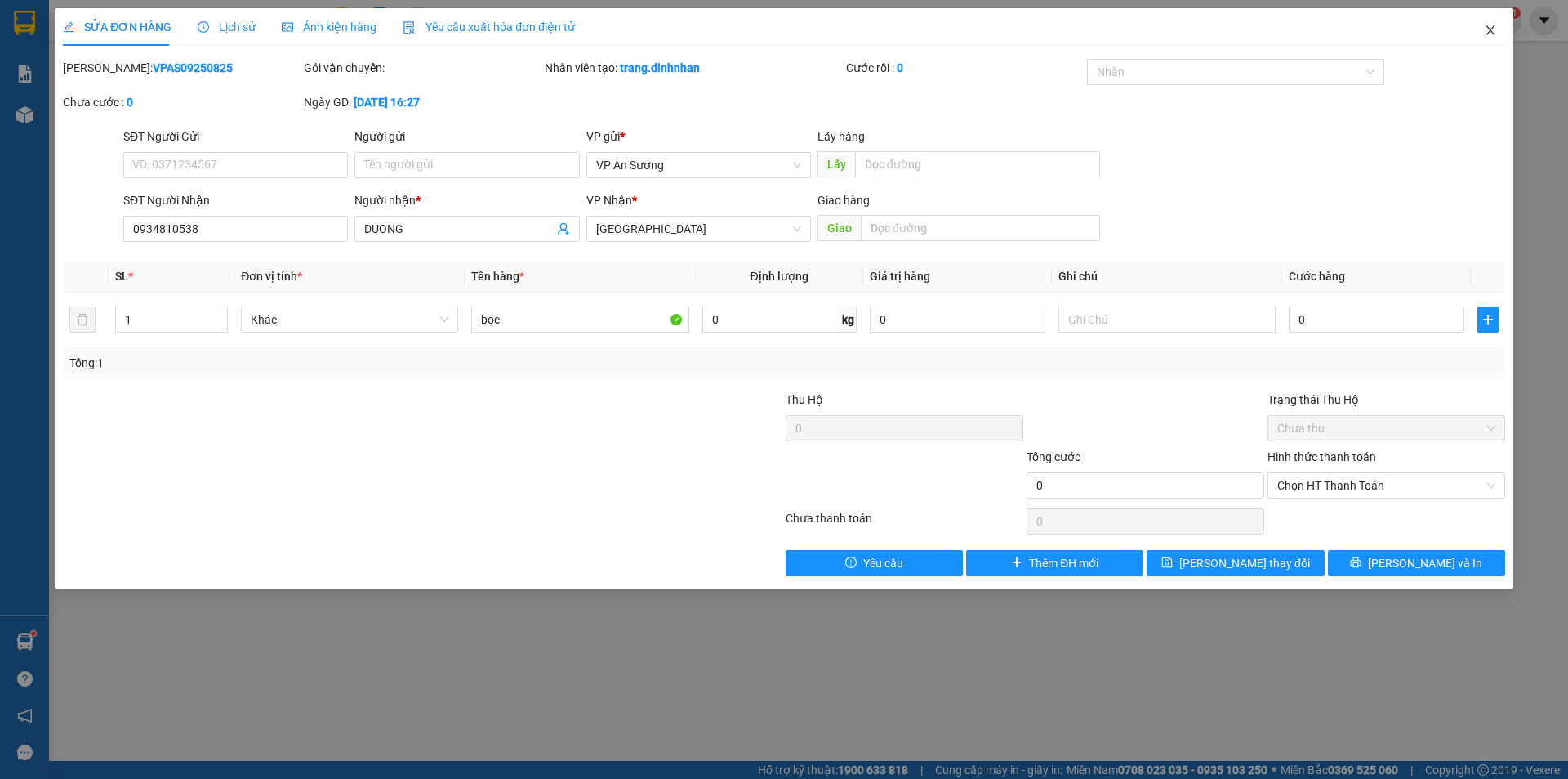
click at [1498, 31] on span "Close" at bounding box center [1490, 31] width 45 height 45
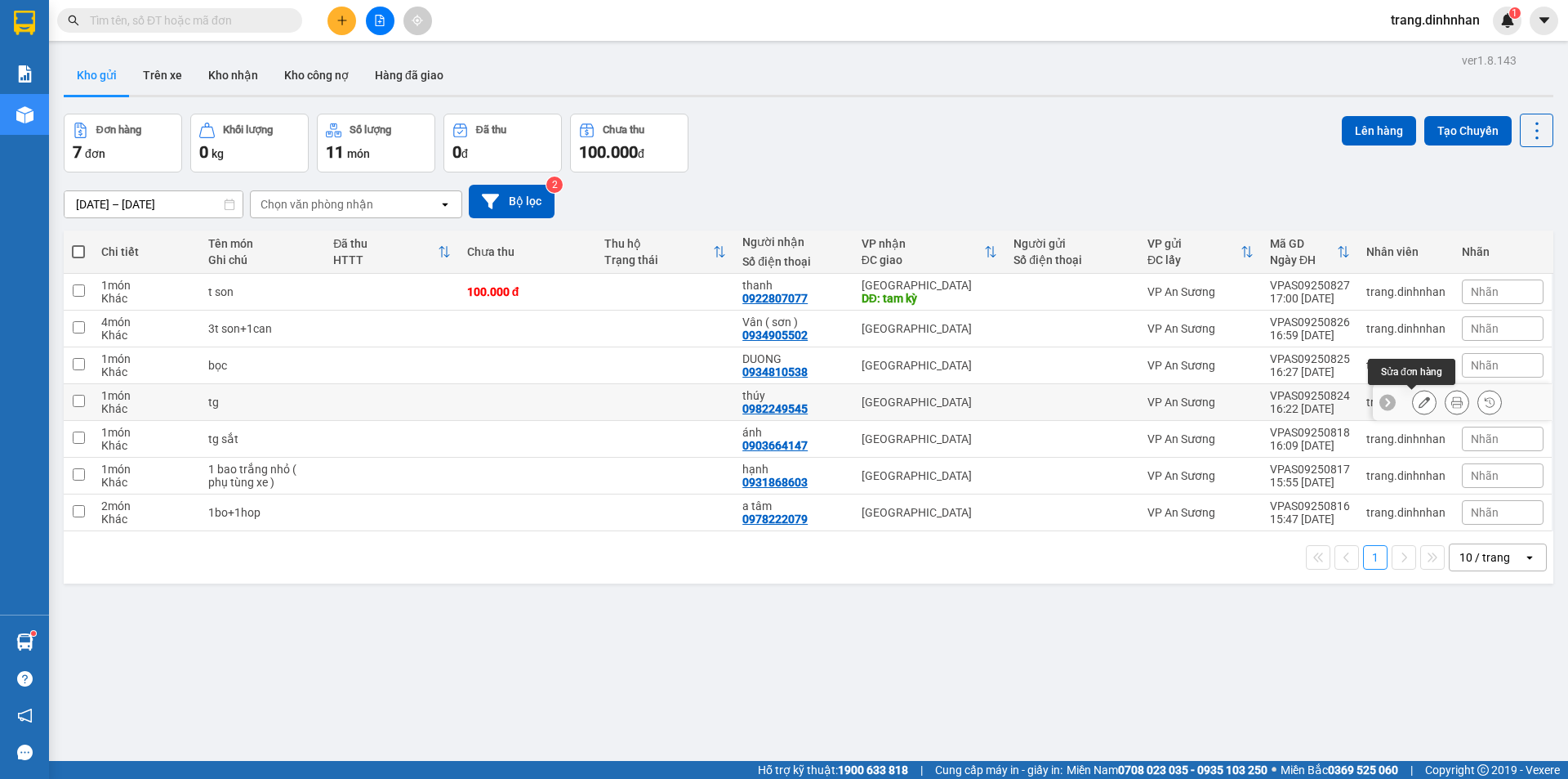
click at [1418, 406] on icon at bounding box center [1424, 402] width 12 height 12
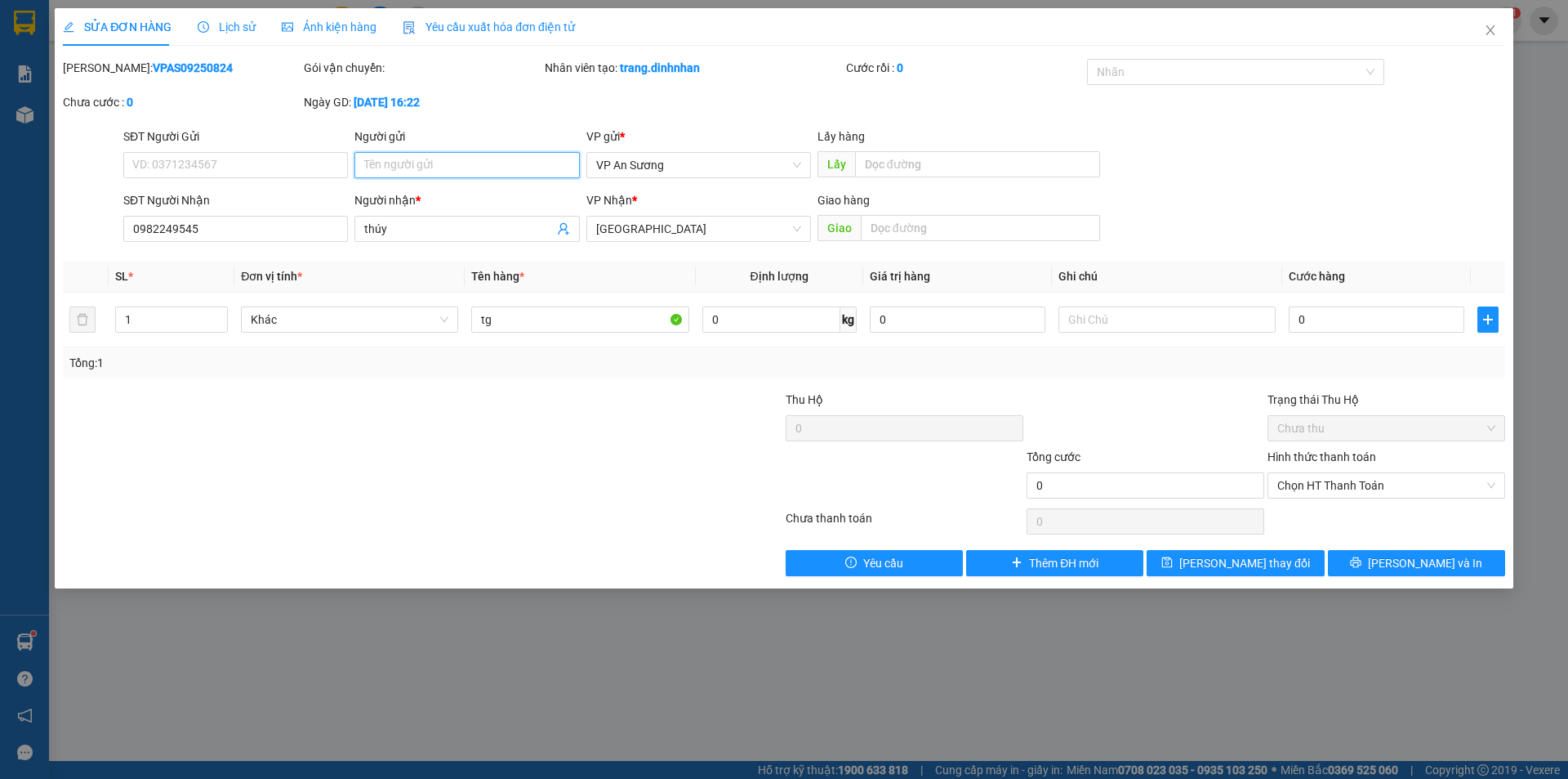
click at [392, 166] on input "Người gửi" at bounding box center [466, 165] width 224 height 26
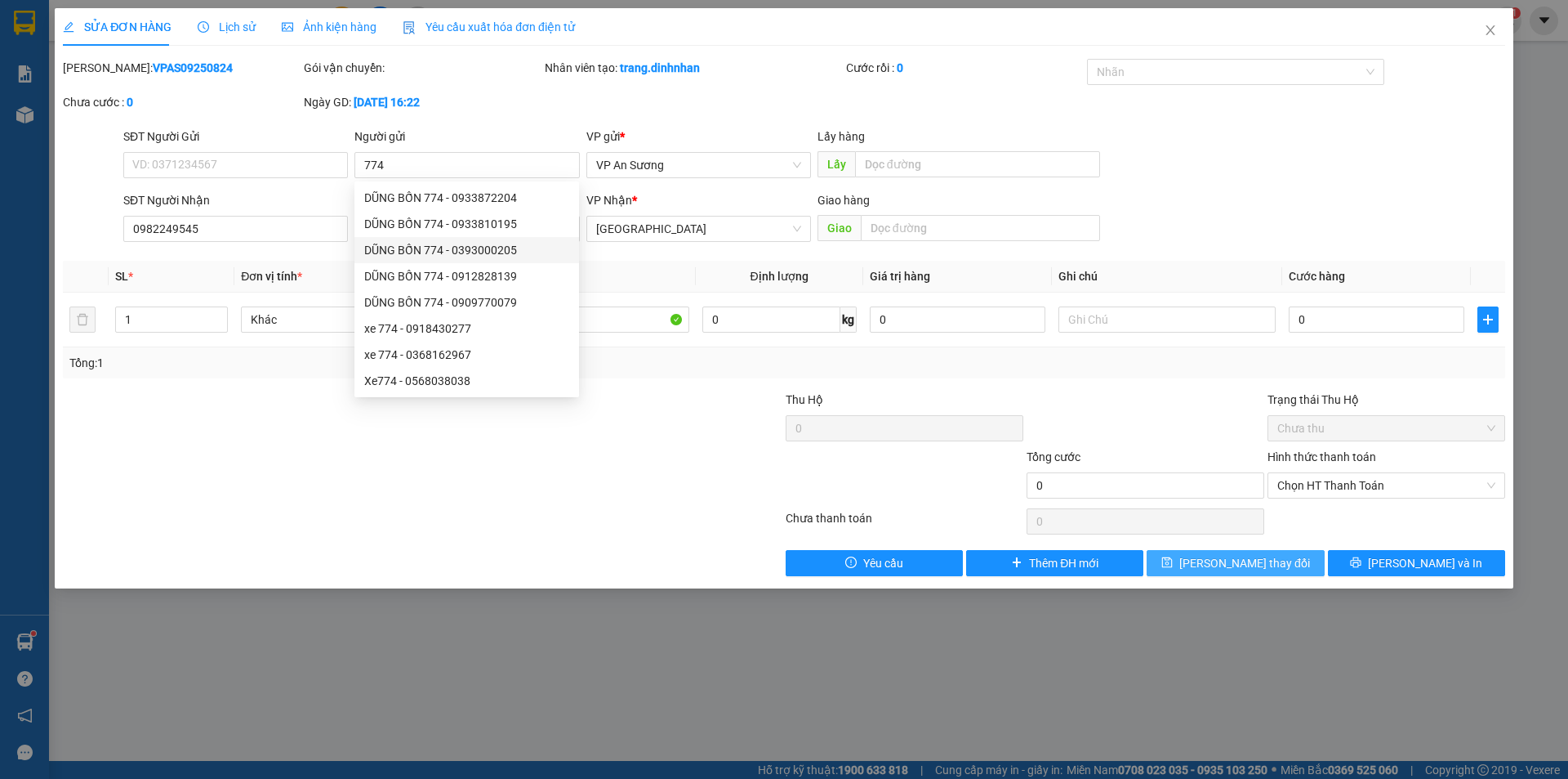
click at [1265, 565] on span "[PERSON_NAME] thay đổi" at bounding box center [1245, 563] width 131 height 18
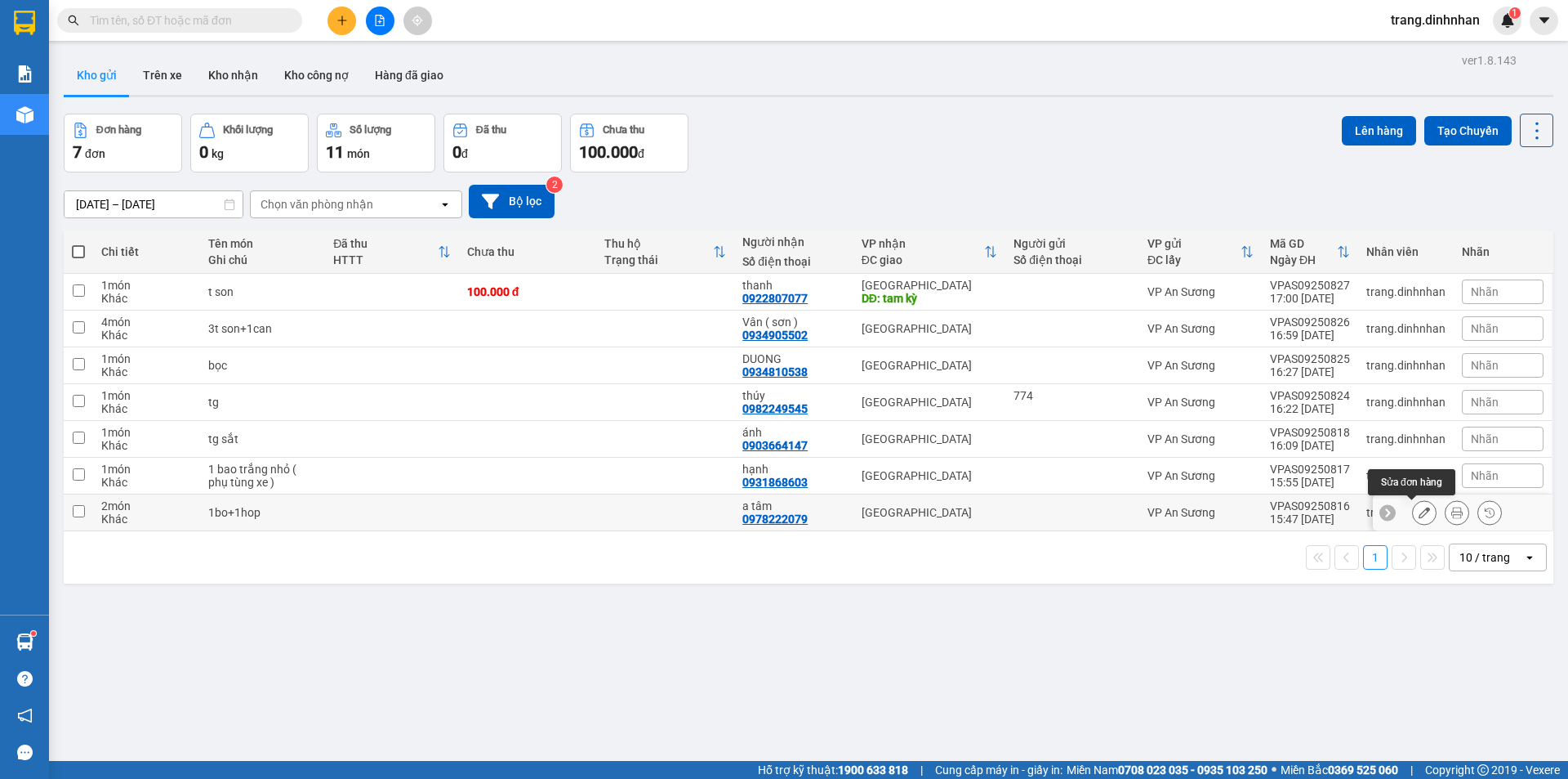
click at [1418, 515] on icon at bounding box center [1424, 512] width 12 height 12
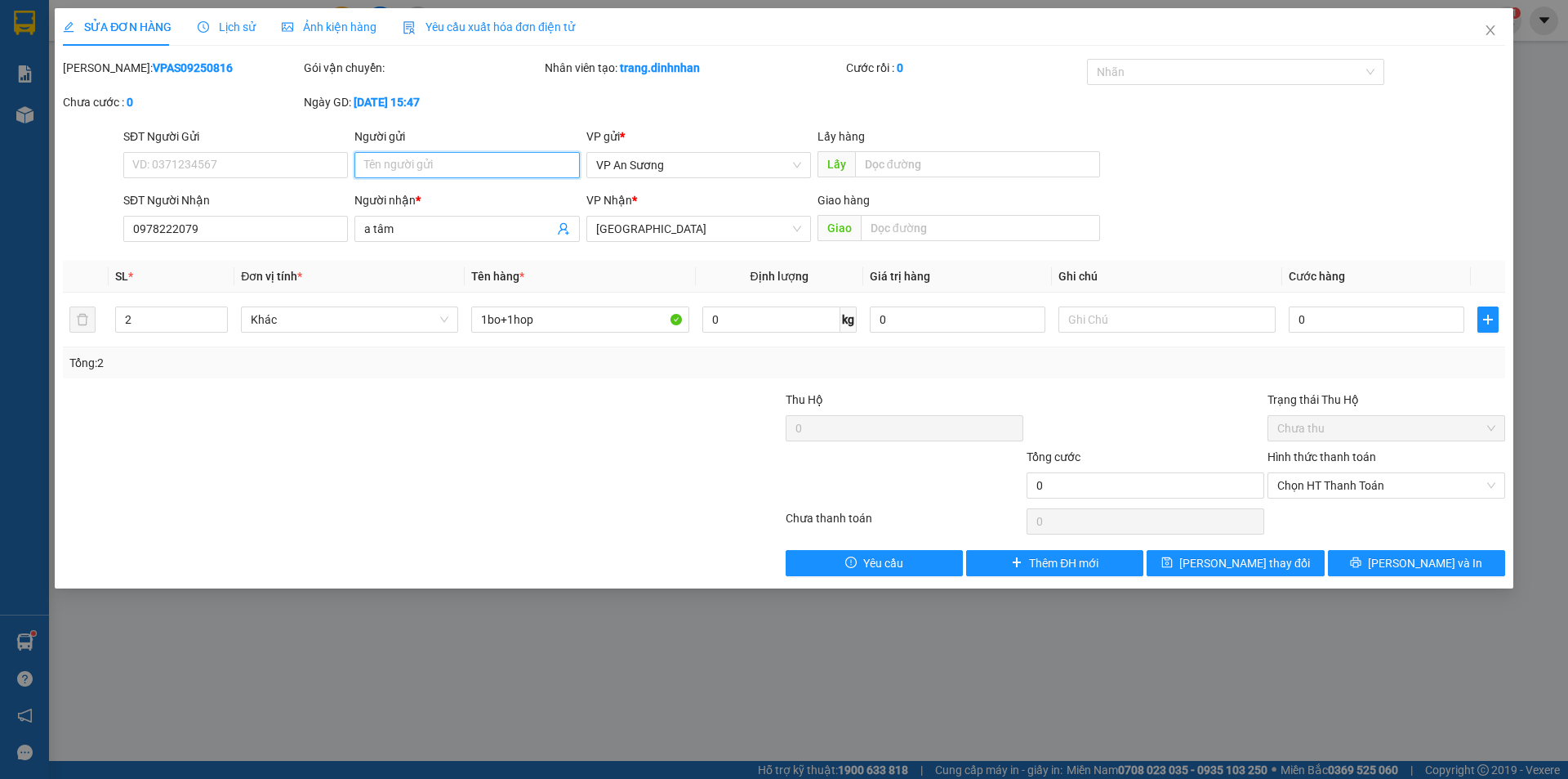
click at [367, 168] on input "Người gửi" at bounding box center [466, 165] width 224 height 26
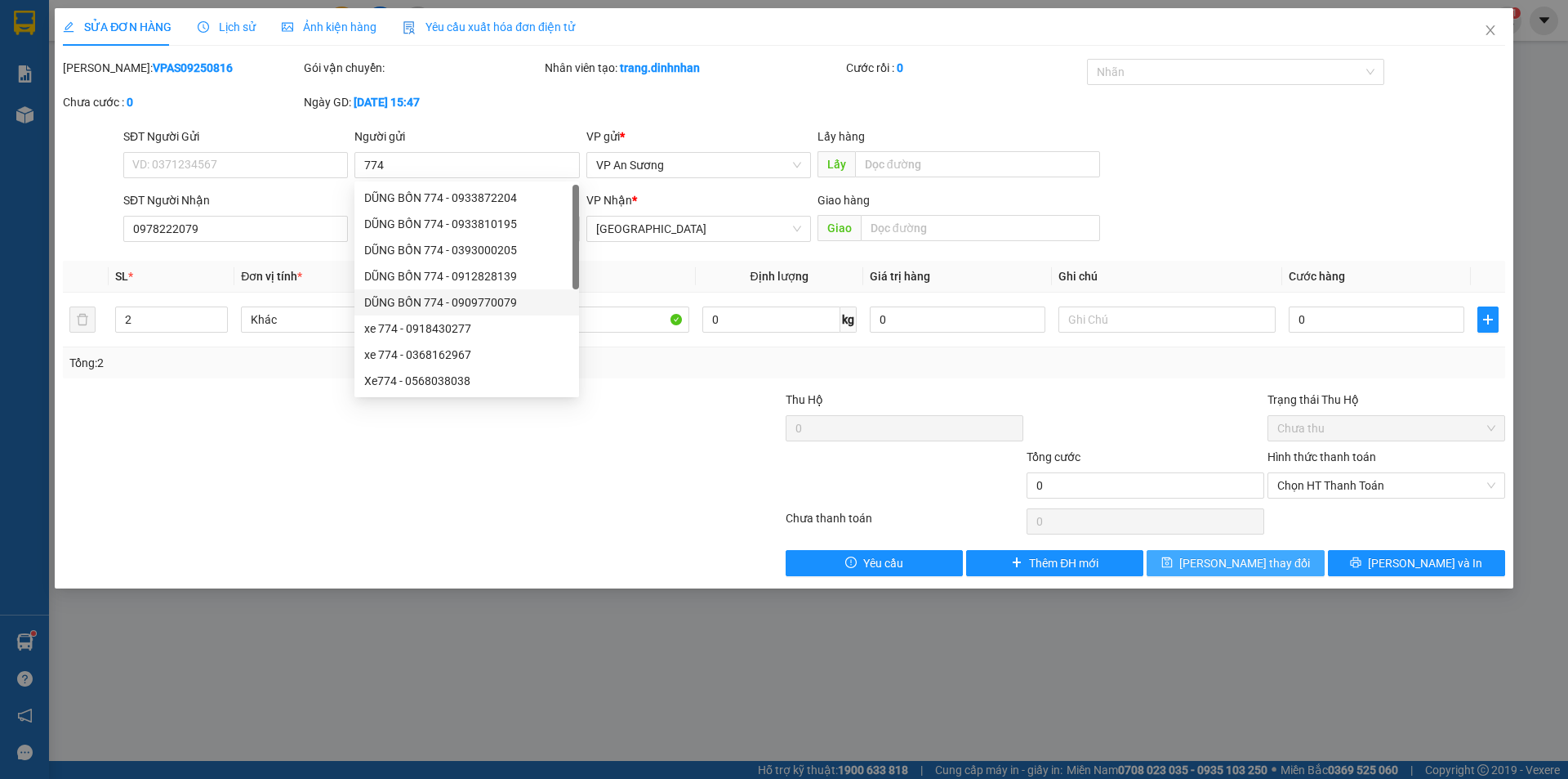
click at [1237, 561] on span "[PERSON_NAME] thay đổi" at bounding box center [1245, 563] width 131 height 18
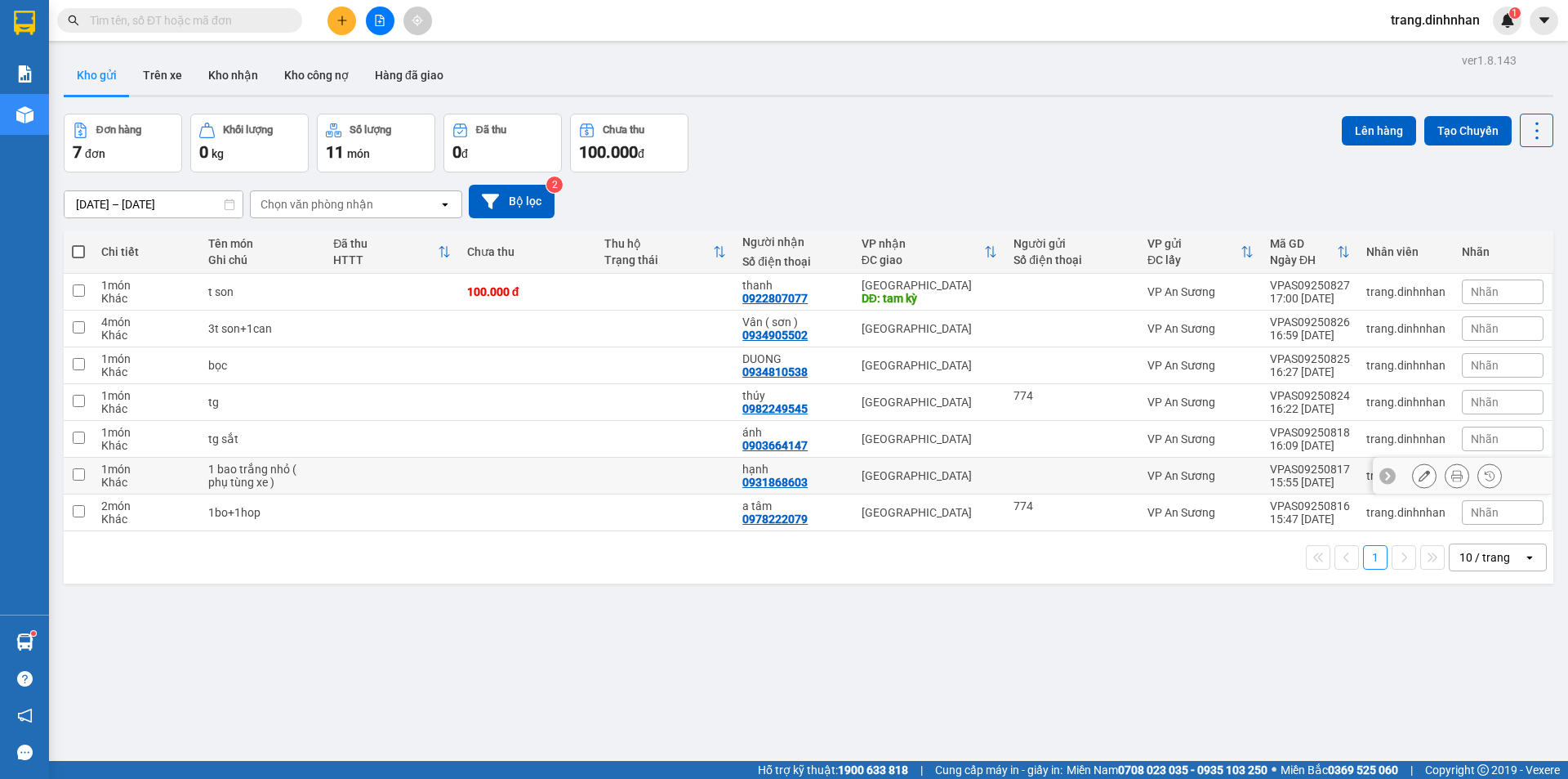
click at [1399, 477] on div at bounding box center [1463, 475] width 180 height 36
click at [1418, 480] on icon at bounding box center [1424, 475] width 12 height 12
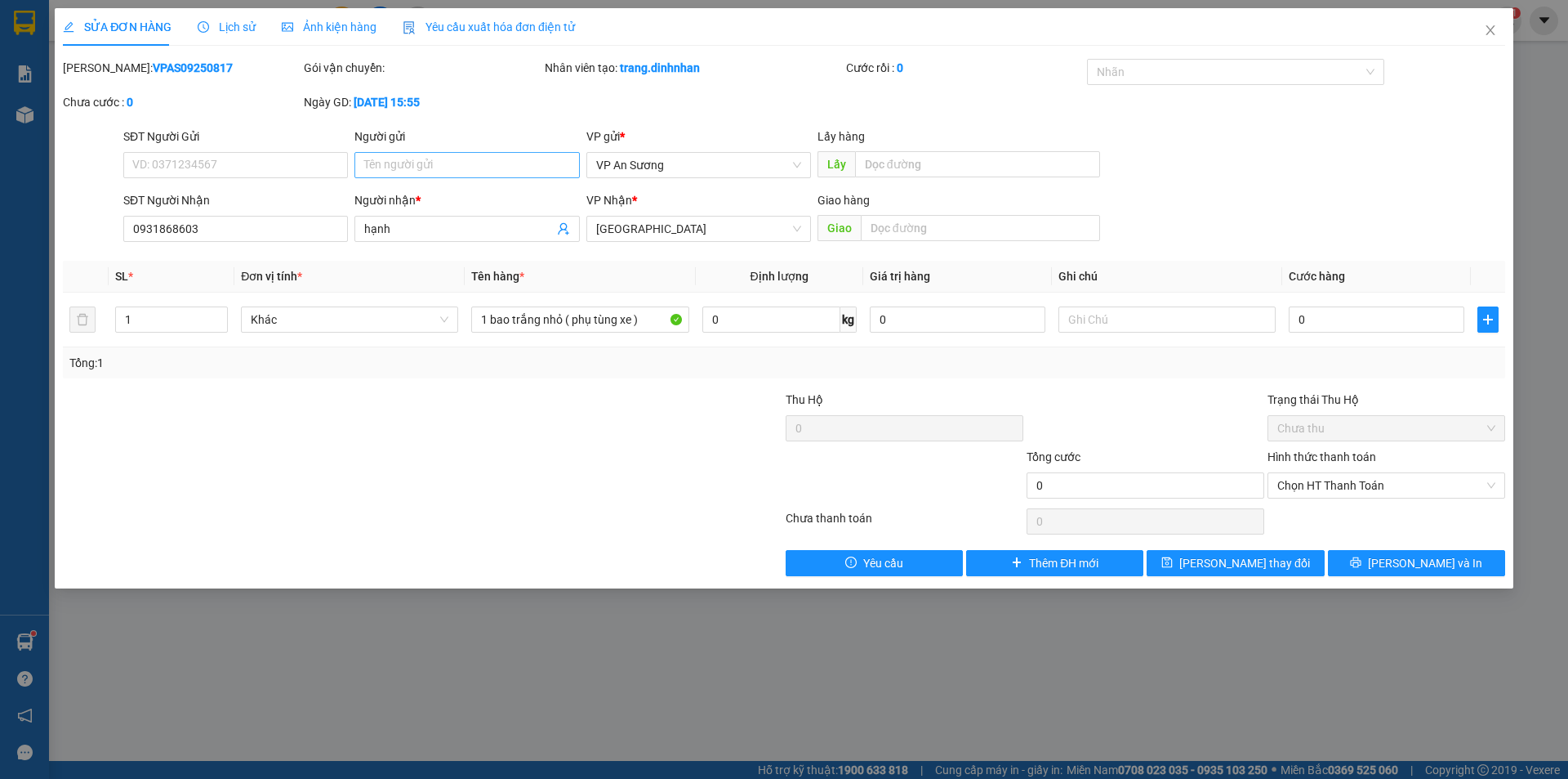
click at [398, 154] on div "Người gửi Tên người gửi" at bounding box center [466, 155] width 224 height 57
click at [401, 164] on input "Người gửi" at bounding box center [466, 165] width 224 height 26
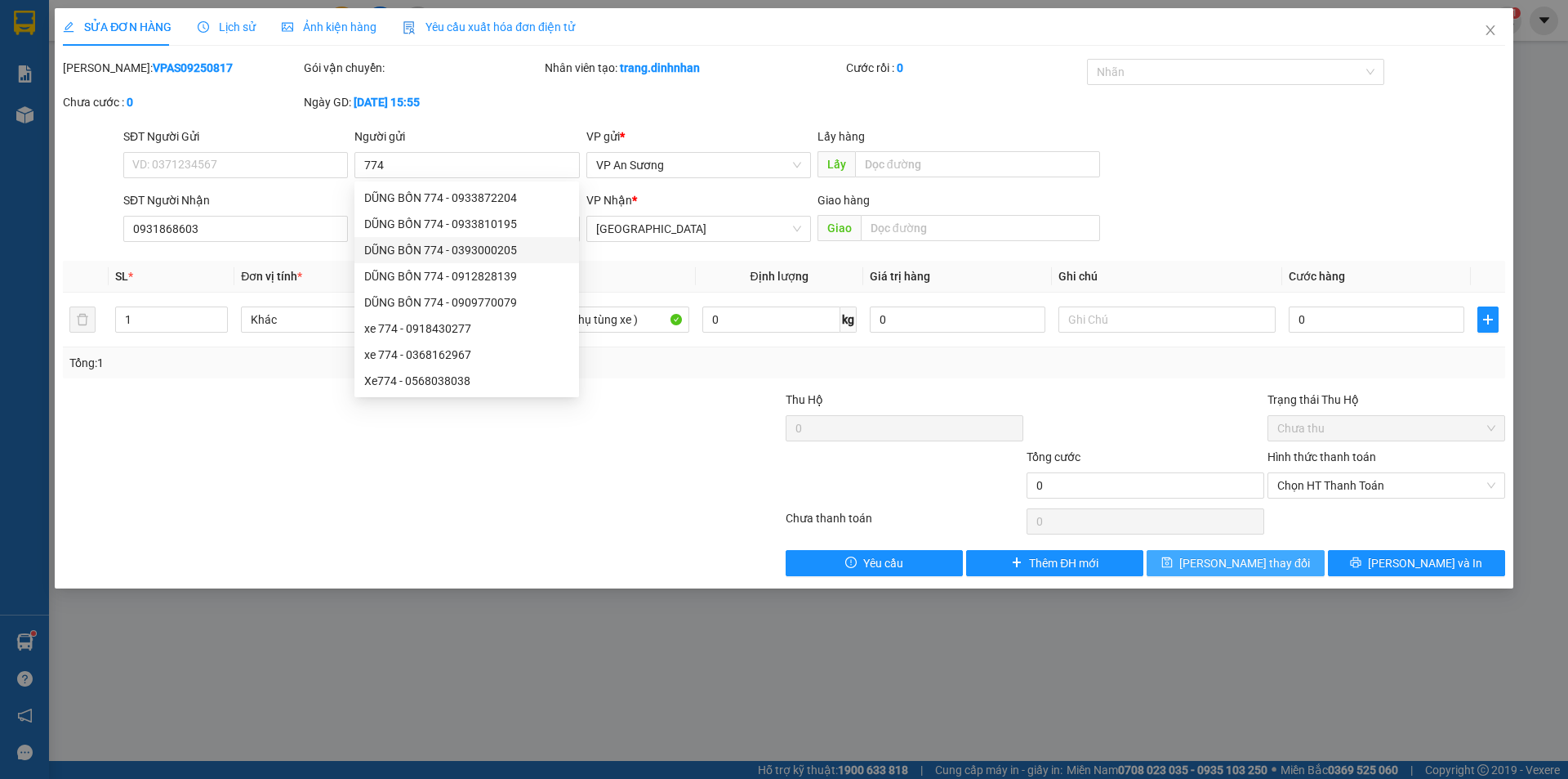
click at [1227, 557] on span "[PERSON_NAME] thay đổi" at bounding box center [1245, 563] width 131 height 18
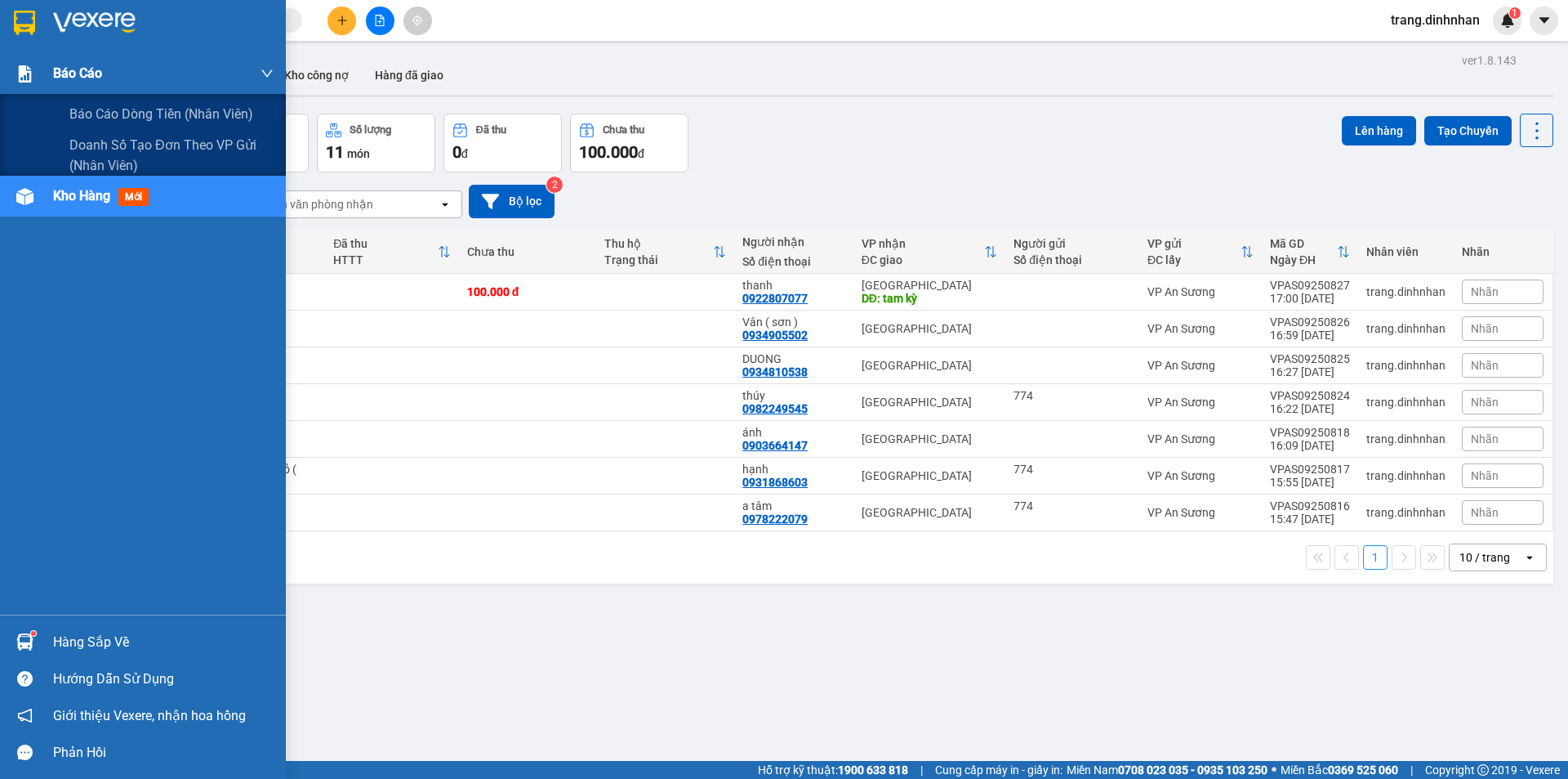
click at [83, 64] on span "Báo cáo" at bounding box center [77, 73] width 49 height 20
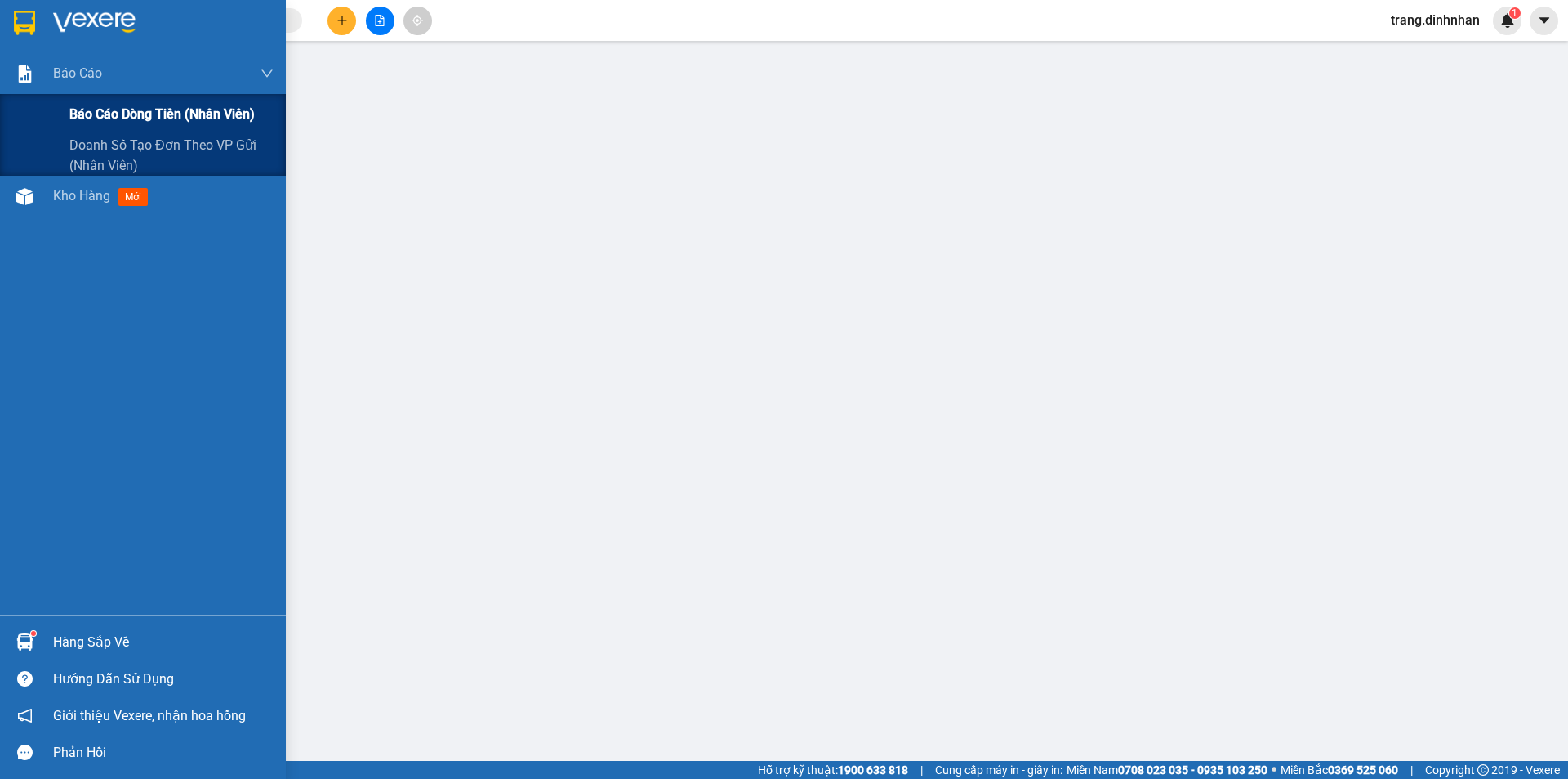
click at [200, 106] on span "Báo cáo dòng tiền (nhân viên)" at bounding box center [162, 114] width 185 height 20
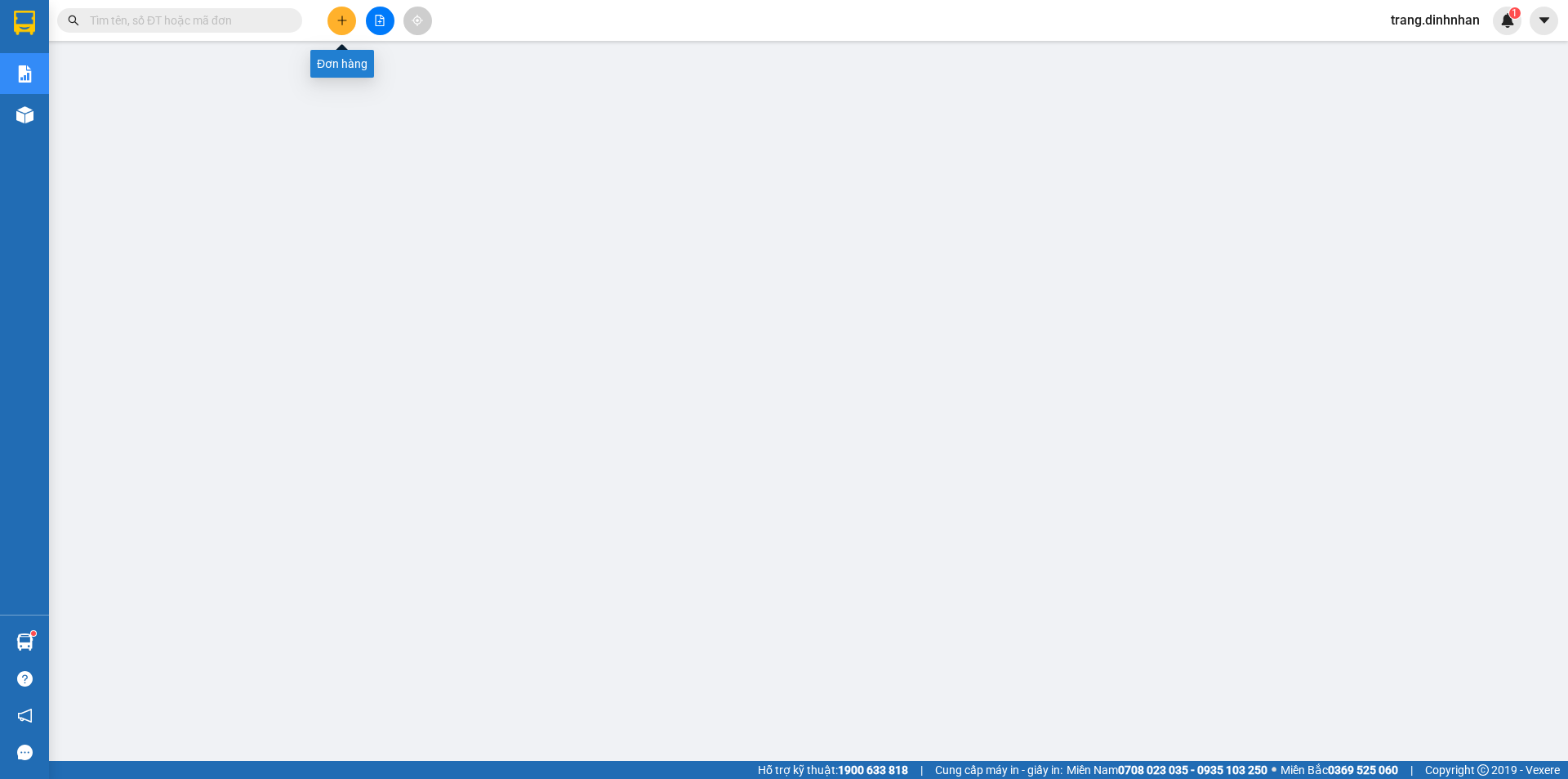
click at [342, 18] on icon "plus" at bounding box center [342, 20] width 12 height 12
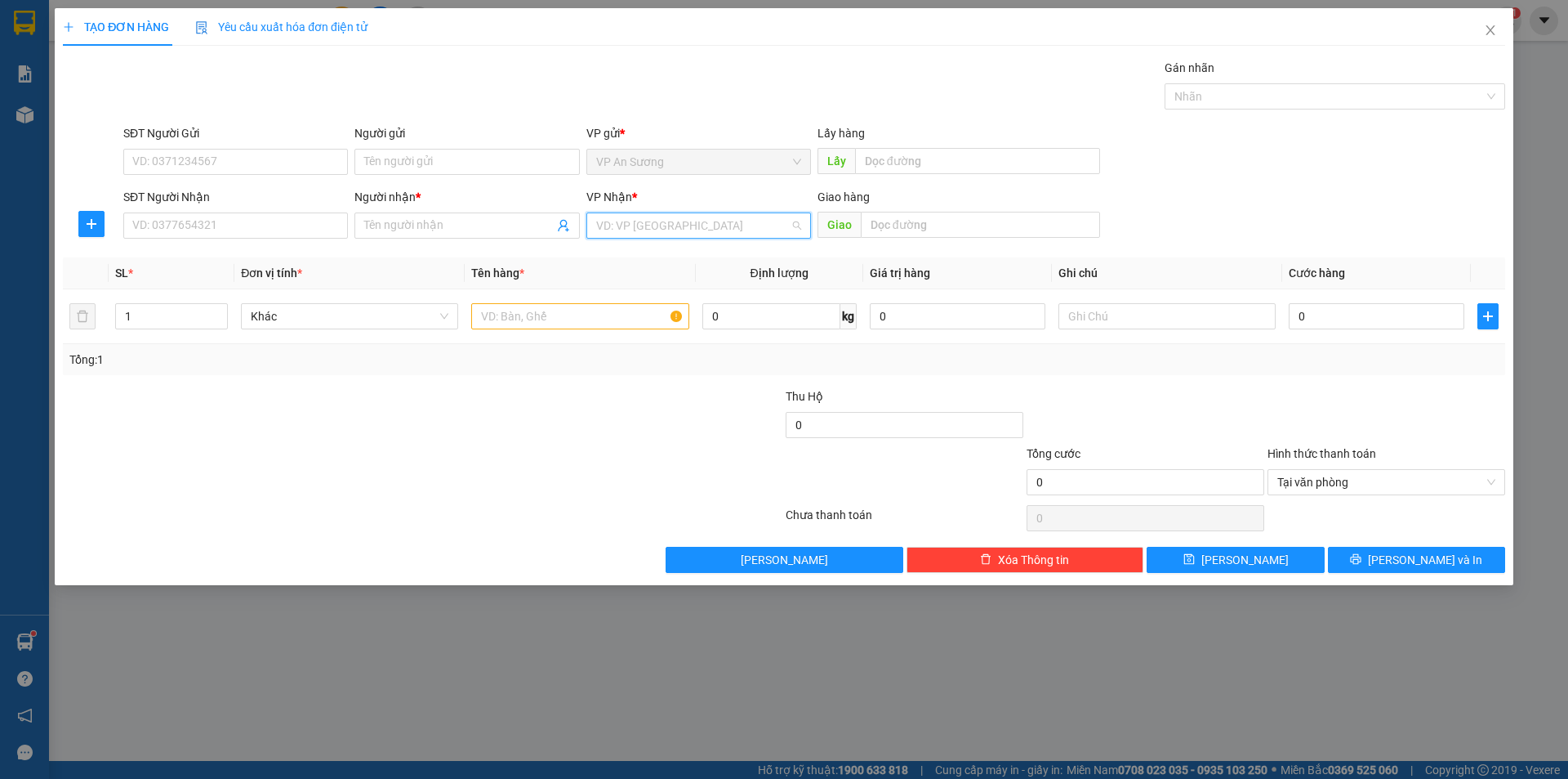
drag, startPoint x: 611, startPoint y: 215, endPoint x: 650, endPoint y: 271, distance: 68.2
click at [613, 216] on input "search" at bounding box center [692, 225] width 194 height 25
click at [631, 311] on div "[GEOGRAPHIC_DATA]" at bounding box center [699, 311] width 205 height 18
click at [511, 306] on input "text" at bounding box center [580, 315] width 217 height 26
click at [300, 224] on input "SĐT Người Nhận" at bounding box center [235, 225] width 224 height 26
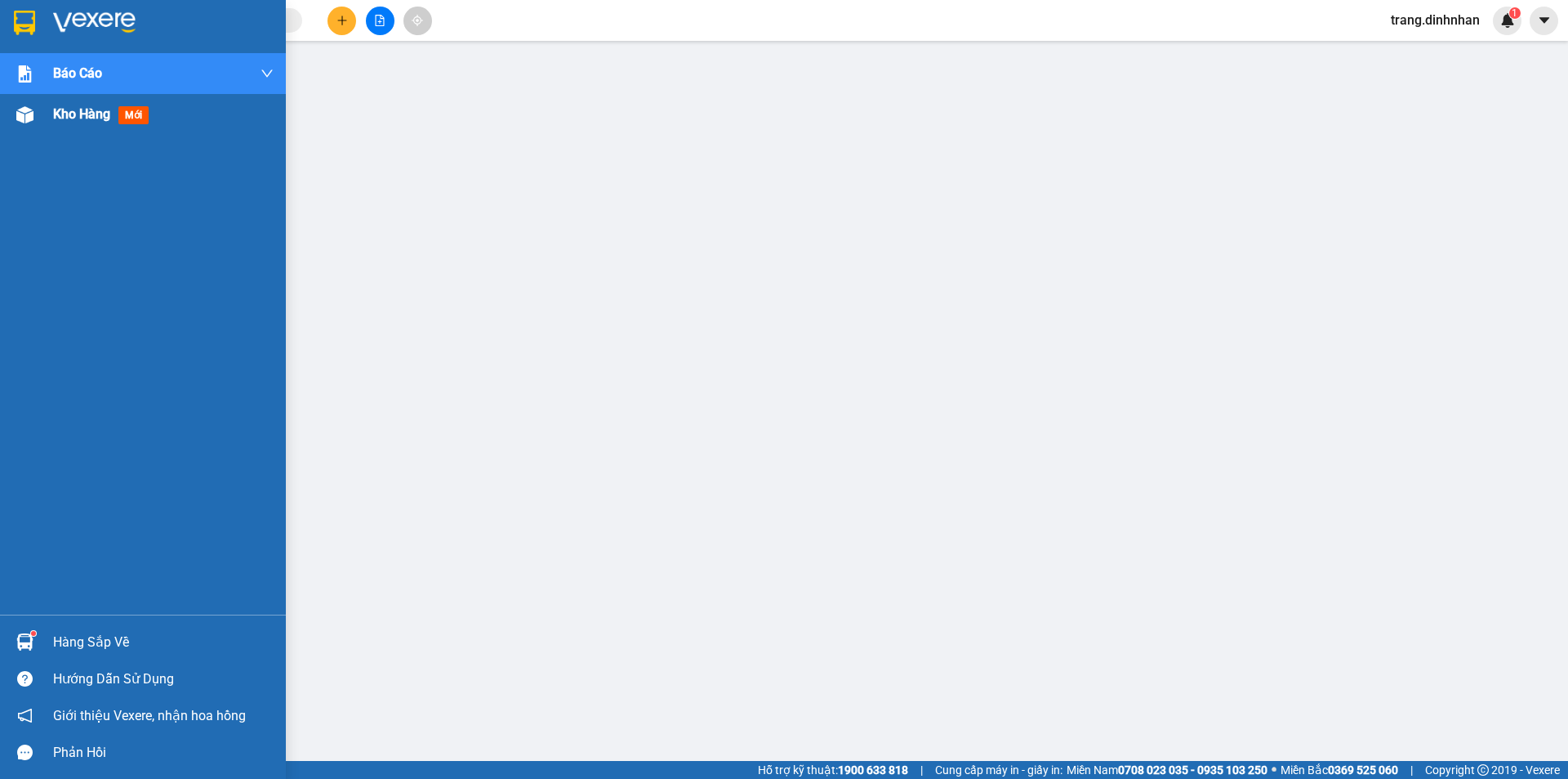
click at [54, 108] on span "Kho hàng" at bounding box center [81, 114] width 57 height 15
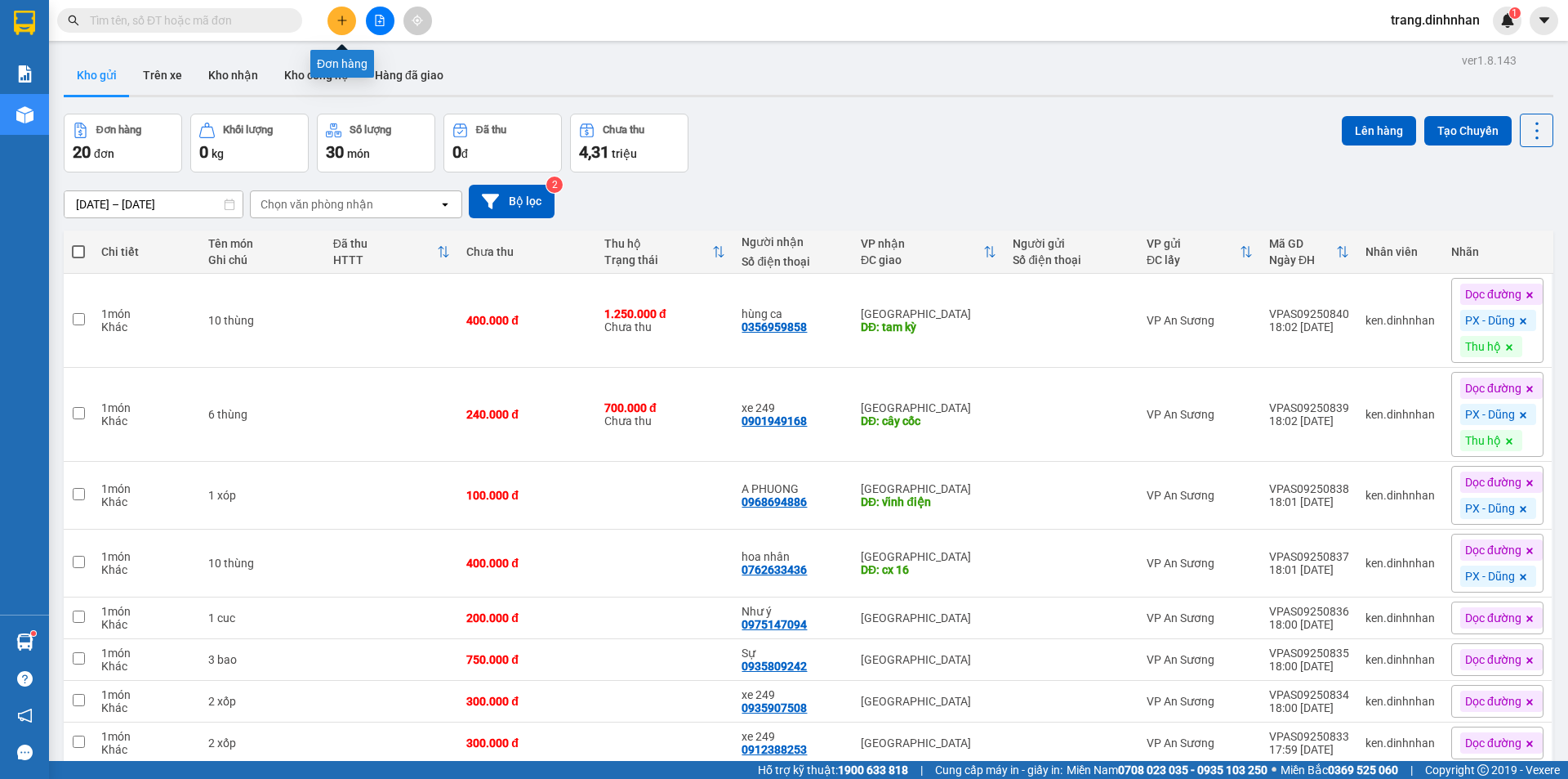
click at [339, 20] on icon "plus" at bounding box center [342, 20] width 9 height 1
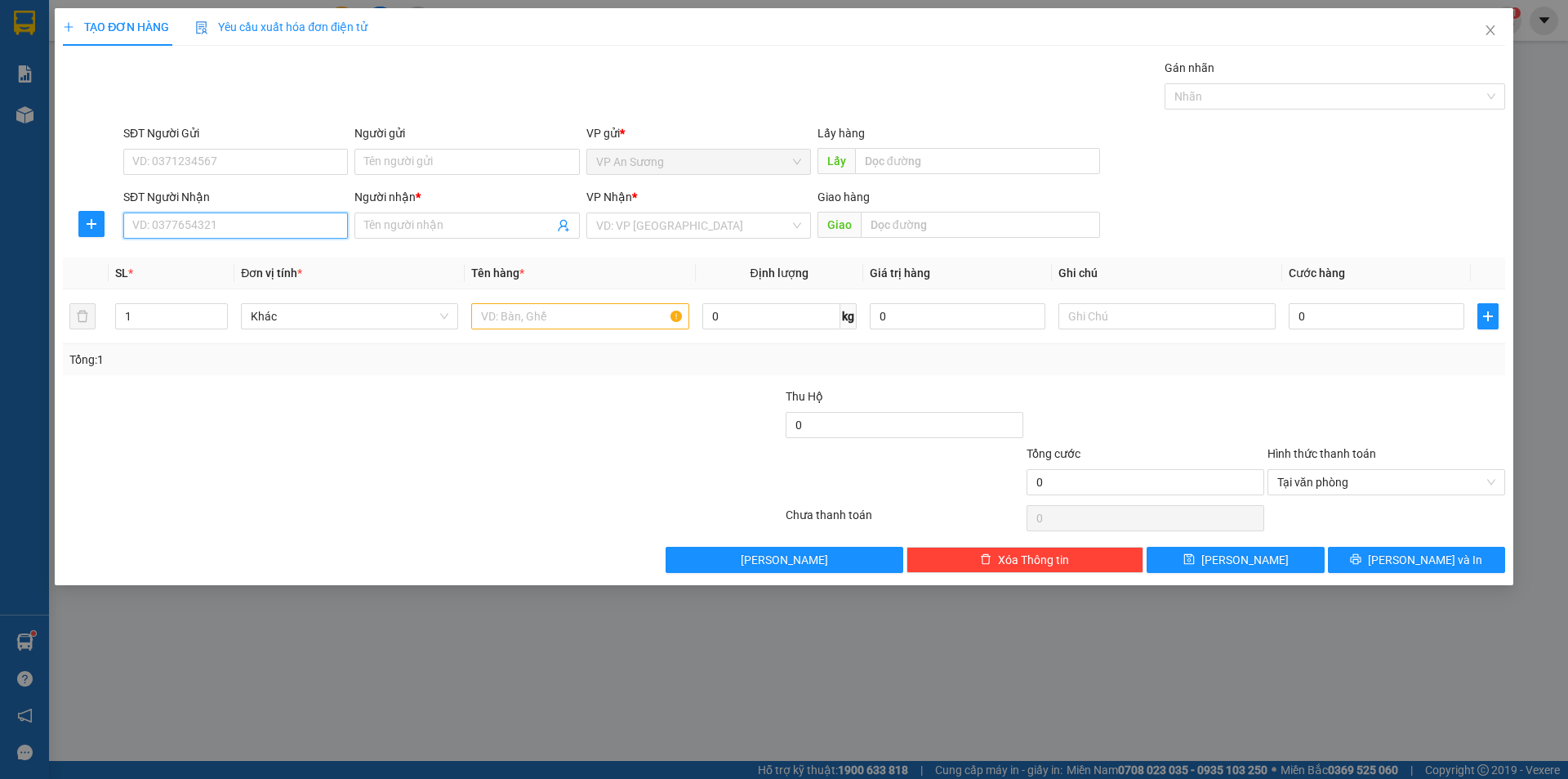
click at [332, 221] on input "SĐT Người Nhận" at bounding box center [235, 225] width 224 height 26
click at [233, 255] on div "0912880456 - A TAM" at bounding box center [236, 258] width 205 height 18
click at [547, 313] on input "text" at bounding box center [580, 315] width 217 height 26
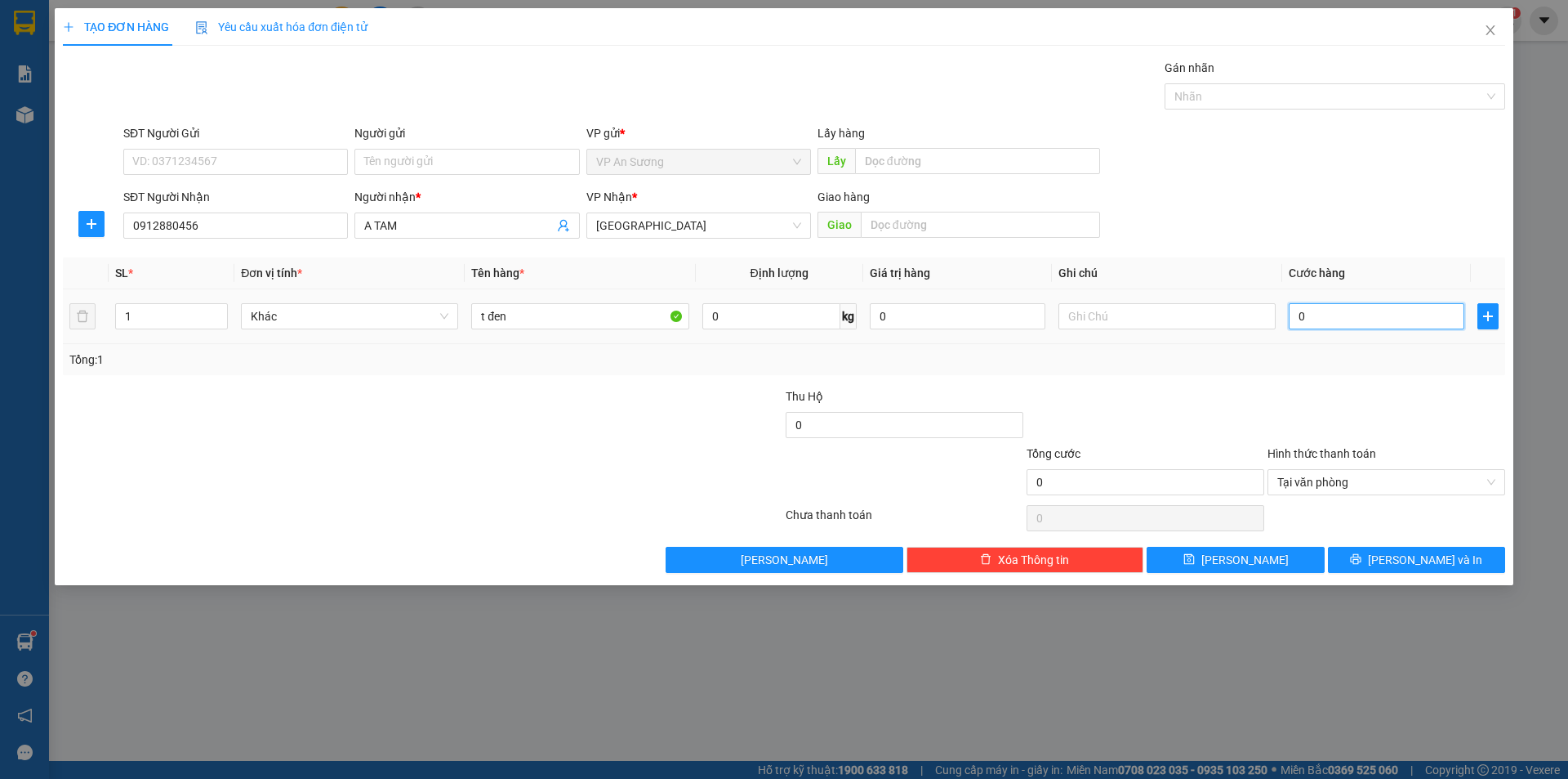
click at [1293, 315] on input "0" at bounding box center [1375, 315] width 175 height 26
click at [1380, 554] on button "[PERSON_NAME] và In" at bounding box center [1416, 559] width 177 height 26
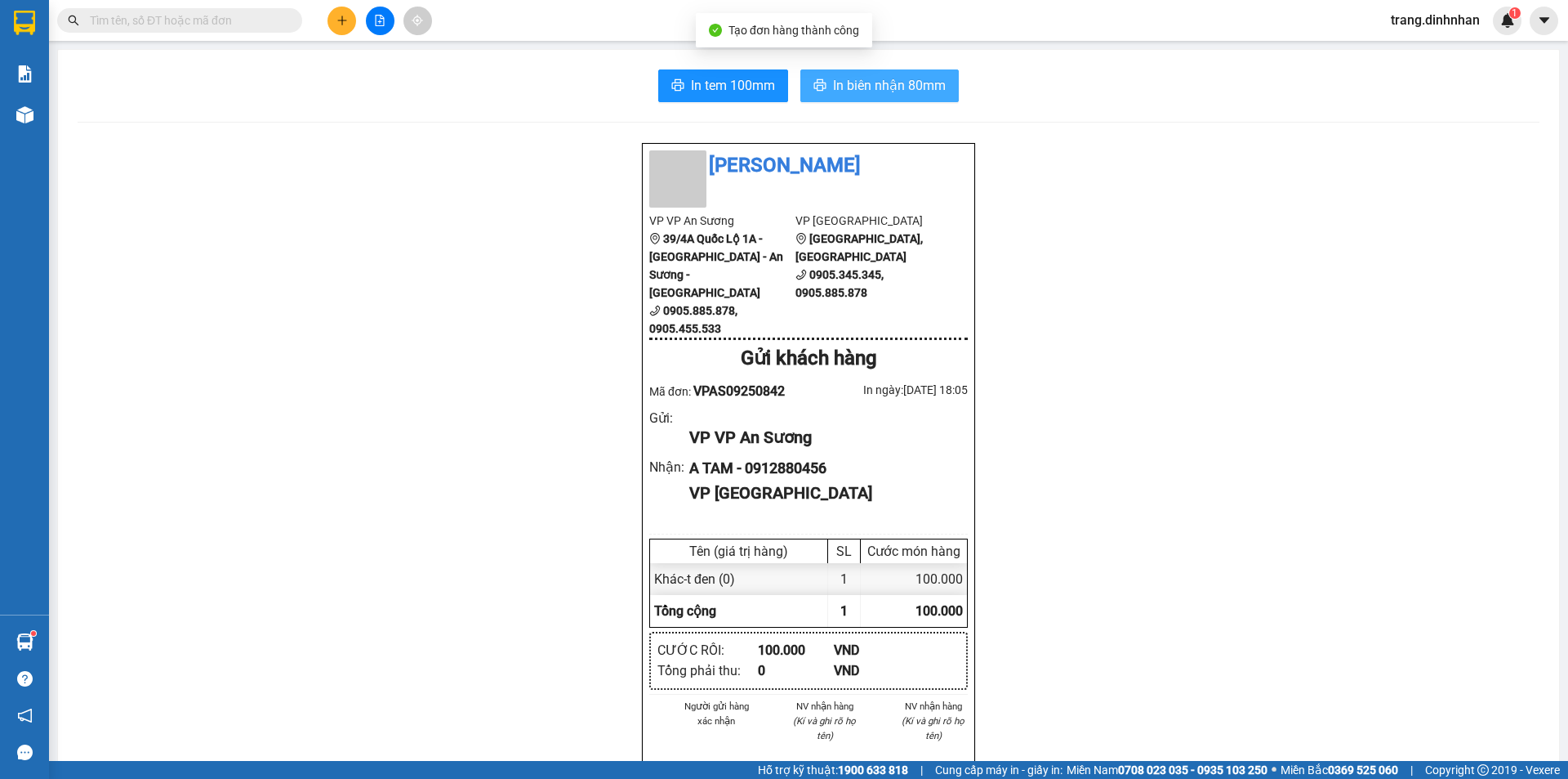
click at [910, 87] on span "In biên nhận 80mm" at bounding box center [889, 85] width 113 height 20
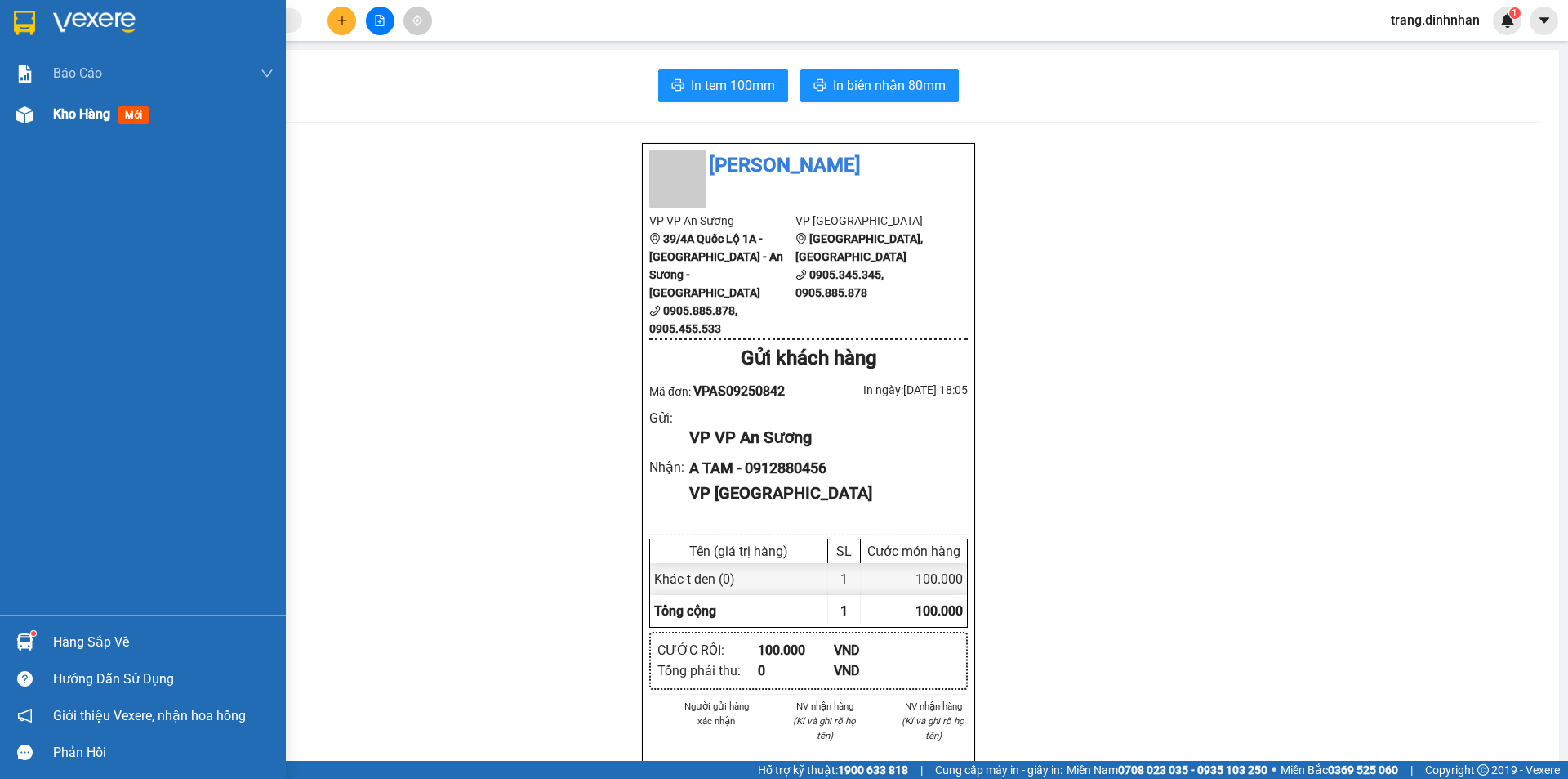
click at [75, 116] on span "Kho hàng" at bounding box center [81, 114] width 57 height 15
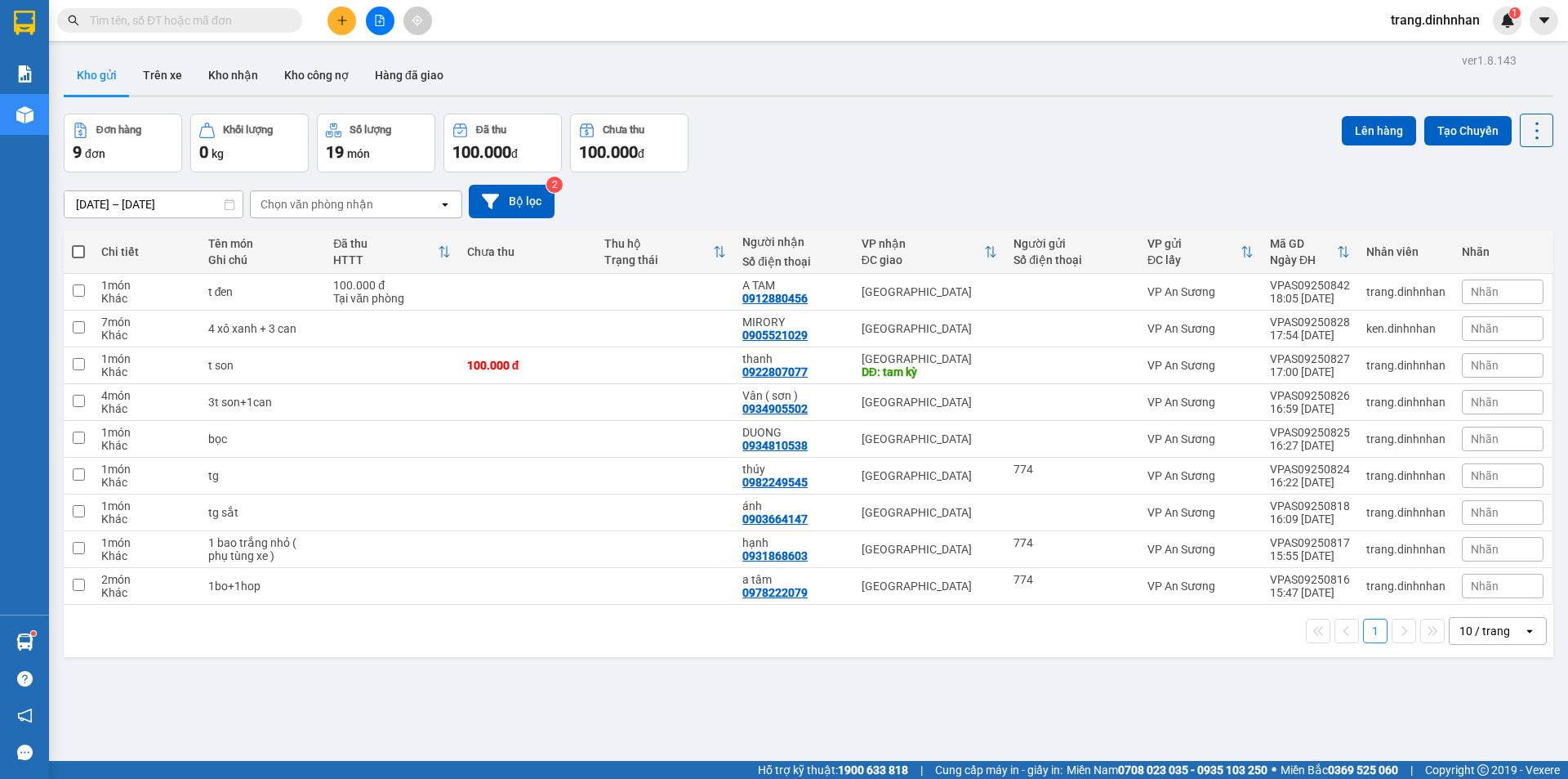
click at [76, 253] on span at bounding box center [78, 252] width 13 height 13
click at [78, 244] on input "checkbox" at bounding box center [78, 244] width 0 height 0
checkbox input "true"
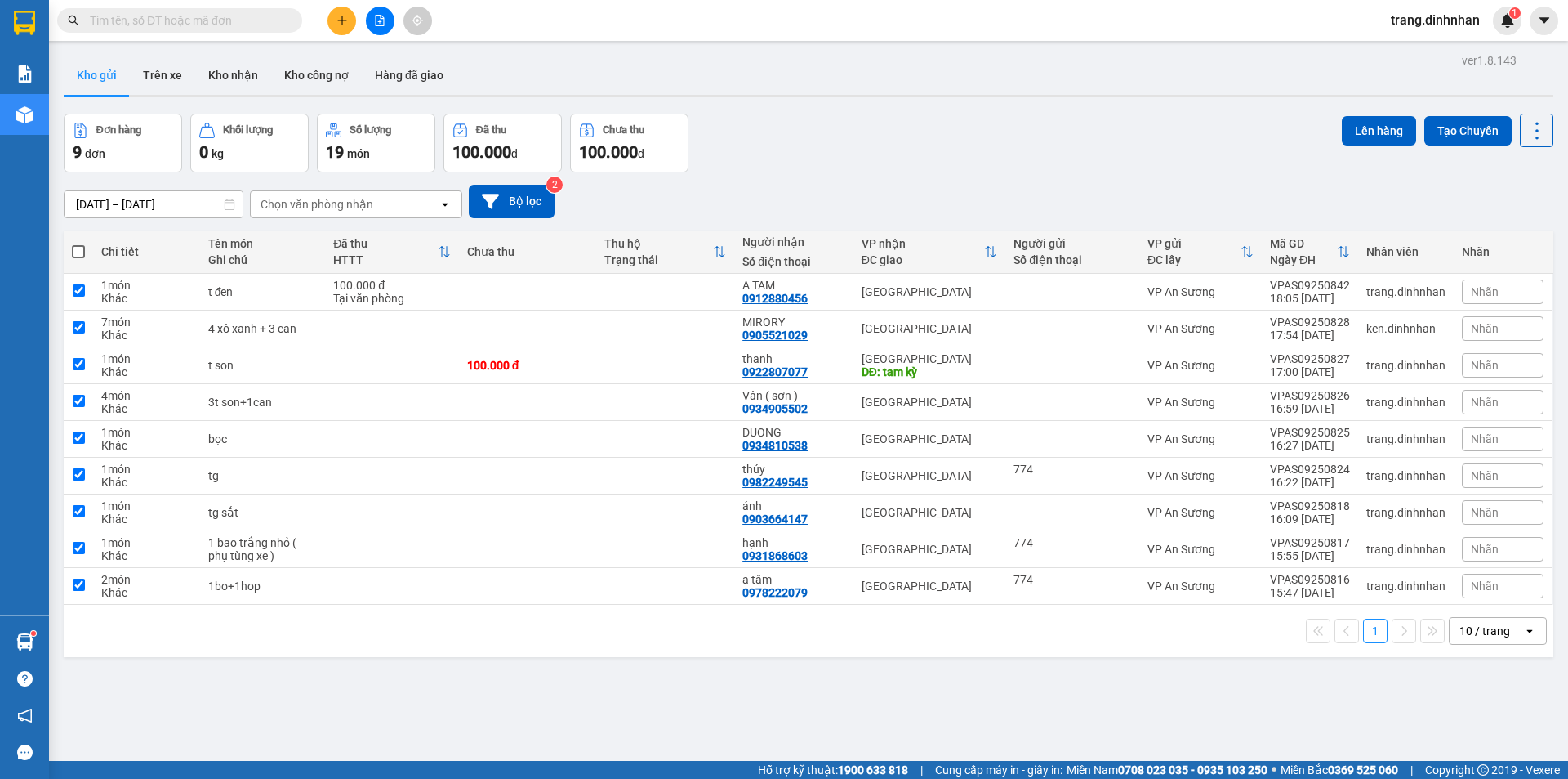
checkbox input "true"
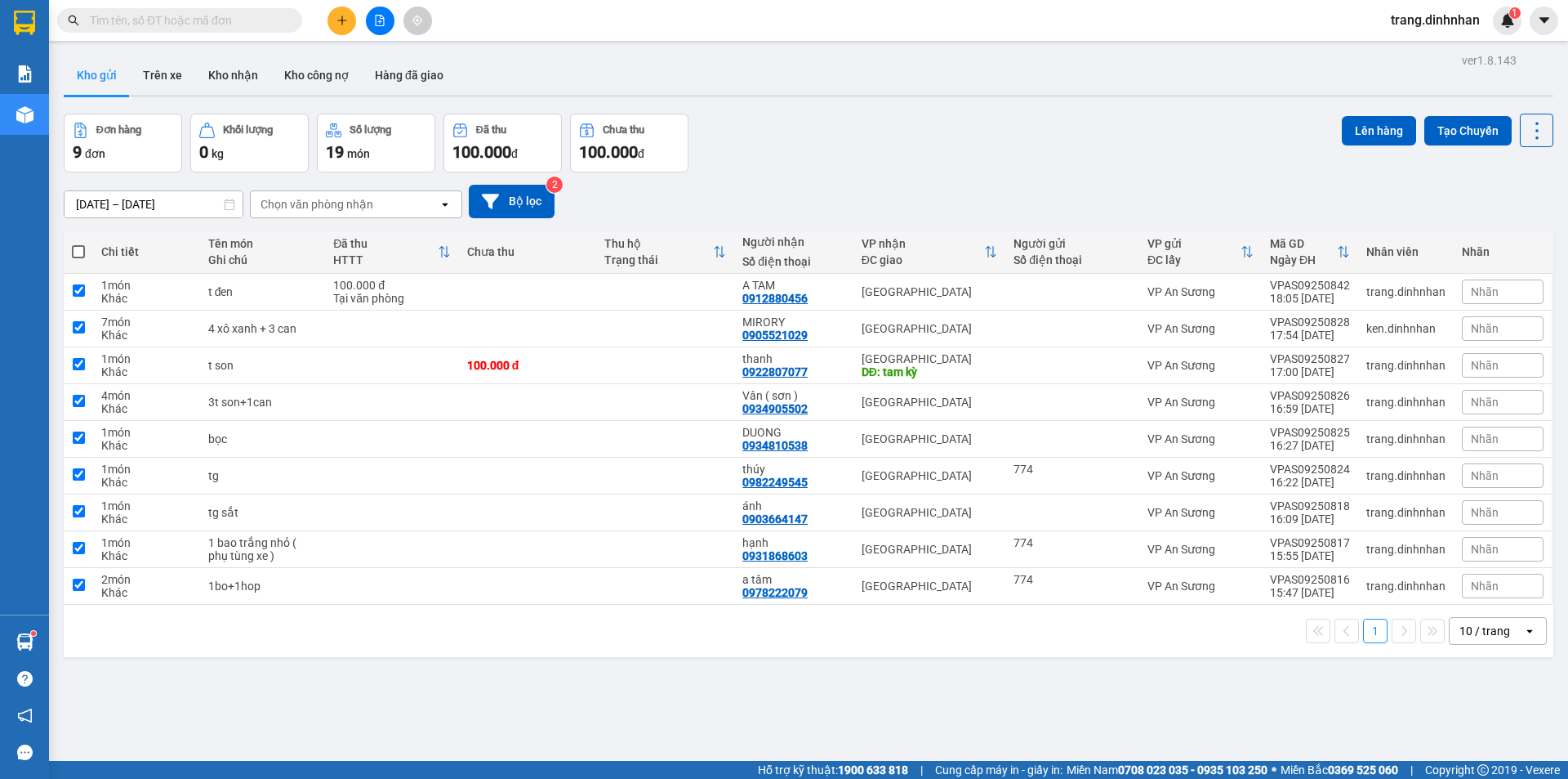
checkbox input "true"
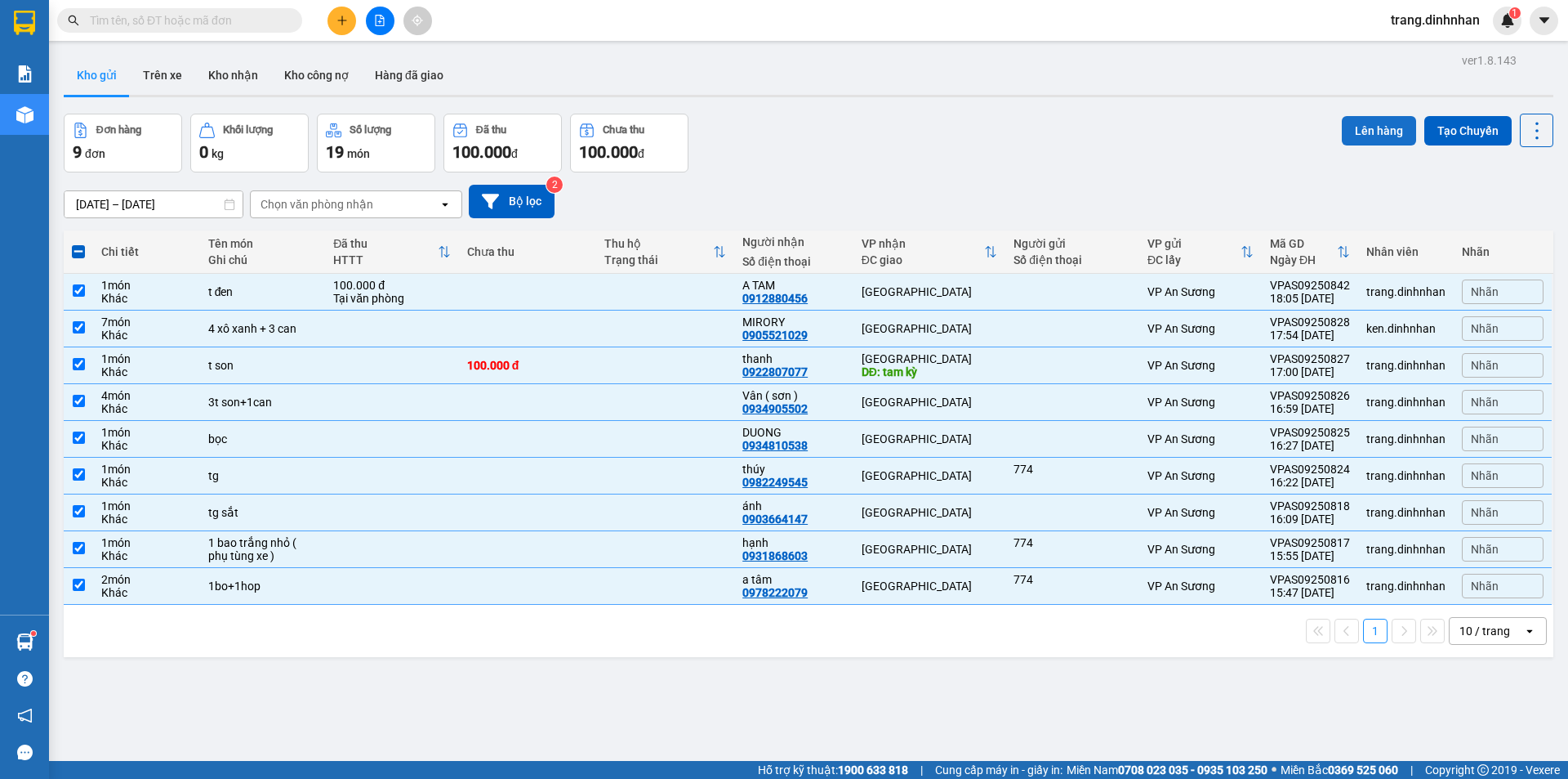
click at [1374, 135] on button "Lên hàng" at bounding box center [1379, 131] width 74 height 29
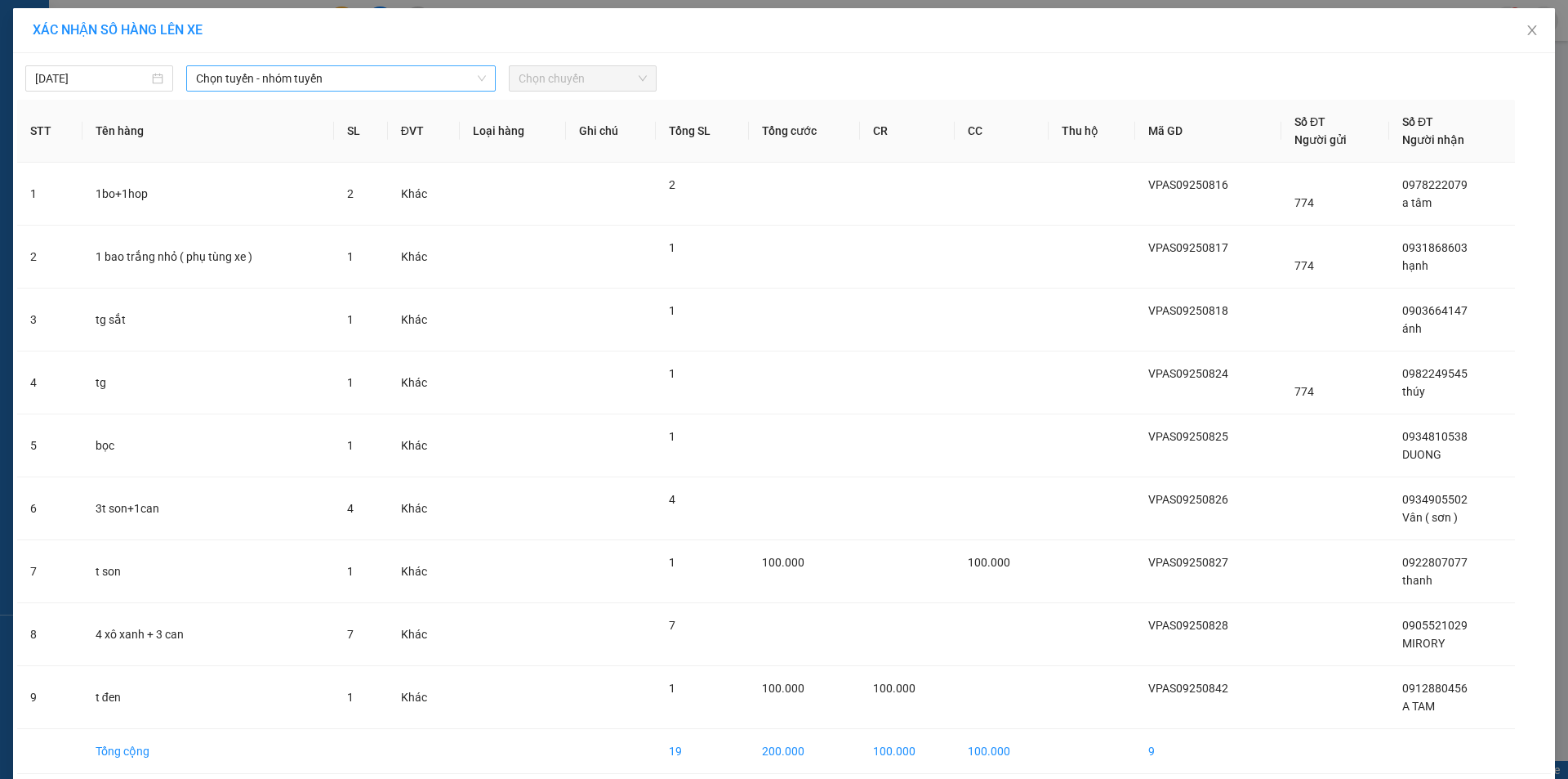
click at [477, 75] on icon "down" at bounding box center [481, 78] width 10 height 10
click at [464, 76] on span "Chọn tuyến - nhóm tuyến" at bounding box center [341, 78] width 290 height 25
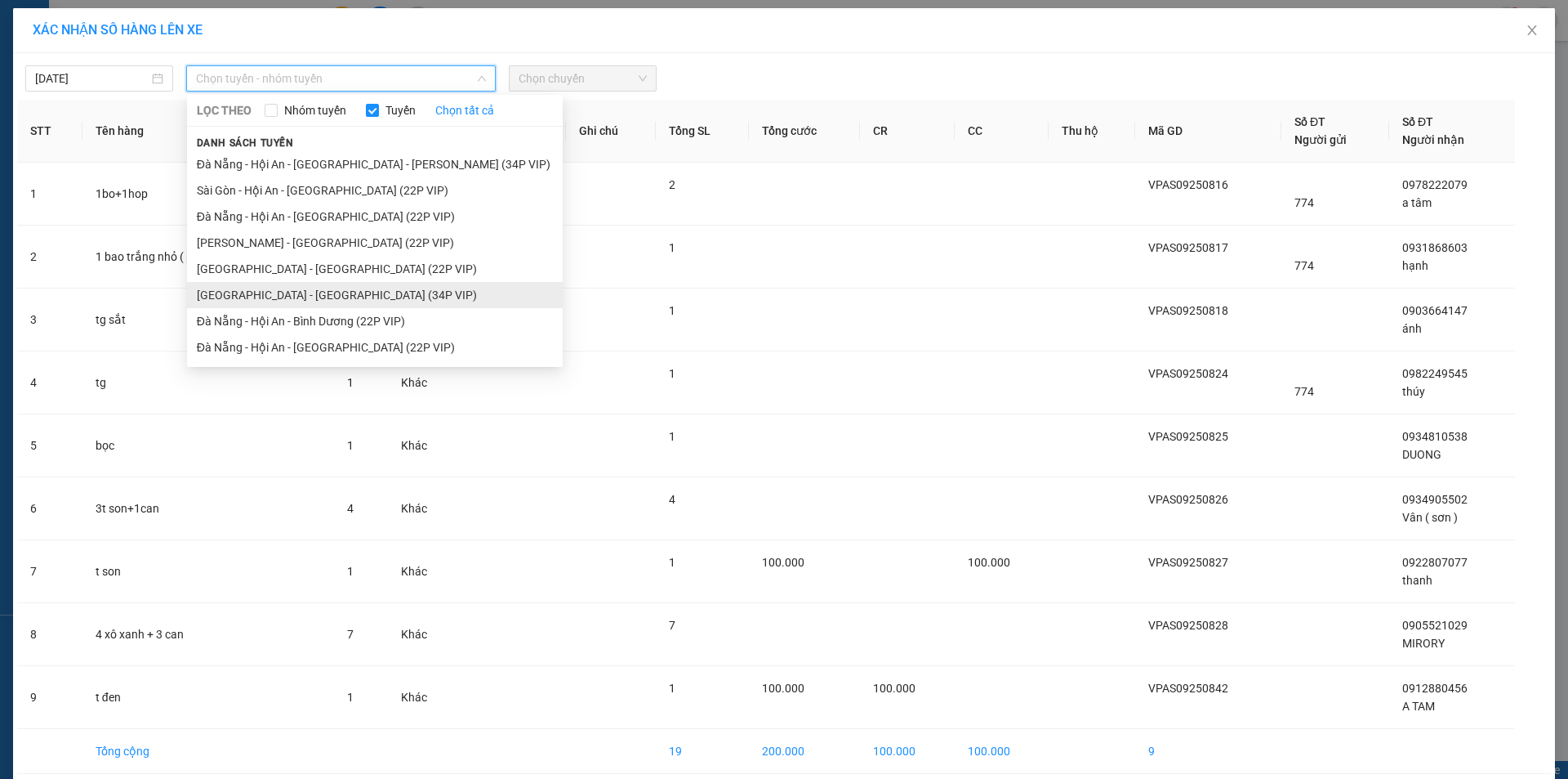
scroll to position [69, 0]
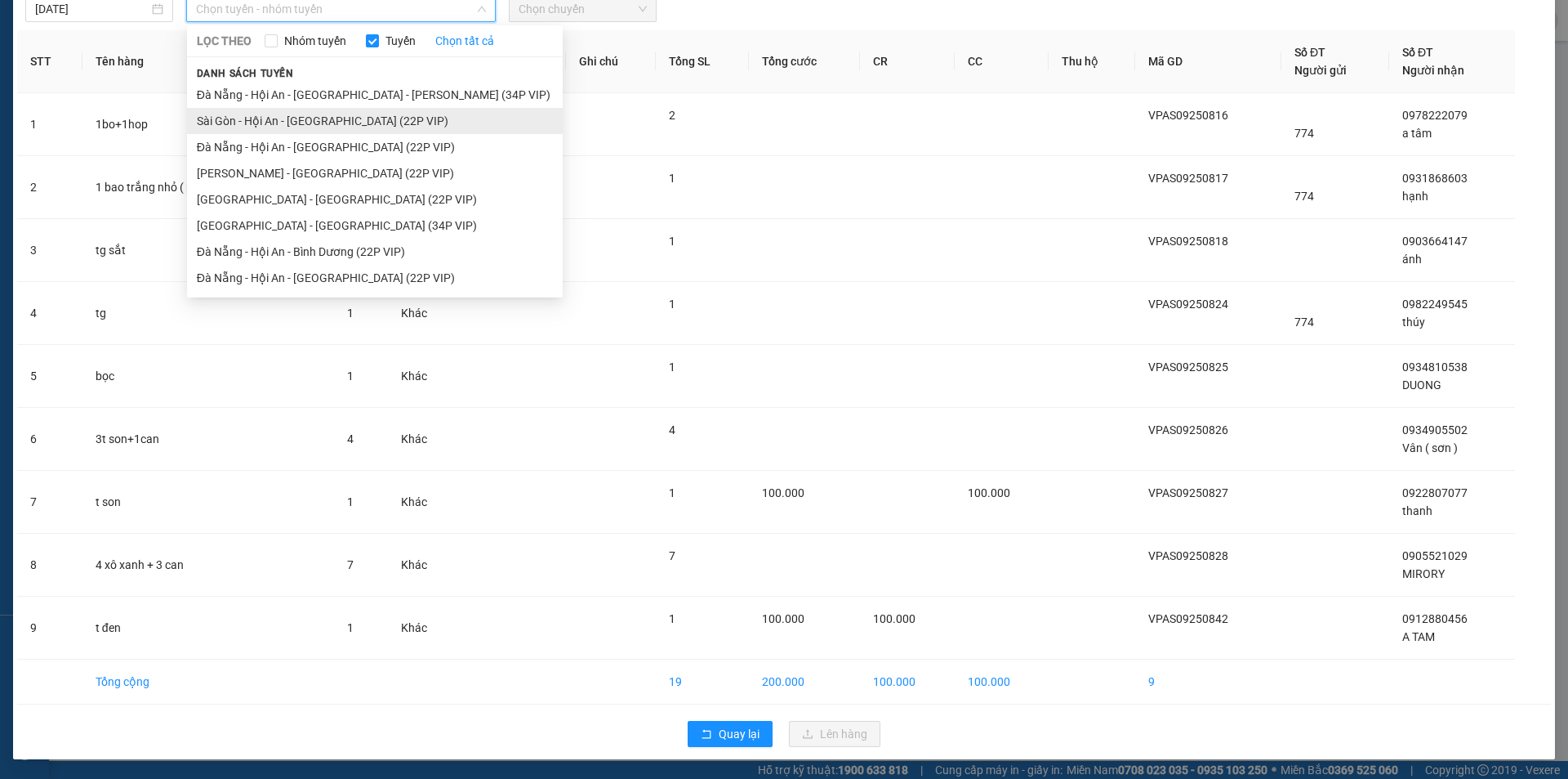
click at [391, 121] on li "Sài Gòn - Hội An - [GEOGRAPHIC_DATA] (22P VIP)" at bounding box center [374, 121] width 375 height 26
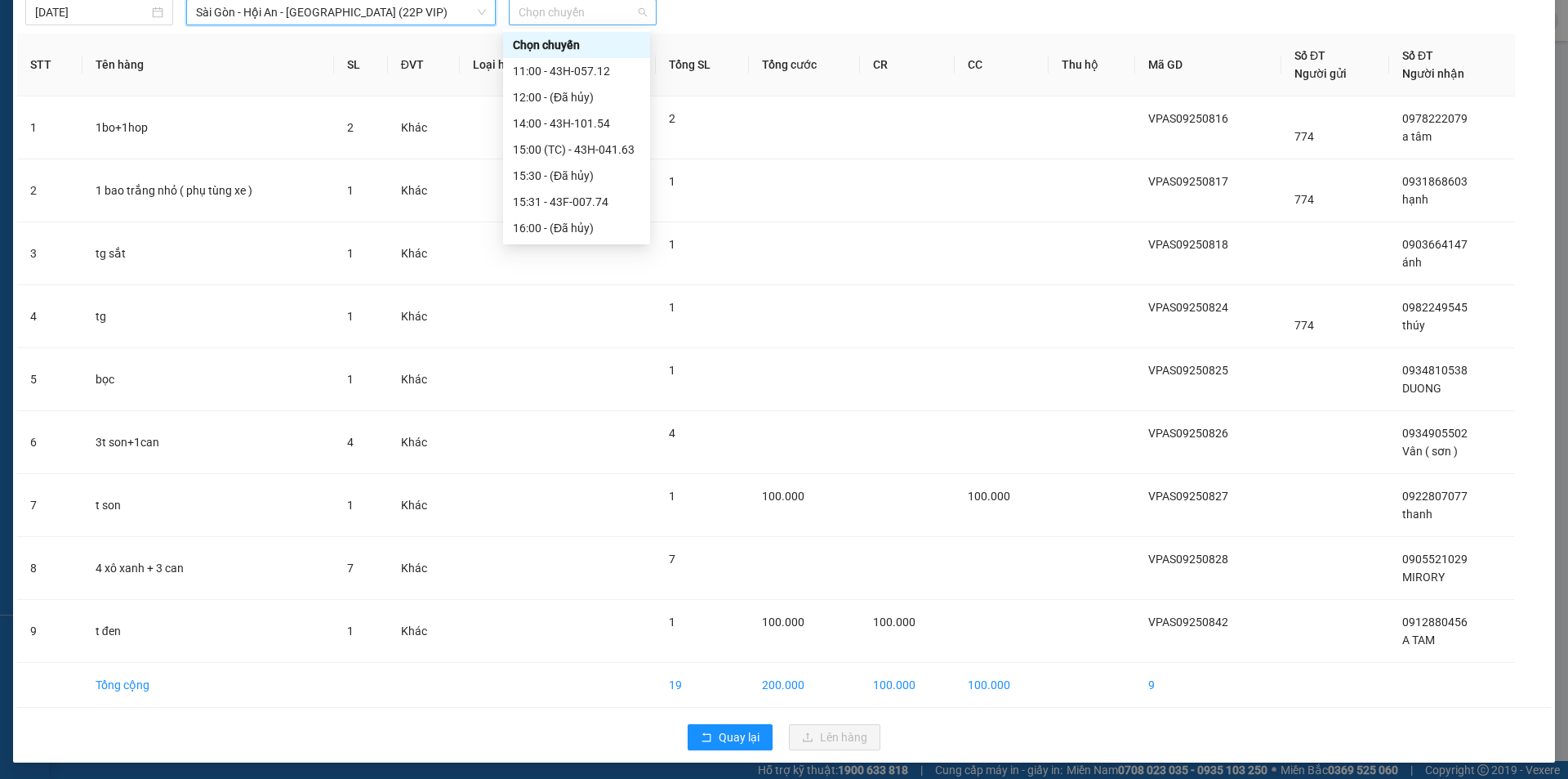
click at [621, 9] on span "Chọn chuyến" at bounding box center [582, 12] width 128 height 25
click at [585, 225] on div "18:00 - 43H-056.66" at bounding box center [576, 228] width 127 height 18
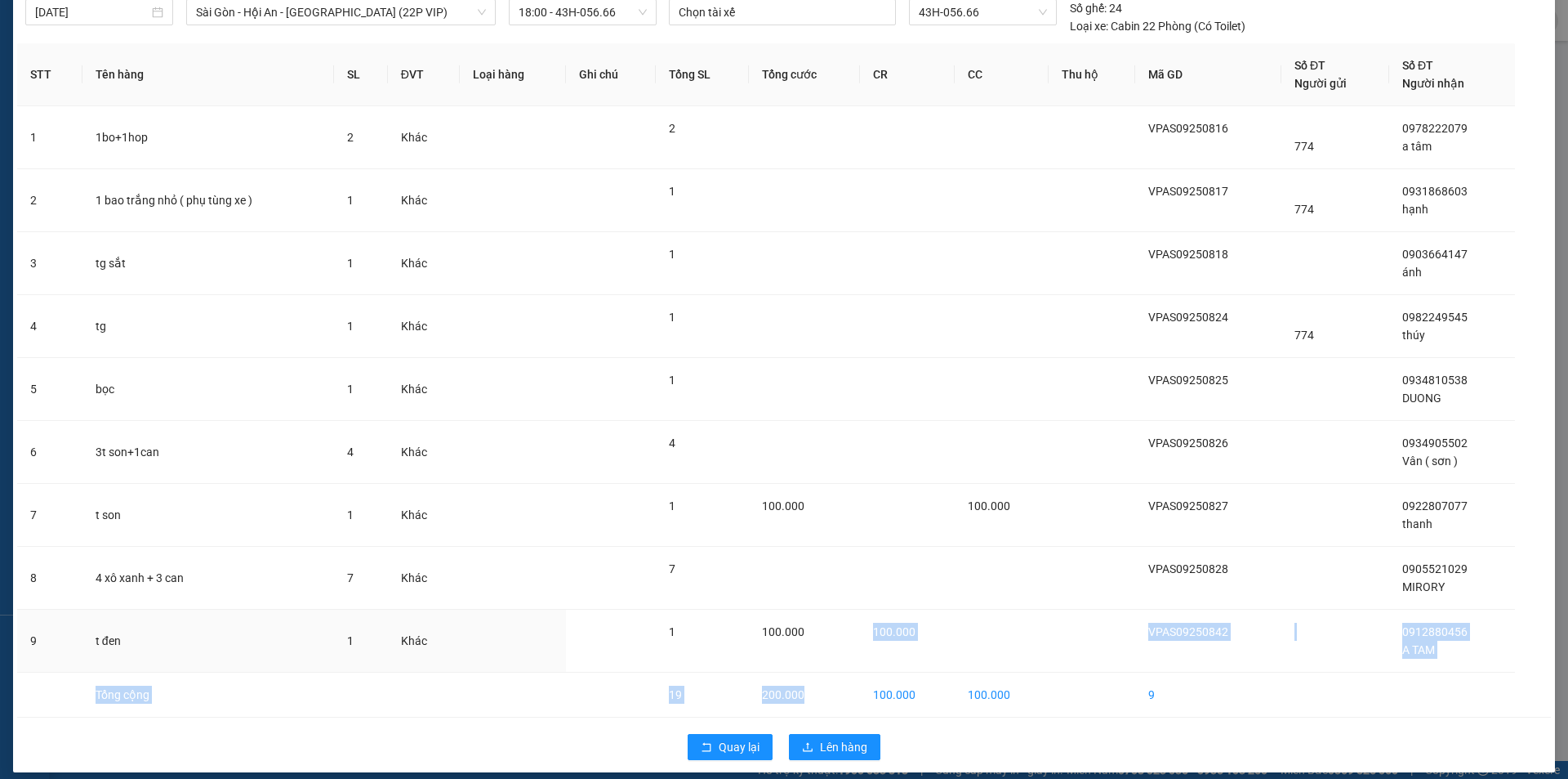
drag, startPoint x: 816, startPoint y: 672, endPoint x: 844, endPoint y: 731, distance: 65.3
click at [844, 729] on div "11/09/2025 Sài Gòn - Hội An - Đà Nẵng (22P VIP) LỌC THEO Nhóm tuyến Tuyến Chọn …" at bounding box center [783, 380] width 1542 height 785
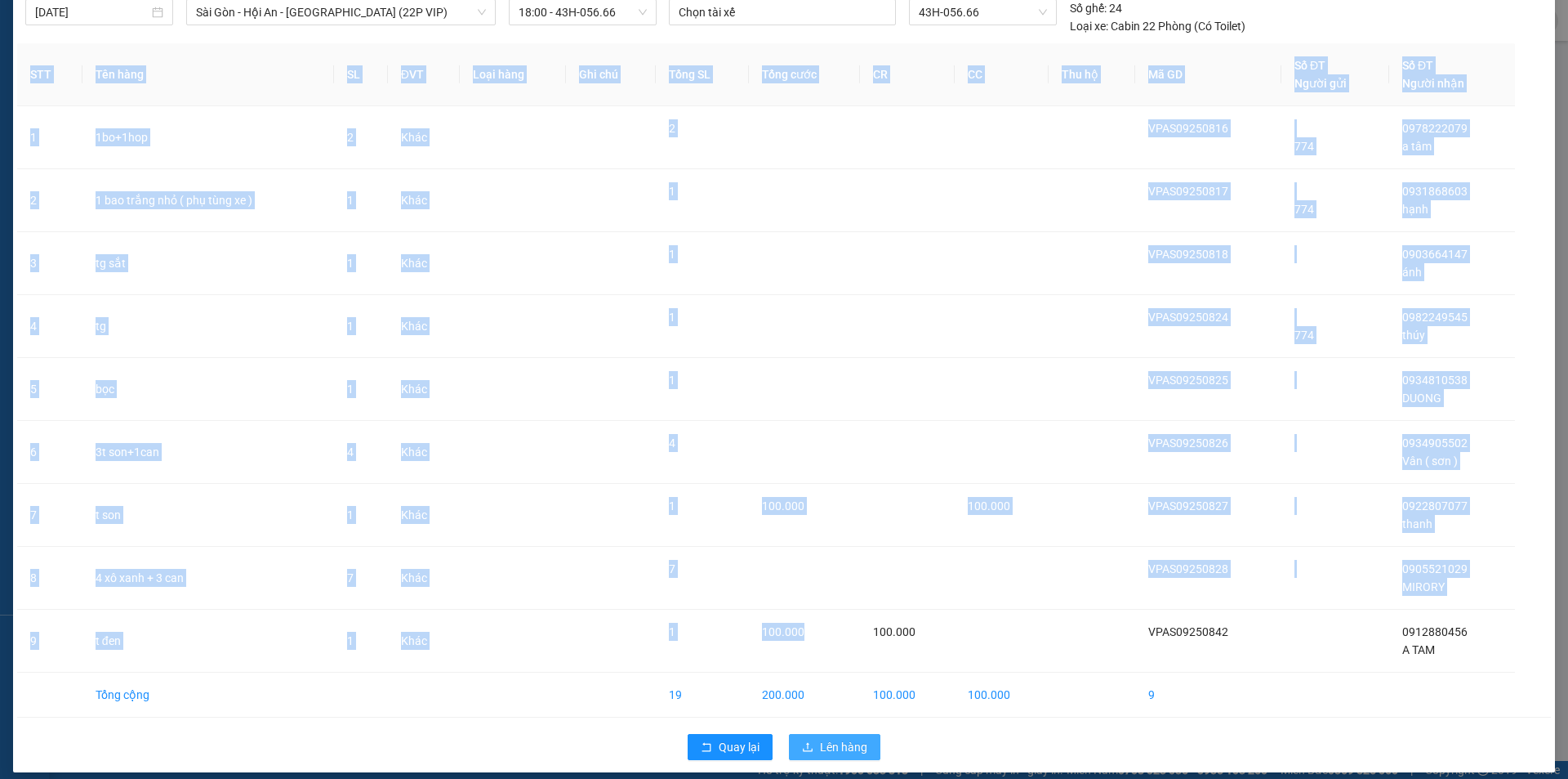
click at [836, 739] on span "Lên hàng" at bounding box center [843, 747] width 47 height 18
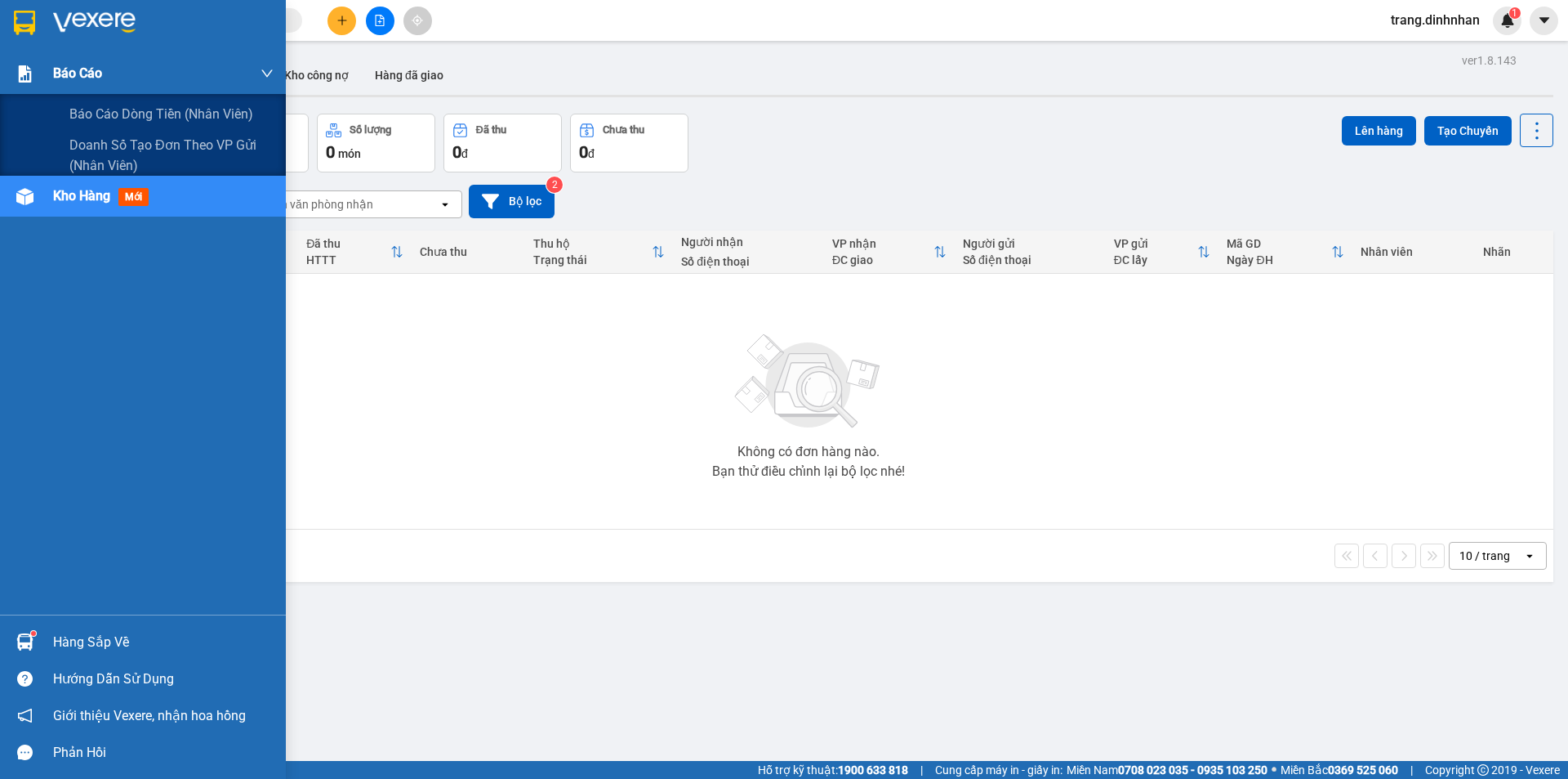
click at [91, 71] on span "Báo cáo" at bounding box center [77, 73] width 49 height 20
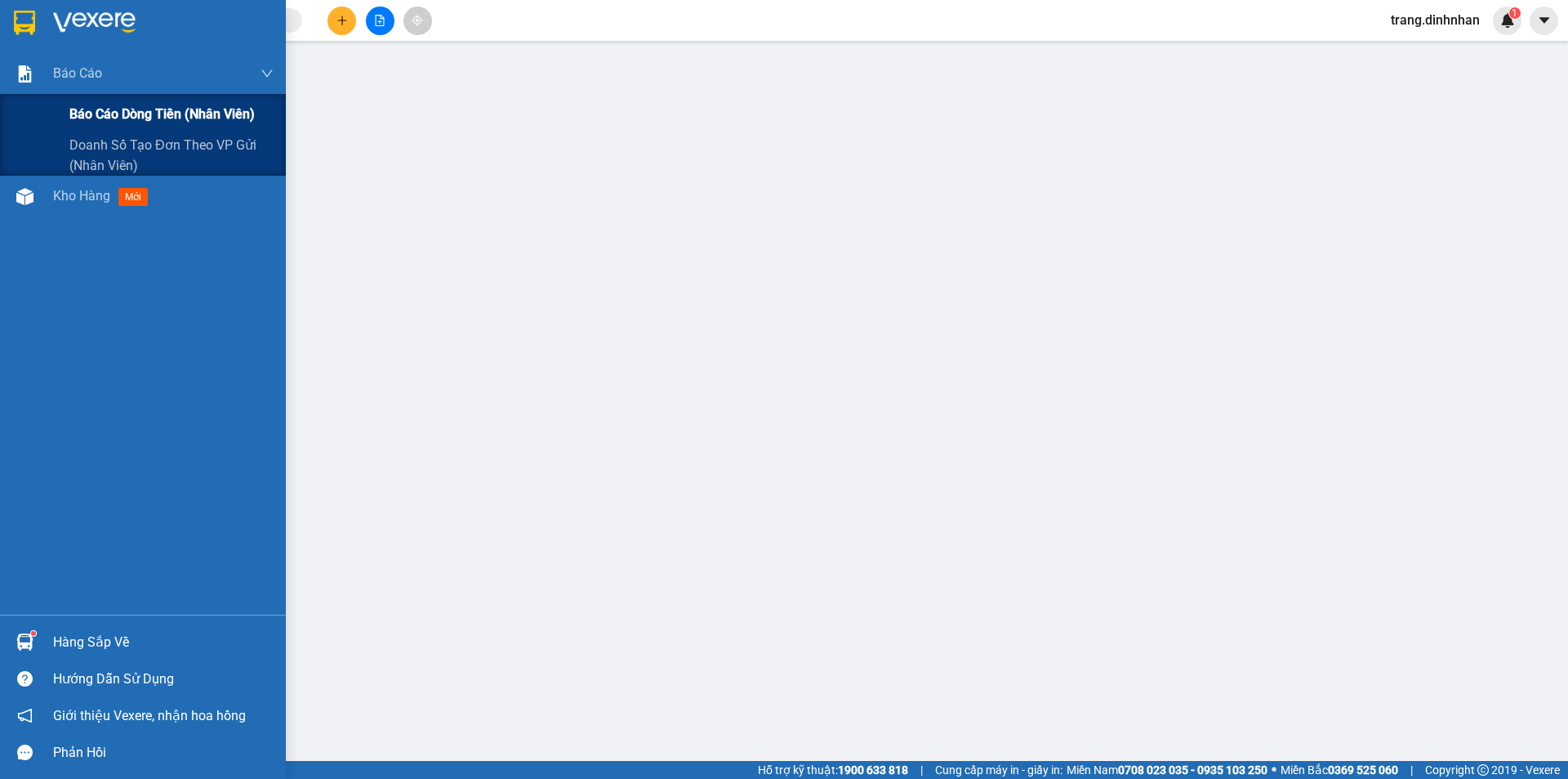
click at [114, 113] on span "Báo cáo dòng tiền (nhân viên)" at bounding box center [162, 114] width 185 height 20
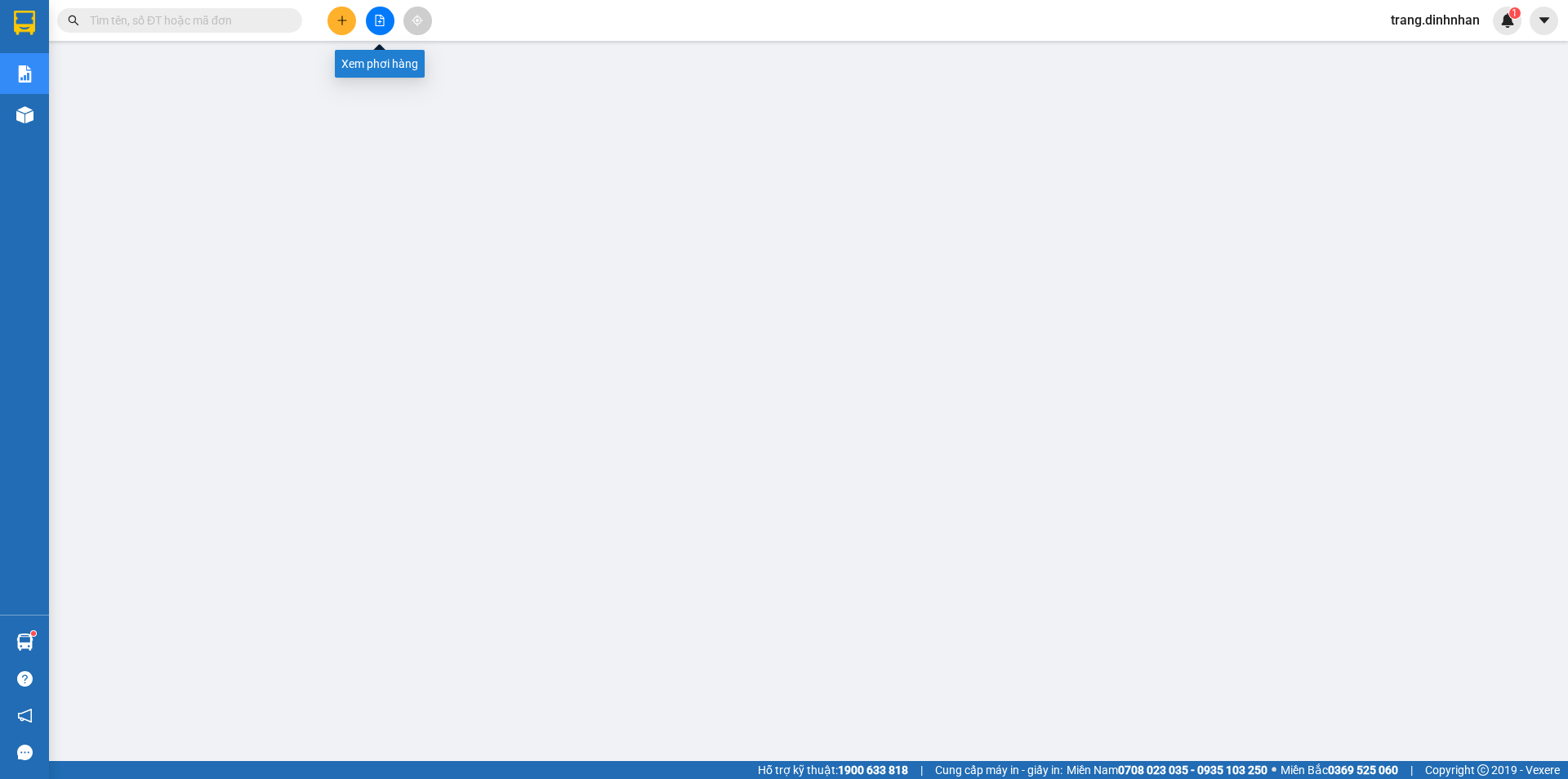
click at [375, 24] on icon "file-add" at bounding box center [380, 20] width 9 height 12
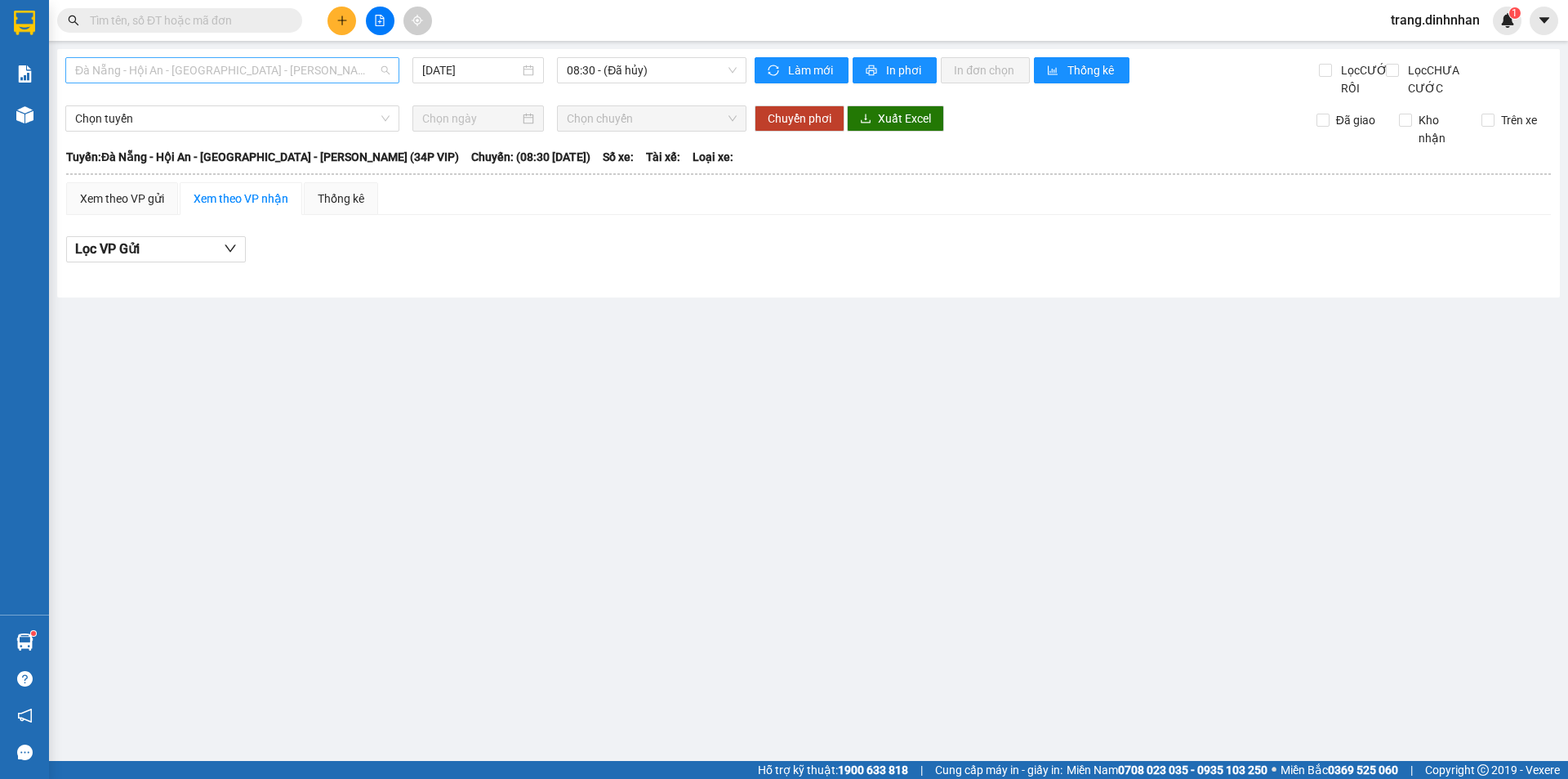
click at [367, 72] on span "Đà Nẵng - Hội An - [GEOGRAPHIC_DATA] - [GEOGRAPHIC_DATA] (34P VIP)" at bounding box center [233, 70] width 314 height 25
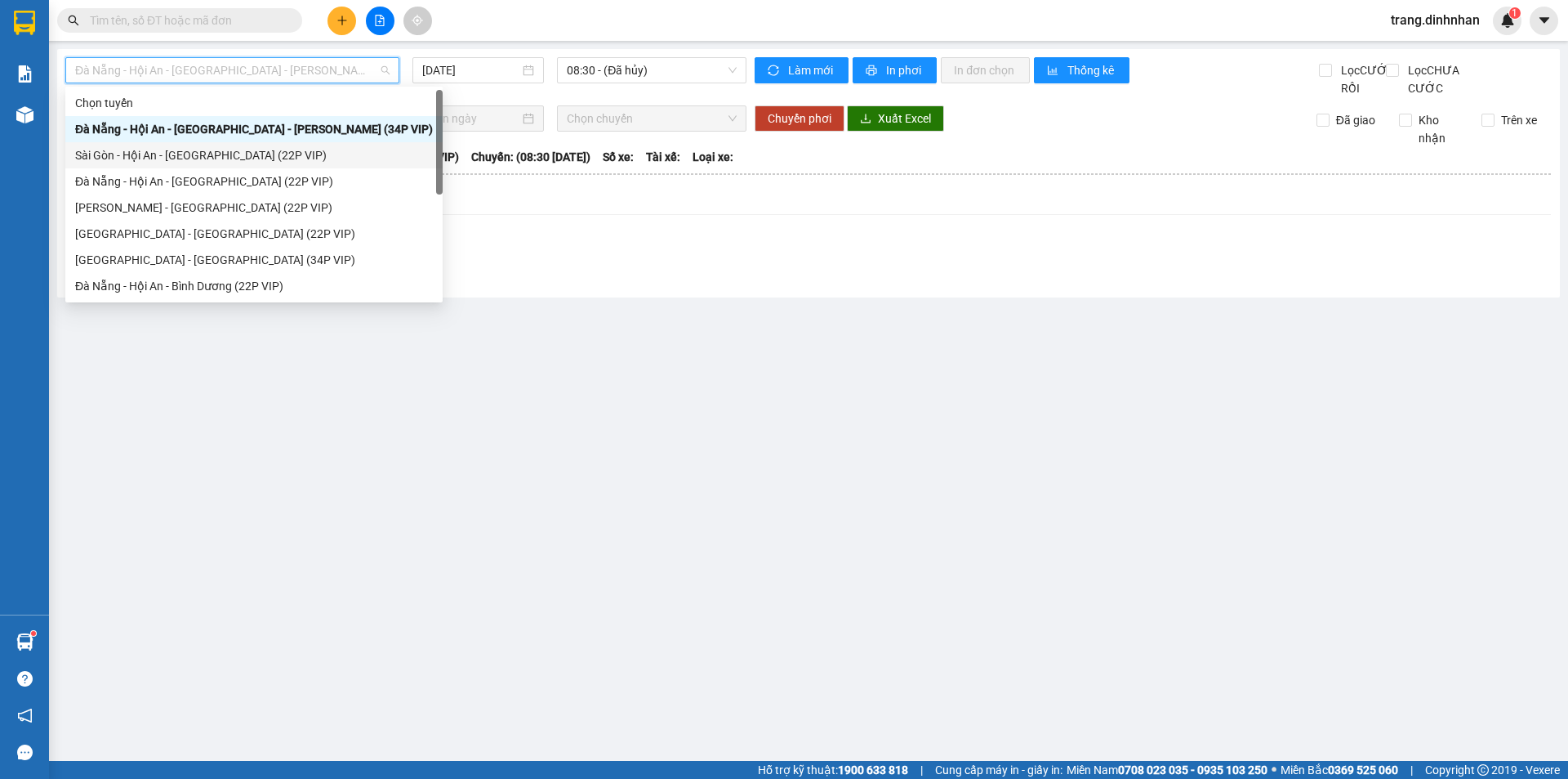
click at [289, 161] on div "Sài Gòn - Hội An - [GEOGRAPHIC_DATA] (22P VIP)" at bounding box center [254, 155] width 358 height 18
type input "[DATE]"
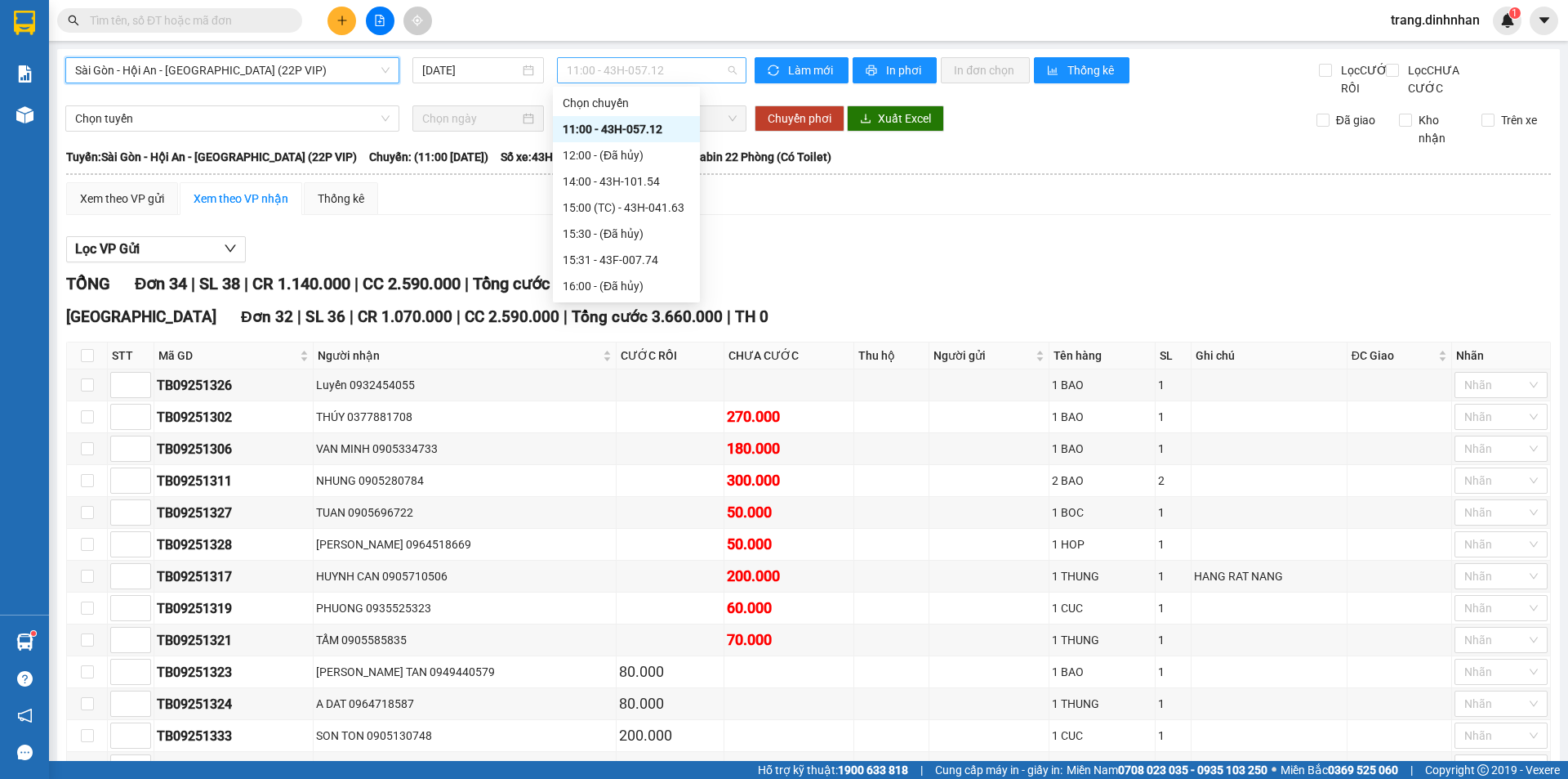
click at [687, 75] on span "11:00 - 43H-057.12" at bounding box center [651, 70] width 170 height 25
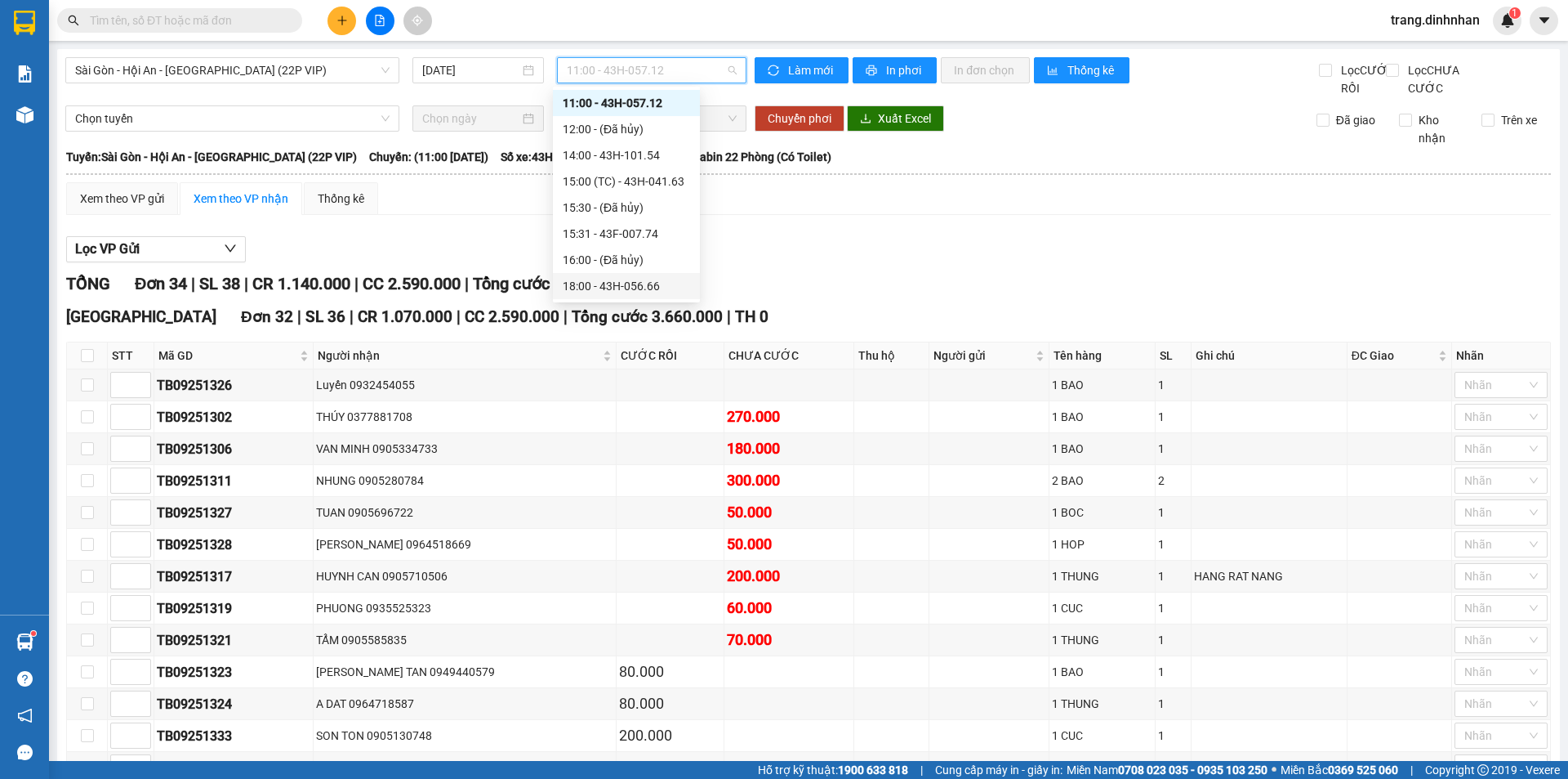
click at [626, 281] on div "18:00 - 43H-056.66" at bounding box center [626, 286] width 127 height 18
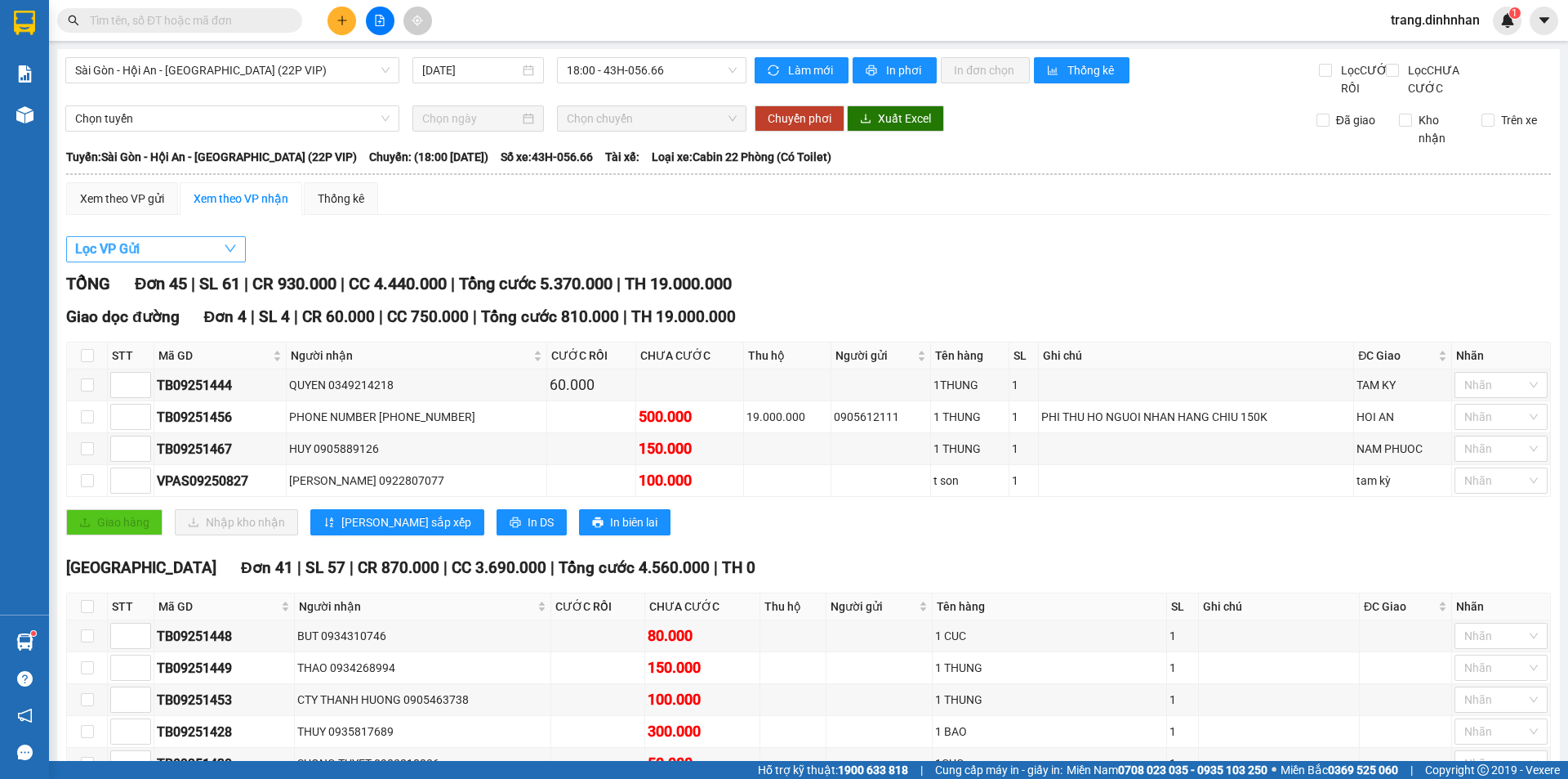
click at [122, 259] on span "Lọc VP Gửi" at bounding box center [107, 248] width 65 height 20
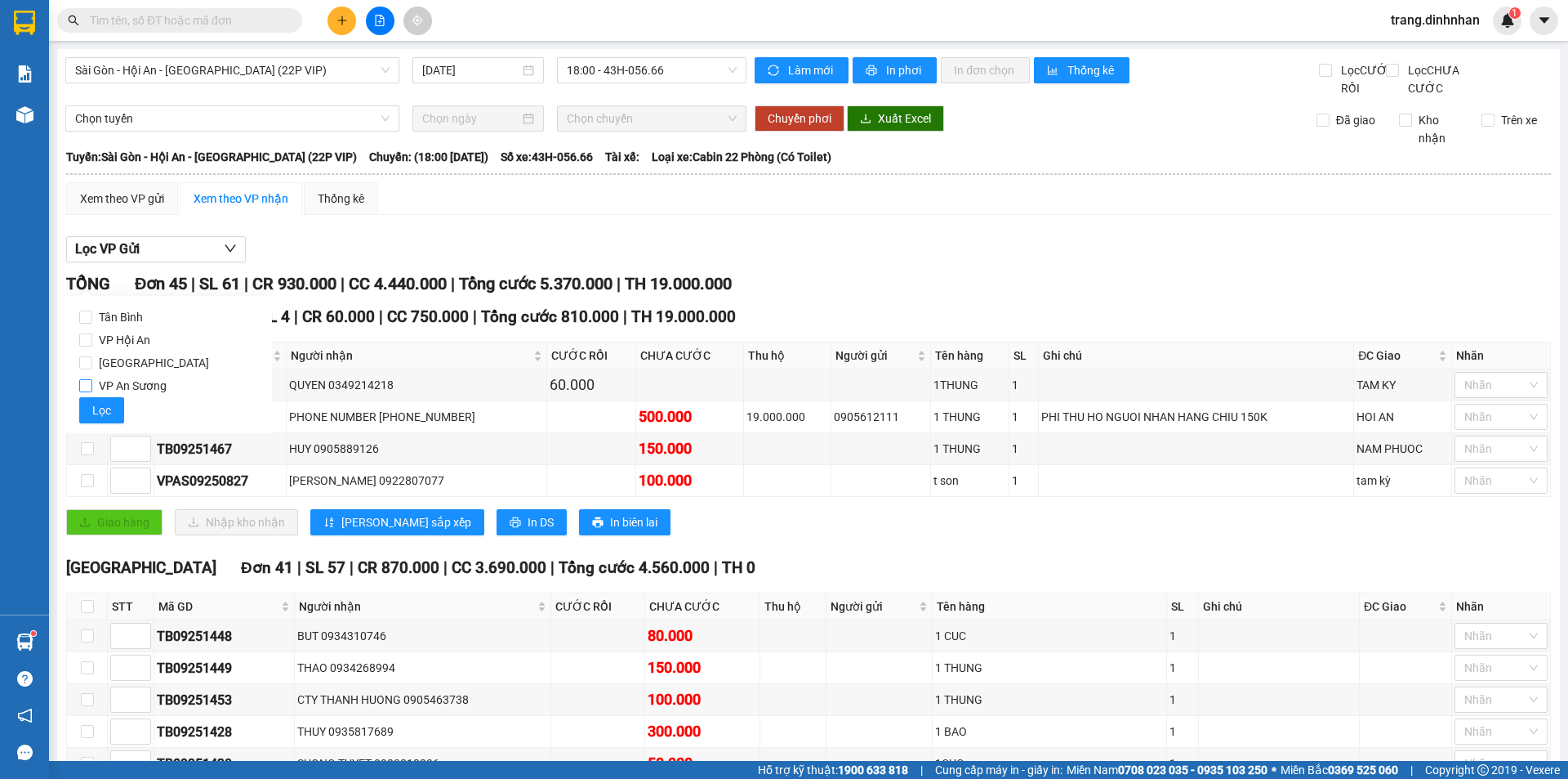
click at [87, 384] on input "VP An Sương" at bounding box center [85, 385] width 13 height 13
checkbox input "true"
click at [99, 406] on span "Lọc" at bounding box center [102, 410] width 19 height 18
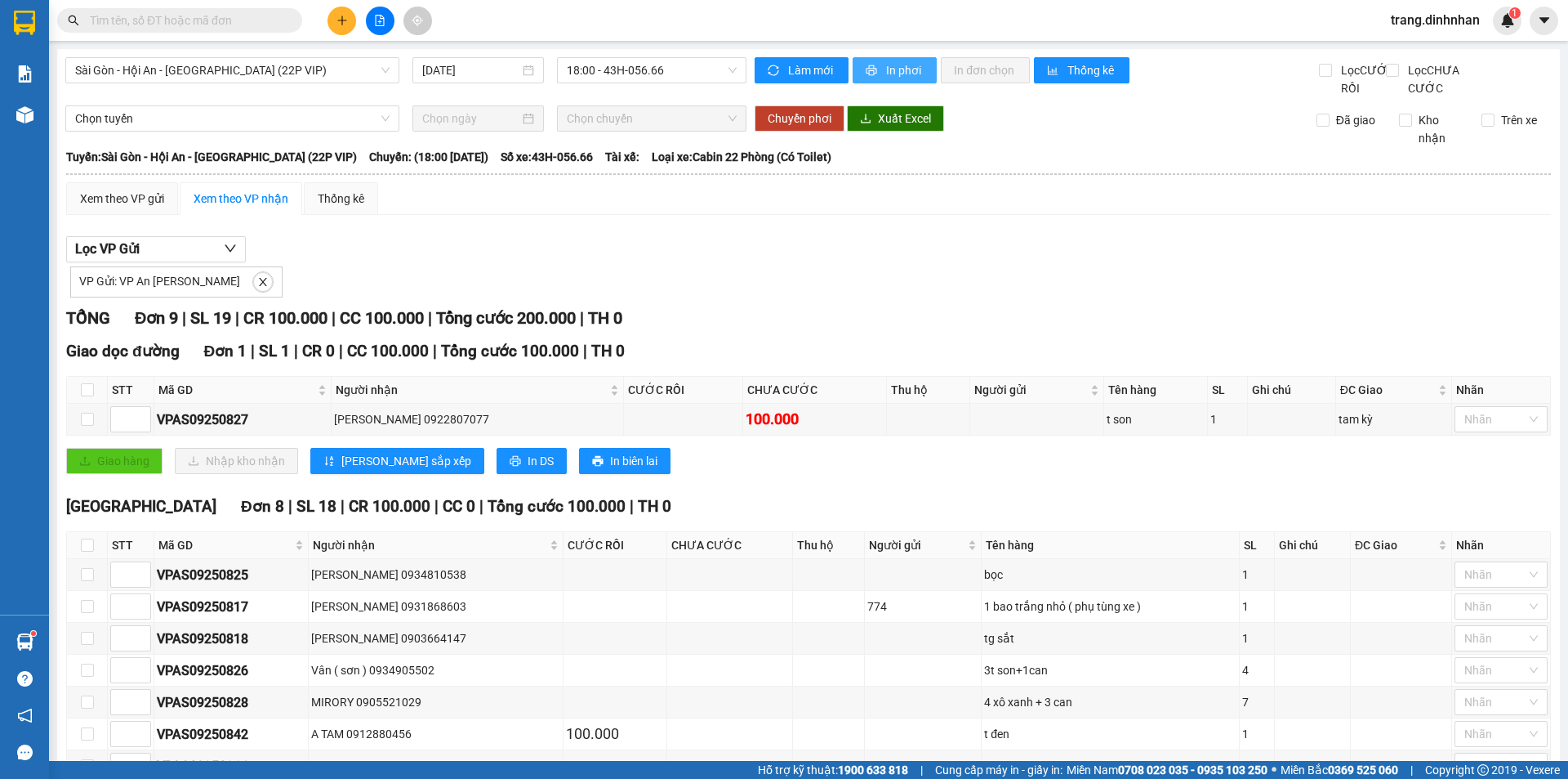
click at [886, 62] on span "In phơi" at bounding box center [904, 70] width 37 height 18
click at [386, 69] on span "Sài Gòn - Hội An - [GEOGRAPHIC_DATA] (22P VIP)" at bounding box center [233, 70] width 314 height 25
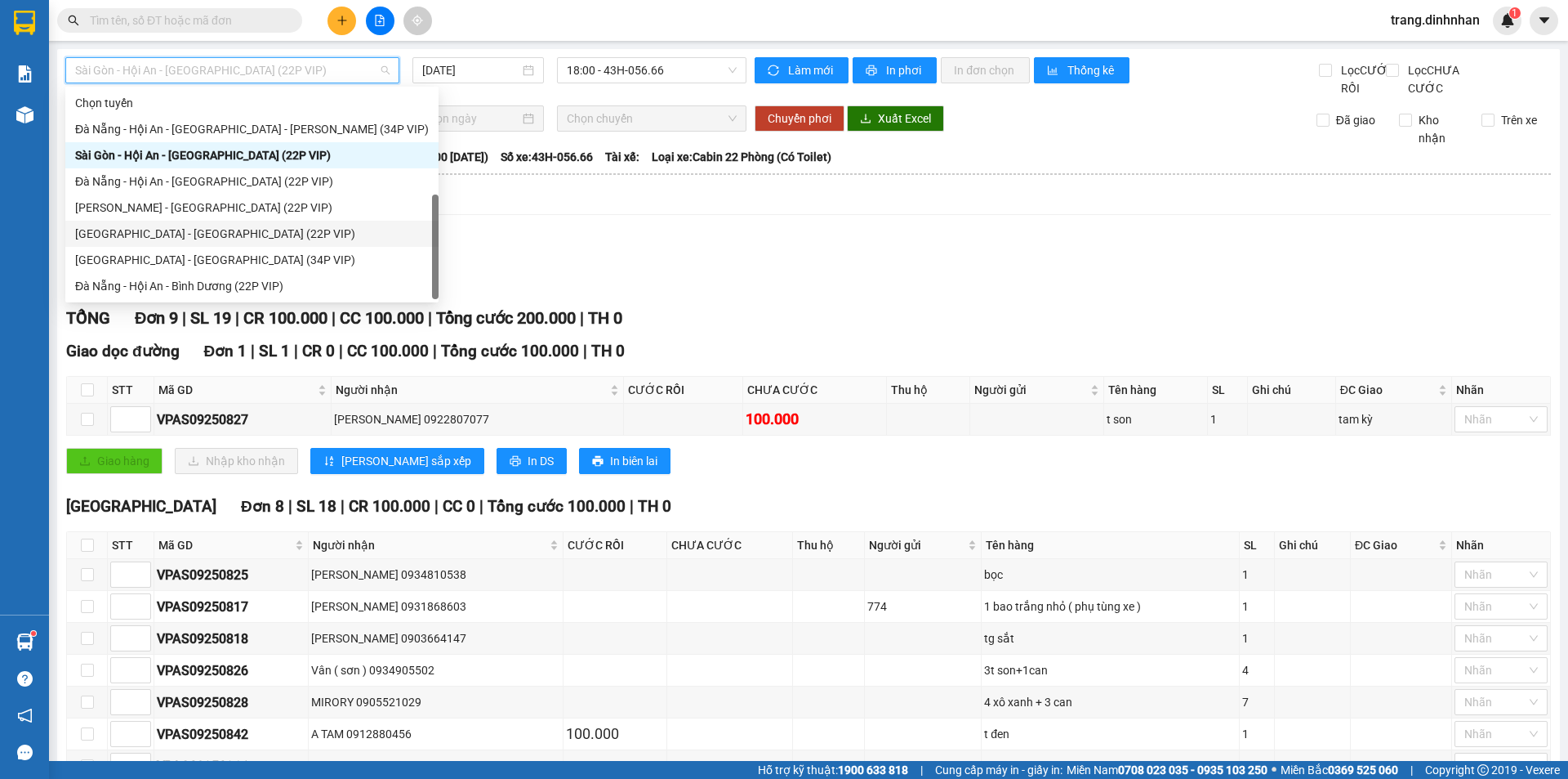
scroll to position [26, 0]
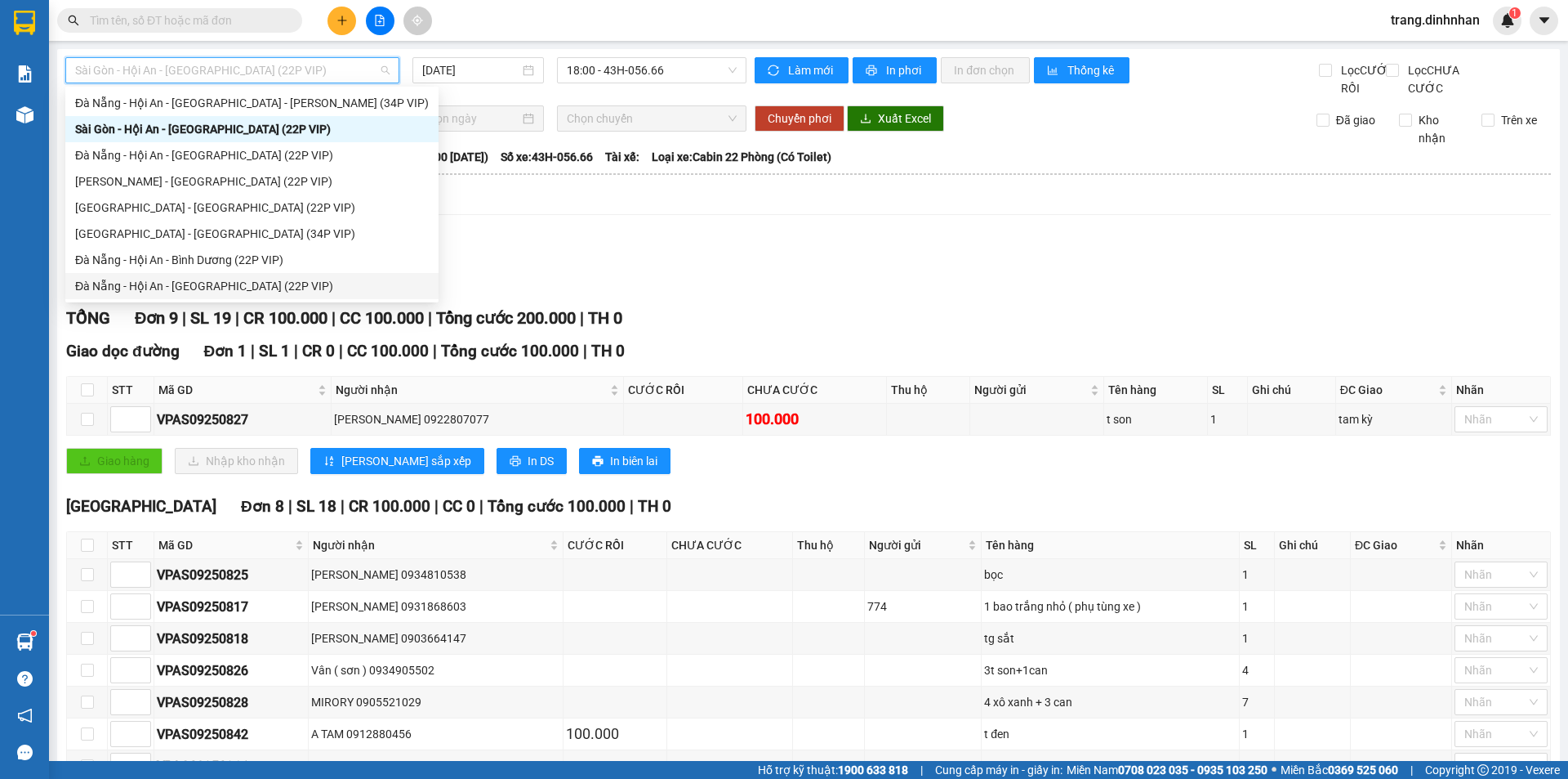
click at [246, 281] on div "Đà Nẵng - Hội An - [GEOGRAPHIC_DATA] (22P VIP)" at bounding box center [252, 286] width 353 height 18
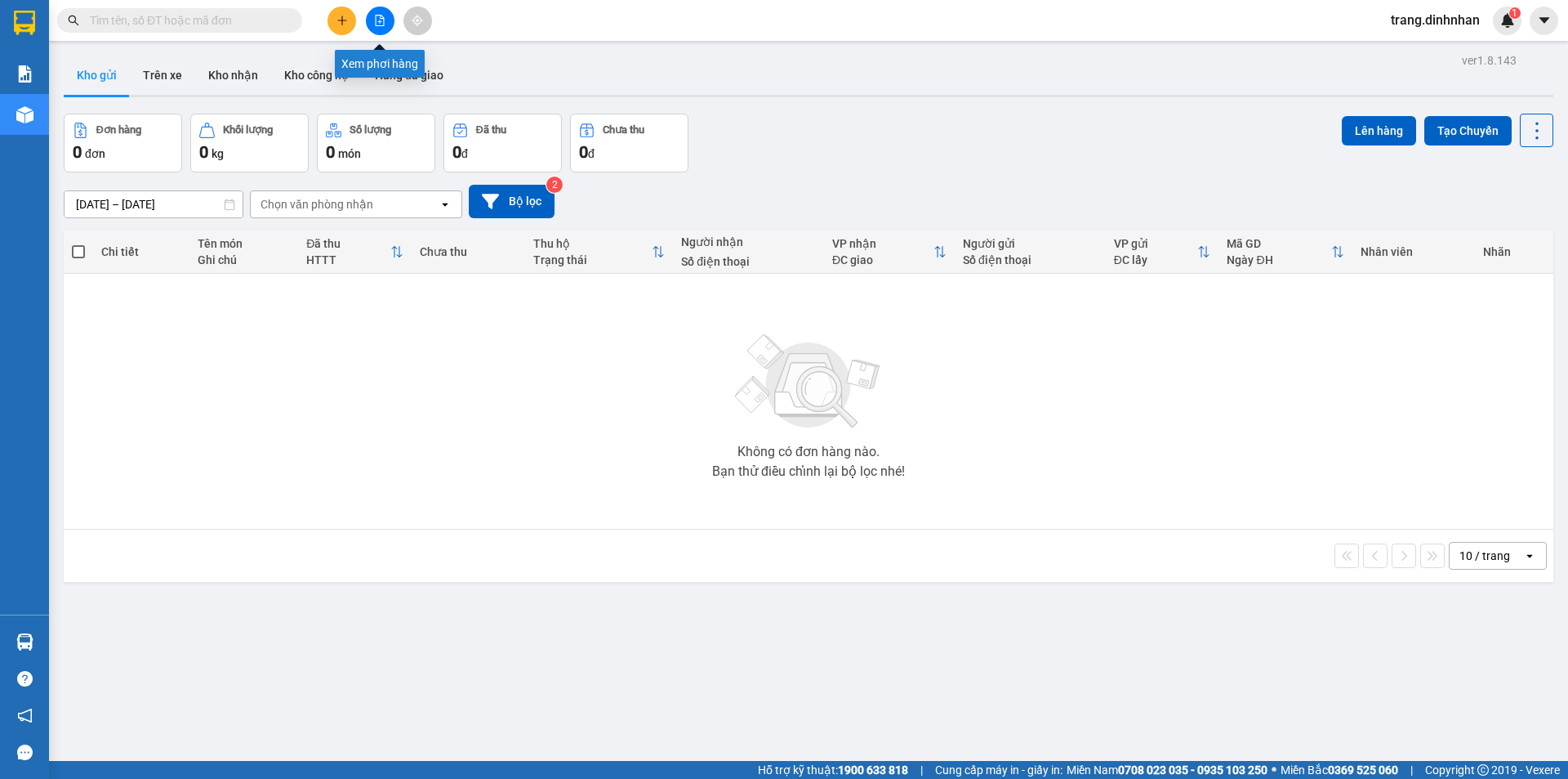
click at [383, 24] on icon "file-add" at bounding box center [380, 20] width 9 height 12
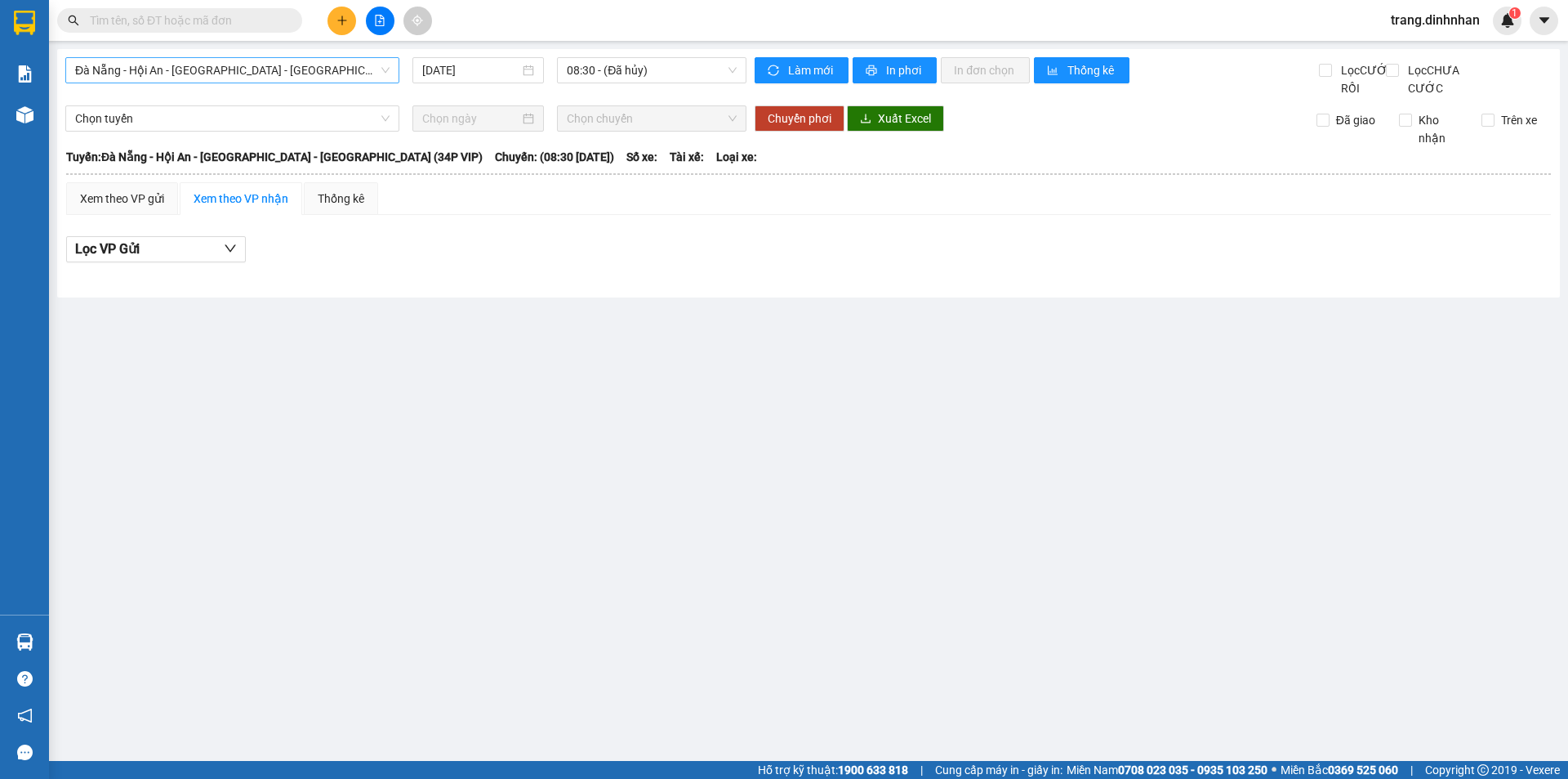
click at [372, 68] on span "Đà Nẵng - Hội An - [GEOGRAPHIC_DATA] - [GEOGRAPHIC_DATA] (34P VIP)" at bounding box center [233, 70] width 314 height 25
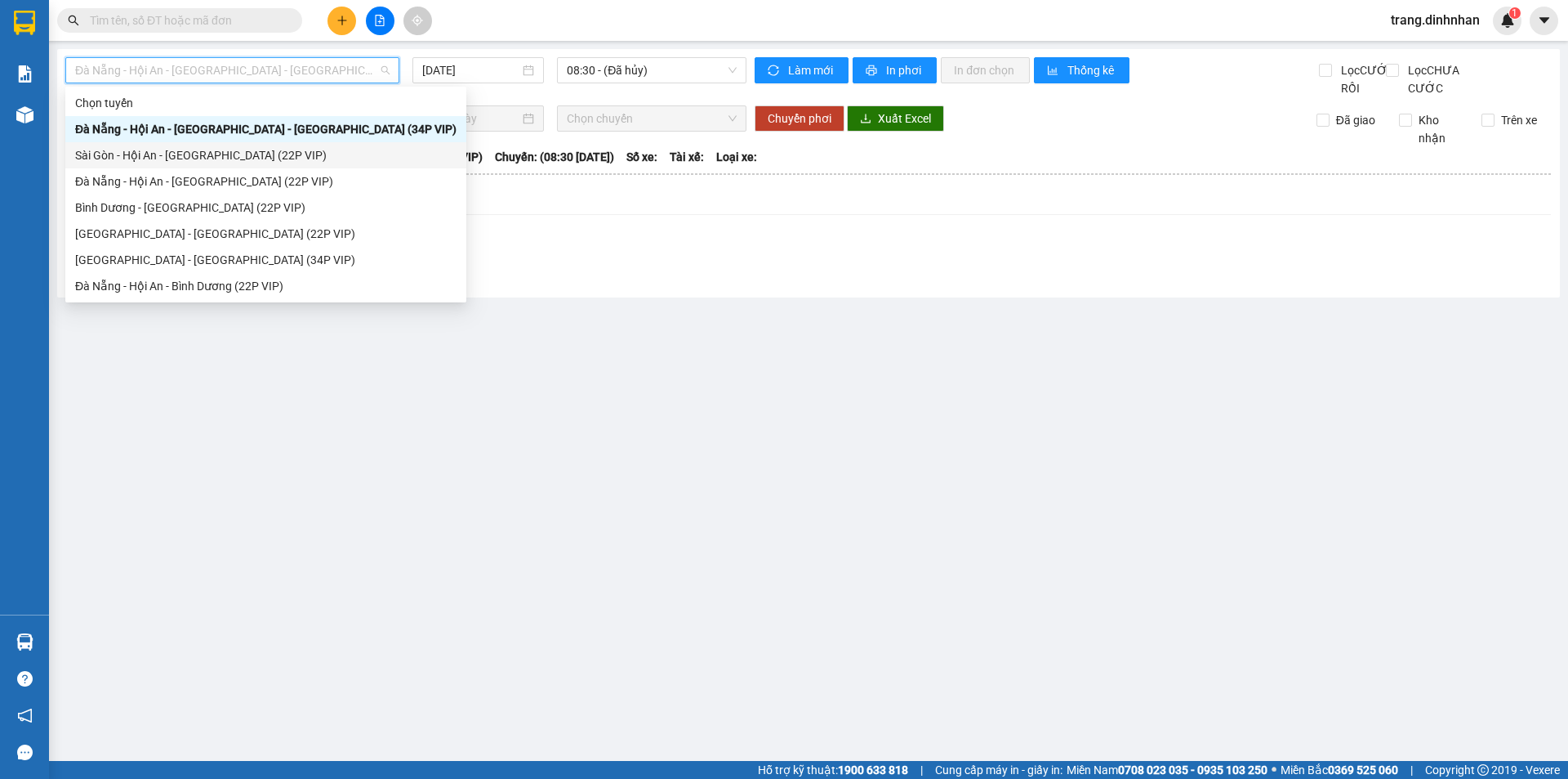
click at [276, 153] on div "Sài Gòn - Hội An - [GEOGRAPHIC_DATA] (22P VIP)" at bounding box center [266, 155] width 382 height 18
type input "[DATE]"
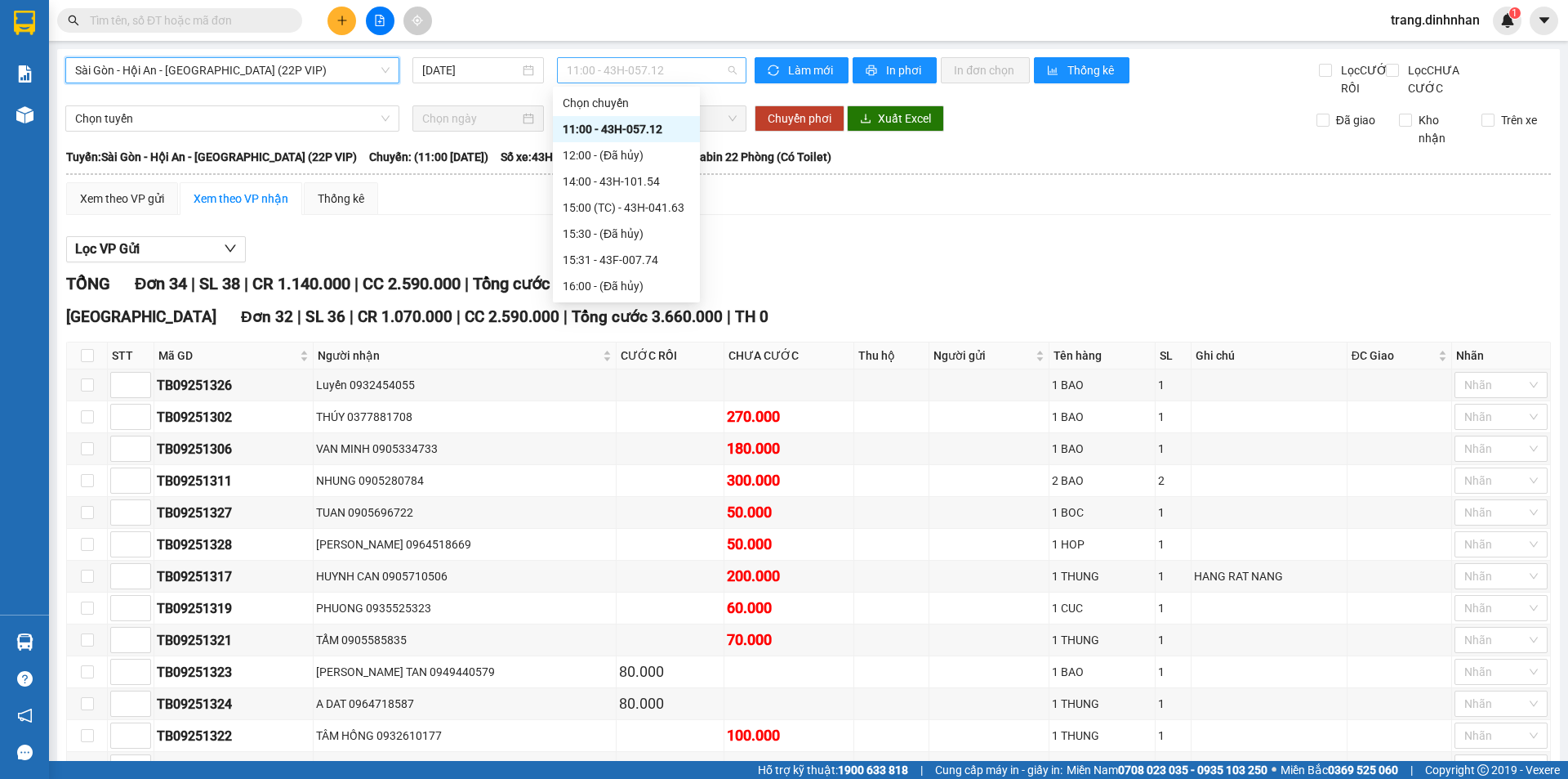
click at [699, 73] on span "11:00 - 43H-057.12" at bounding box center [651, 70] width 170 height 25
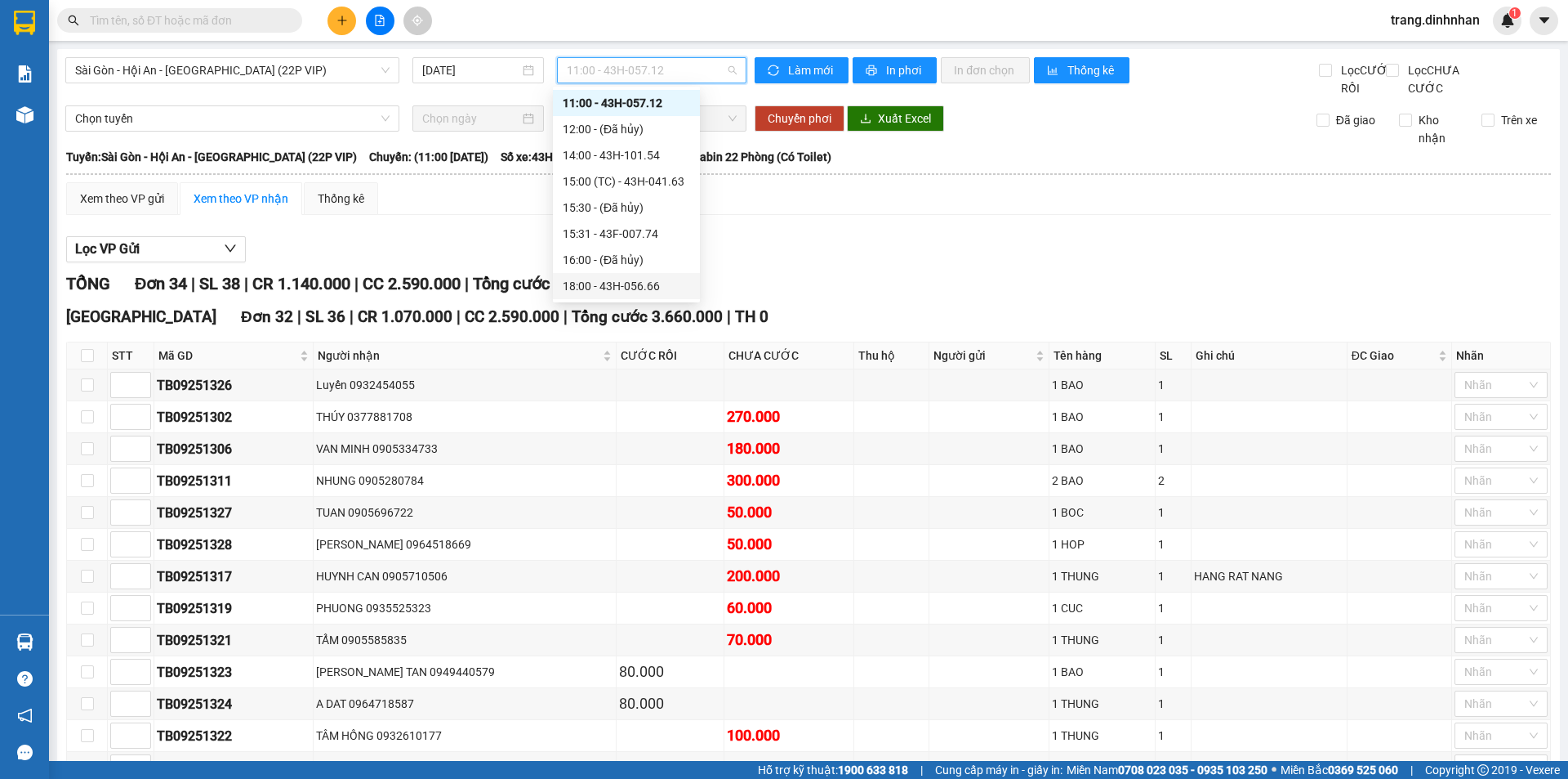
click at [625, 281] on div "18:00 - 43H-056.66" at bounding box center [626, 286] width 127 height 18
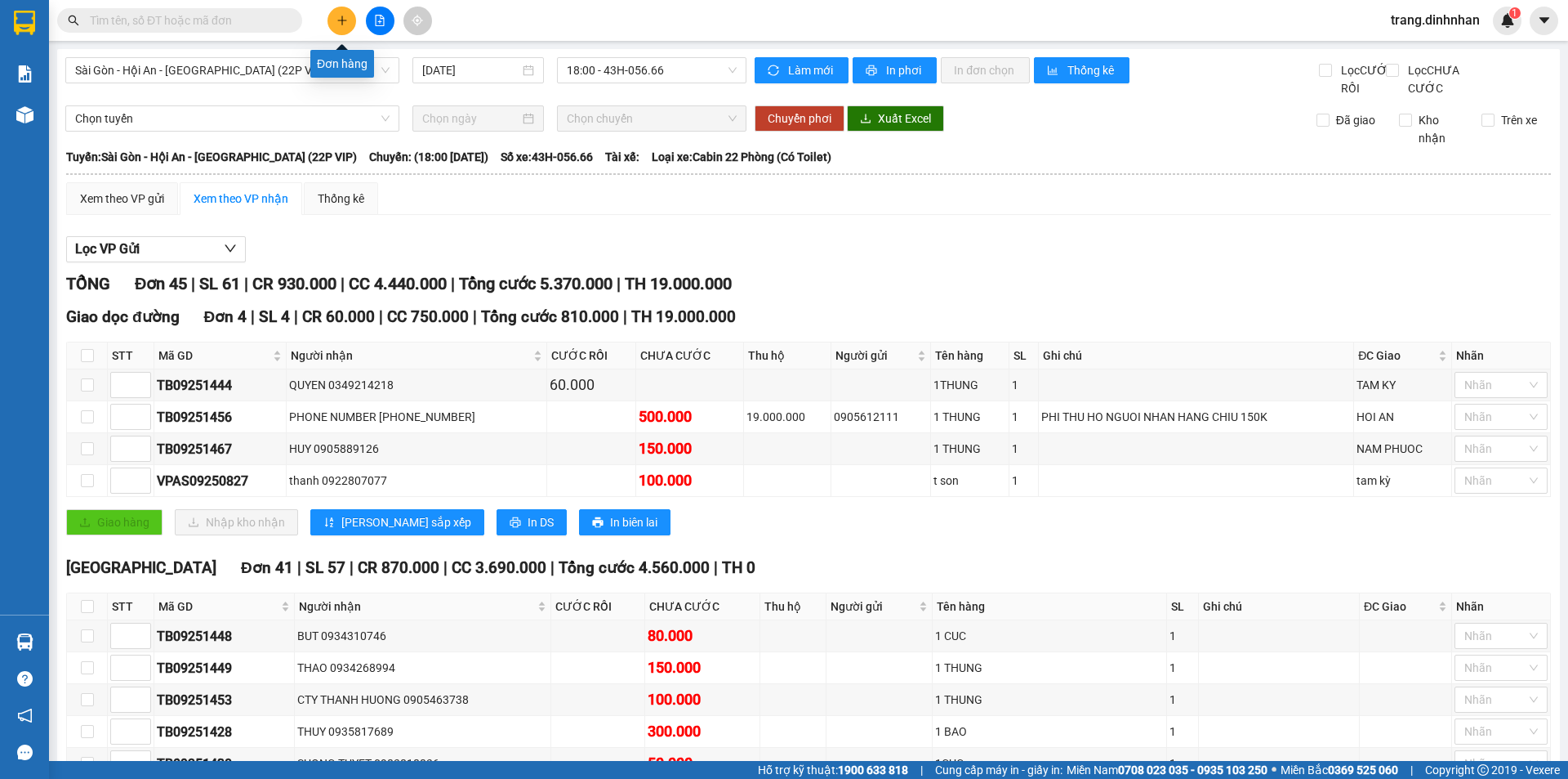
click at [337, 28] on button at bounding box center [341, 20] width 28 height 28
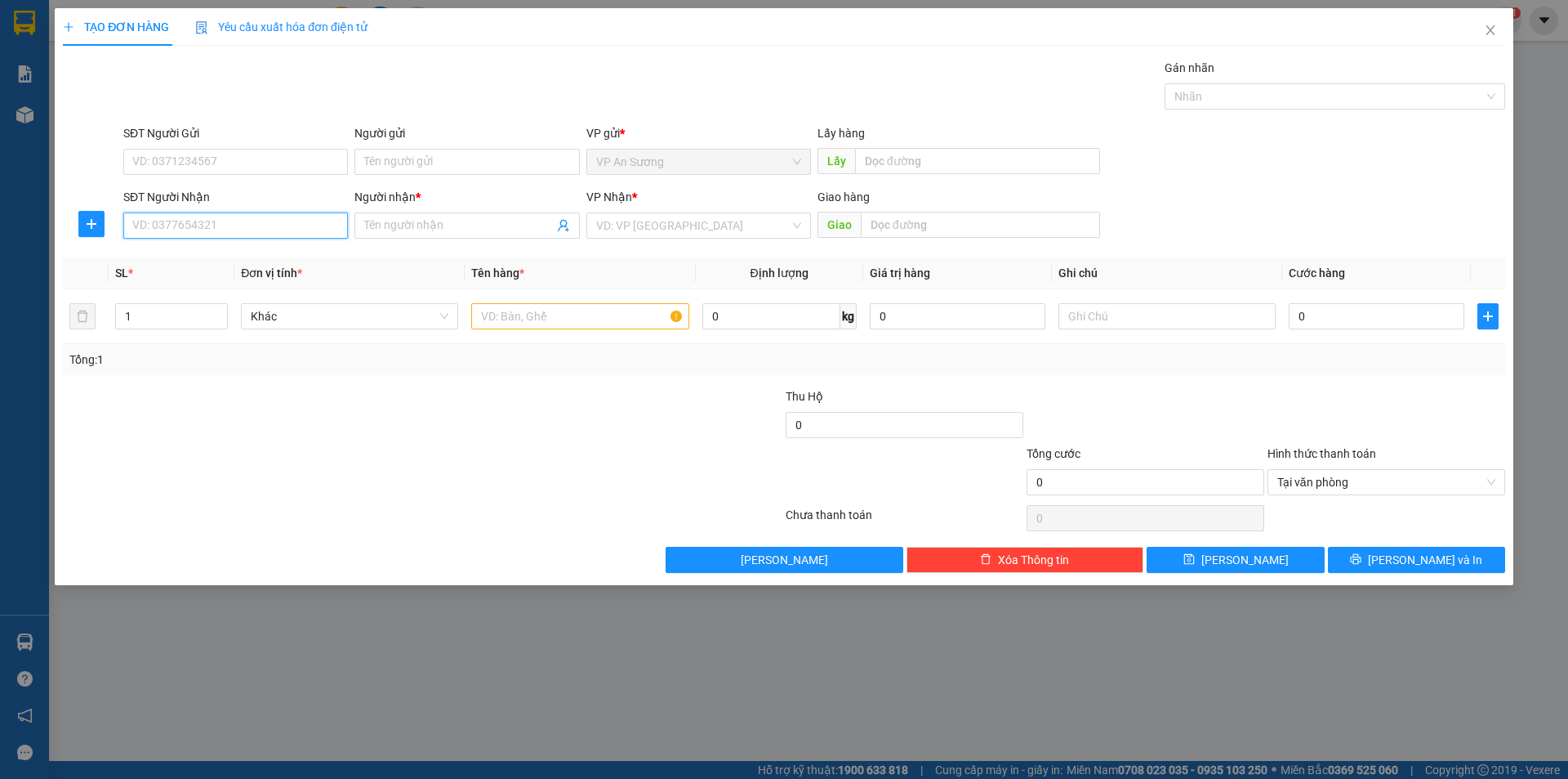
click at [232, 219] on input "SĐT Người Nhận" at bounding box center [235, 225] width 224 height 26
type input "0905090797"
click at [196, 259] on div "0905090797 - khôi chiến" at bounding box center [236, 258] width 205 height 18
type input "khôi chiến"
type input "0905090797"
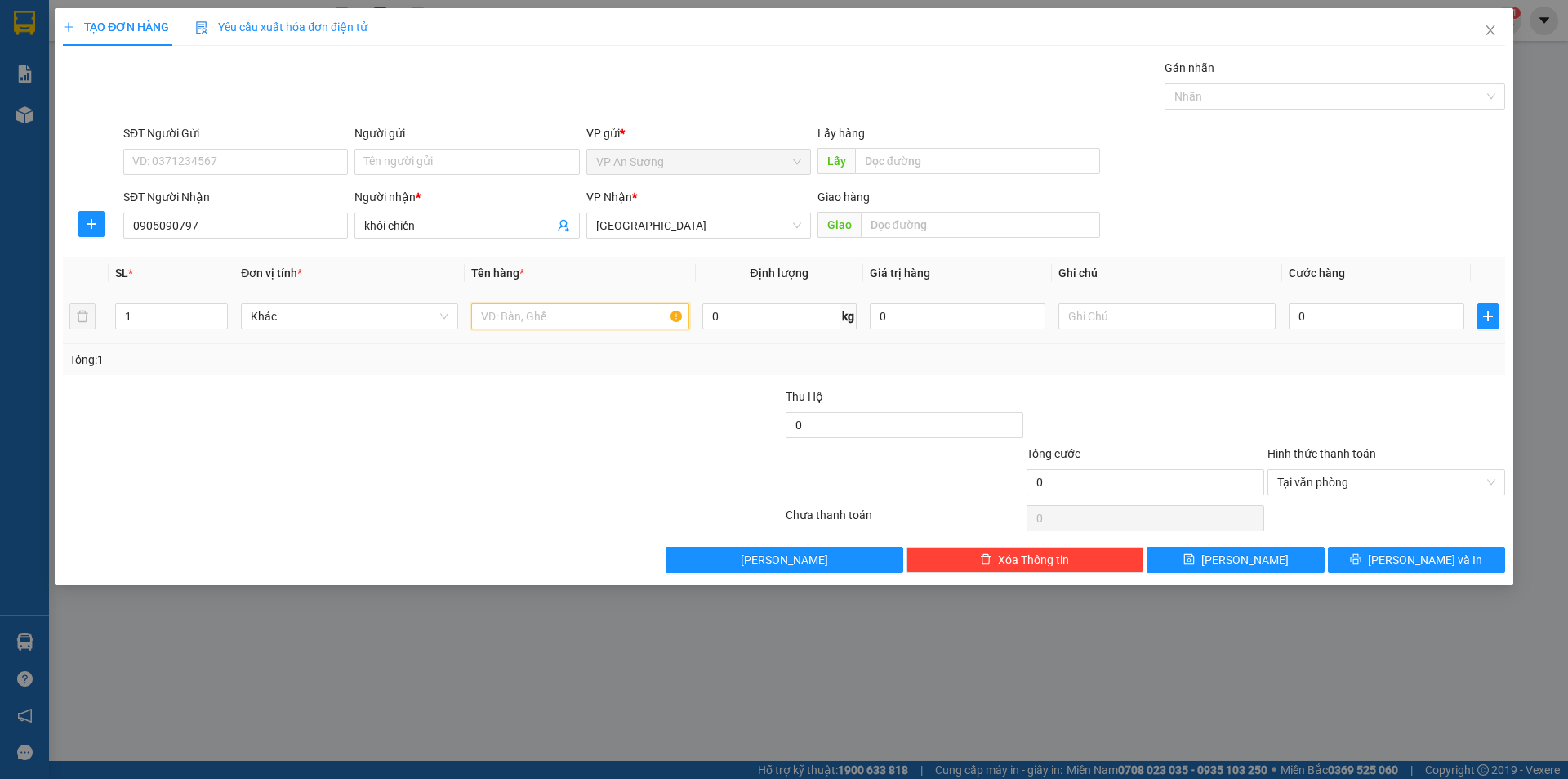
drag, startPoint x: 498, startPoint y: 321, endPoint x: 525, endPoint y: 297, distance: 36.1
click at [507, 315] on input "text" at bounding box center [580, 315] width 217 height 26
type input "txop"
click at [1296, 317] on input "0" at bounding box center [1375, 315] width 175 height 26
type input "1"
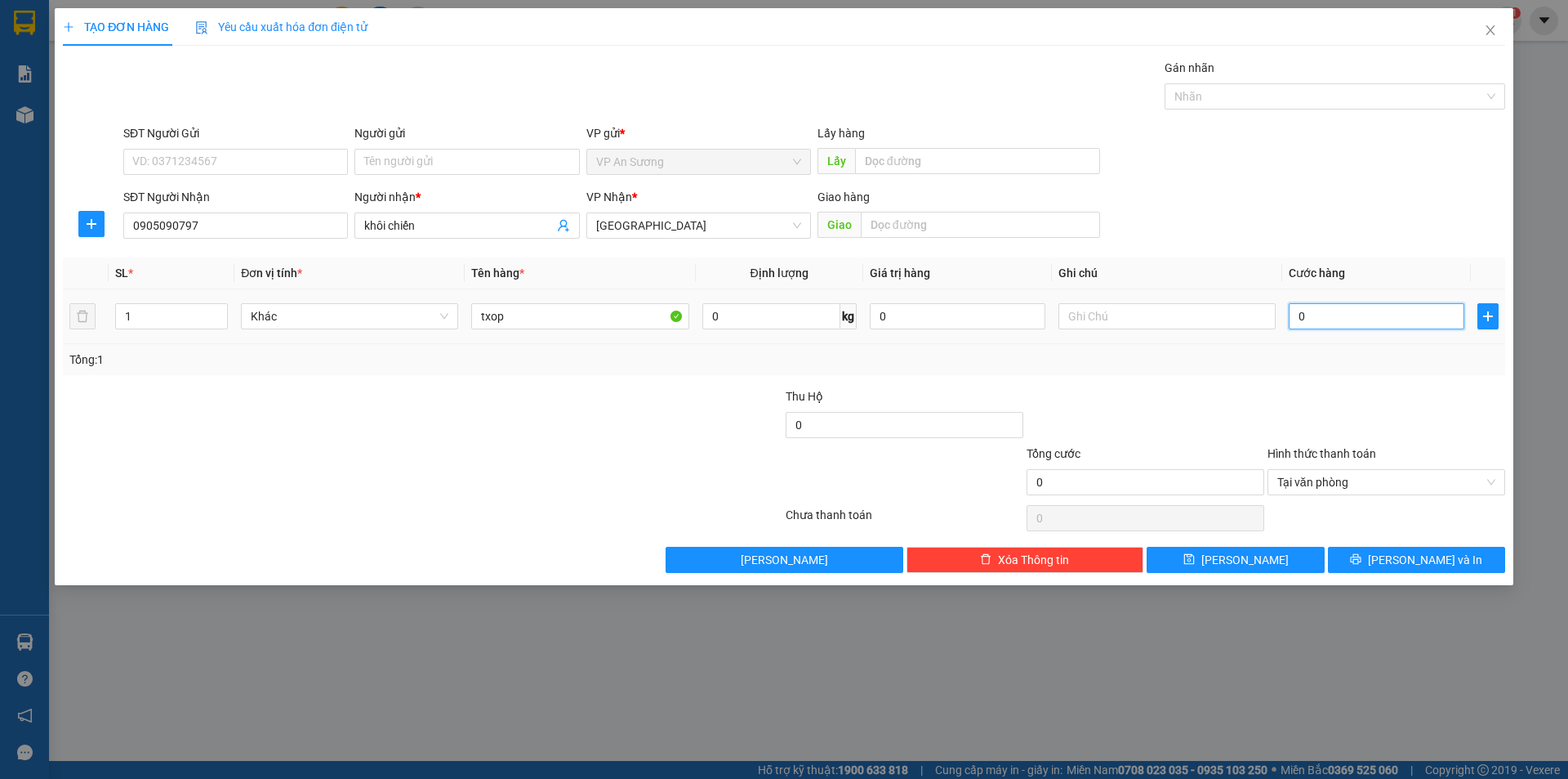
type input "1"
type input "15"
type input "150"
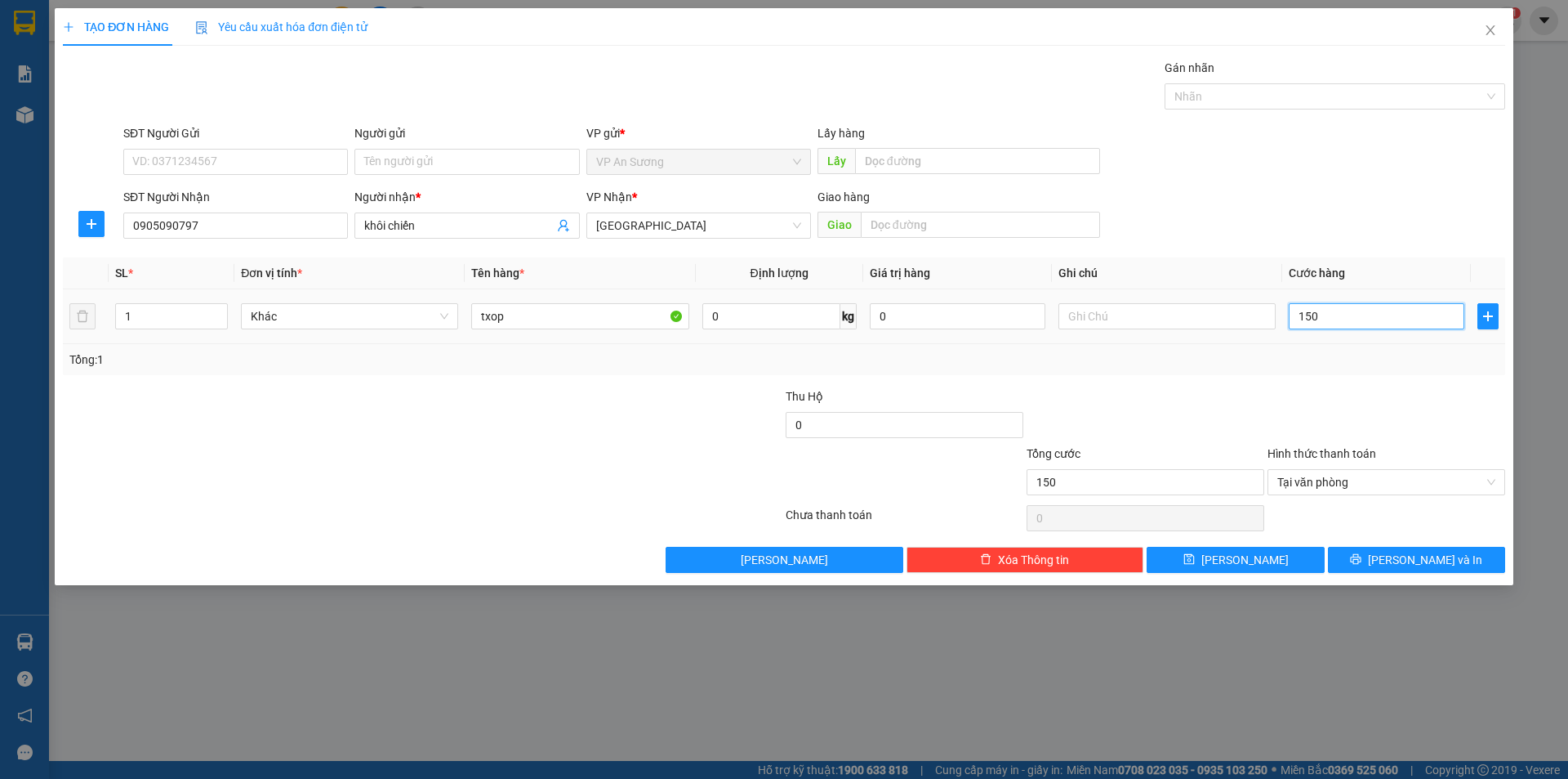
type input "1.500"
type input "15.000"
type input "150.000"
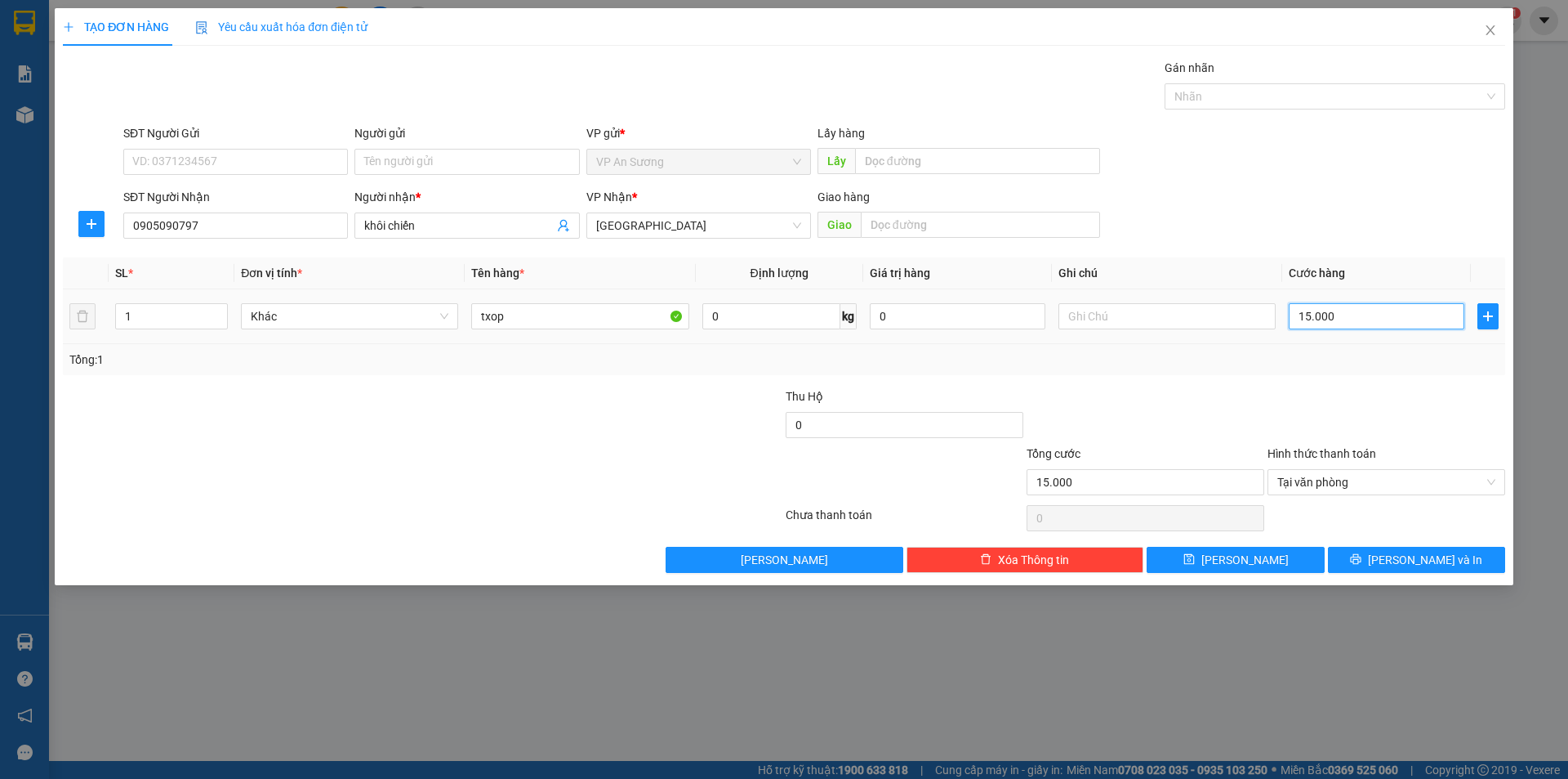
type input "150.000"
click at [1408, 562] on span "[PERSON_NAME] và In" at bounding box center [1425, 560] width 114 height 18
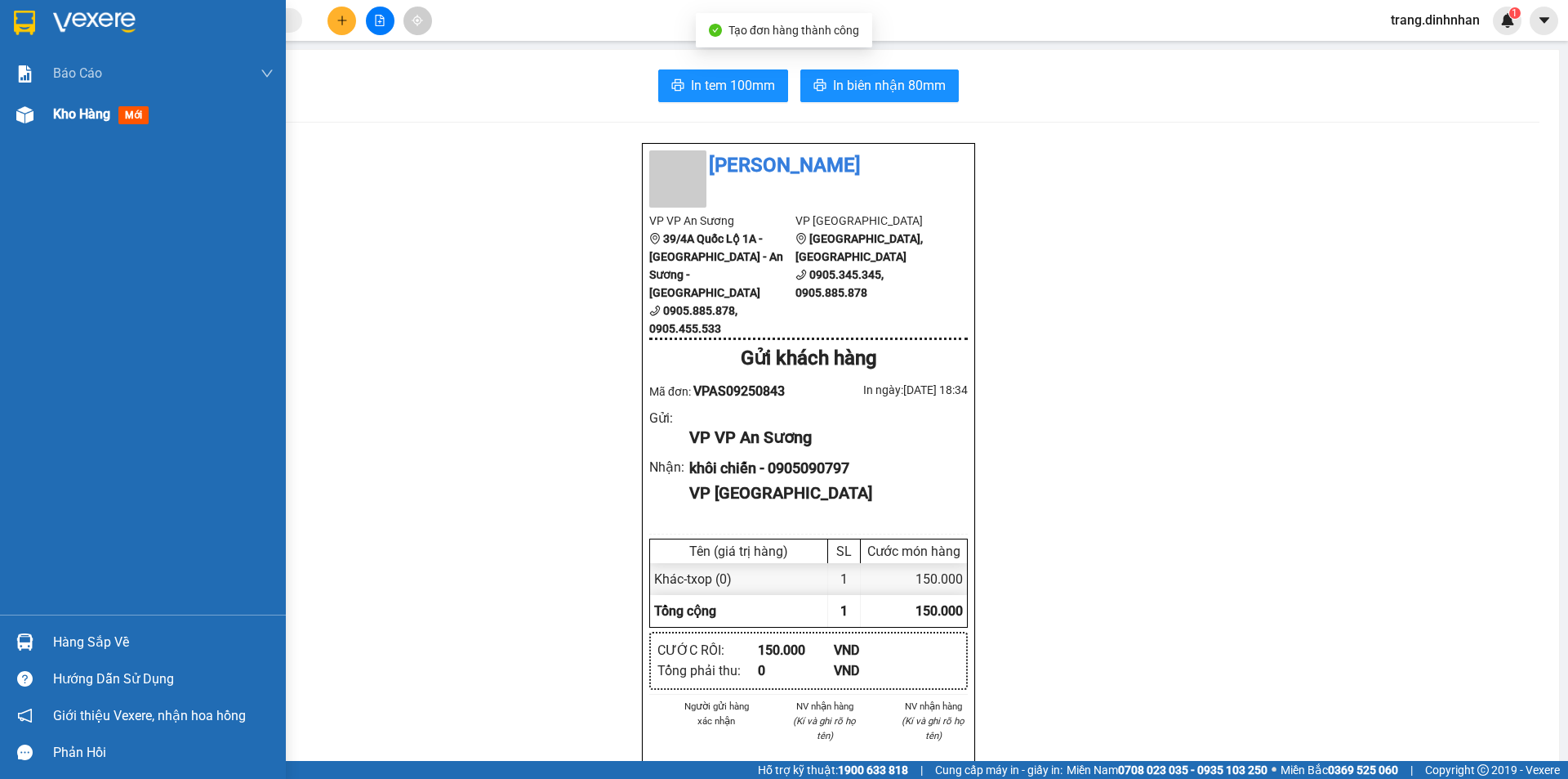
click at [63, 116] on span "Kho hàng" at bounding box center [81, 114] width 57 height 15
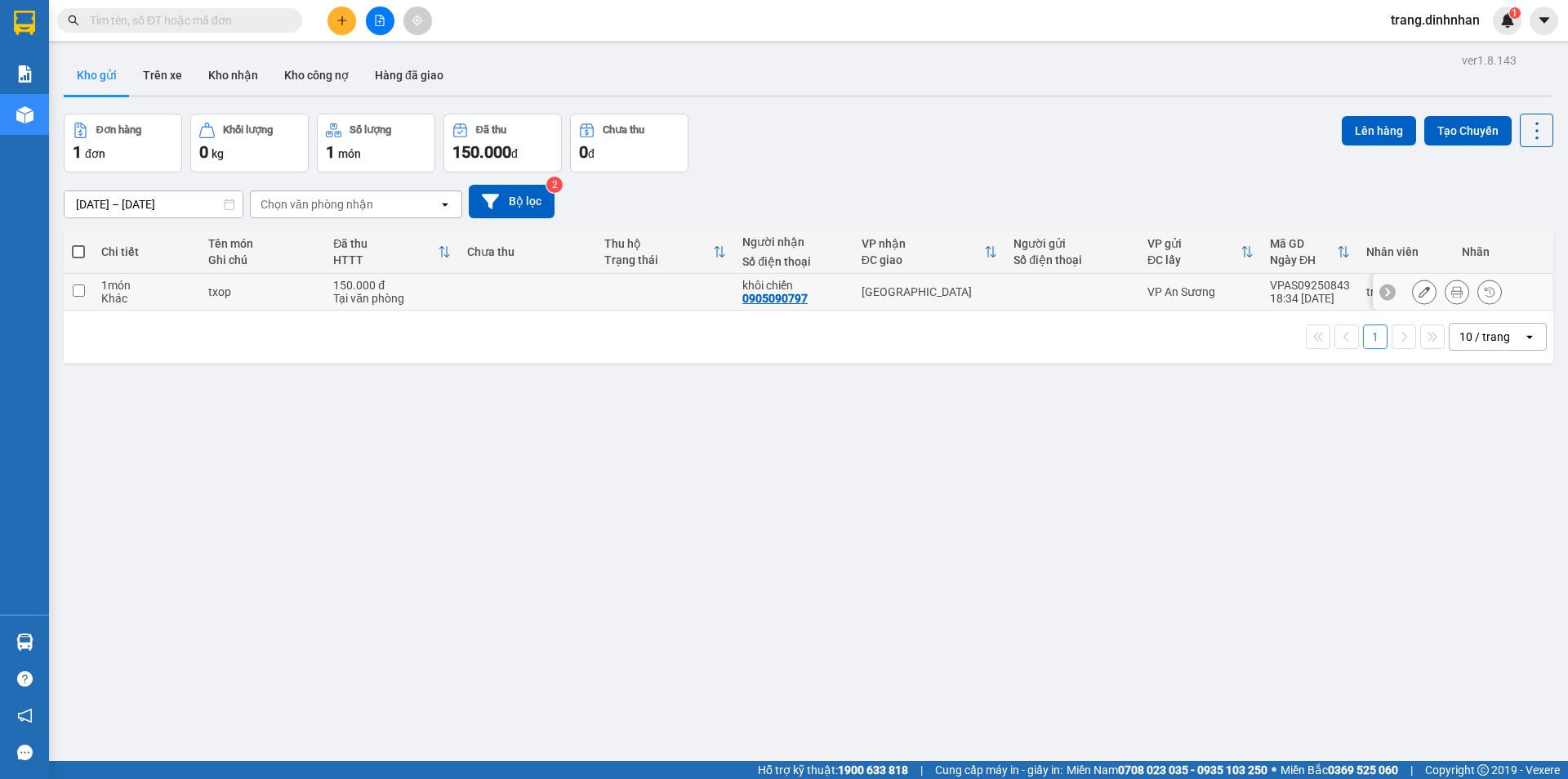
click at [1047, 283] on td at bounding box center [1072, 292] width 134 height 36
checkbox input "true"
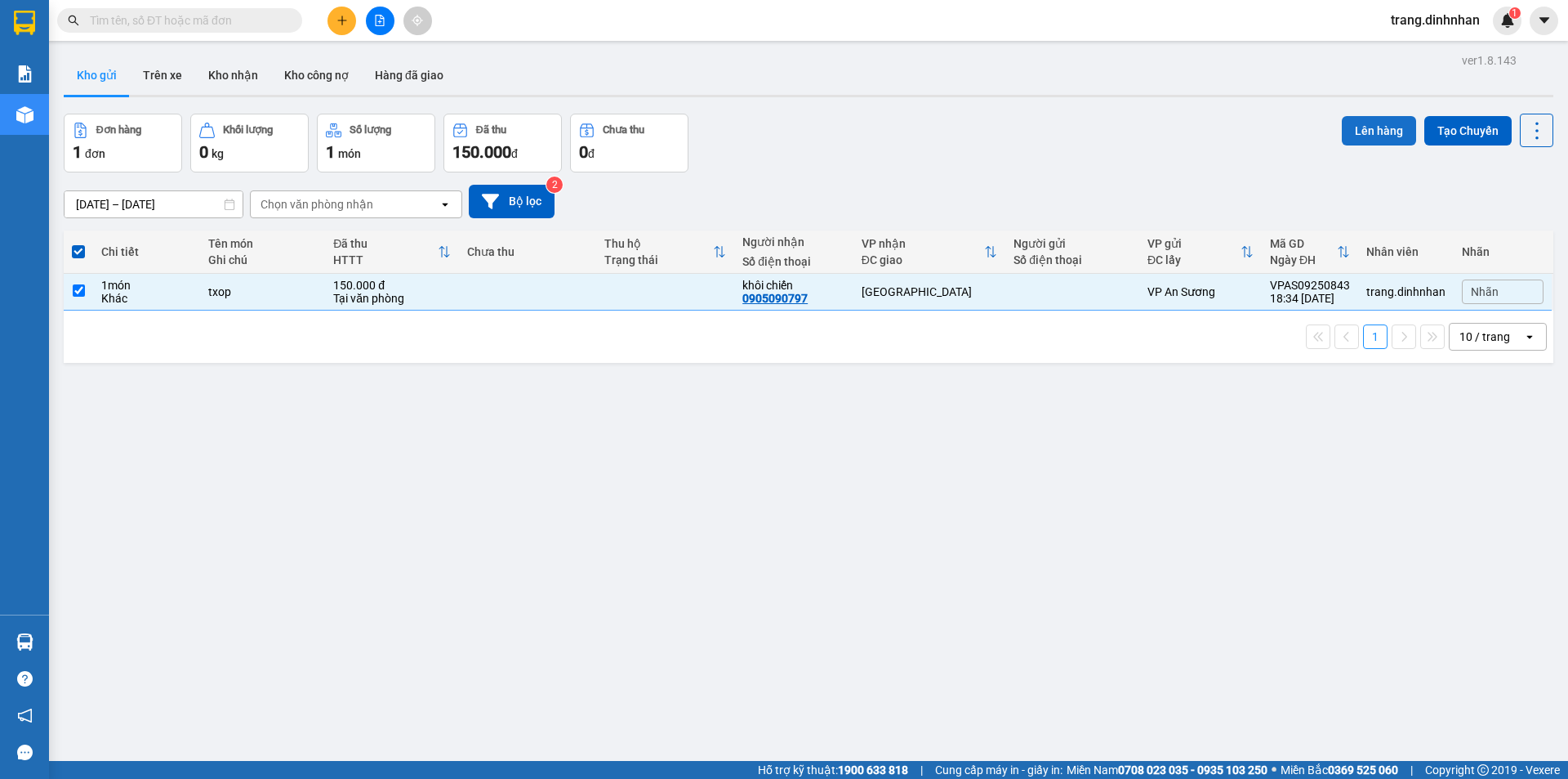
click at [1353, 140] on button "Lên hàng" at bounding box center [1379, 131] width 74 height 29
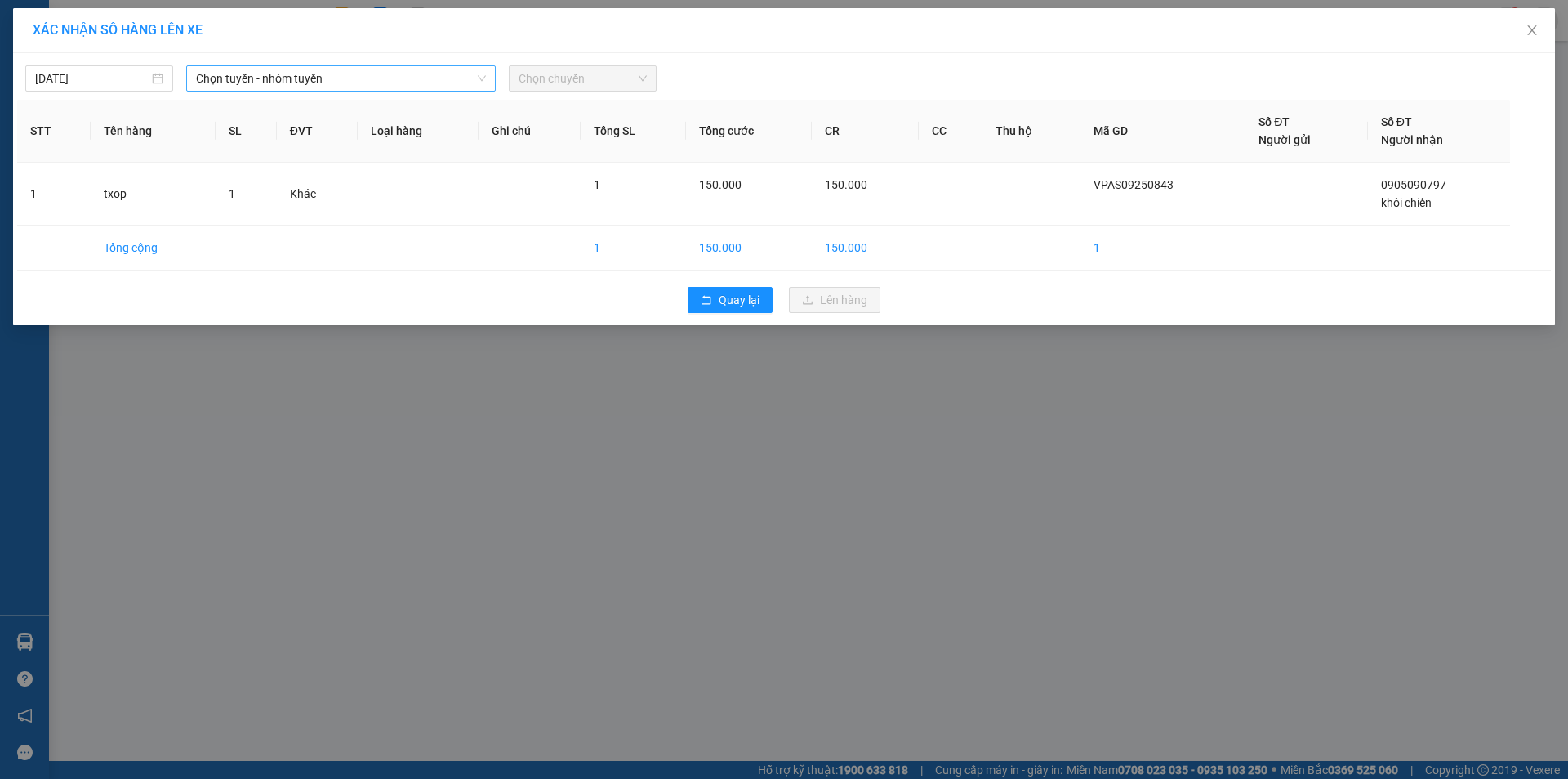
click at [457, 81] on span "Chọn tuyến - nhóm tuyến" at bounding box center [341, 78] width 290 height 25
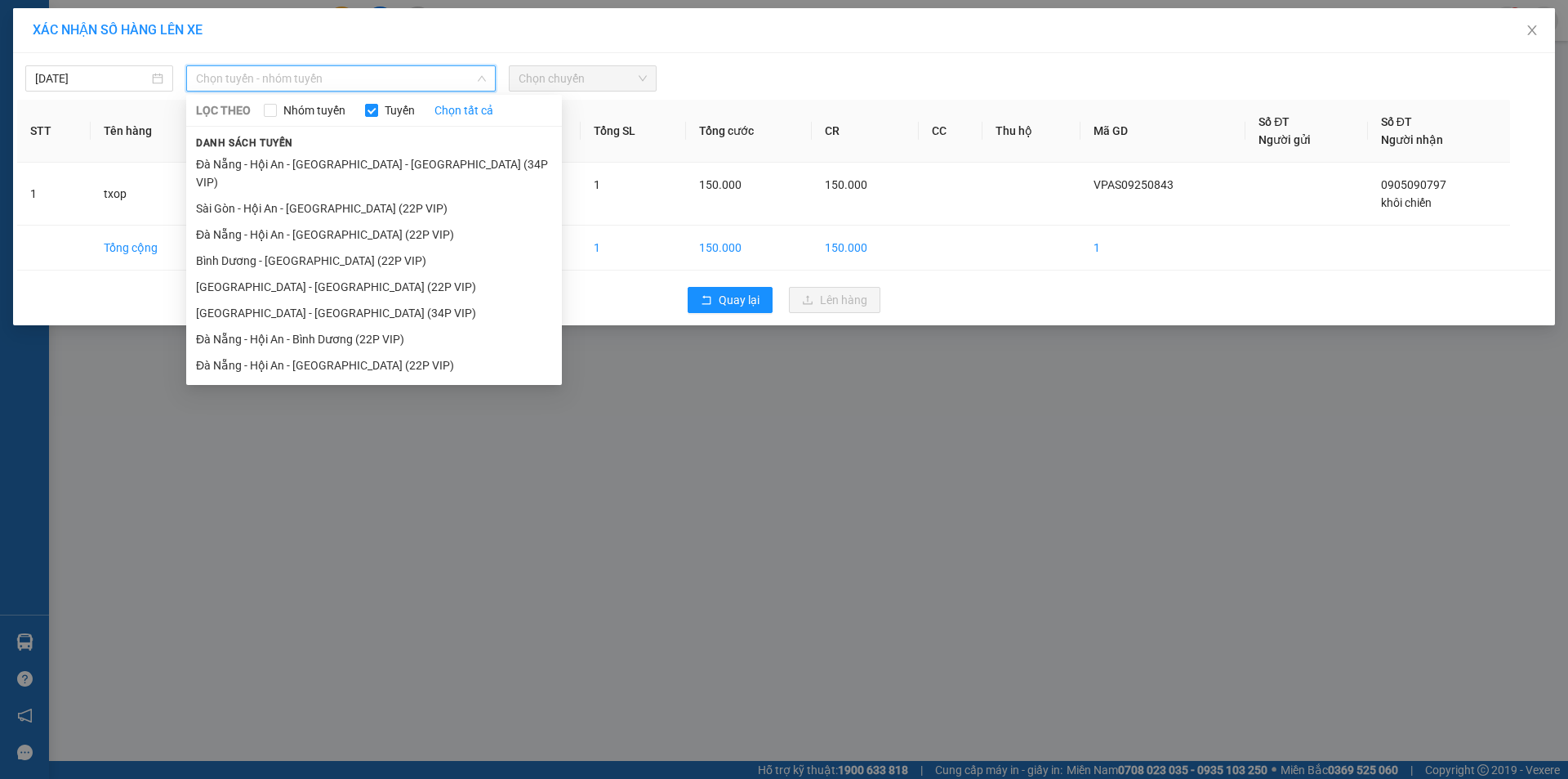
drag, startPoint x: 375, startPoint y: 185, endPoint x: 559, endPoint y: 115, distance: 196.9
click at [380, 195] on li "Sài Gòn - Hội An - [GEOGRAPHIC_DATA] (22P VIP)" at bounding box center [373, 208] width 375 height 26
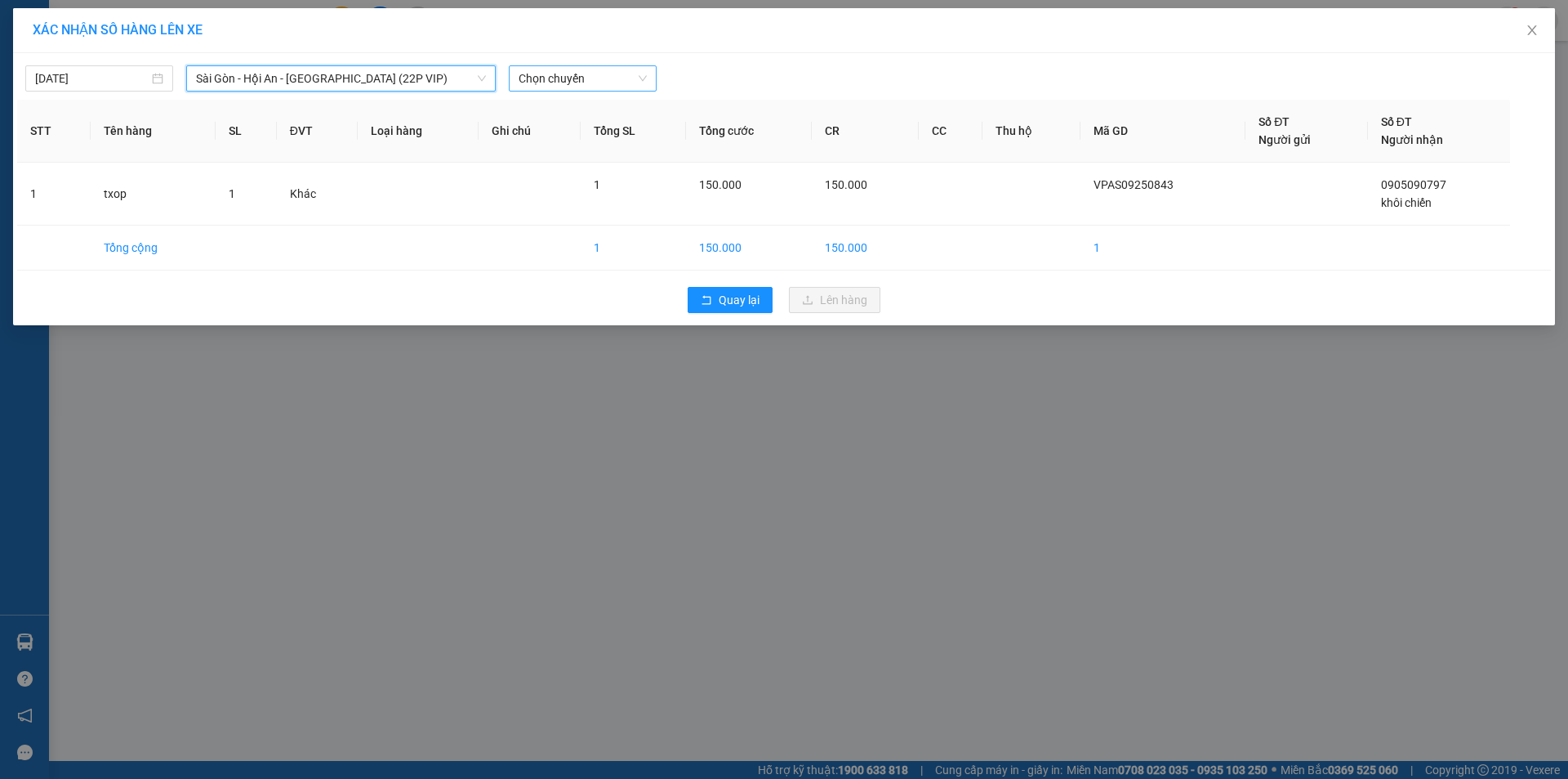
click at [591, 76] on span "Chọn chuyến" at bounding box center [582, 78] width 128 height 25
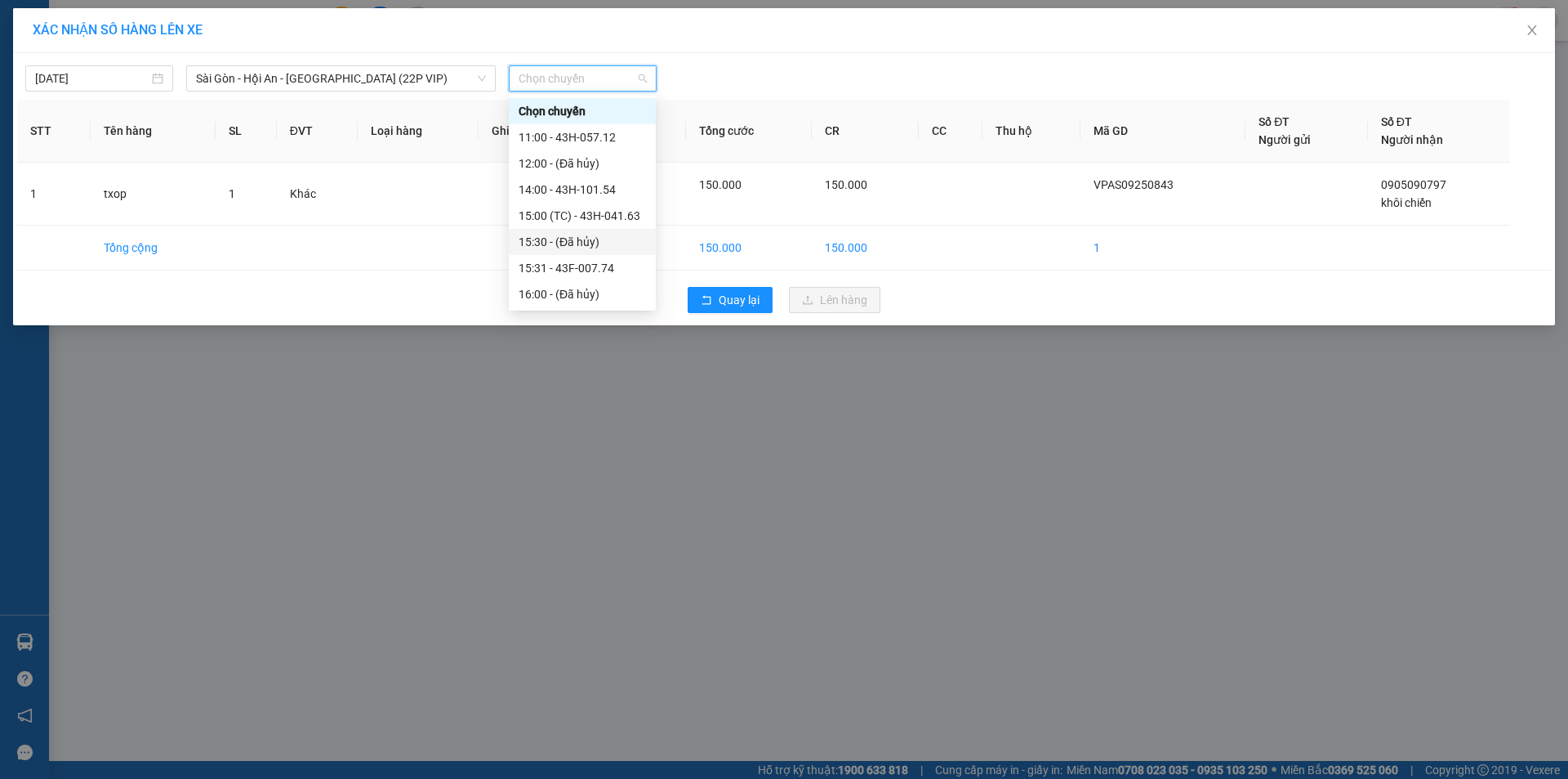
scroll to position [26, 0]
click at [590, 295] on div "18:00 - 43H-056.66" at bounding box center [582, 295] width 127 height 18
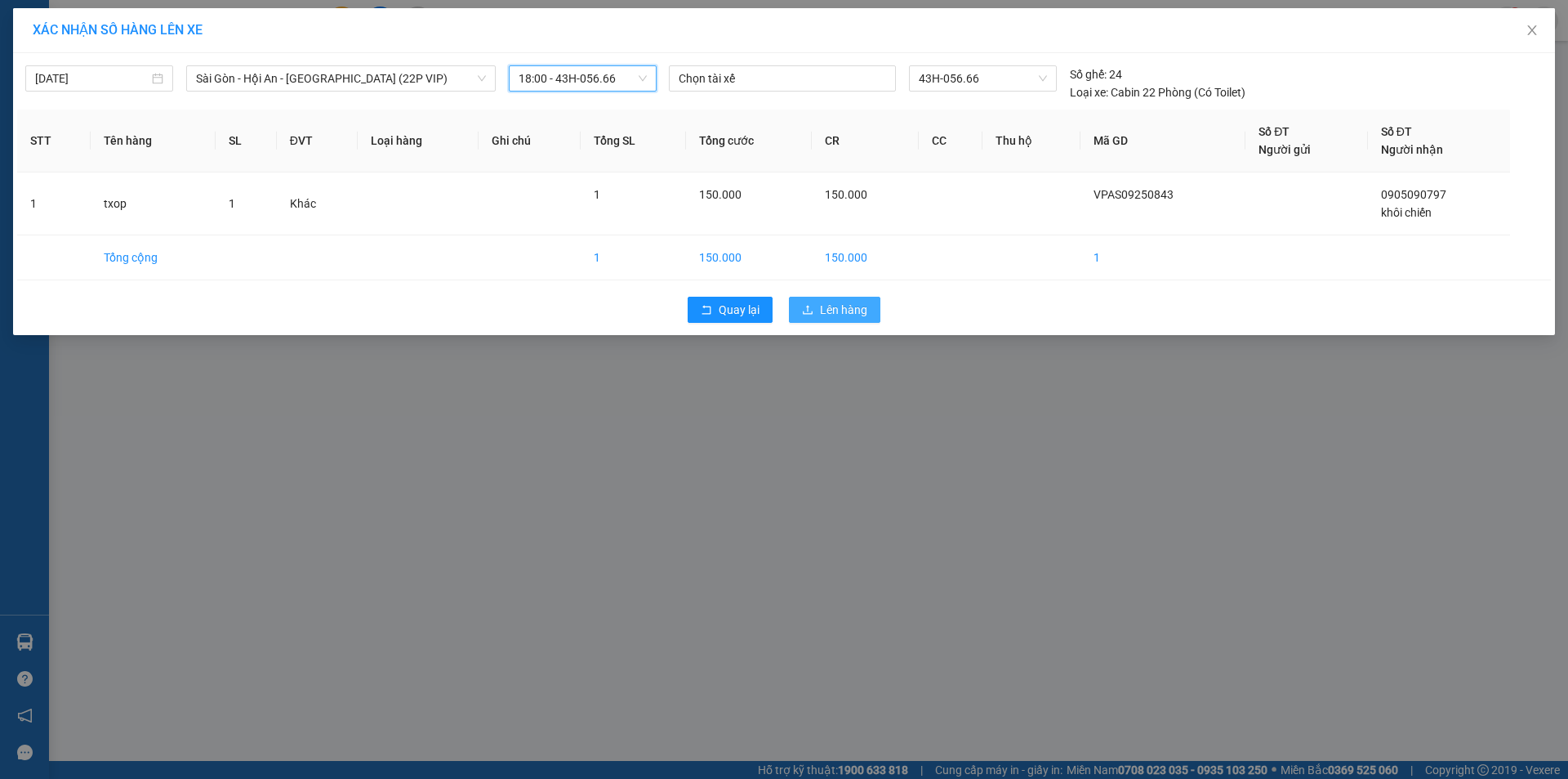
click at [808, 305] on icon "upload" at bounding box center [808, 309] width 12 height 12
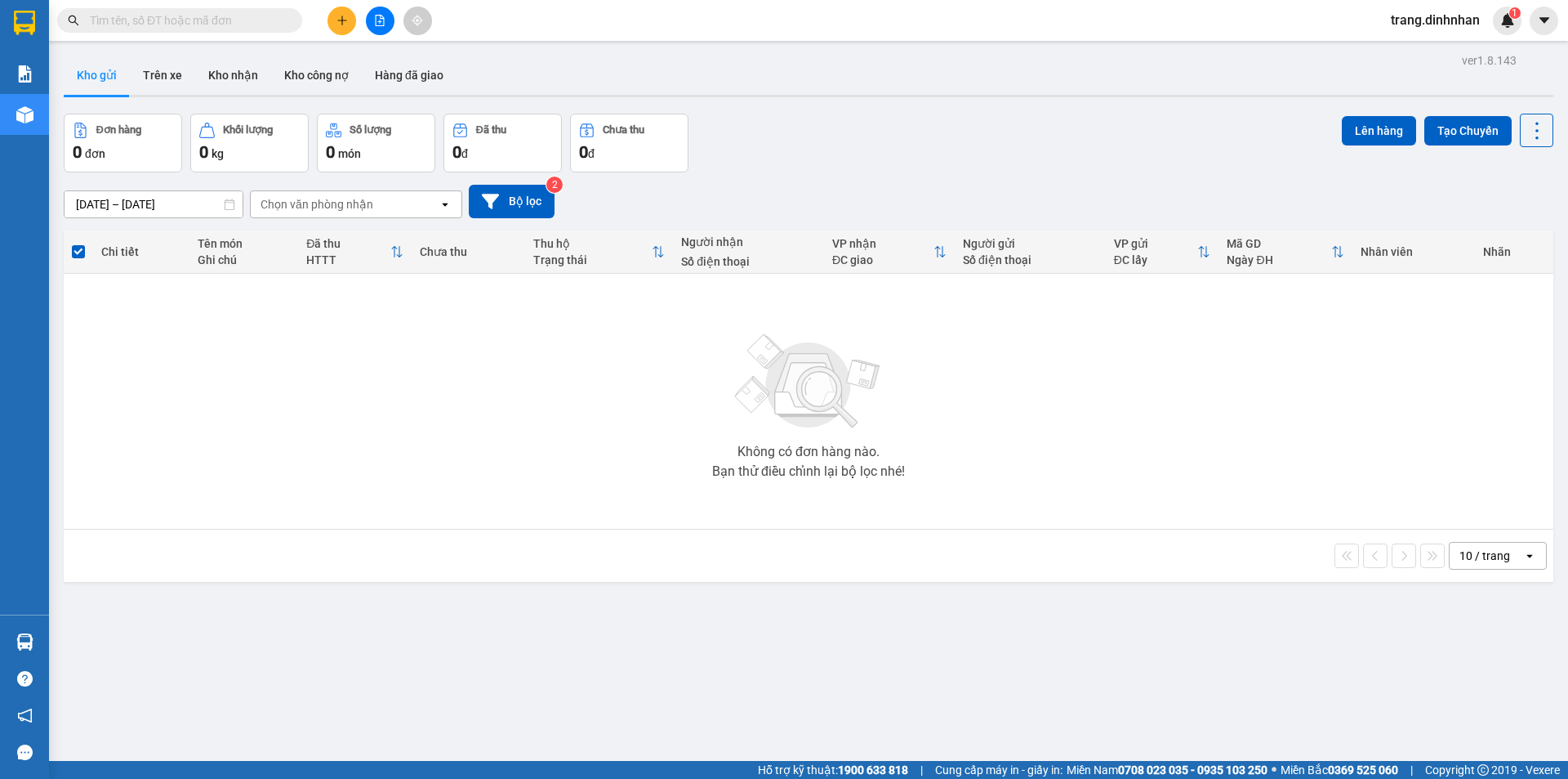
click at [808, 305] on div "Không có đơn hàng nào. Bạn thử điều chỉnh lại bộ lọc nhé!" at bounding box center [809, 402] width 1474 height 245
drag, startPoint x: 338, startPoint y: 24, endPoint x: 337, endPoint y: 35, distance: 11.0
click at [337, 35] on button at bounding box center [341, 20] width 28 height 28
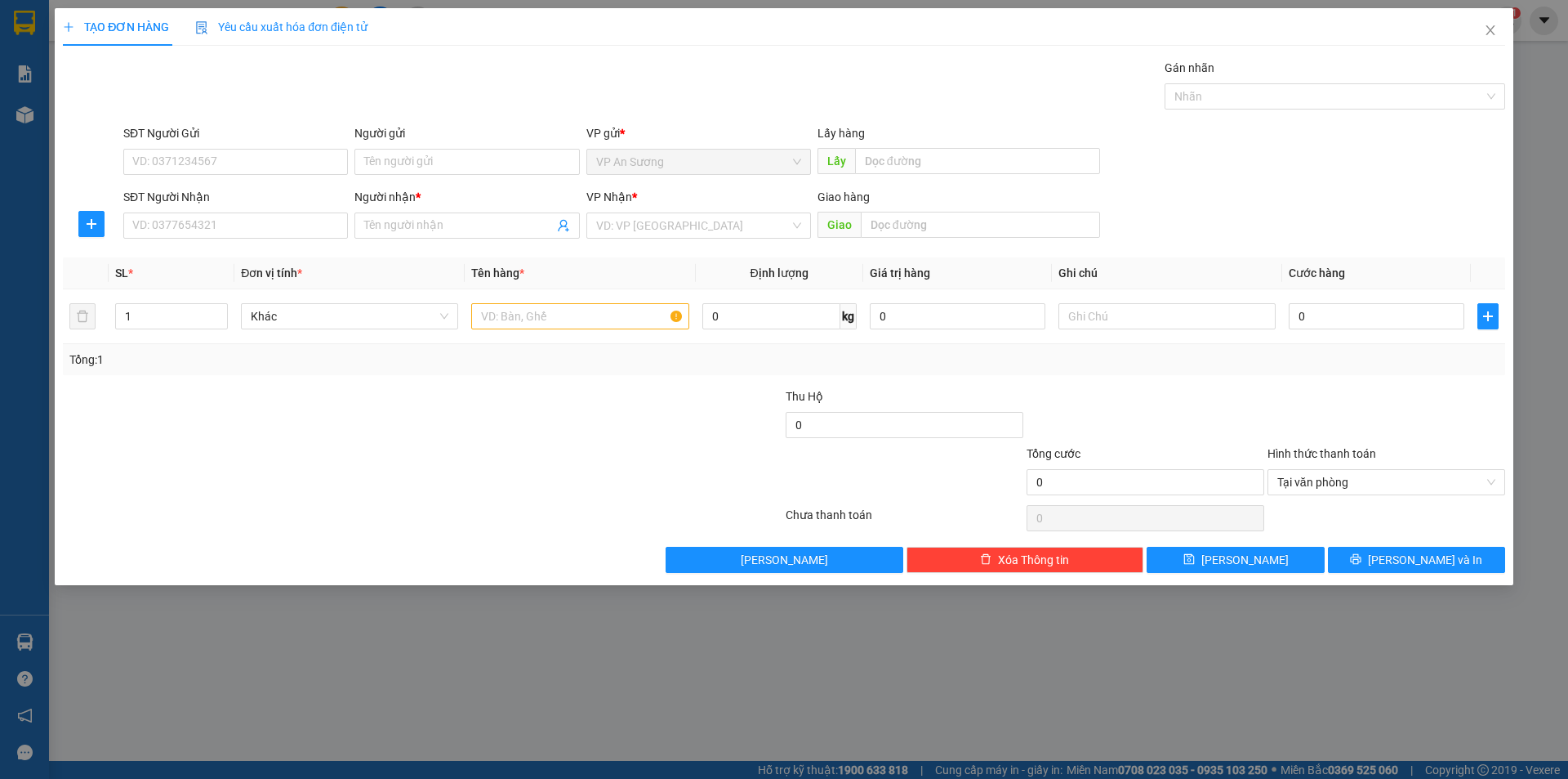
drag, startPoint x: 224, startPoint y: 238, endPoint x: 354, endPoint y: 263, distance: 132.4
click at [226, 238] on div "SĐT Người Nhận VD: 0377654321" at bounding box center [235, 216] width 224 height 57
click at [545, 326] on input "text" at bounding box center [580, 315] width 217 height 26
type input "1 hồ sơ"
drag, startPoint x: 261, startPoint y: 223, endPoint x: 260, endPoint y: 248, distance: 25.0
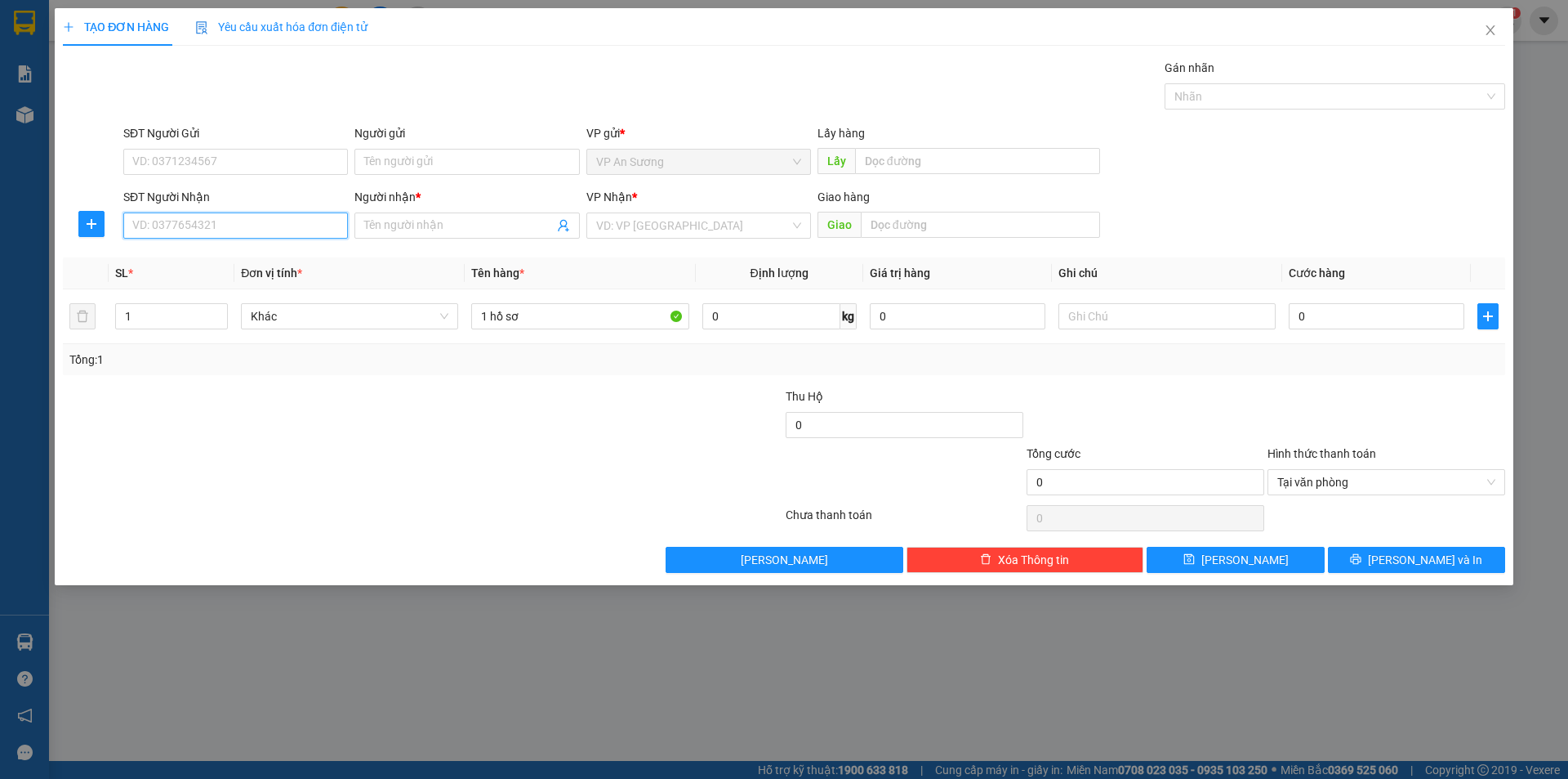
click at [263, 238] on input "SĐT Người Nhận" at bounding box center [235, 225] width 224 height 26
click at [225, 215] on input "SĐT Người Nhận" at bounding box center [235, 225] width 224 height 26
click at [263, 225] on input "SĐT Người Nhận" at bounding box center [235, 225] width 224 height 26
type input "0329691118"
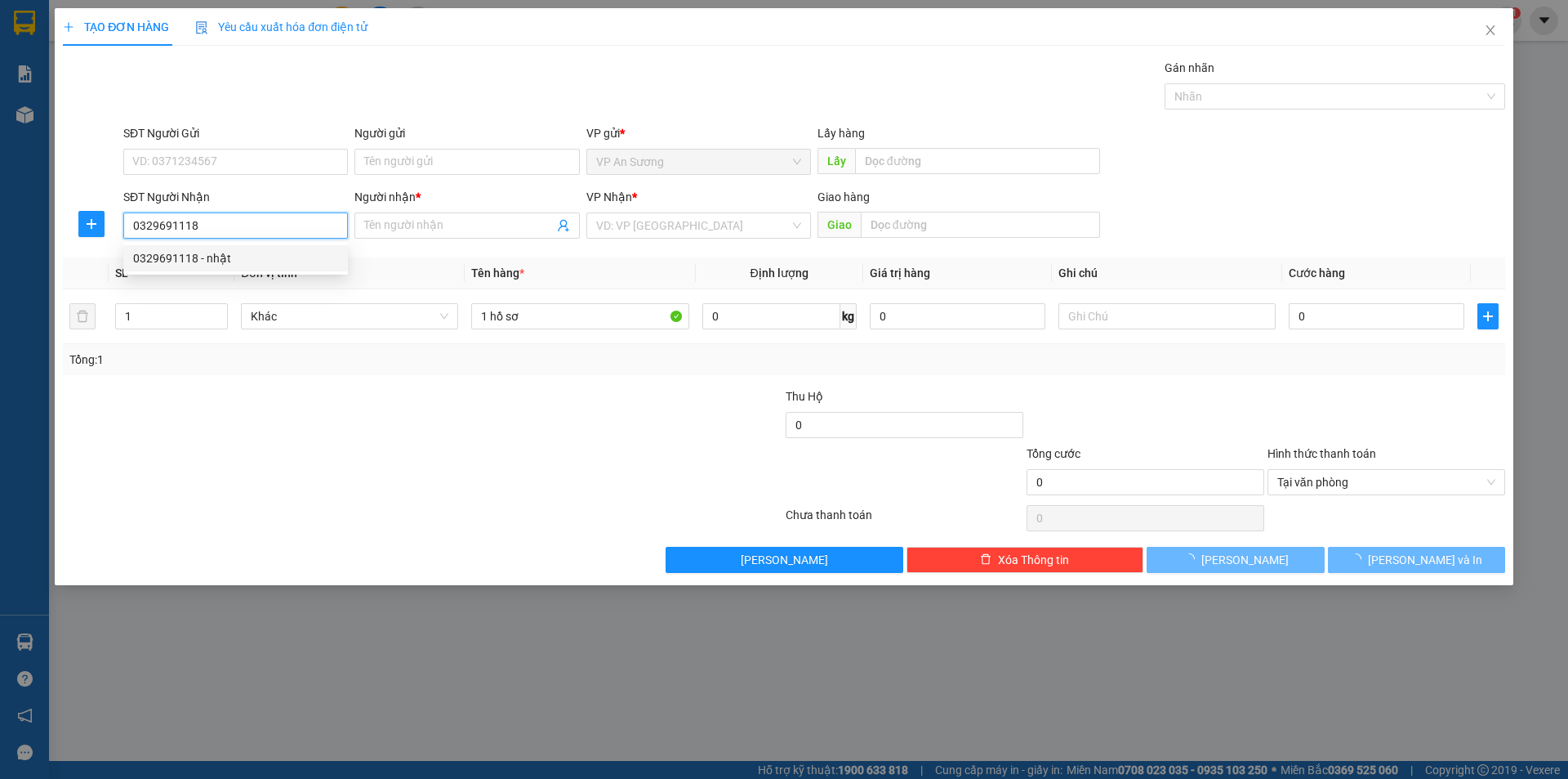
drag, startPoint x: 246, startPoint y: 255, endPoint x: 749, endPoint y: 252, distance: 503.0
click at [251, 254] on div "0329691118 - nhật" at bounding box center [236, 258] width 205 height 18
type input "nhật"
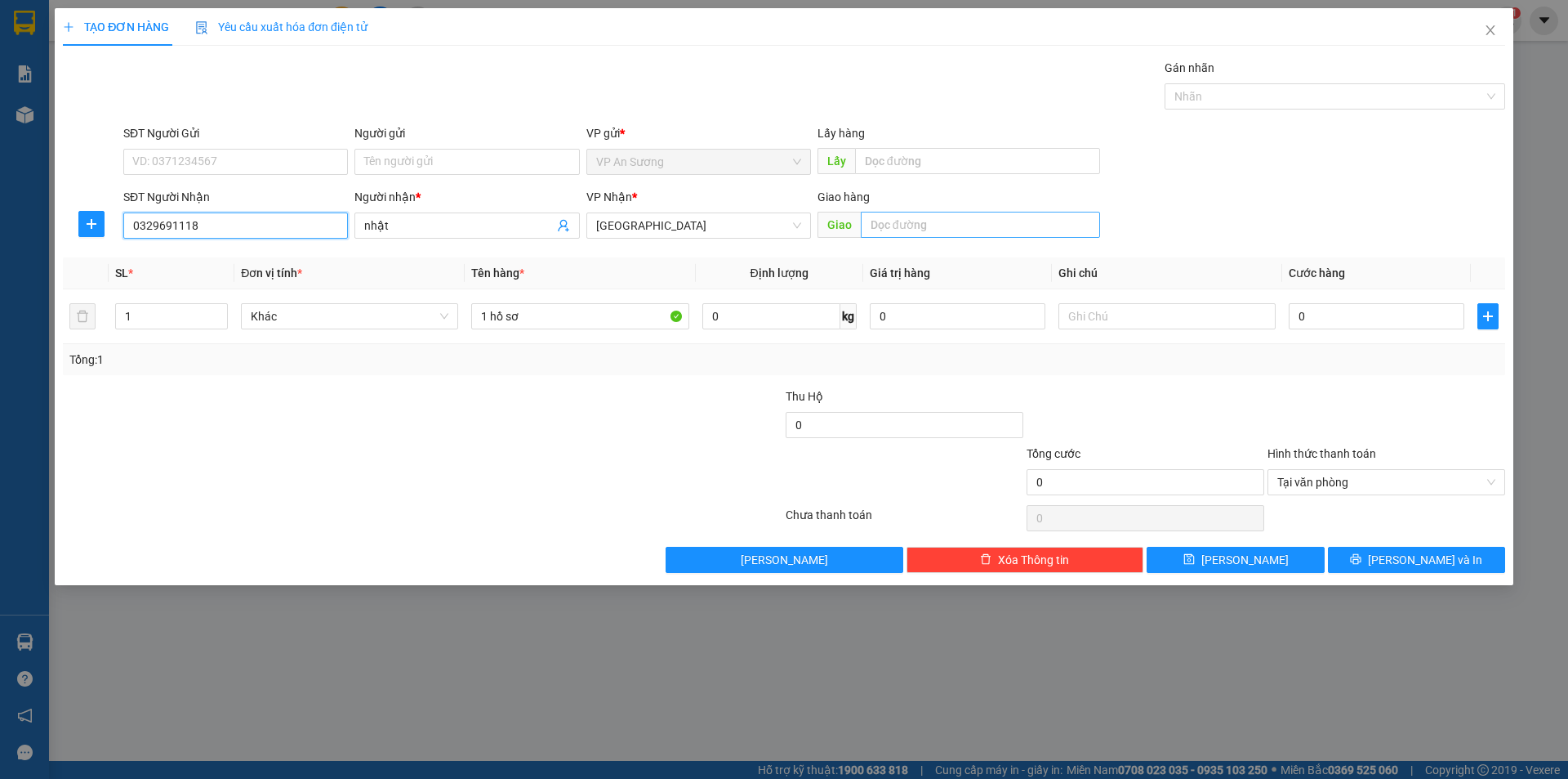
type input "0329691118"
click at [1029, 224] on input "text" at bounding box center [979, 225] width 239 height 26
type input "t"
type input "thăng bình"
click at [1446, 320] on input "0" at bounding box center [1375, 315] width 175 height 26
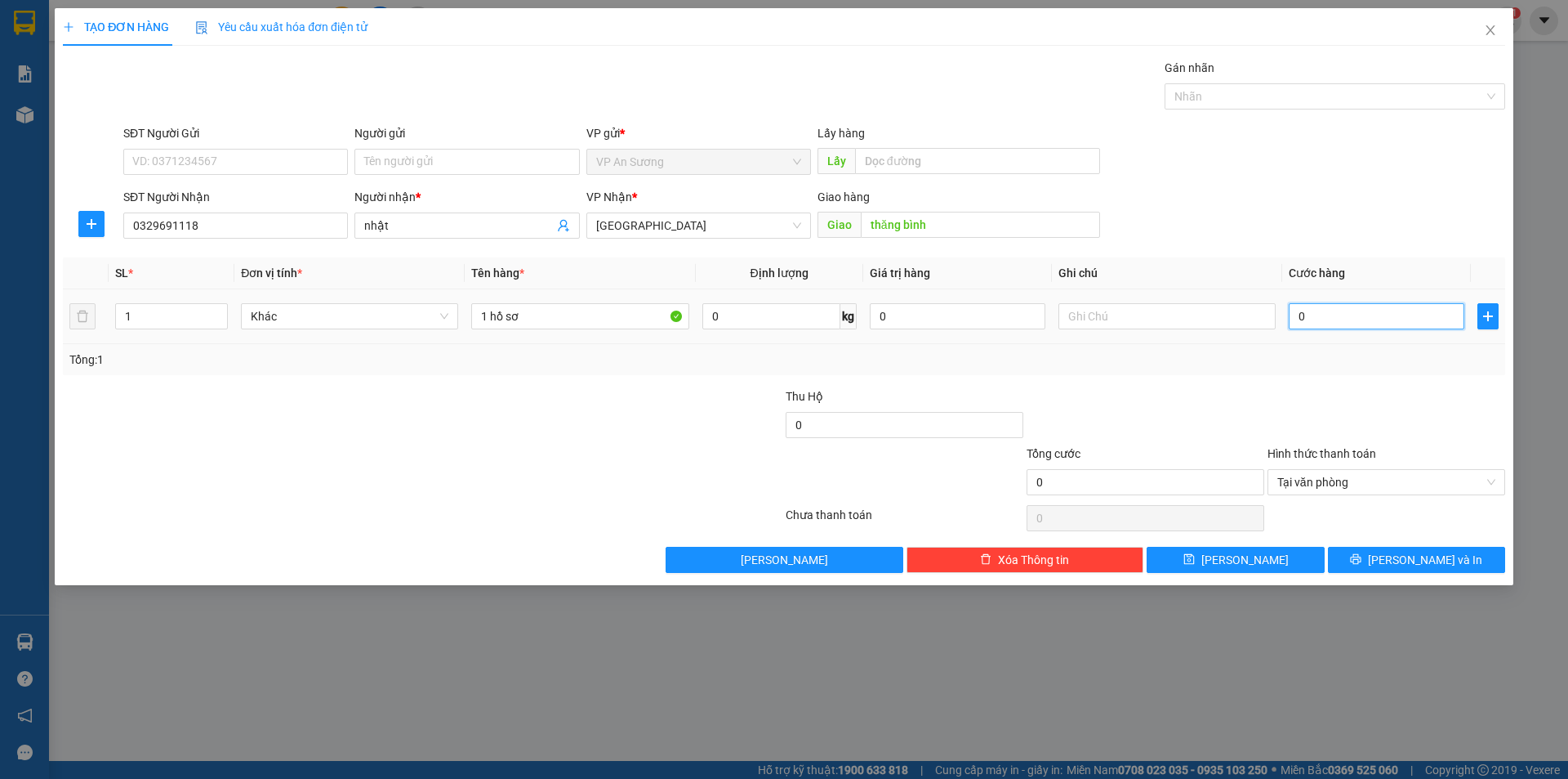
type input "5"
type input "50"
type input "50.000"
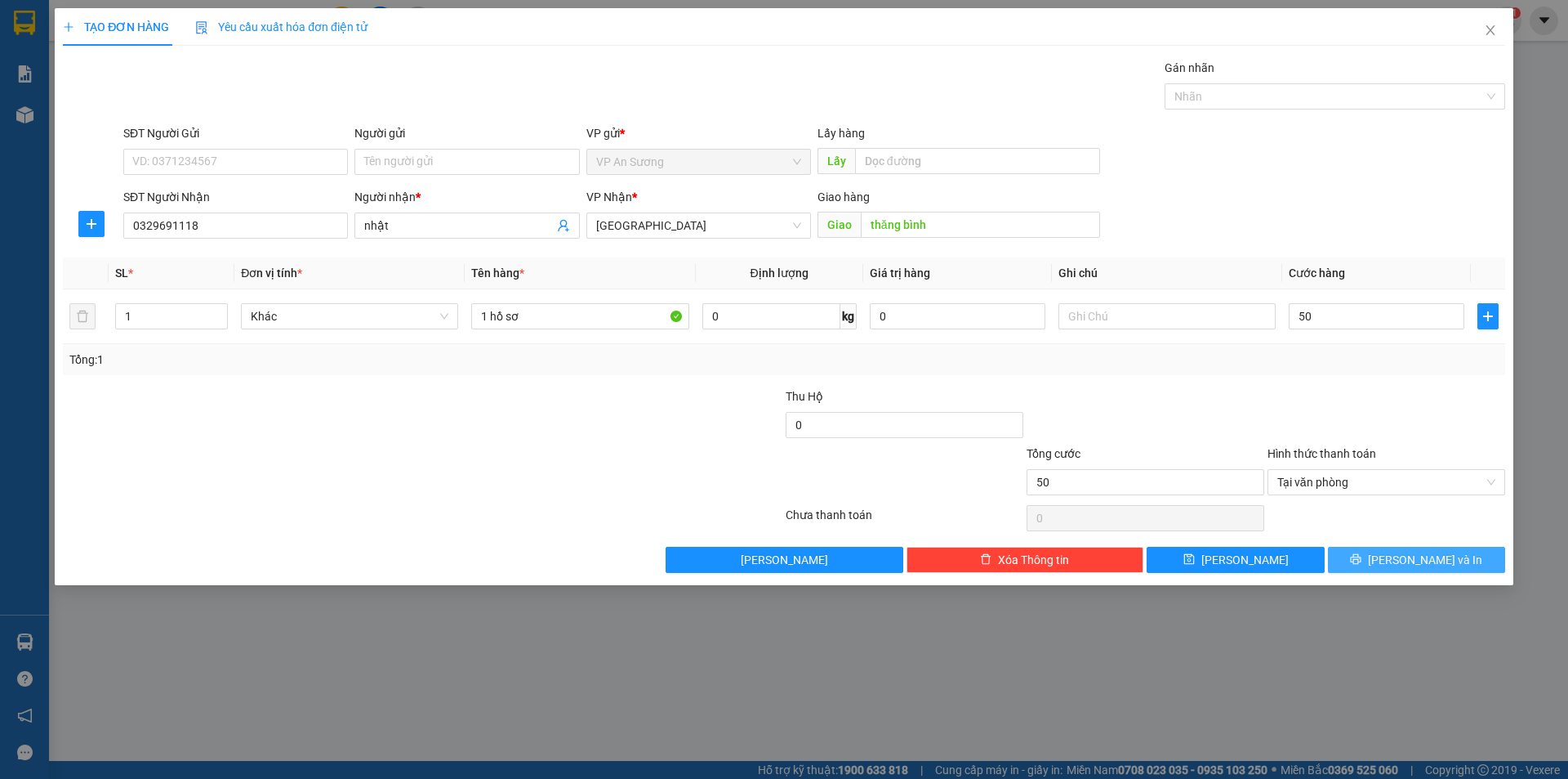
type input "50.000"
click at [1417, 549] on button "[PERSON_NAME] và In" at bounding box center [1416, 559] width 177 height 26
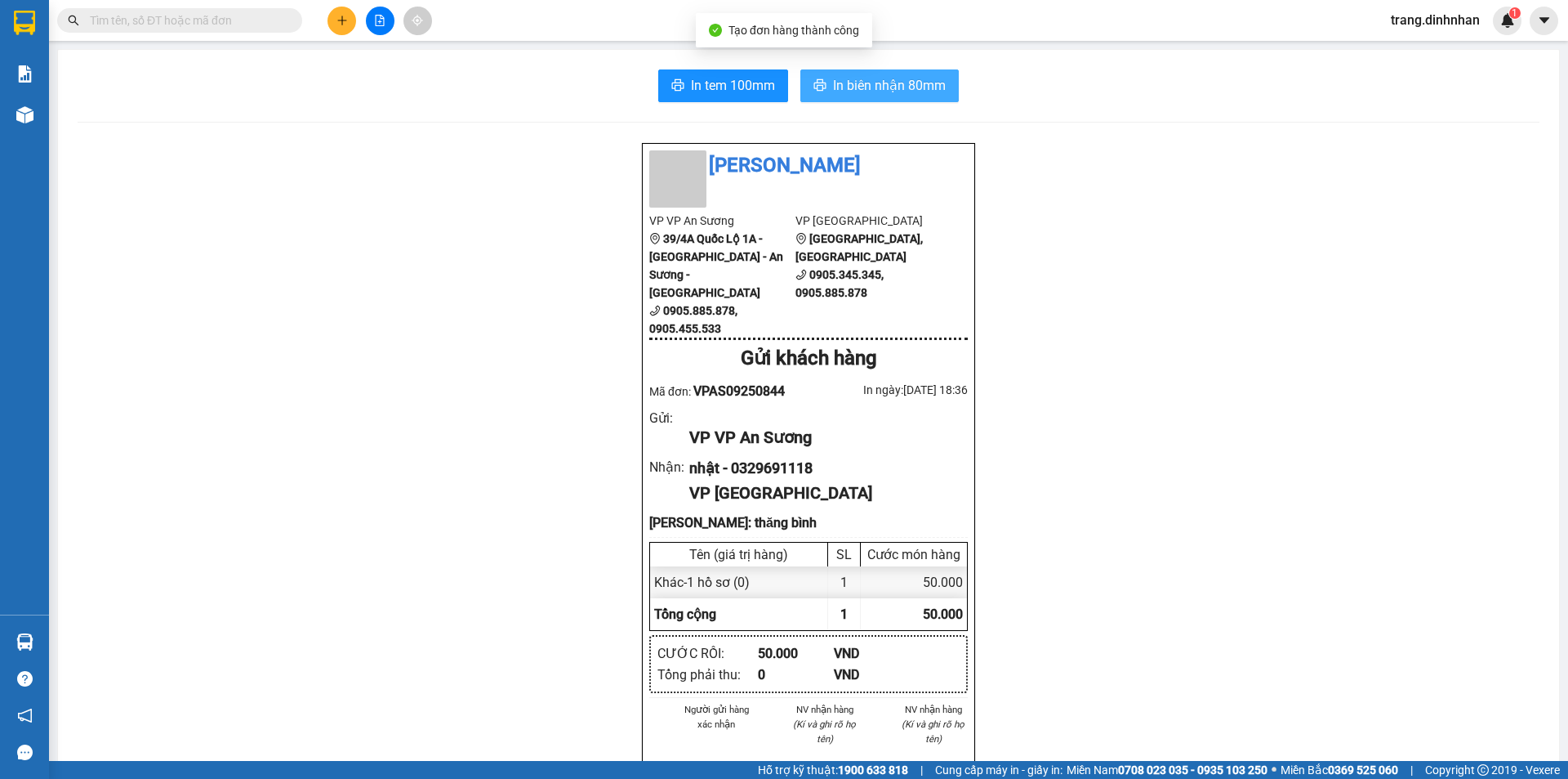
click at [867, 92] on span "In biên nhận 80mm" at bounding box center [889, 85] width 113 height 20
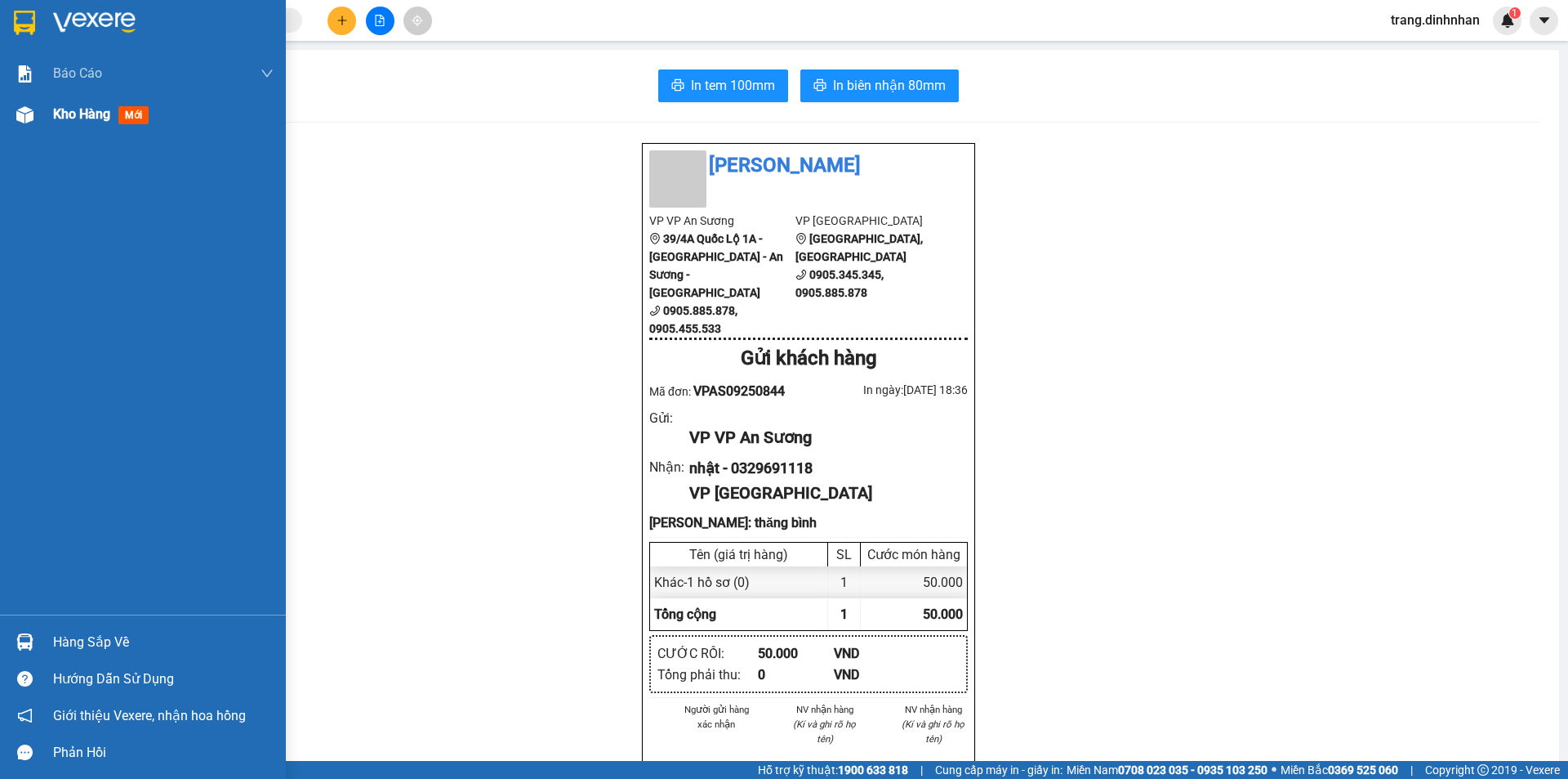
click at [81, 118] on span "Kho hàng" at bounding box center [81, 114] width 57 height 15
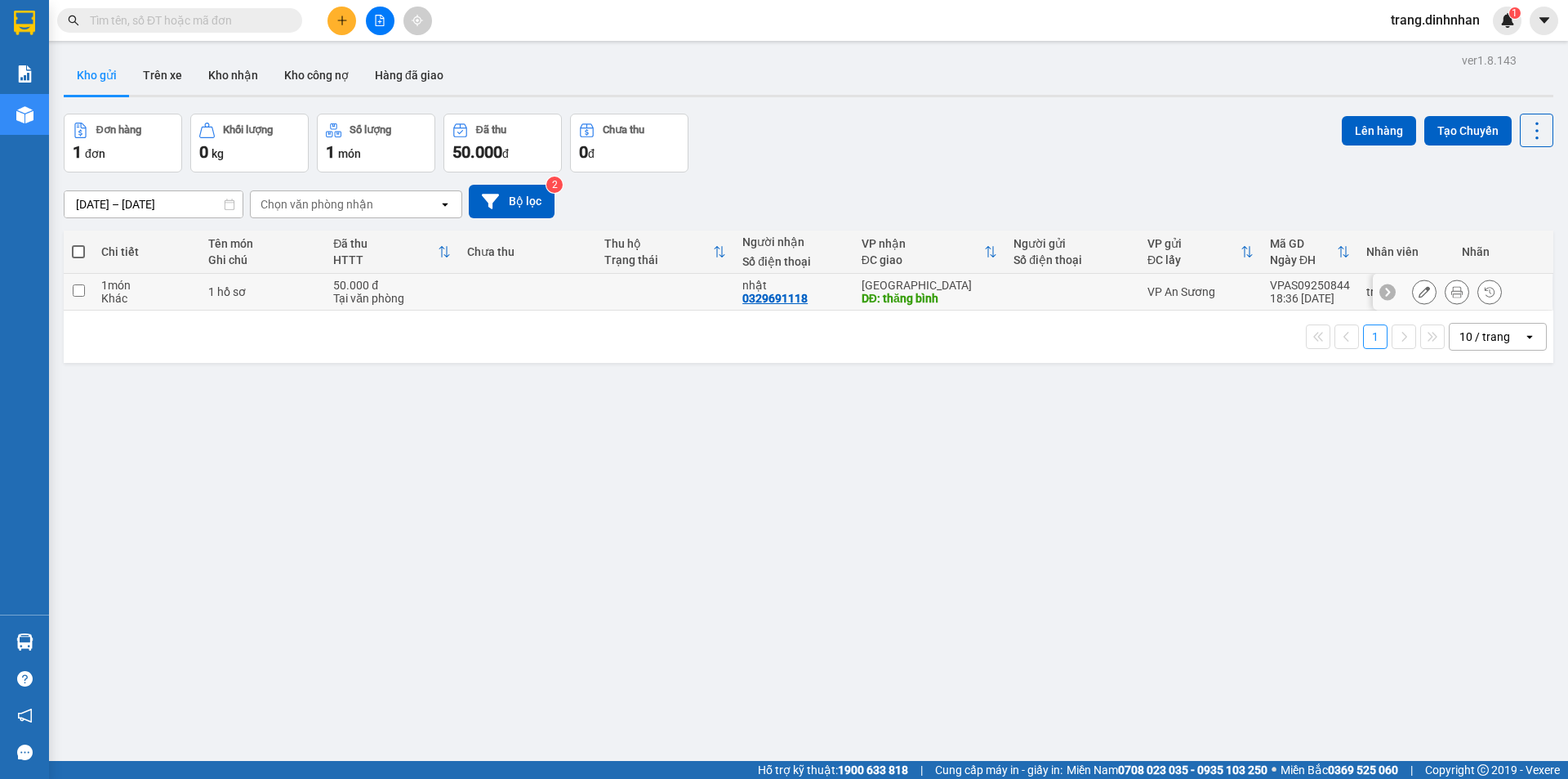
click at [1034, 287] on div at bounding box center [1072, 292] width 117 height 13
checkbox input "true"
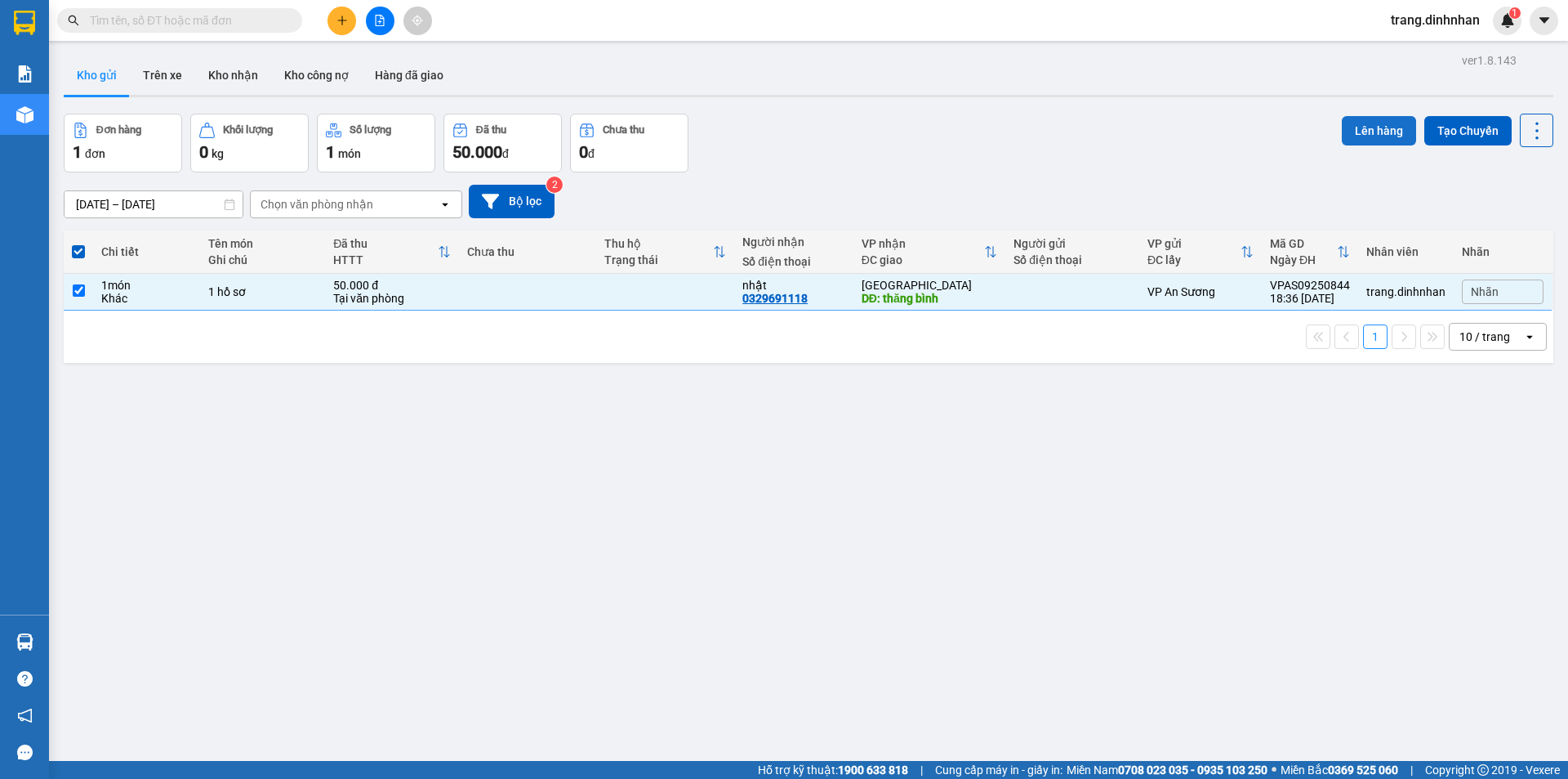
click at [1368, 125] on button "Lên hàng" at bounding box center [1379, 131] width 74 height 29
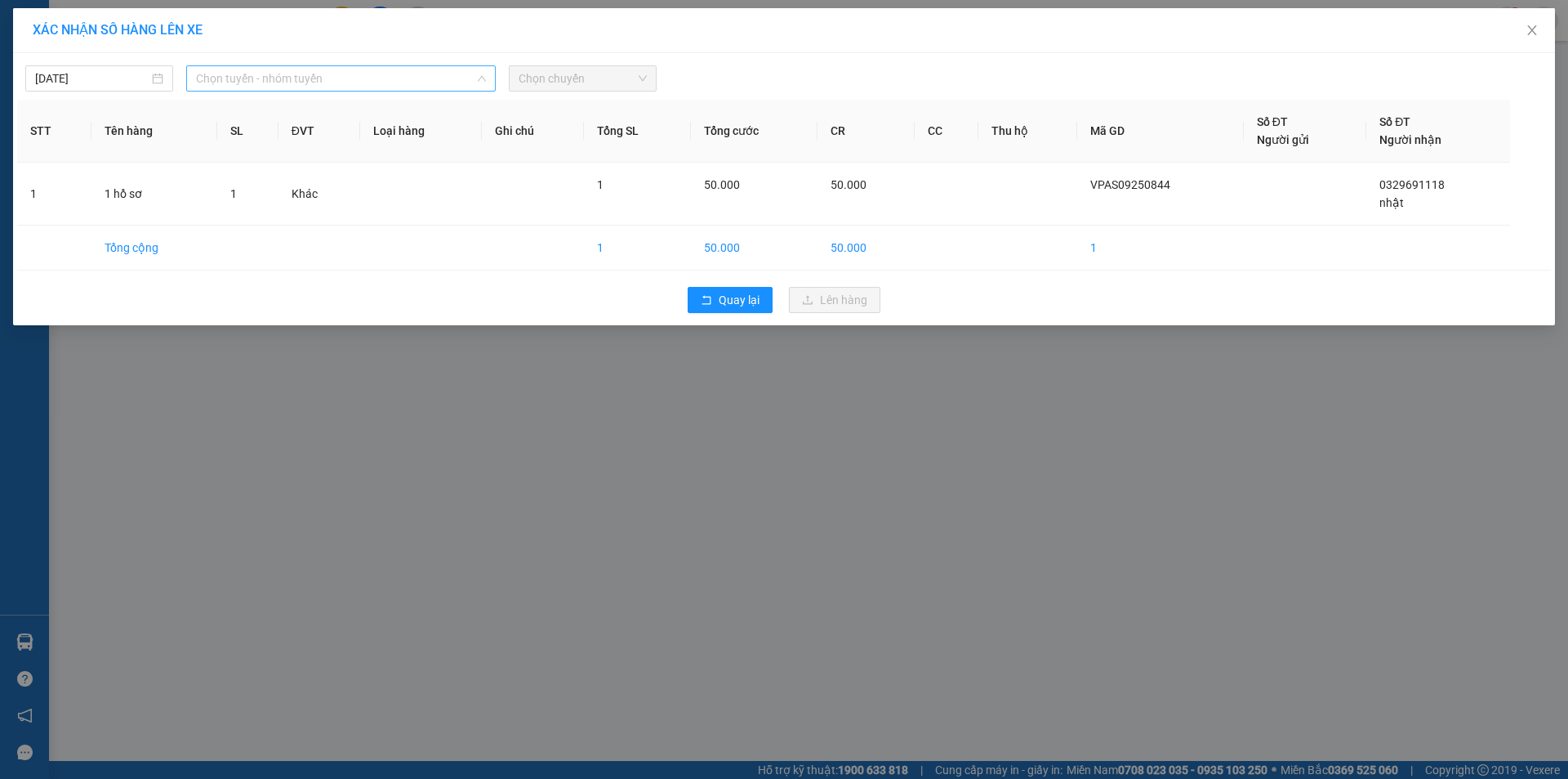
click at [437, 74] on span "Chọn tuyến - nhóm tuyến" at bounding box center [341, 78] width 290 height 25
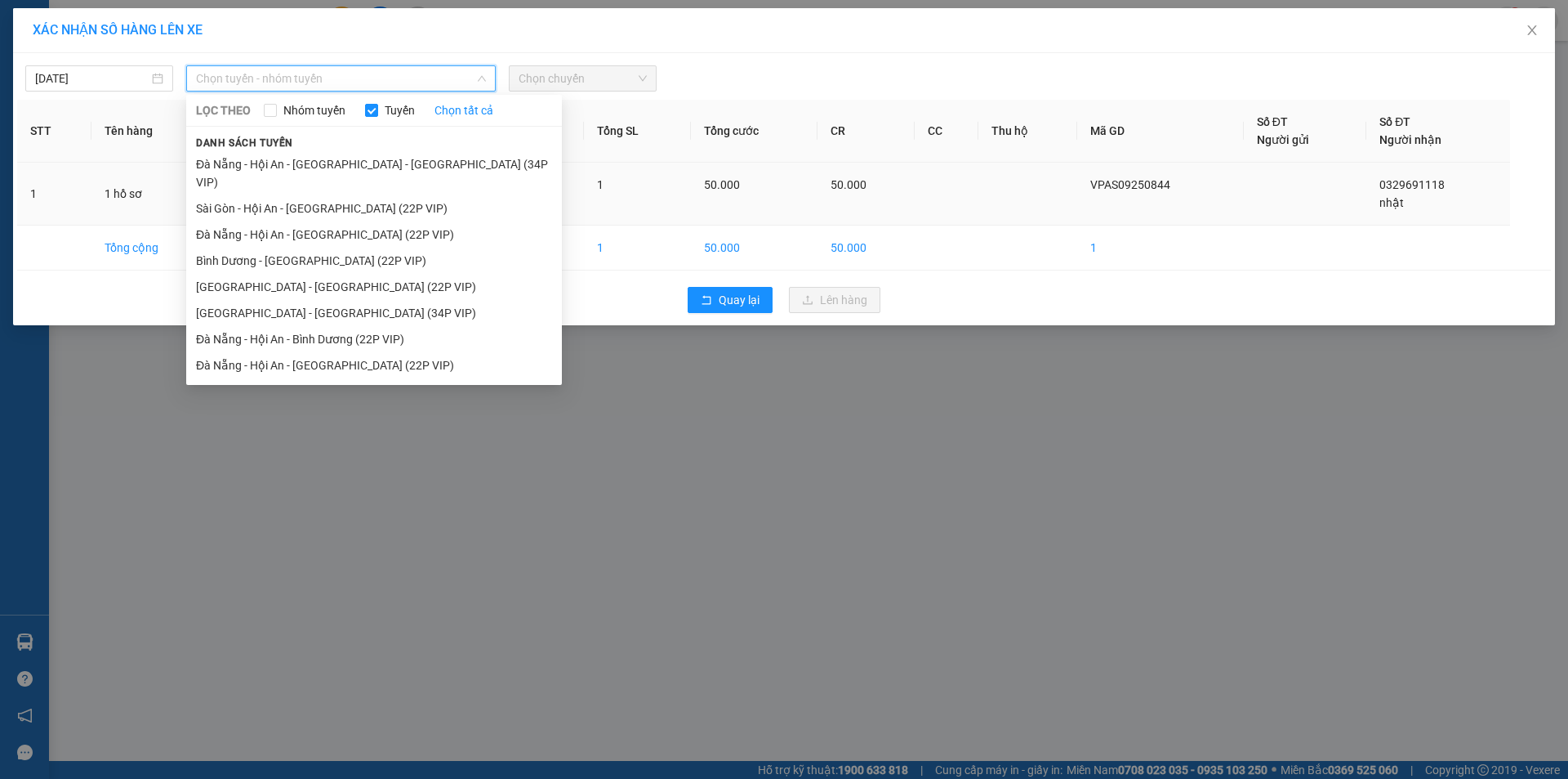
drag, startPoint x: 363, startPoint y: 196, endPoint x: 392, endPoint y: 182, distance: 32.2
click at [367, 195] on li "Sài Gòn - Hội An - [GEOGRAPHIC_DATA] (22P VIP)" at bounding box center [373, 208] width 375 height 26
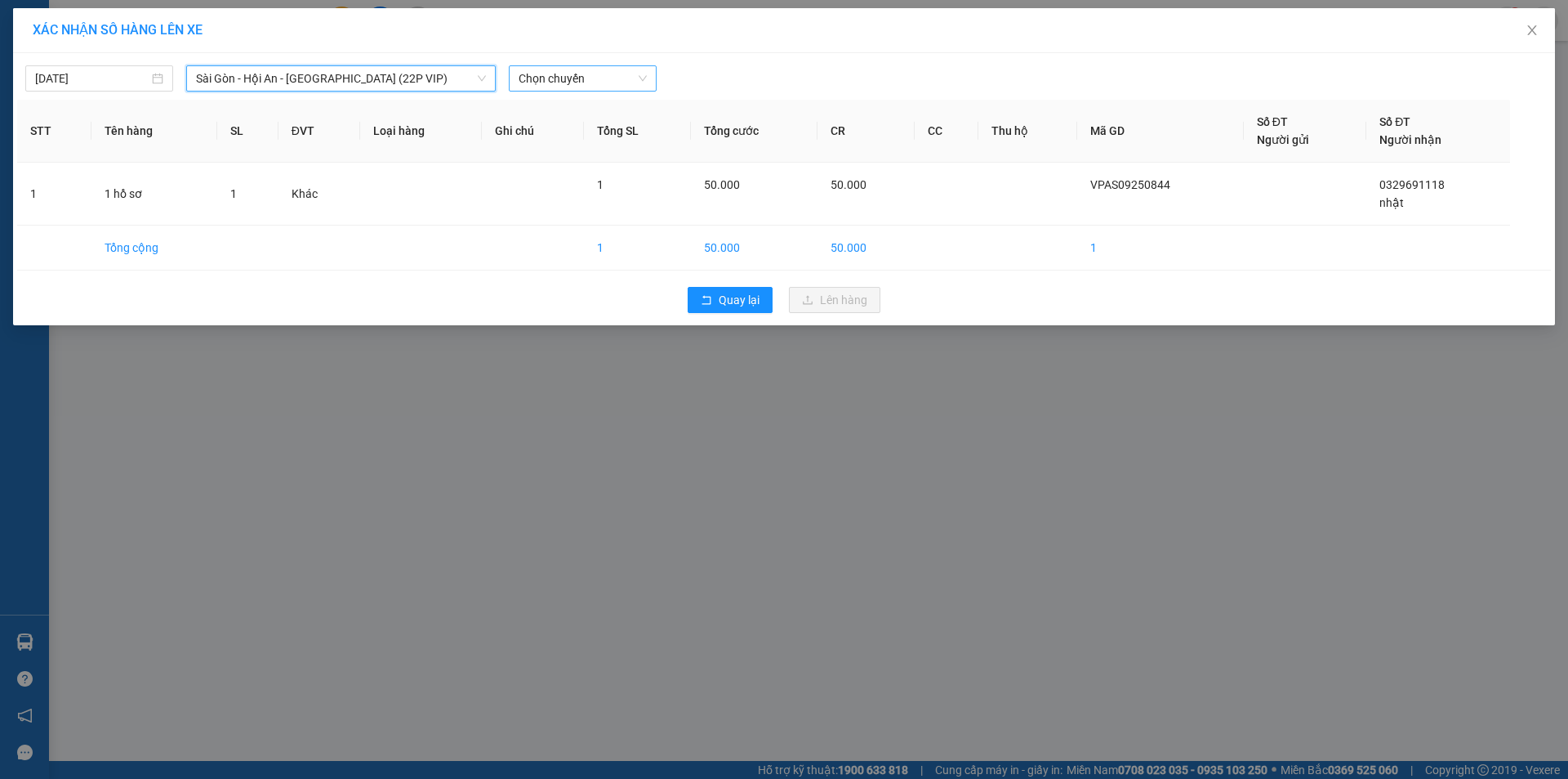
click at [589, 77] on span "Chọn chuyến" at bounding box center [582, 78] width 128 height 25
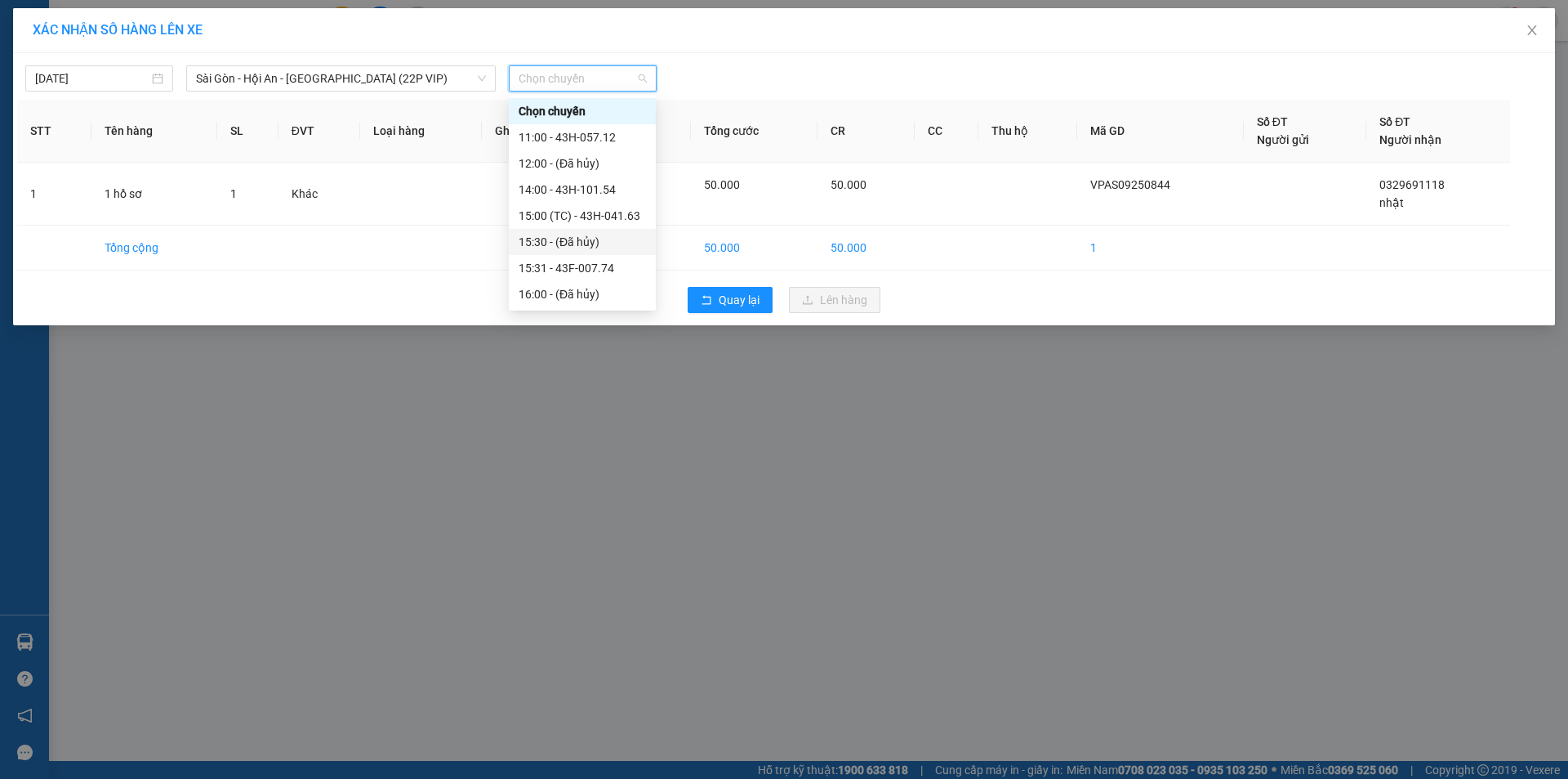
scroll to position [26, 0]
click at [588, 287] on div "18:00 - 43H-056.66" at bounding box center [582, 295] width 127 height 18
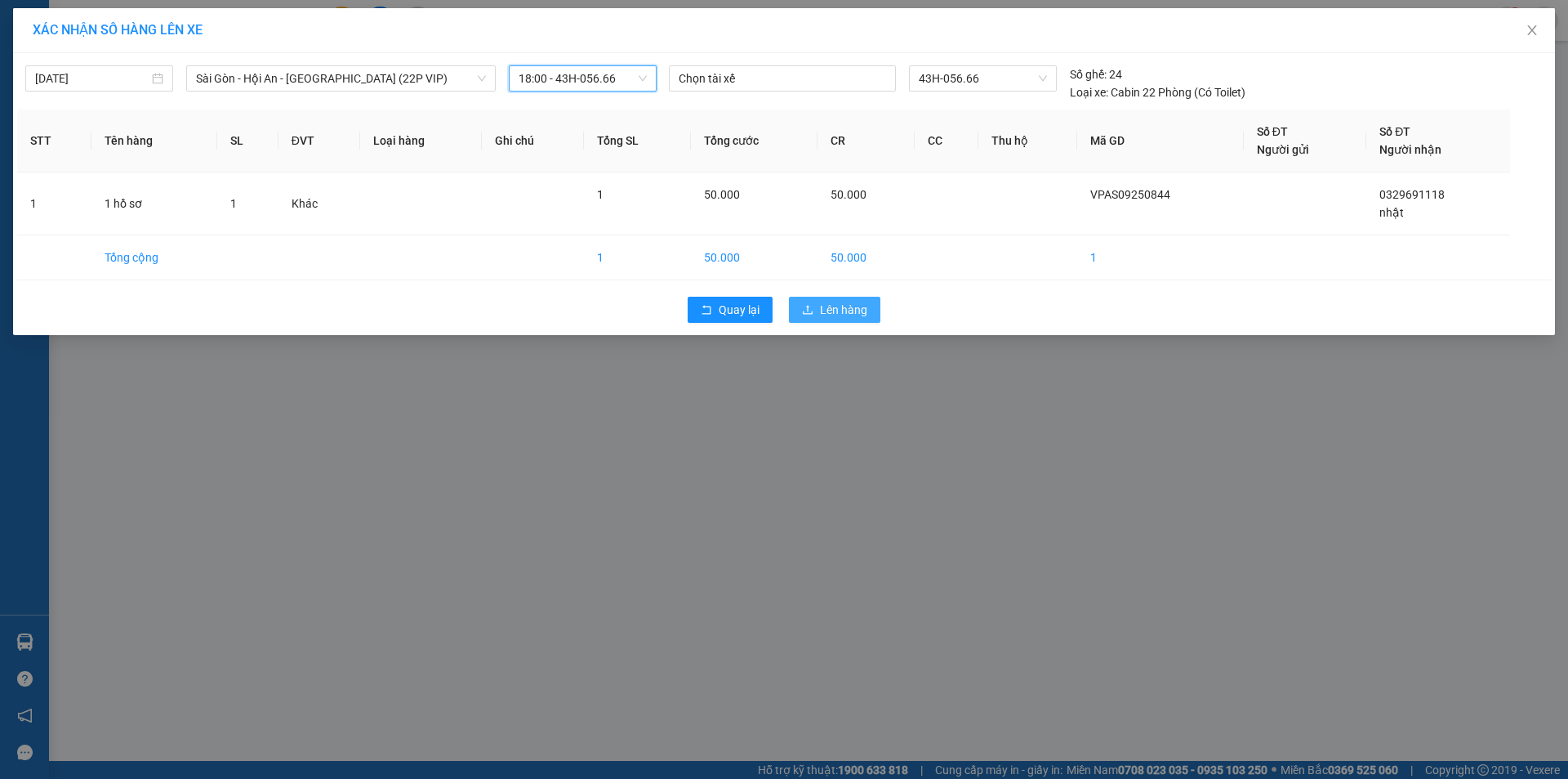
click at [811, 311] on icon "upload" at bounding box center [808, 309] width 12 height 12
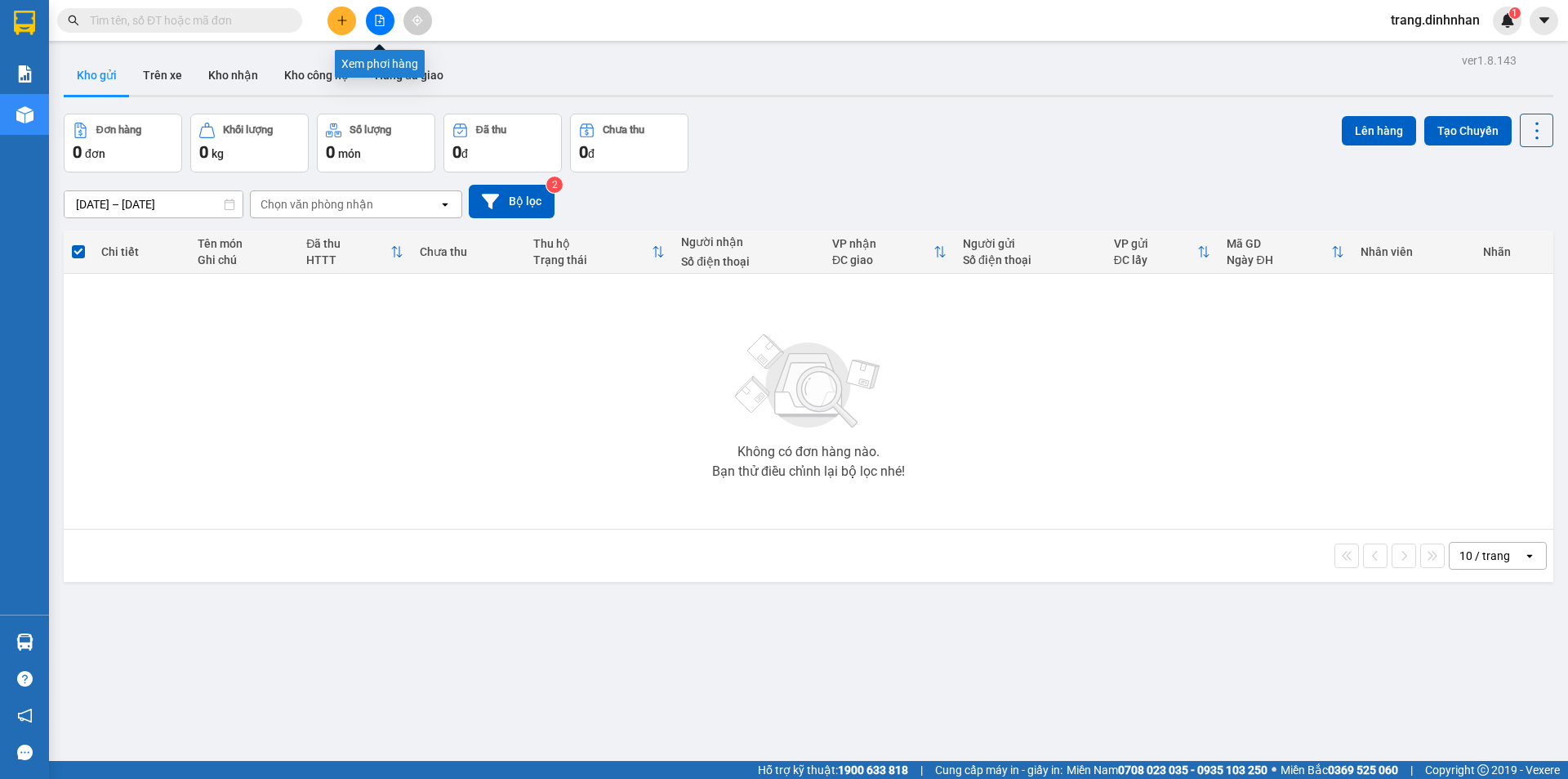
click at [372, 25] on button at bounding box center [380, 20] width 28 height 28
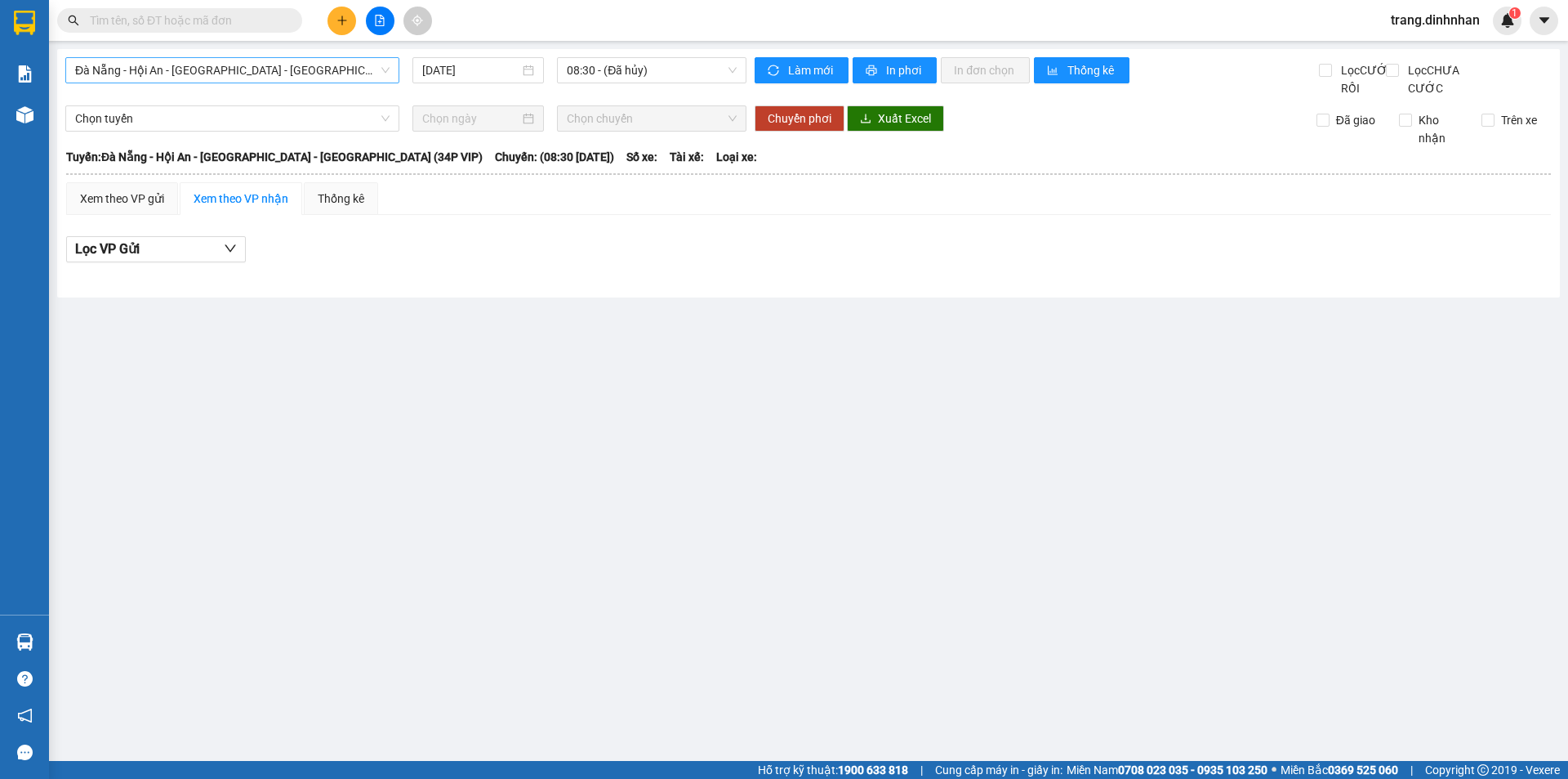
click at [360, 74] on span "Đà Nẵng - Hội An - [GEOGRAPHIC_DATA] - [GEOGRAPHIC_DATA] (34P VIP)" at bounding box center [233, 70] width 314 height 25
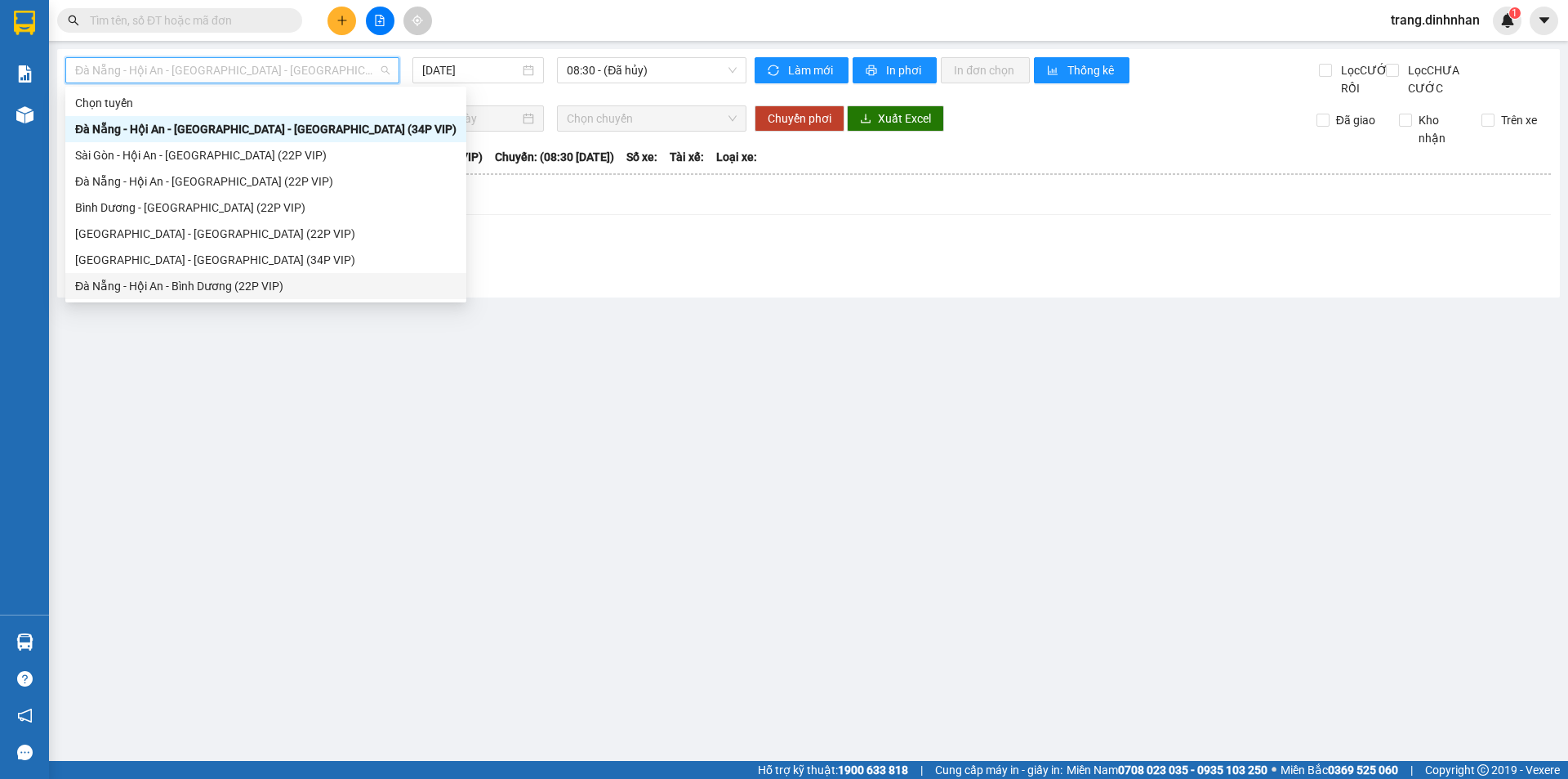
click at [233, 284] on div "Đà Nẵng - Hội An - Bình Dương (22P VIP)" at bounding box center [266, 286] width 382 height 18
type input "[DATE]"
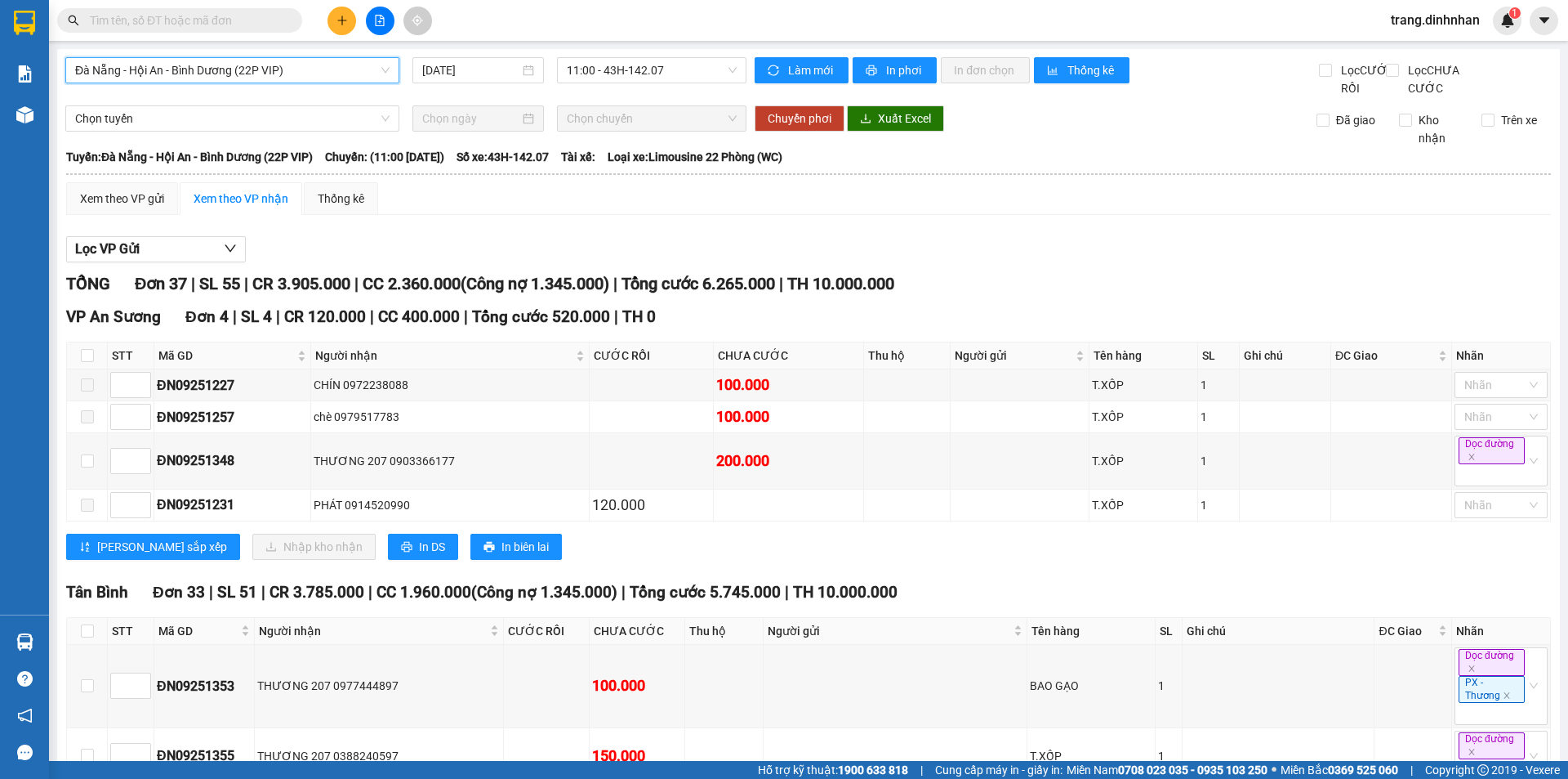
click at [382, 64] on span "Đà Nẵng - Hội An - Bình Dương (22P VIP)" at bounding box center [233, 70] width 314 height 25
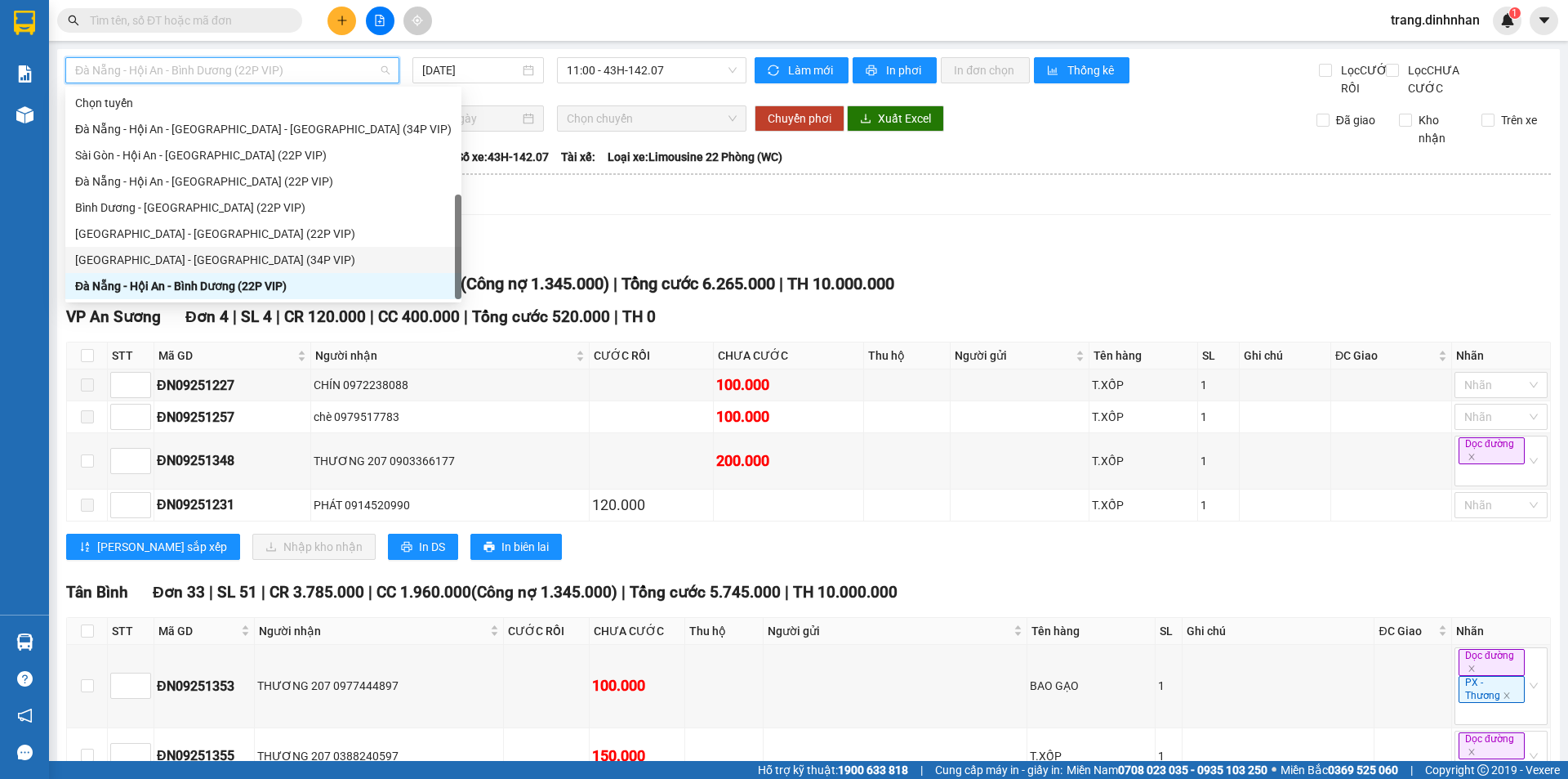
scroll to position [26, 0]
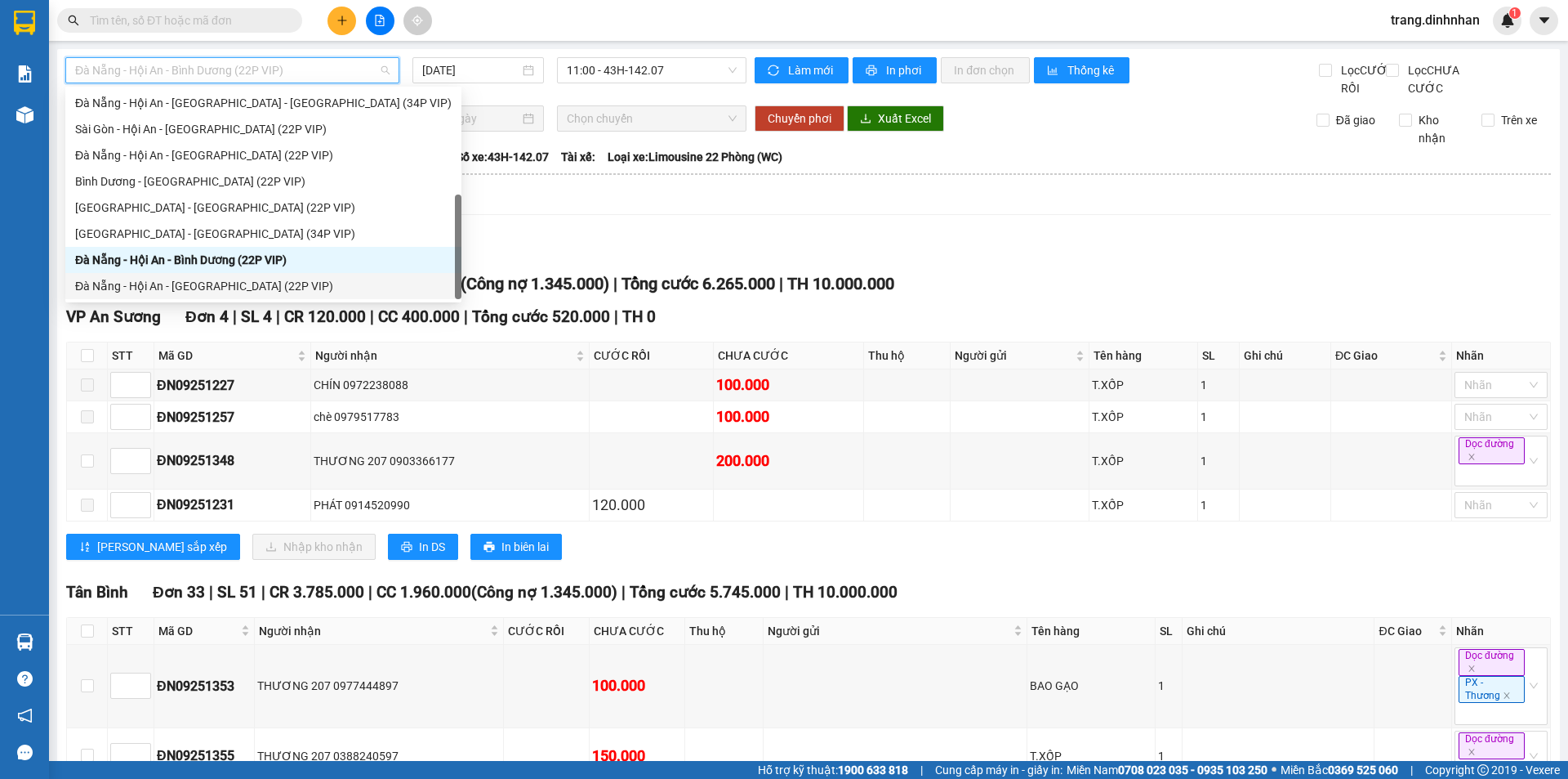
click at [260, 283] on div "Đà Nẵng - Hội An - [GEOGRAPHIC_DATA] (22P VIP)" at bounding box center [263, 286] width 376 height 18
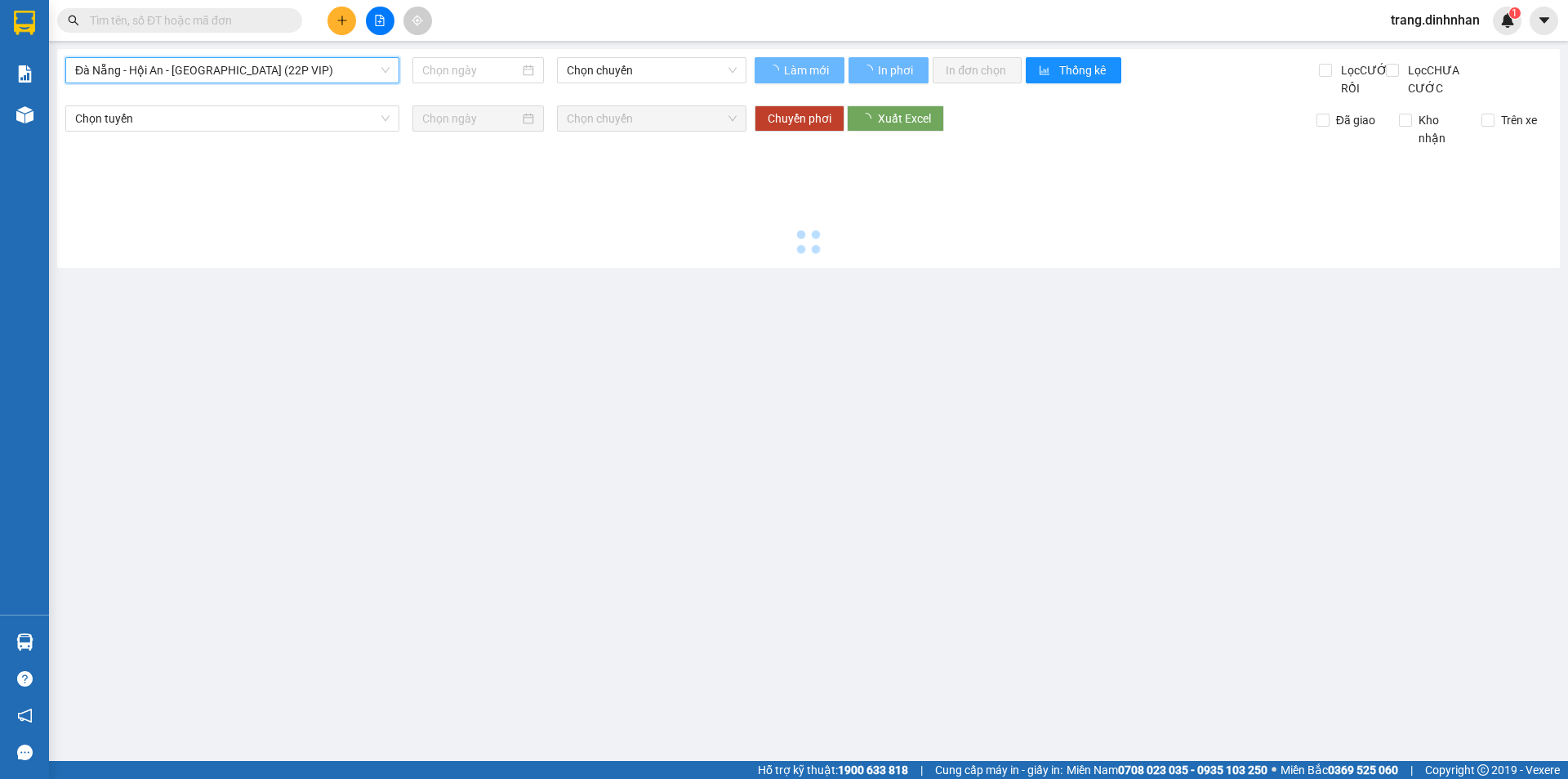
type input "[DATE]"
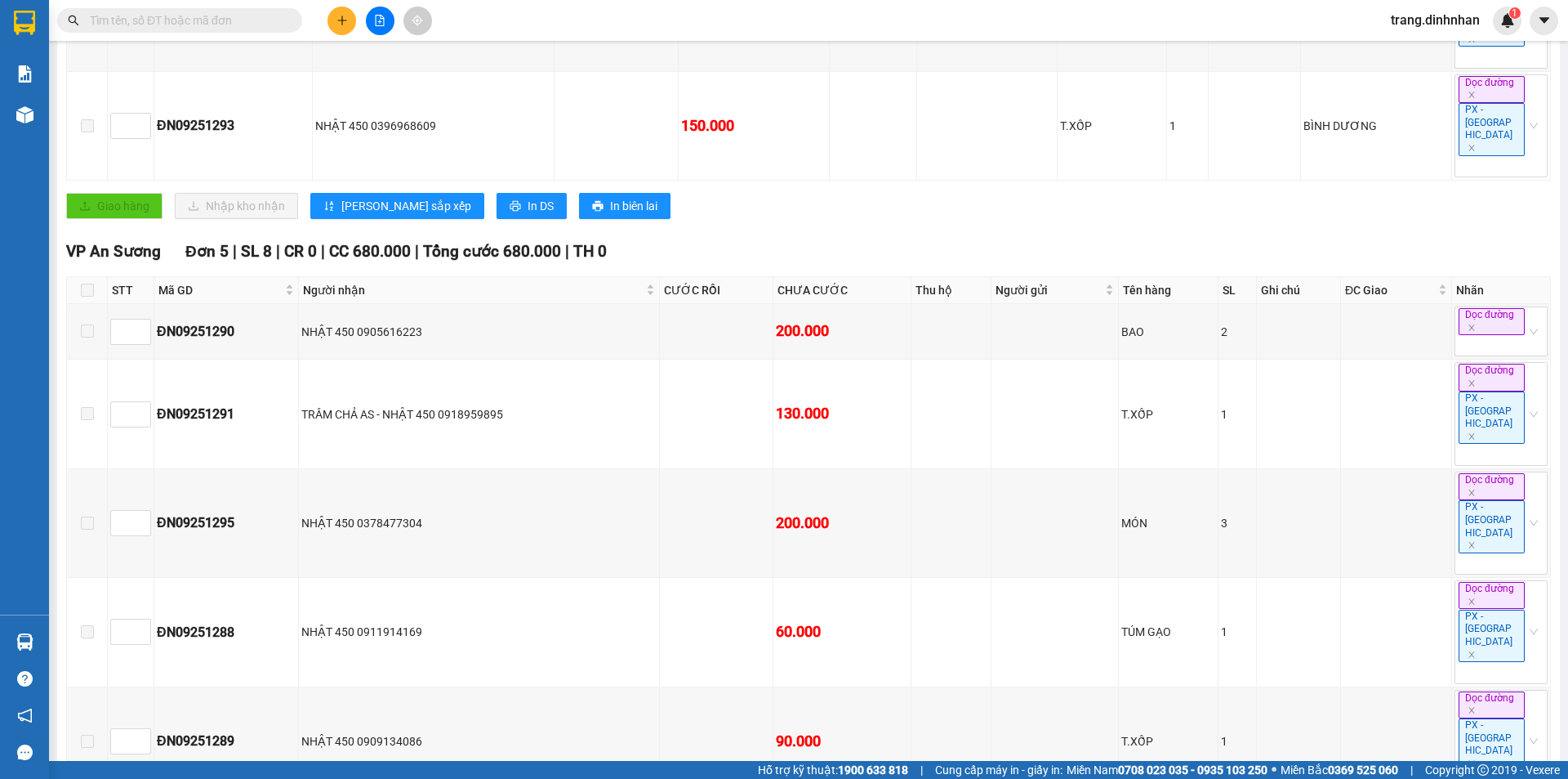
scroll to position [654, 0]
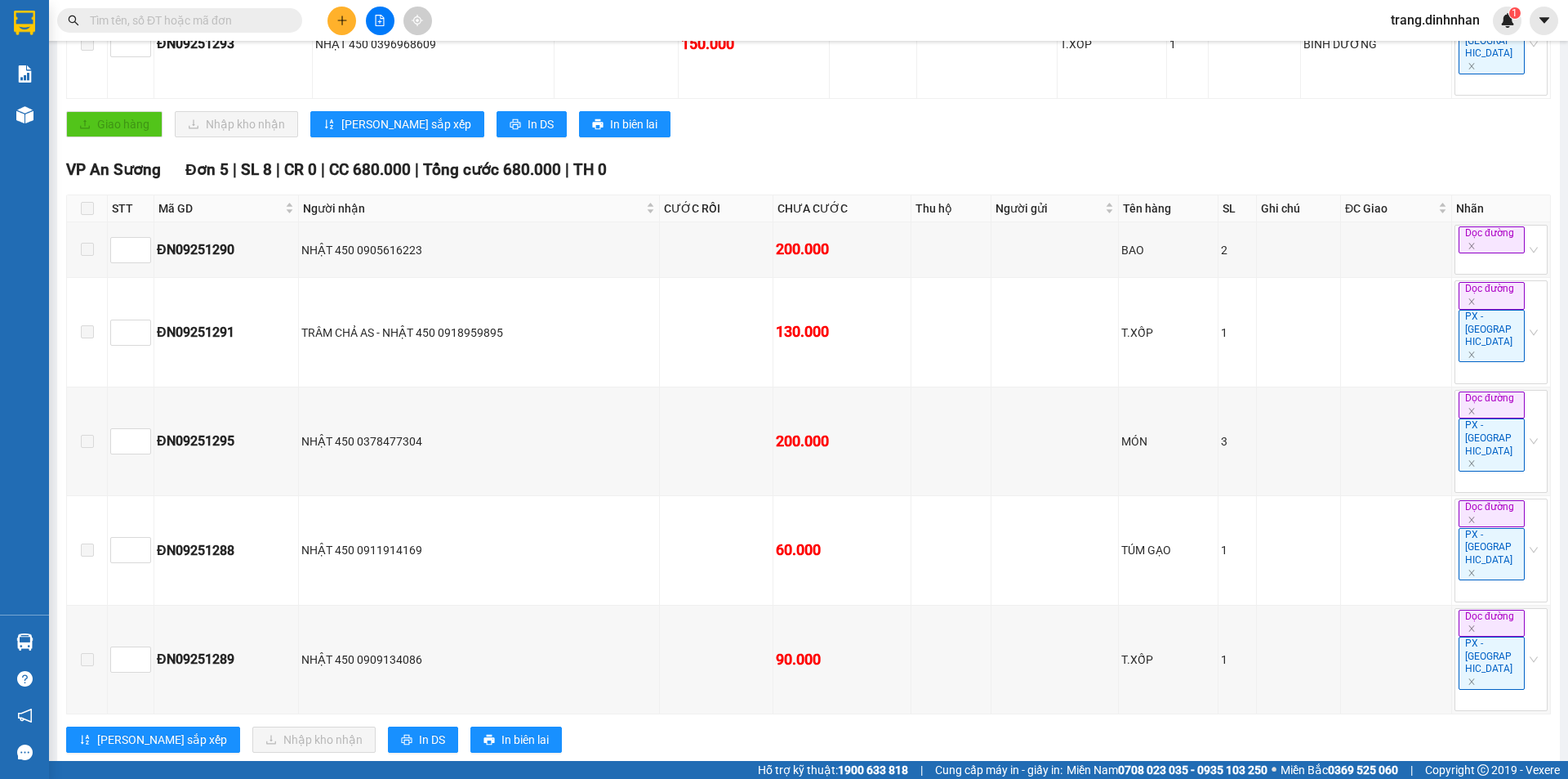
click at [360, 536] on div "VP An Sương Đơn 5 | SL 8 | CR 0 | CC 680.000 | Tổng cước 680.000 | TH 0 STT Mã …" at bounding box center [809, 461] width 1484 height 607
click at [419, 731] on span "In DS" at bounding box center [432, 740] width 26 height 18
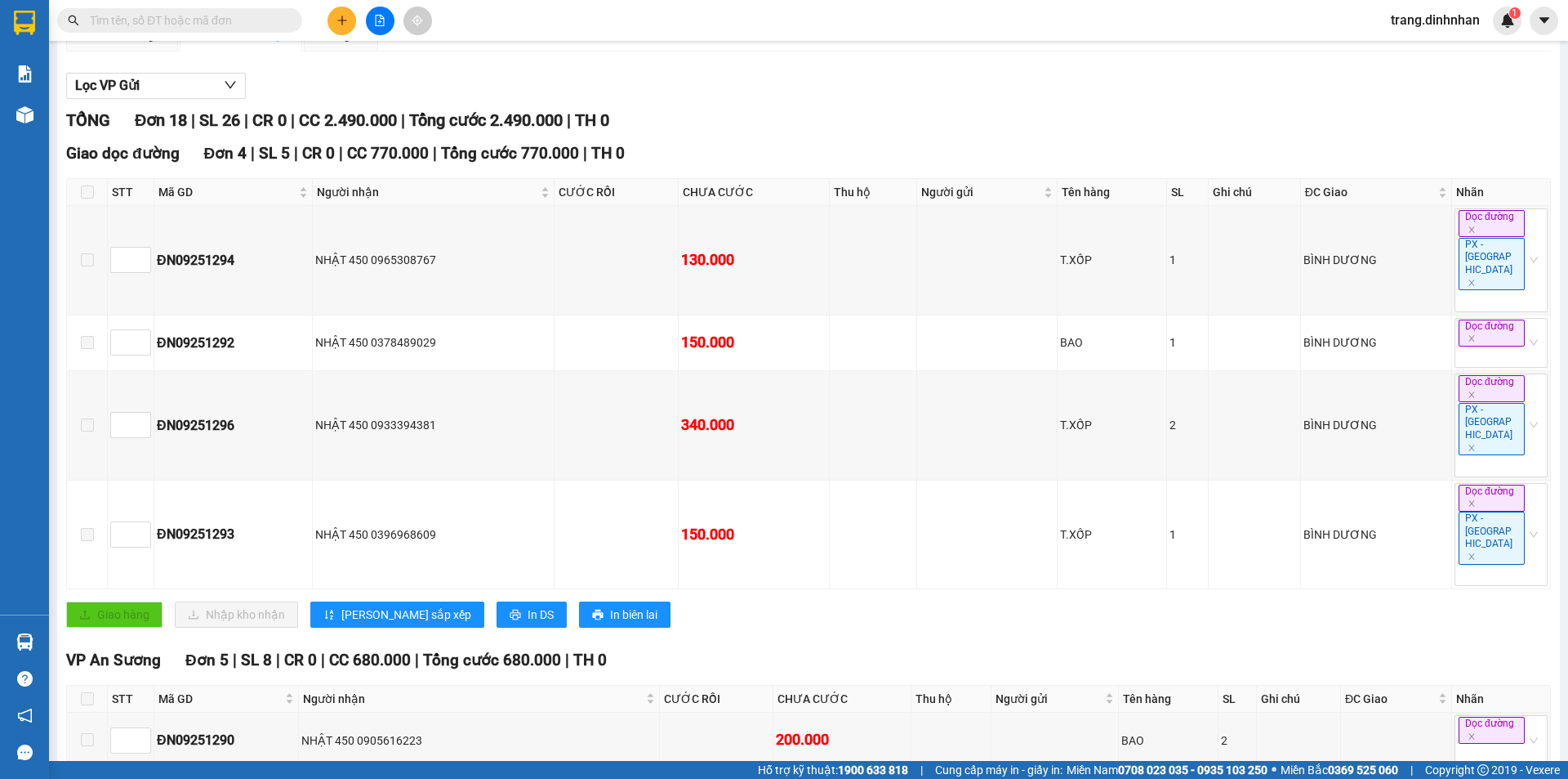
scroll to position [0, 0]
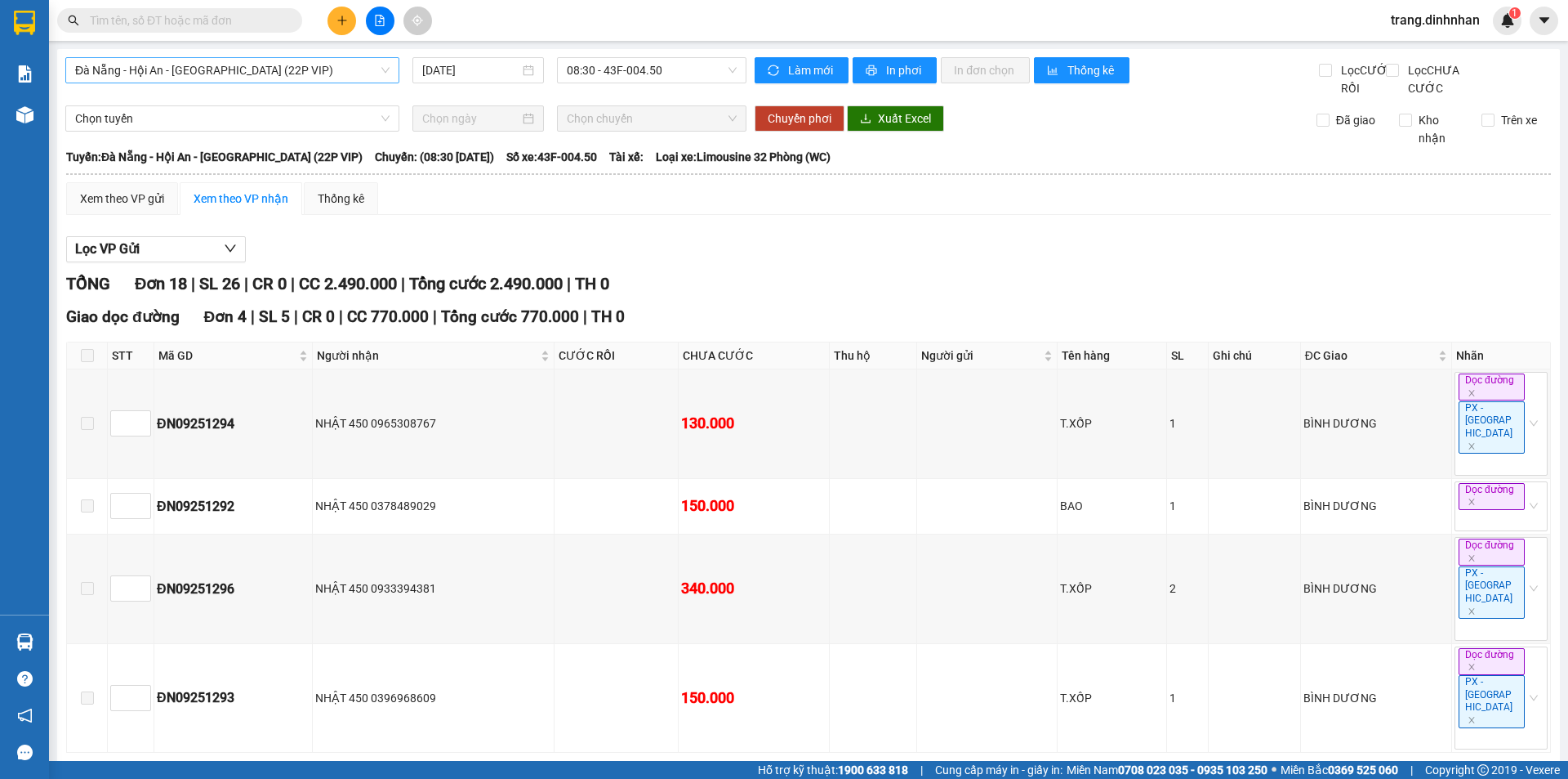
click at [379, 75] on span "Đà Nẵng - Hội An - [GEOGRAPHIC_DATA] (22P VIP)" at bounding box center [233, 70] width 314 height 25
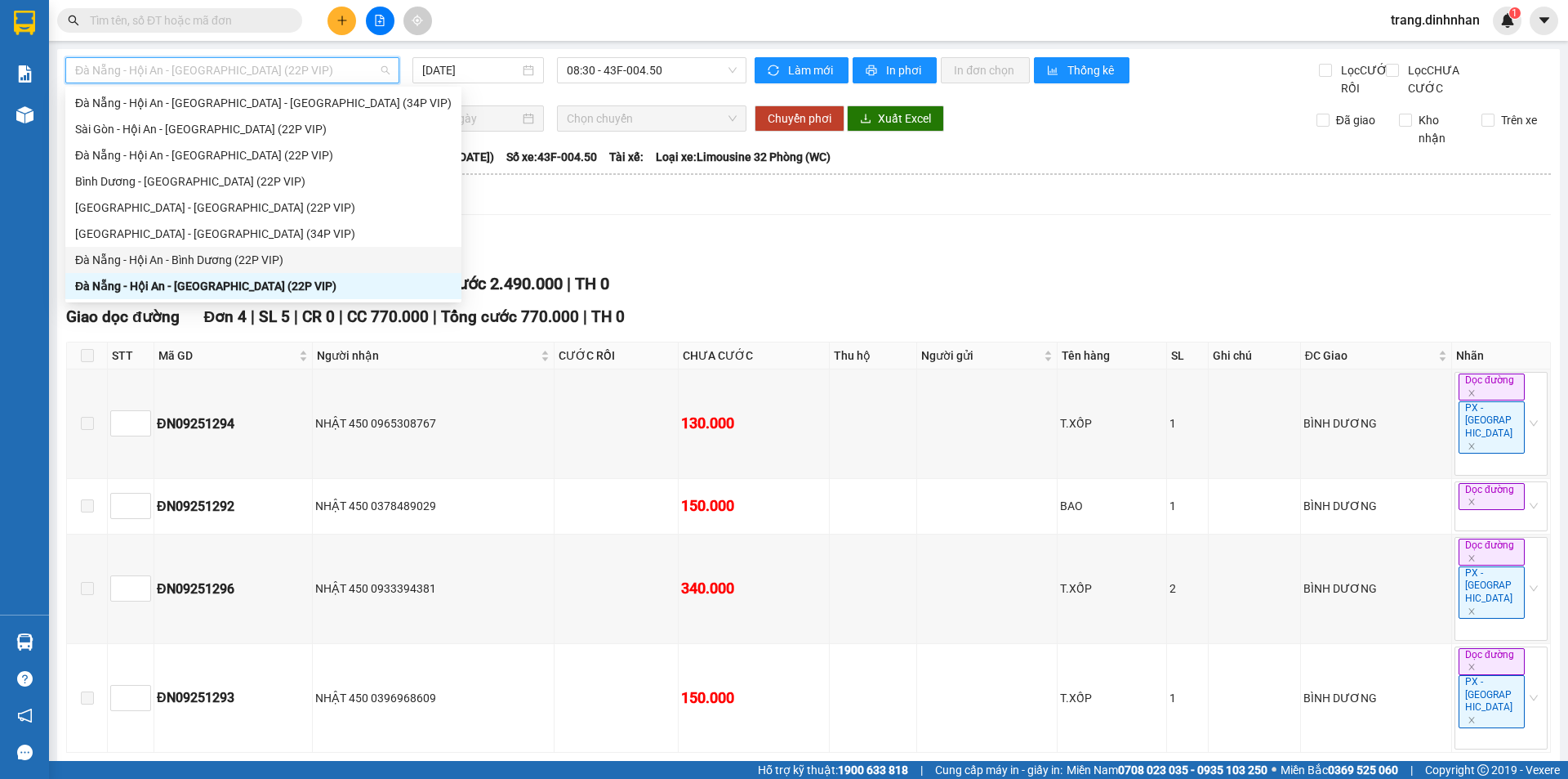
click at [289, 257] on div "Đà Nẵng - Hội An - Bình Dương (22P VIP)" at bounding box center [263, 260] width 376 height 18
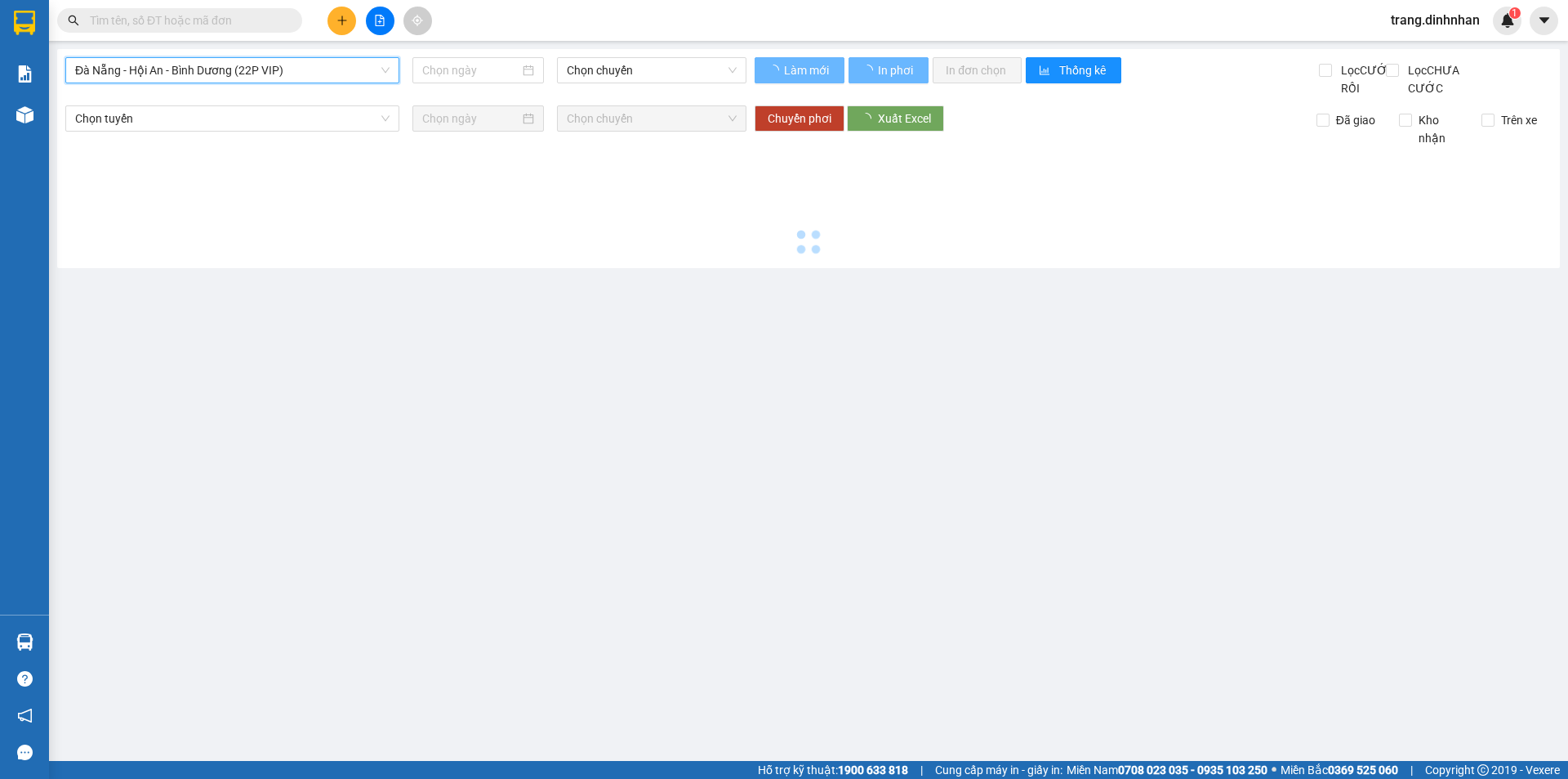
type input "[DATE]"
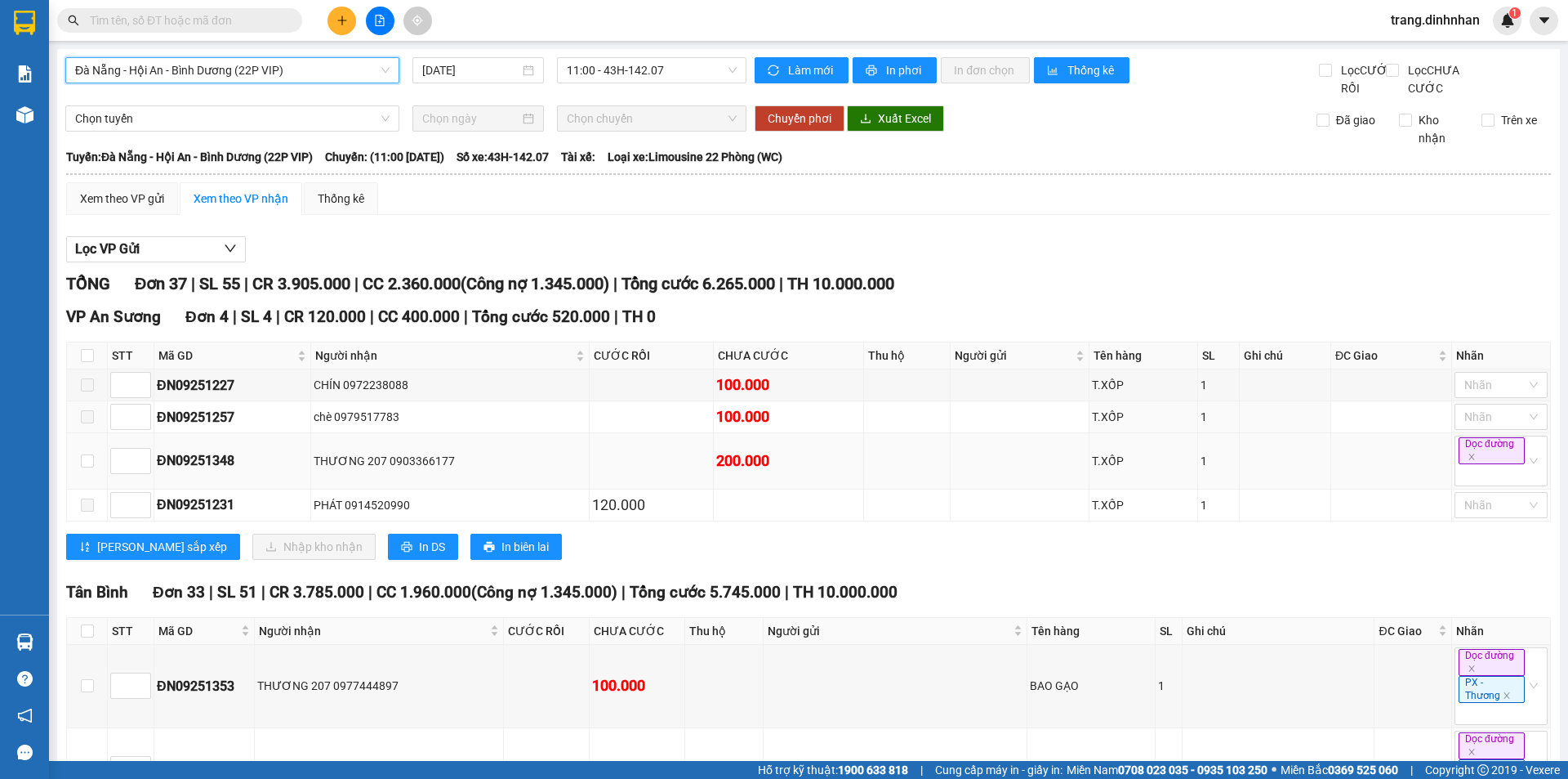
scroll to position [82, 0]
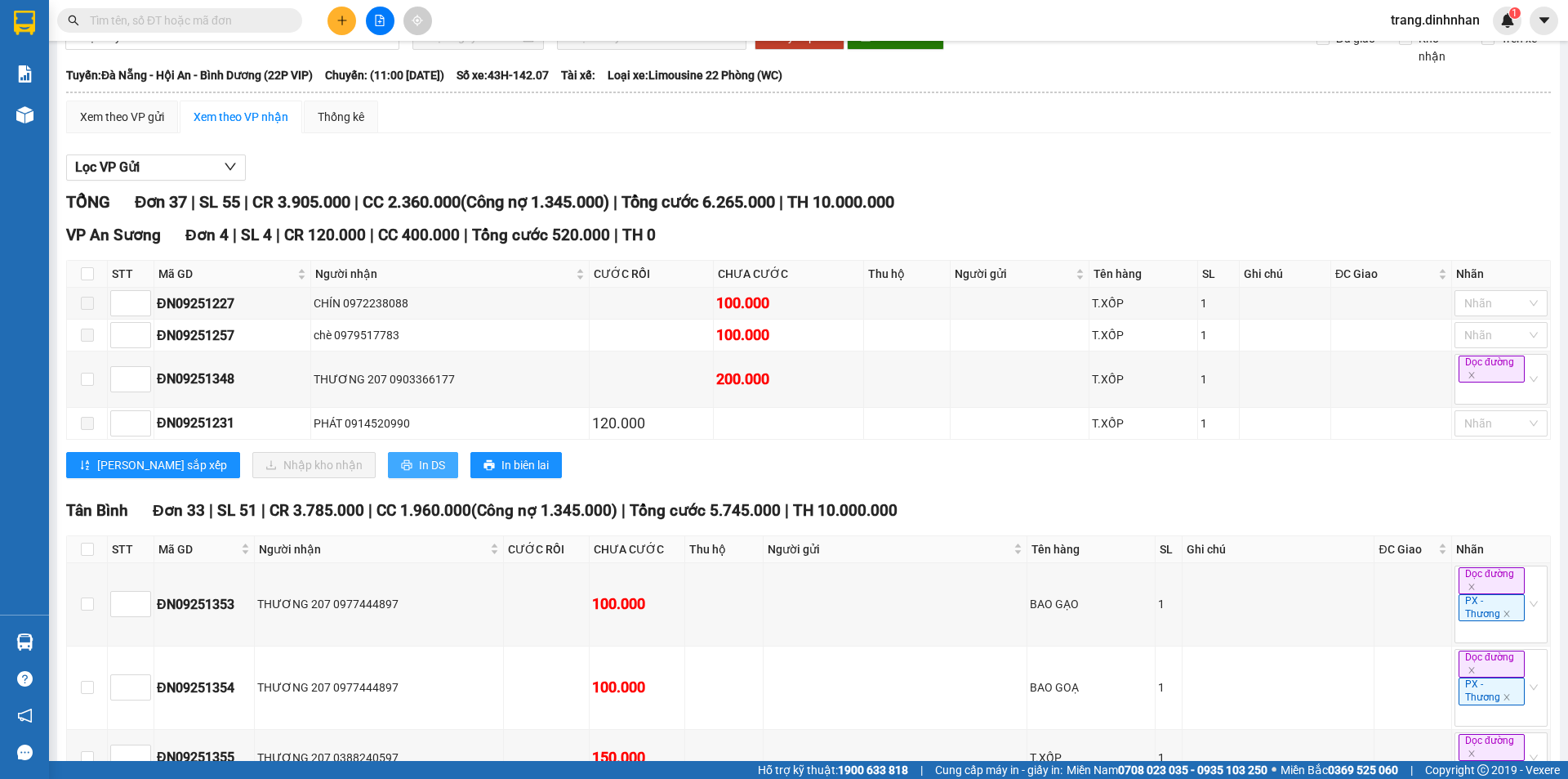
click at [388, 472] on button "In DS" at bounding box center [422, 464] width 70 height 26
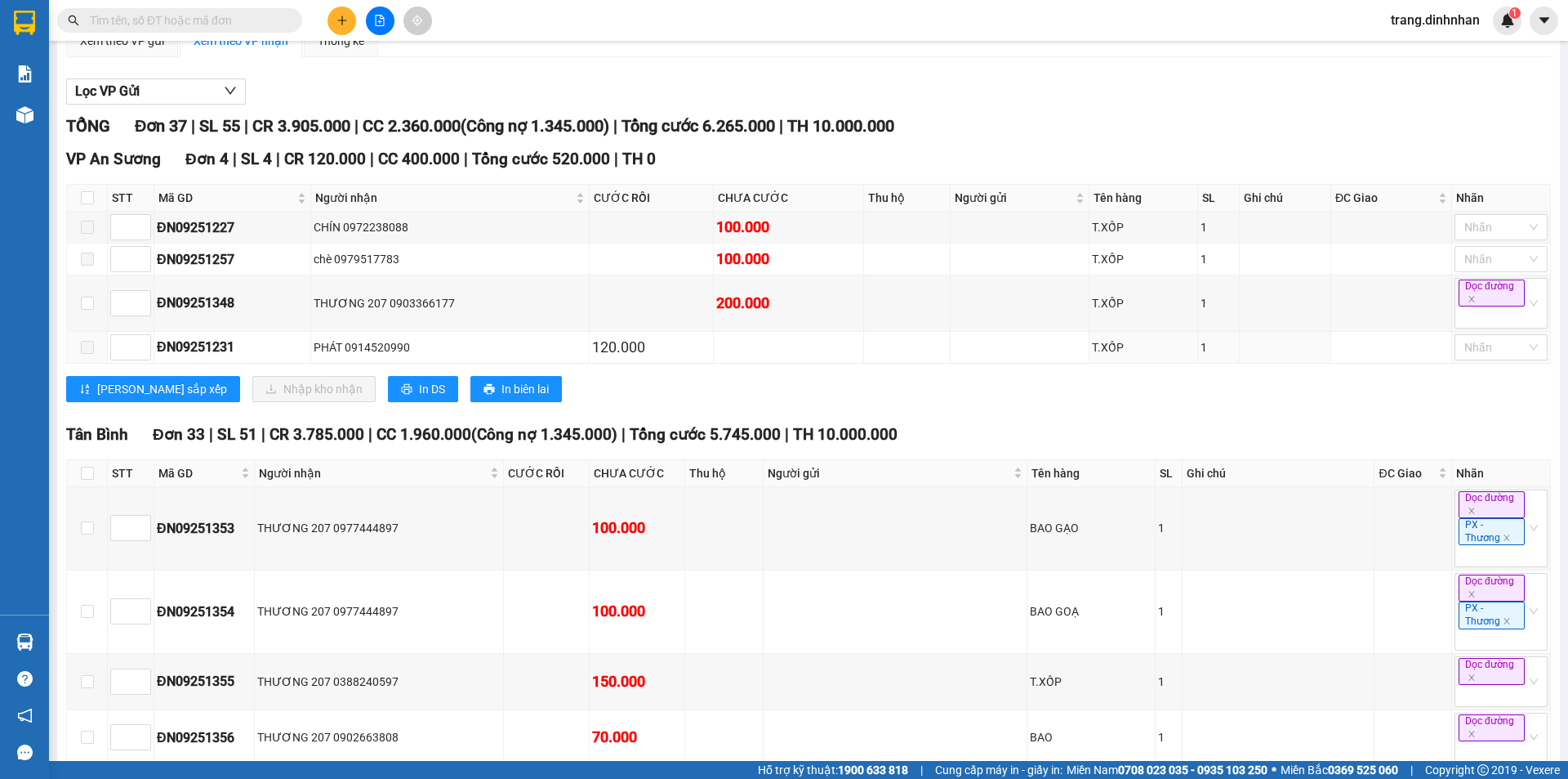
scroll to position [0, 0]
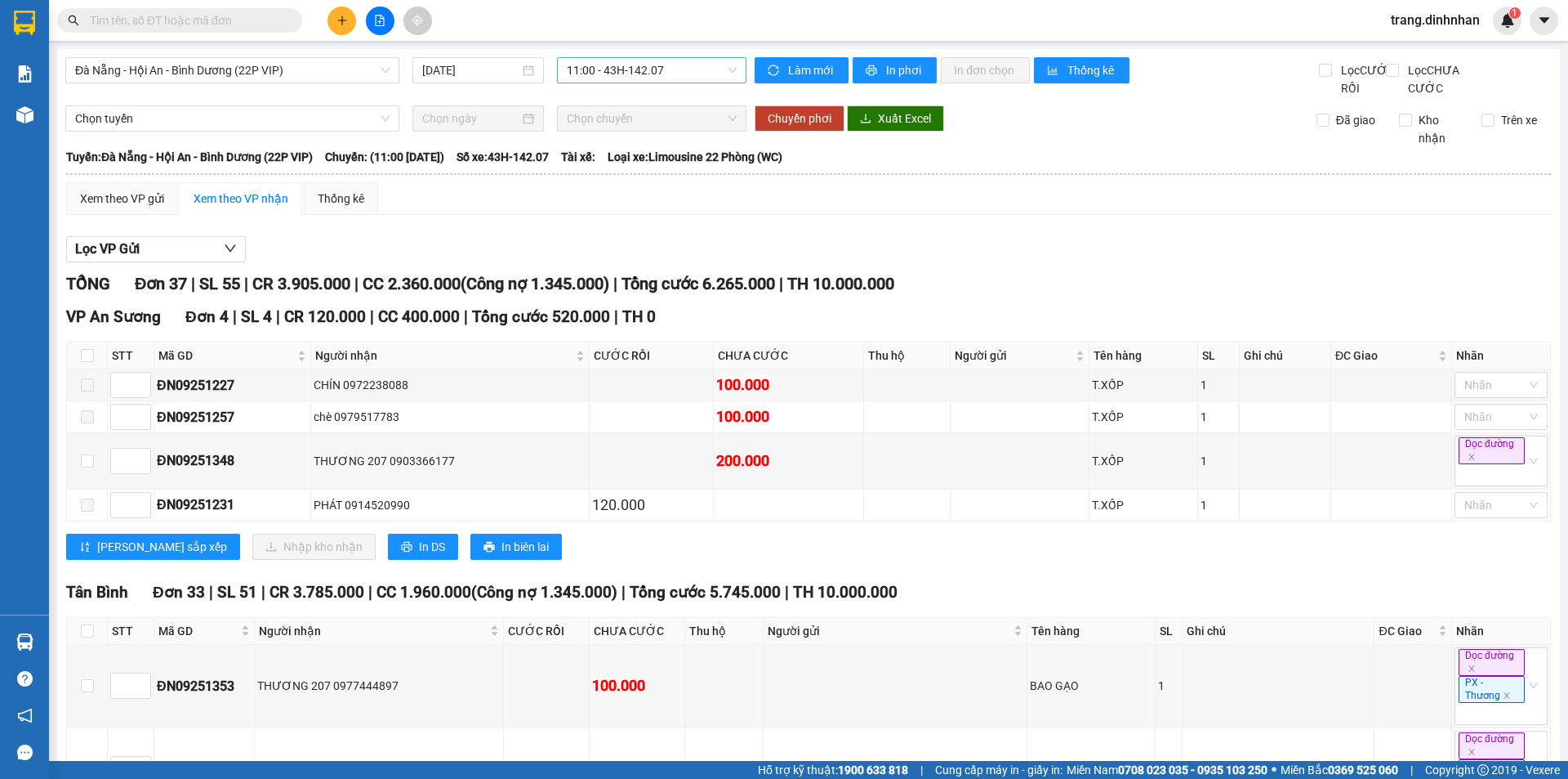
click at [587, 63] on span "11:00 - 43H-142.07" at bounding box center [651, 70] width 170 height 25
click at [630, 150] on div "13:00 - 43H-146.15" at bounding box center [626, 155] width 127 height 18
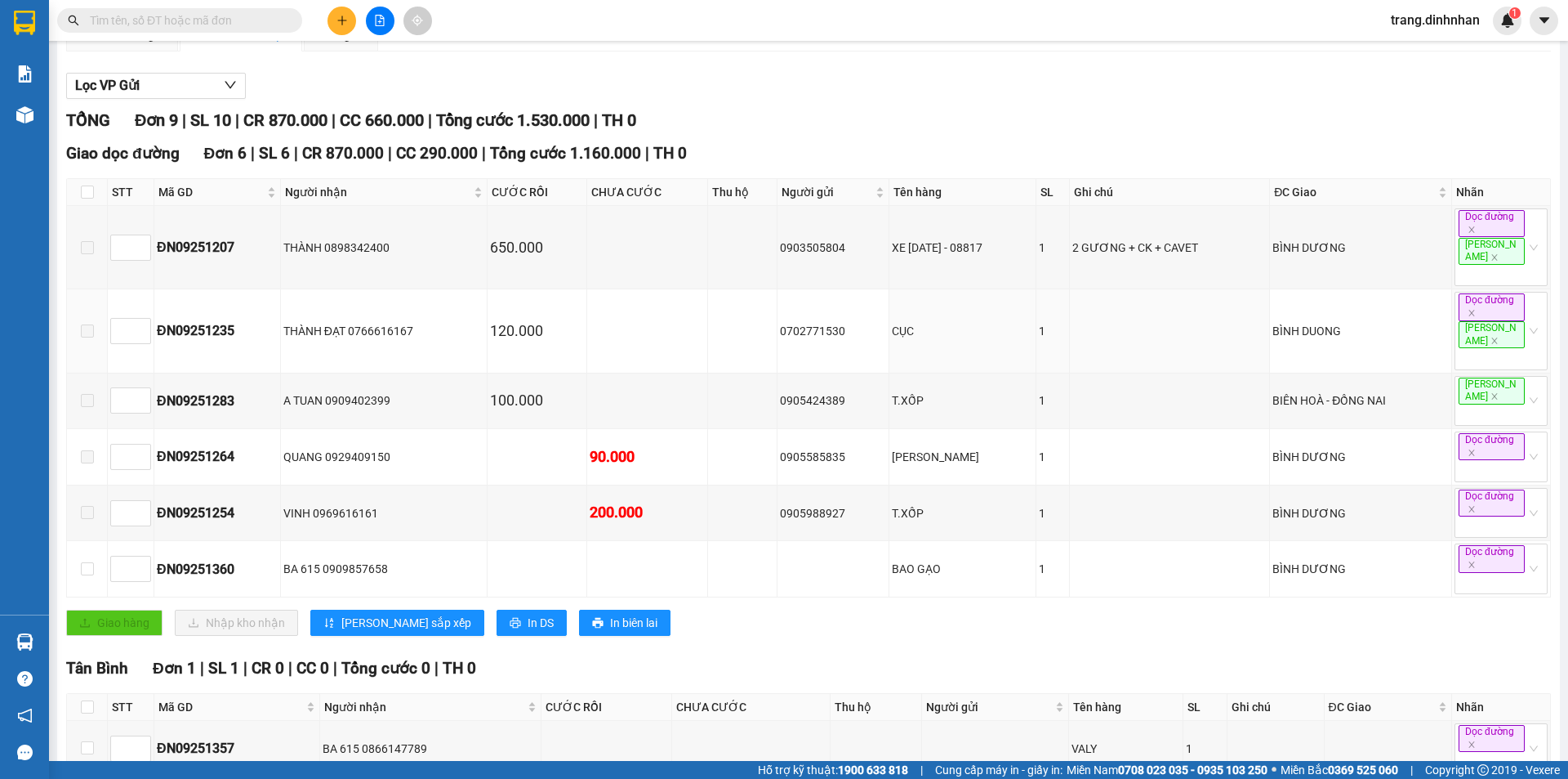
scroll to position [444, 0]
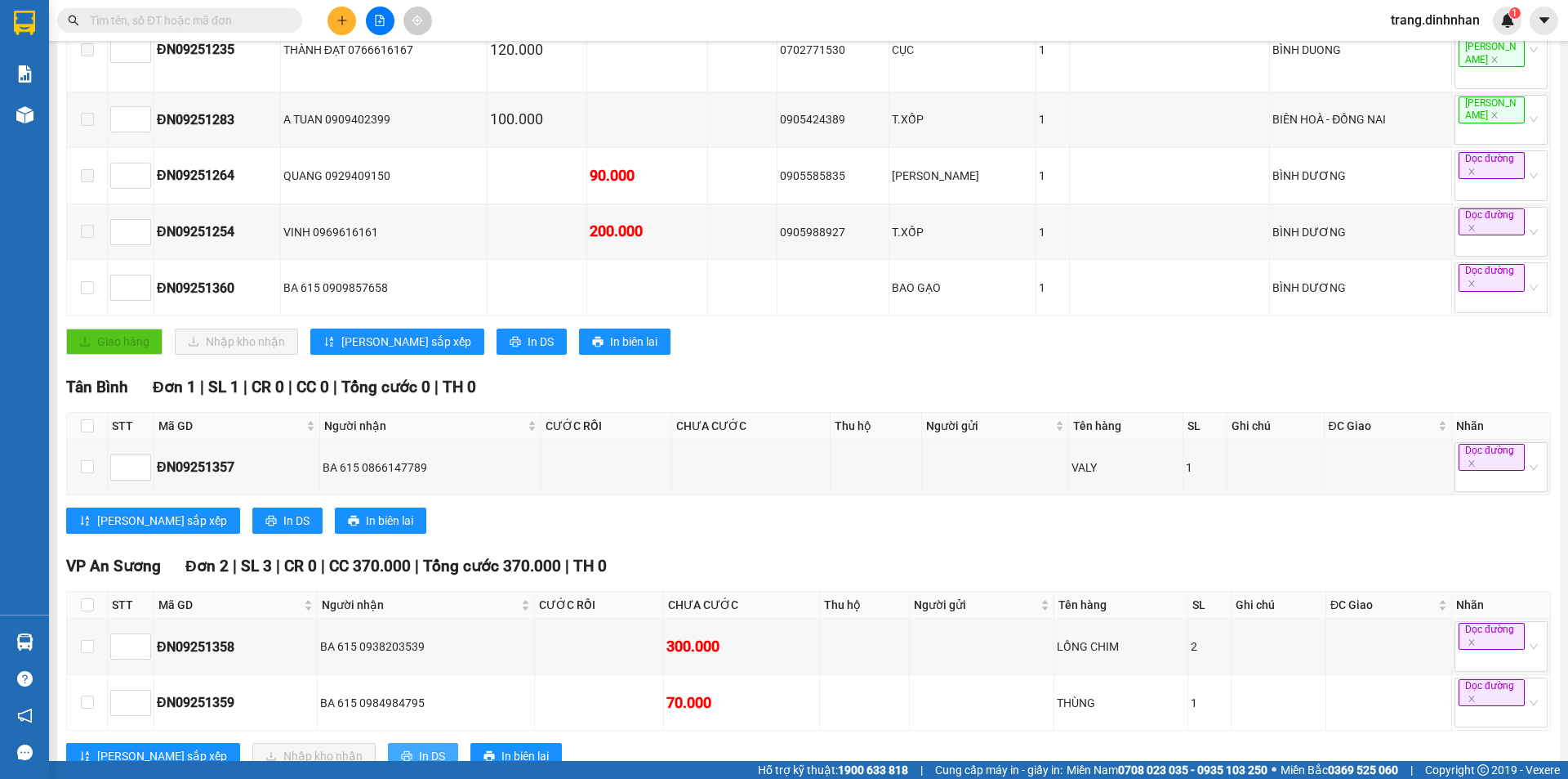
click at [388, 743] on button "In DS" at bounding box center [422, 755] width 70 height 26
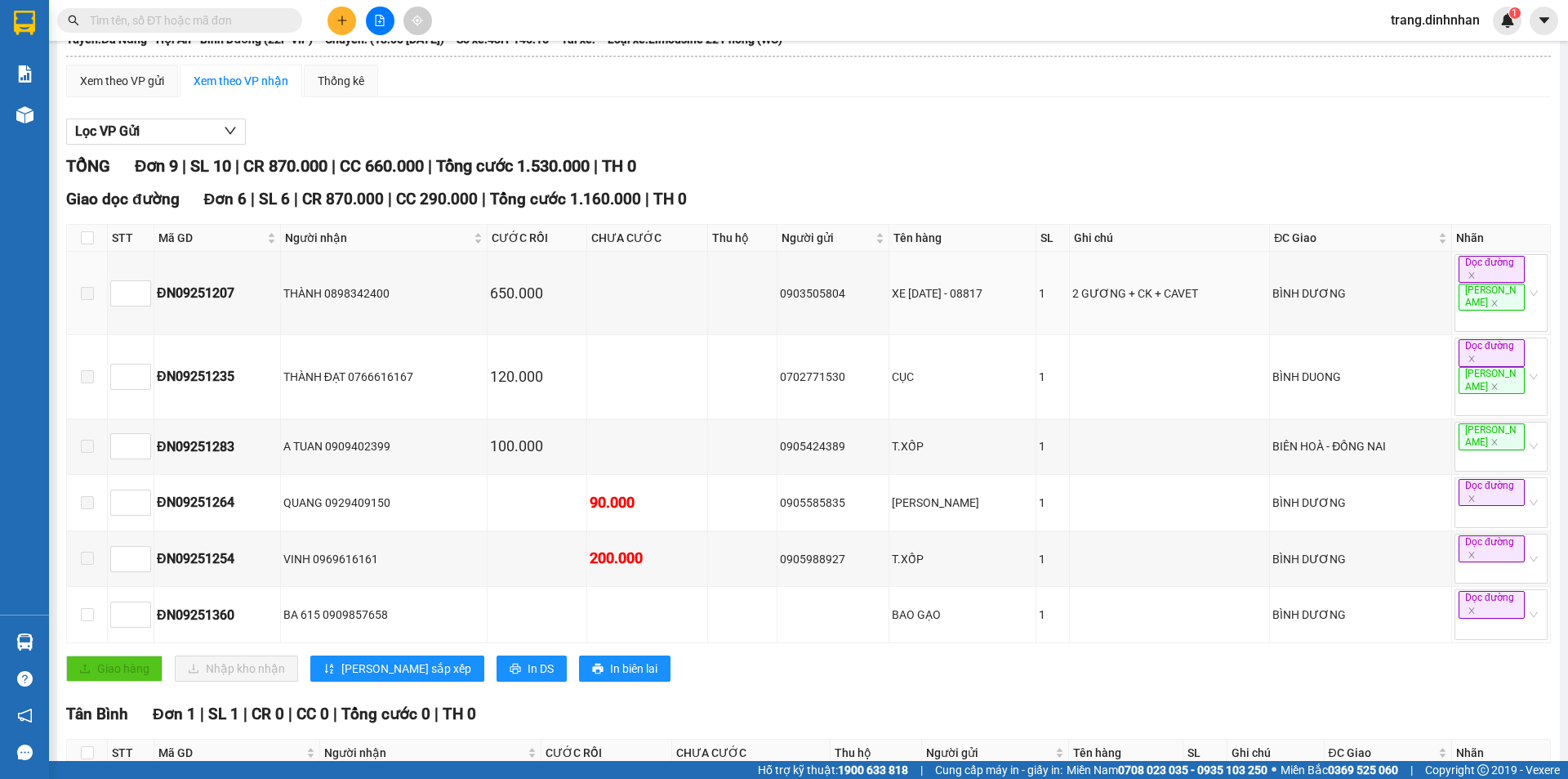
scroll to position [0, 0]
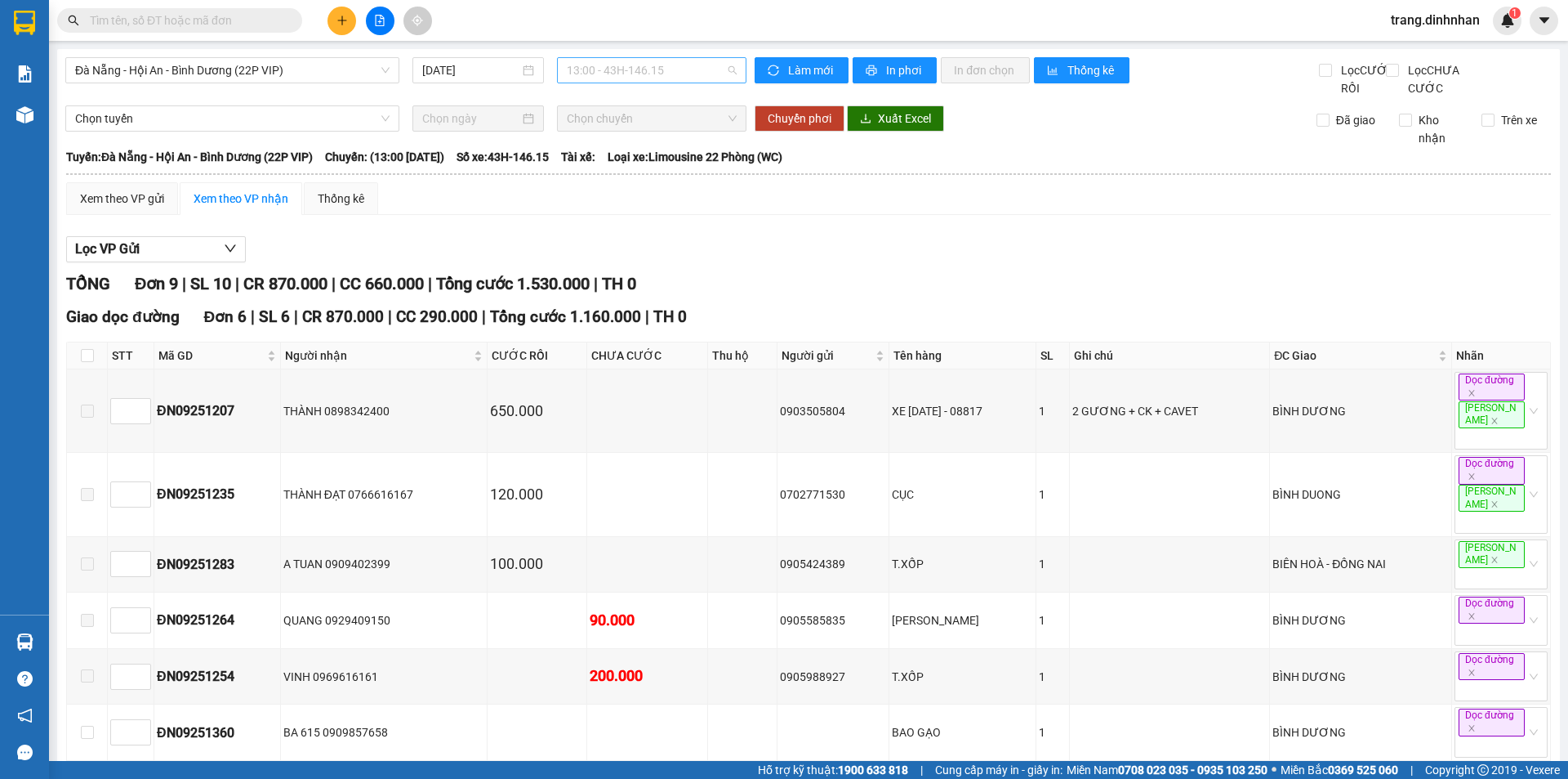
click at [715, 73] on span "13:00 - 43H-146.15" at bounding box center [651, 70] width 170 height 25
click at [389, 73] on div "Đà Nẵng - Hội An - Bình Dương (22P VIP)" at bounding box center [233, 70] width 334 height 26
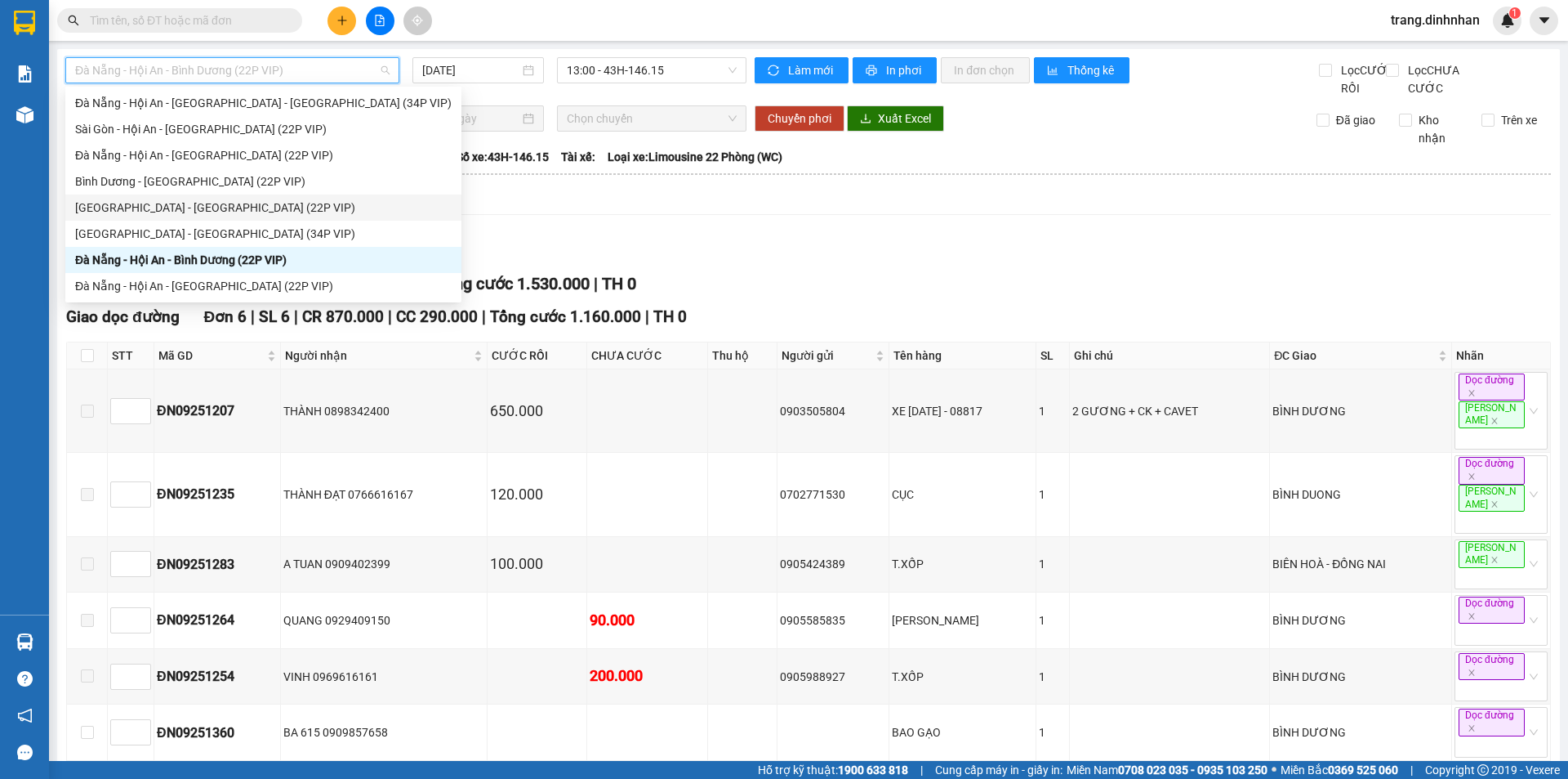
click at [202, 203] on div "[GEOGRAPHIC_DATA] - [GEOGRAPHIC_DATA] (22P VIP)" at bounding box center [263, 207] width 376 height 18
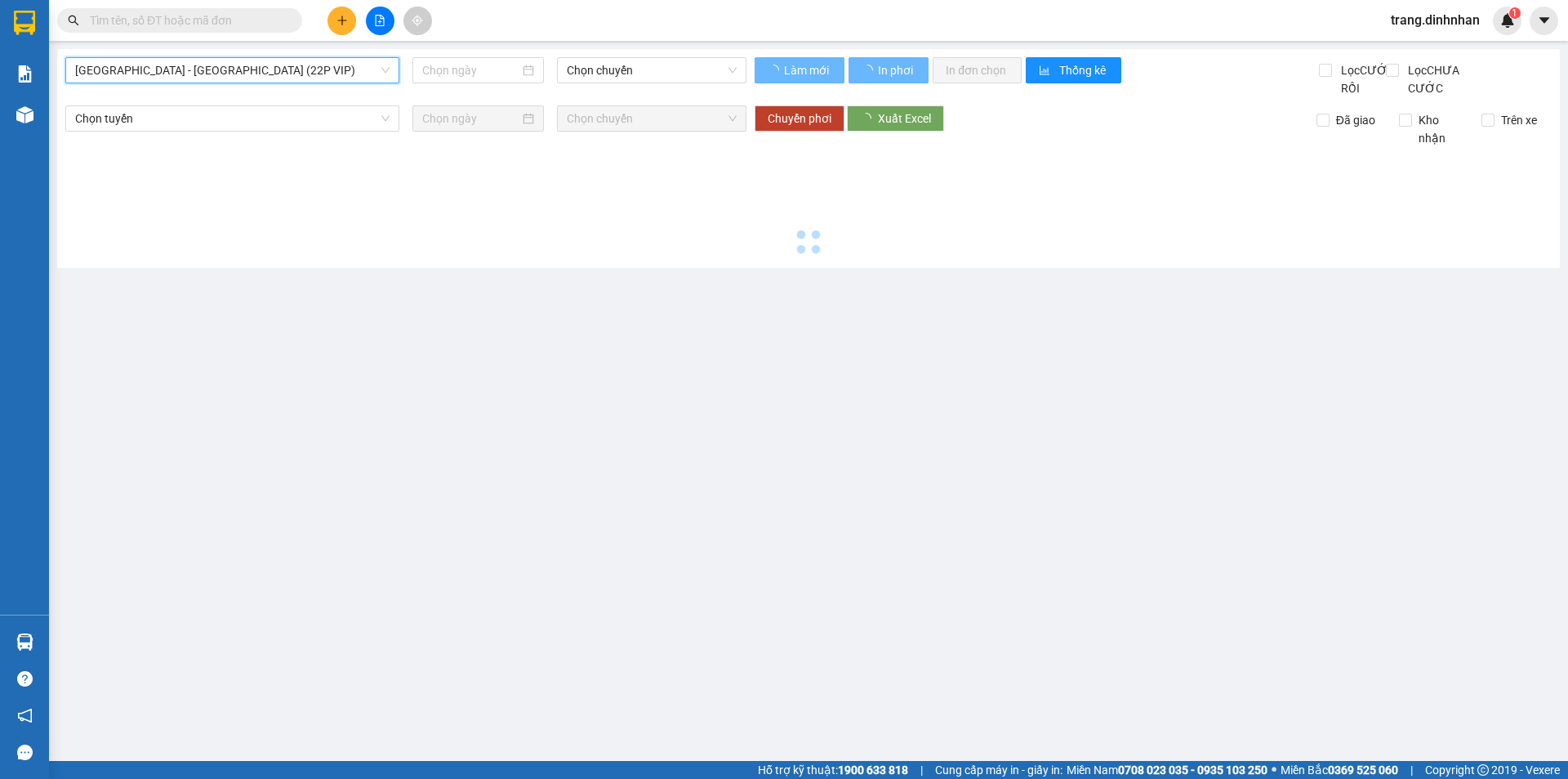
type input "[DATE]"
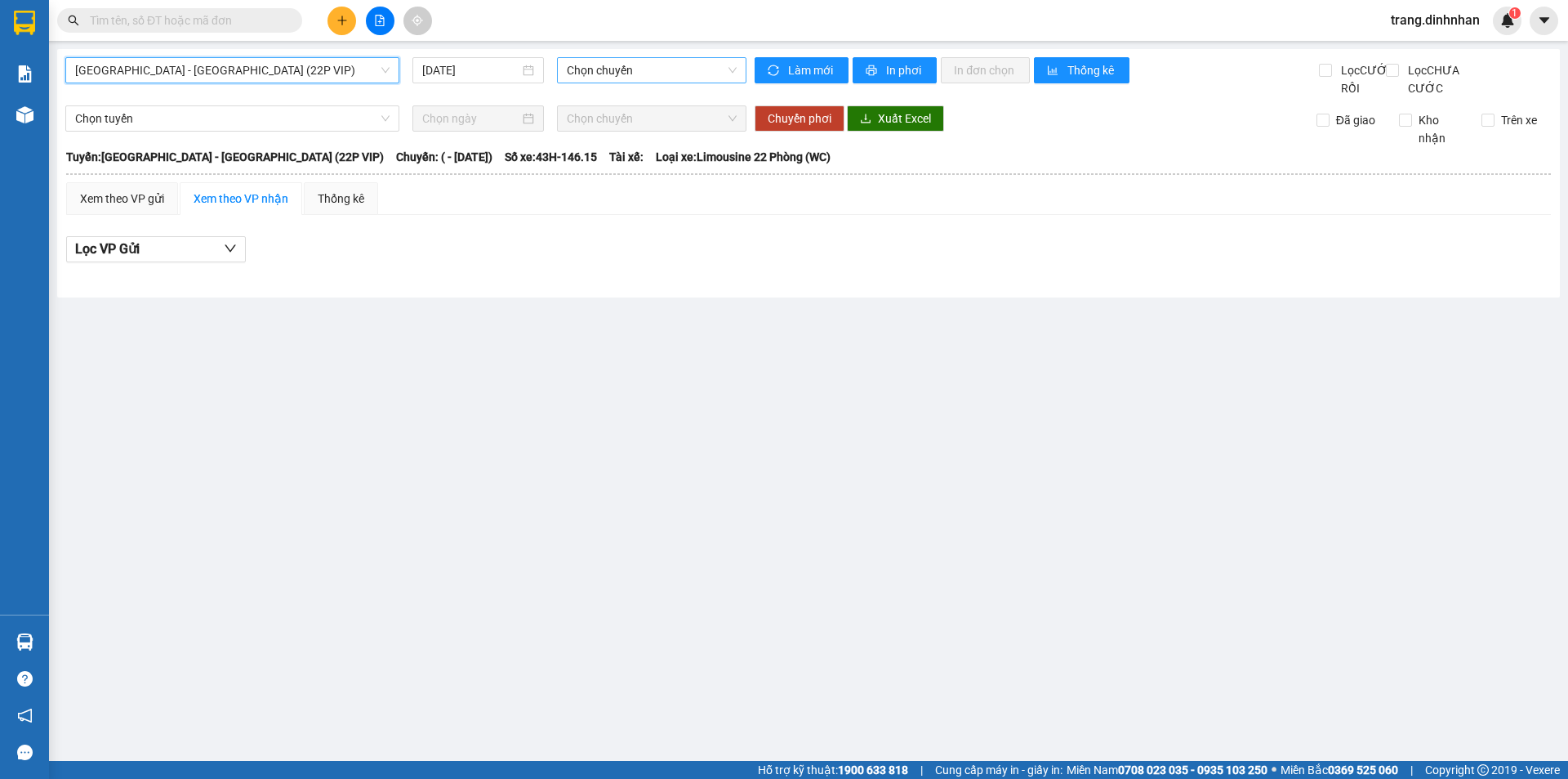
click at [660, 72] on span "Chọn chuyến" at bounding box center [651, 70] width 170 height 25
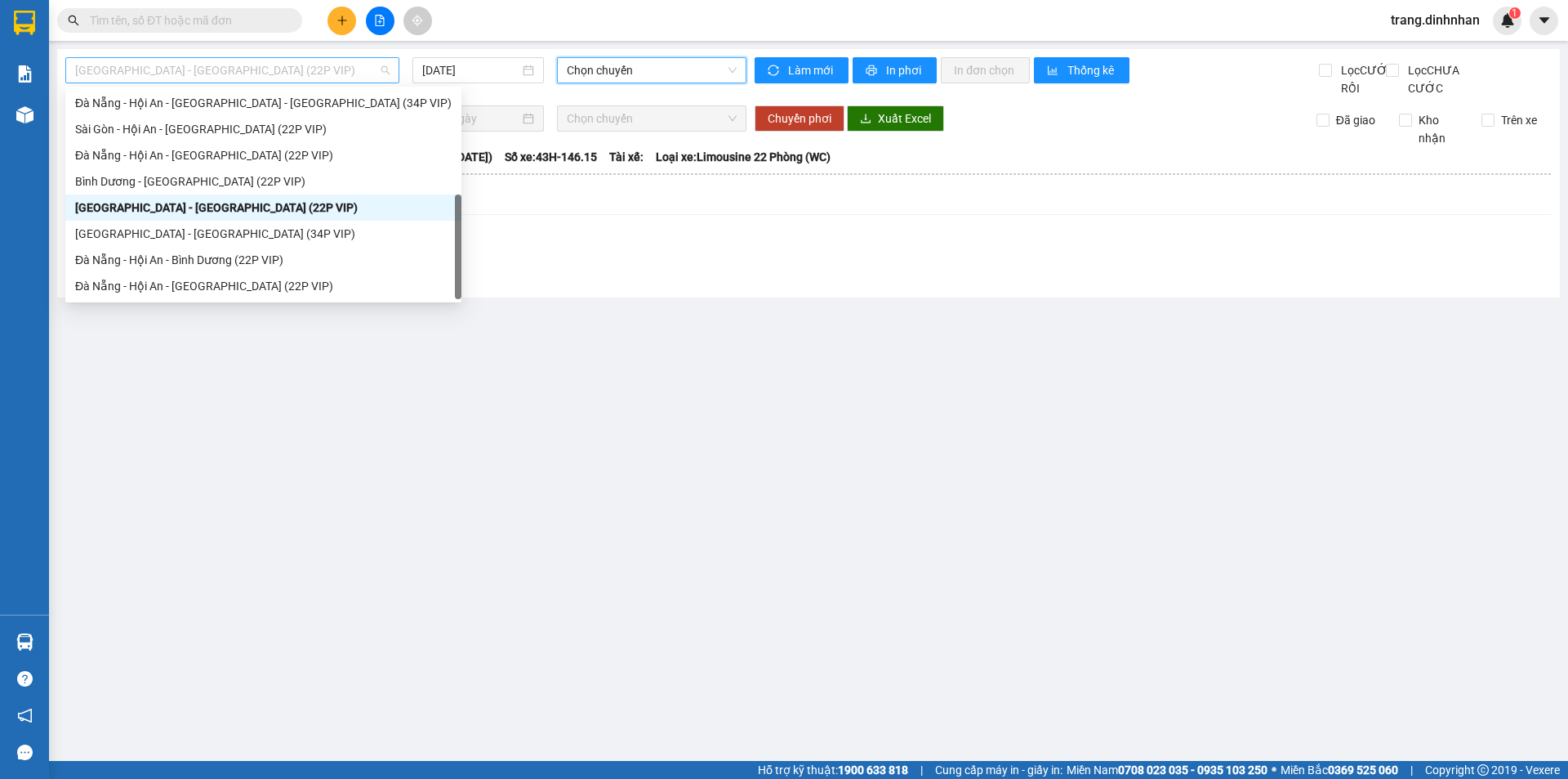
click at [384, 65] on span "[GEOGRAPHIC_DATA] - [GEOGRAPHIC_DATA] (22P VIP)" at bounding box center [233, 70] width 314 height 25
click at [215, 156] on div "Đà Nẵng - Hội An - [GEOGRAPHIC_DATA] (22P VIP)" at bounding box center [263, 155] width 376 height 18
type input "[DATE]"
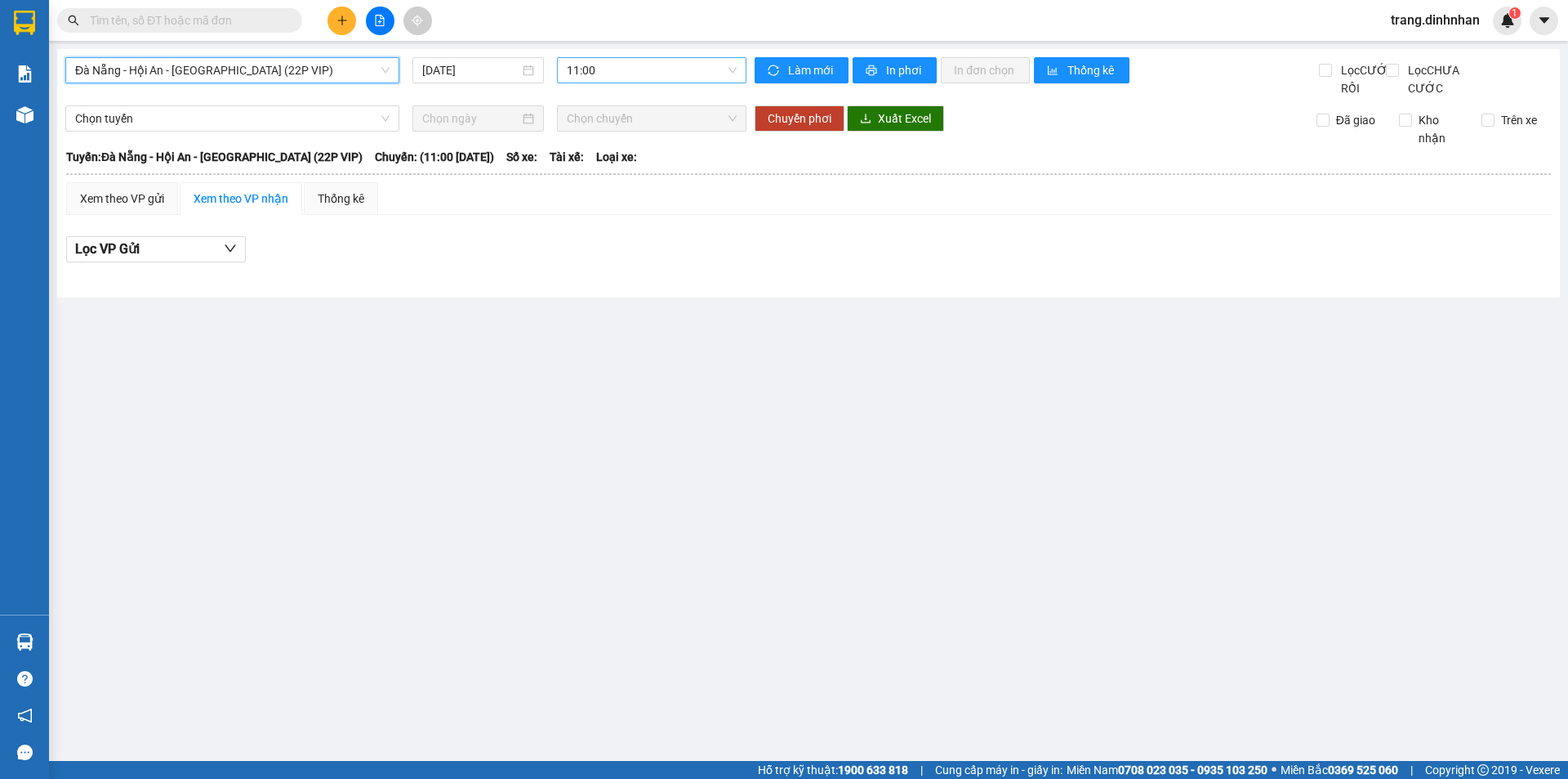
click at [614, 64] on span "11:00" at bounding box center [651, 70] width 170 height 25
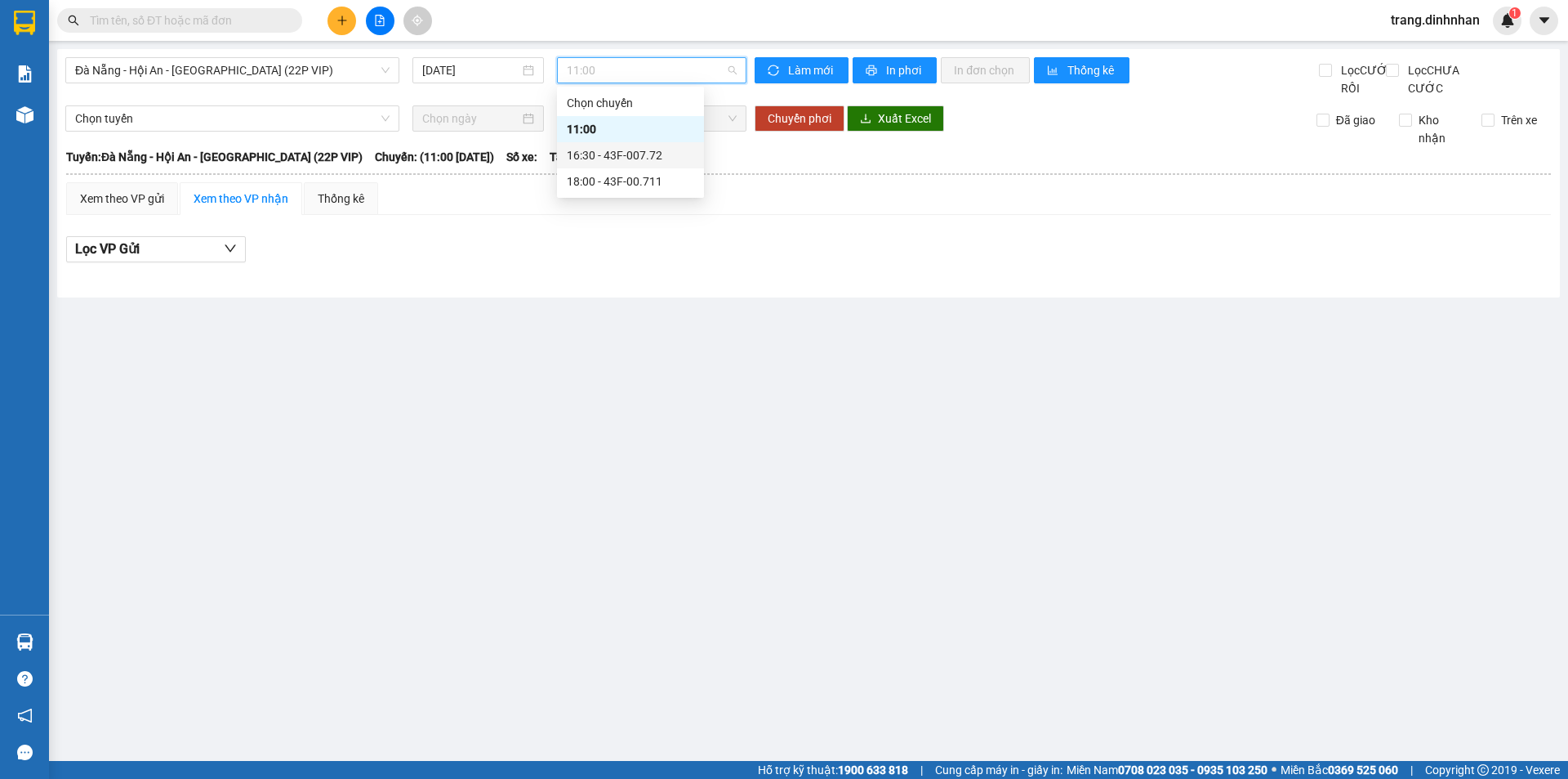
click at [612, 155] on div "16:30 - 43F-007.72" at bounding box center [630, 155] width 127 height 18
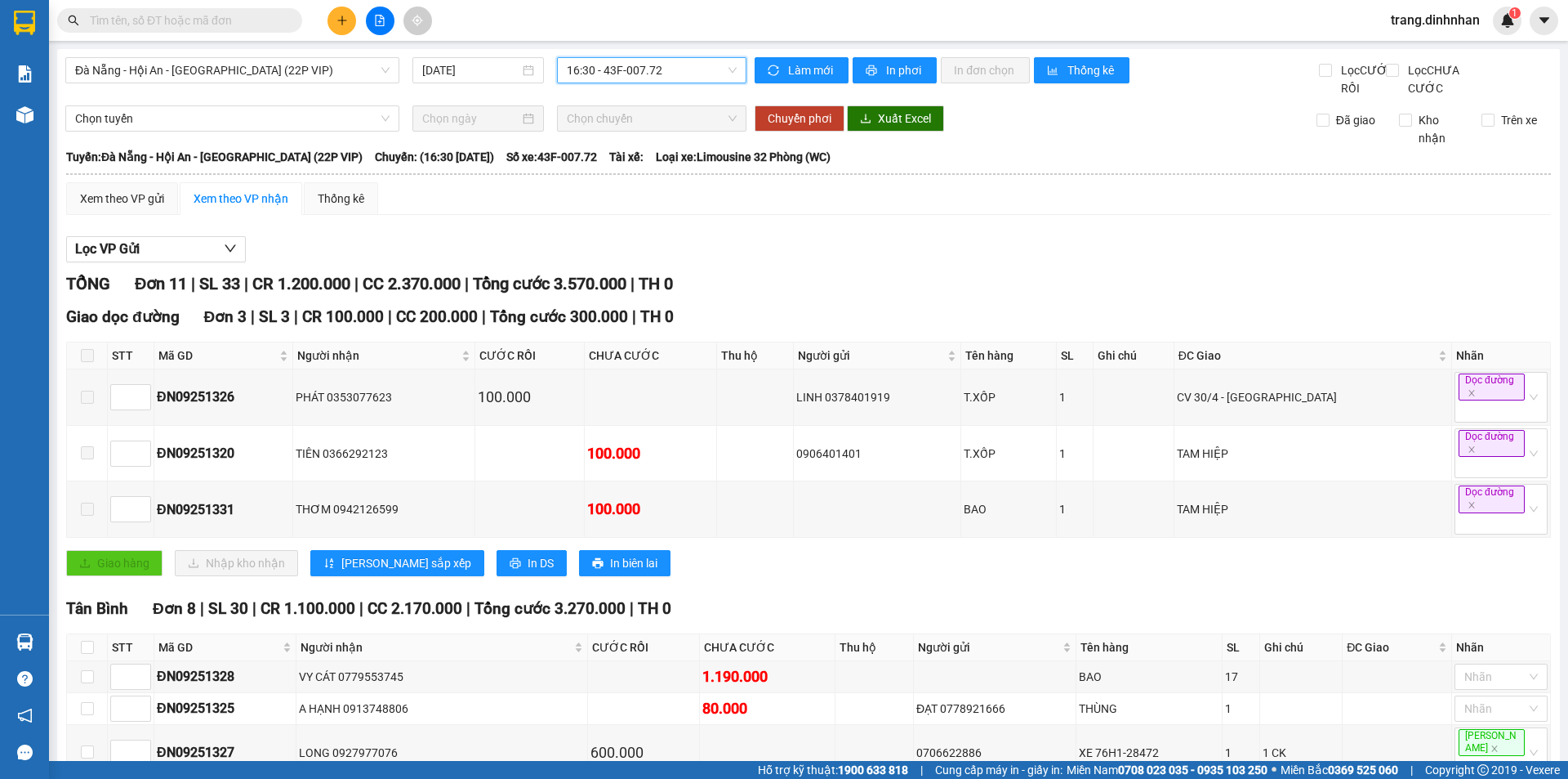
click at [665, 67] on span "16:30 - 43F-007.72" at bounding box center [651, 70] width 170 height 25
click at [625, 180] on div "18:00 - 43F-00.711" at bounding box center [626, 182] width 127 height 18
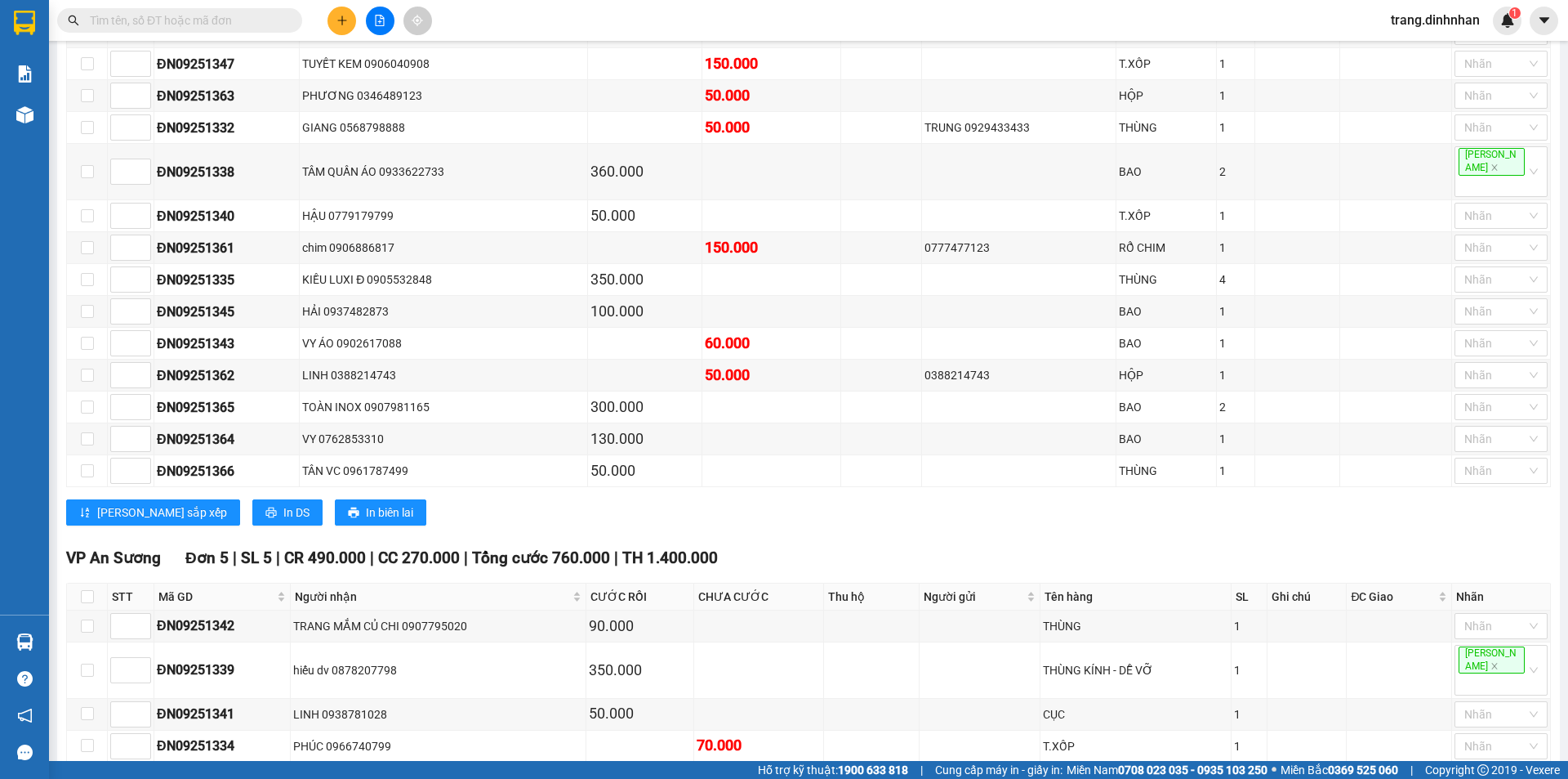
scroll to position [790, 0]
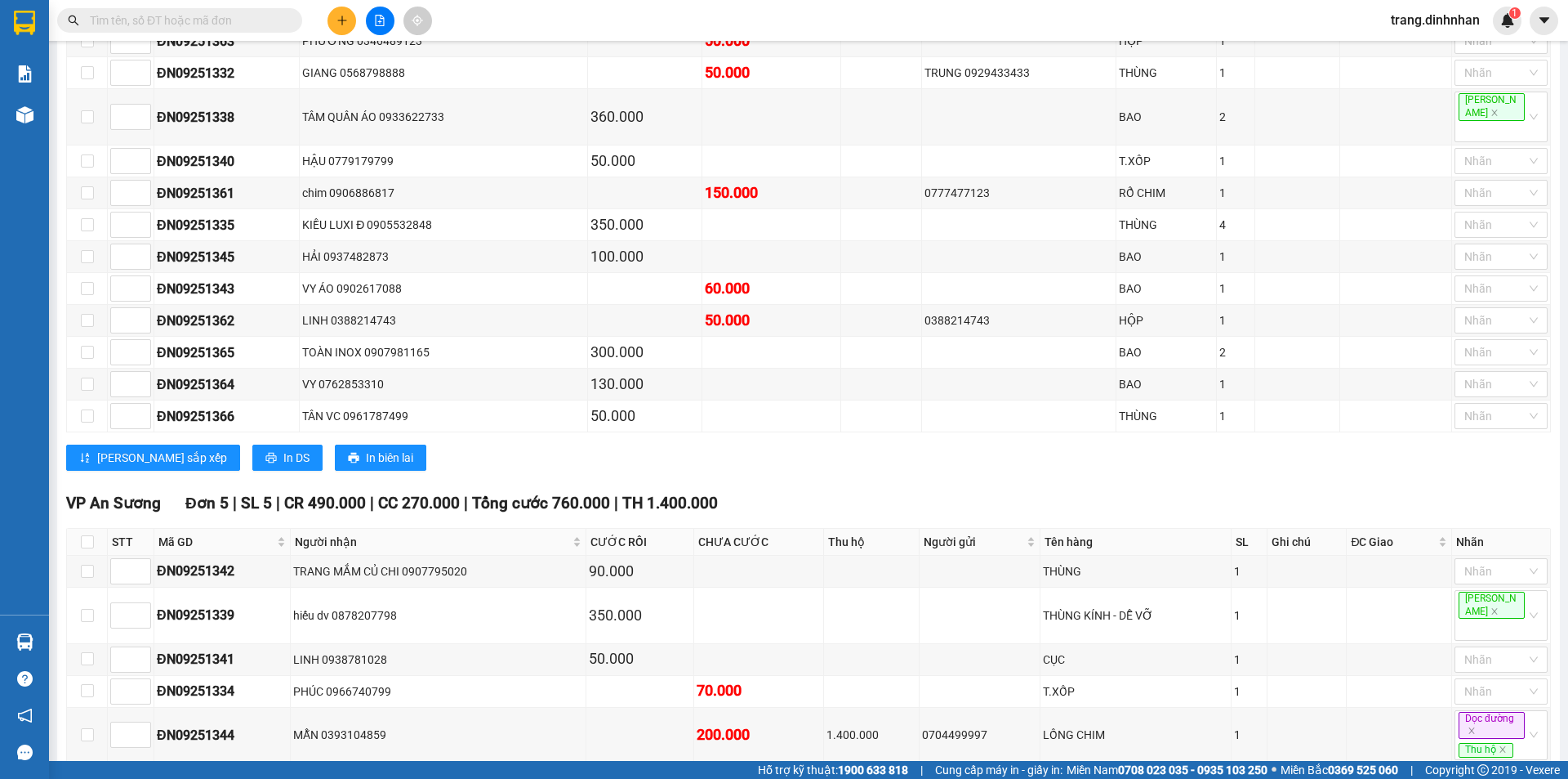
click at [353, 684] on div "VP An Sương Đơn 5 | SL 5 | CR 490.000 | CC 270.000 | Tổng cước 760.000 | TH 1.4…" at bounding box center [809, 652] width 1484 height 323
click at [419, 778] on span "In DS" at bounding box center [432, 789] width 26 height 18
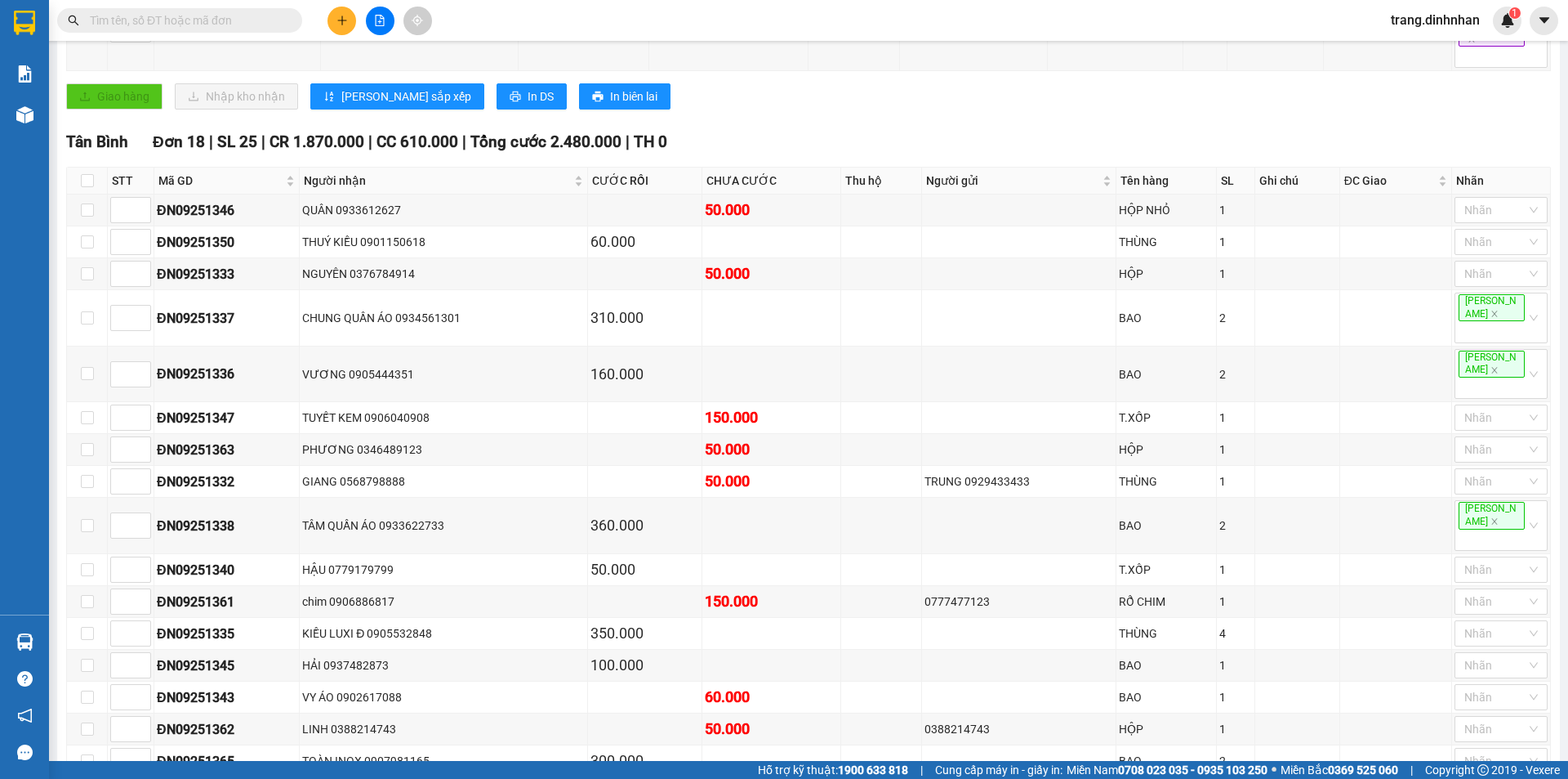
scroll to position [0, 0]
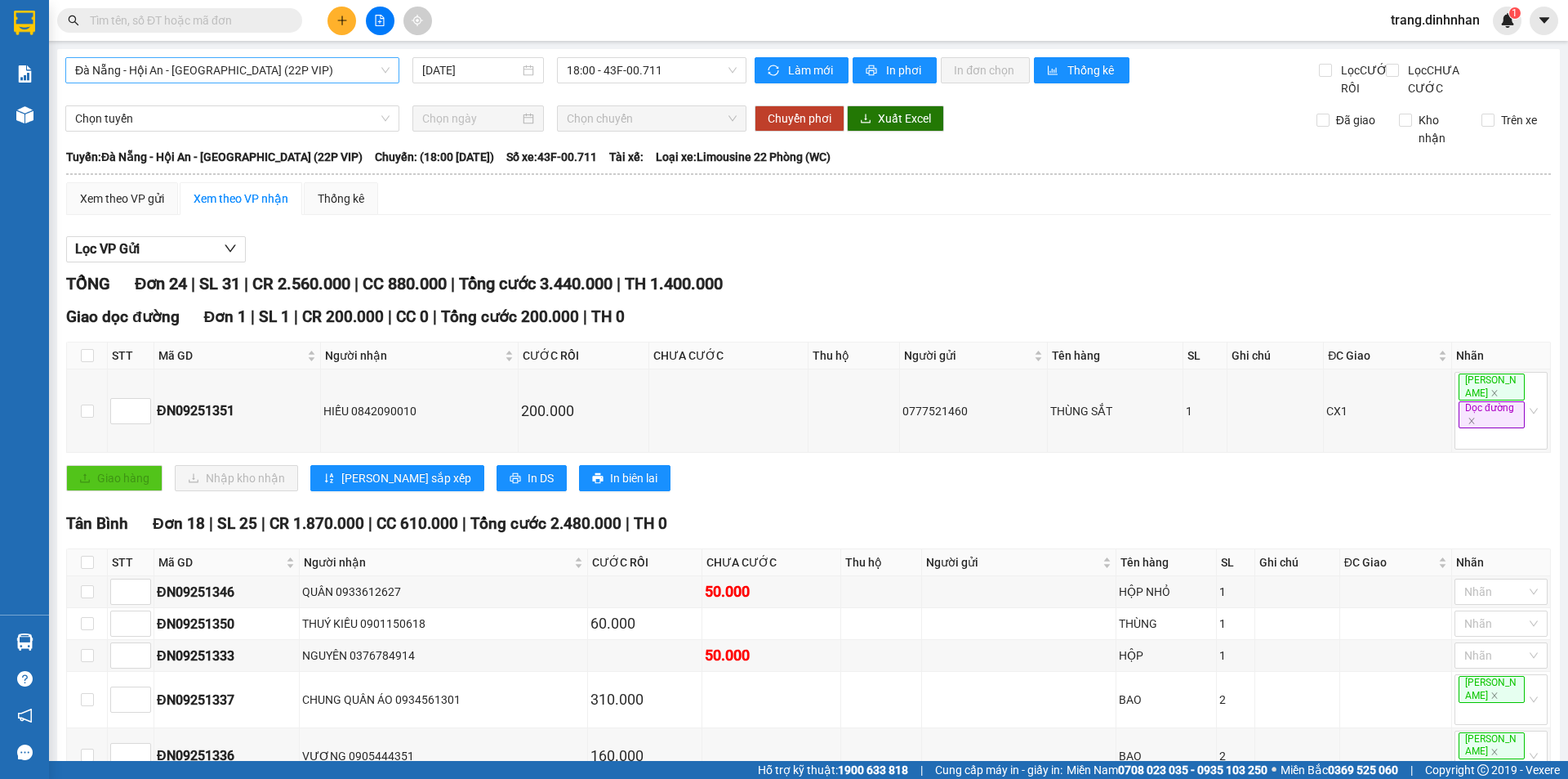
click at [381, 65] on span "Đà Nẵng - Hội An - [GEOGRAPHIC_DATA] (22P VIP)" at bounding box center [233, 70] width 314 height 25
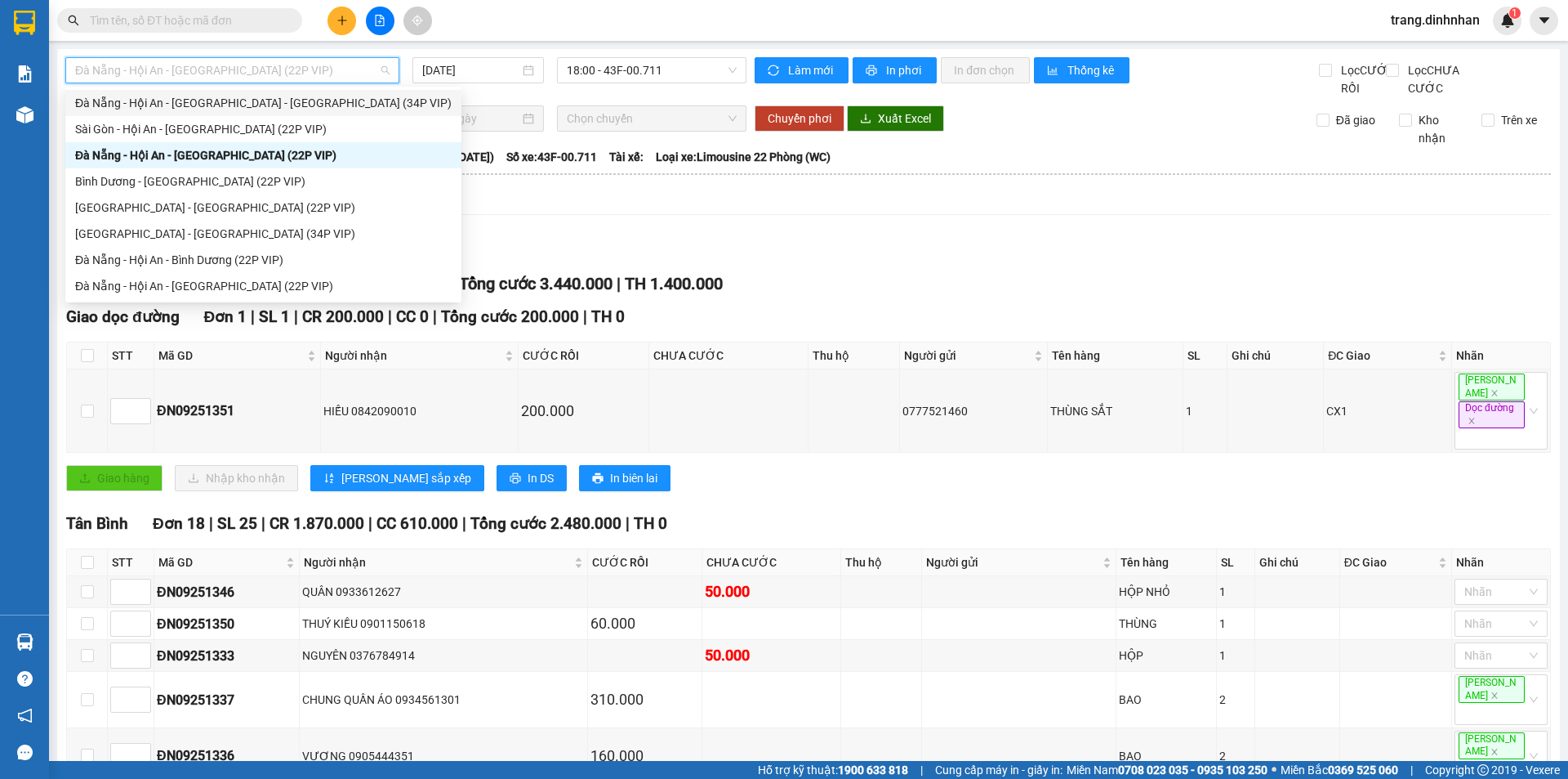
click at [284, 99] on div "Đà Nẵng - Hội An - [GEOGRAPHIC_DATA] - [GEOGRAPHIC_DATA] (34P VIP)" at bounding box center [263, 103] width 376 height 18
type input "[DATE]"
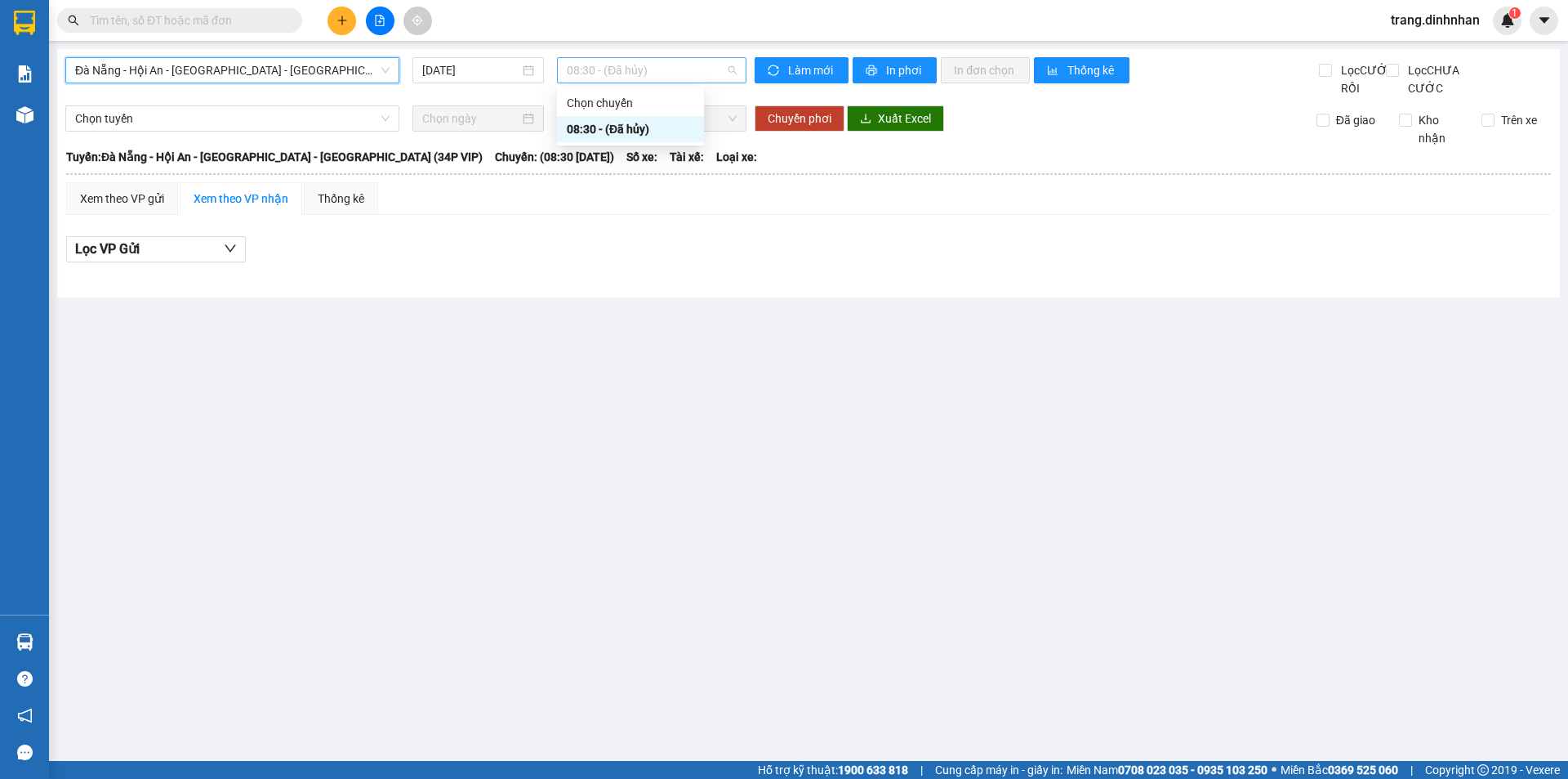
click at [678, 69] on span "08:30 - (Đã hủy)" at bounding box center [651, 70] width 170 height 25
click at [383, 69] on span "Đà Nẵng - Hội An - [GEOGRAPHIC_DATA] - [GEOGRAPHIC_DATA] (34P VIP)" at bounding box center [233, 70] width 314 height 25
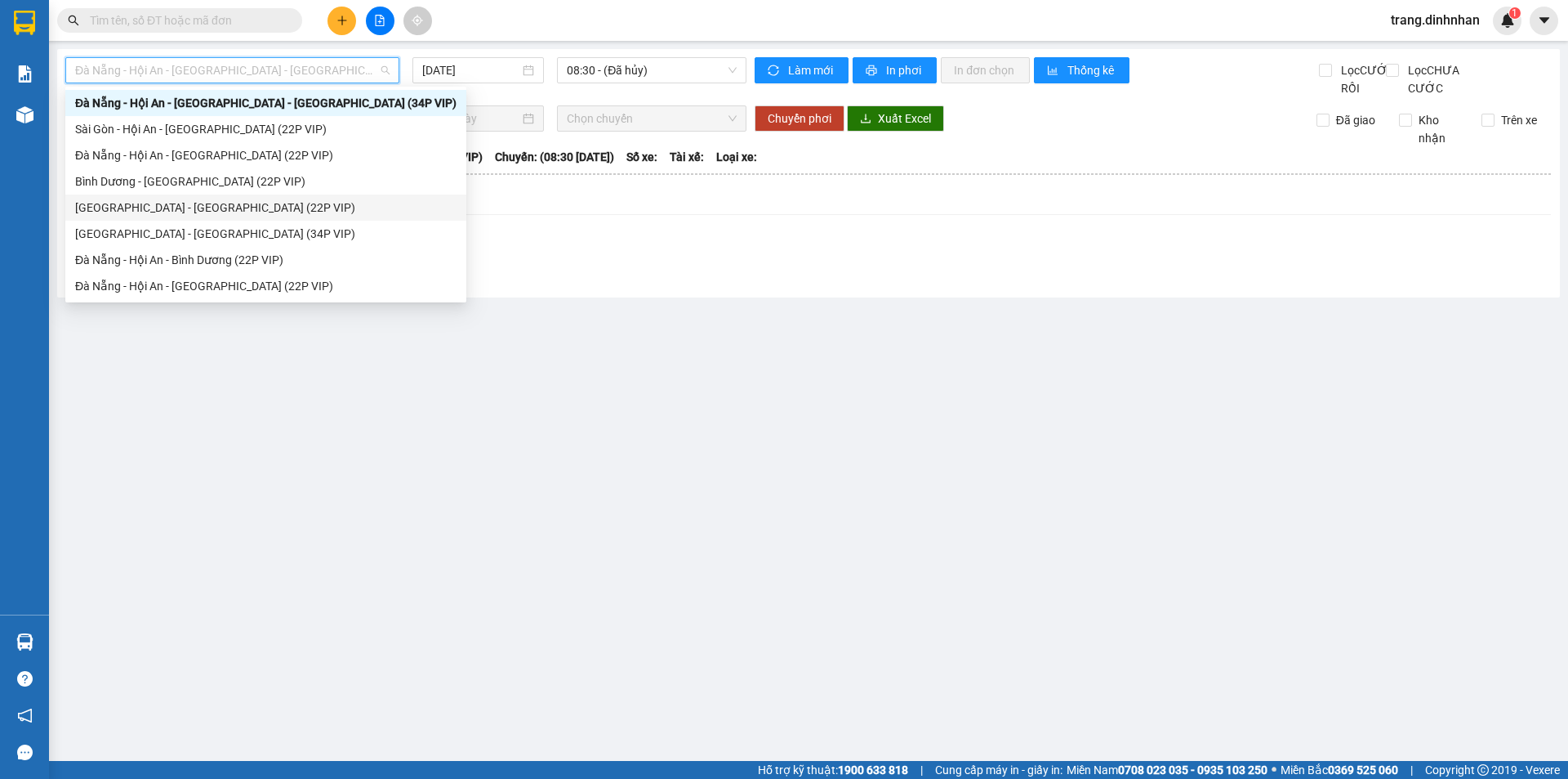
click at [206, 199] on div "[GEOGRAPHIC_DATA] - [GEOGRAPHIC_DATA] (22P VIP)" at bounding box center [266, 207] width 382 height 18
type input "[DATE]"
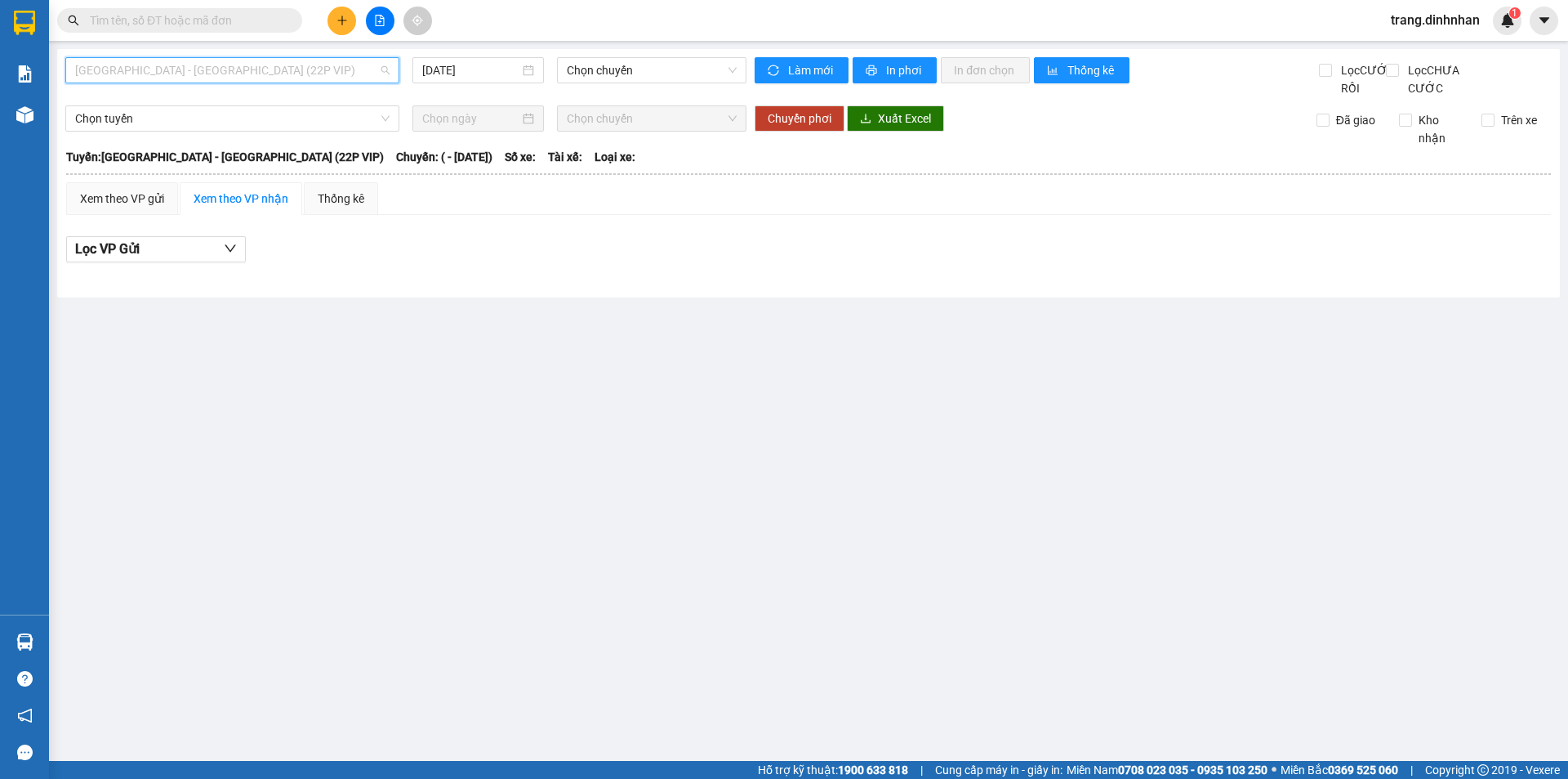
click at [374, 65] on span "[GEOGRAPHIC_DATA] - [GEOGRAPHIC_DATA] (22P VIP)" at bounding box center [233, 70] width 314 height 25
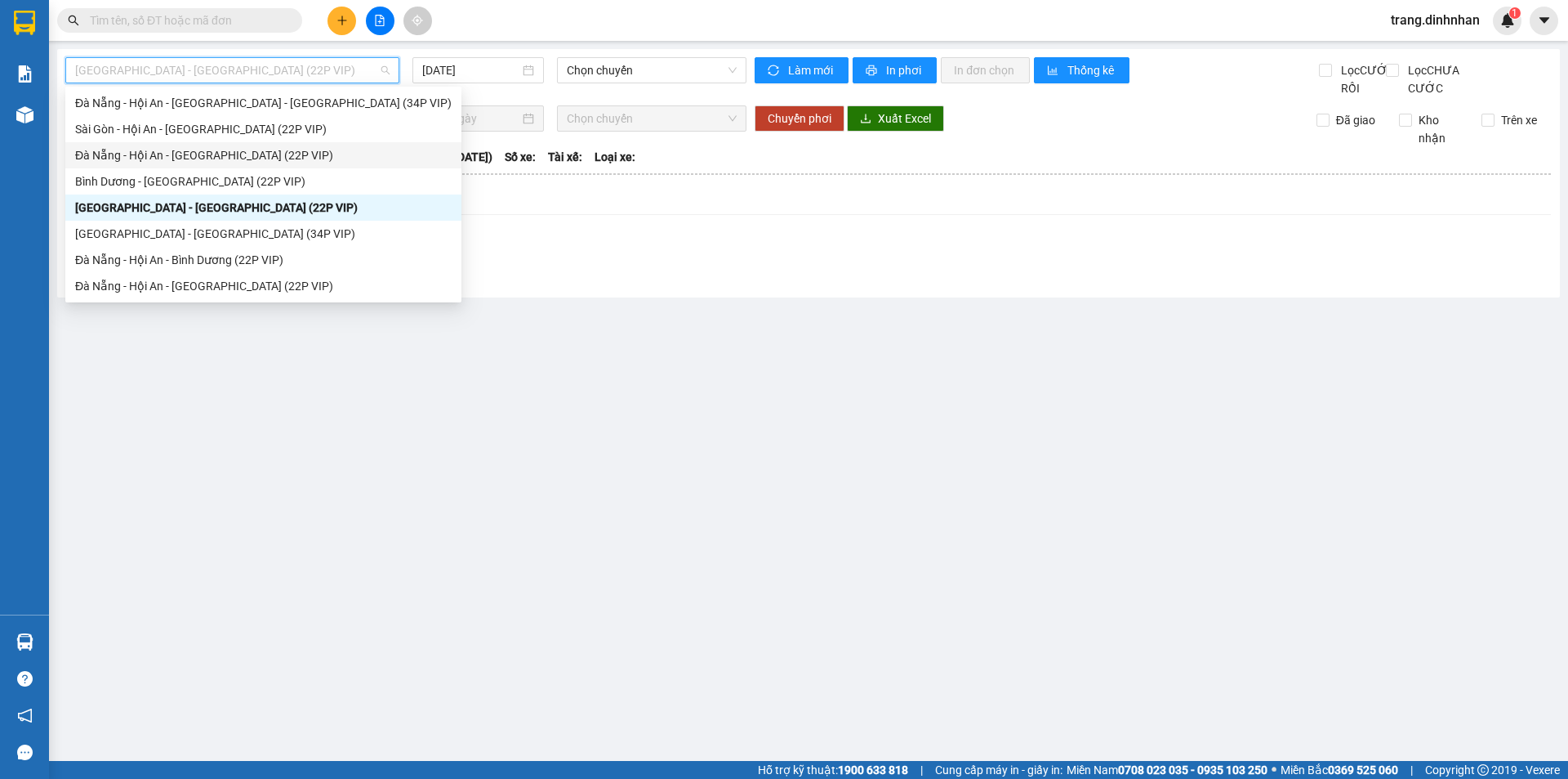
click at [245, 153] on div "Đà Nẵng - Hội An - [GEOGRAPHIC_DATA] (22P VIP)" at bounding box center [263, 155] width 376 height 18
type input "[DATE]"
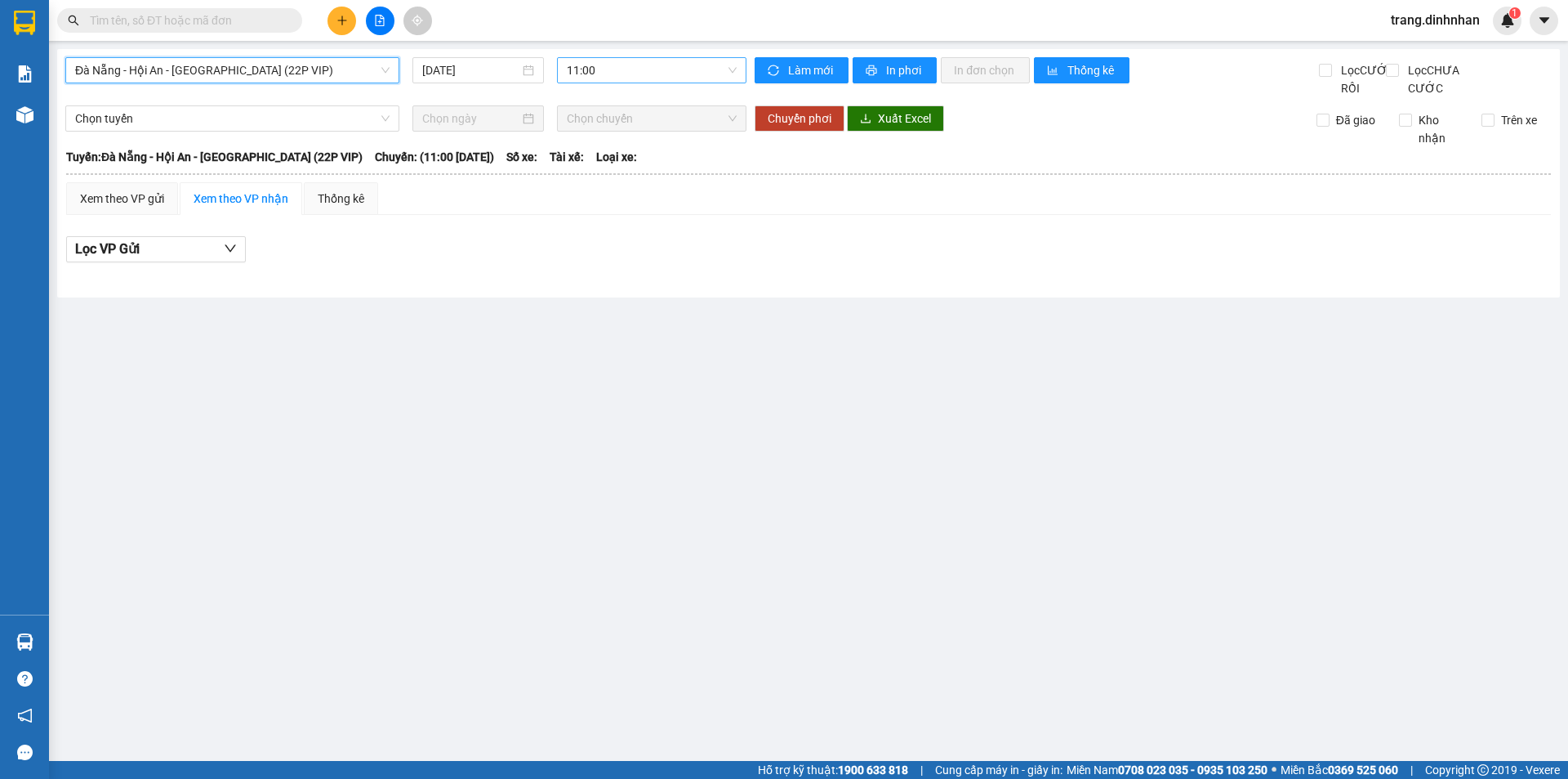
click at [646, 71] on span "11:00" at bounding box center [651, 70] width 170 height 25
click at [334, 18] on button at bounding box center [341, 20] width 28 height 28
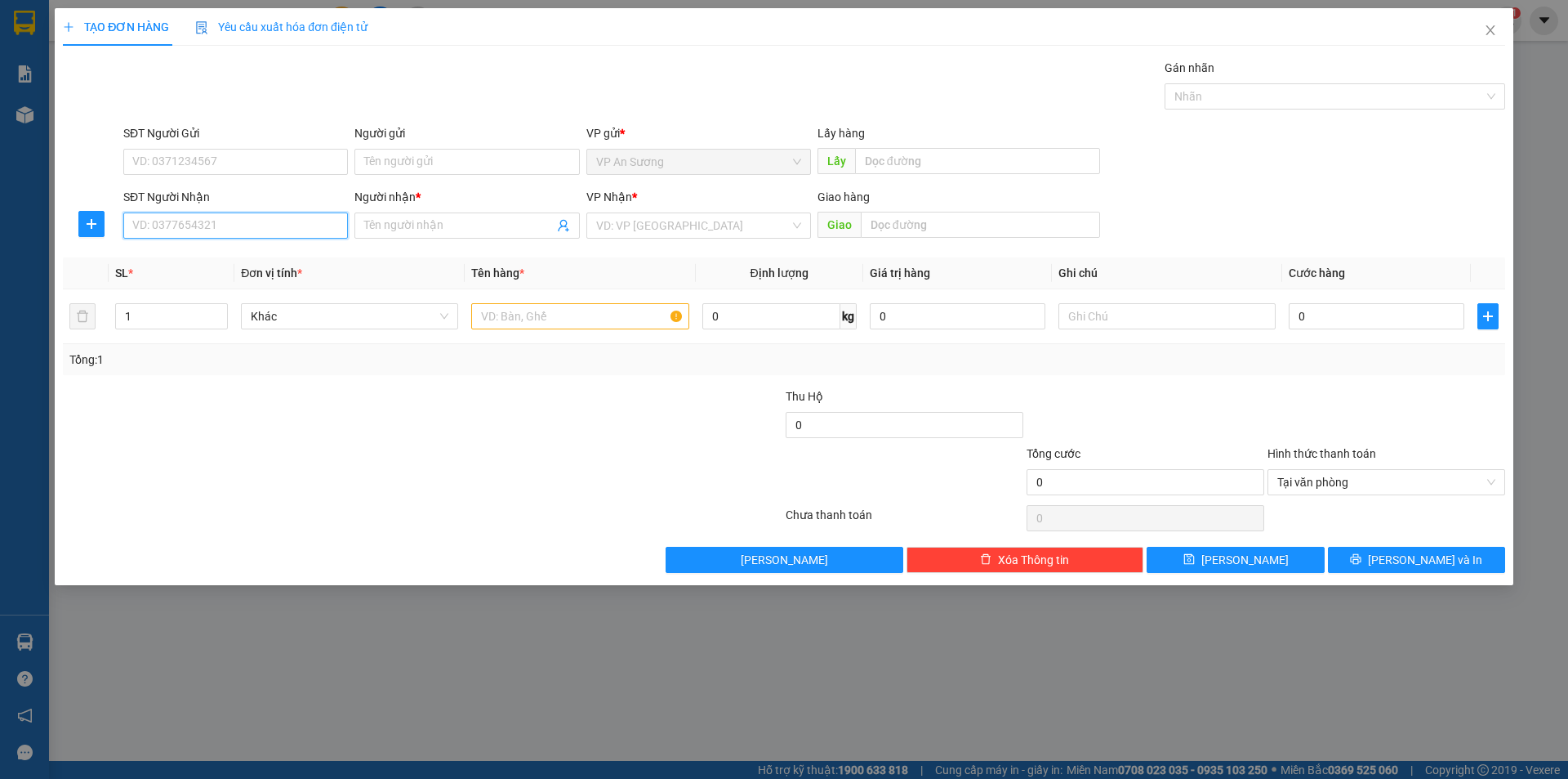
click at [267, 224] on input "SĐT Người Nhận" at bounding box center [235, 225] width 224 height 26
type input "0868709216"
click at [386, 214] on span at bounding box center [466, 225] width 224 height 26
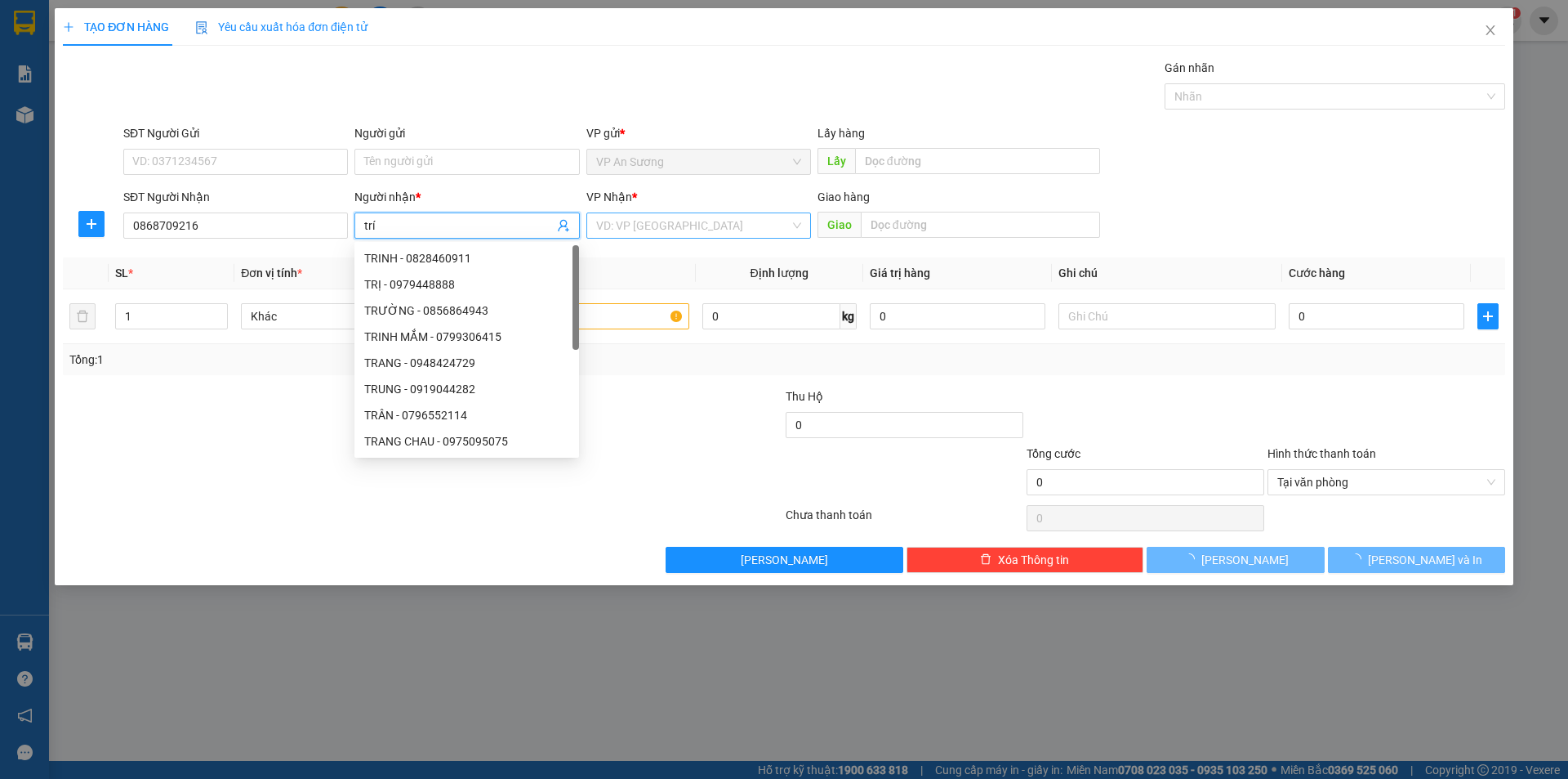
type input "trí"
click at [629, 227] on input "search" at bounding box center [692, 225] width 194 height 25
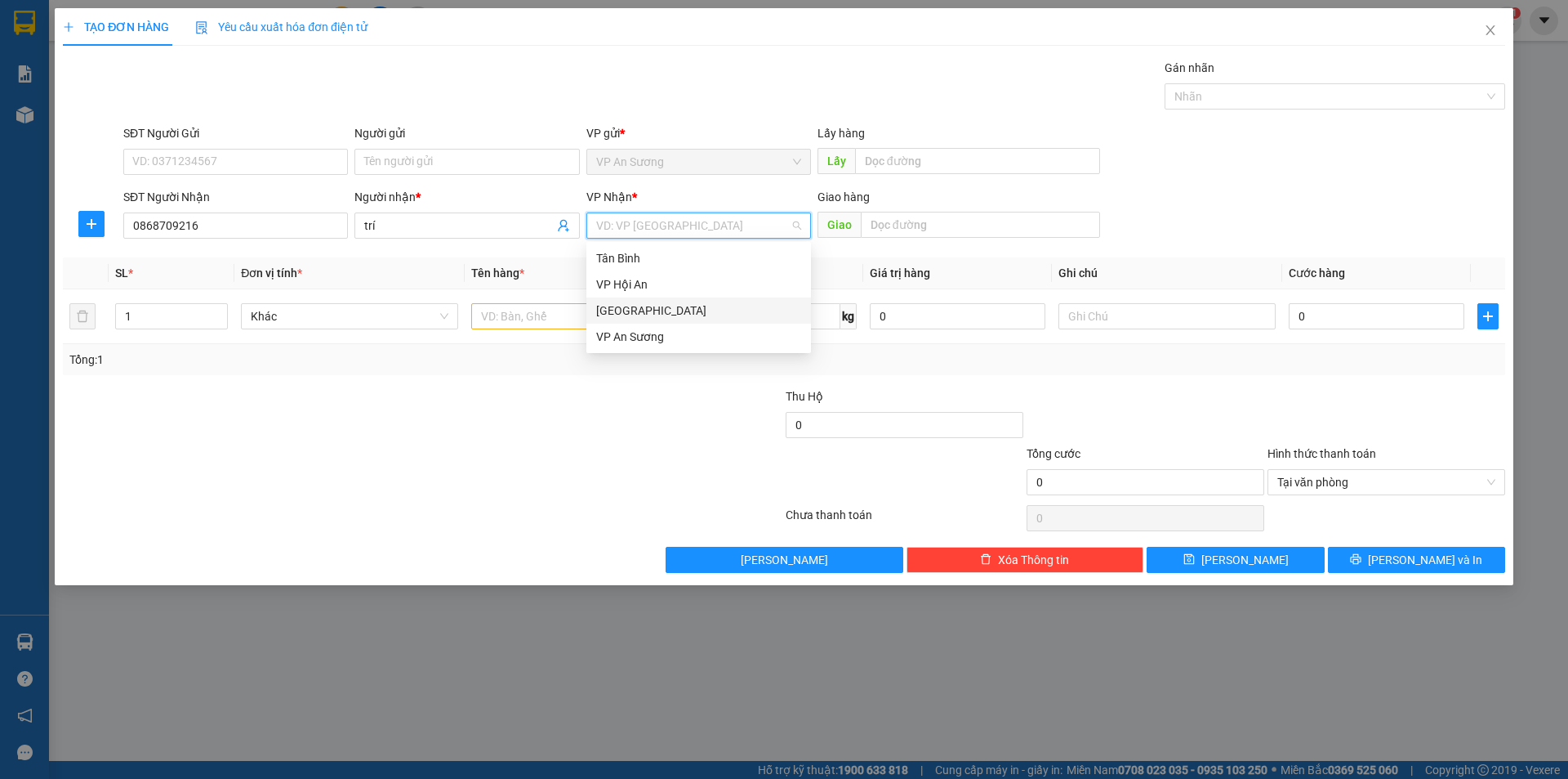
click at [632, 313] on div "[GEOGRAPHIC_DATA]" at bounding box center [699, 311] width 205 height 18
click at [507, 317] on input "text" at bounding box center [580, 315] width 217 height 26
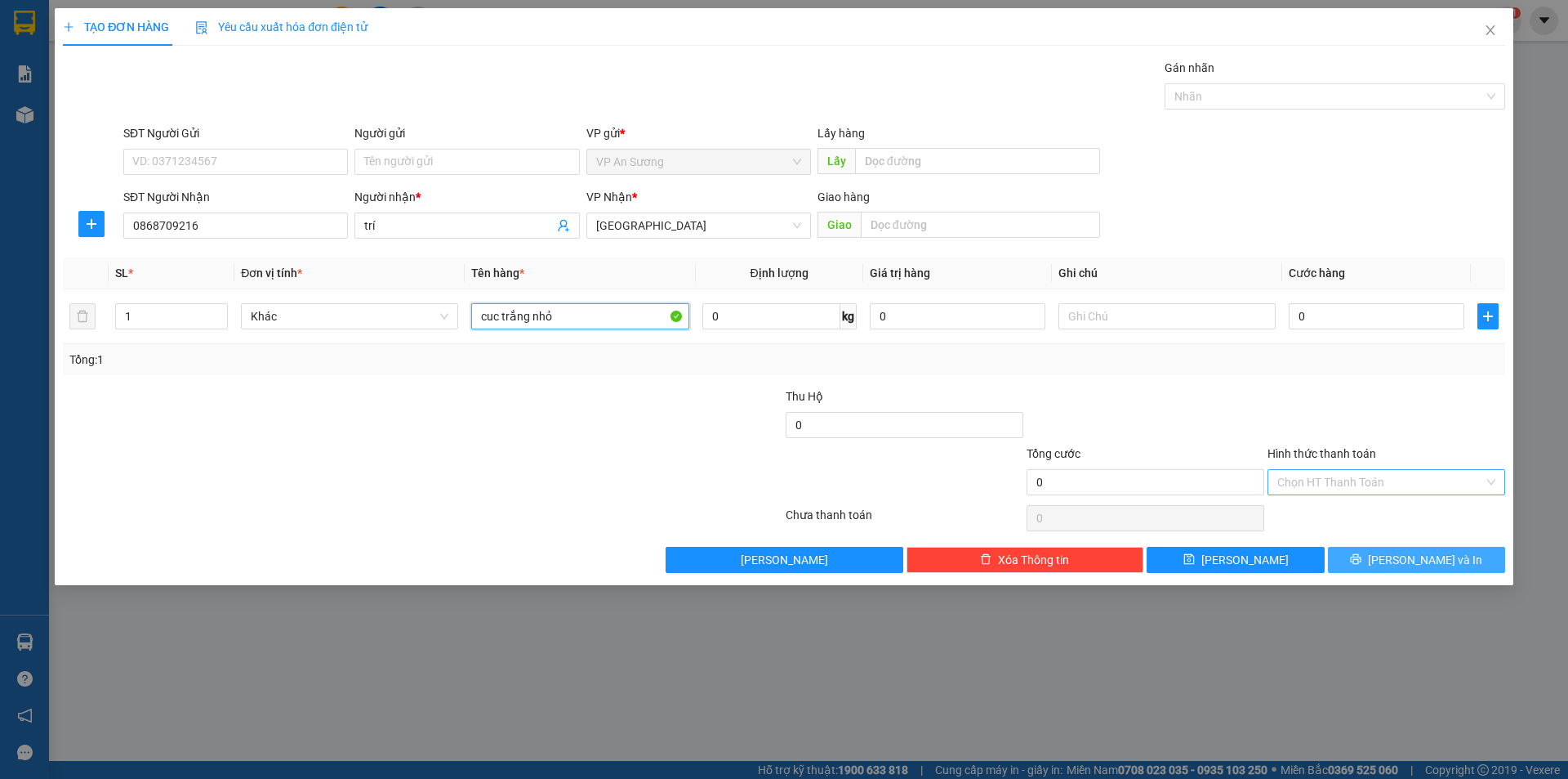
type input "cuc trắng nhỏ"
click at [1361, 556] on icon "printer" at bounding box center [1355, 559] width 12 height 12
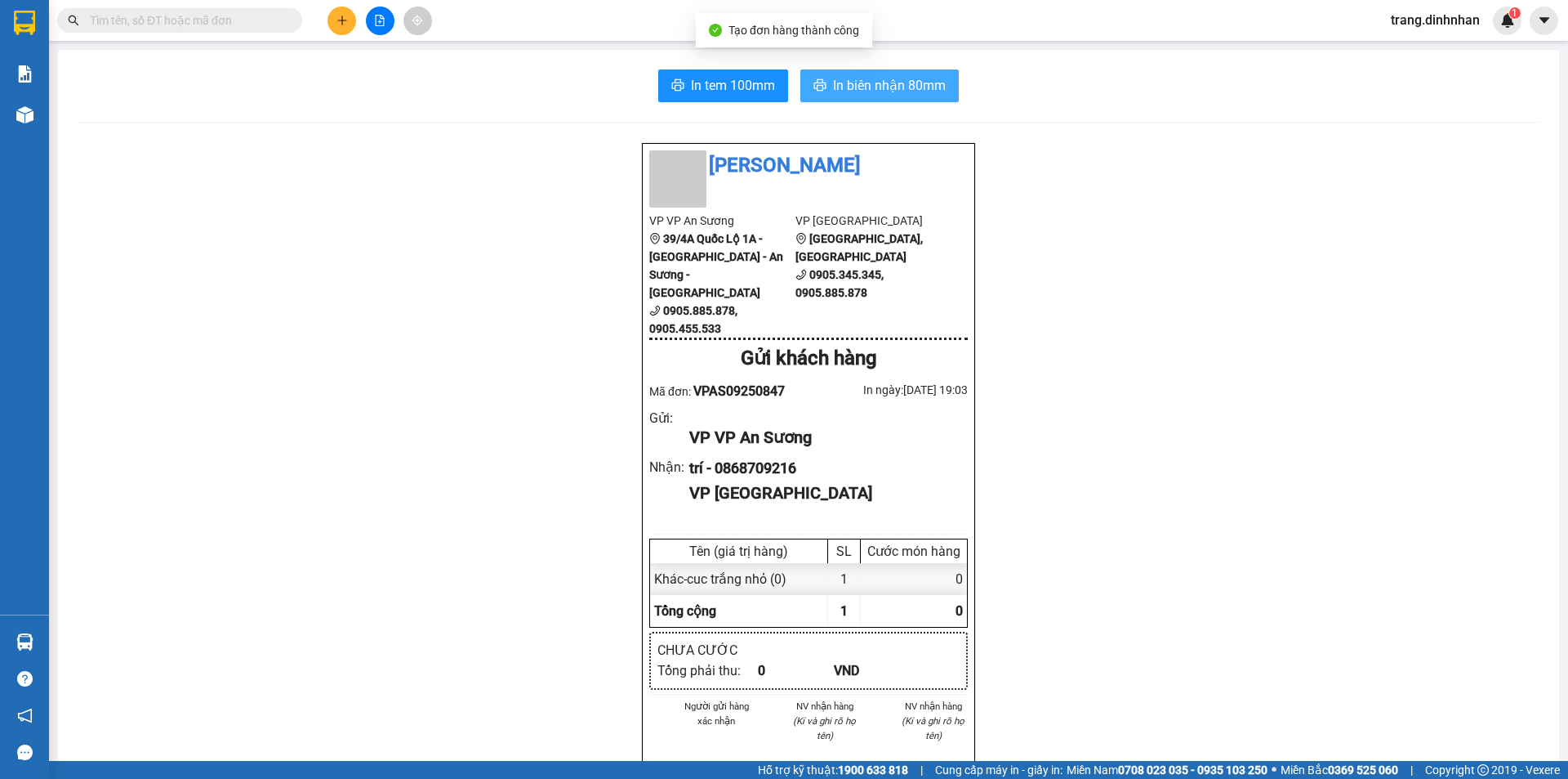
click at [875, 87] on span "In biên nhận 80mm" at bounding box center [889, 85] width 113 height 20
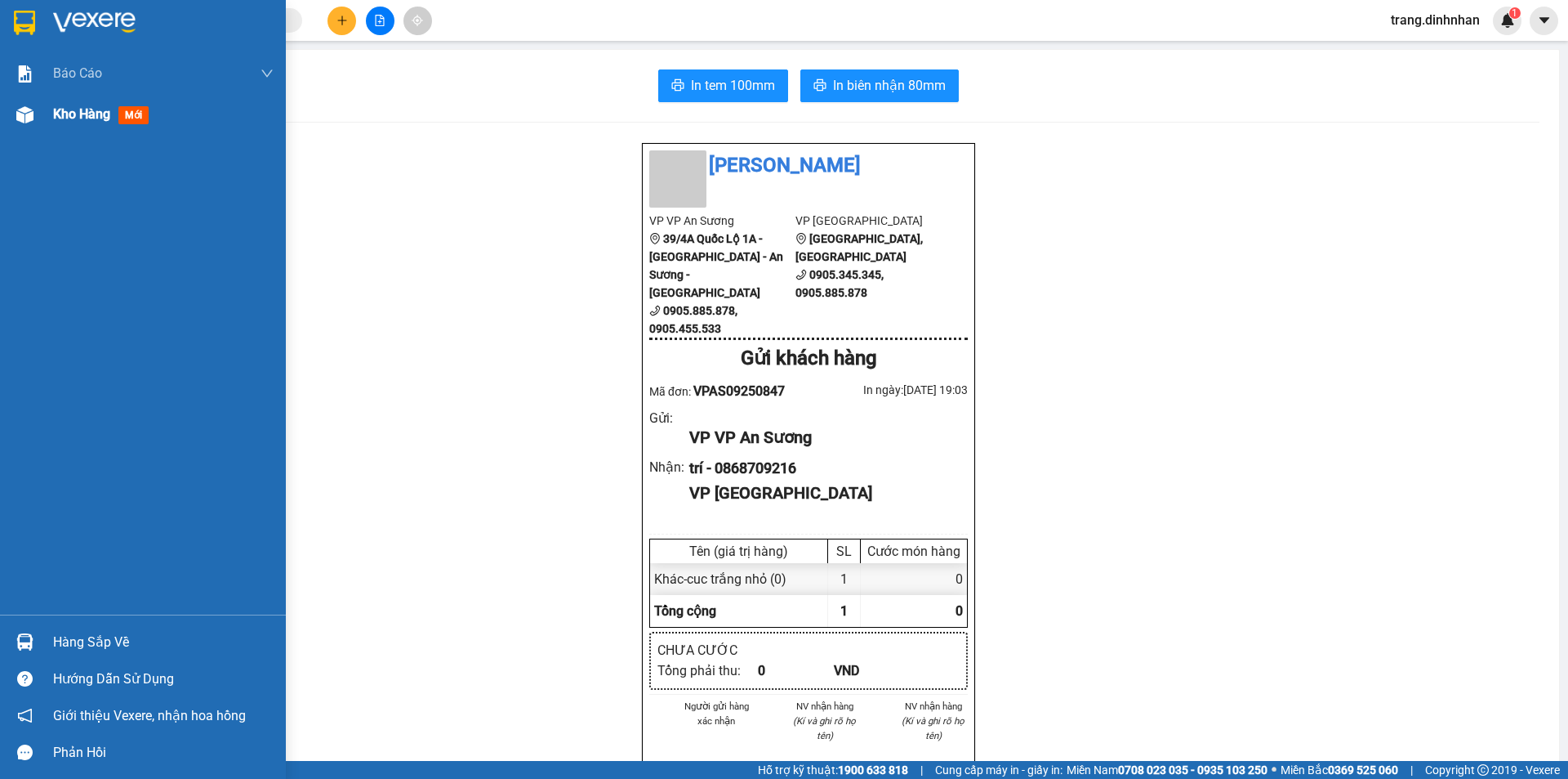
click at [67, 115] on span "Kho hàng" at bounding box center [81, 114] width 57 height 15
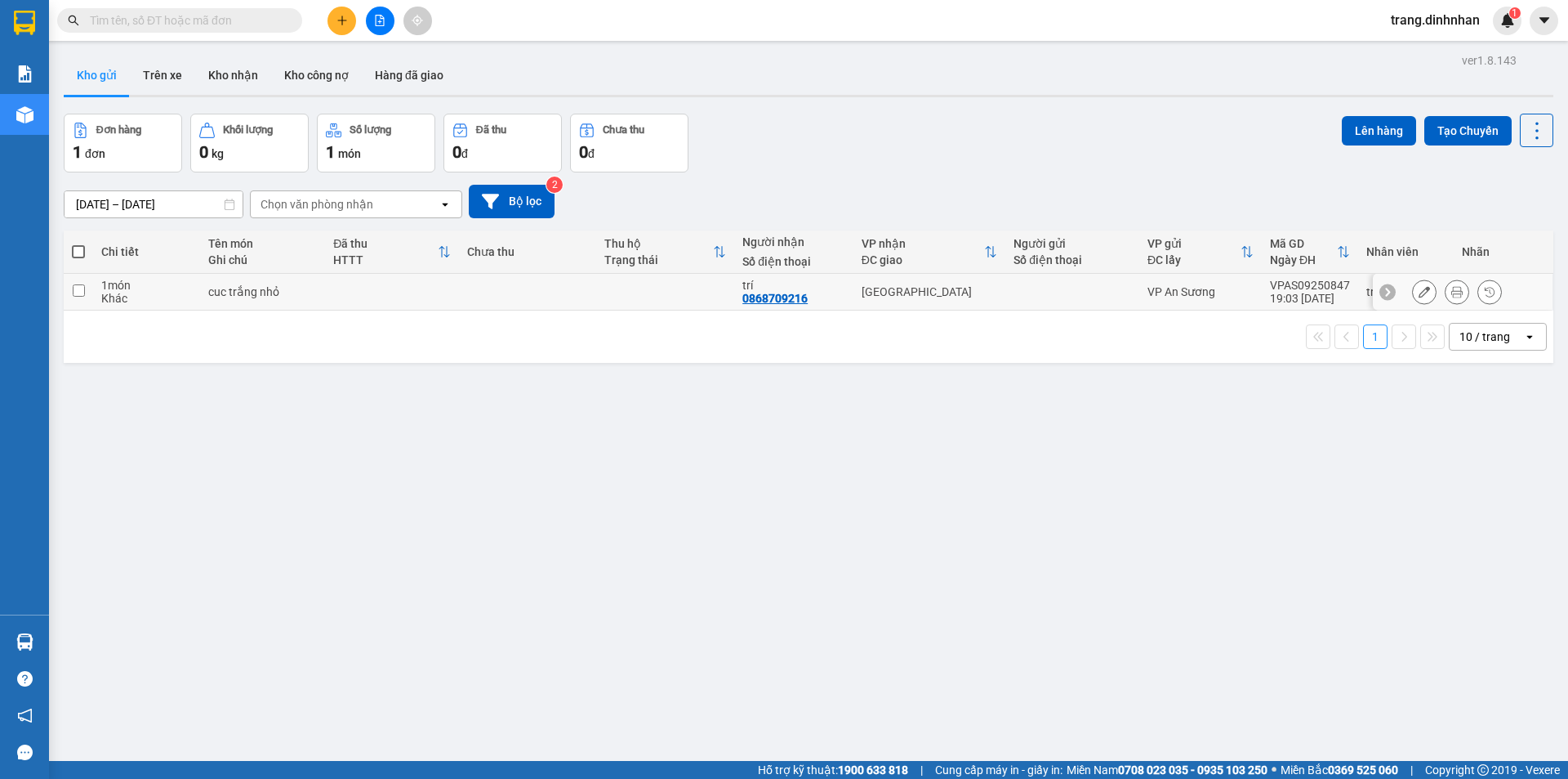
click at [988, 290] on div "[GEOGRAPHIC_DATA]" at bounding box center [928, 292] width 135 height 13
checkbox input "true"
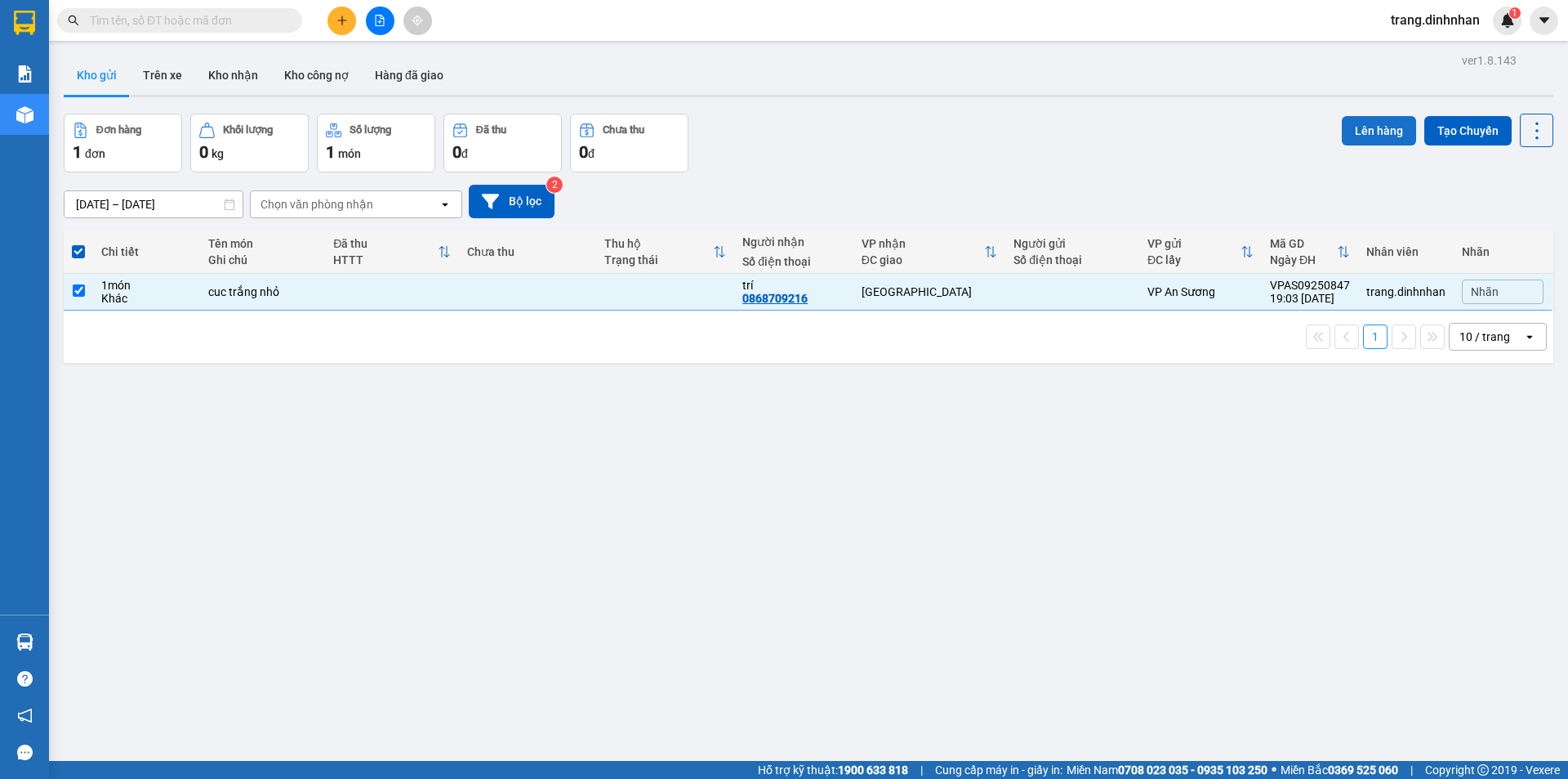
click at [1344, 127] on button "Lên hàng" at bounding box center [1379, 131] width 74 height 29
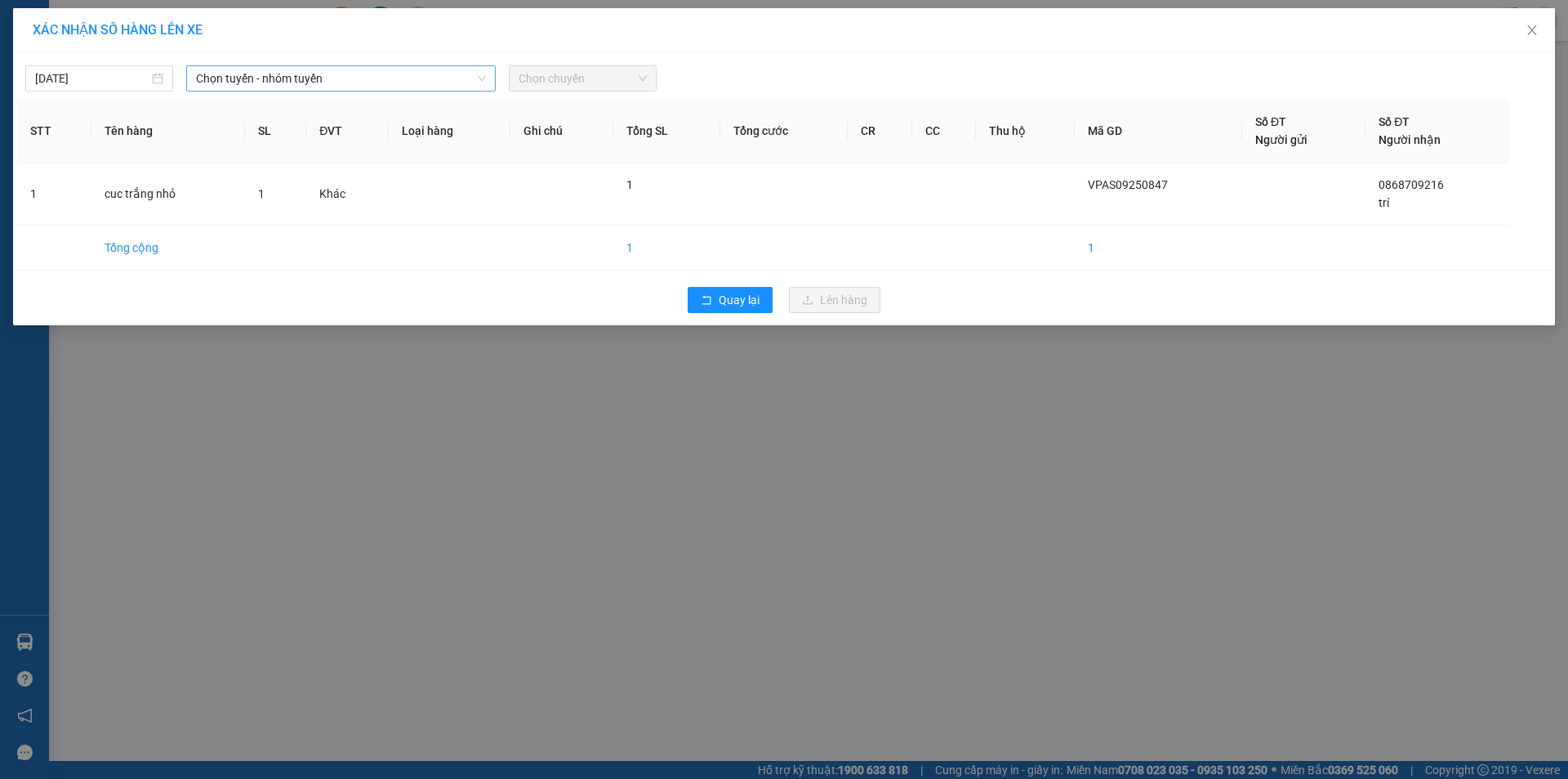
click at [466, 77] on span "Chọn tuyến - nhóm tuyến" at bounding box center [341, 78] width 290 height 25
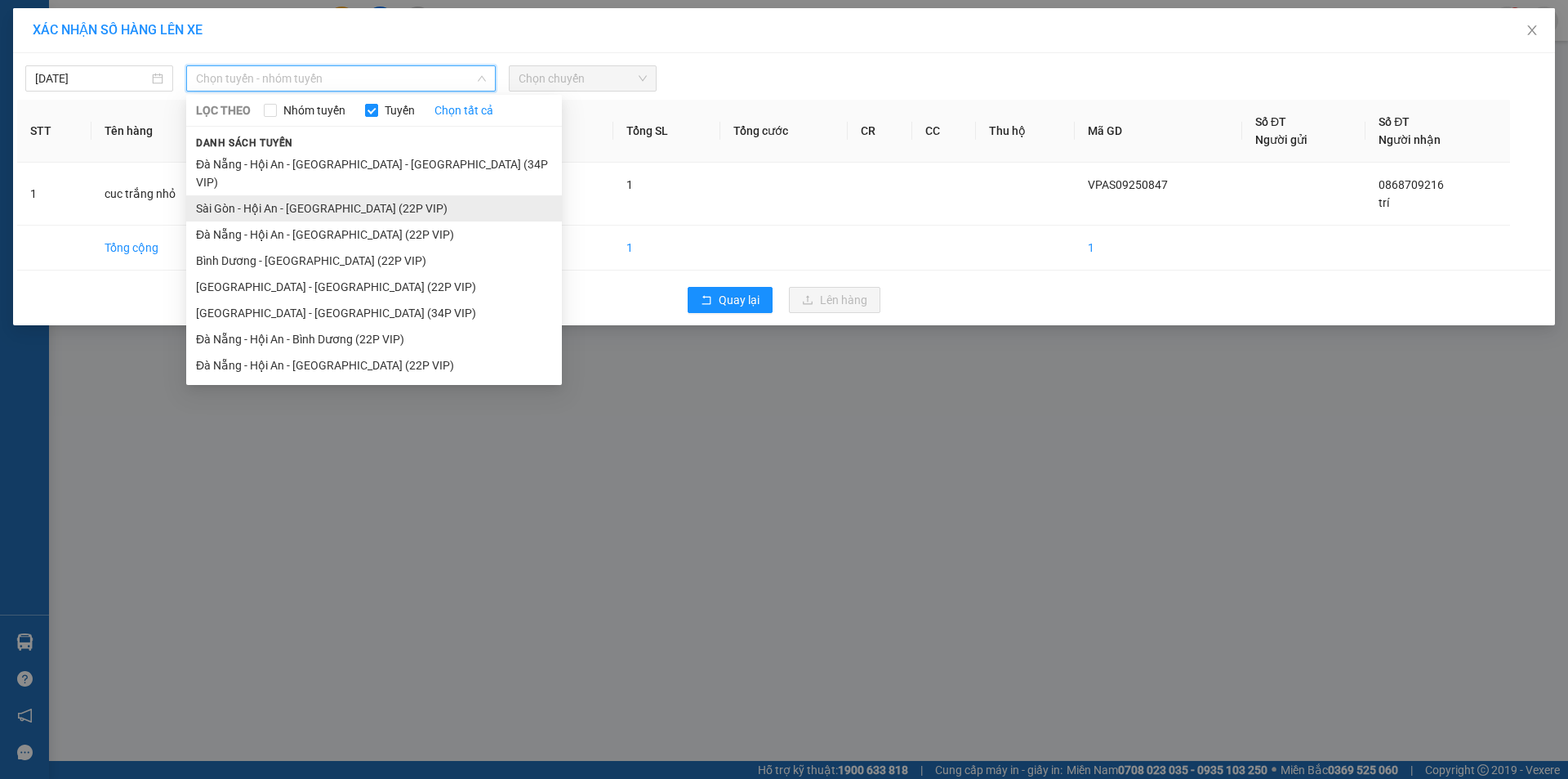
click at [375, 195] on li "Sài Gòn - Hội An - [GEOGRAPHIC_DATA] (22P VIP)" at bounding box center [373, 208] width 375 height 26
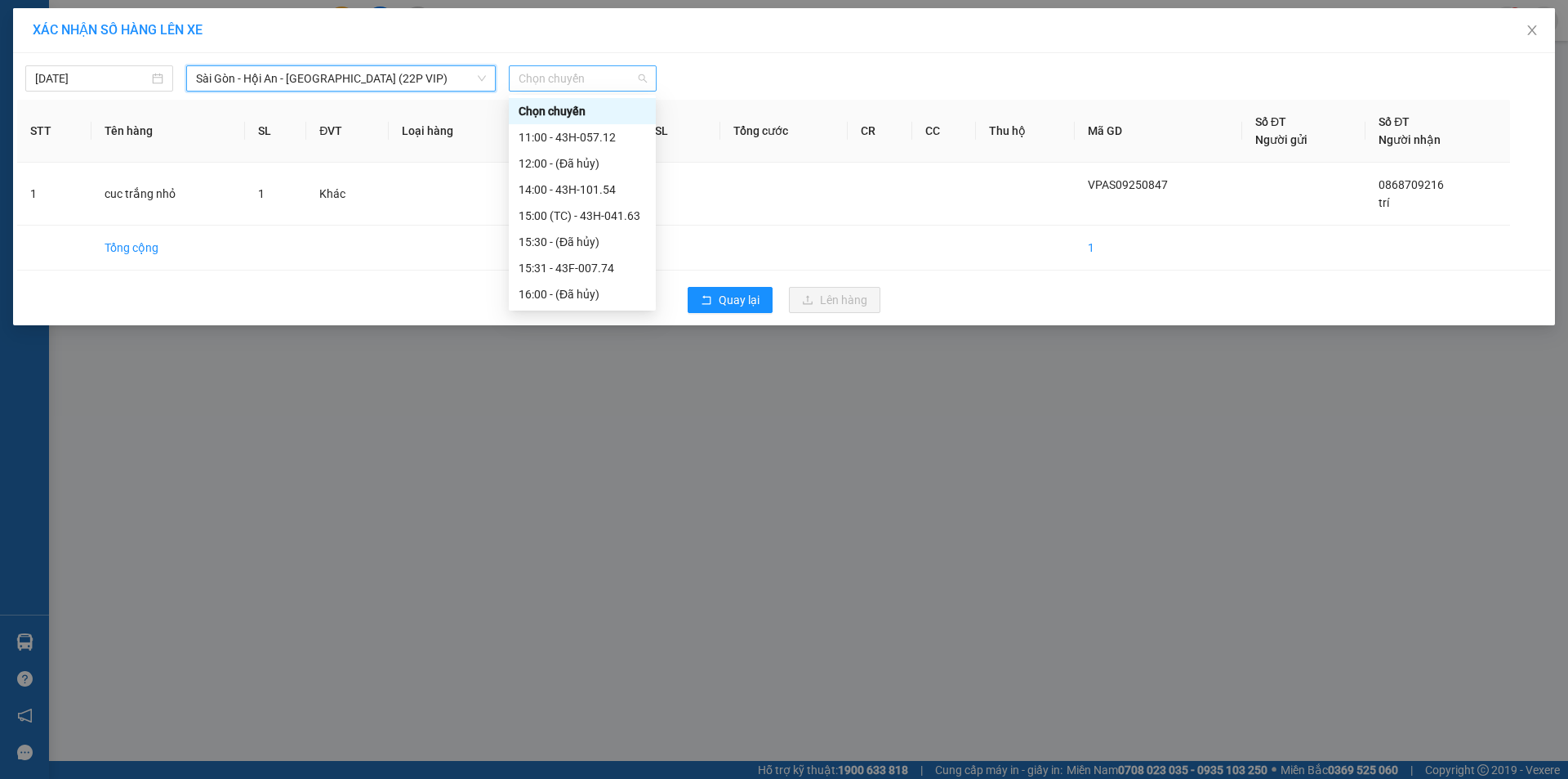
click at [600, 85] on span "Chọn chuyến" at bounding box center [582, 78] width 128 height 25
click at [565, 291] on div "18:00 - 43H-056.66" at bounding box center [582, 295] width 127 height 18
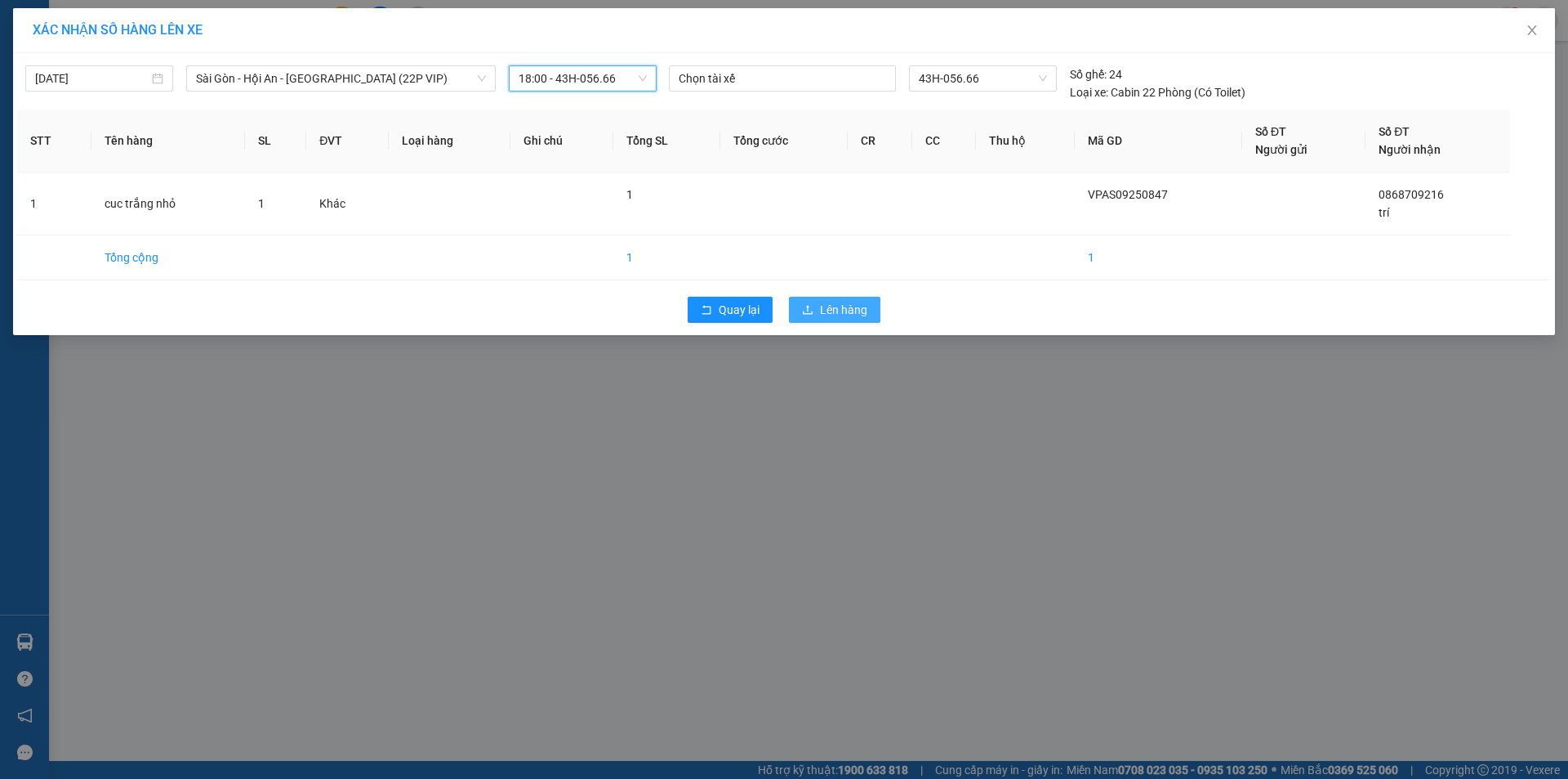
click at [829, 316] on span "Lên hàng" at bounding box center [843, 310] width 47 height 18
